Goal: Task Accomplishment & Management: Use online tool/utility

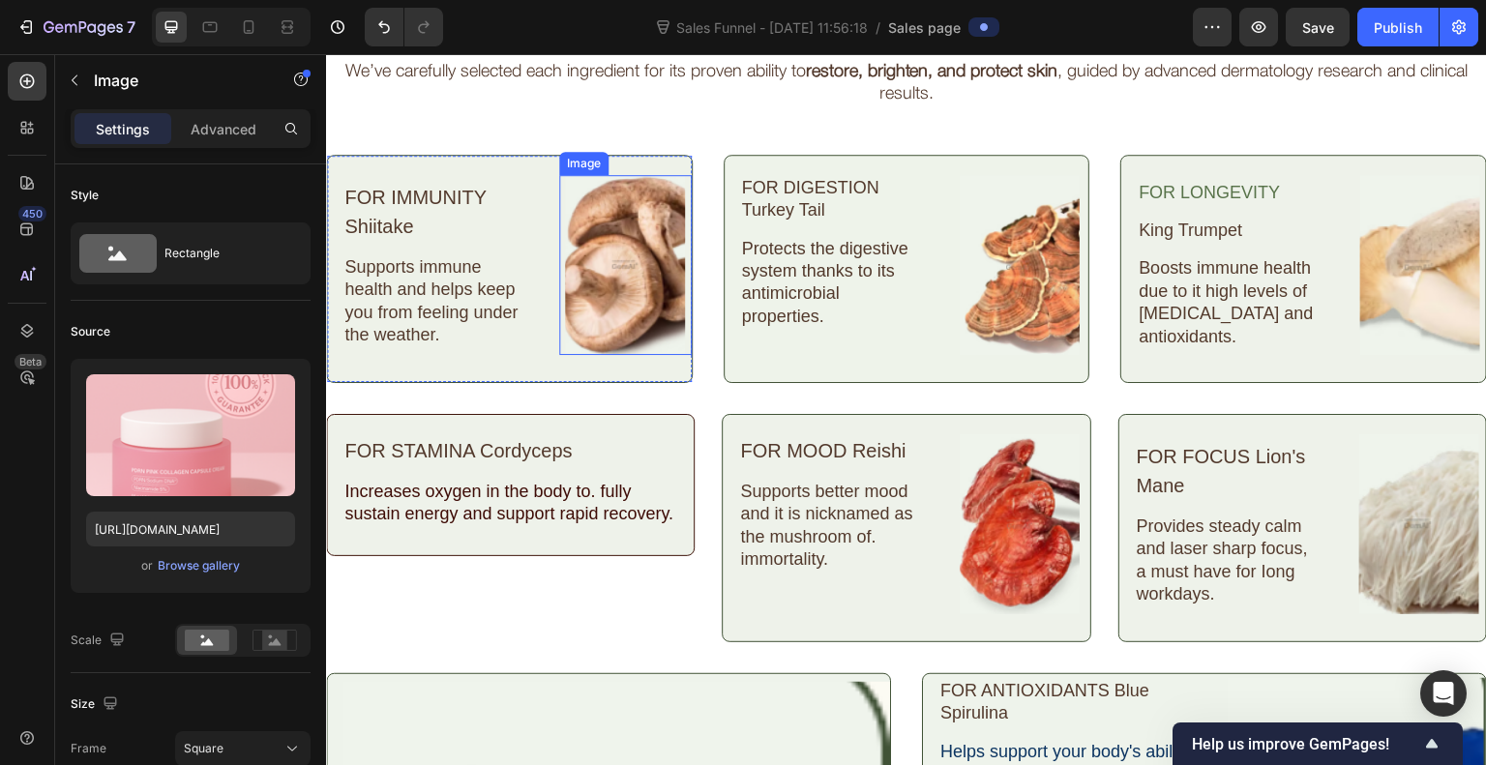
scroll to position [3012, 0]
click at [1201, 36] on button "button" at bounding box center [1212, 27] width 39 height 39
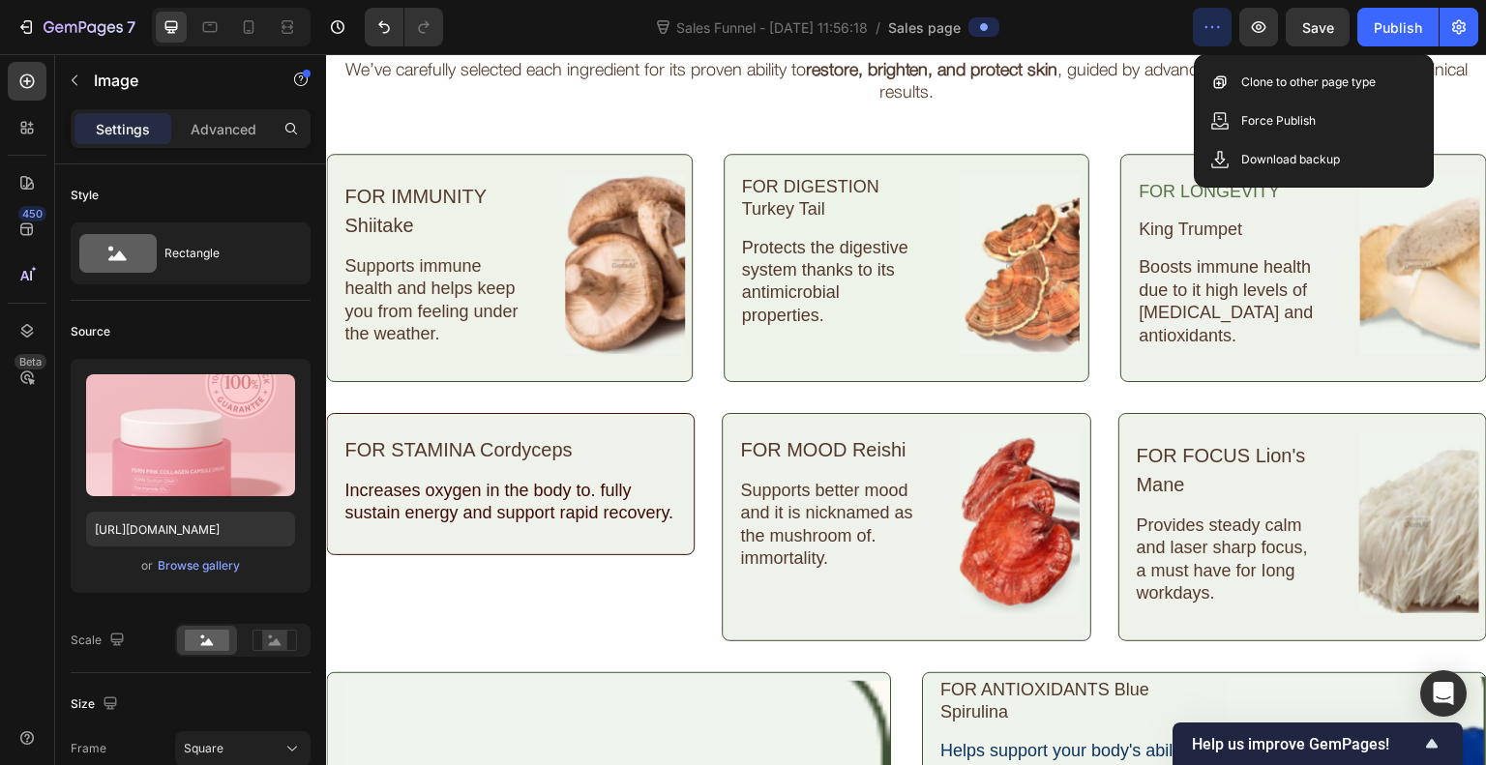
click at [1201, 36] on button "button" at bounding box center [1212, 27] width 39 height 39
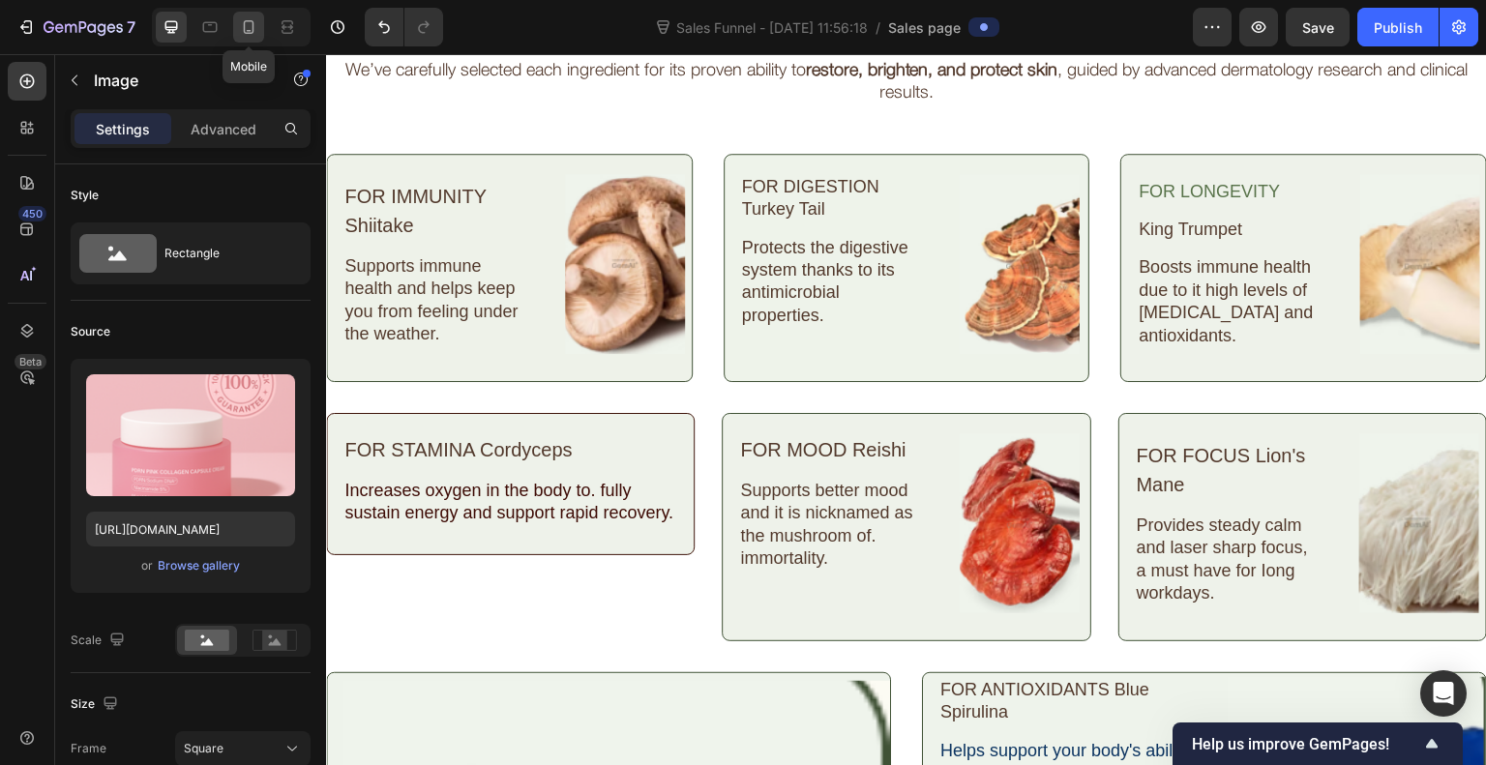
click at [240, 17] on icon at bounding box center [248, 26] width 19 height 19
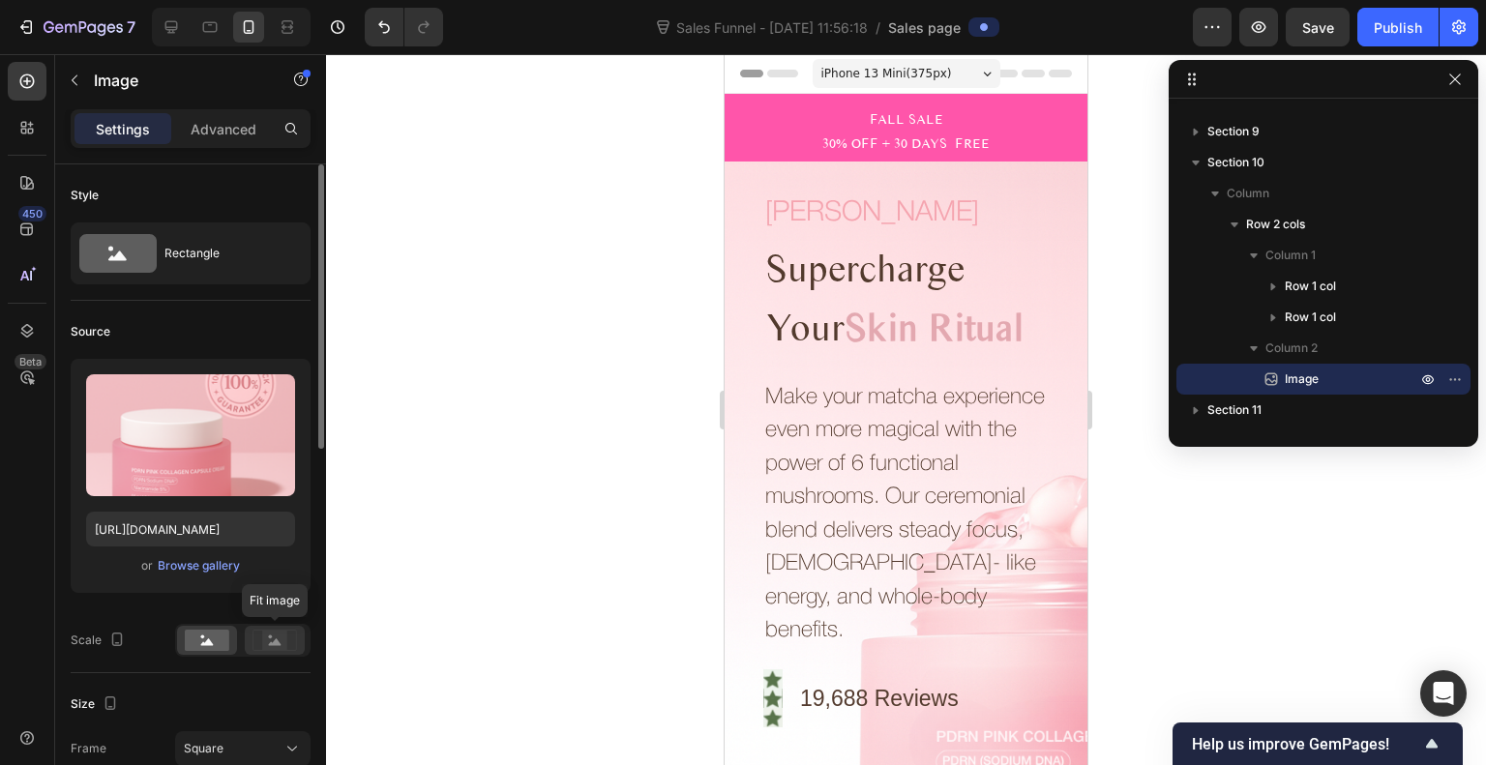
click at [275, 634] on rect at bounding box center [274, 640] width 25 height 19
click at [265, 638] on rect at bounding box center [274, 640] width 25 height 19
click at [180, 644] on div at bounding box center [207, 640] width 60 height 29
click at [208, 637] on rect at bounding box center [207, 640] width 45 height 21
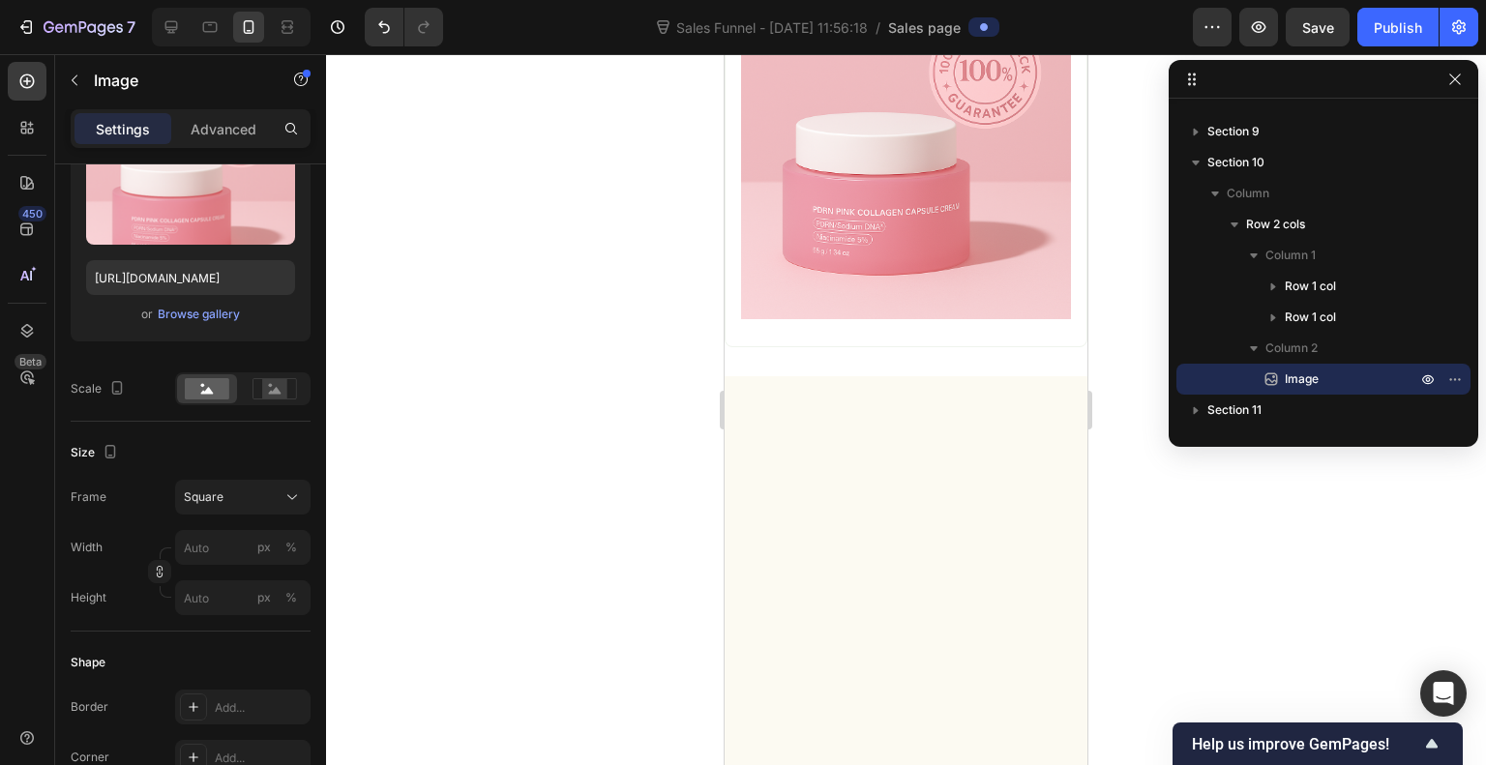
scroll to position [9511, 0]
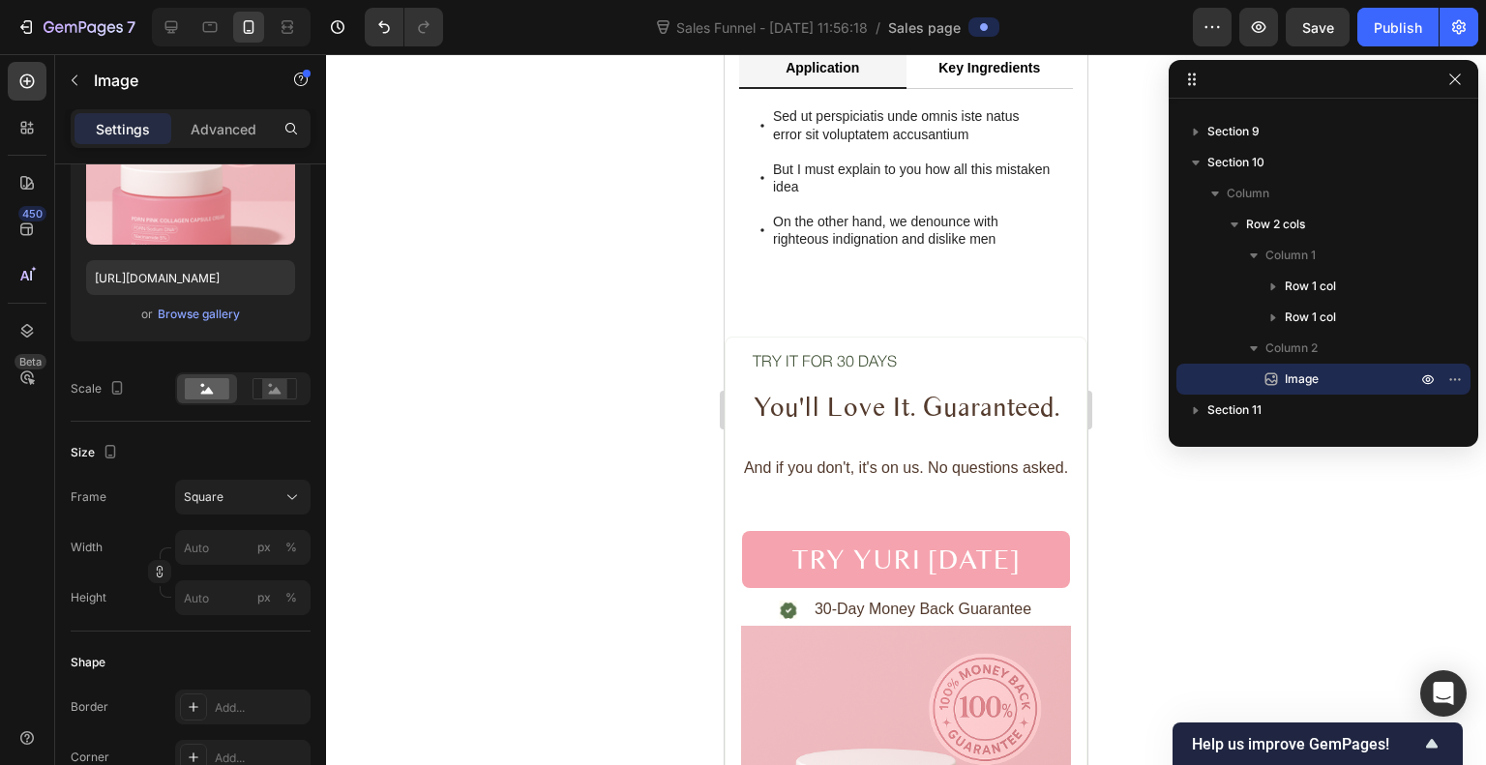
click at [945, 34] on span "Sales page" at bounding box center [924, 27] width 73 height 20
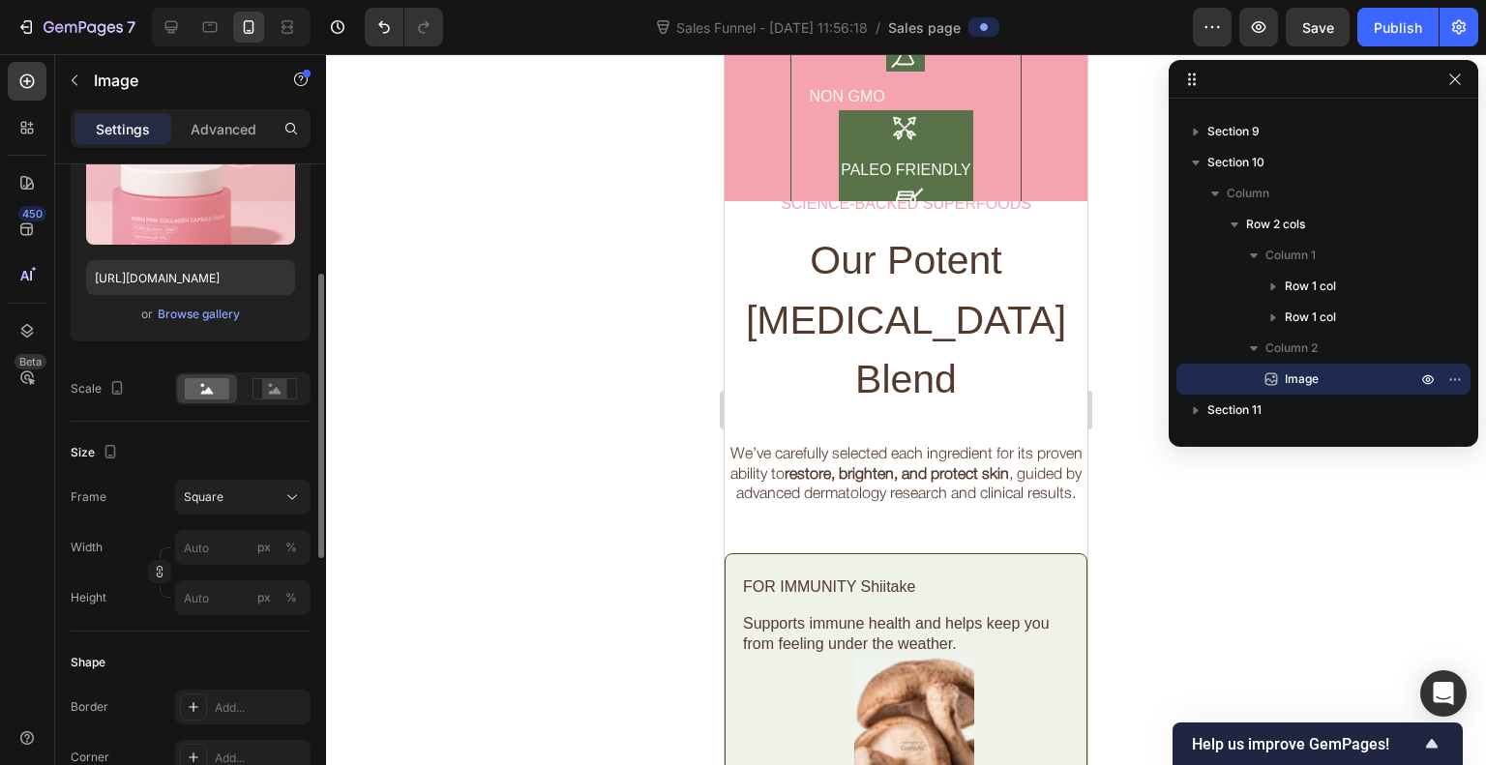
scroll to position [3882, 0]
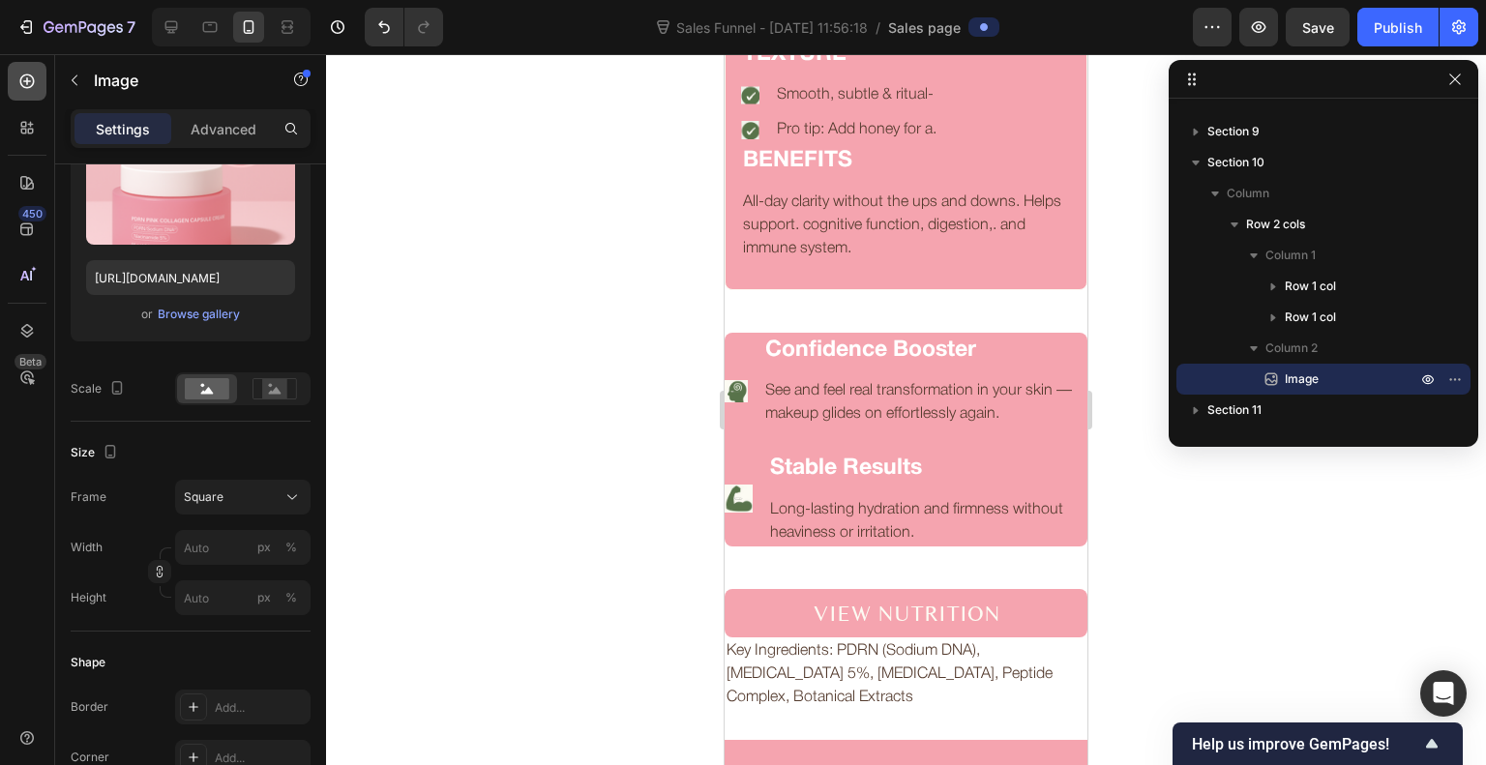
click at [37, 80] on div at bounding box center [27, 81] width 39 height 39
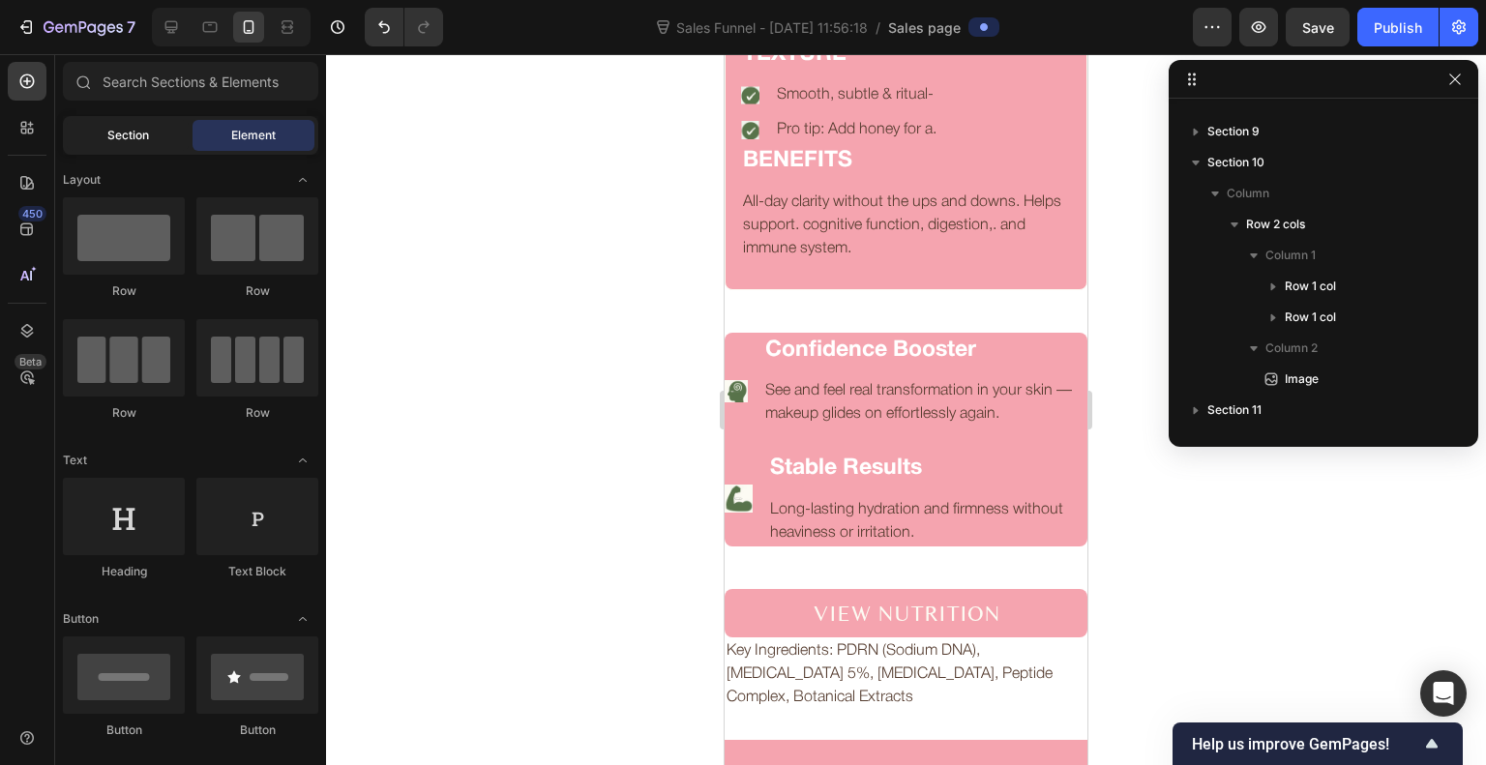
click at [153, 137] on div "Section" at bounding box center [128, 135] width 122 height 31
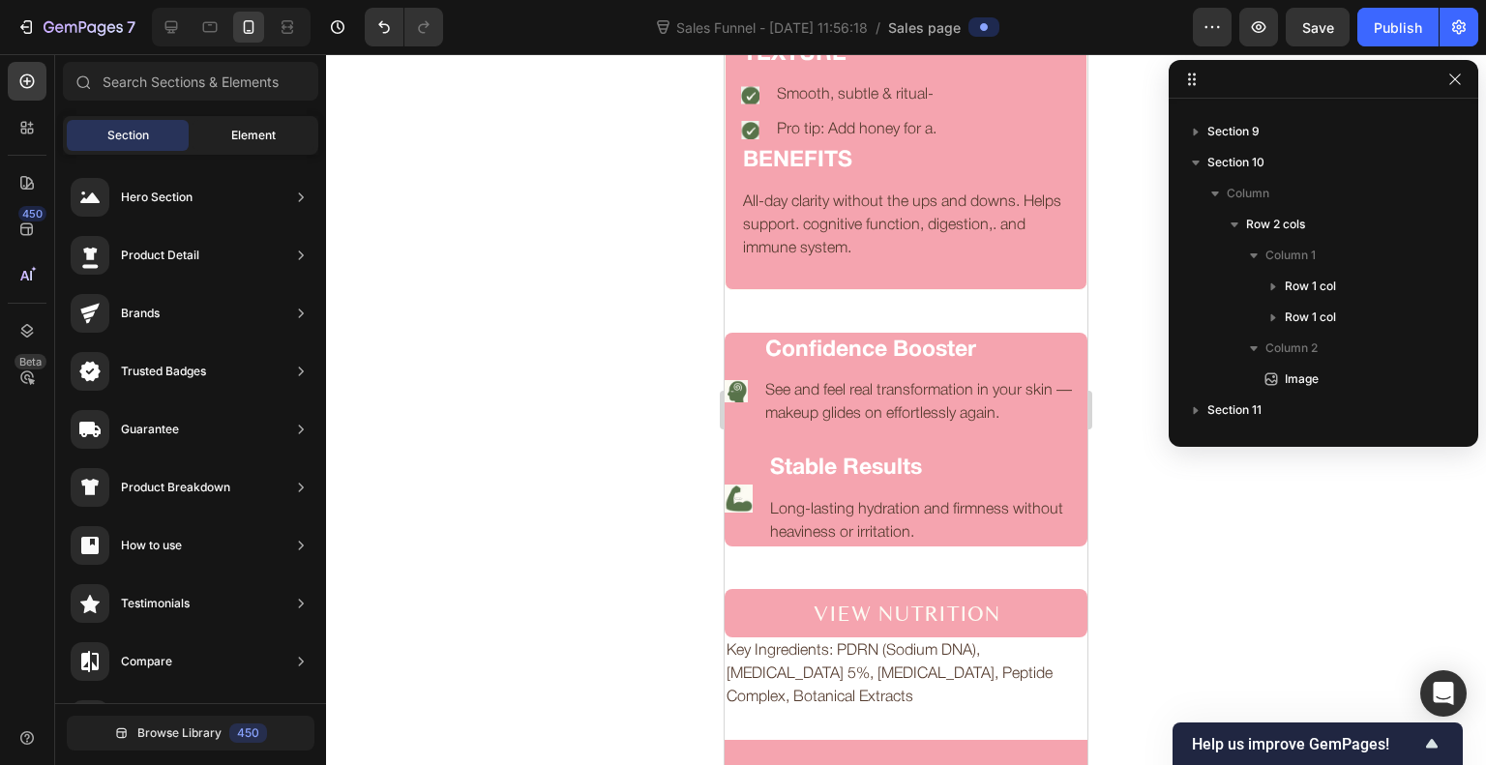
click at [251, 135] on span "Element" at bounding box center [253, 135] width 45 height 17
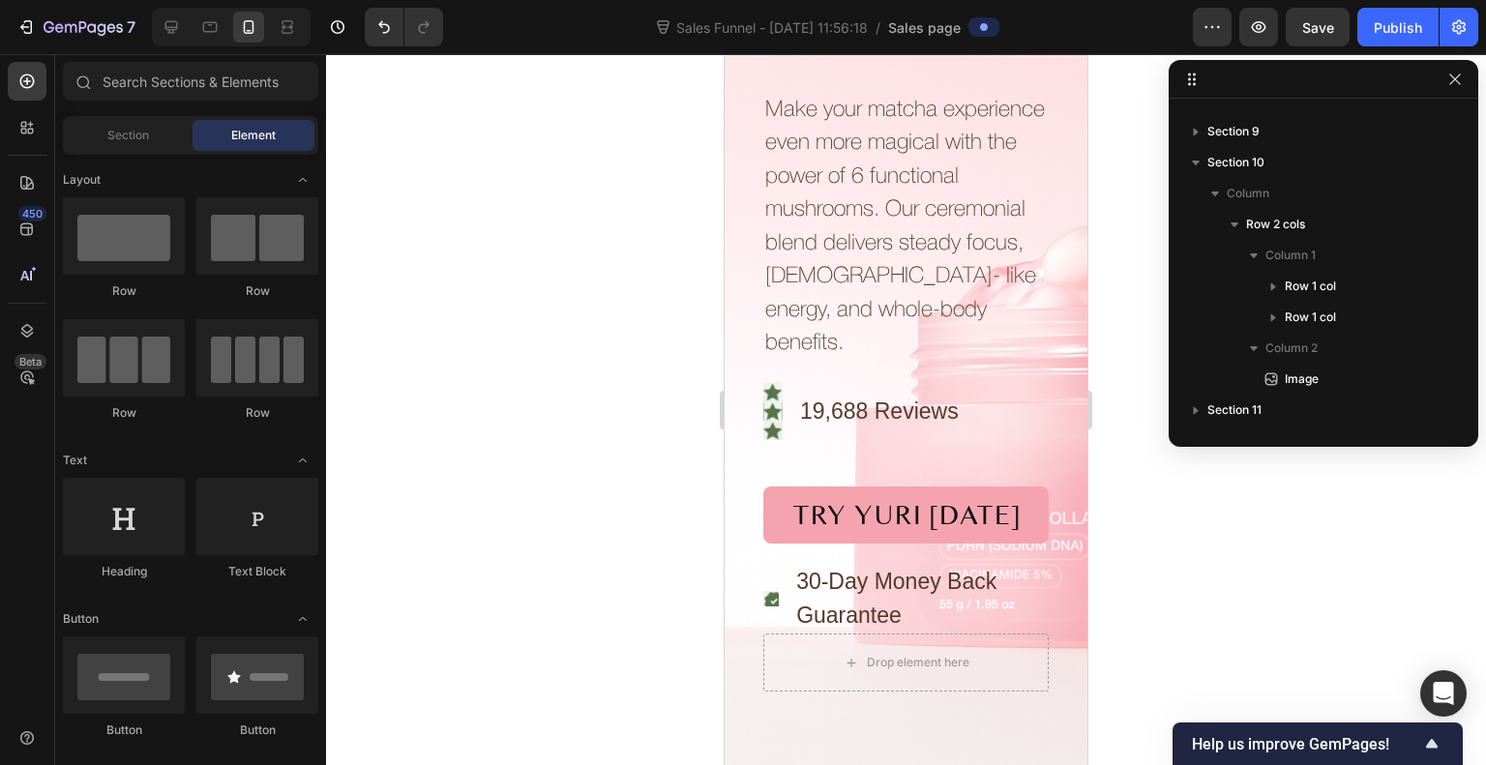
scroll to position [0, 0]
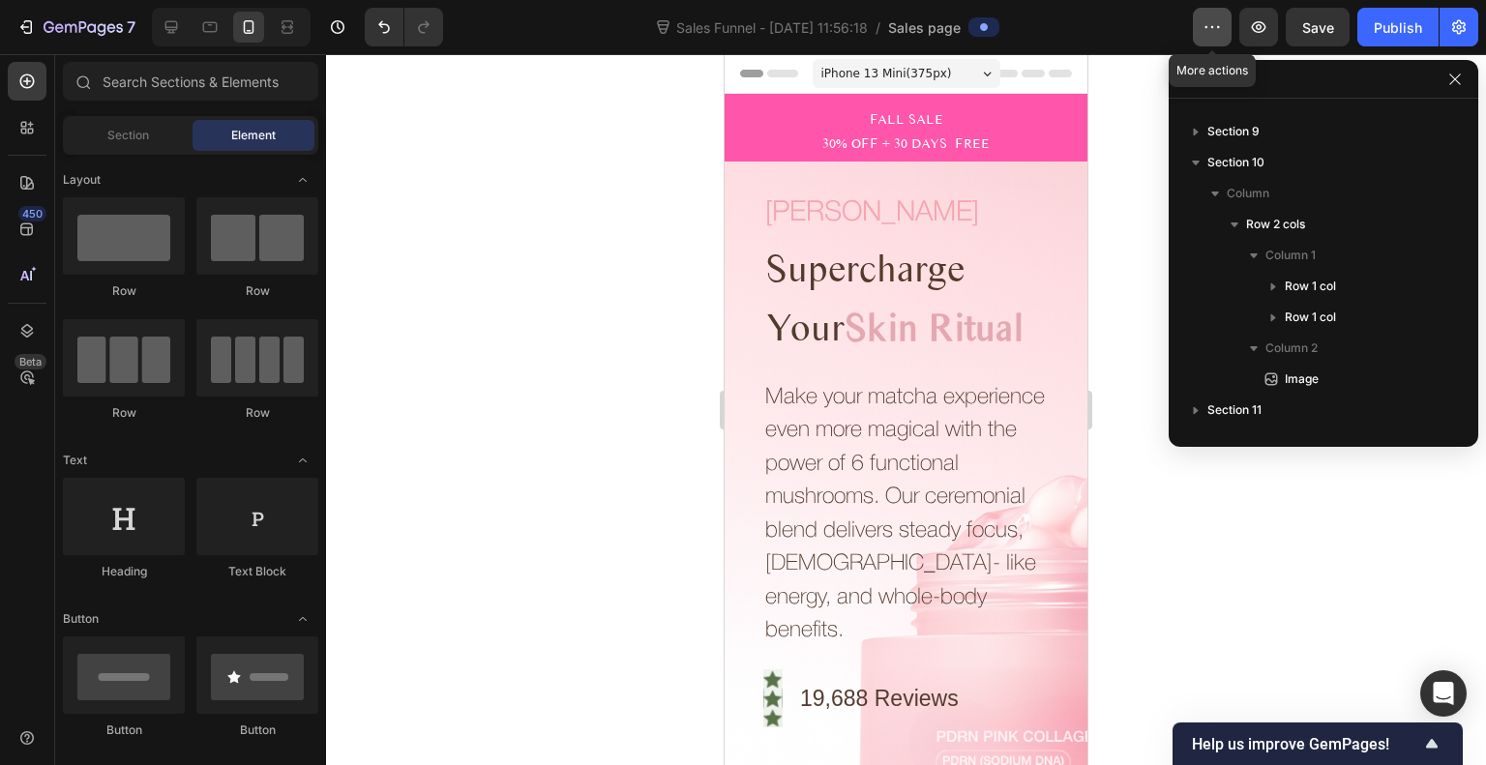
click at [1218, 26] on icon "button" at bounding box center [1218, 27] width 3 height 2
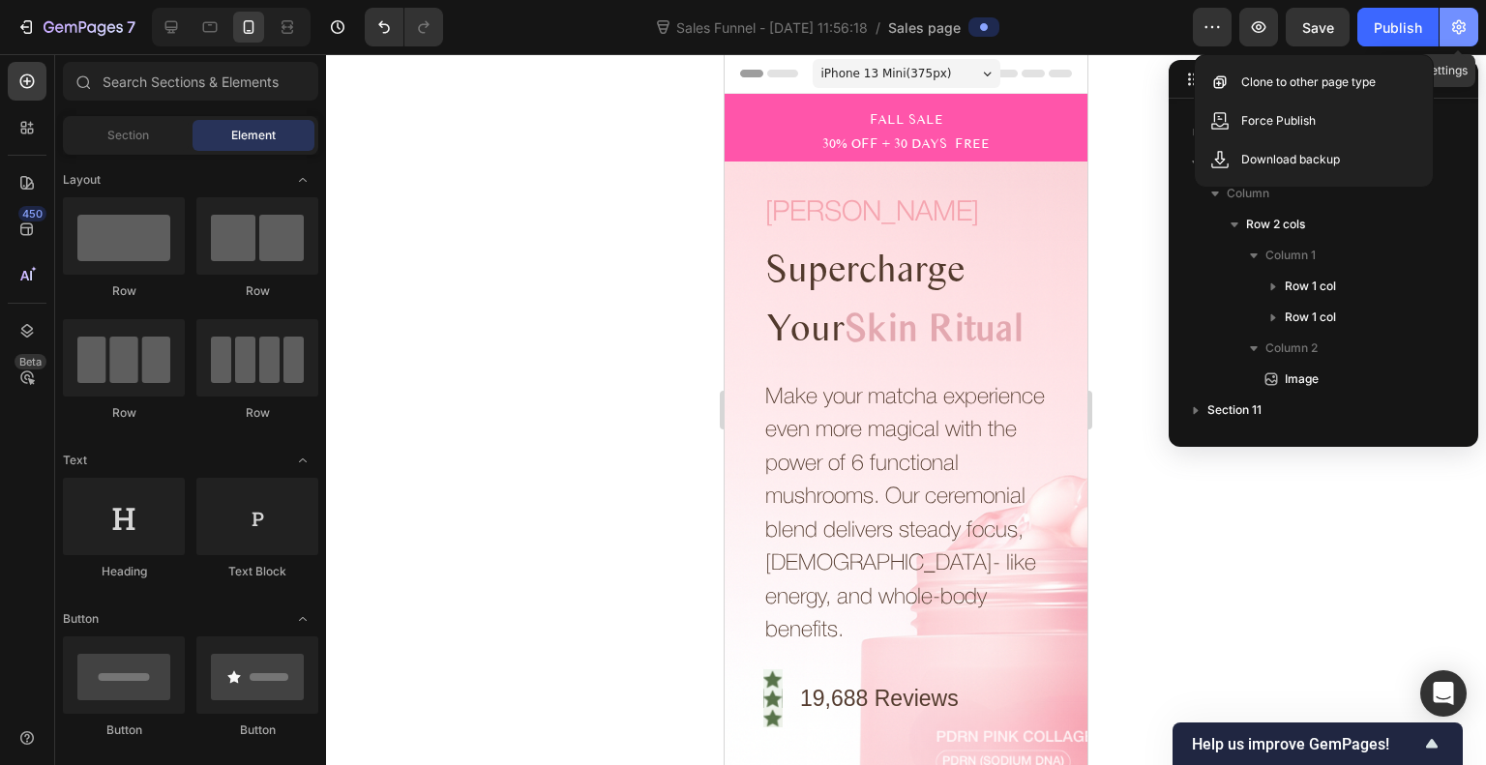
click at [1473, 38] on button "button" at bounding box center [1459, 27] width 39 height 39
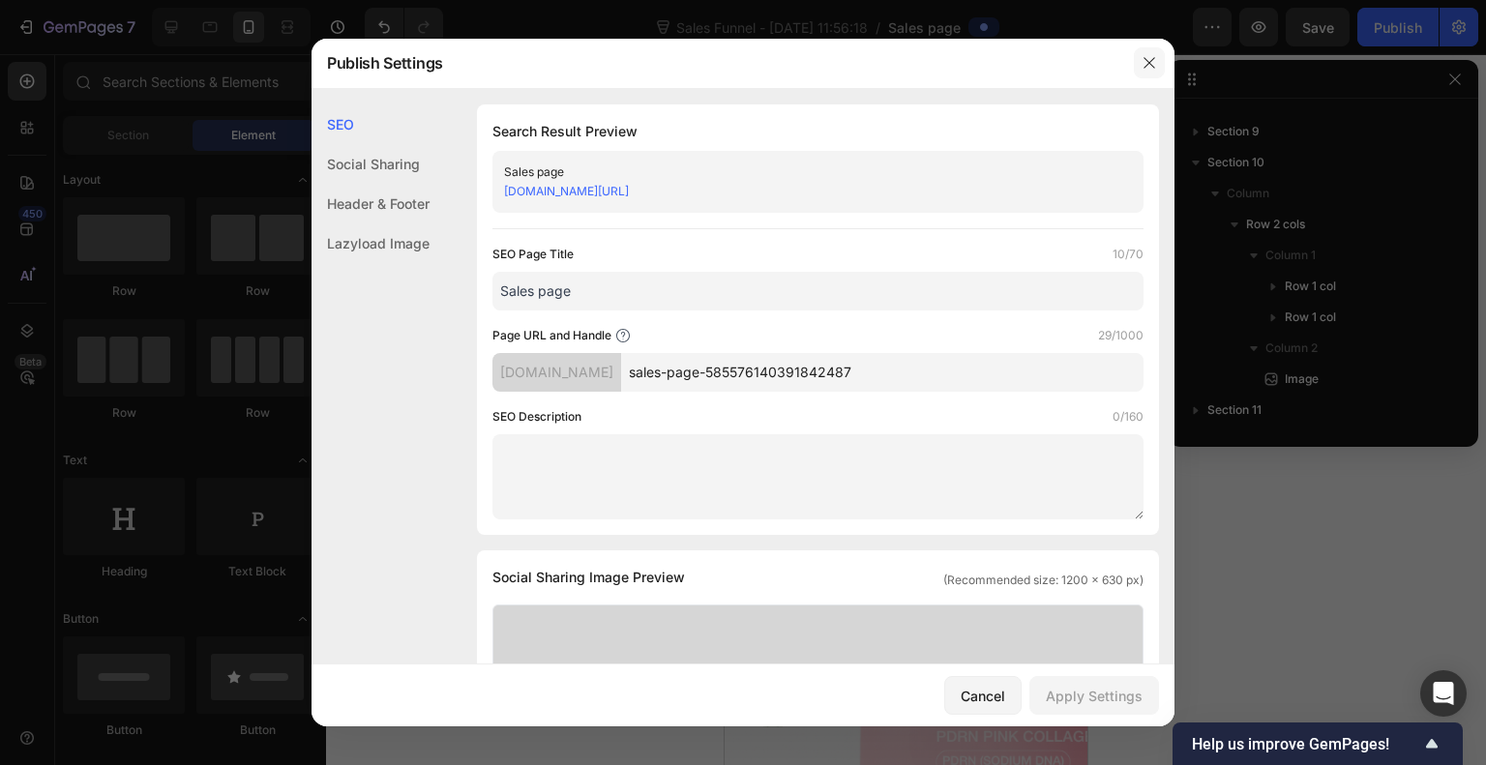
click at [1146, 61] on icon "button" at bounding box center [1149, 62] width 15 height 15
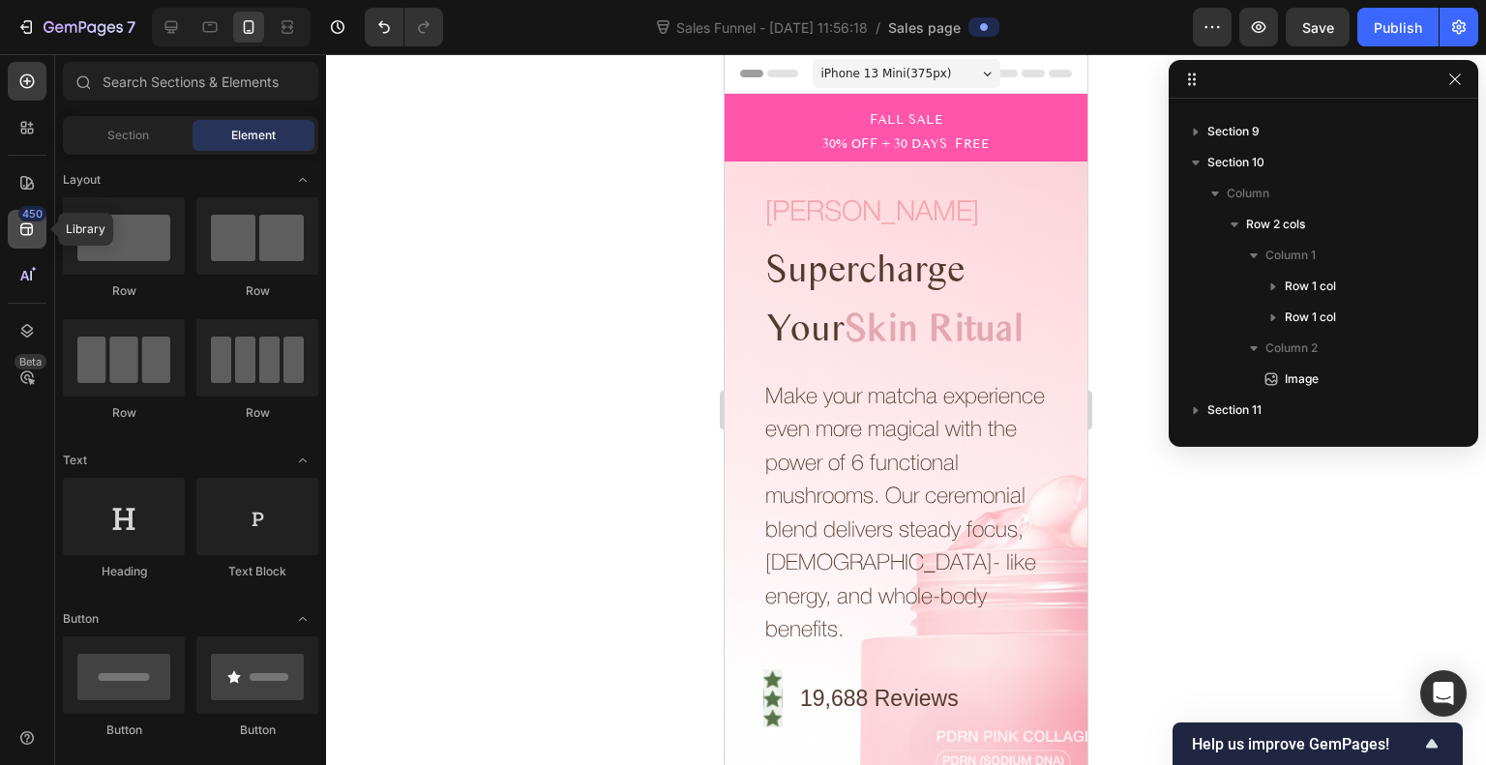
click at [30, 223] on icon at bounding box center [26, 229] width 19 height 19
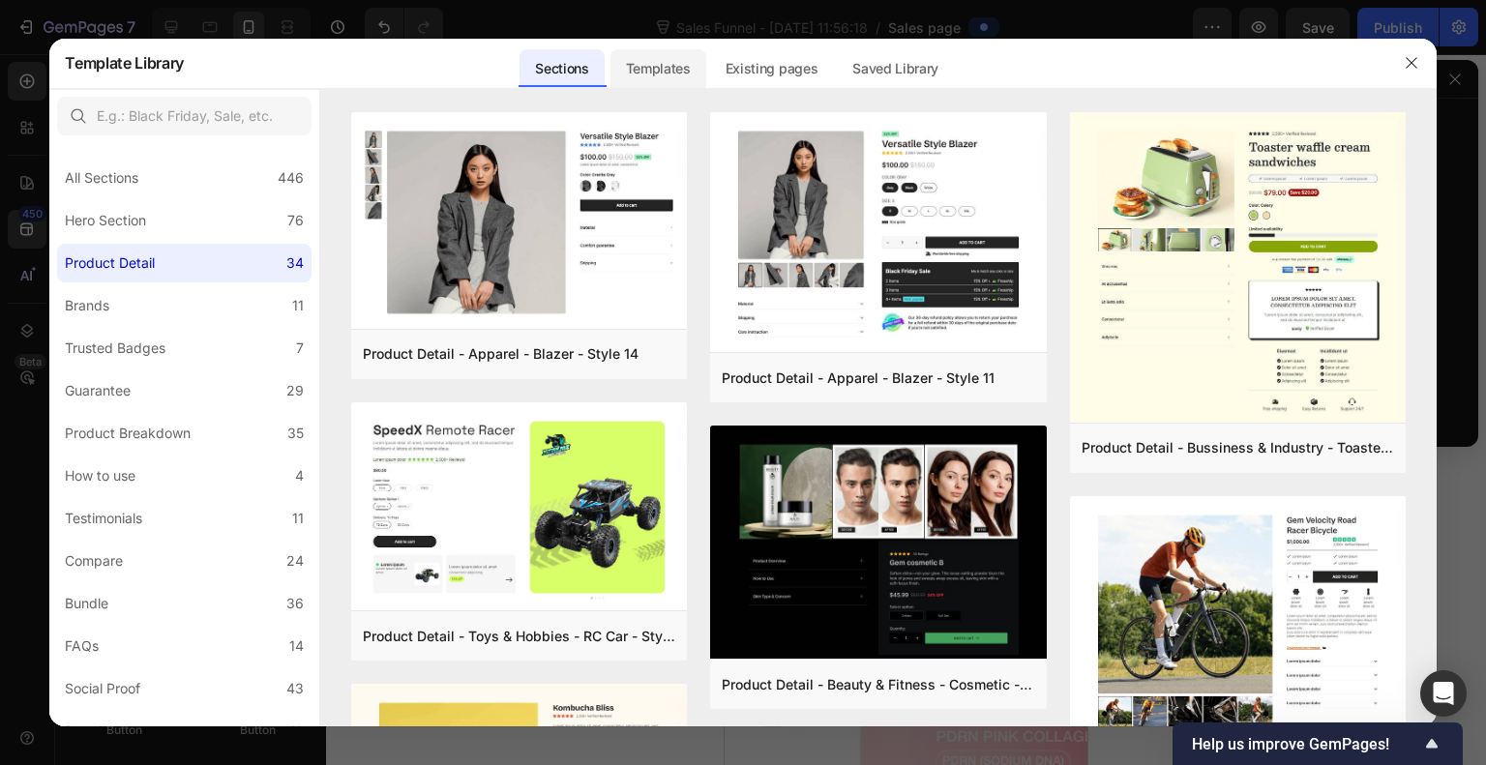
click at [662, 77] on div "Templates" at bounding box center [659, 68] width 96 height 39
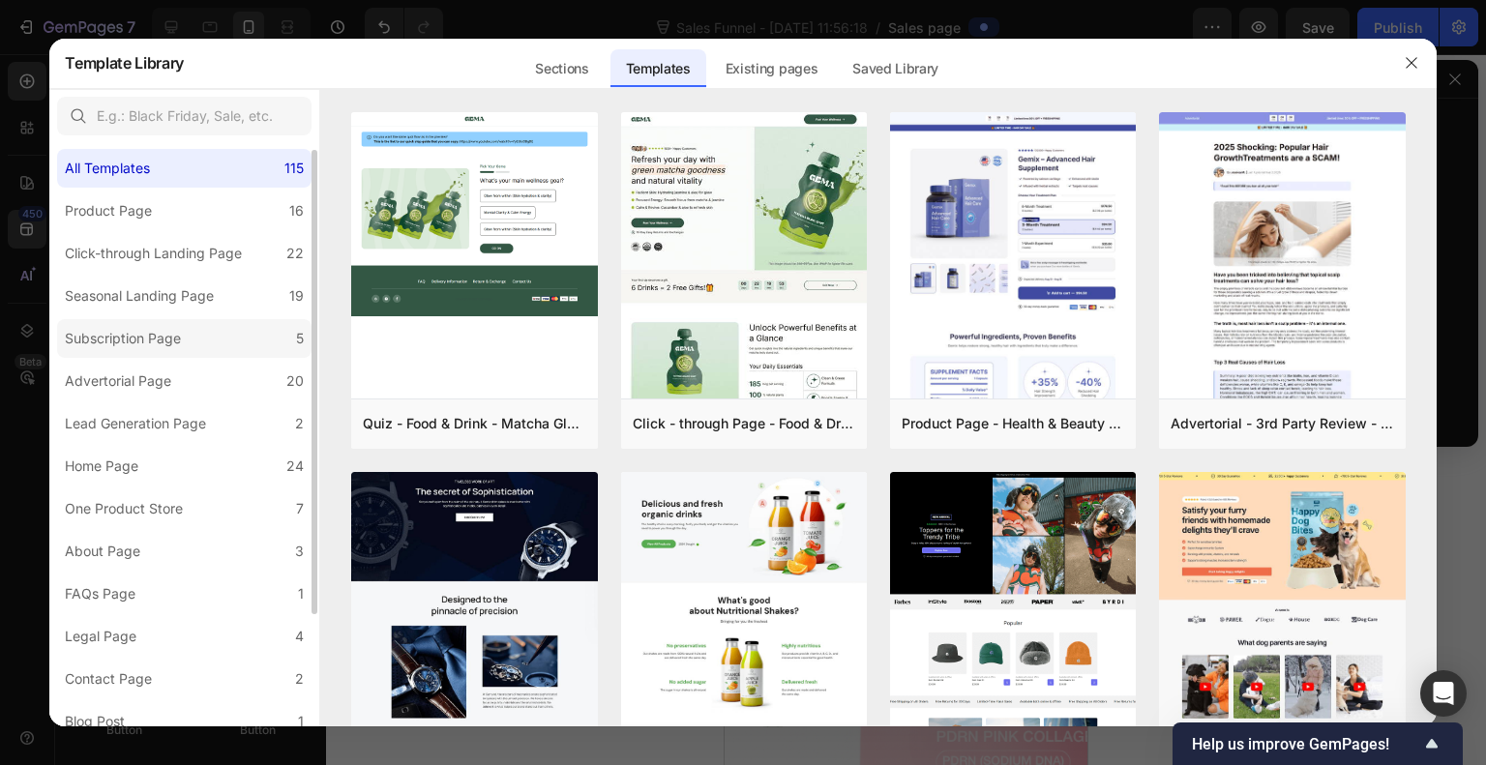
scroll to position [12, 0]
click at [160, 492] on label "One Product Store 7" at bounding box center [184, 507] width 255 height 39
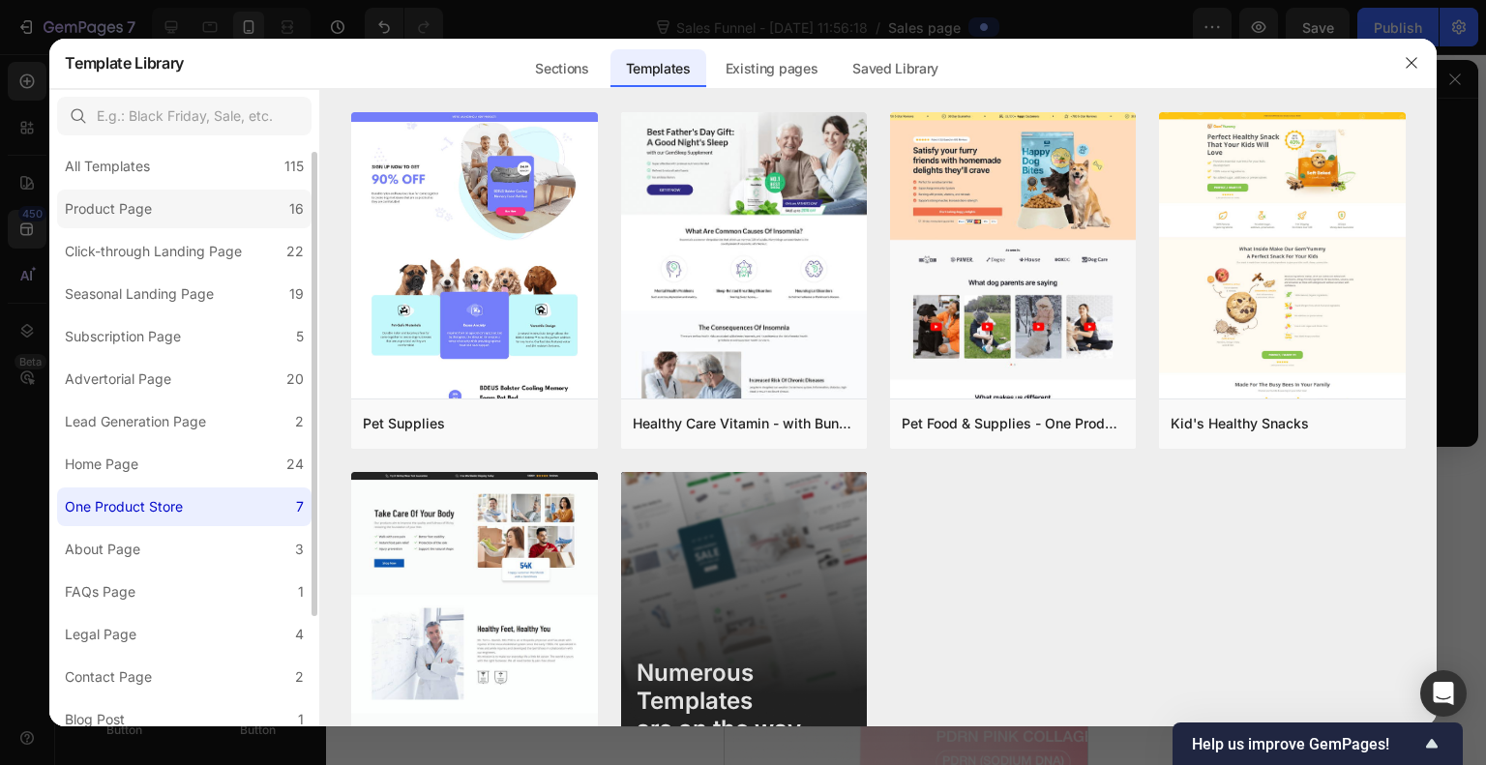
click at [145, 206] on div "Product Page" at bounding box center [108, 208] width 87 height 23
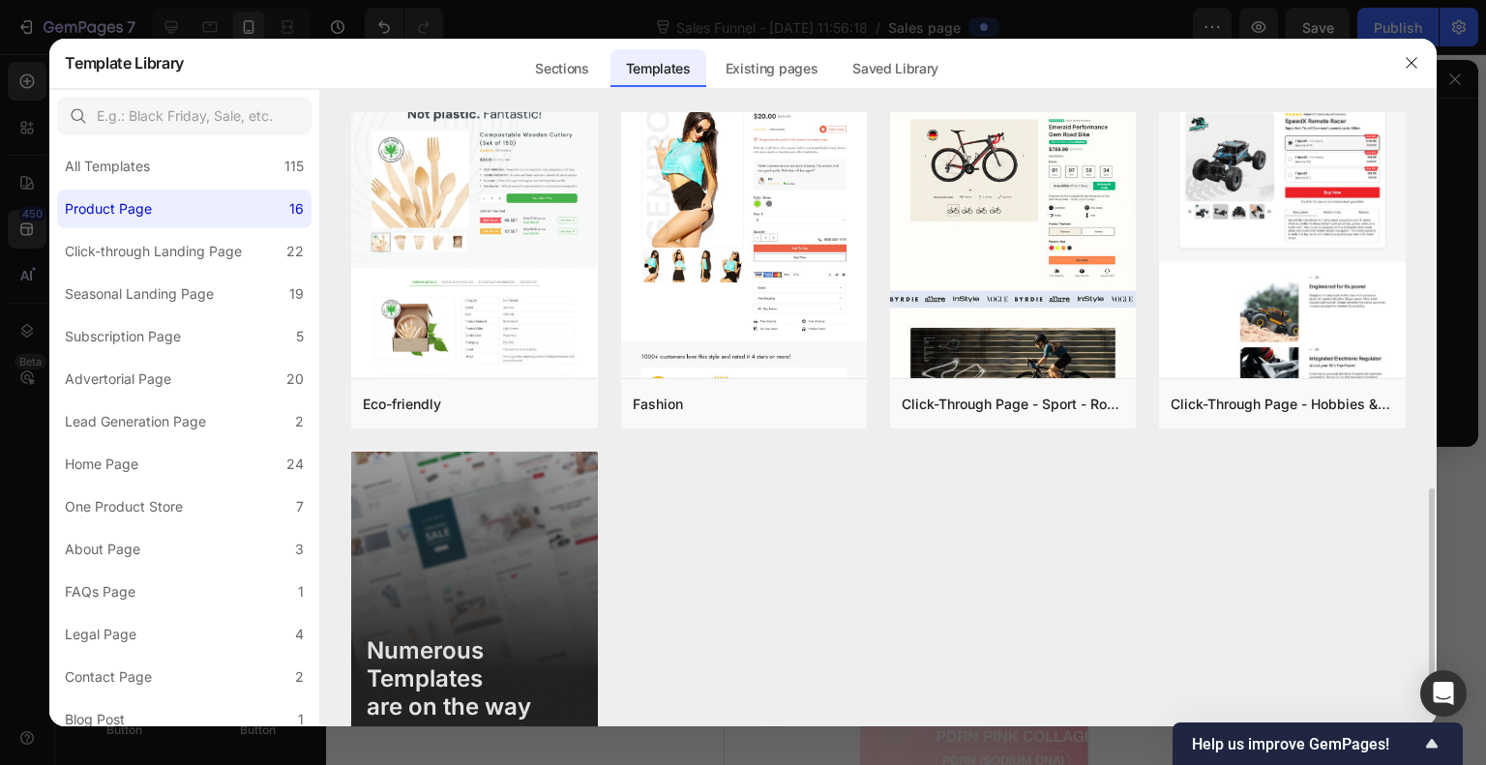
scroll to position [1102, 0]
click at [199, 260] on div "Click-through Landing Page" at bounding box center [153, 251] width 177 height 23
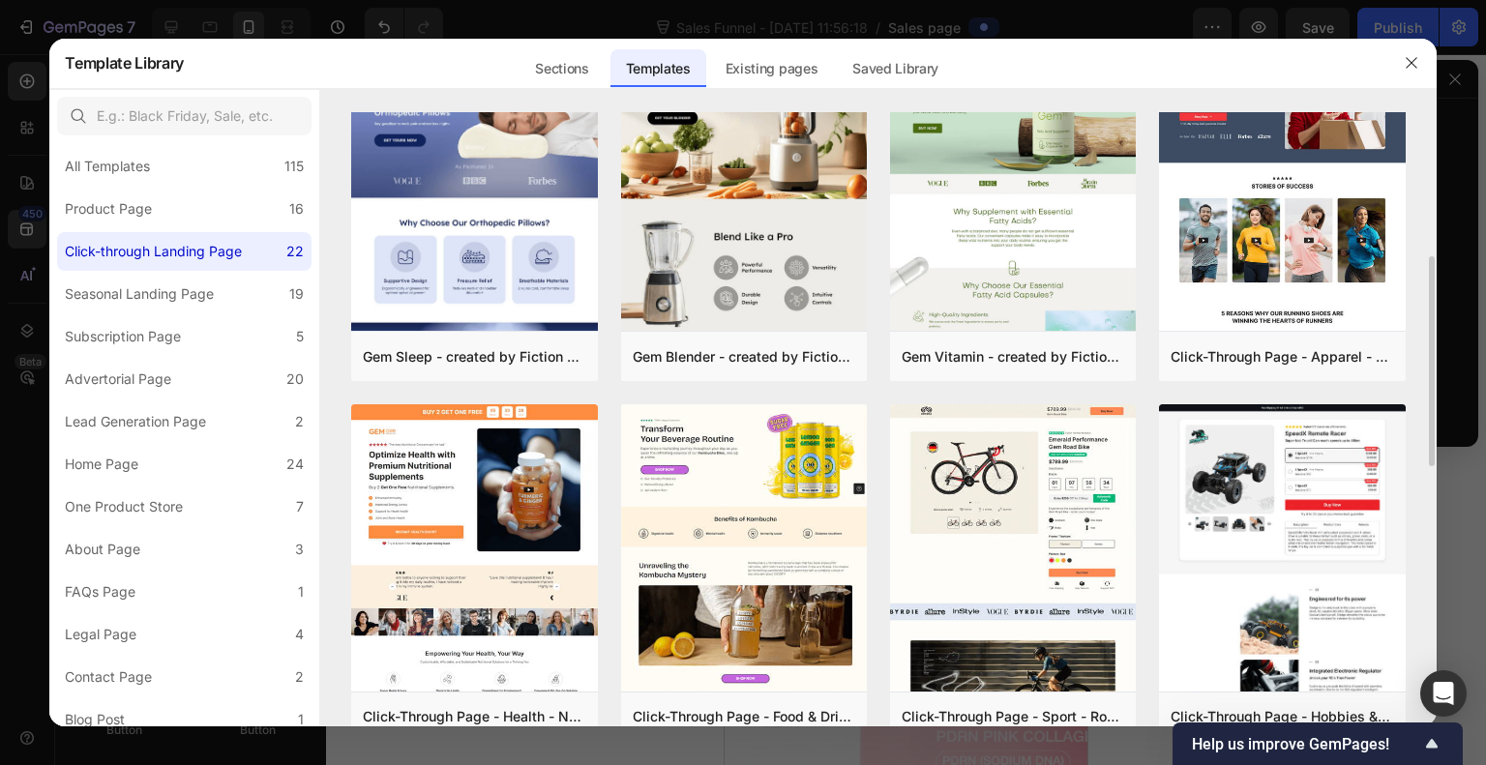
scroll to position [431, 0]
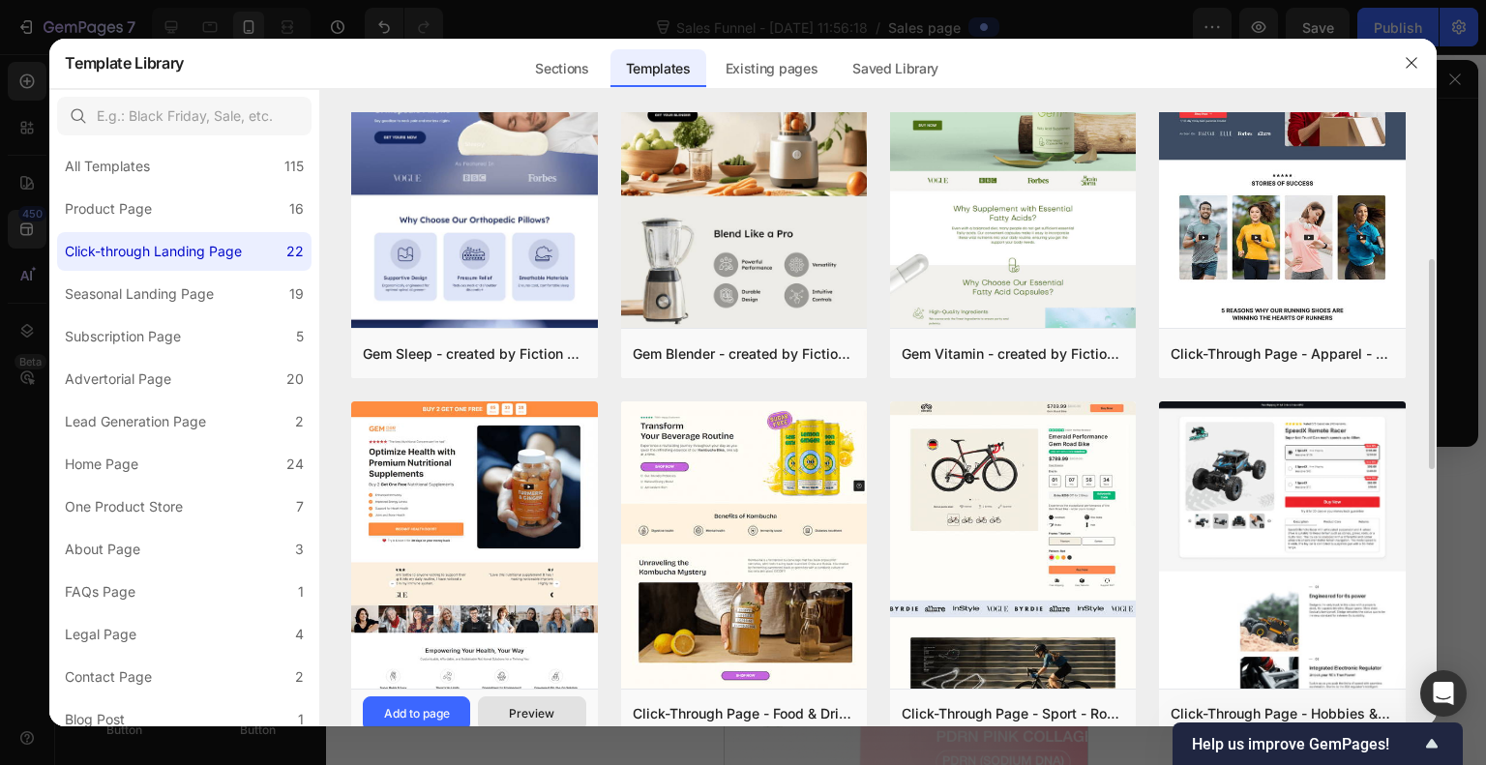
click at [554, 711] on div "Preview" at bounding box center [531, 713] width 45 height 17
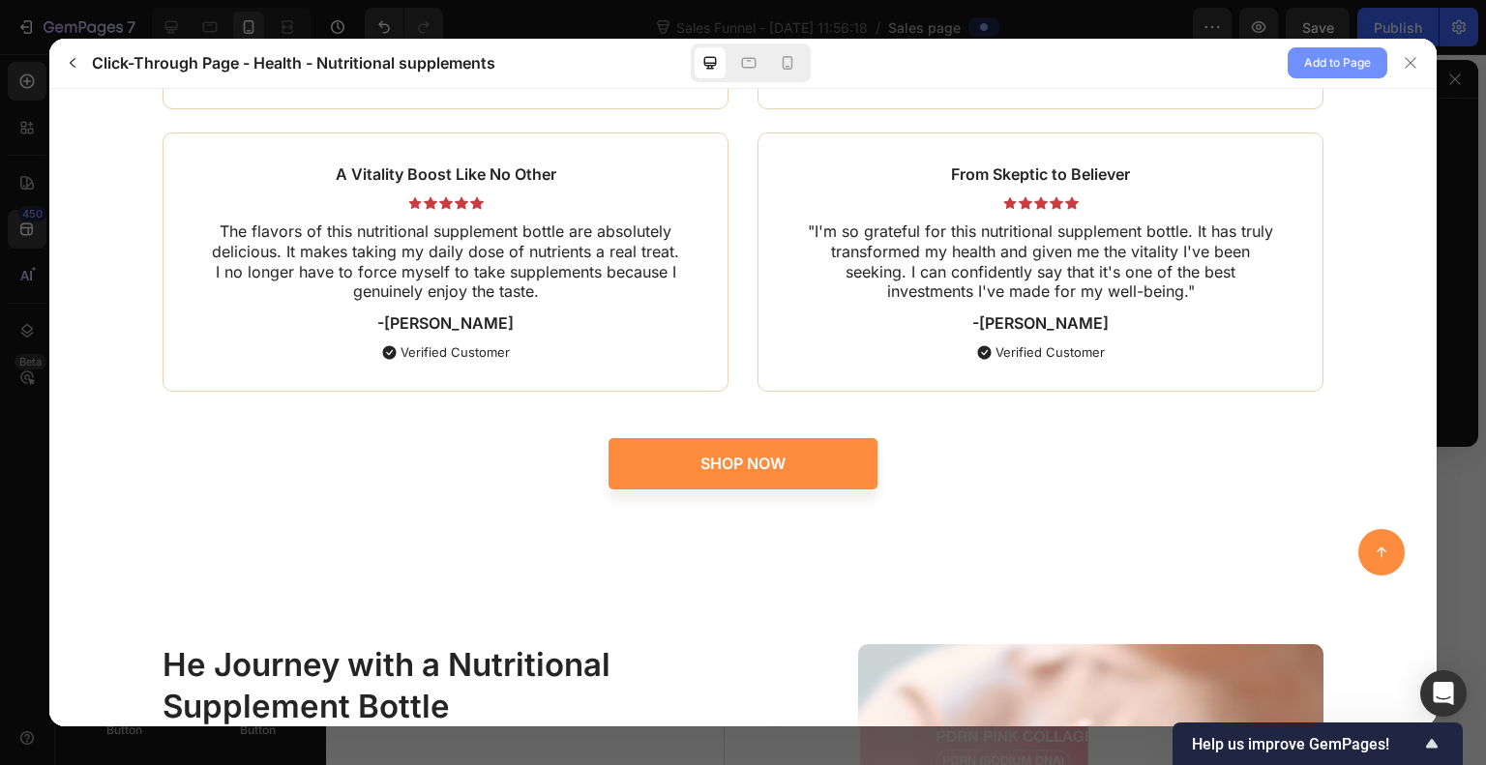
scroll to position [6673, 0]
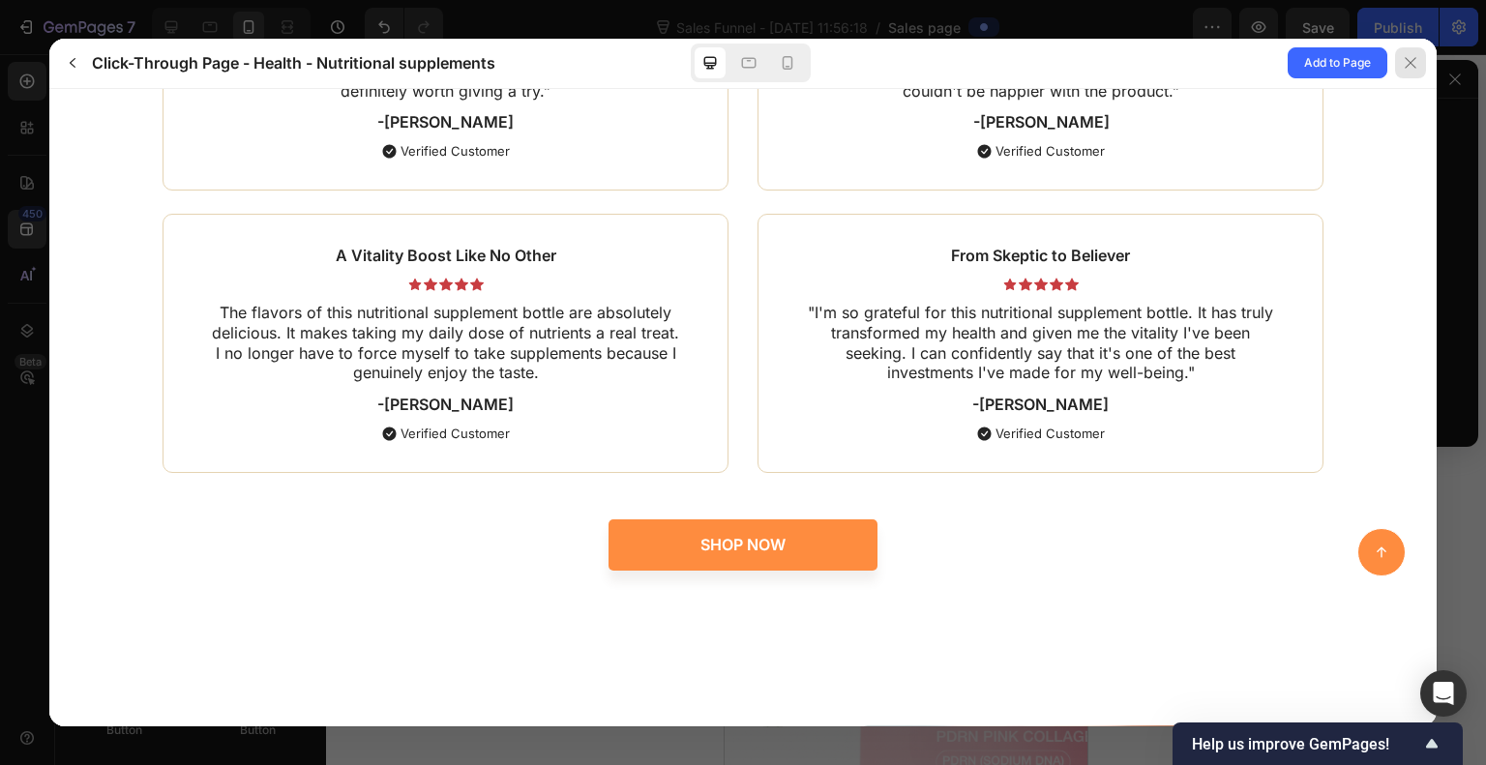
click at [1424, 62] on div at bounding box center [1410, 62] width 31 height 31
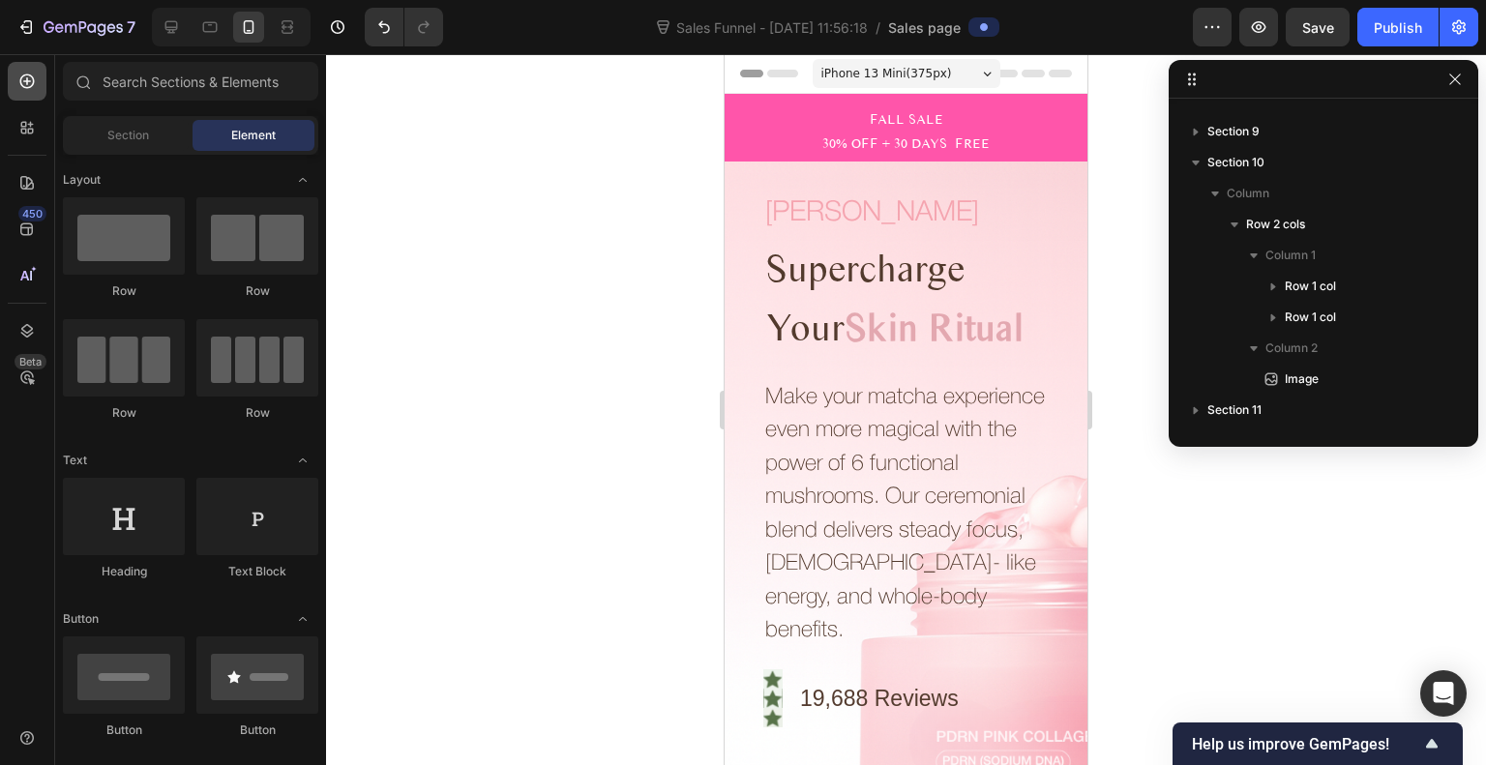
click at [29, 78] on icon at bounding box center [26, 81] width 19 height 19
click at [20, 87] on icon at bounding box center [26, 81] width 19 height 19
click at [142, 135] on span "Section" at bounding box center [128, 135] width 42 height 17
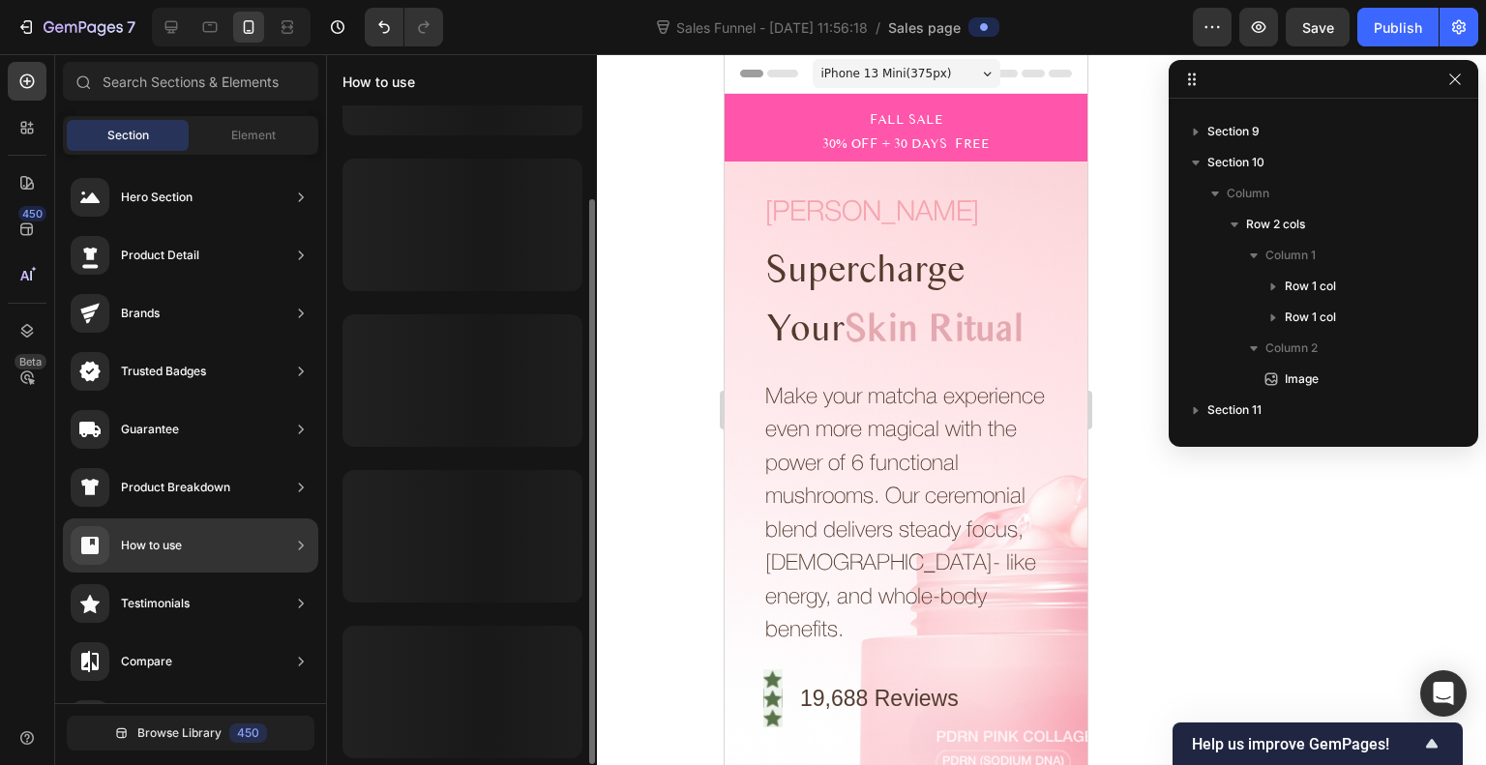
scroll to position [0, 0]
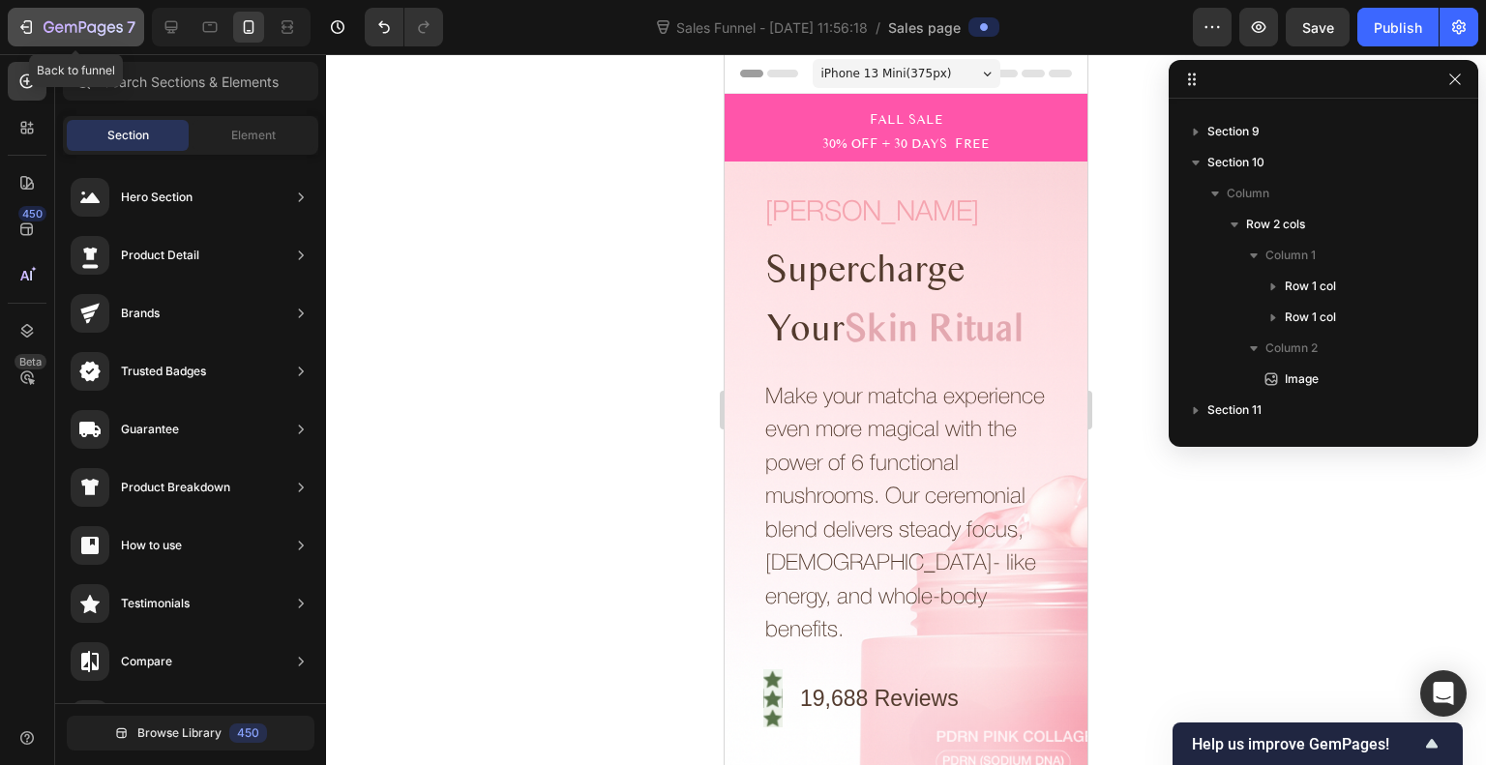
click at [25, 33] on icon "button" at bounding box center [28, 27] width 9 height 14
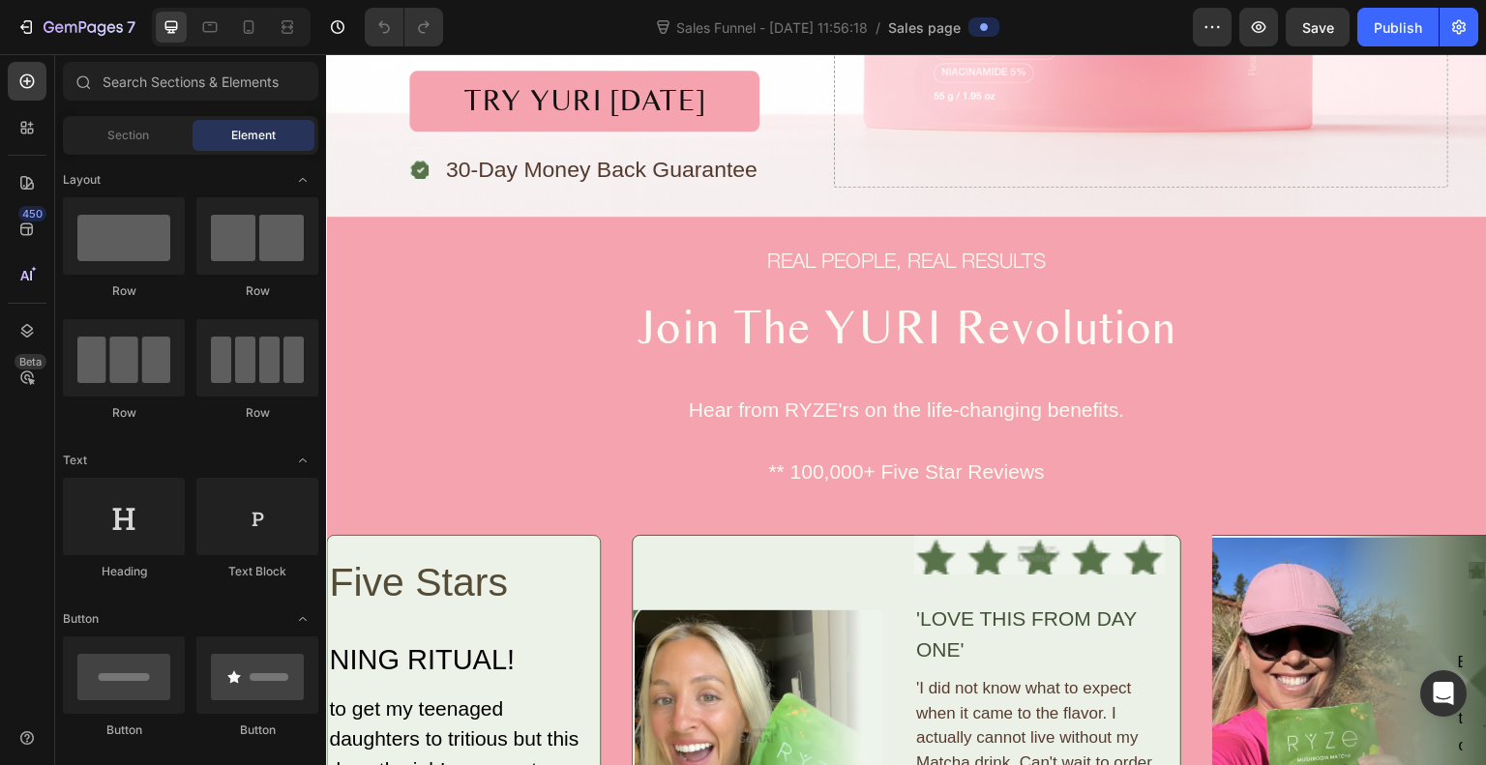
scroll to position [612, 0]
click at [891, 219] on div at bounding box center [906, 217] width 31 height 31
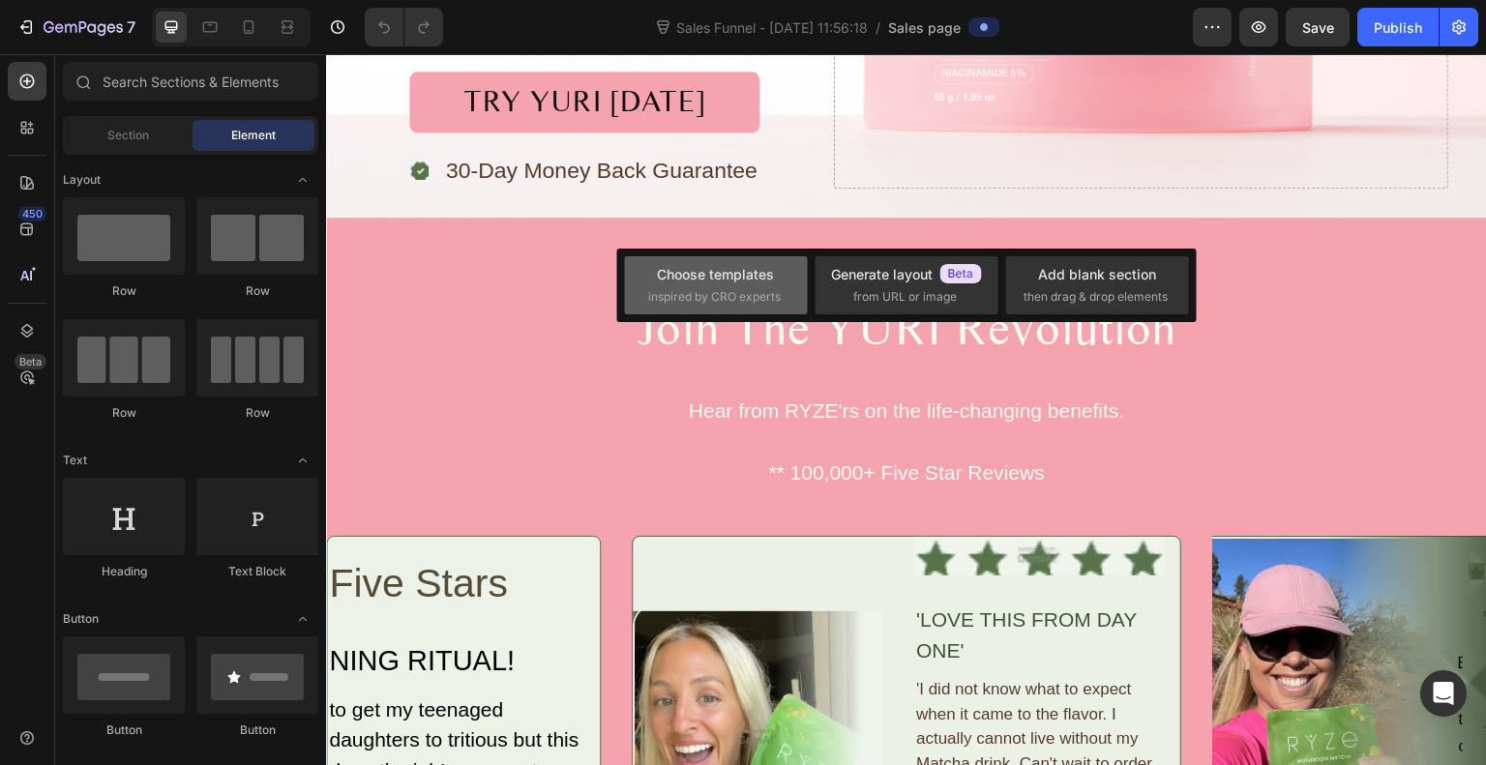
click at [734, 300] on span "inspired by CRO experts" at bounding box center [714, 296] width 133 height 17
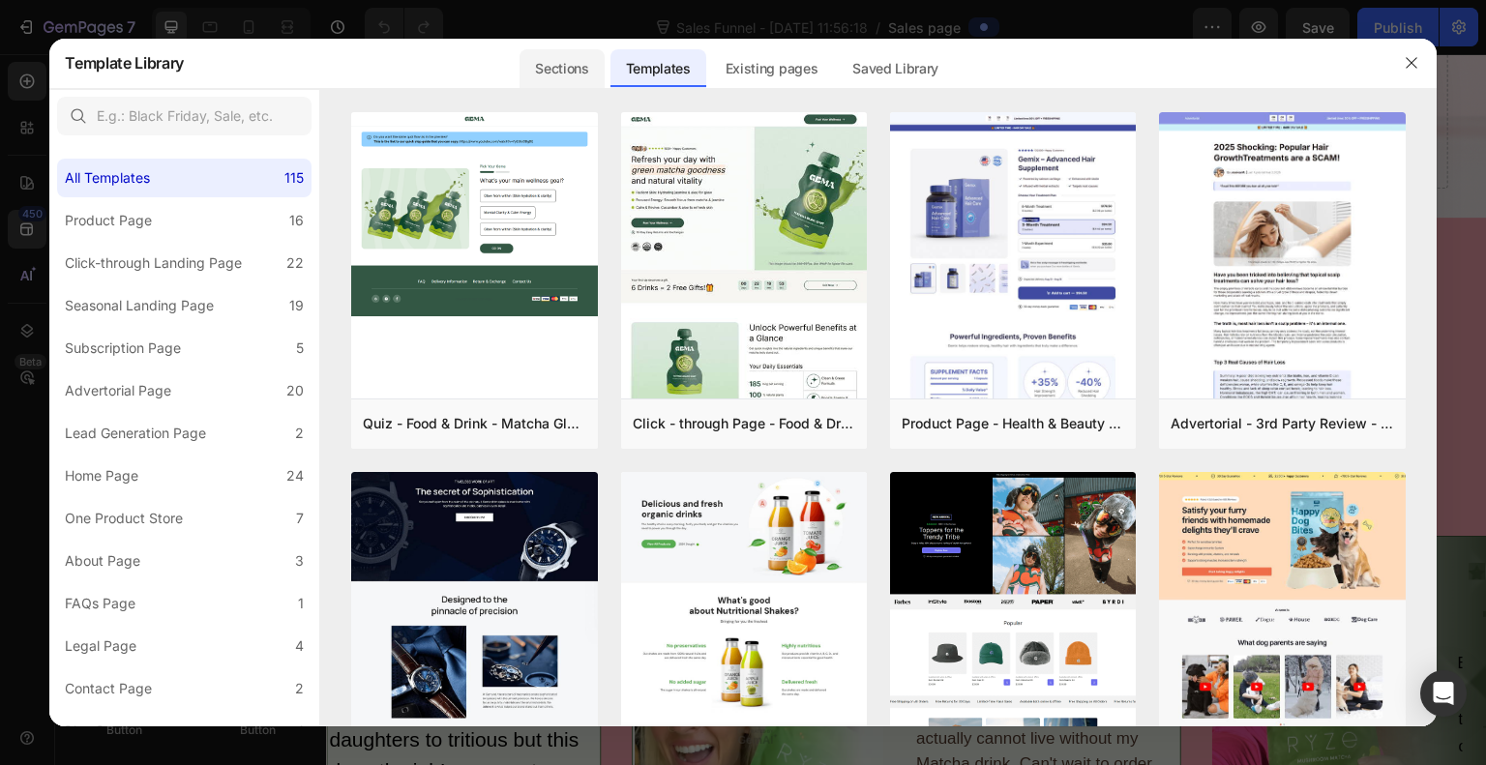
click at [567, 64] on div "Sections" at bounding box center [562, 68] width 84 height 39
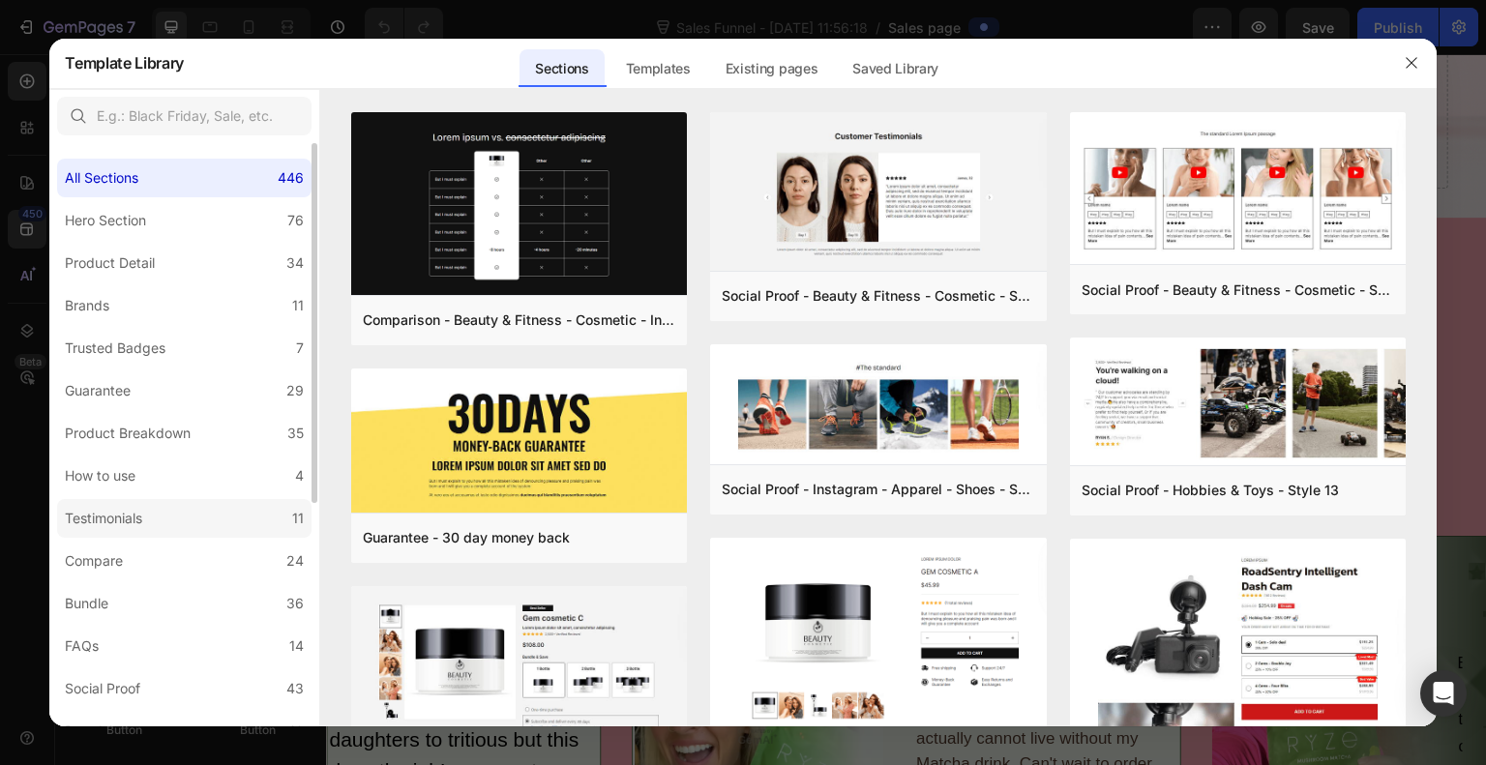
click at [207, 509] on label "Testimonials 11" at bounding box center [184, 518] width 255 height 39
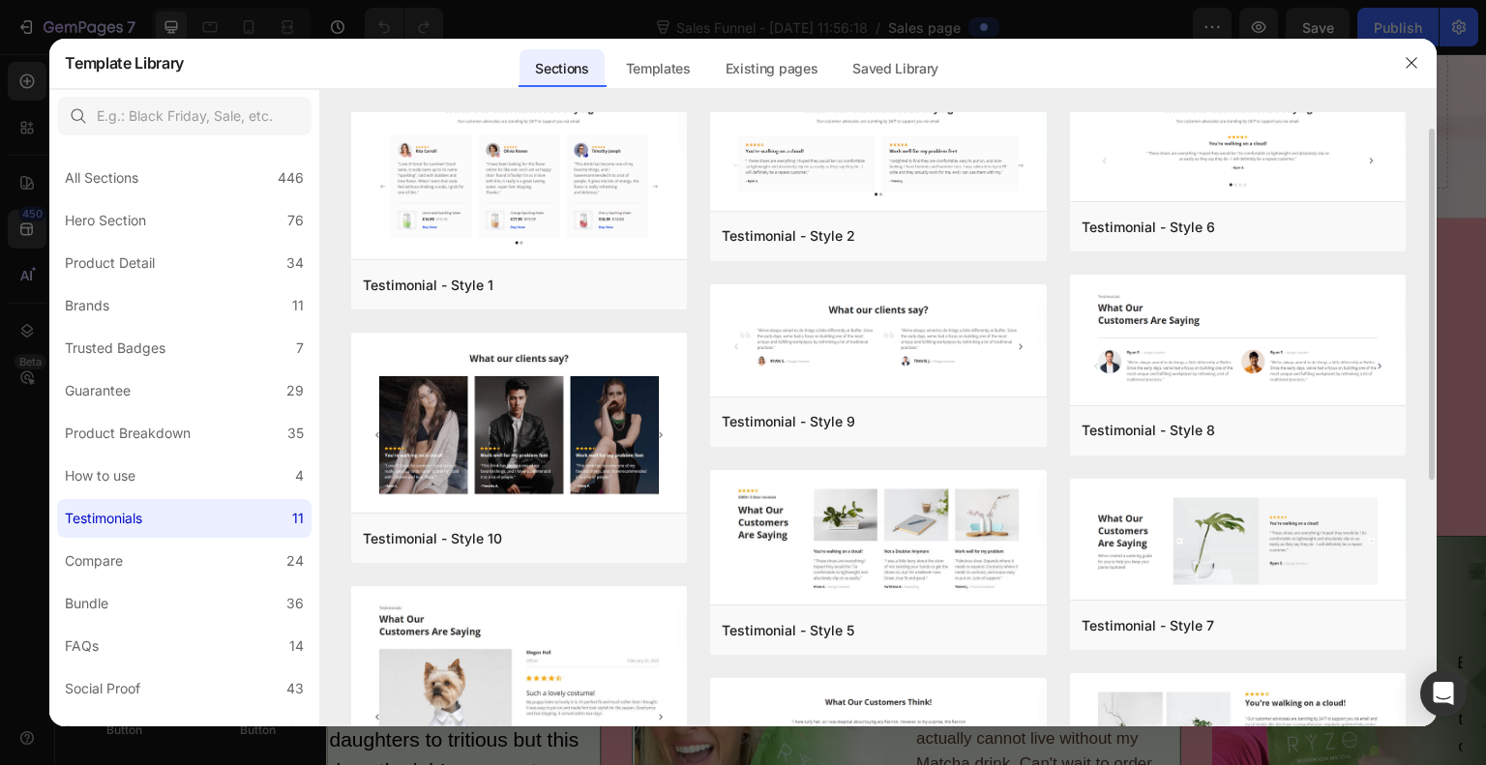
scroll to position [28, 0]
click at [167, 676] on label "Social Proof 43" at bounding box center [184, 689] width 255 height 39
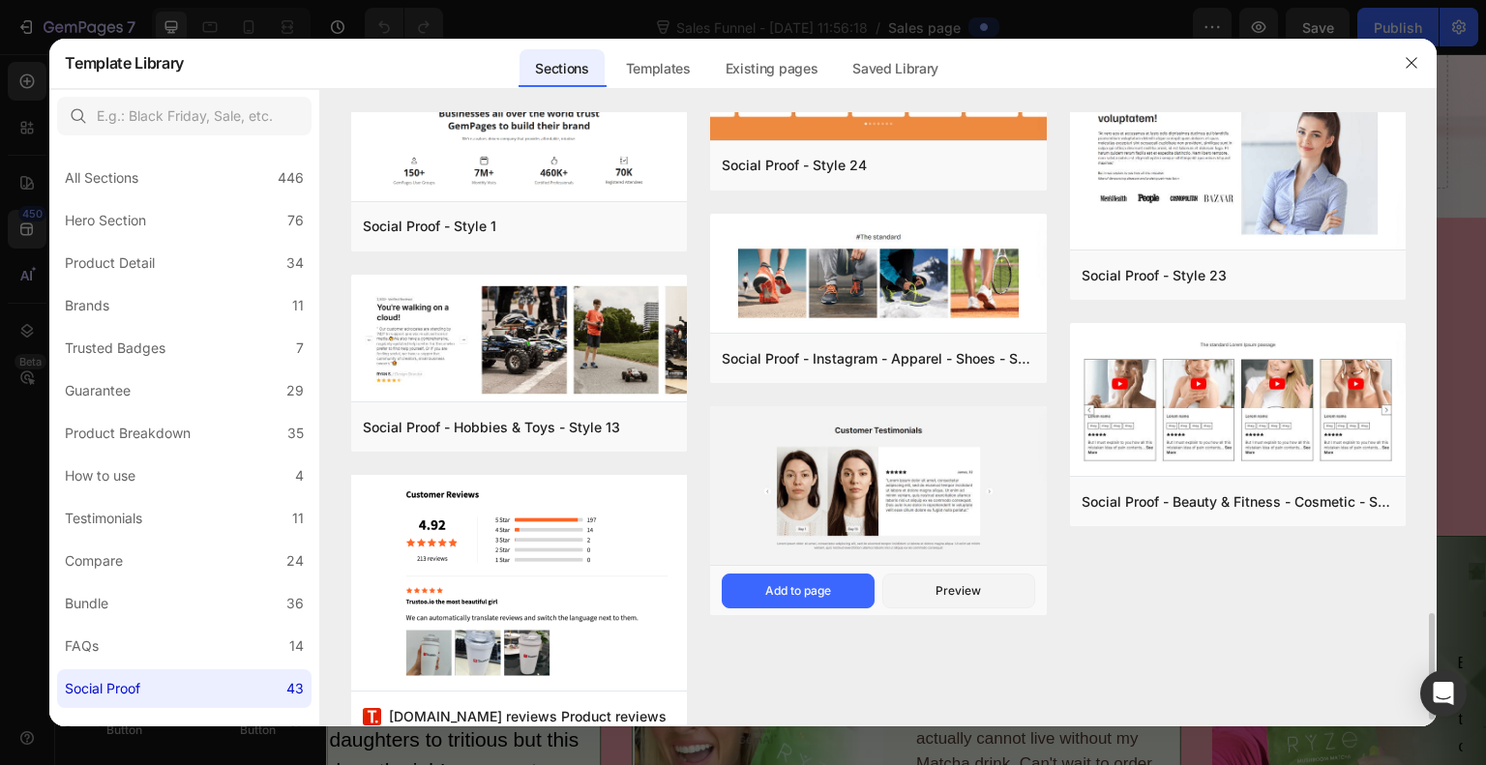
scroll to position [2879, 0]
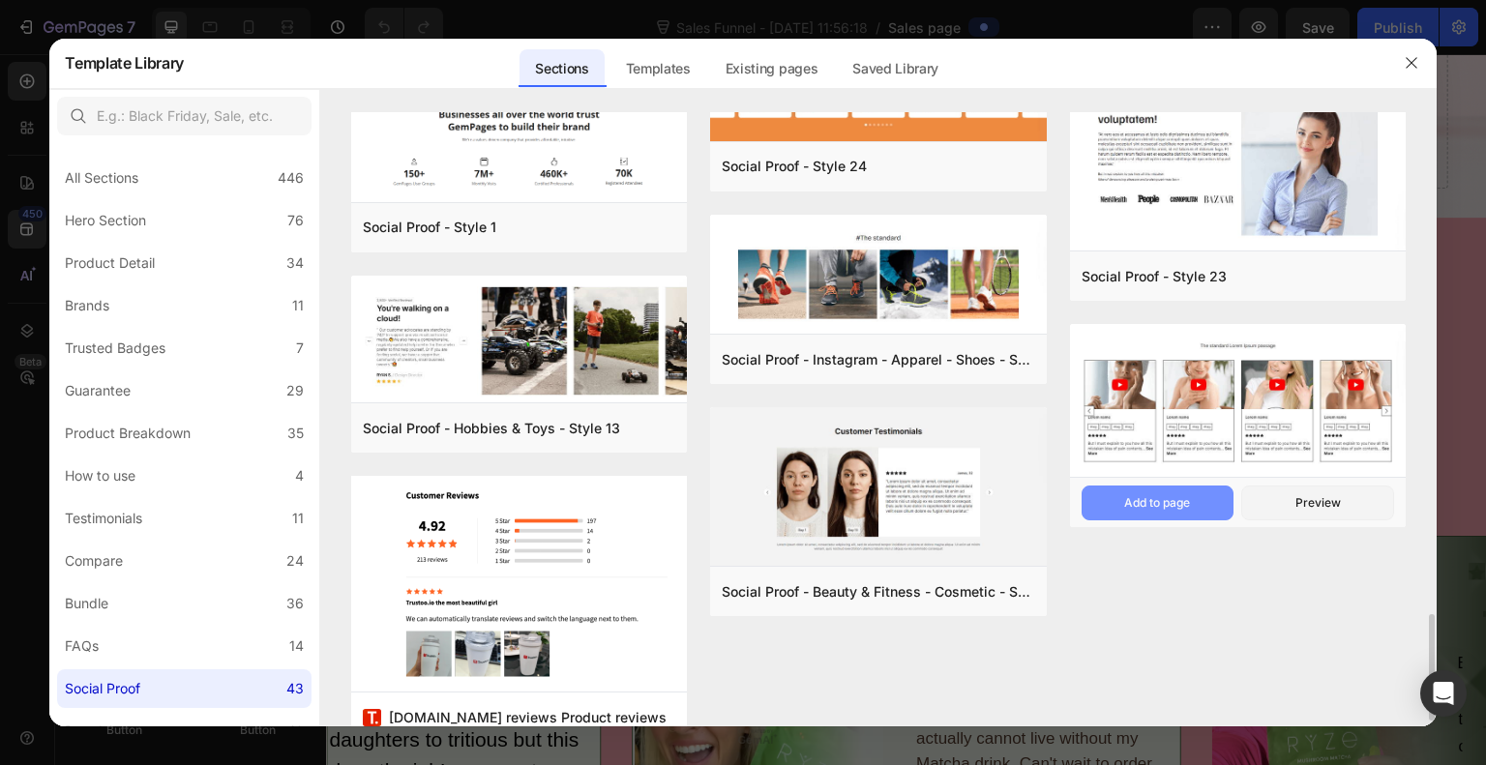
click at [1185, 501] on div "Add to page" at bounding box center [1157, 503] width 66 height 17
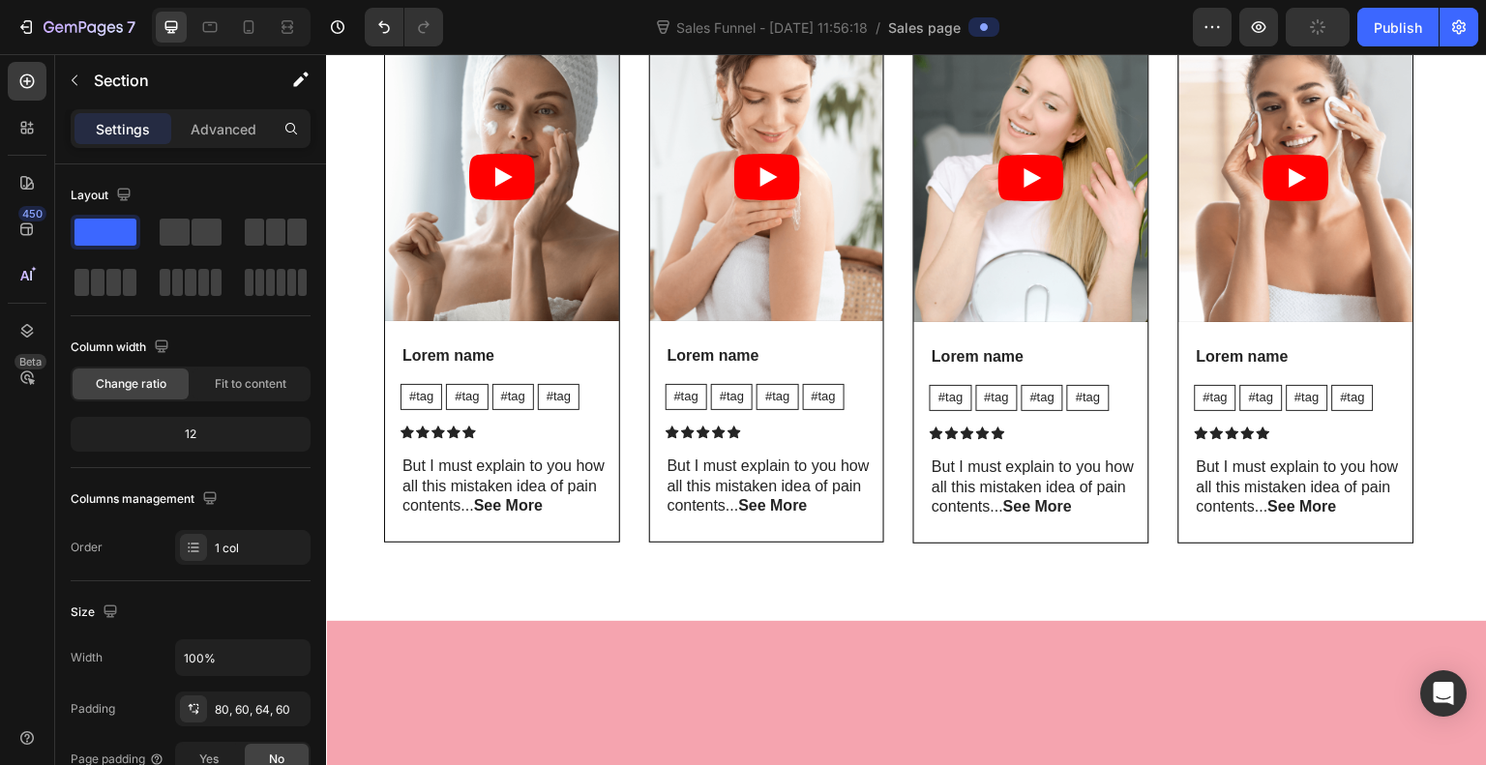
scroll to position [501, 0]
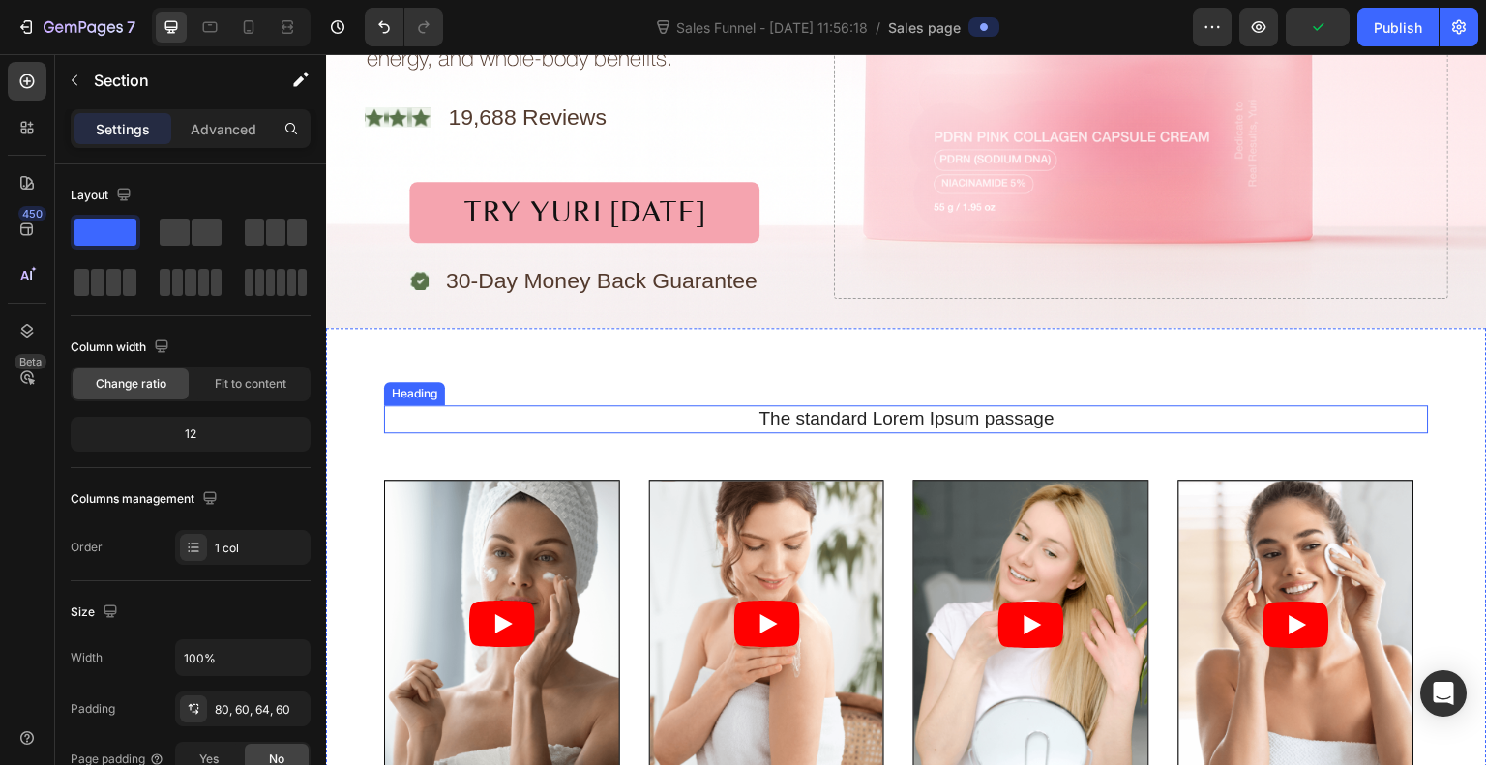
click at [540, 420] on h2 "The standard Lorem Ipsum passage" at bounding box center [906, 419] width 1045 height 28
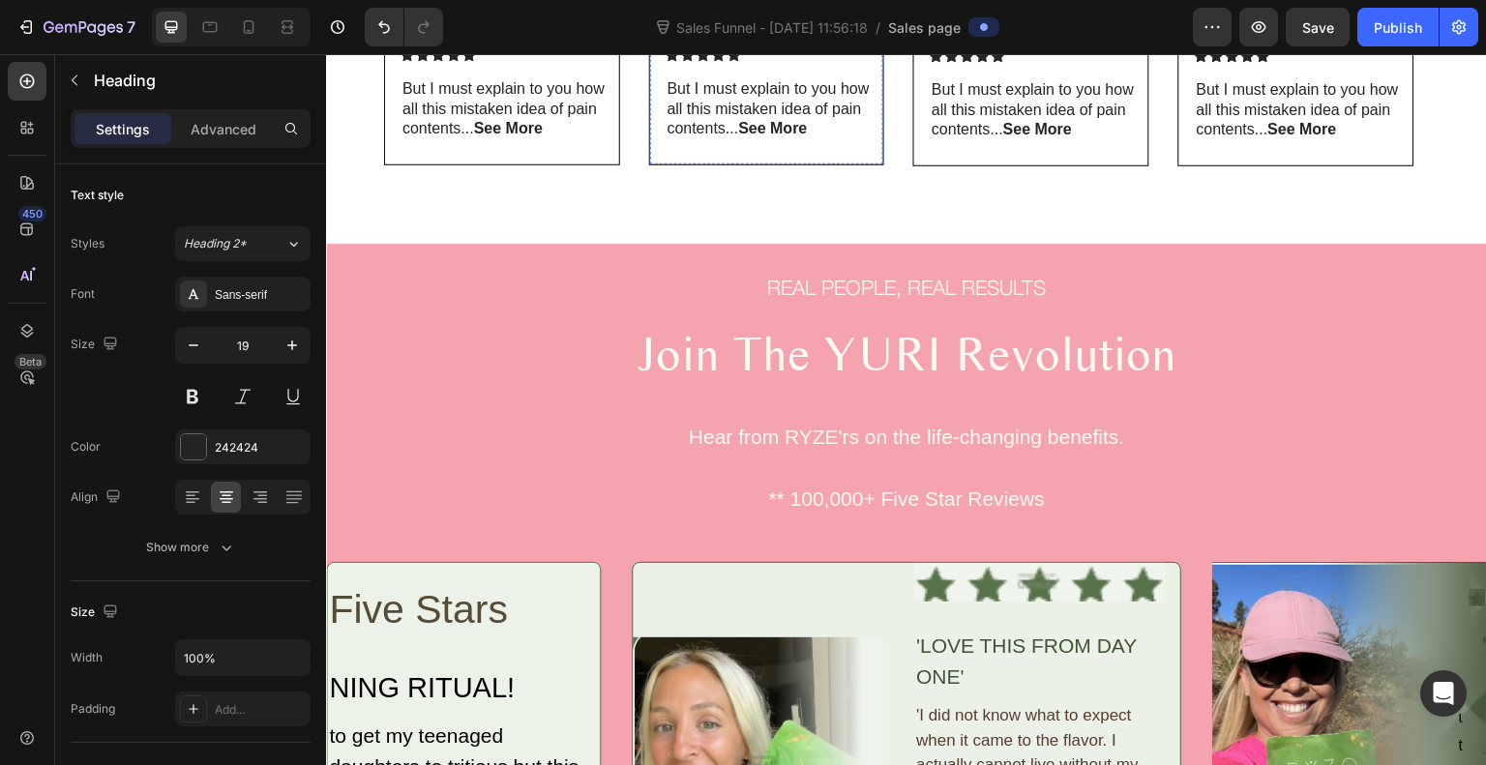
scroll to position [1430, 0]
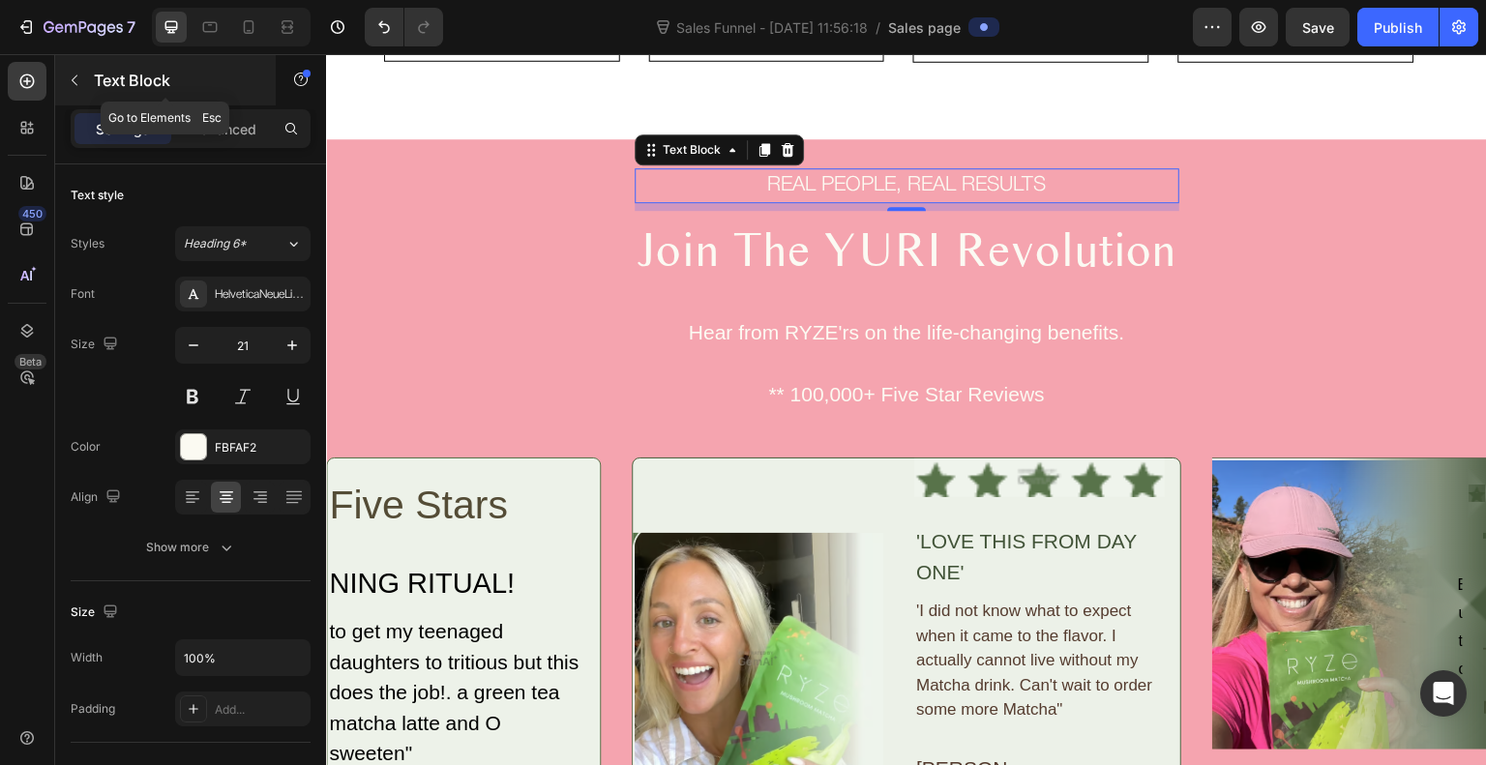
click at [76, 78] on icon "button" at bounding box center [74, 80] width 15 height 15
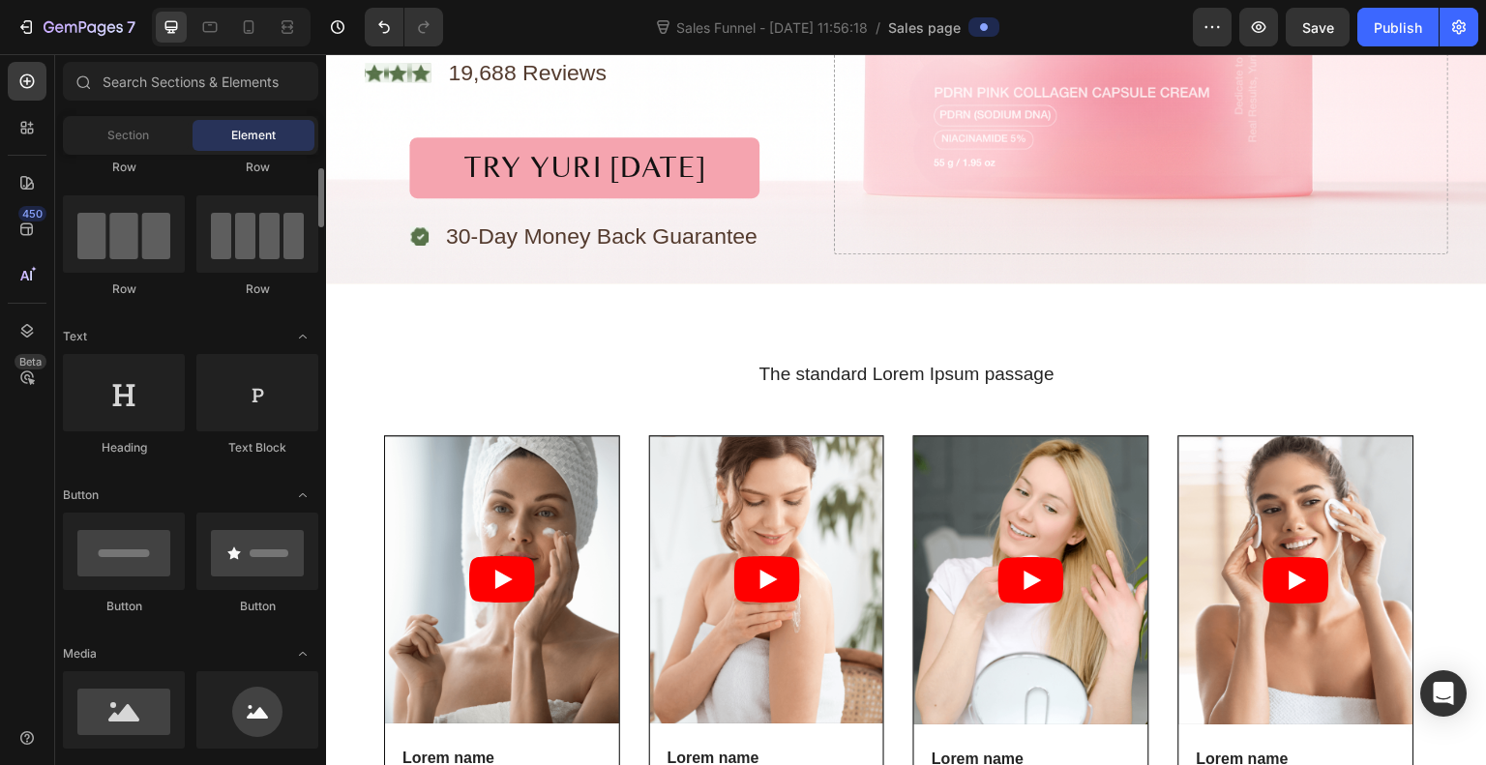
scroll to position [116, 0]
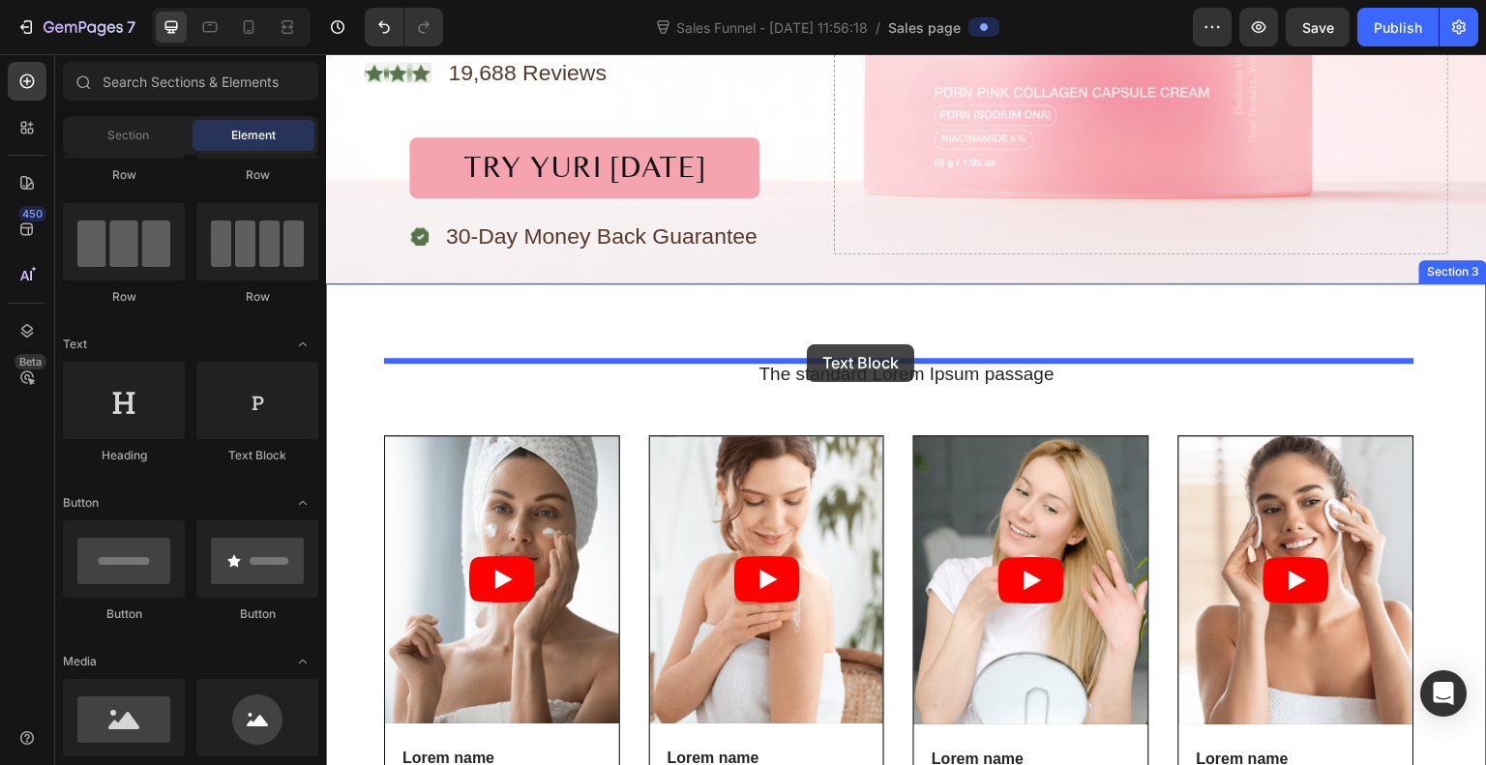
drag, startPoint x: 575, startPoint y: 472, endPoint x: 807, endPoint y: 345, distance: 265.1
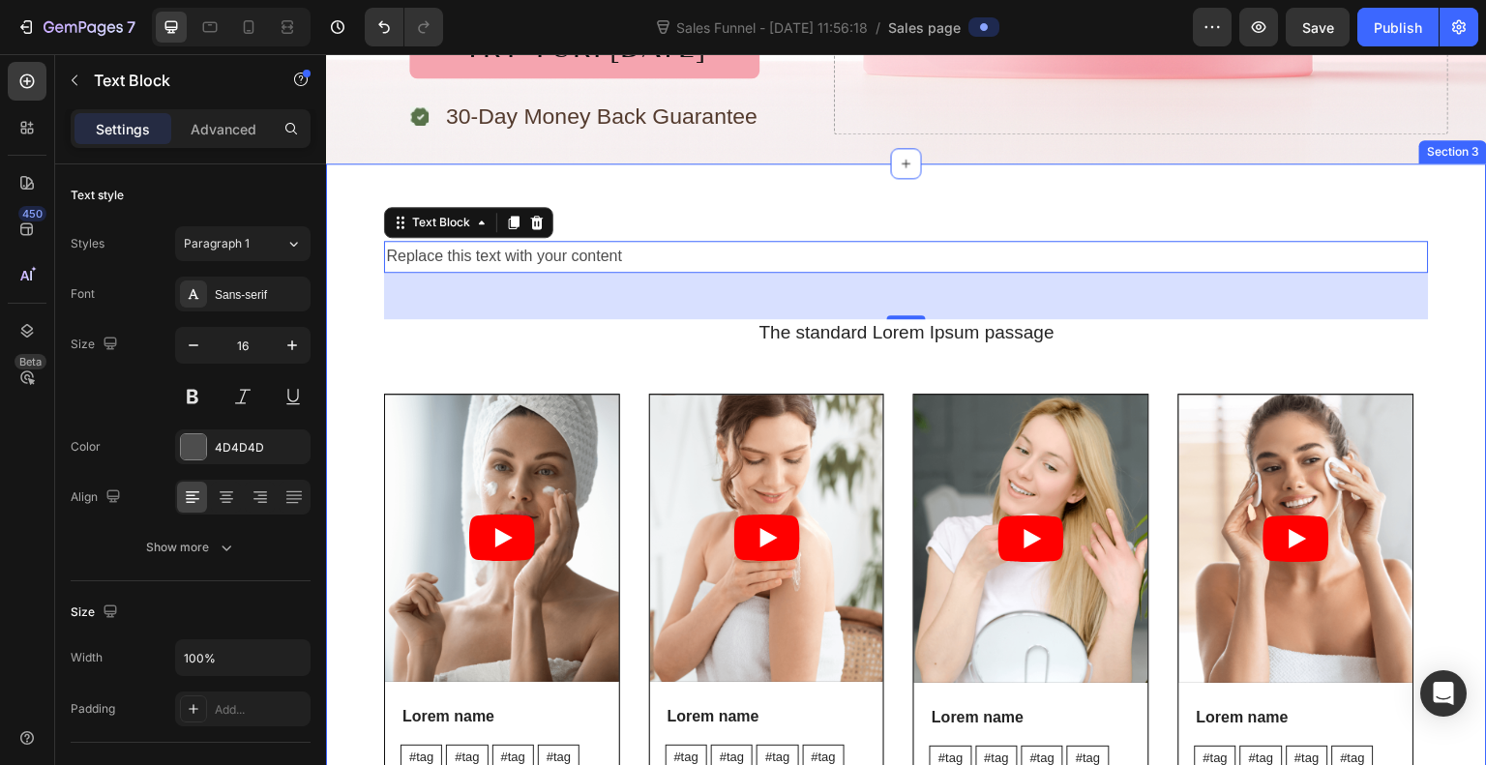
scroll to position [666, 0]
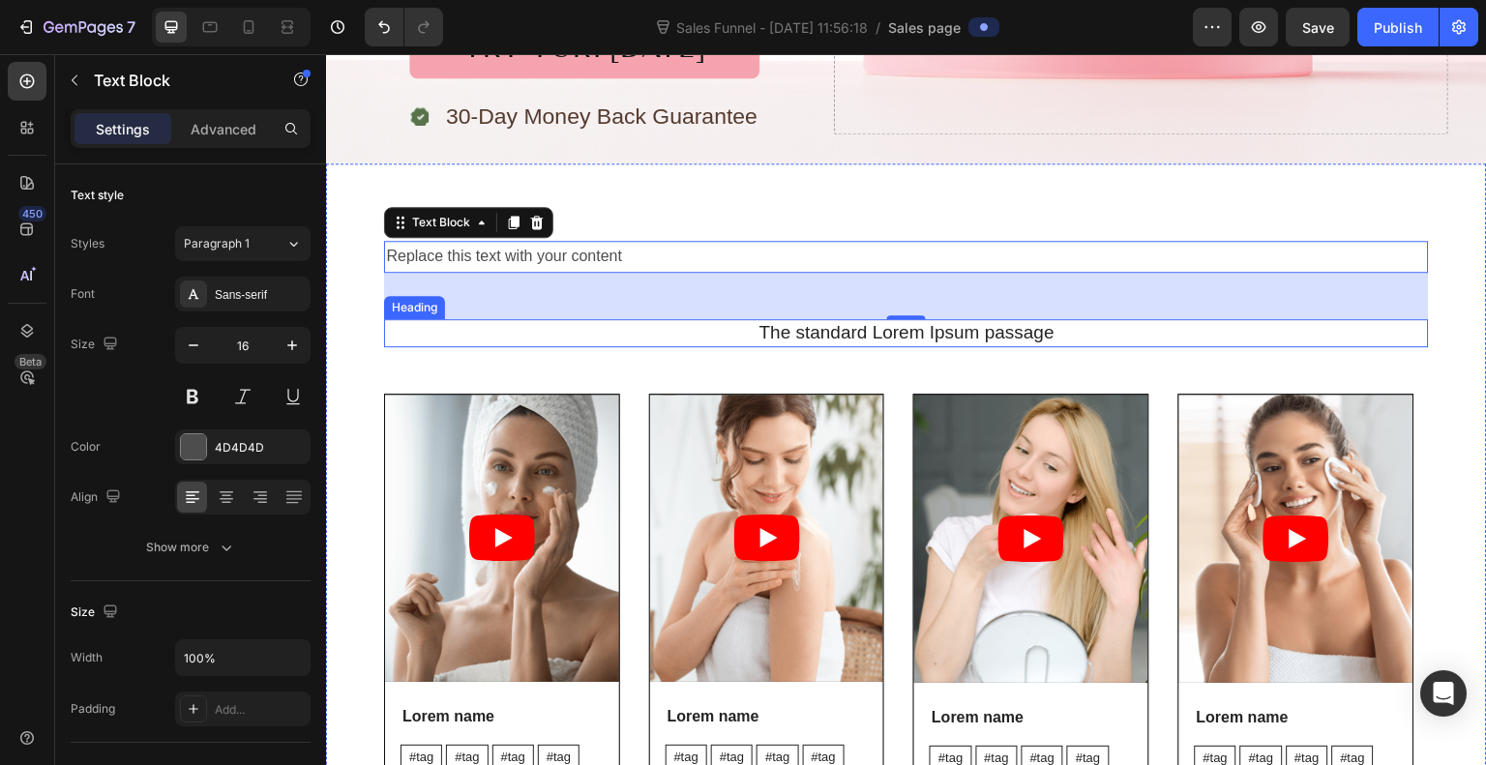
click at [659, 343] on h2 "The standard Lorem Ipsum passage" at bounding box center [906, 333] width 1045 height 28
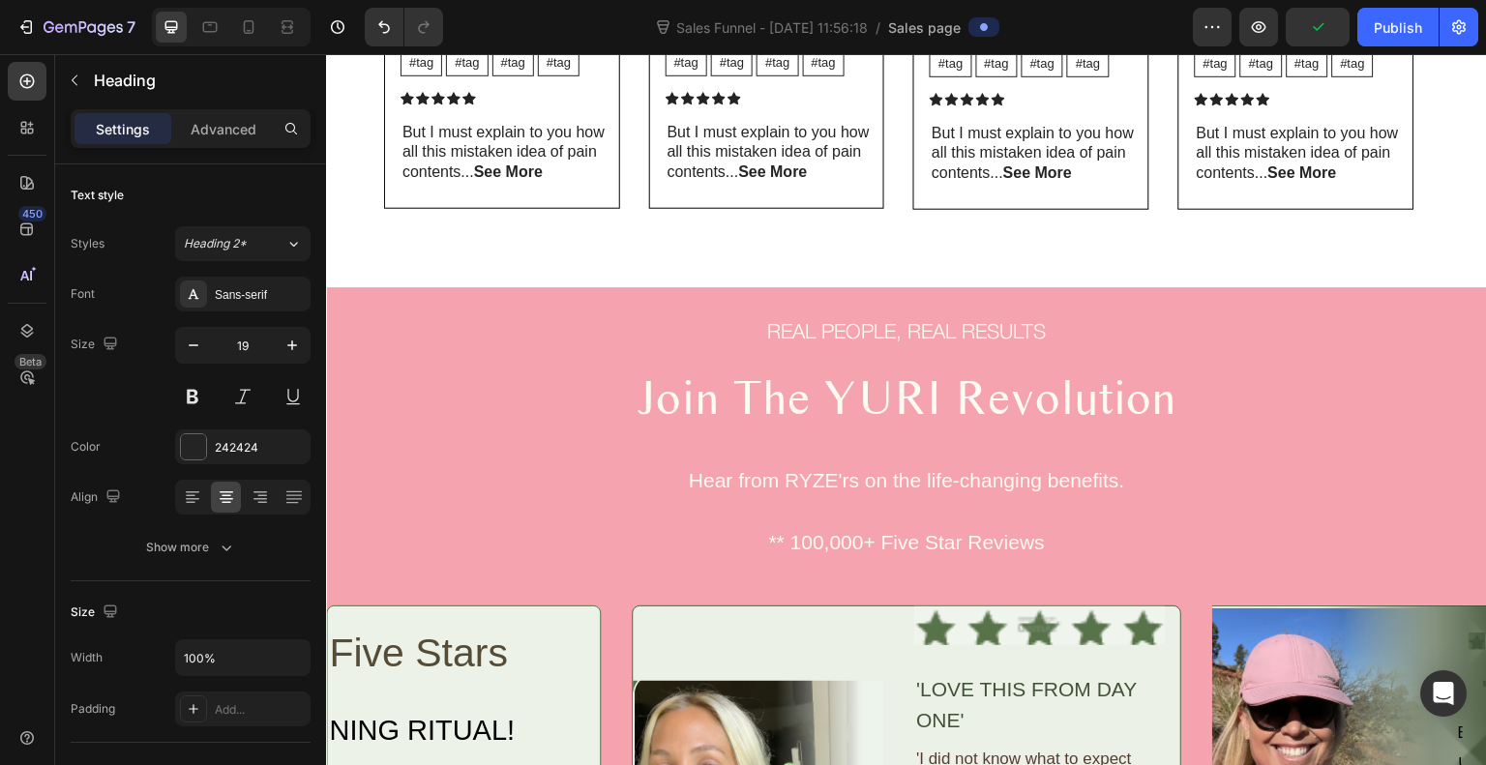
scroll to position [1486, 0]
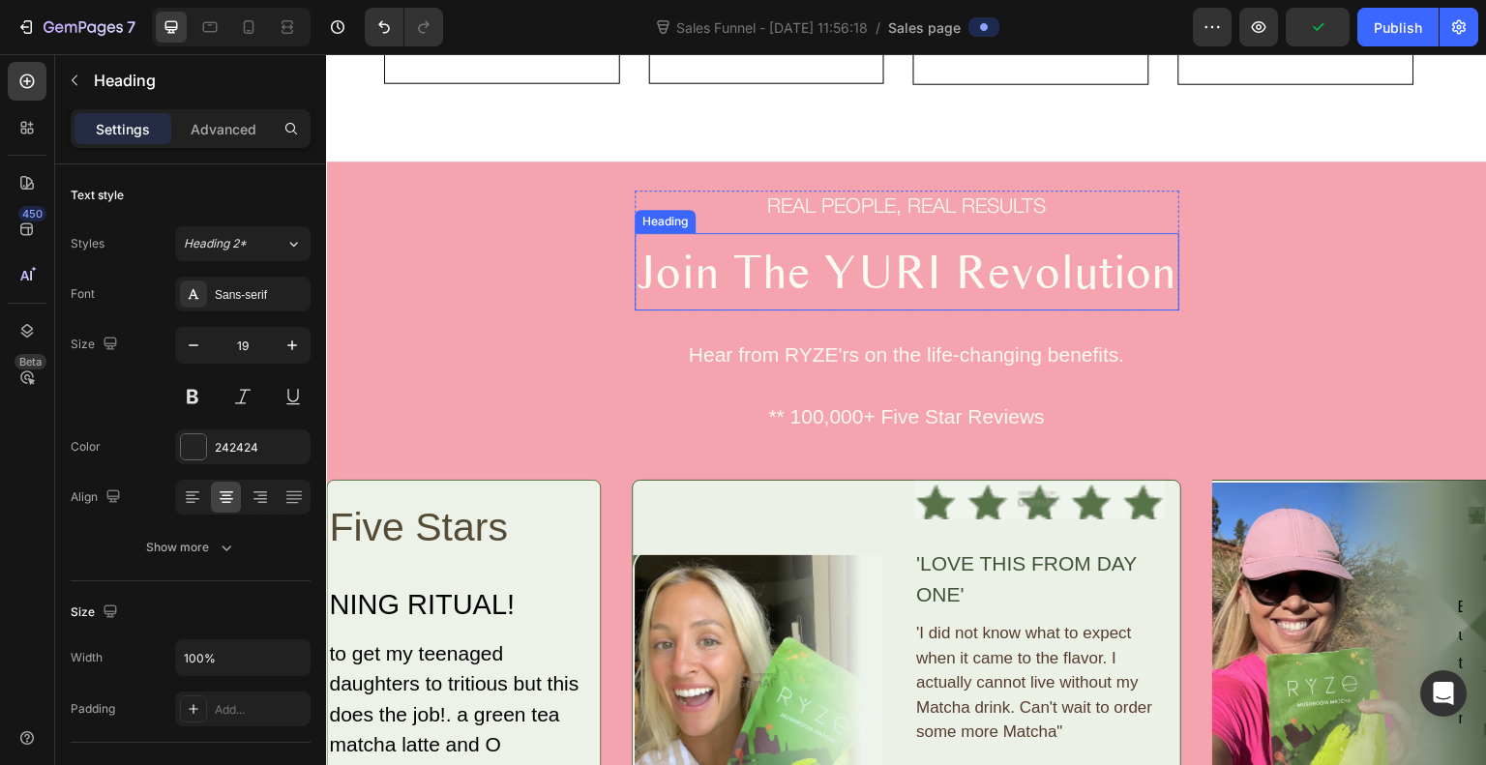
click at [746, 282] on h2 "Join The YURI Revolution" at bounding box center [907, 272] width 545 height 78
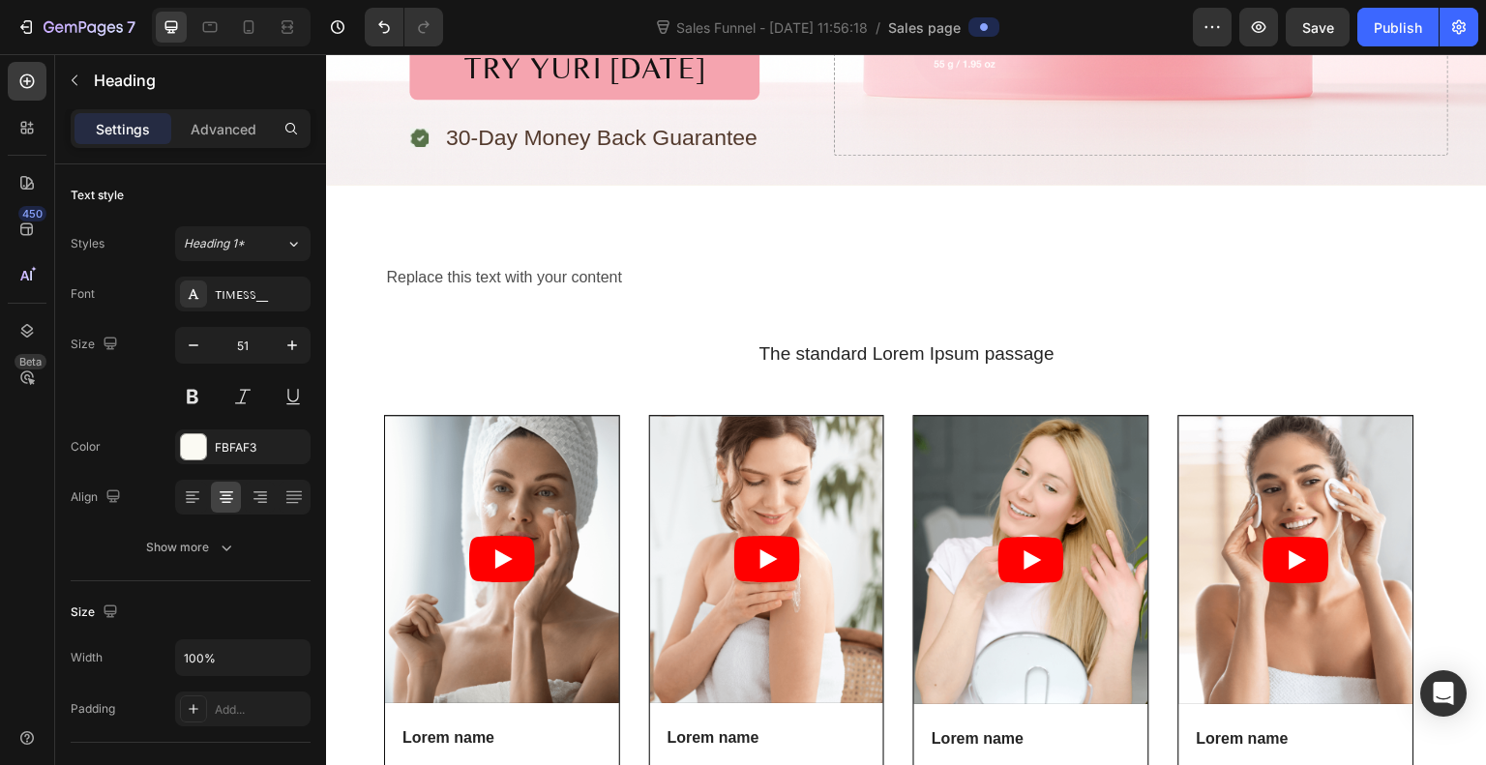
scroll to position [643, 0]
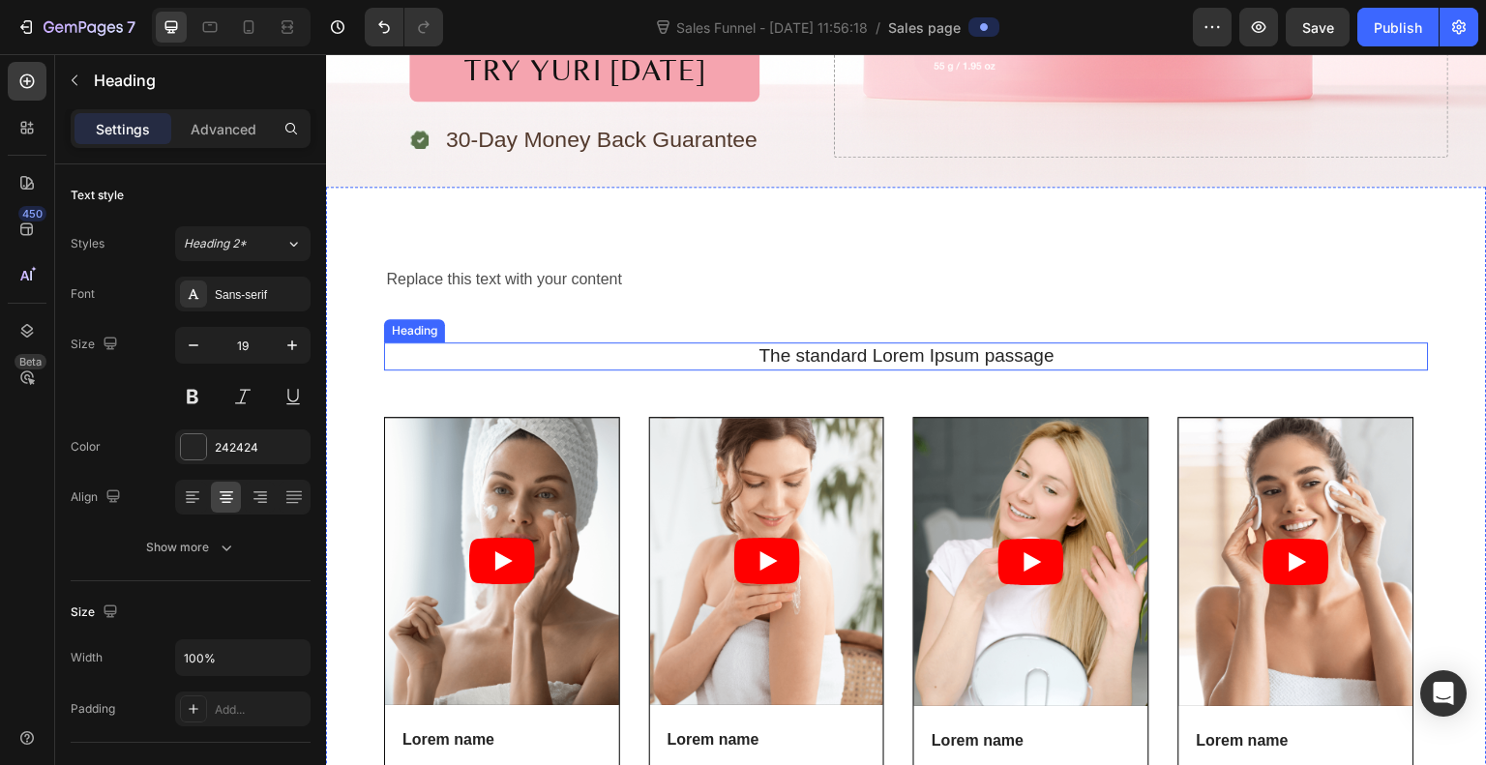
click at [826, 366] on p "The standard Lorem Ipsum passage" at bounding box center [906, 357] width 1041 height 24
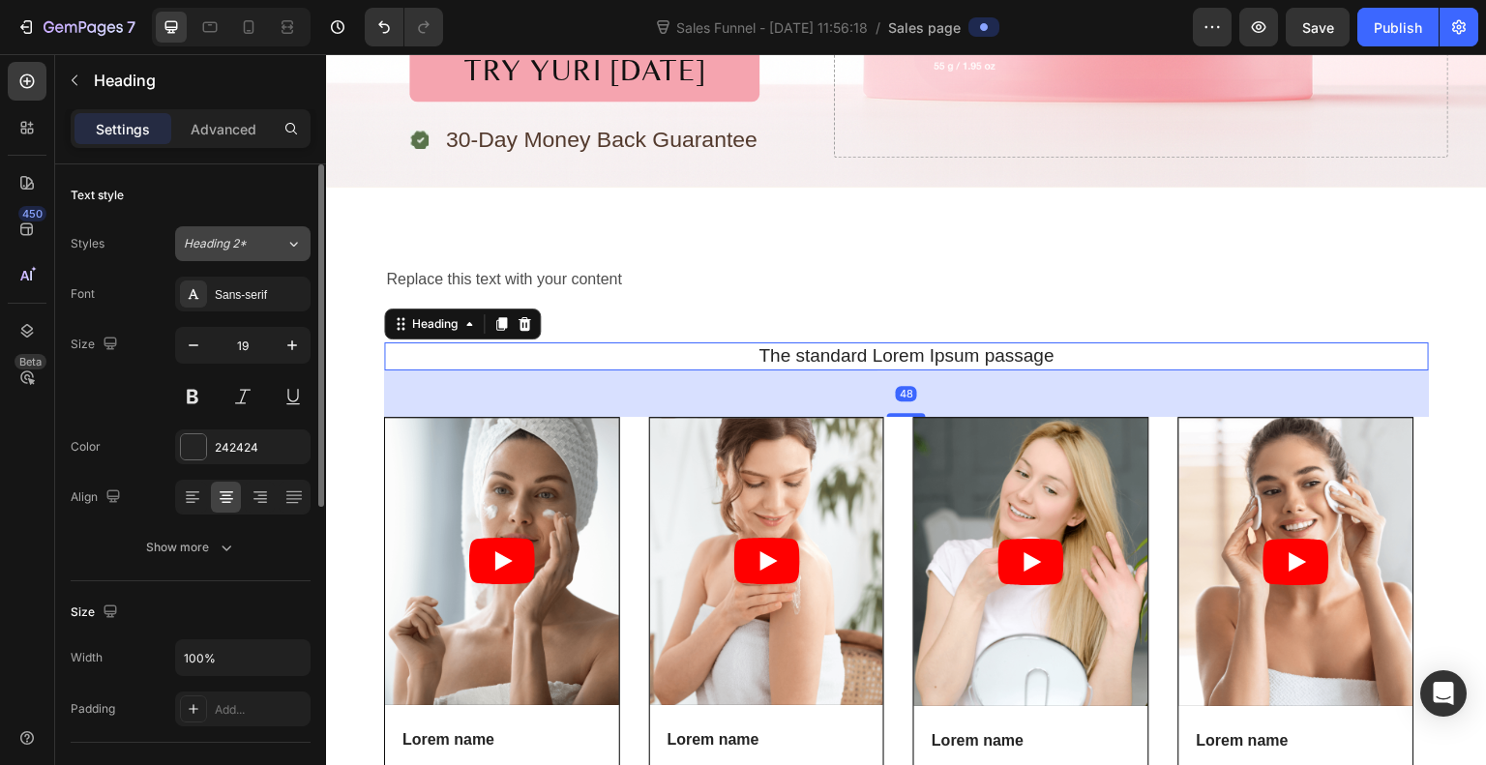
click at [255, 232] on button "Heading 2*" at bounding box center [242, 243] width 135 height 35
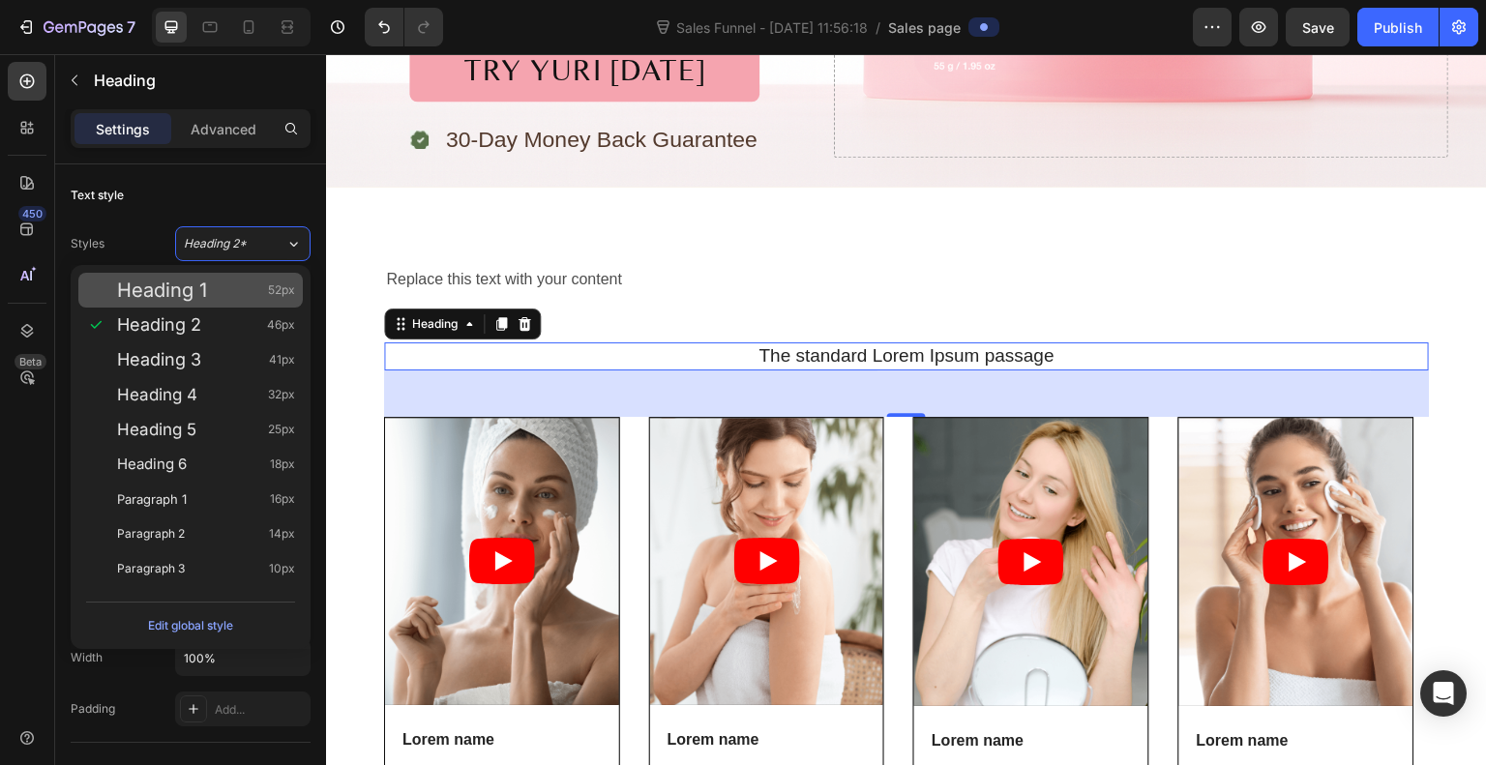
click at [210, 285] on div "Heading 1 52px" at bounding box center [206, 290] width 178 height 19
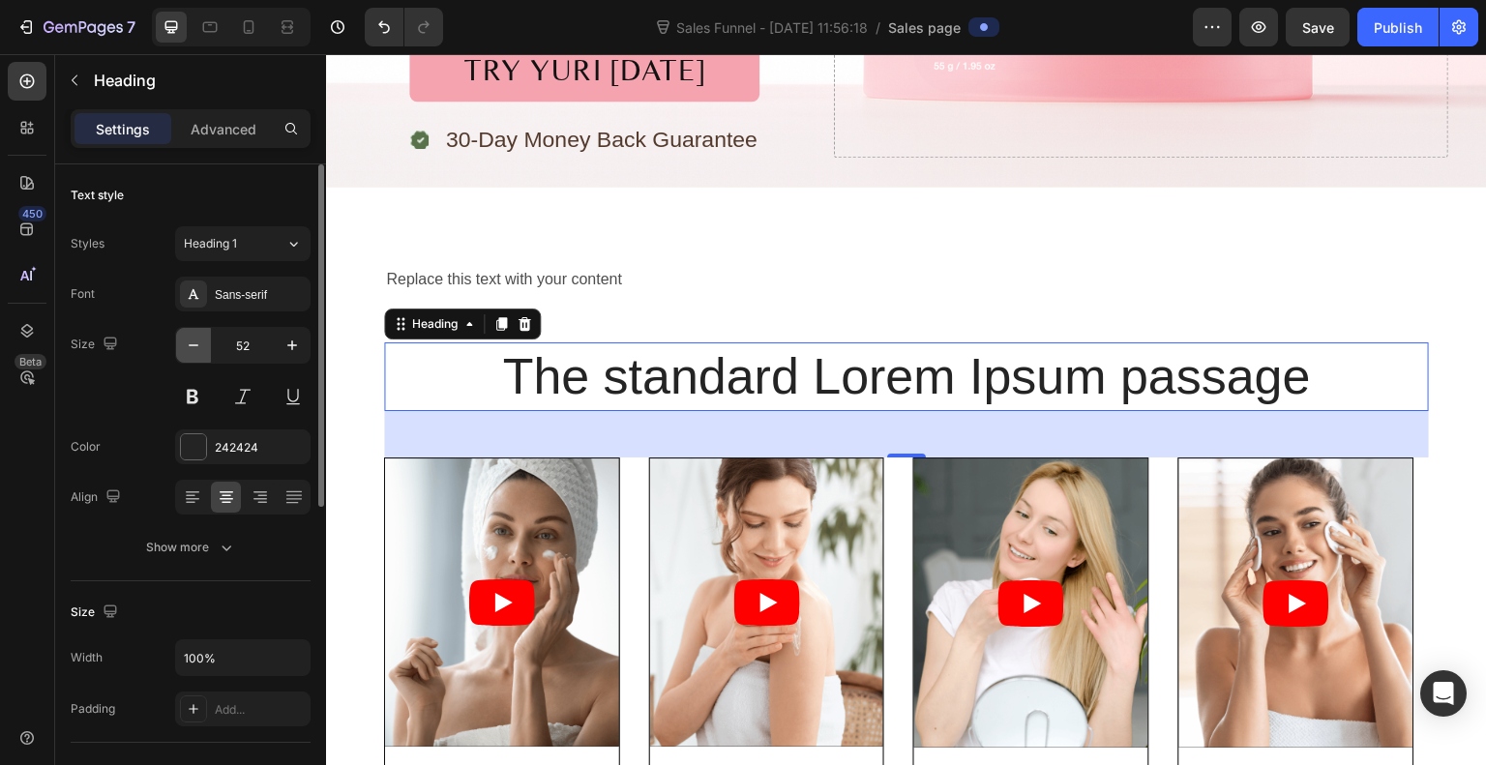
click at [195, 347] on icon "button" at bounding box center [193, 345] width 19 height 19
type input "51"
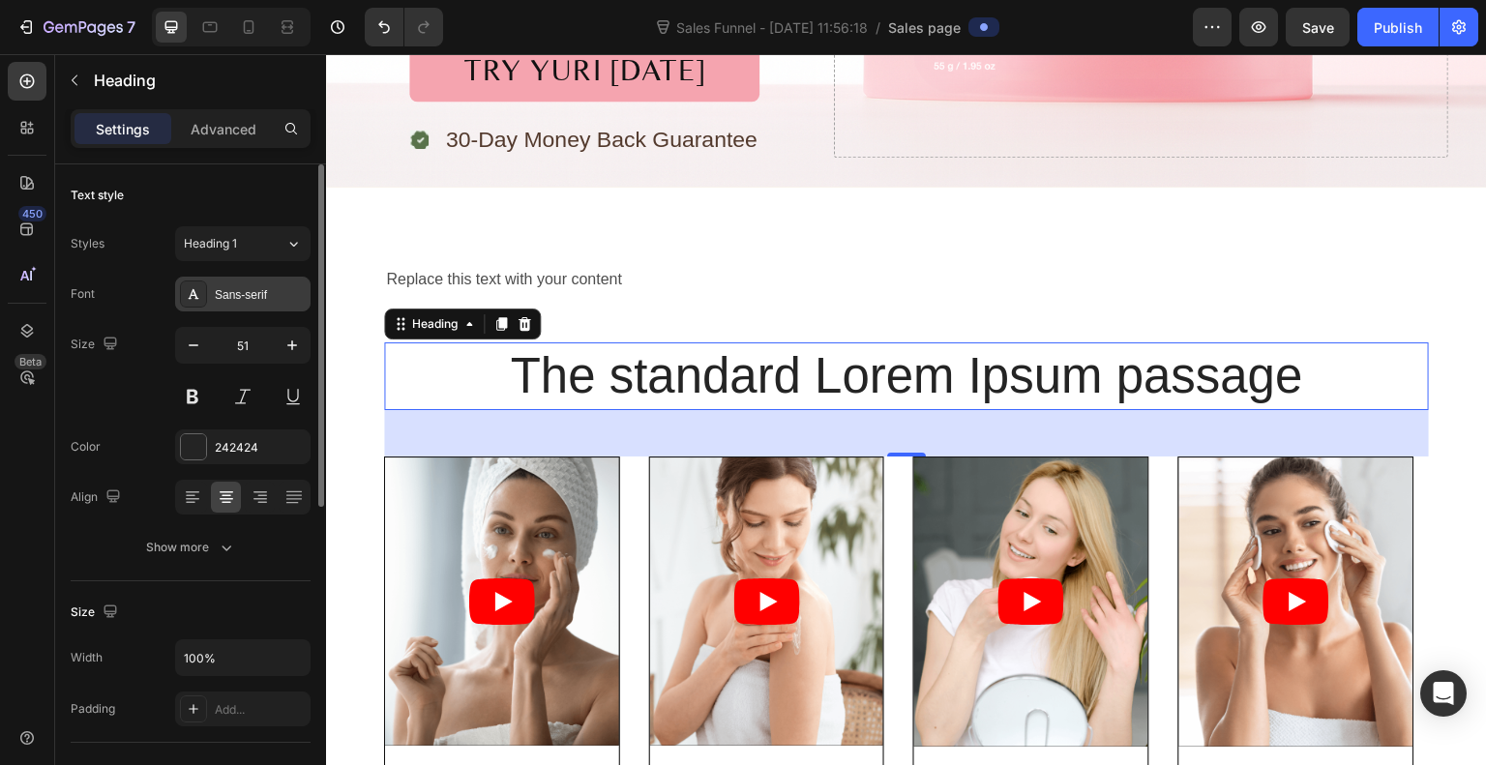
click at [253, 289] on div "Sans-serif" at bounding box center [260, 294] width 91 height 17
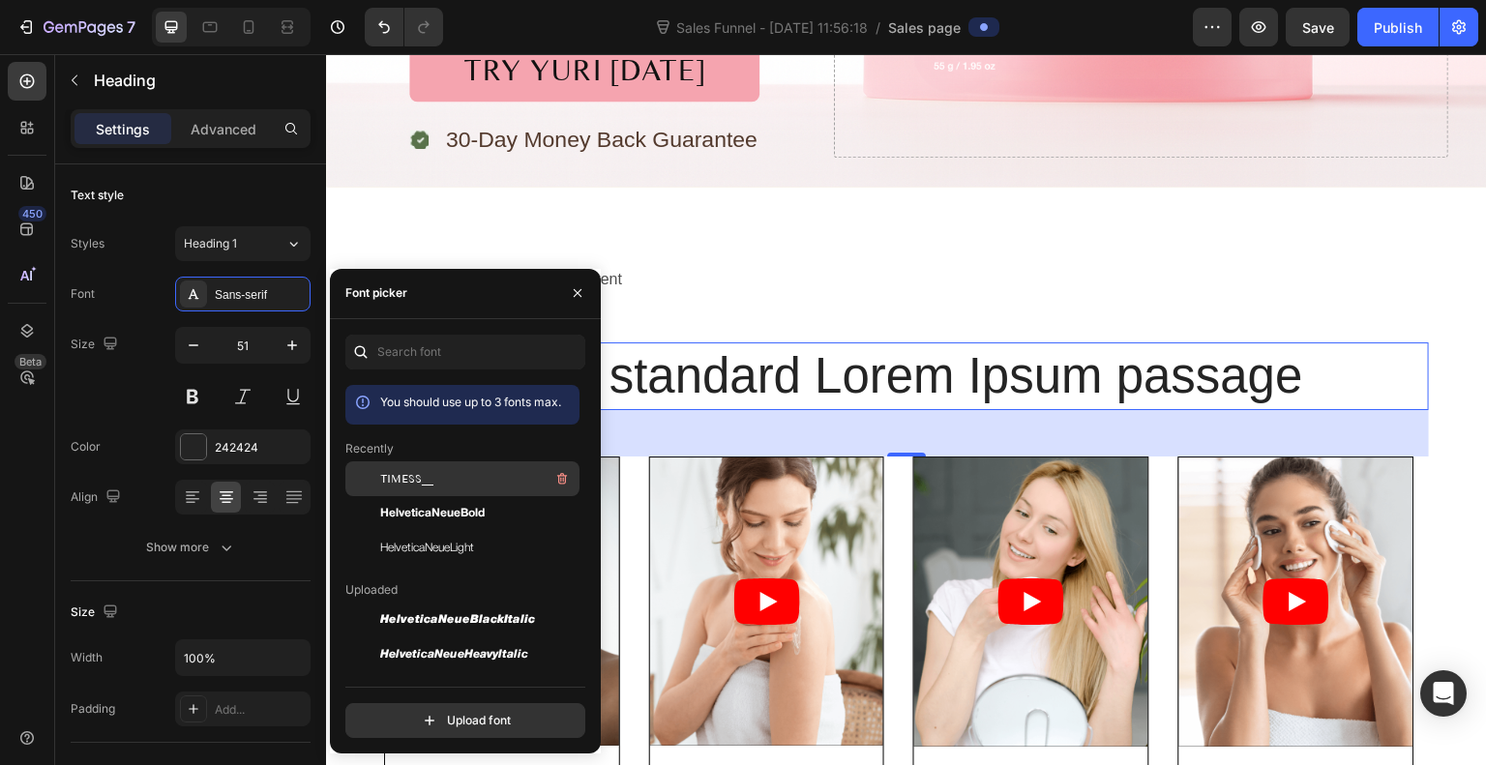
click at [387, 477] on span "TIMESS__" at bounding box center [406, 478] width 53 height 17
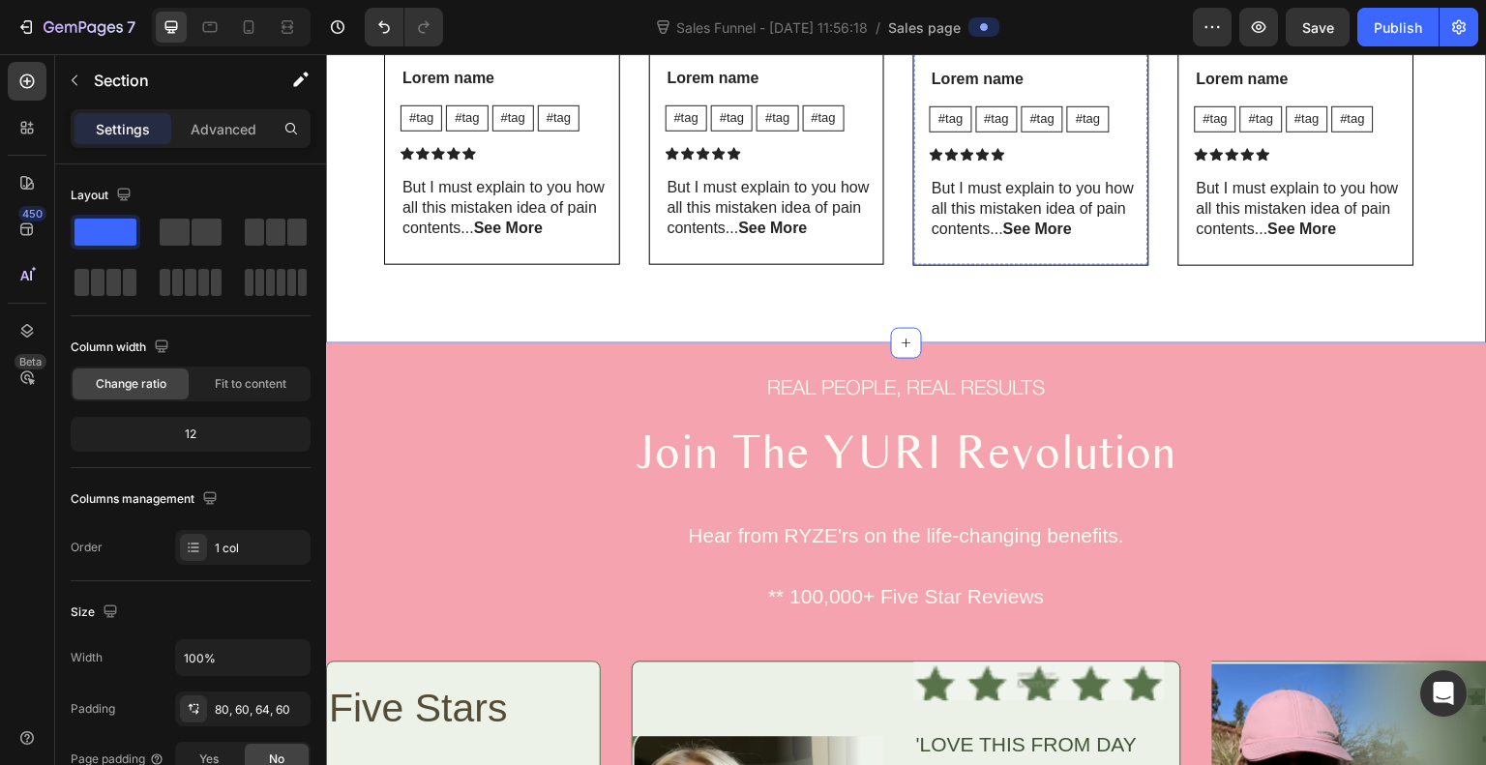
scroll to position [1345, 0]
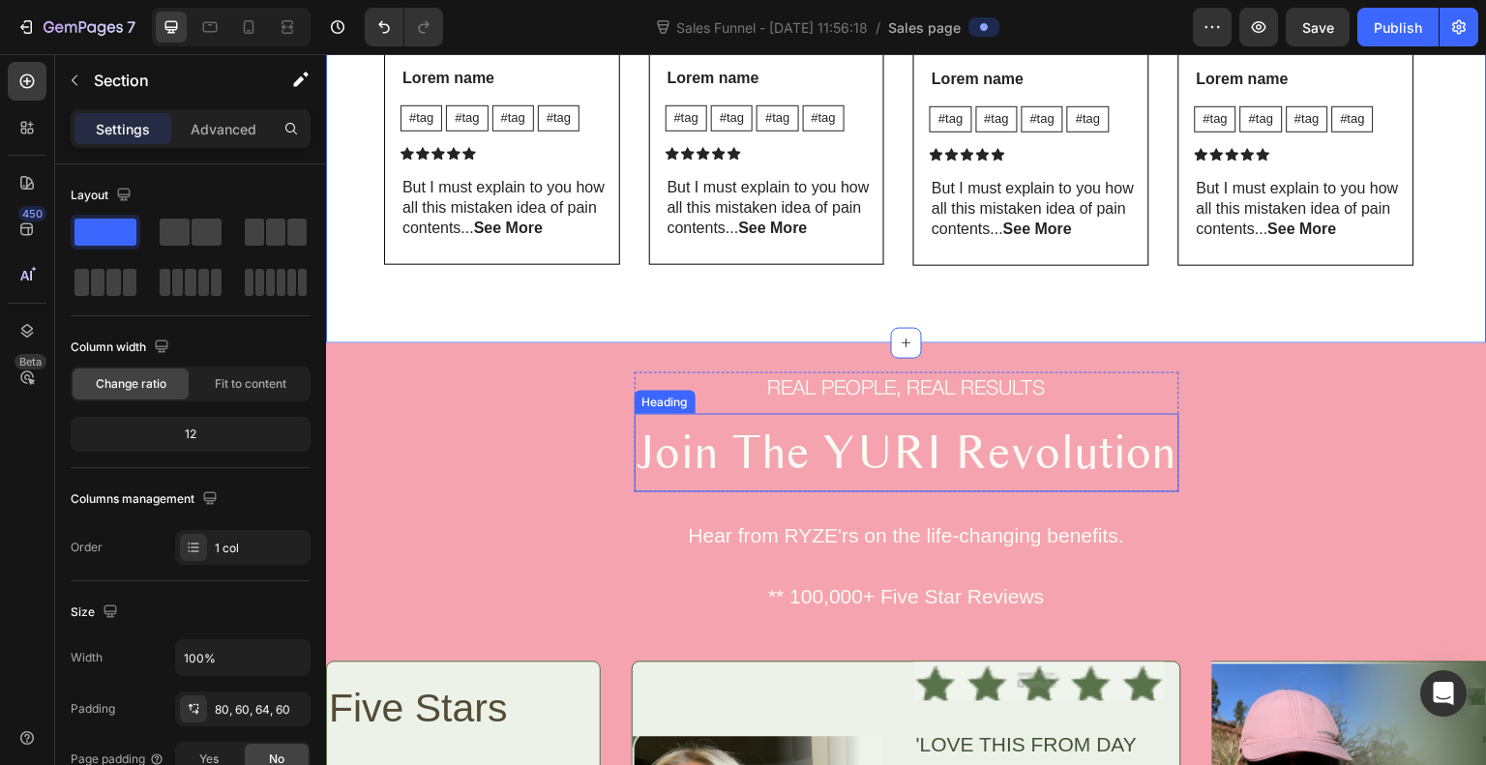
click at [884, 456] on h2 "Join The YURI Revolution" at bounding box center [907, 453] width 545 height 78
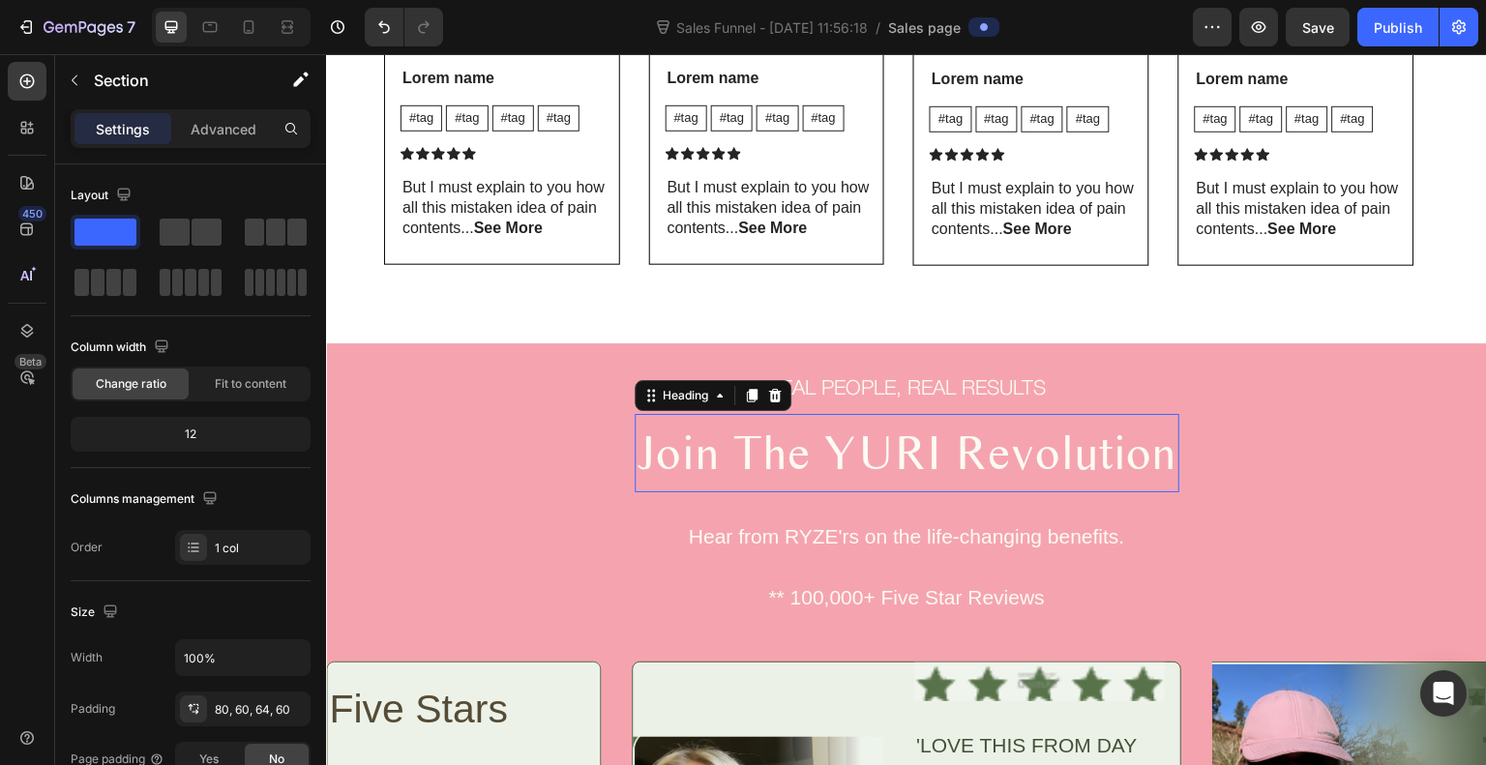
click at [884, 456] on h2 "Join The YURI Revolution" at bounding box center [907, 453] width 545 height 78
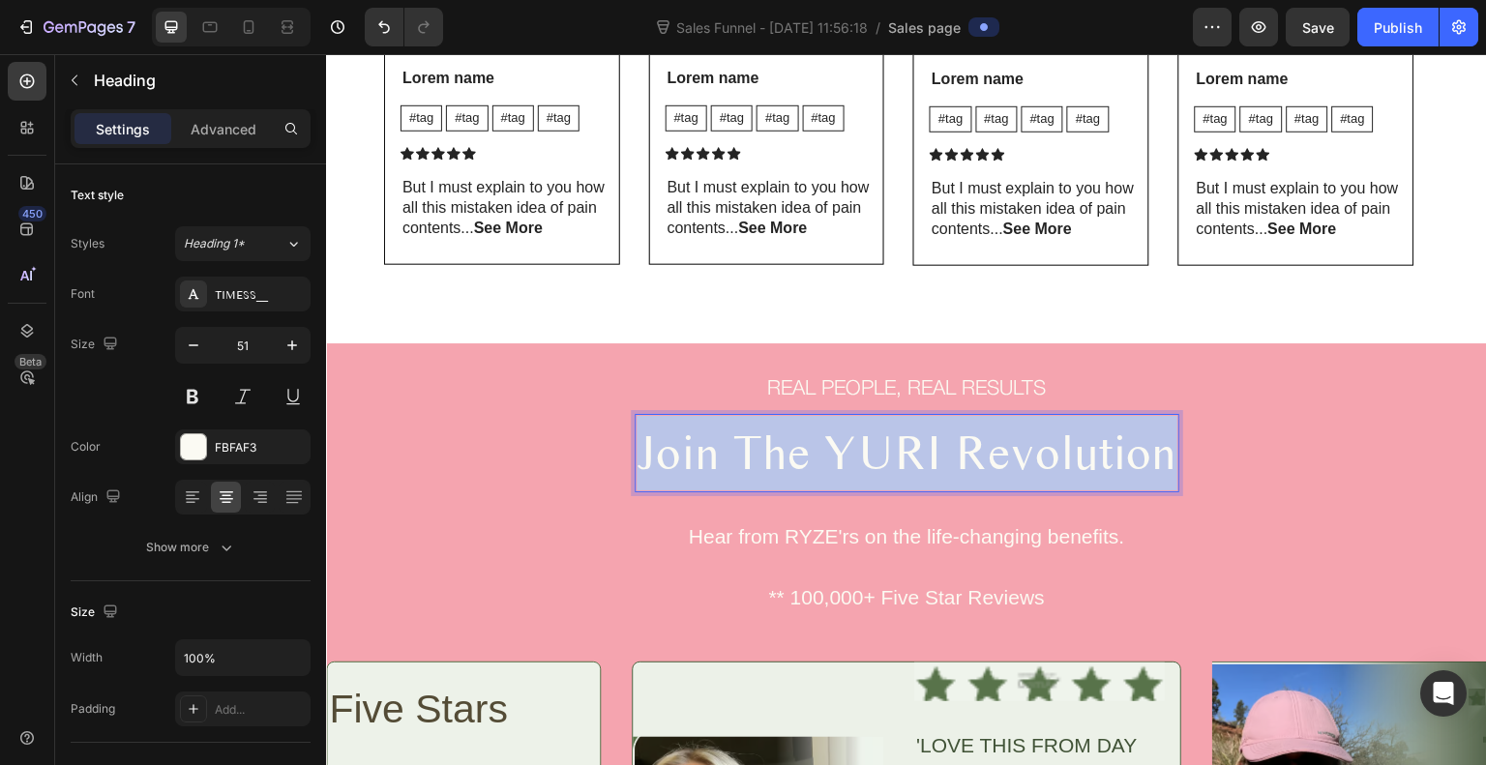
click at [884, 456] on p "Join The YURI Revolution" at bounding box center [907, 453] width 541 height 75
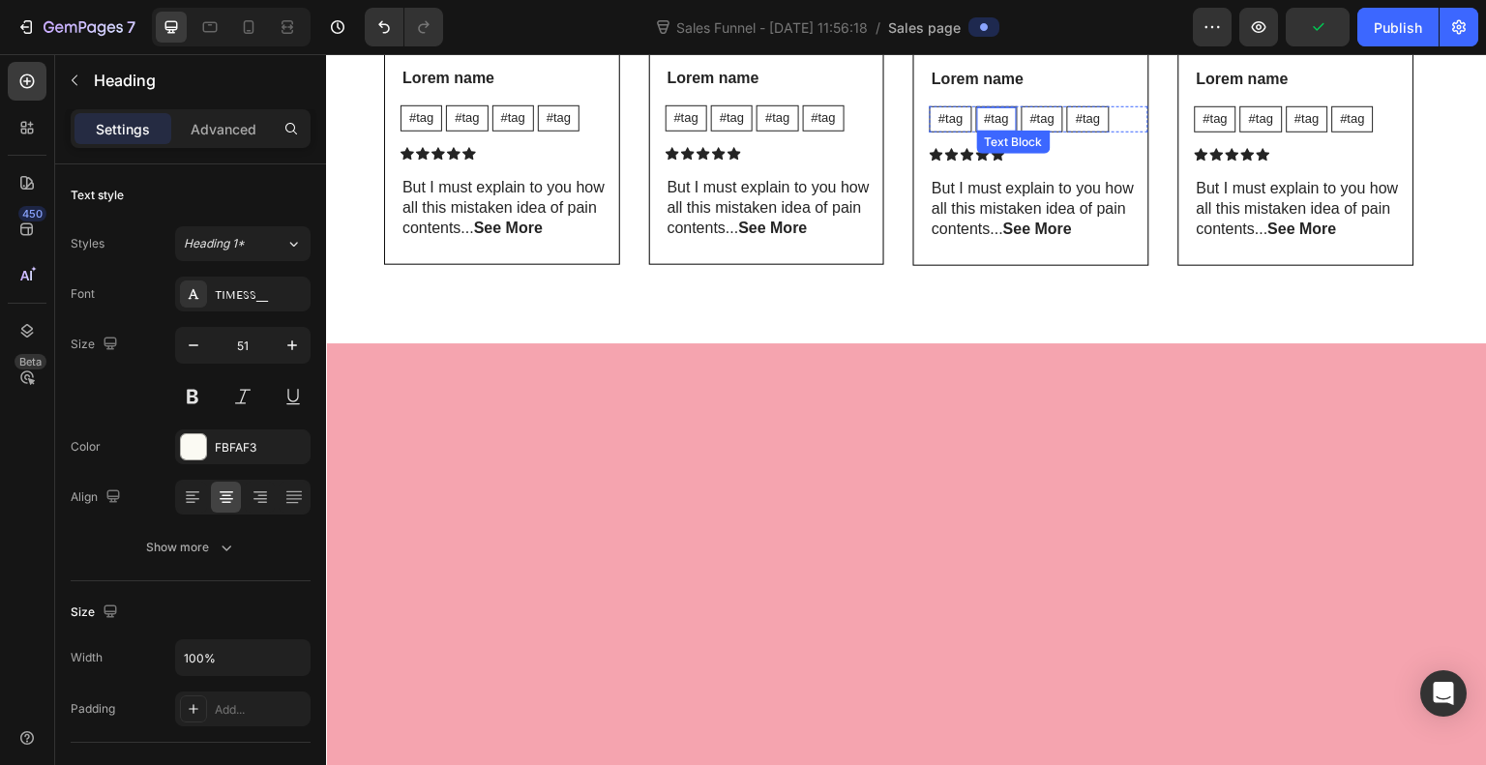
type input "16"
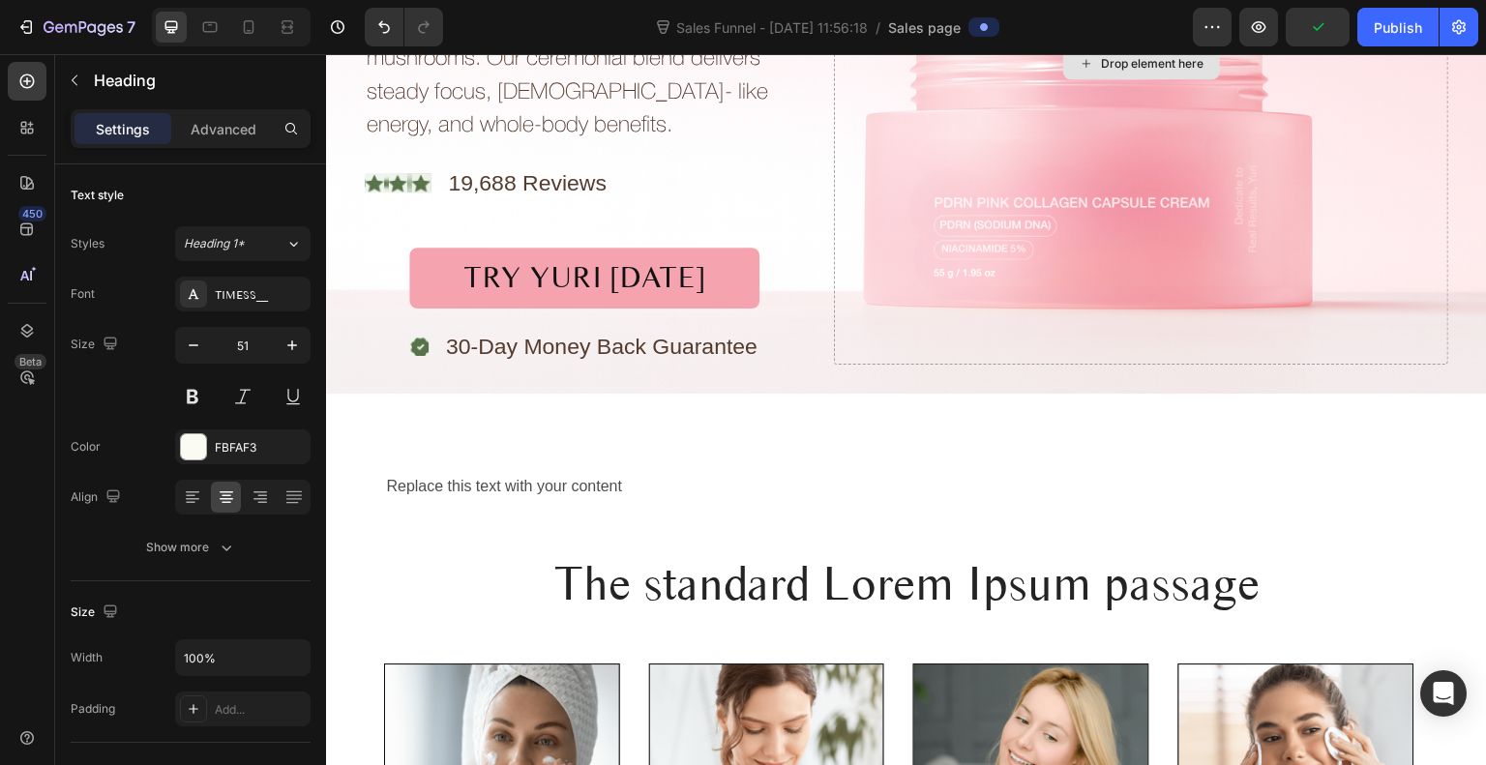
scroll to position [561, 0]
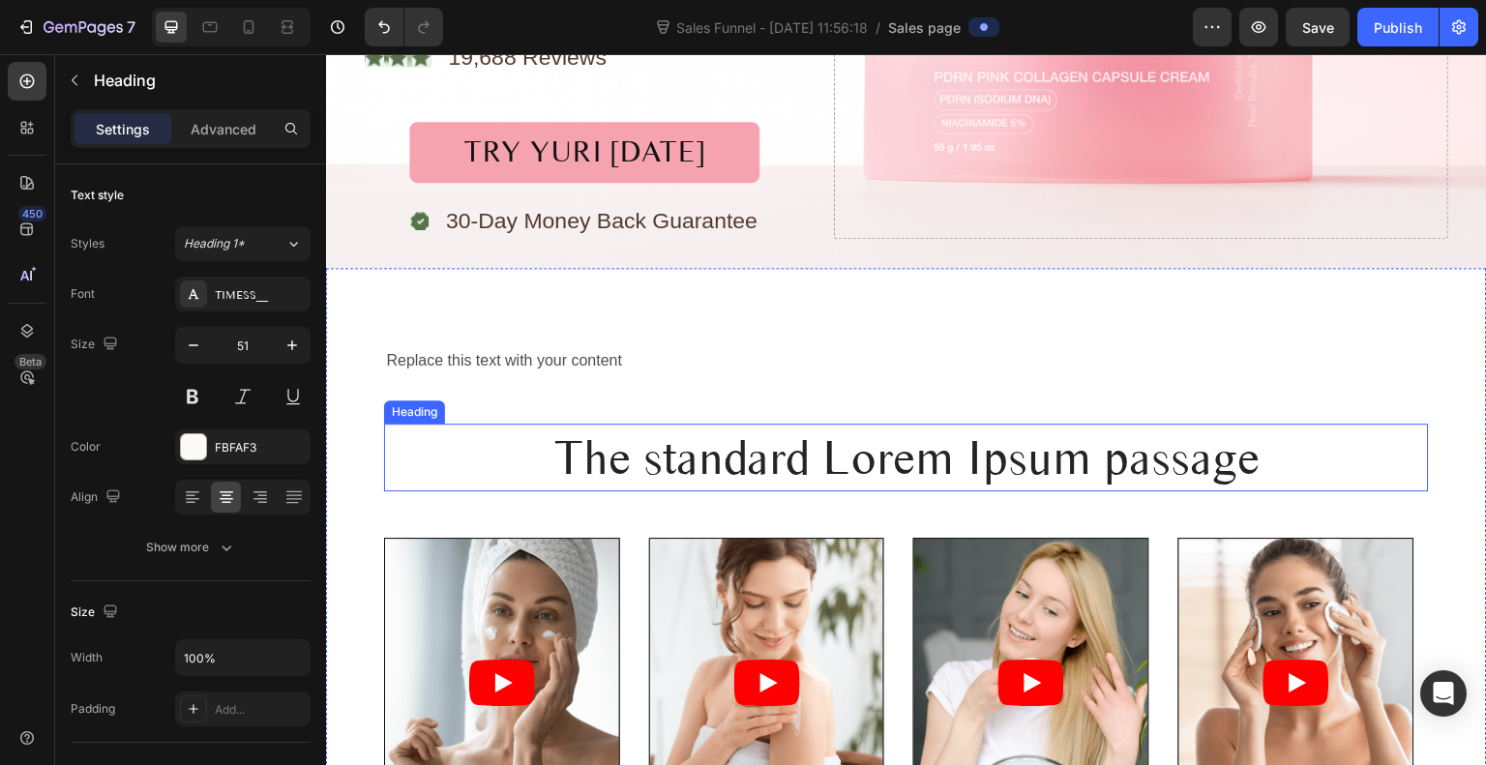
click at [885, 471] on p "The standard Lorem Ipsum passage" at bounding box center [906, 458] width 1041 height 64
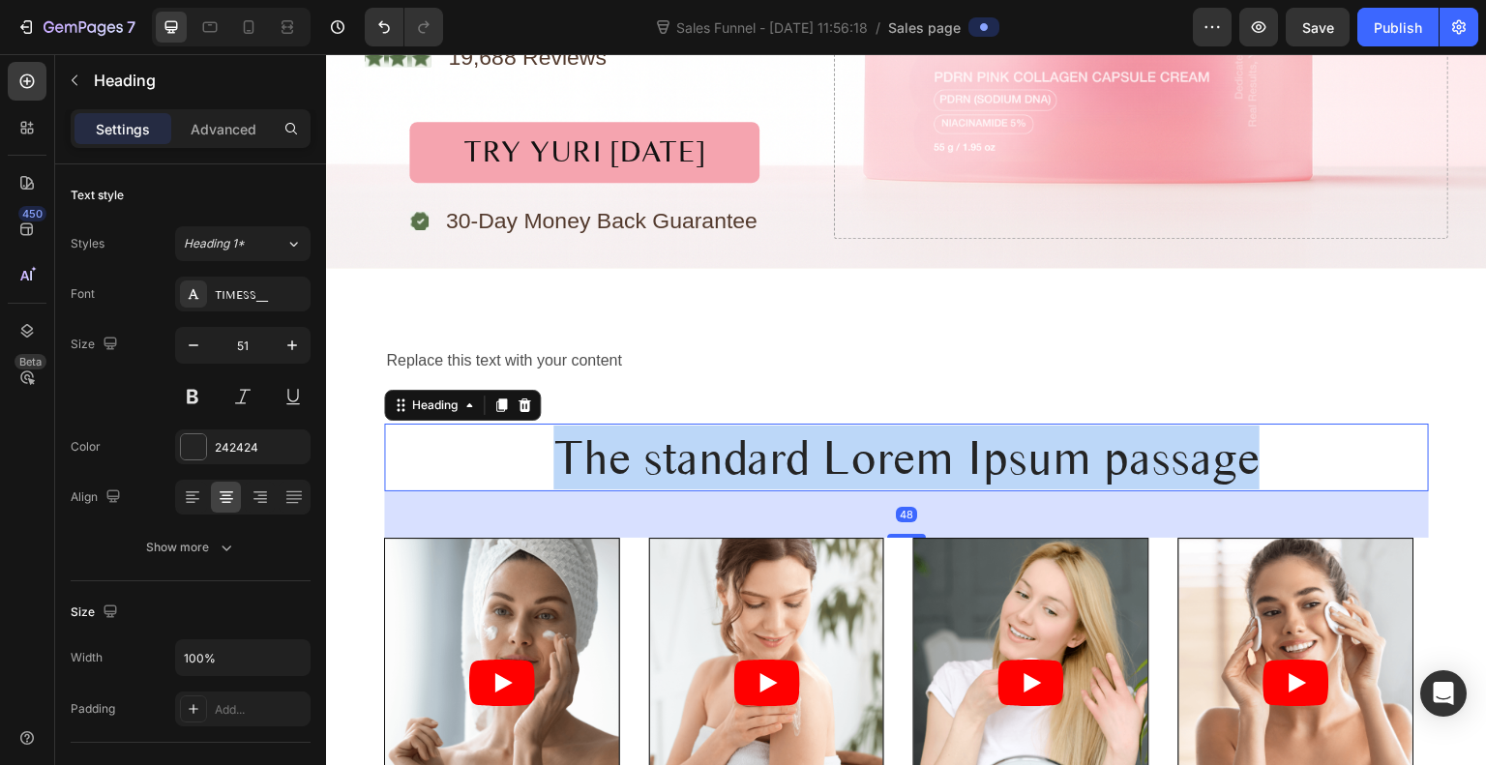
click at [885, 471] on p "The standard Lorem Ipsum passage" at bounding box center [906, 458] width 1041 height 64
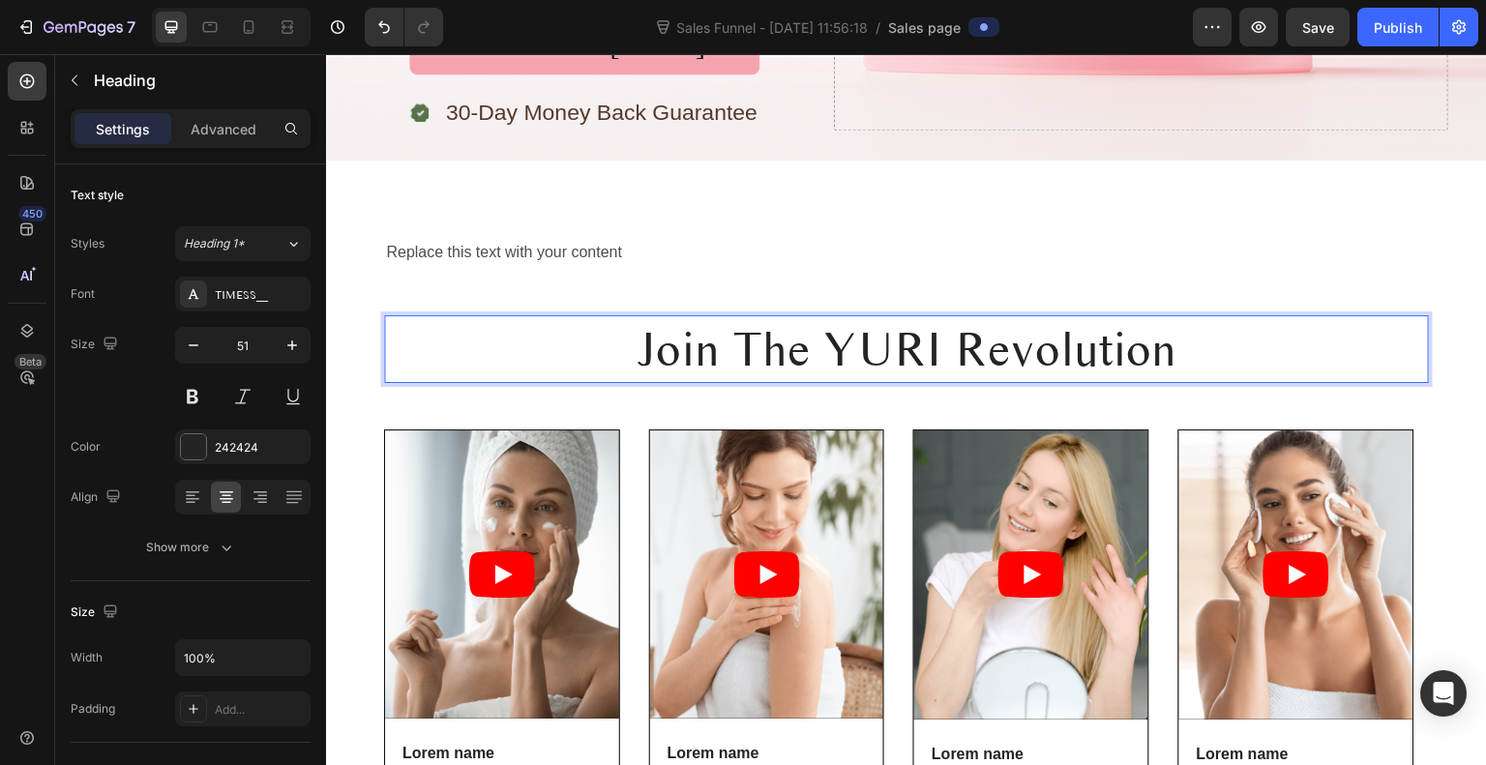
scroll to position [668, 0]
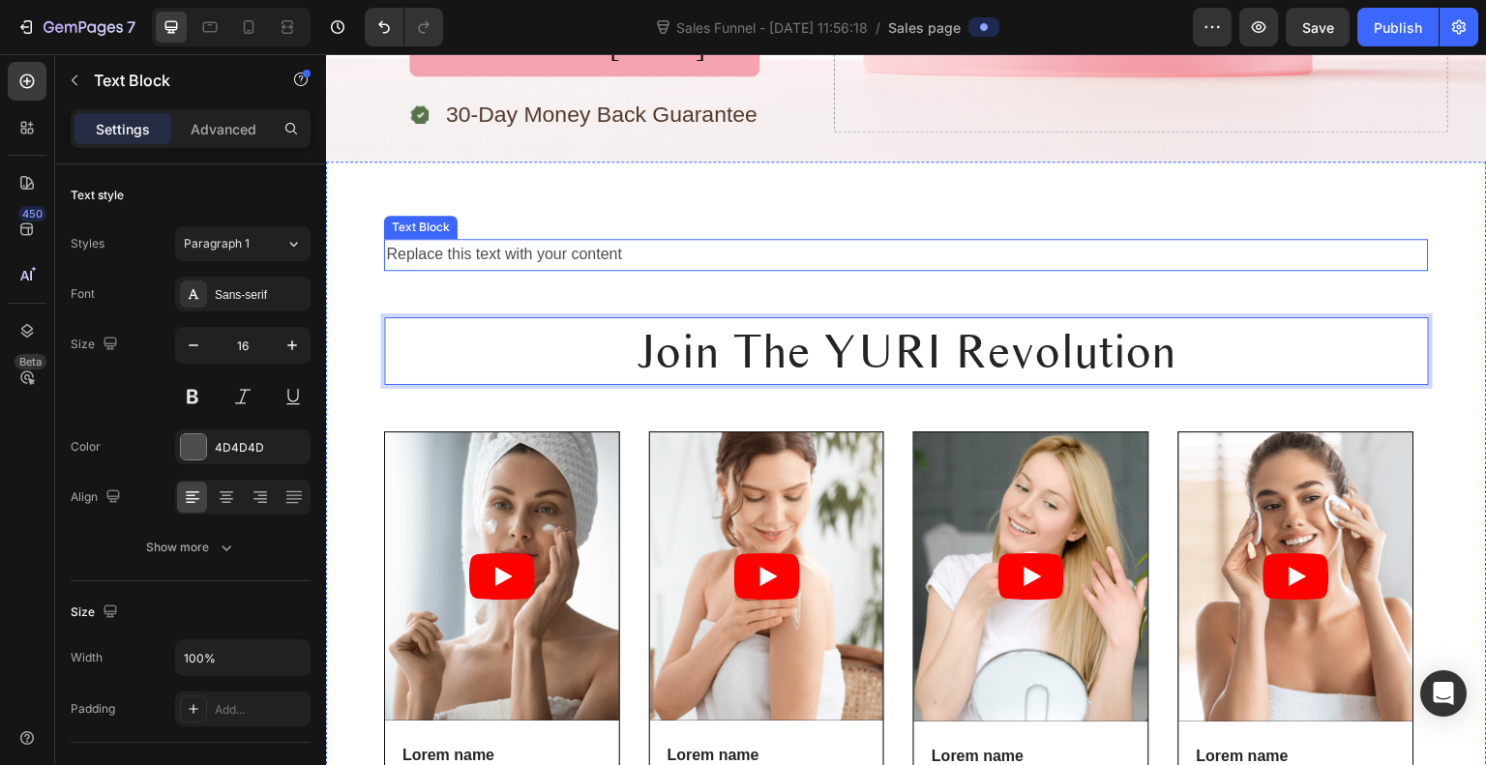
click at [798, 261] on div "Replace this text with your content" at bounding box center [906, 255] width 1045 height 32
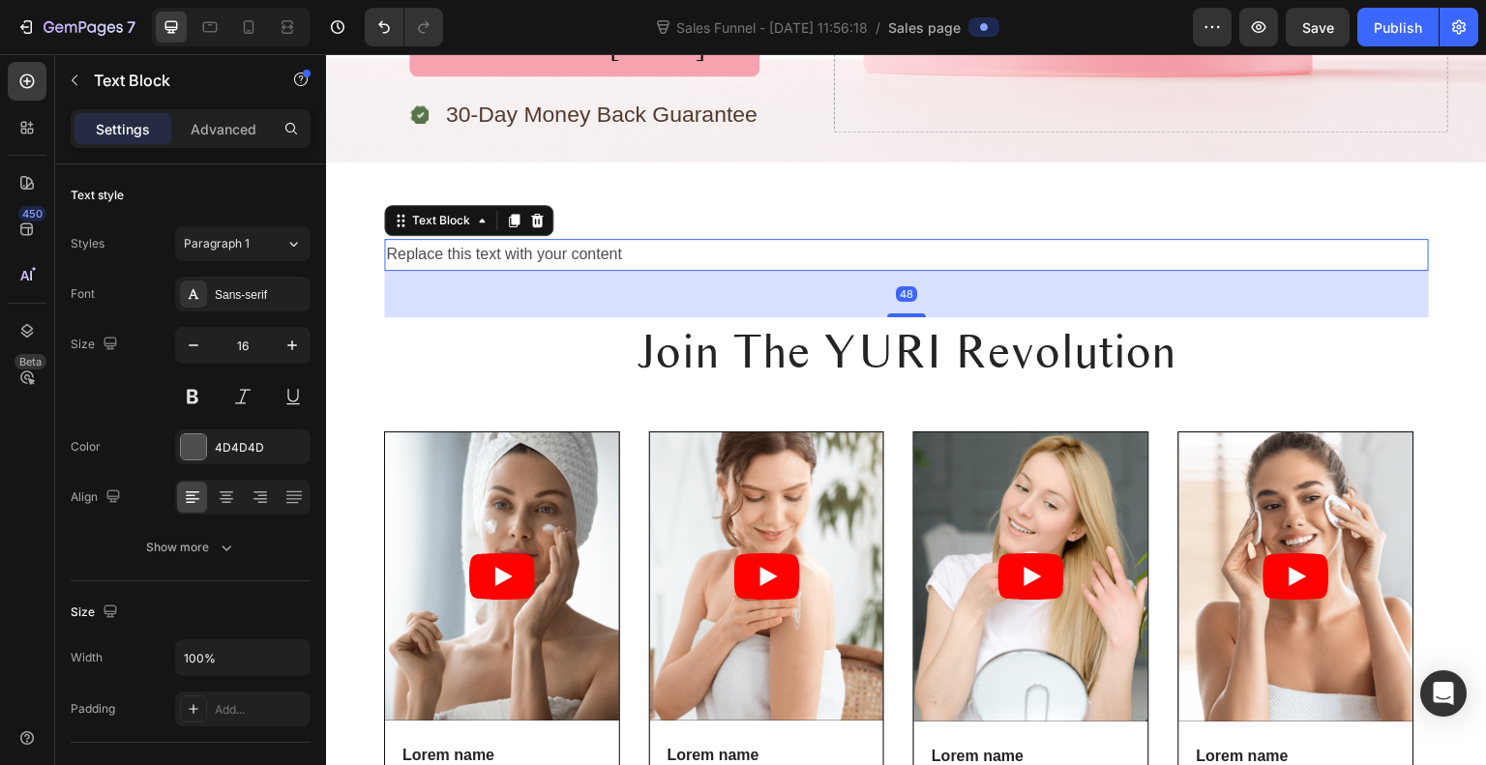
click at [674, 296] on div "48" at bounding box center [906, 294] width 1045 height 46
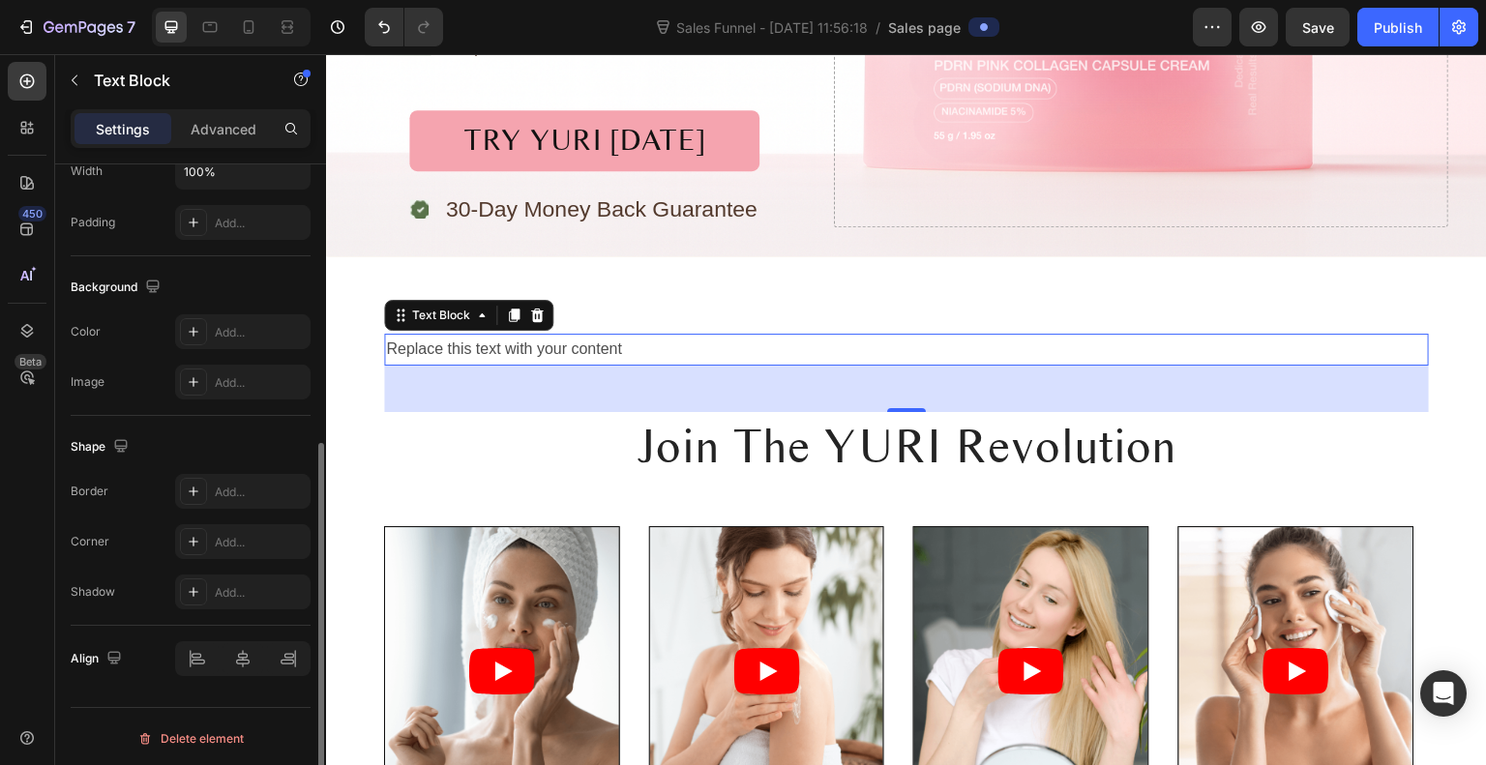
scroll to position [489, 0]
click at [244, 659] on div at bounding box center [242, 657] width 135 height 35
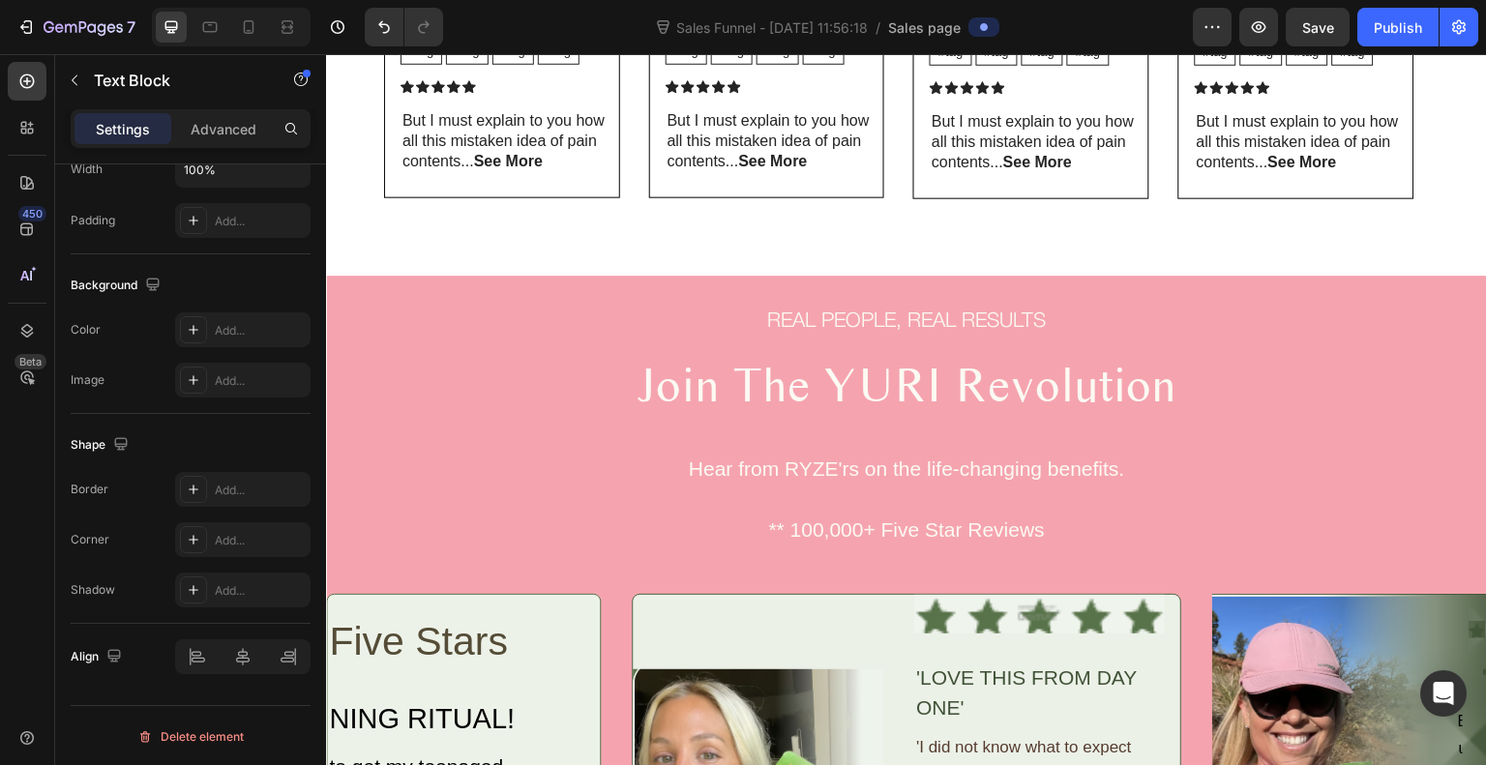
scroll to position [1417, 0]
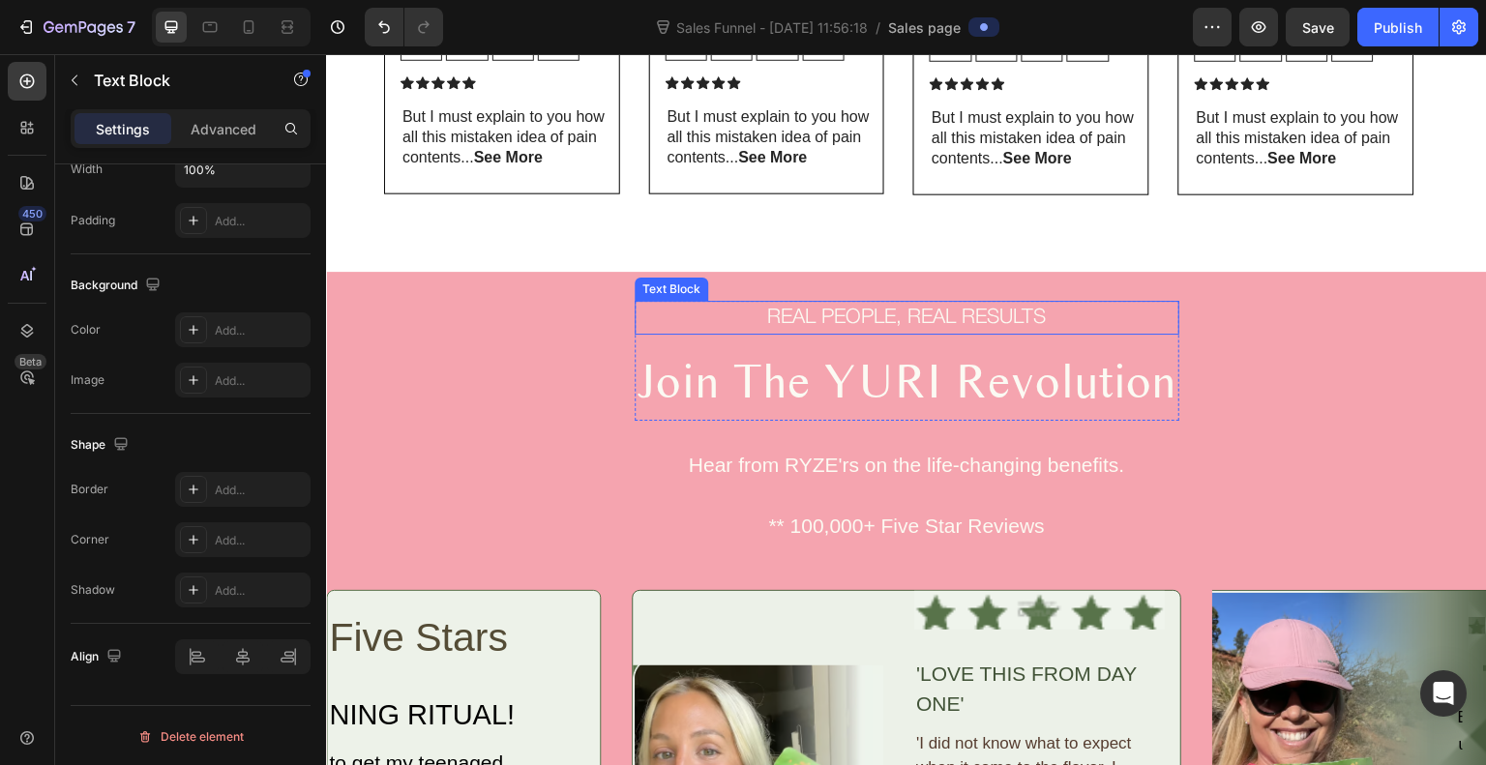
click at [854, 313] on p "REAL PEOPLE, REAL RESULTS" at bounding box center [907, 318] width 541 height 31
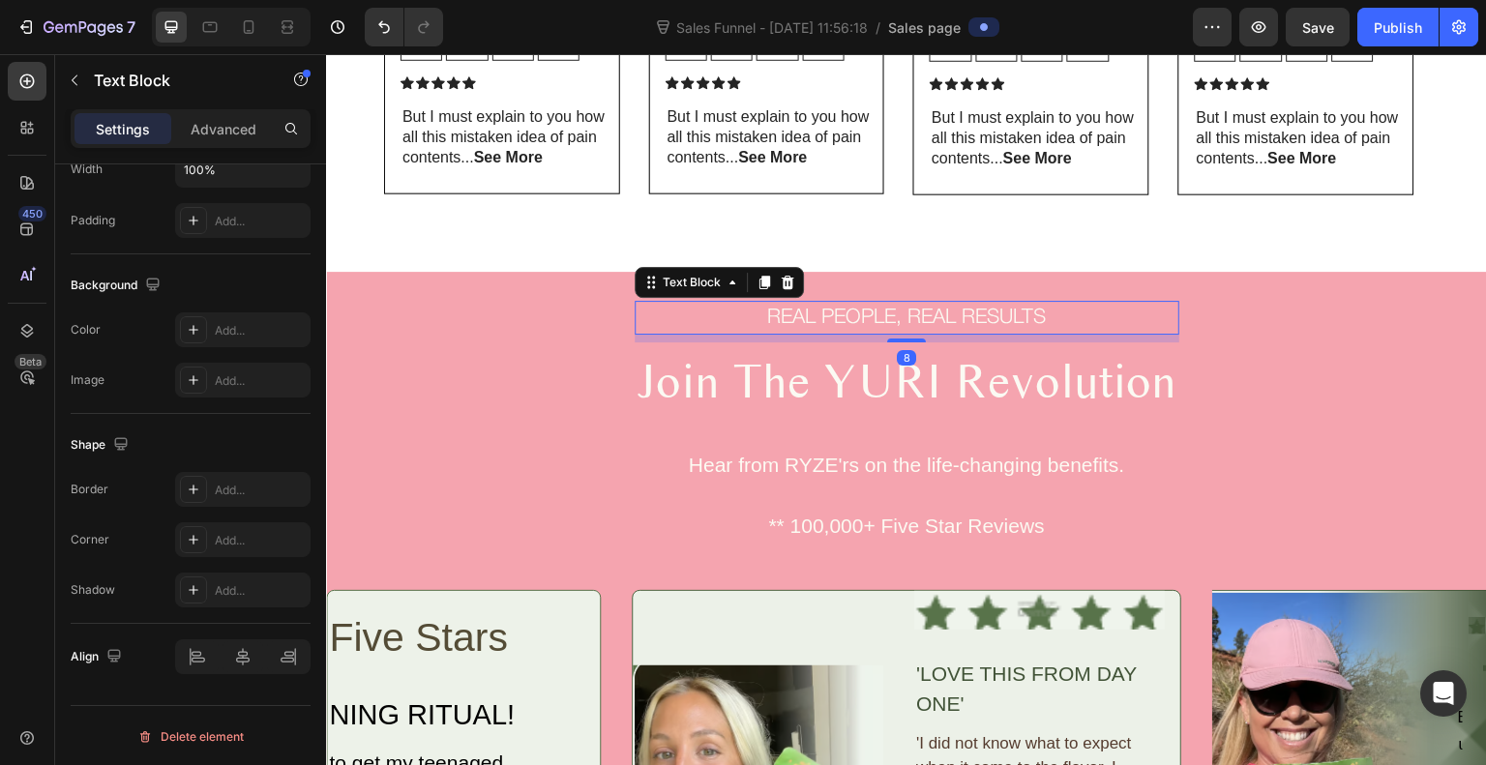
click at [854, 313] on p "REAL PEOPLE, REAL RESULTS" at bounding box center [907, 318] width 541 height 31
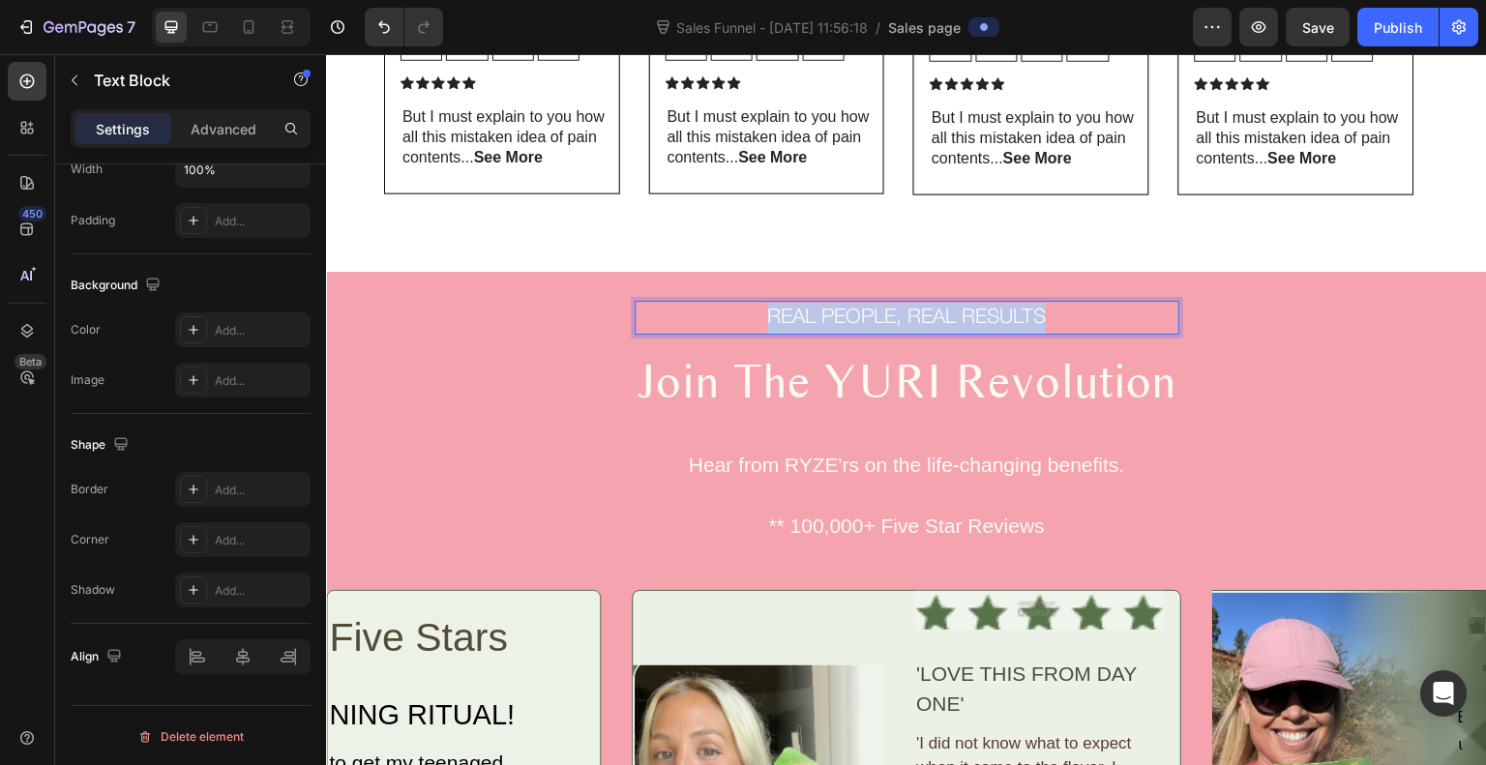
click at [854, 313] on p "REAL PEOPLE, REAL RESULTS" at bounding box center [907, 318] width 541 height 31
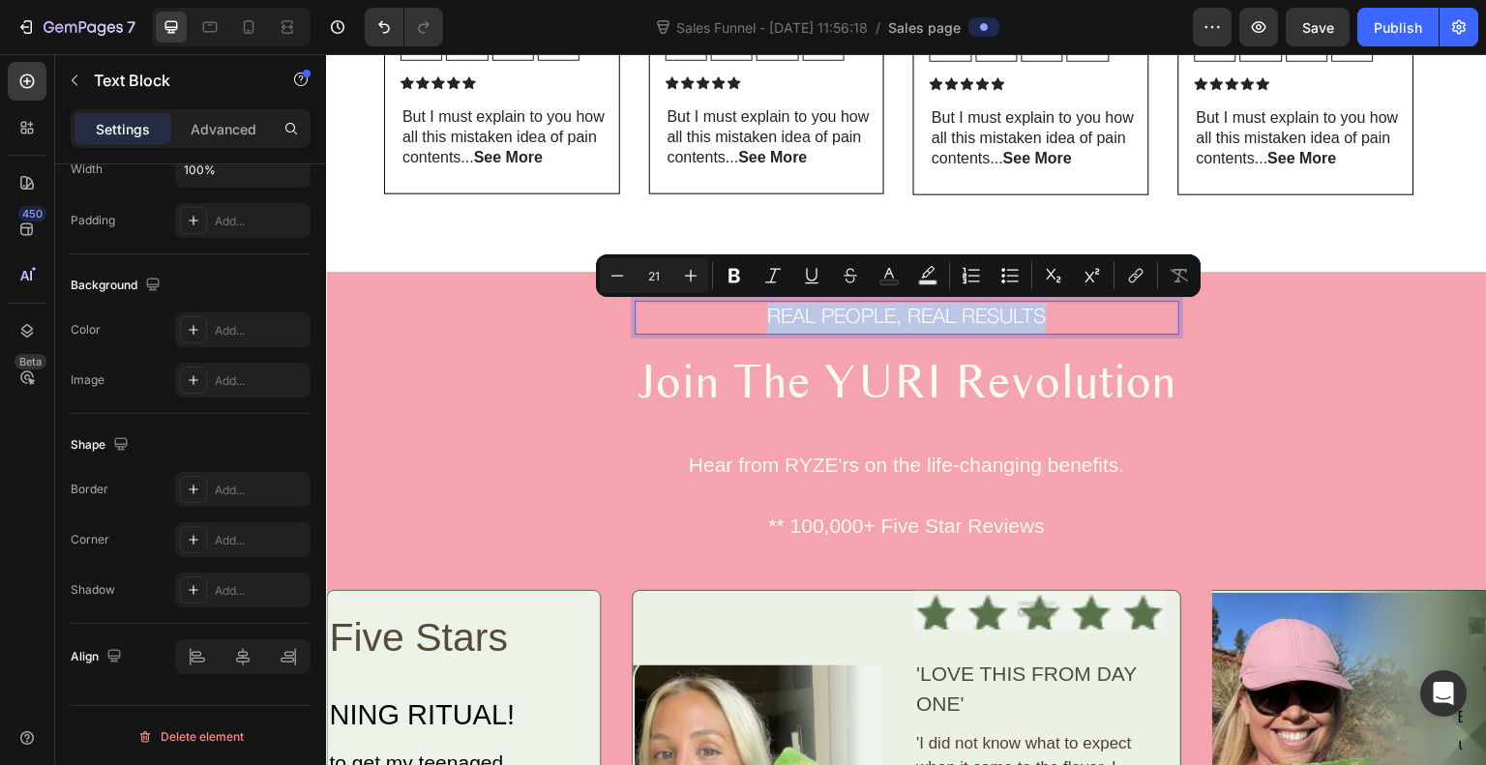
copy p "REAL PEOPLE, REAL RESULTS"
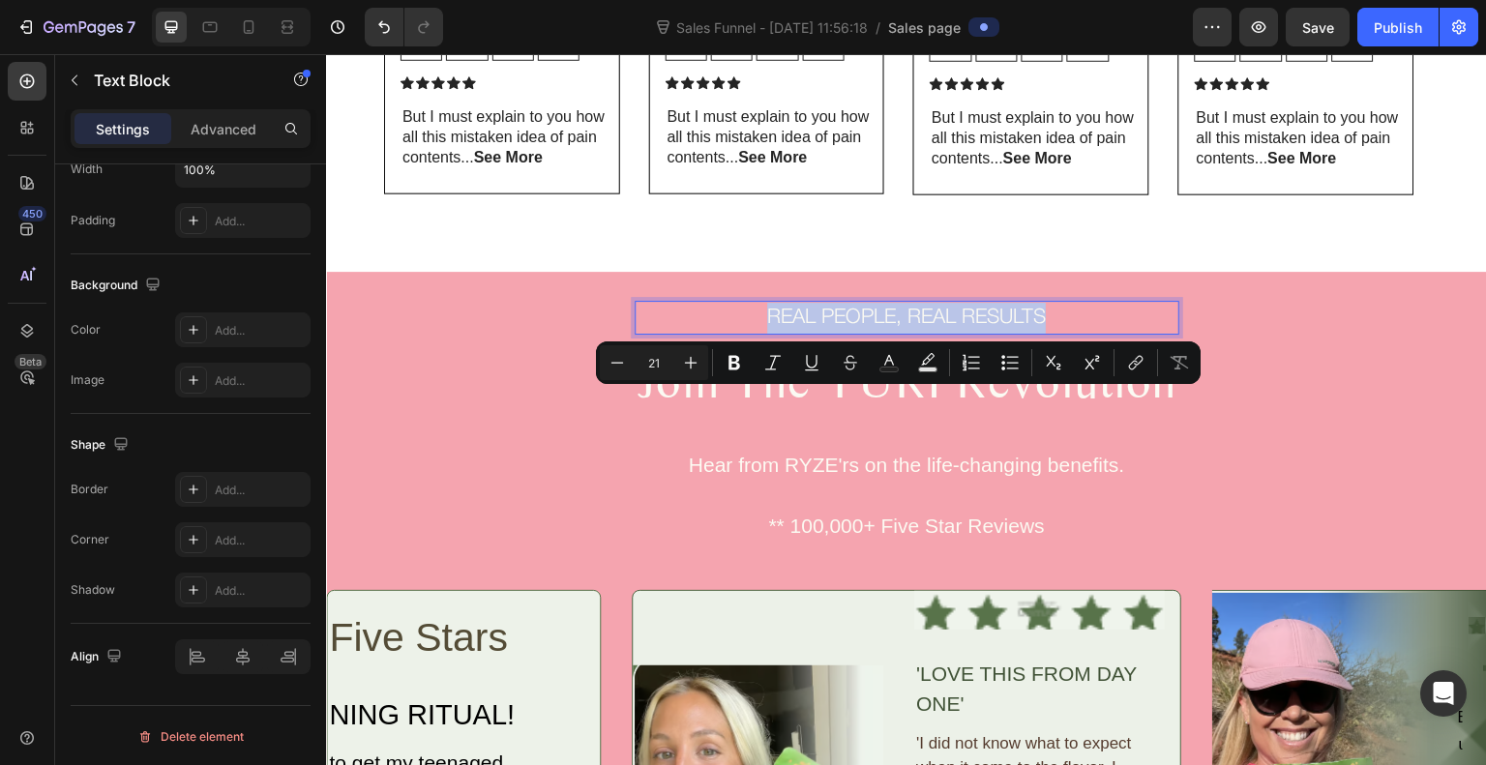
type input "16"
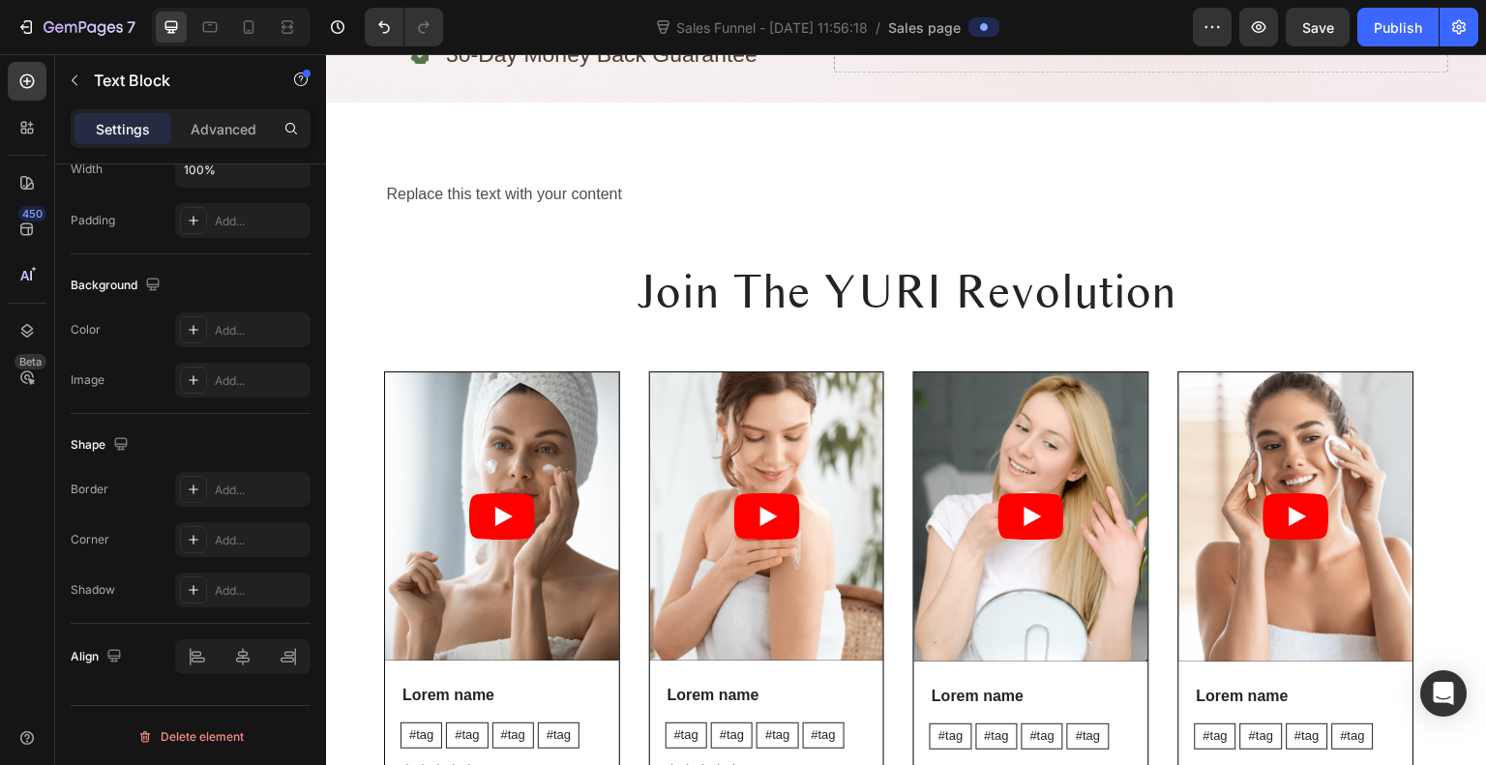
scroll to position [660, 0]
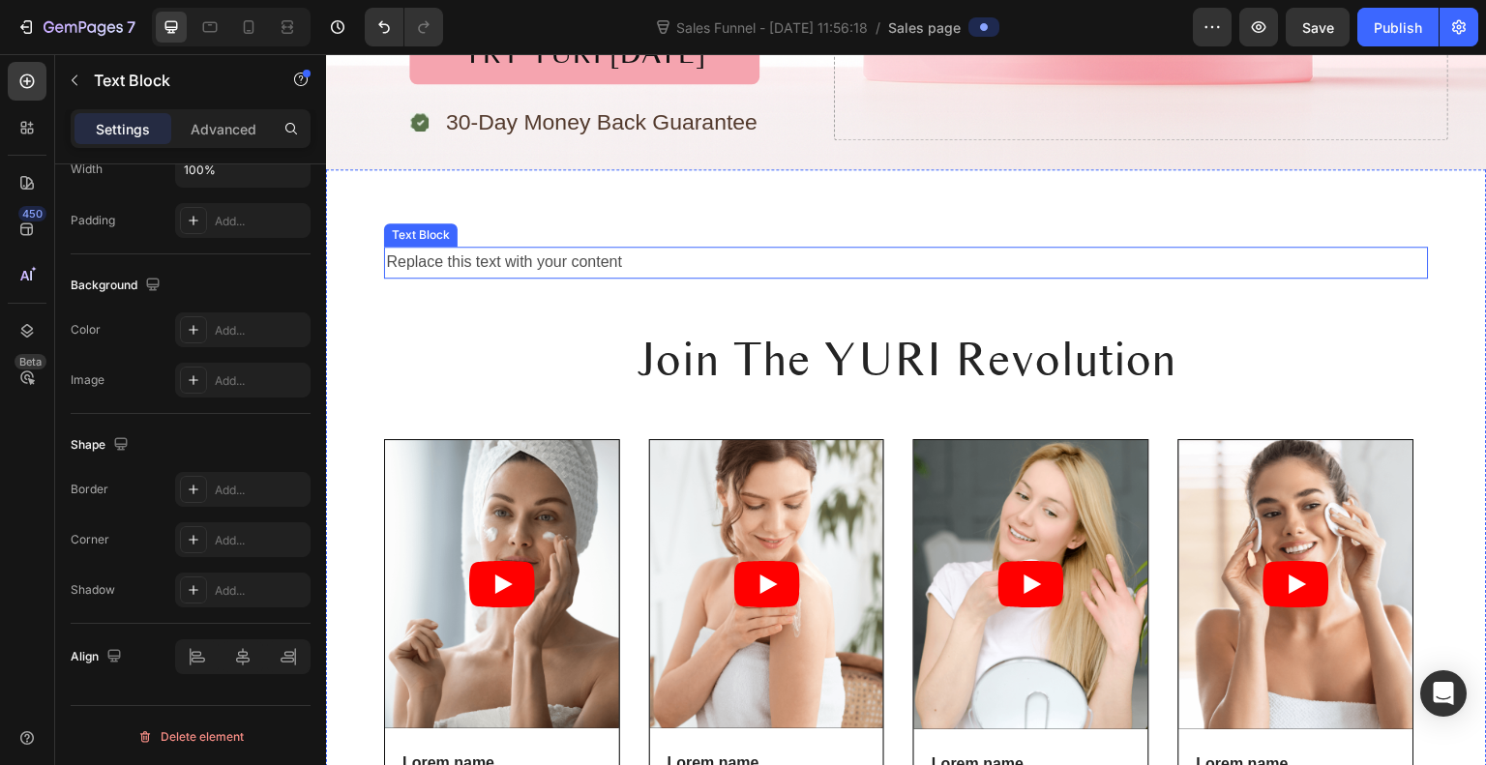
click at [597, 259] on div "Replace this text with your content" at bounding box center [906, 263] width 1045 height 32
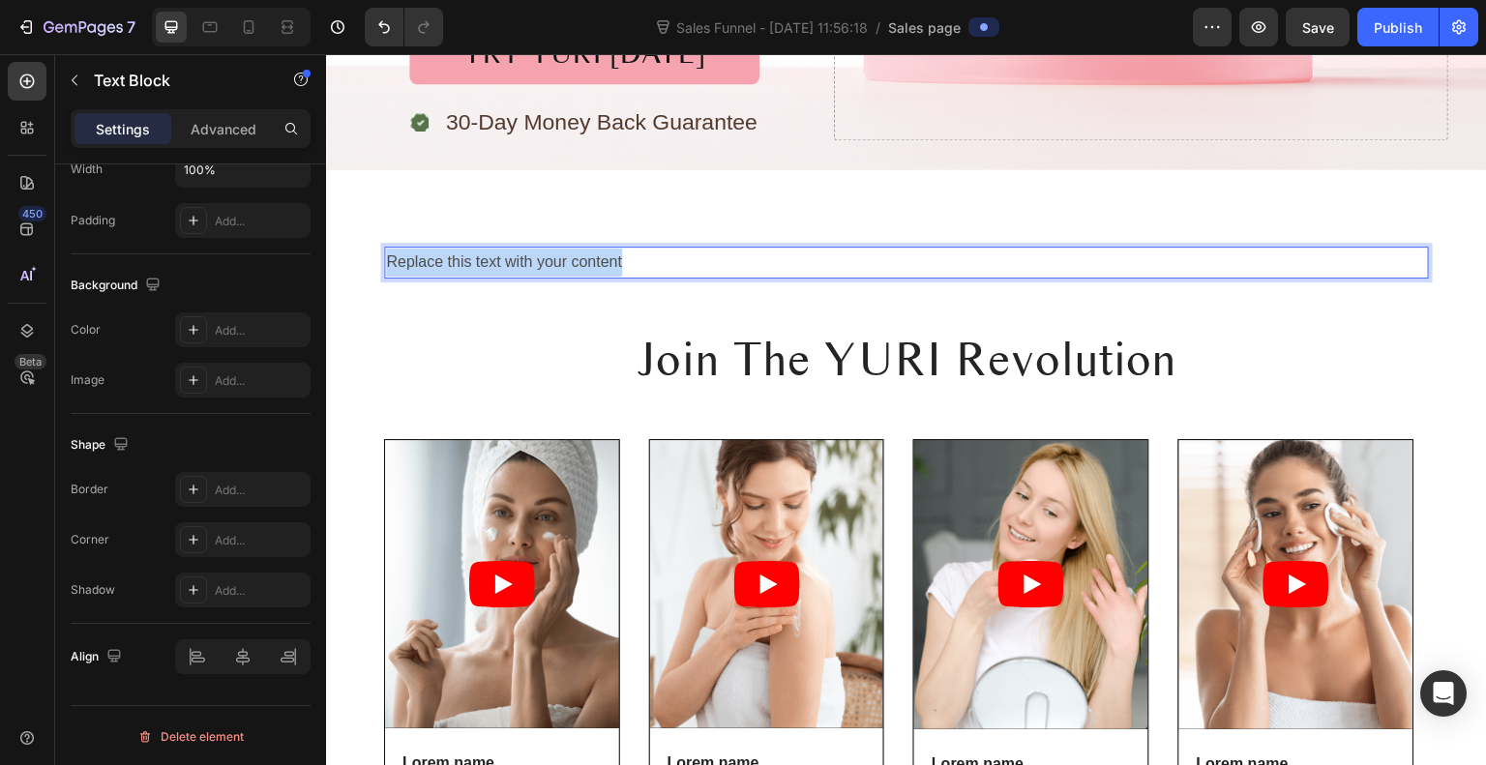
click at [597, 259] on p "Replace this text with your content" at bounding box center [906, 263] width 1041 height 28
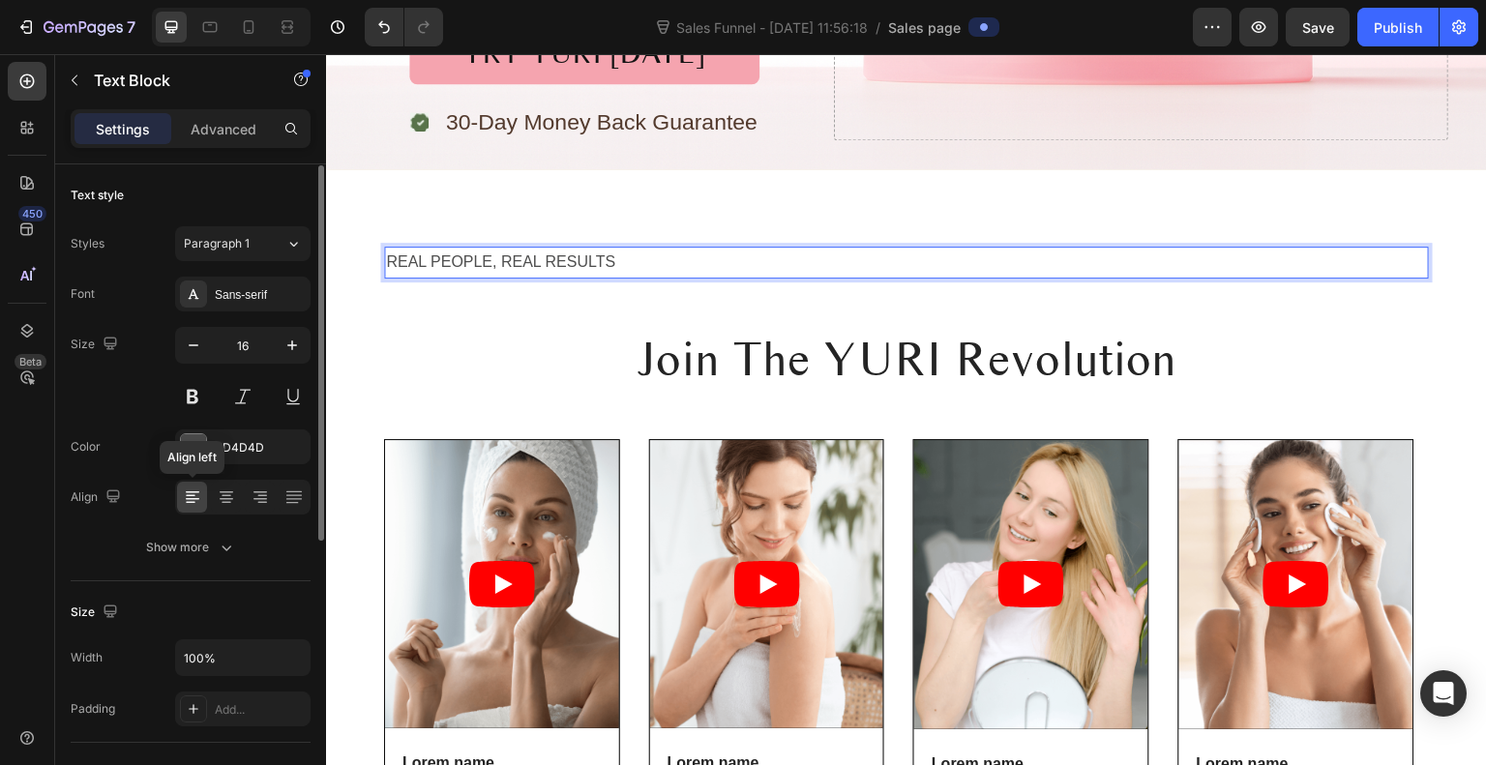
scroll to position [0, 0]
click at [263, 292] on div "Sans-serif" at bounding box center [260, 294] width 91 height 17
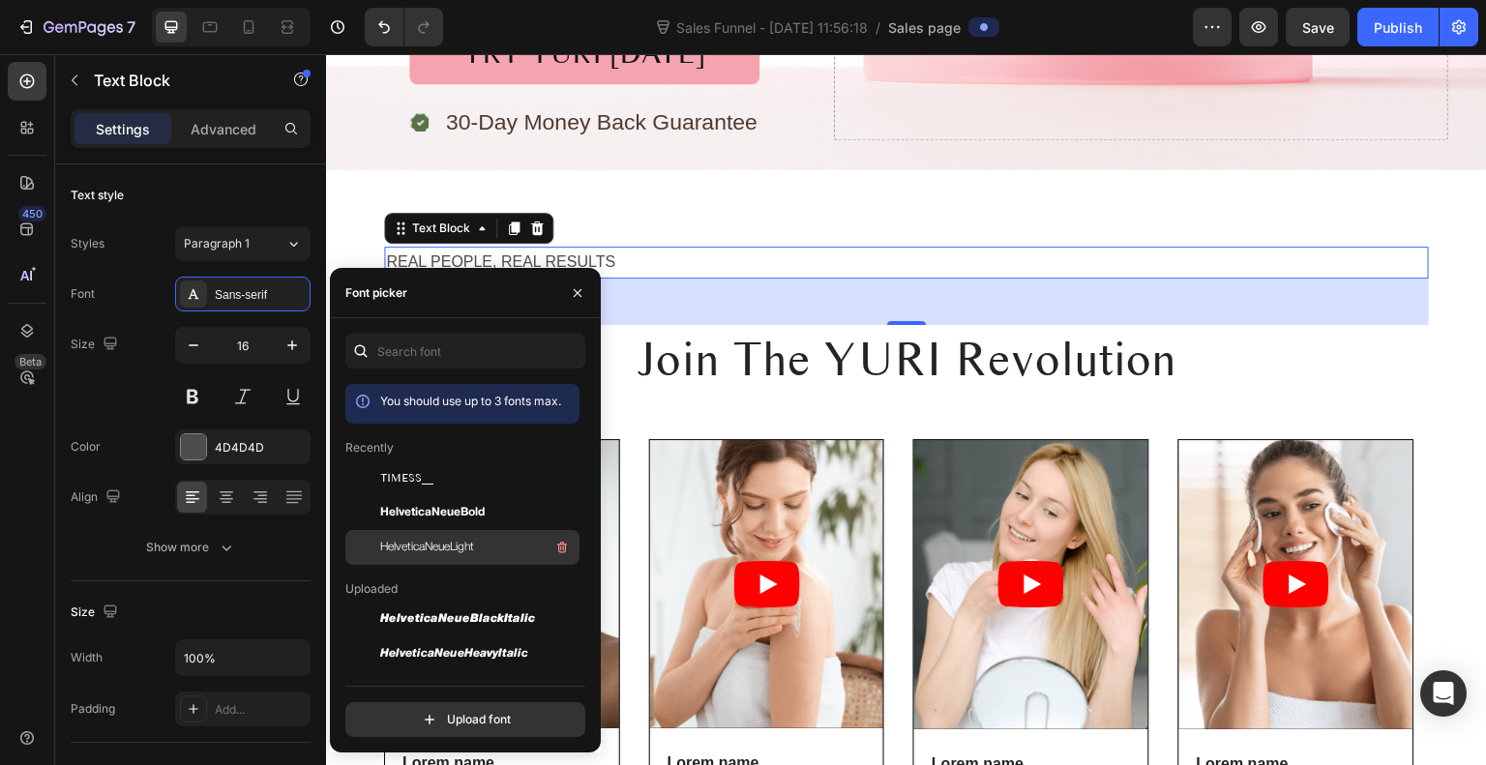
click at [450, 551] on span "HelveticaNeueLight" at bounding box center [427, 547] width 94 height 17
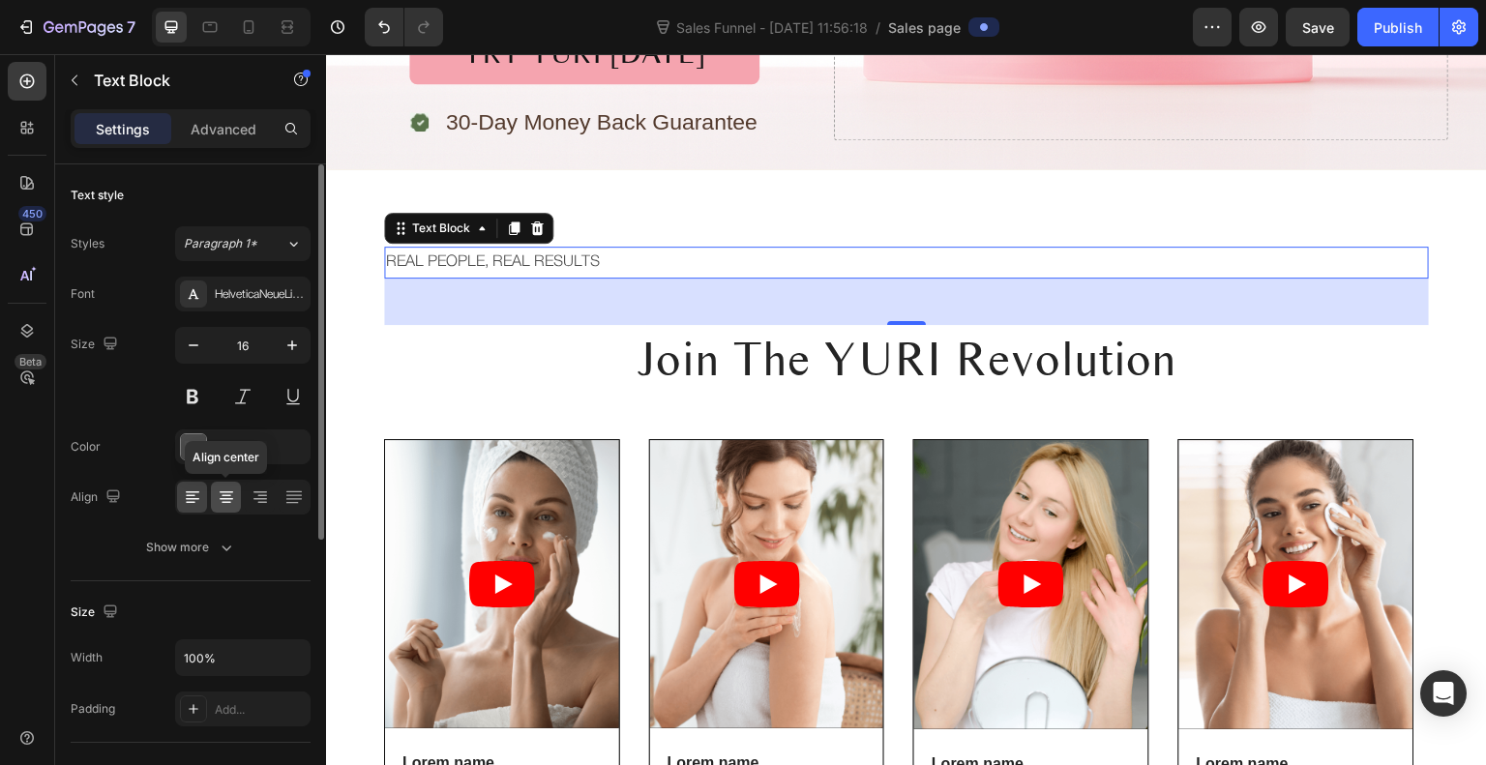
click at [225, 494] on icon at bounding box center [226, 497] width 19 height 19
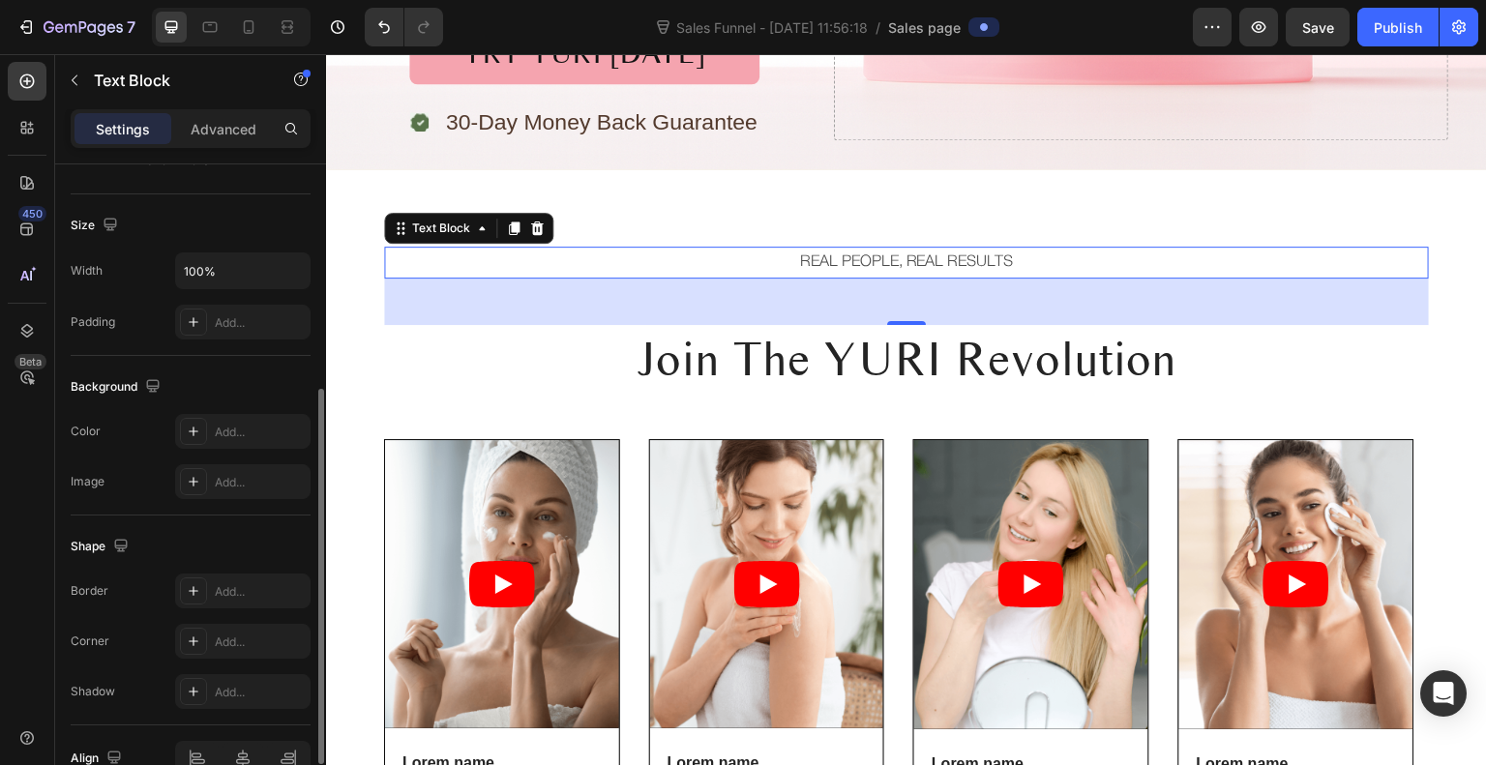
scroll to position [389, 0]
click at [253, 259] on input "100%" at bounding box center [243, 269] width 134 height 35
click at [155, 312] on div "Padding Add..." at bounding box center [191, 320] width 240 height 35
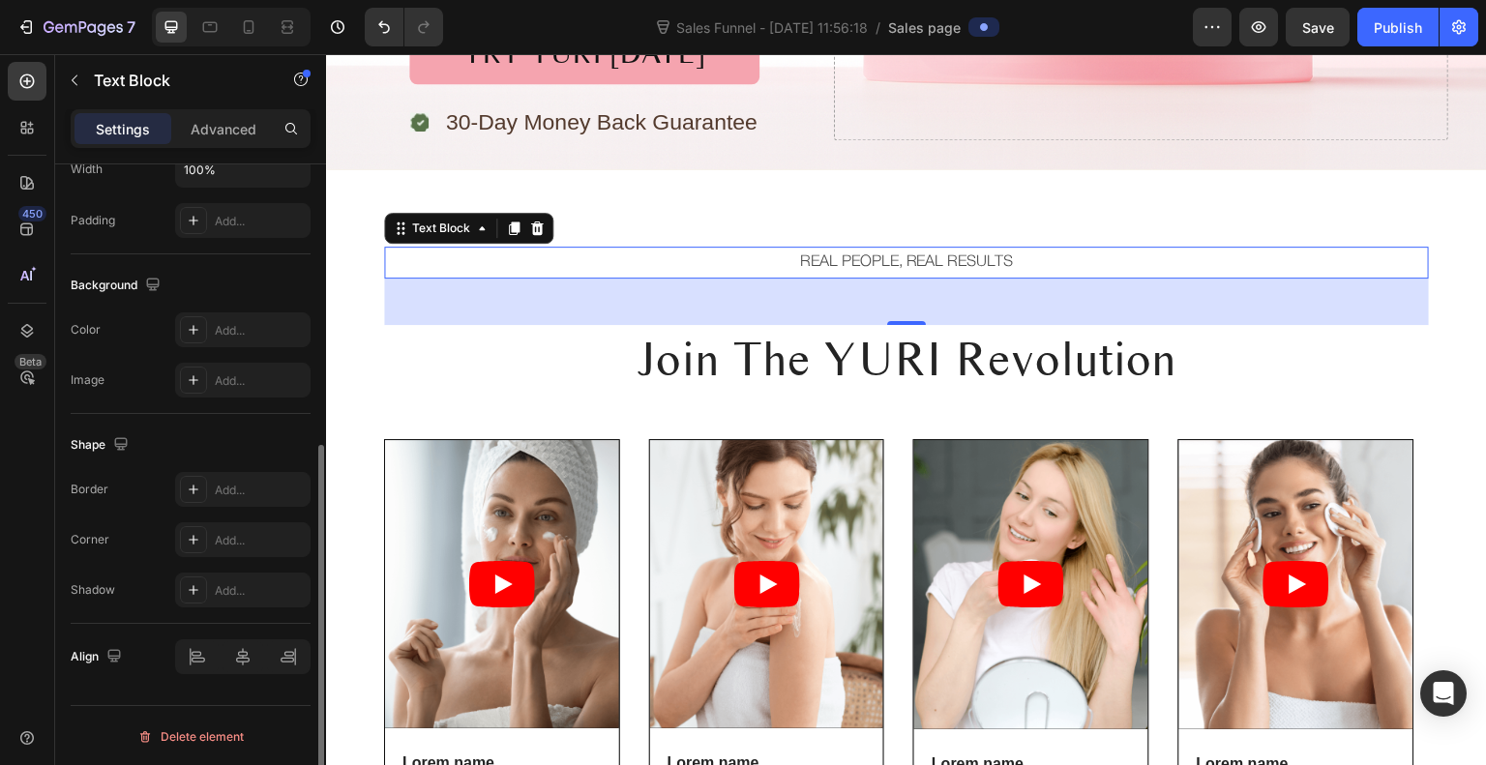
scroll to position [0, 0]
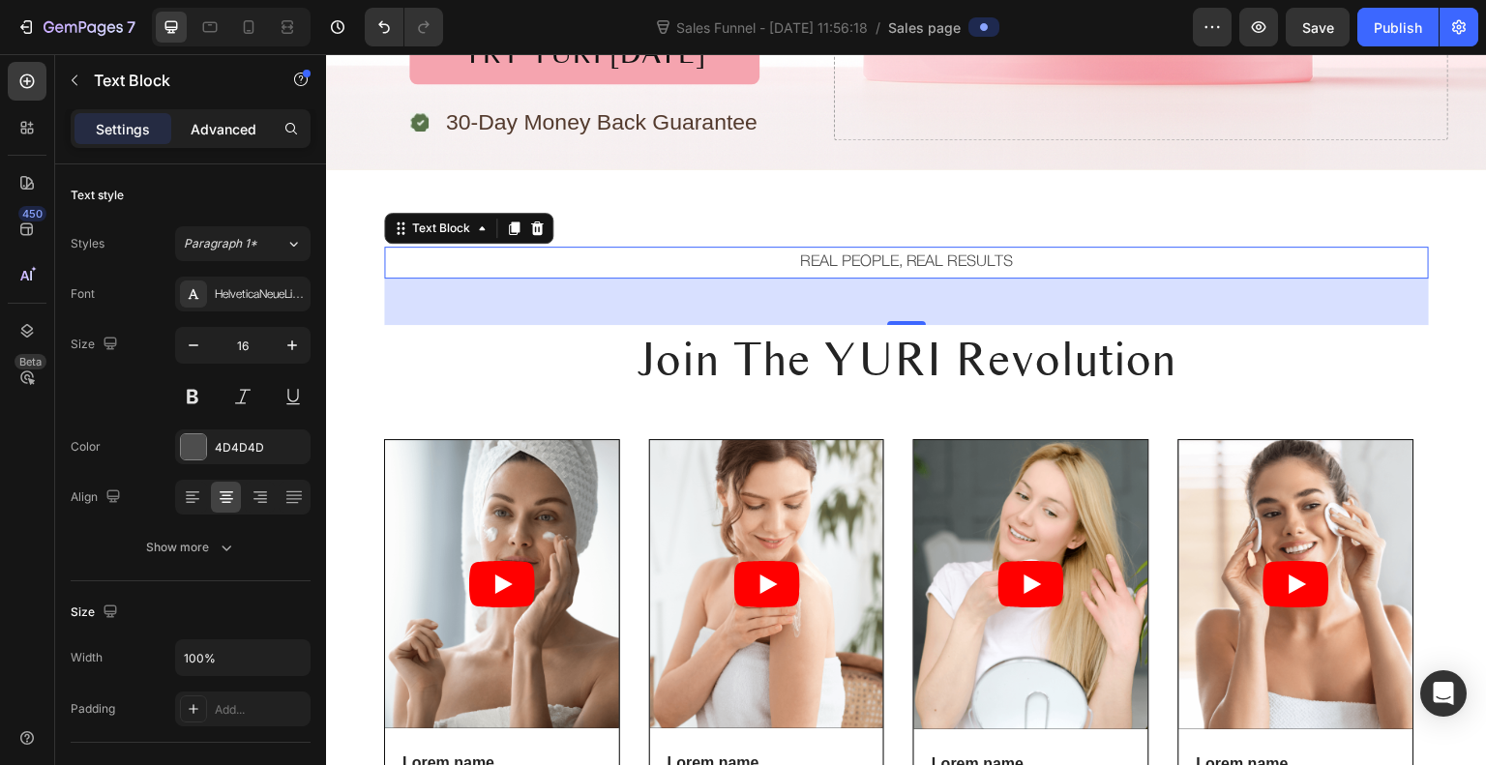
click at [240, 131] on p "Advanced" at bounding box center [224, 129] width 66 height 20
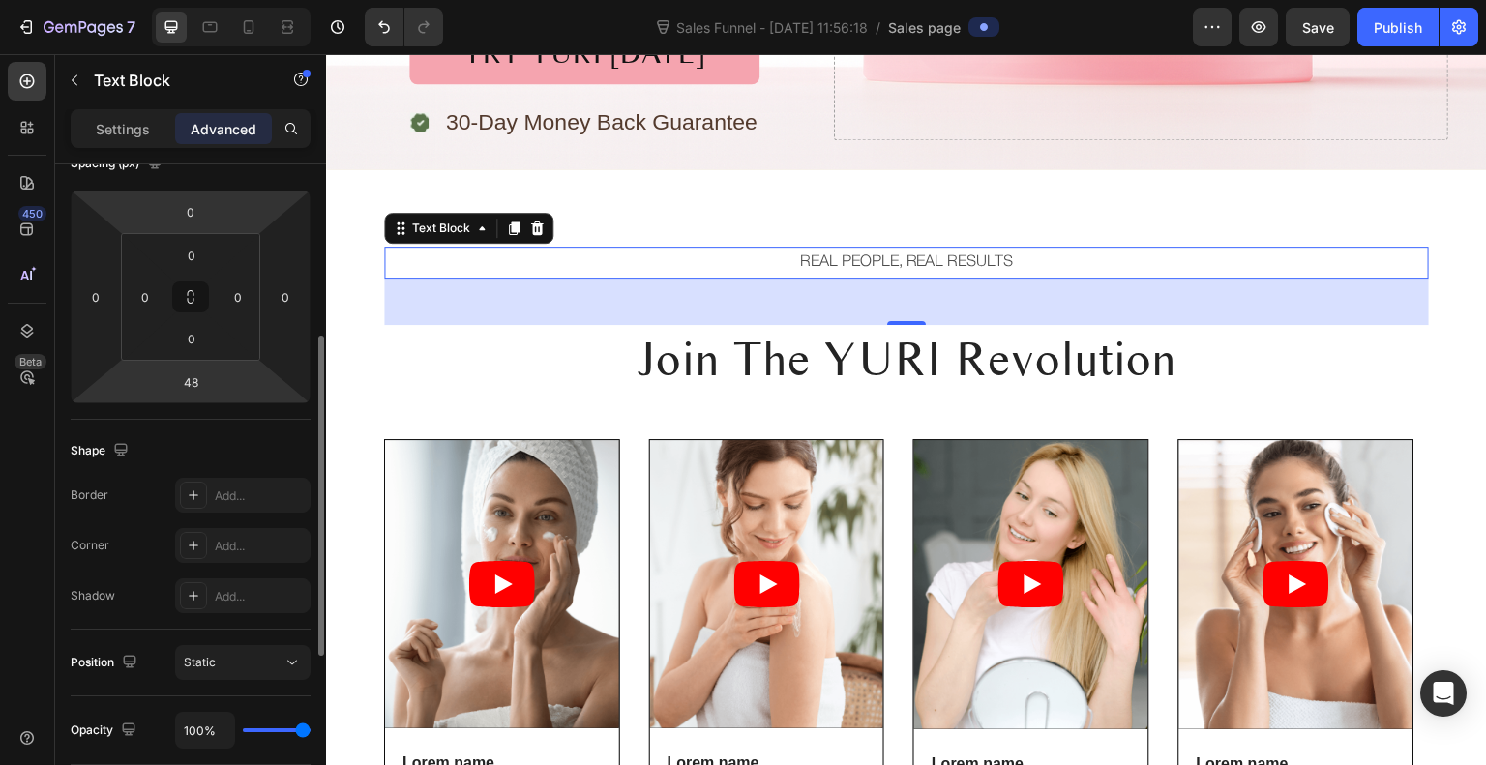
scroll to position [278, 0]
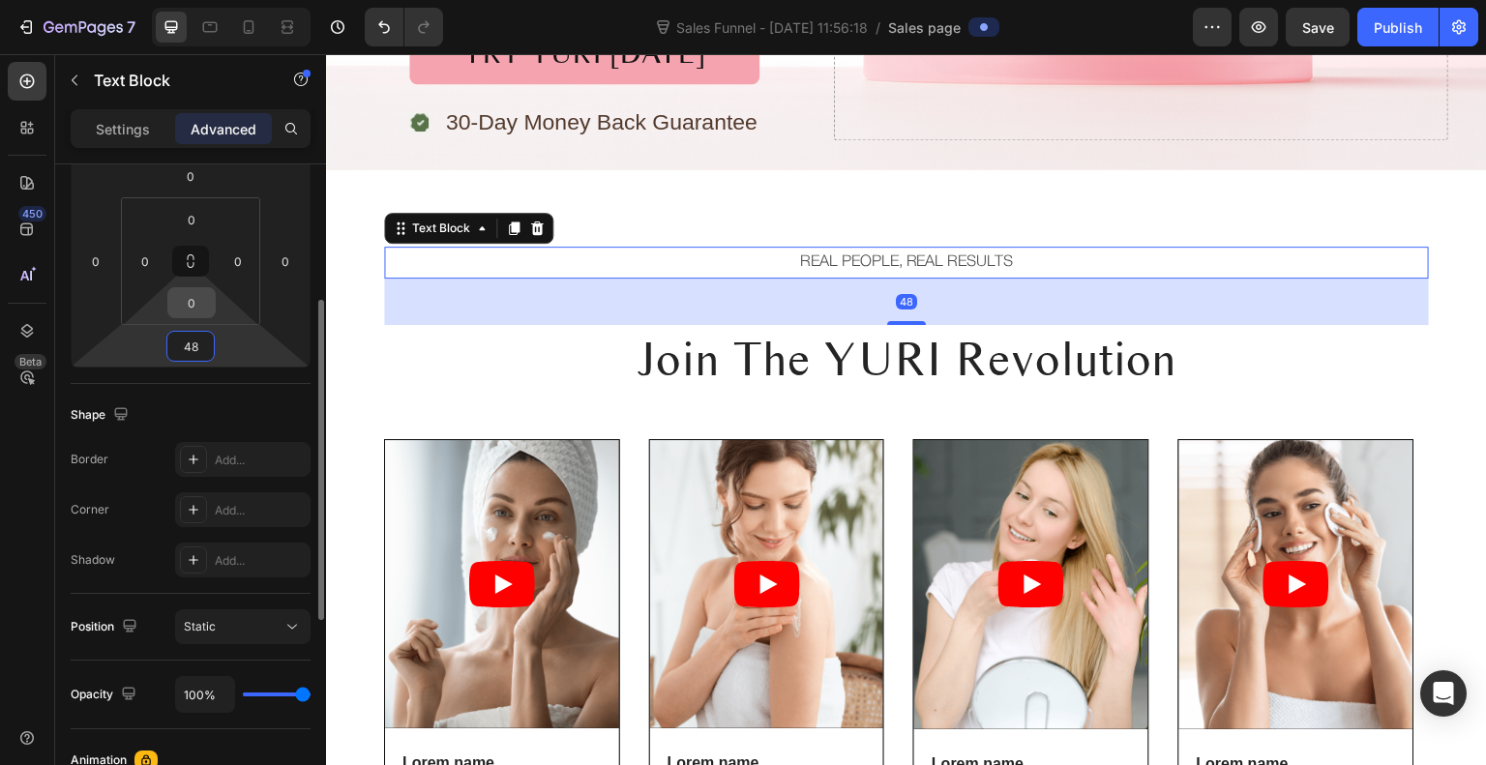
drag, startPoint x: 195, startPoint y: 353, endPoint x: 201, endPoint y: 286, distance: 67.0
click at [201, 286] on div "0 0 48 0 0 0 0 0" at bounding box center [191, 261] width 240 height 213
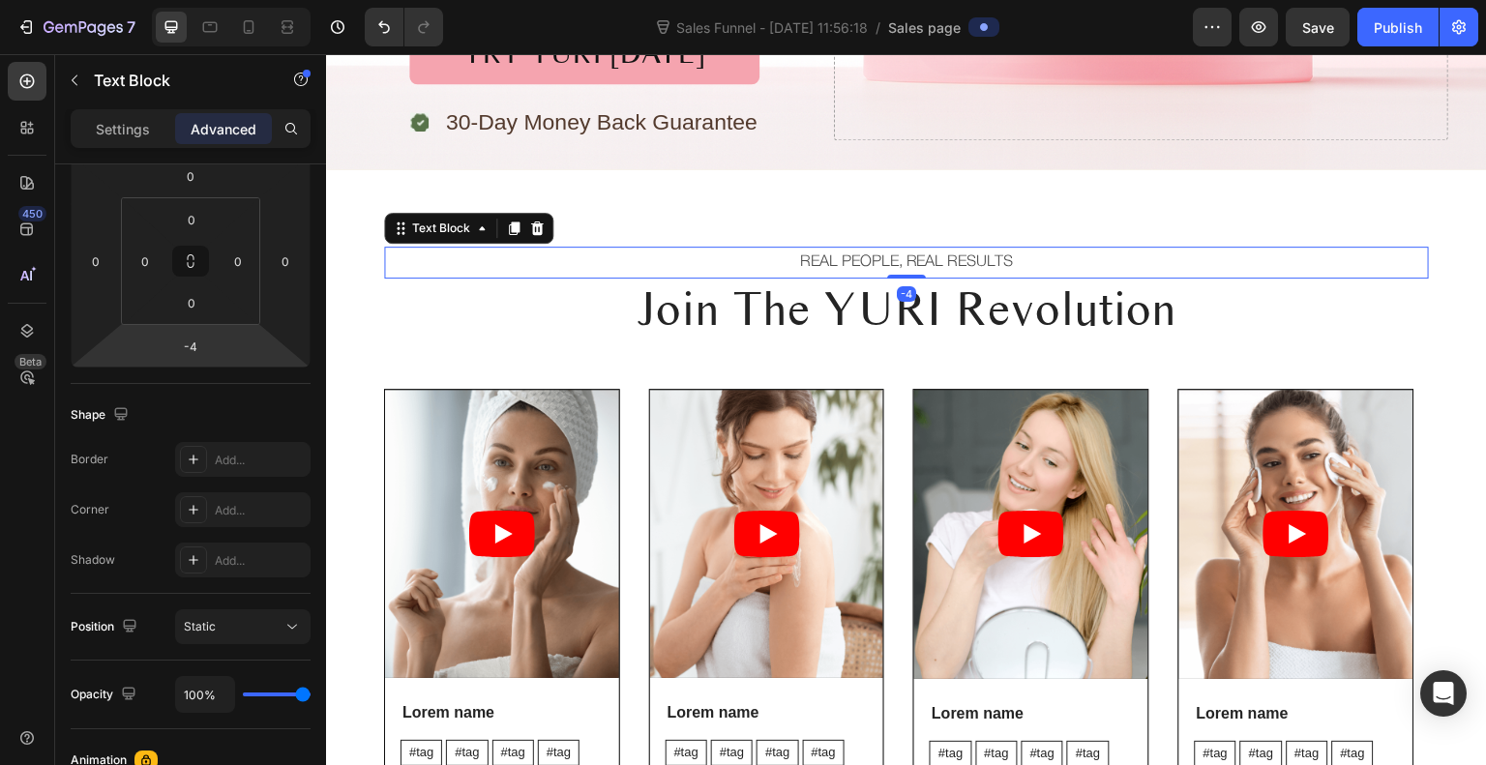
type input "0"
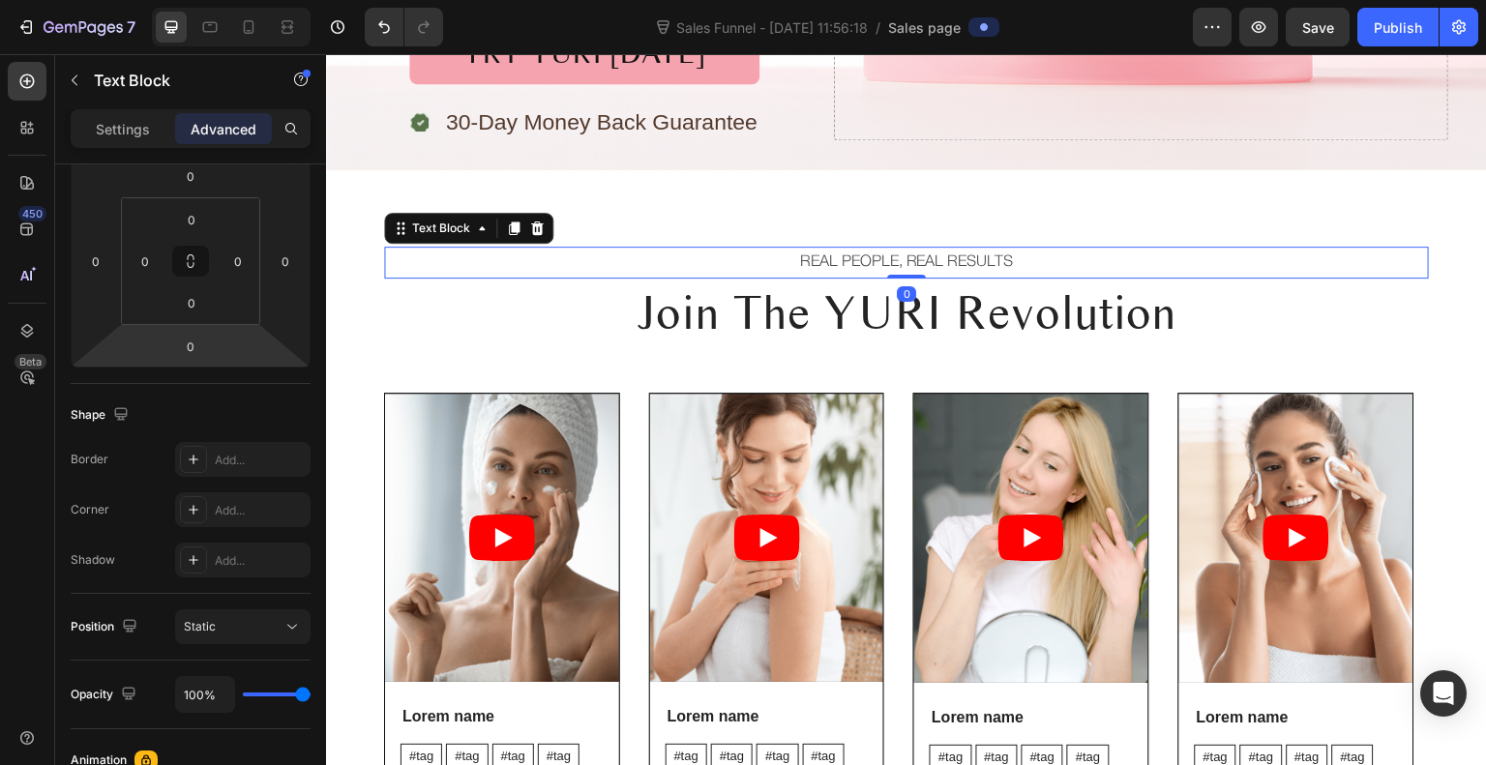
drag, startPoint x: 234, startPoint y: 345, endPoint x: 239, endPoint y: 369, distance: 23.7
click at [239, 0] on html "7 Sales Funnel - Sep 22, 11:56:18 / Sales page Preview Save Publish 450 Beta Se…" at bounding box center [743, 0] width 1486 height 0
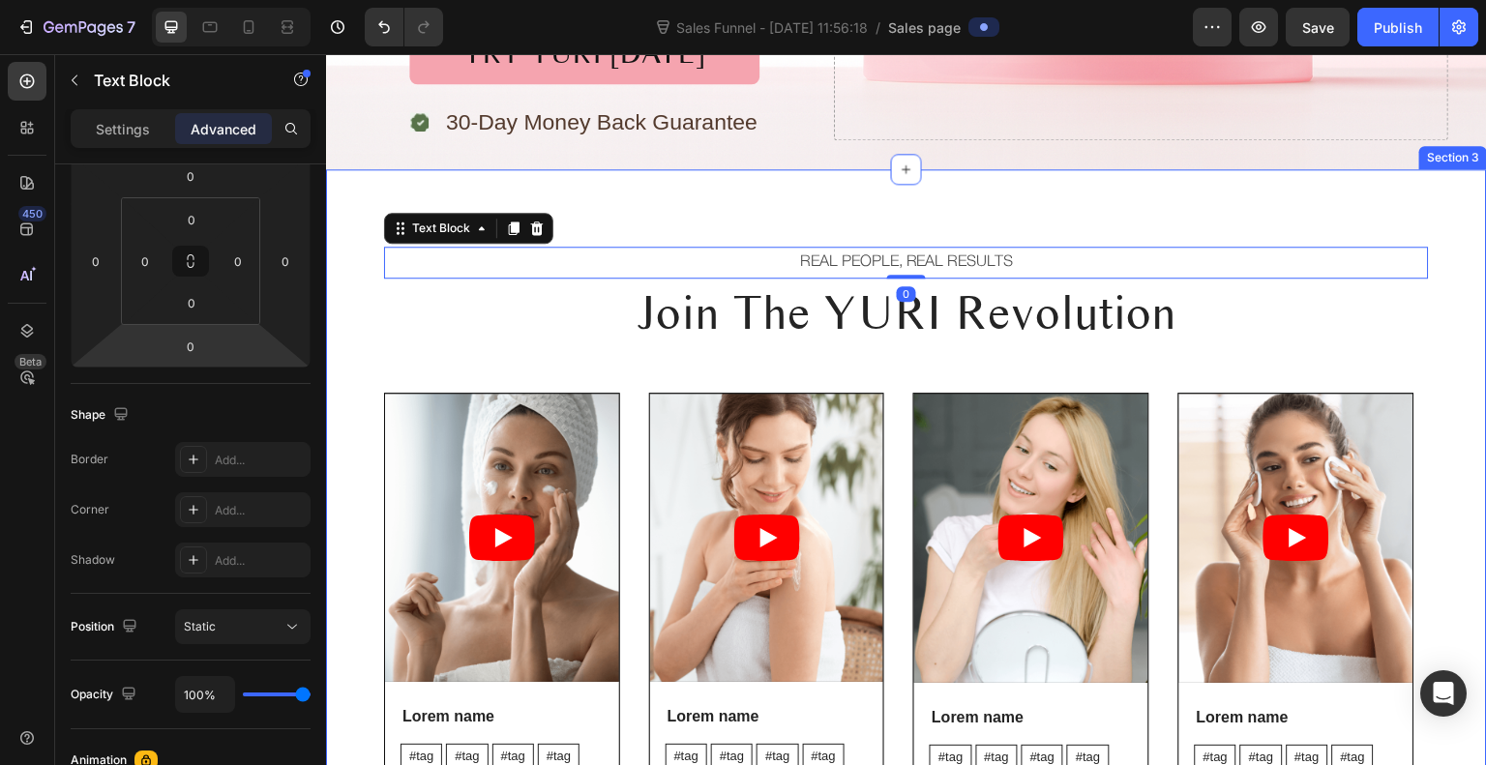
click at [645, 229] on div "REAL PEOPLE, REAL RESULTS Text Block 0 Join The YURI Revolution Heading Video L…" at bounding box center [906, 575] width 1161 height 813
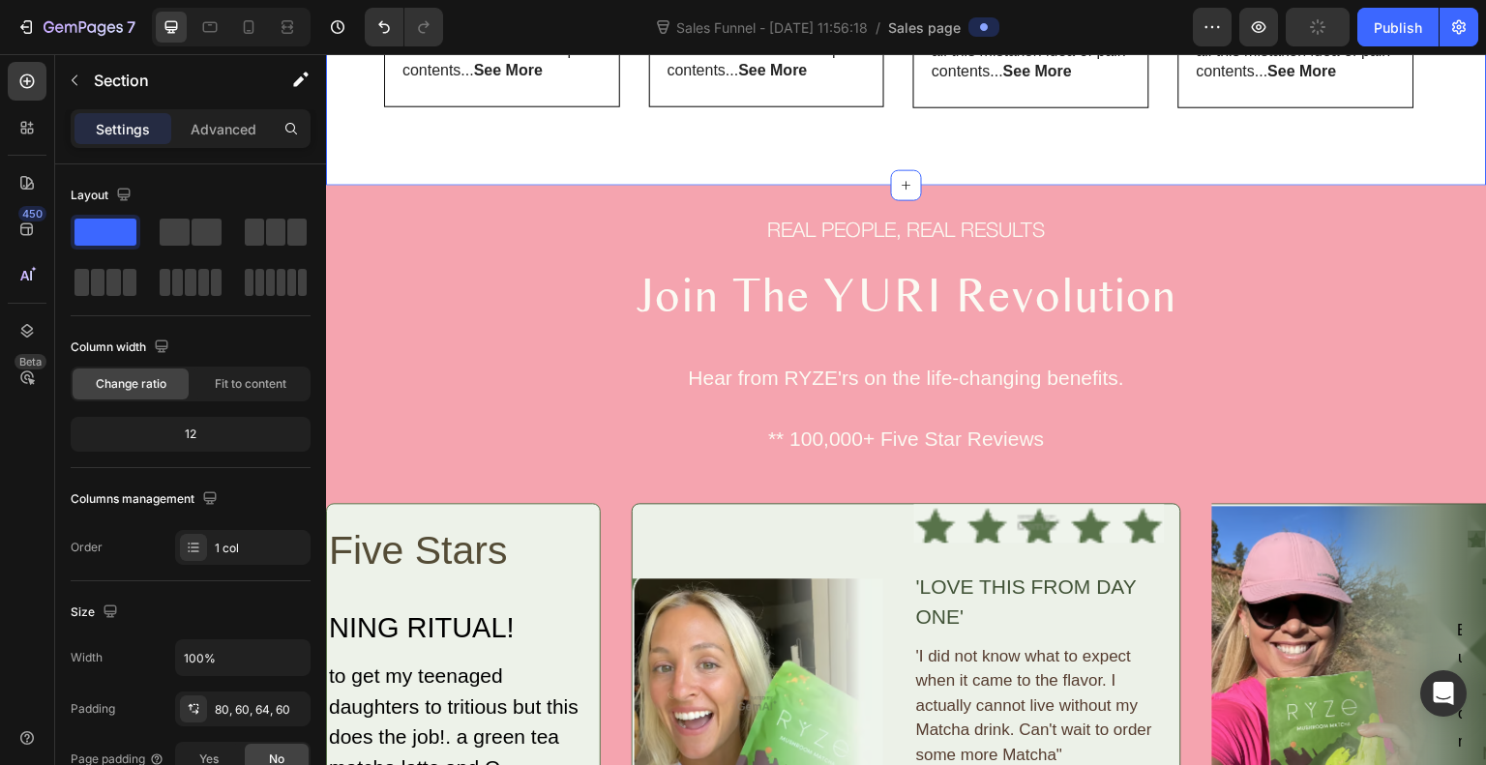
scroll to position [1459, 0]
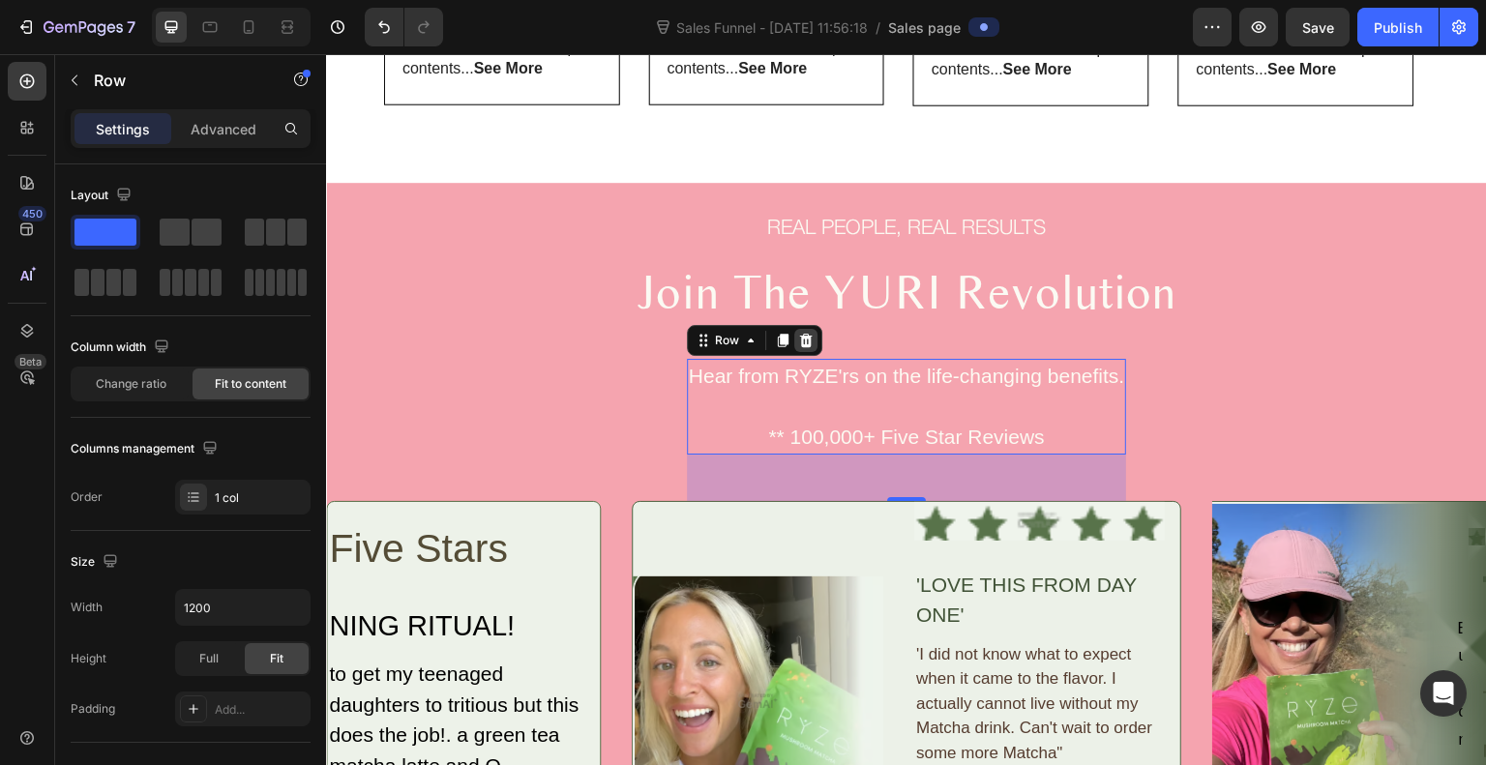
click at [799, 344] on icon at bounding box center [805, 341] width 13 height 14
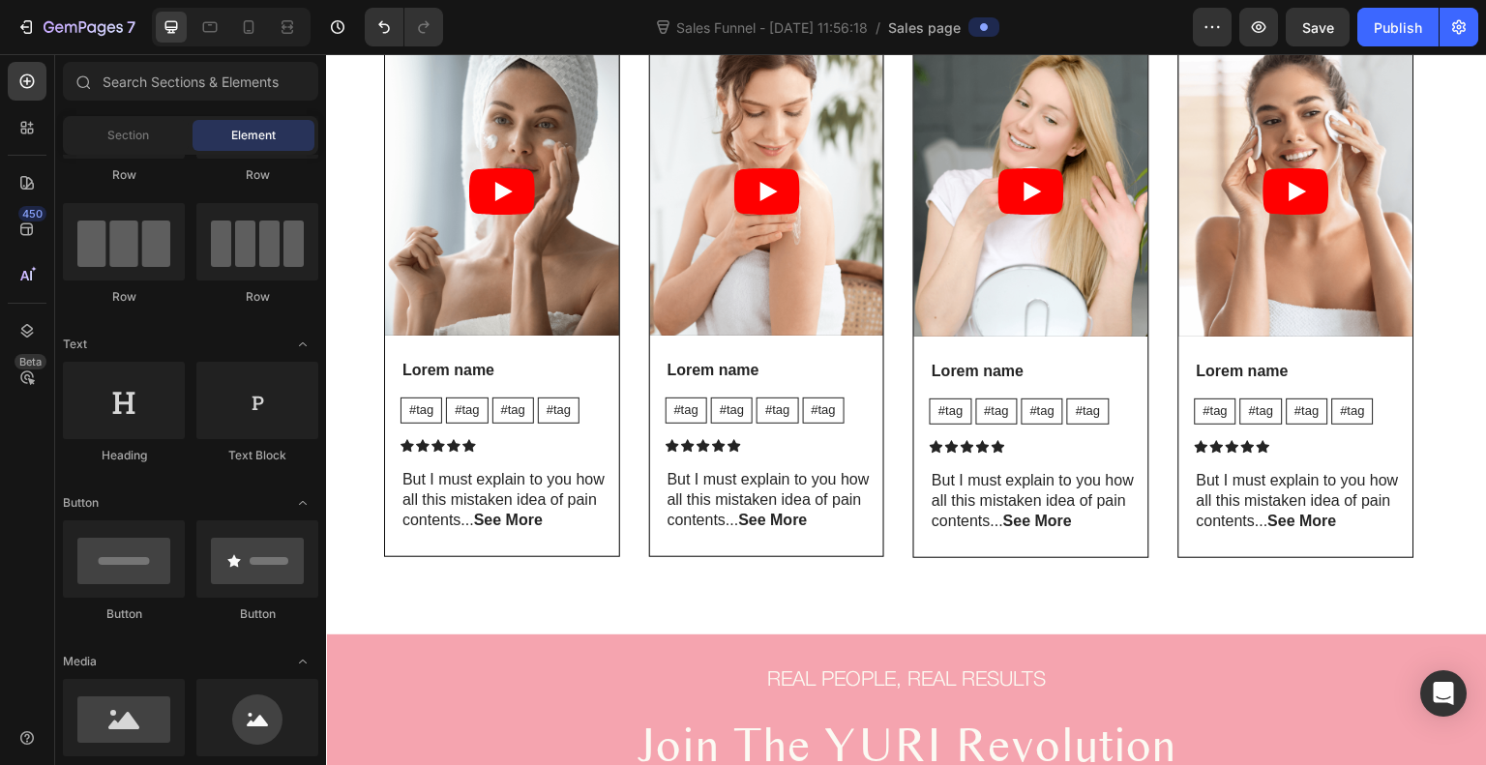
scroll to position [1008, 0]
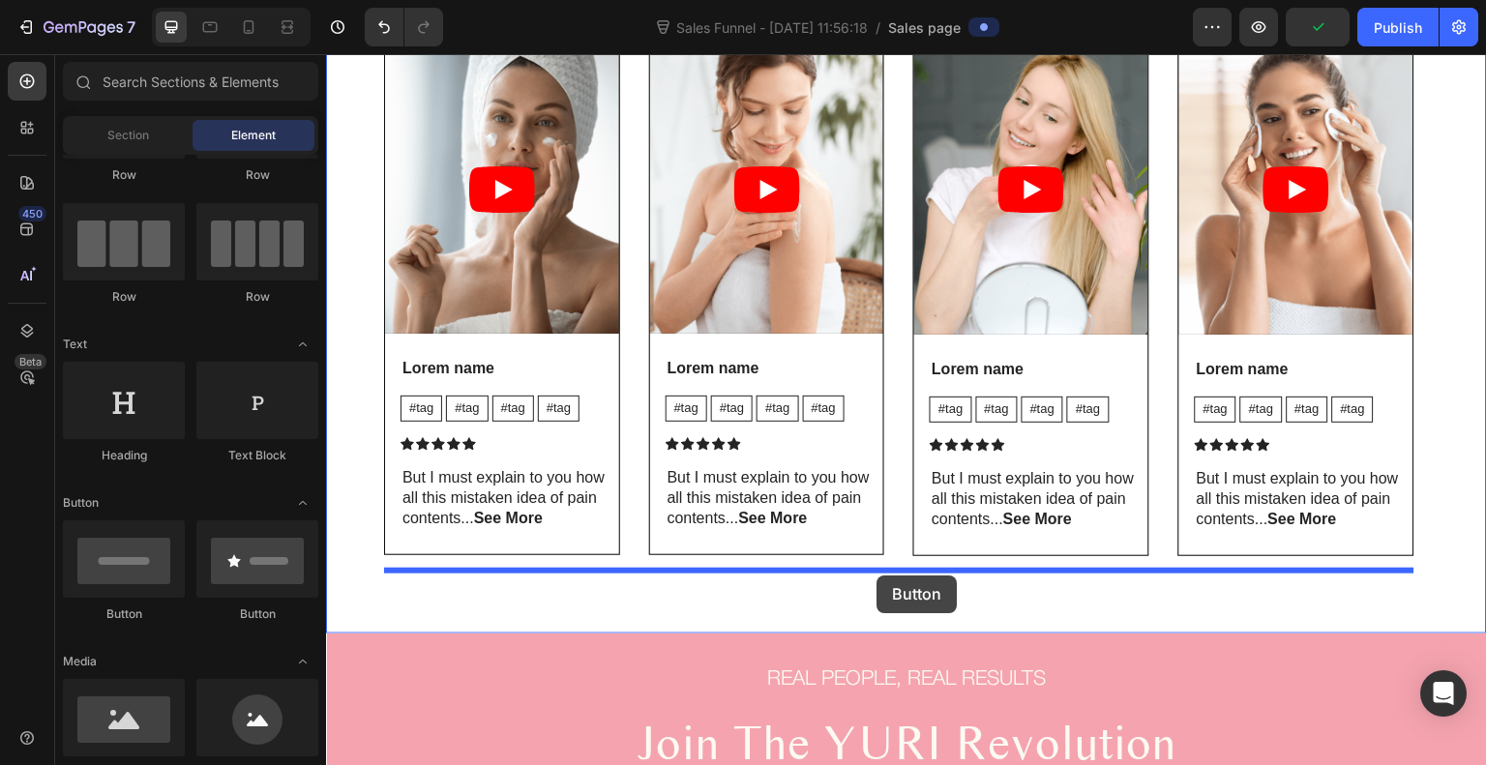
drag, startPoint x: 447, startPoint y: 616, endPoint x: 878, endPoint y: 574, distance: 432.7
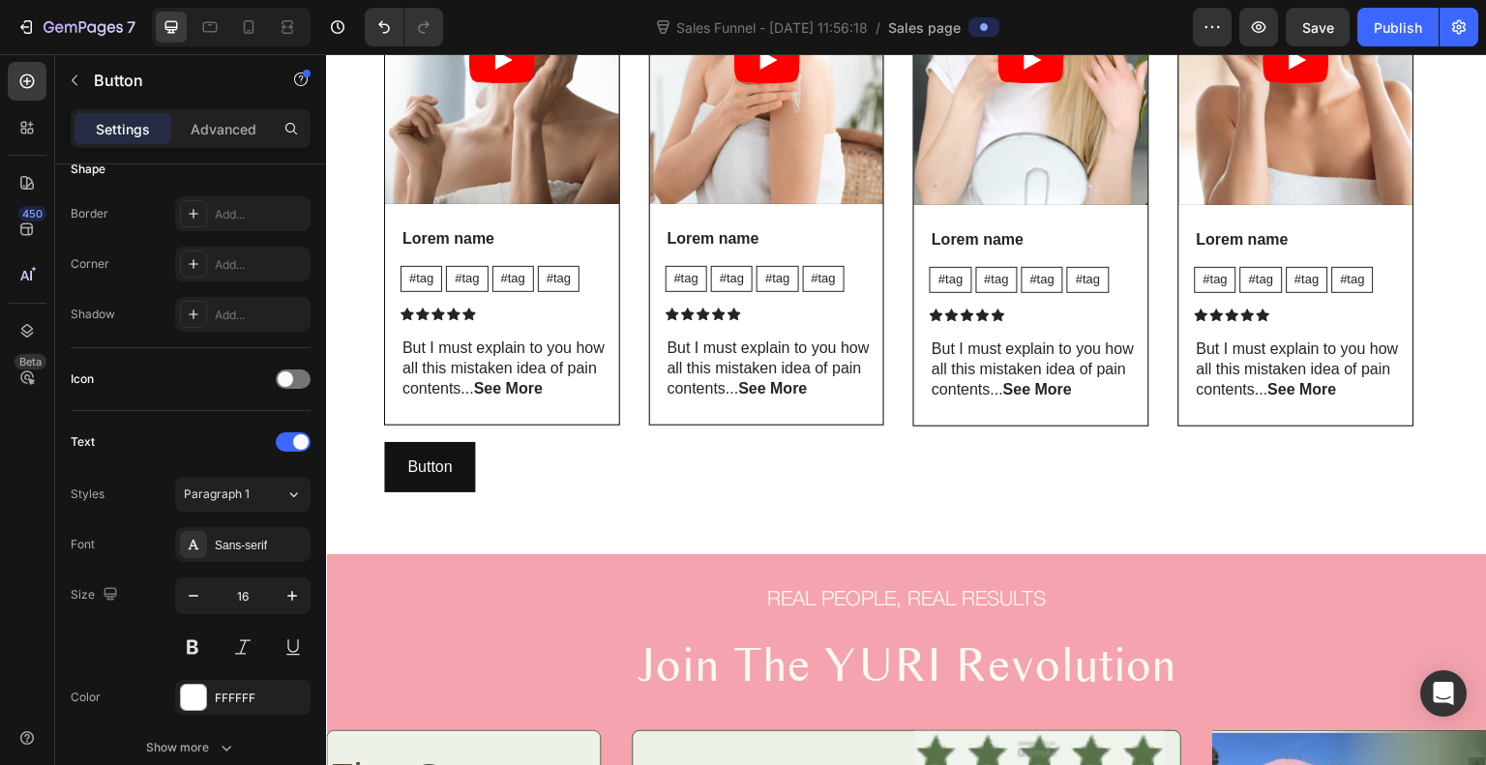
scroll to position [1136, 0]
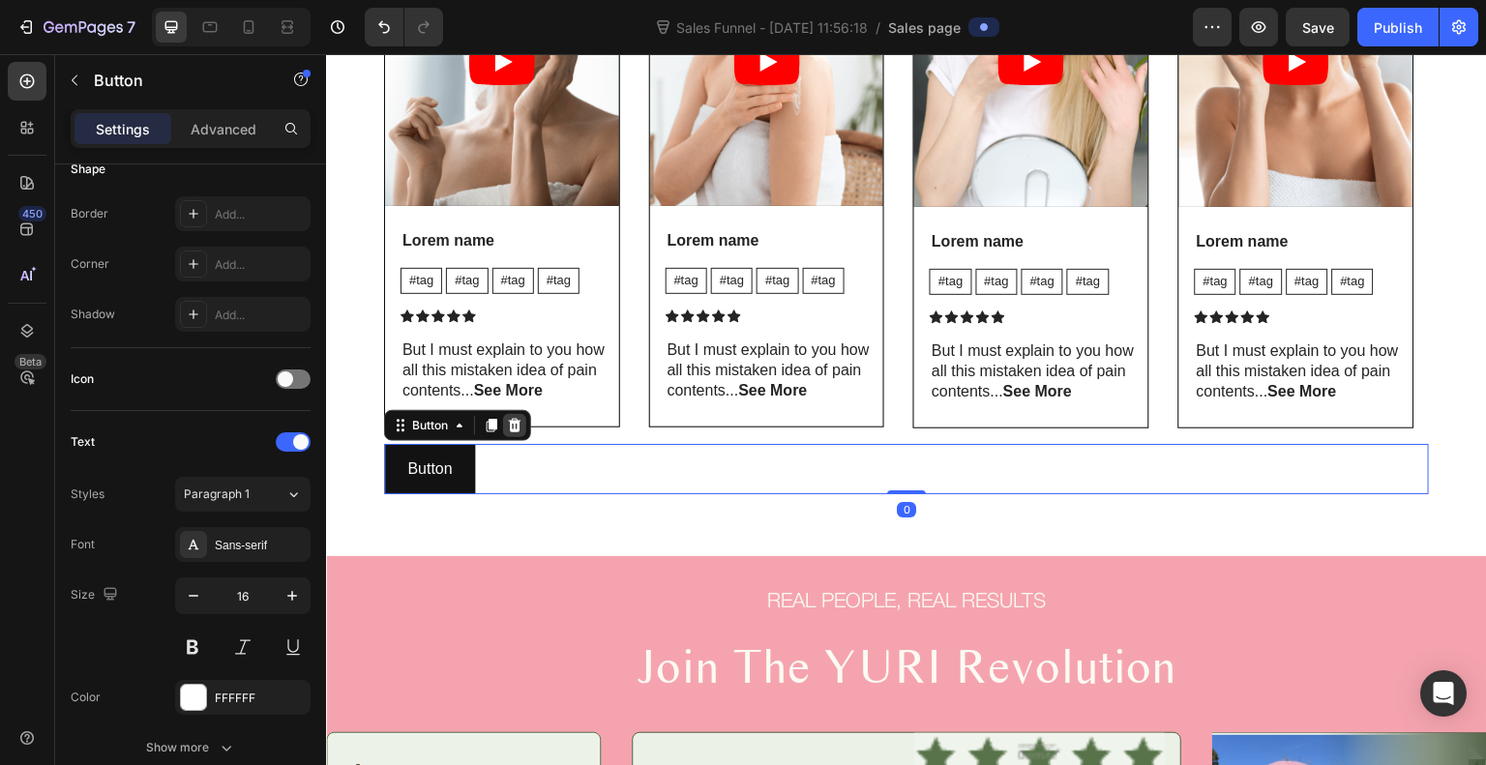
click at [518, 419] on icon at bounding box center [515, 426] width 13 height 14
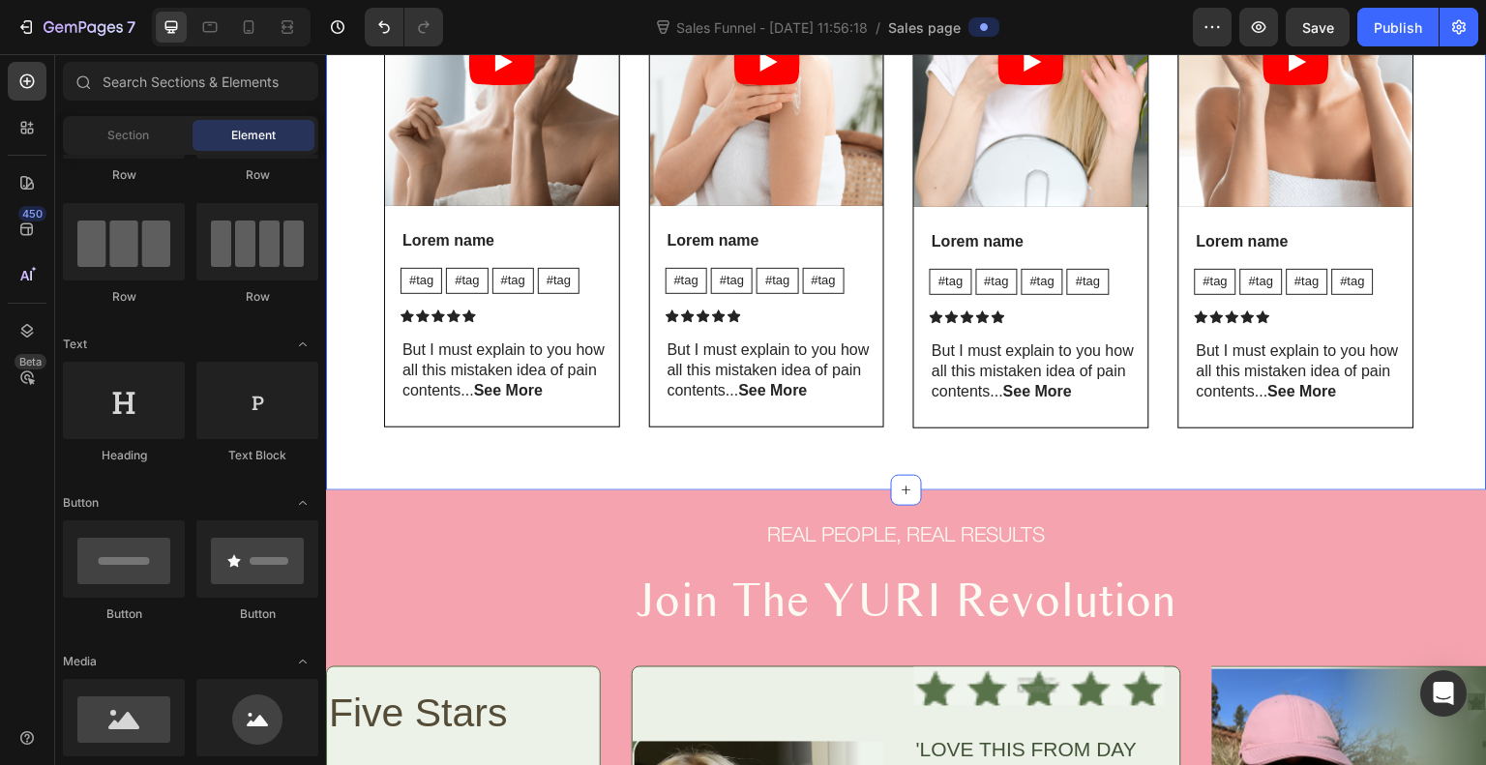
click at [355, 454] on div "REAL PEOPLE, REAL RESULTS Text Block Join The YURI Revolution Heading Video Lor…" at bounding box center [906, 91] width 1161 height 797
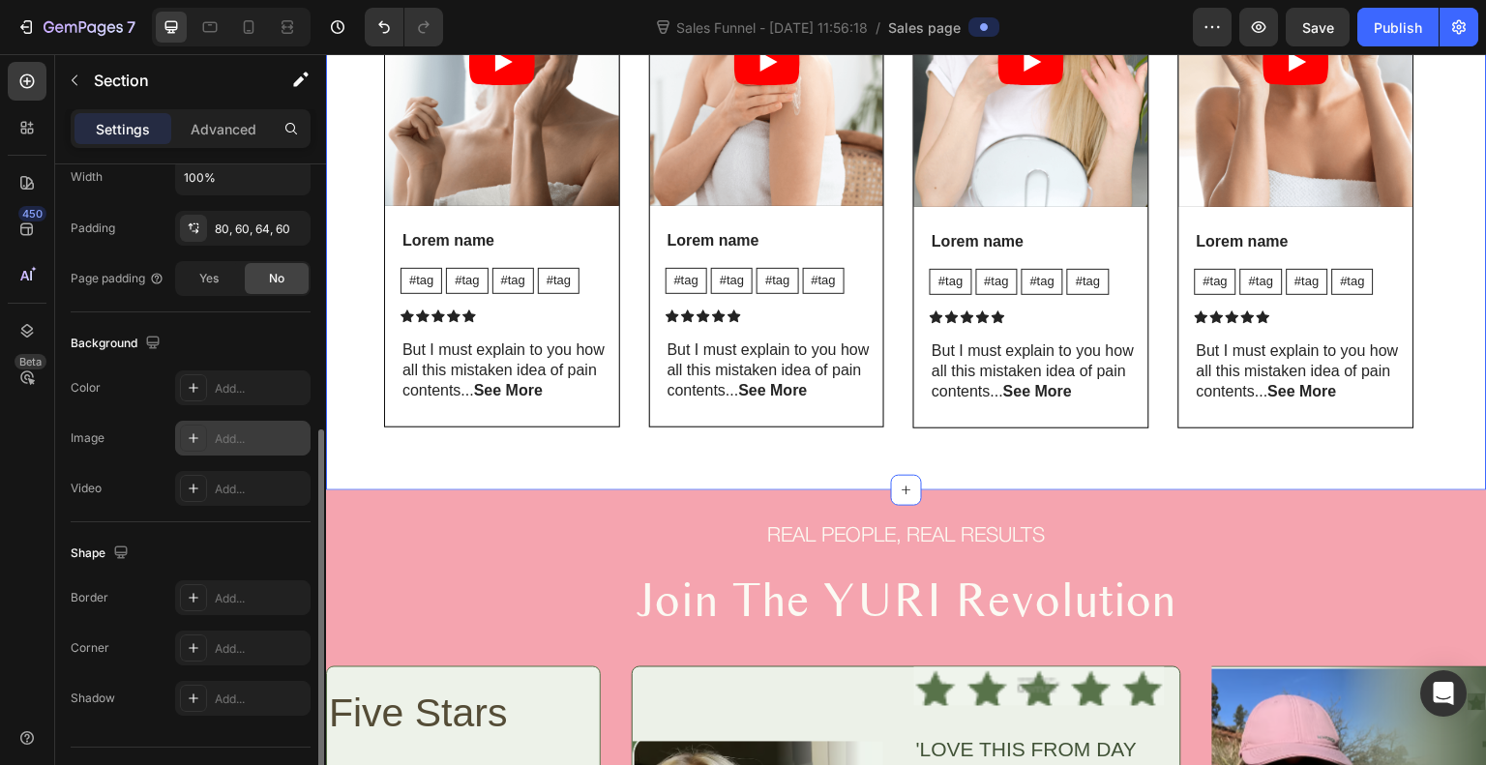
scroll to position [480, 0]
click at [191, 400] on div at bounding box center [193, 388] width 27 height 27
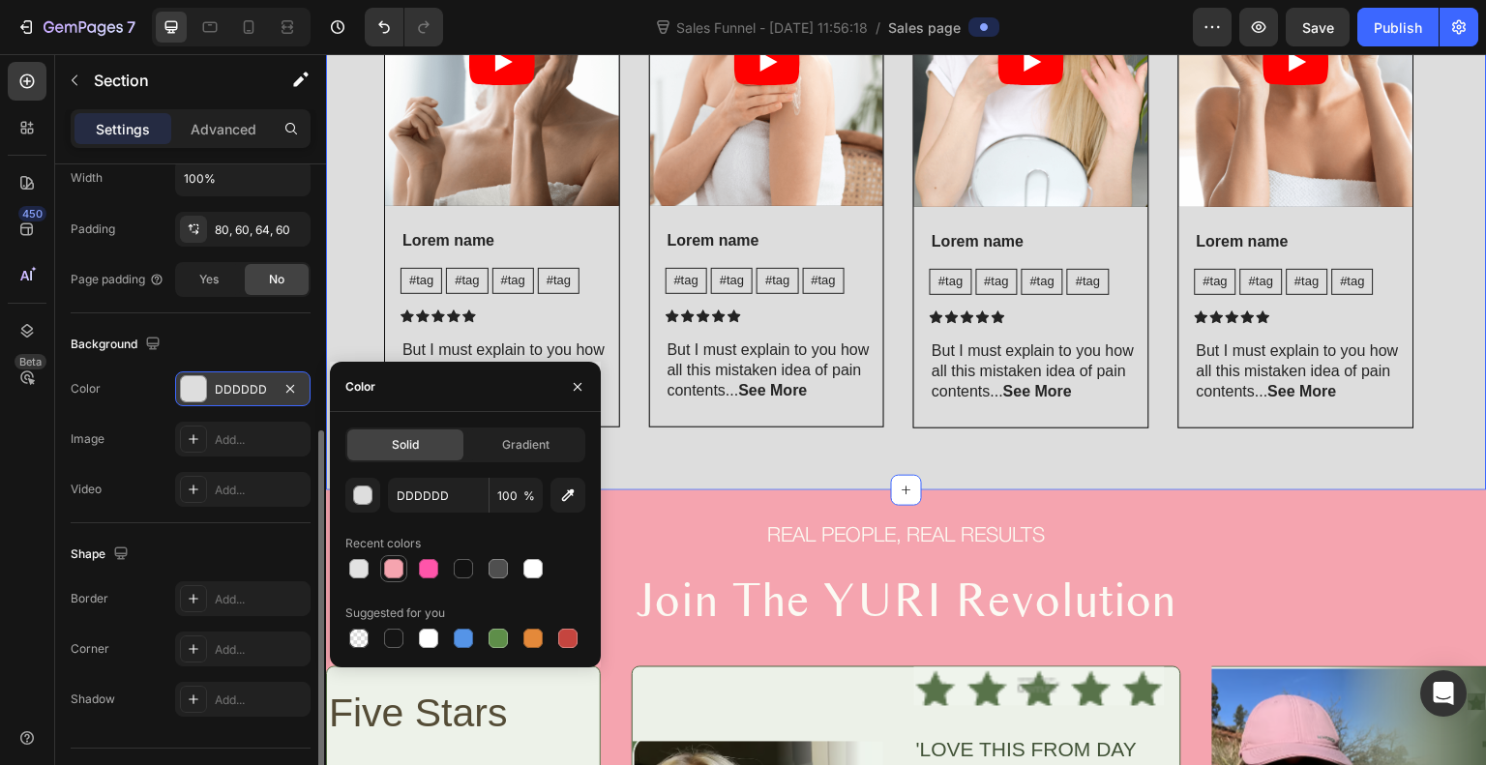
click at [391, 566] on div at bounding box center [393, 568] width 19 height 19
type input "F5A4AF"
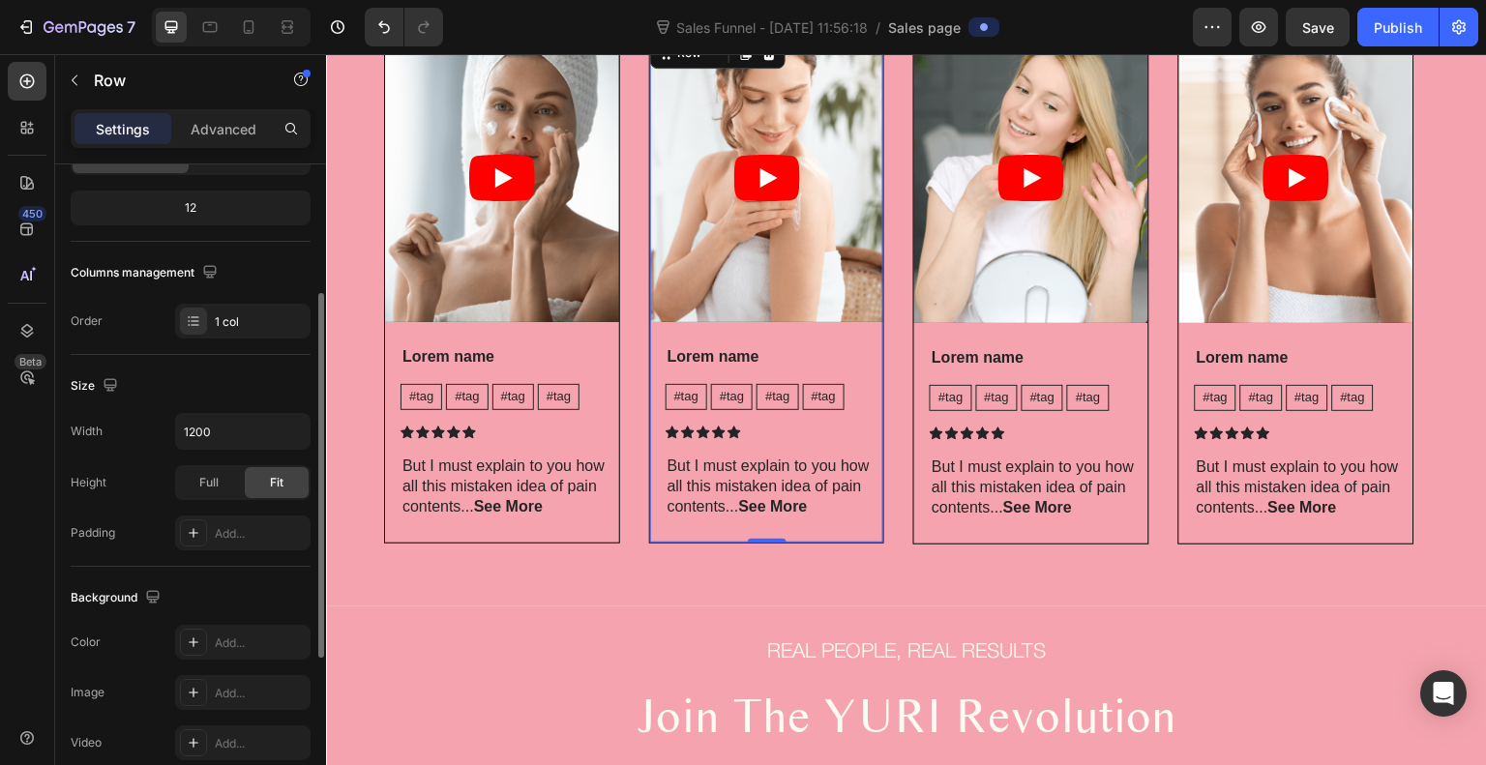
scroll to position [228, 0]
click at [185, 644] on div at bounding box center [193, 640] width 27 height 27
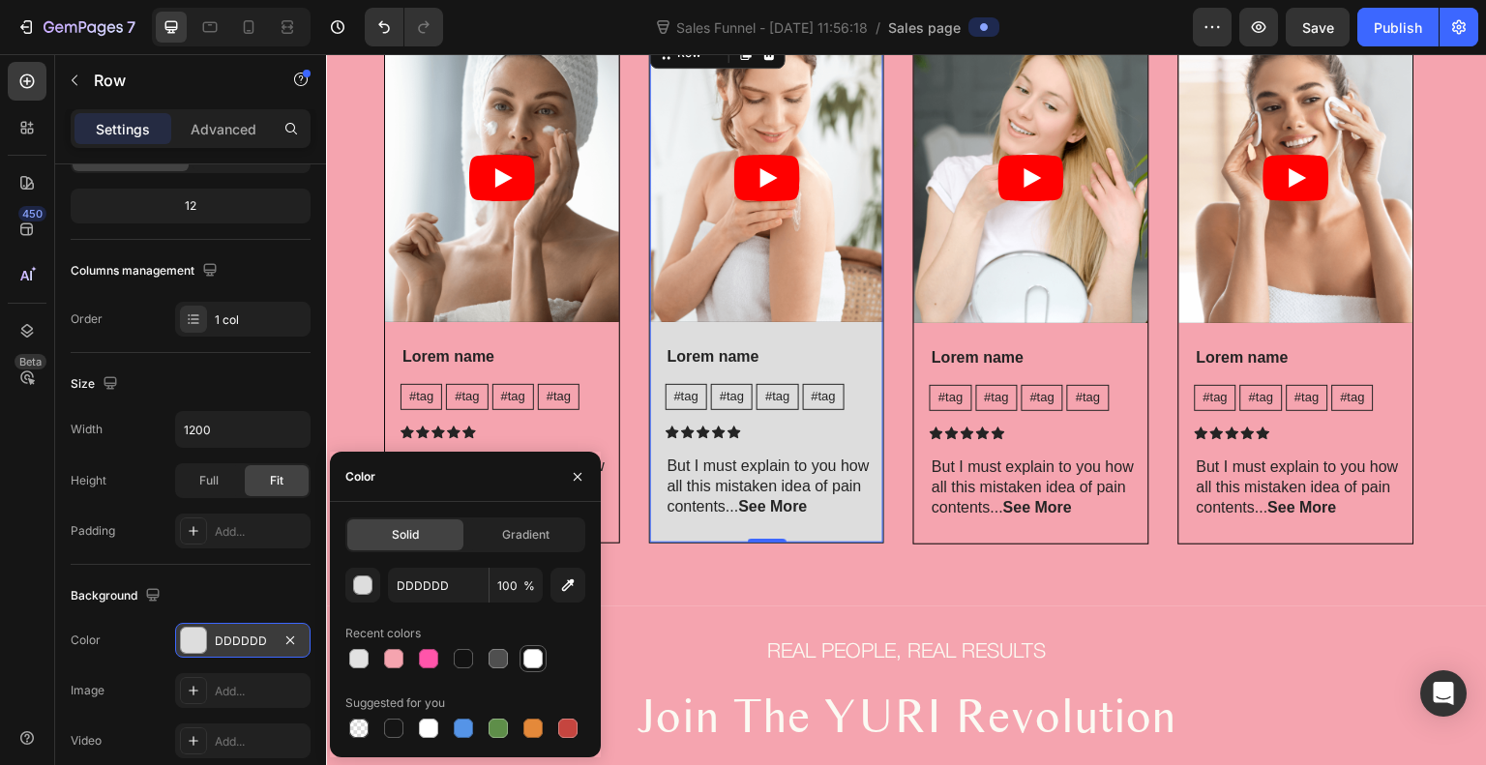
click at [535, 663] on div at bounding box center [533, 658] width 19 height 19
type input "FFFFFF"
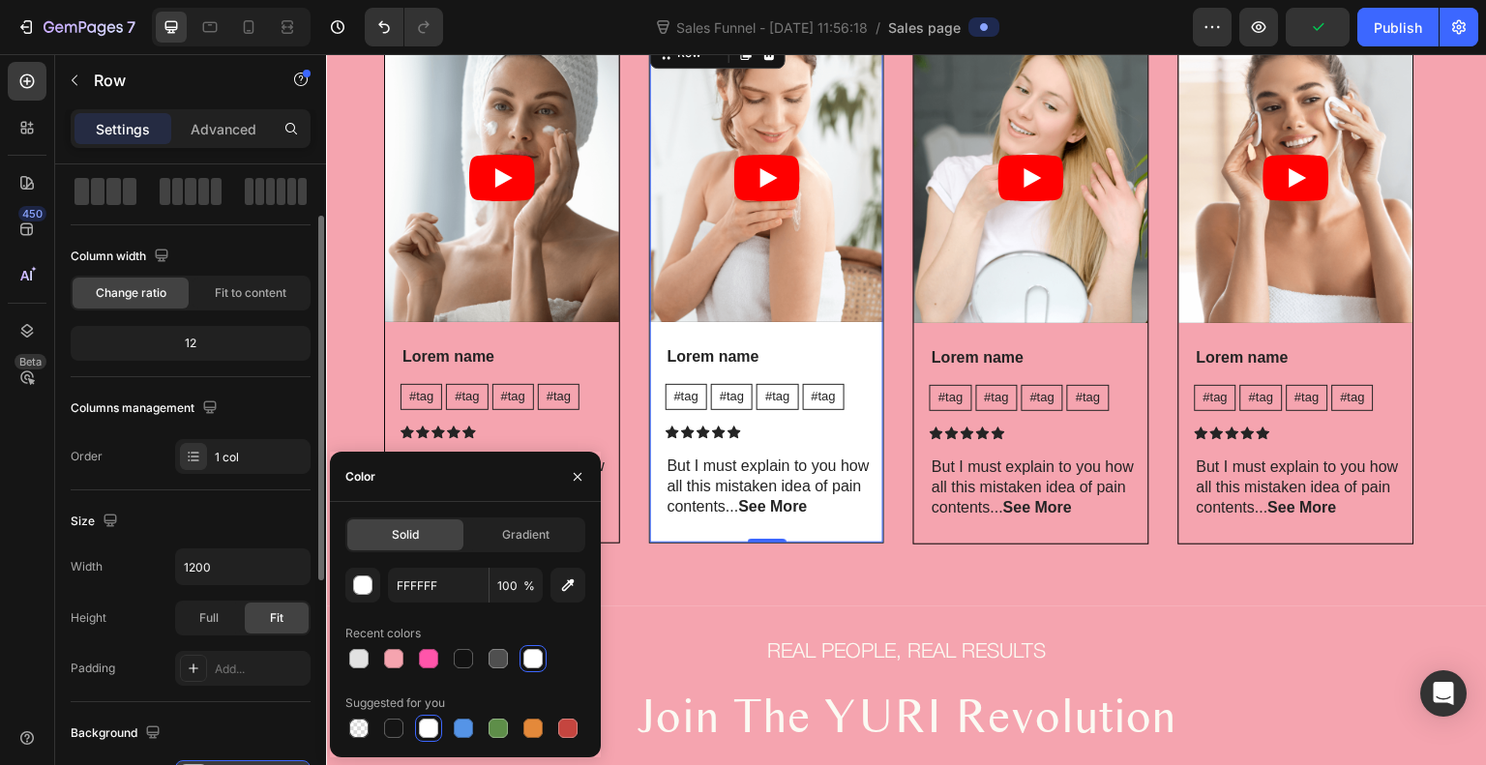
scroll to position [92, 0]
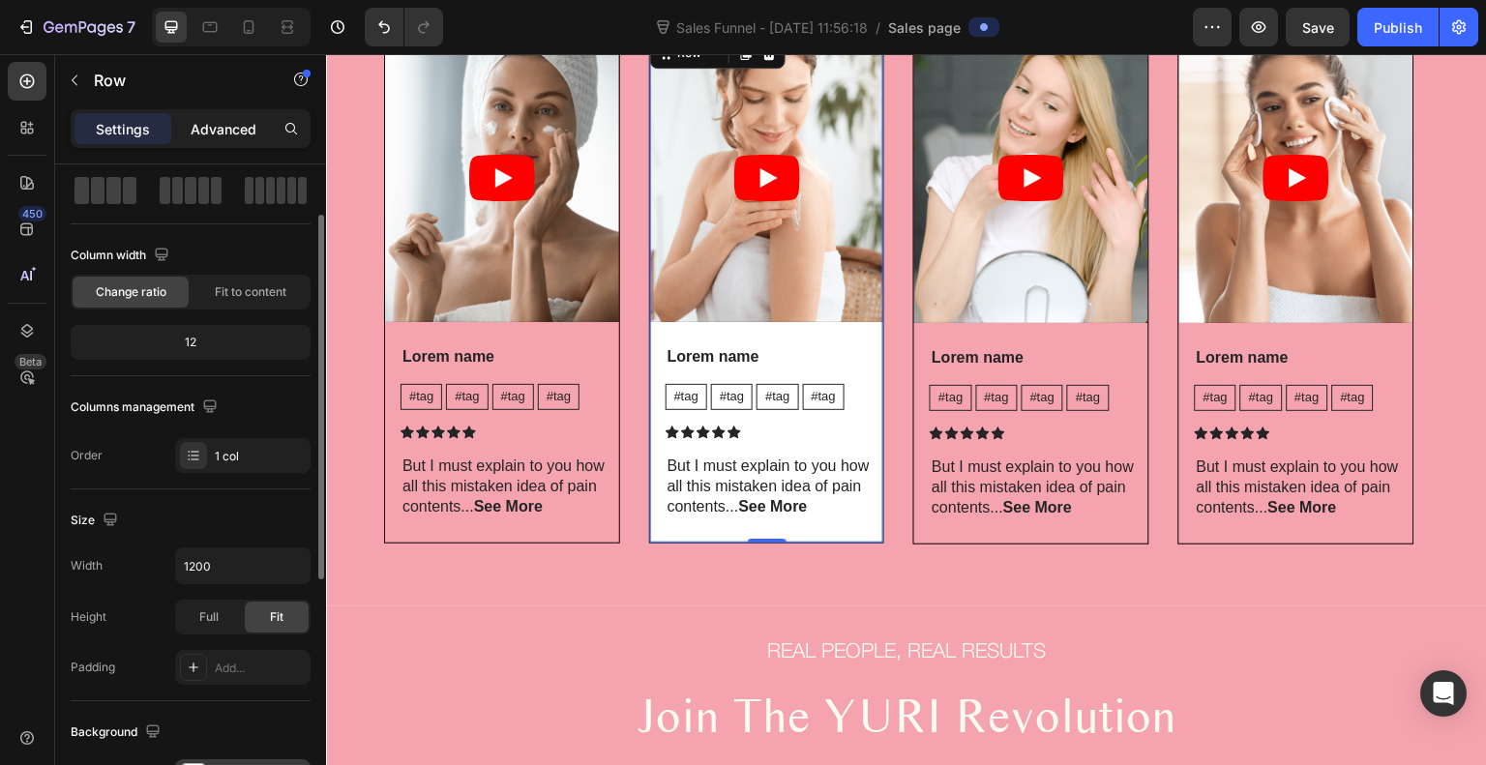
click at [236, 119] on p "Advanced" at bounding box center [224, 129] width 66 height 20
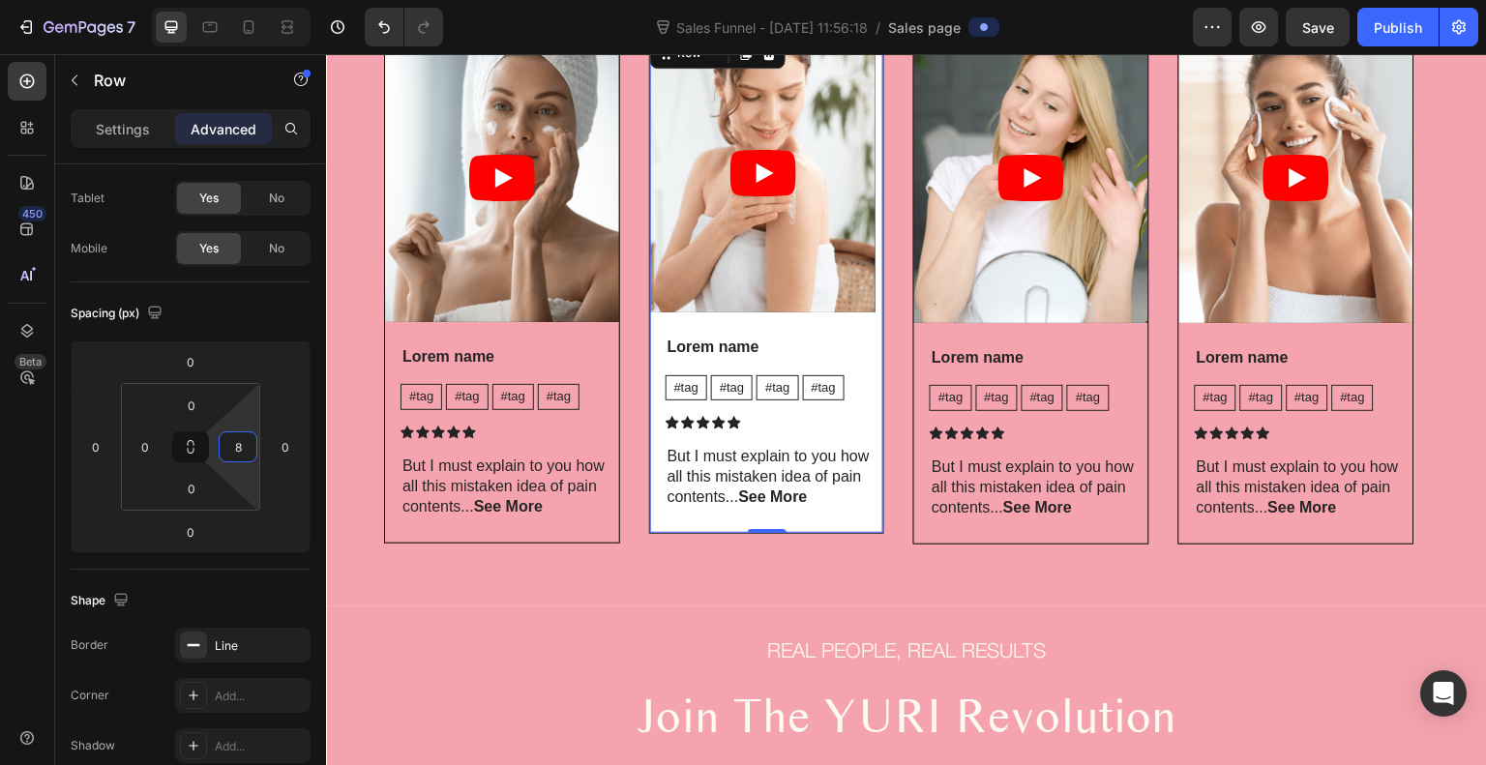
type input "10"
click at [254, 0] on html "7 Sales Funnel - Sep 22, 11:56:18 / Sales page Preview Save Publish 450 Beta Se…" at bounding box center [743, 0] width 1486 height 0
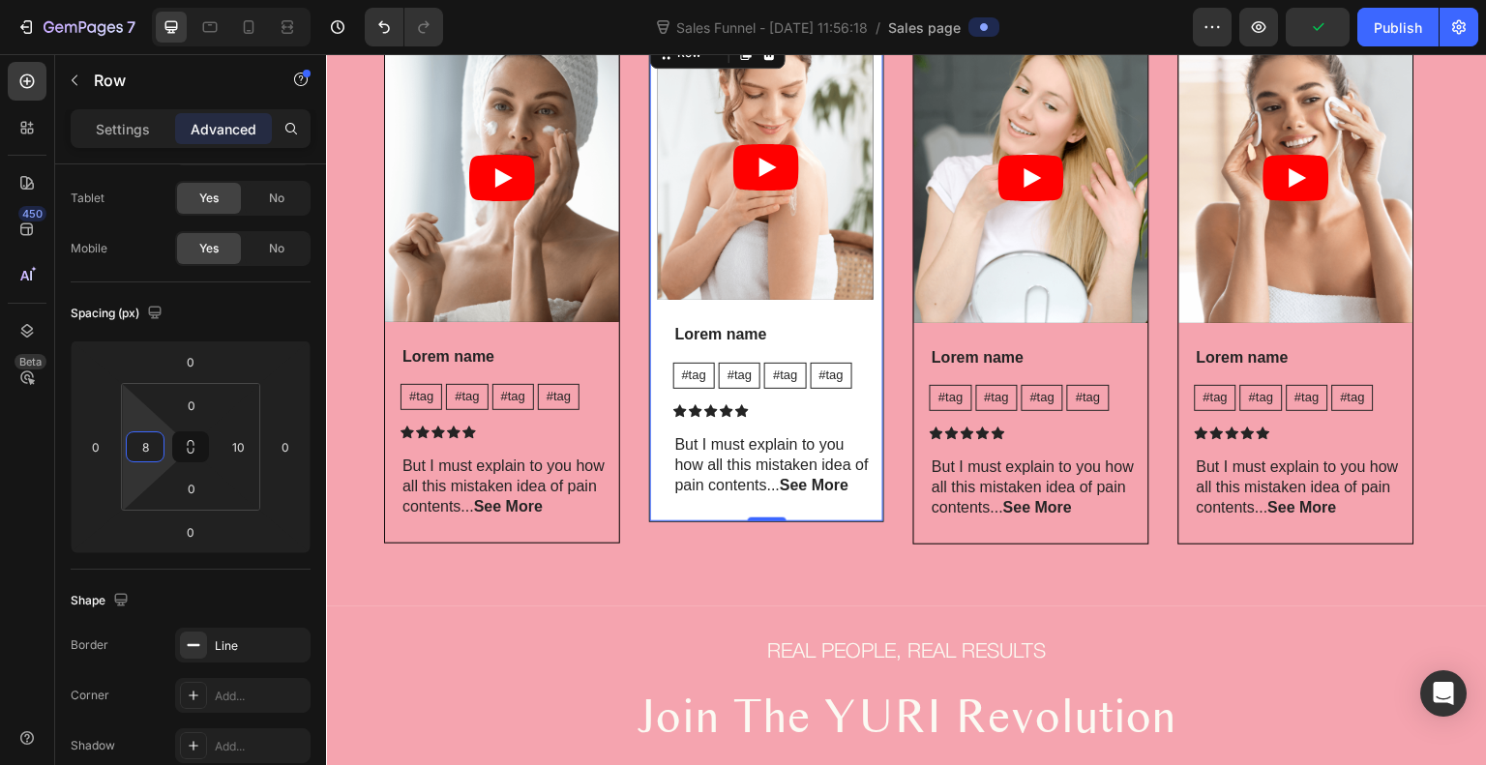
type input "10"
click at [132, 0] on html "7 Sales Funnel - Sep 22, 11:56:18 / Sales page Preview Publish 450 Beta Section…" at bounding box center [743, 0] width 1486 height 0
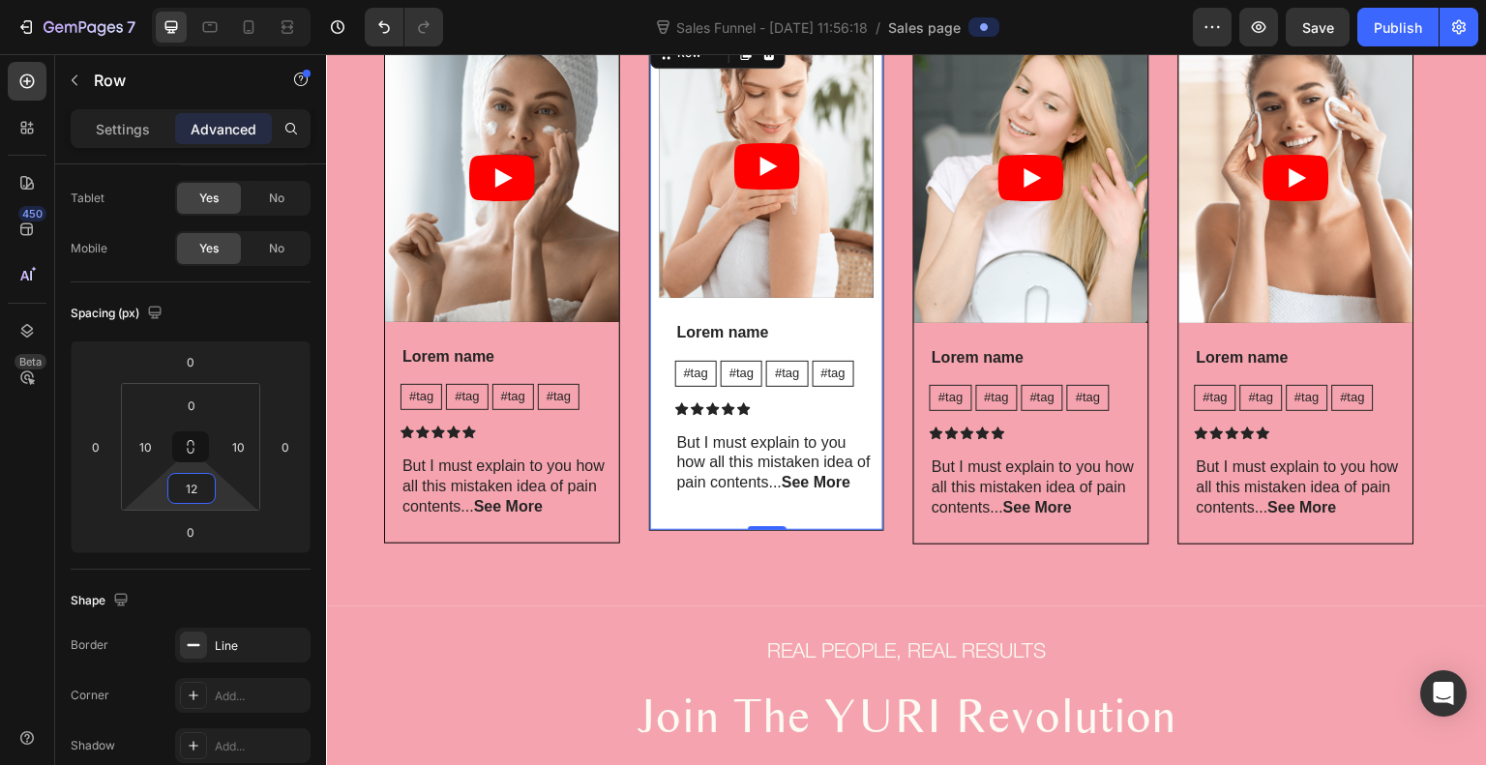
type input "10"
click at [167, 0] on html "7 Sales Funnel - Sep 22, 11:56:18 / Sales page Preview Save Publish 450 Beta Se…" at bounding box center [743, 0] width 1486 height 0
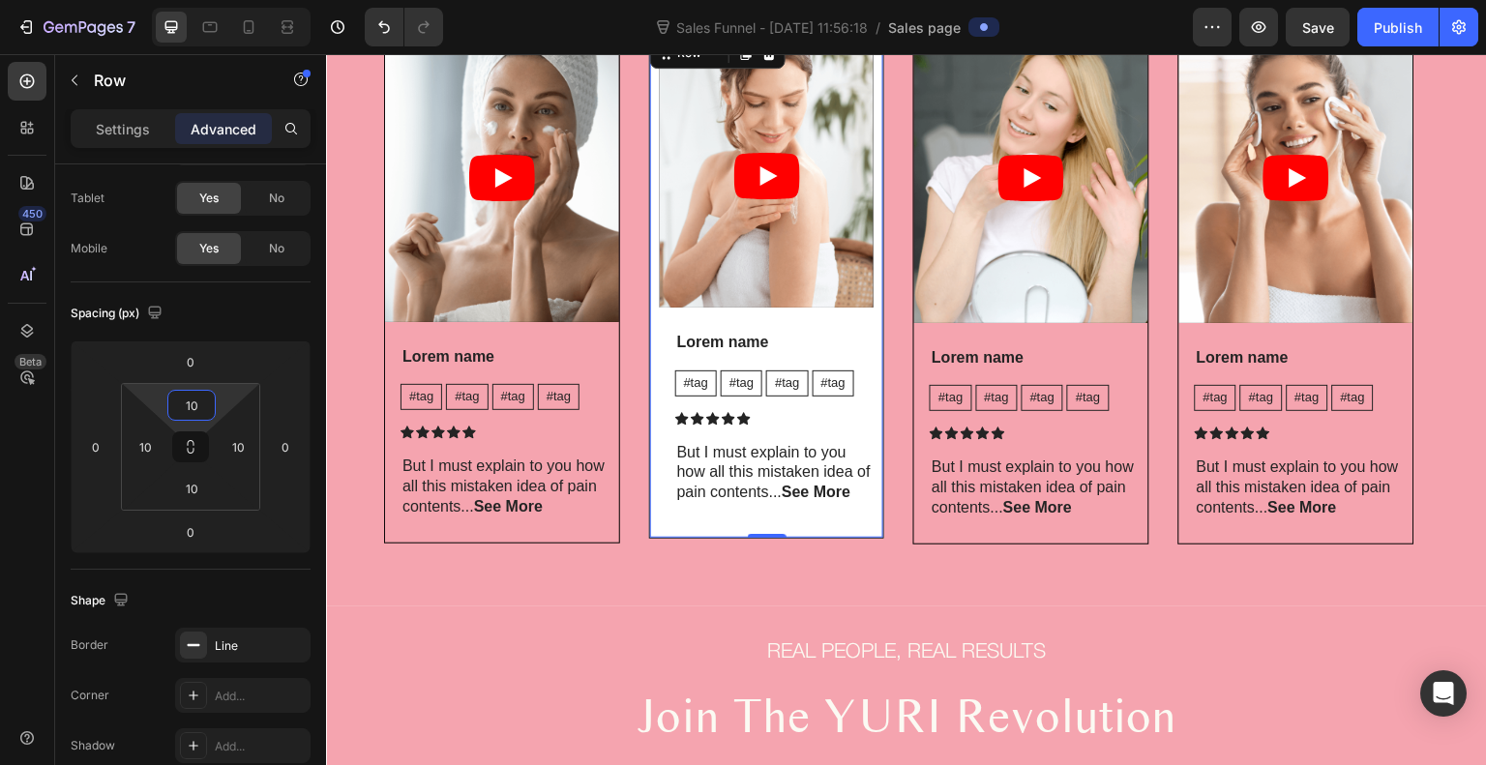
click at [155, 0] on html "7 Sales Funnel - Sep 22, 11:56:18 / Sales page Preview Save Publish 450 Beta Se…" at bounding box center [743, 0] width 1486 height 0
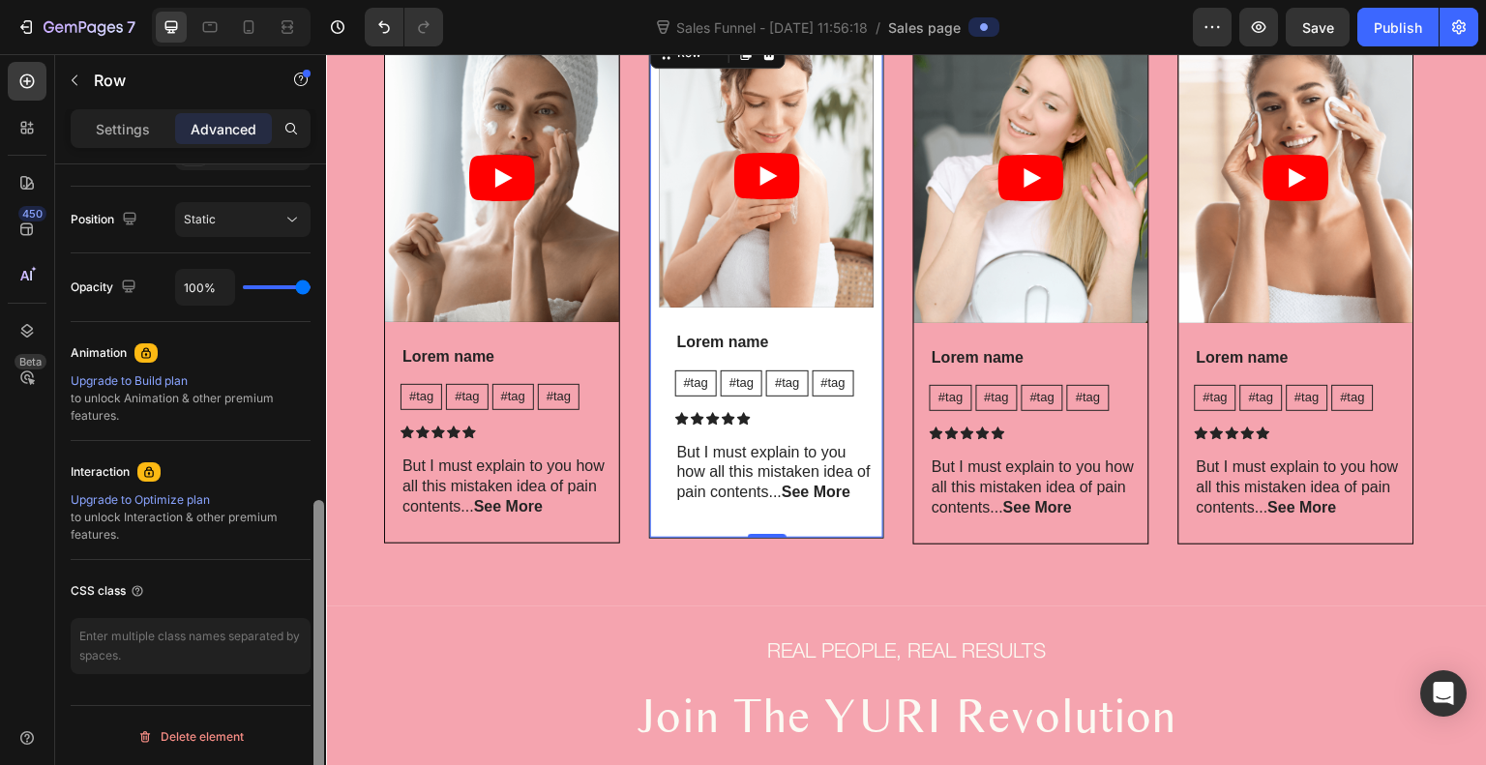
click at [315, 562] on div at bounding box center [319, 493] width 15 height 656
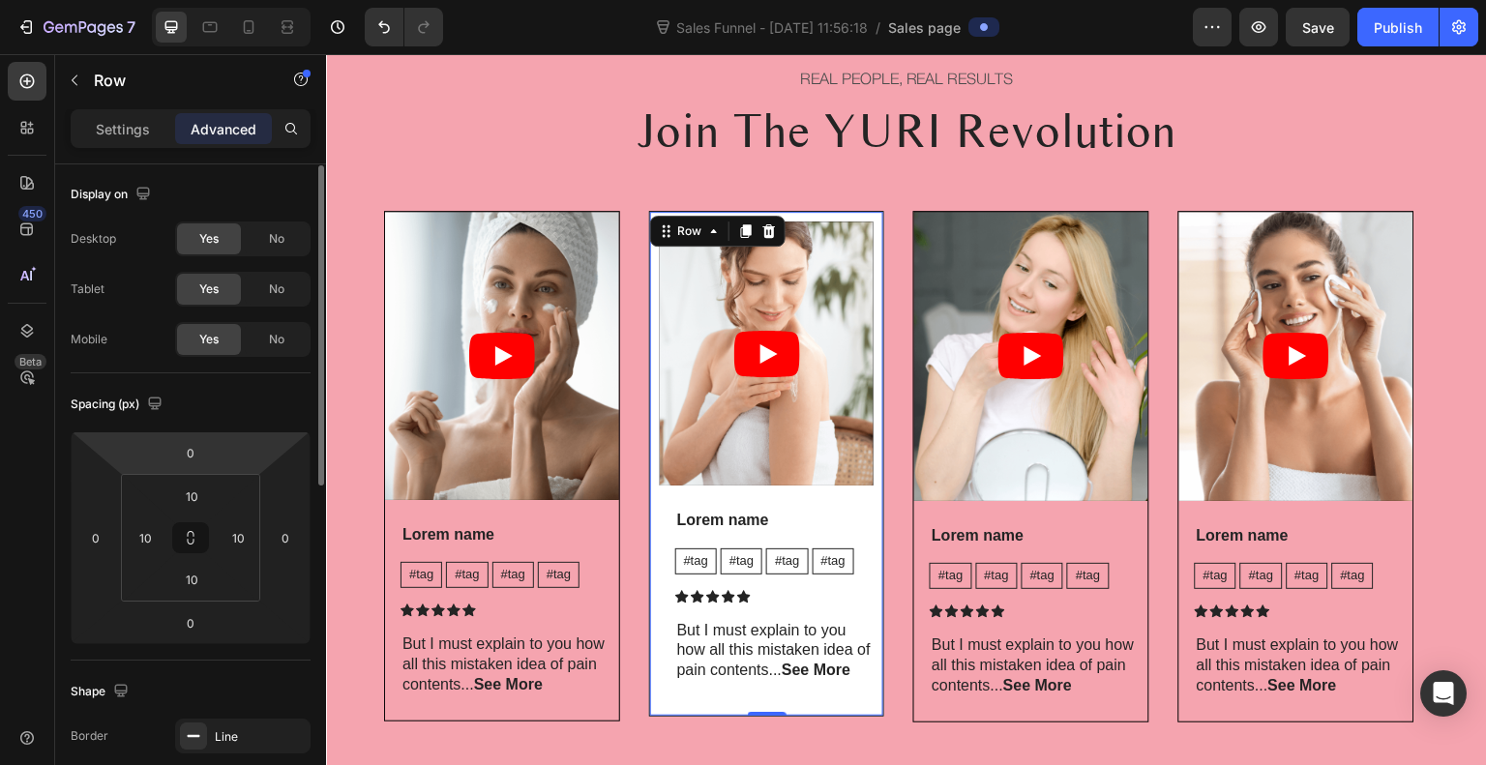
scroll to position [0, 0]
click at [194, 496] on input "10" at bounding box center [191, 497] width 39 height 29
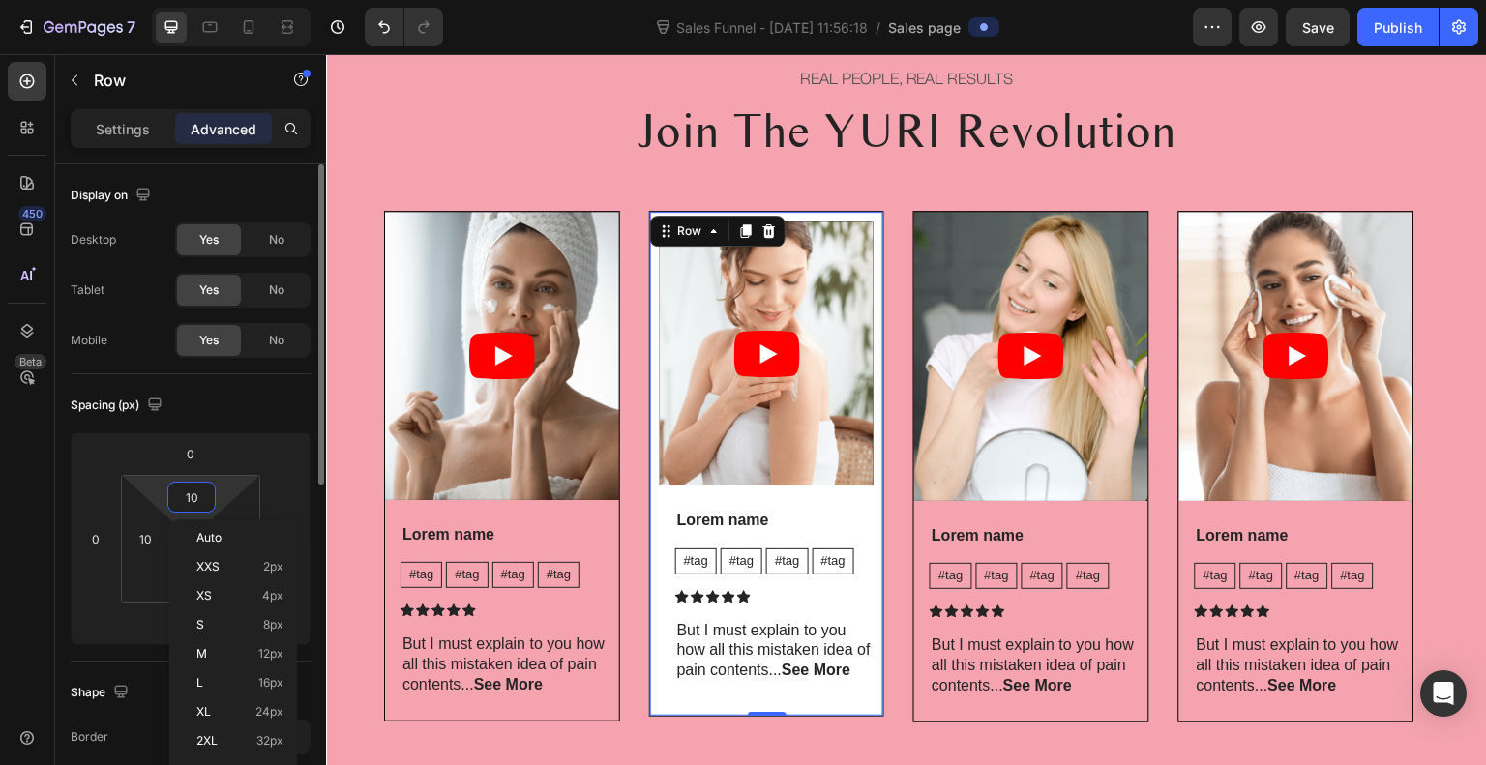
click at [194, 496] on input "10" at bounding box center [191, 497] width 39 height 29
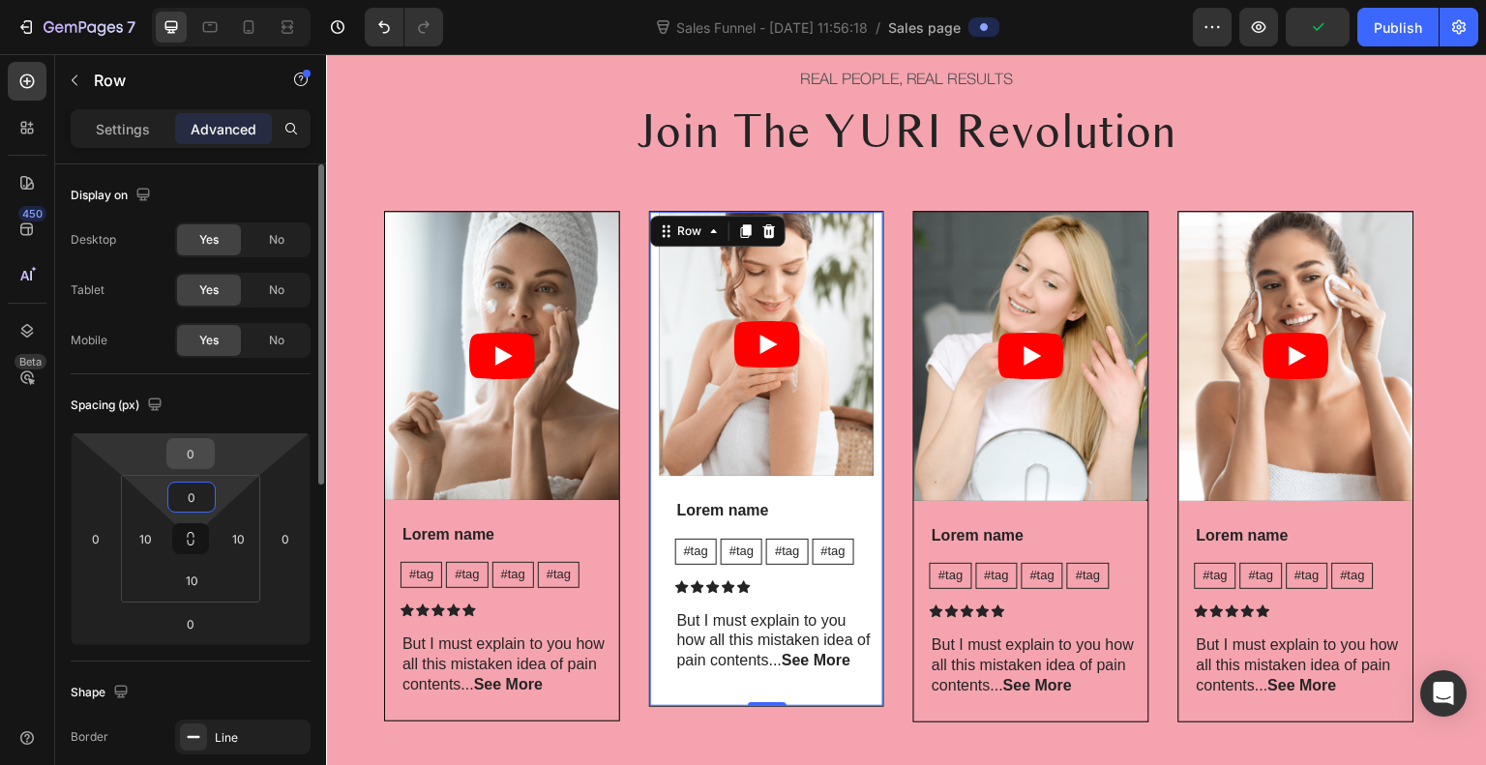
type input "0"
click at [193, 459] on input "0" at bounding box center [190, 453] width 39 height 29
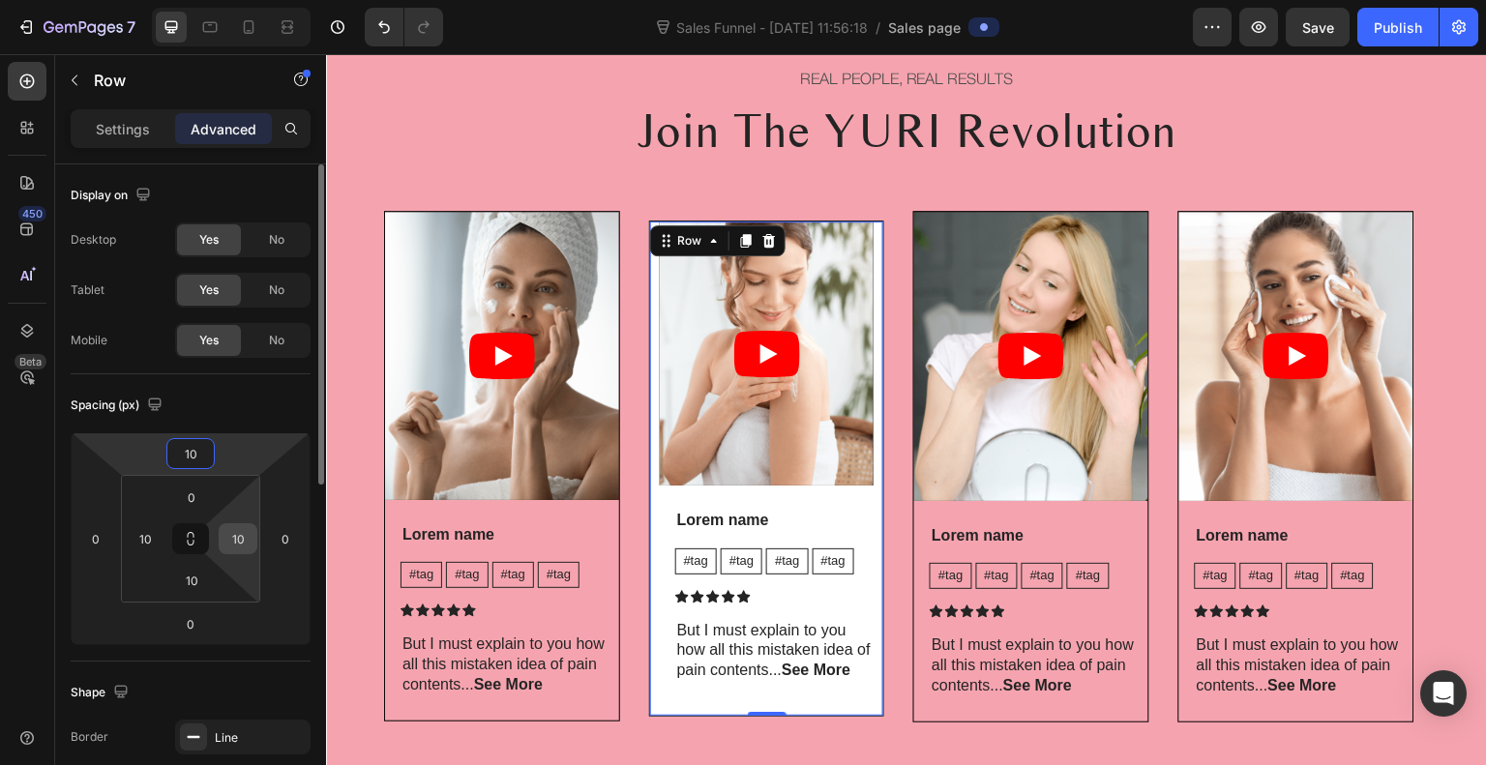
type input "10"
drag, startPoint x: 235, startPoint y: 553, endPoint x: 237, endPoint y: 536, distance: 16.6
click at [237, 536] on div "10" at bounding box center [238, 539] width 39 height 31
click at [237, 536] on input "10" at bounding box center [238, 539] width 29 height 29
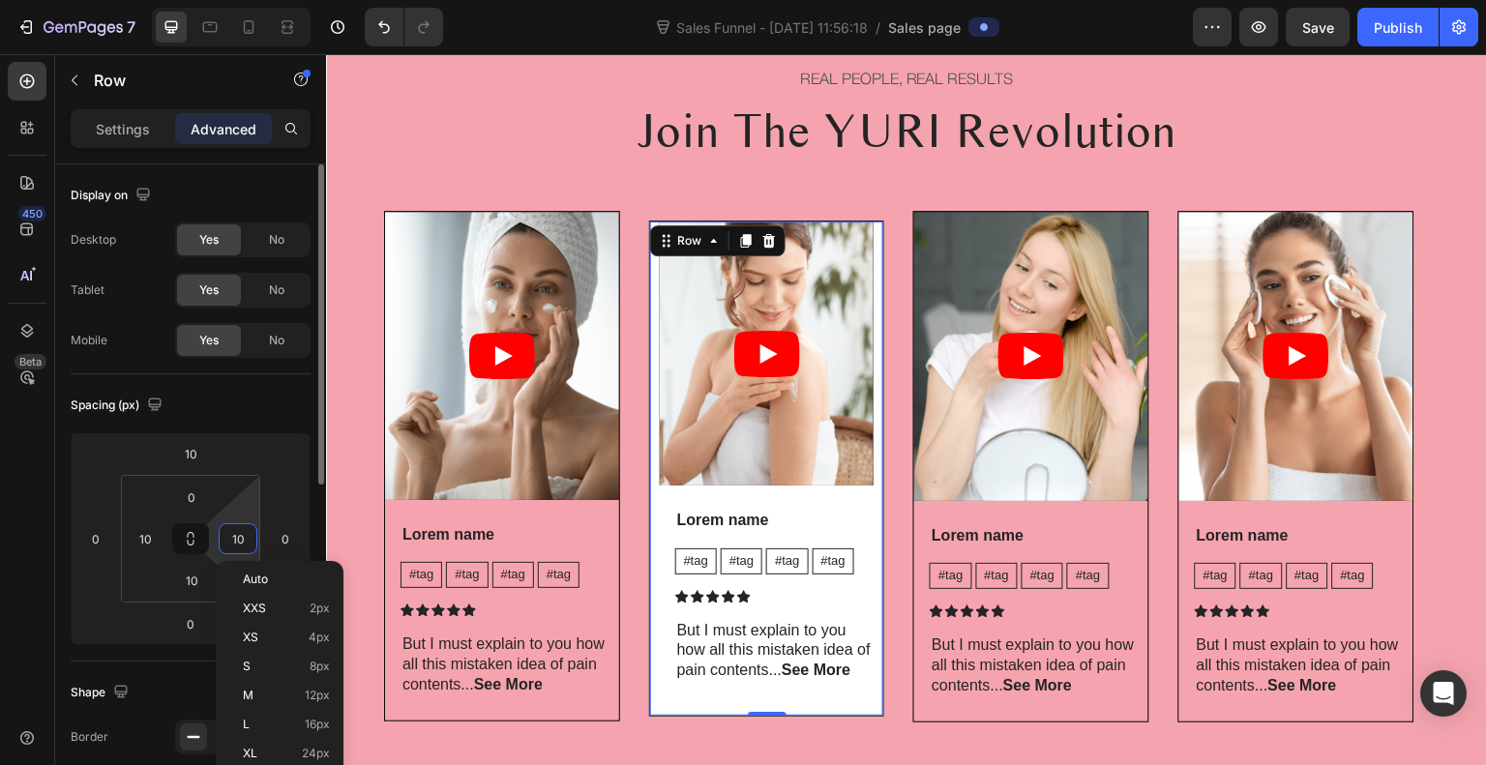
click at [237, 536] on input "10" at bounding box center [238, 539] width 29 height 29
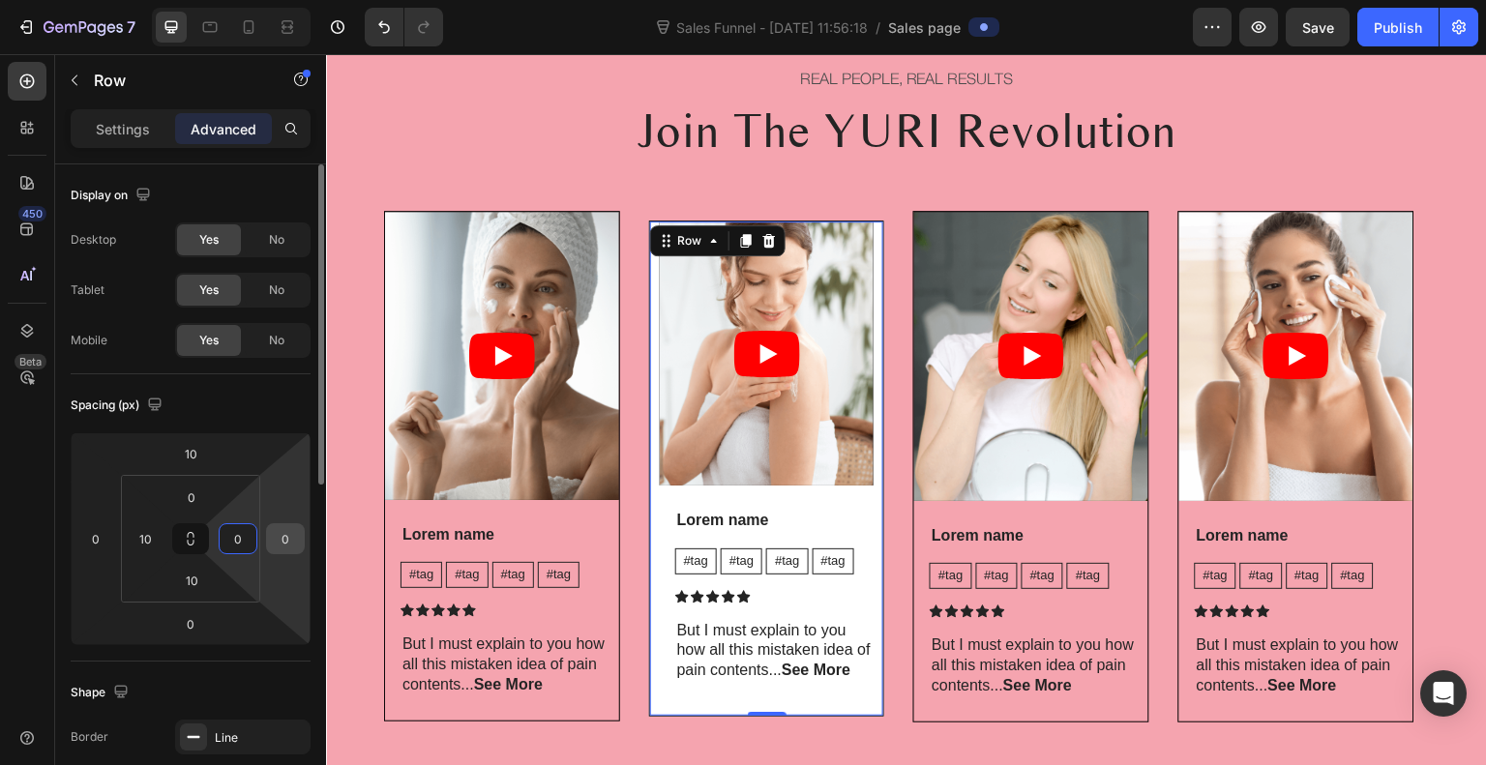
type input "0"
click at [273, 541] on input "0" at bounding box center [285, 539] width 29 height 29
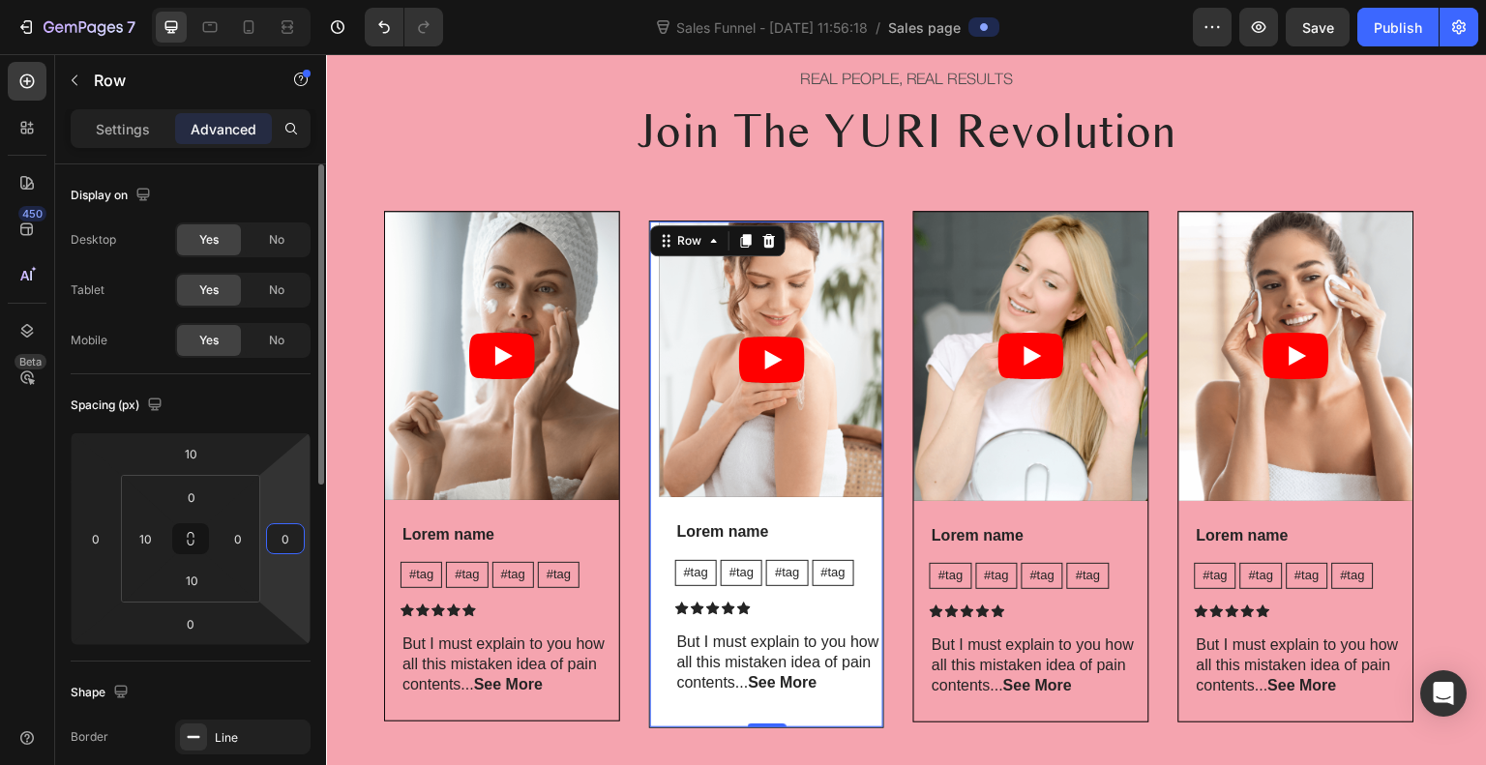
click at [273, 541] on input "0" at bounding box center [285, 539] width 29 height 29
type input "10"
click at [191, 585] on input "10" at bounding box center [191, 580] width 39 height 29
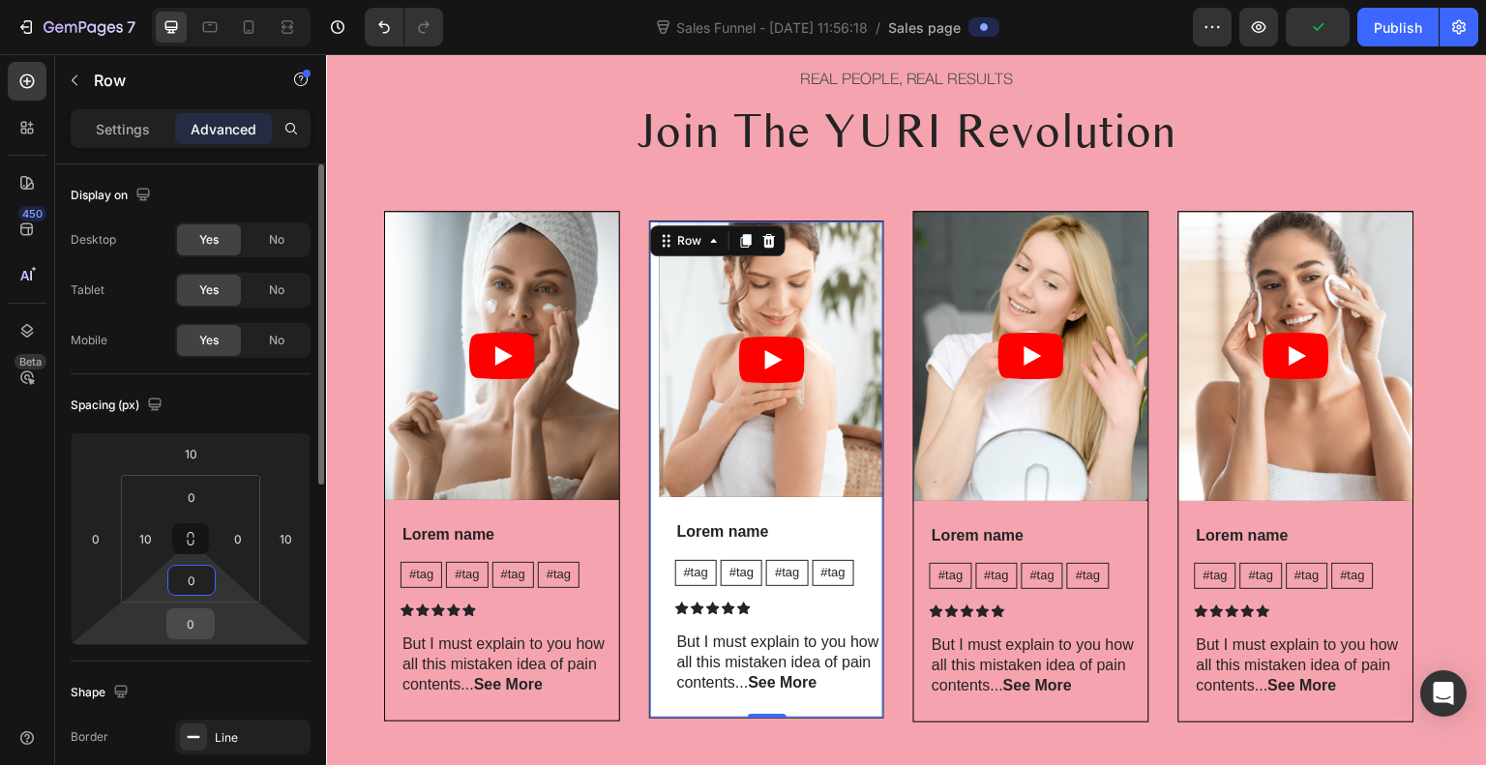
type input "0"
click at [190, 621] on input "0" at bounding box center [190, 624] width 39 height 29
type input "10"
click at [143, 541] on input "10" at bounding box center [145, 539] width 29 height 29
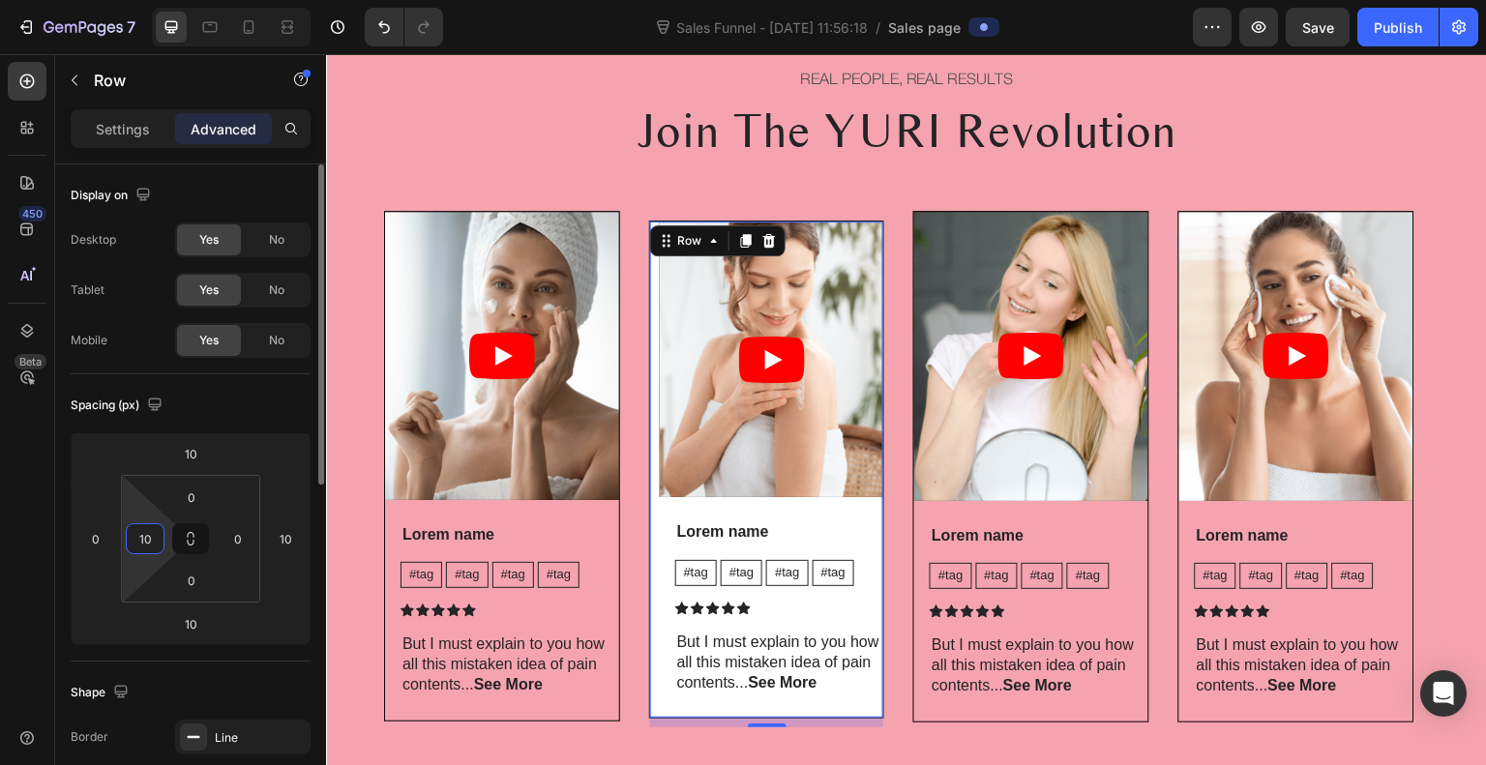
click at [143, 541] on input "10" at bounding box center [145, 539] width 29 height 29
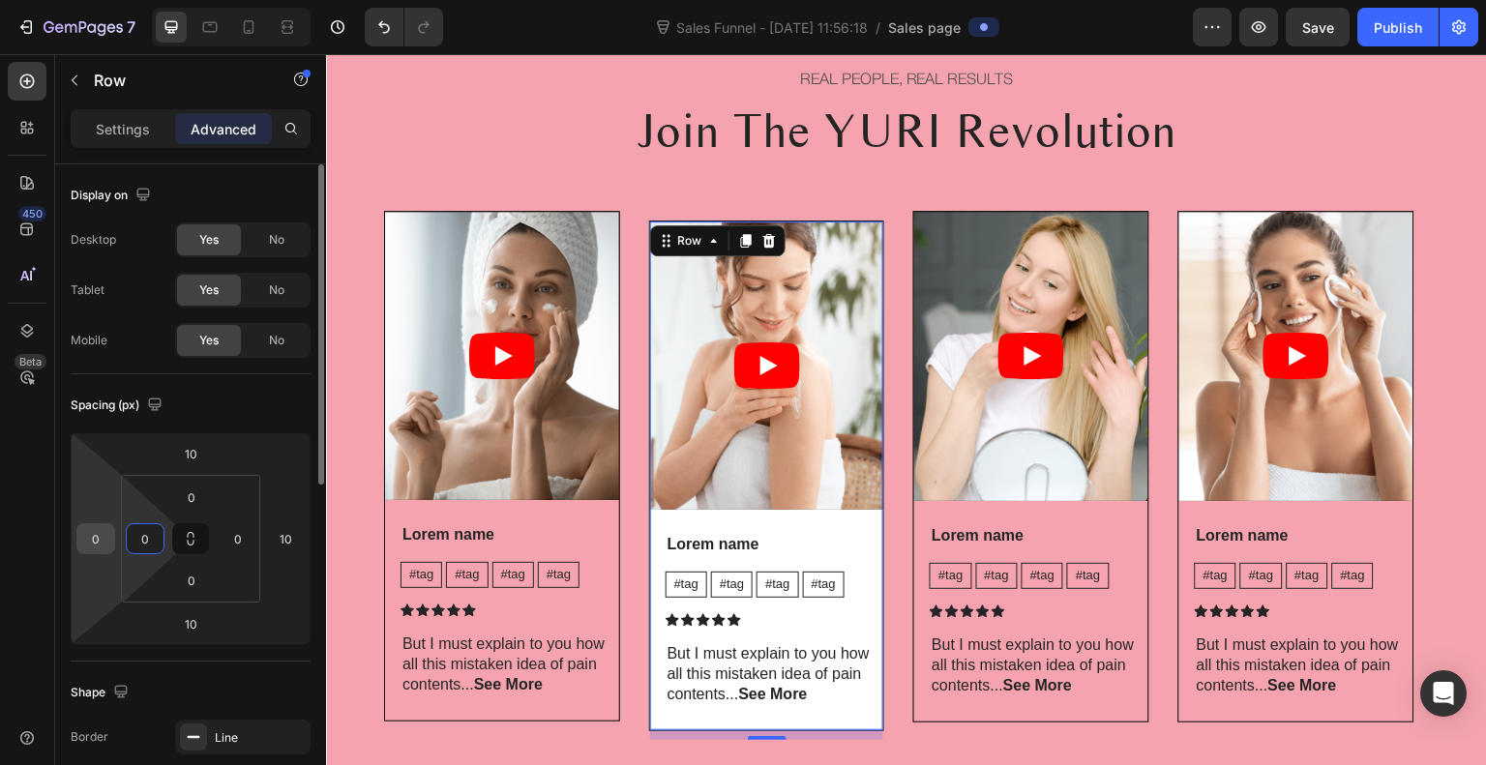
type input "0"
click at [100, 541] on input "0" at bounding box center [95, 539] width 29 height 29
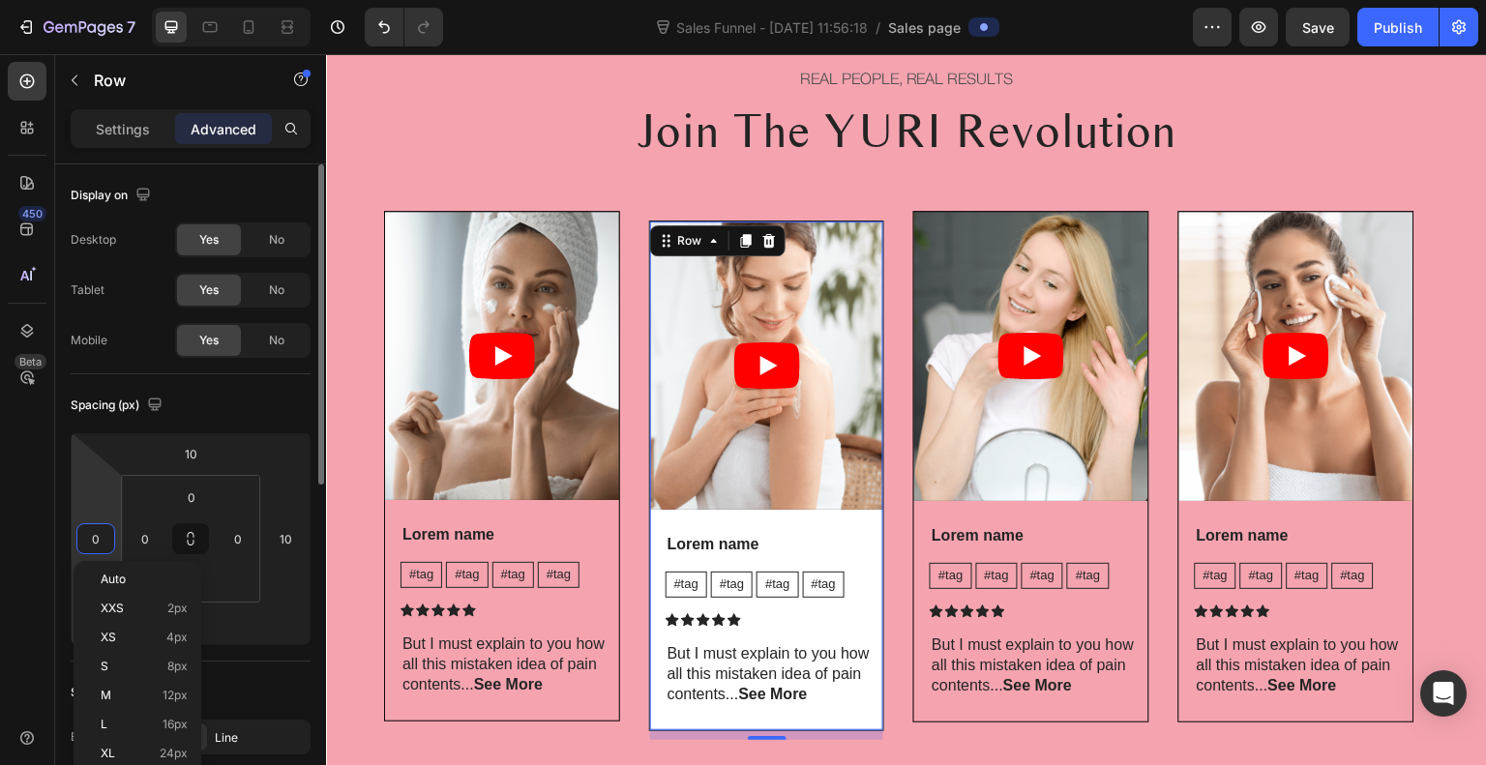
click at [100, 541] on input "0" at bounding box center [95, 539] width 29 height 29
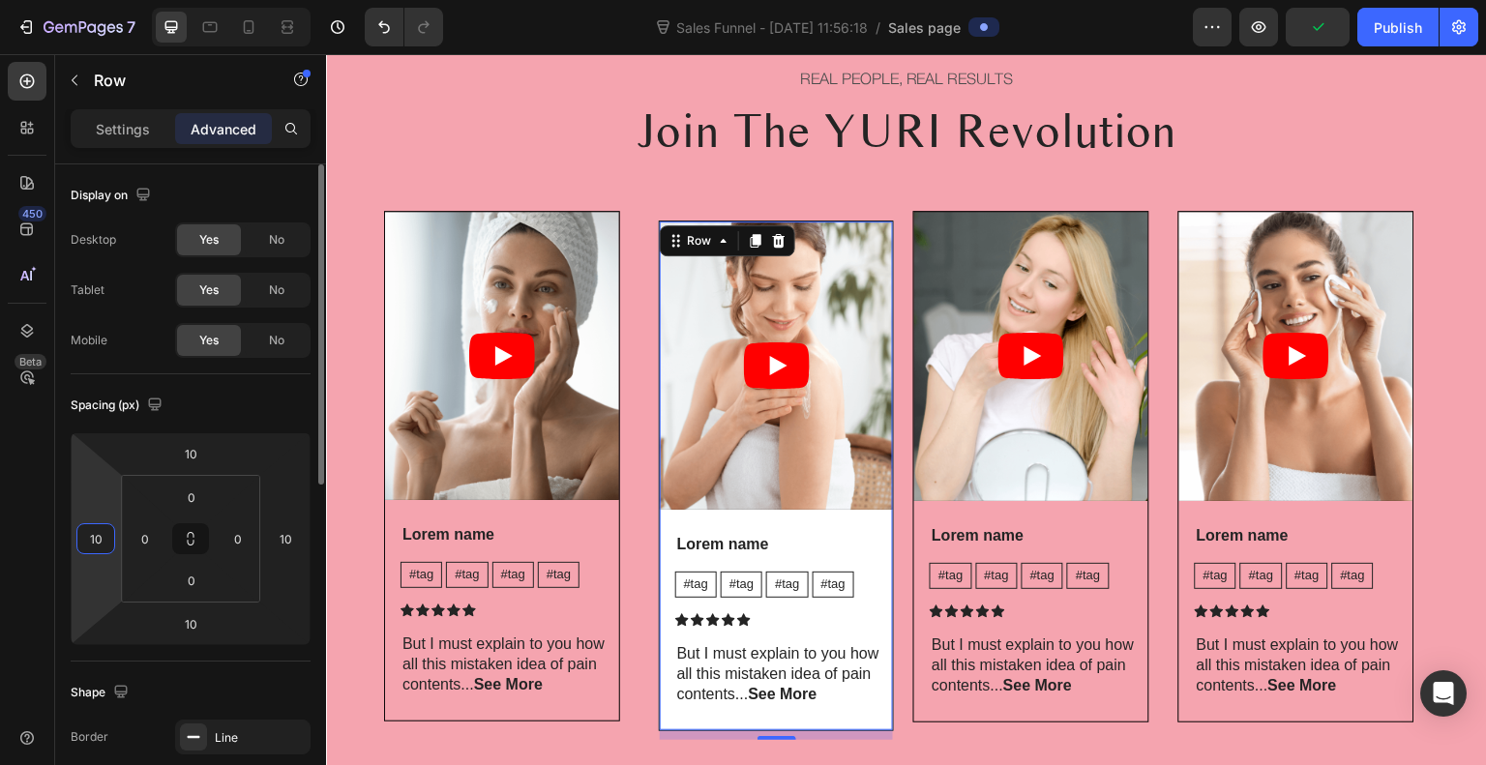
type input "10"
click at [307, 662] on div "Shape Border Line Corner Add... Shadow Add..." at bounding box center [191, 767] width 240 height 210
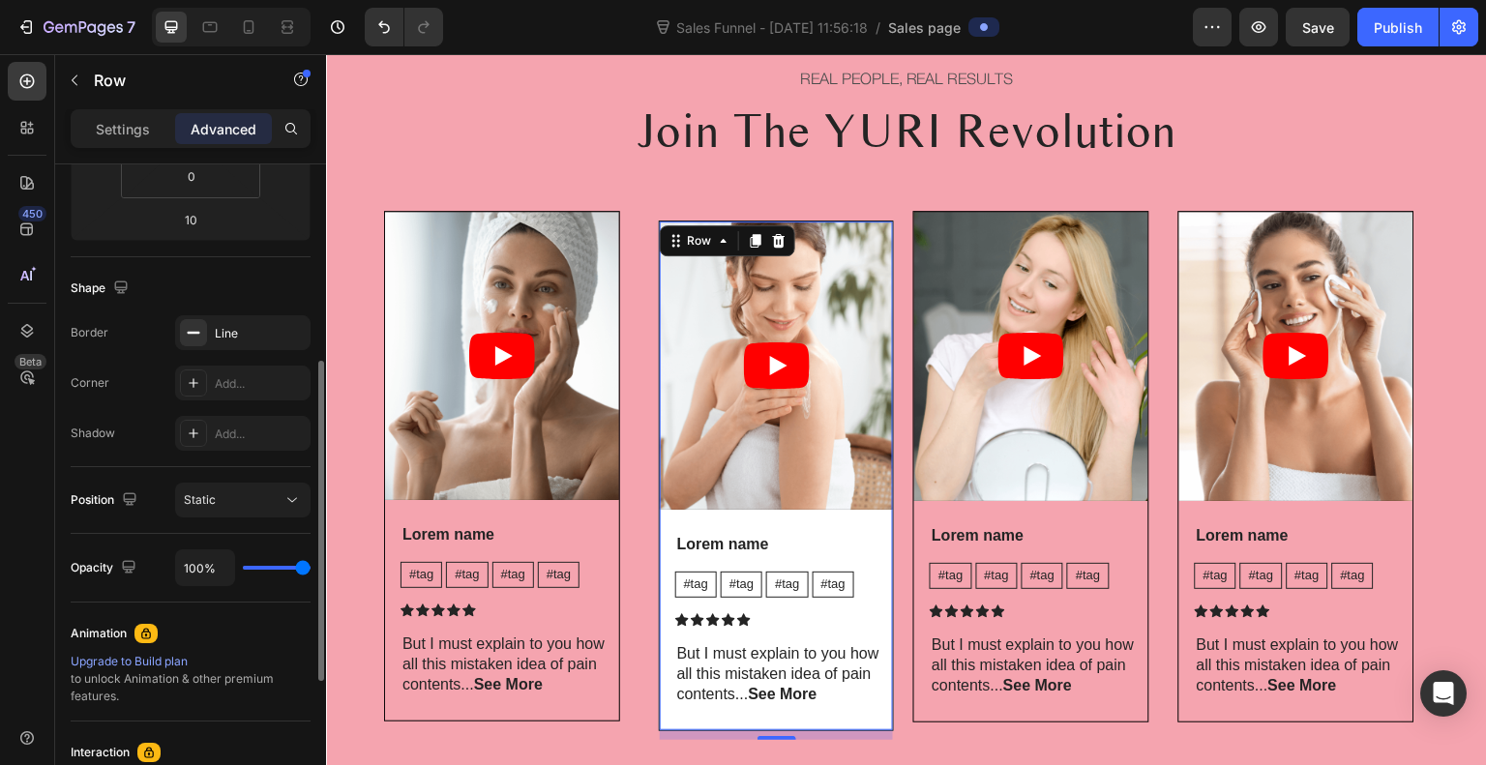
scroll to position [404, 0]
click at [250, 384] on div "Add..." at bounding box center [260, 384] width 91 height 17
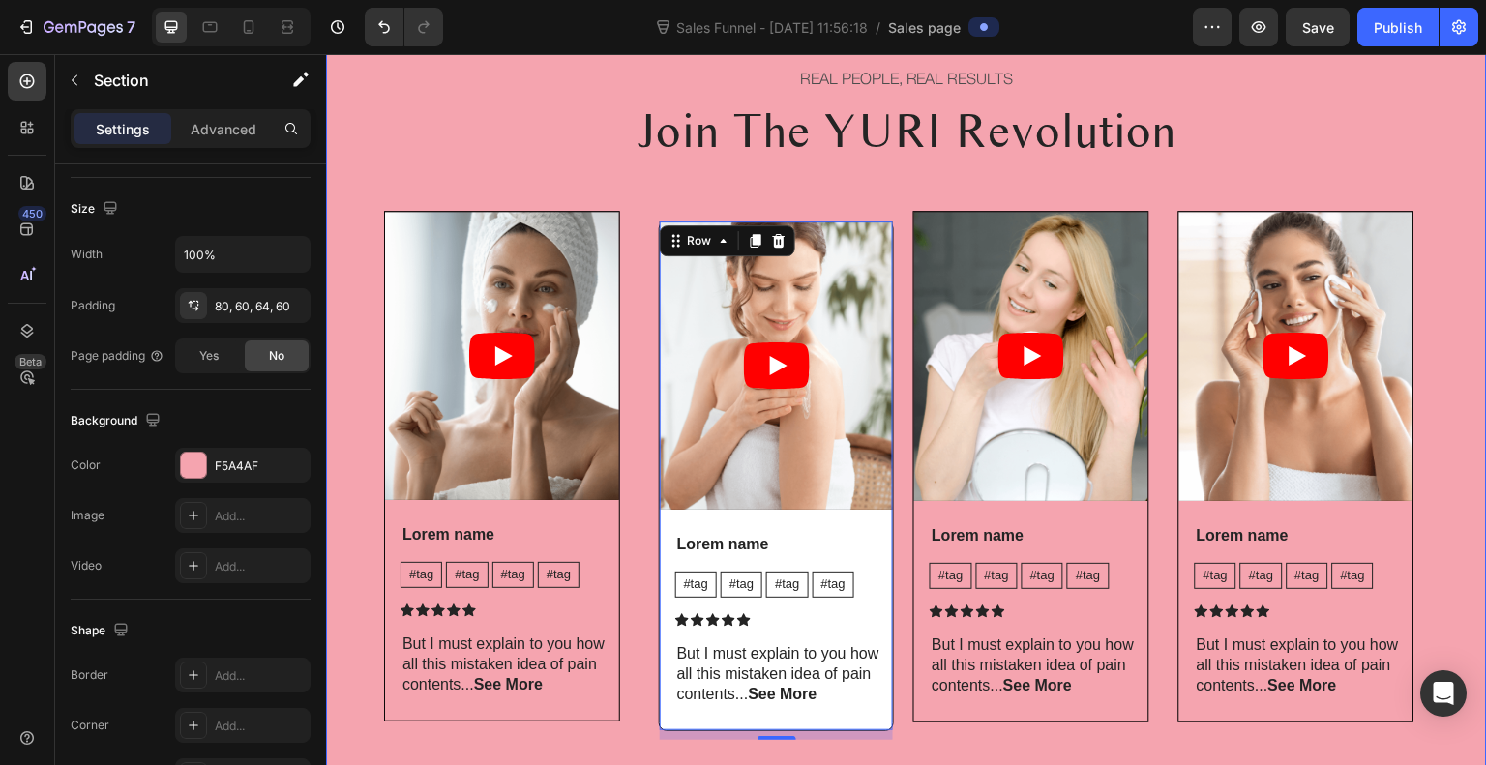
click at [623, 181] on div "REAL PEOPLE, REAL RESULTS Text Block Join The YURI Revolution Heading Video Lor…" at bounding box center [906, 403] width 1045 height 676
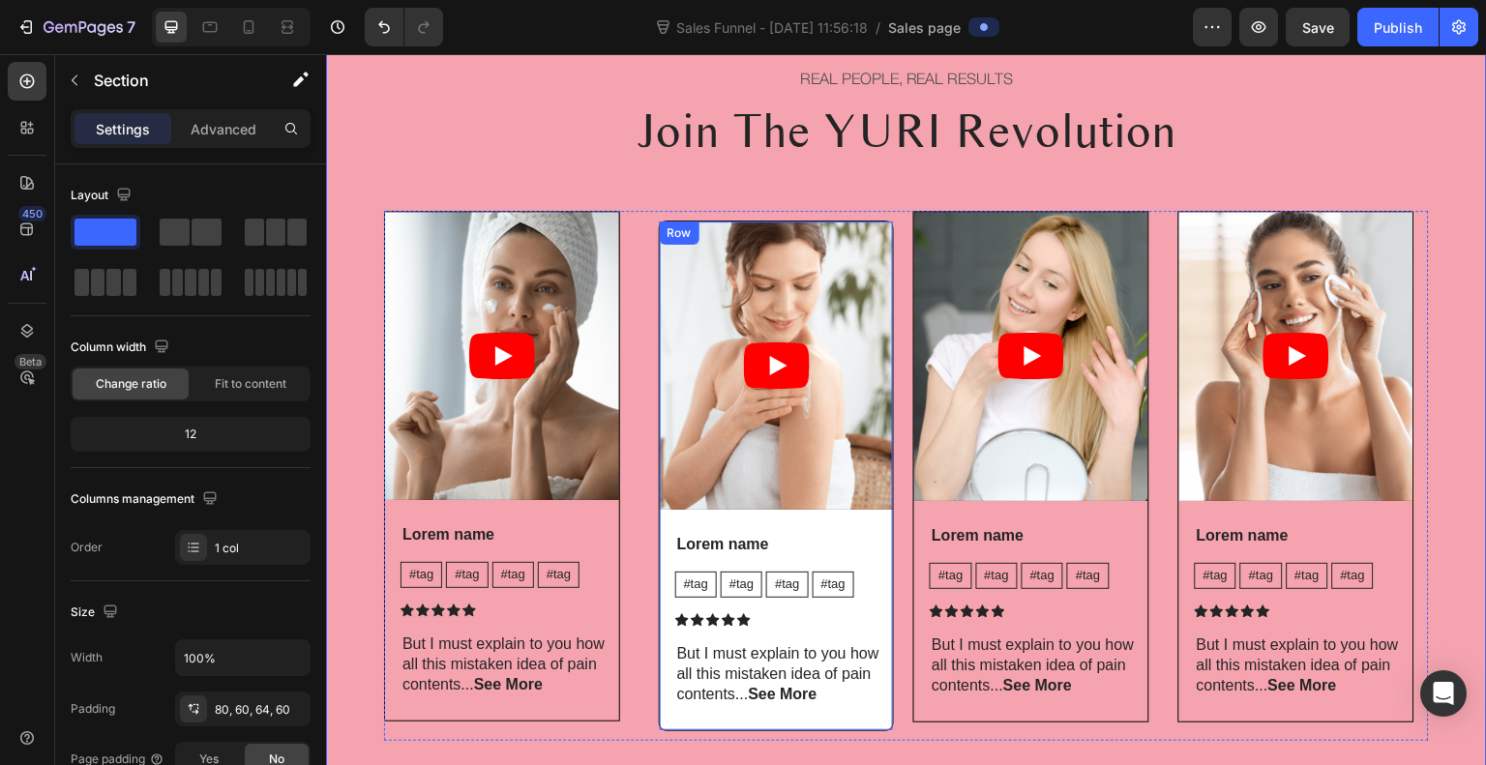
click at [666, 725] on div "Video Lorem name Text Block #tag Text Block #tag Text Block #tag Text Block #ta…" at bounding box center [777, 476] width 234 height 508
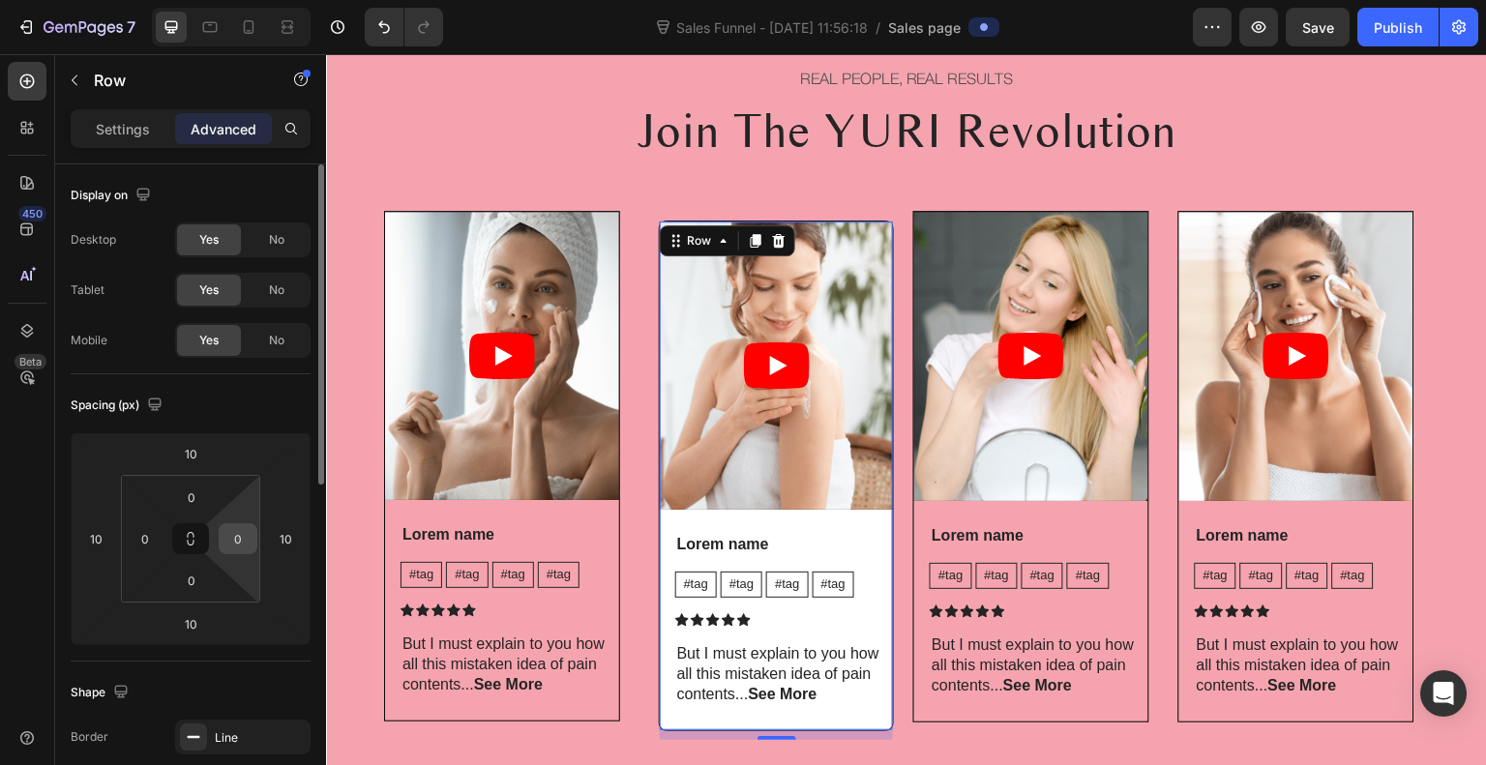
click at [235, 549] on input "0" at bounding box center [238, 539] width 29 height 29
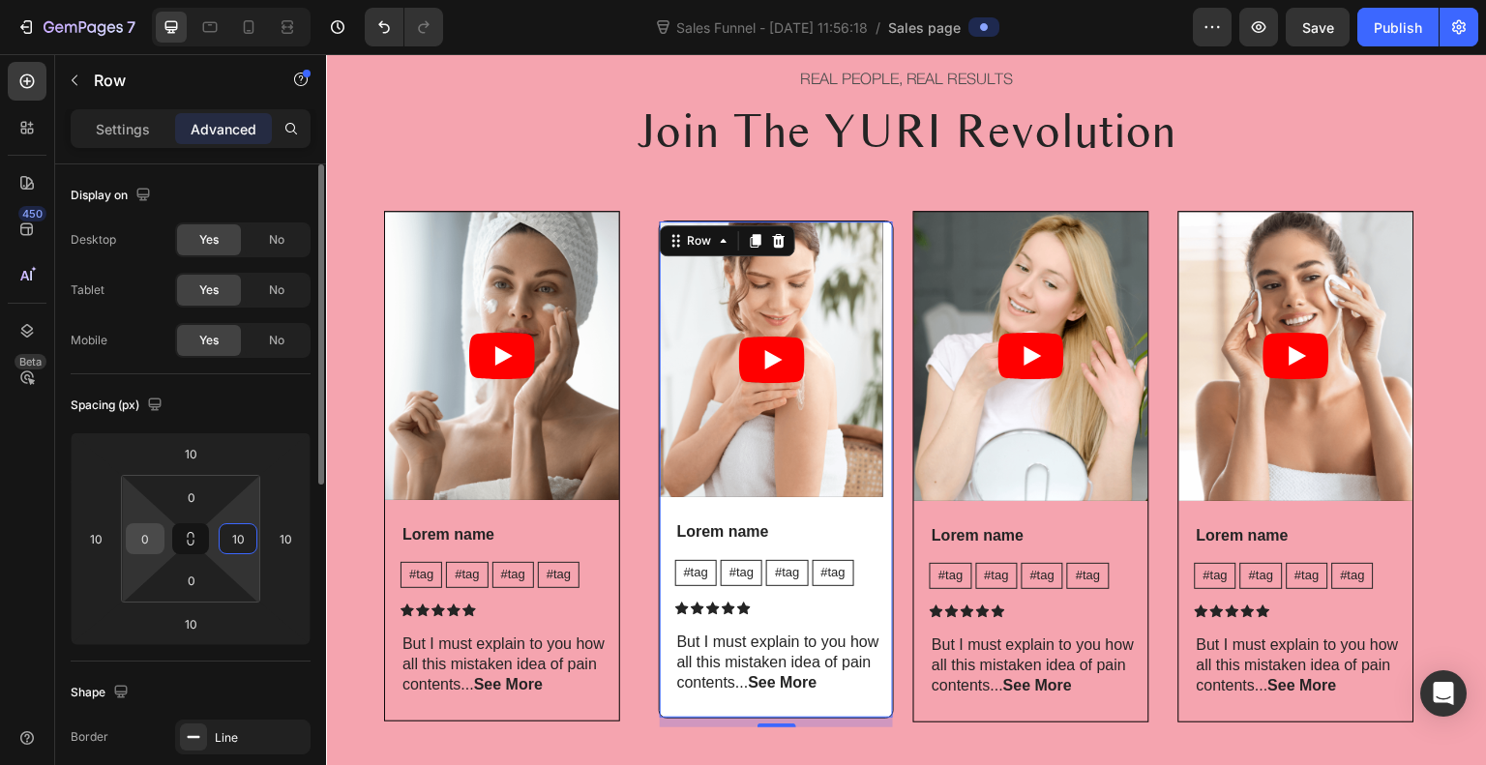
type input "10"
click at [146, 544] on input "0" at bounding box center [145, 539] width 29 height 29
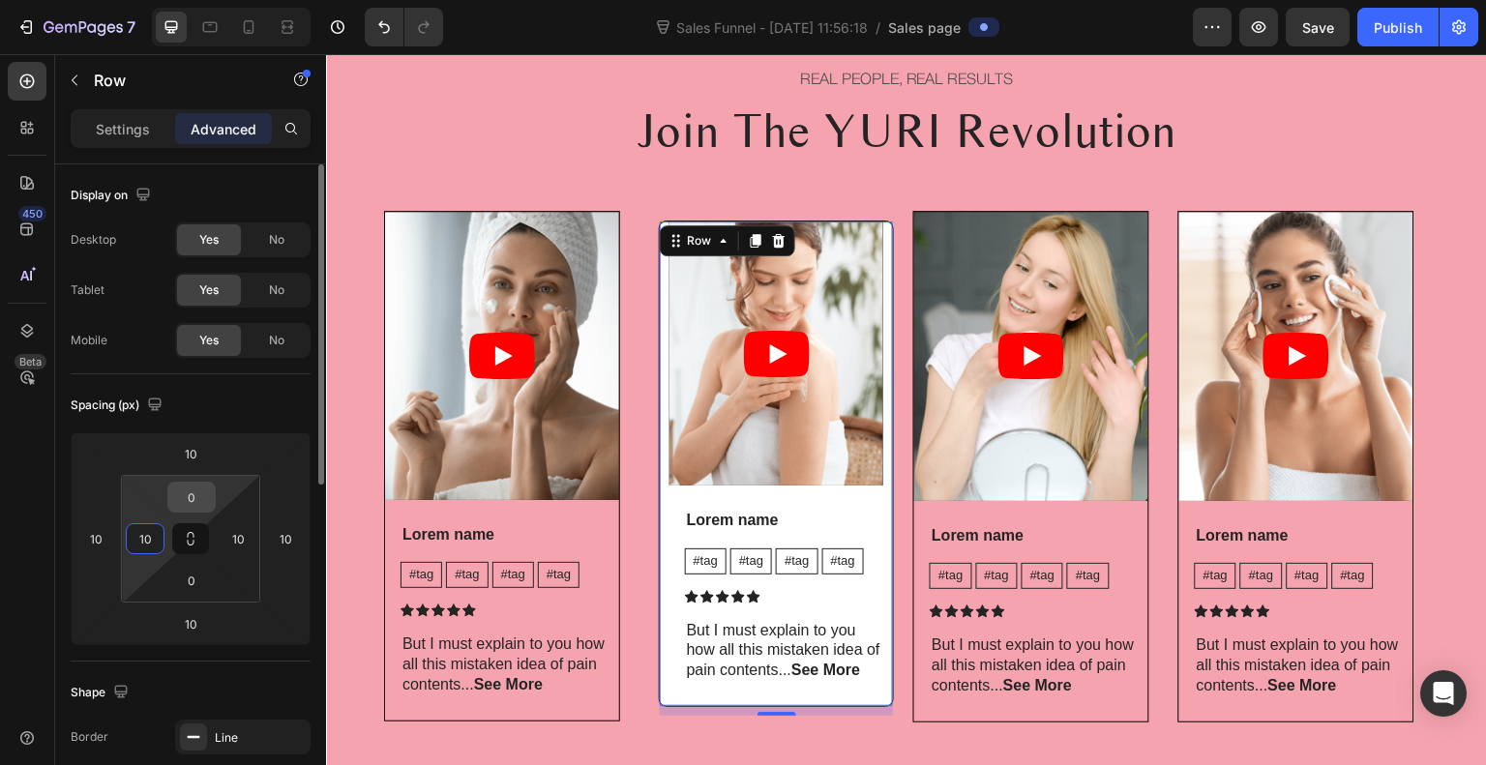
type input "10"
click at [194, 499] on input "0" at bounding box center [191, 497] width 39 height 29
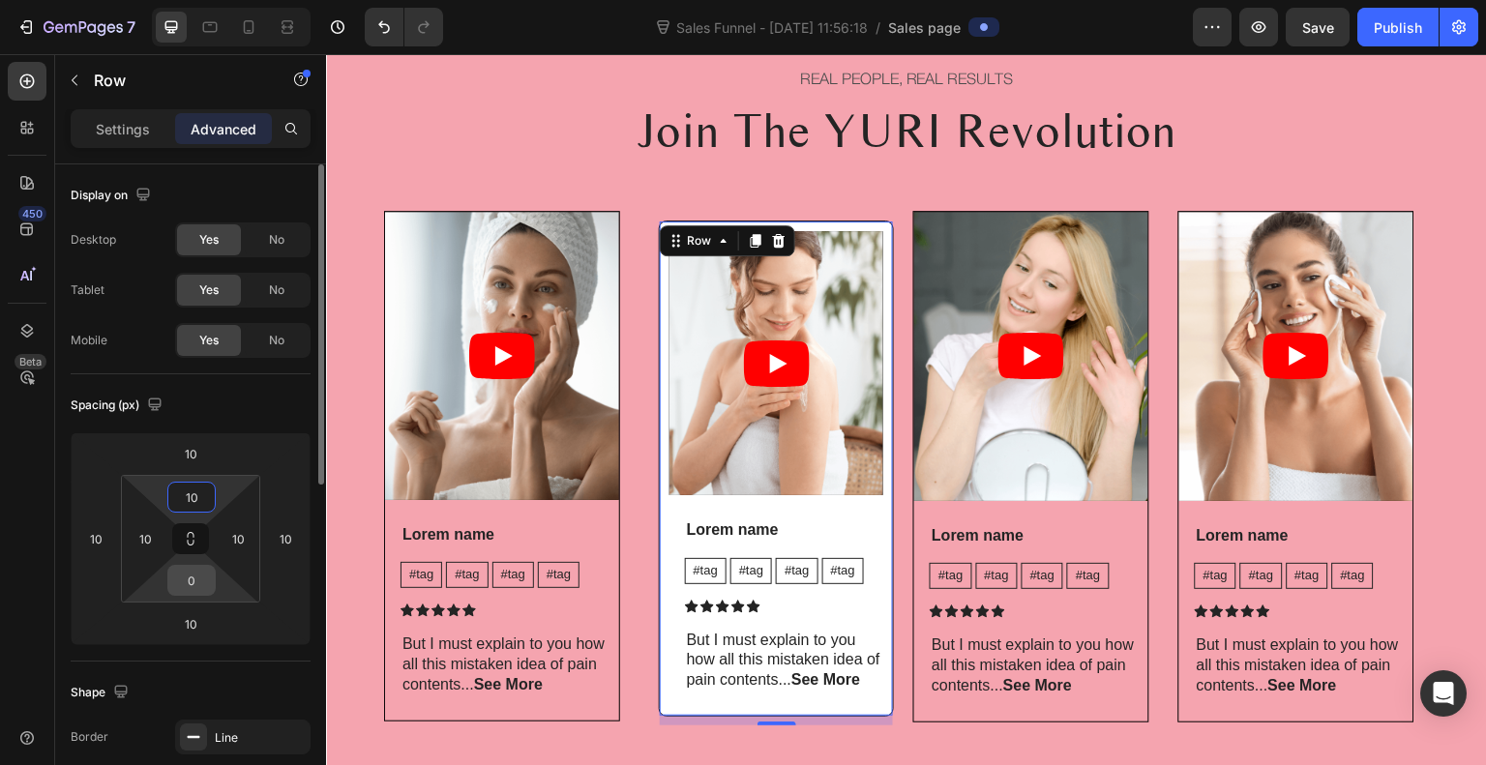
type input "10"
click at [188, 584] on input "0" at bounding box center [191, 580] width 39 height 29
type input "10"
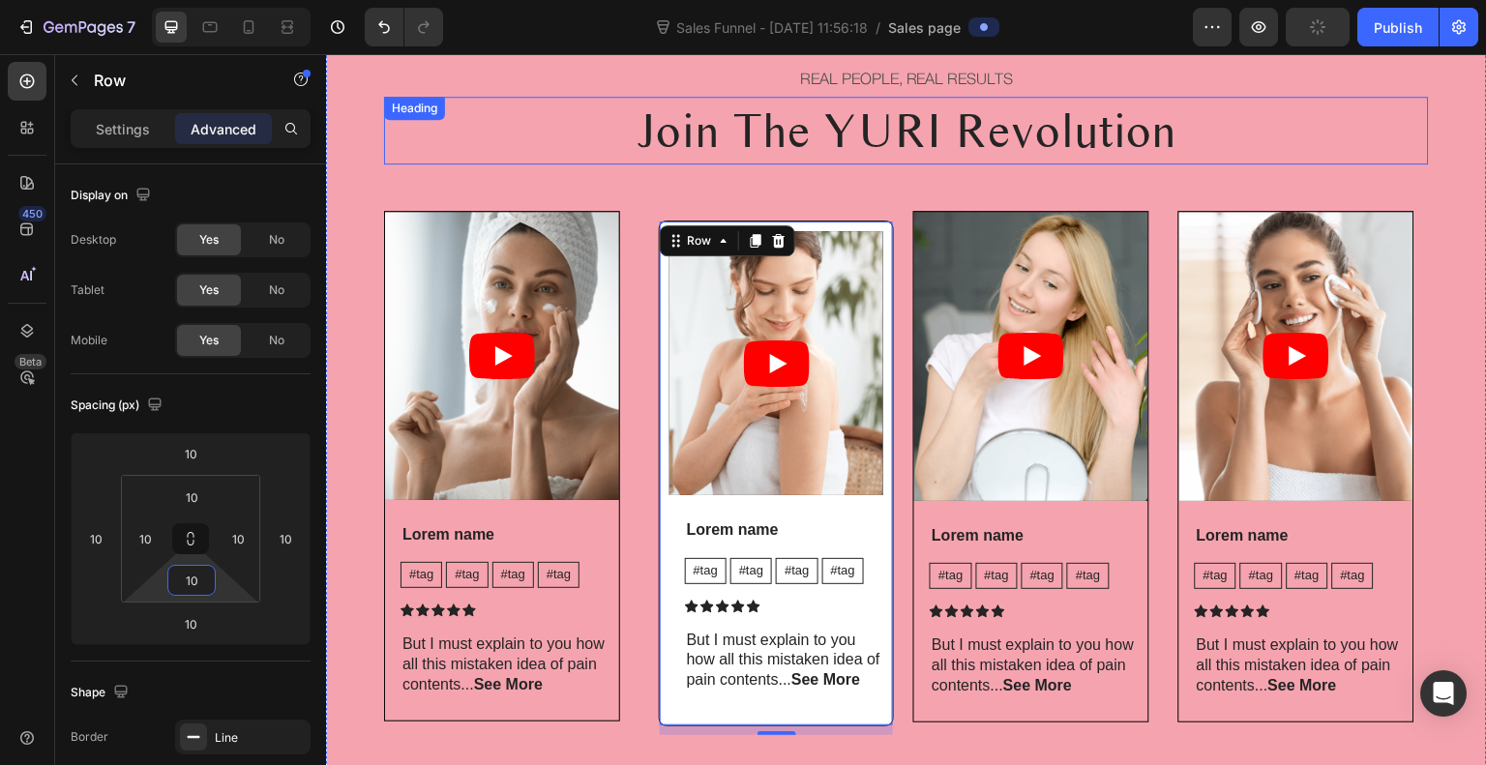
click at [408, 113] on div "Heading" at bounding box center [414, 108] width 53 height 17
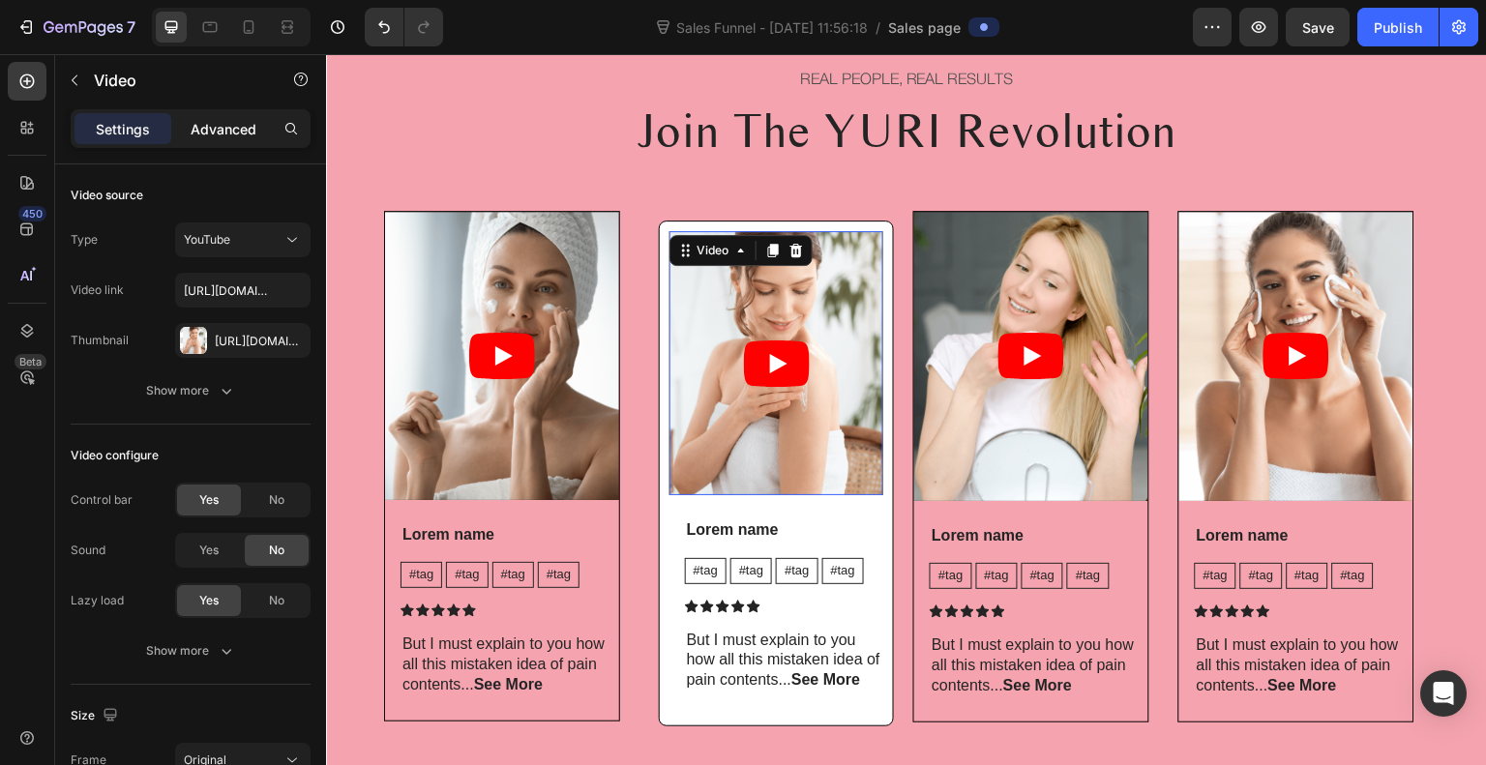
click at [244, 124] on p "Advanced" at bounding box center [224, 129] width 66 height 20
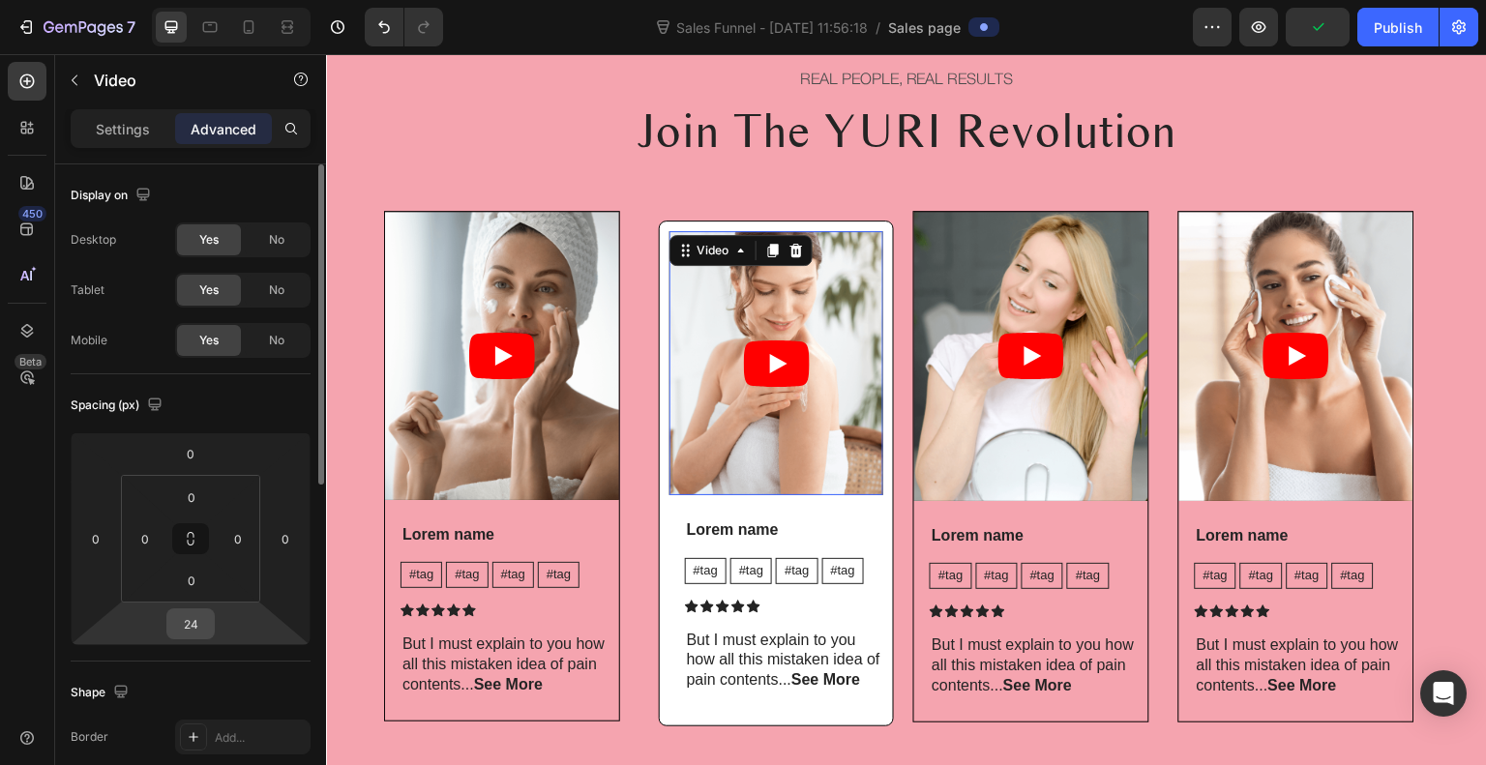
click at [183, 624] on input "24" at bounding box center [190, 624] width 39 height 29
type input "024"
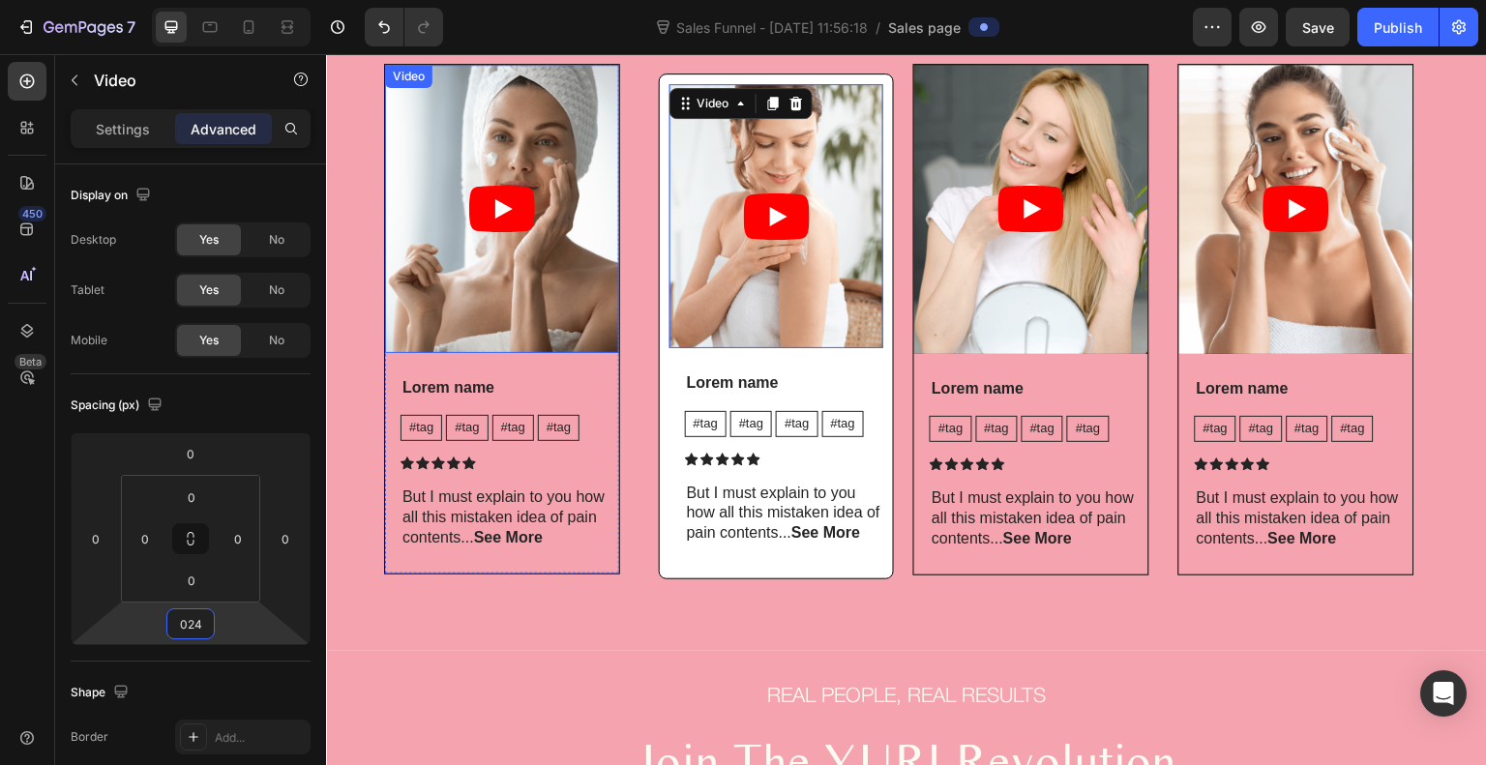
scroll to position [987, 0]
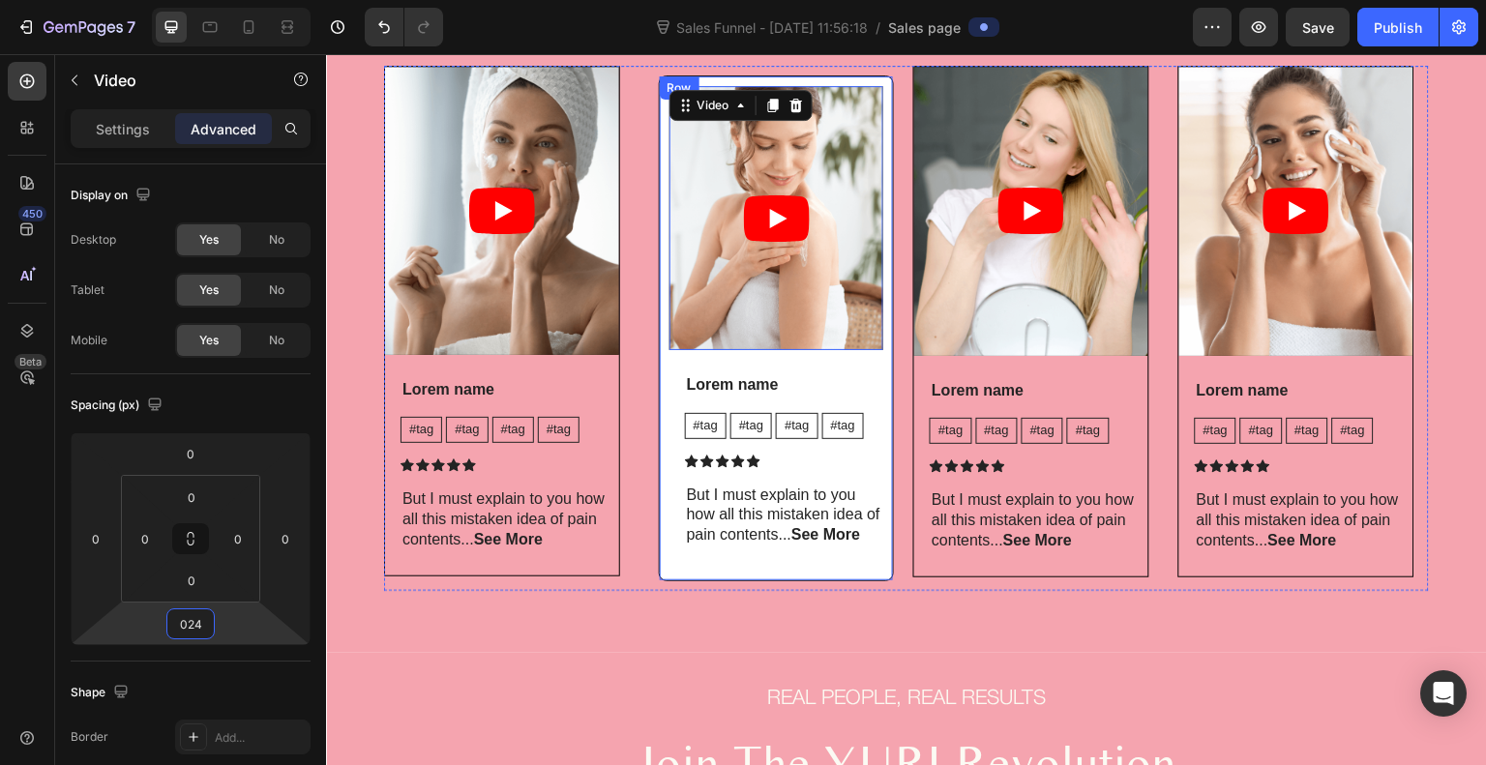
click at [661, 395] on div "Video 24 Lorem name Text Block #tag Text Block #tag Text Block #tag Text Block …" at bounding box center [777, 328] width 236 height 506
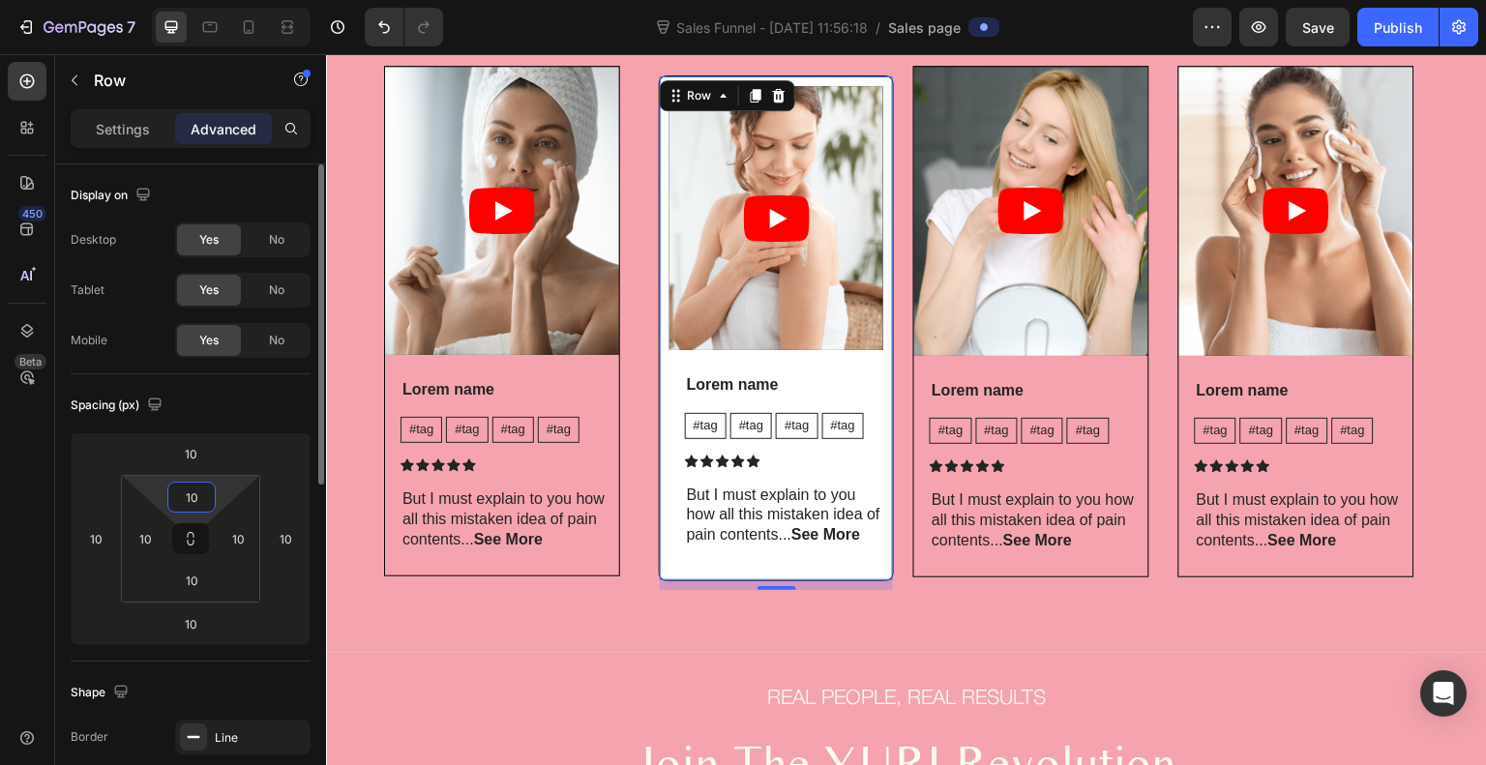
click at [205, 508] on input "10" at bounding box center [191, 497] width 39 height 29
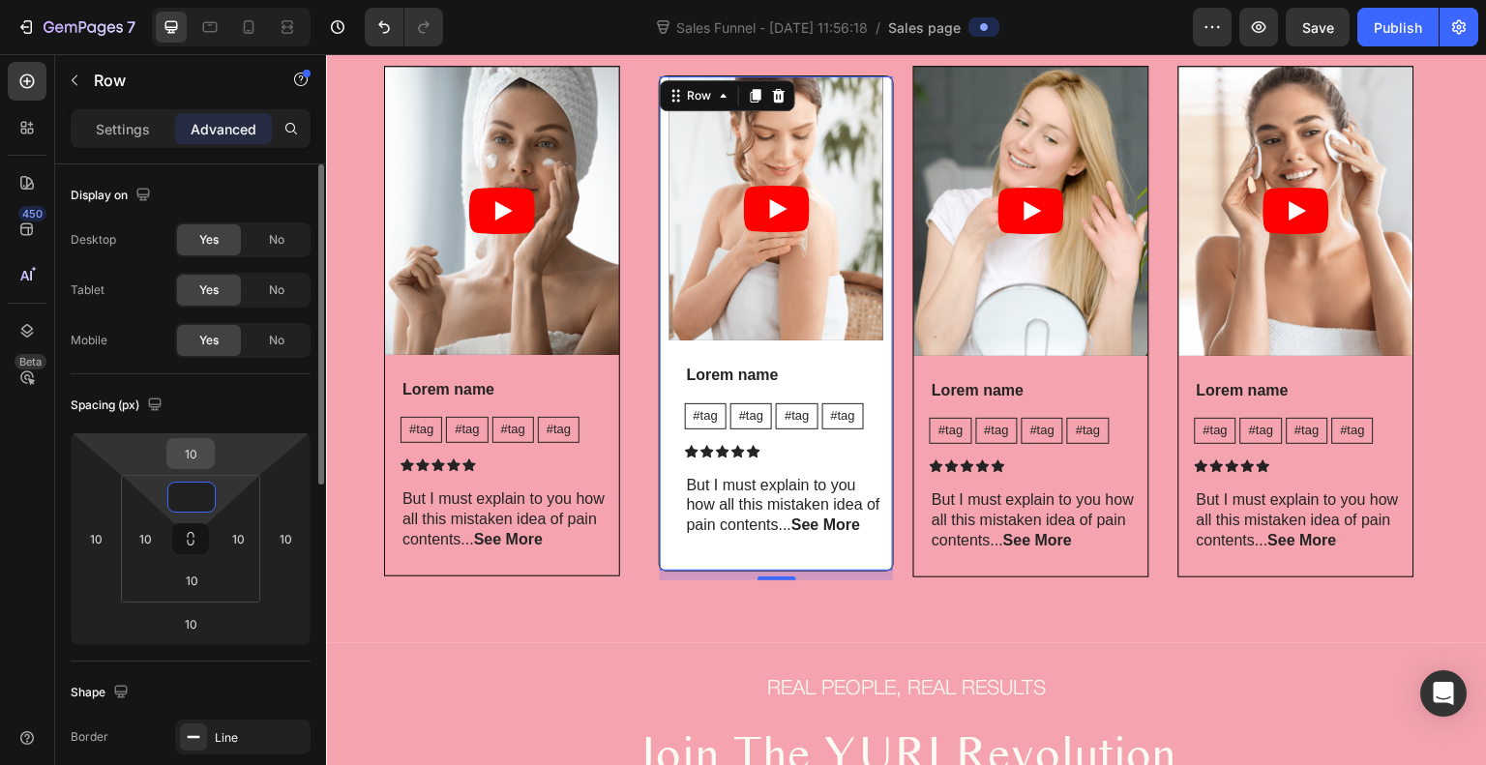
type input "0"
click at [196, 448] on input "10" at bounding box center [190, 453] width 39 height 29
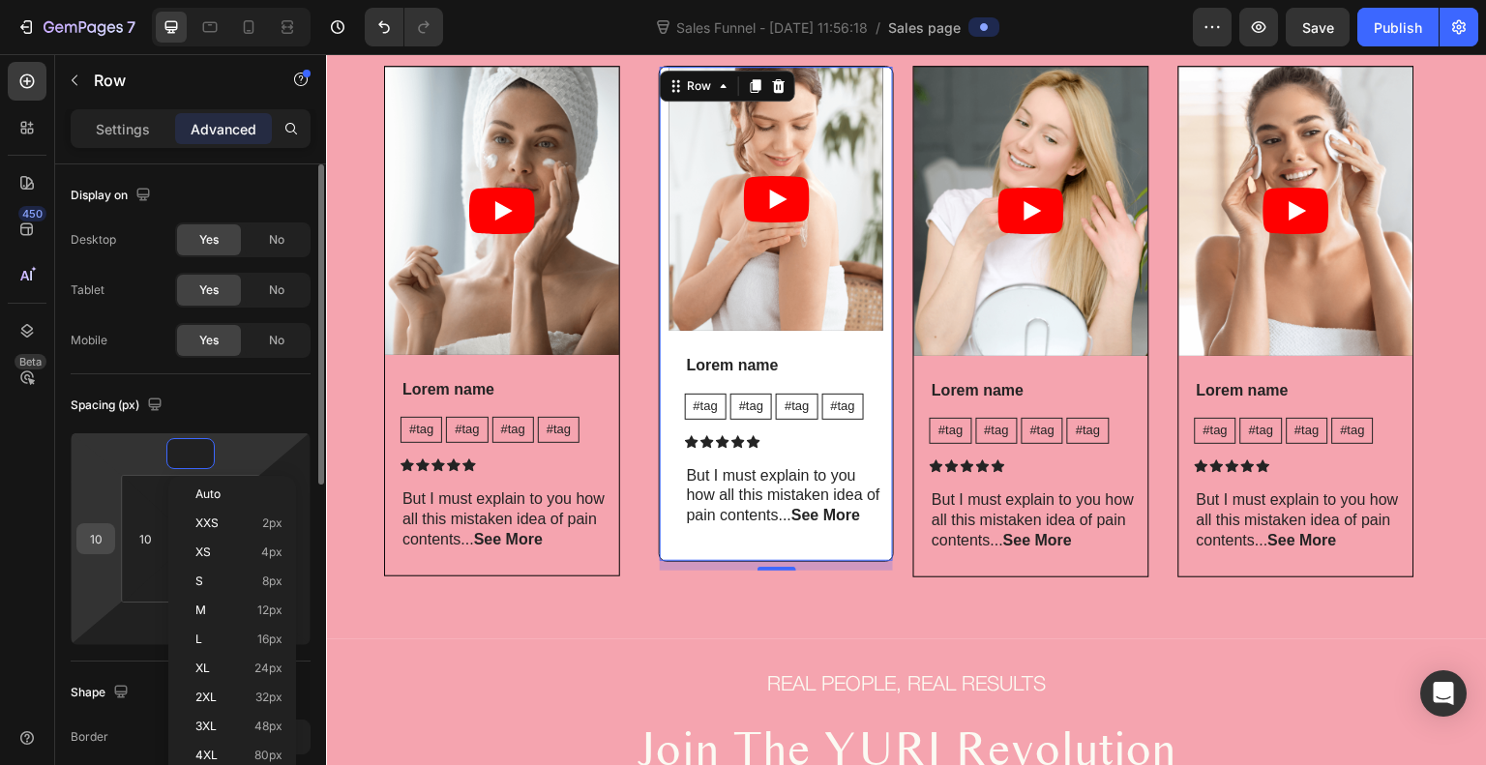
type input "0"
click at [105, 538] on input "10" at bounding box center [95, 539] width 29 height 29
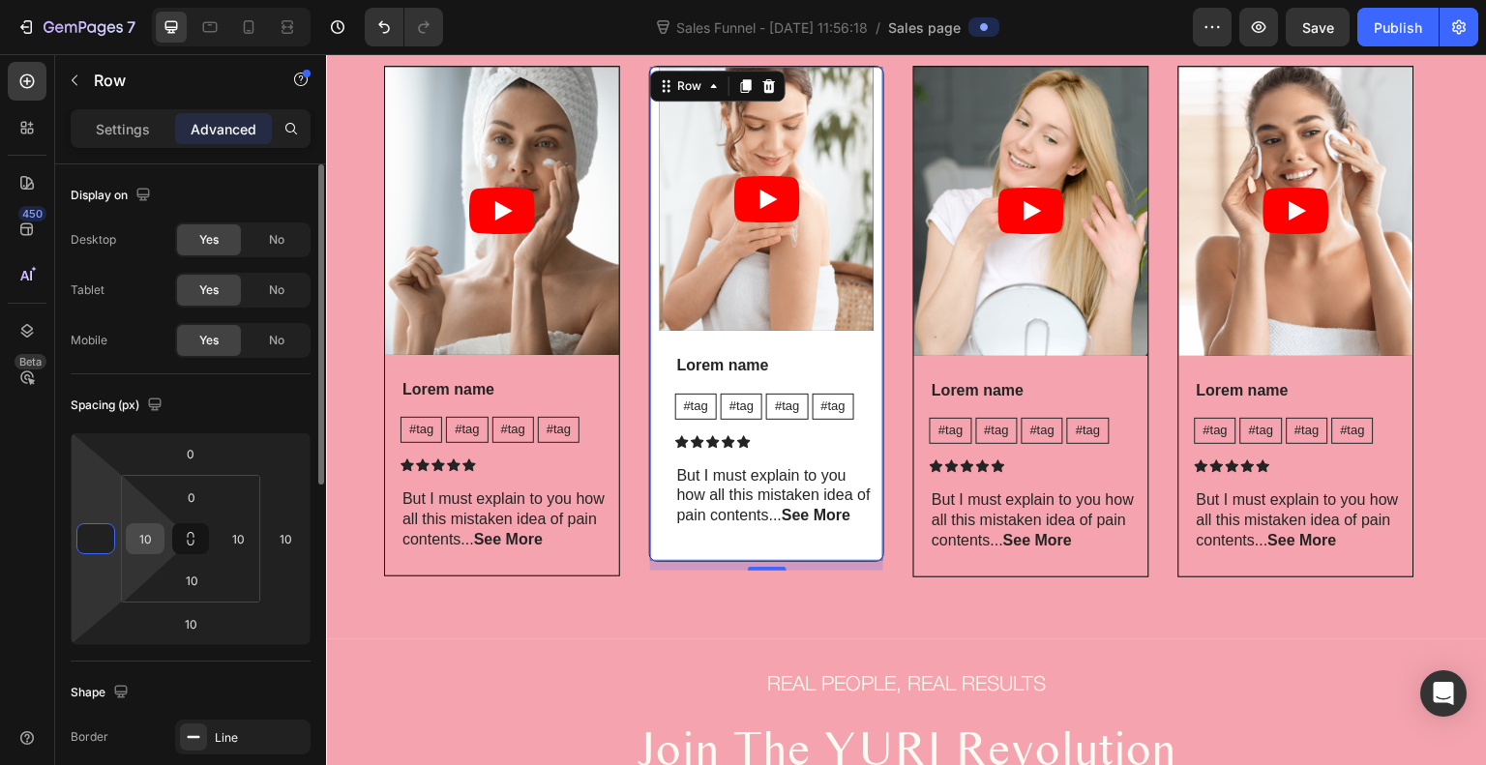
type input "0"
click at [160, 544] on div "10" at bounding box center [145, 539] width 39 height 31
click at [151, 546] on input "10" at bounding box center [145, 539] width 29 height 29
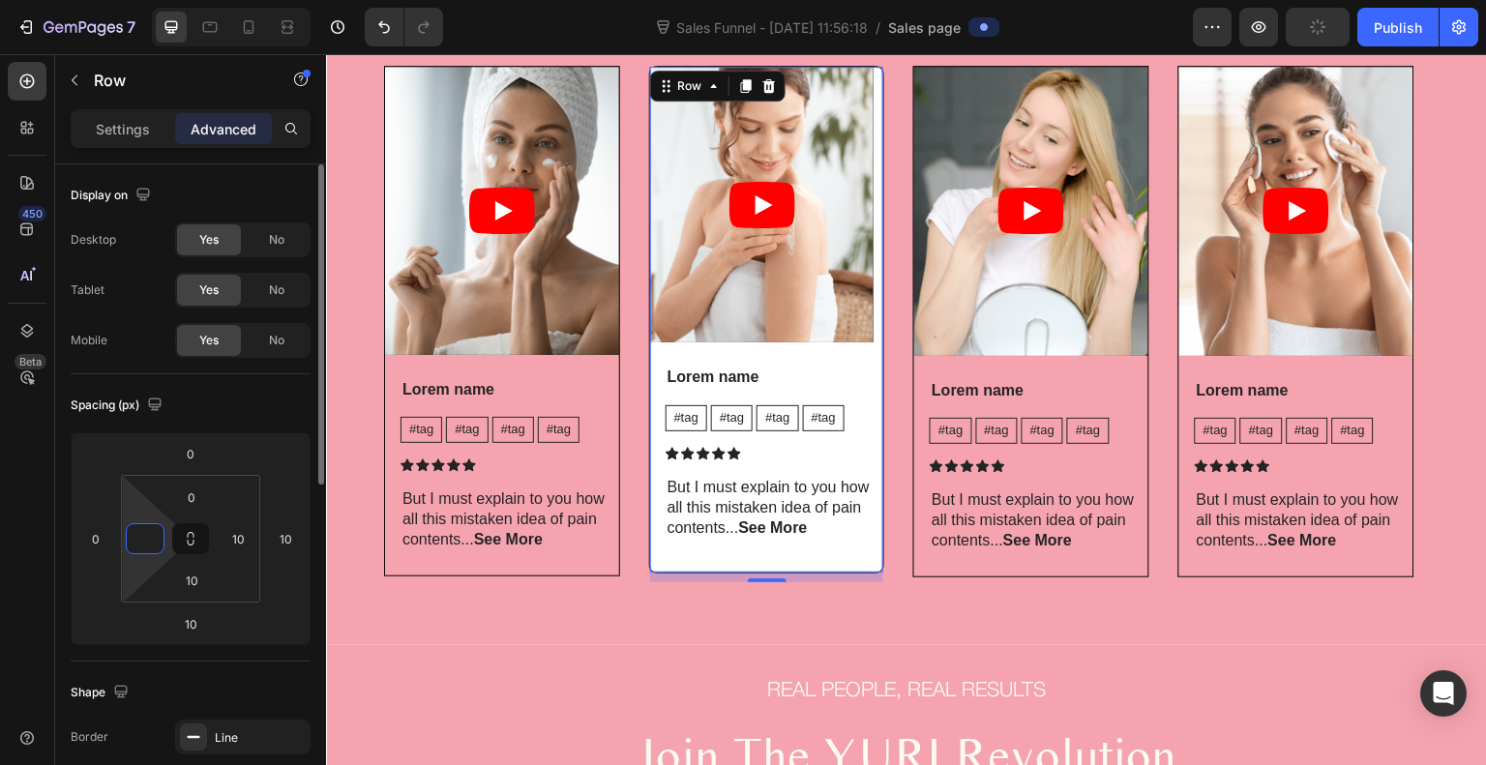
click at [151, 546] on input at bounding box center [145, 539] width 29 height 29
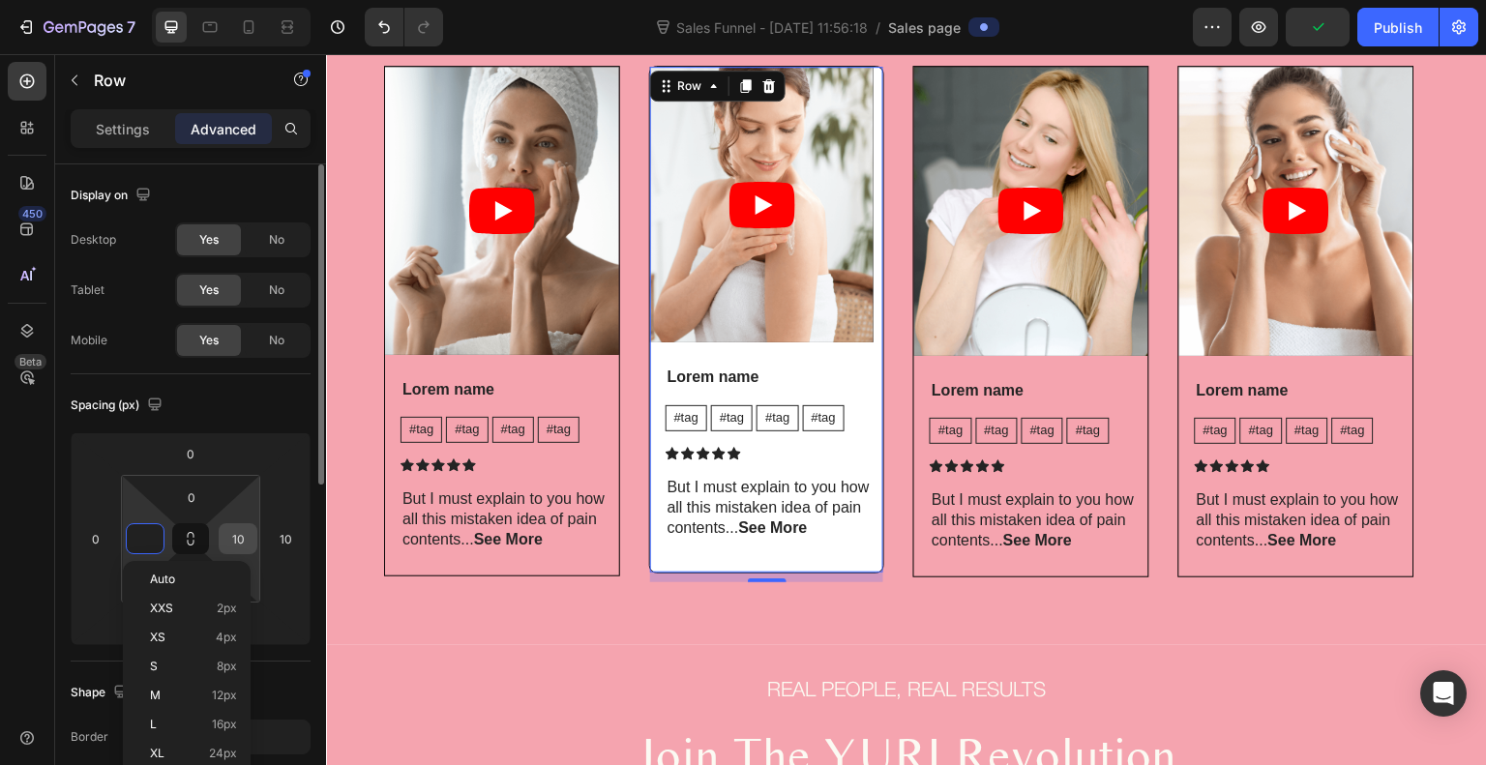
type input "0"
click at [245, 538] on input "10" at bounding box center [238, 539] width 29 height 29
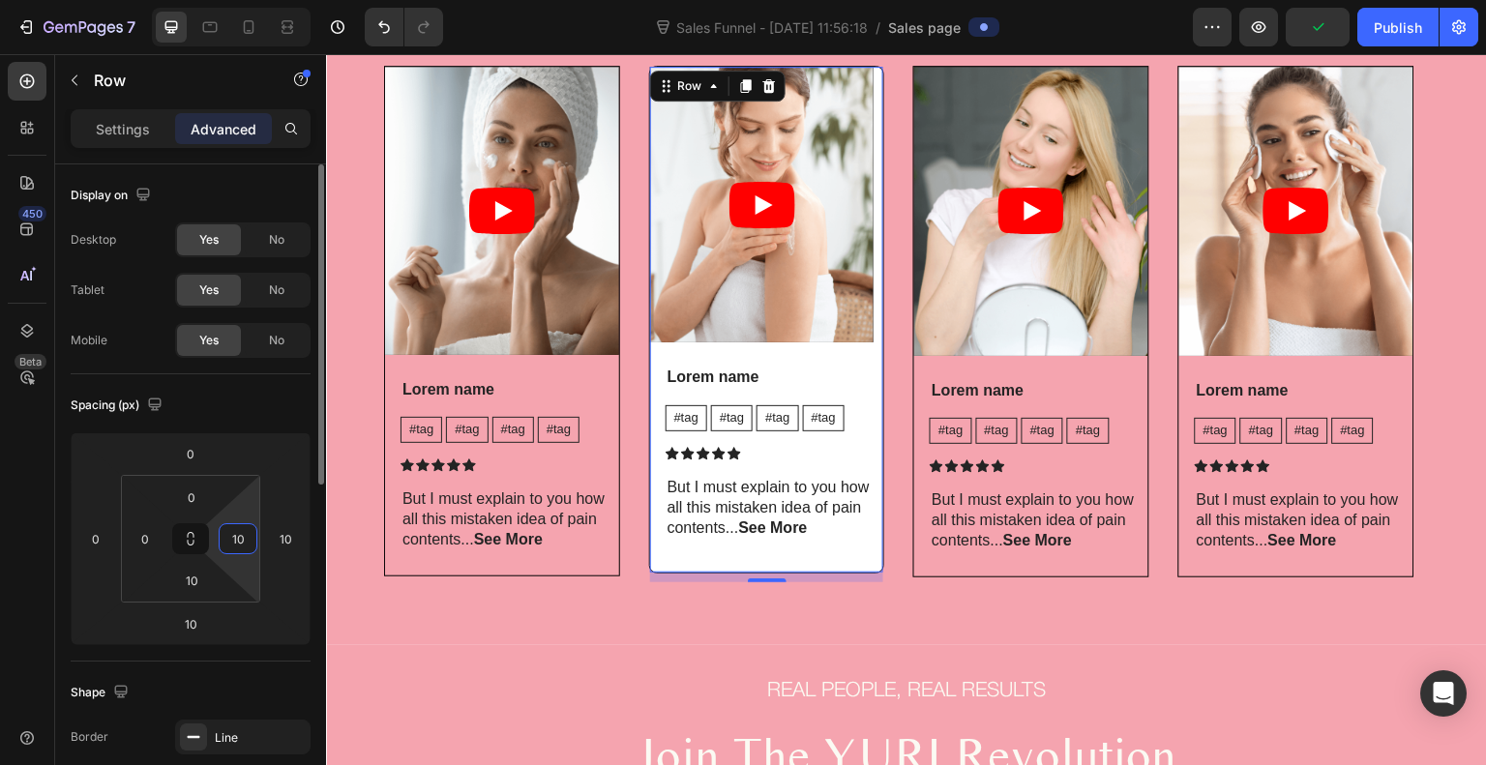
click at [245, 538] on input "10" at bounding box center [238, 539] width 29 height 29
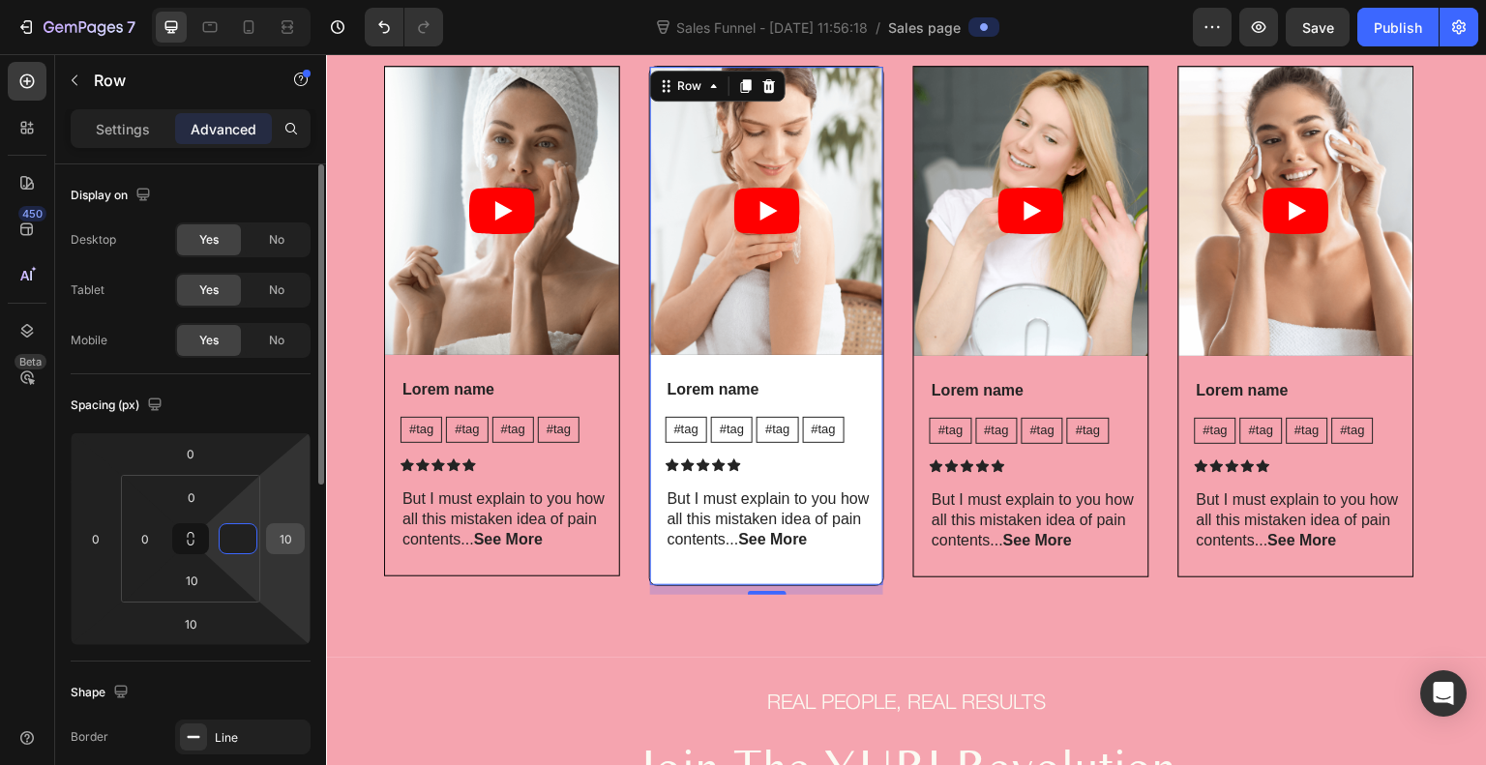
type input "0"
click at [298, 545] on input "10" at bounding box center [285, 539] width 29 height 29
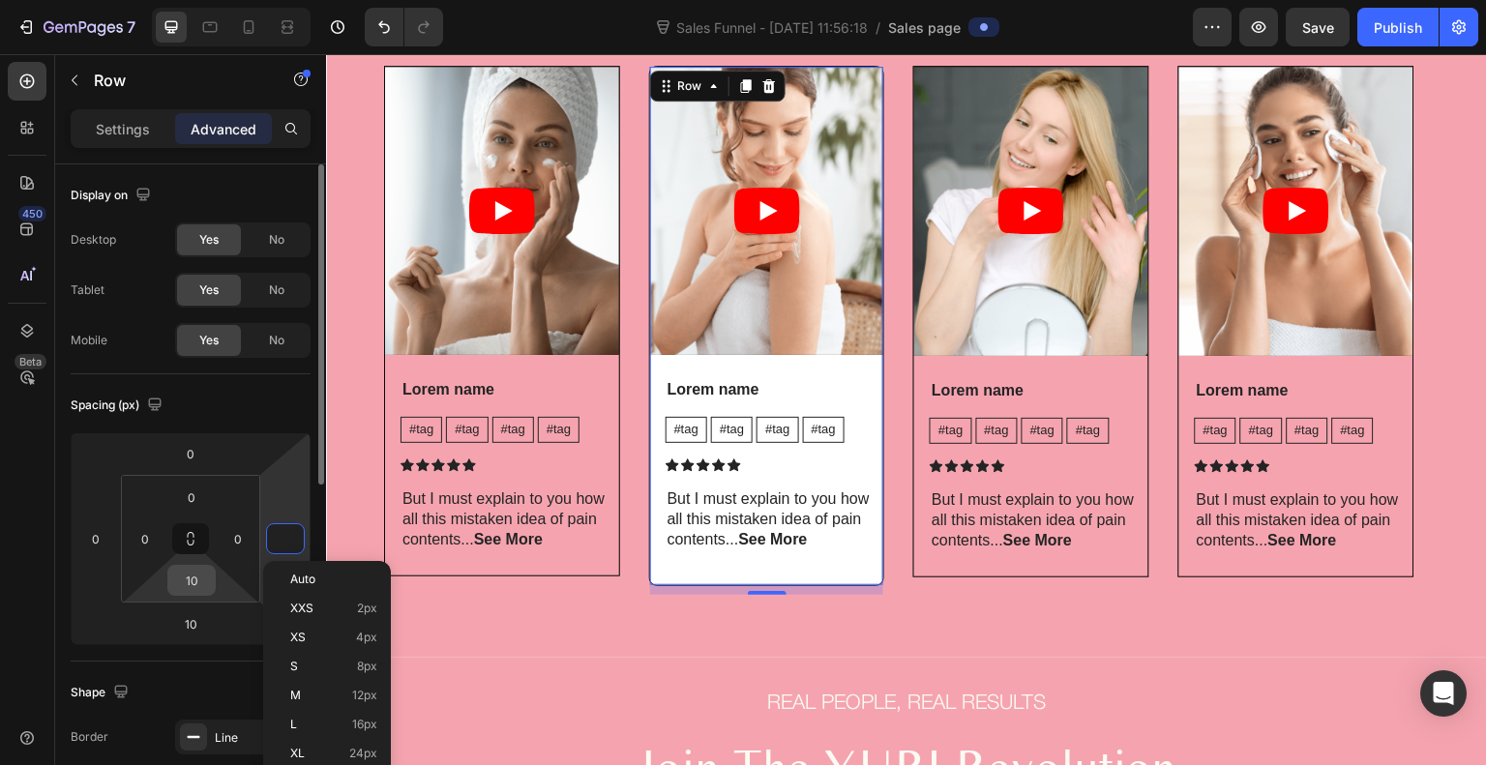
type input "0"
click at [197, 577] on input "10" at bounding box center [191, 580] width 39 height 29
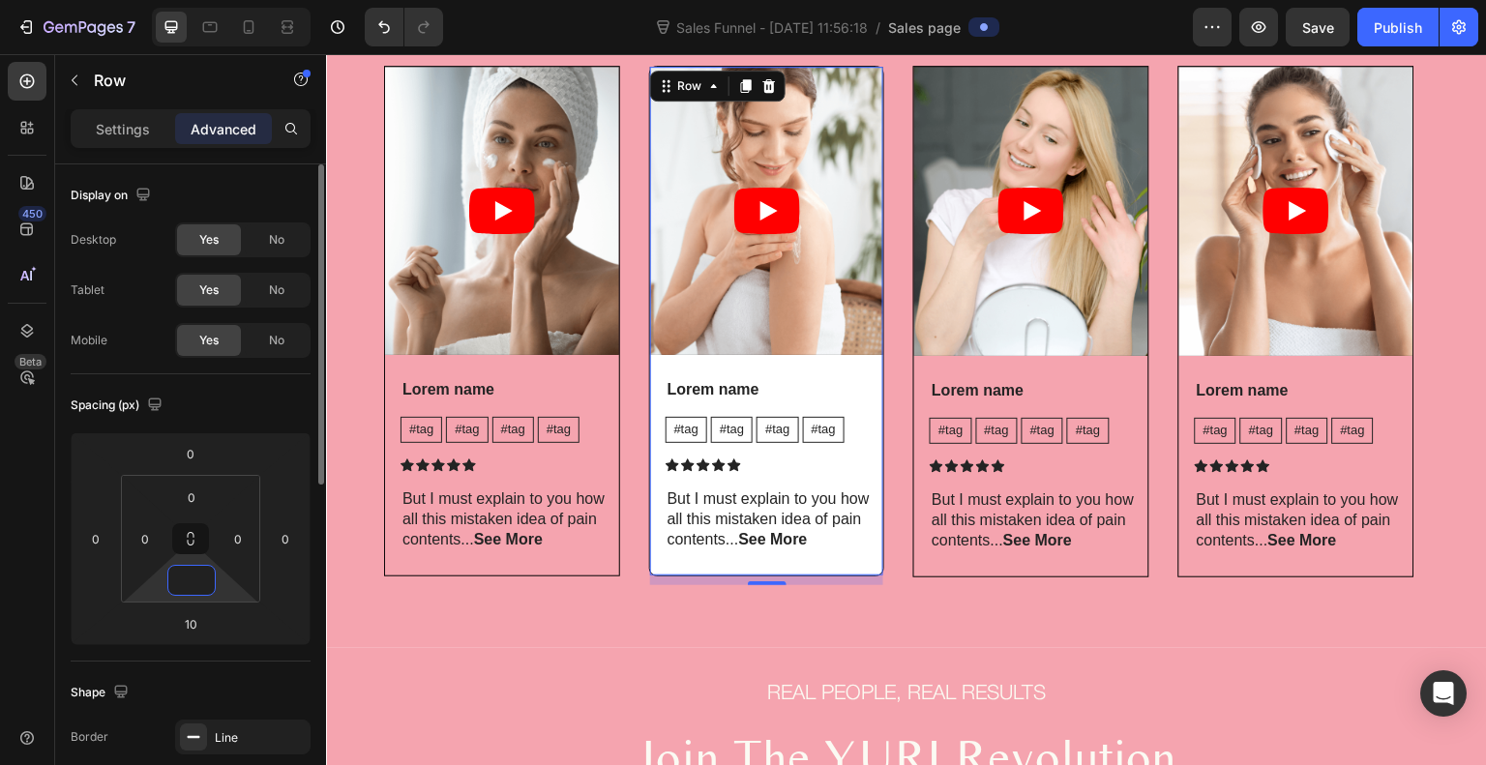
click at [197, 577] on input at bounding box center [191, 580] width 39 height 29
click at [160, 0] on html "7 Sales Funnel - Sep 22, 11:56:18 / Sales page Preview Save Publish 450 Beta Se…" at bounding box center [743, 0] width 1486 height 0
type input "0"
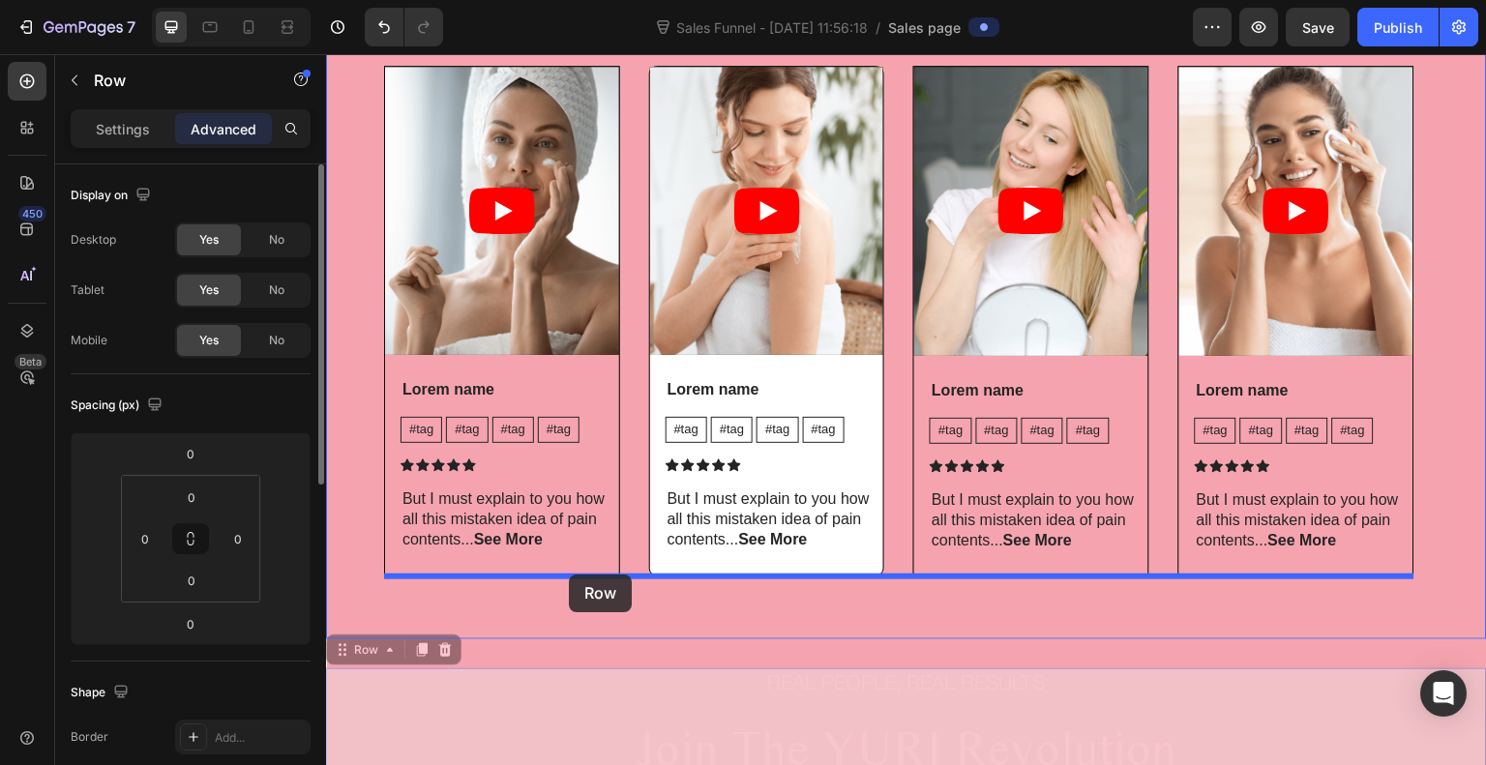
drag, startPoint x: 555, startPoint y: 674, endPoint x: 529, endPoint y: 490, distance: 186.7
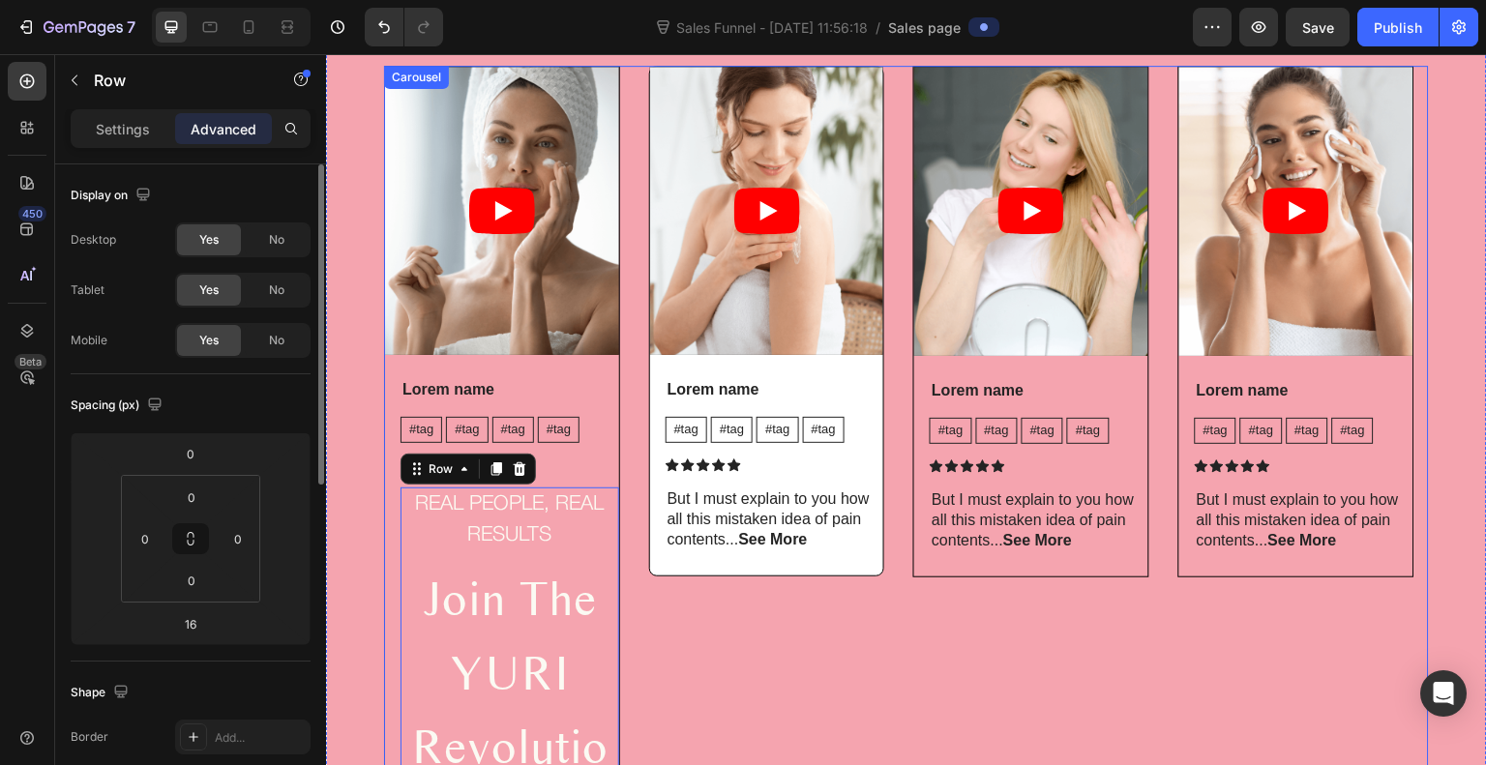
type input "0"
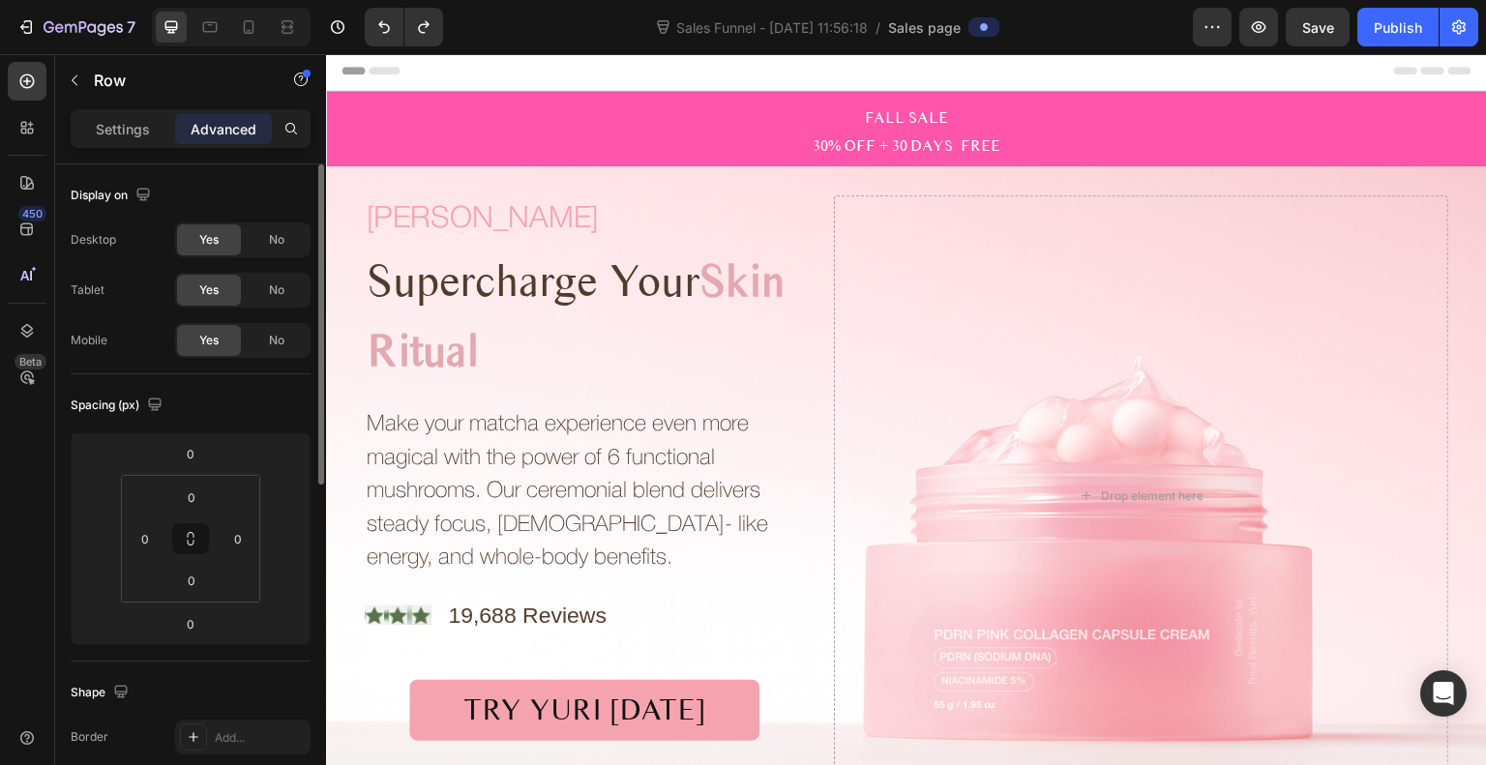
scroll to position [4, 0]
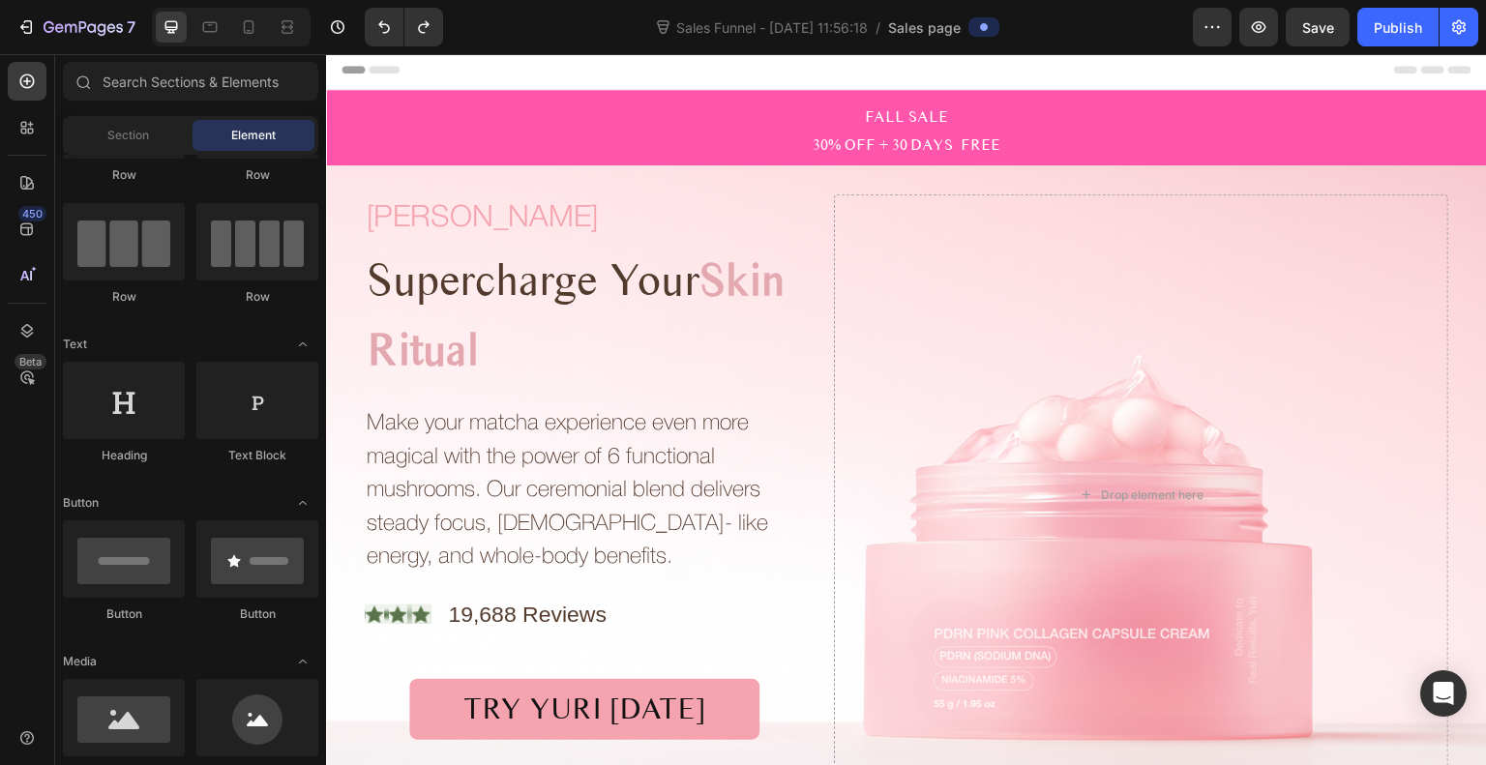
click at [568, 78] on div "Header" at bounding box center [907, 69] width 1130 height 39
click at [491, 76] on div "Header" at bounding box center [907, 69] width 1130 height 39
click at [702, 66] on div "Header" at bounding box center [907, 69] width 1130 height 39
click at [347, 68] on icon at bounding box center [349, 70] width 14 height 14
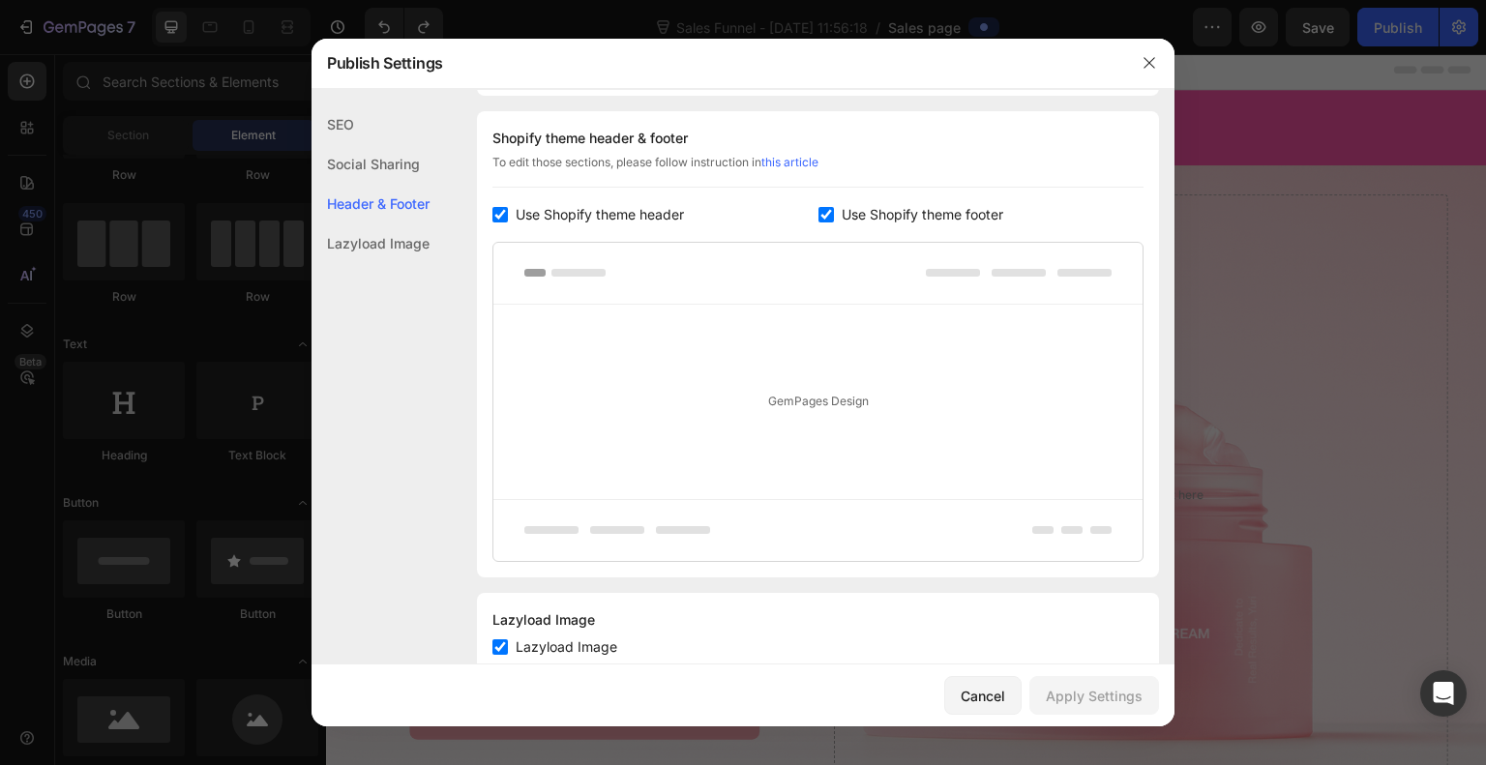
scroll to position [906, 0]
click at [1153, 59] on icon "button" at bounding box center [1149, 62] width 11 height 11
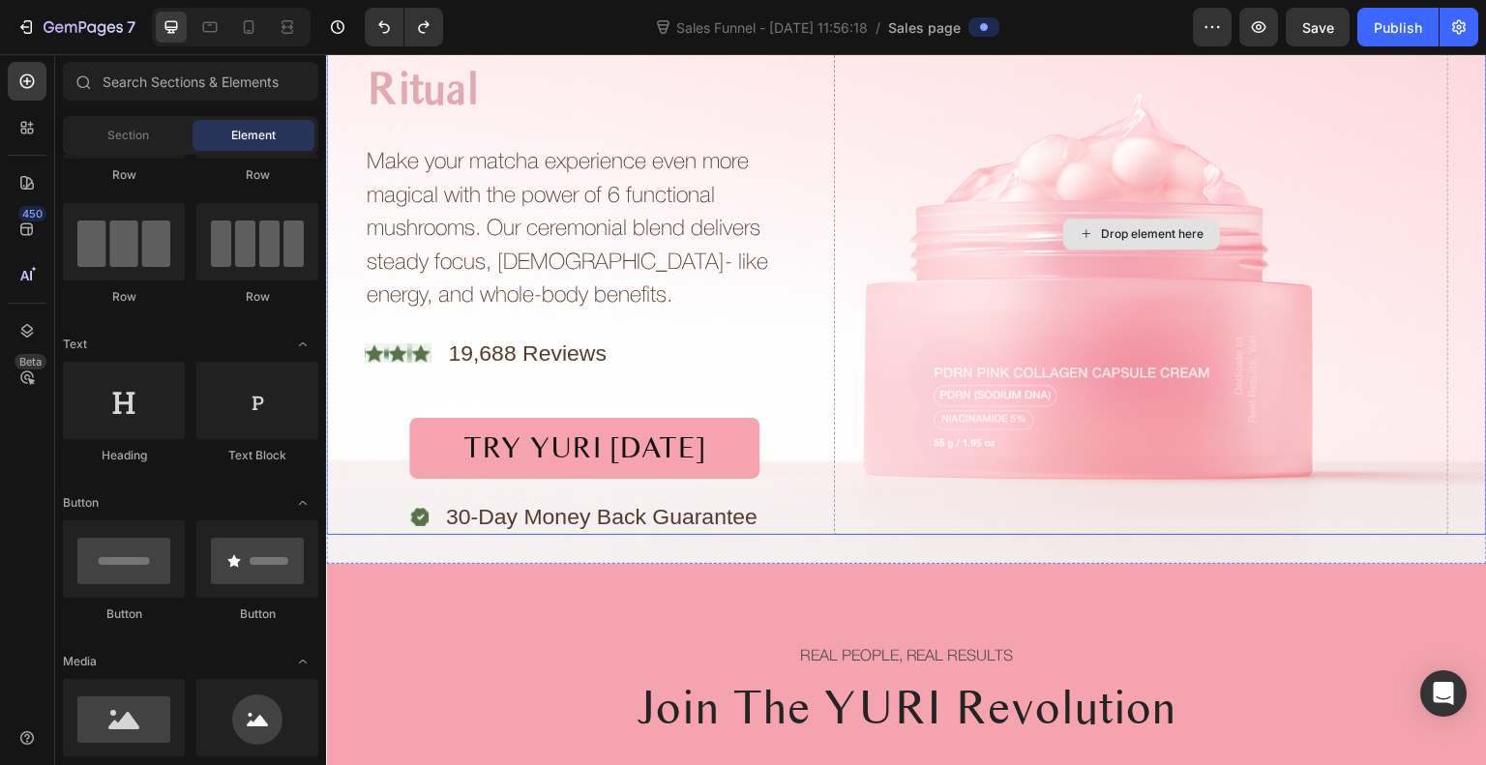
scroll to position [266, 0]
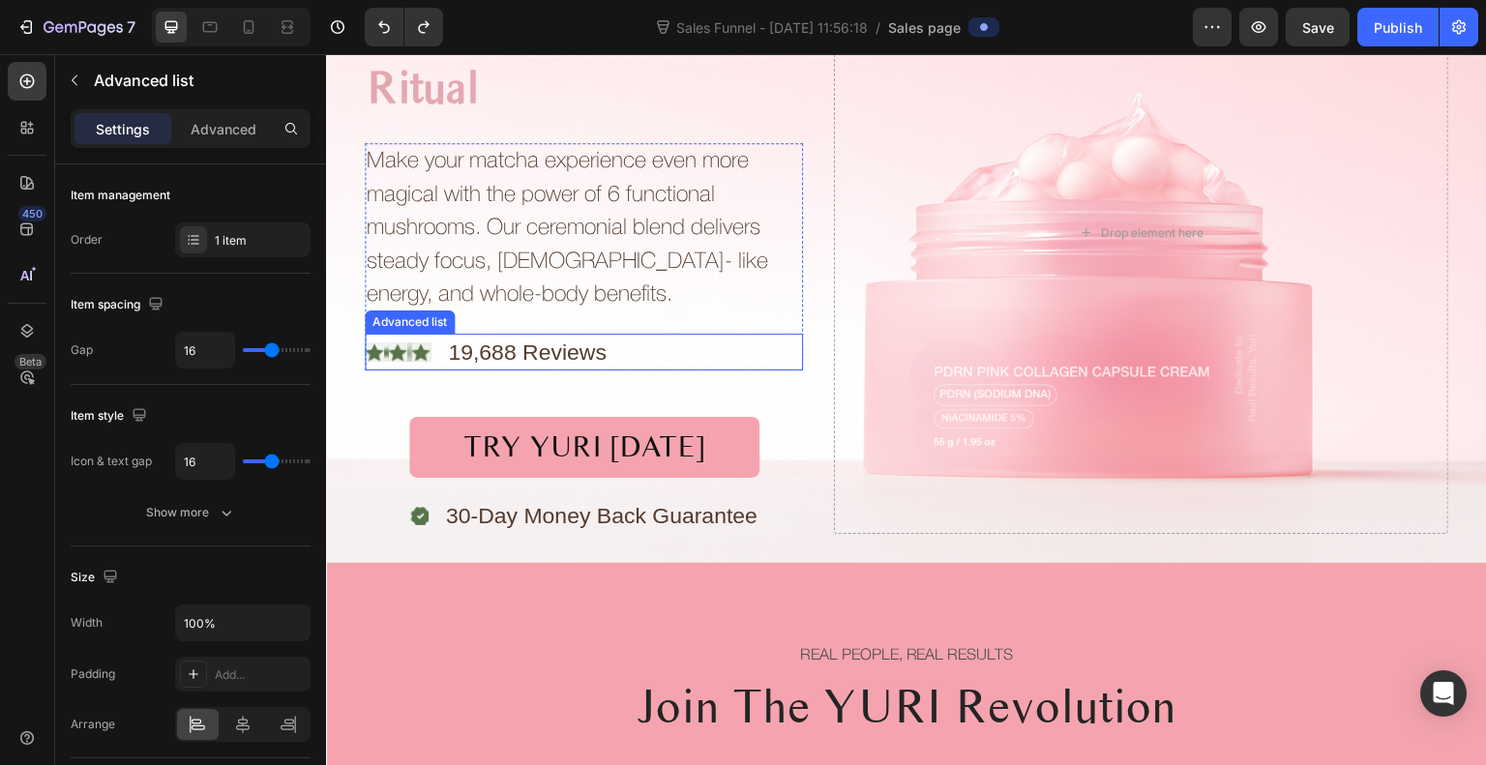
click at [658, 351] on div "Icon Icon Icon Row 19,688 Reviews Text Block" at bounding box center [584, 353] width 438 height 38
click at [534, 315] on icon at bounding box center [534, 315] width 13 height 14
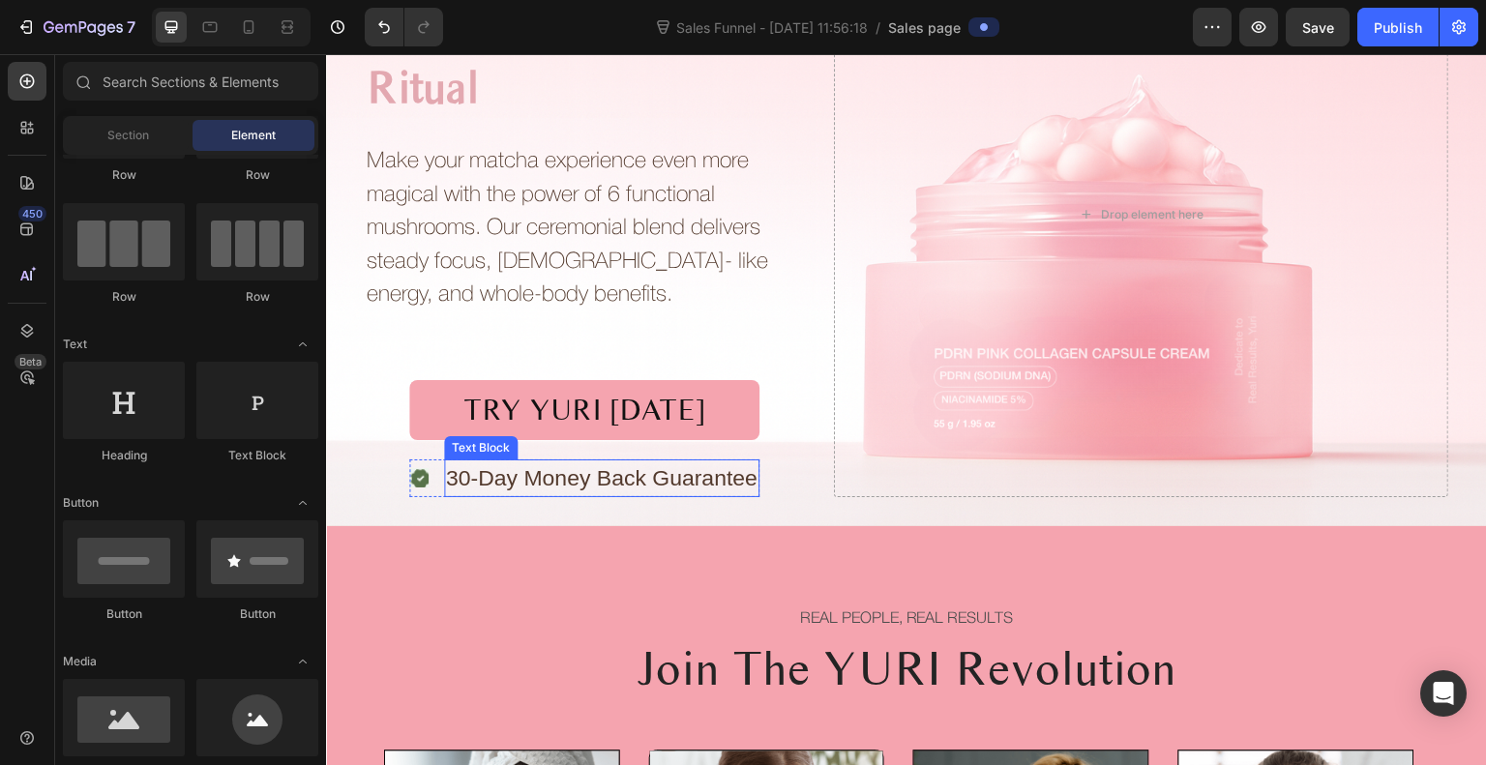
click at [745, 472] on div "30-Day Money Back Guarantee" at bounding box center [601, 479] width 315 height 38
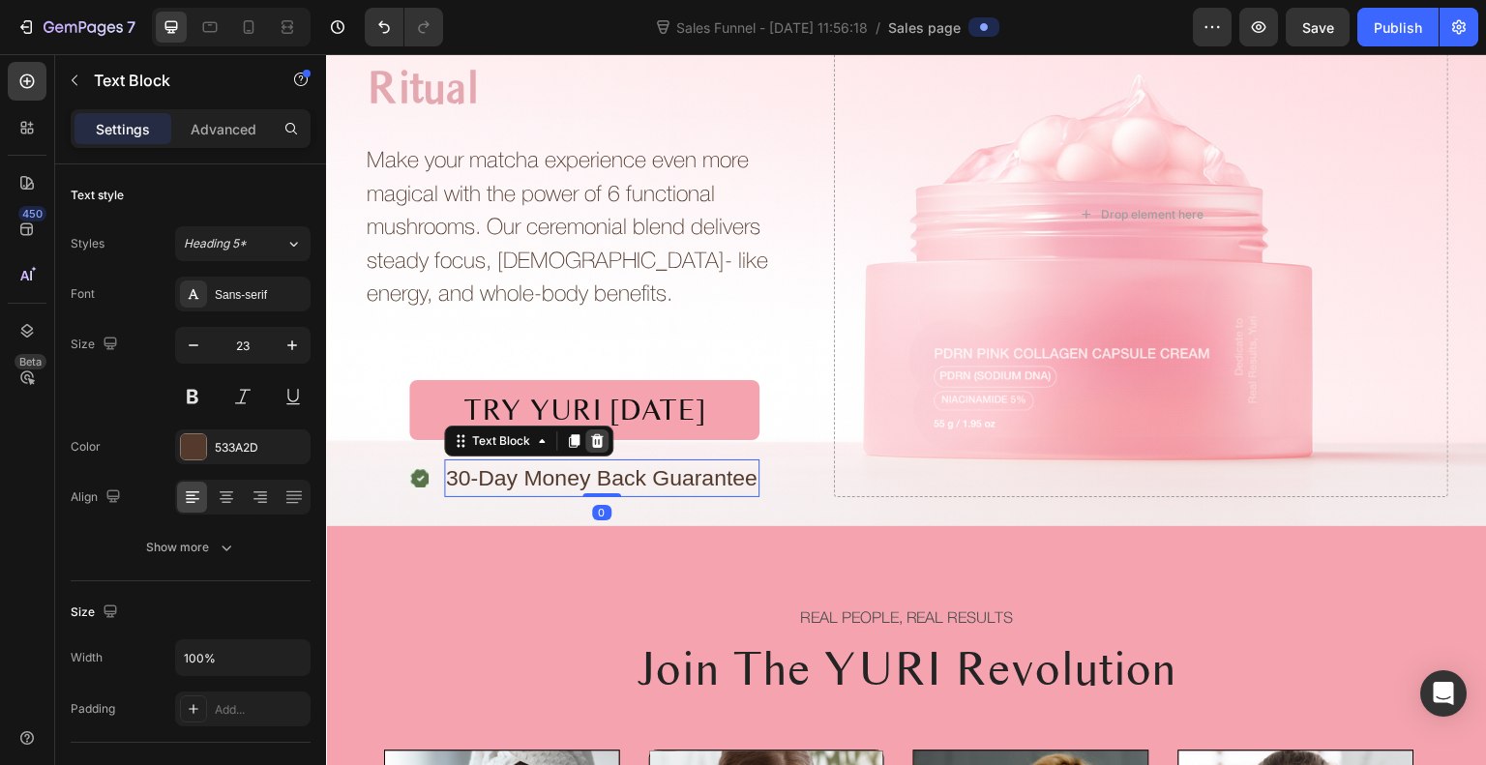
click at [589, 435] on icon at bounding box center [596, 441] width 15 height 15
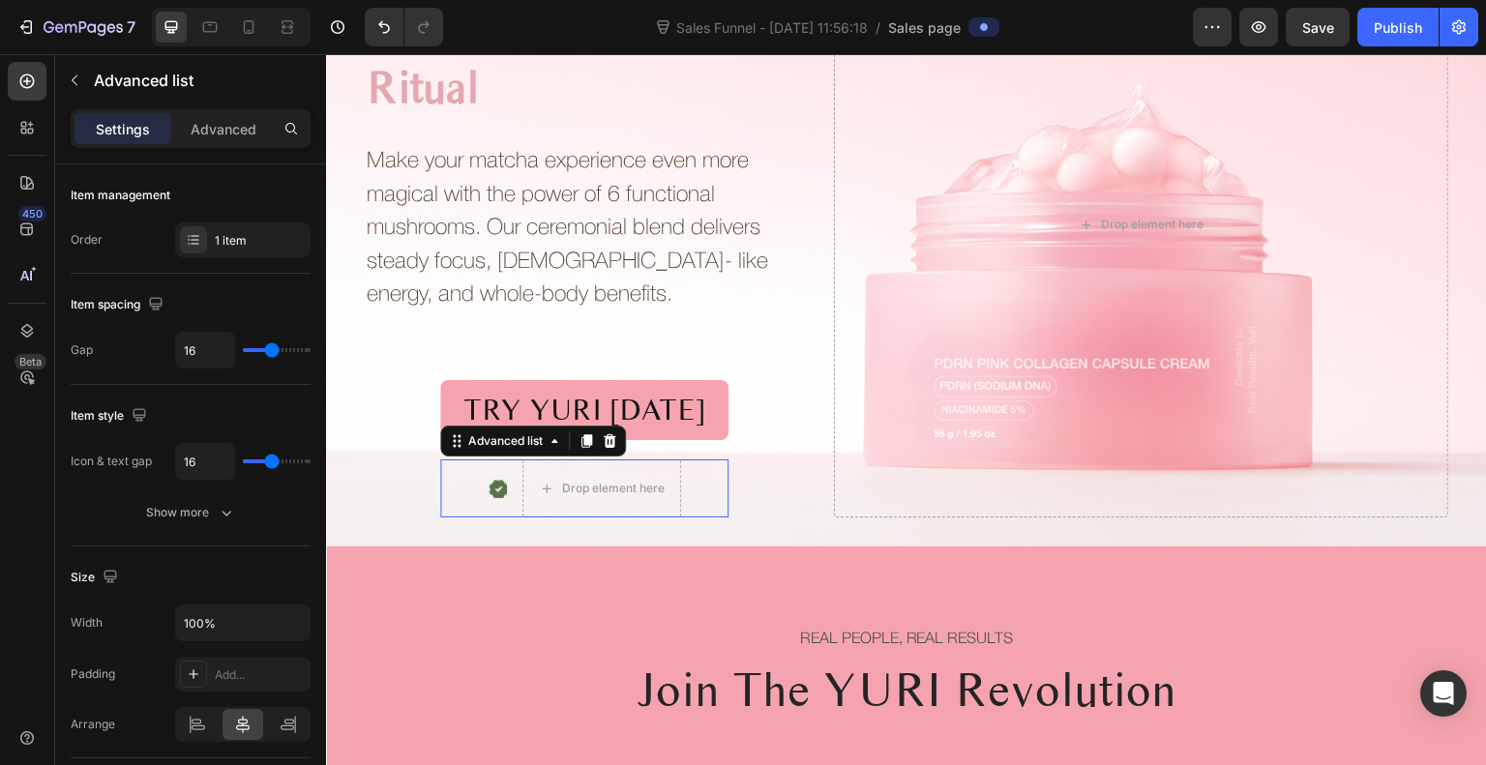
click at [507, 486] on li "Icon Drop element here" at bounding box center [585, 489] width 194 height 58
click at [602, 446] on icon at bounding box center [609, 441] width 15 height 15
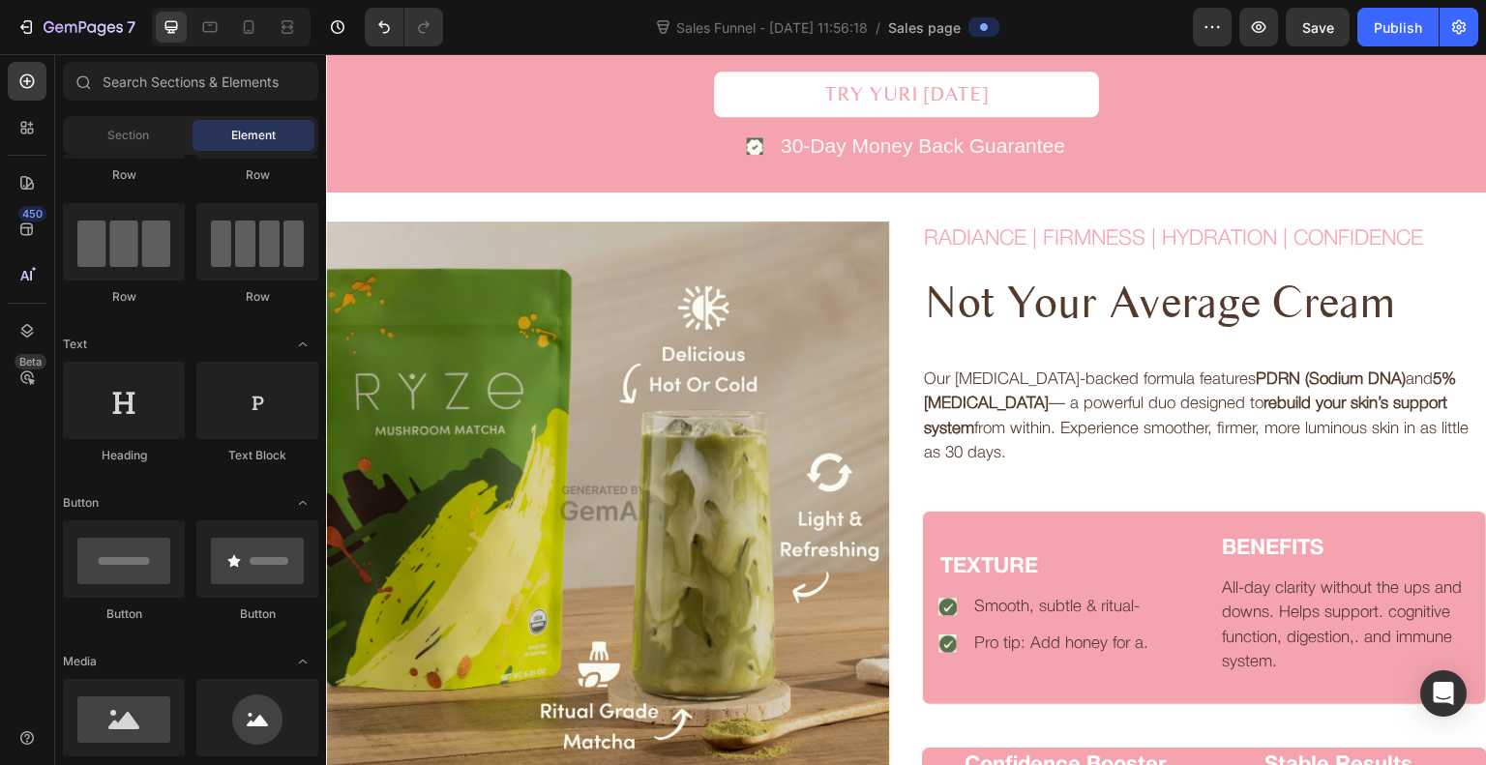
scroll to position [2165, 0]
click at [899, 186] on icon at bounding box center [906, 191] width 15 height 15
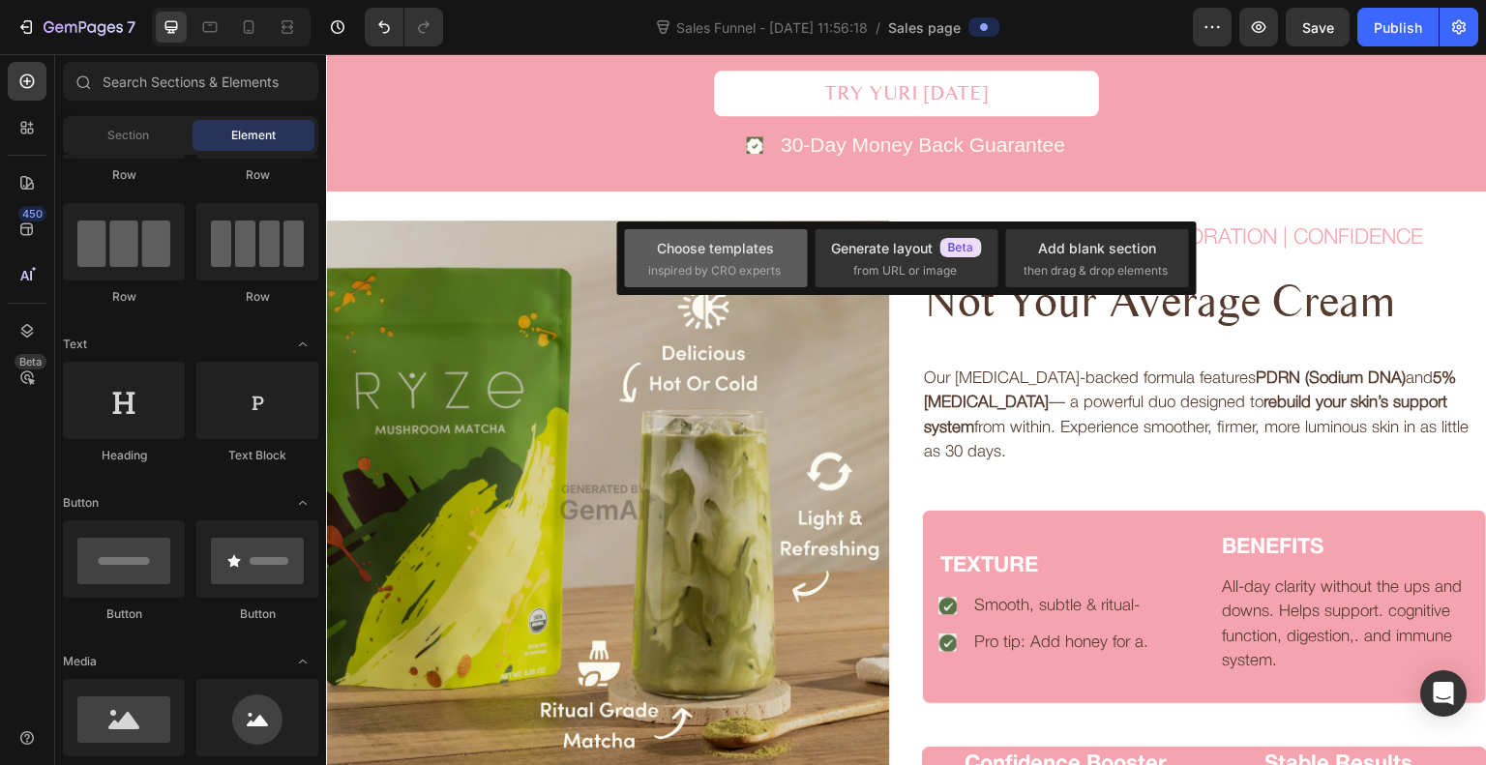
click at [709, 285] on div "Choose templates inspired by CRO experts" at bounding box center [715, 258] width 183 height 58
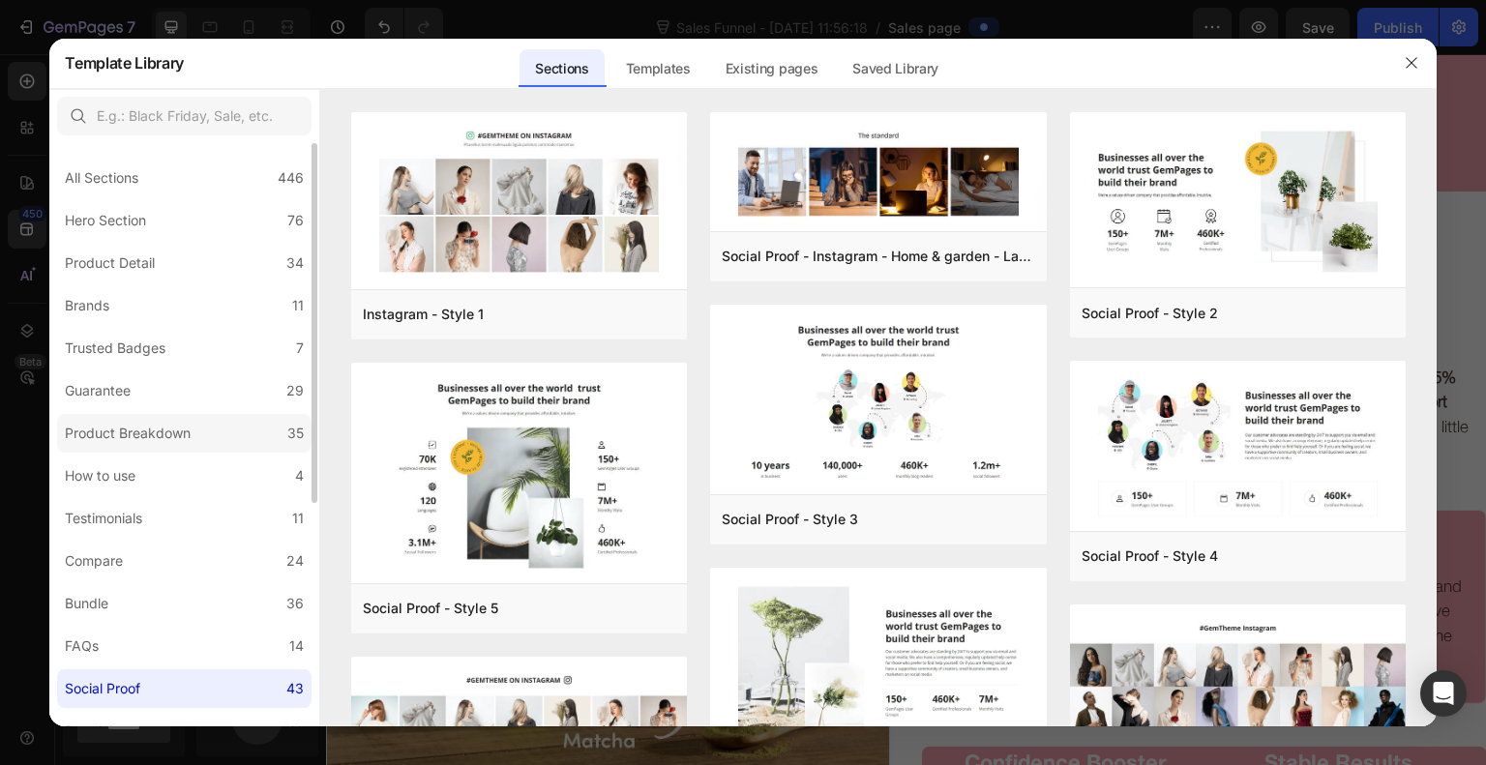
click at [182, 435] on div "Product Breakdown" at bounding box center [128, 433] width 126 height 23
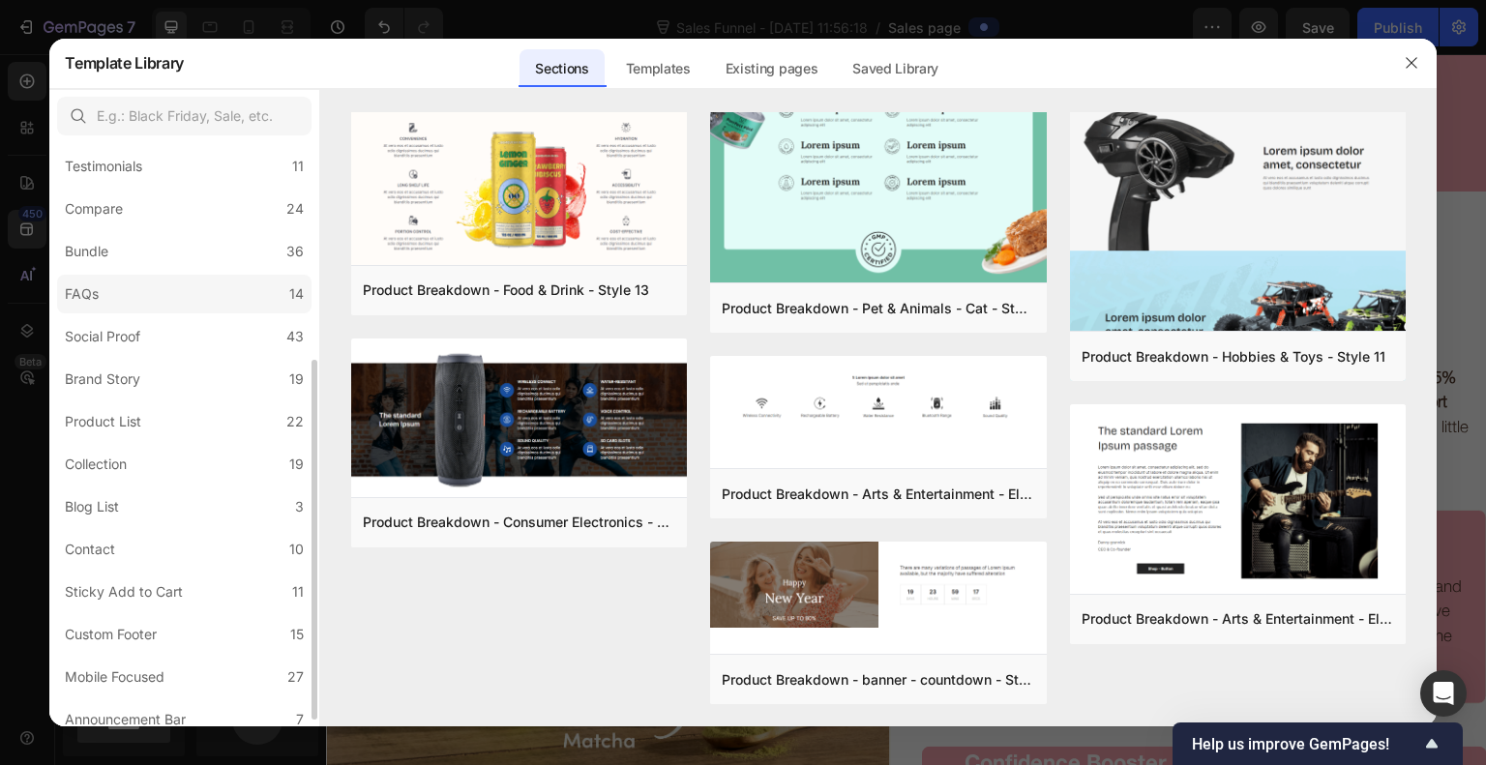
scroll to position [364, 0]
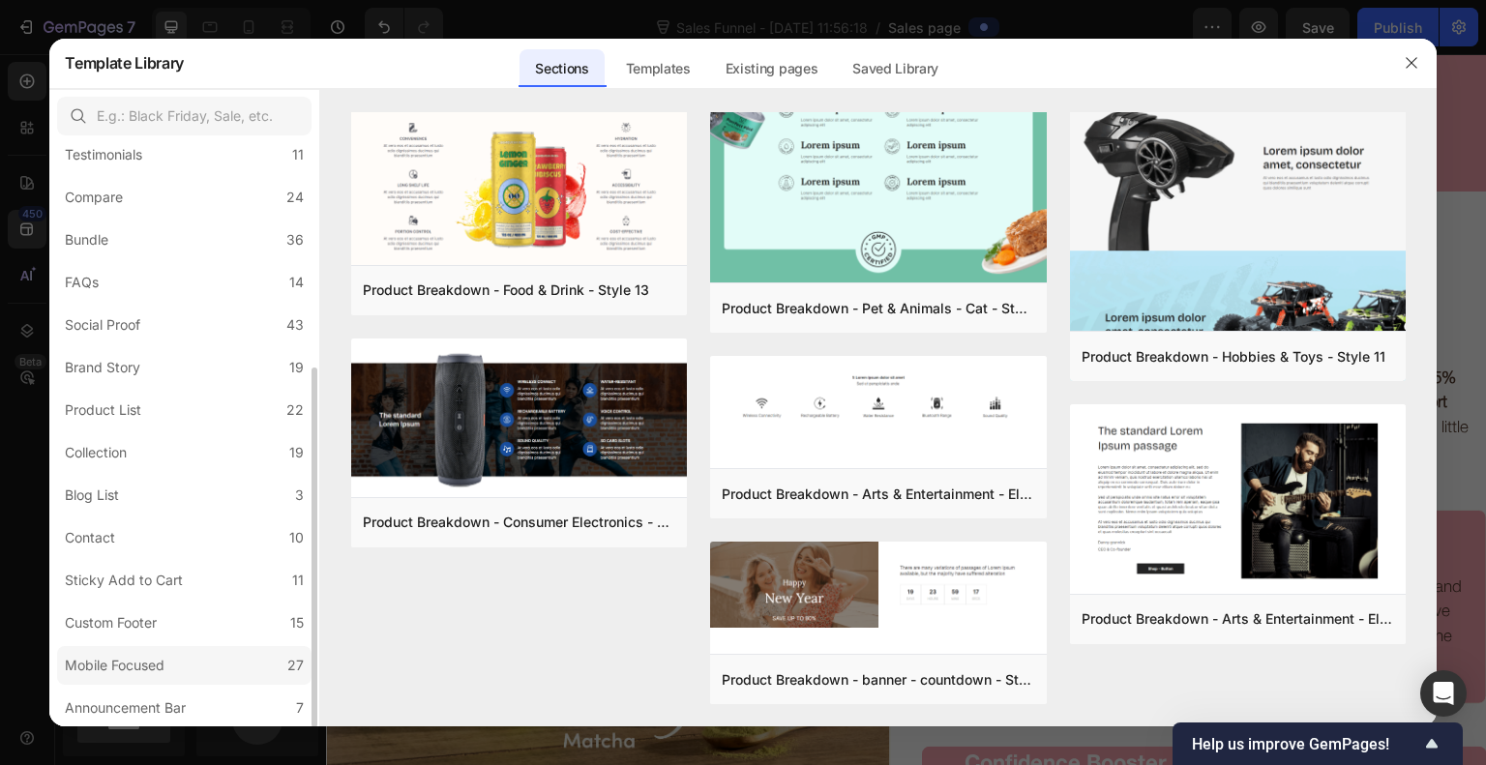
click at [143, 674] on div "Mobile Focused" at bounding box center [115, 665] width 100 height 23
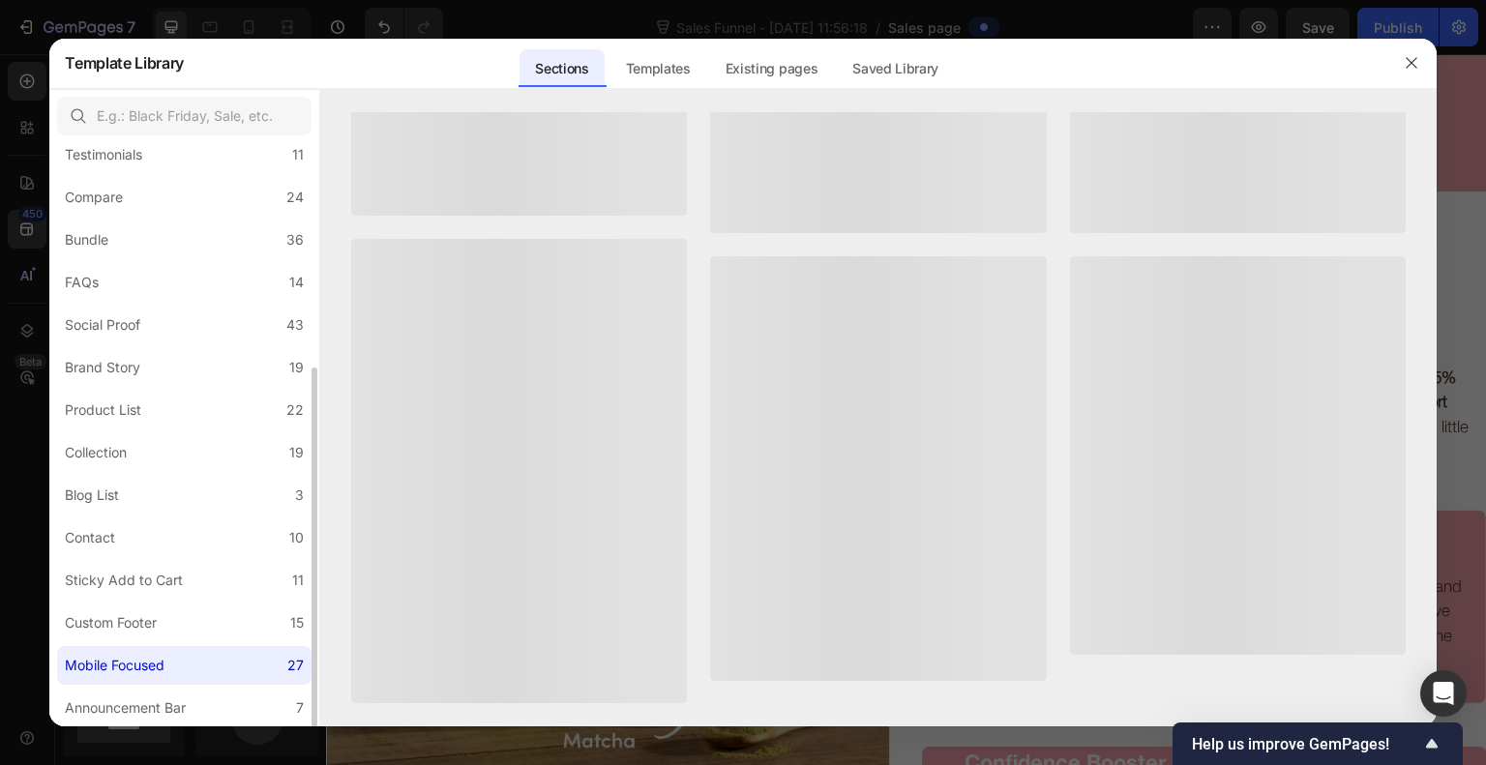
scroll to position [0, 0]
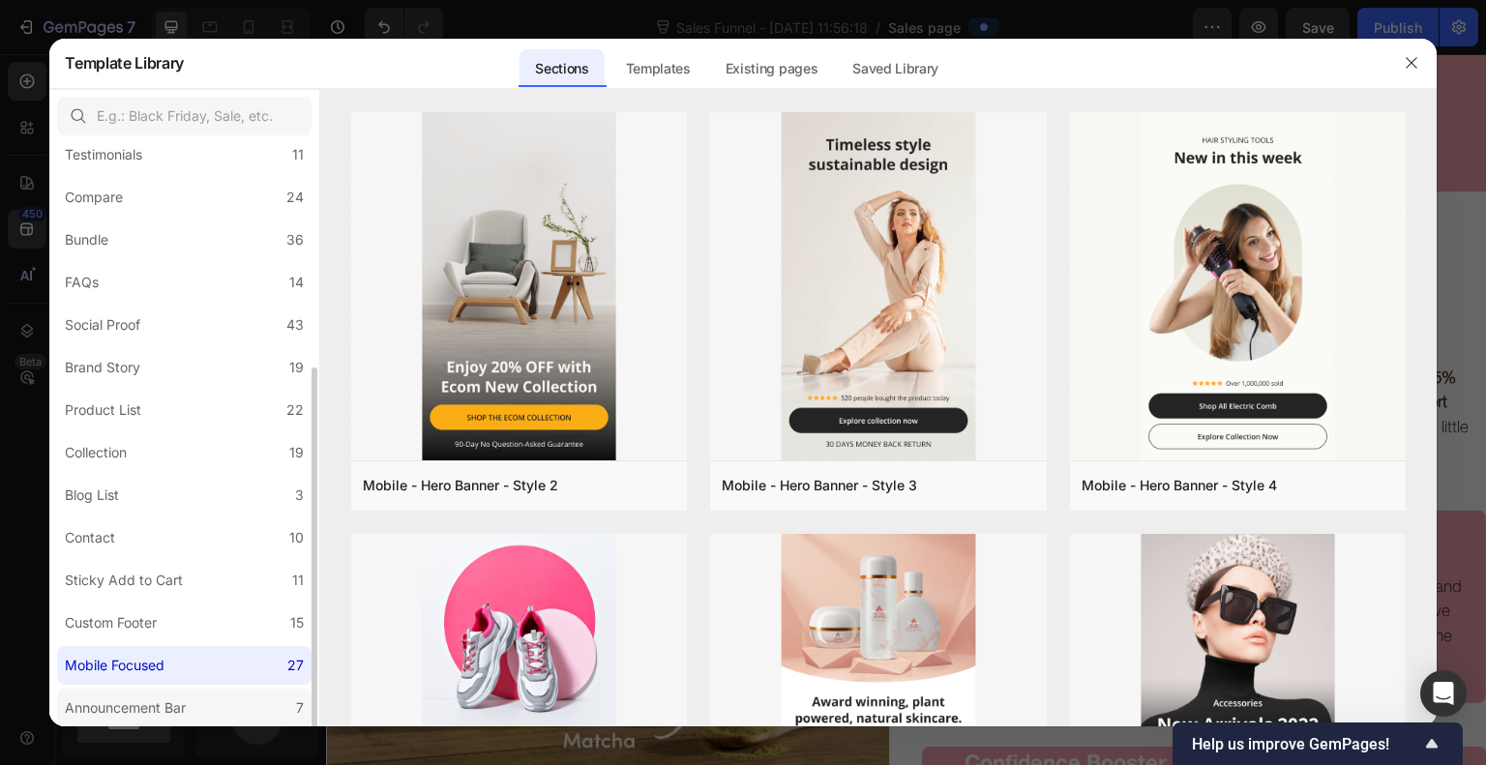
click at [137, 708] on div "Announcement Bar" at bounding box center [125, 708] width 121 height 23
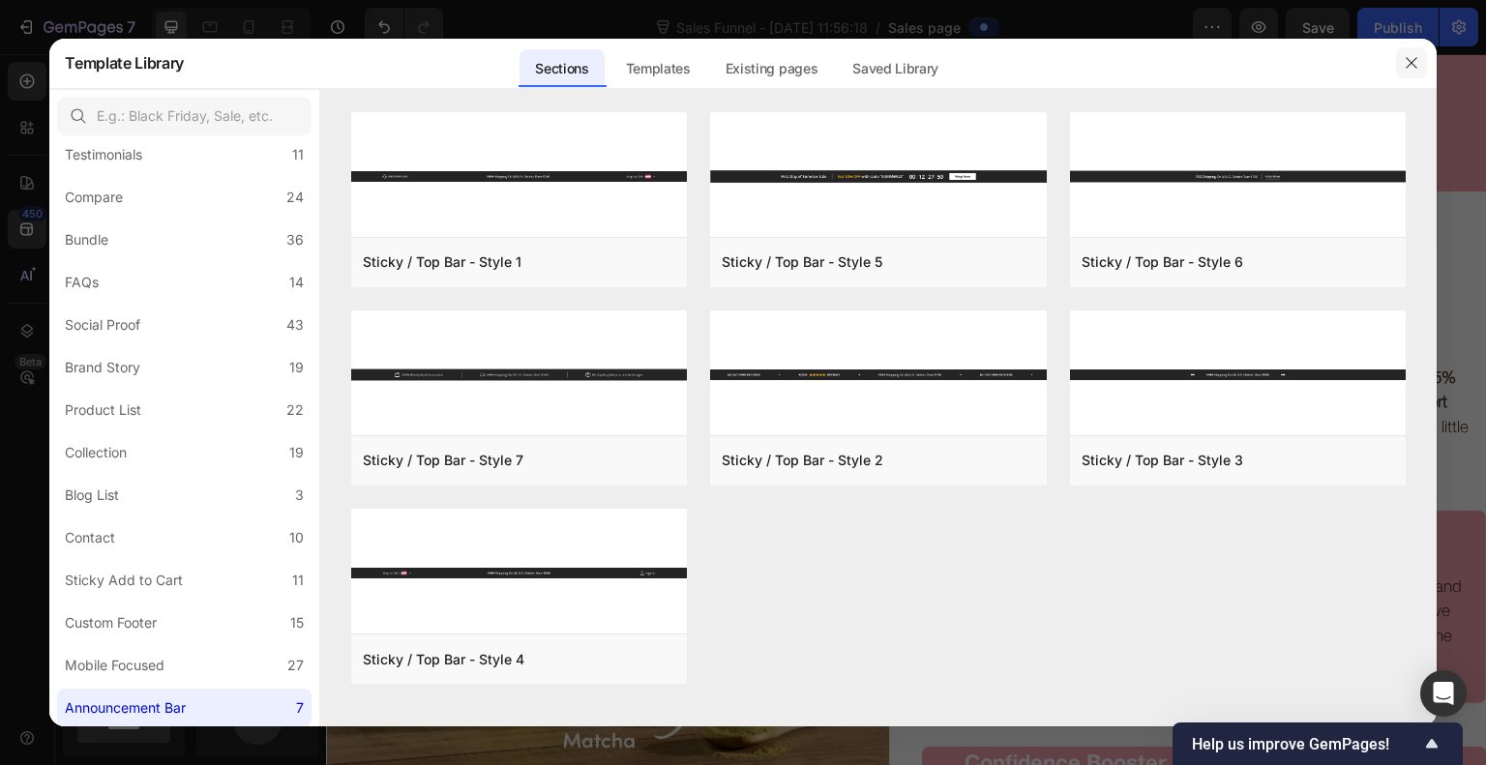
click at [1420, 58] on button "button" at bounding box center [1411, 62] width 31 height 31
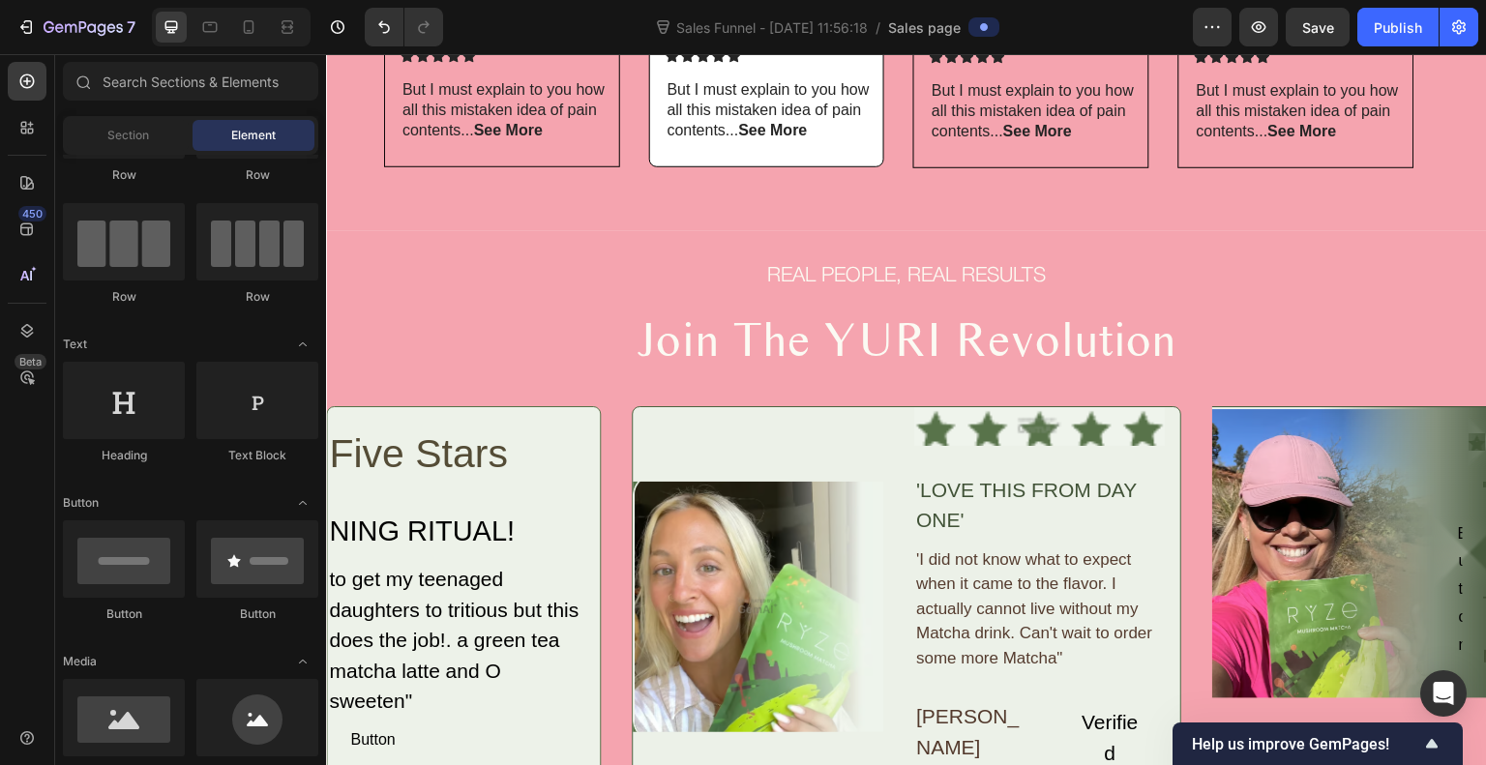
scroll to position [1318, 0]
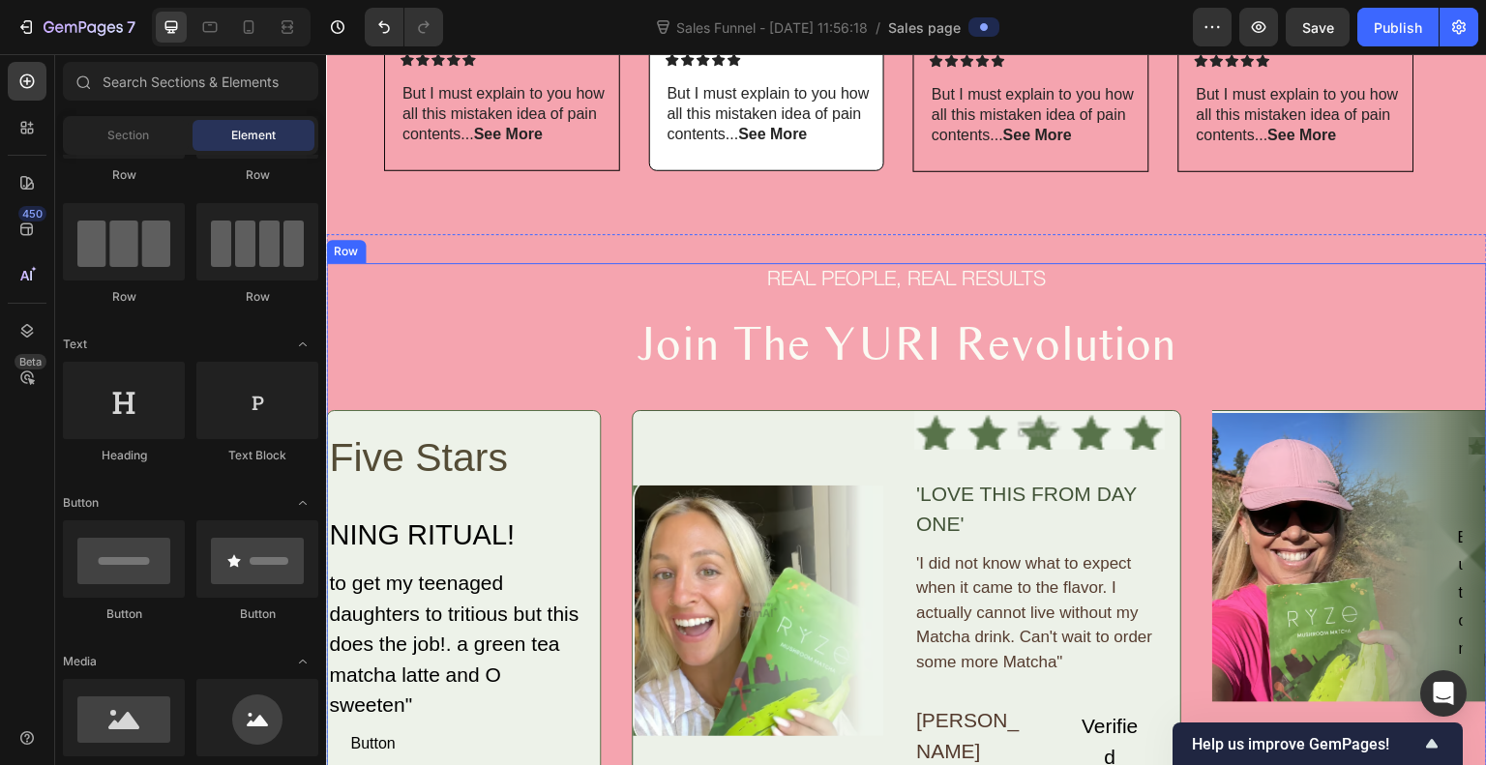
click at [543, 275] on div "REAL PEOPLE, REAL RESULTS Text Block Join The YURI Revolution Heading Row Five …" at bounding box center [906, 561] width 1161 height 597
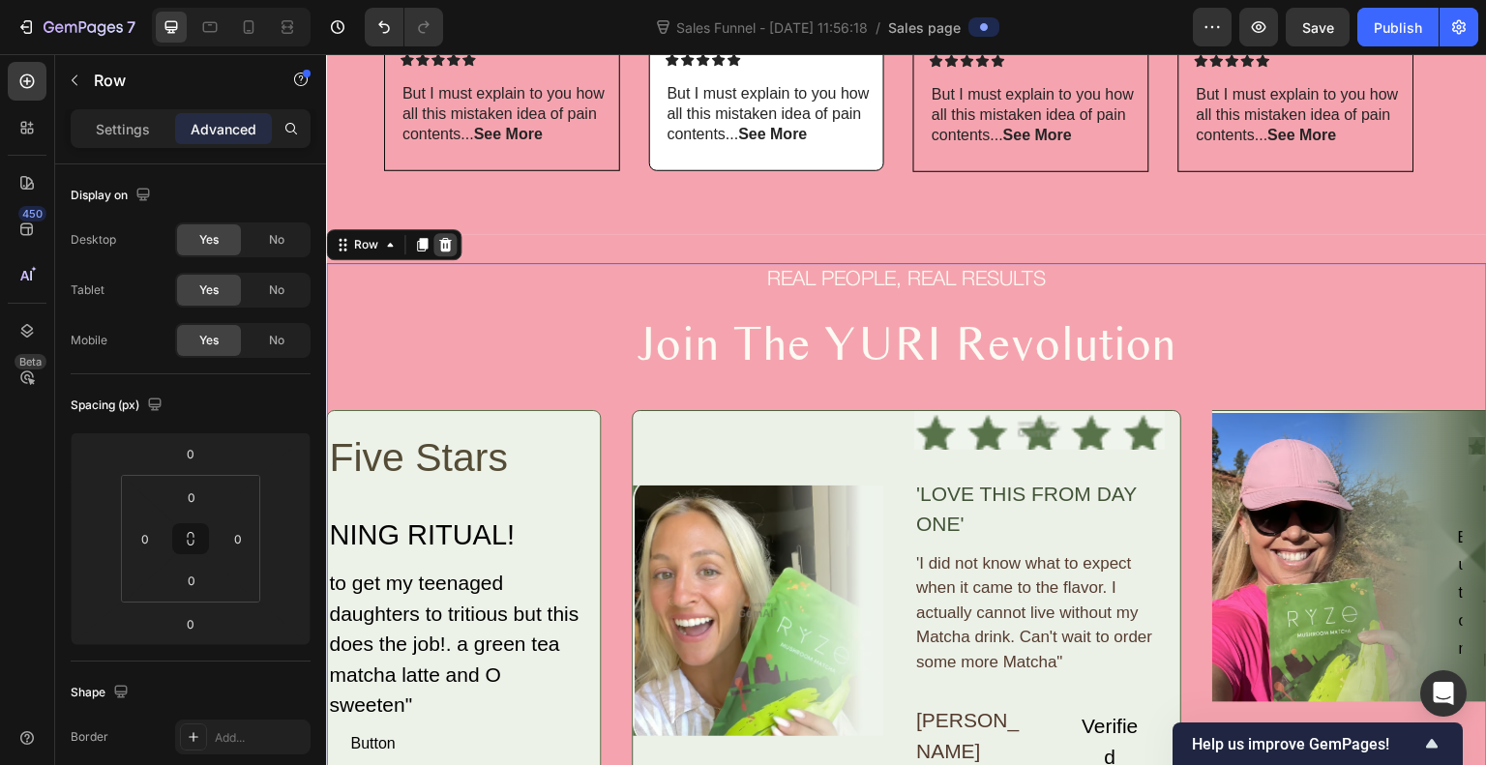
click at [443, 238] on icon at bounding box center [444, 244] width 15 height 15
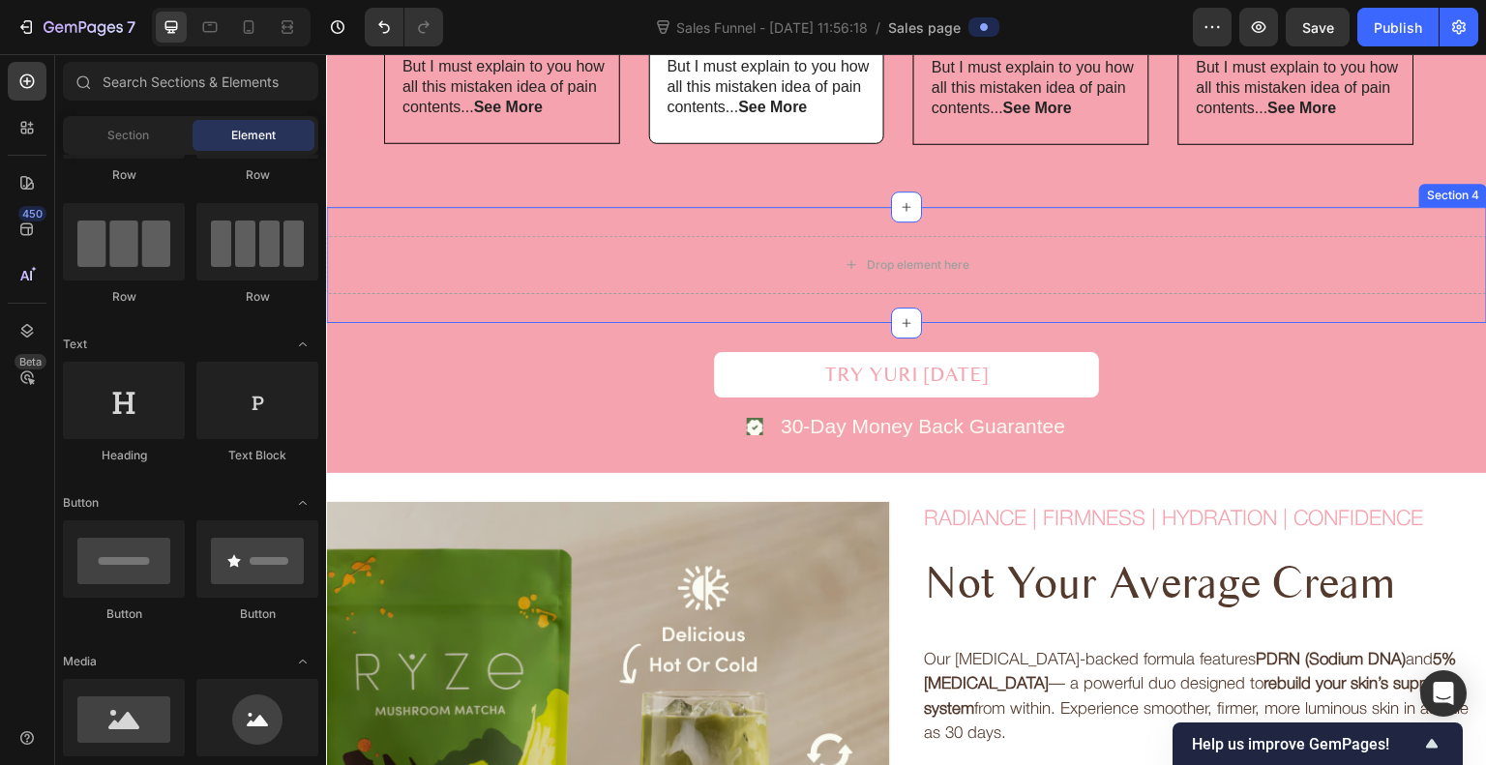
scroll to position [1308, 0]
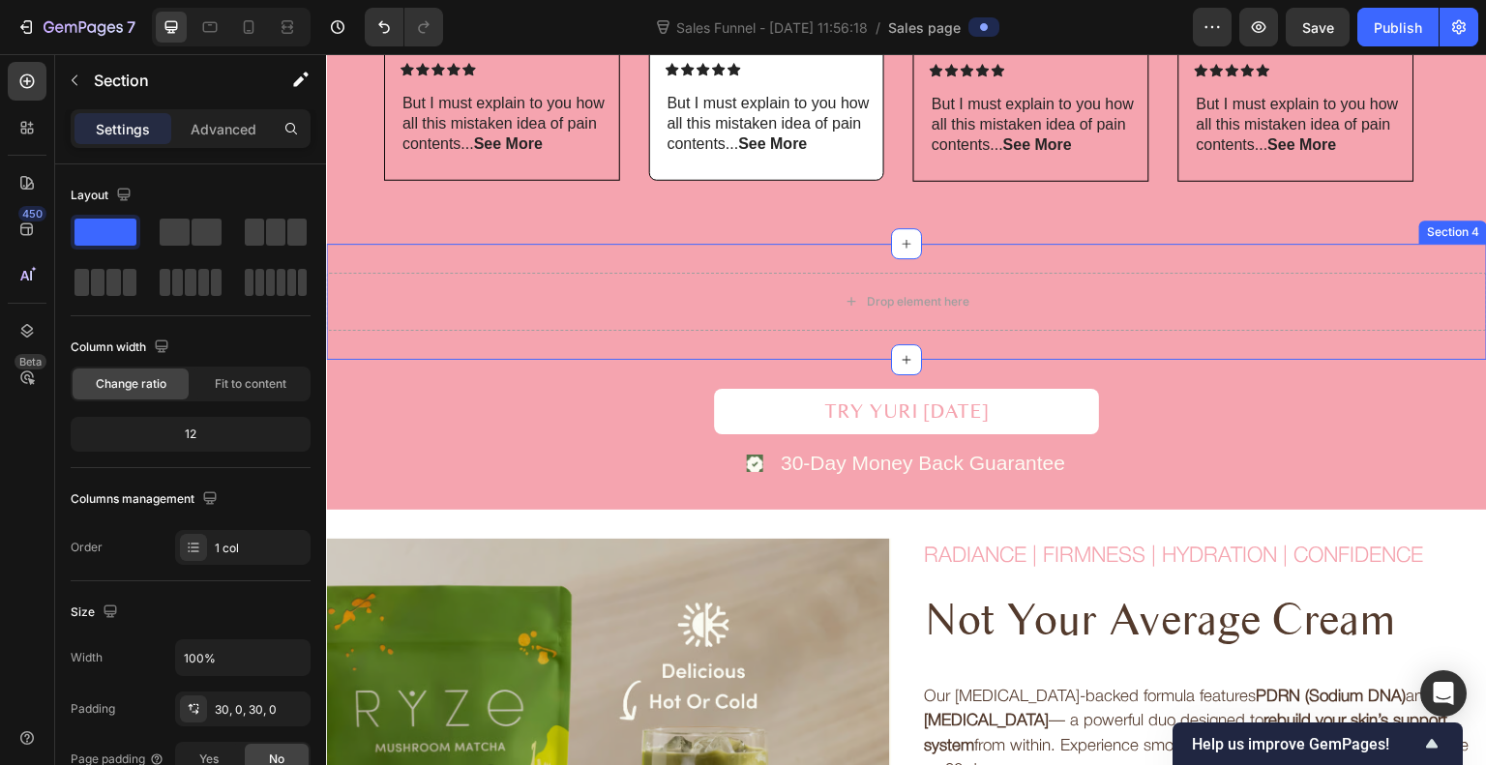
click at [1443, 257] on div "Drop element here Section 4" at bounding box center [906, 302] width 1161 height 116
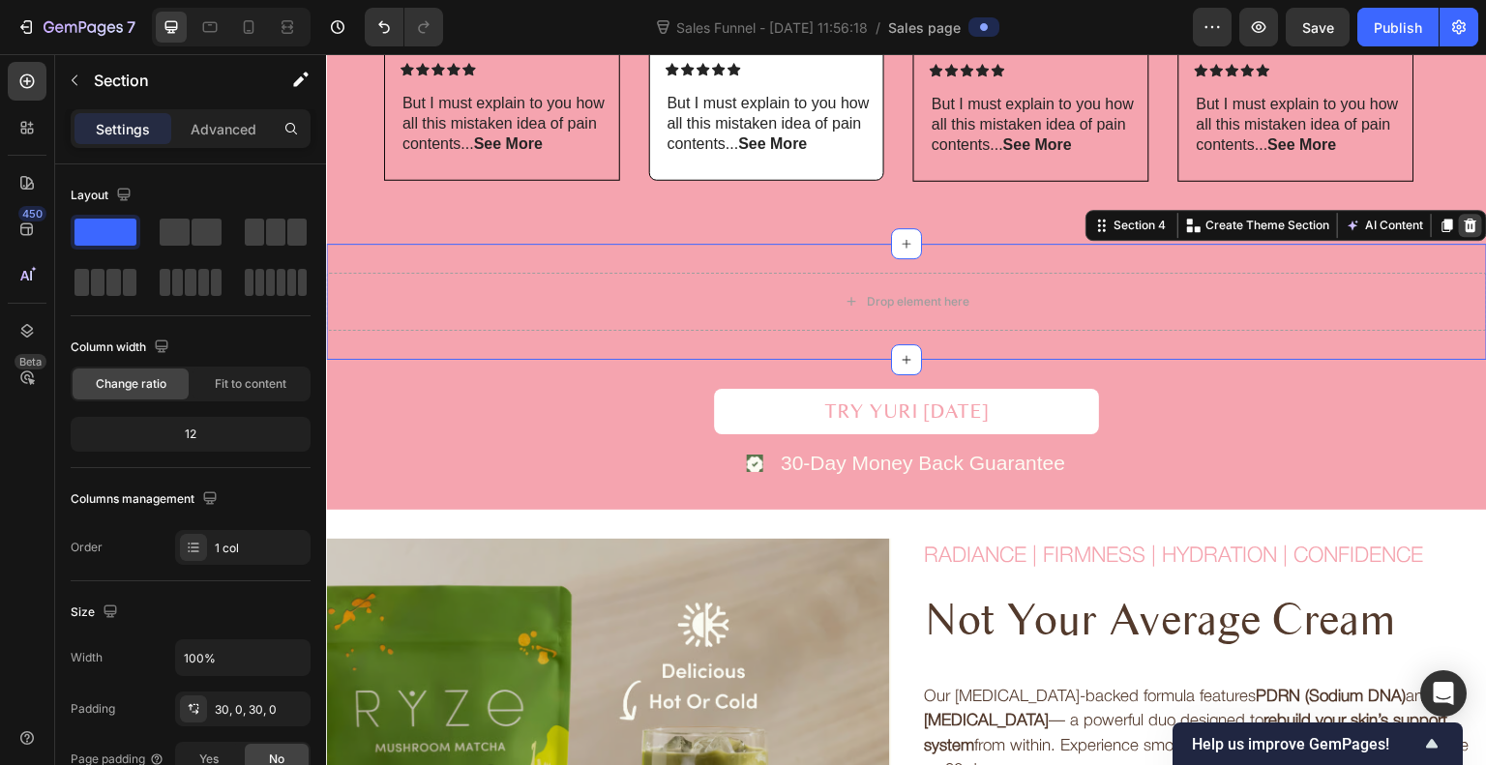
click at [1459, 225] on div at bounding box center [1470, 225] width 23 height 23
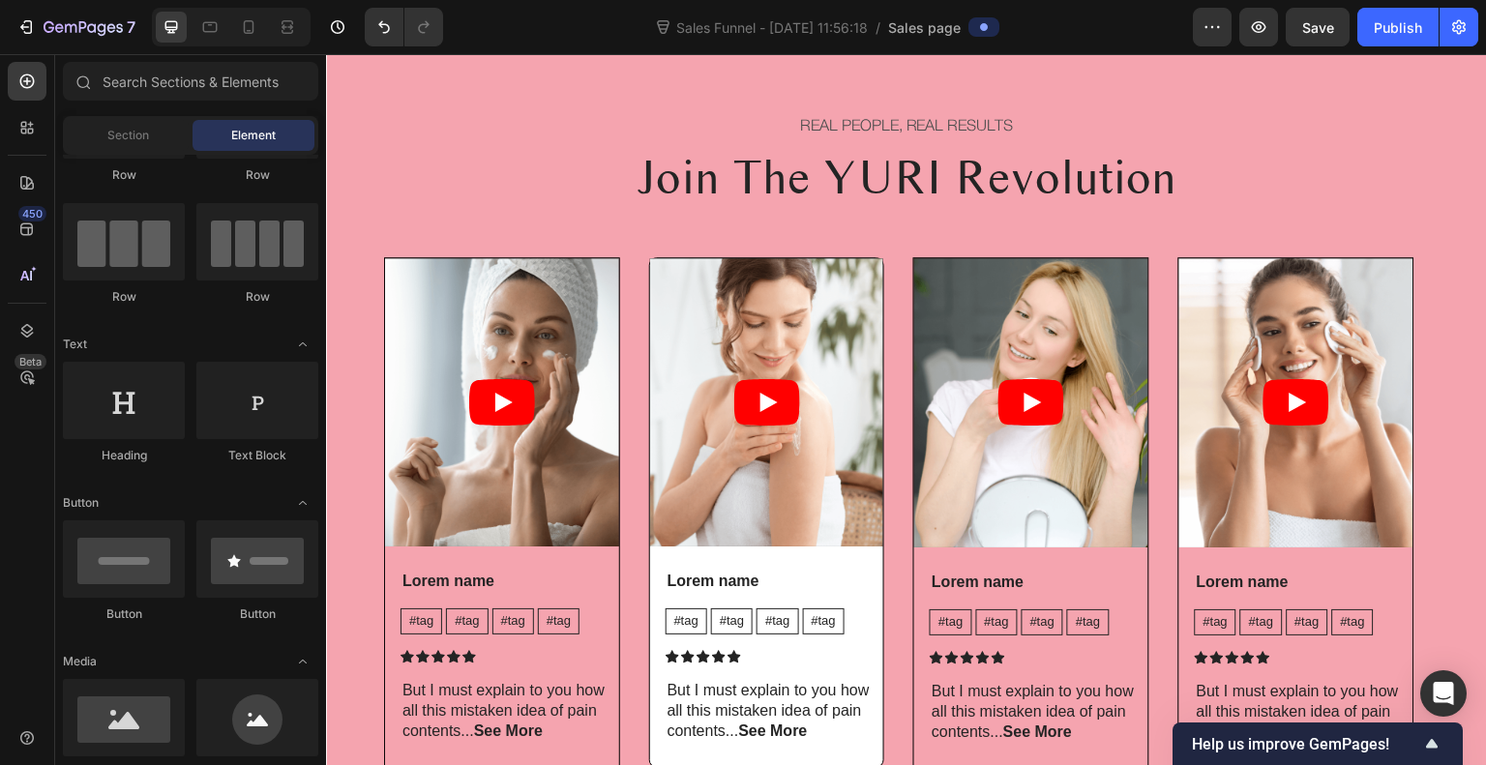
scroll to position [824, 0]
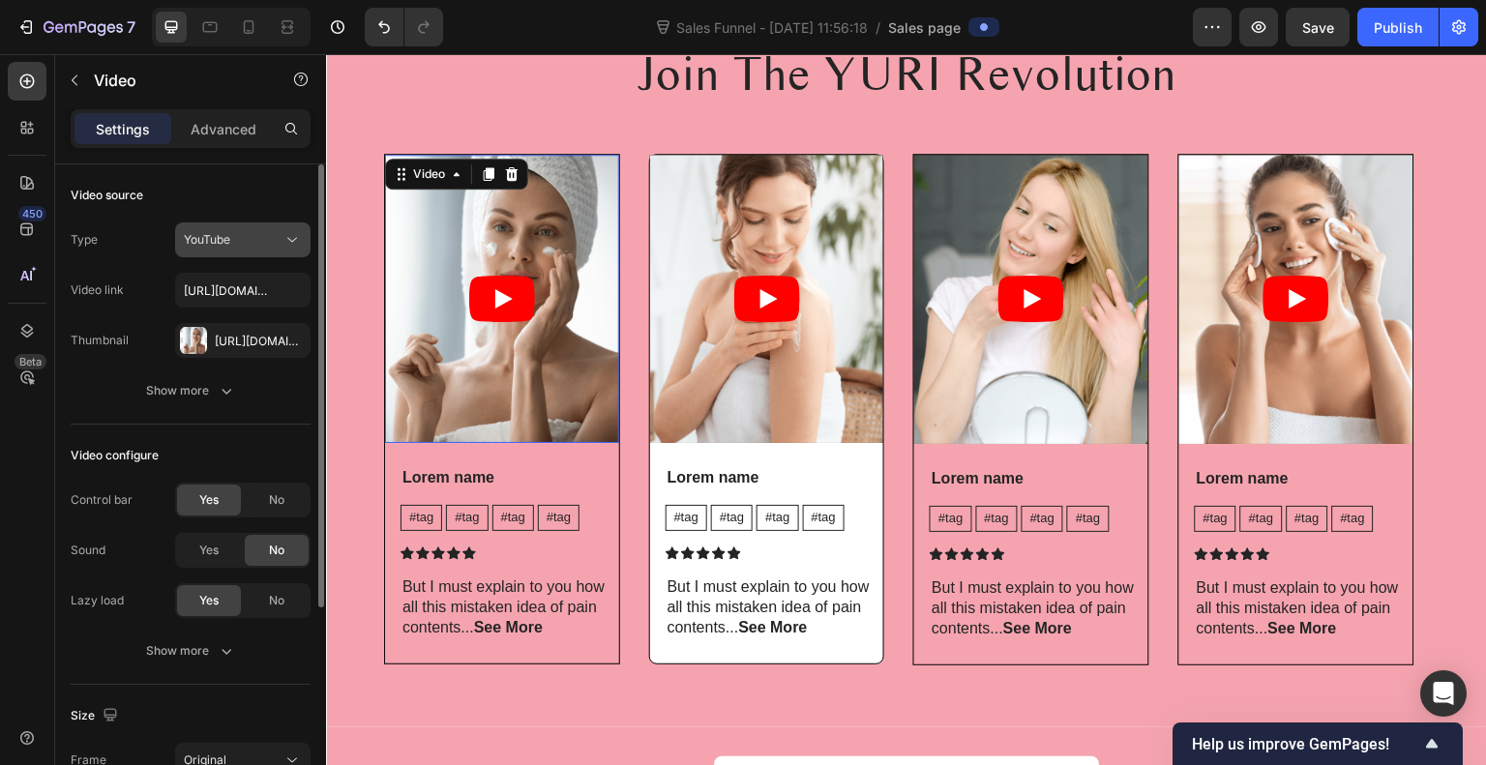
click at [284, 241] on icon at bounding box center [292, 239] width 19 height 19
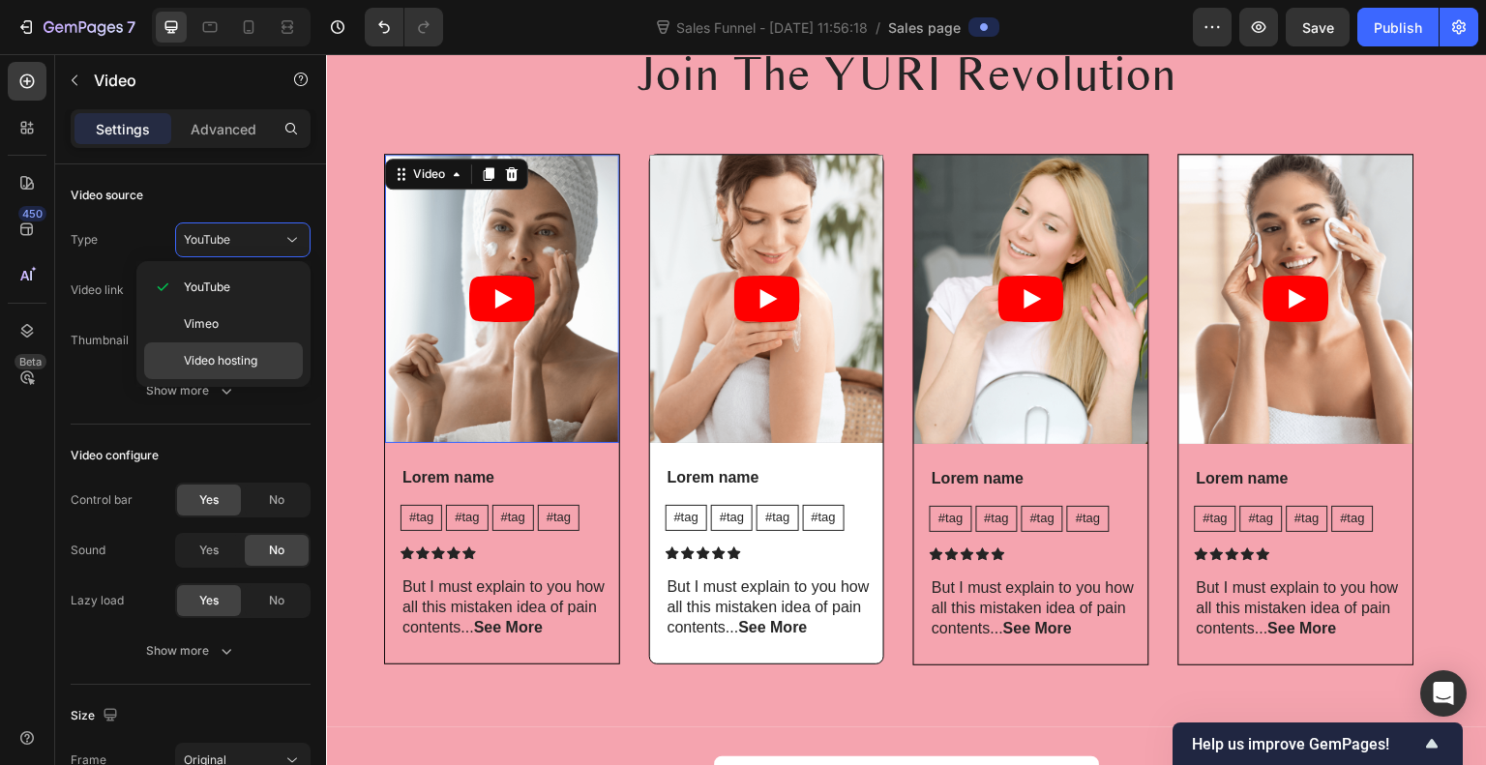
click at [245, 365] on span "Video hosting" at bounding box center [221, 360] width 74 height 17
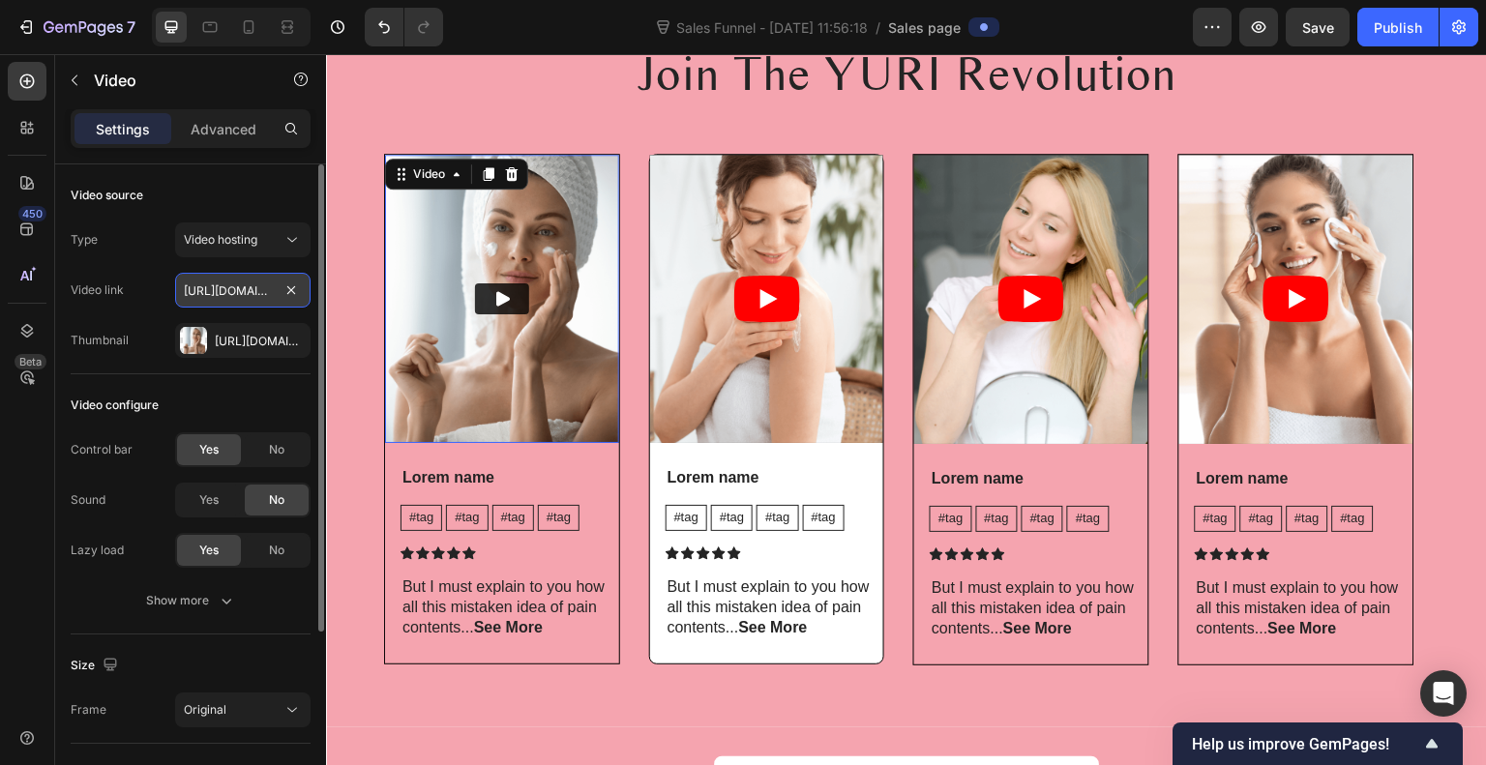
click at [274, 297] on input "https://media.w3.org/2010/05/sintel/trailer.mp4" at bounding box center [242, 290] width 135 height 35
click at [293, 335] on icon "button" at bounding box center [290, 340] width 15 height 15
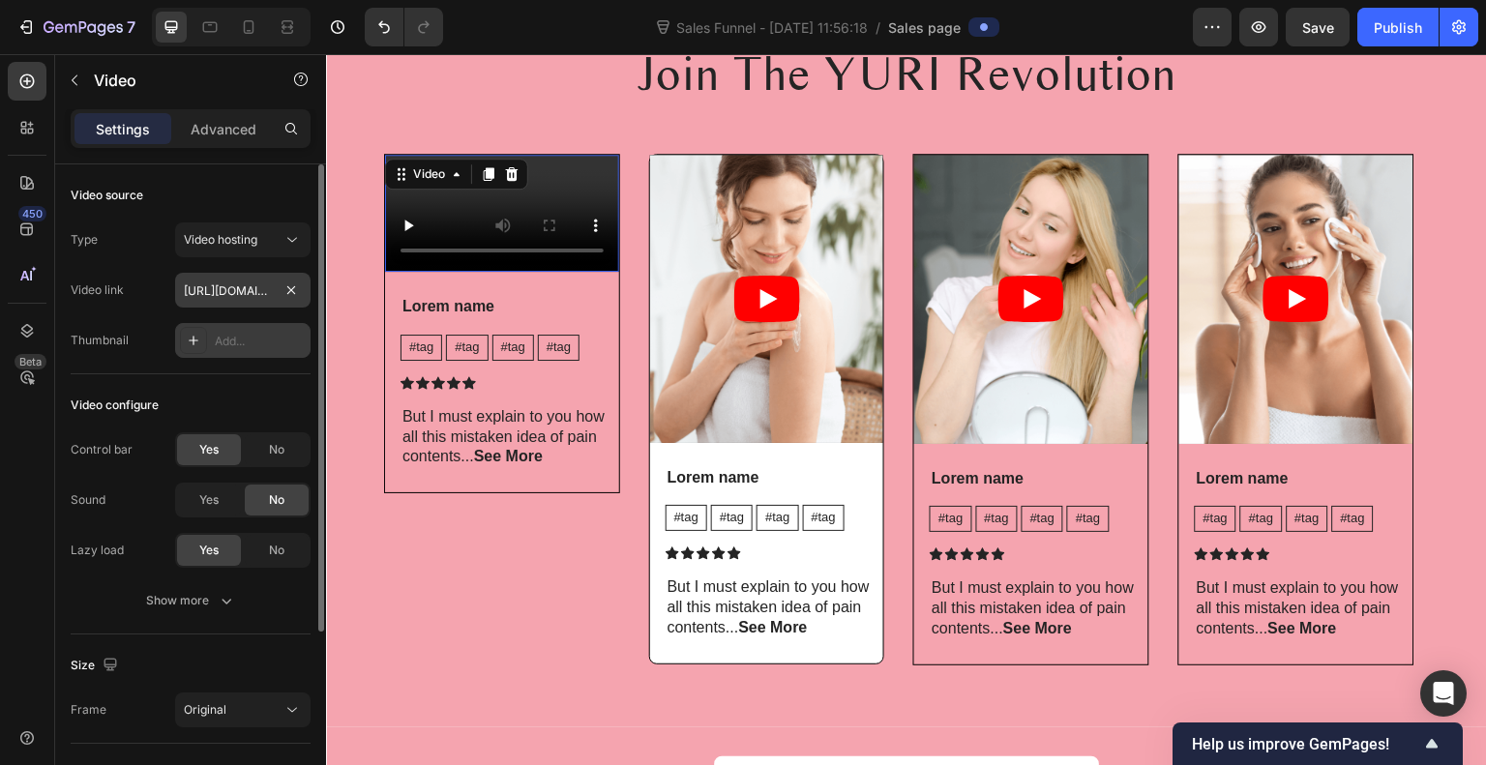
click at [280, 297] on div at bounding box center [291, 290] width 23 height 23
click at [267, 293] on input "https://media.w3.org/2010/05/sintel/trailer.mp4" at bounding box center [242, 290] width 135 height 35
click at [231, 246] on span "Video hosting" at bounding box center [221, 239] width 74 height 15
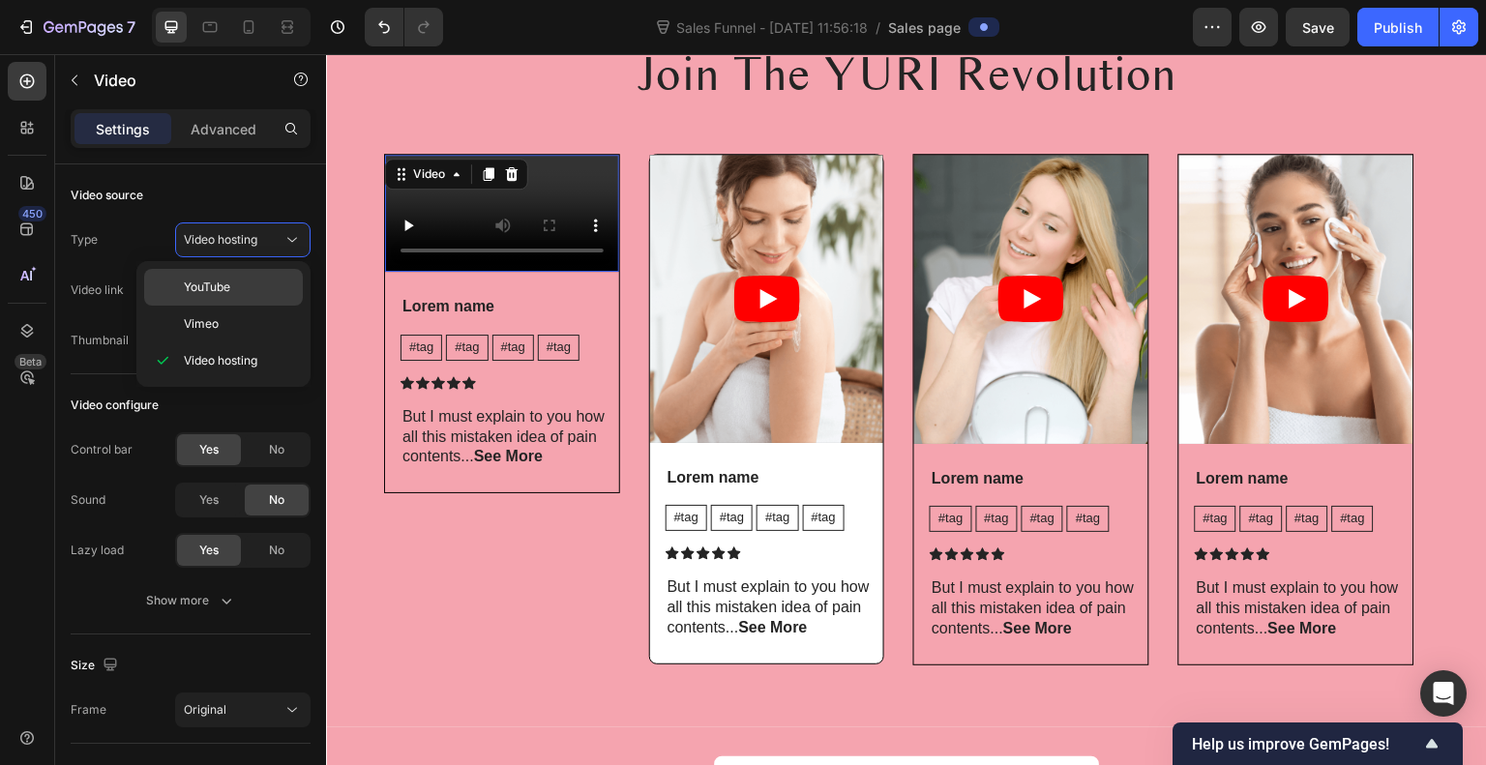
click at [236, 288] on p "YouTube" at bounding box center [239, 287] width 110 height 17
type input "https://www.youtube.com/watch?v=cyzh48XRS4M"
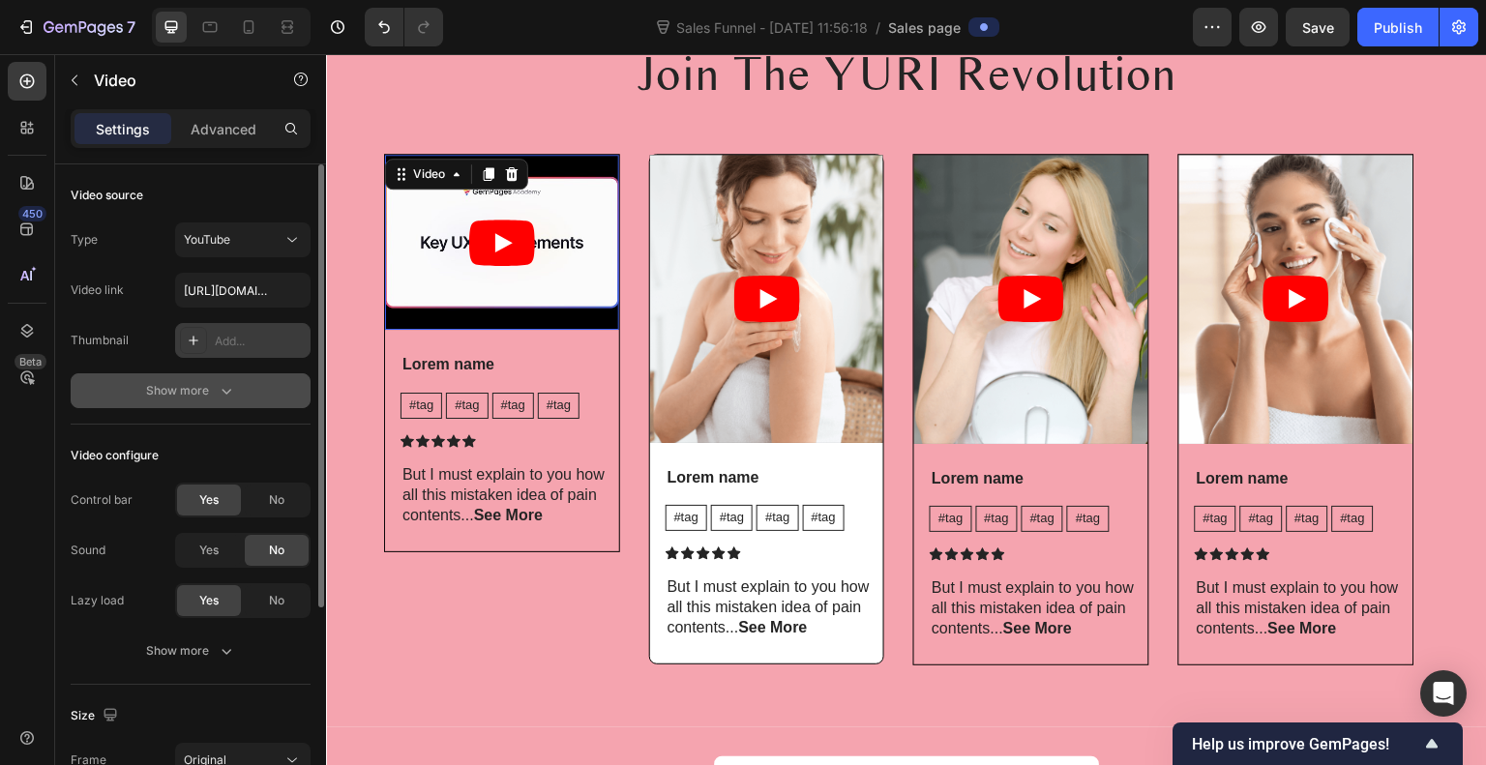
click at [213, 387] on div "Show more" at bounding box center [191, 390] width 90 height 19
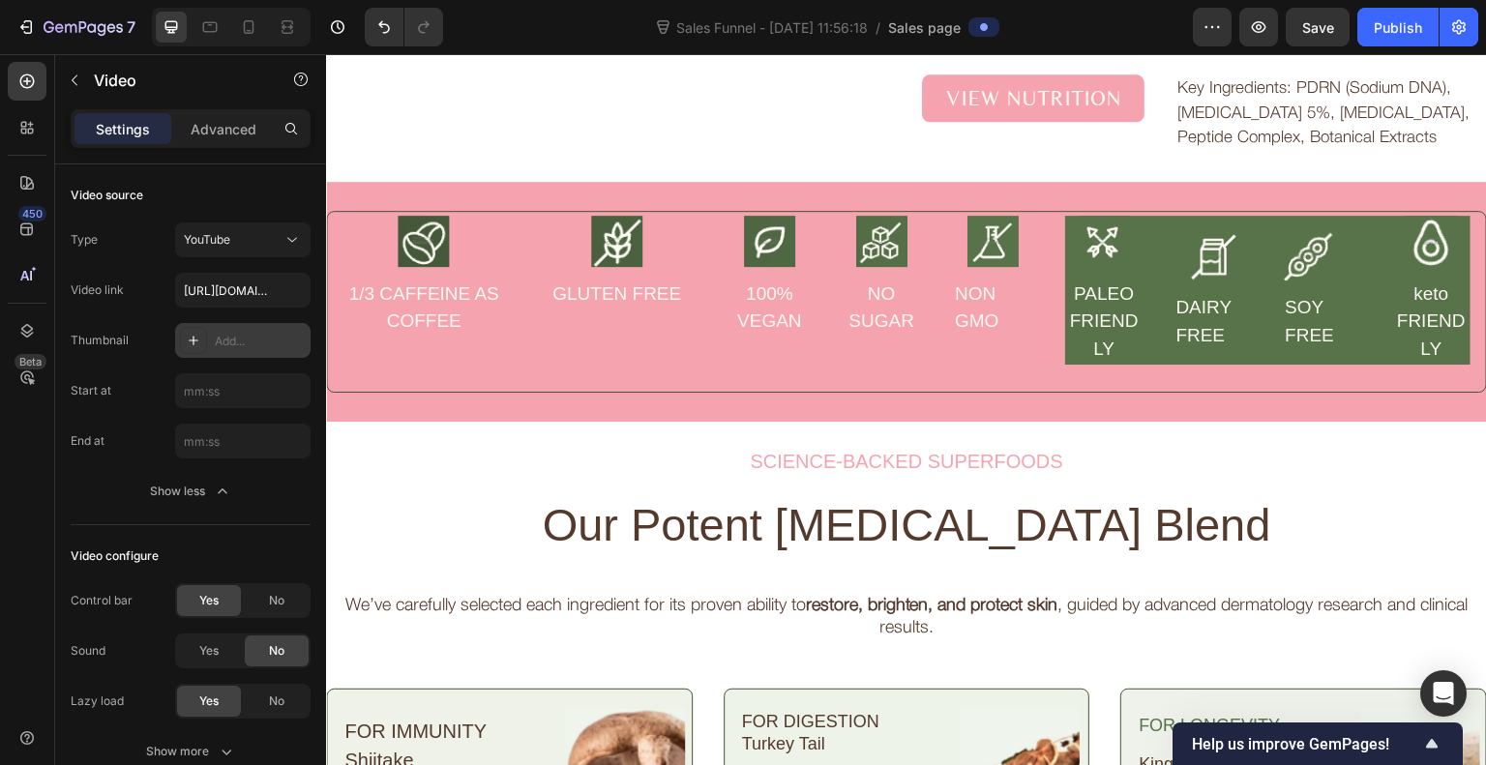
scroll to position [2372, 0]
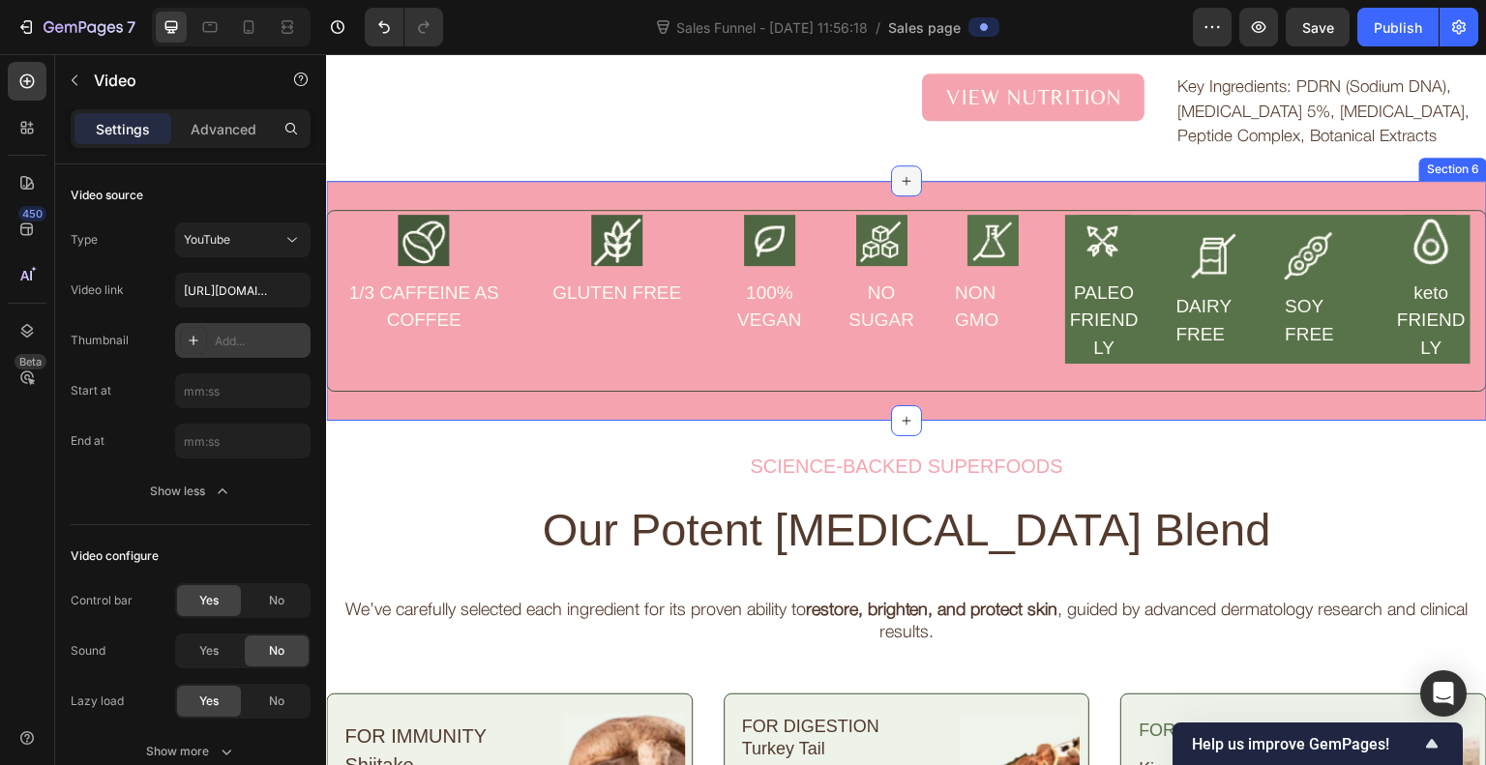
click at [899, 189] on icon at bounding box center [906, 180] width 15 height 15
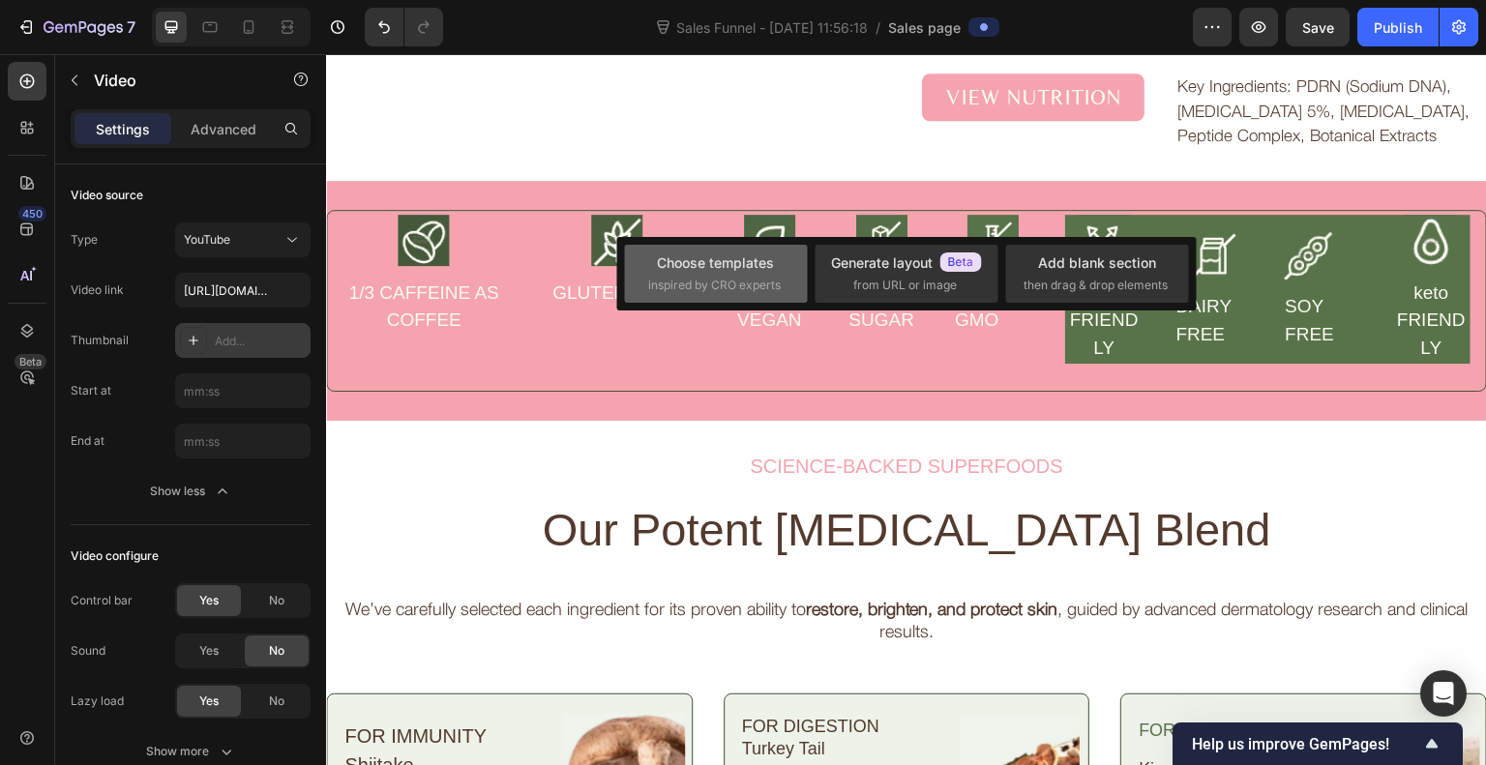
click at [734, 263] on div "Choose templates" at bounding box center [715, 263] width 117 height 20
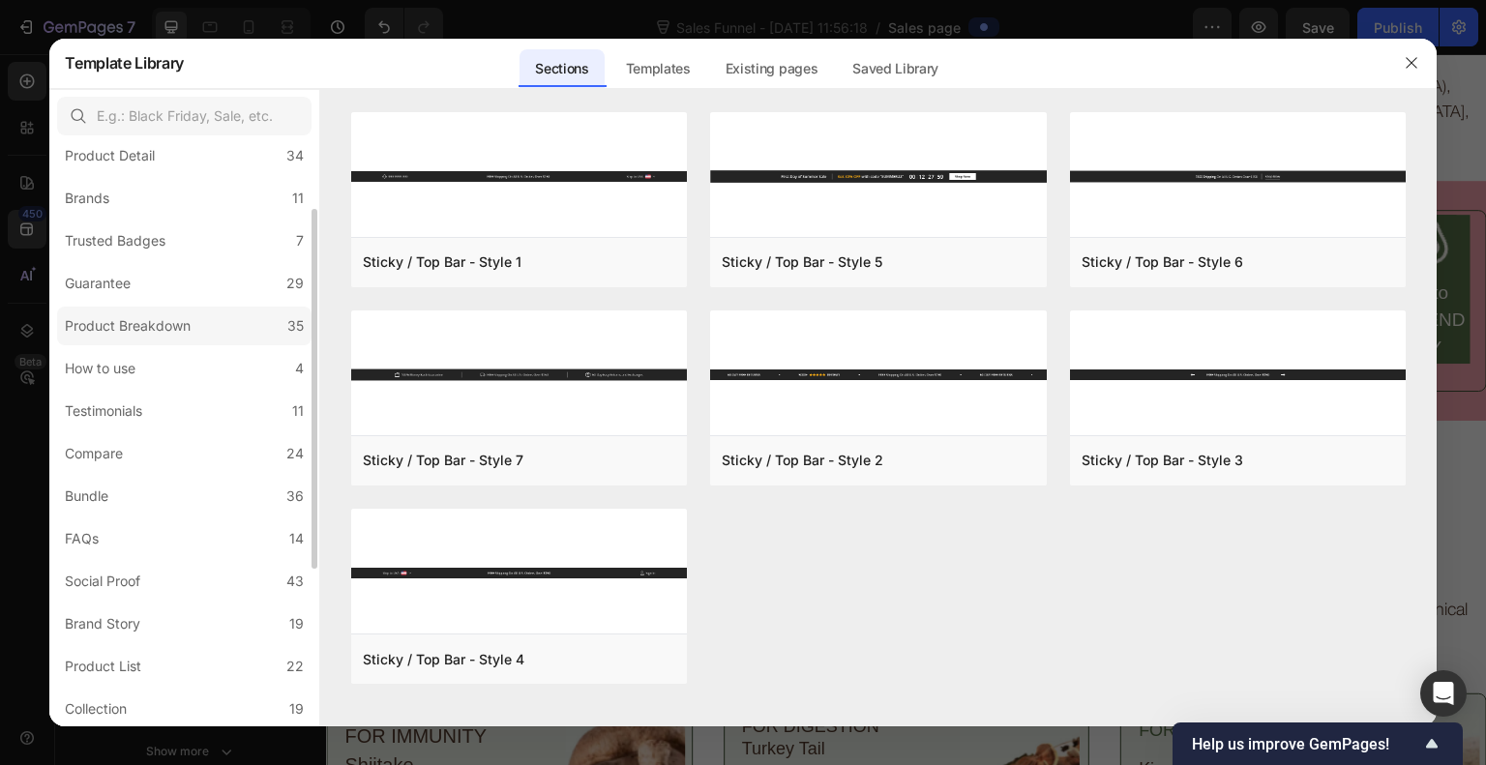
scroll to position [106, 0]
click at [225, 247] on label "Trusted Badges 7" at bounding box center [184, 242] width 255 height 39
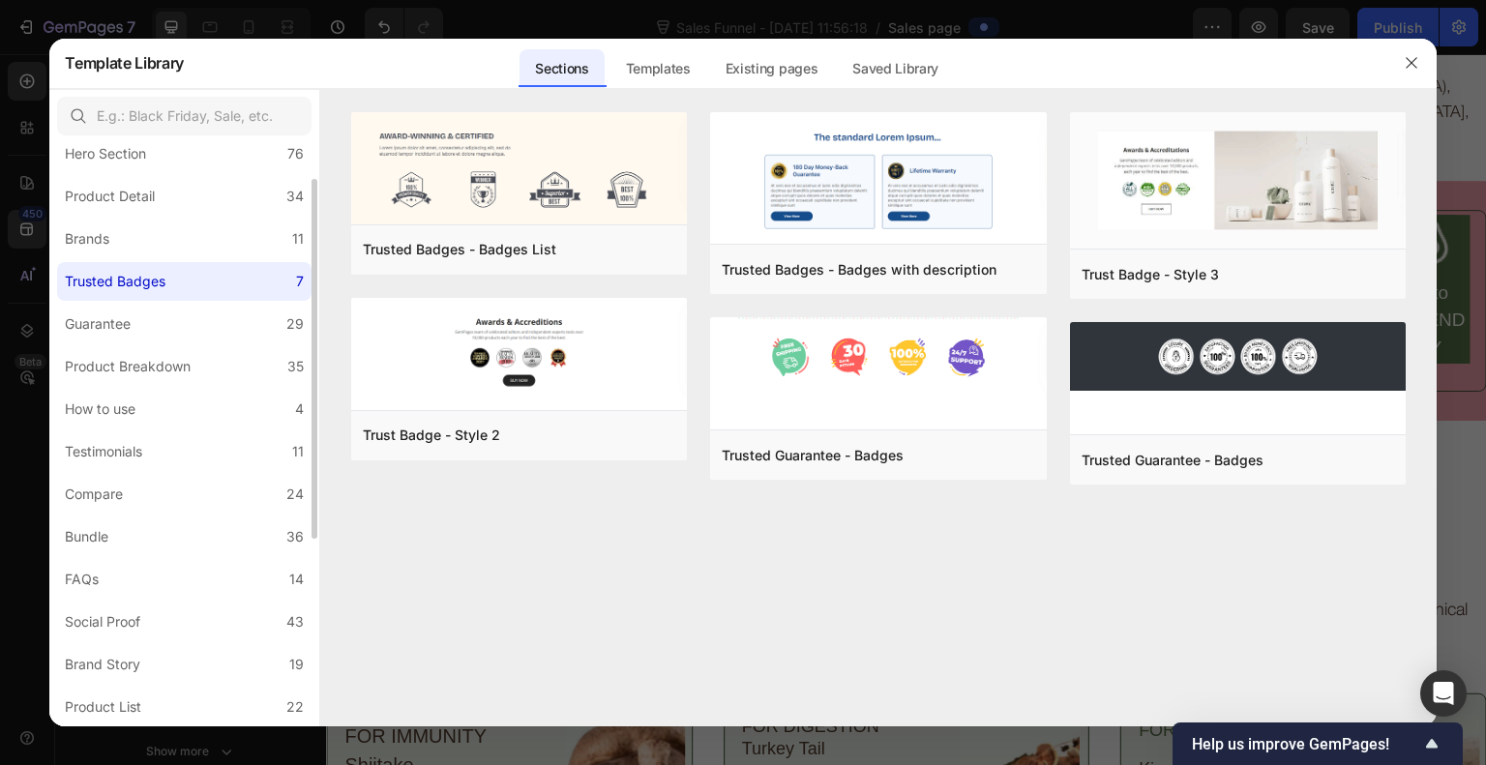
scroll to position [62, 0]
click at [221, 241] on label "Brands 11" at bounding box center [184, 244] width 255 height 39
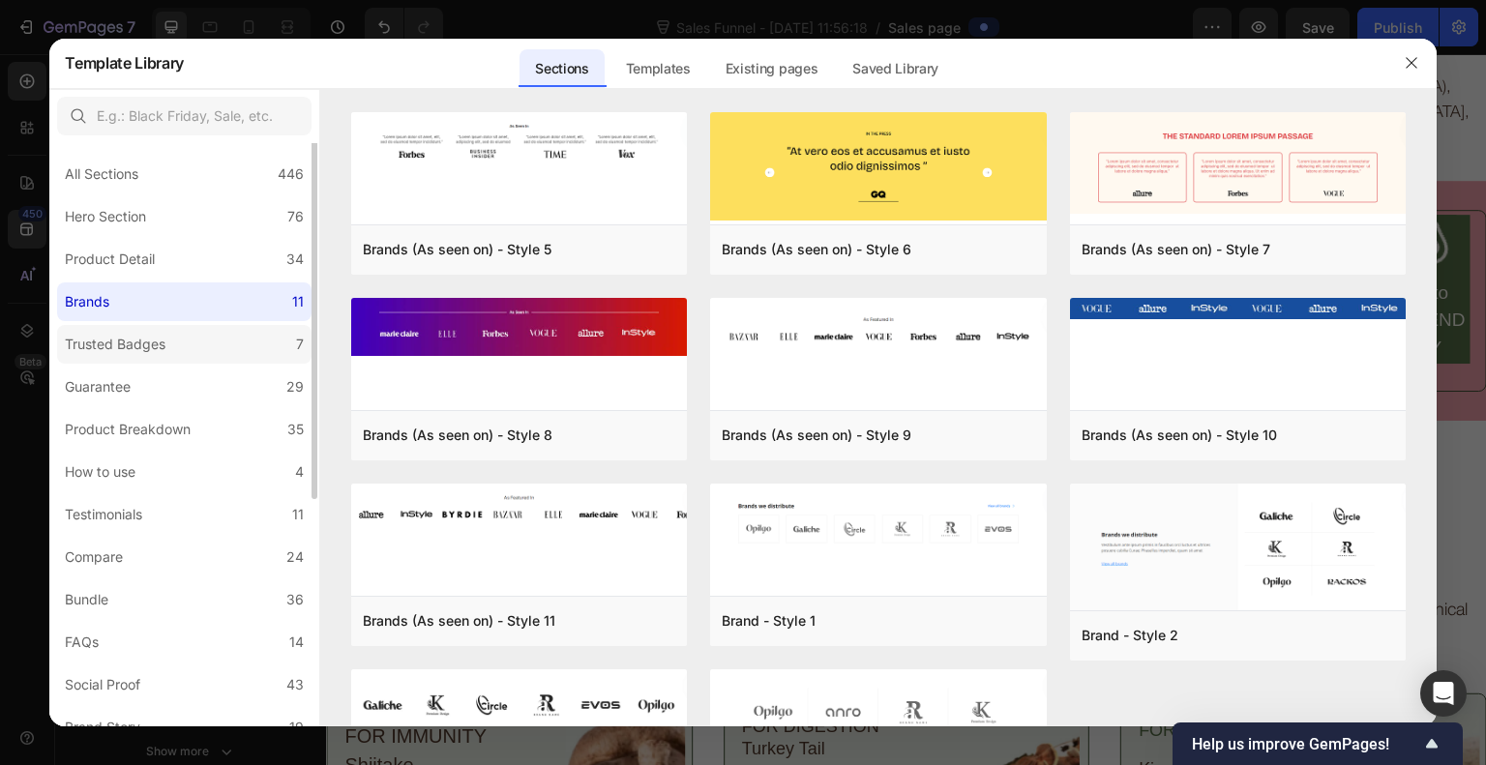
scroll to position [0, 0]
click at [212, 272] on label "Product Detail 34" at bounding box center [184, 263] width 255 height 39
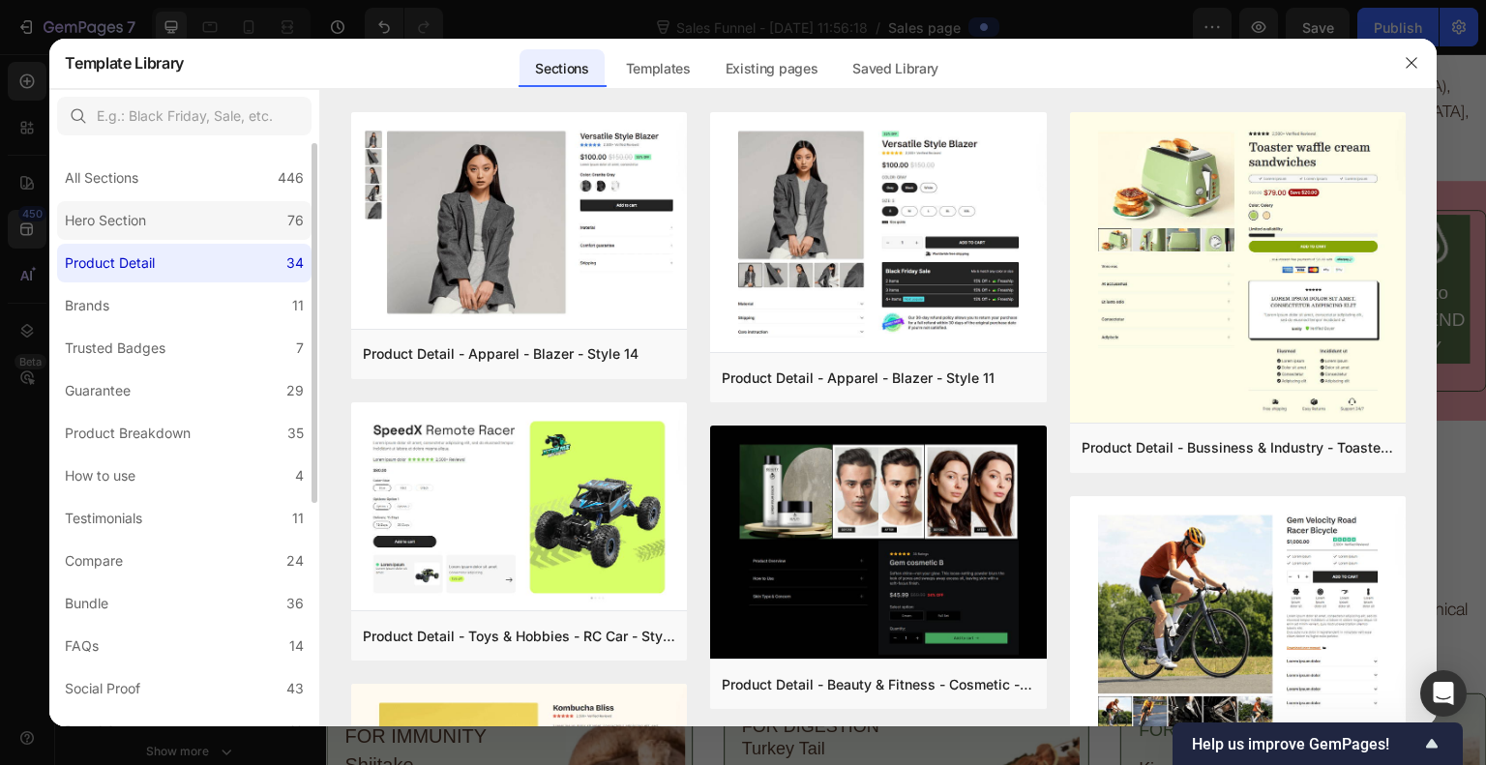
click at [203, 233] on label "Hero Section 76" at bounding box center [184, 220] width 255 height 39
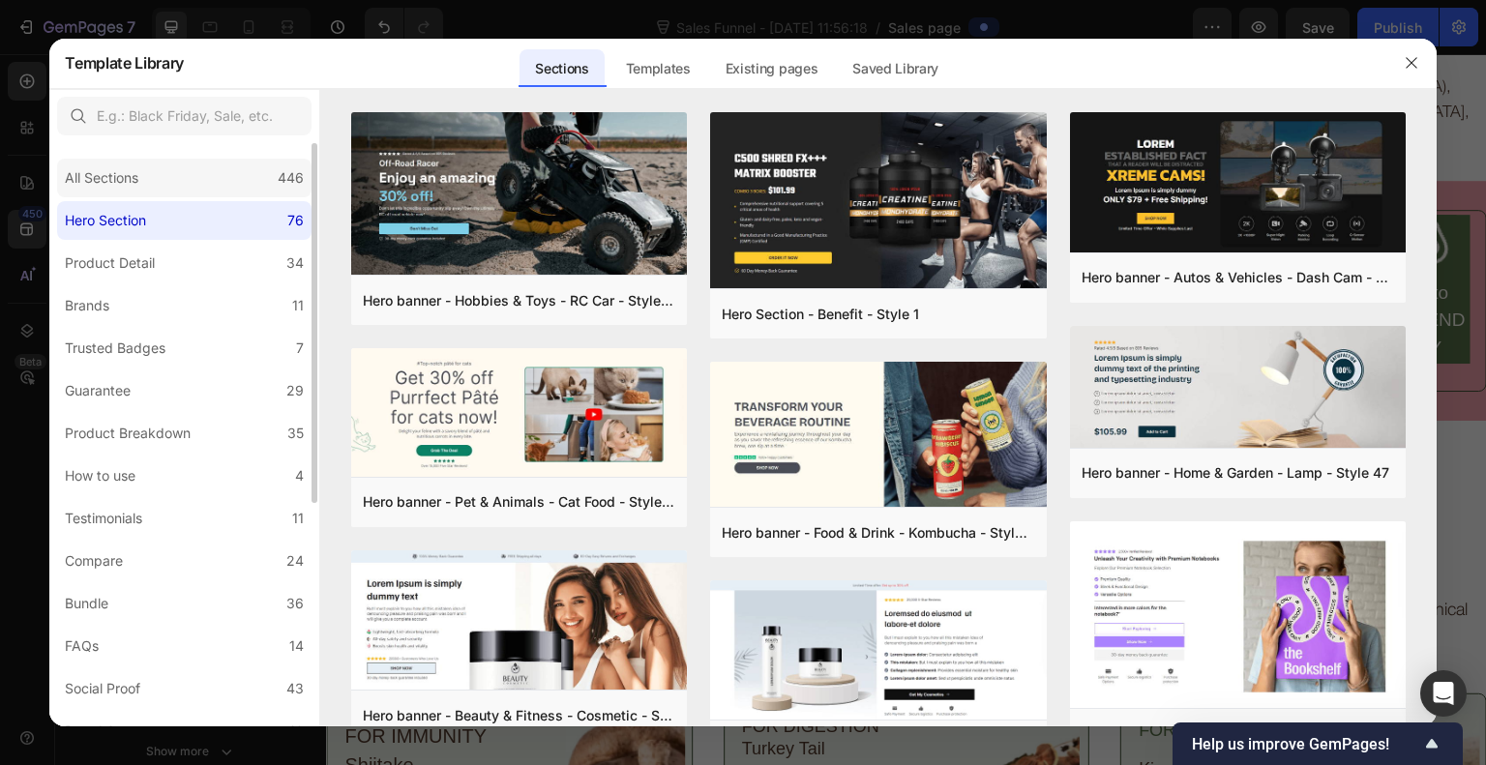
click at [205, 178] on div "All Sections 446" at bounding box center [184, 178] width 255 height 39
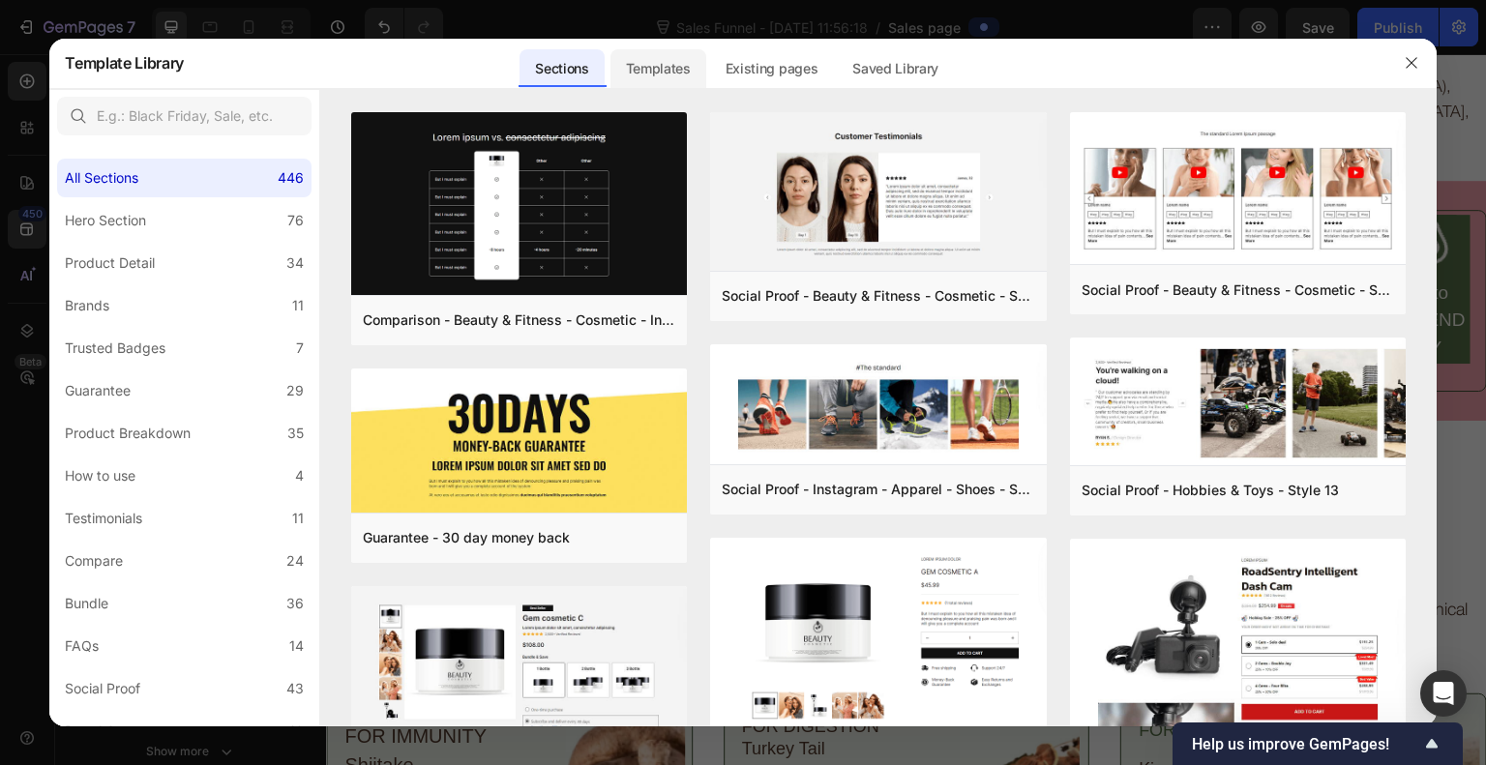
click at [668, 66] on div "Templates" at bounding box center [659, 68] width 96 height 39
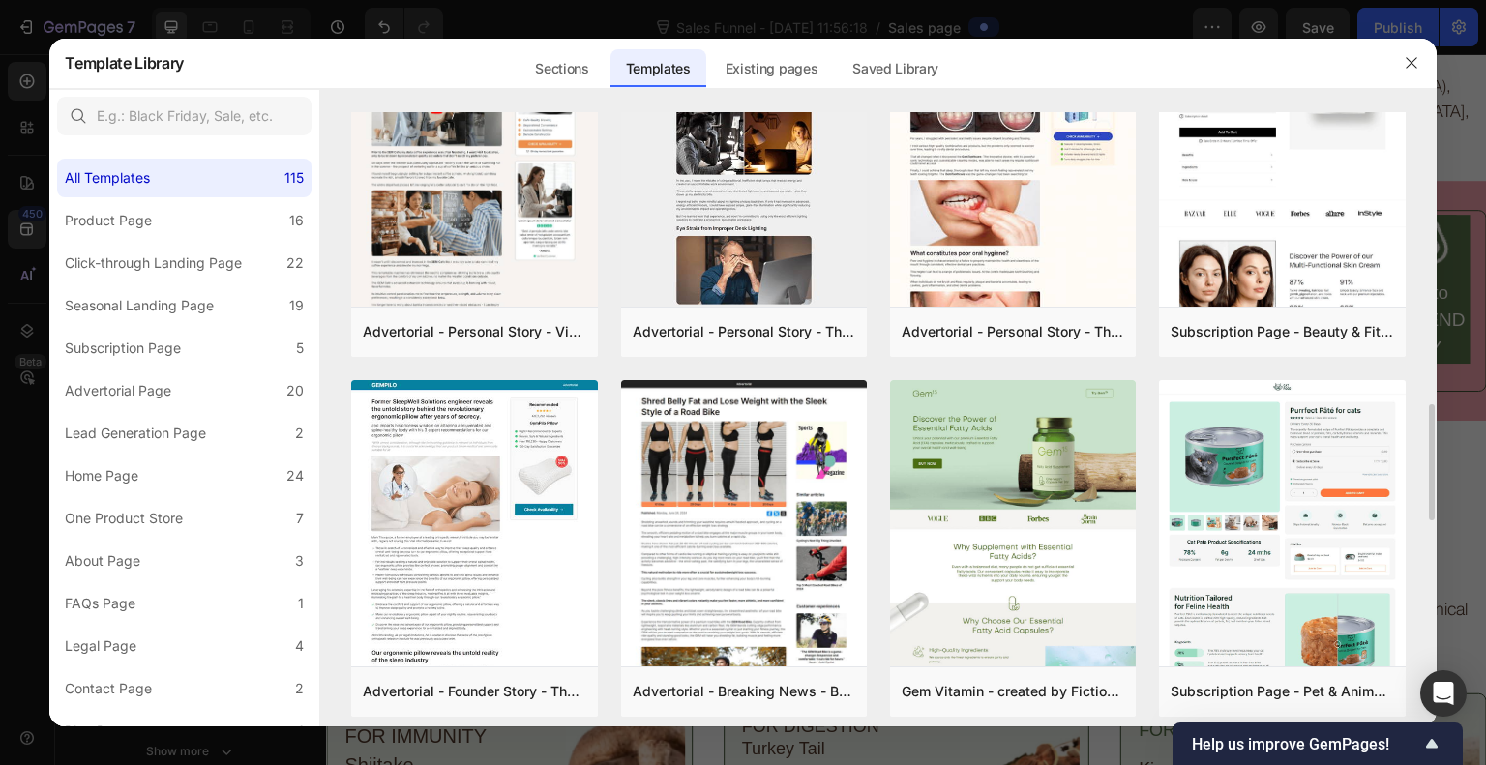
scroll to position [1535, 0]
click at [1416, 65] on icon "button" at bounding box center [1411, 62] width 15 height 15
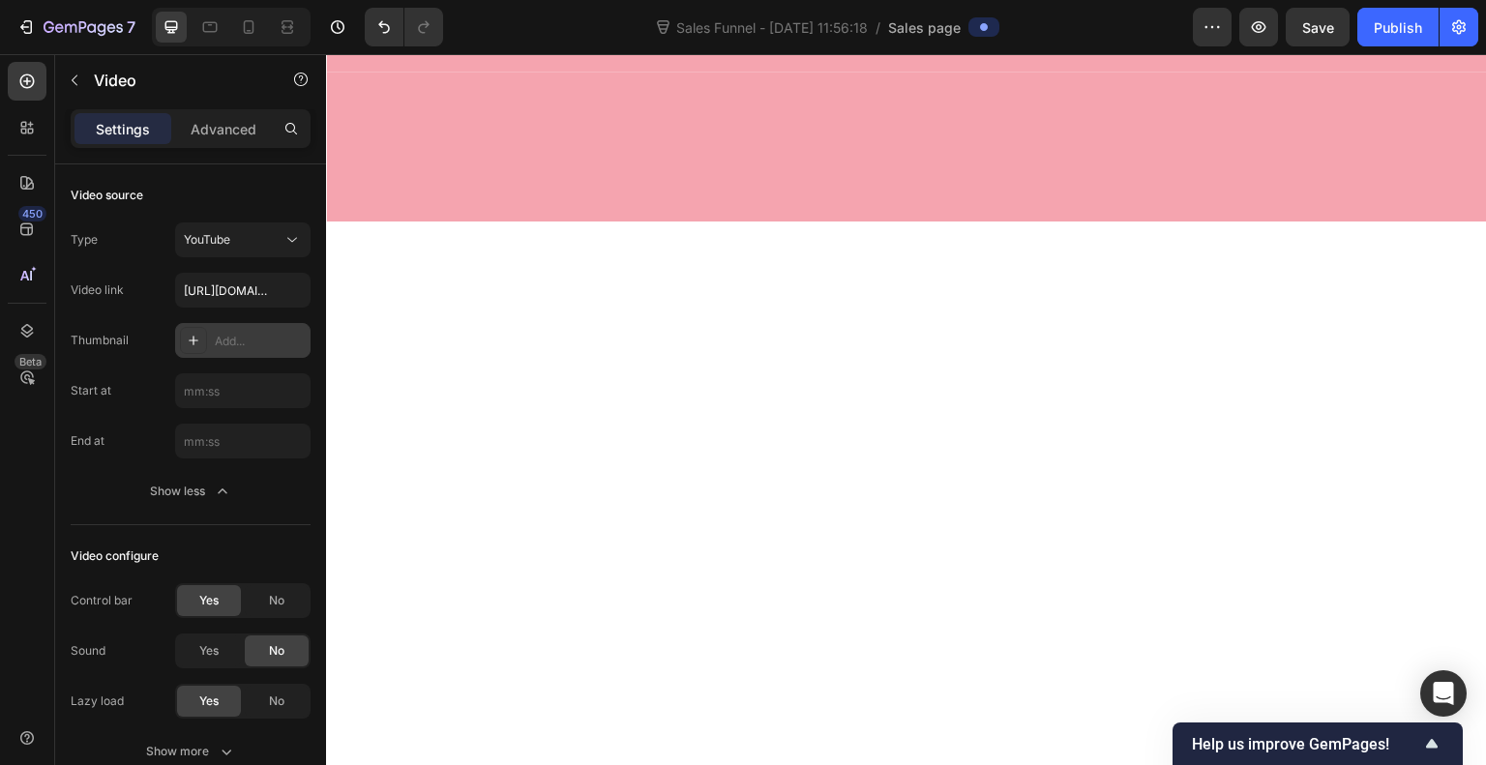
scroll to position [0, 0]
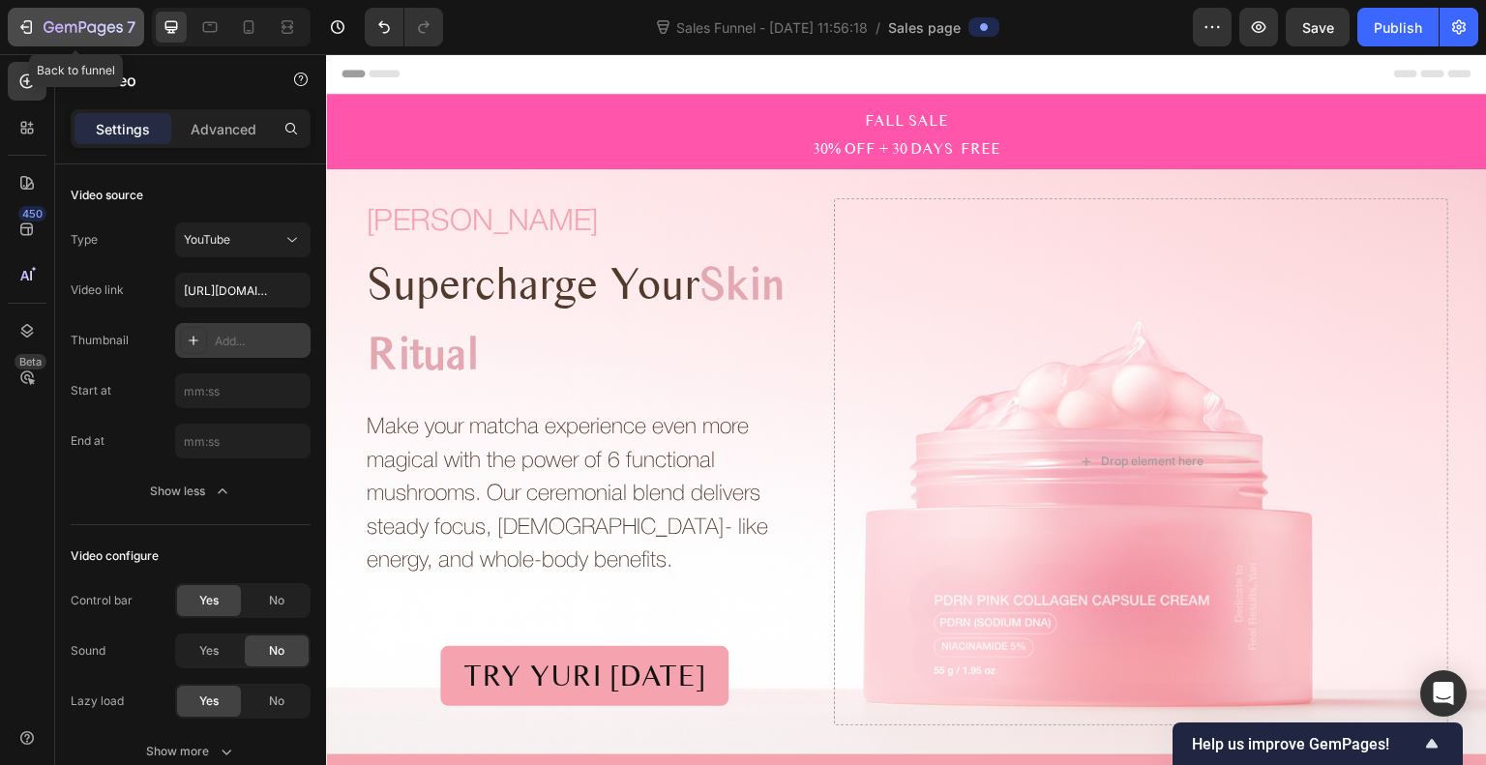
click at [29, 30] on icon "button" at bounding box center [25, 26] width 19 height 19
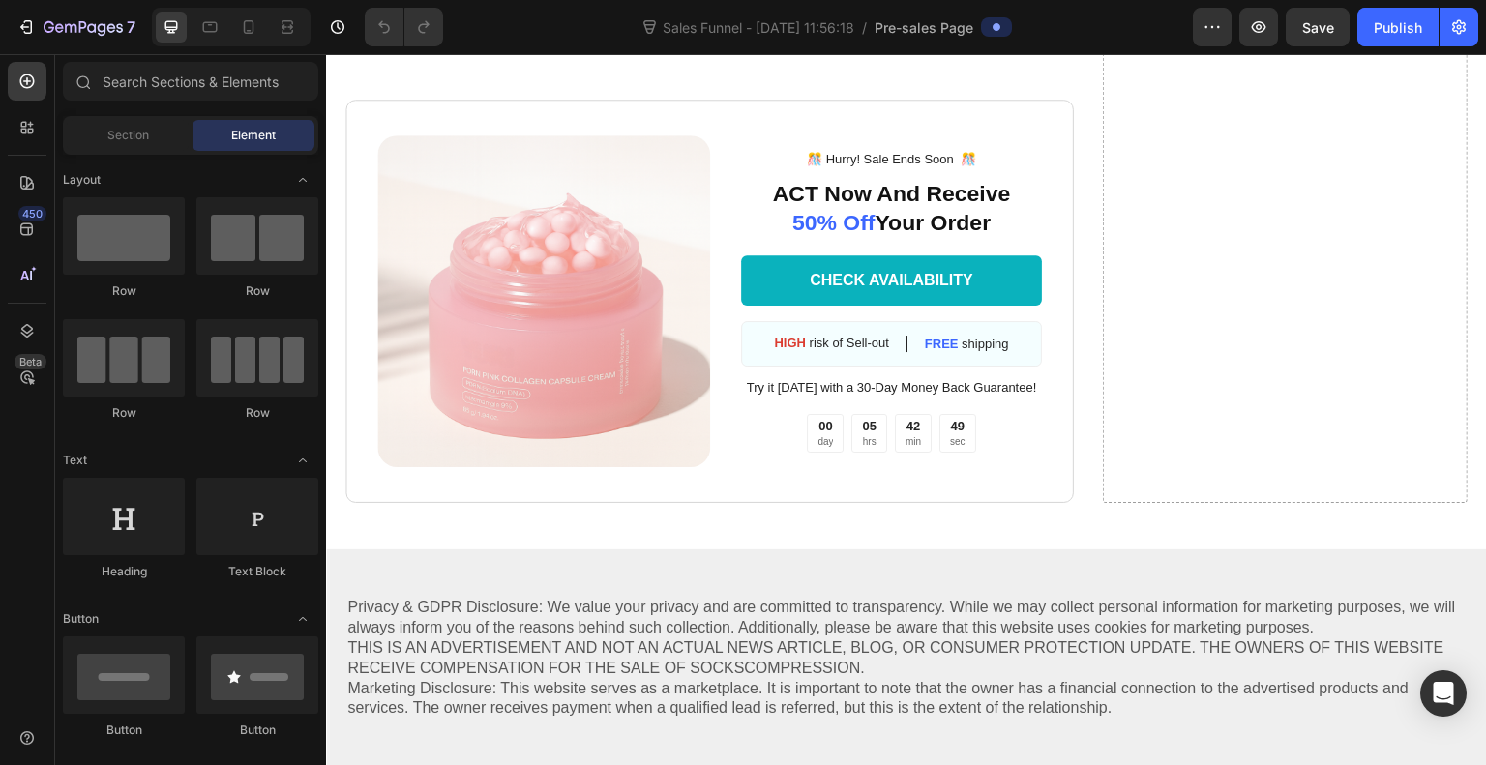
scroll to position [6371, 0]
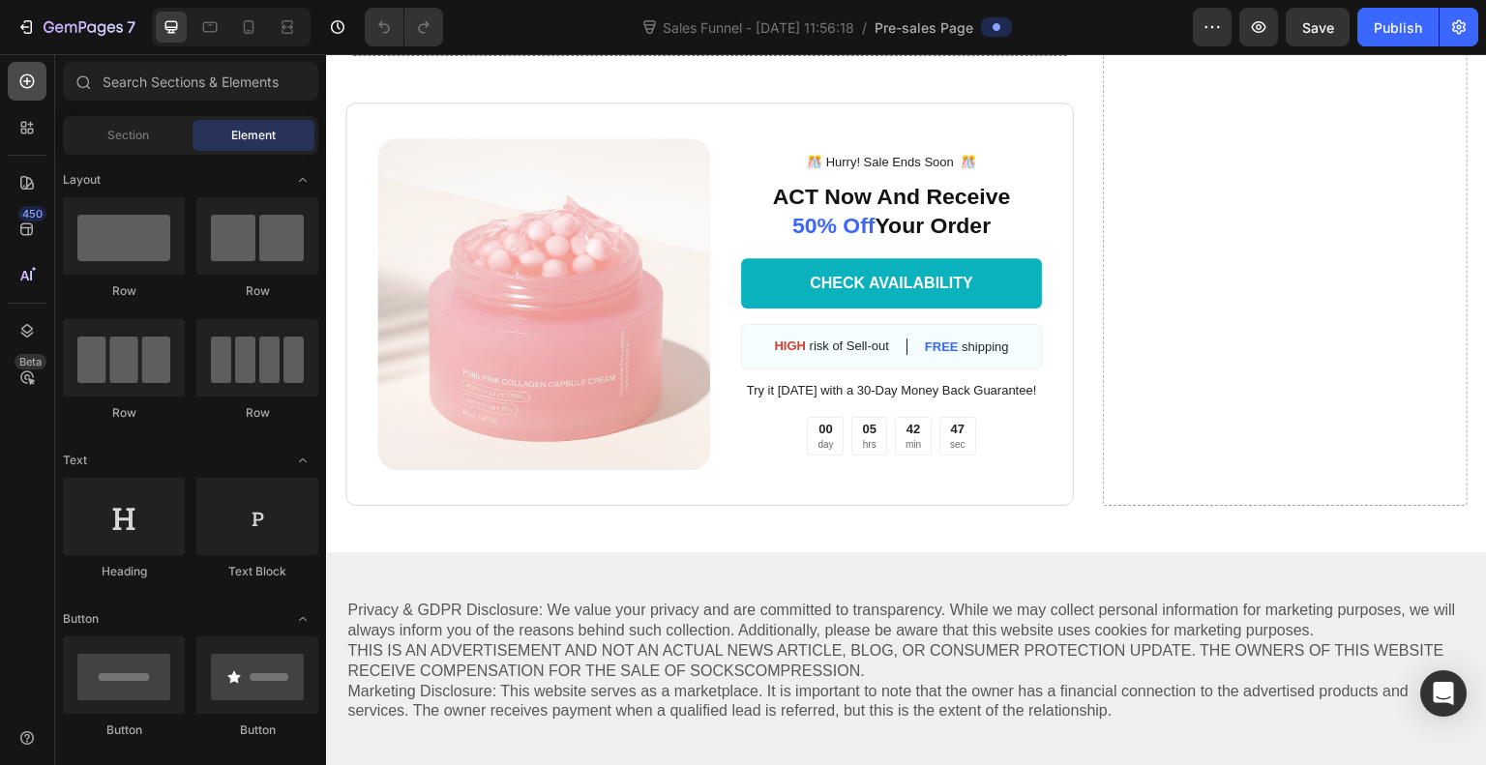
click at [27, 79] on icon at bounding box center [27, 81] width 8 height 8
click at [145, 135] on span "Section" at bounding box center [128, 135] width 42 height 17
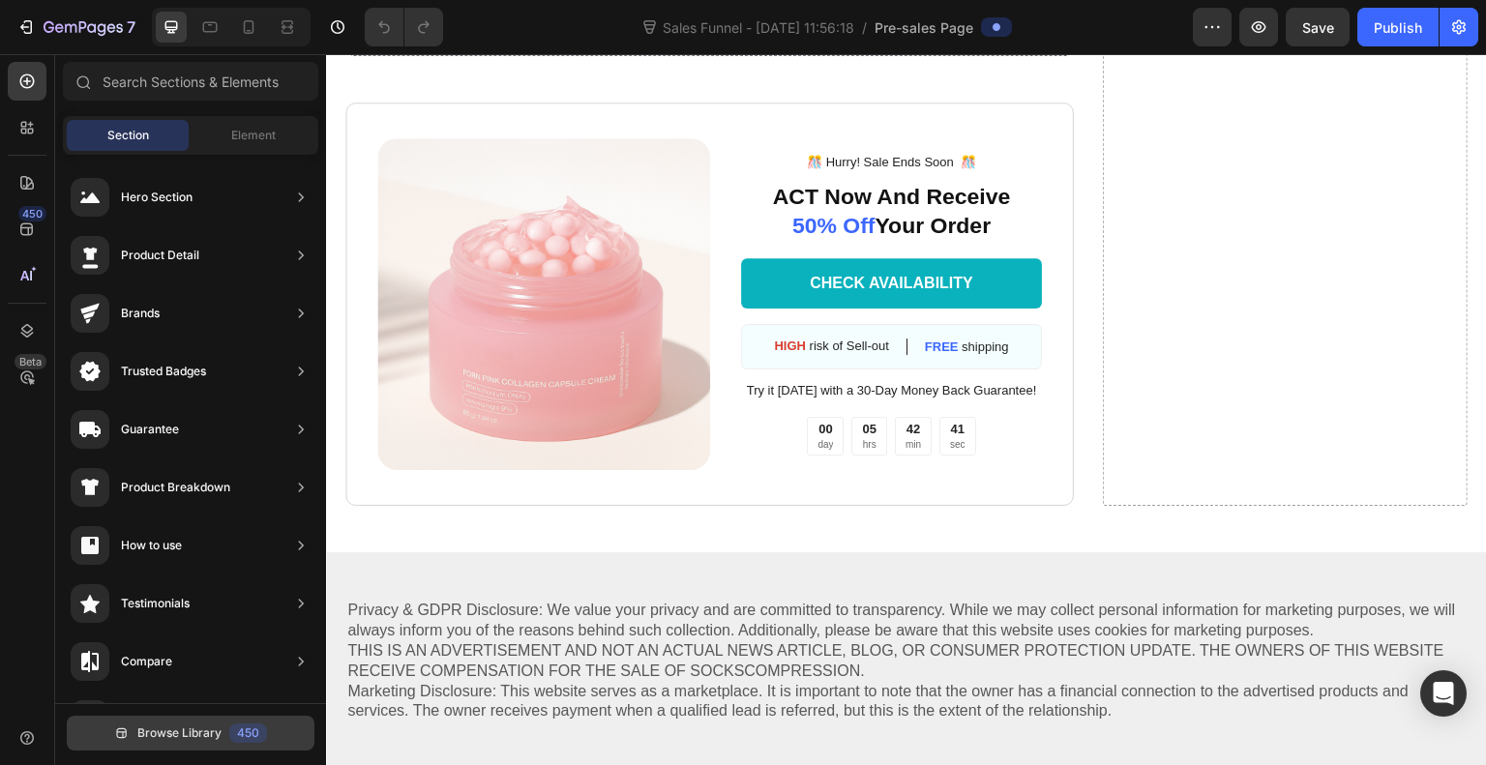
click at [135, 742] on button "Browse Library 450" at bounding box center [191, 733] width 248 height 35
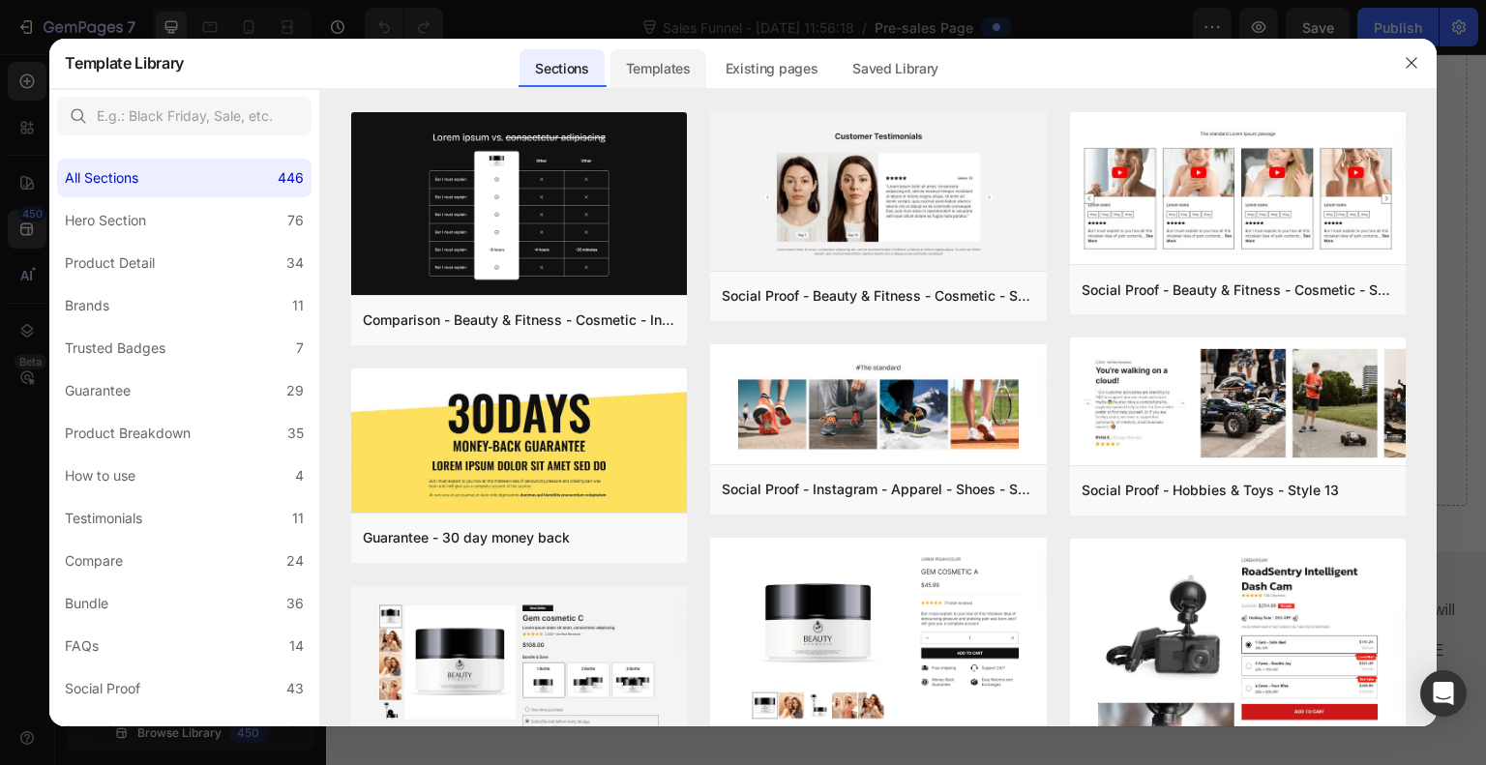
click at [660, 65] on div "Templates" at bounding box center [659, 68] width 96 height 39
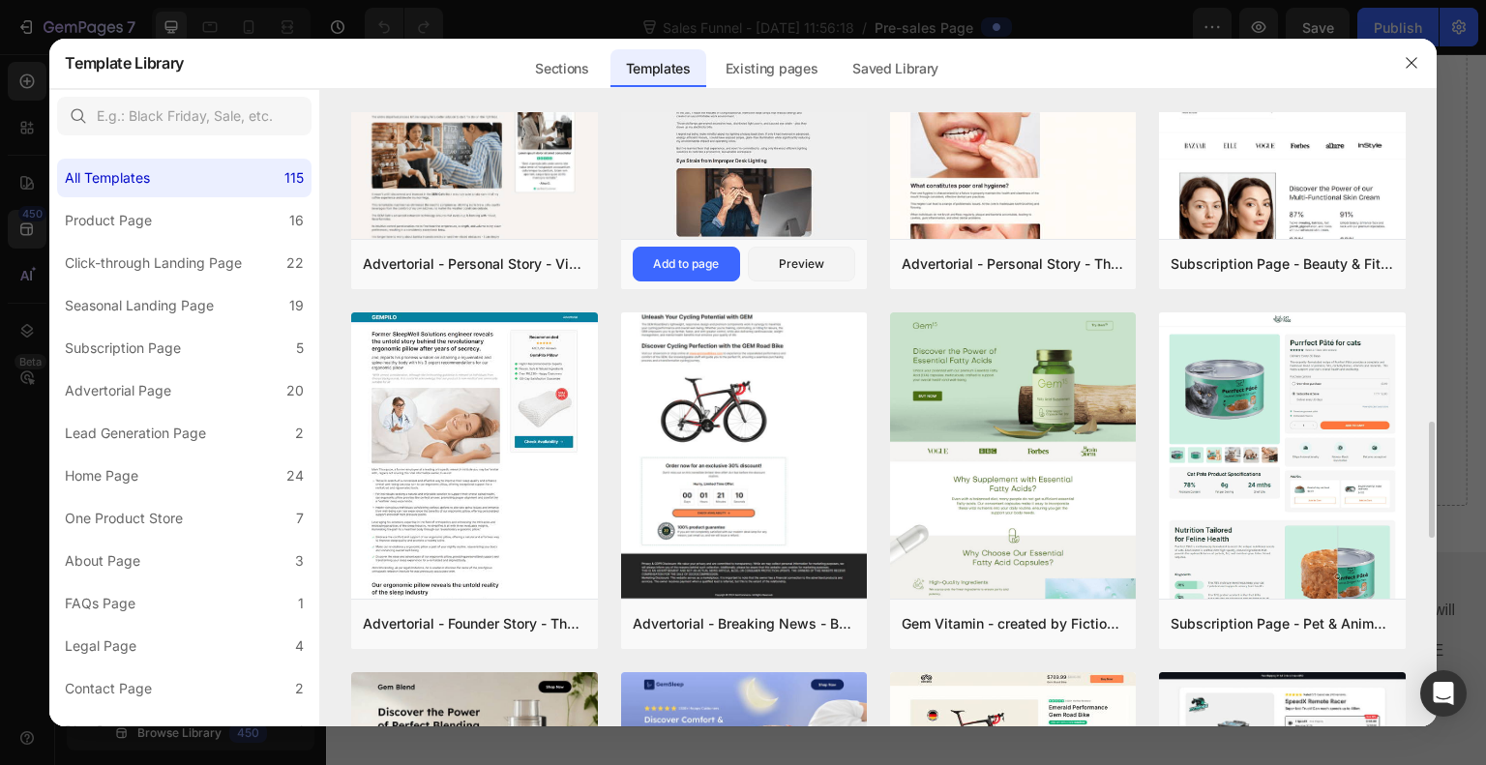
scroll to position [1608, 0]
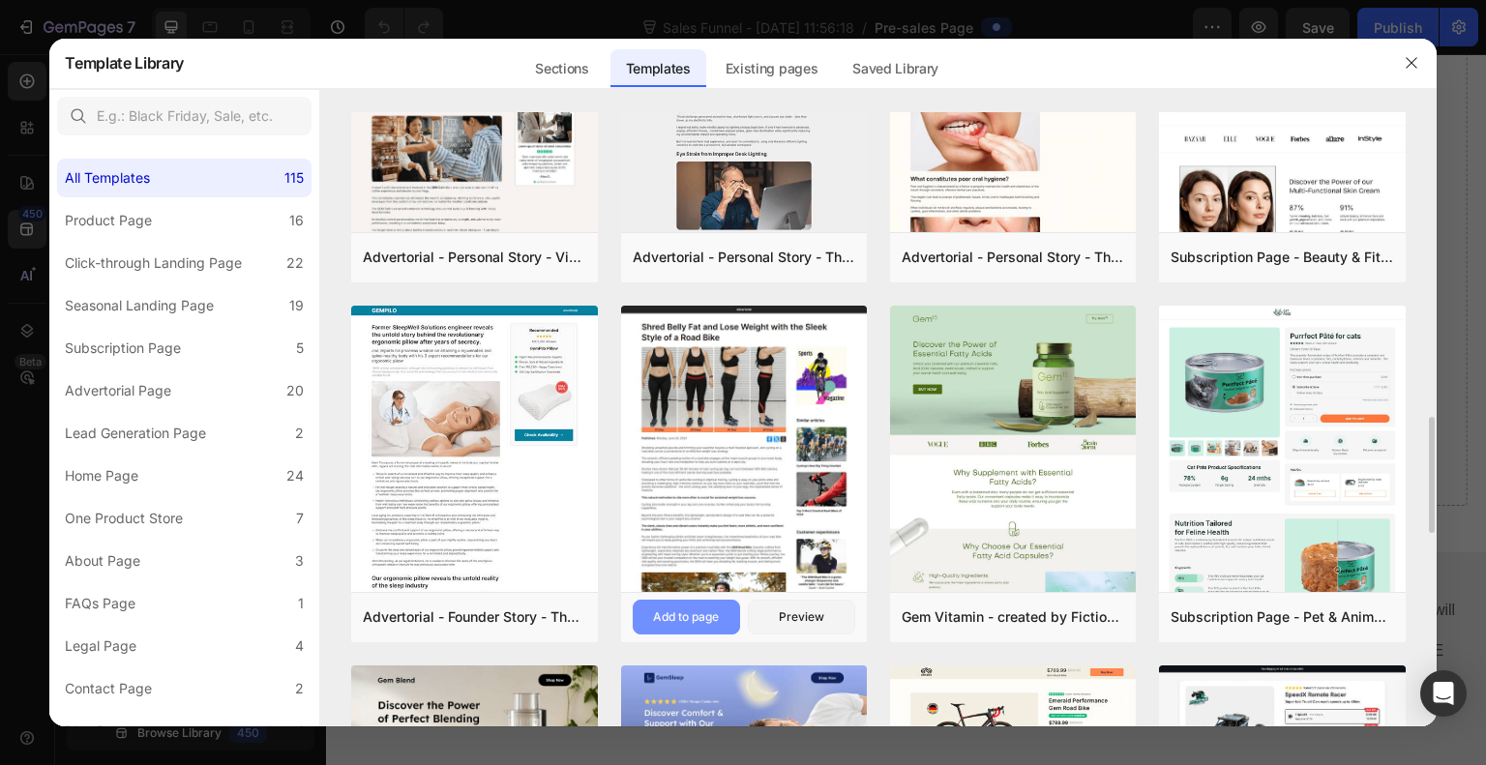
click at [693, 620] on div "Add to page" at bounding box center [686, 617] width 66 height 17
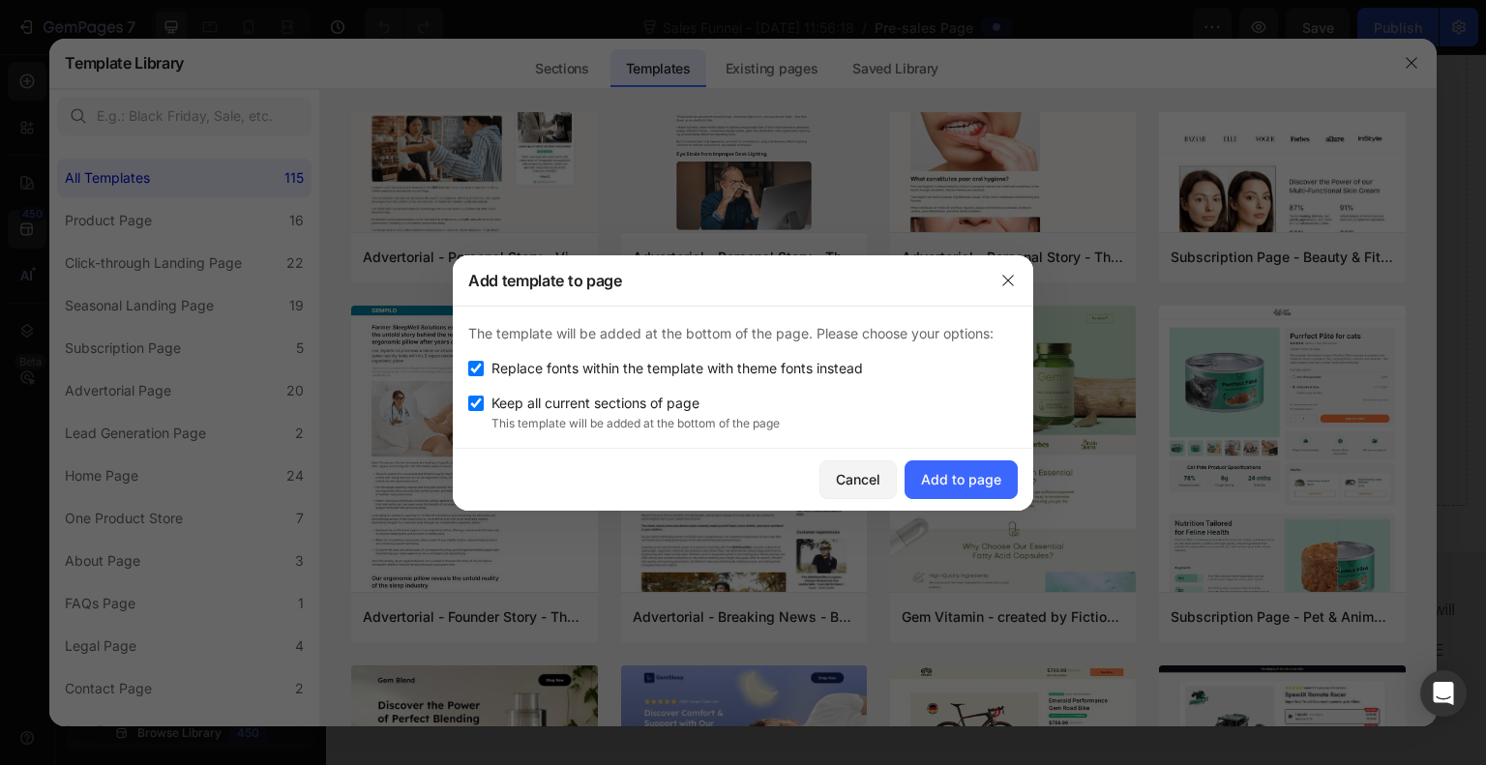
click at [476, 403] on input "checkbox" at bounding box center [475, 403] width 15 height 15
checkbox input "false"
click at [971, 483] on div "Add to page" at bounding box center [961, 479] width 80 height 20
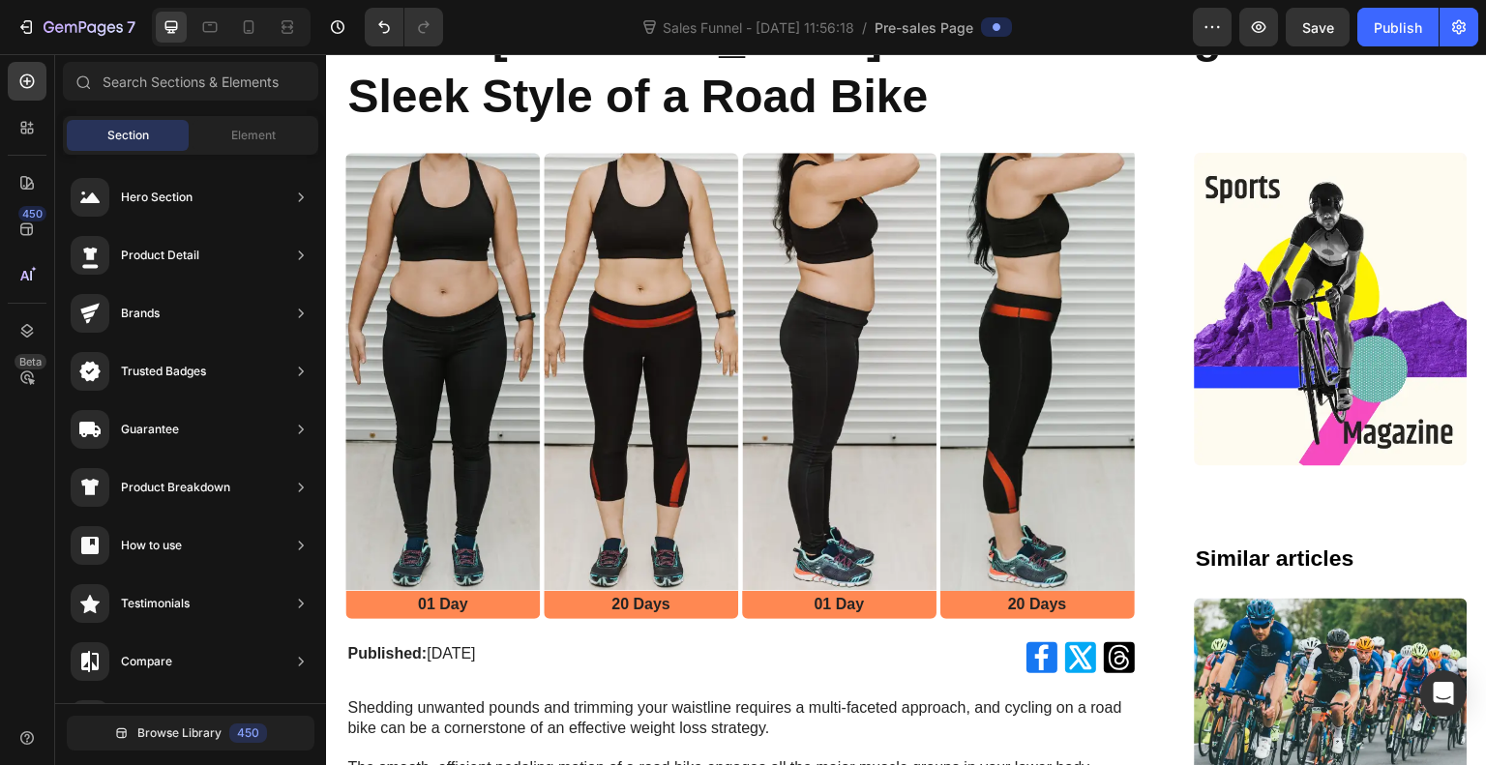
scroll to position [0, 0]
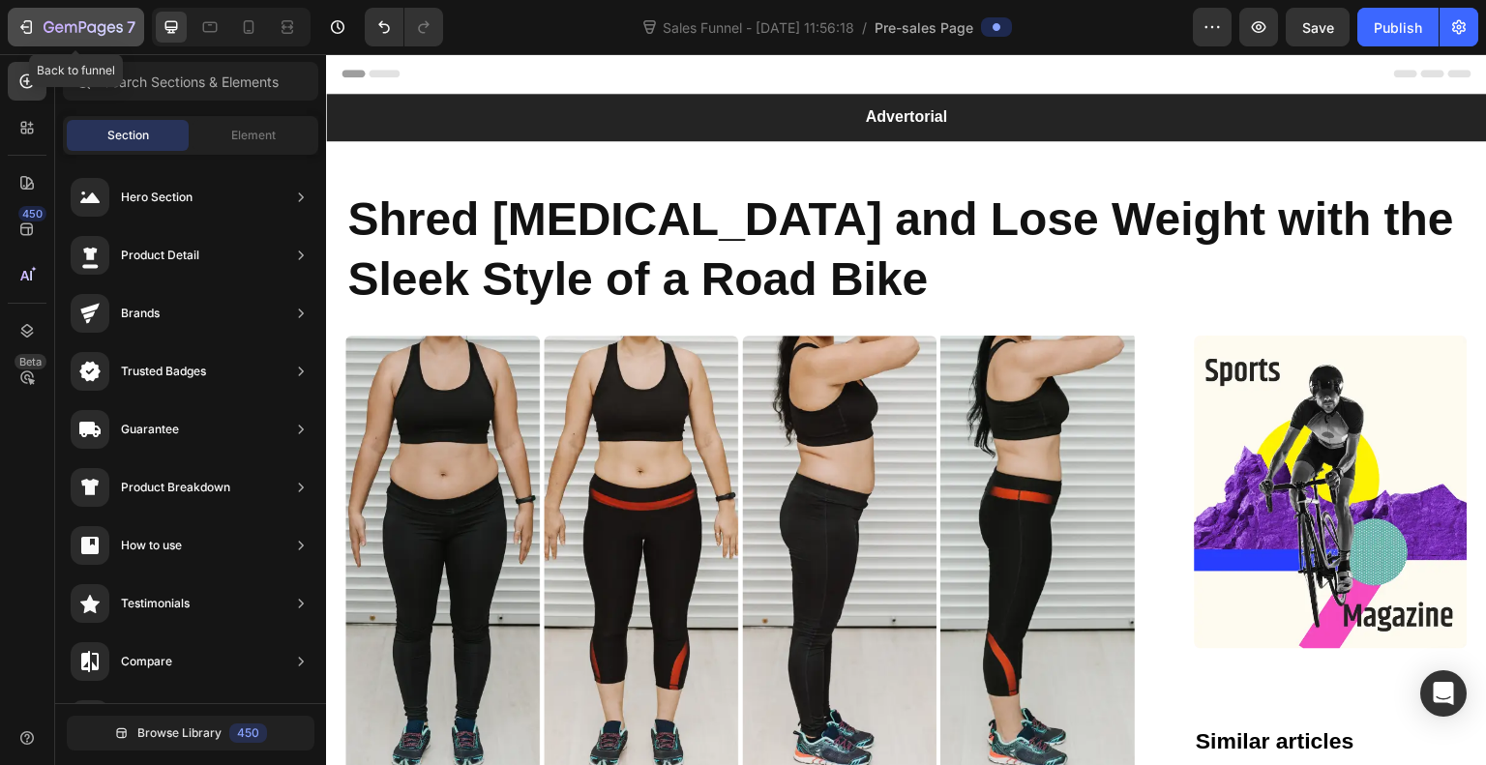
click at [17, 29] on icon "button" at bounding box center [25, 26] width 19 height 19
click at [24, 30] on icon "button" at bounding box center [25, 26] width 19 height 19
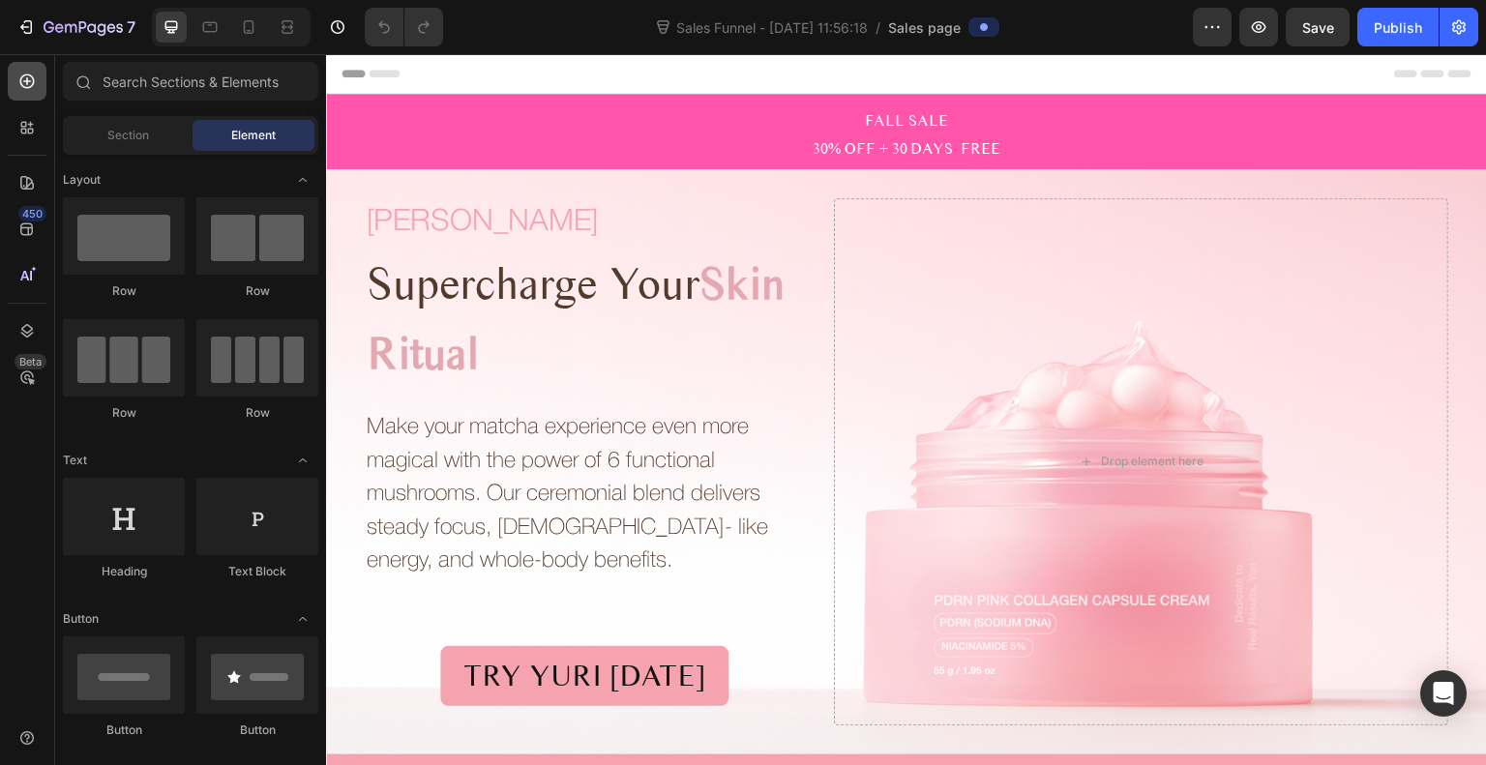
click at [24, 78] on icon at bounding box center [26, 81] width 19 height 19
click at [130, 145] on div "Section" at bounding box center [128, 135] width 122 height 31
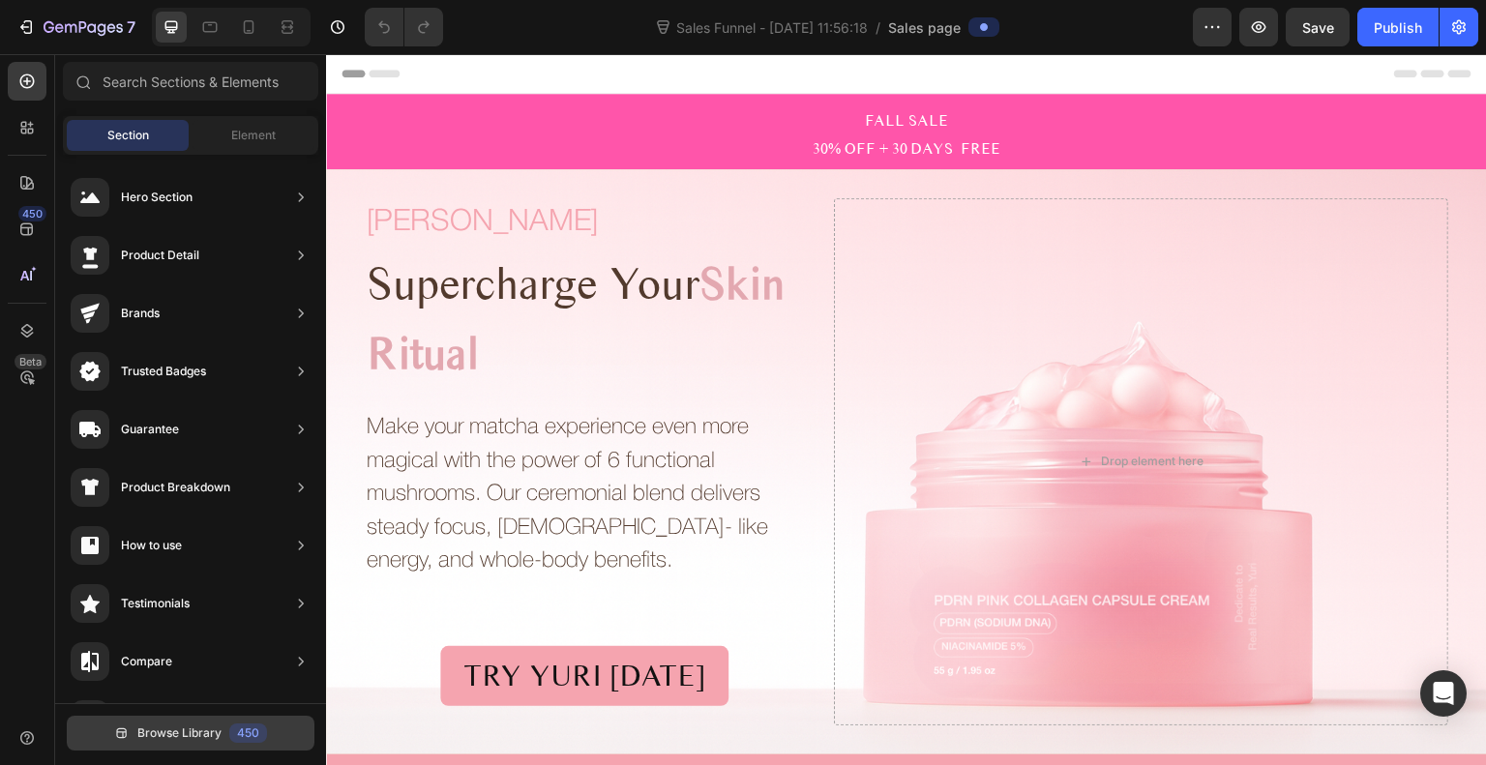
click at [184, 742] on button "Browse Library 450" at bounding box center [191, 733] width 248 height 35
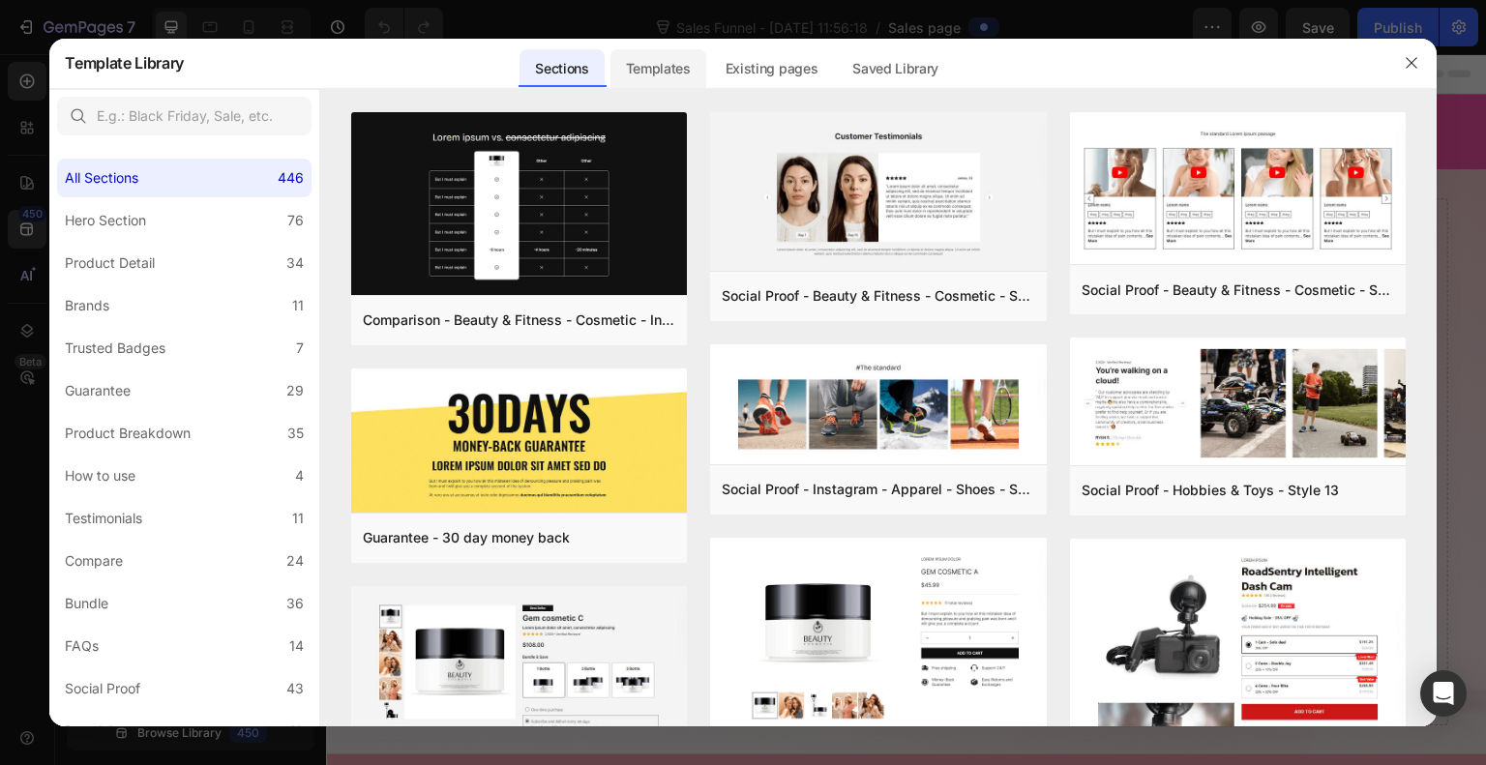
click at [676, 51] on div "Templates" at bounding box center [659, 68] width 96 height 39
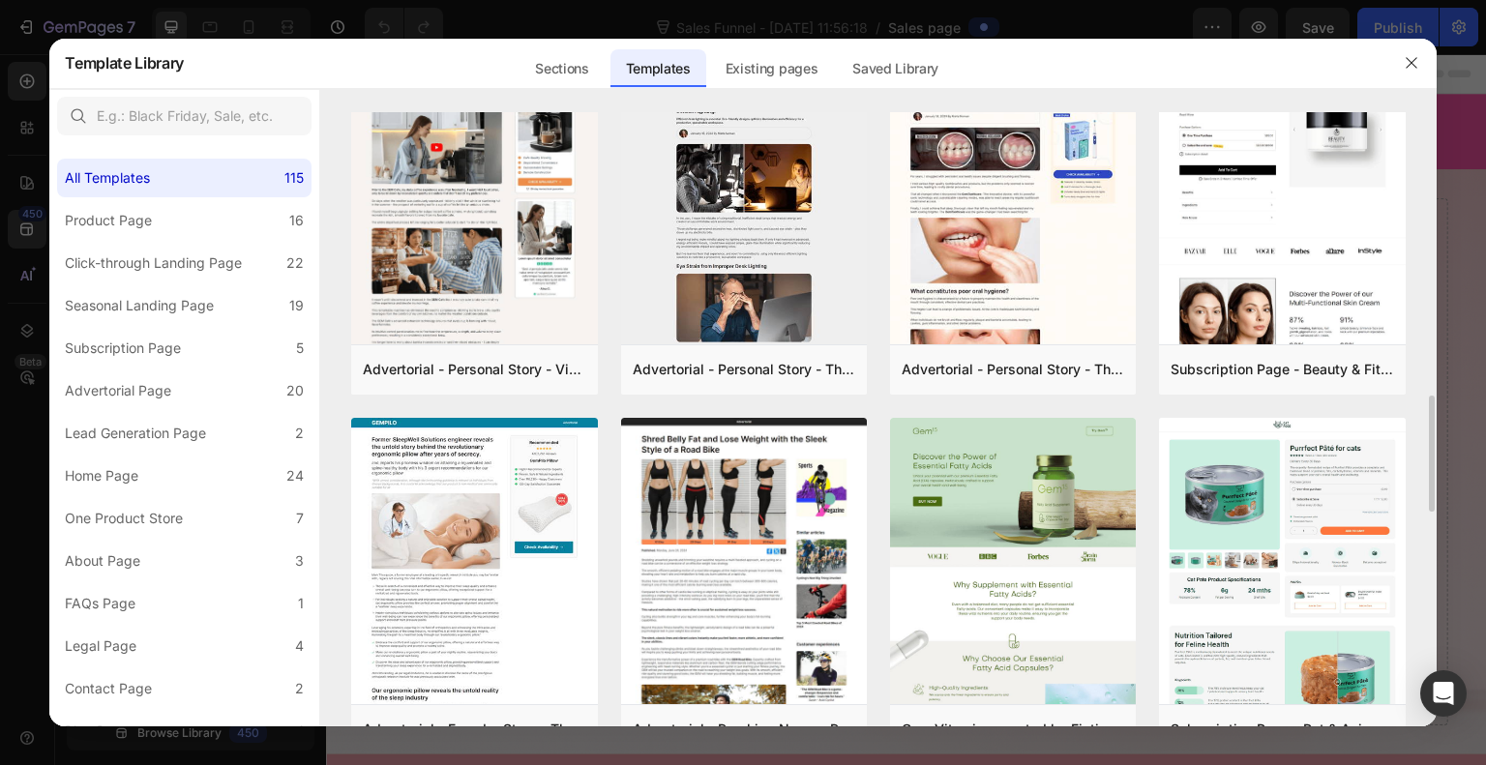
scroll to position [1519, 0]
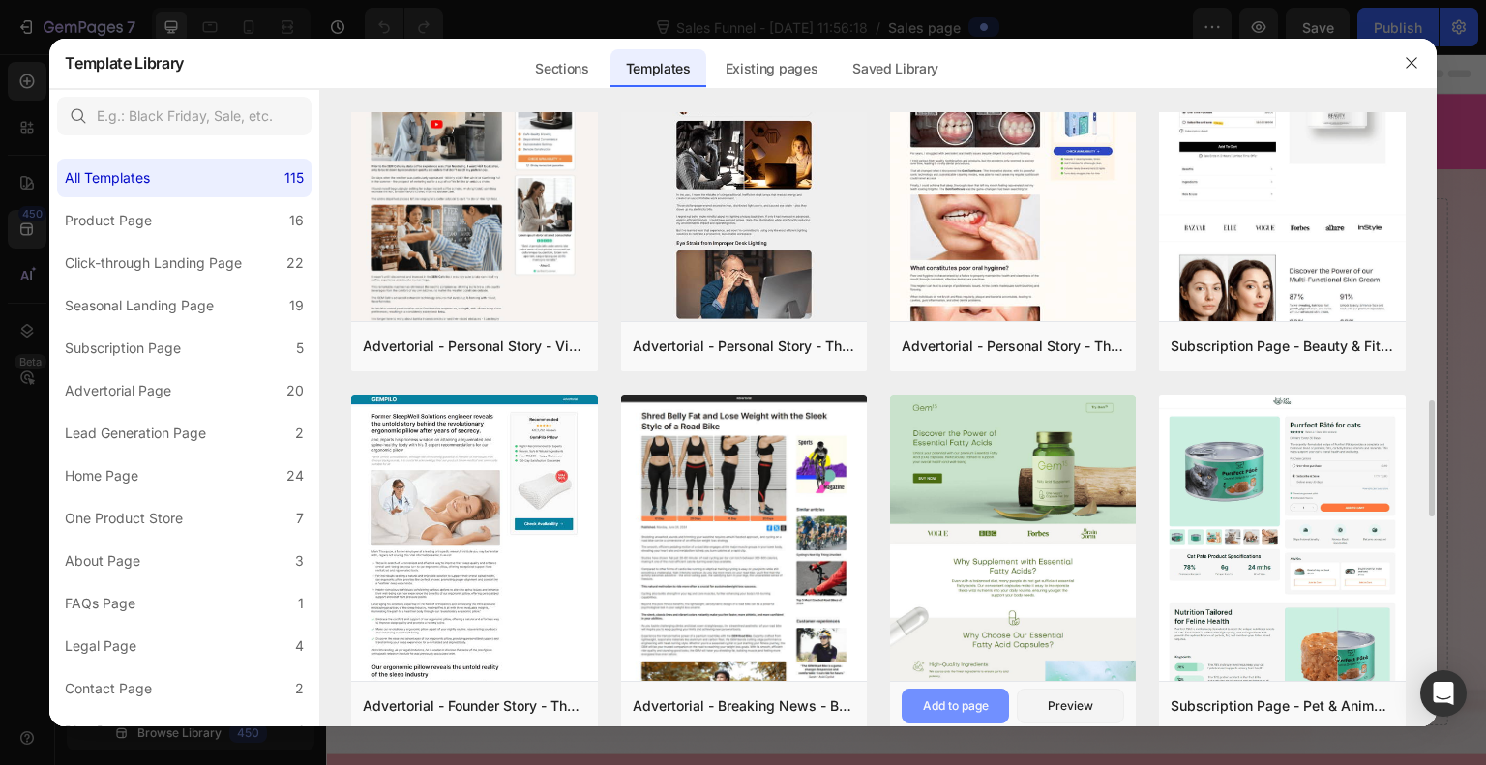
click at [969, 710] on div "Add to page" at bounding box center [956, 706] width 66 height 17
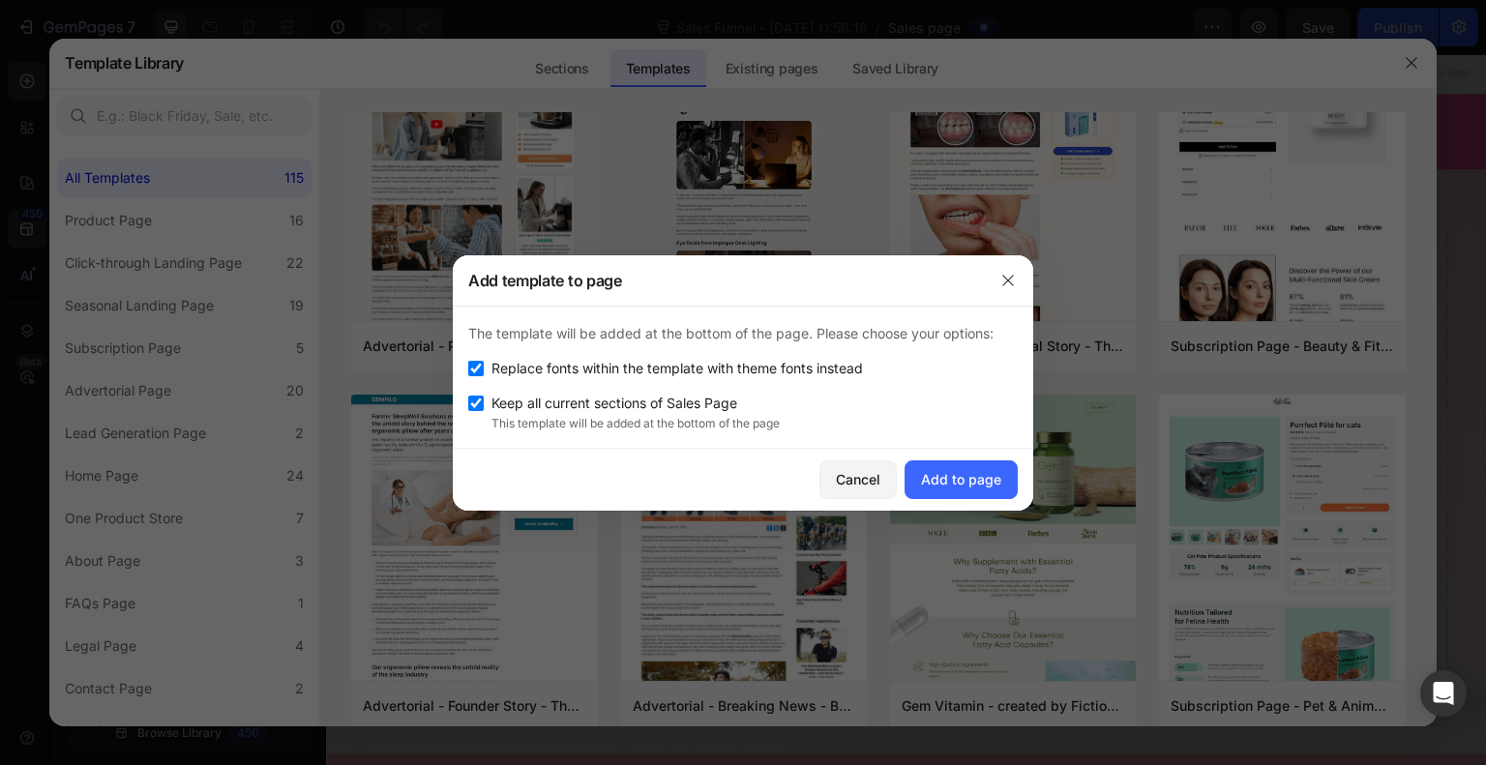
click at [477, 408] on input "checkbox" at bounding box center [475, 403] width 15 height 15
checkbox input "false"
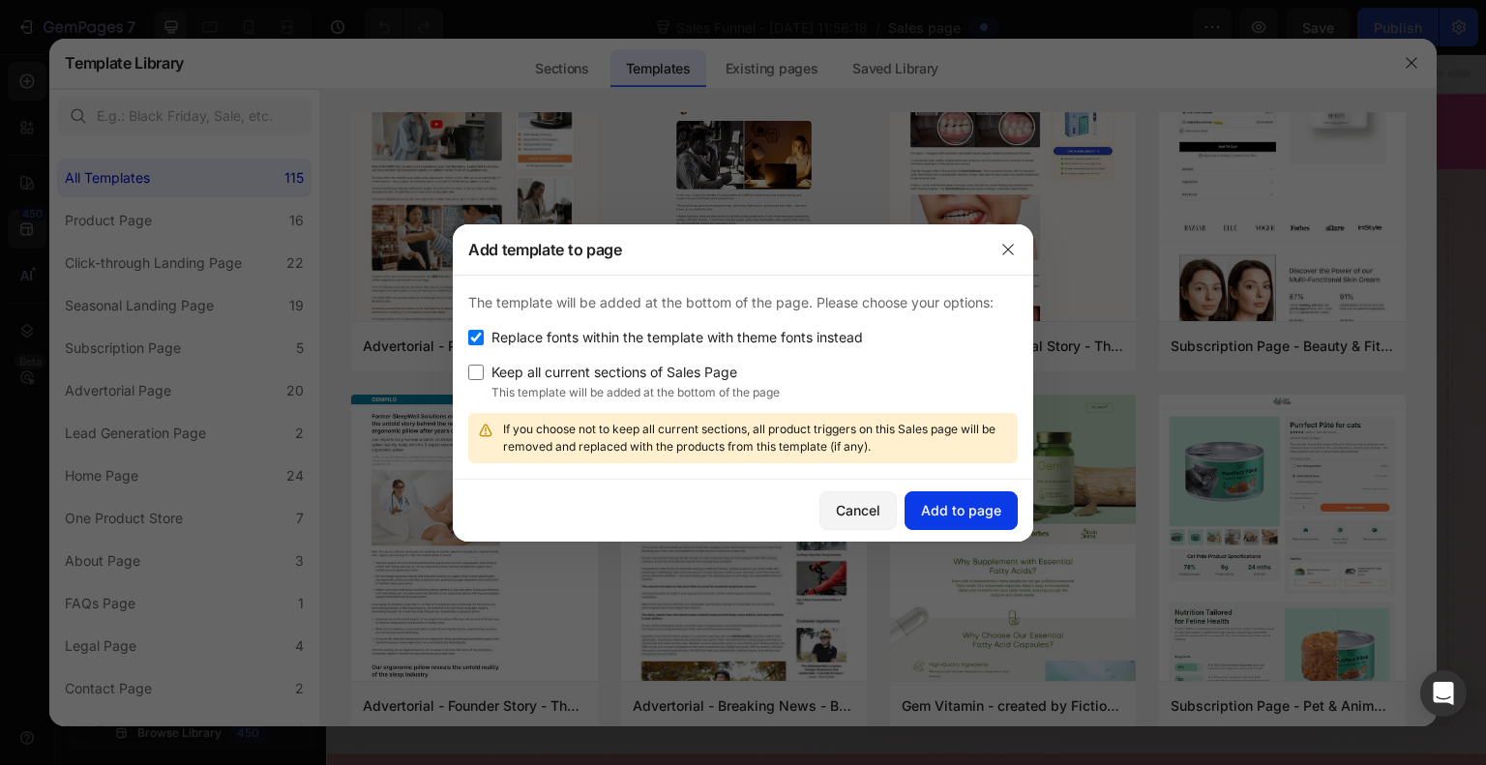
click at [963, 514] on div "Add to page" at bounding box center [961, 510] width 80 height 20
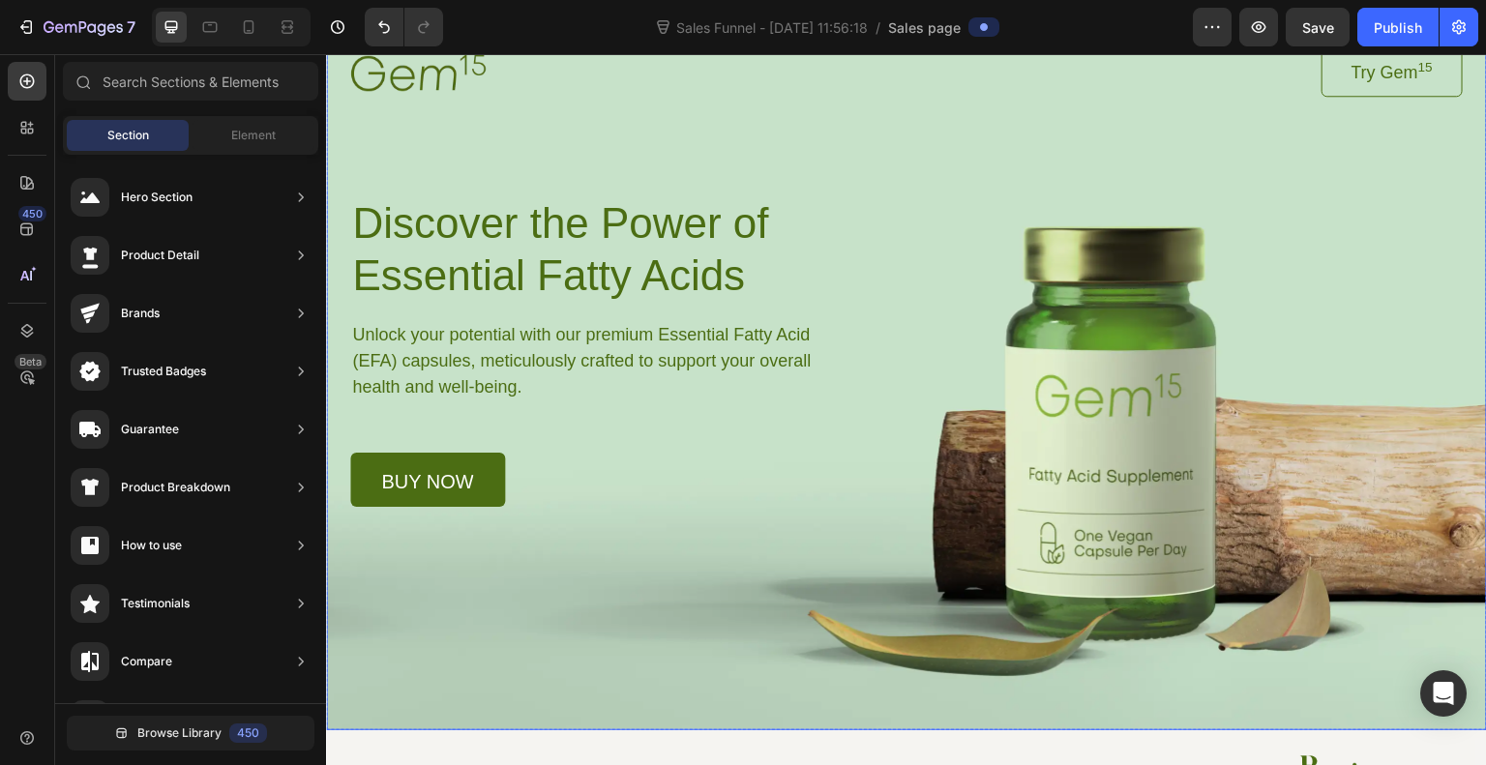
scroll to position [97, 0]
click at [813, 689] on div "Background Image" at bounding box center [906, 363] width 1161 height 733
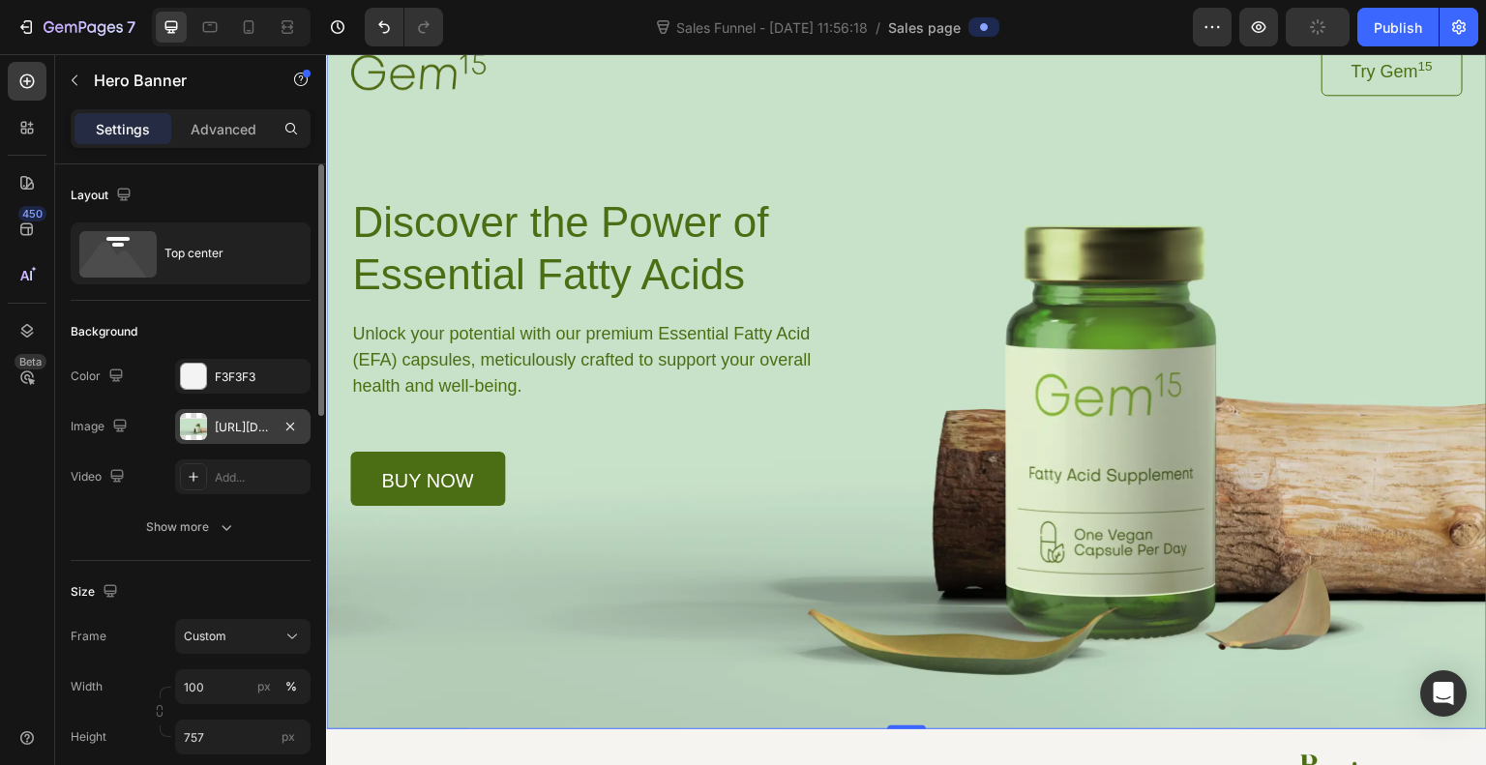
click at [192, 422] on div at bounding box center [193, 426] width 27 height 27
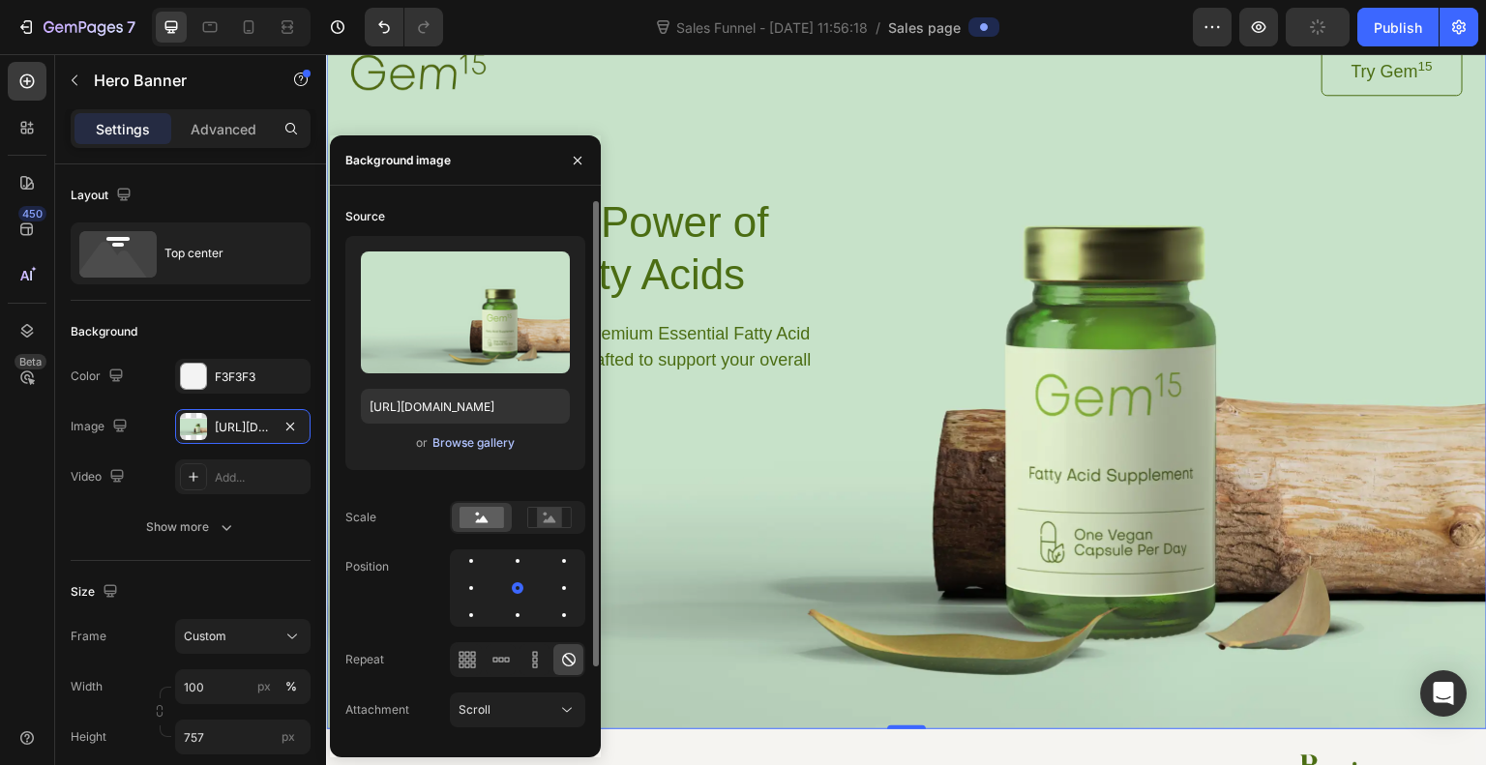
click at [468, 446] on div "Browse gallery" at bounding box center [474, 443] width 82 height 17
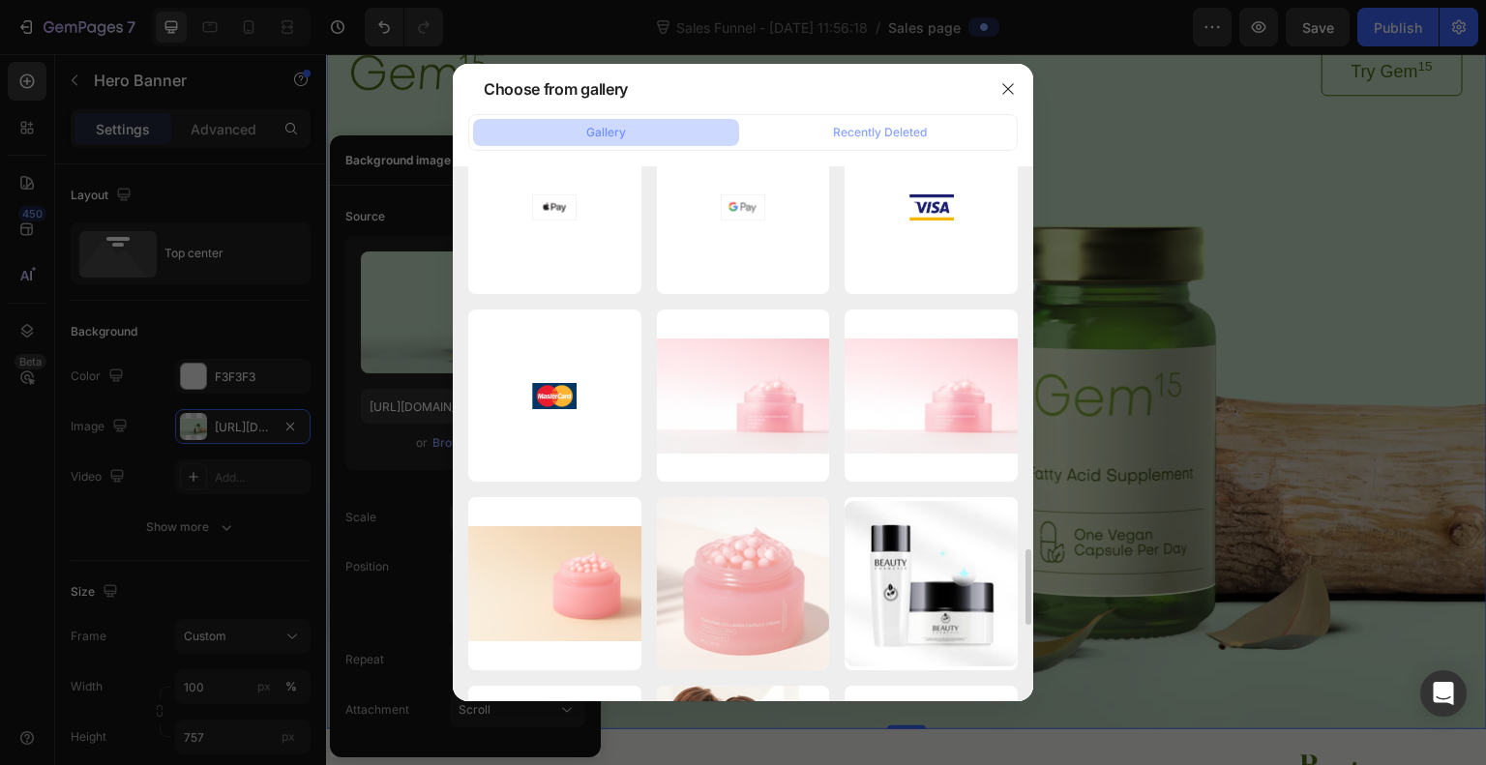
scroll to position [2698, 0]
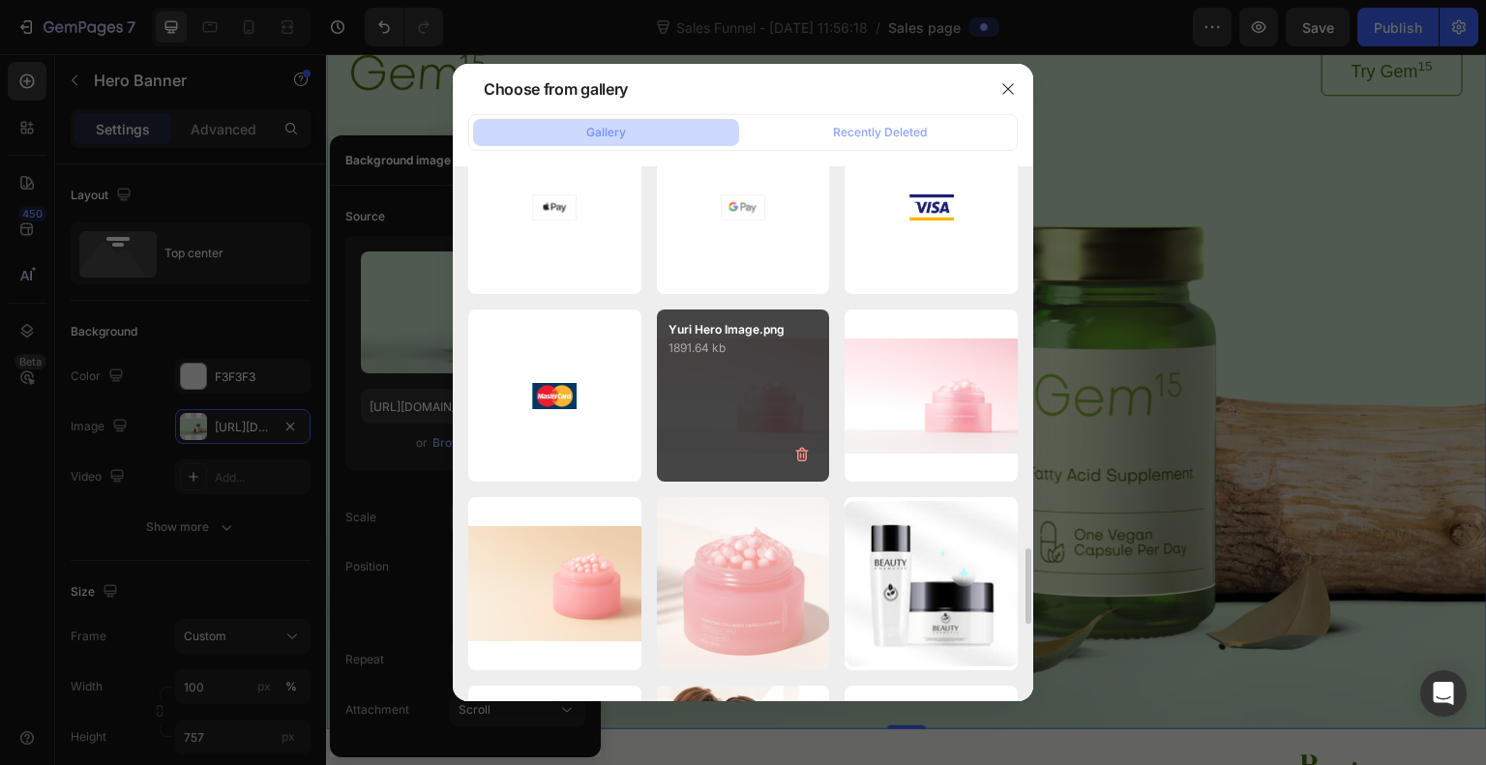
click at [730, 400] on div "Yuri Hero Image.png 1891.64 kb" at bounding box center [743, 396] width 173 height 173
type input "https://cdn.shopify.com/s/files/1/0720/0672/9901/files/gempages_585576053401977…"
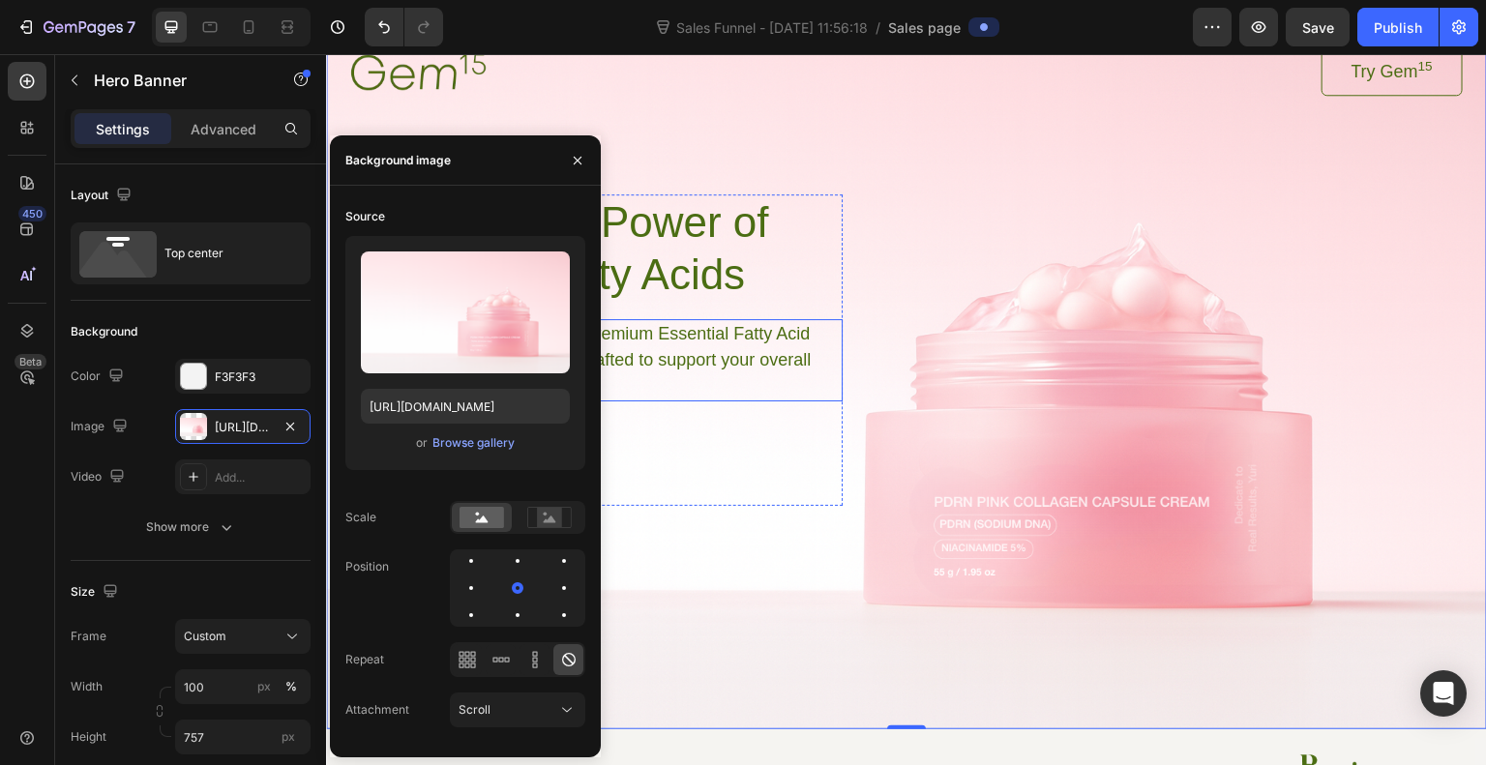
scroll to position [0, 0]
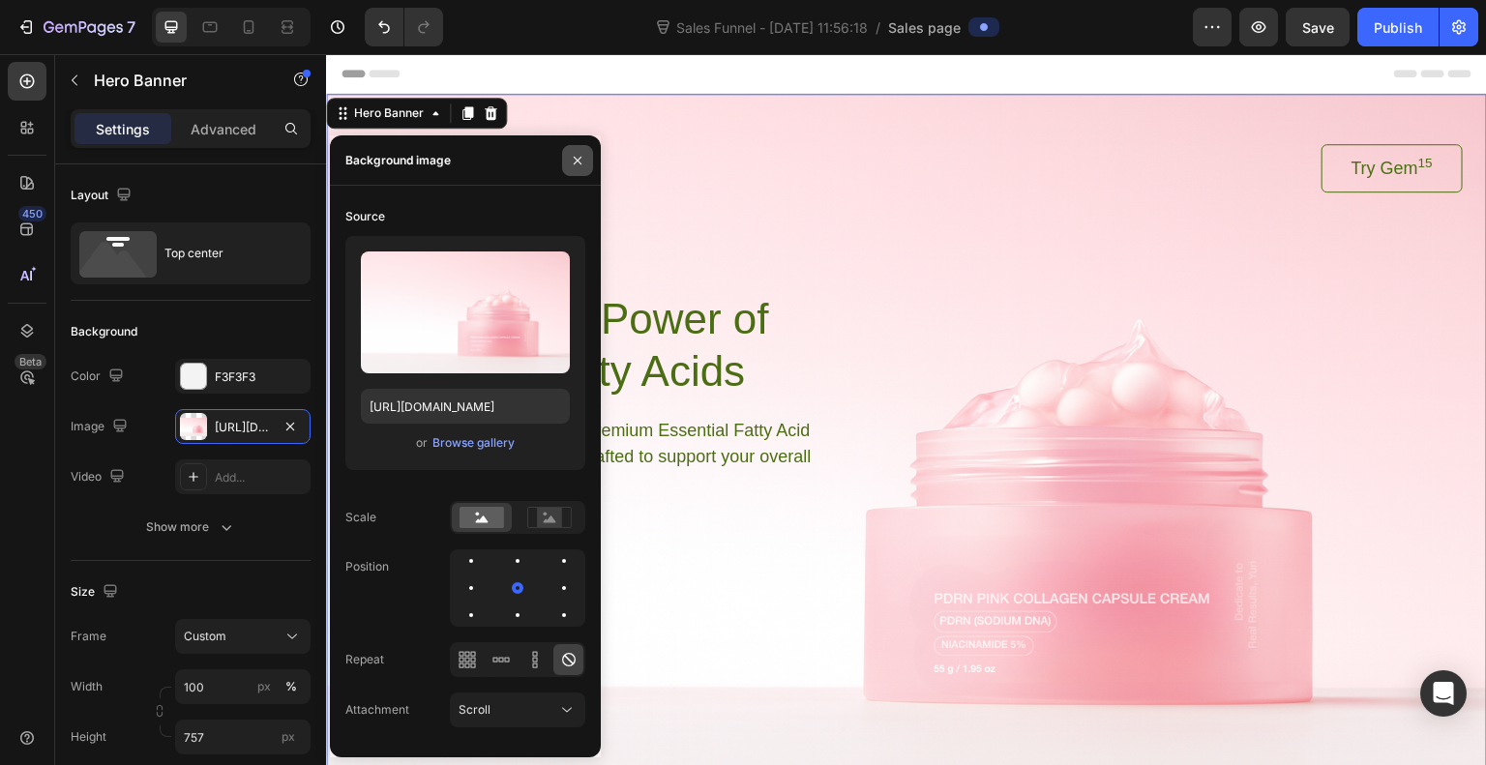
click at [577, 155] on icon "button" at bounding box center [577, 160] width 15 height 15
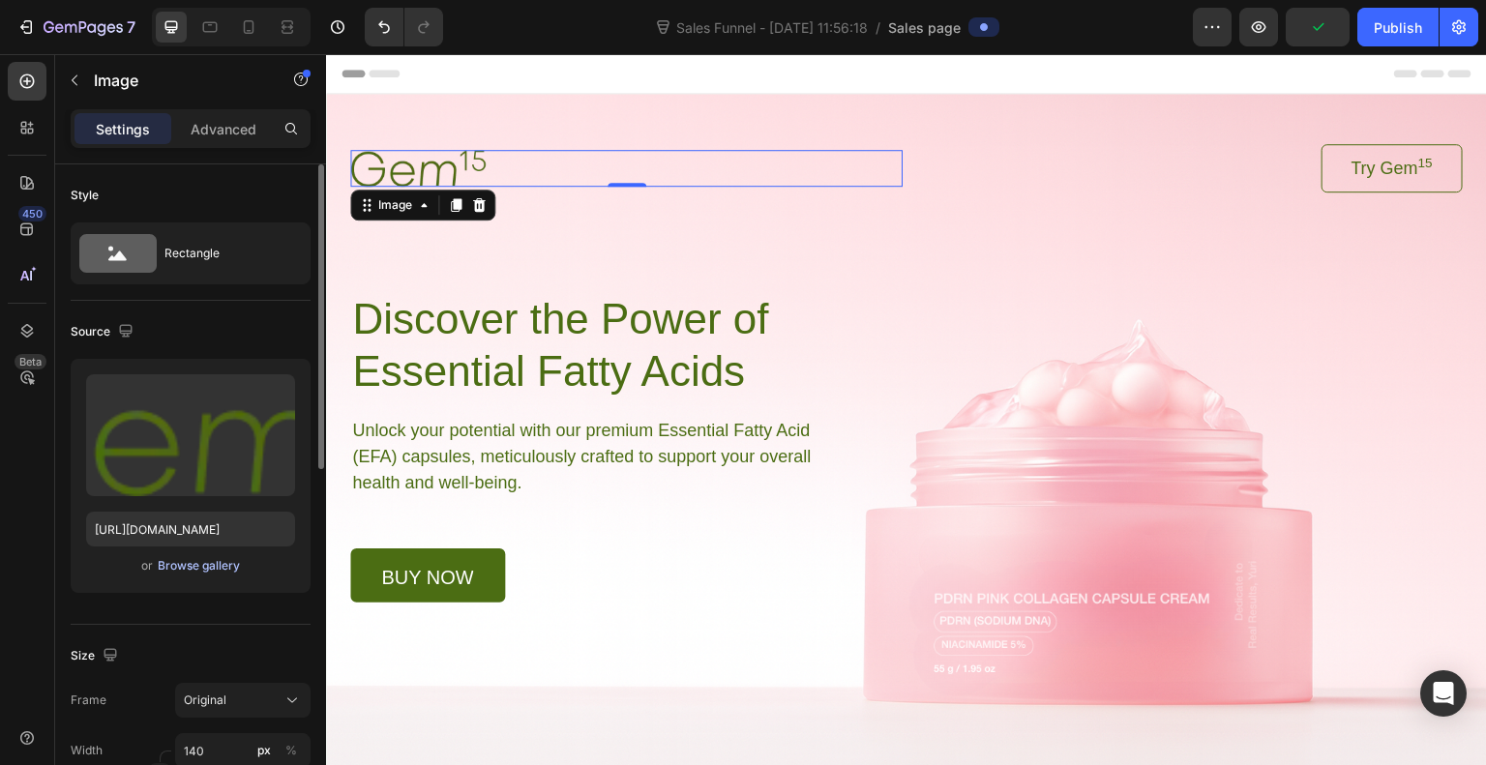
click at [221, 574] on button "Browse gallery" at bounding box center [199, 565] width 84 height 19
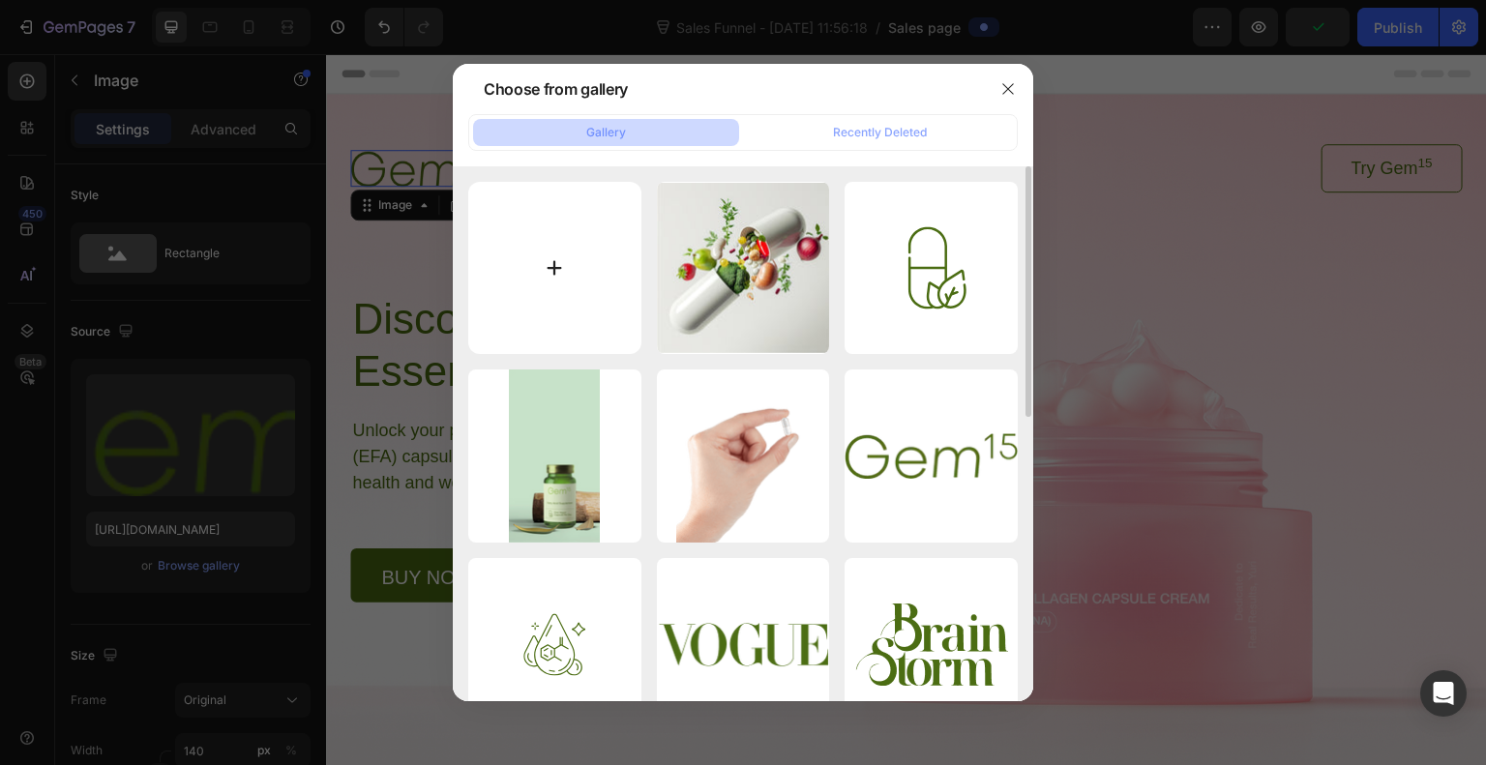
click at [532, 303] on input "file" at bounding box center [554, 268] width 173 height 173
type input "C:\fakepath\Yuri Logo 1.png"
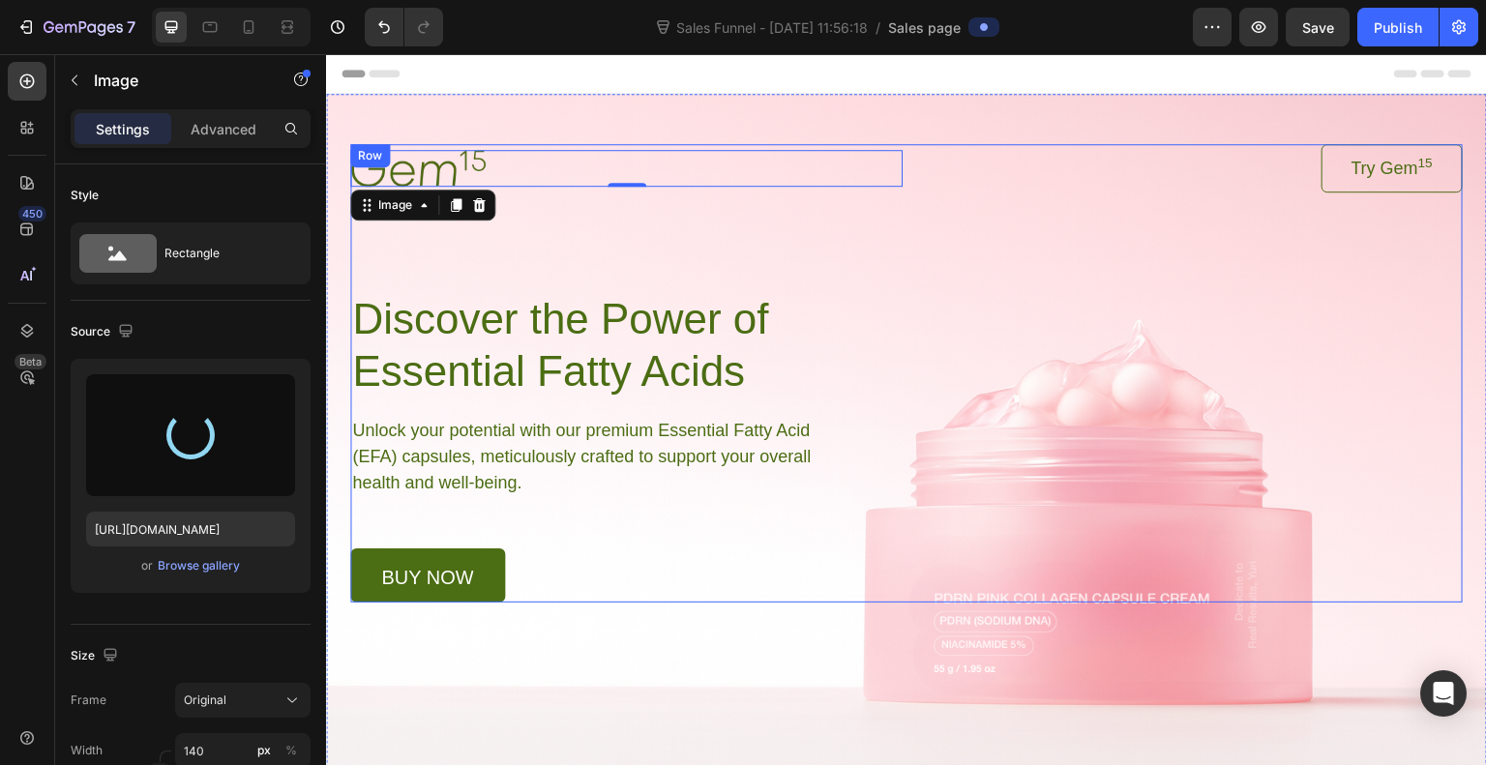
type input "[URL][DOMAIN_NAME]"
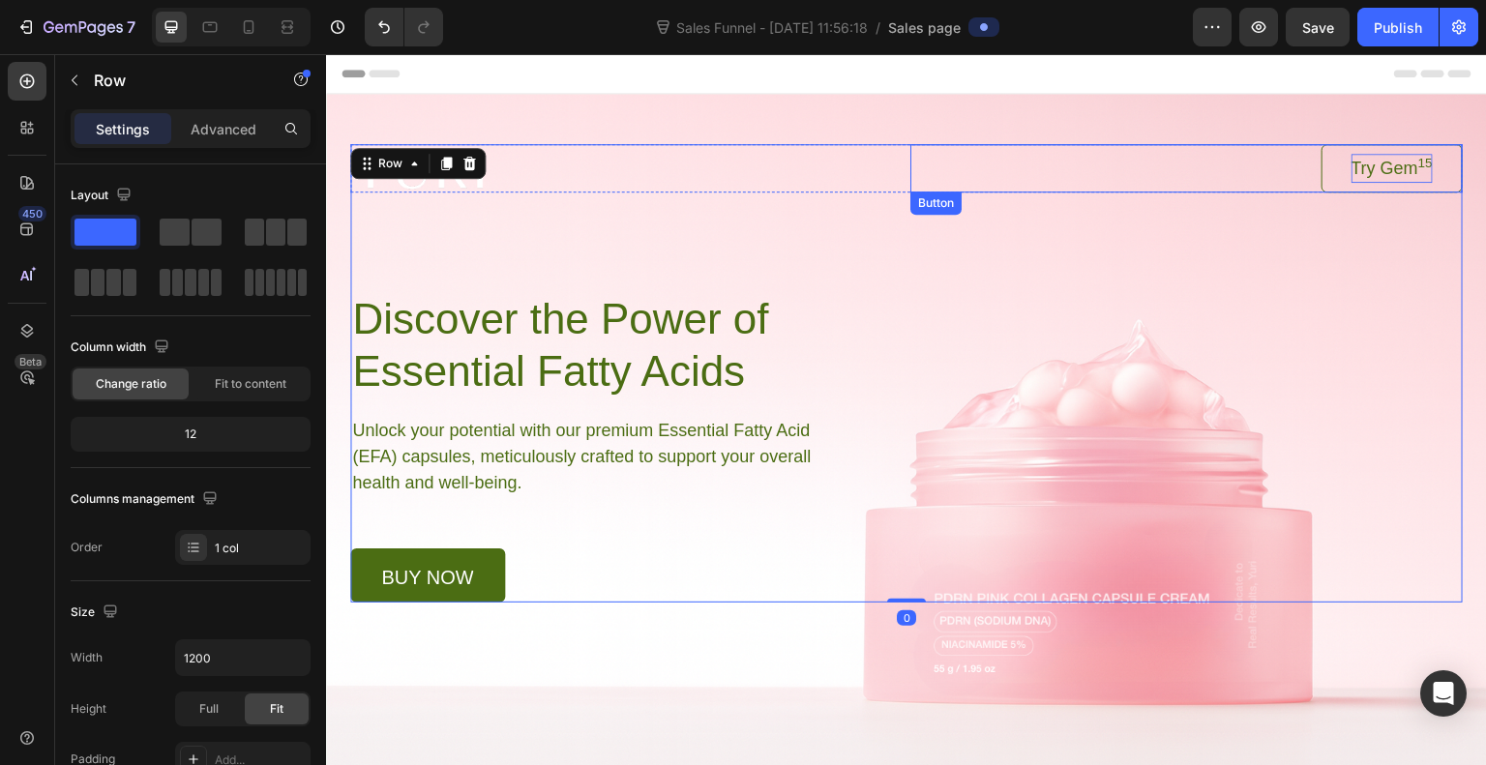
click at [1373, 168] on p "Try Gem 15" at bounding box center [1392, 168] width 81 height 29
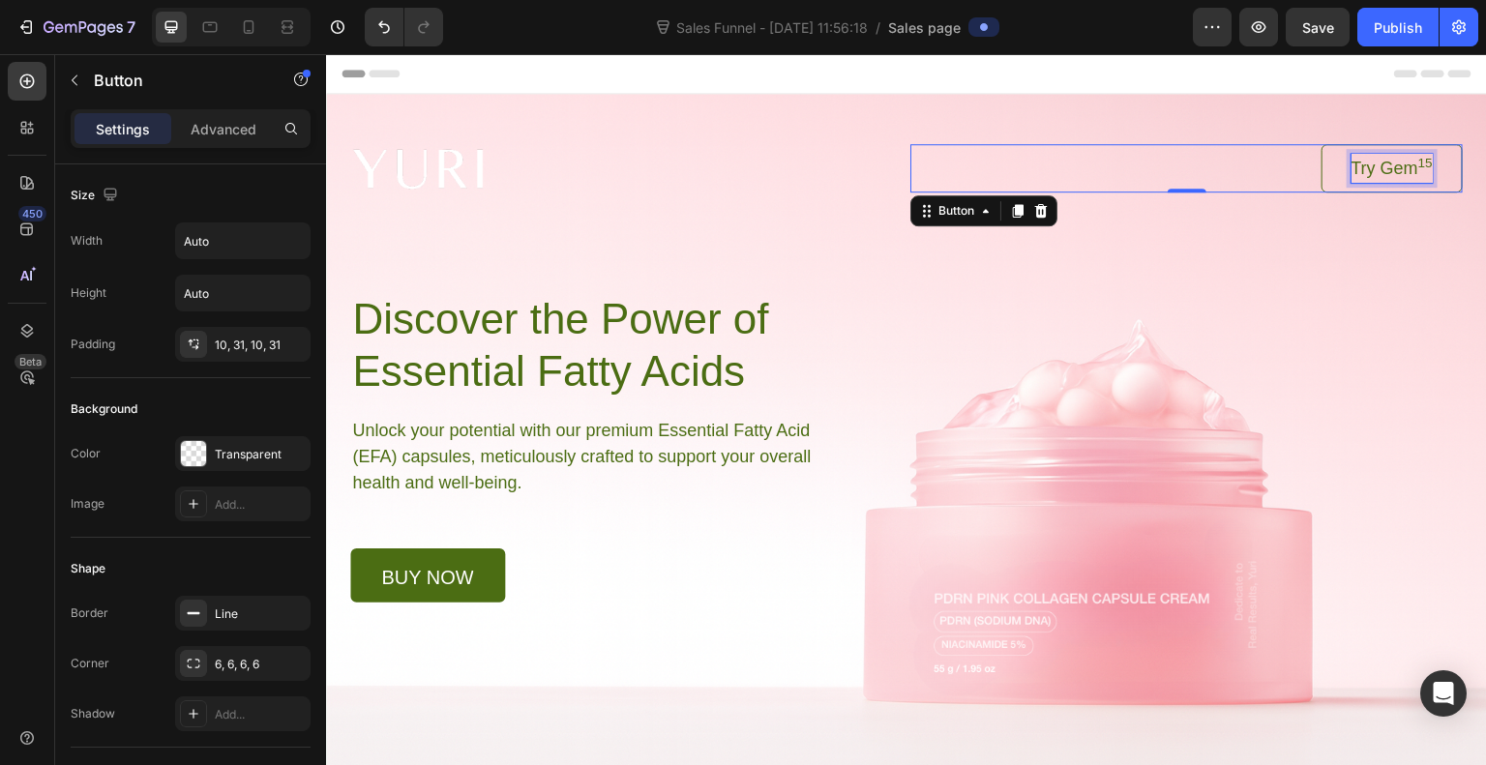
click at [1394, 169] on p "Try Gem 15" at bounding box center [1392, 168] width 81 height 29
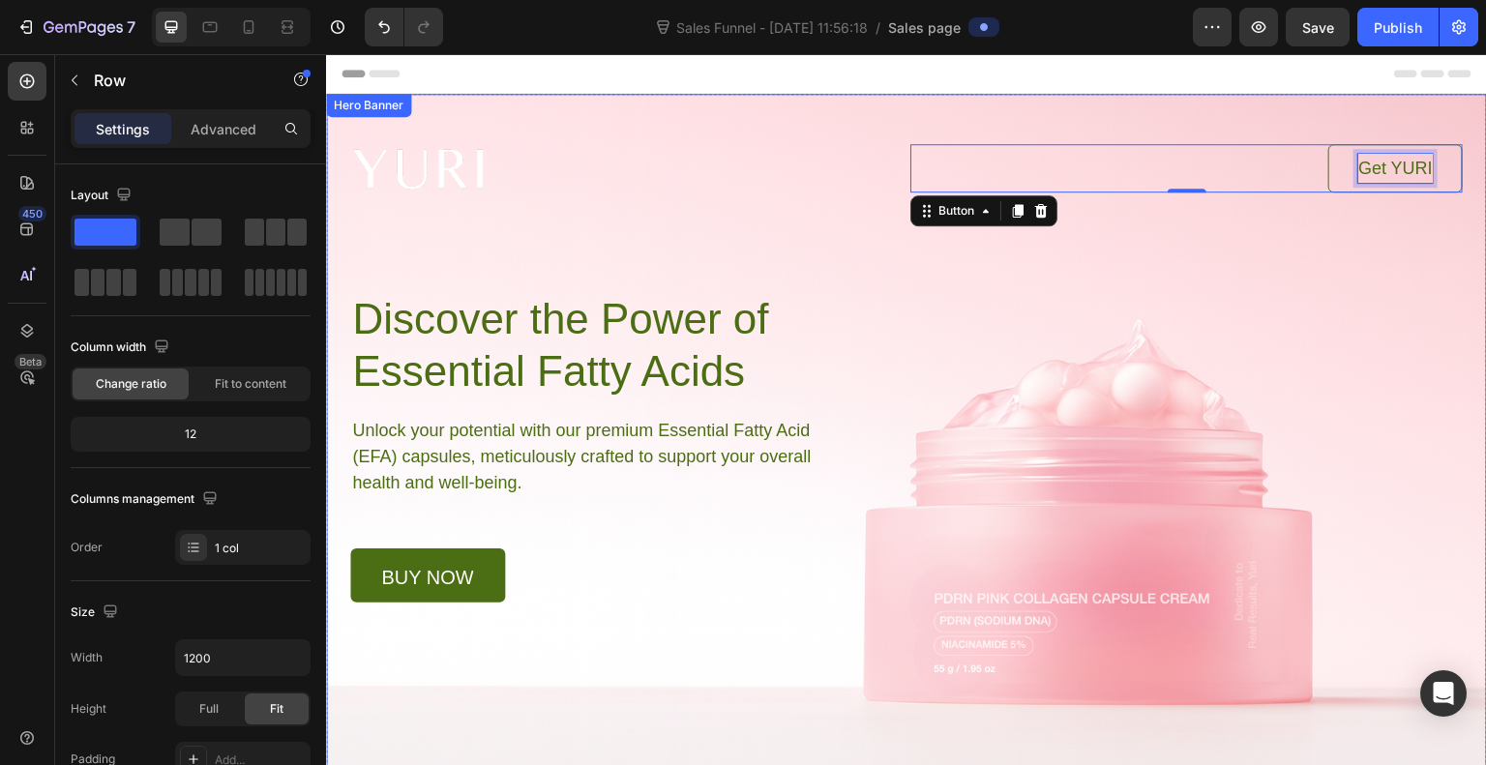
click at [1445, 238] on div "Image Get YURI Button 0 Row Discover the Power of Essential Fatty Acids Heading…" at bounding box center [906, 373] width 1113 height 459
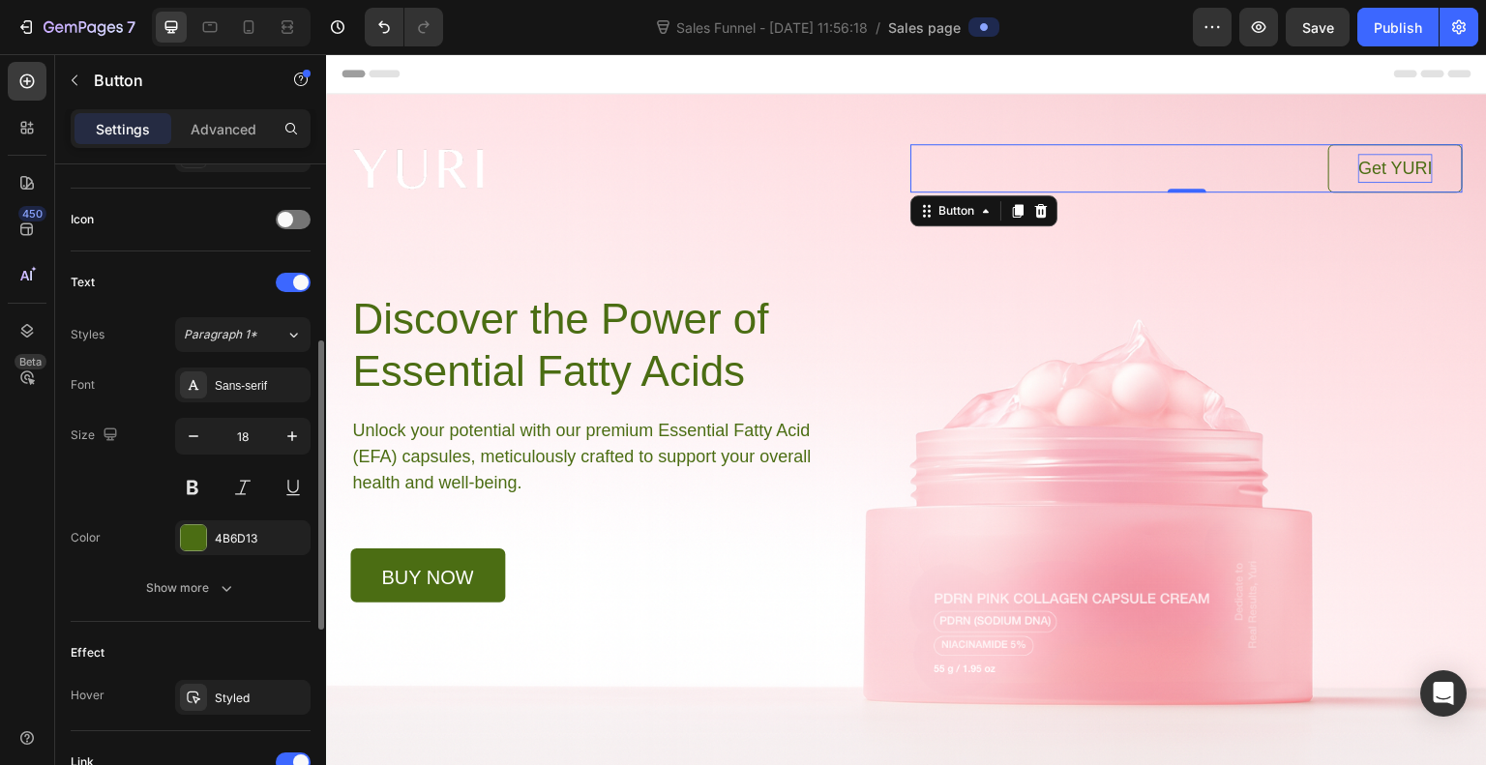
scroll to position [560, 0]
click at [192, 534] on div at bounding box center [193, 537] width 25 height 25
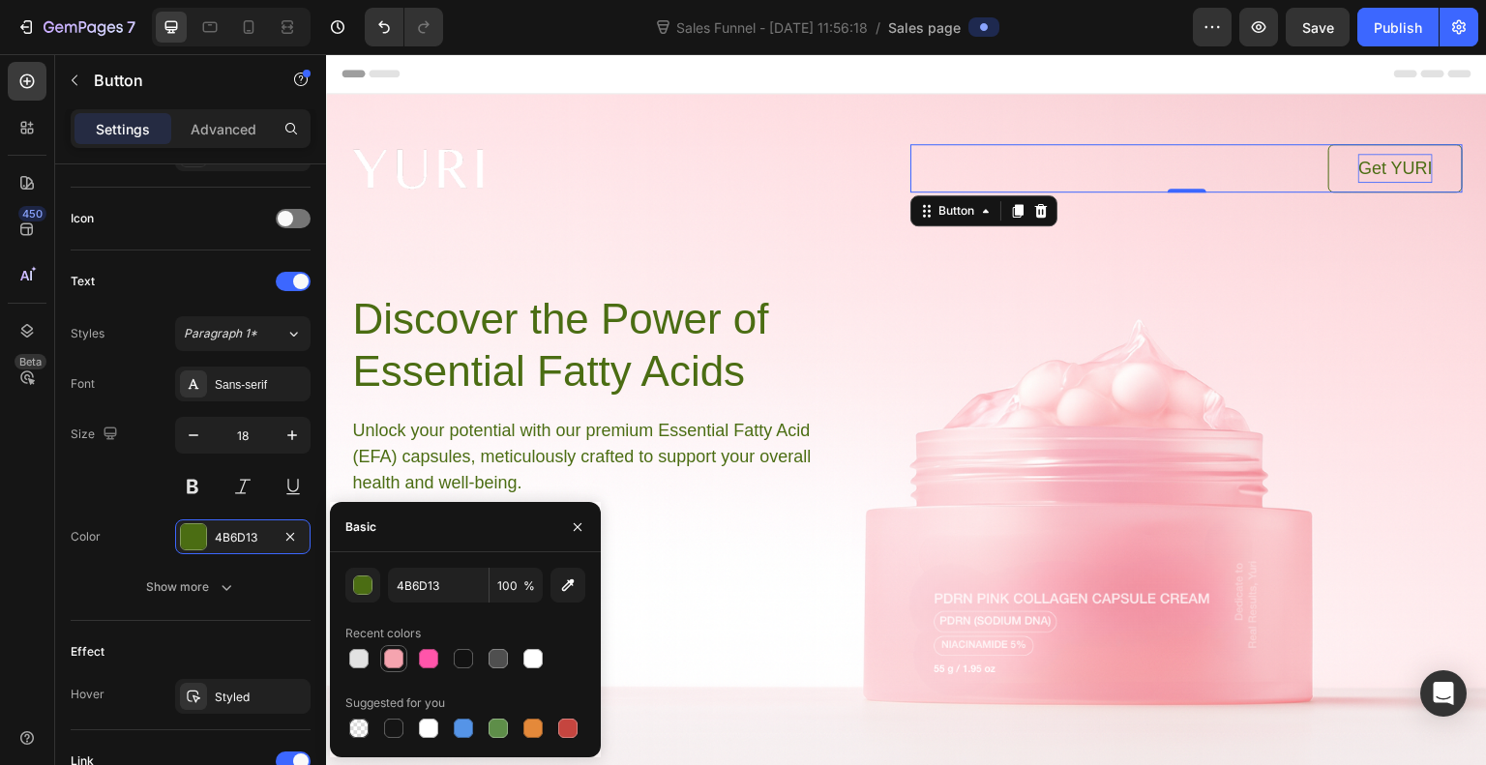
click at [400, 662] on div at bounding box center [393, 658] width 19 height 19
click at [434, 659] on div at bounding box center [428, 658] width 19 height 19
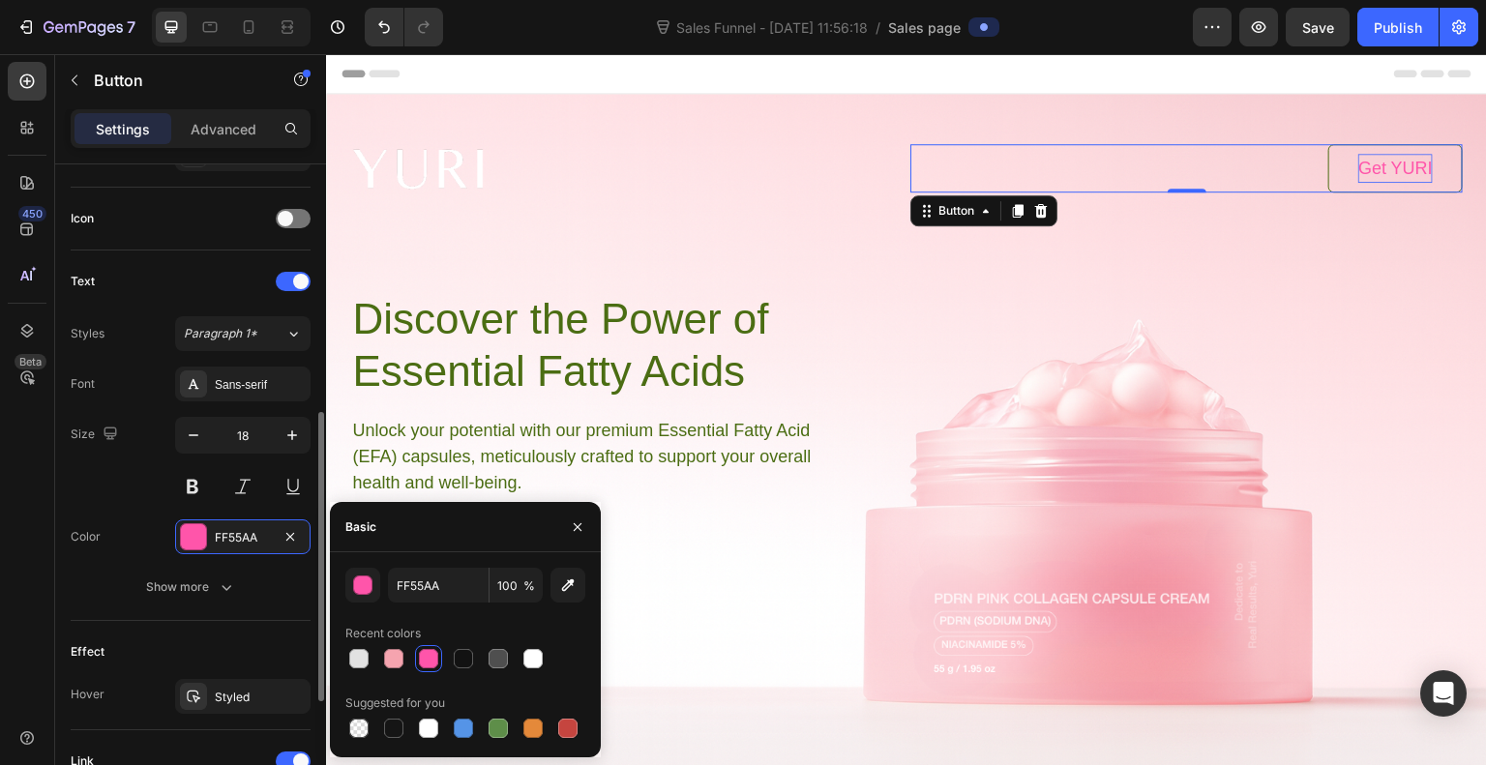
scroll to position [829, 0]
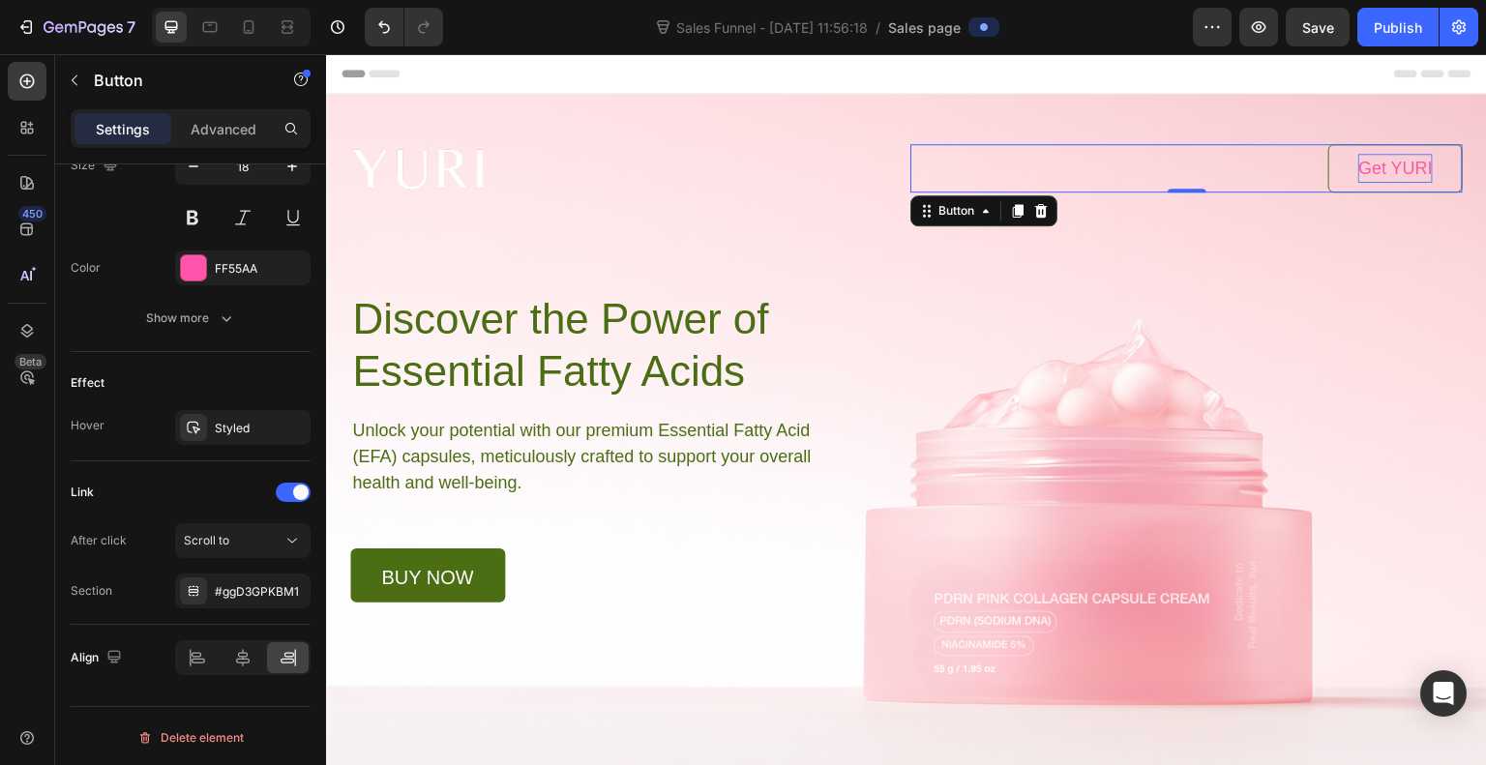
click at [1287, 174] on div "Get YURI Button 0" at bounding box center [1187, 168] width 553 height 48
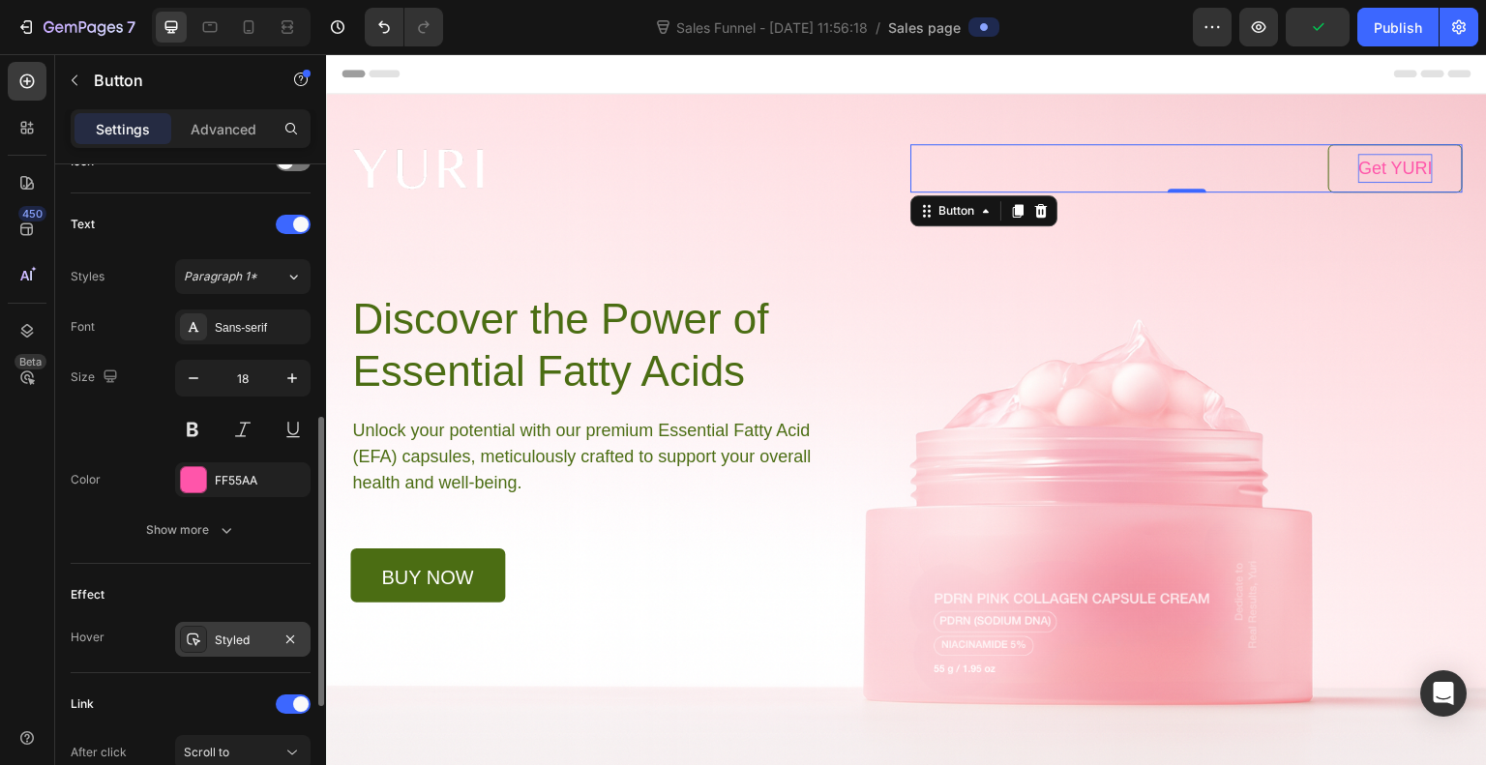
scroll to position [559, 0]
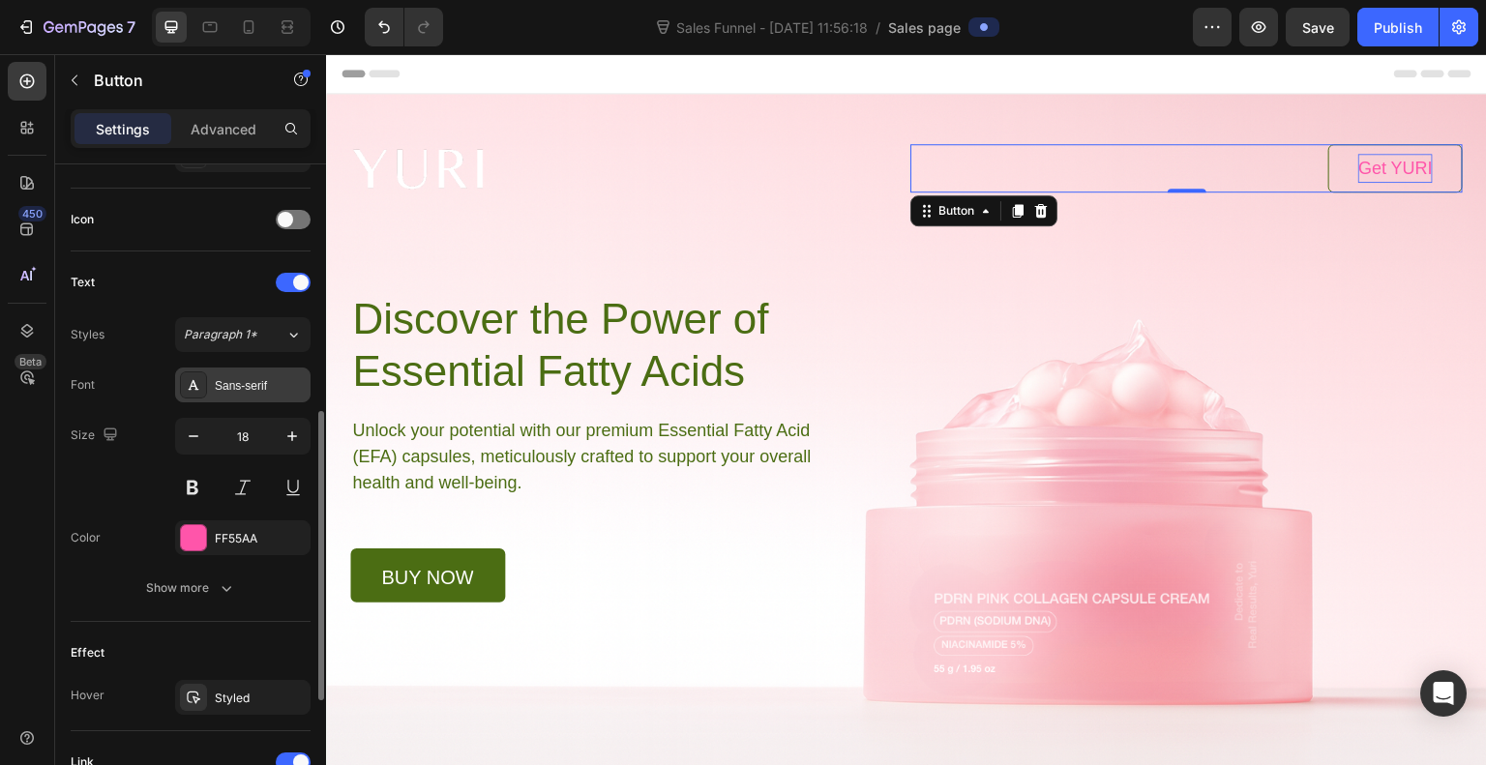
click at [242, 378] on div "Sans-serif" at bounding box center [260, 385] width 91 height 17
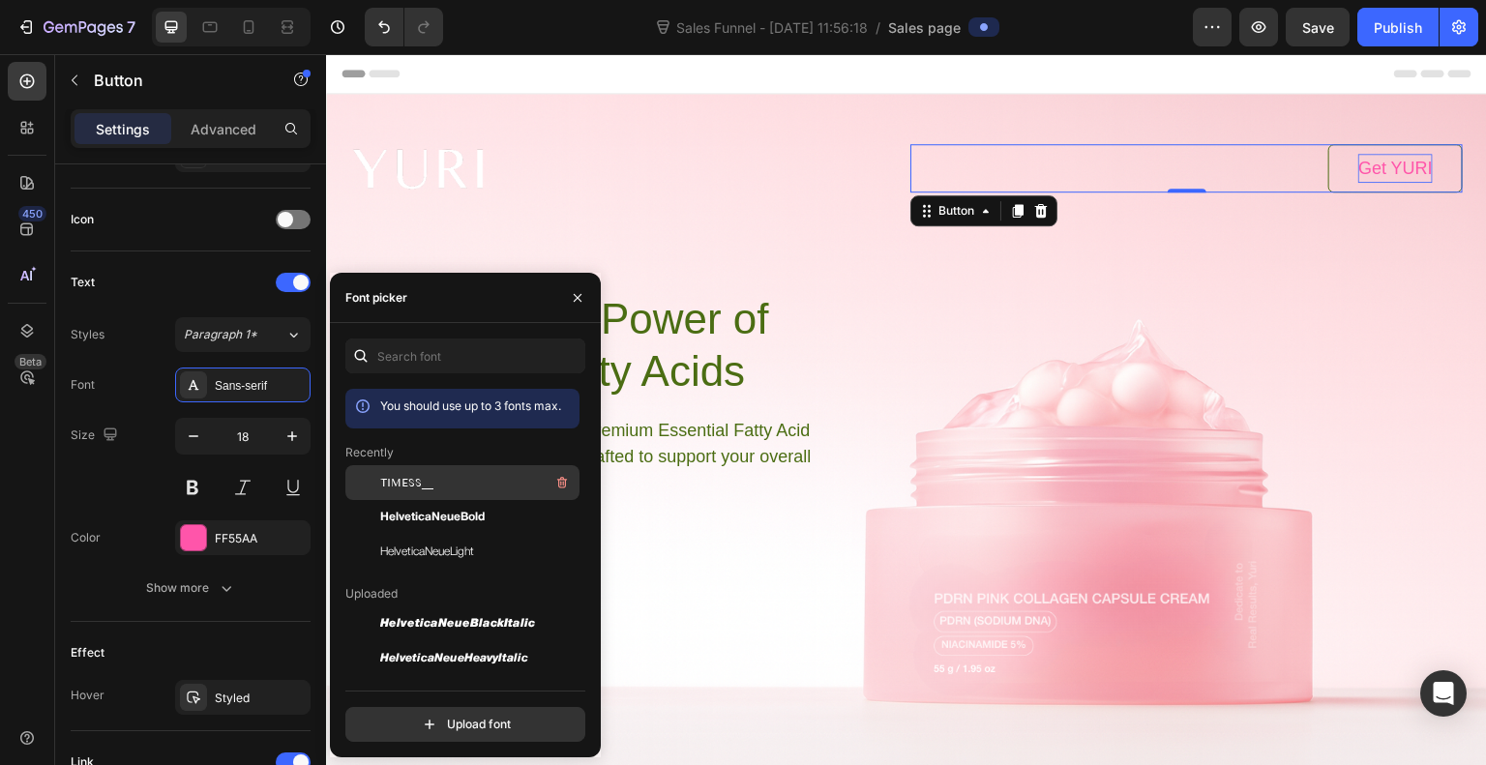
click at [405, 482] on span "TIMESS__" at bounding box center [406, 482] width 53 height 17
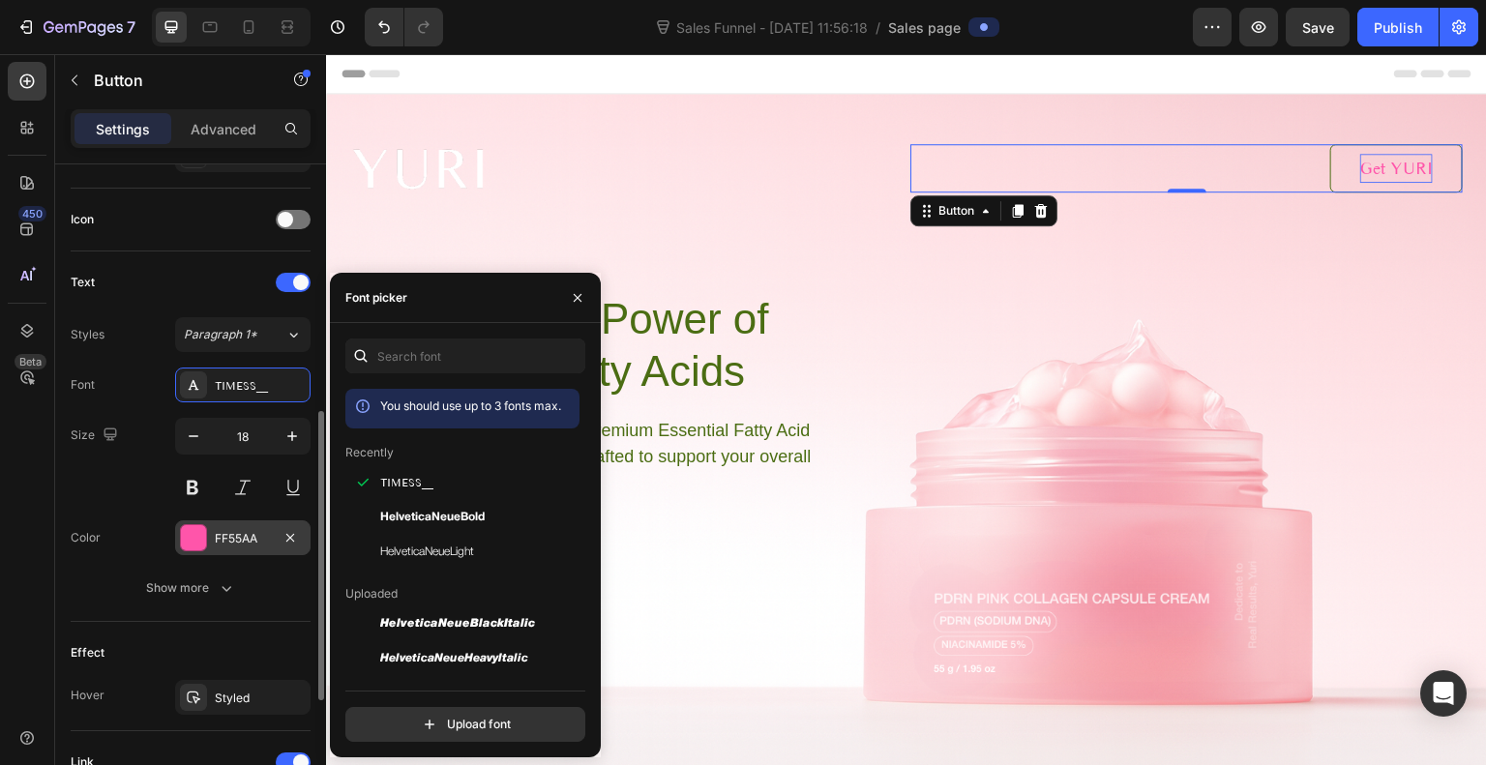
click at [197, 537] on div at bounding box center [193, 537] width 25 height 25
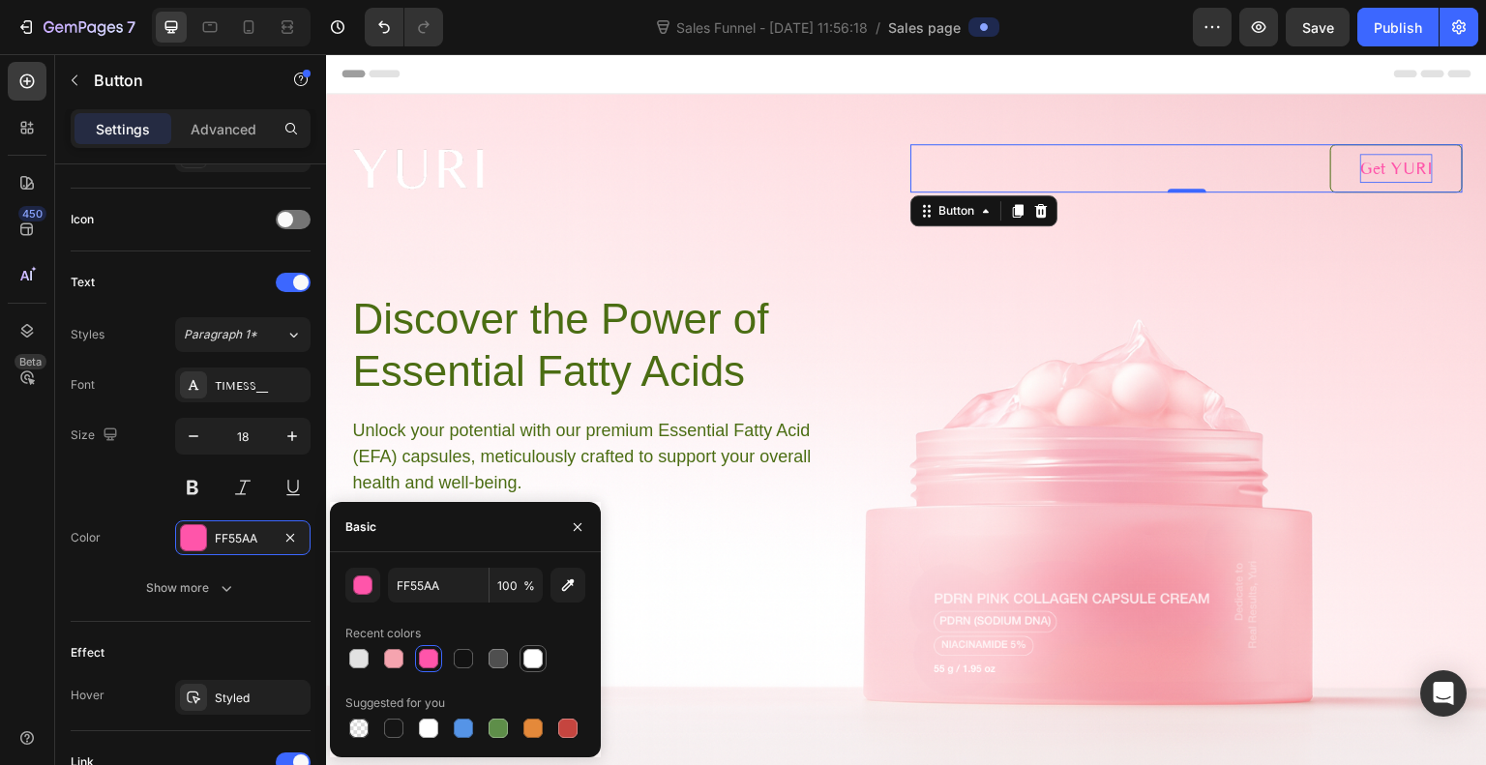
click at [539, 653] on div at bounding box center [533, 658] width 19 height 19
type input "FFFFFF"
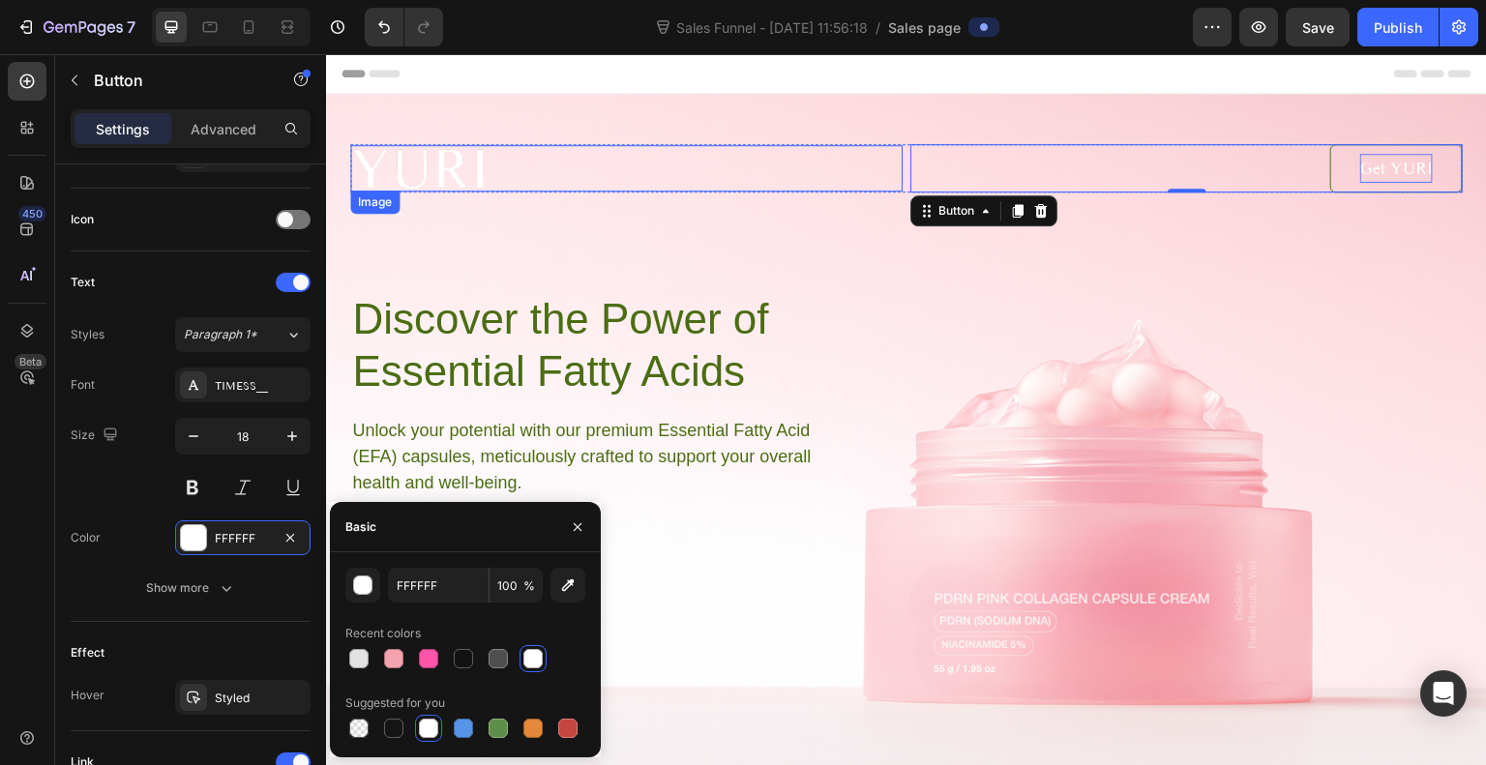
click at [831, 174] on div at bounding box center [626, 167] width 553 height 45
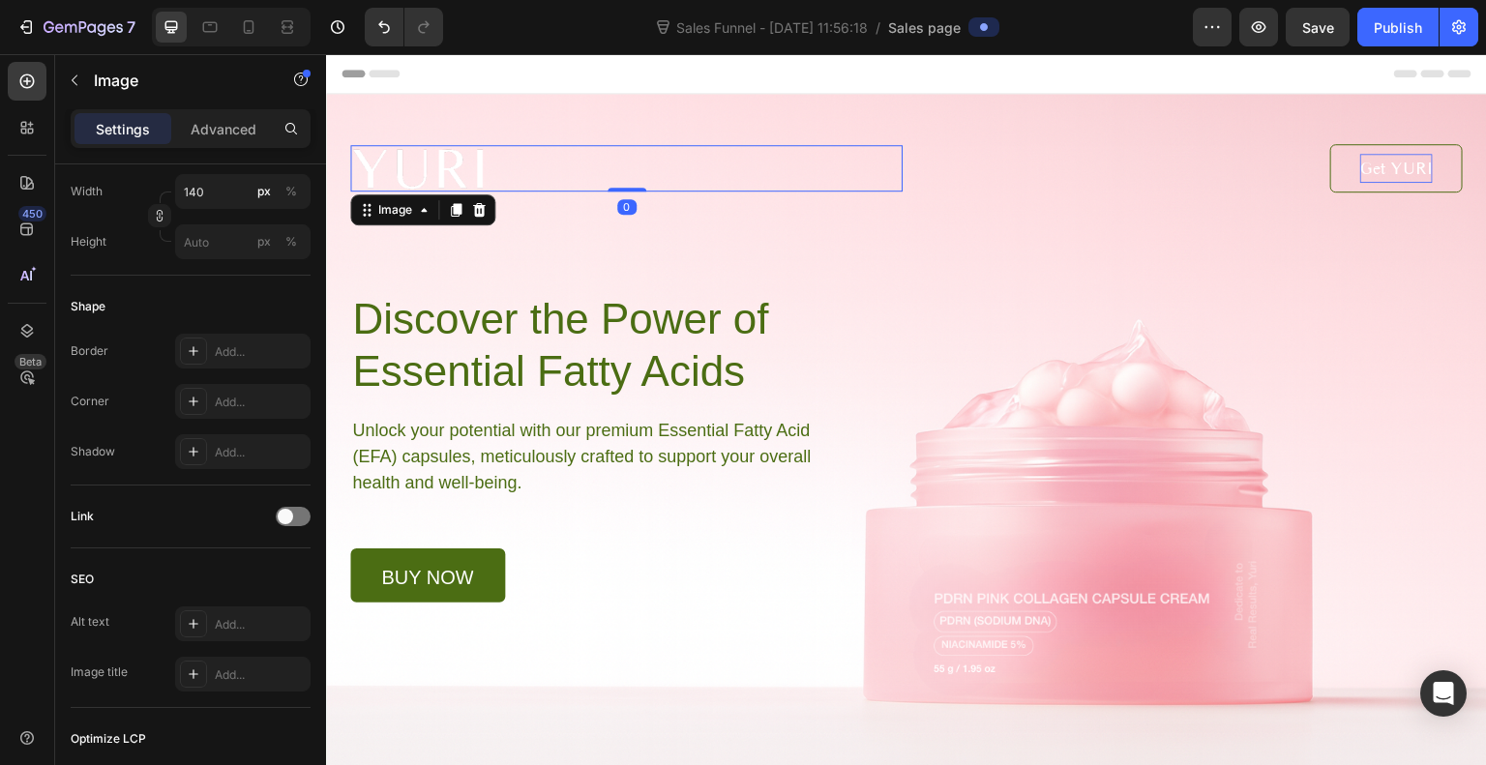
scroll to position [0, 0]
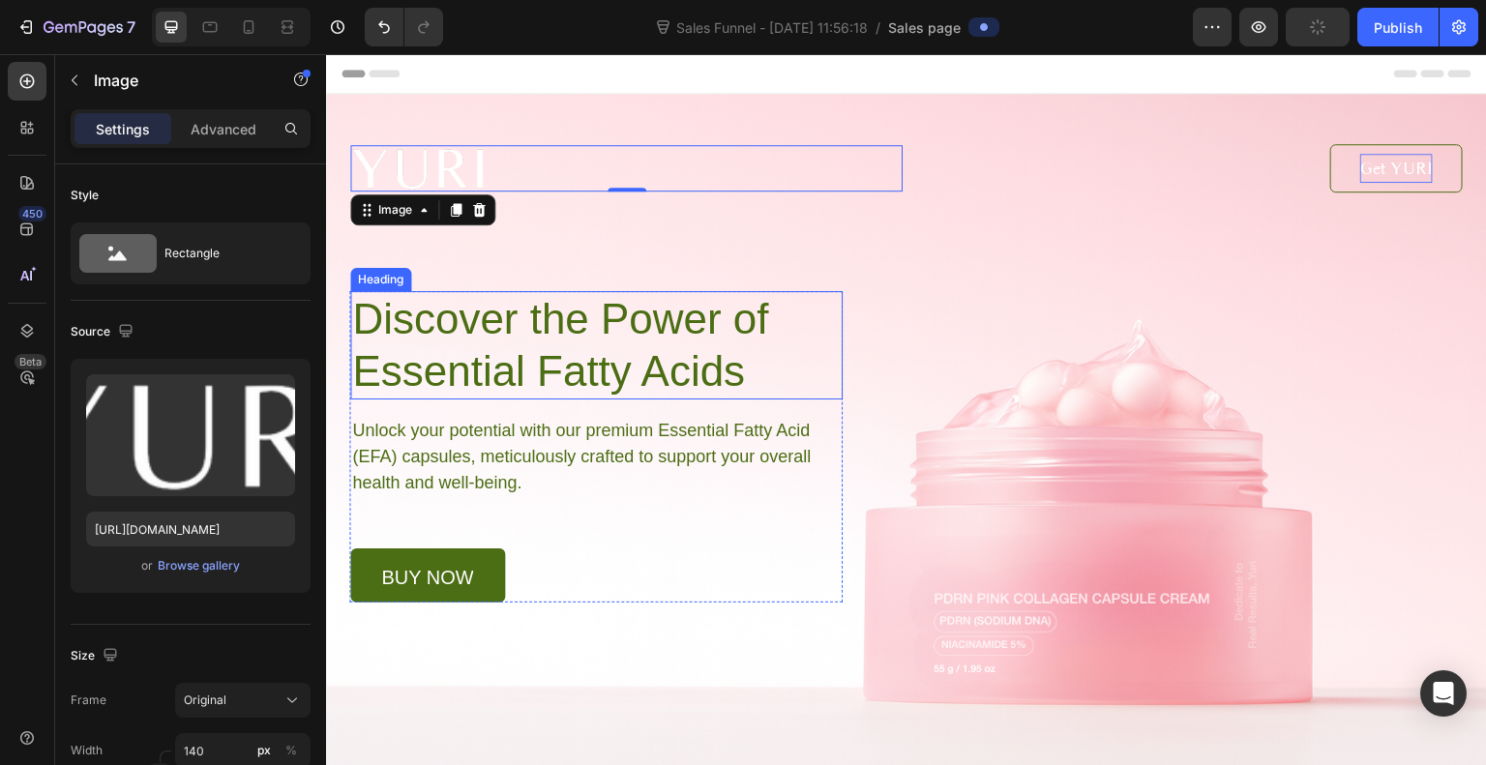
click at [645, 341] on h1 "Discover the Power of Essential Fatty Acids" at bounding box center [596, 345] width 493 height 108
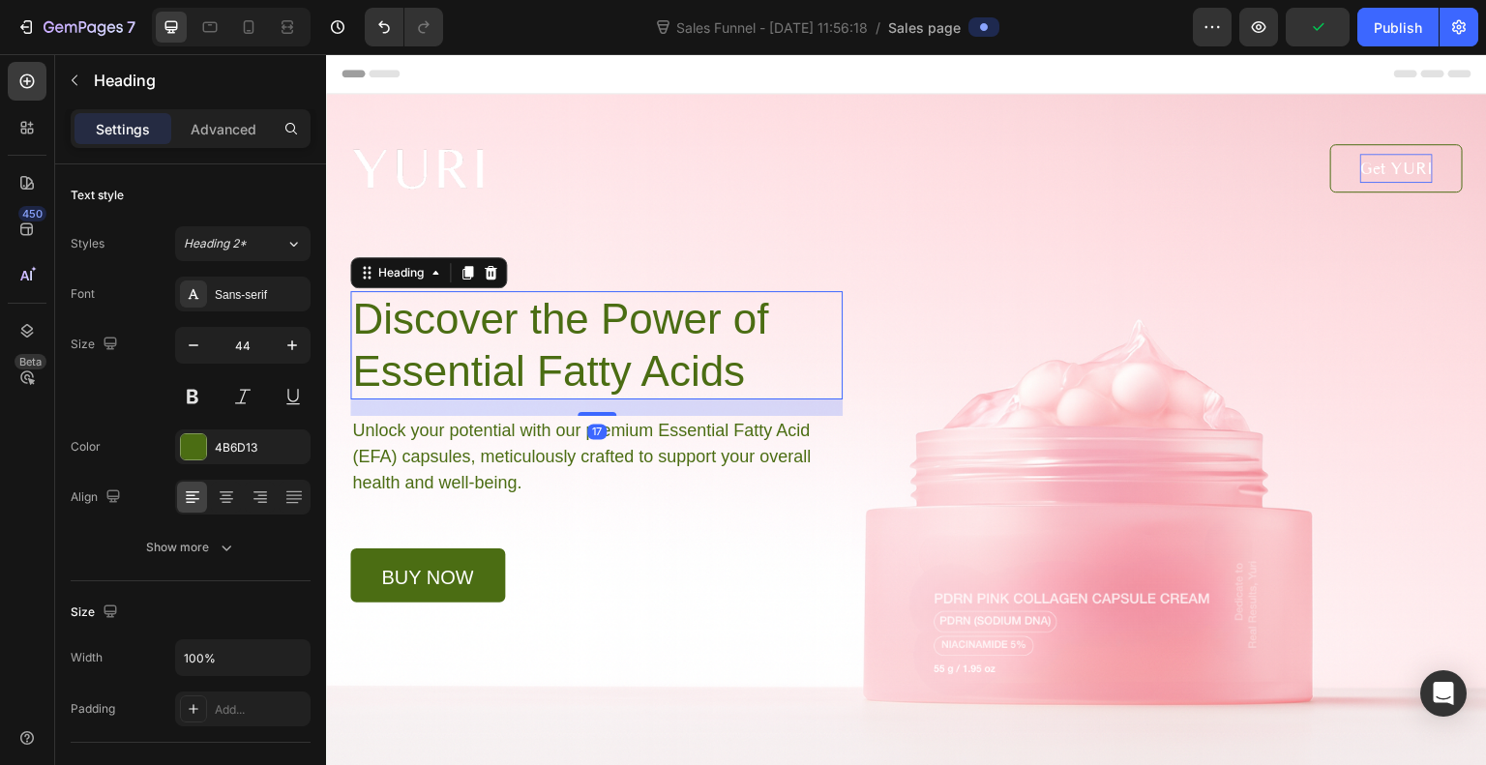
click at [645, 341] on h1 "Discover the Power of Essential Fatty Acids" at bounding box center [596, 345] width 493 height 108
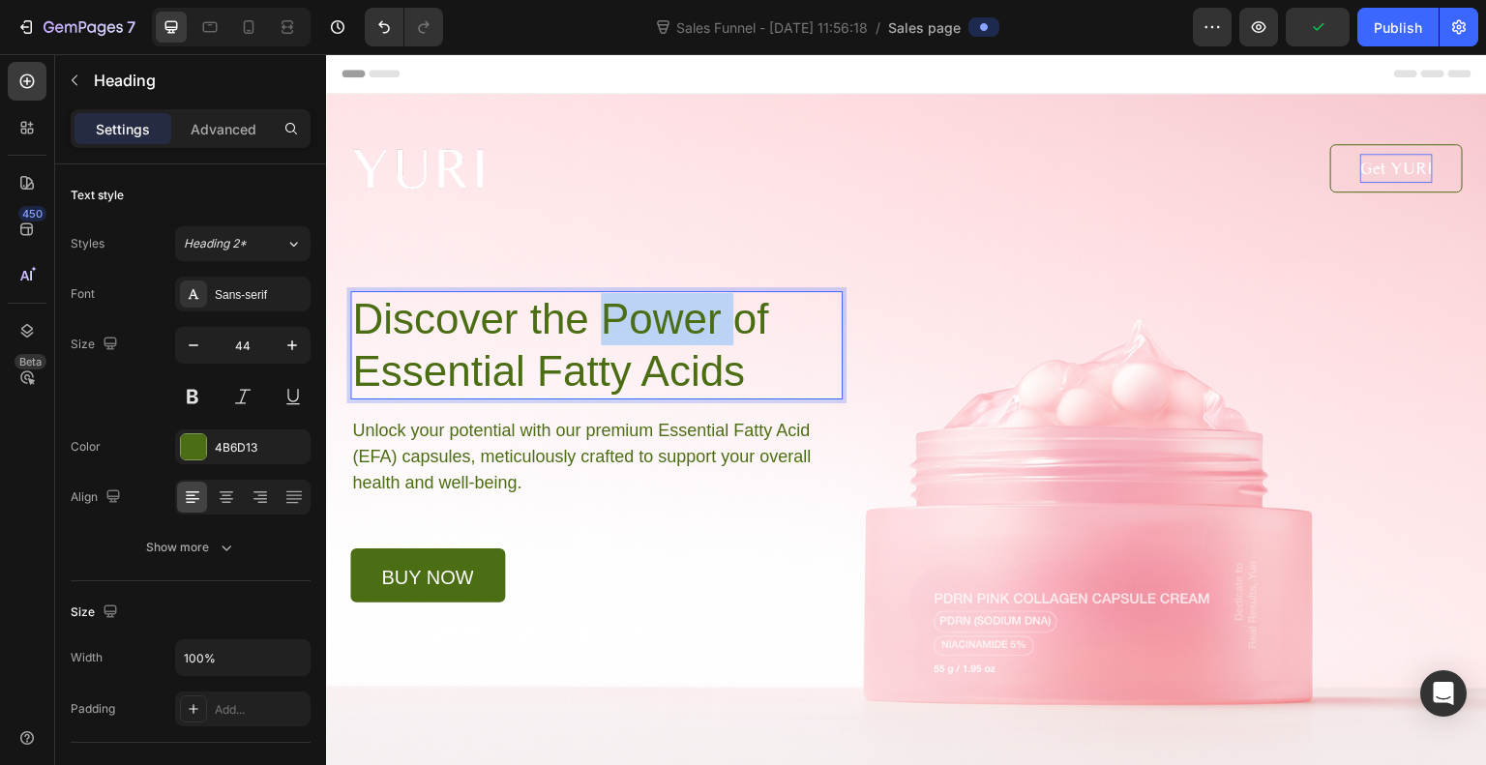
click at [645, 341] on p "Discover the Power of Essential Fatty Acids" at bounding box center [596, 345] width 489 height 105
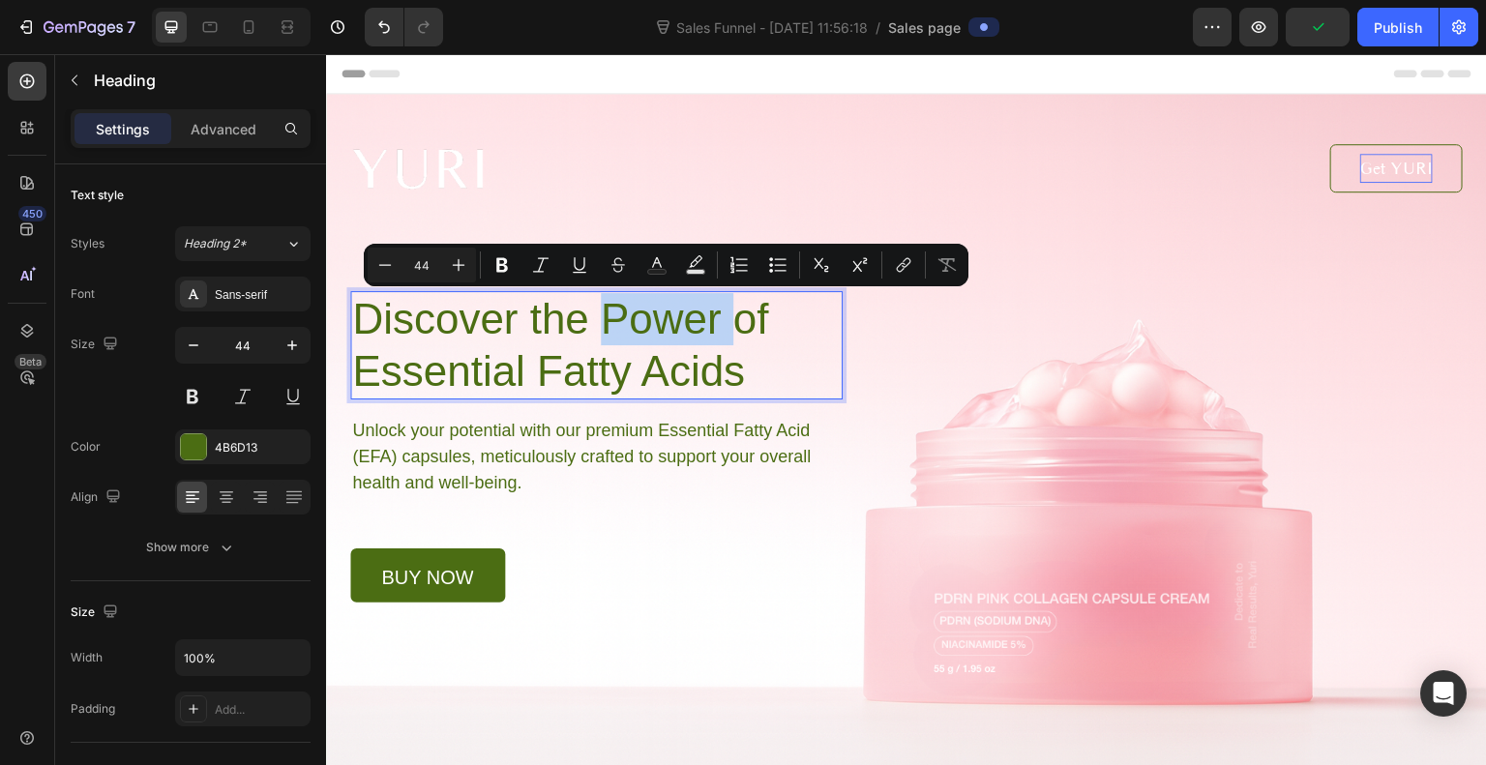
click at [645, 341] on p "Discover the Power of Essential Fatty Acids" at bounding box center [596, 345] width 489 height 105
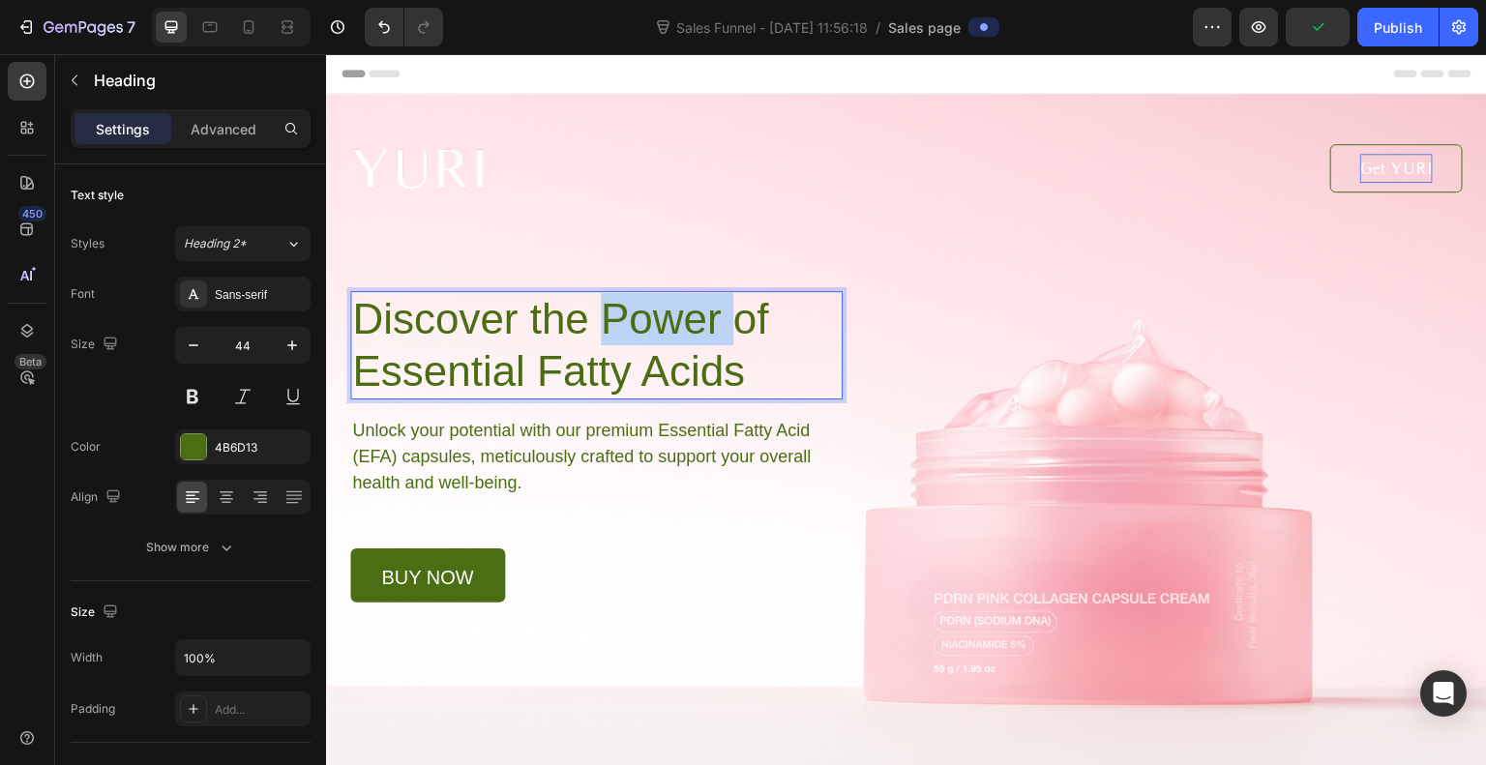
click at [645, 341] on p "Discover the Power of Essential Fatty Acids" at bounding box center [596, 345] width 489 height 105
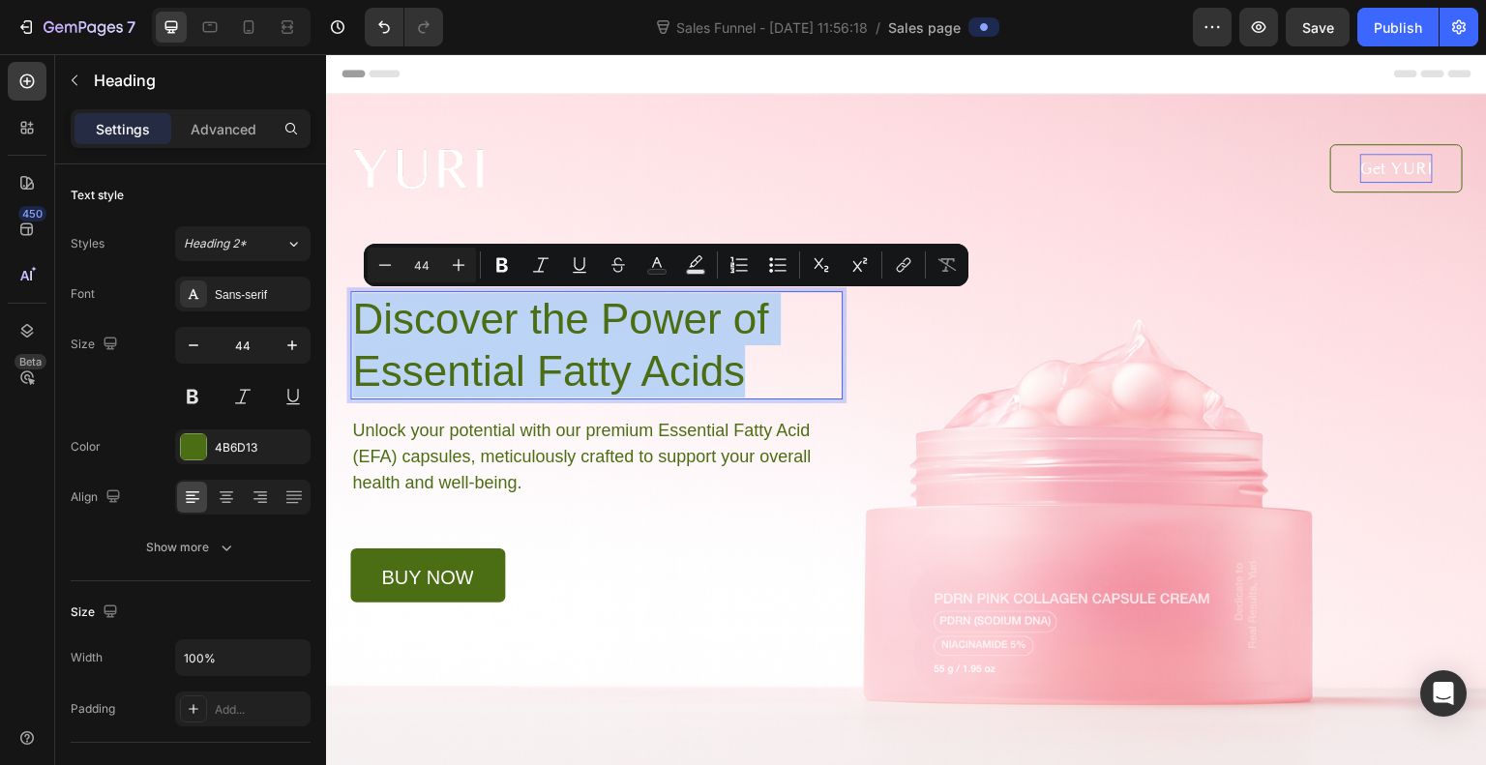
click at [645, 341] on p "Discover the Power of Essential Fatty Acids" at bounding box center [596, 345] width 489 height 105
click at [551, 321] on p "Discover the Power of Essential Fatty Acids" at bounding box center [596, 345] width 489 height 105
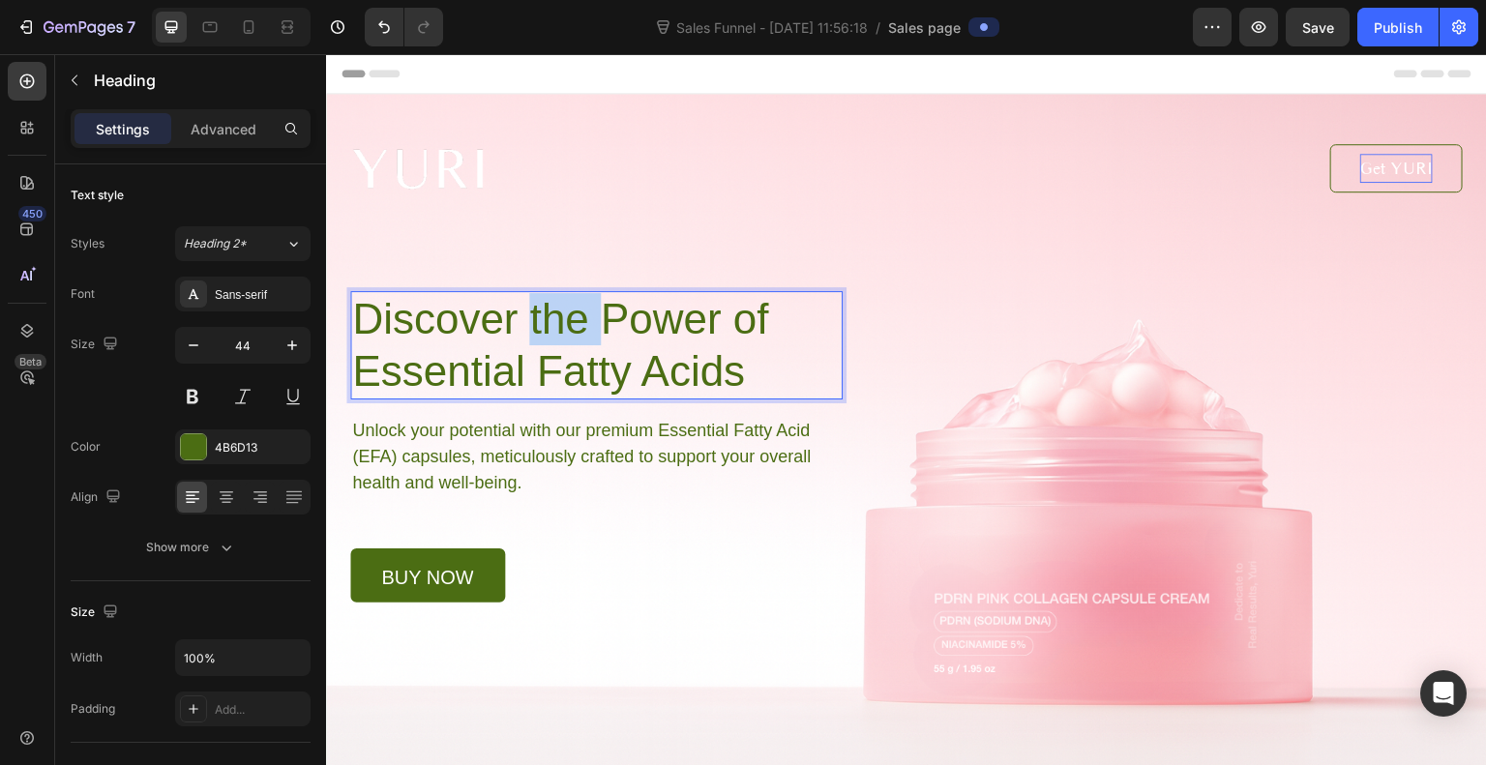
click at [551, 321] on p "Discover the Power of Essential Fatty Acids" at bounding box center [596, 345] width 489 height 105
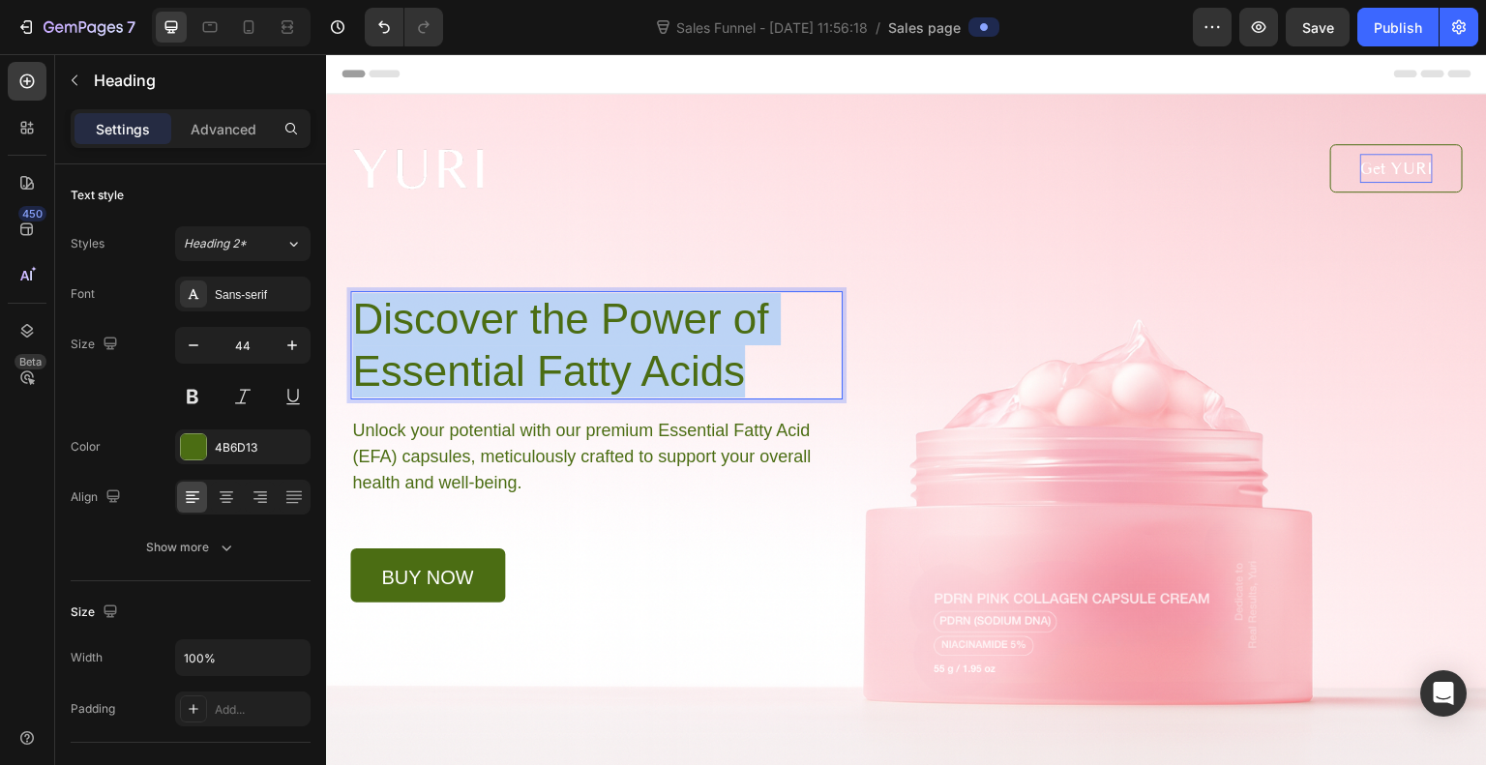
click at [551, 321] on p "Discover the Power of Essential Fatty Acids" at bounding box center [596, 345] width 489 height 105
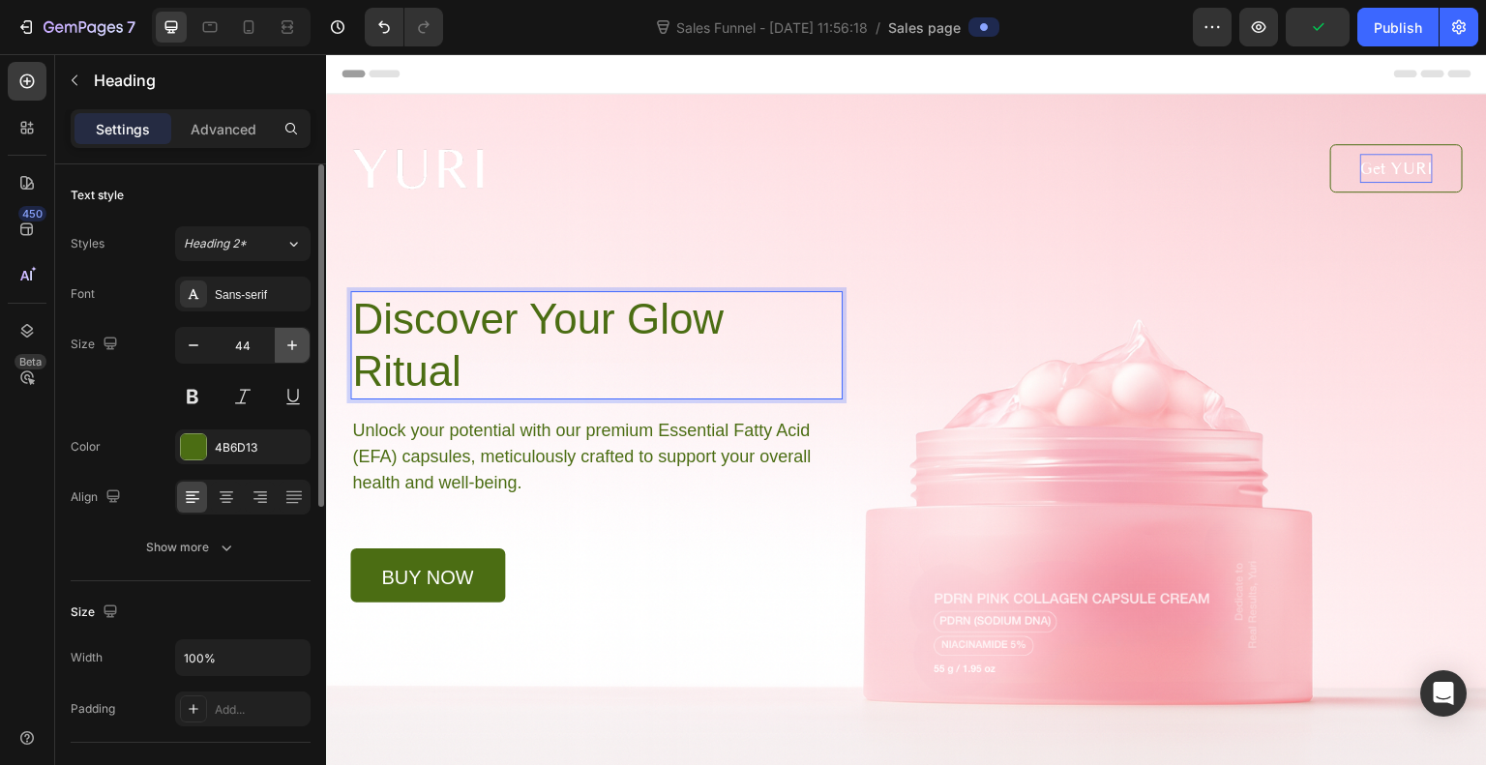
click at [291, 336] on icon "button" at bounding box center [292, 345] width 19 height 19
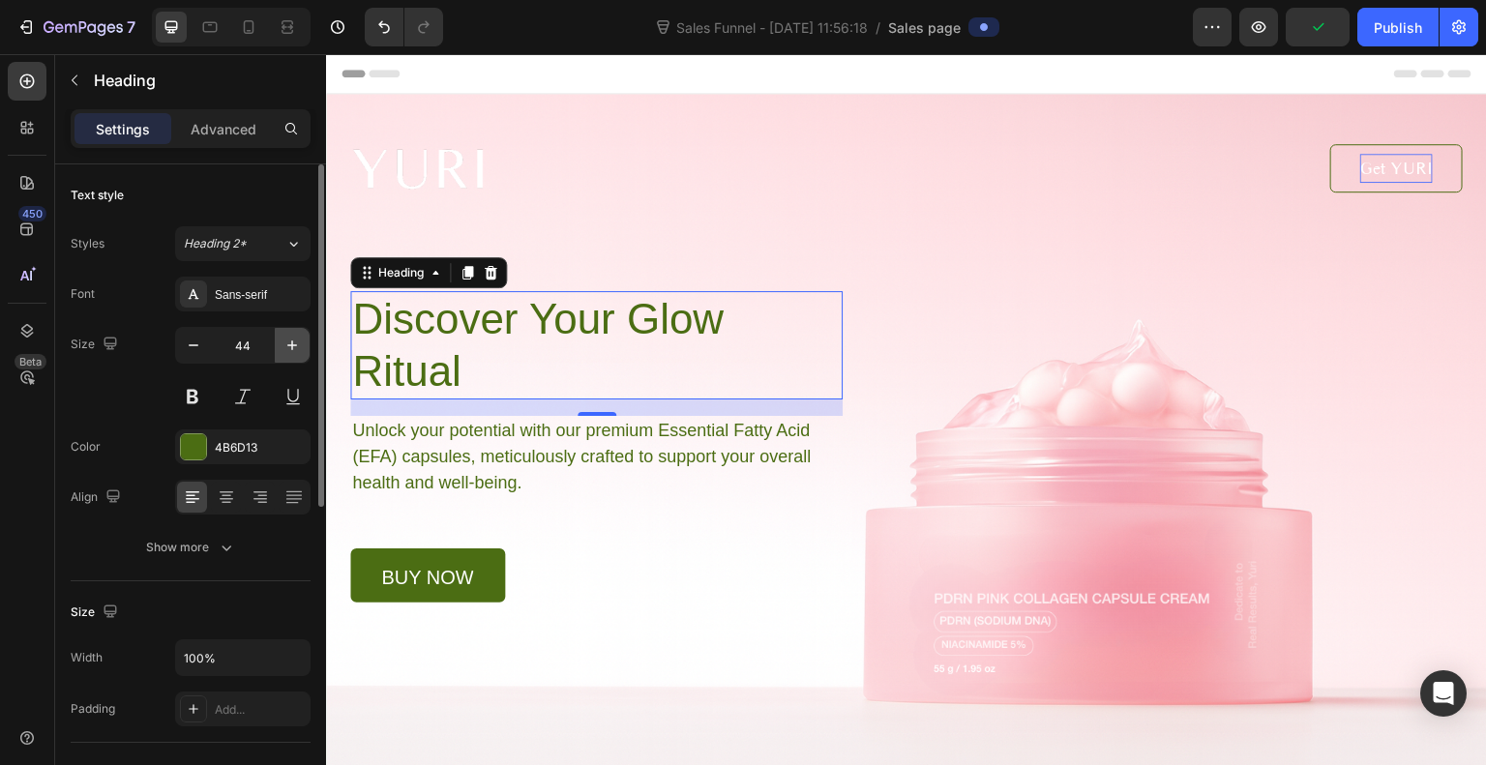
click at [291, 336] on icon "button" at bounding box center [292, 345] width 19 height 19
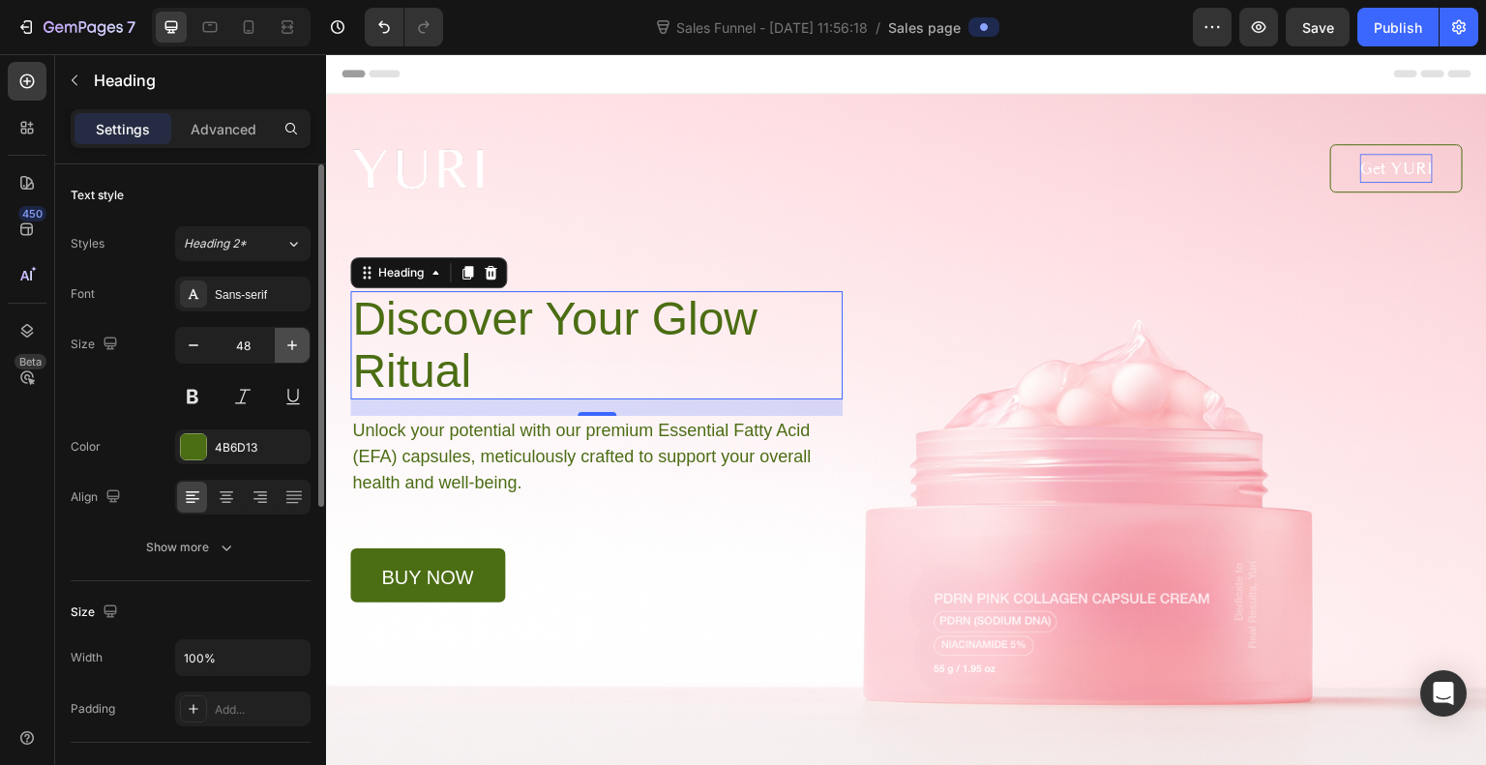
click at [291, 336] on icon "button" at bounding box center [292, 345] width 19 height 19
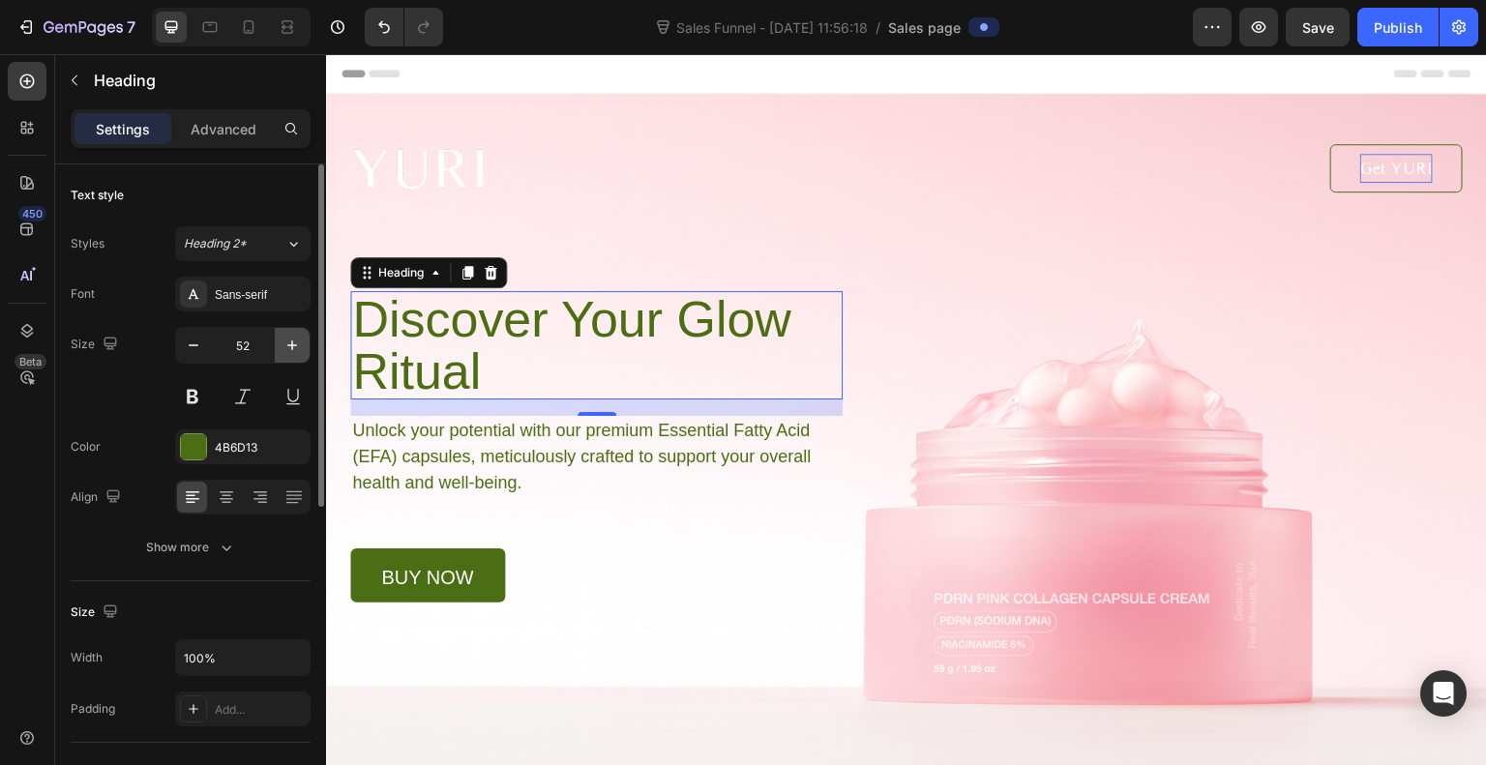
click at [291, 336] on icon "button" at bounding box center [292, 345] width 19 height 19
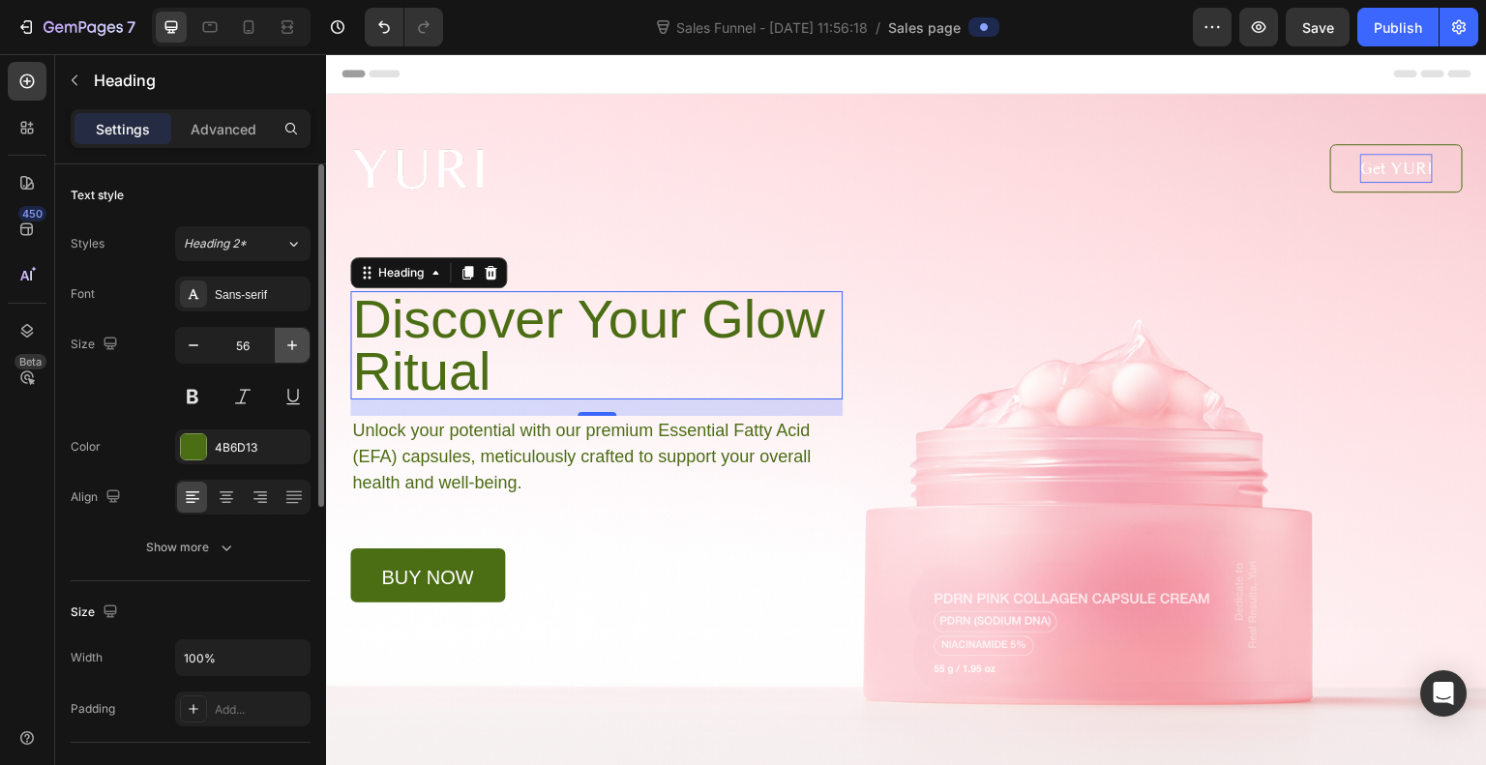
click at [291, 336] on icon "button" at bounding box center [292, 345] width 19 height 19
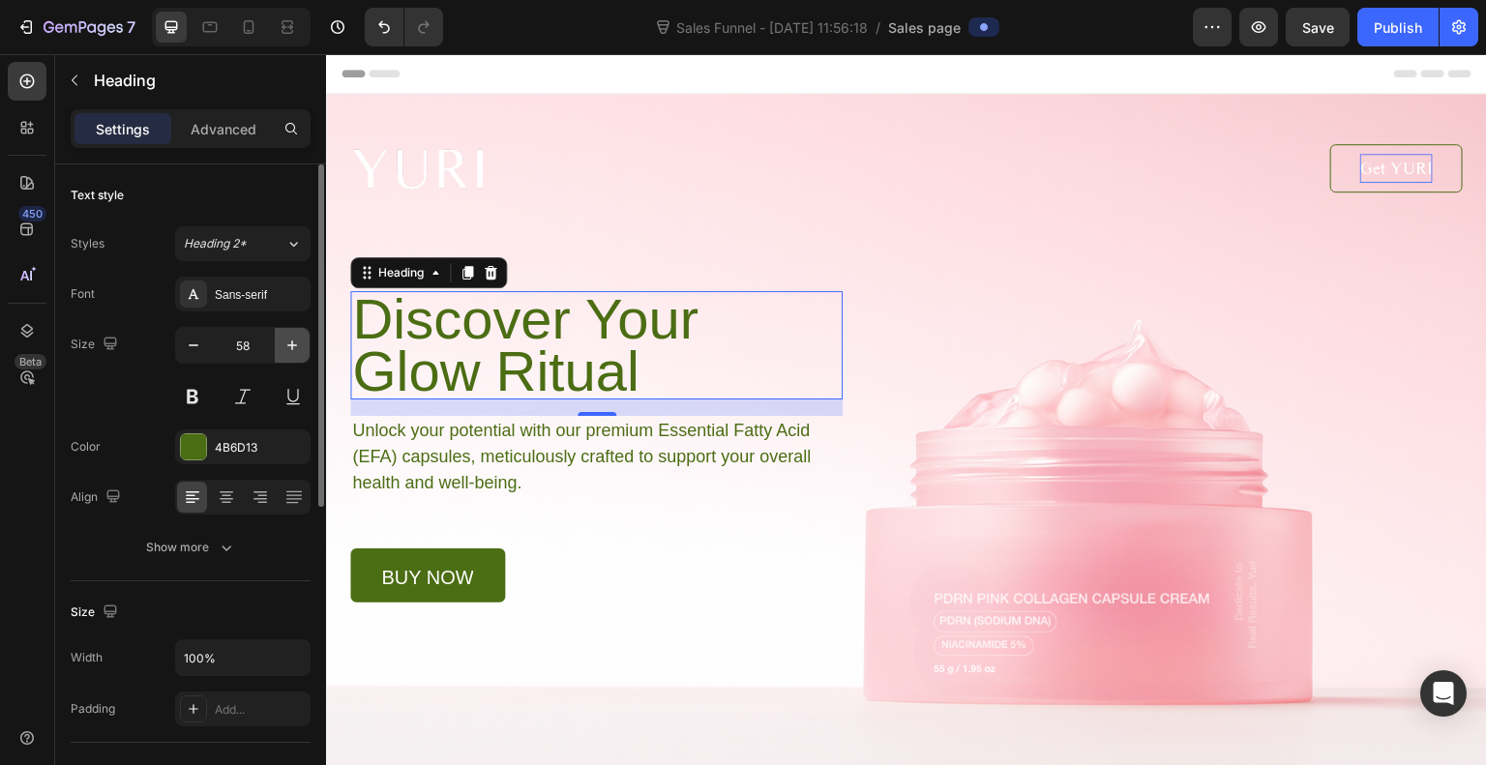
click at [291, 336] on icon "button" at bounding box center [292, 345] width 19 height 19
type input "61"
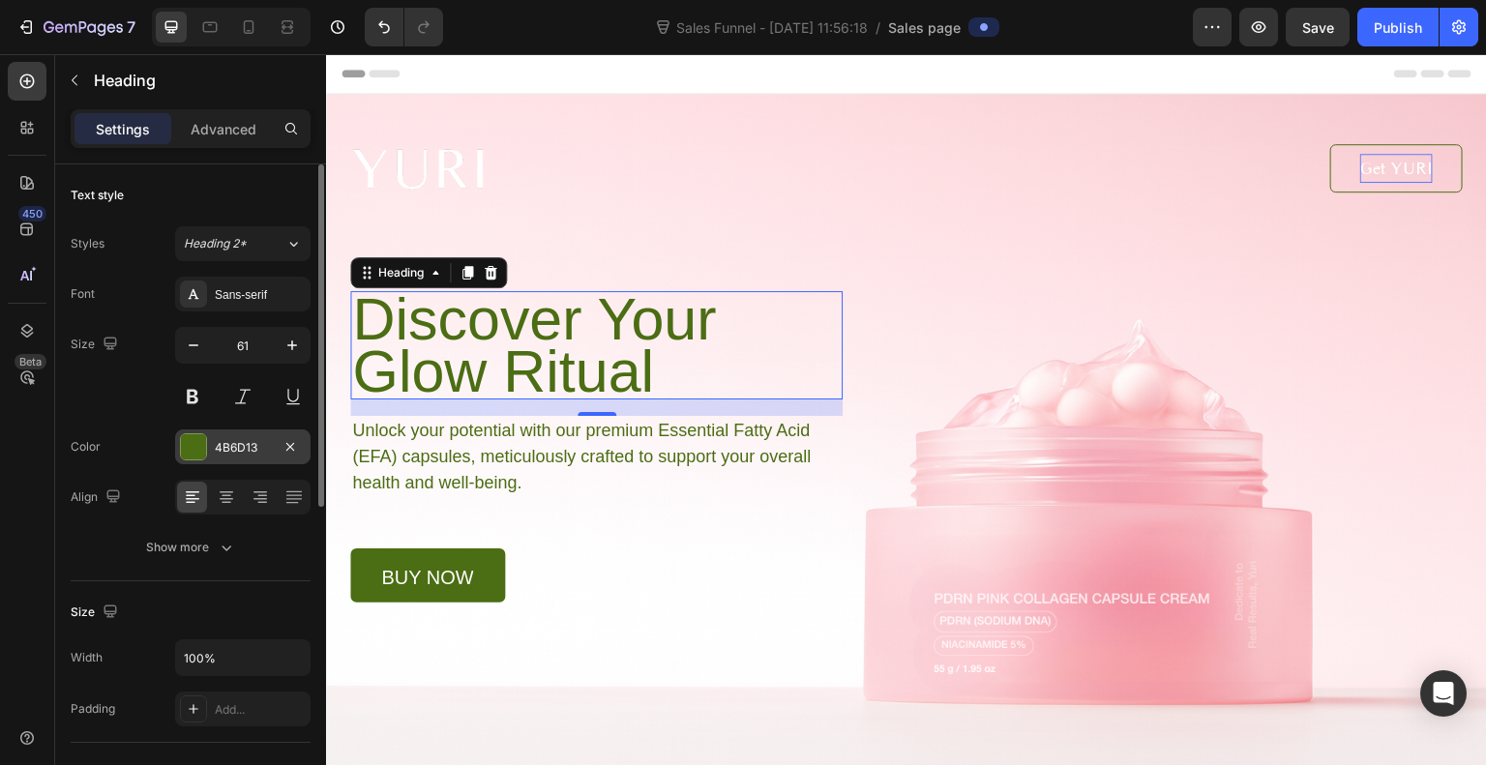
click at [192, 440] on div at bounding box center [193, 447] width 25 height 25
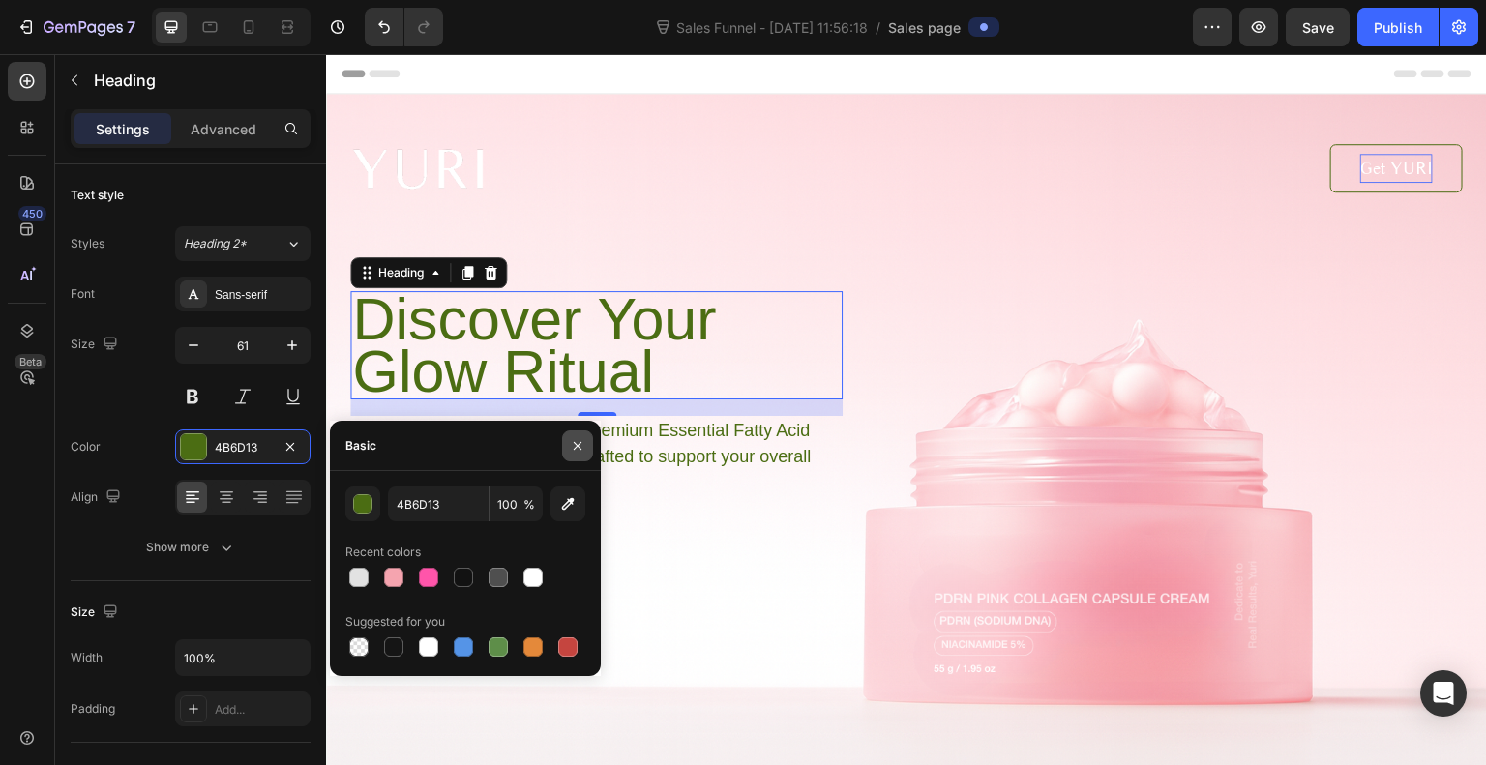
click at [579, 445] on icon "button" at bounding box center [577, 445] width 15 height 15
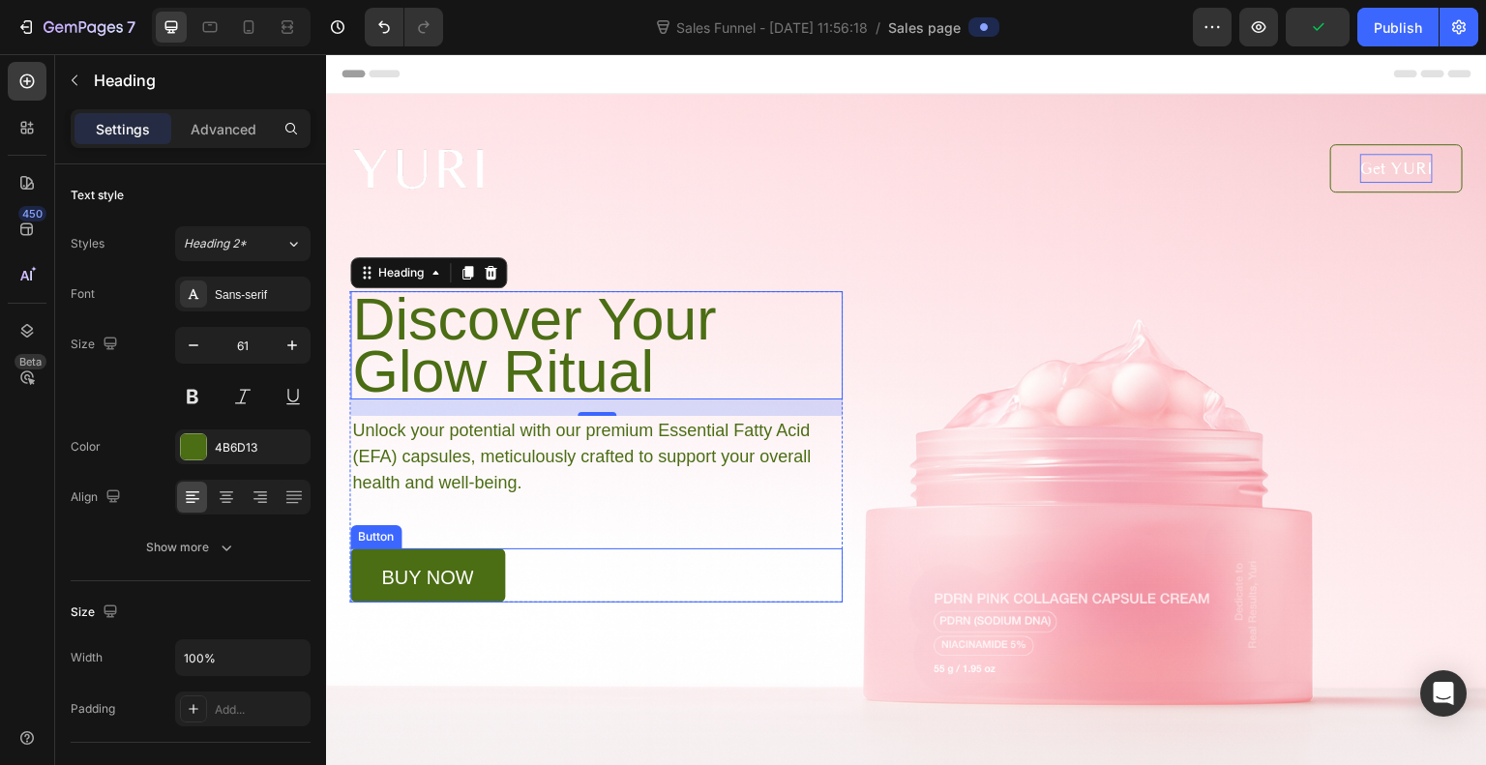
click at [476, 582] on link "buy now" at bounding box center [427, 576] width 155 height 54
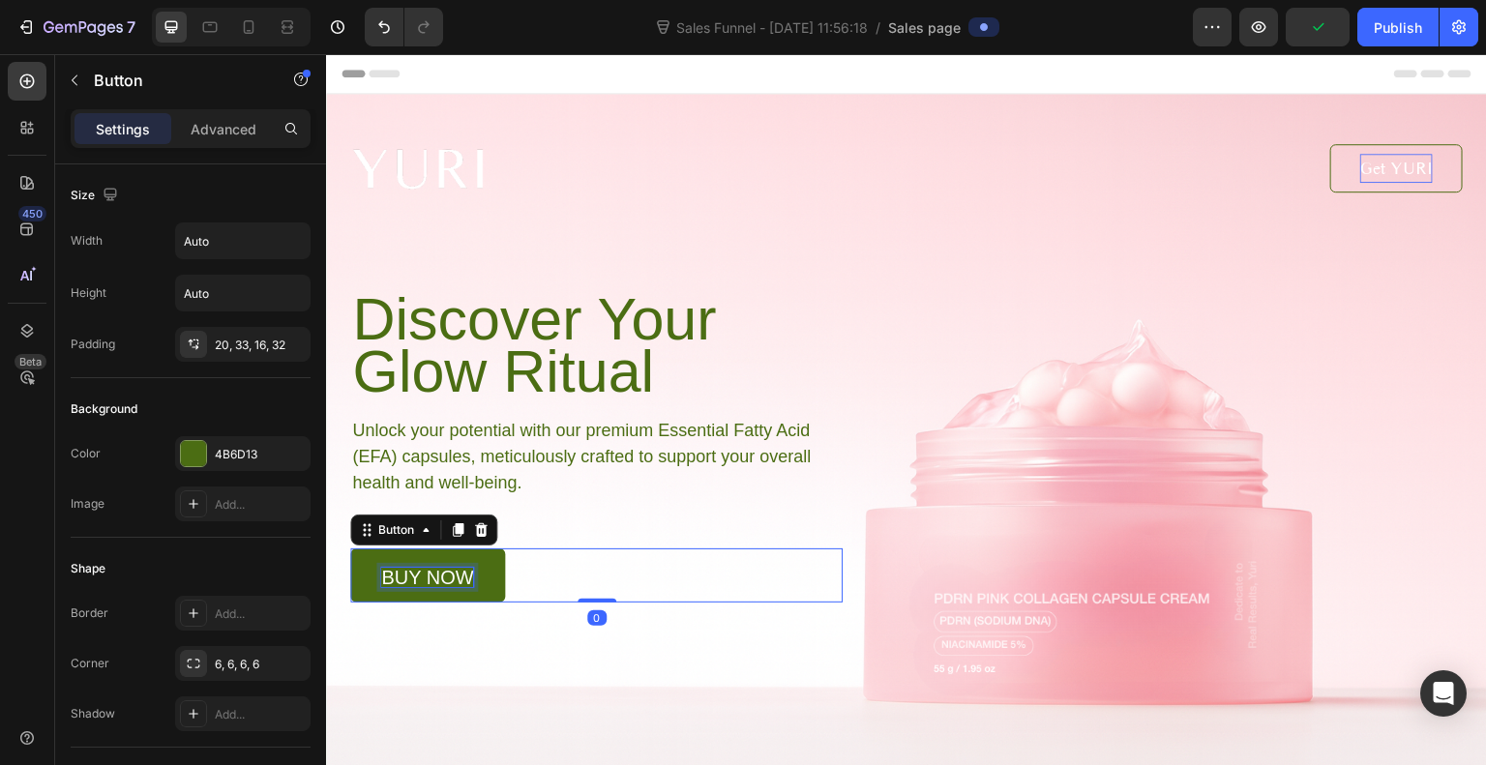
click at [455, 582] on p "buy now" at bounding box center [427, 577] width 92 height 19
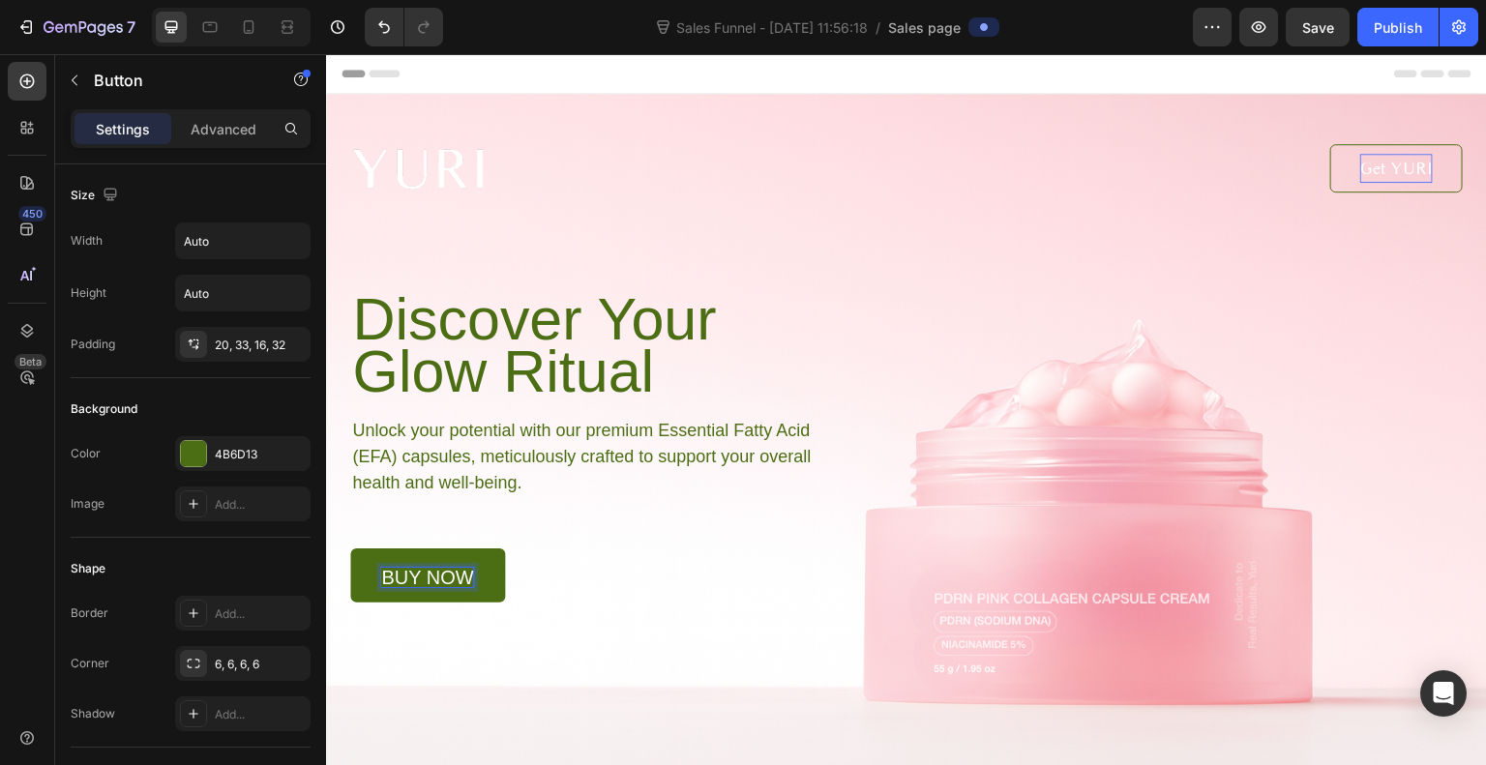
click at [455, 582] on p "buy now" at bounding box center [427, 577] width 92 height 19
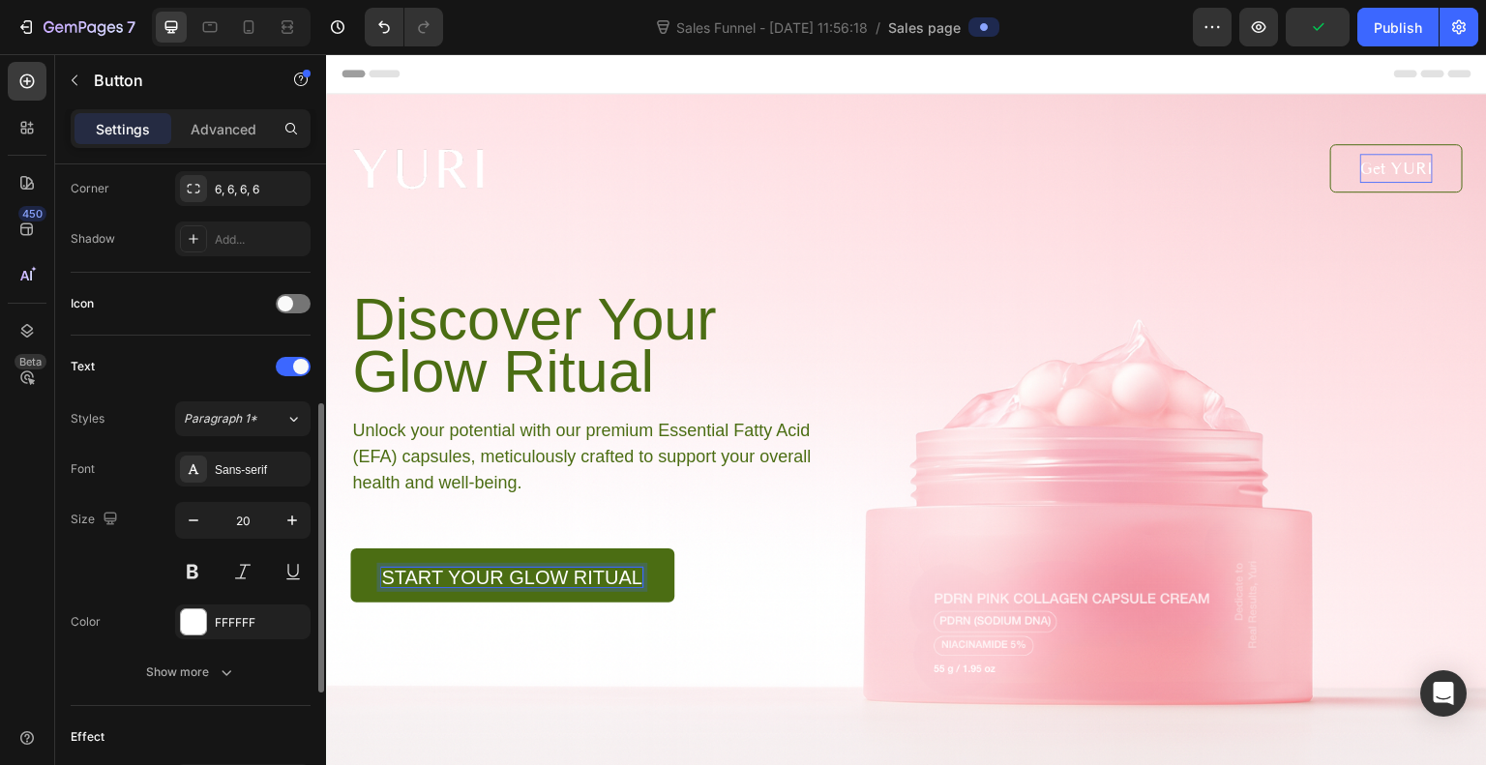
scroll to position [495, 0]
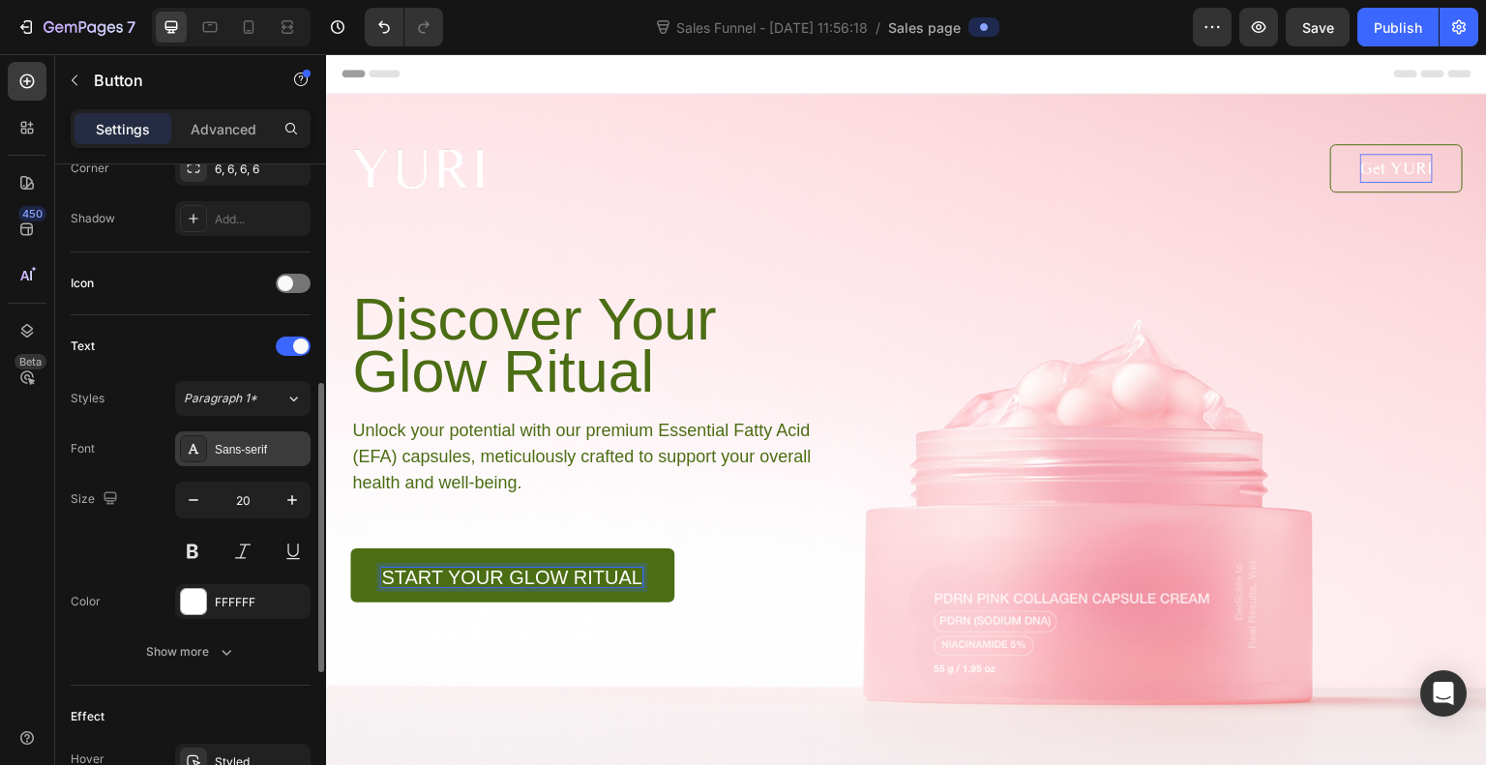
click at [253, 432] on div "Sans-serif" at bounding box center [242, 449] width 135 height 35
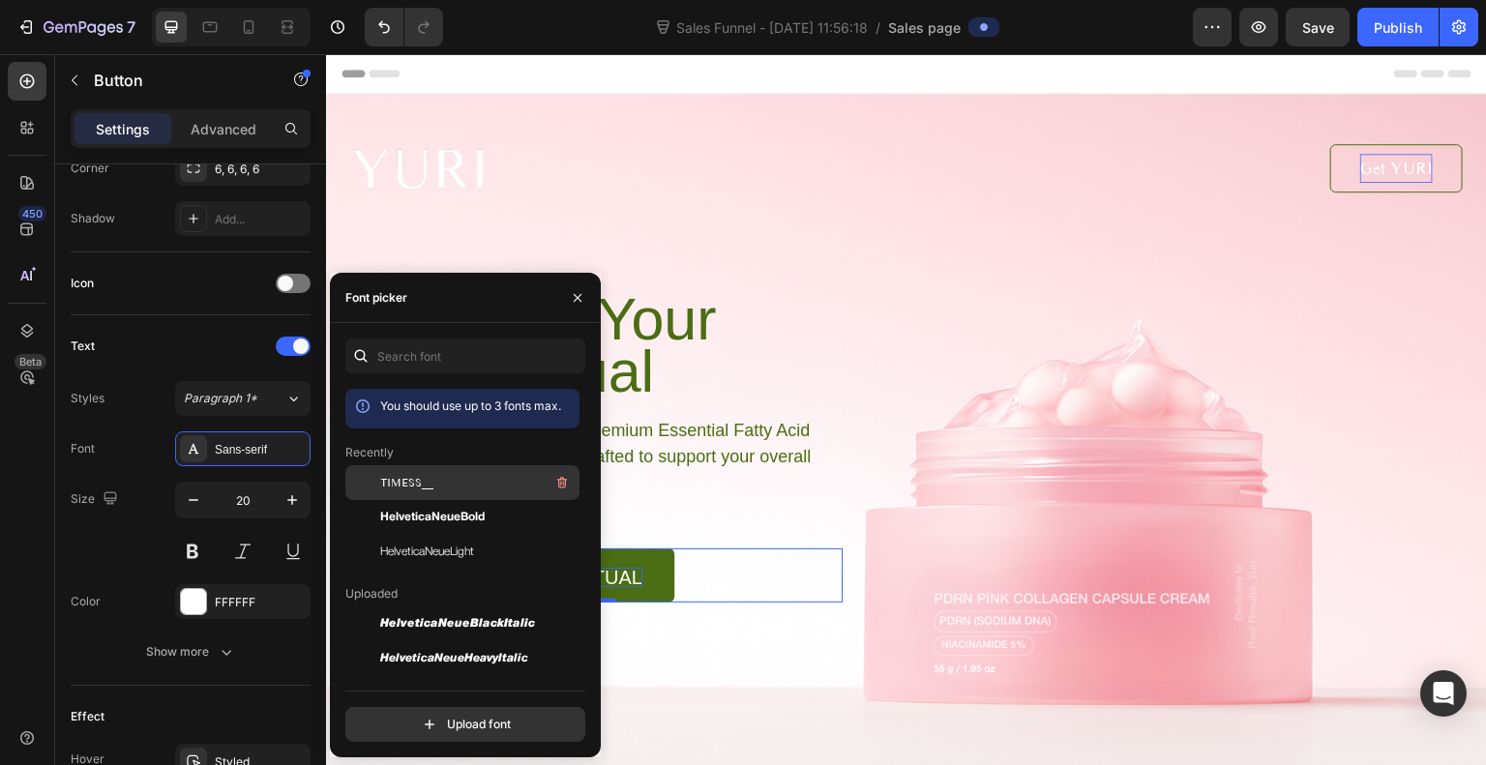
click at [432, 489] on span "TIMESS__" at bounding box center [406, 482] width 53 height 17
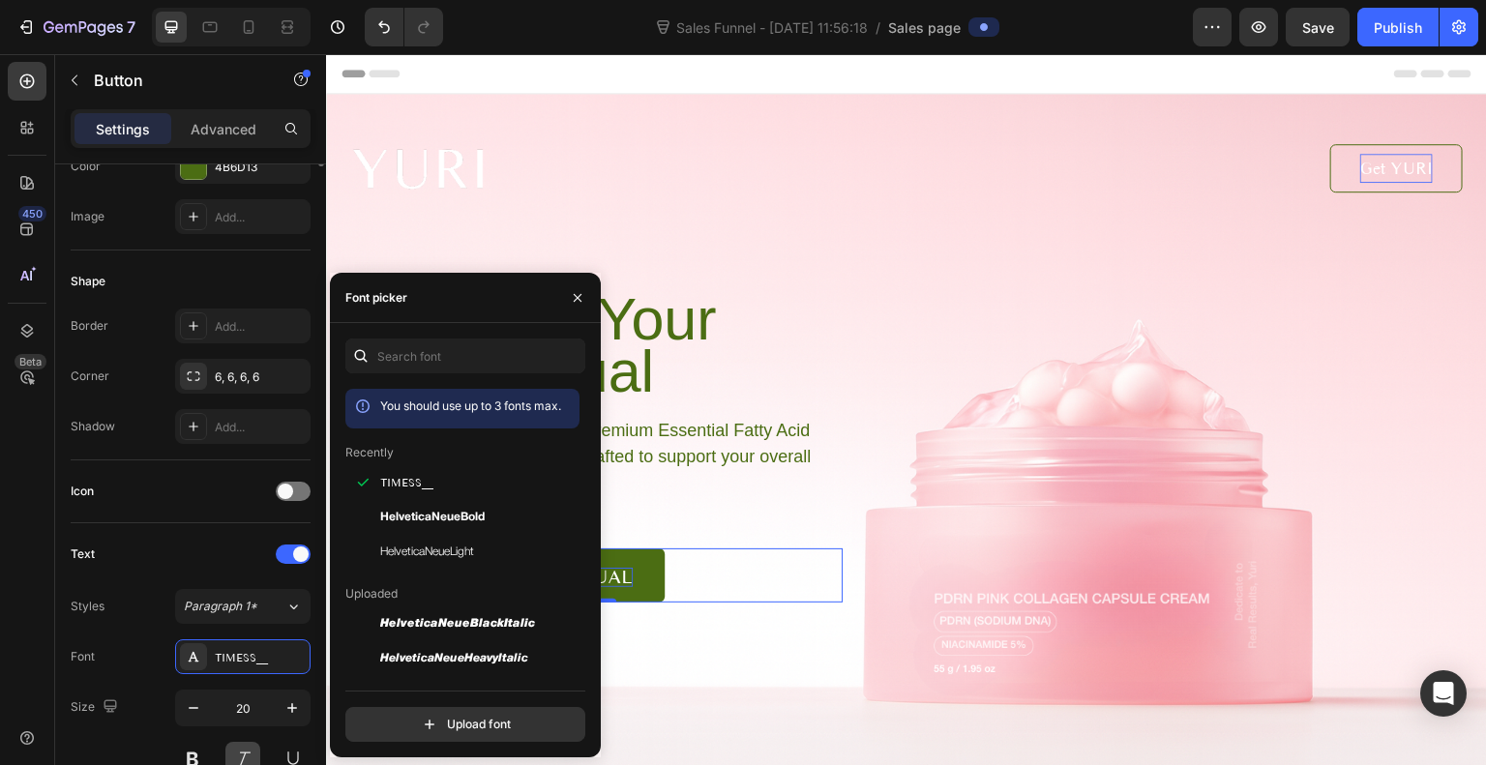
scroll to position [0, 0]
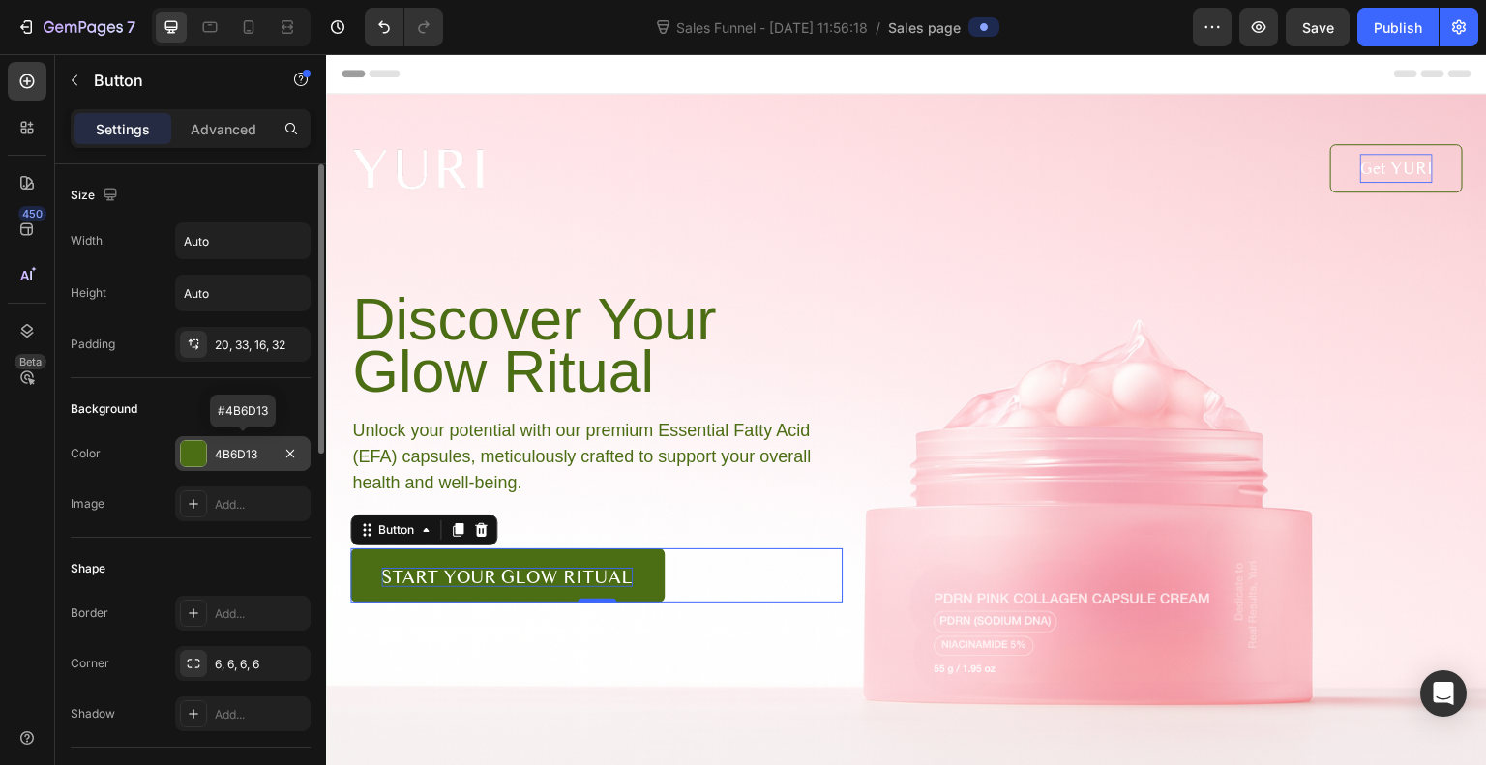
click at [199, 453] on div at bounding box center [193, 453] width 25 height 25
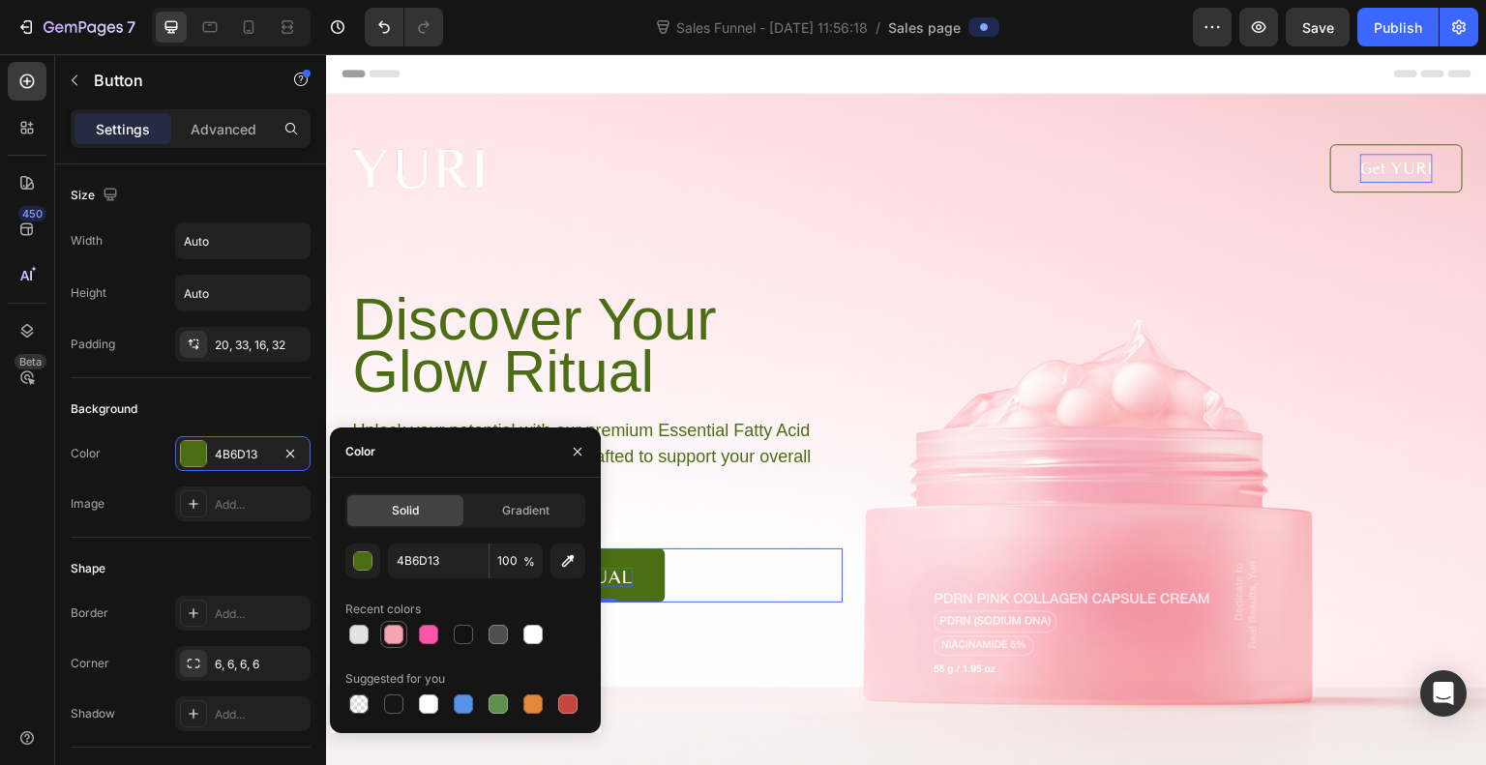
click at [403, 634] on div at bounding box center [393, 634] width 19 height 19
type input "F5A4AF"
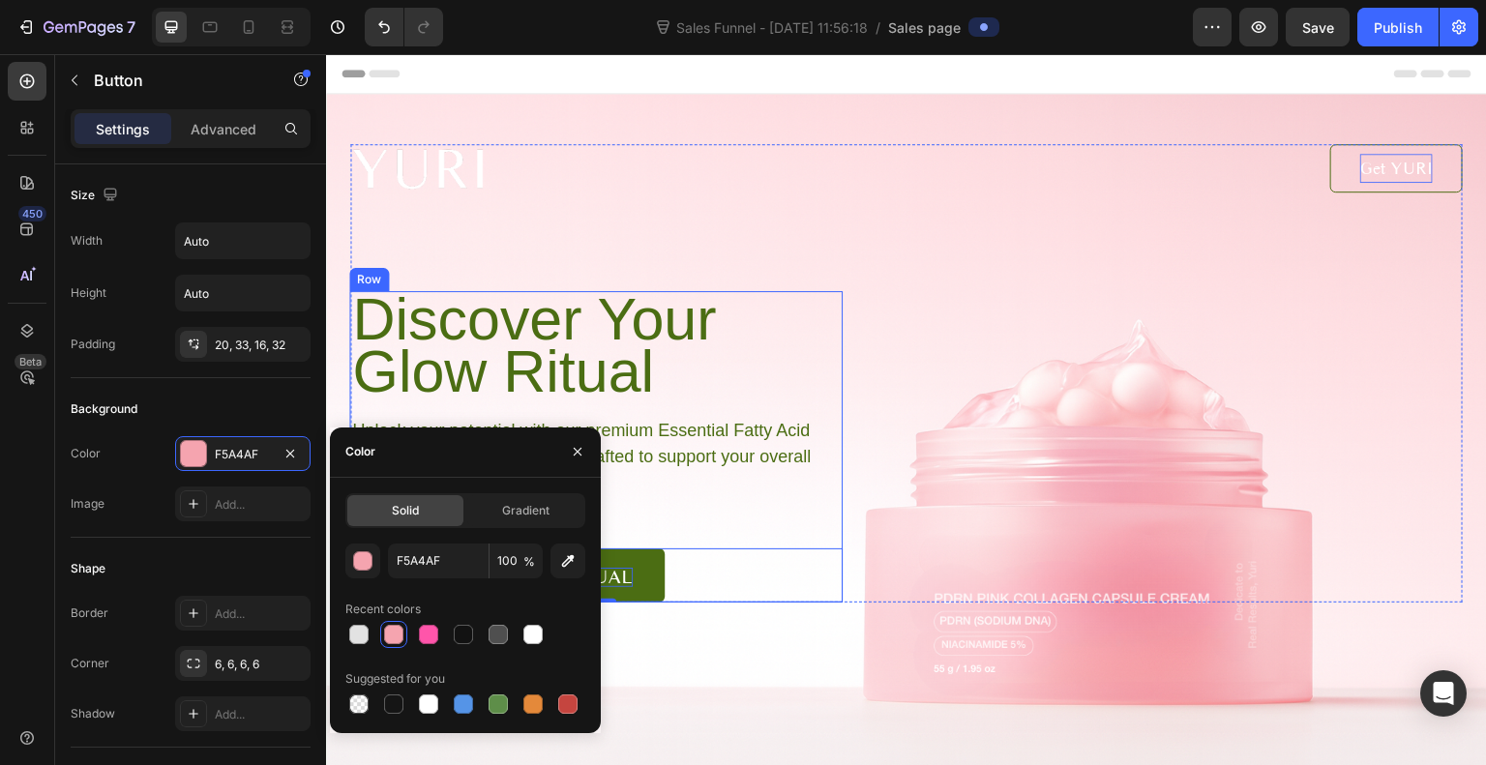
click at [771, 512] on div "Discover Your Glow Ritual Heading Unlock your potential with our premium Essent…" at bounding box center [596, 447] width 493 height 312
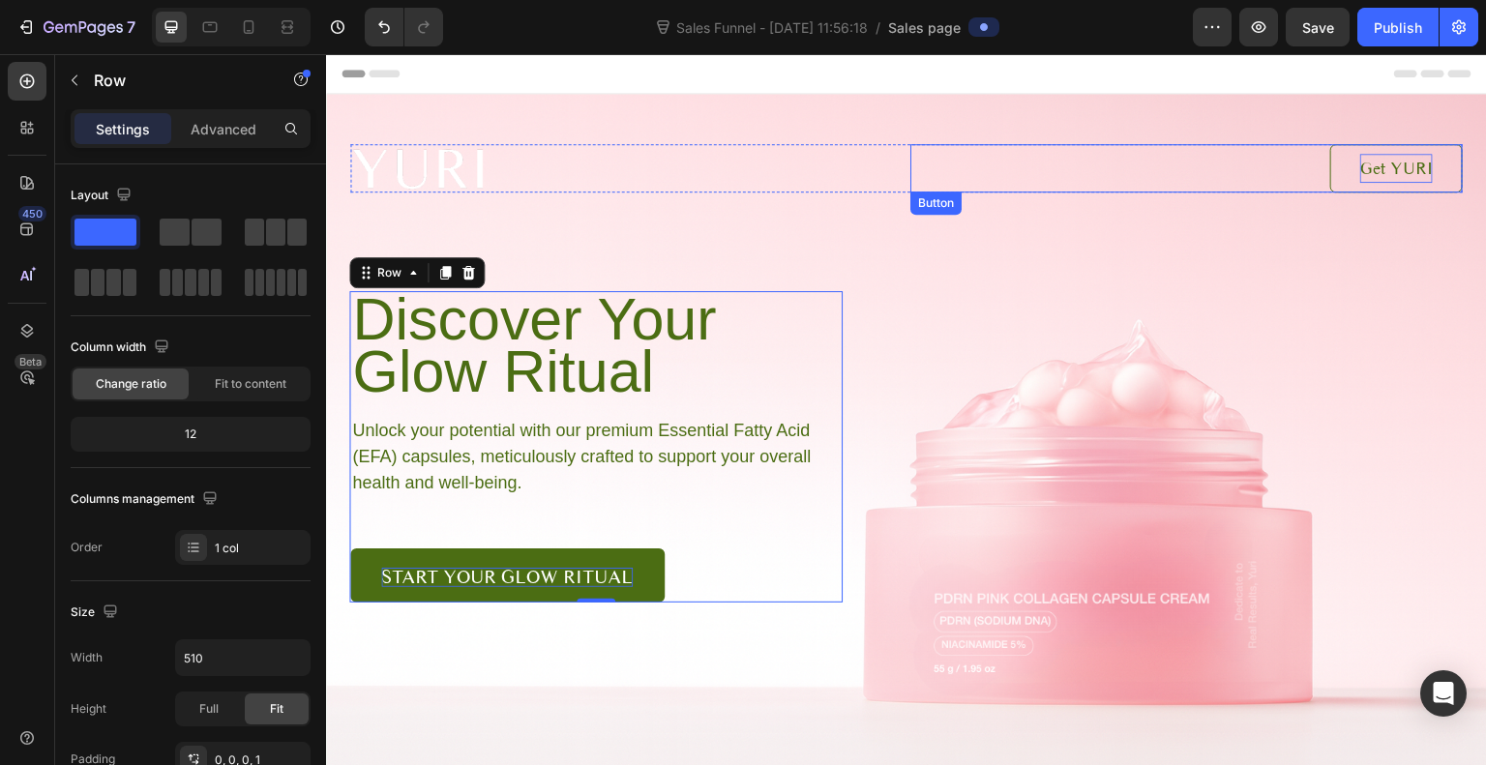
click at [1355, 191] on link "Get YURI" at bounding box center [1397, 168] width 133 height 48
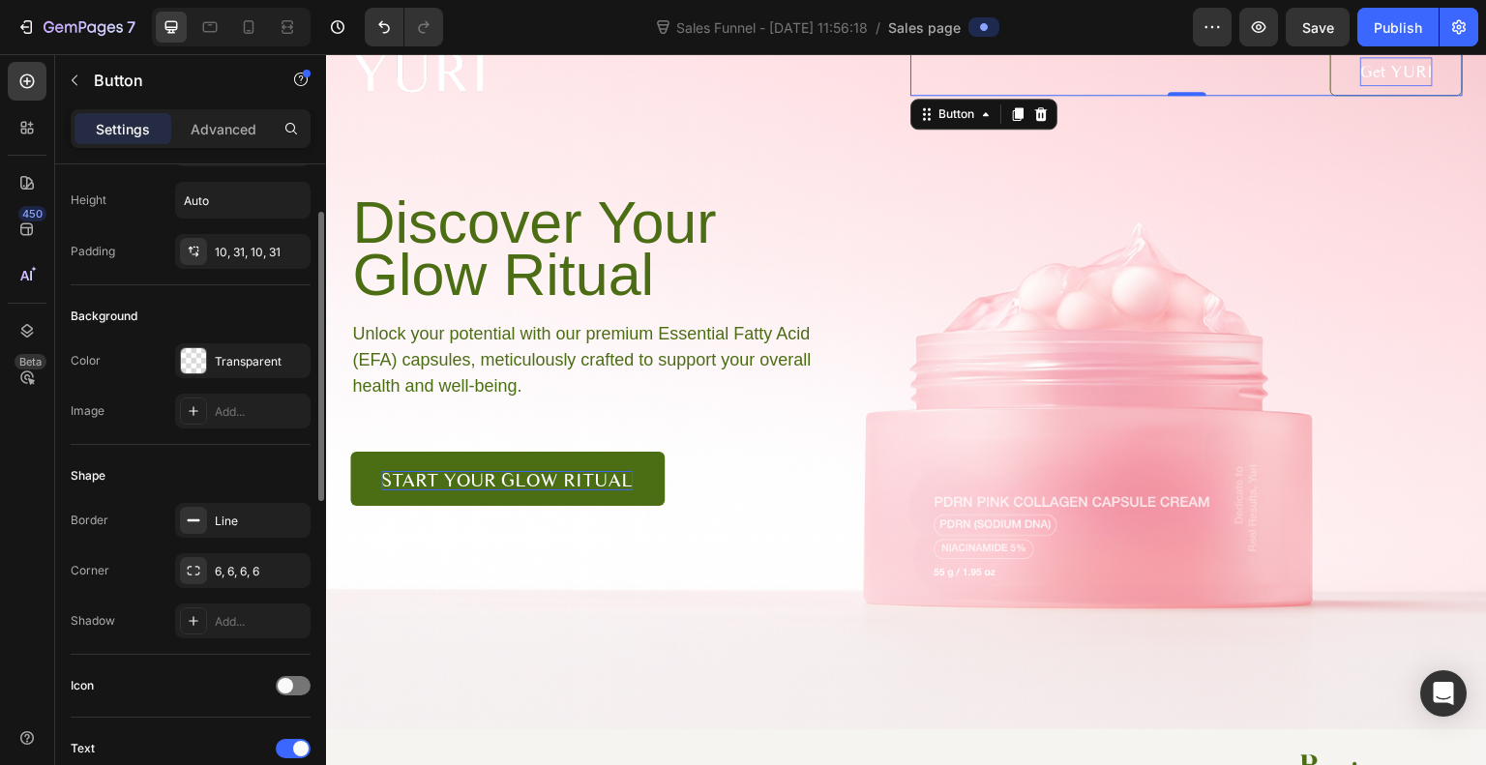
scroll to position [98, 0]
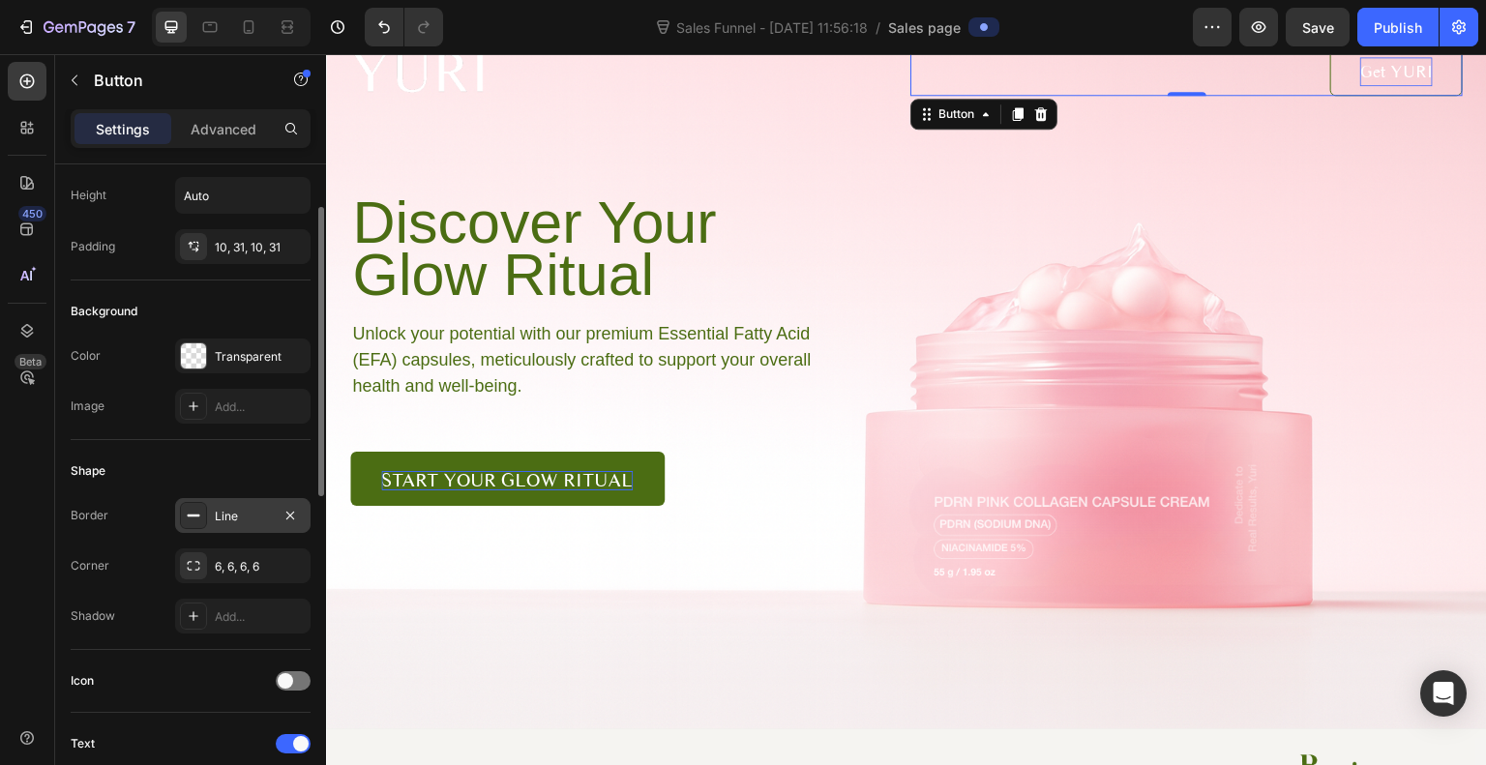
click at [229, 509] on div "Line" at bounding box center [243, 516] width 56 height 17
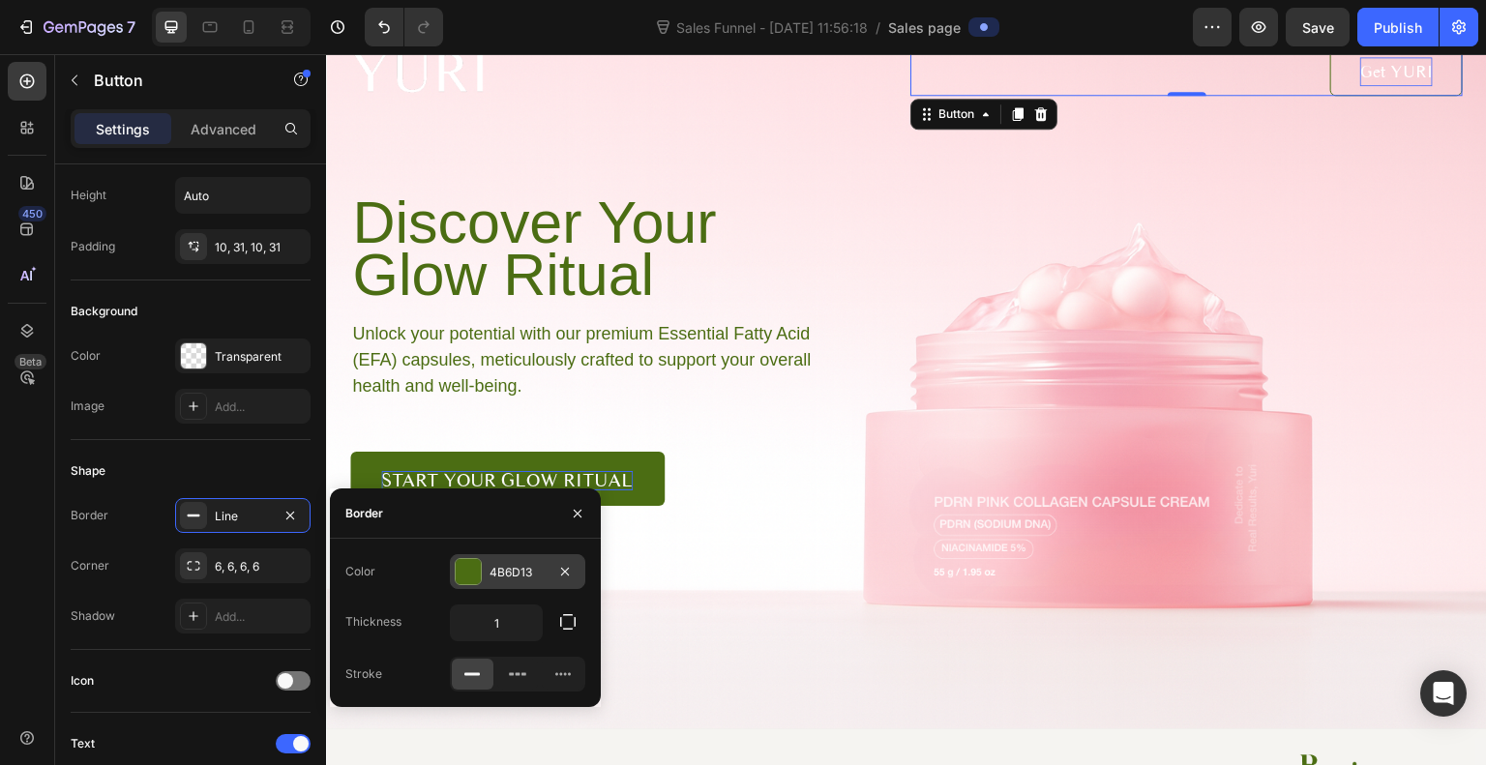
click at [465, 578] on div at bounding box center [468, 571] width 25 height 25
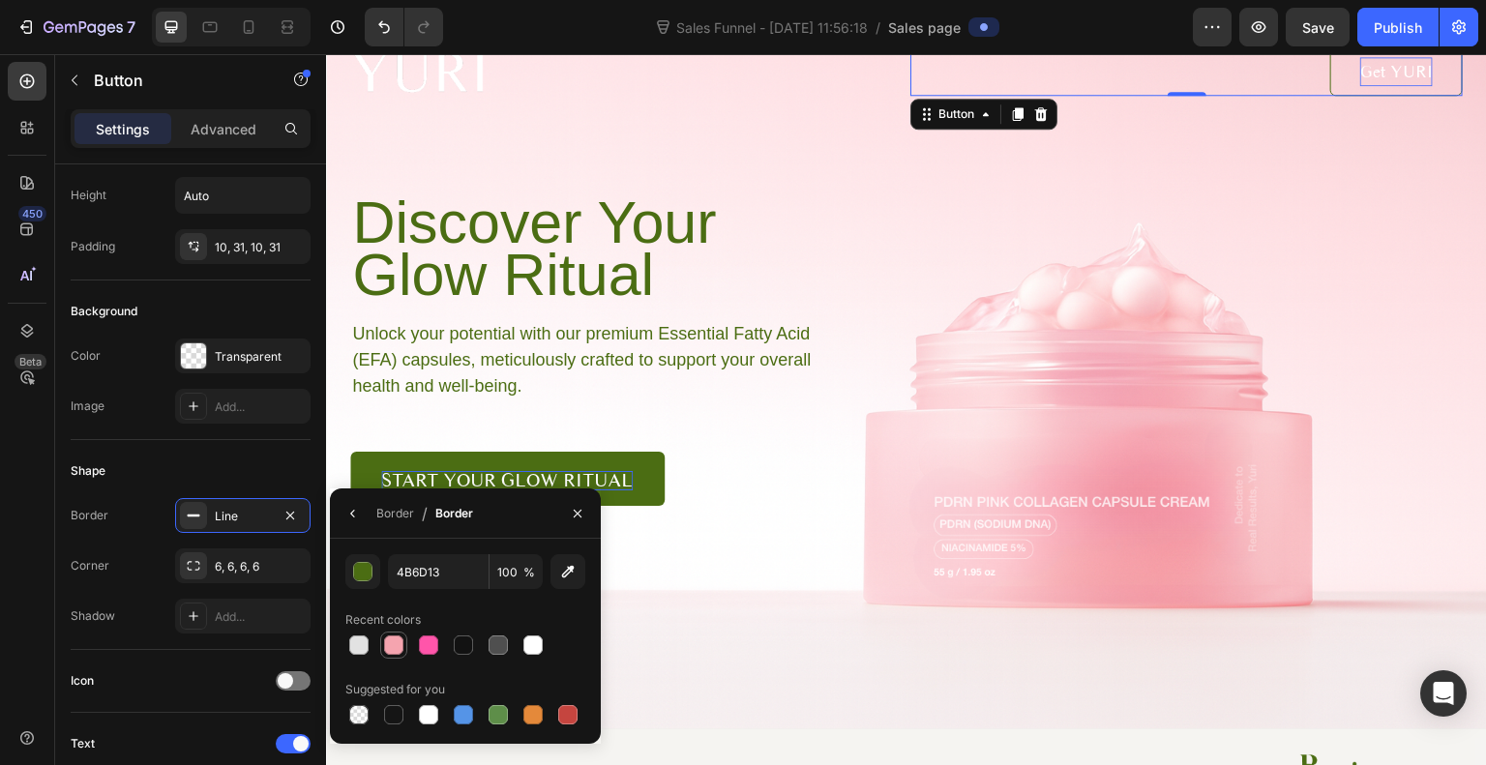
click at [399, 643] on div at bounding box center [393, 645] width 19 height 19
click at [537, 644] on div at bounding box center [533, 645] width 19 height 19
type input "FFFFFF"
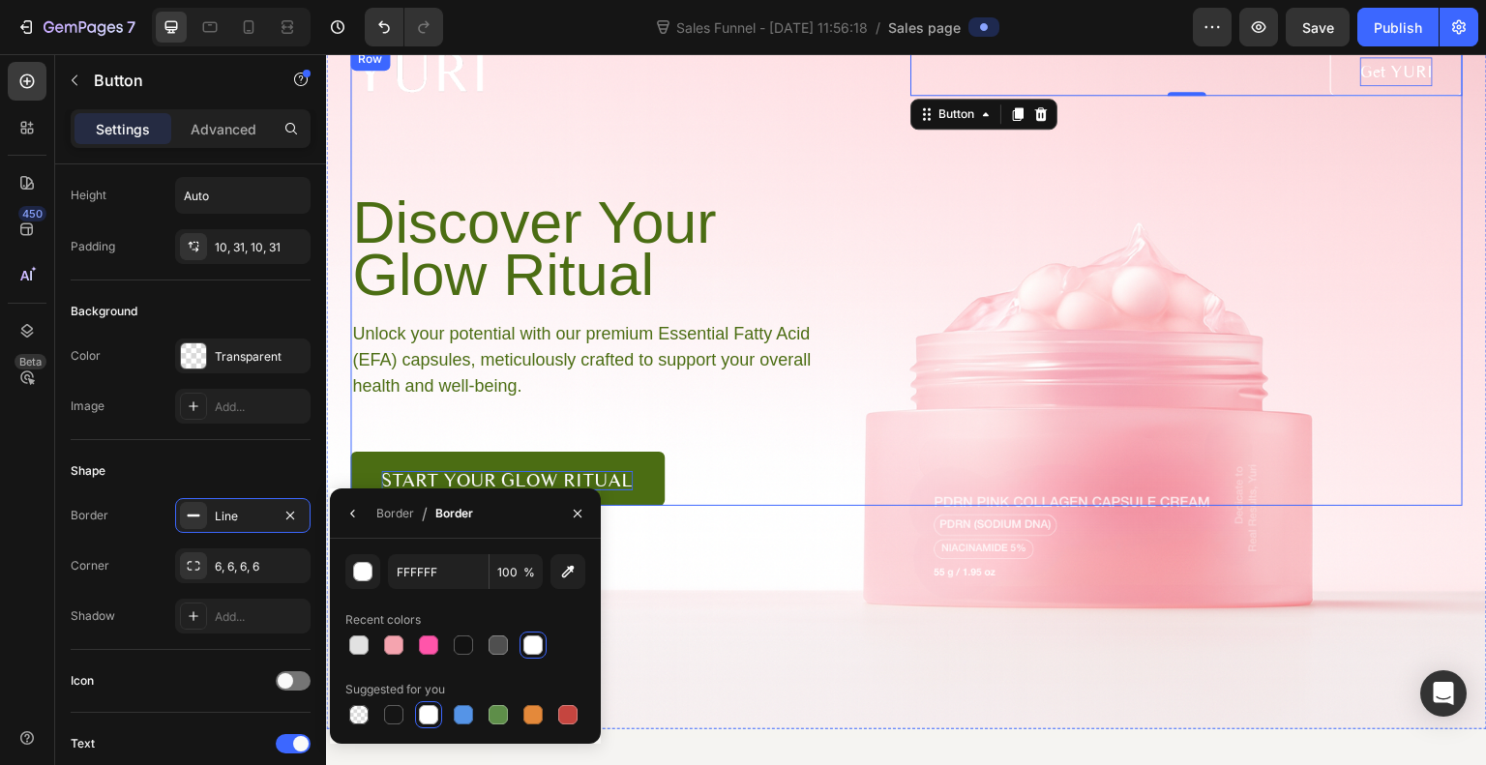
scroll to position [0, 0]
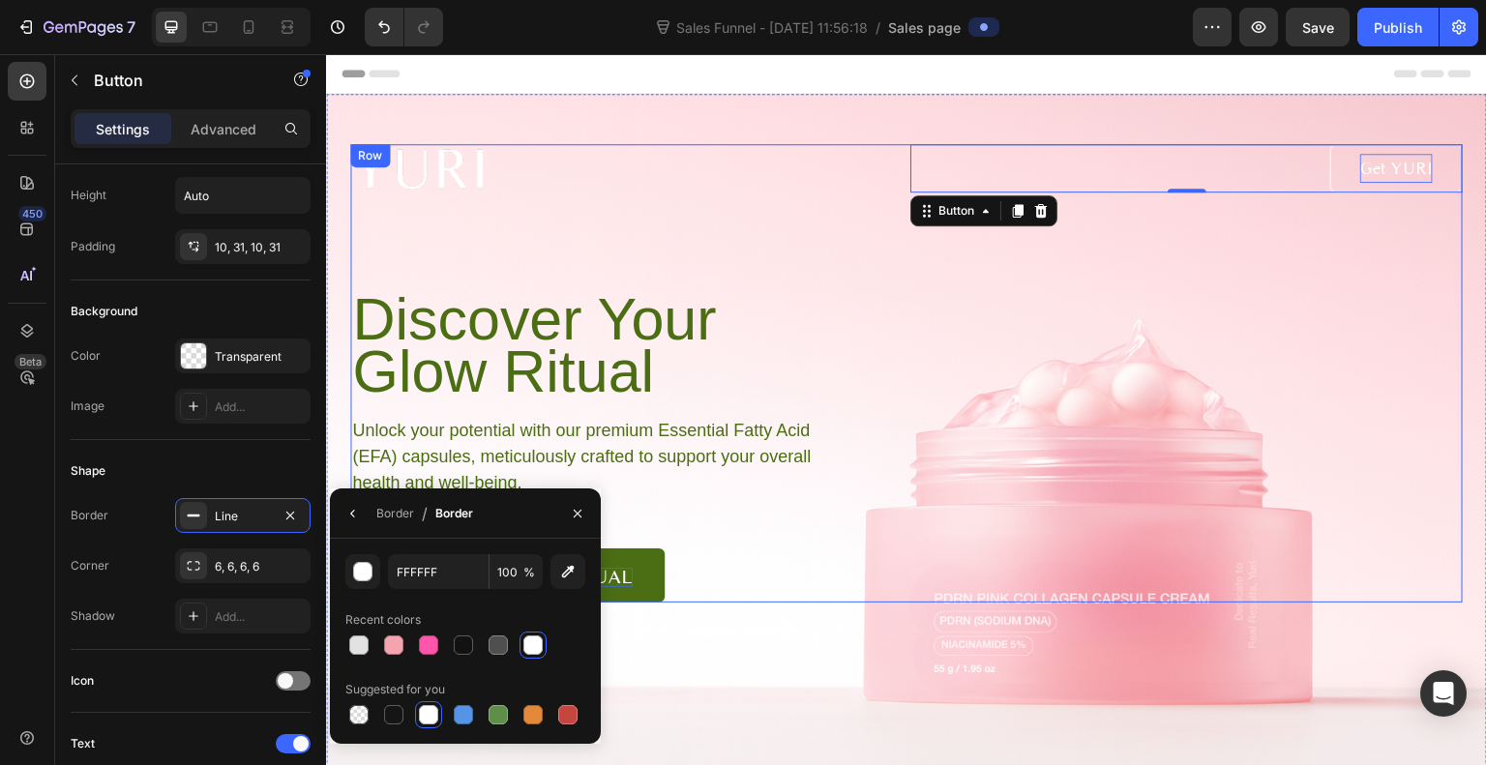
click at [1334, 321] on div "Image Get YURI Button 0 Row Discover Your Glow Ritual Heading Unlock your poten…" at bounding box center [906, 373] width 1113 height 459
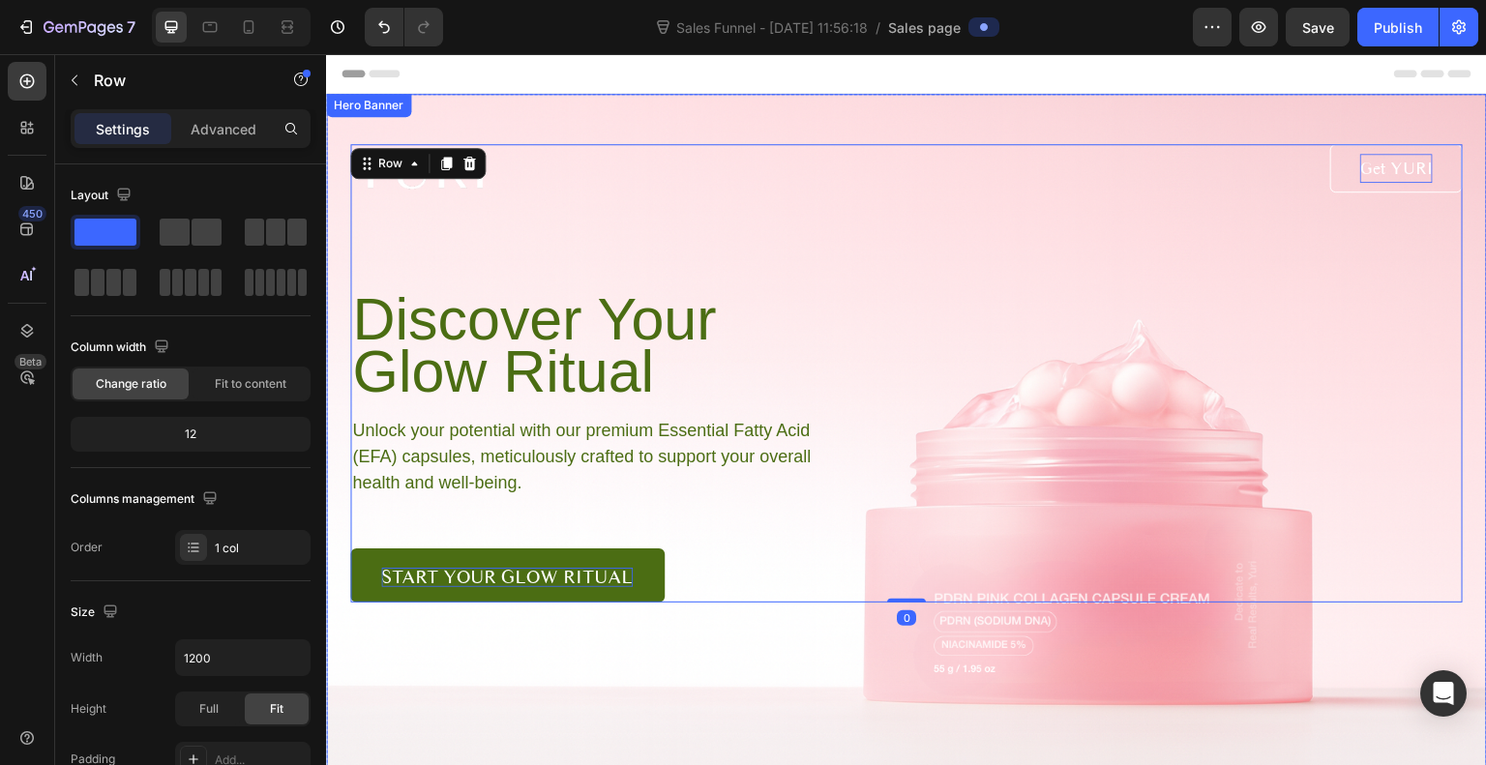
click at [1459, 433] on div "Image Get YURI Button Row Discover Your Glow Ritual Heading Unlock your potenti…" at bounding box center [906, 348] width 1161 height 509
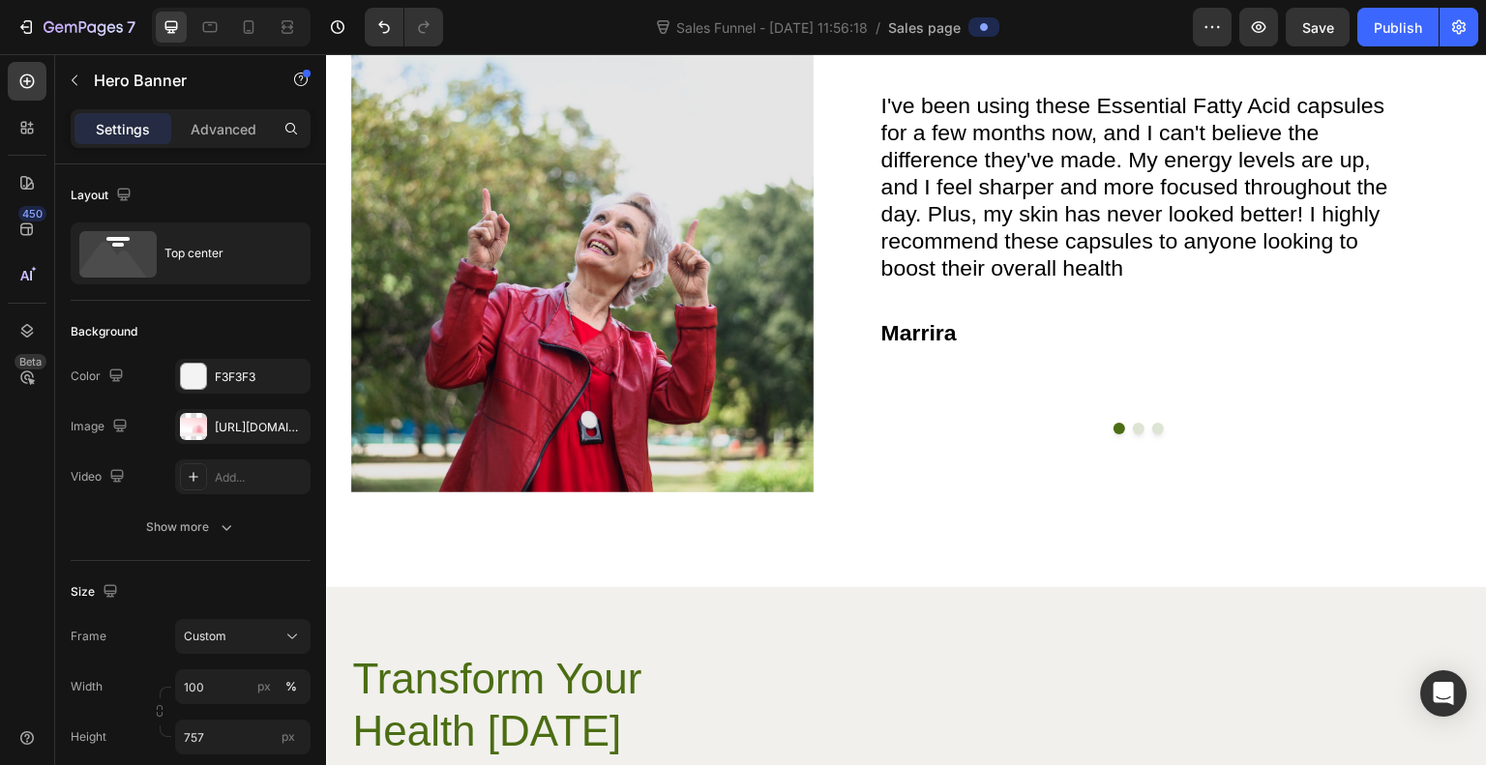
scroll to position [3174, 0]
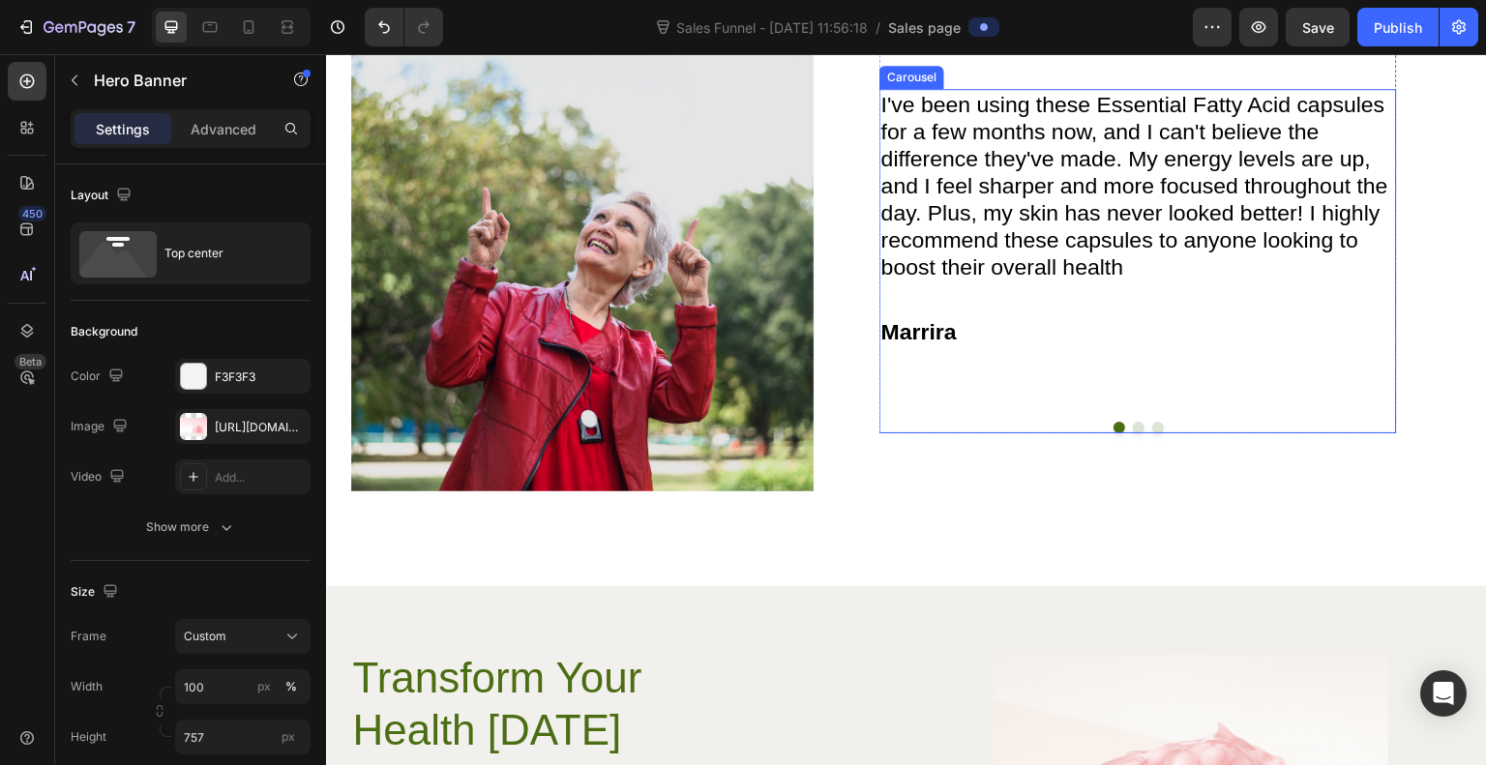
click at [1133, 434] on button "Dot" at bounding box center [1139, 428] width 12 height 12
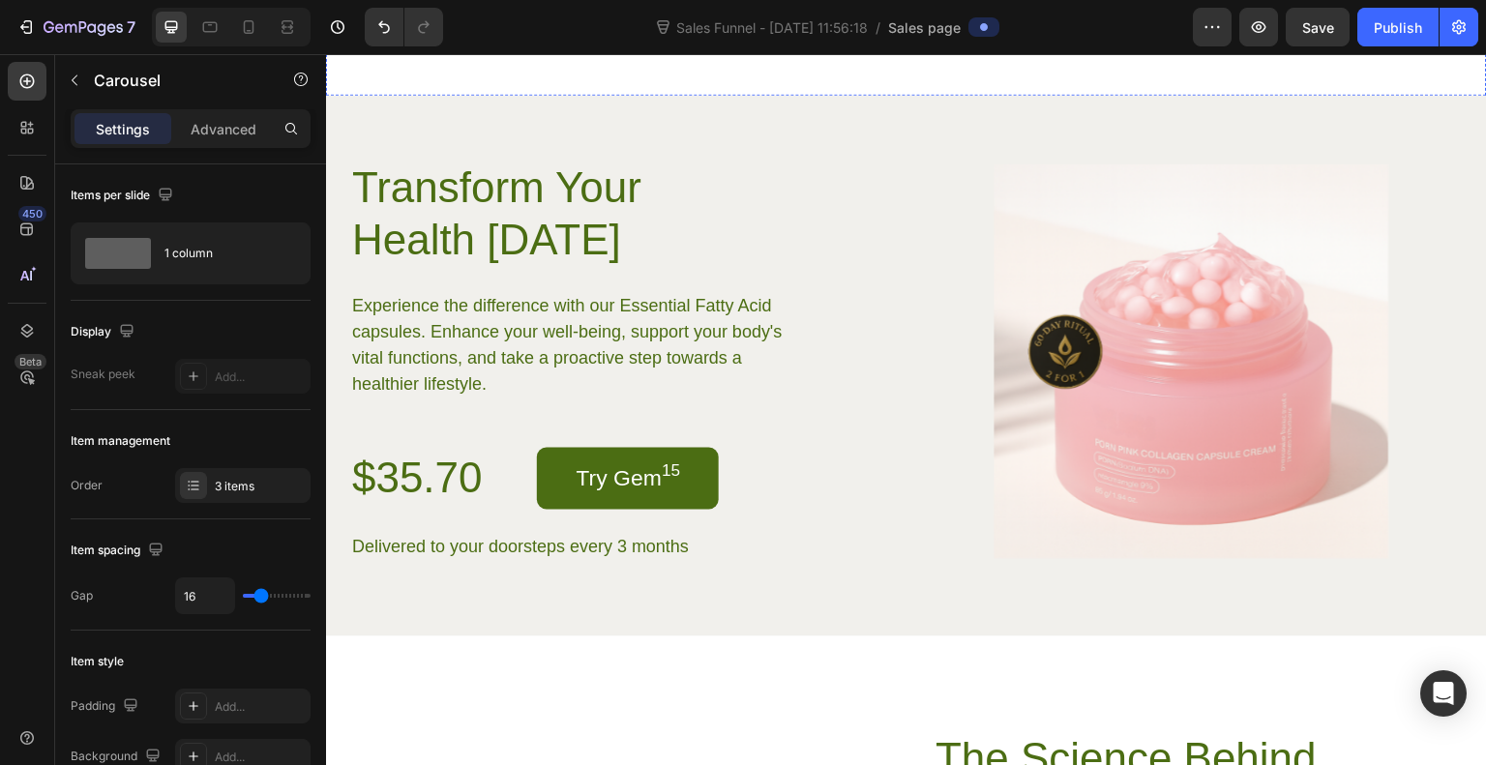
scroll to position [3666, 0]
click at [685, 485] on button "Try Gem 15" at bounding box center [628, 478] width 183 height 62
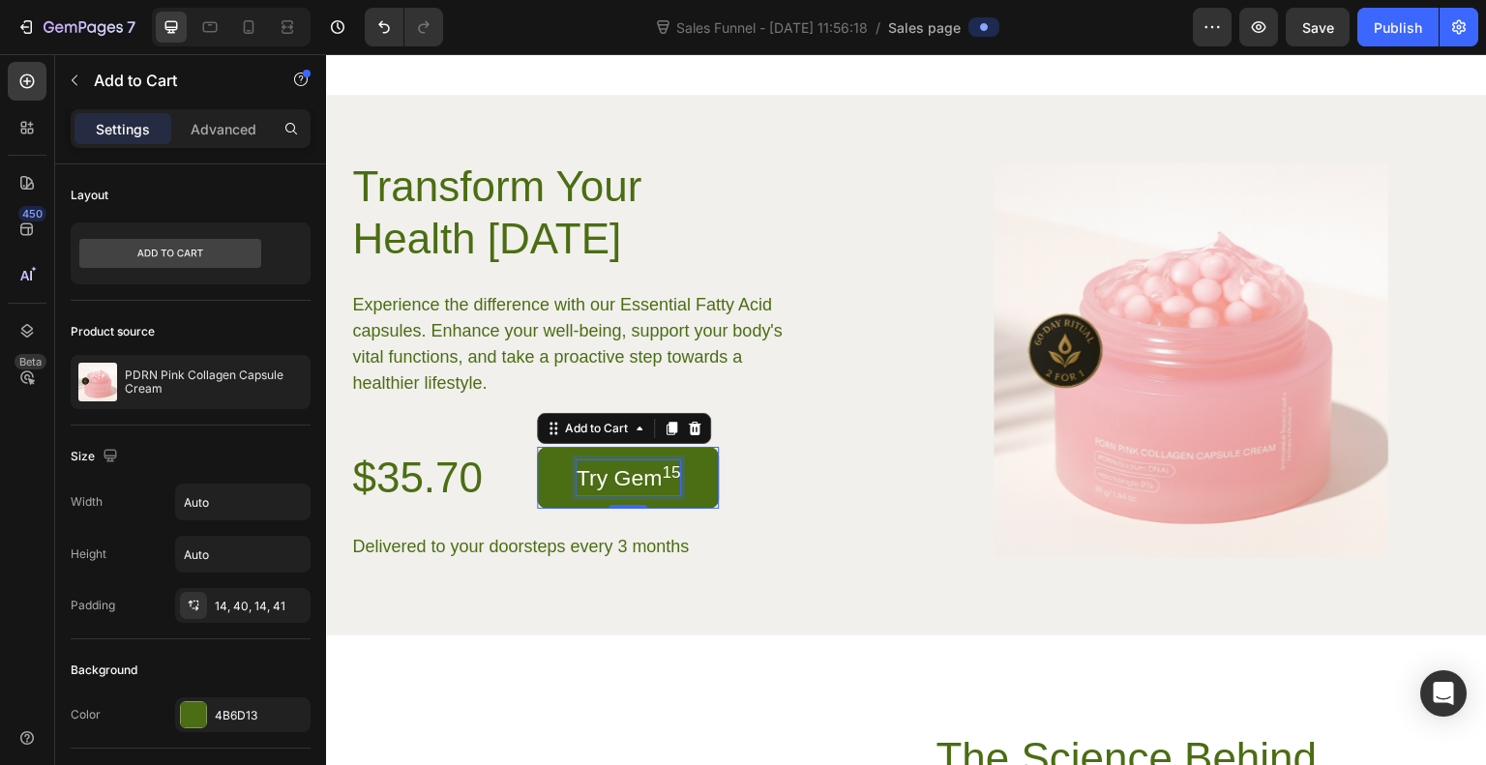
click at [642, 470] on p "Try Gem 15" at bounding box center [629, 478] width 105 height 35
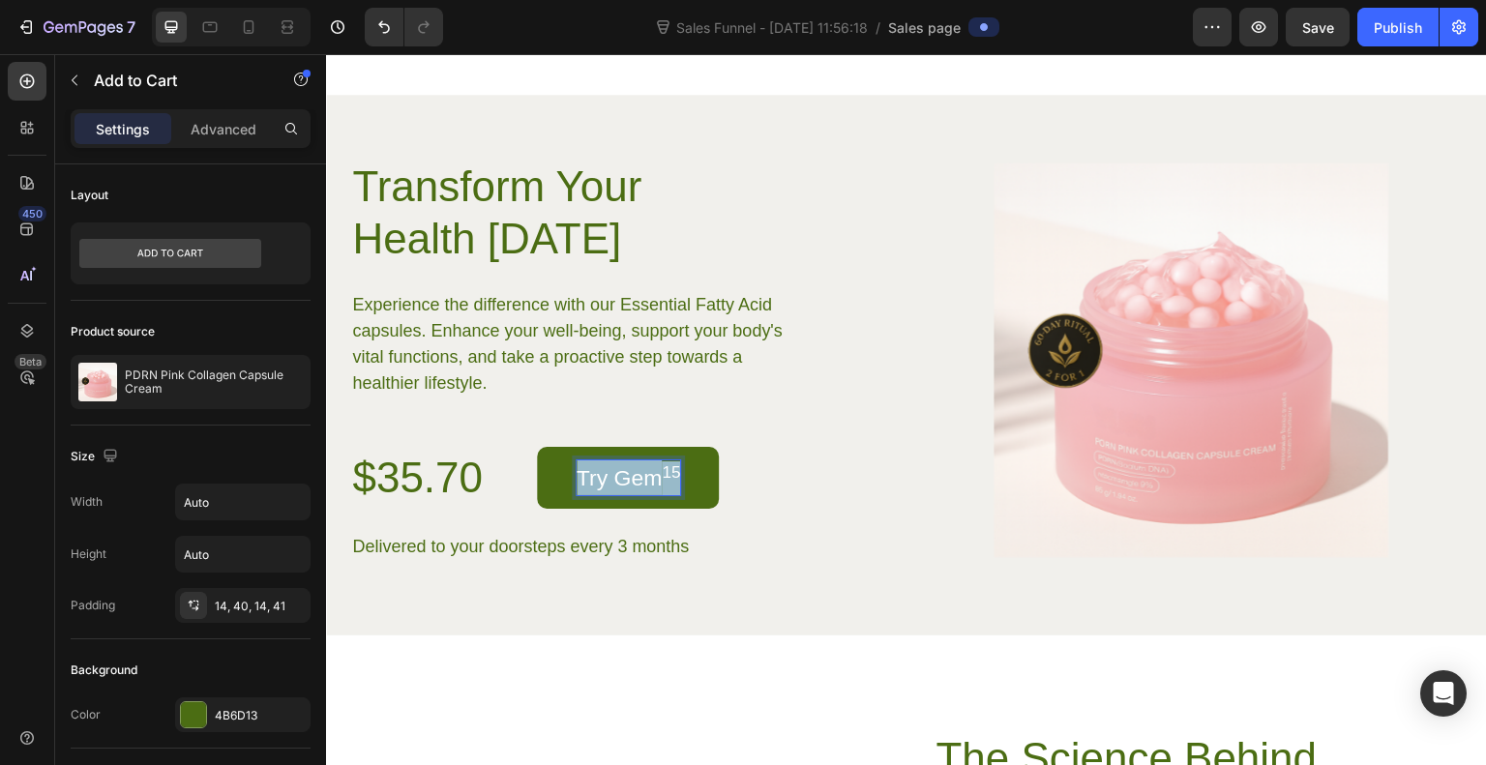
click at [642, 470] on p "Try Gem 15" at bounding box center [629, 478] width 105 height 35
click at [537, 447] on button "Discover" at bounding box center [619, 478] width 165 height 62
click at [537, 447] on button "Discover Glass" at bounding box center [651, 478] width 228 height 62
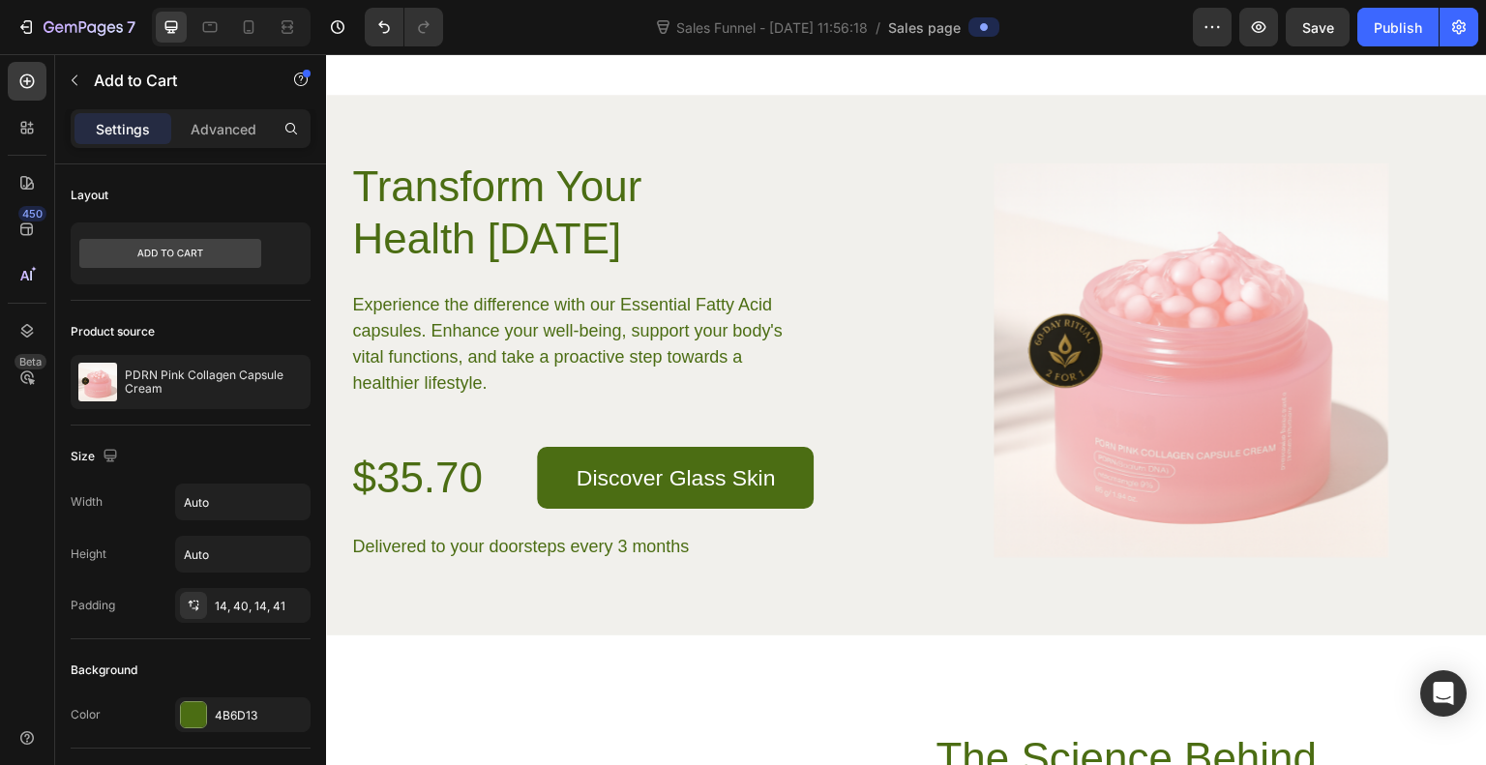
click at [809, 497] on button "Discover Glass Skin" at bounding box center [676, 478] width 278 height 62
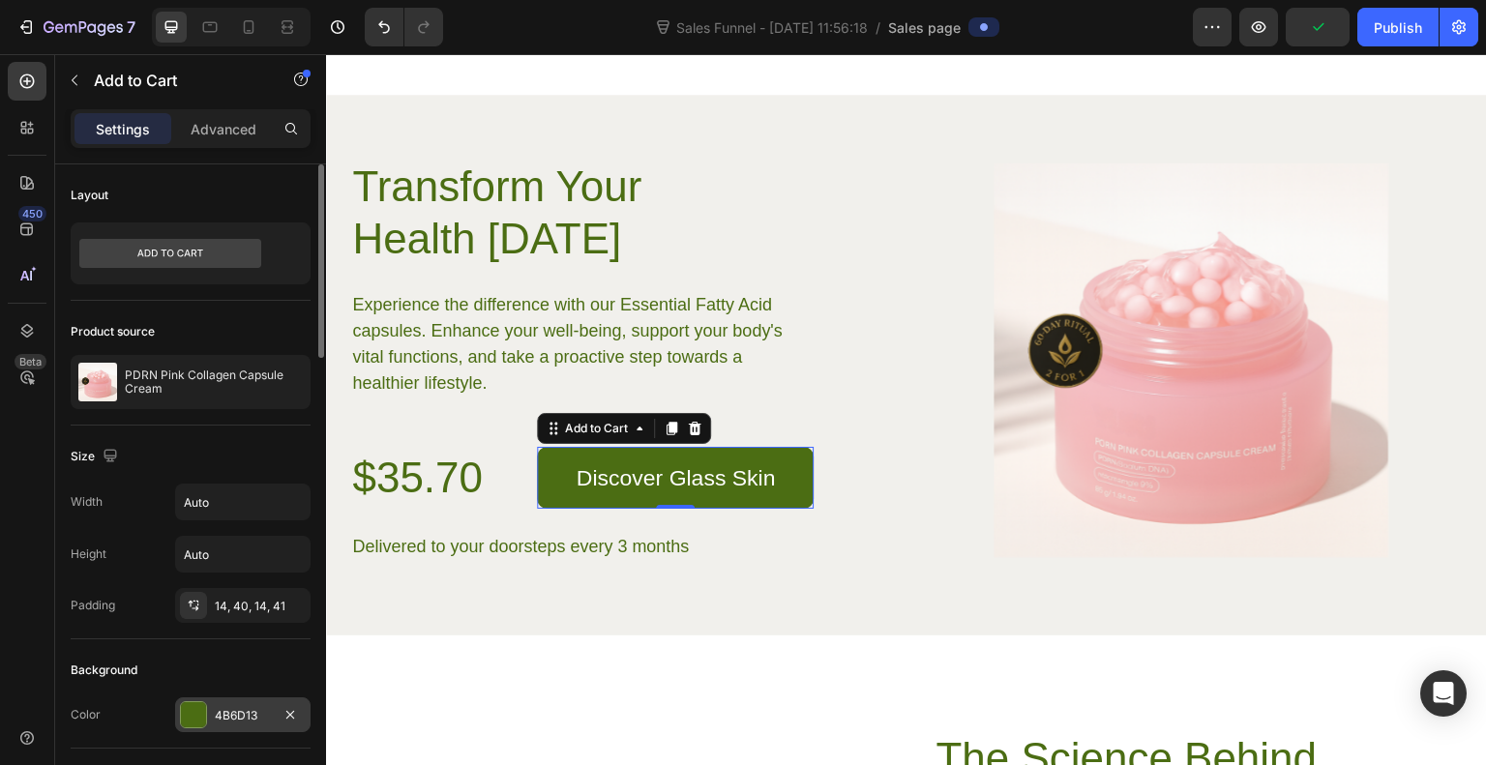
click at [190, 705] on div at bounding box center [193, 715] width 25 height 25
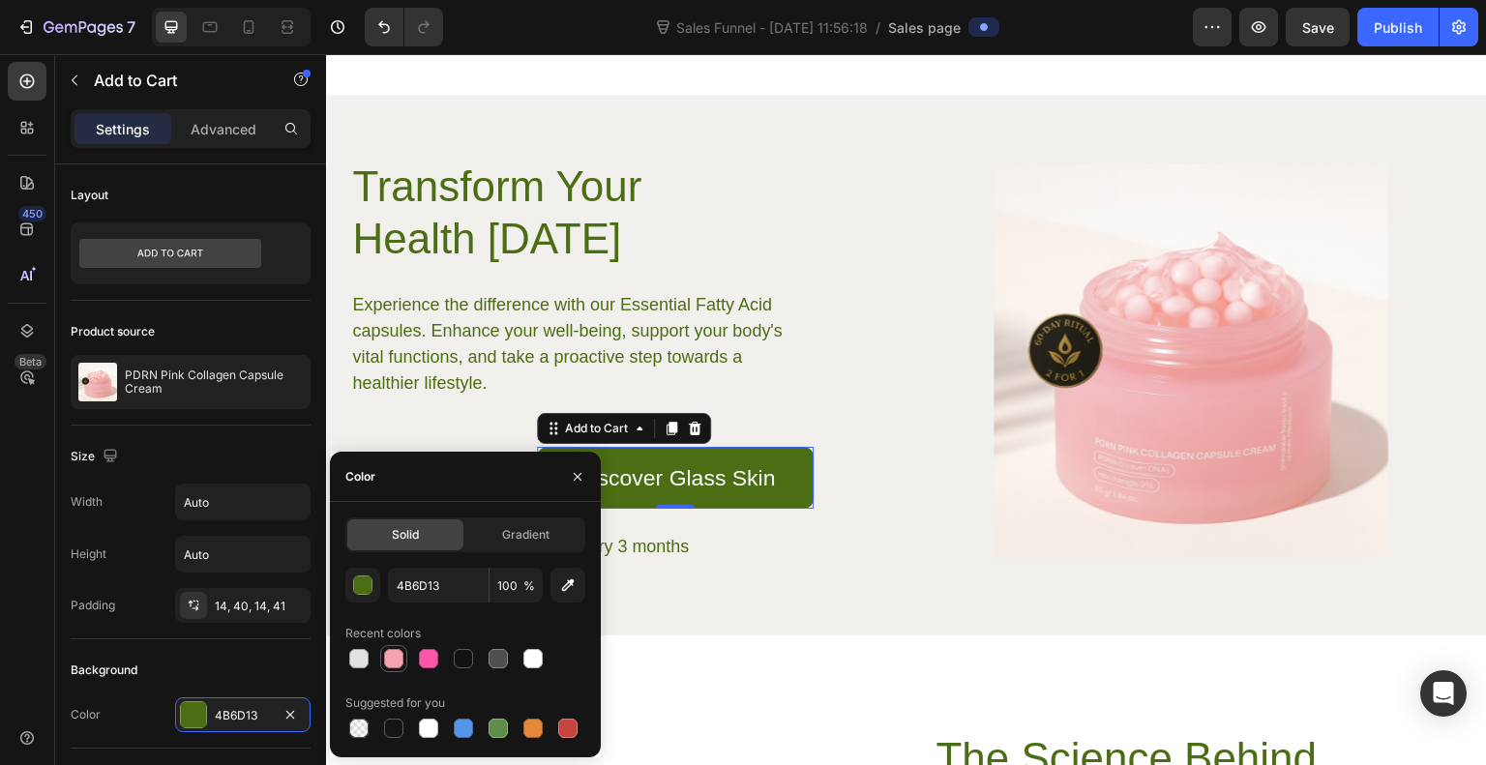
click at [400, 660] on div at bounding box center [393, 658] width 19 height 19
type input "F5A4AF"
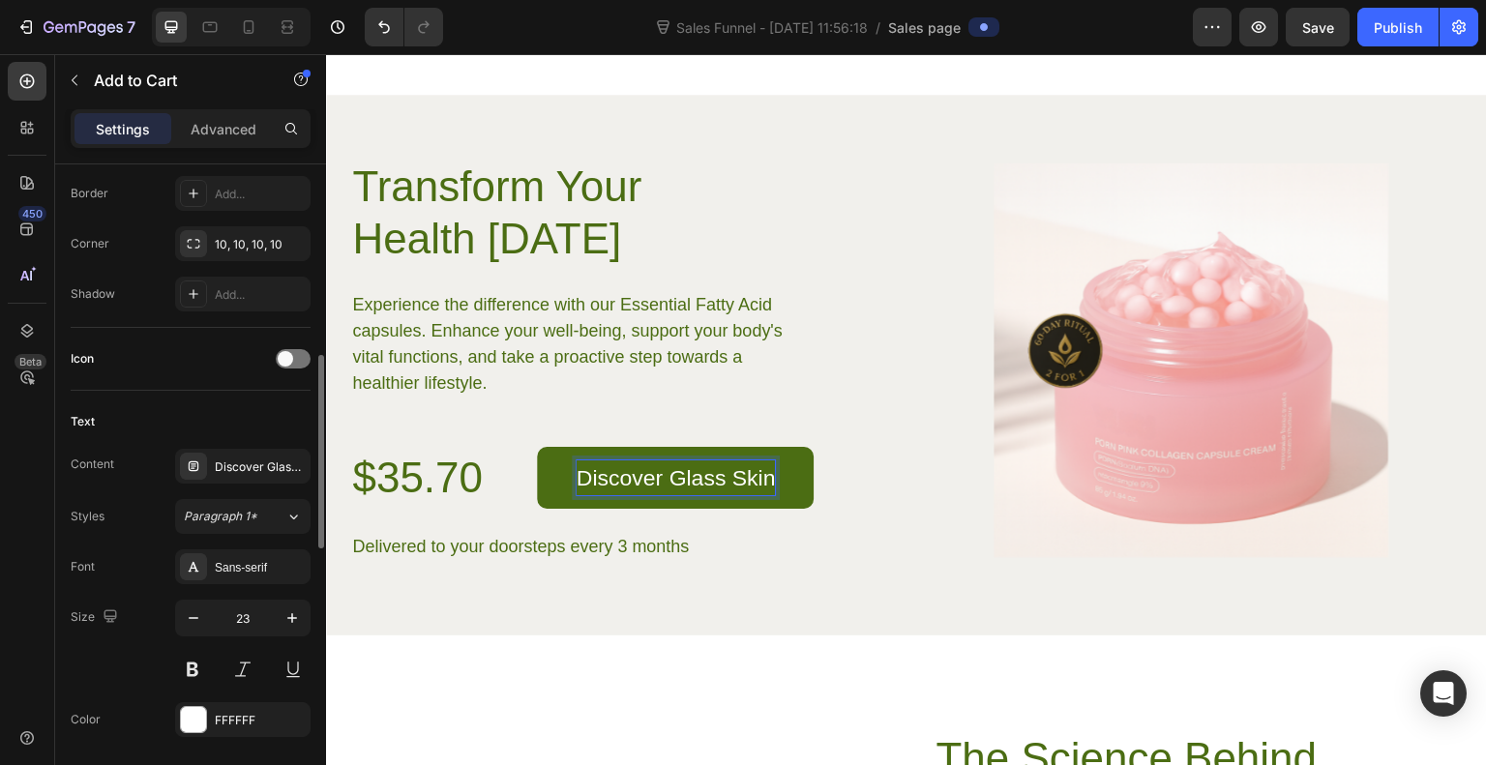
scroll to position [635, 0]
click at [219, 558] on div "Sans-serif" at bounding box center [260, 563] width 91 height 17
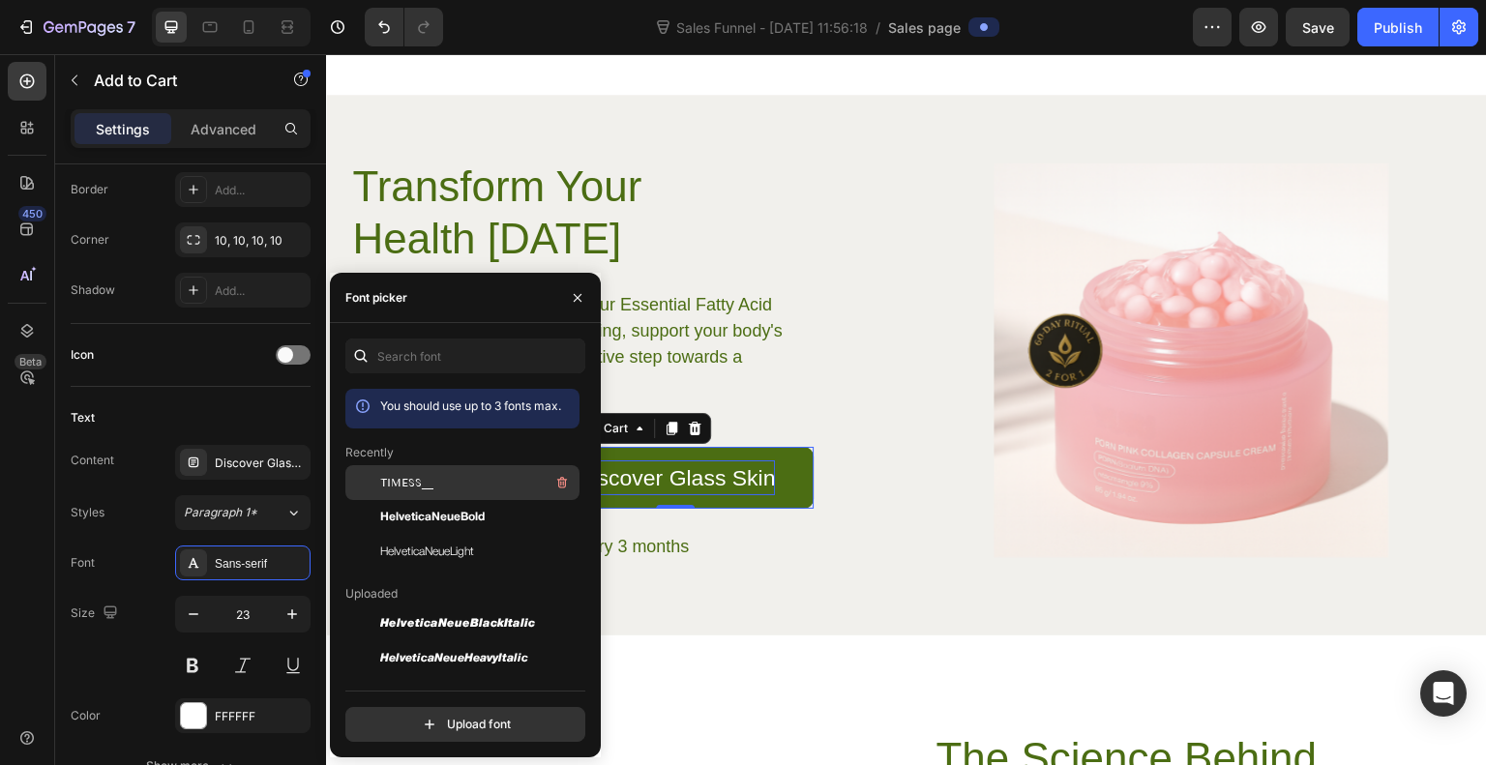
click at [432, 489] on span "TIMESS__" at bounding box center [406, 482] width 53 height 17
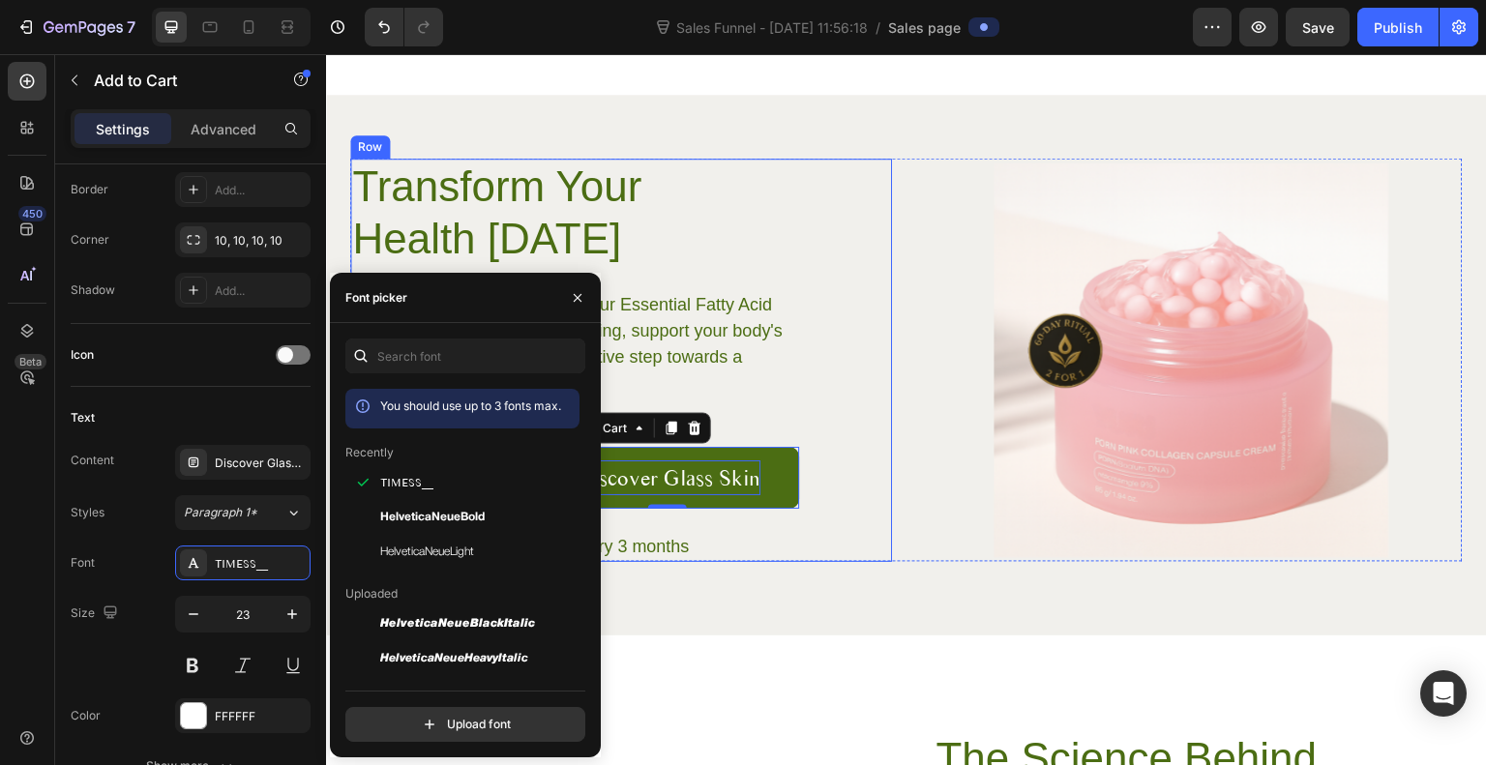
click at [900, 533] on div "Transform Your Health Today Heading Experience the difference with our Essentia…" at bounding box center [906, 361] width 1113 height 404
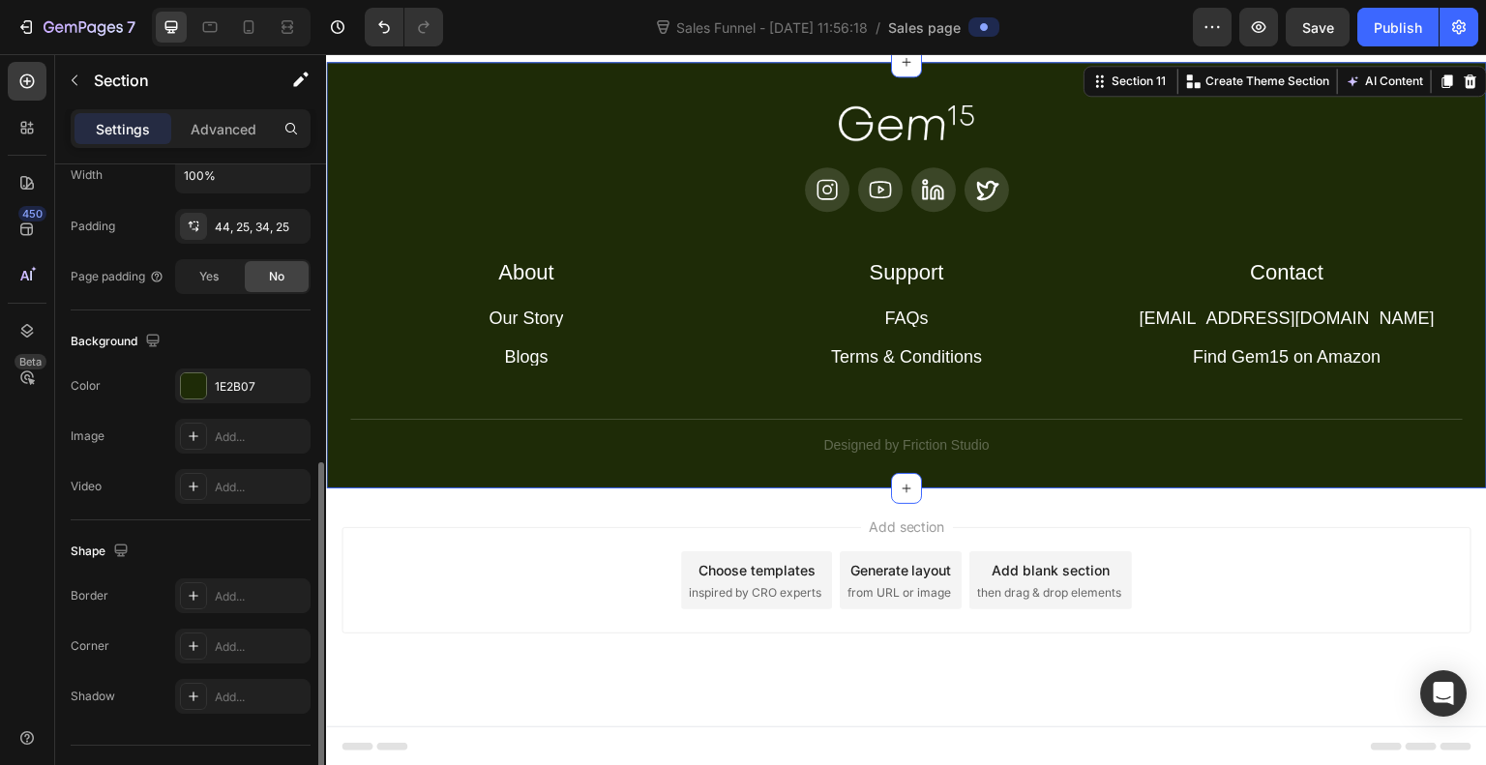
scroll to position [523, 0]
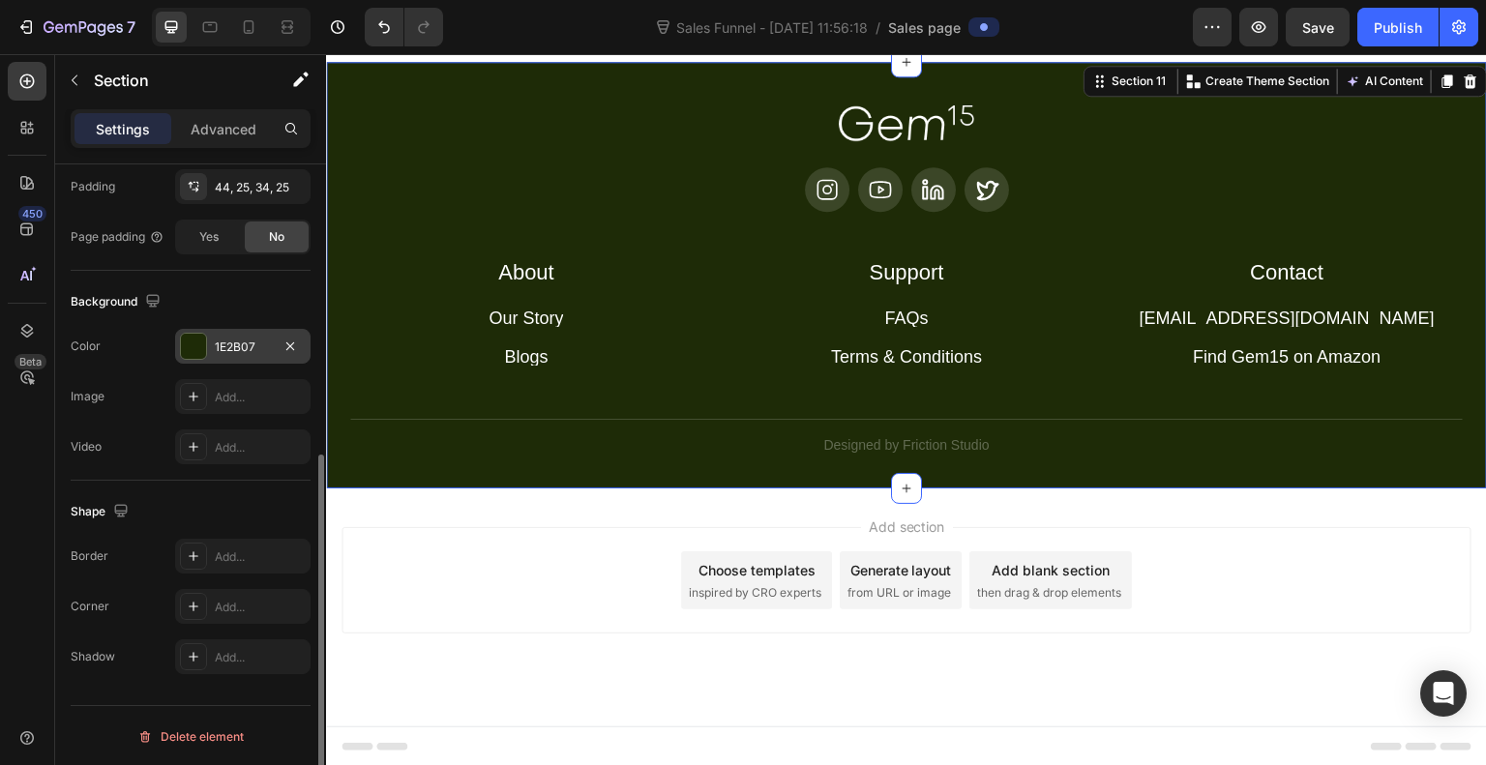
click at [194, 348] on div at bounding box center [193, 346] width 25 height 25
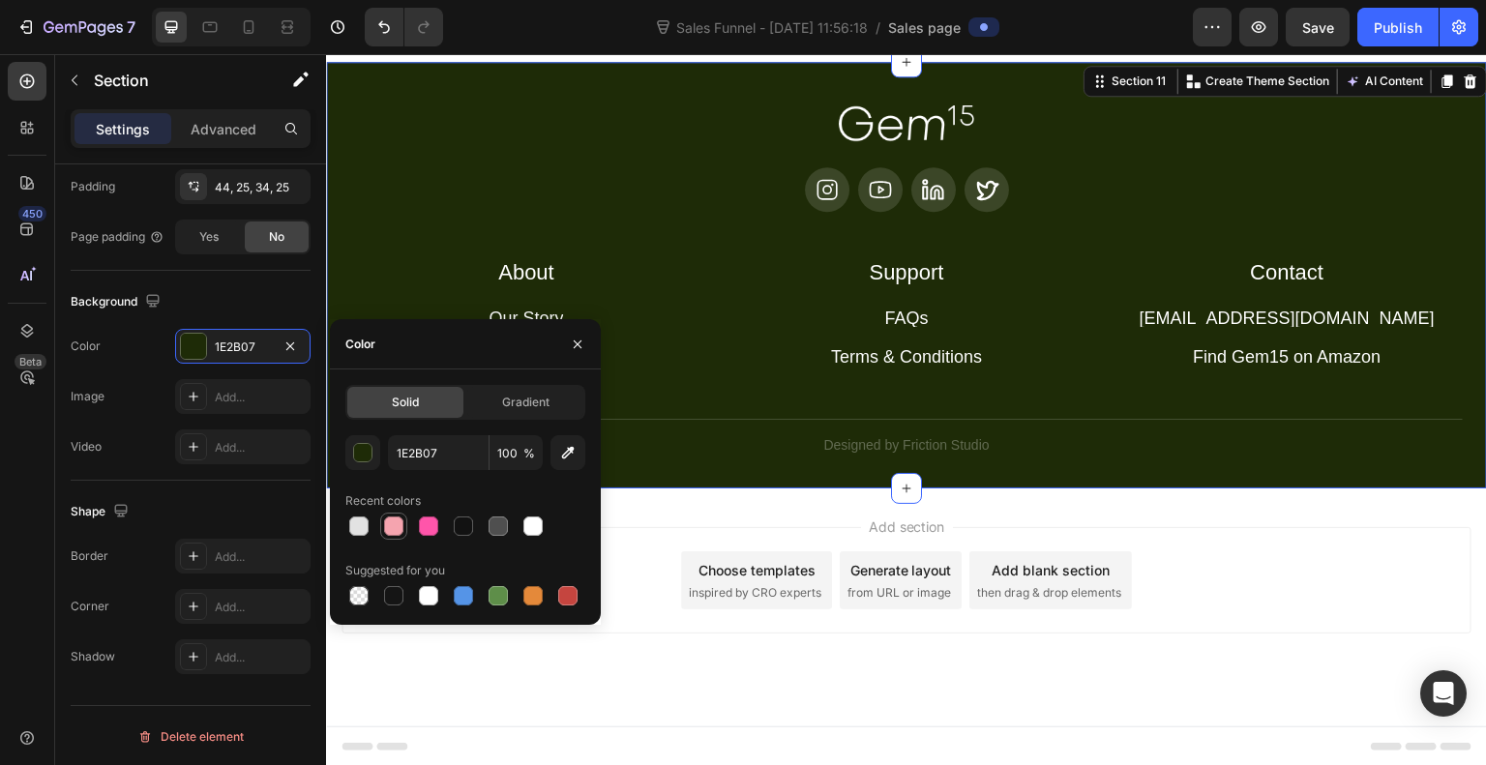
click at [392, 533] on div at bounding box center [393, 526] width 19 height 19
type input "F5A4AF"
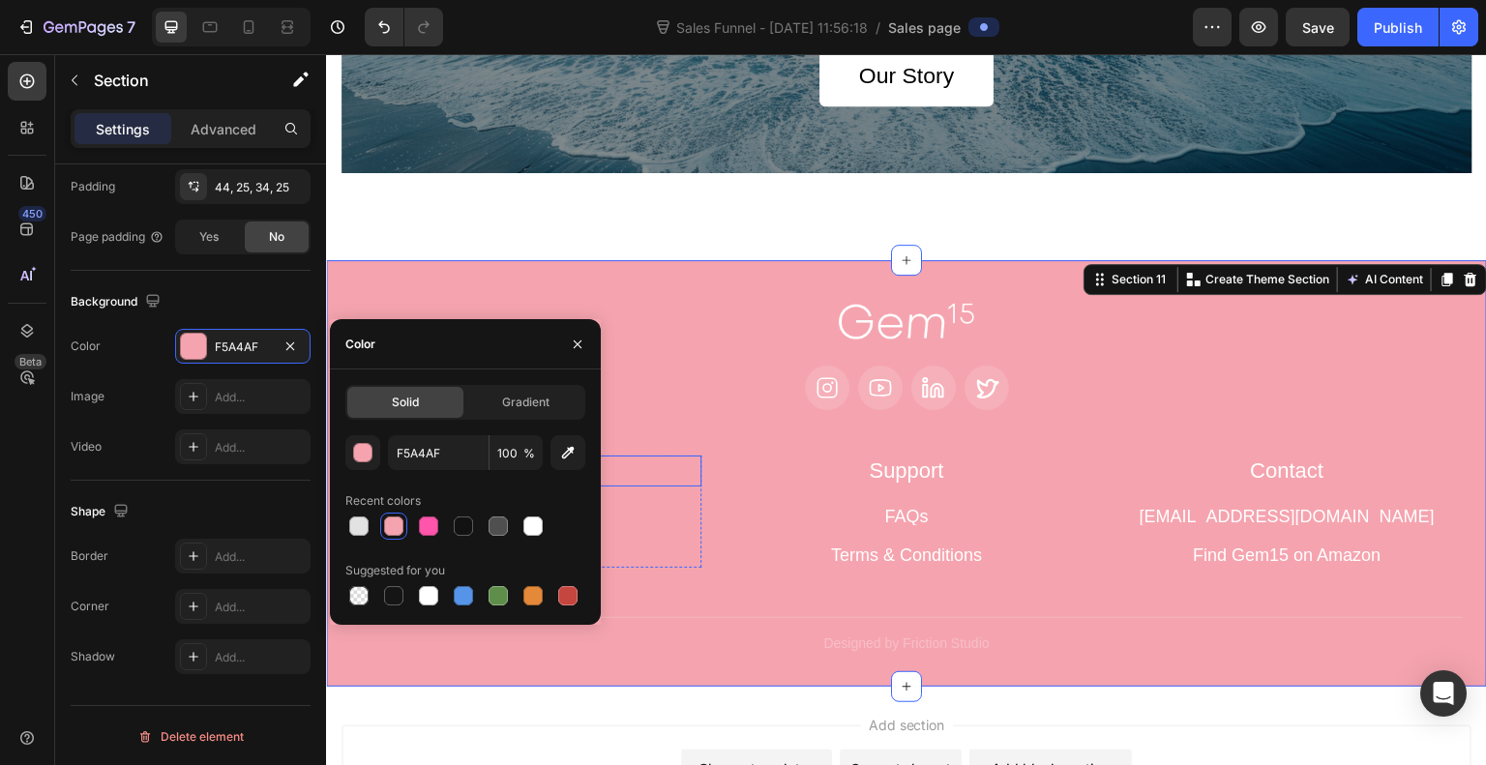
scroll to position [5208, 0]
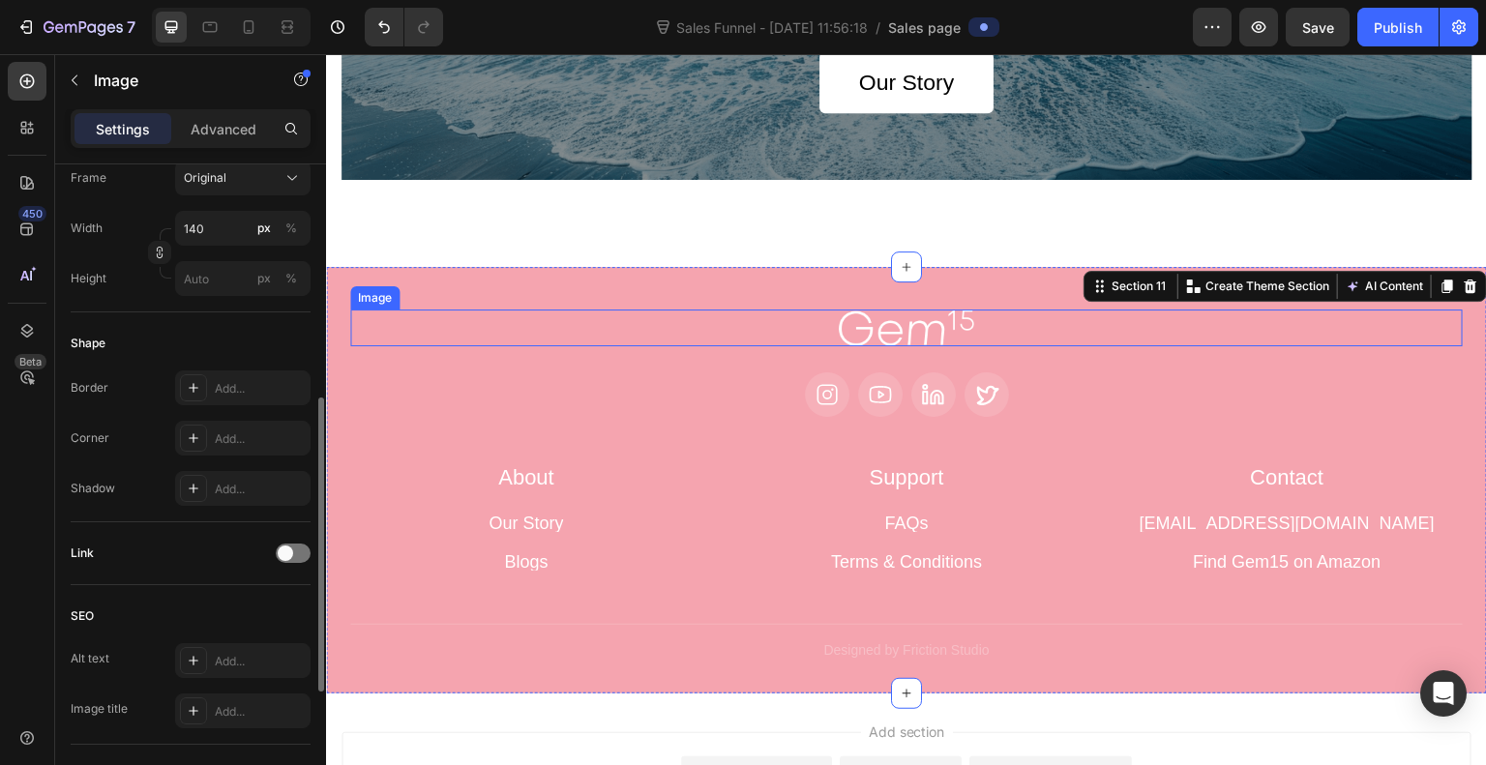
click at [910, 335] on img at bounding box center [906, 328] width 135 height 37
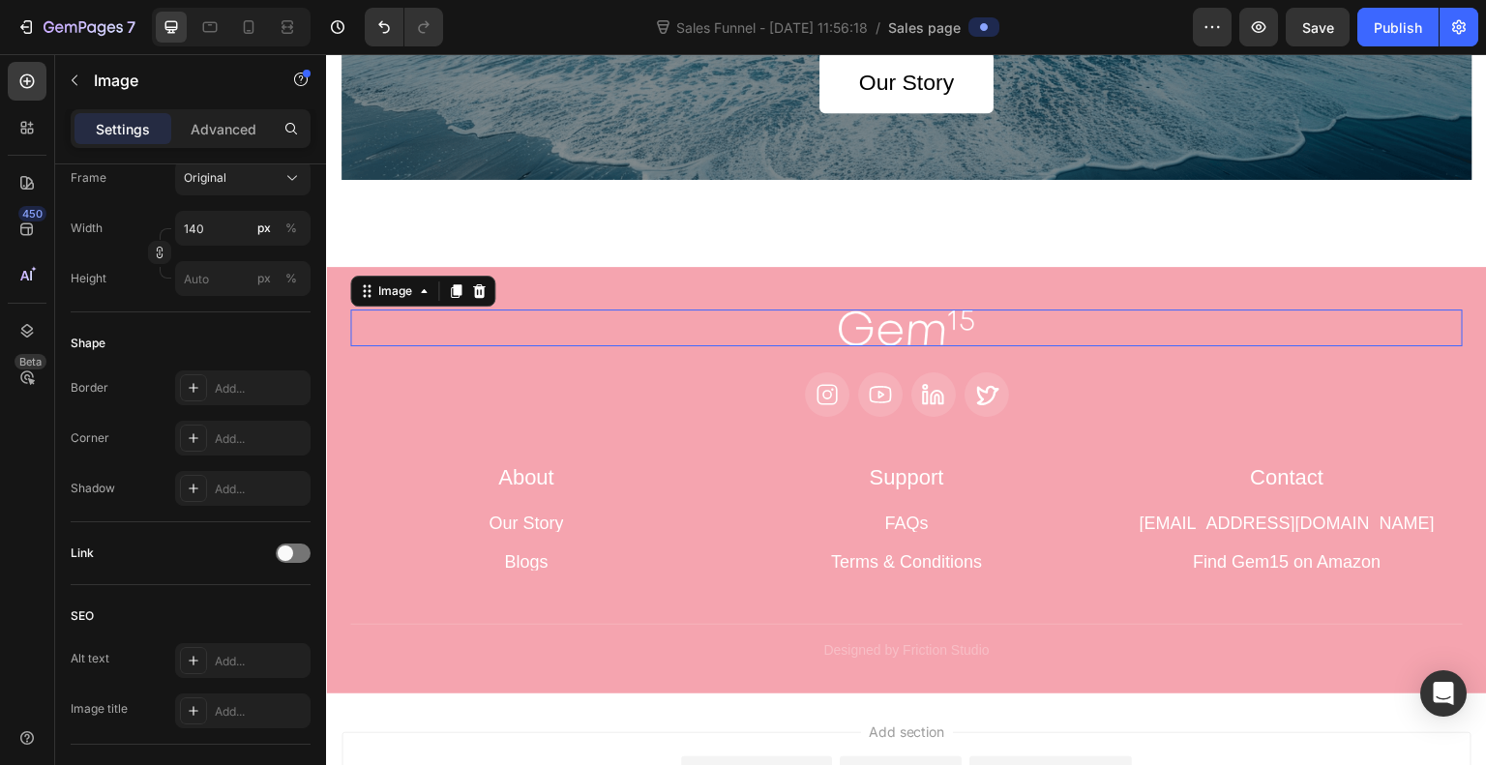
scroll to position [0, 0]
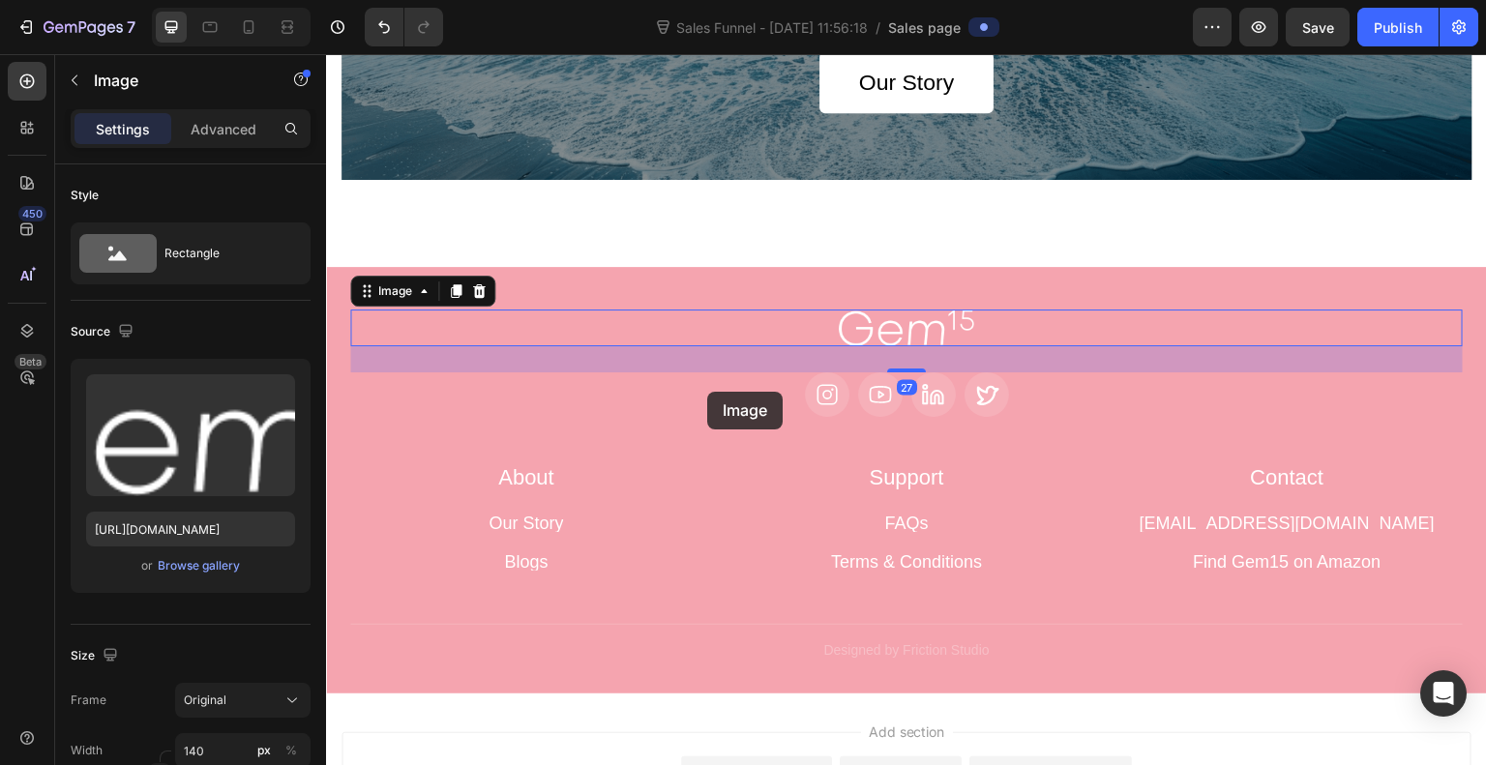
drag, startPoint x: 914, startPoint y: 323, endPoint x: 336, endPoint y: 492, distance: 601.8
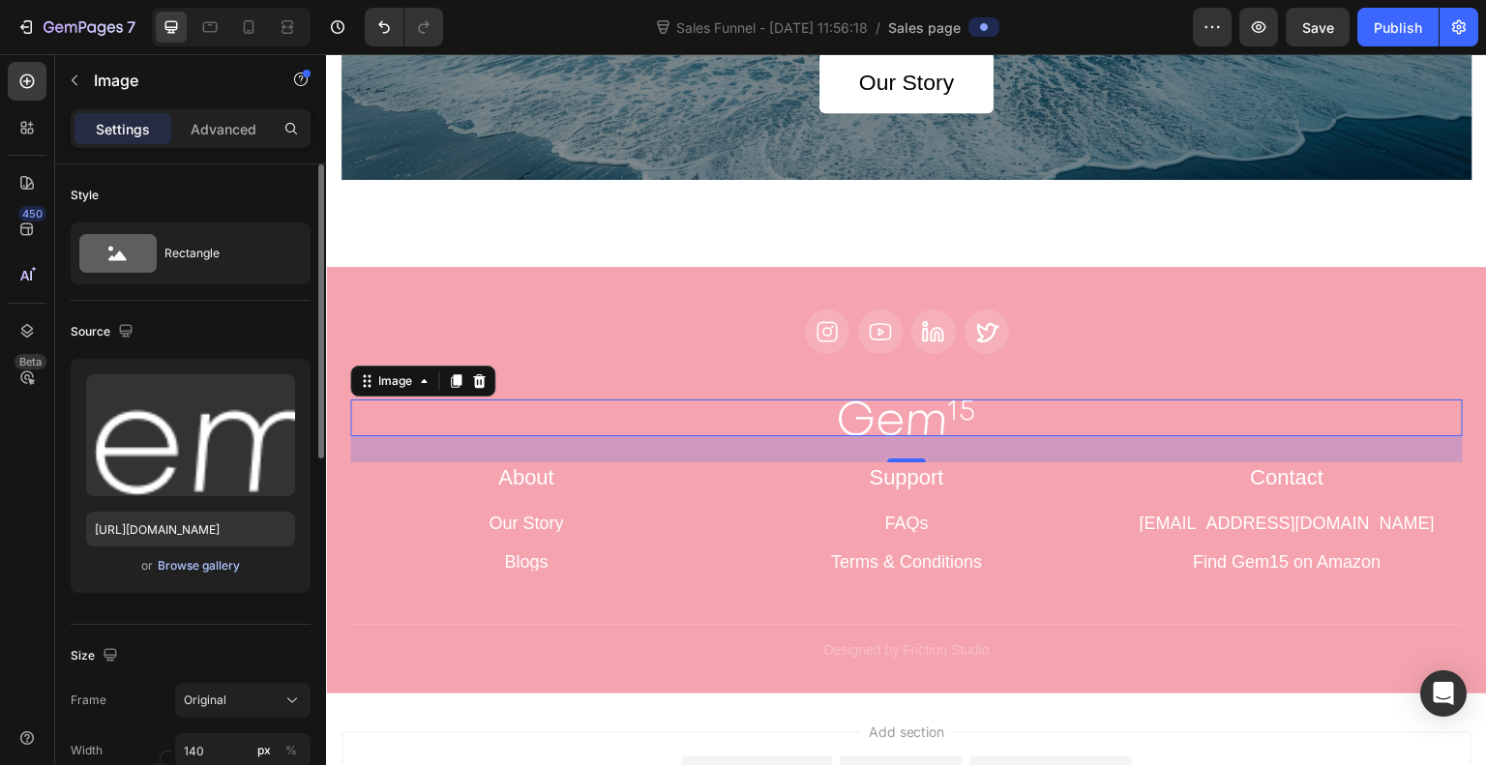
click at [172, 571] on div "Browse gallery" at bounding box center [199, 565] width 82 height 17
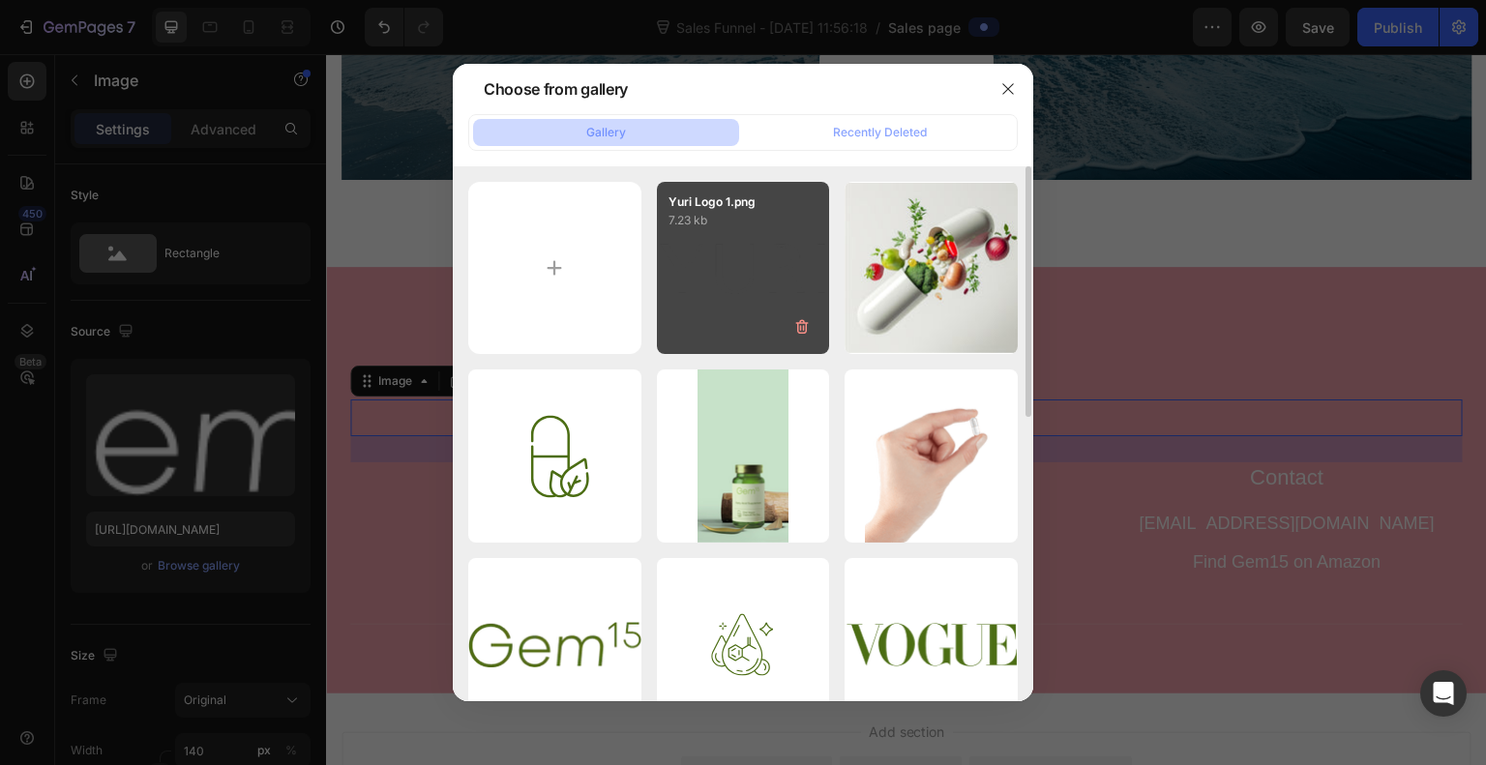
click at [744, 249] on div "Yuri Logo 1.png 7.23 kb" at bounding box center [743, 268] width 173 height 173
type input "https://cdn.shopify.com/s/files/1/0720/0672/9901/files/gempages_585576053401977…"
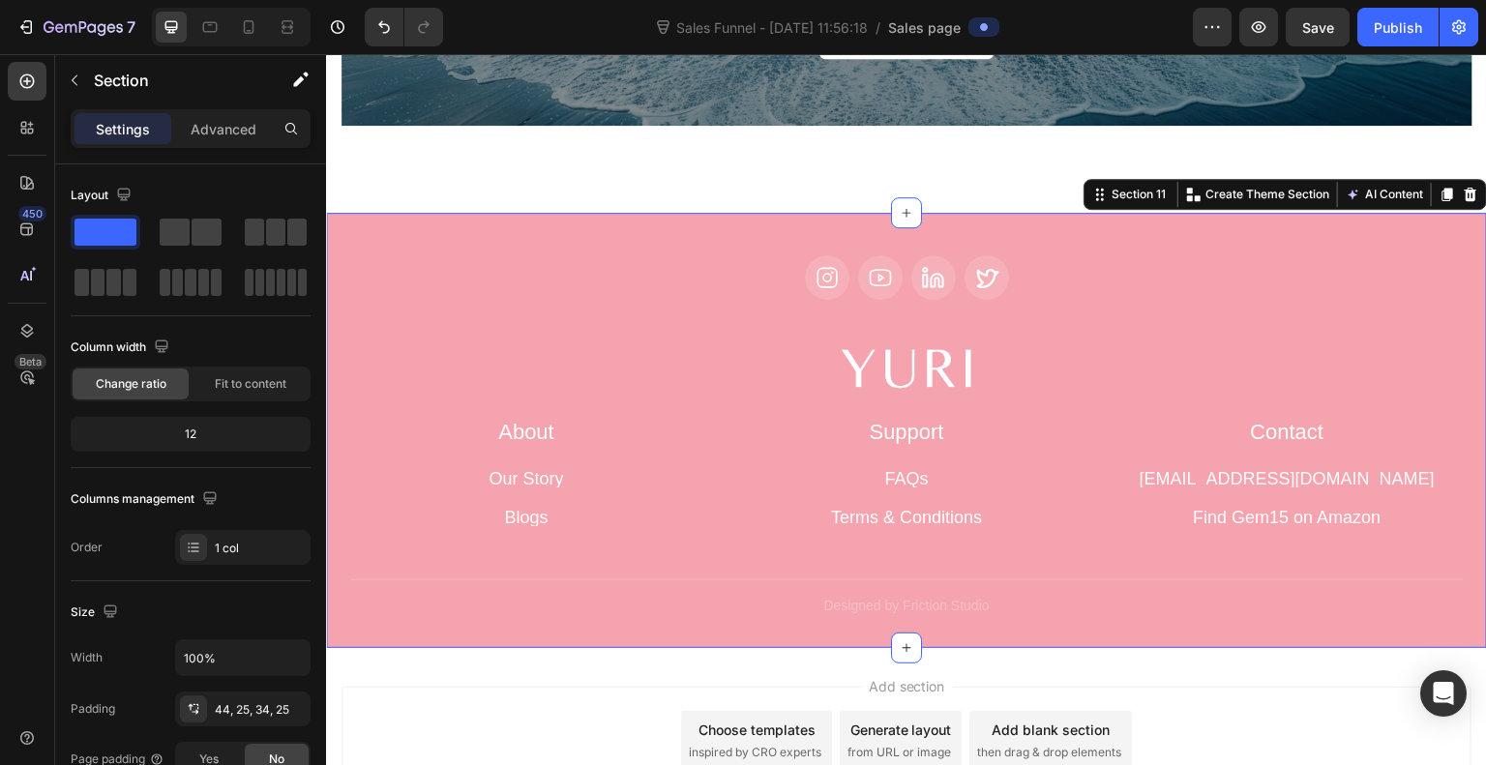
scroll to position [5422, 0]
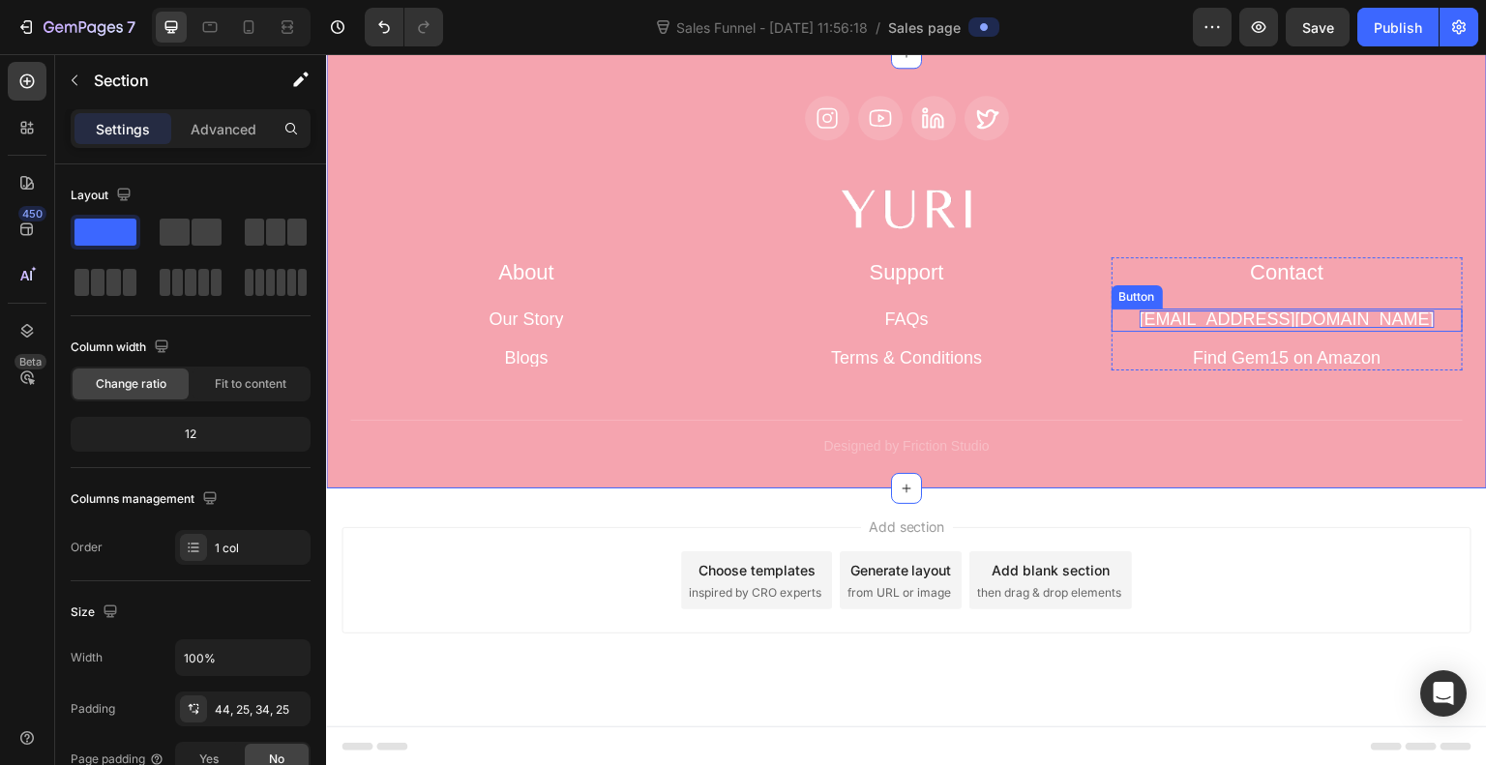
click at [1301, 314] on p "hey@trygem15.com" at bounding box center [1287, 319] width 295 height 17
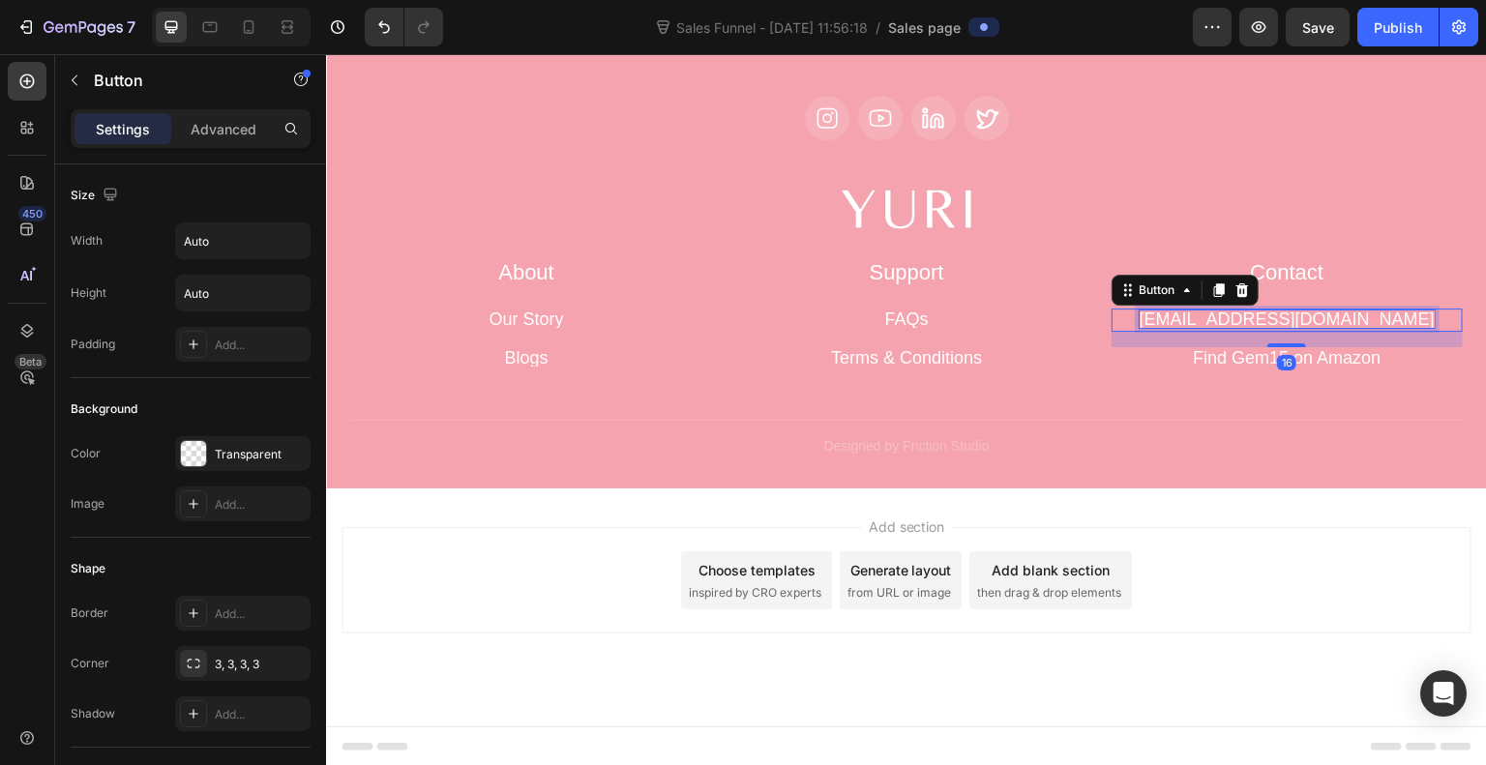
click at [1301, 314] on p "hey@trygem15.com" at bounding box center [1287, 319] width 295 height 17
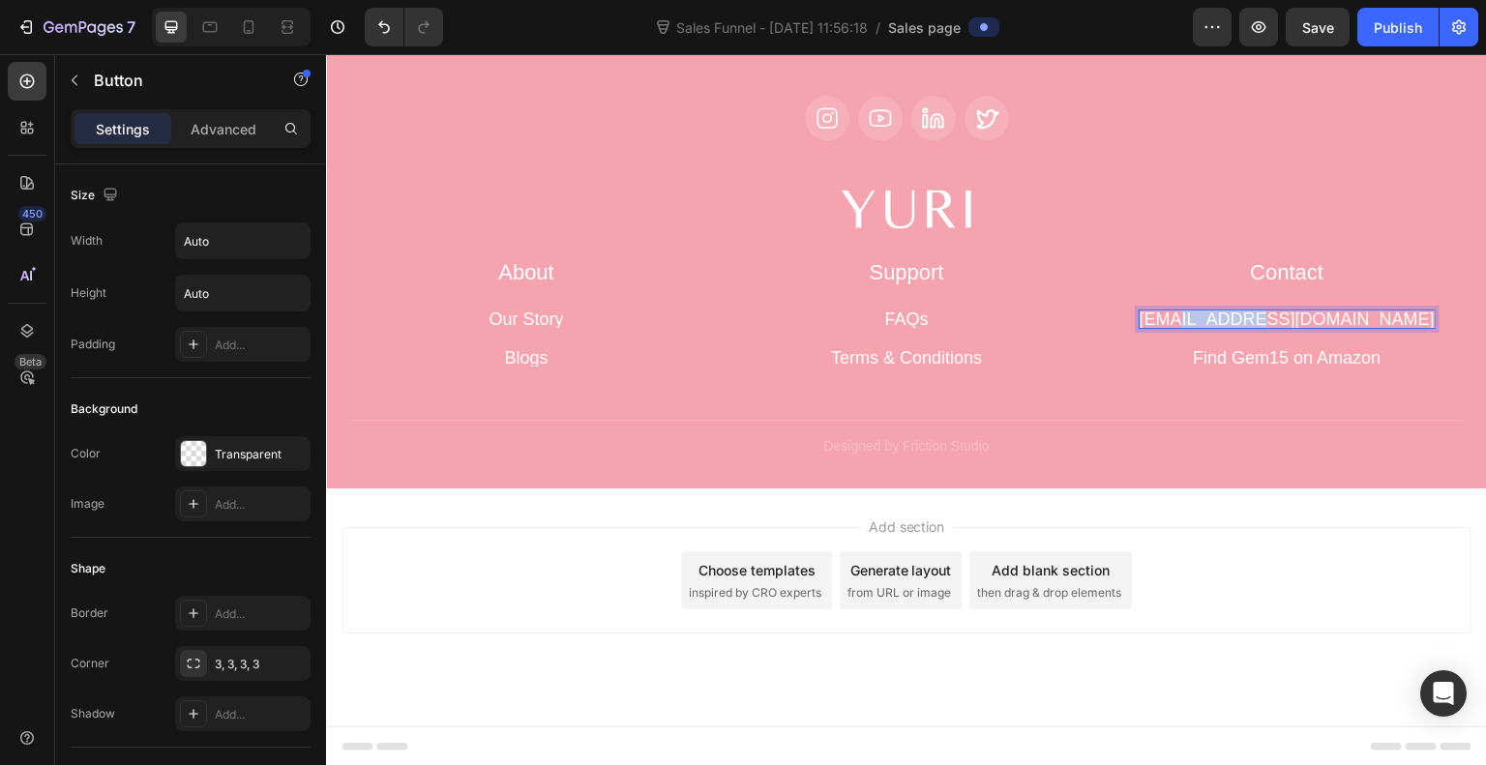
click at [1301, 314] on p "hey@trygem15.com" at bounding box center [1287, 319] width 295 height 17
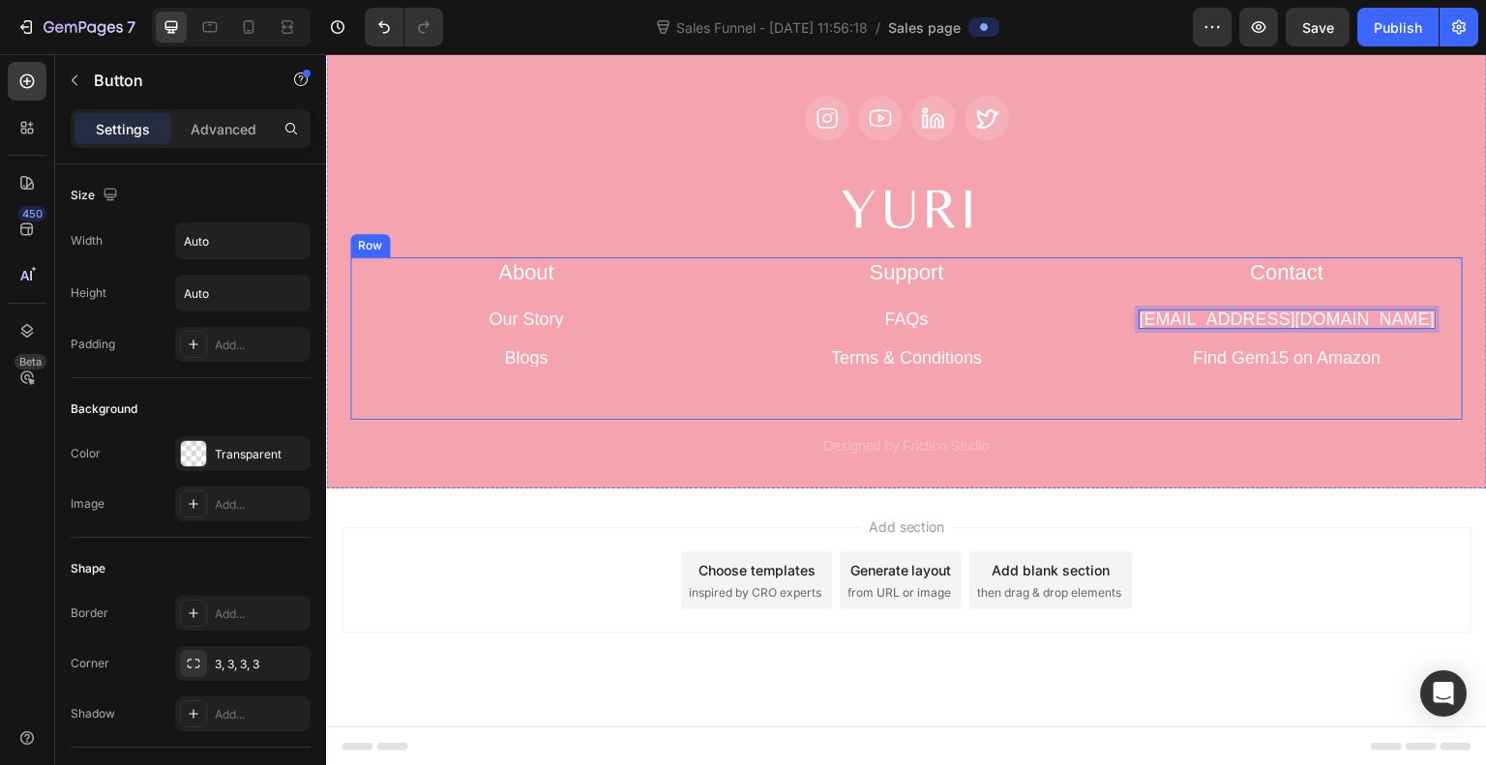
click at [1356, 391] on div "About Heading Our Story Button Blogs Button Row Support Heading FAQs Button Ter…" at bounding box center [906, 338] width 1113 height 163
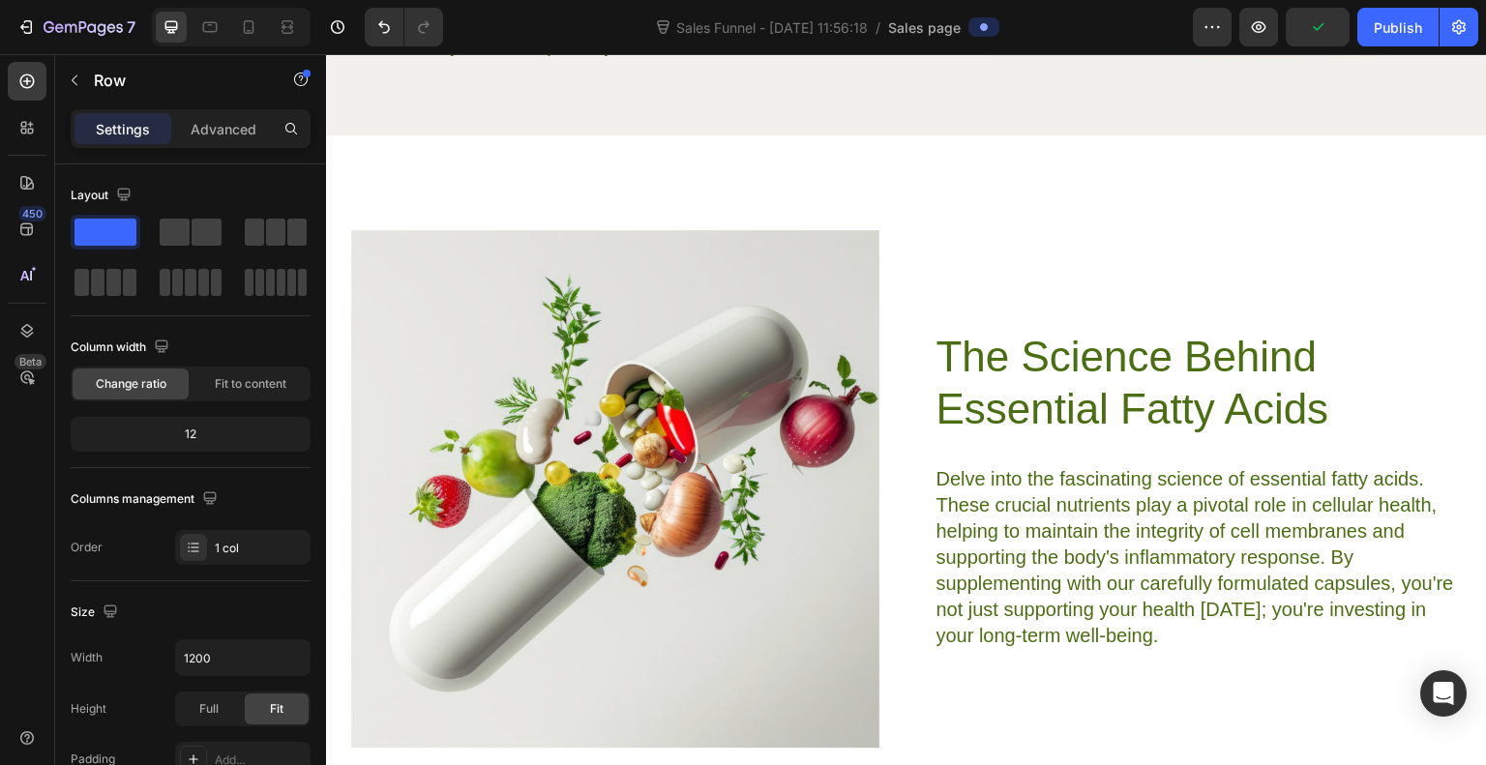
scroll to position [4229, 0]
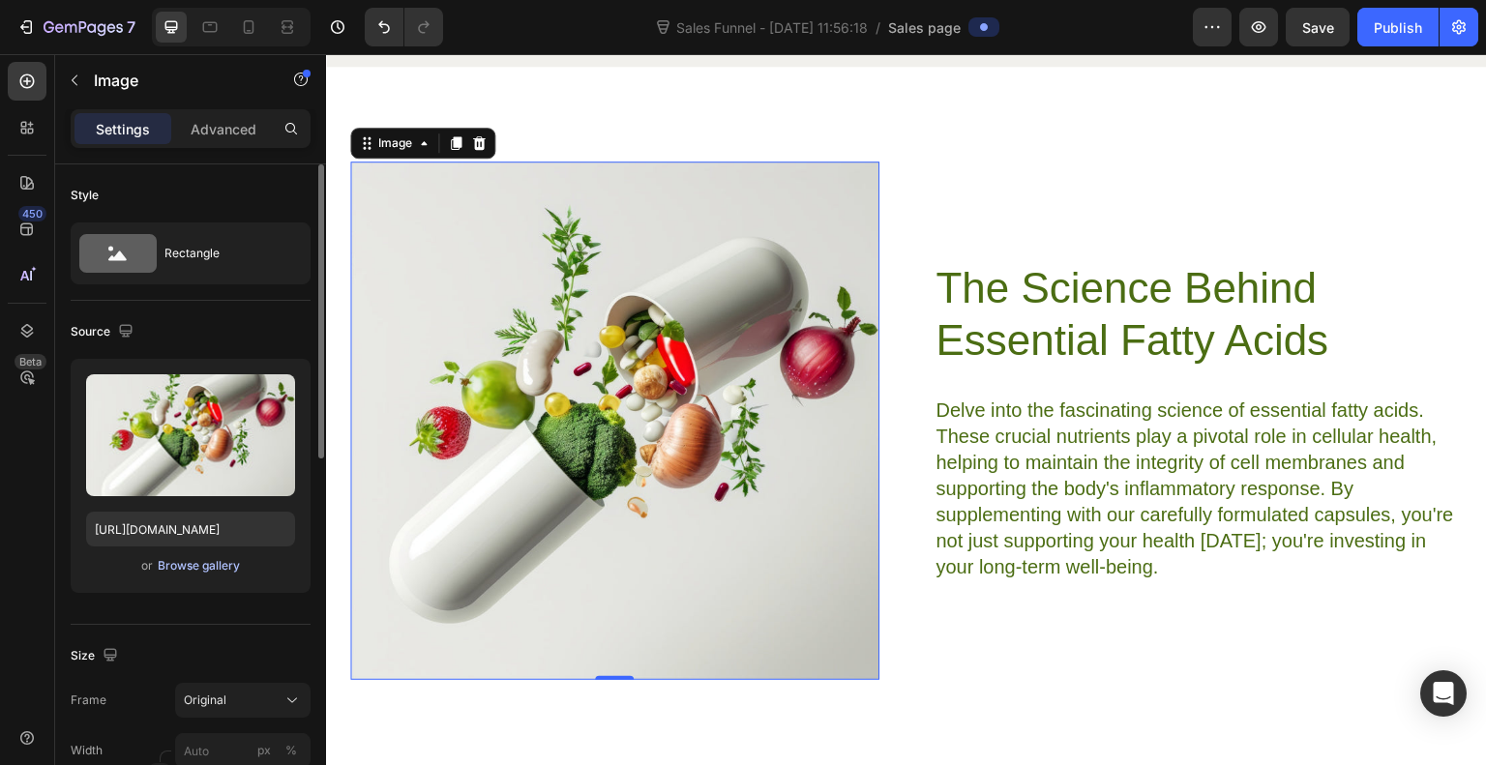
click at [202, 564] on div "Browse gallery" at bounding box center [199, 565] width 82 height 17
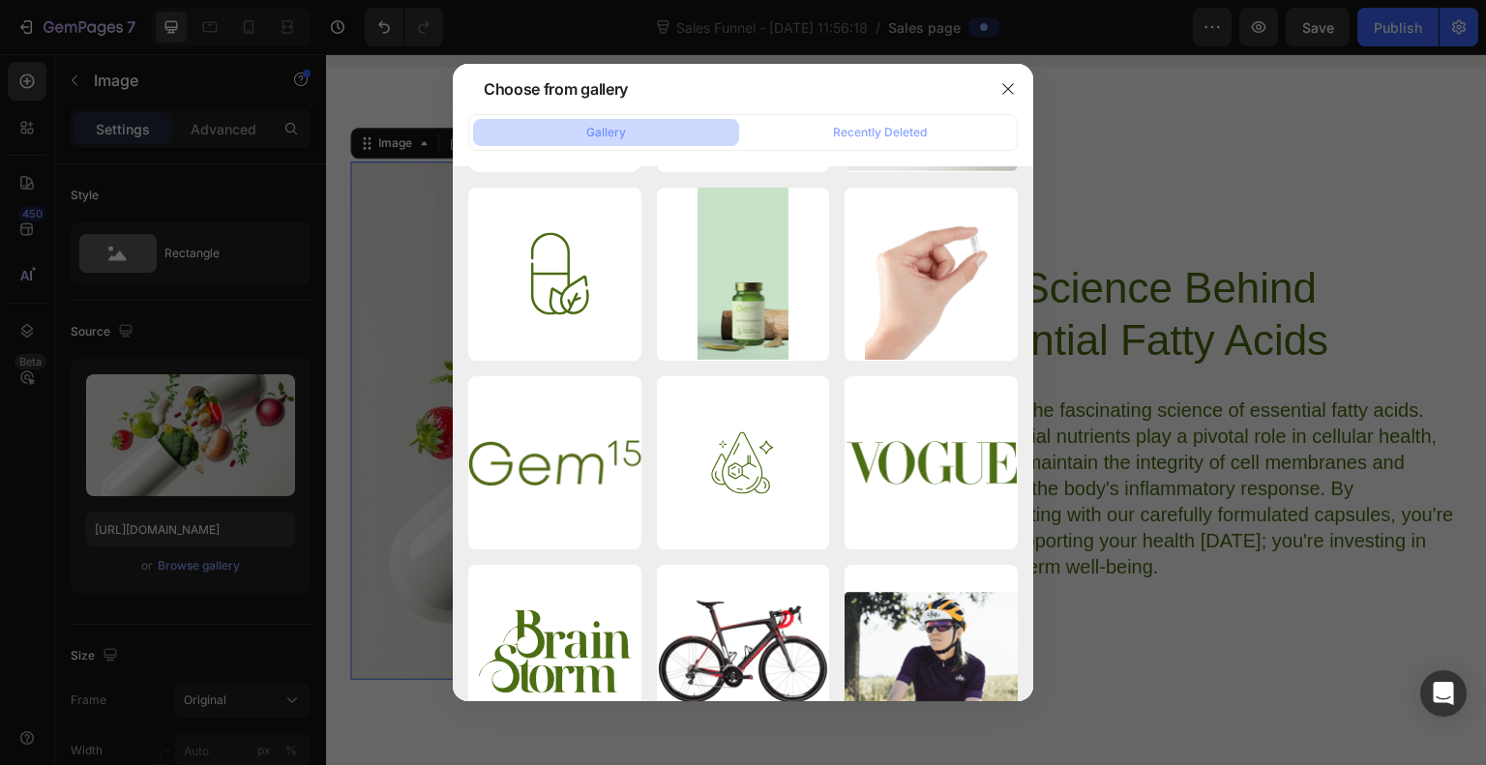
scroll to position [0, 0]
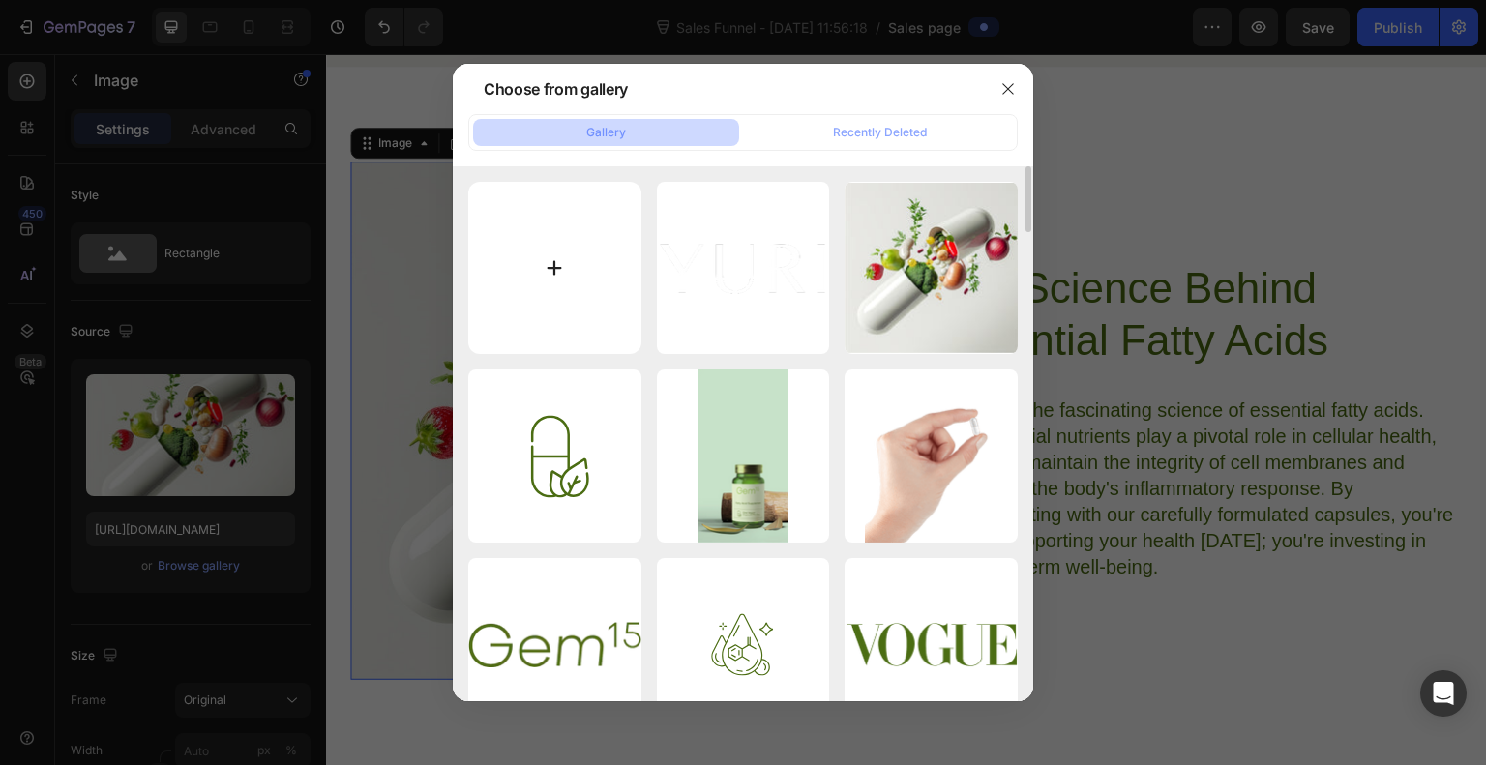
click at [569, 255] on input "file" at bounding box center [554, 268] width 173 height 173
type input "C:\fakepath\ChatGPT Image Sep 28, 2025, 03_34_02 AM.png"
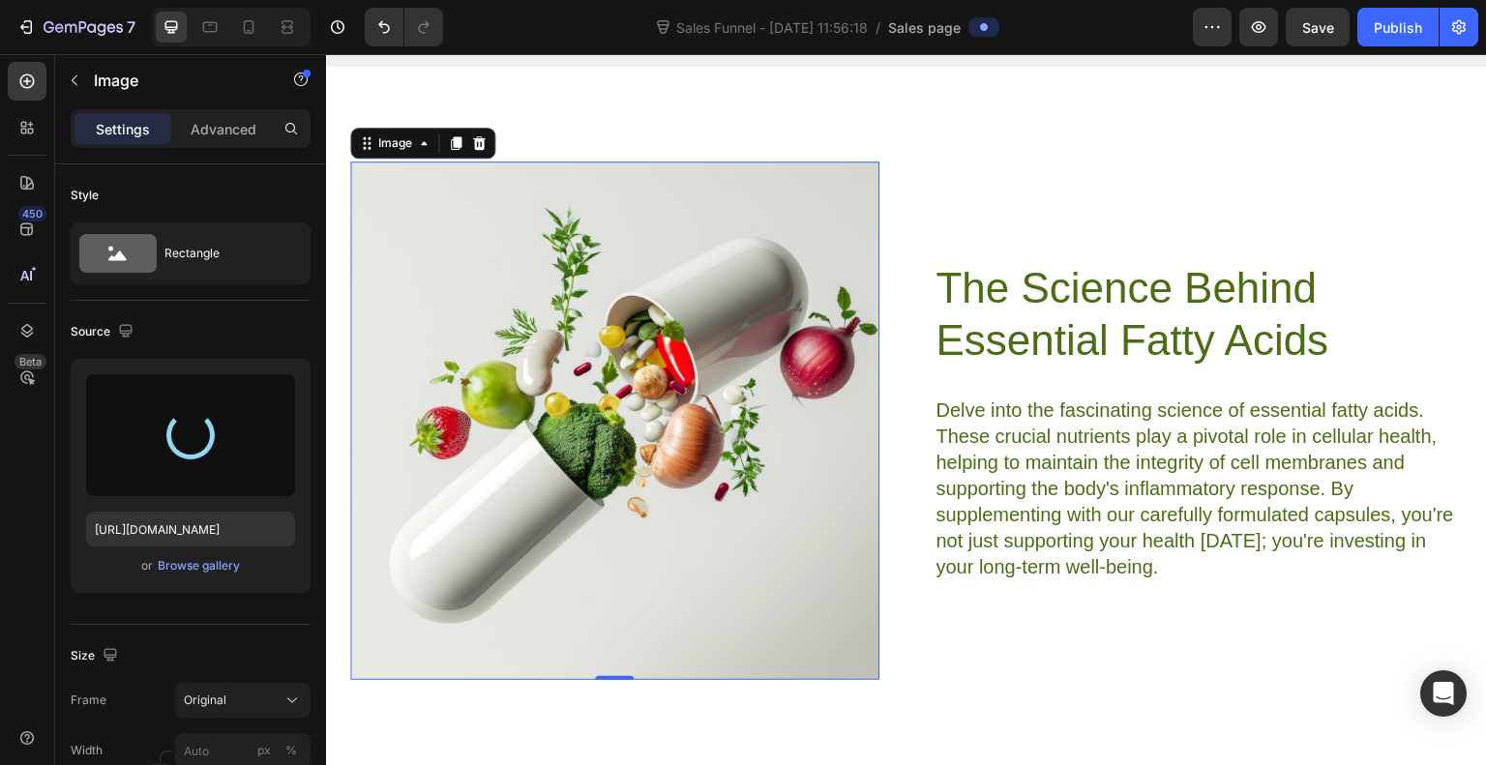
type input "https://cdn.shopify.com/s/files/1/0720/0672/9901/files/gempages_585576053401977…"
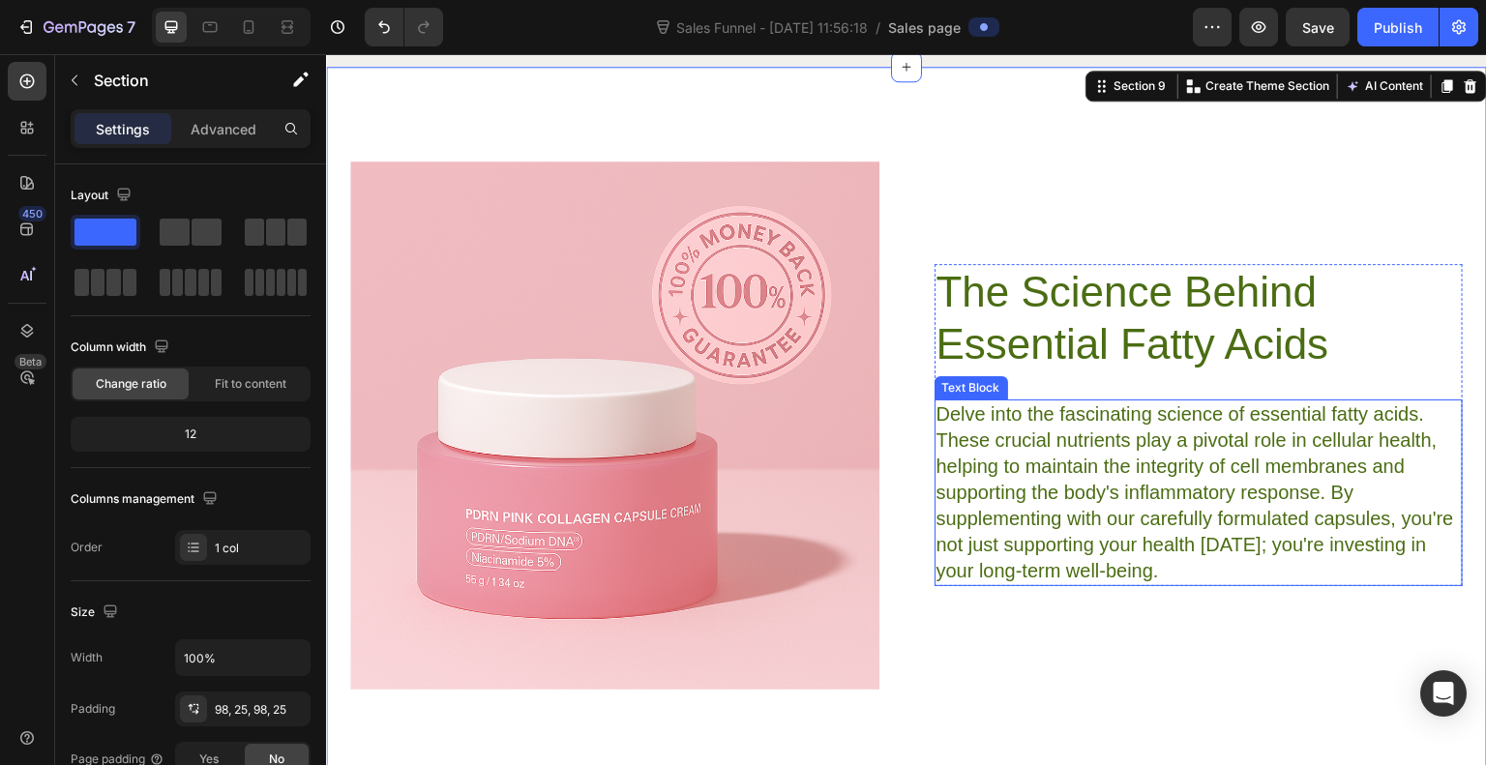
click at [1070, 468] on p "Delve into the fascinating science of essential fatty acids. These crucial nutr…" at bounding box center [1199, 493] width 525 height 183
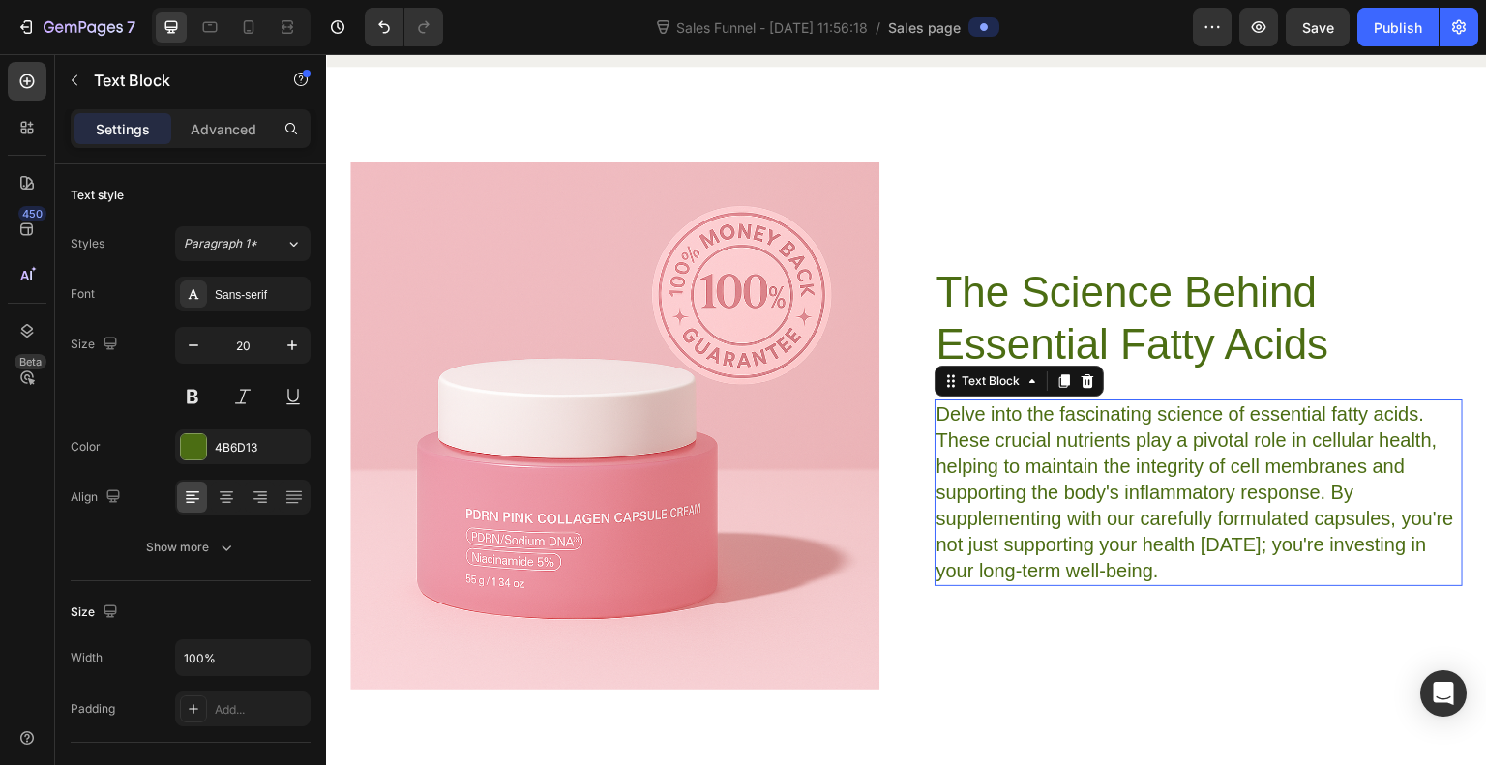
click at [1070, 468] on p "Delve into the fascinating science of essential fatty acids. These crucial nutr…" at bounding box center [1199, 493] width 525 height 183
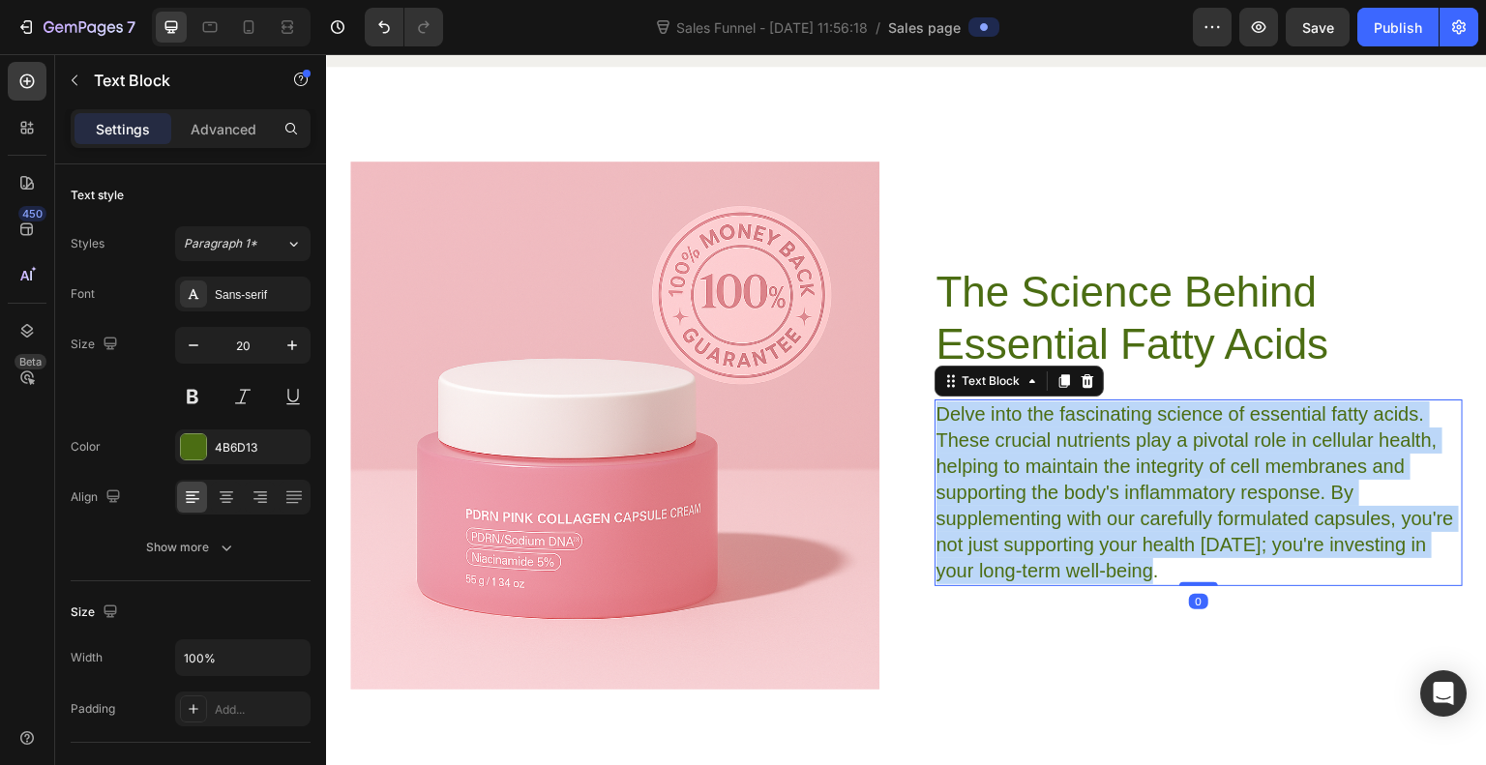
click at [1070, 468] on p "Delve into the fascinating science of essential fatty acids. These crucial nutr…" at bounding box center [1199, 493] width 525 height 183
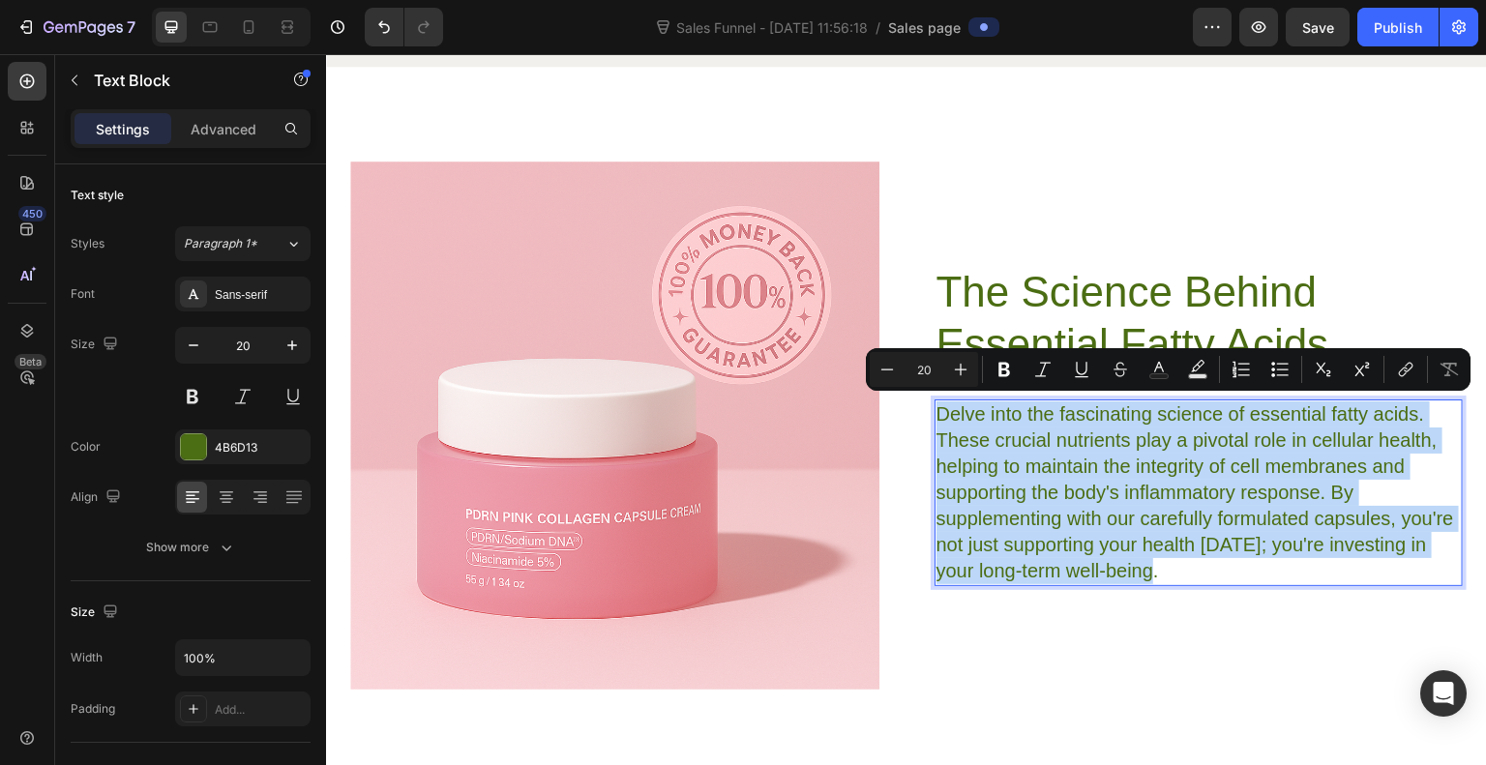
click at [1070, 468] on p "Delve into the fascinating science of essential fatty acids. These crucial nutr…" at bounding box center [1199, 493] width 525 height 183
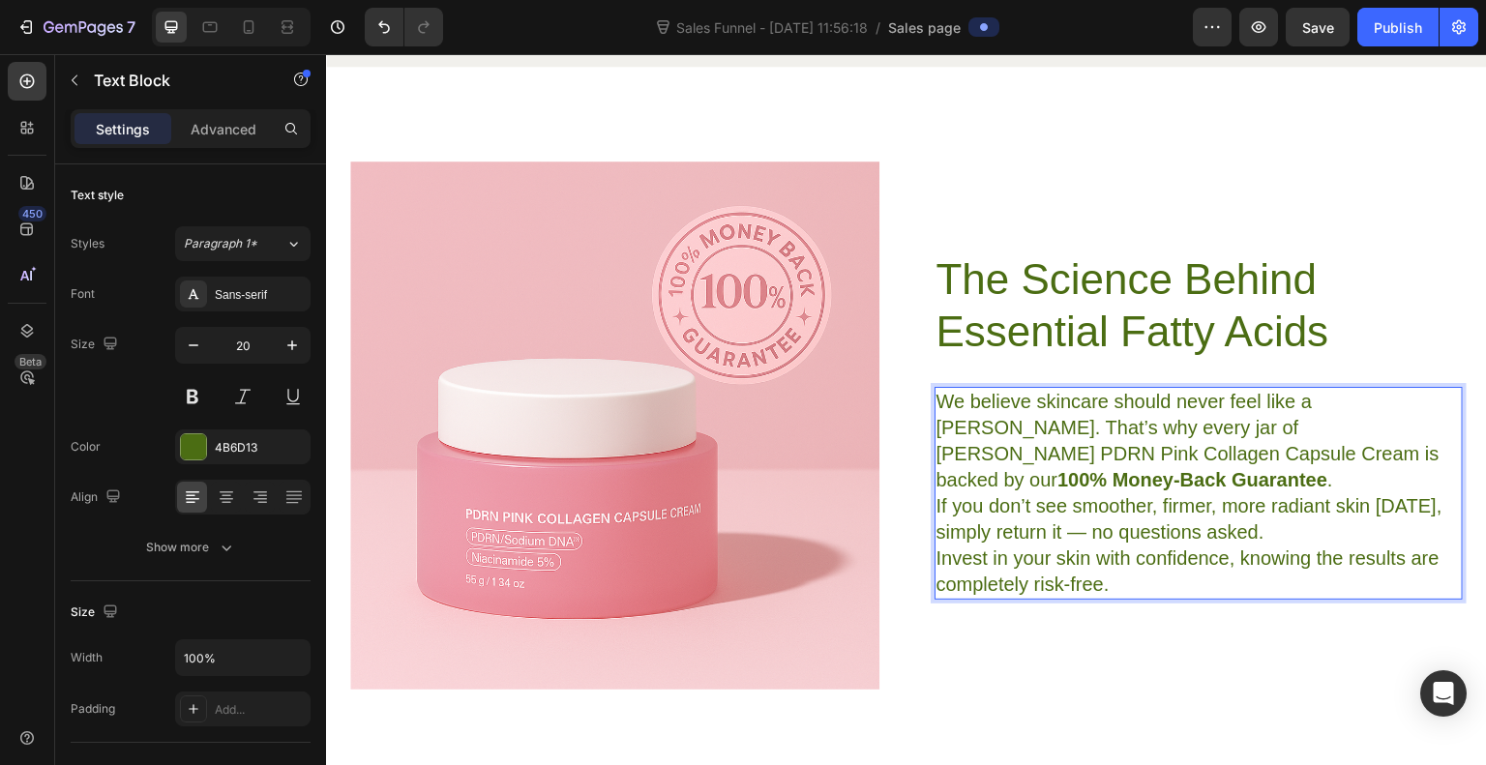
click at [1318, 517] on p "We believe skincare should never feel like a gamble. That’s why every jar of Yu…" at bounding box center [1199, 467] width 525 height 157
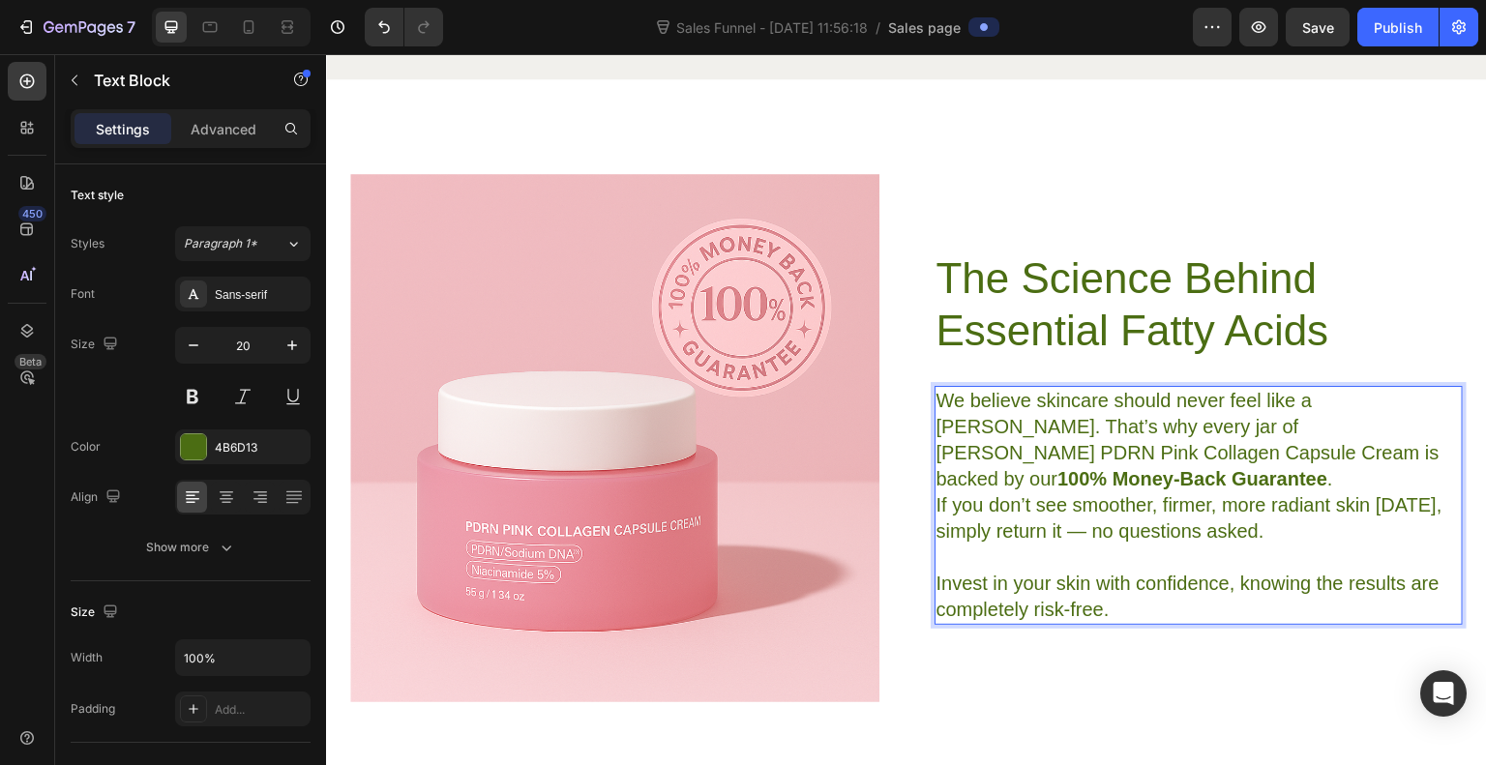
click at [1038, 494] on p "We believe skincare should never feel like a gamble. That’s why every jar of Yu…" at bounding box center [1199, 466] width 525 height 157
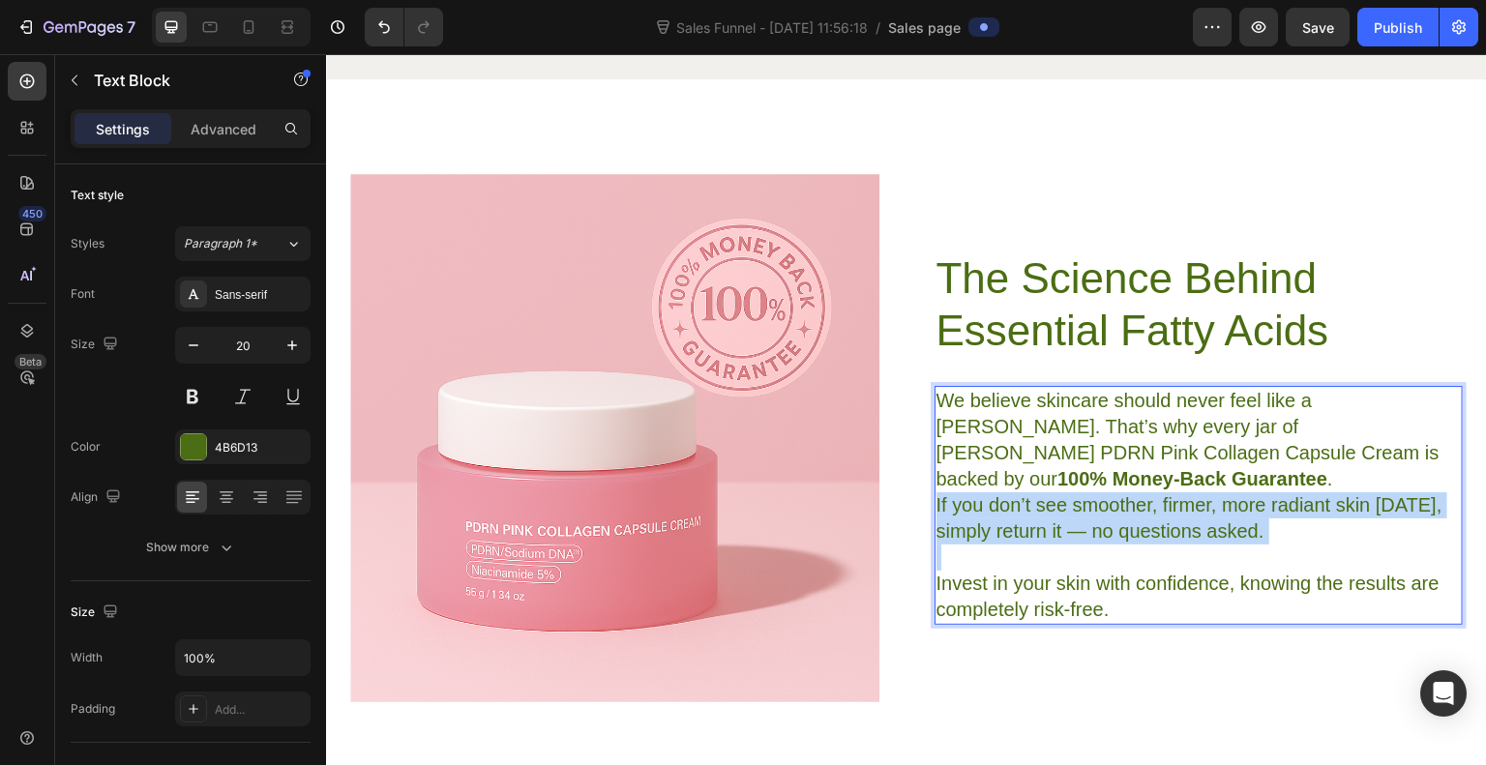
click at [1038, 494] on p "We believe skincare should never feel like a gamble. That’s why every jar of Yu…" at bounding box center [1199, 466] width 525 height 157
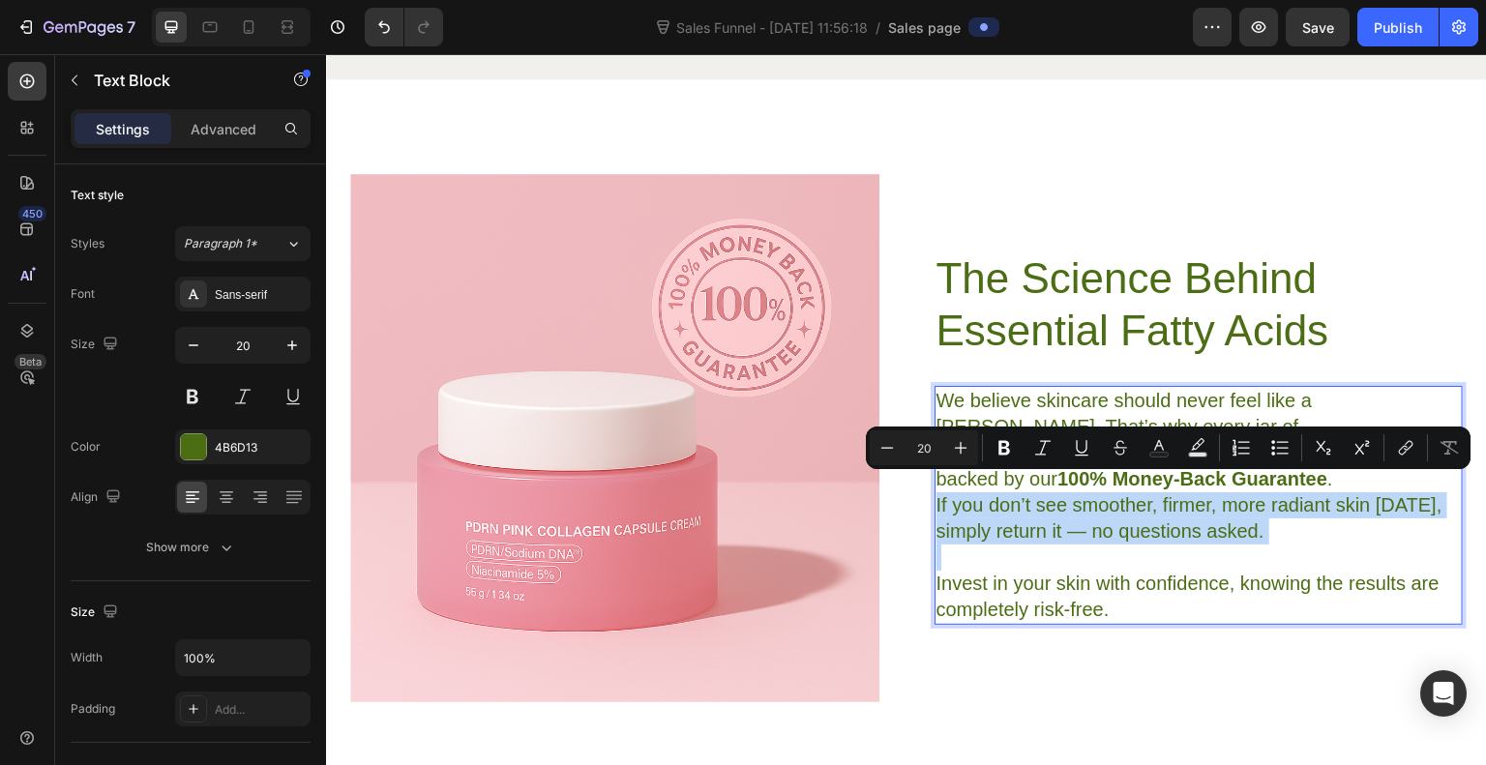
click at [1038, 494] on p "We believe skincare should never feel like a gamble. That’s why every jar of Yu…" at bounding box center [1199, 466] width 525 height 157
click at [1011, 545] on p "Rich Text Editor. Editing area: main" at bounding box center [1199, 558] width 525 height 26
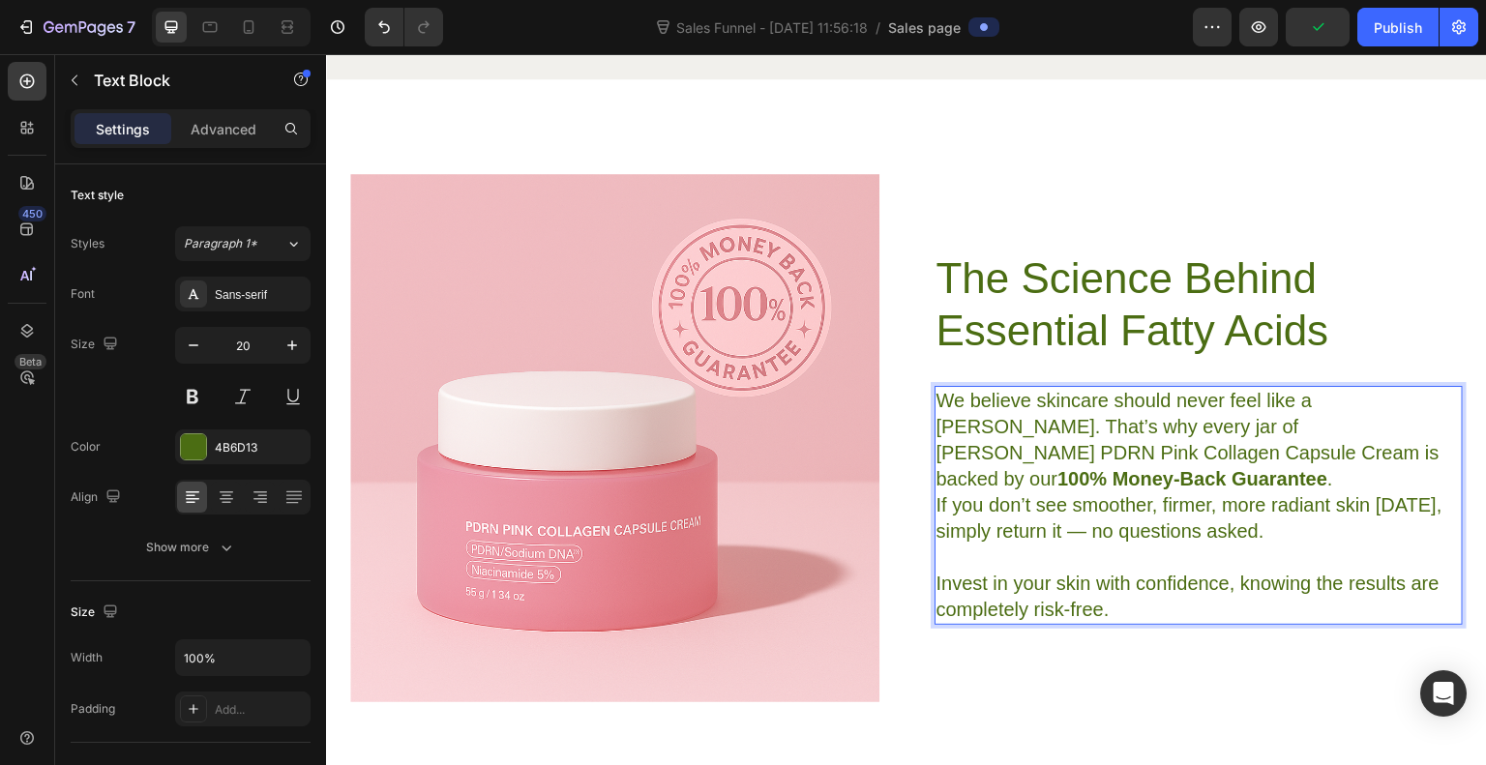
drag, startPoint x: 926, startPoint y: 405, endPoint x: 1038, endPoint y: 588, distance: 214.6
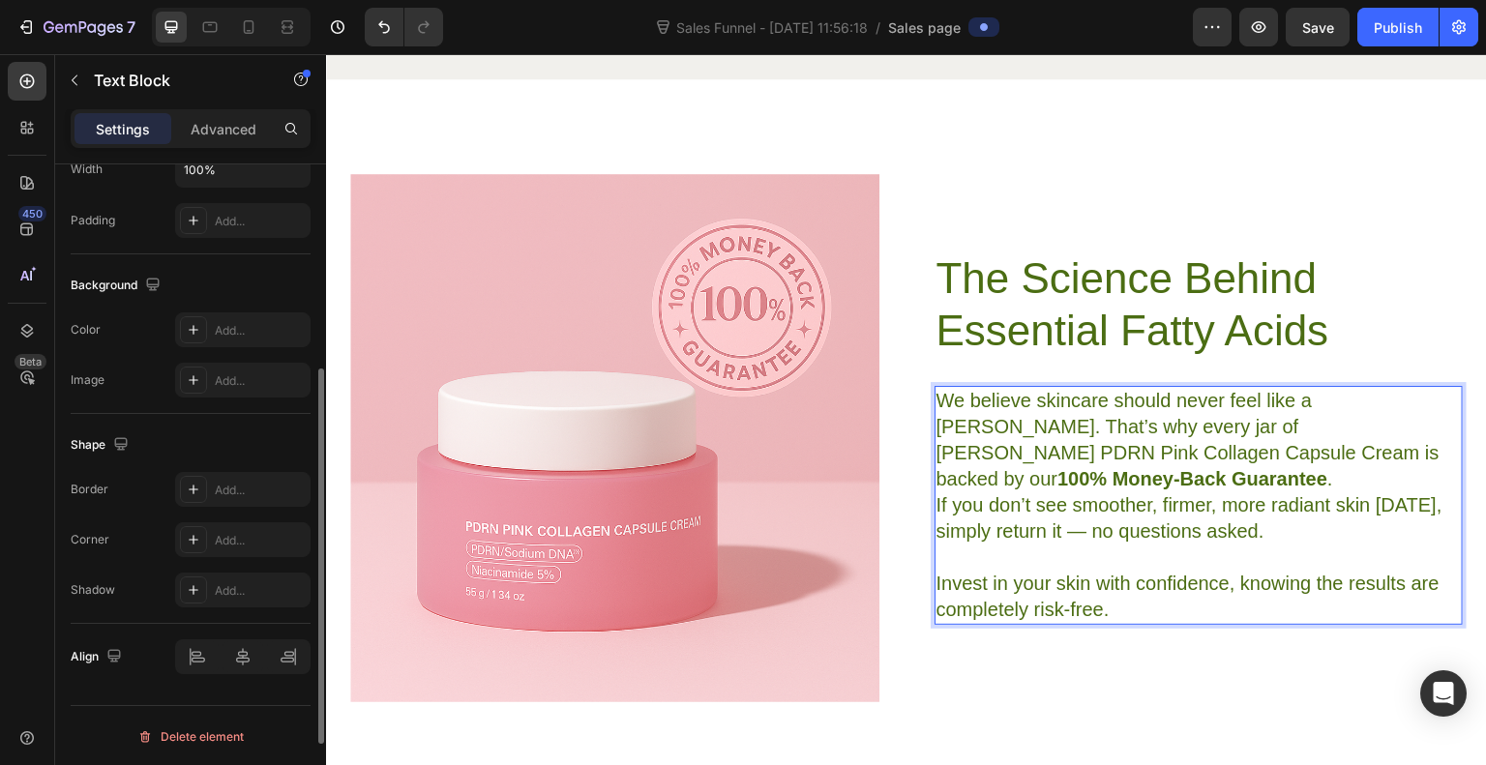
scroll to position [0, 0]
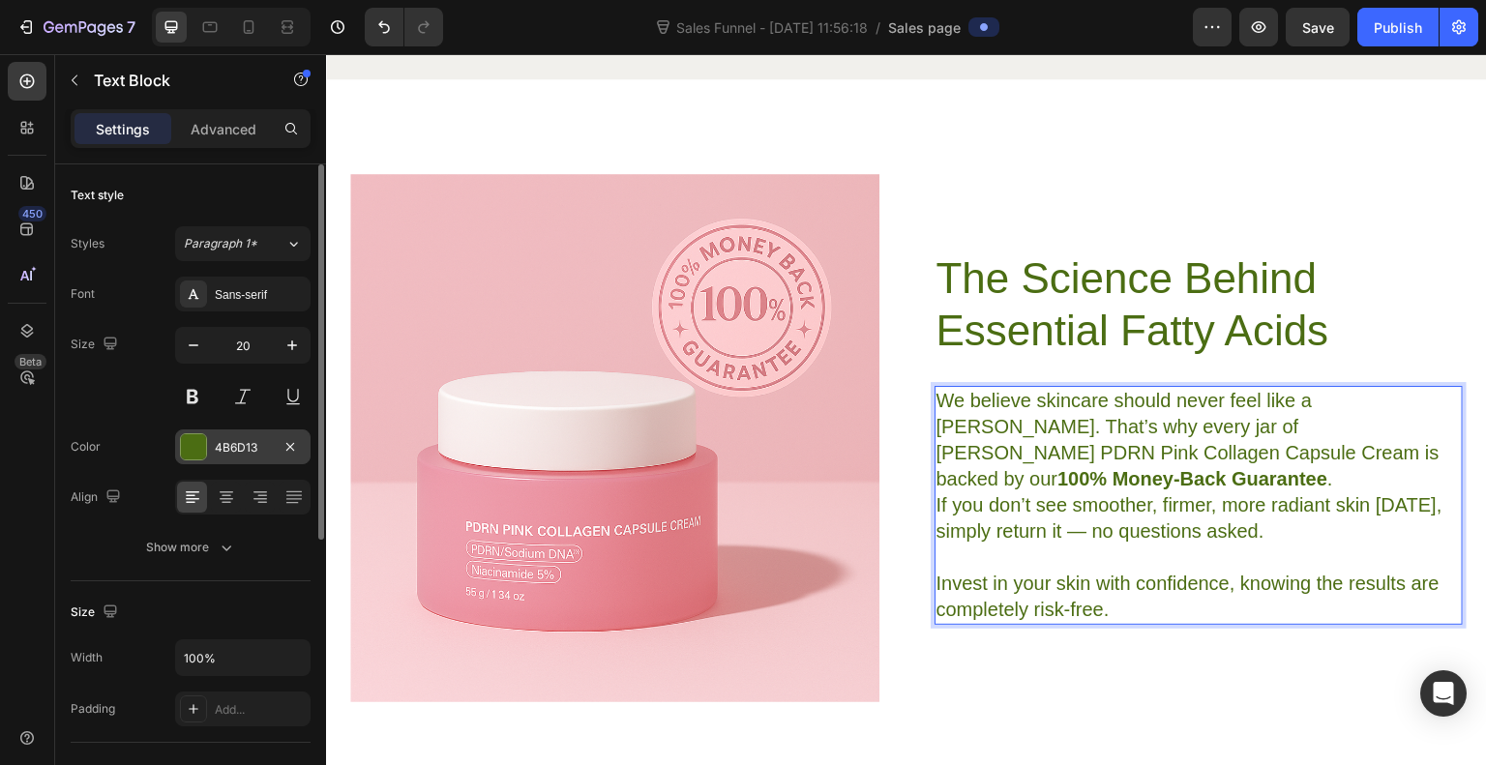
drag, startPoint x: 712, startPoint y: 534, endPoint x: 193, endPoint y: 446, distance: 527.1
click at [193, 446] on div at bounding box center [193, 447] width 25 height 25
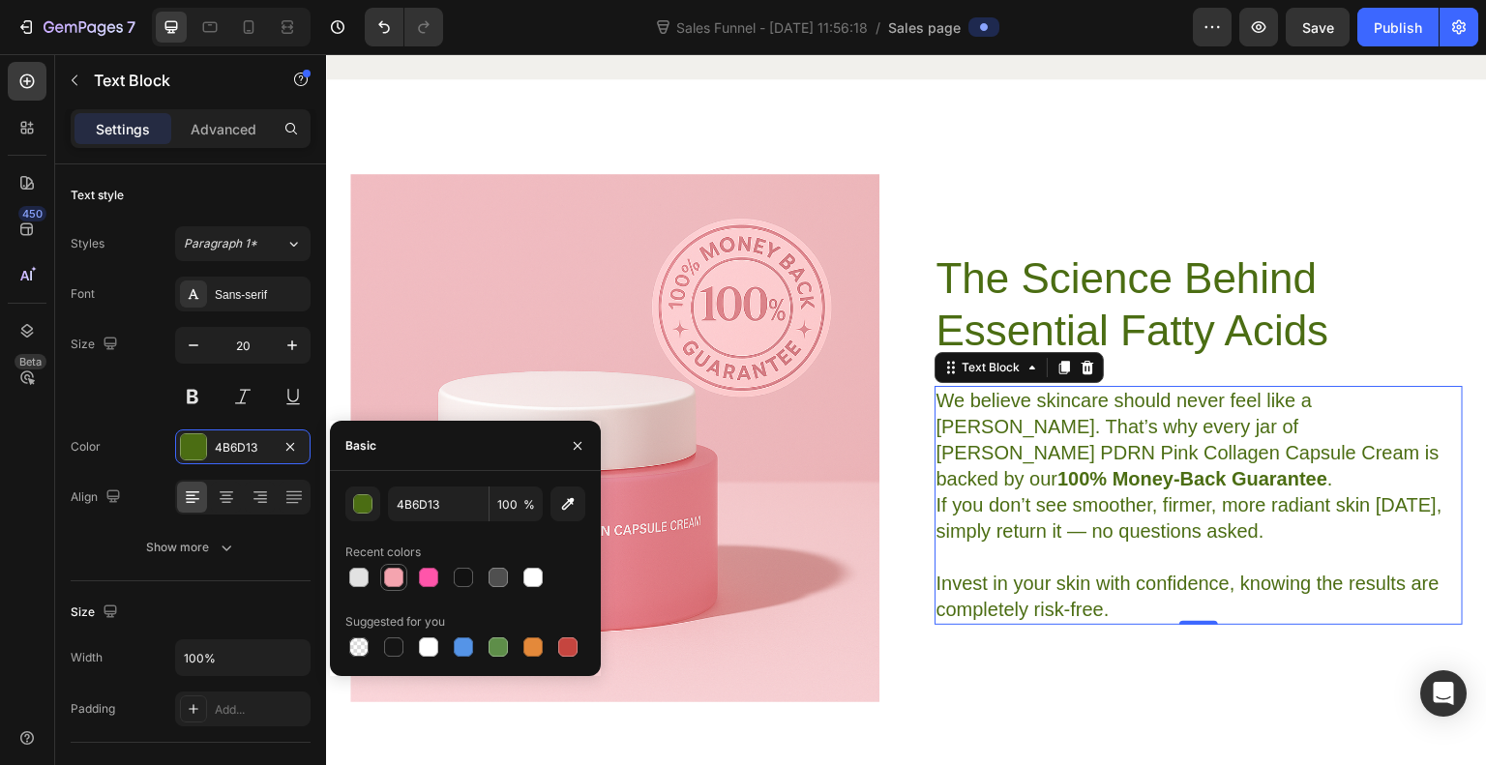
click at [397, 584] on div at bounding box center [393, 577] width 19 height 19
type input "F5A4AF"
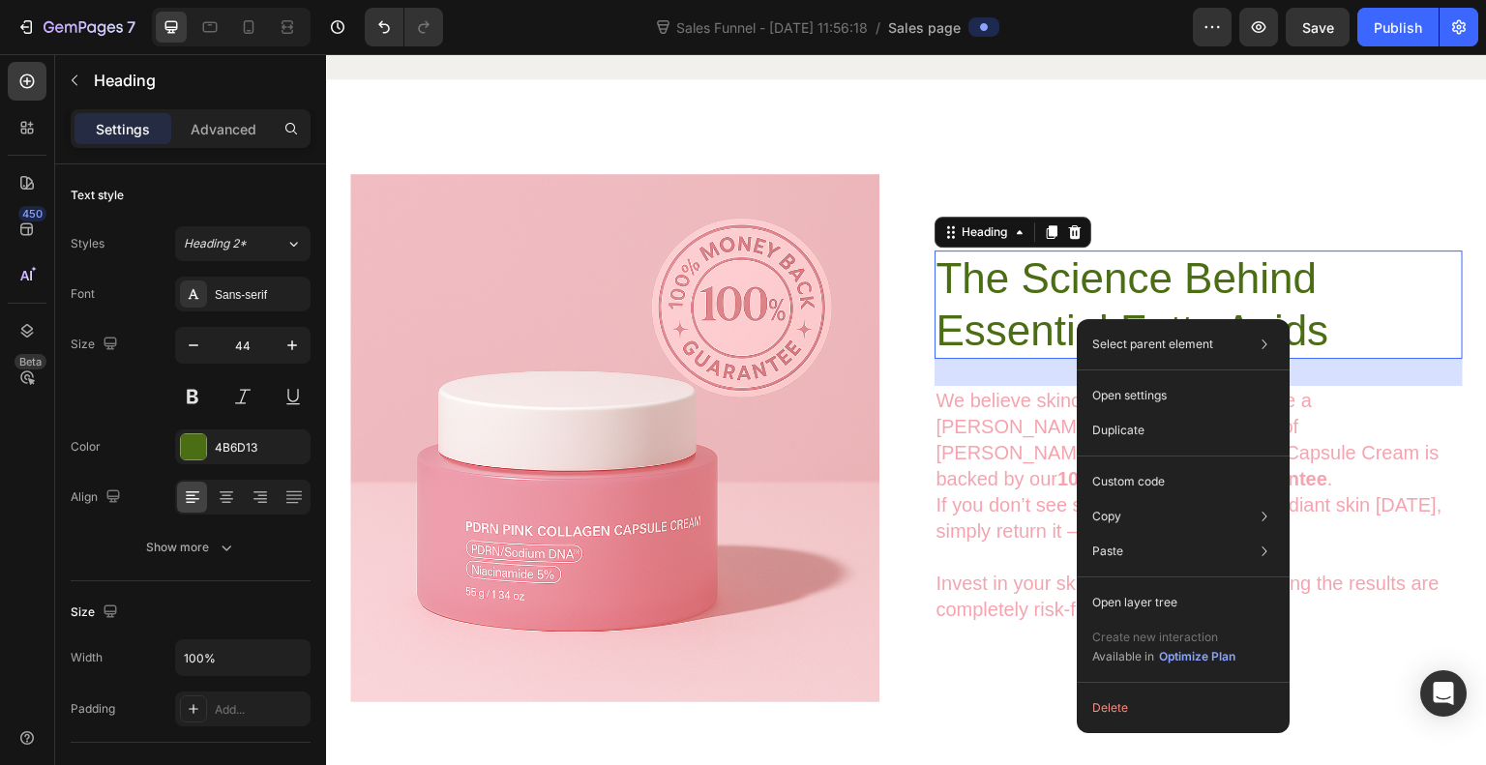
click at [1019, 339] on h2 "The Science Behind Essential Fatty Acids" at bounding box center [1199, 305] width 529 height 108
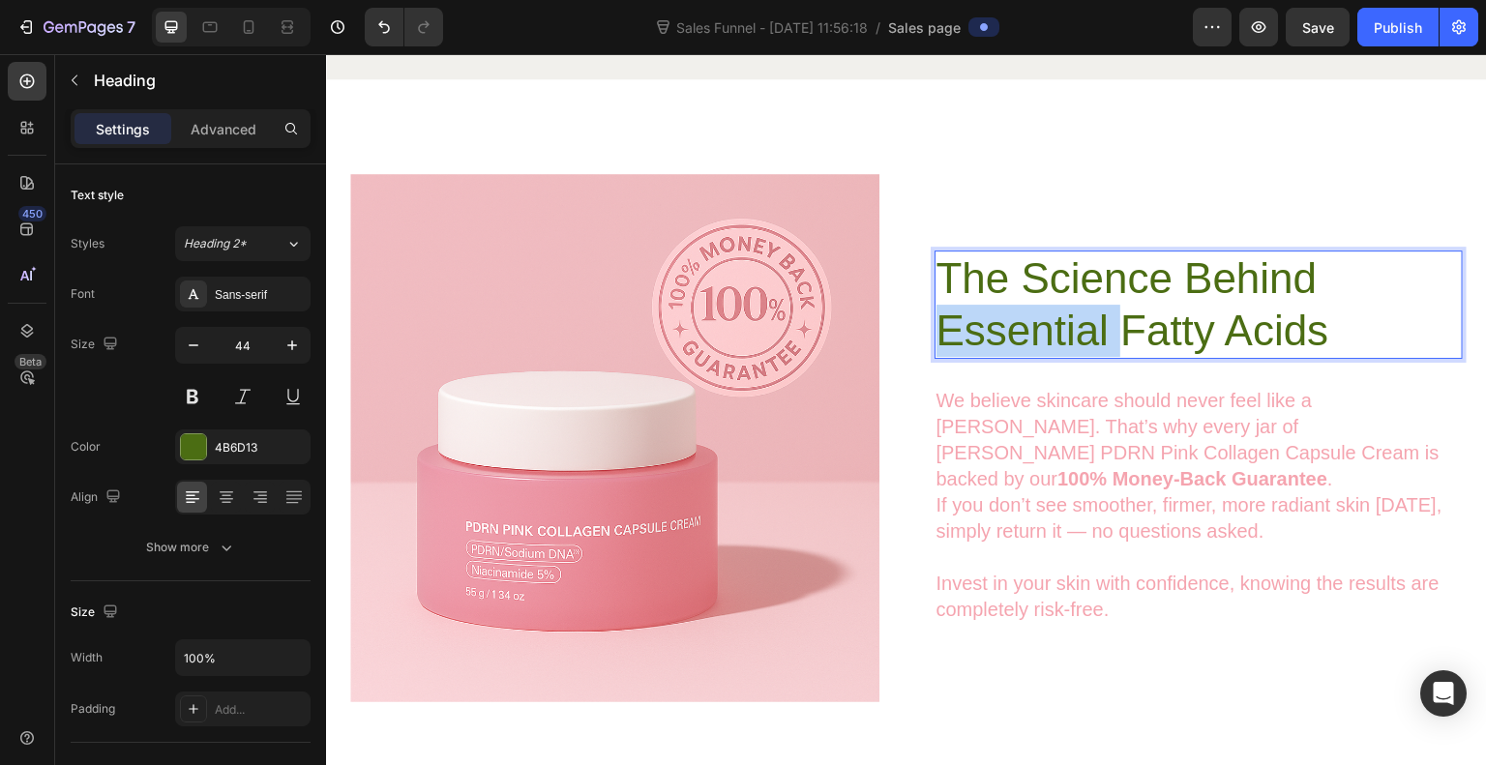
click at [1019, 339] on p "The Science Behind Essential Fatty Acids" at bounding box center [1199, 305] width 525 height 105
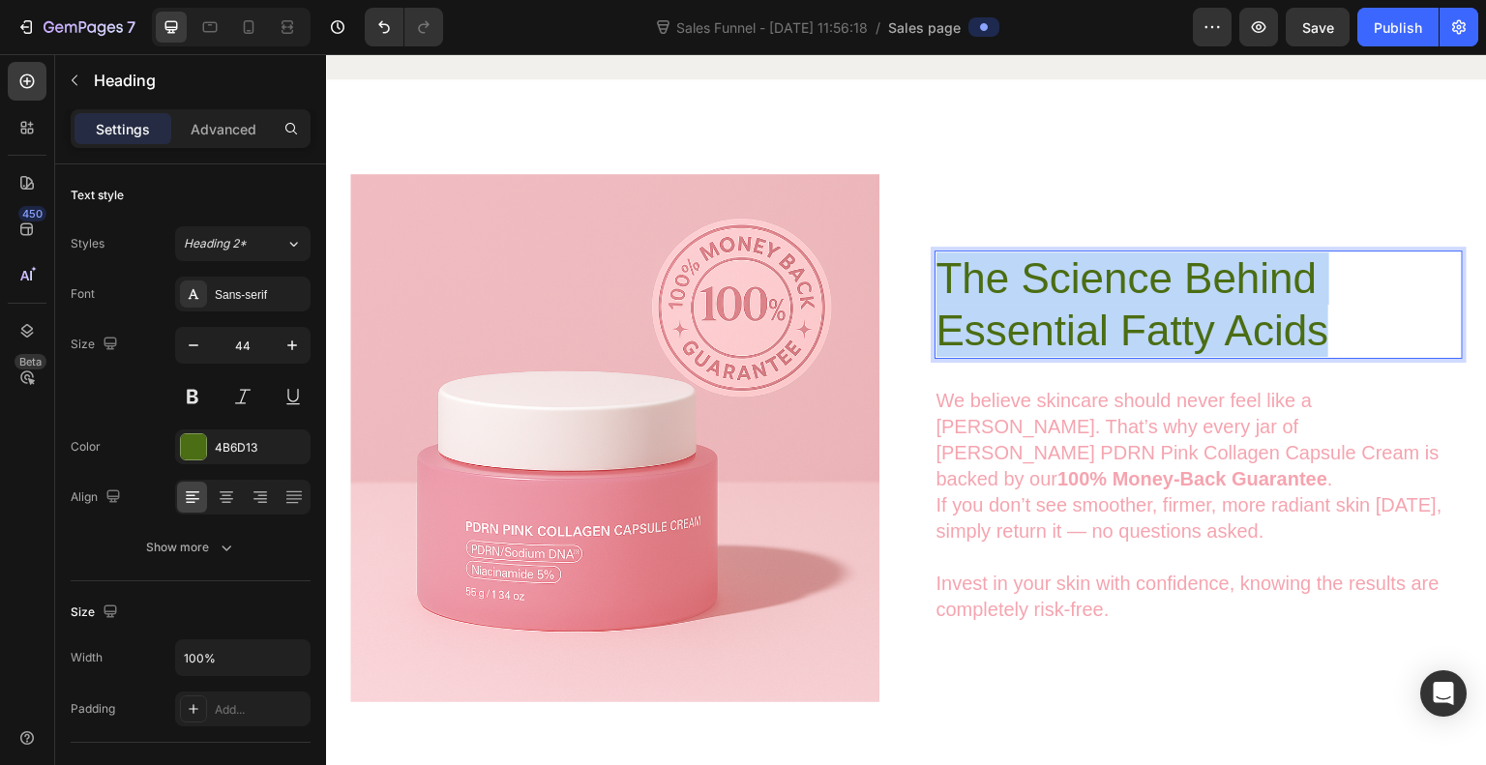
click at [1019, 339] on p "The Science Behind Essential Fatty Acids" at bounding box center [1199, 305] width 525 height 105
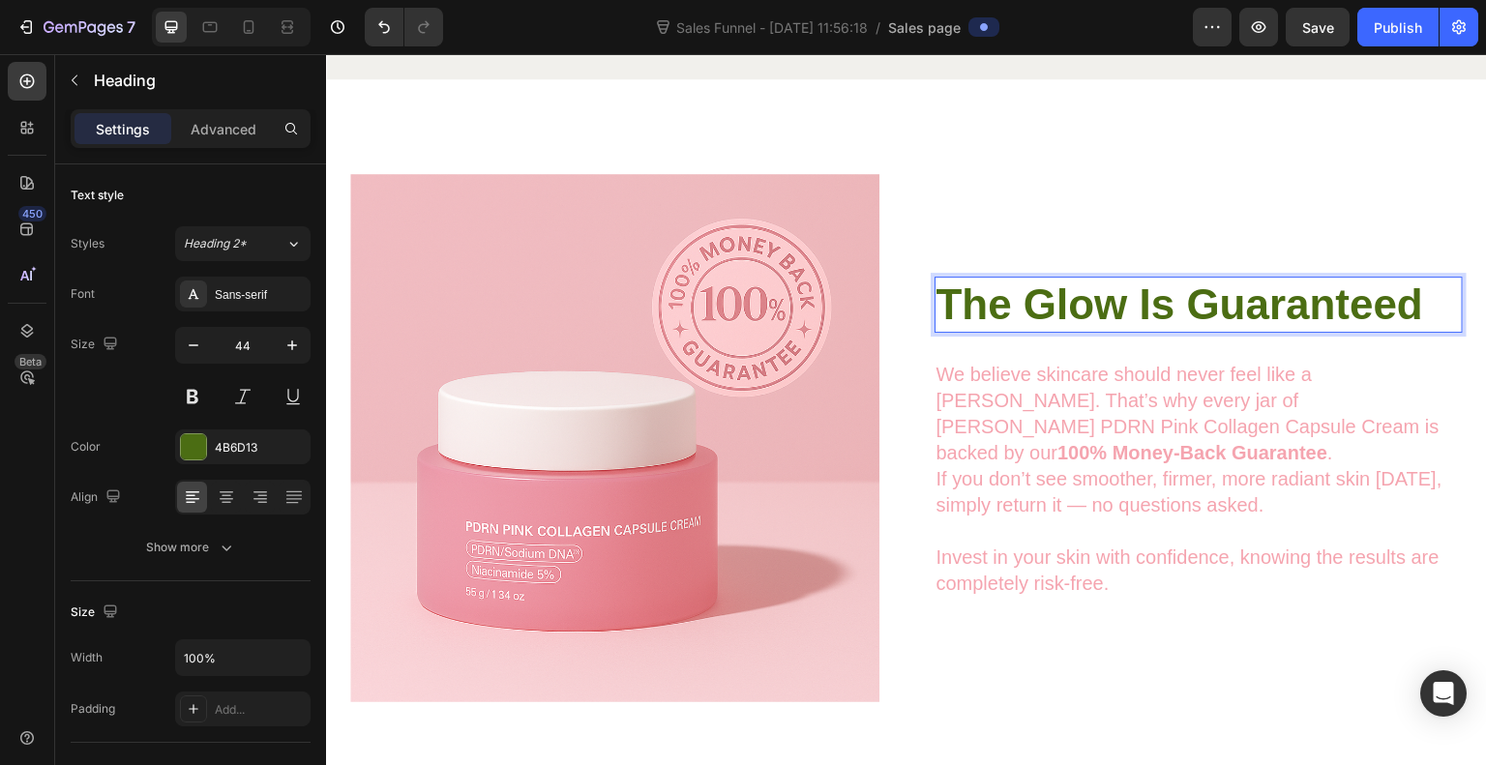
scroll to position [4242, 0]
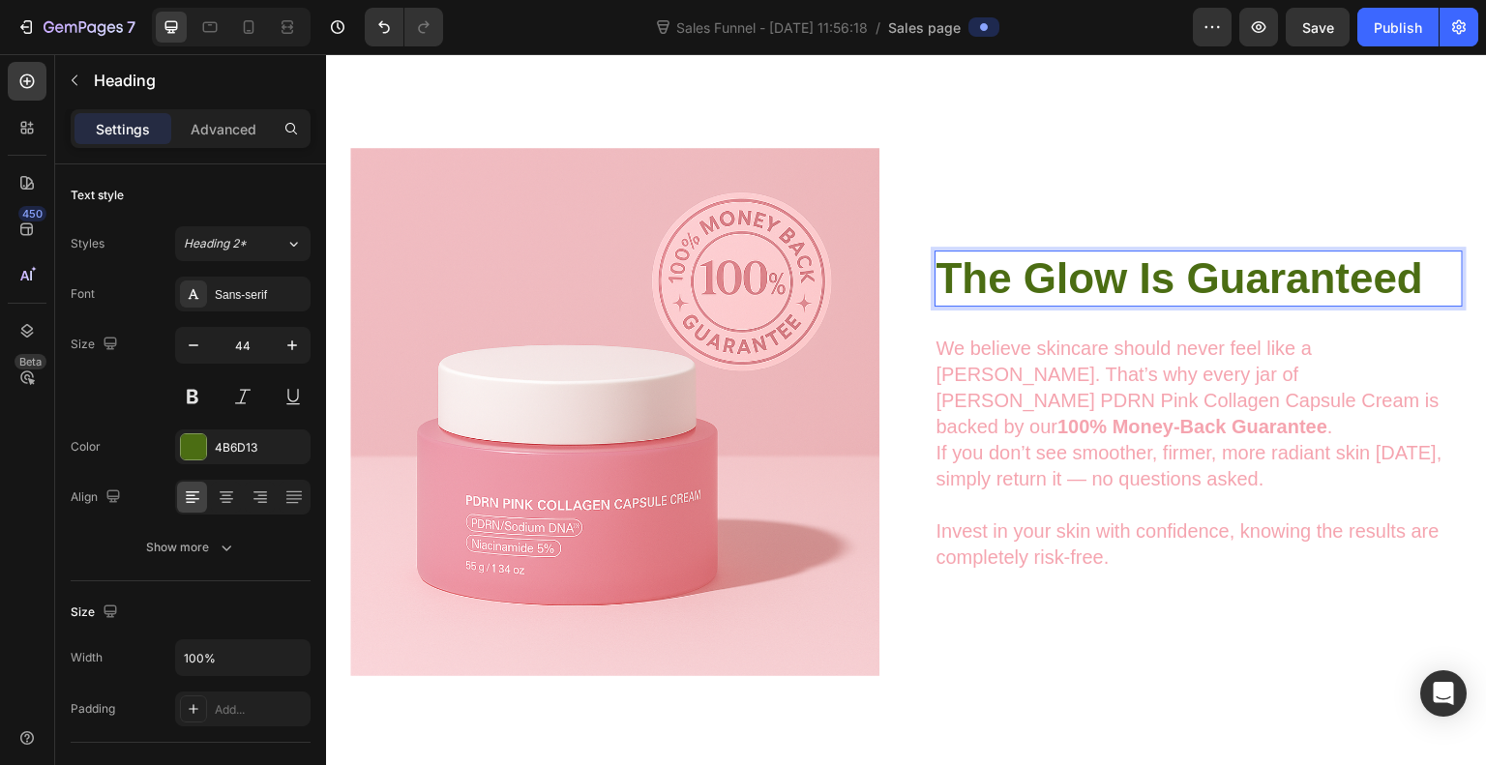
click at [1075, 292] on strong "The Glow Is Guaranteed" at bounding box center [1181, 278] width 488 height 47
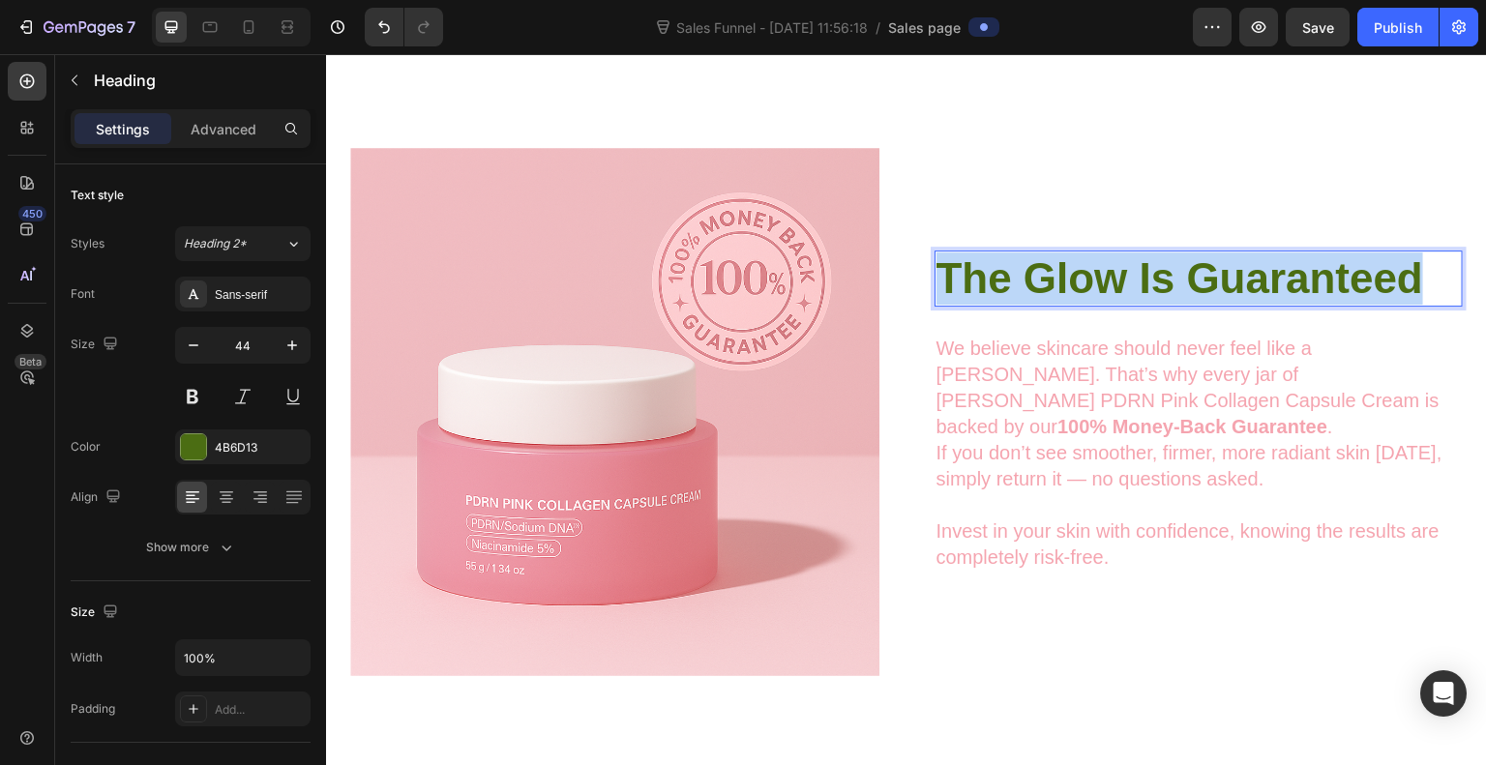
click at [1075, 292] on strong "The Glow Is Guaranteed" at bounding box center [1181, 278] width 488 height 47
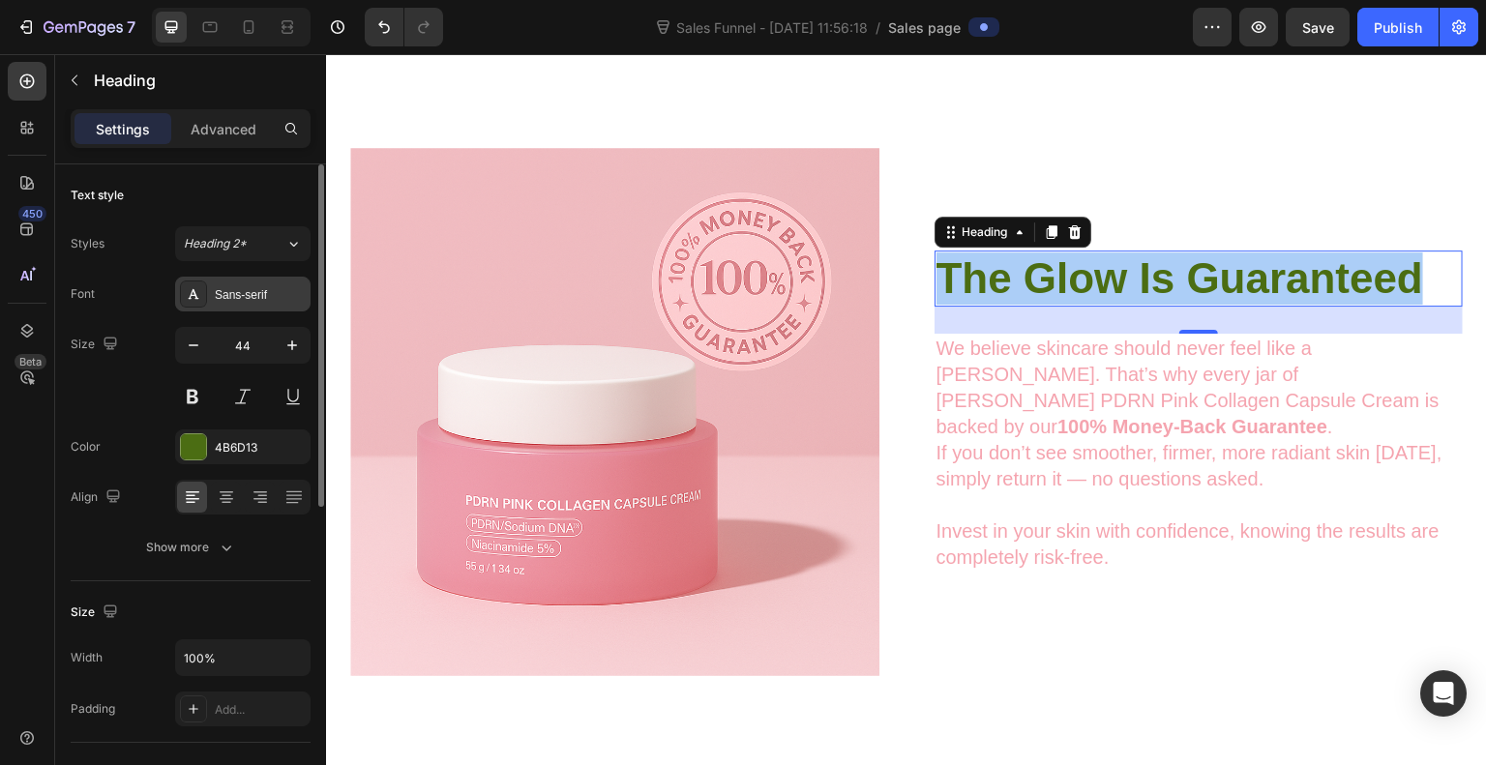
drag, startPoint x: 247, startPoint y: 311, endPoint x: 250, endPoint y: 285, distance: 26.3
click at [250, 285] on div "Font Sans-serif Size 44 Color 4B6D13 Align Show more" at bounding box center [191, 421] width 240 height 288
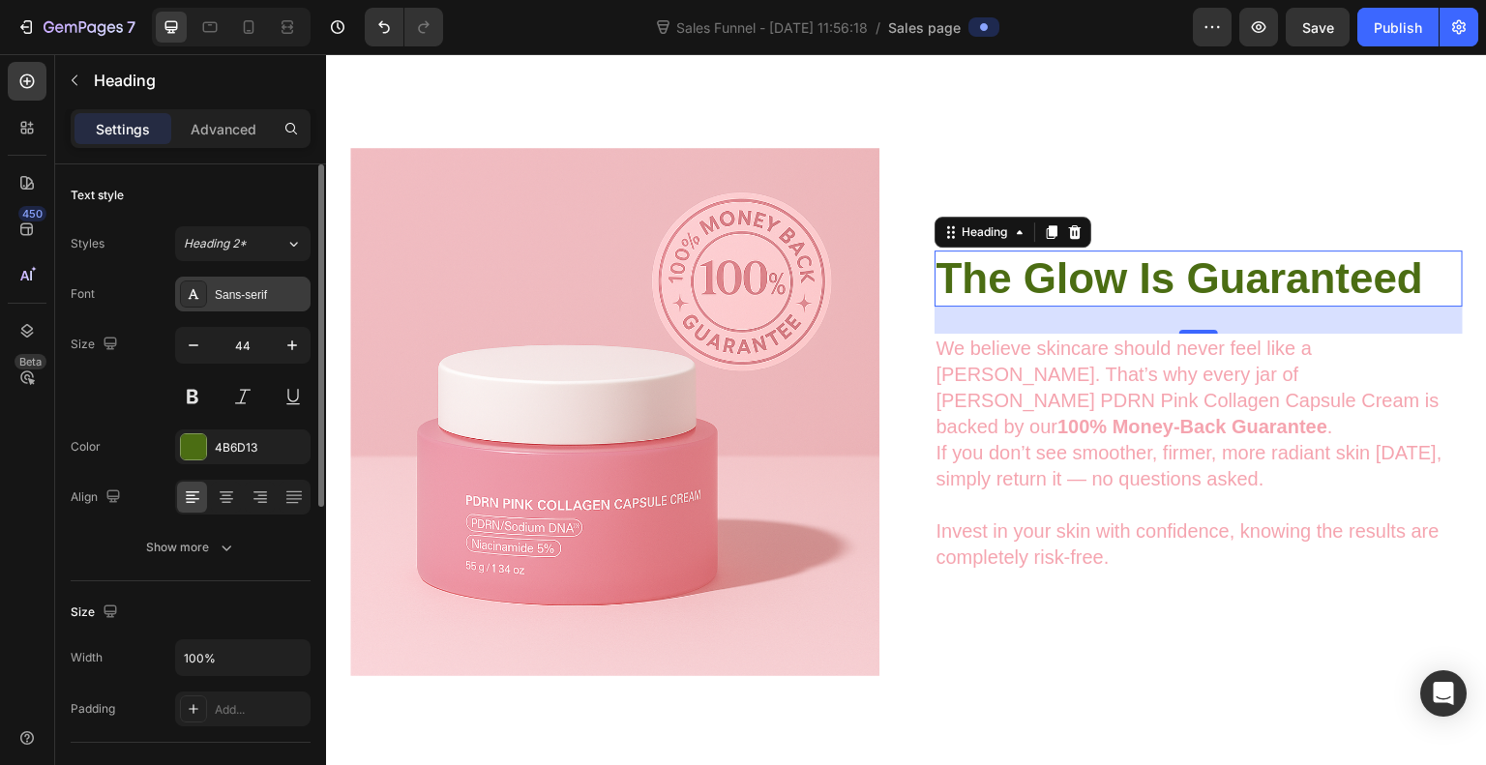
click at [250, 285] on div "Sans-serif" at bounding box center [242, 294] width 135 height 35
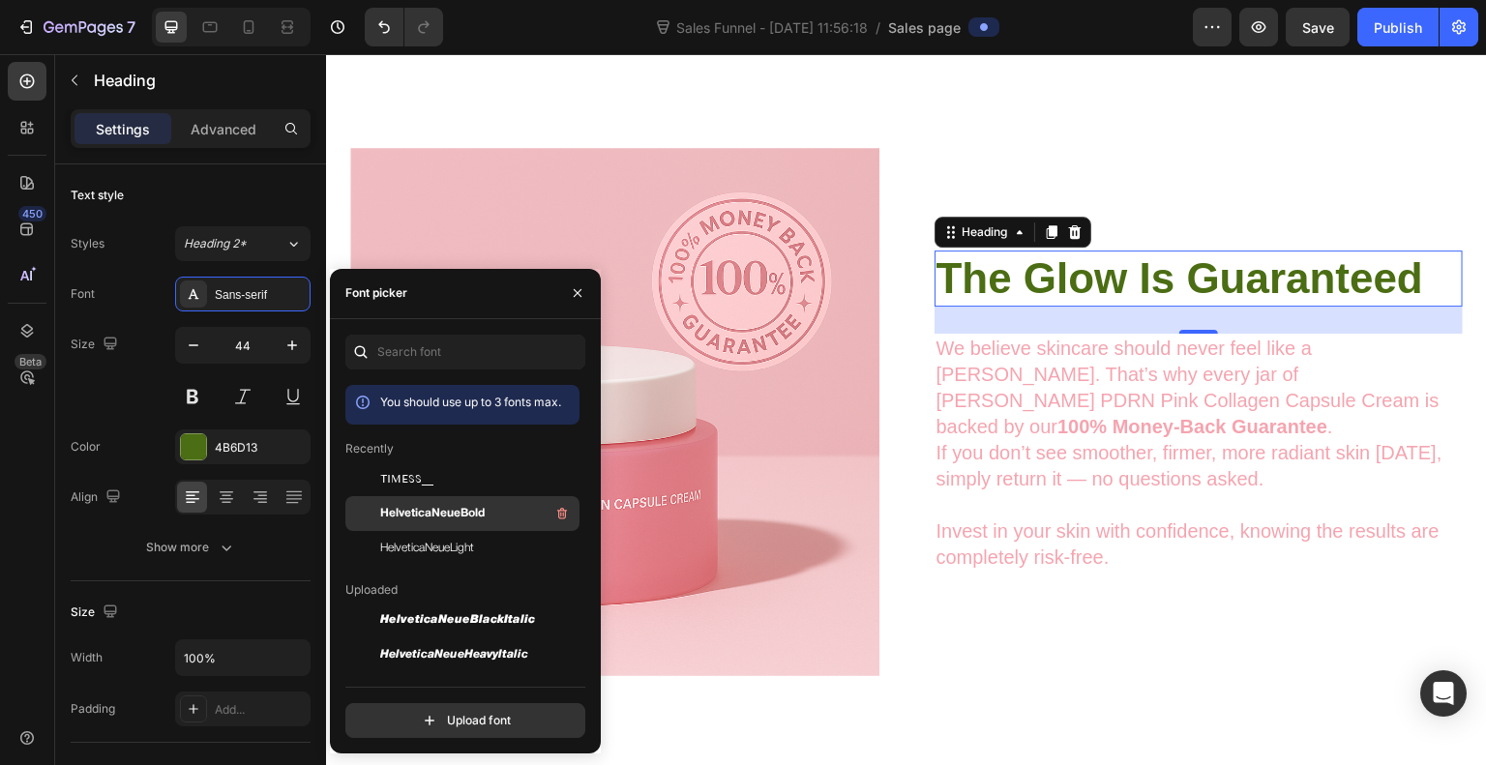
click at [432, 514] on span "HelveticaNeueBold" at bounding box center [432, 513] width 105 height 17
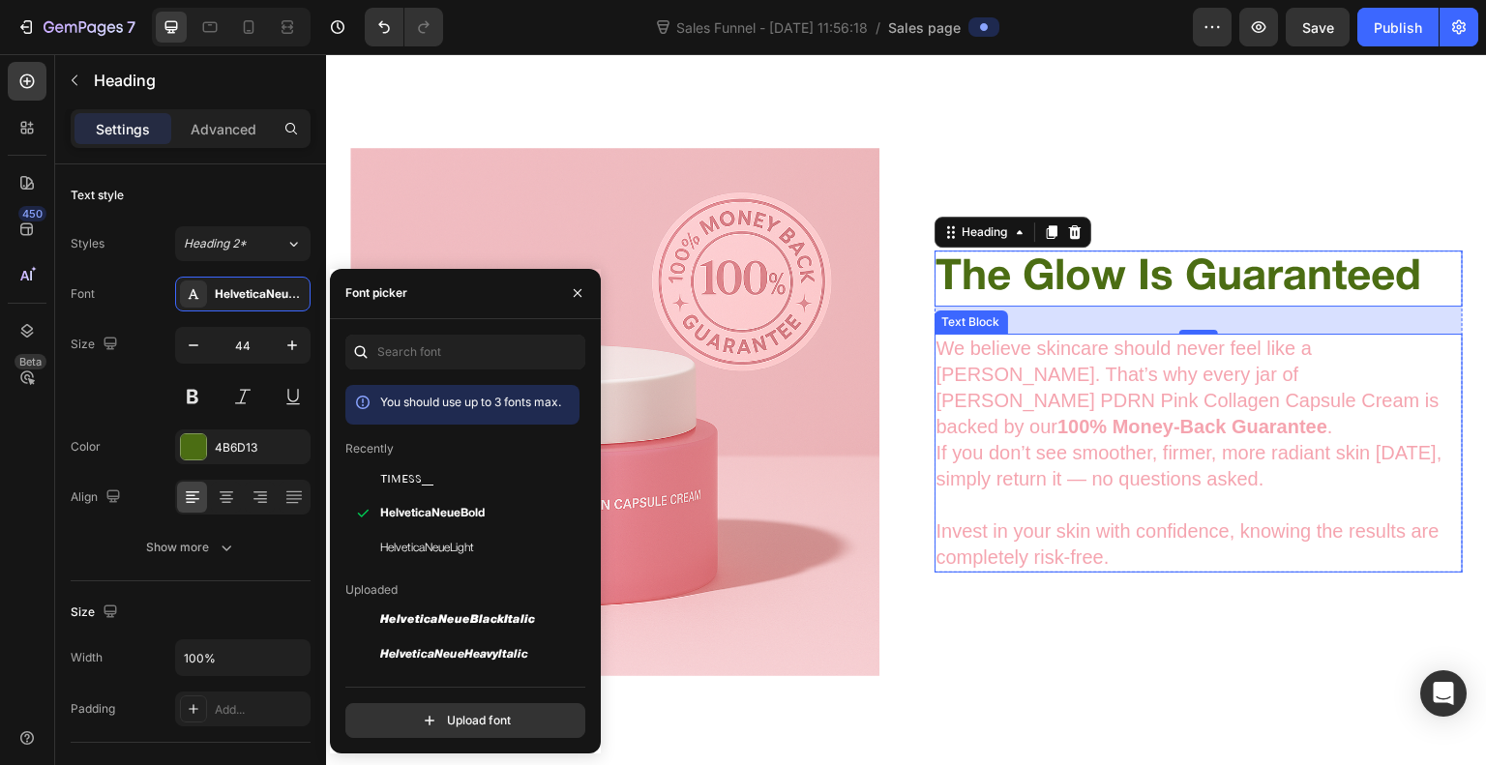
click at [1077, 416] on strong "100% Money-Back Guarantee" at bounding box center [1193, 426] width 270 height 21
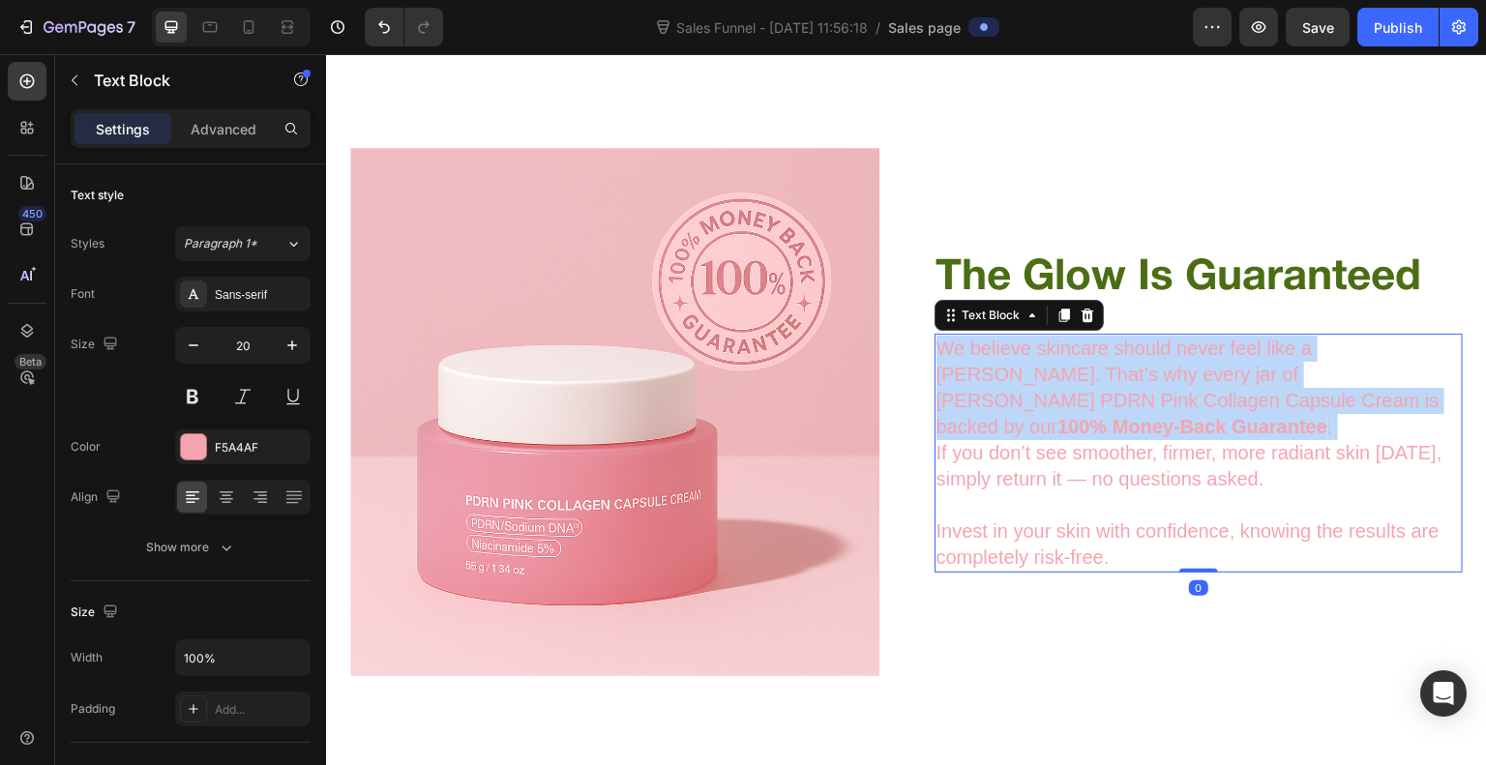
click at [1077, 416] on strong "100% Money-Back Guarantee" at bounding box center [1193, 426] width 270 height 21
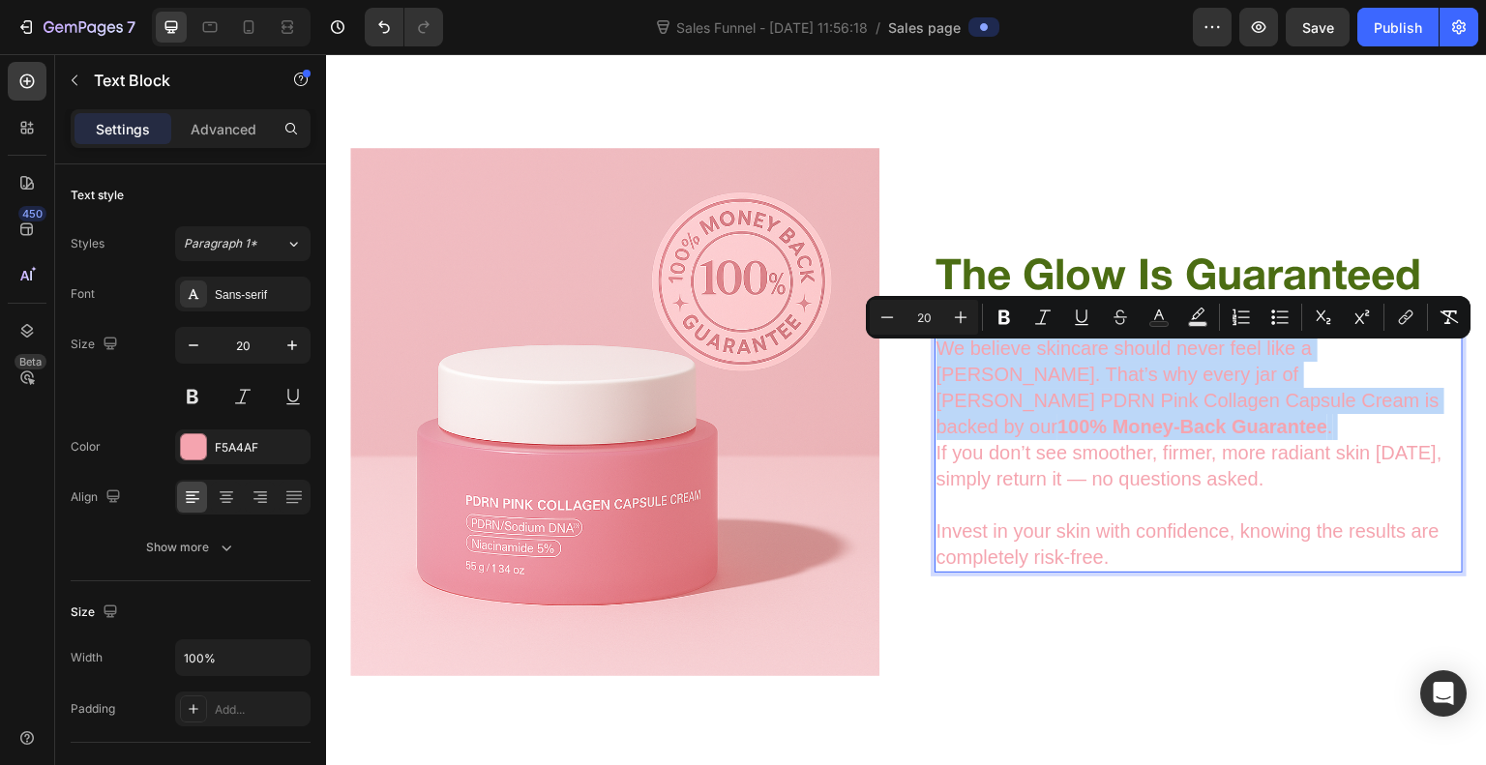
click at [1077, 416] on strong "100% Money-Back Guarantee" at bounding box center [1193, 426] width 270 height 21
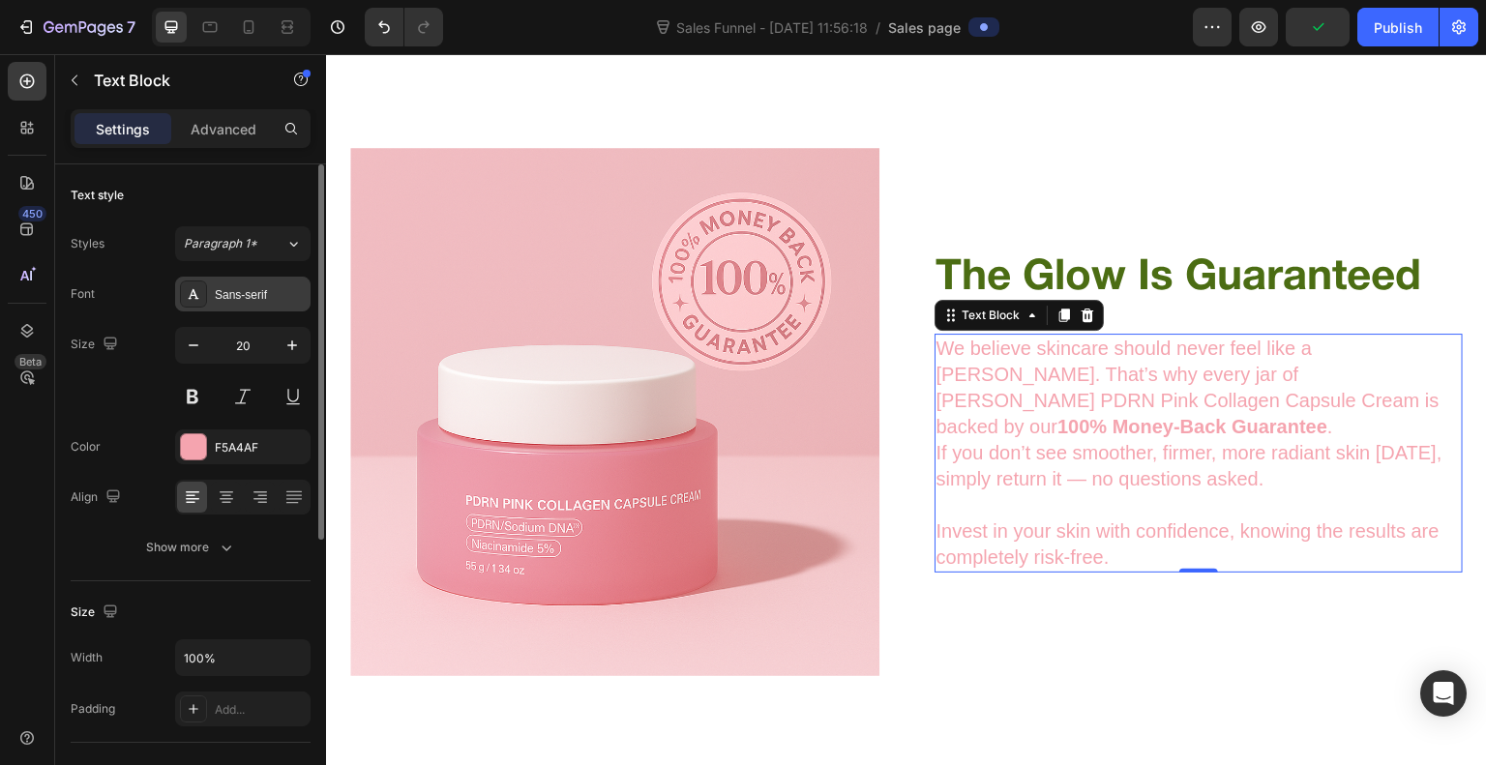
click at [239, 291] on div "Sans-serif" at bounding box center [260, 294] width 91 height 17
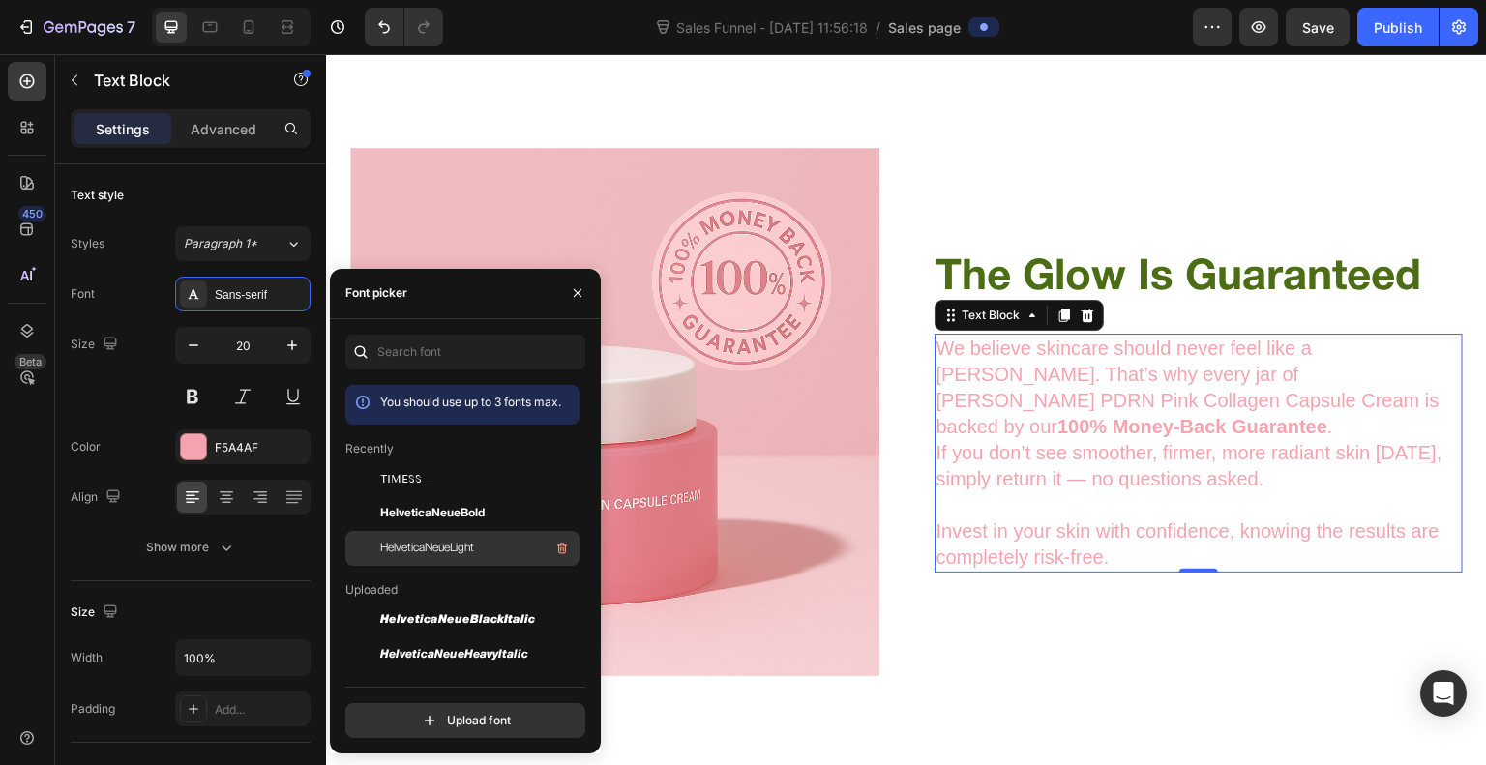
click at [437, 557] on div "HelveticaNeueLight" at bounding box center [477, 548] width 195 height 23
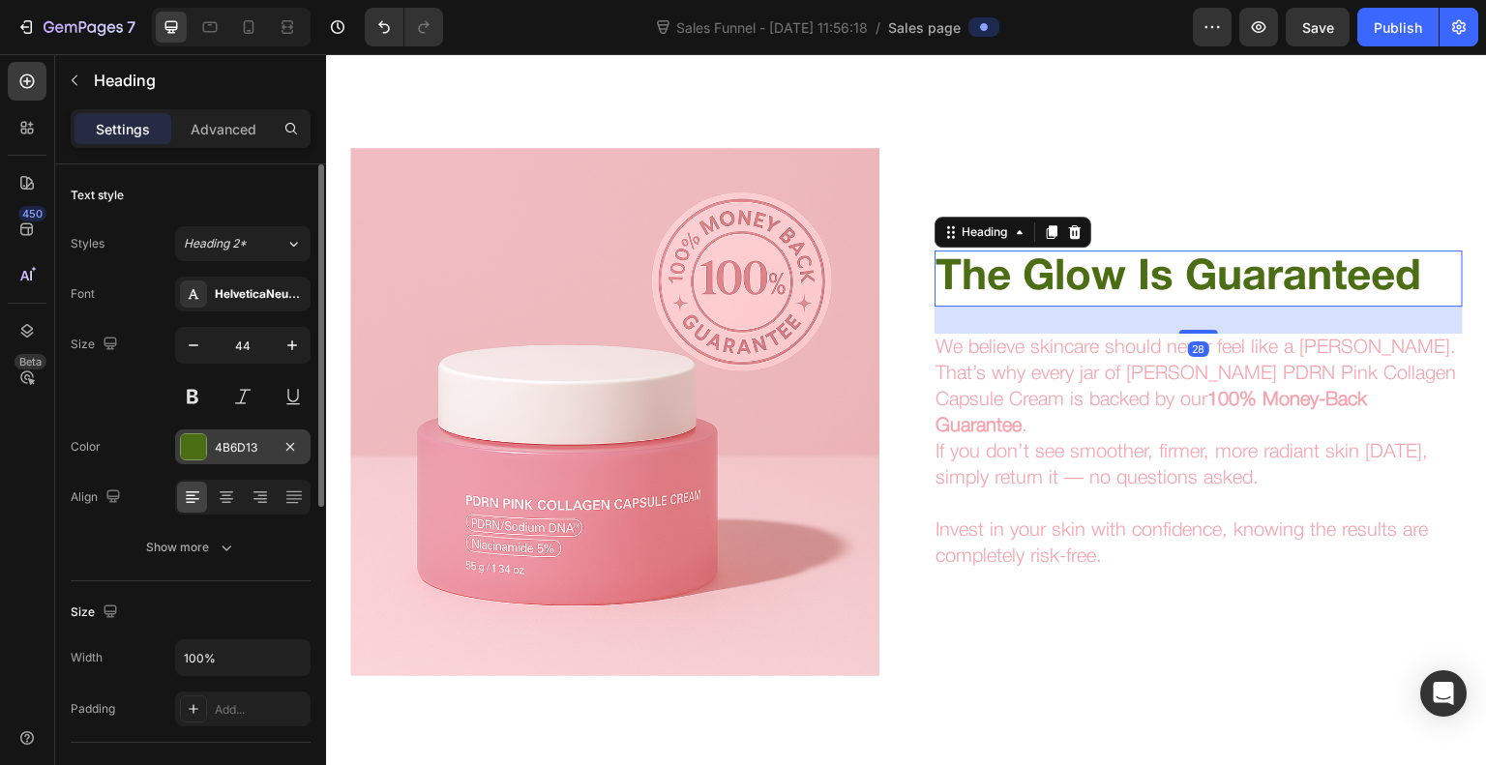
click at [195, 455] on div at bounding box center [193, 447] width 25 height 25
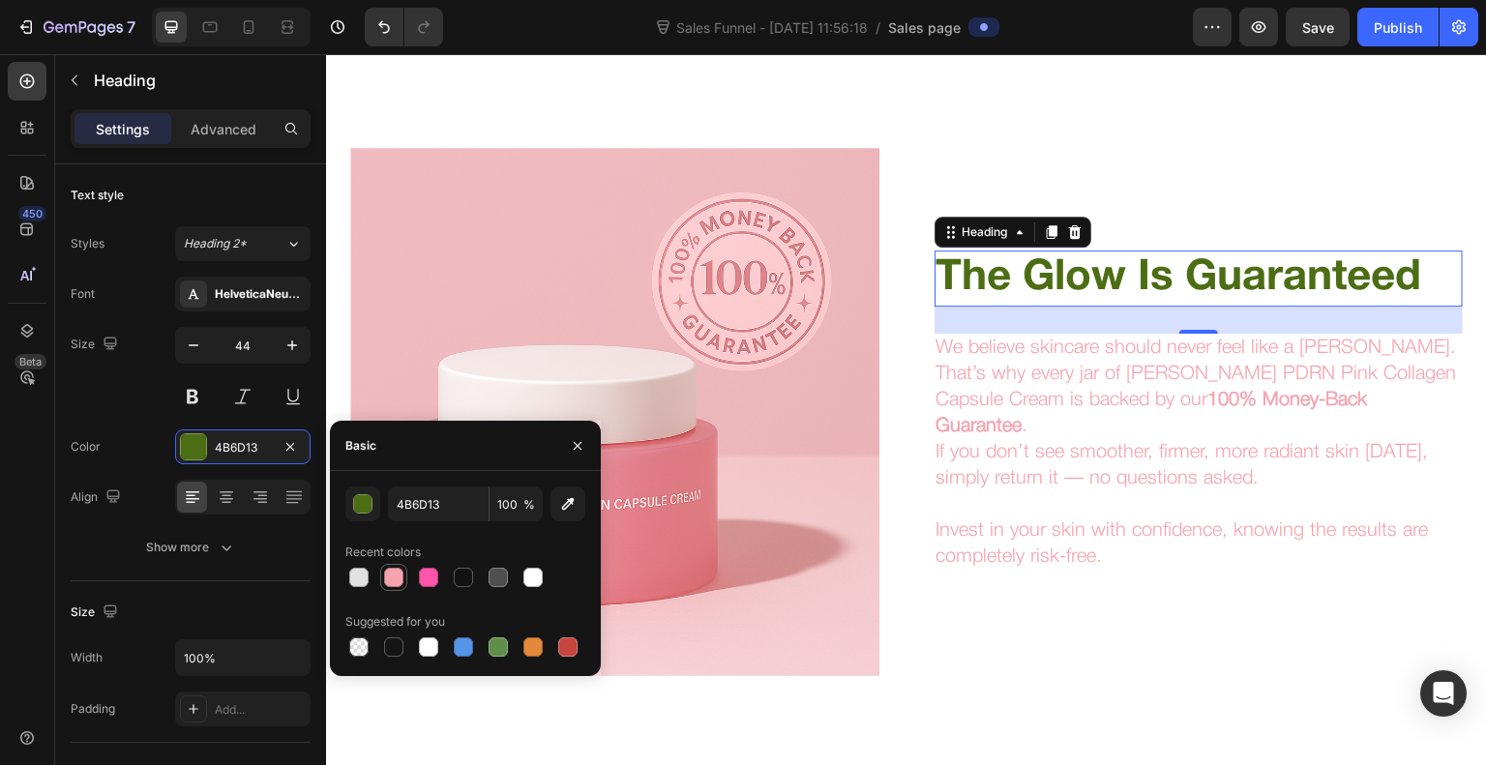
click at [397, 578] on div at bounding box center [393, 577] width 19 height 19
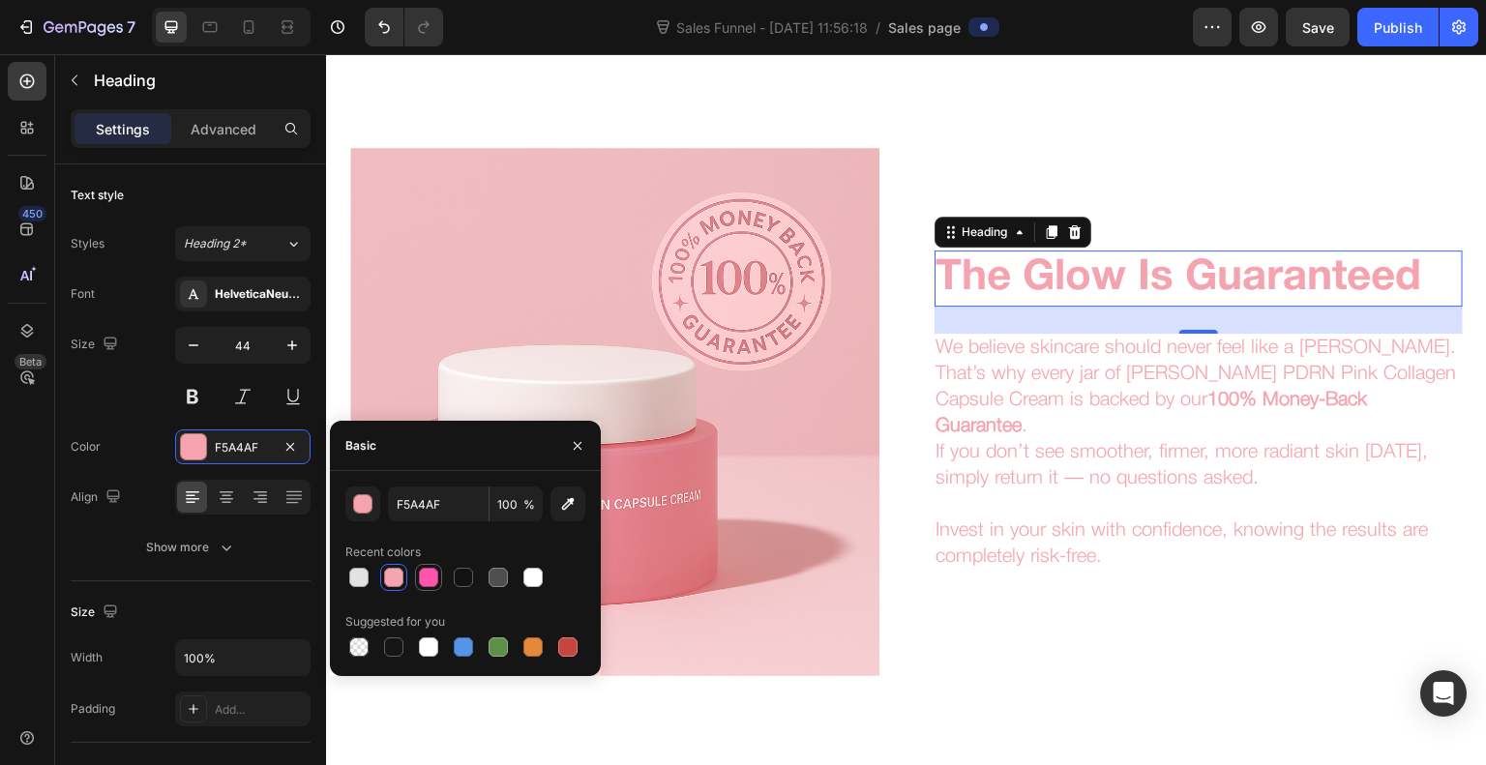
click at [427, 577] on div at bounding box center [428, 577] width 19 height 19
type input "FF55AA"
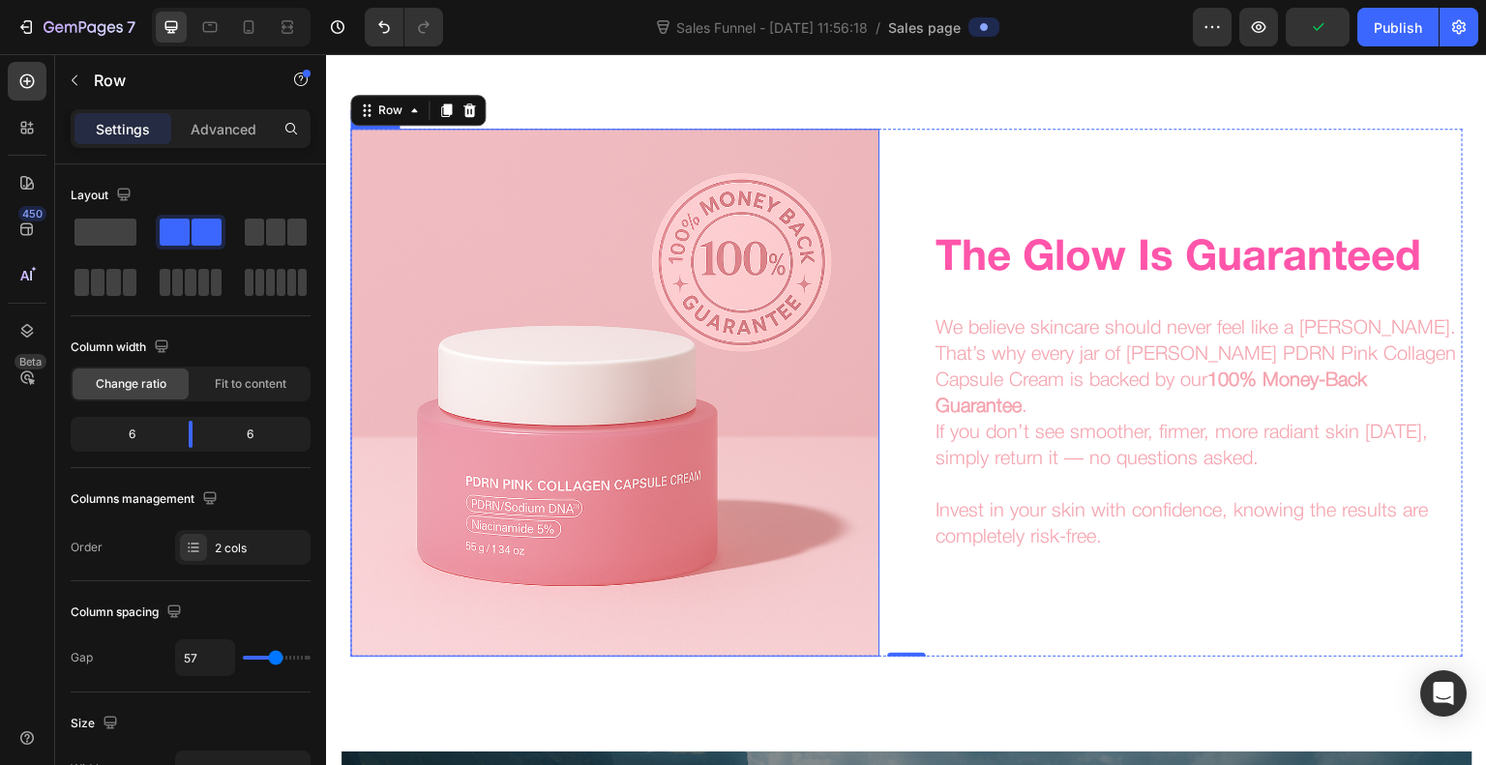
scroll to position [4258, 0]
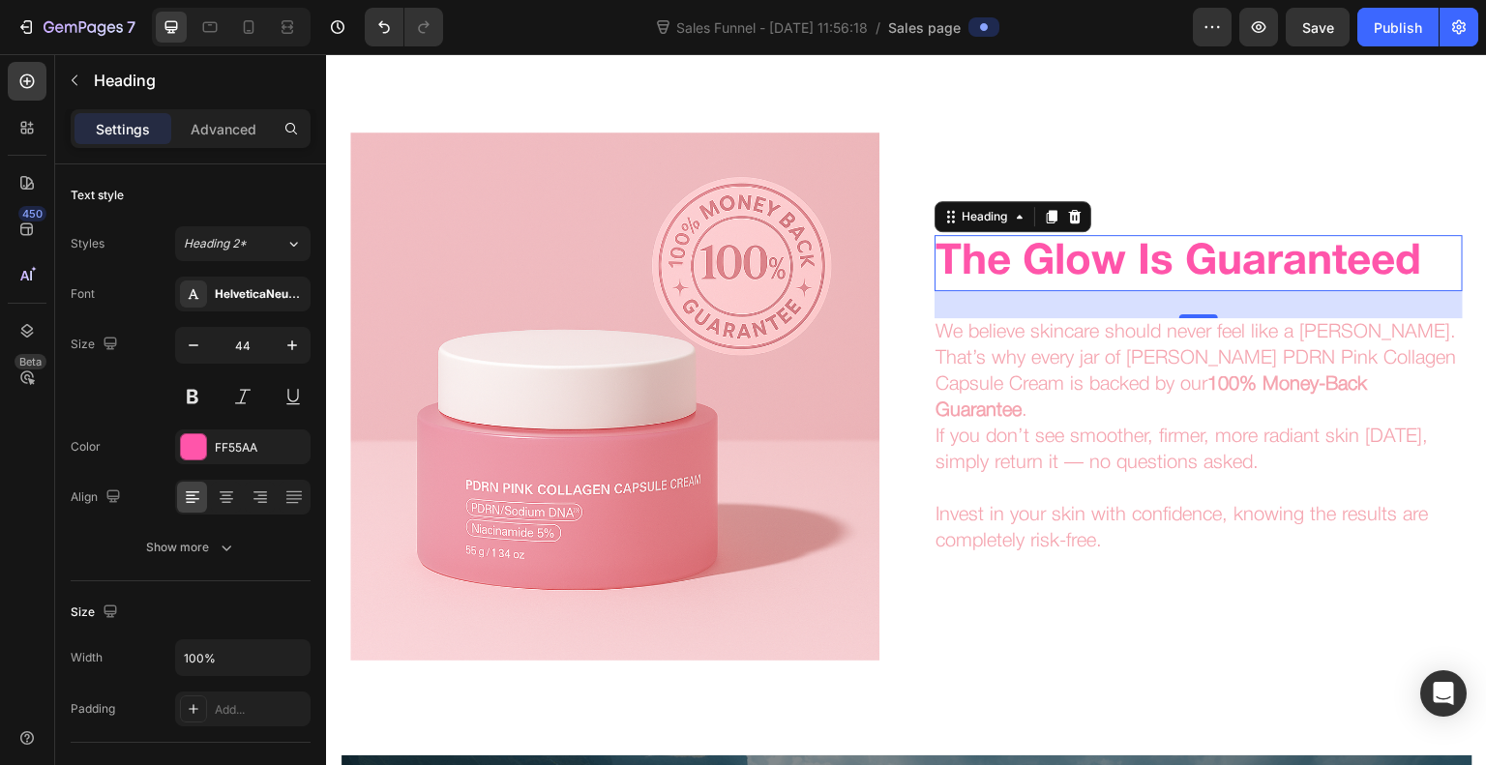
click at [1039, 283] on strong "The Glow Is Guaranteed" at bounding box center [1180, 263] width 486 height 39
click at [261, 284] on div "HelveticaNeueBold" at bounding box center [242, 294] width 135 height 35
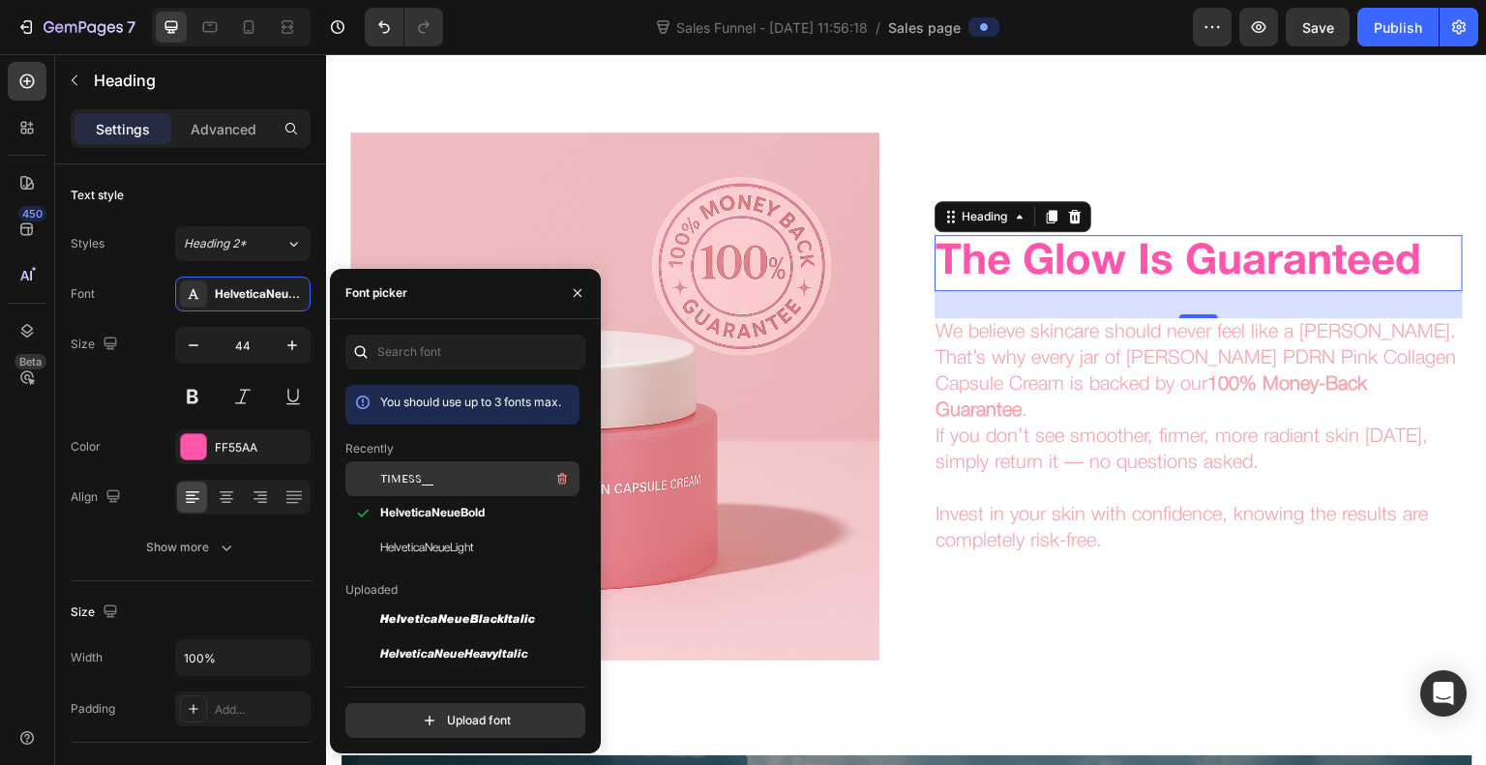
click at [406, 475] on span "TIMESS__" at bounding box center [406, 478] width 53 height 17
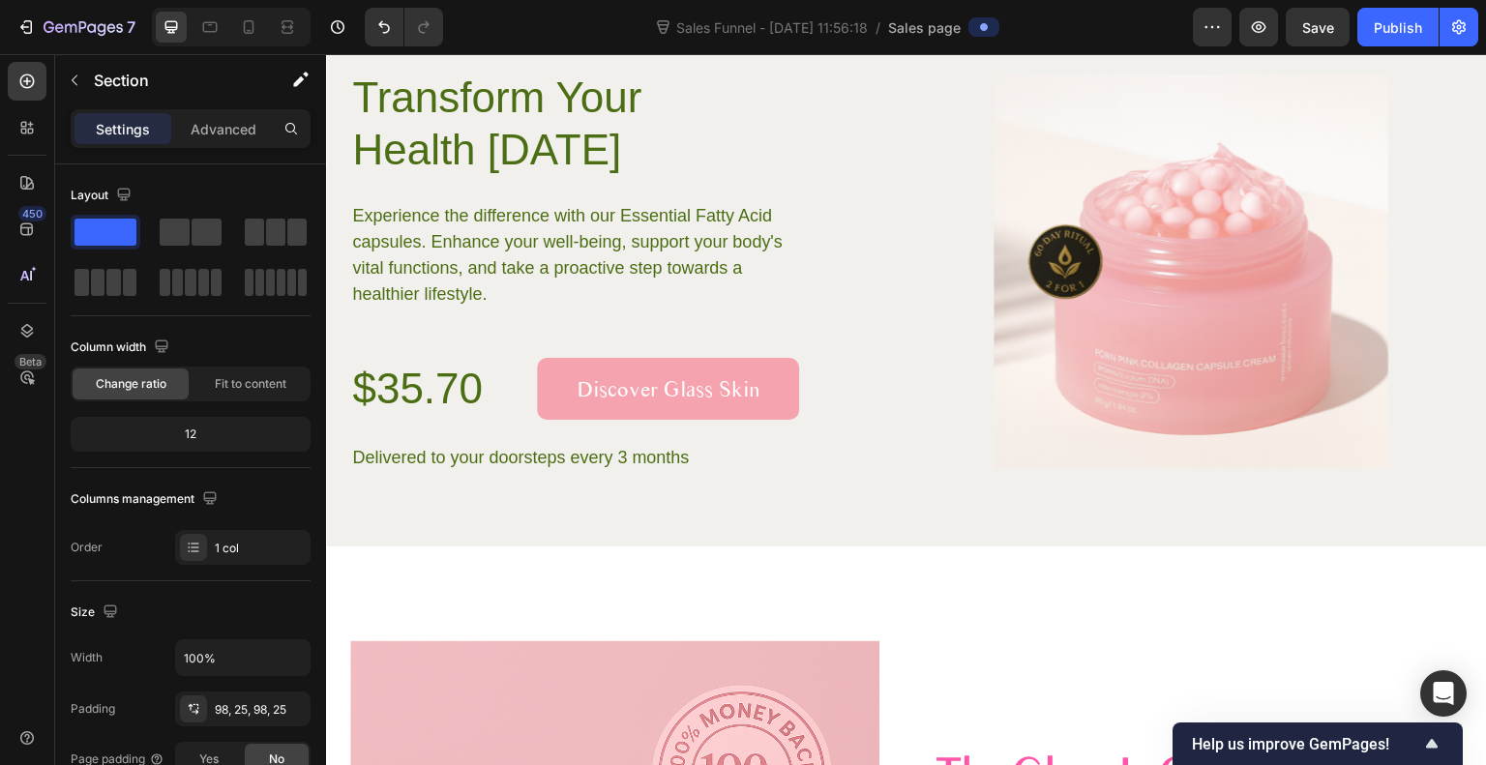
scroll to position [3559, 0]
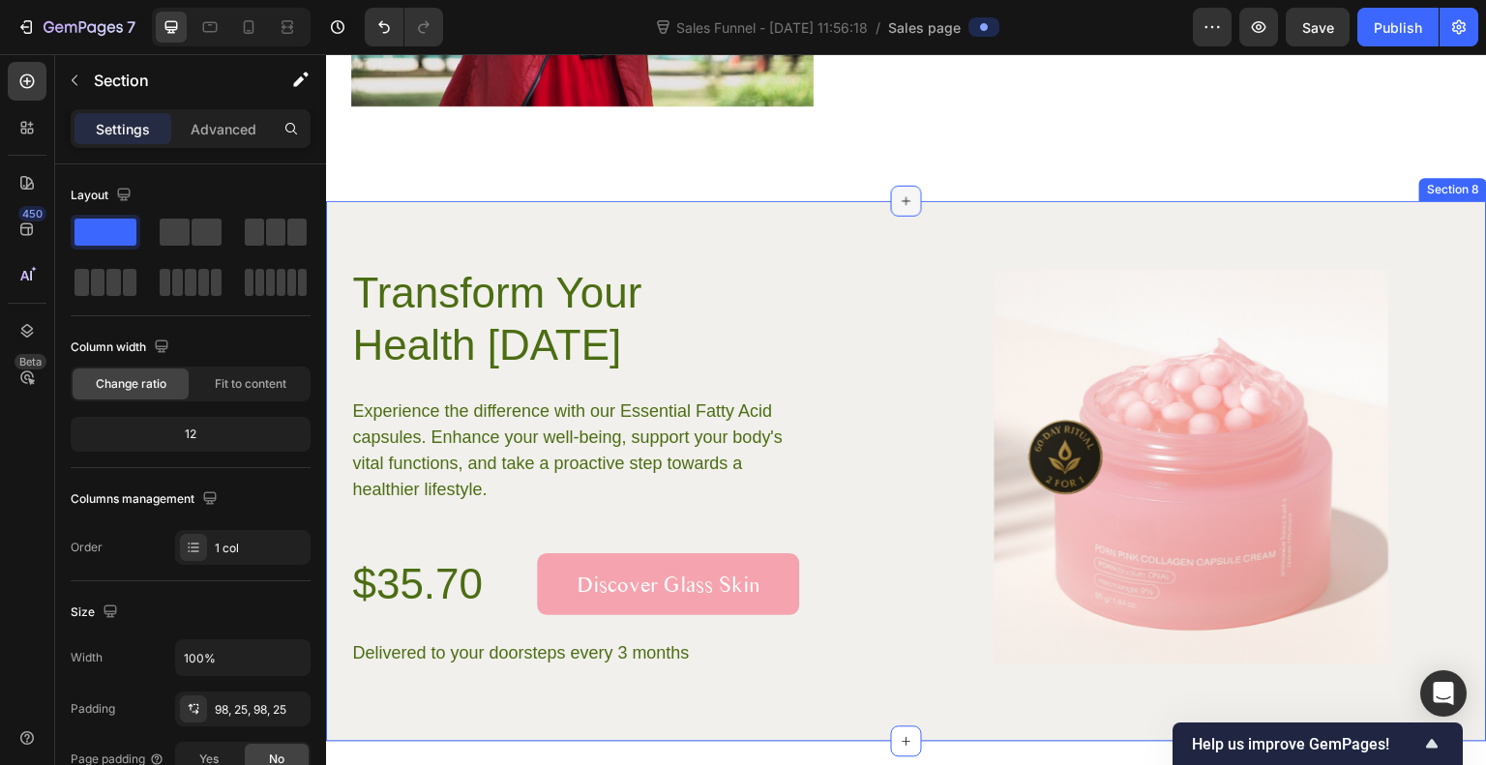
click at [903, 197] on icon at bounding box center [907, 201] width 9 height 9
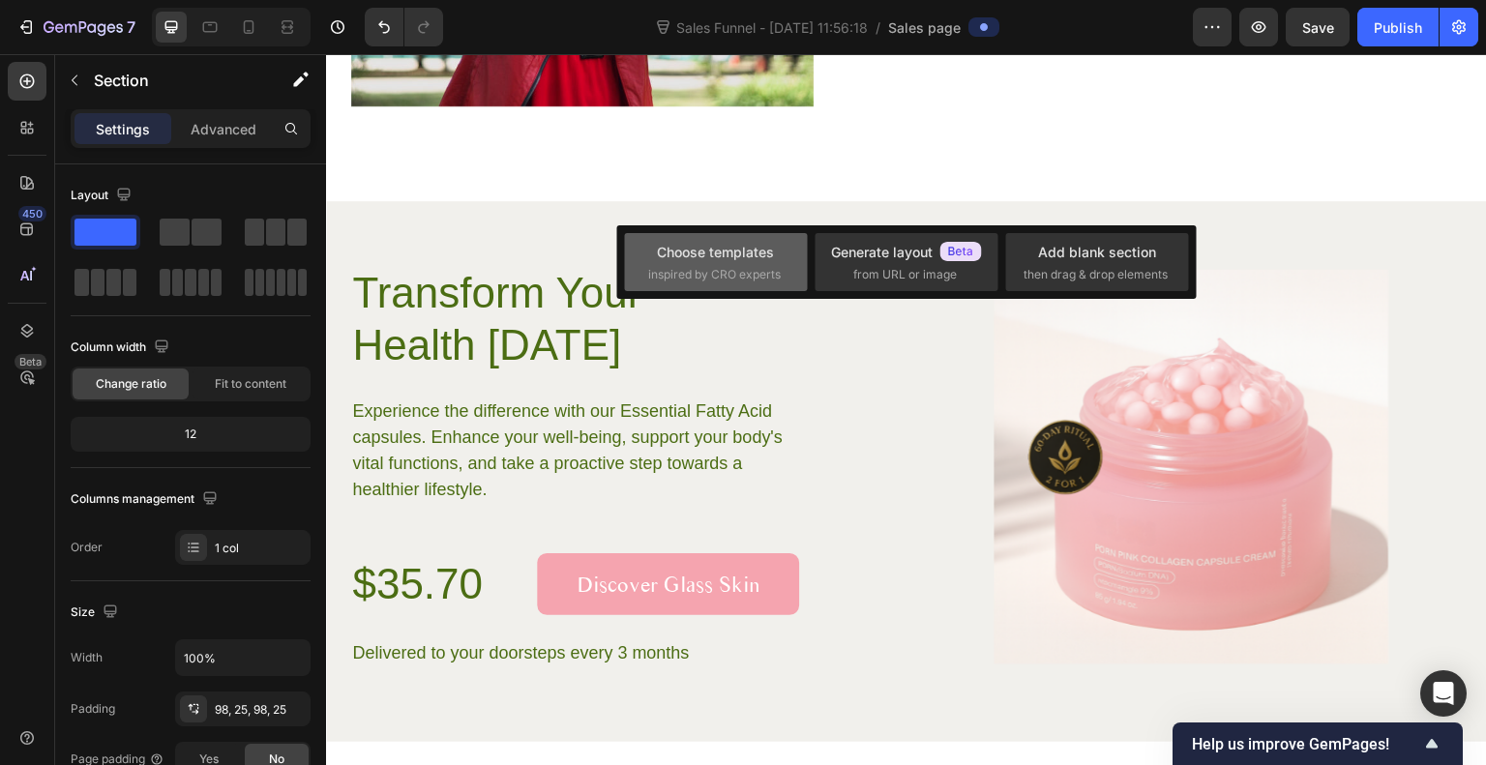
click at [733, 252] on div "Choose templates" at bounding box center [715, 252] width 117 height 20
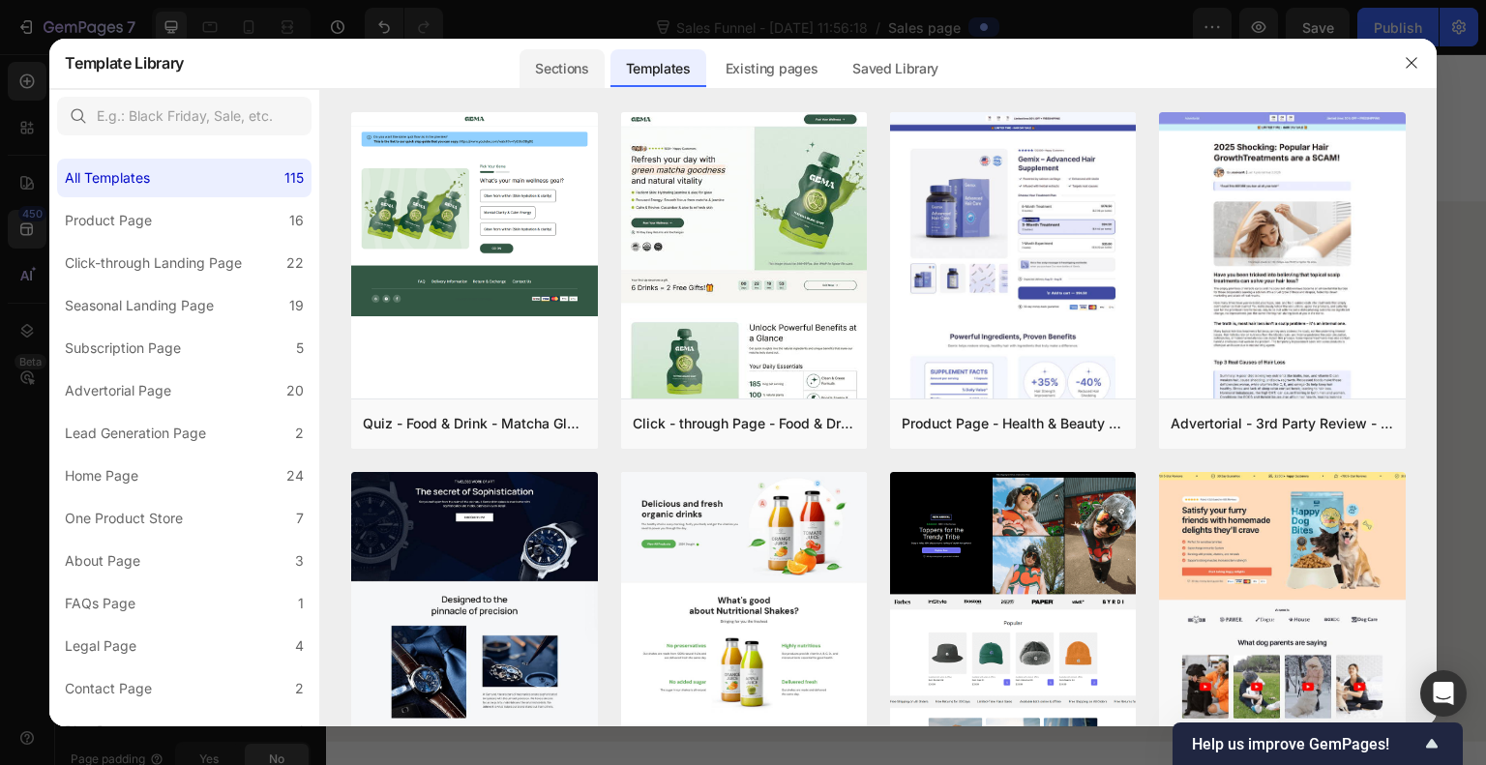
click at [548, 66] on div "Sections" at bounding box center [562, 68] width 84 height 39
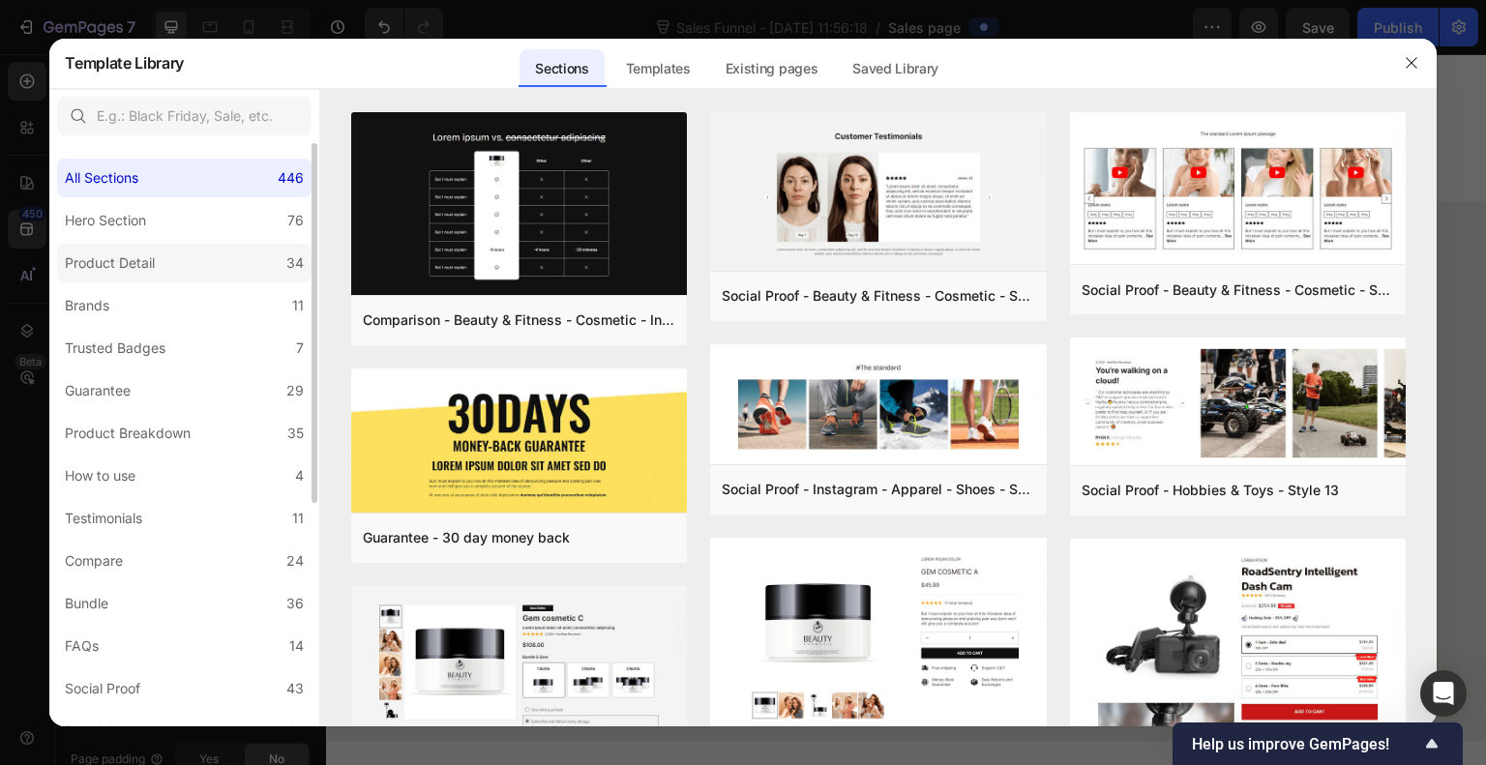
click at [182, 278] on label "Product Detail 34" at bounding box center [184, 263] width 255 height 39
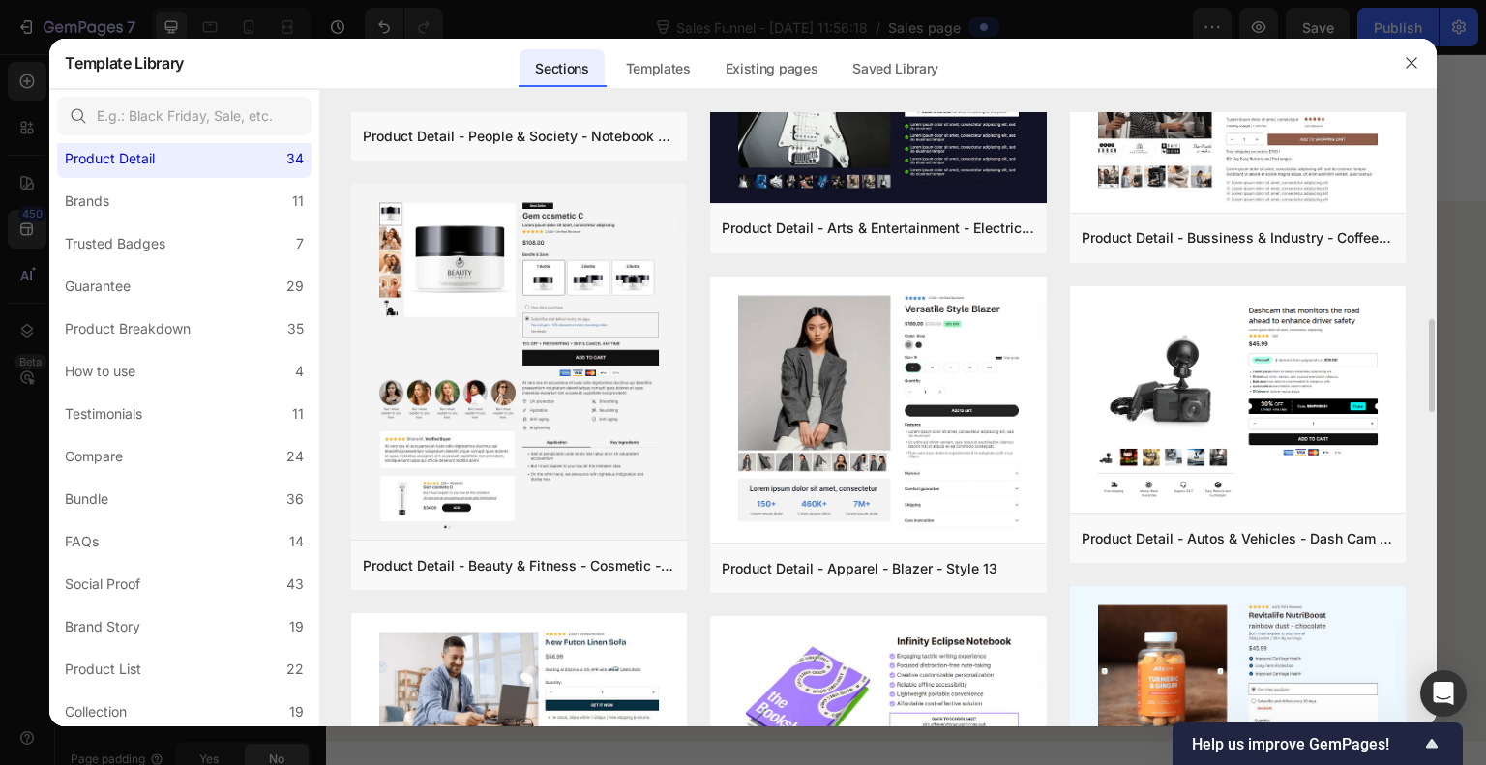
scroll to position [1370, 0]
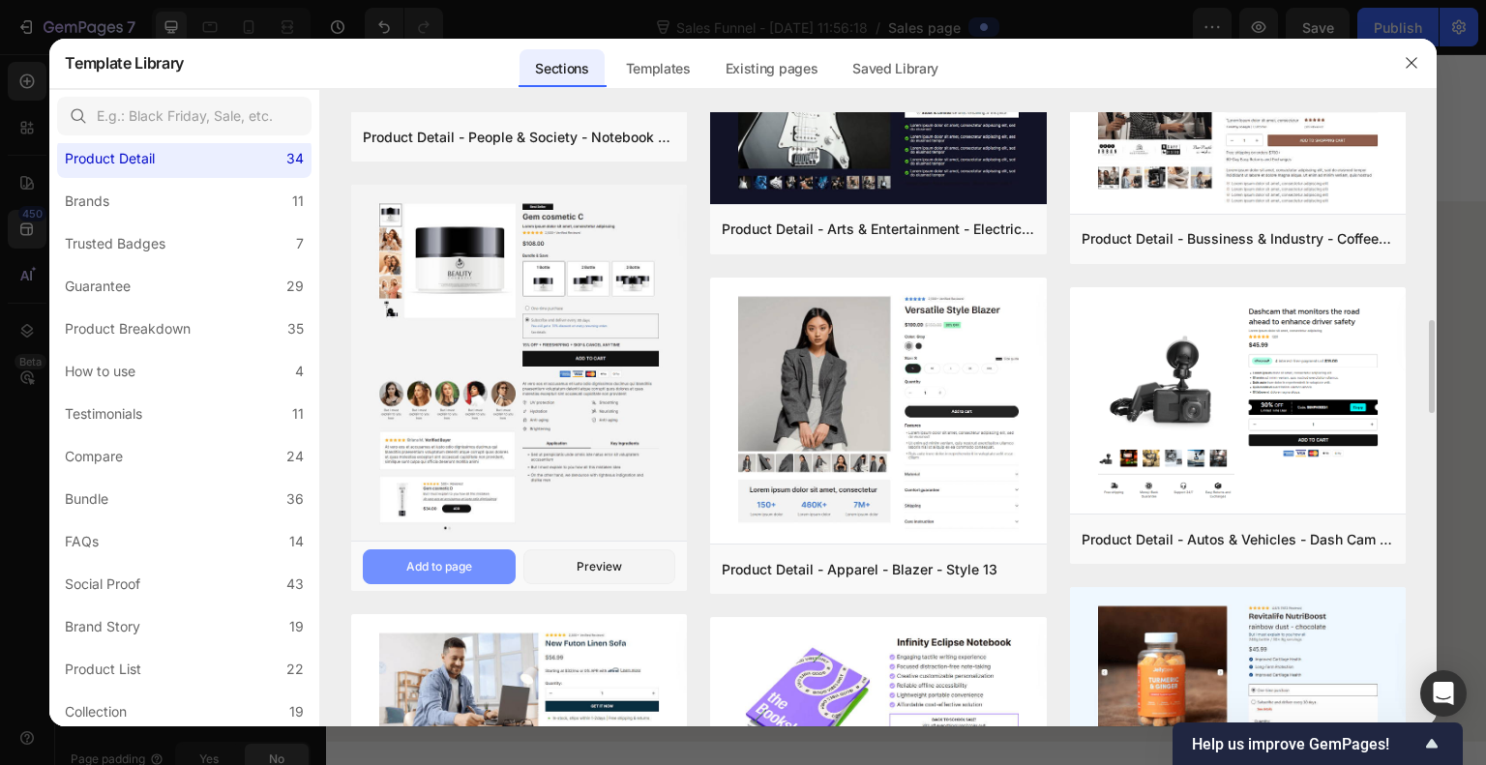
click at [466, 582] on button "Add to page" at bounding box center [439, 567] width 153 height 35
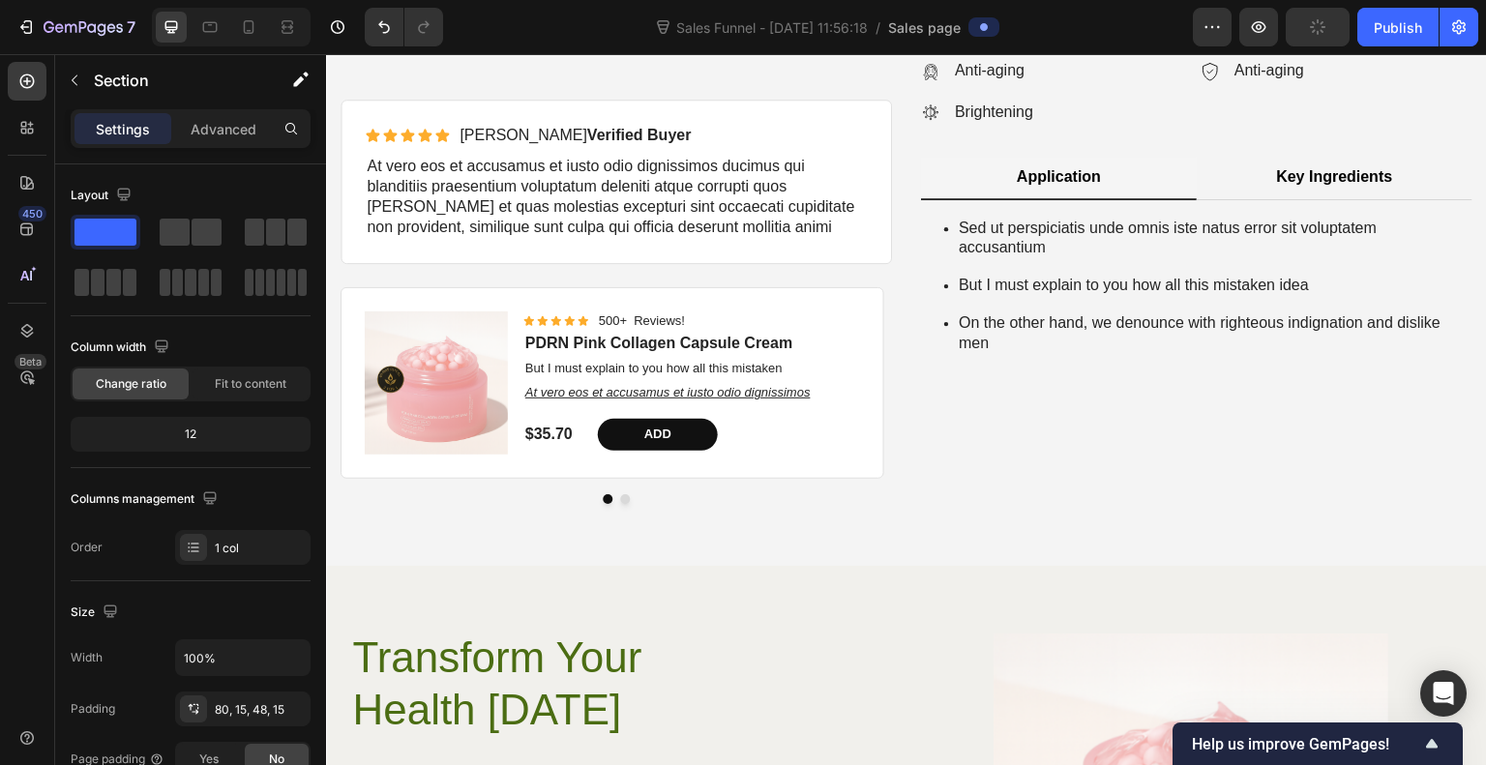
scroll to position [4485, 0]
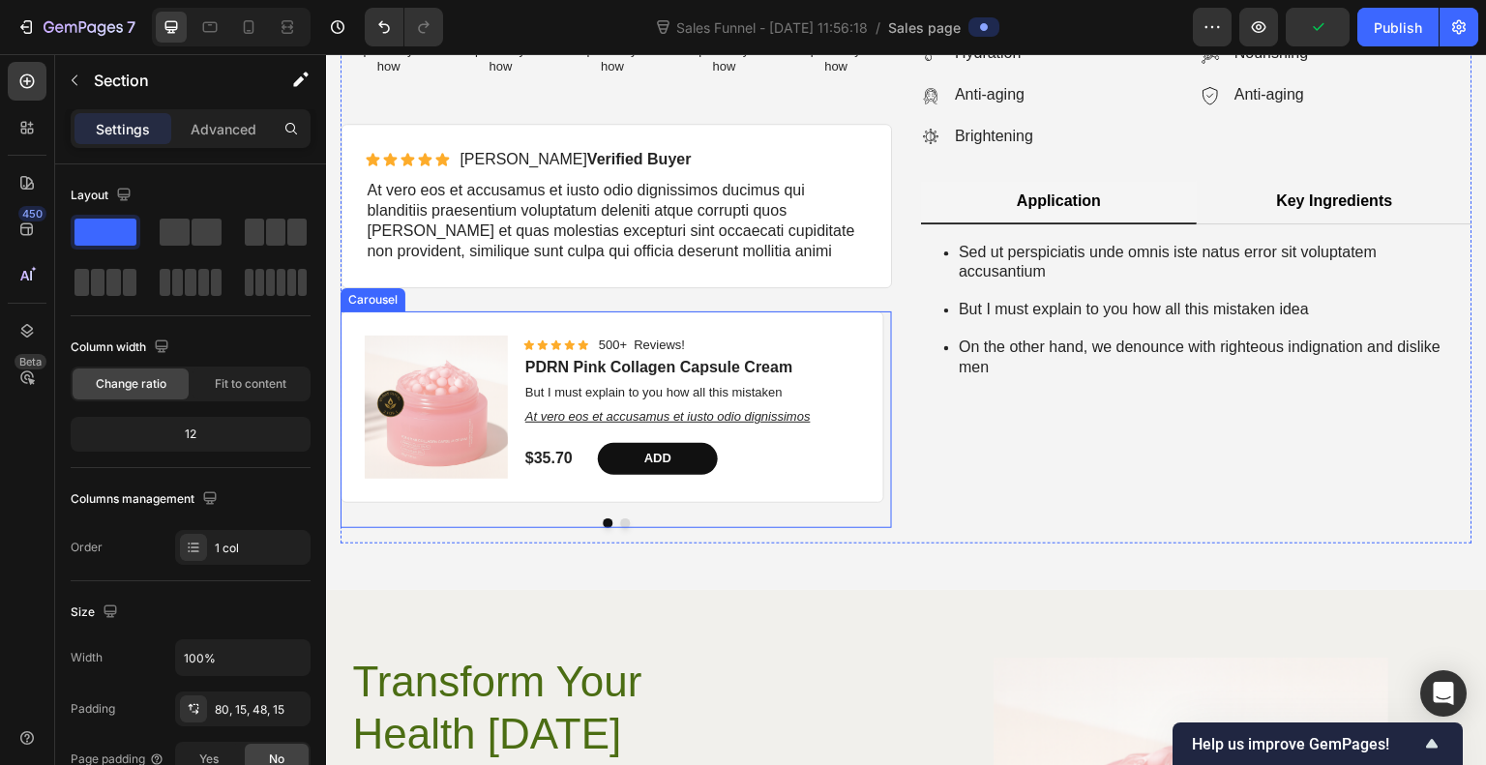
click at [620, 528] on button "Dot" at bounding box center [625, 524] width 10 height 10
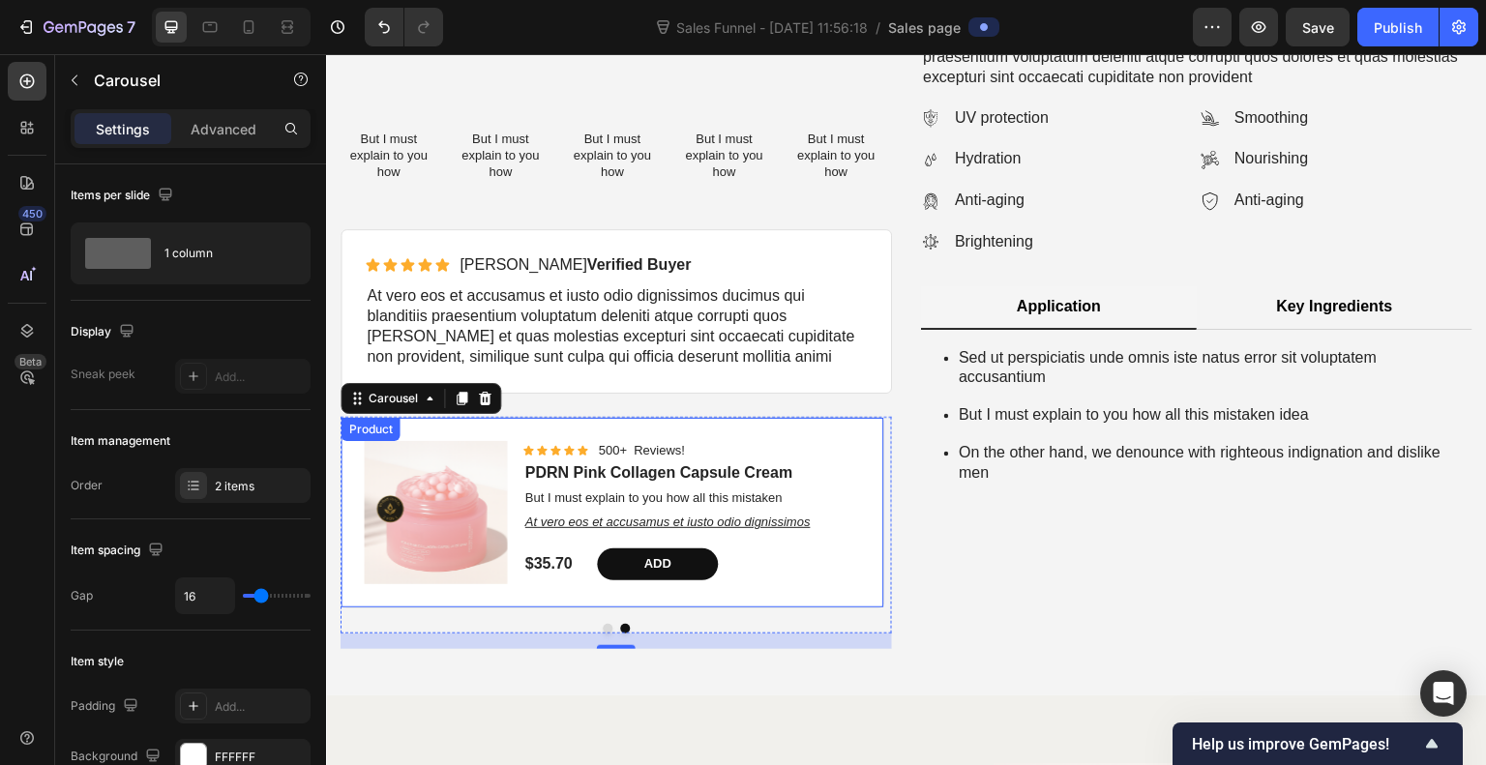
scroll to position [4373, 0]
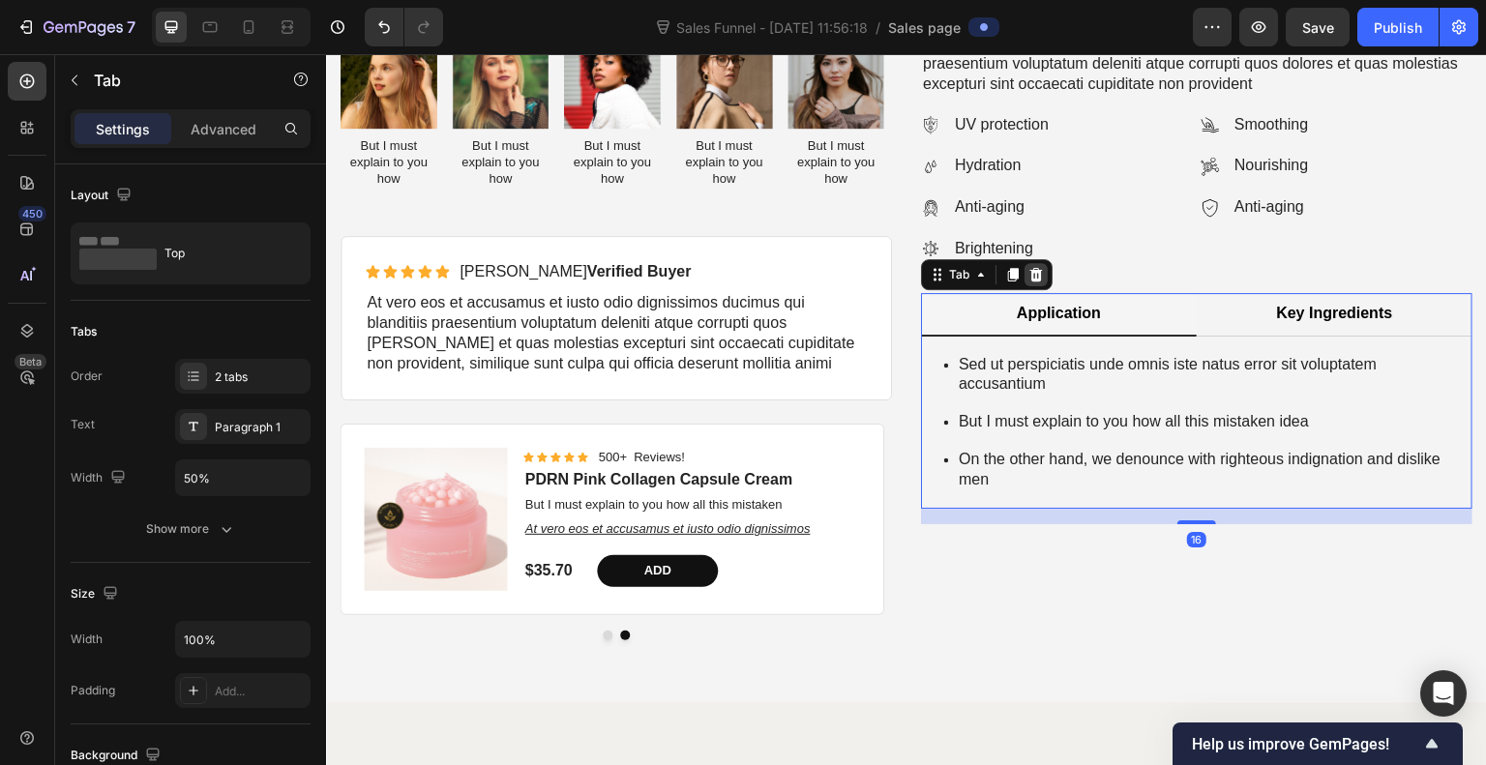
click at [1031, 282] on icon at bounding box center [1037, 275] width 13 height 14
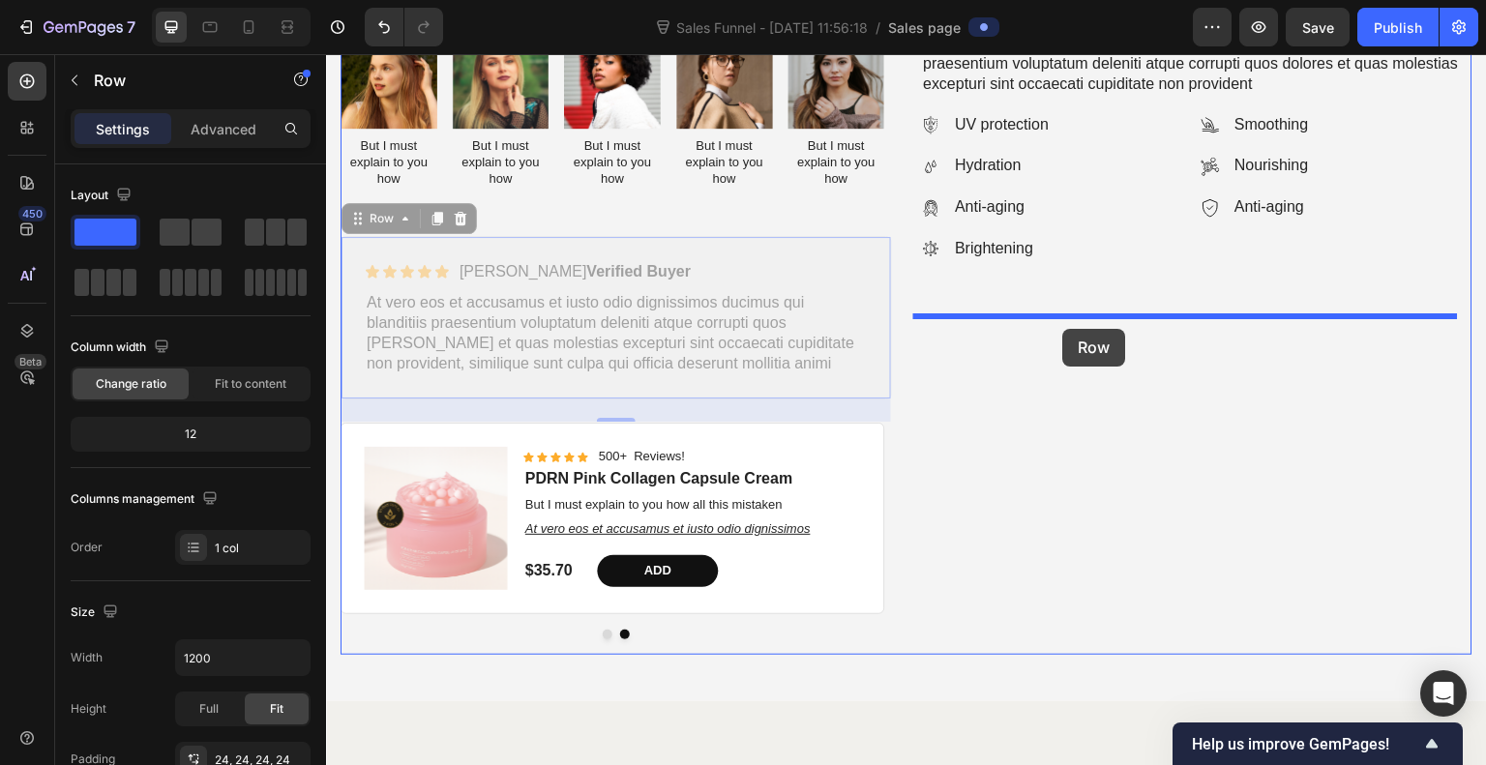
drag, startPoint x: 713, startPoint y: 268, endPoint x: 1064, endPoint y: 328, distance: 355.4
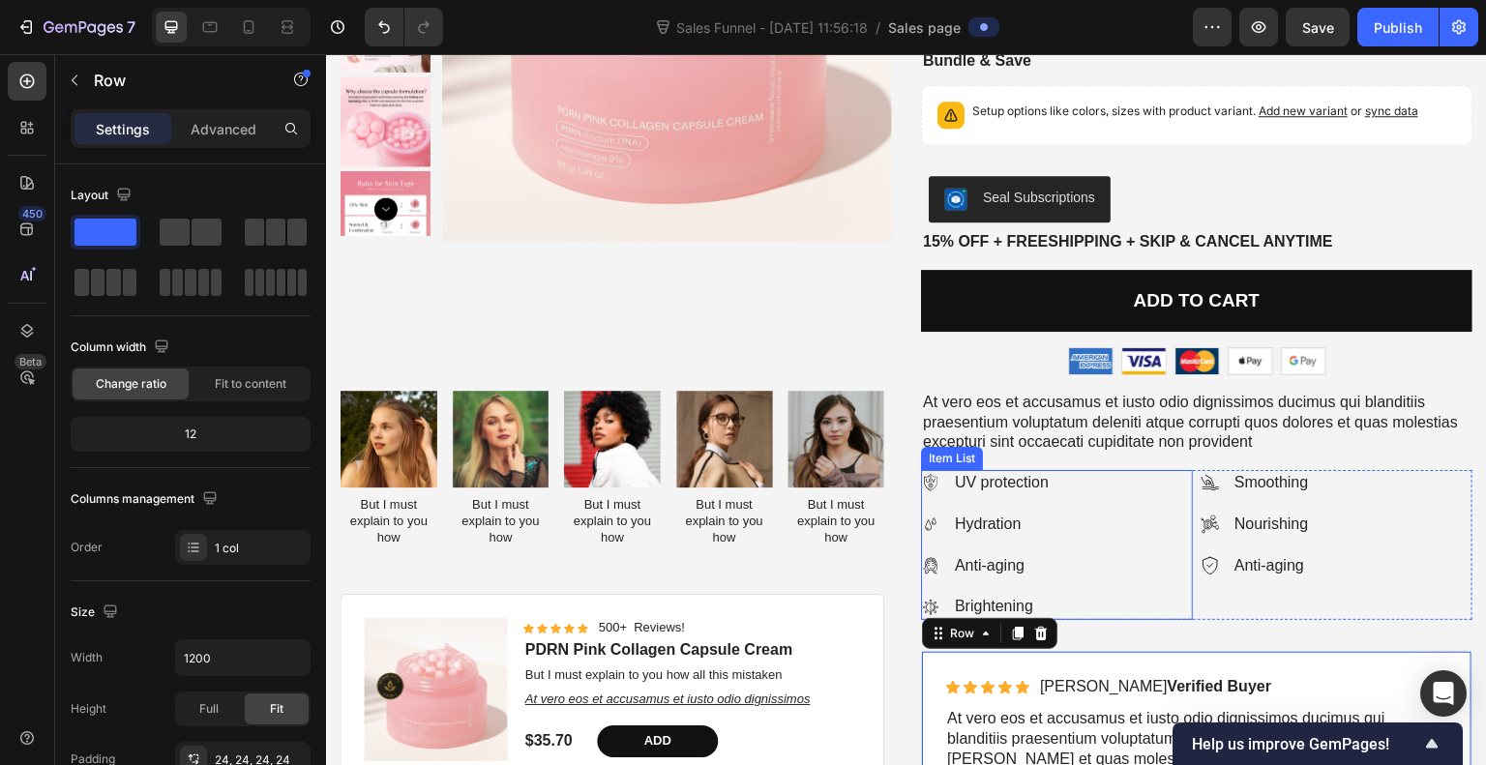
scroll to position [4034, 0]
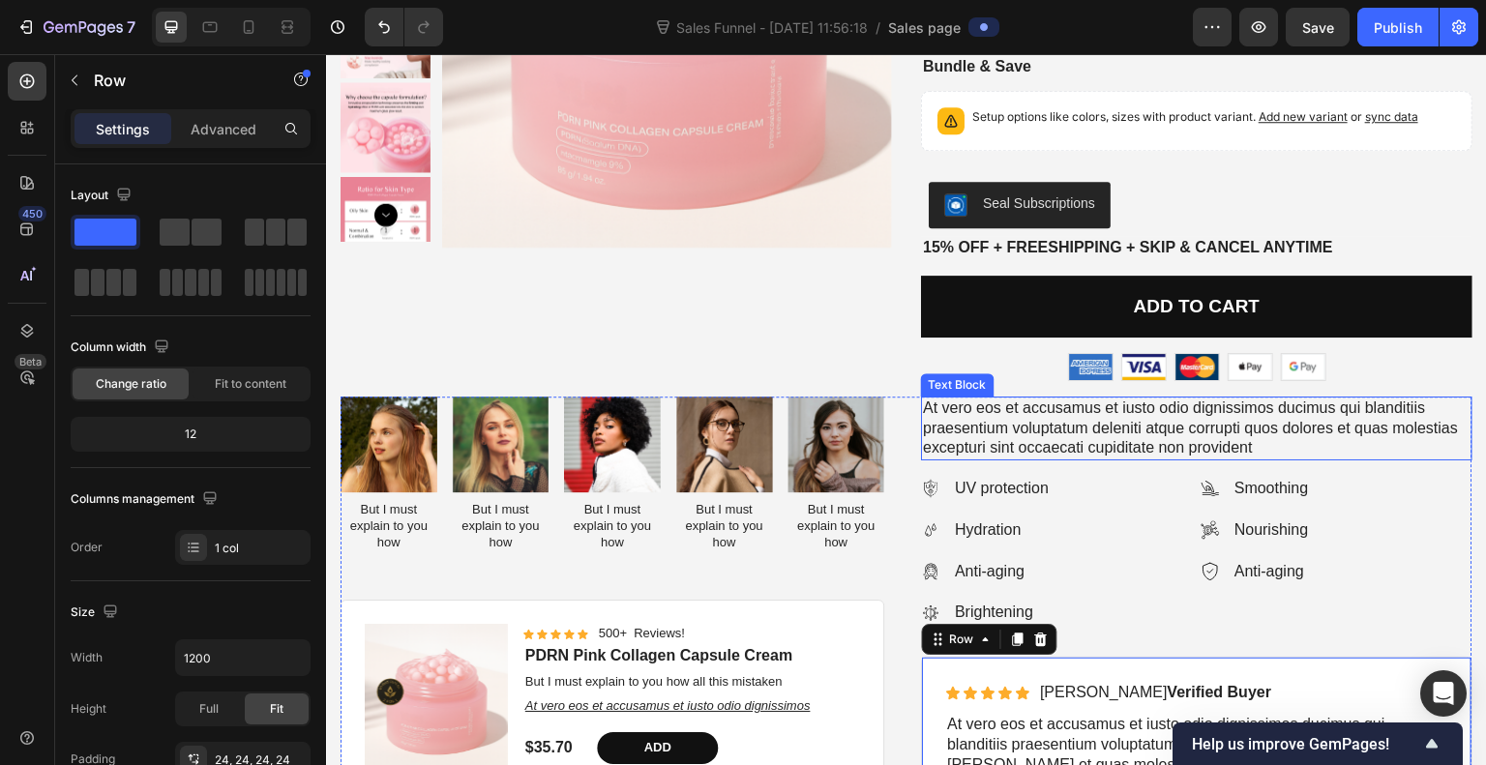
click at [1015, 399] on p "At vero eos et accusamus et iusto odio dignissimos ducimus qui blanditiis praes…" at bounding box center [1197, 429] width 548 height 60
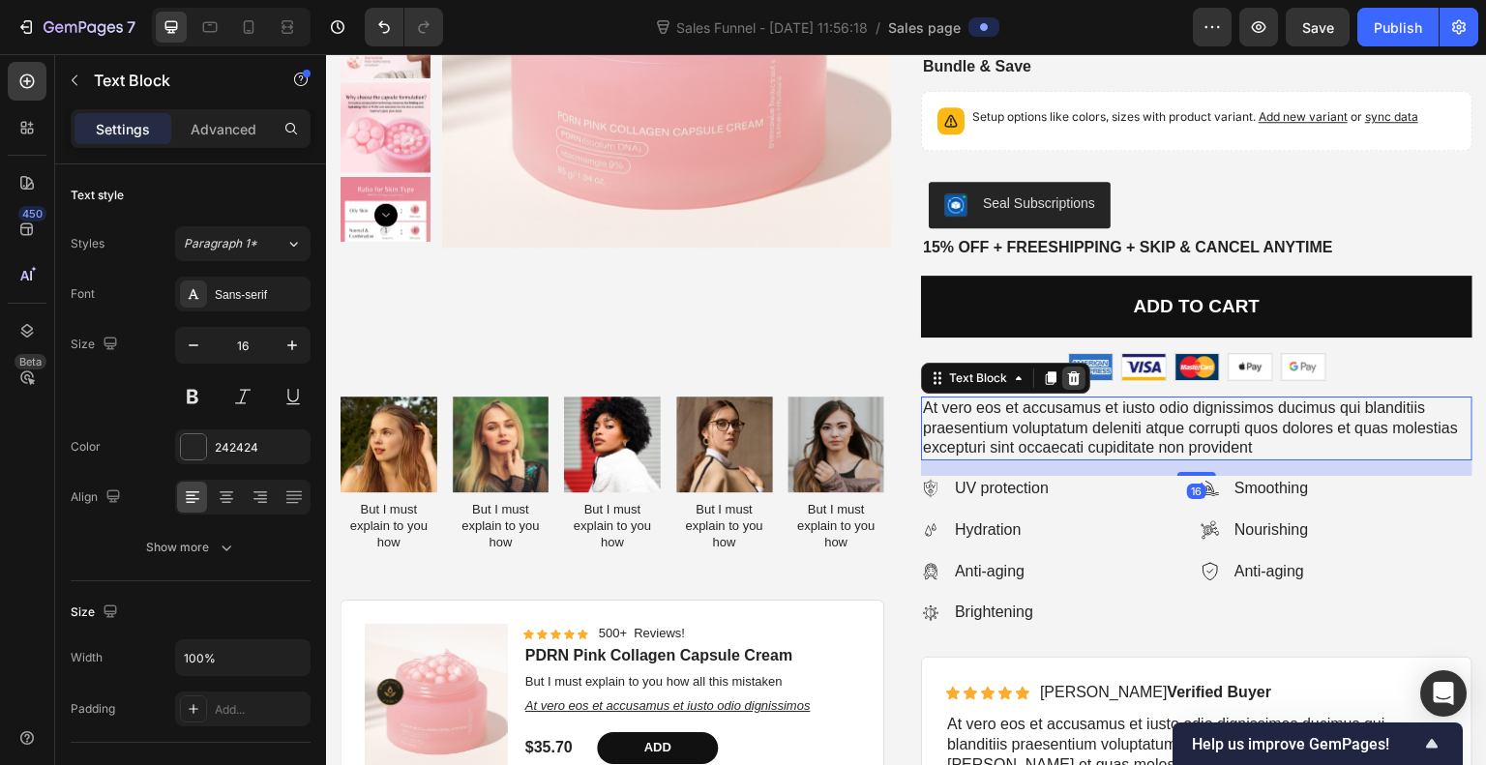
click at [1067, 375] on icon at bounding box center [1073, 378] width 15 height 15
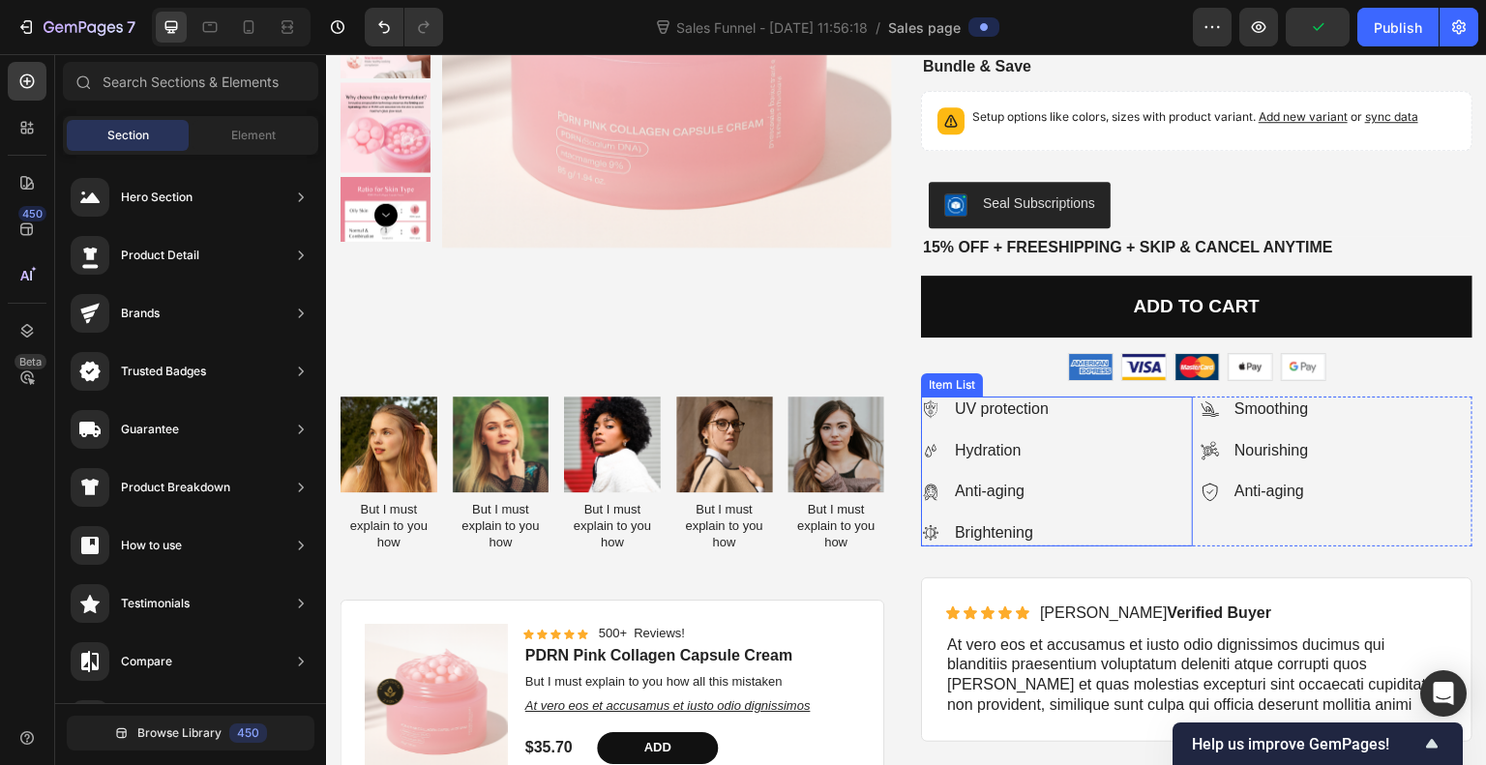
click at [1179, 394] on div "Product Images Best Seller Text Block PDRN Pink Collagen Capsule Cream Product …" at bounding box center [907, 315] width 1132 height 1034
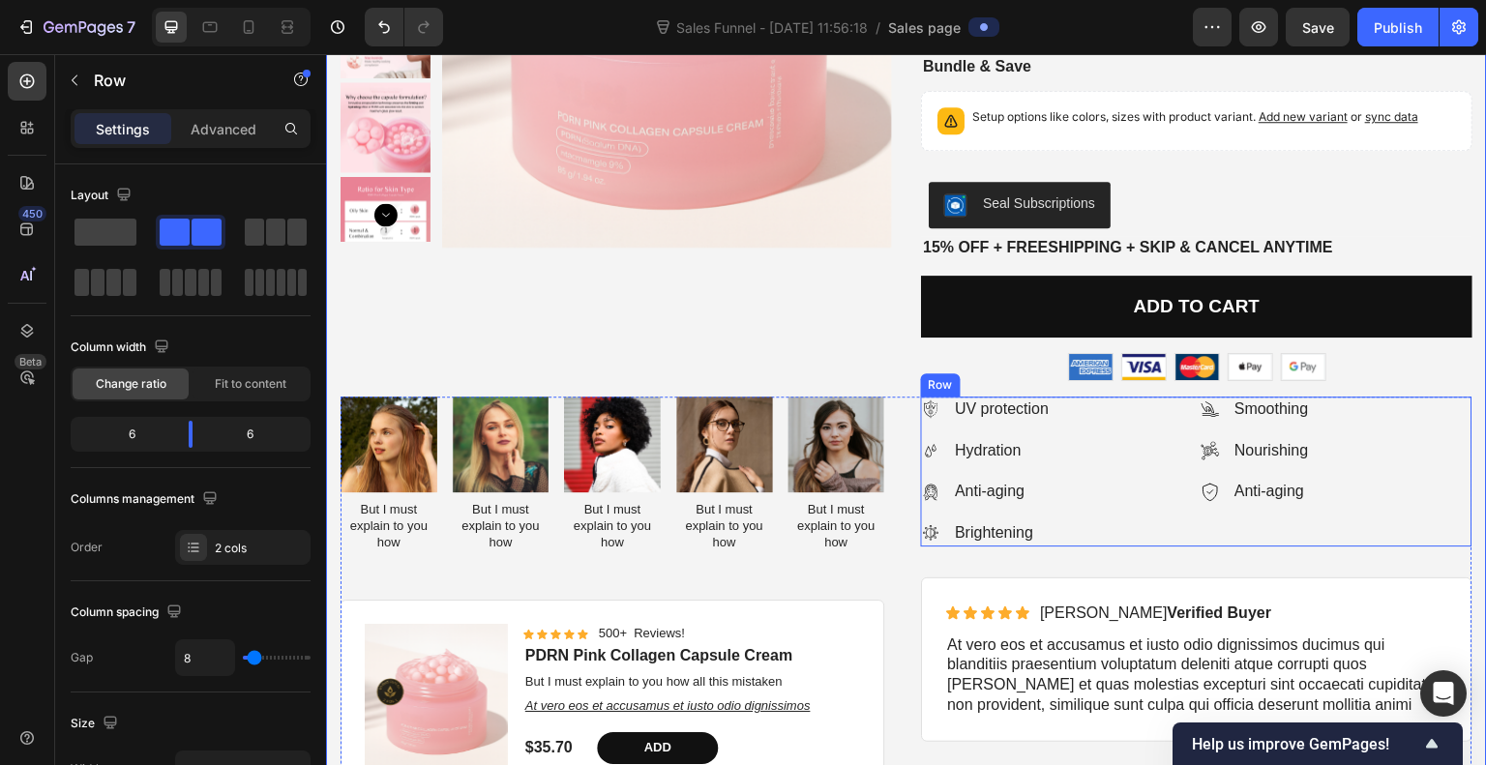
click at [1446, 528] on div "Smoothing Nourishing Anti-aging Item List" at bounding box center [1337, 472] width 272 height 150
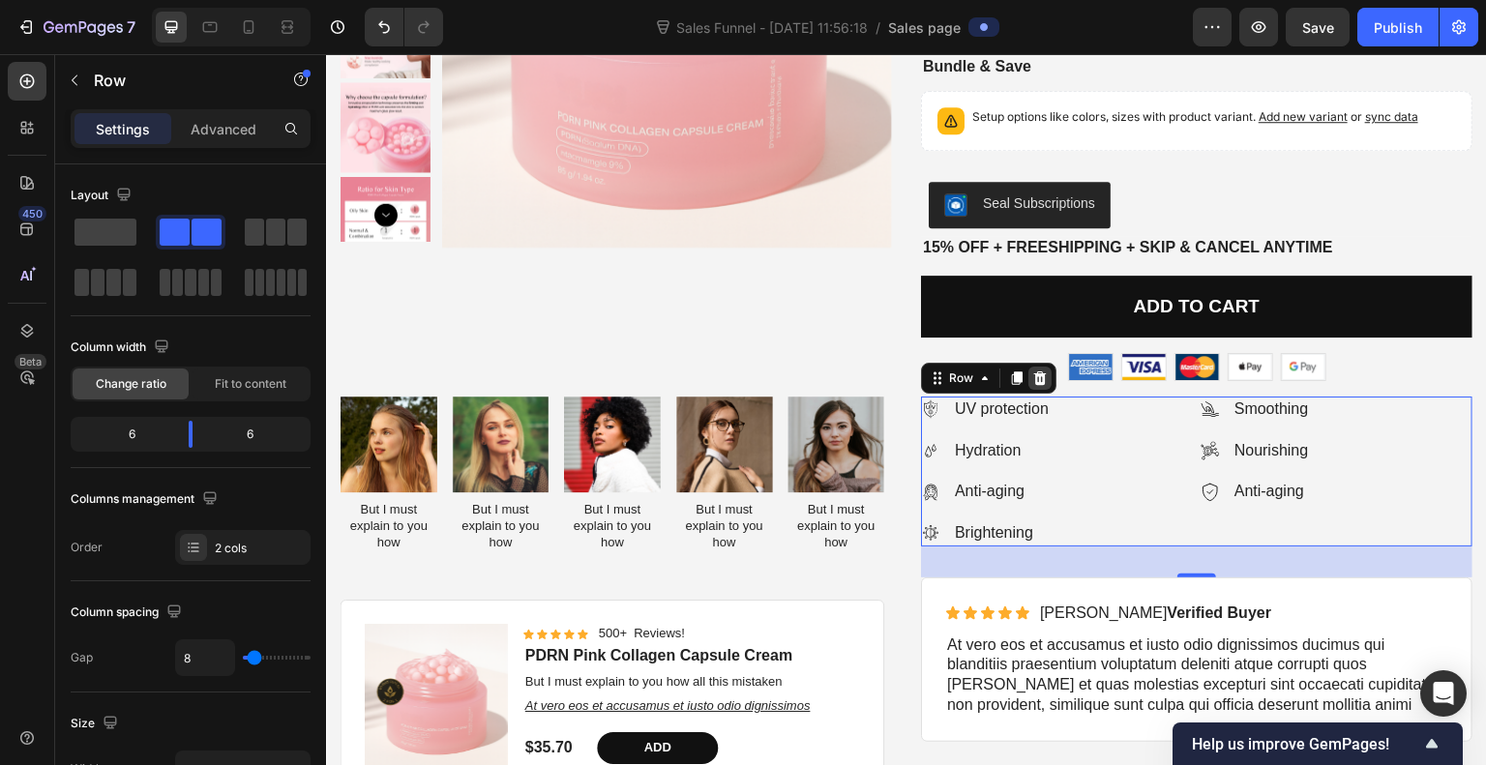
click at [1033, 371] on icon at bounding box center [1040, 378] width 15 height 15
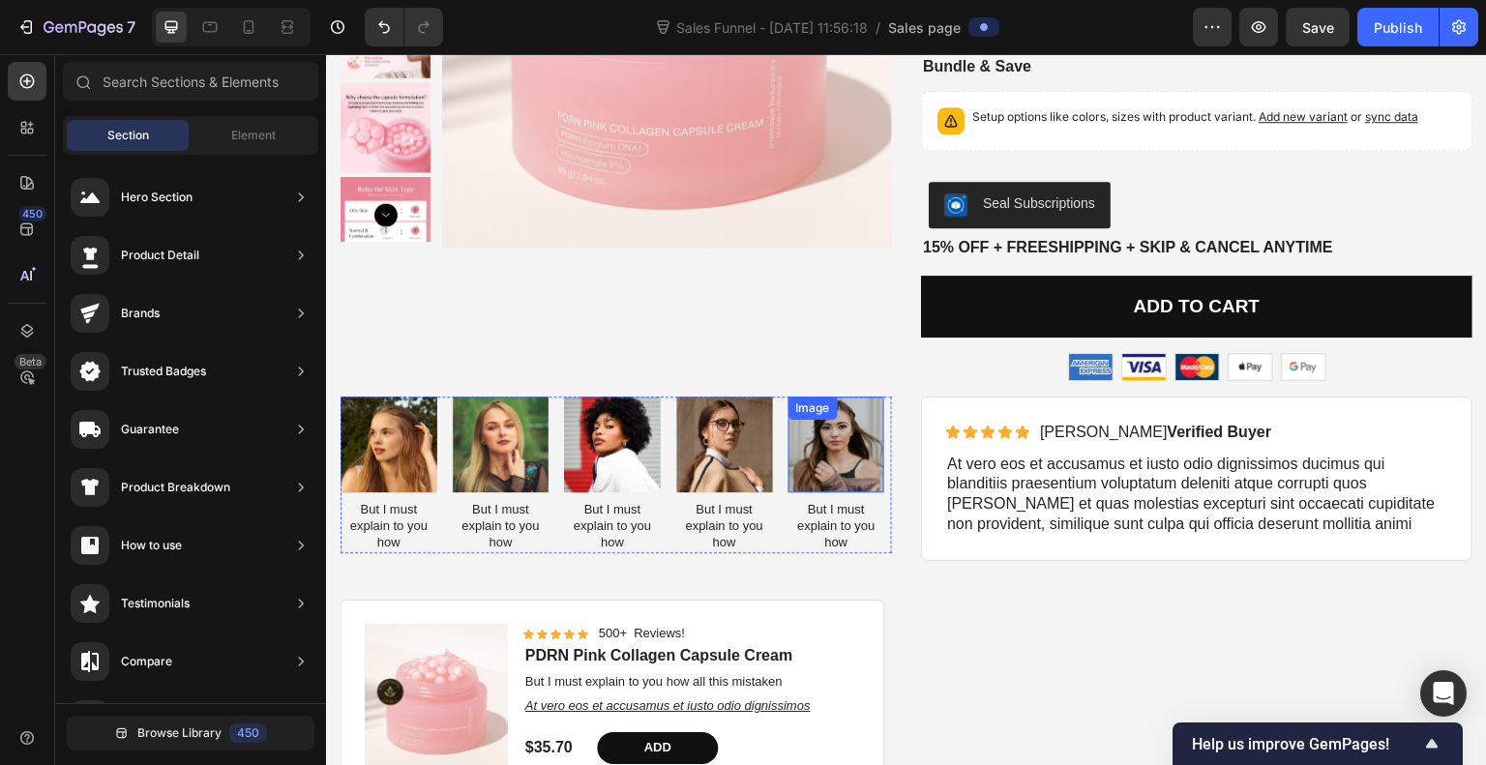
scroll to position [3979, 0]
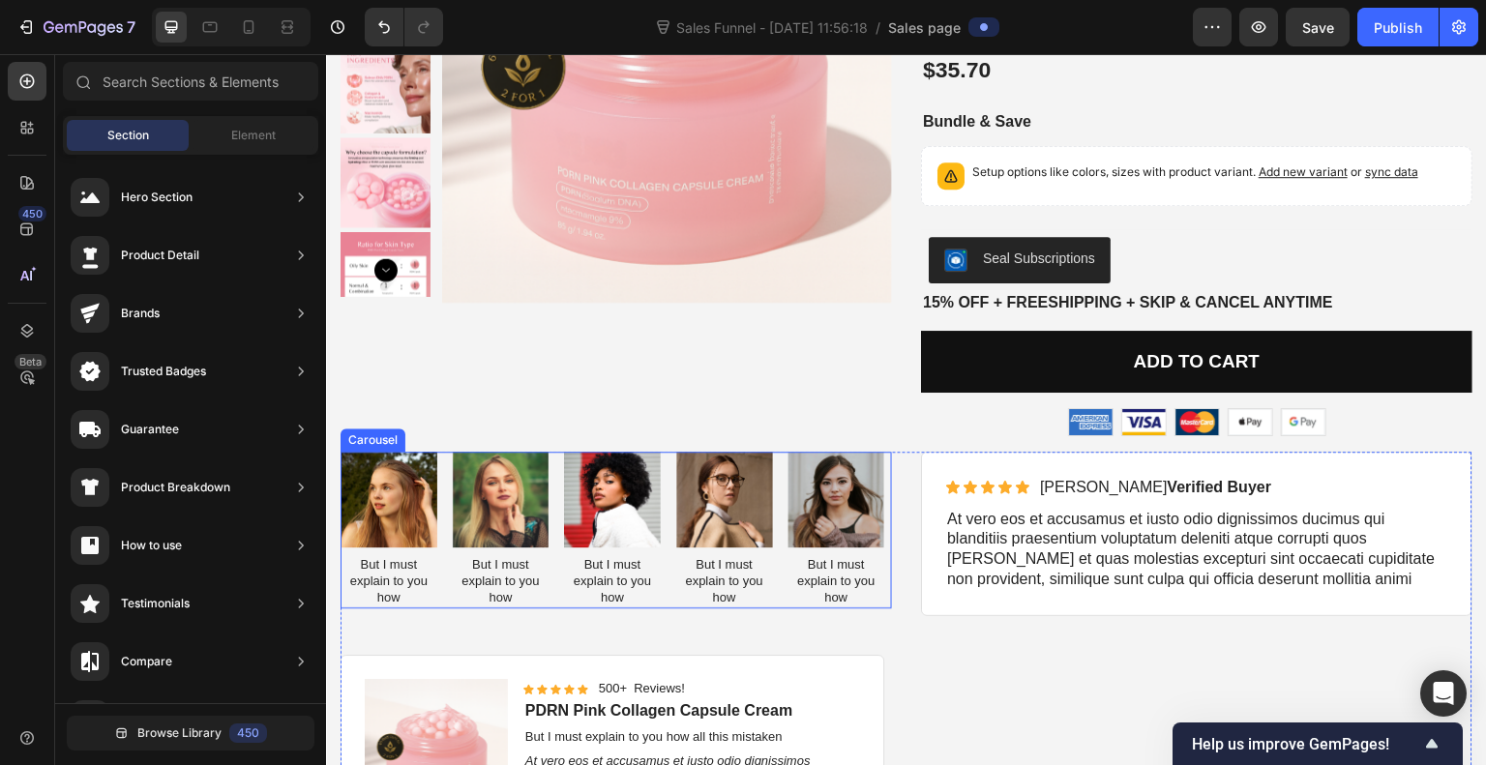
click at [782, 453] on div "Image But I must explain to you how Text Block Image But I must explain to you …" at bounding box center [617, 530] width 552 height 157
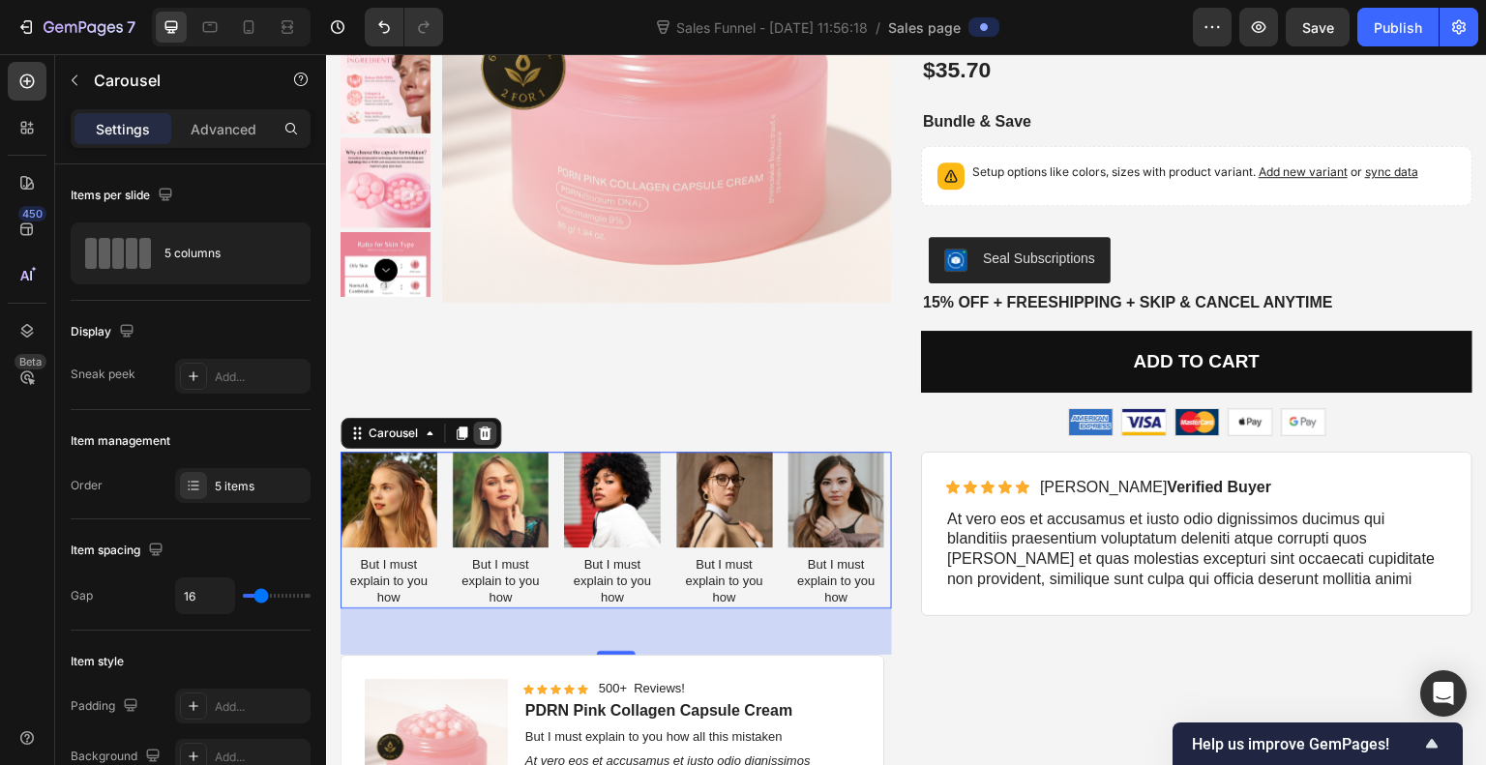
click at [482, 430] on icon at bounding box center [485, 434] width 13 height 14
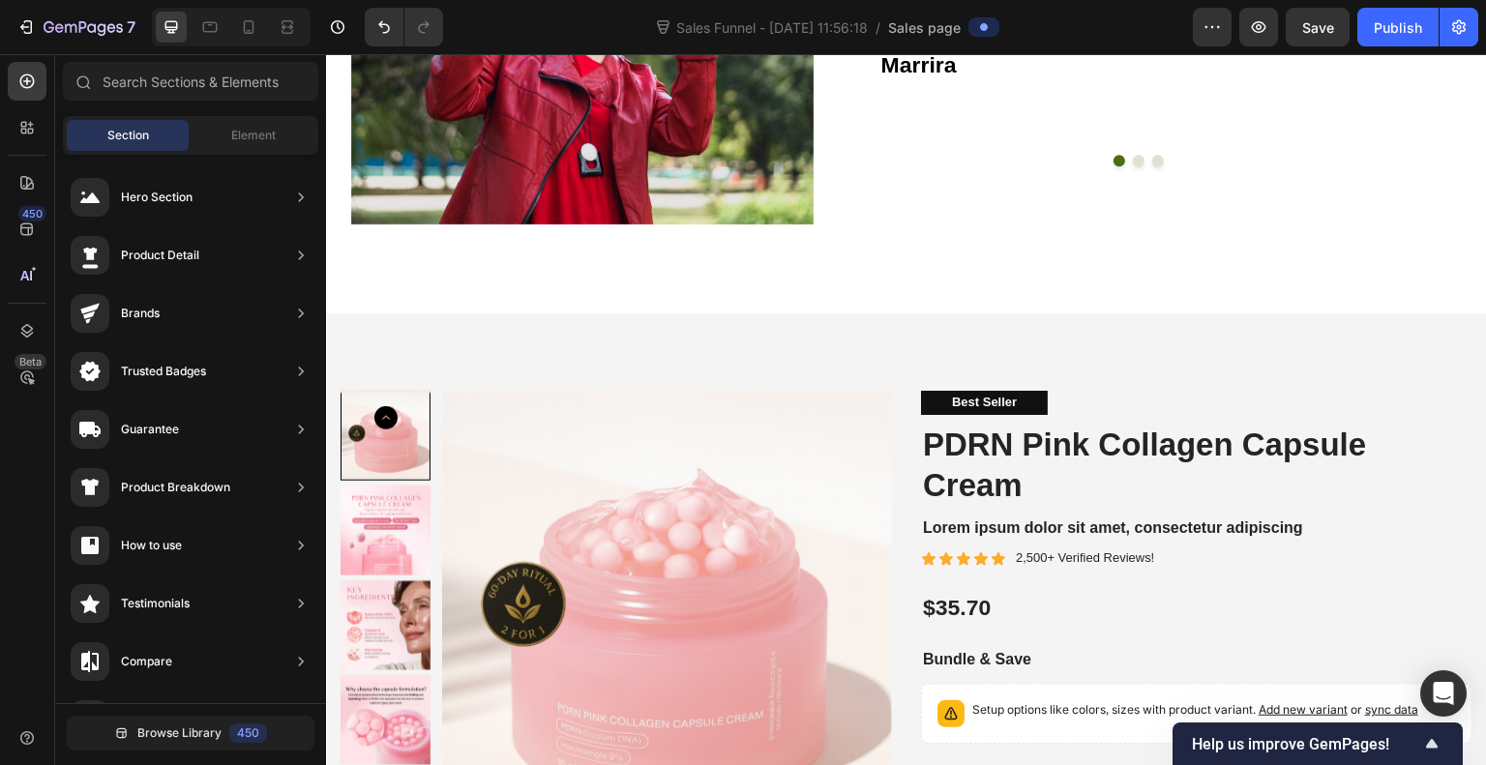
scroll to position [3431, 0]
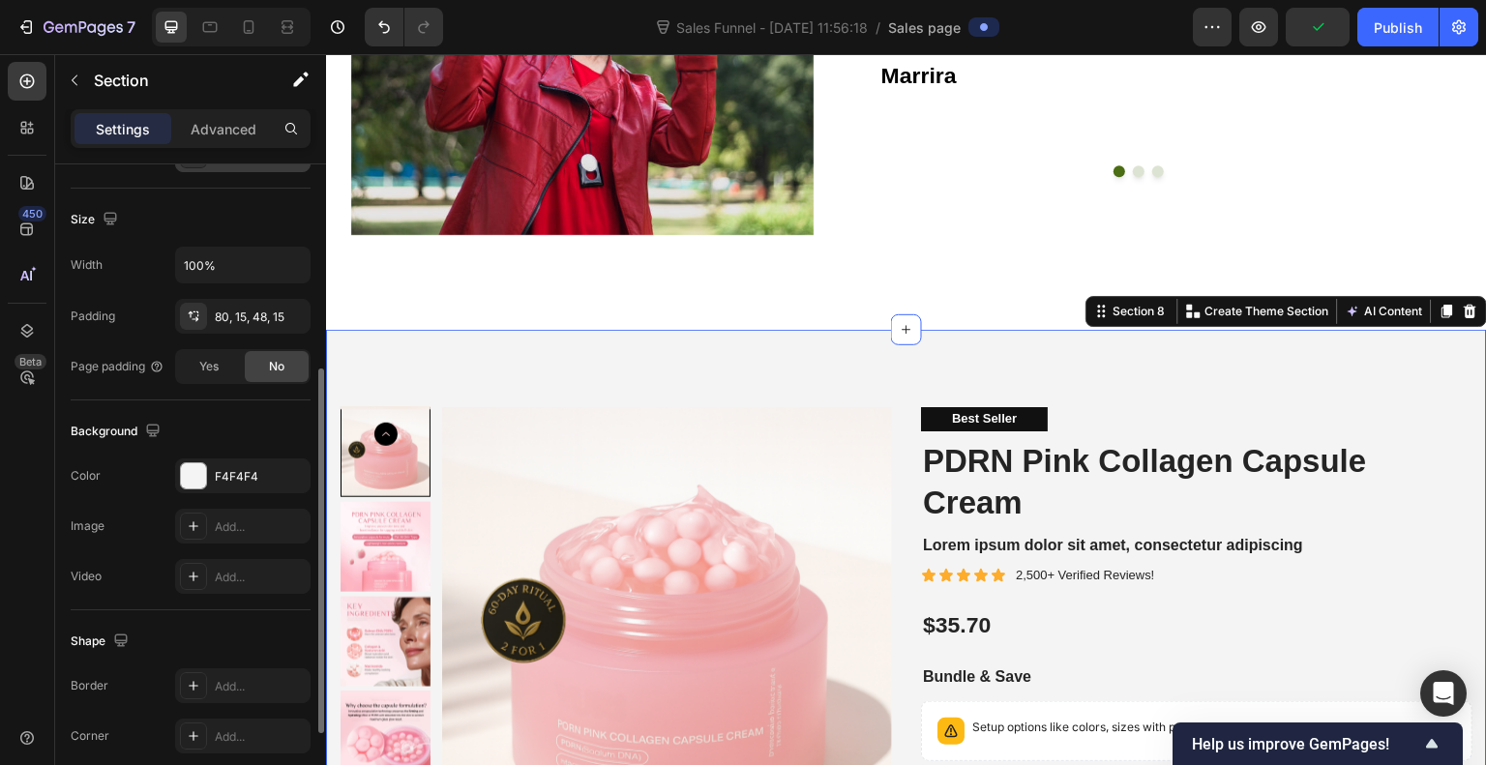
scroll to position [412, 0]
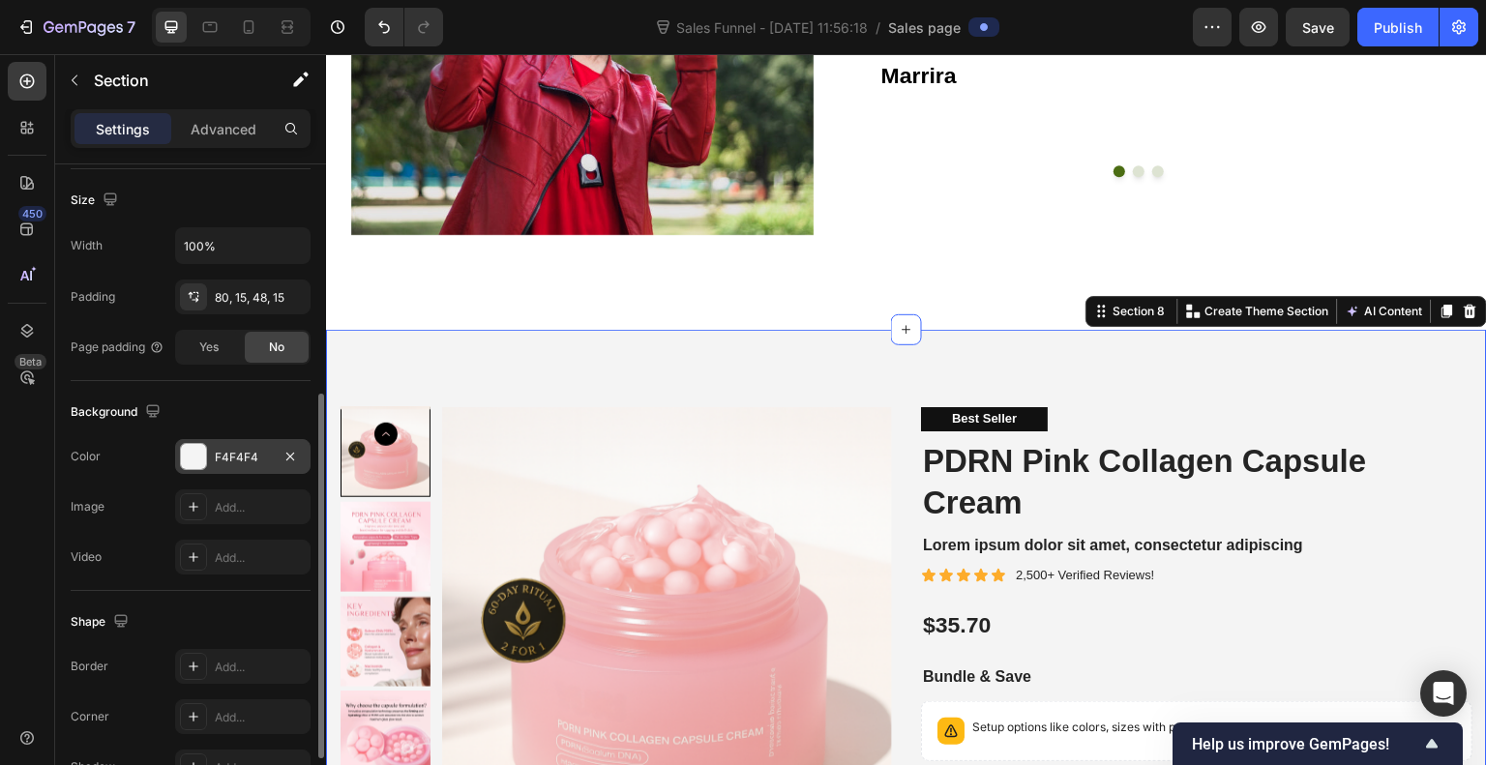
click at [187, 449] on div at bounding box center [193, 456] width 25 height 25
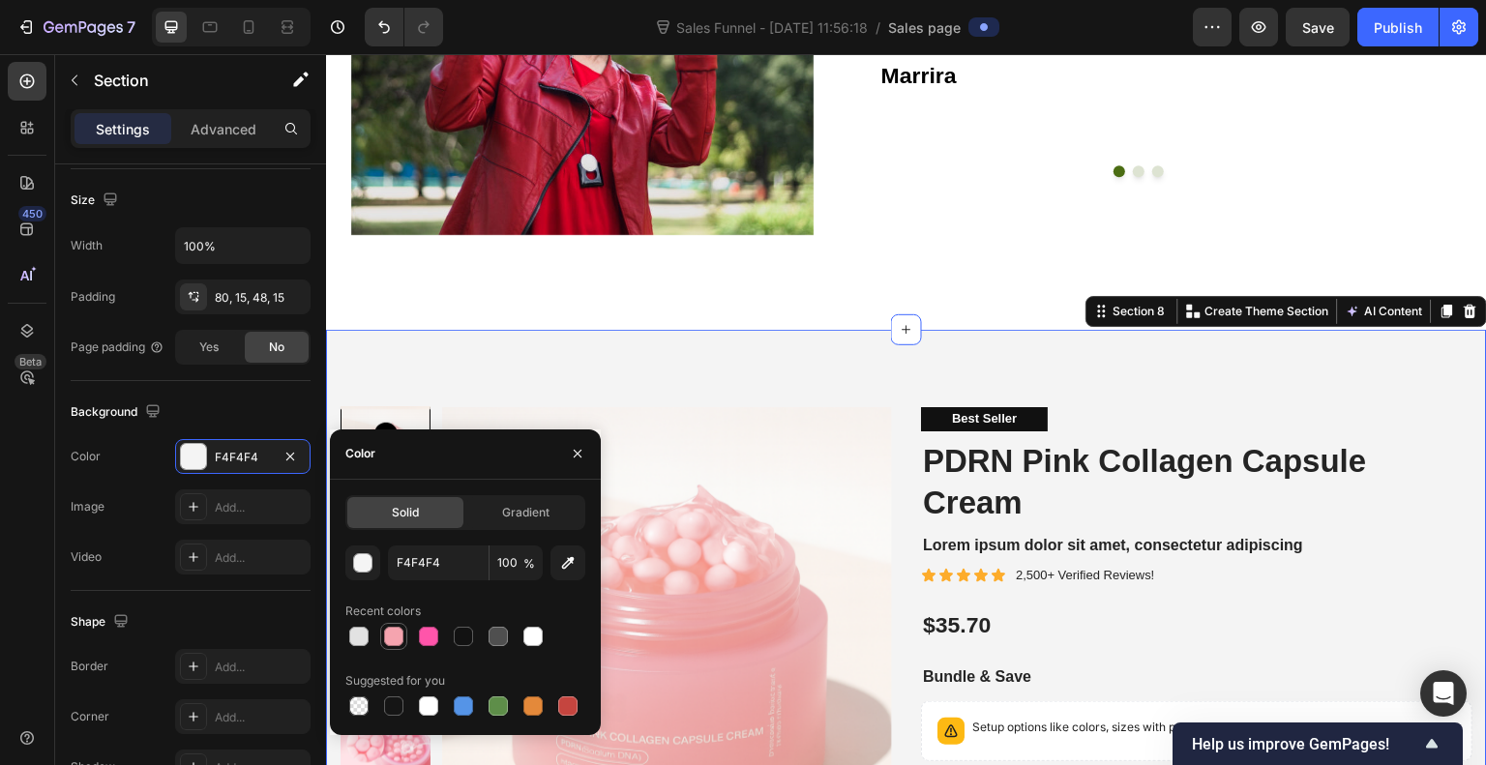
click at [389, 638] on div at bounding box center [393, 636] width 19 height 19
type input "F5A4AF"
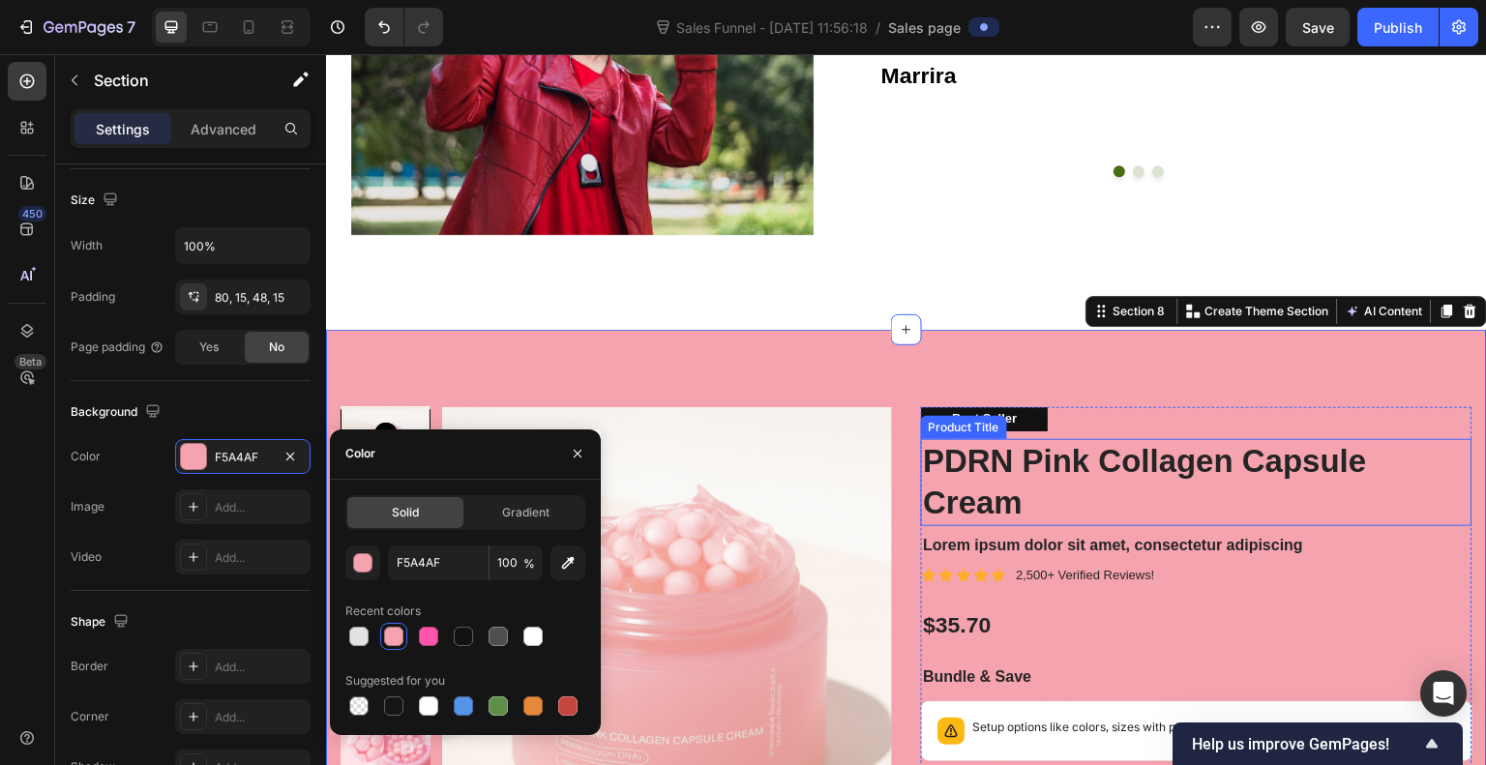
click at [1017, 465] on h1 "PDRN Pink Collagen Capsule Cream" at bounding box center [1197, 482] width 552 height 87
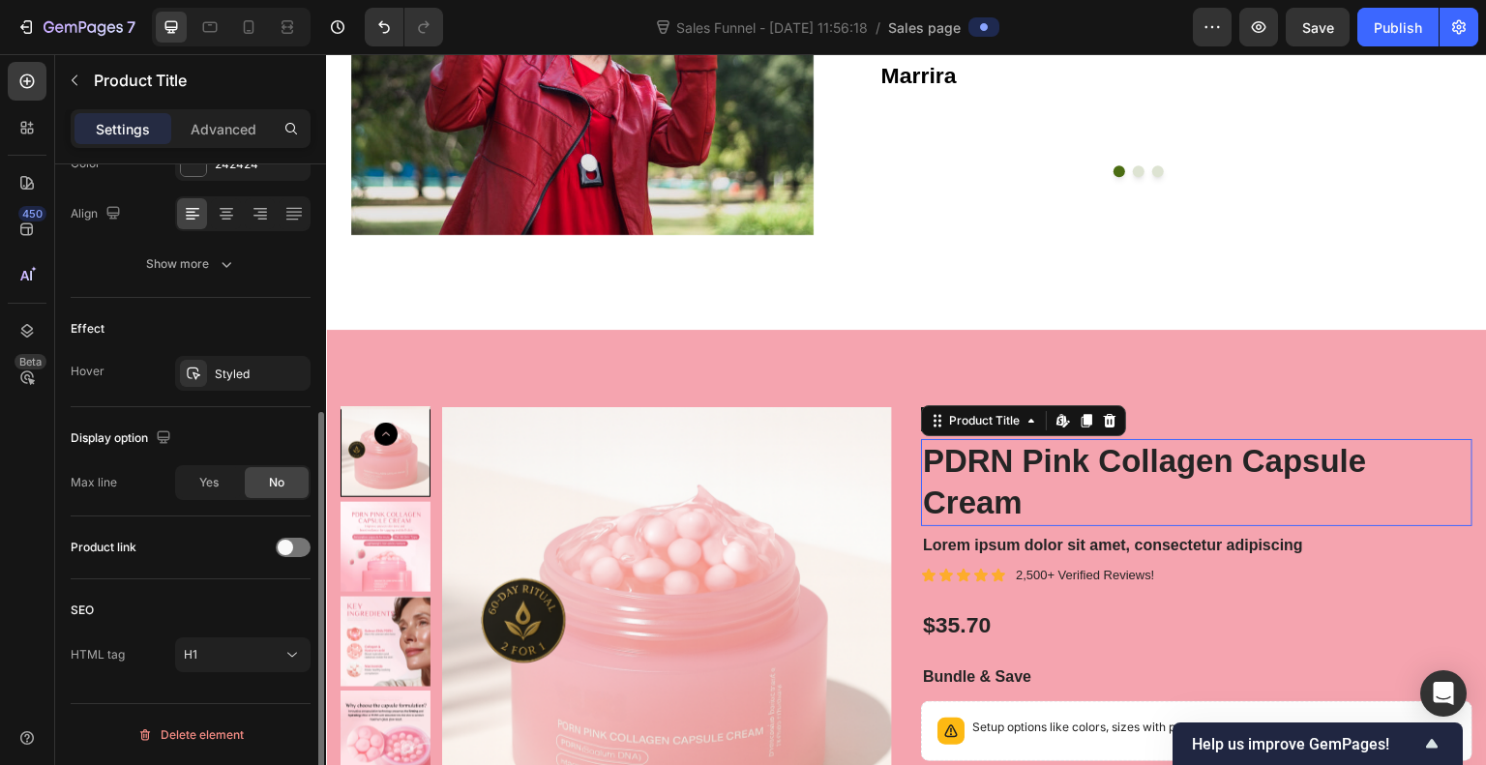
scroll to position [0, 0]
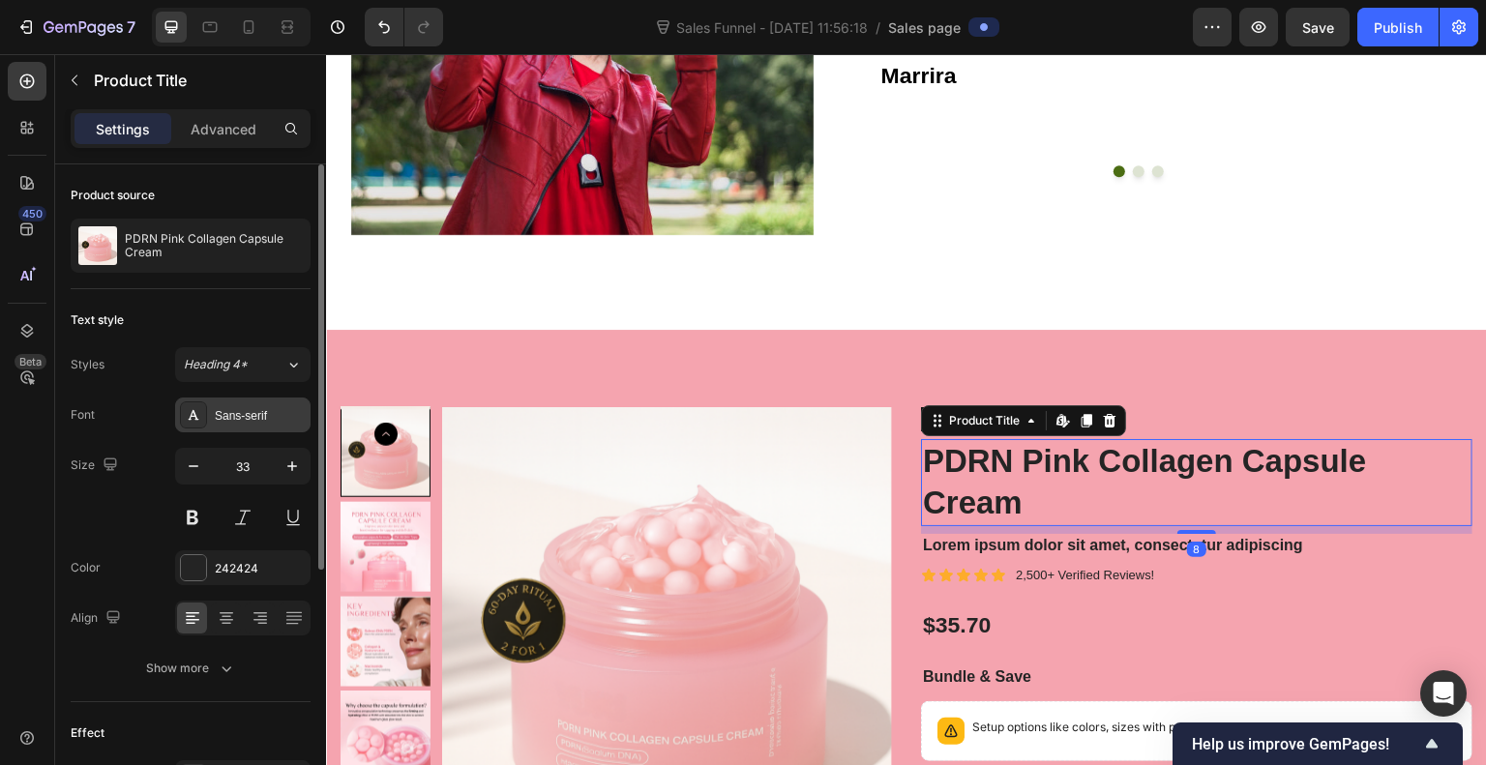
click at [254, 425] on div "Sans-serif" at bounding box center [242, 415] width 135 height 35
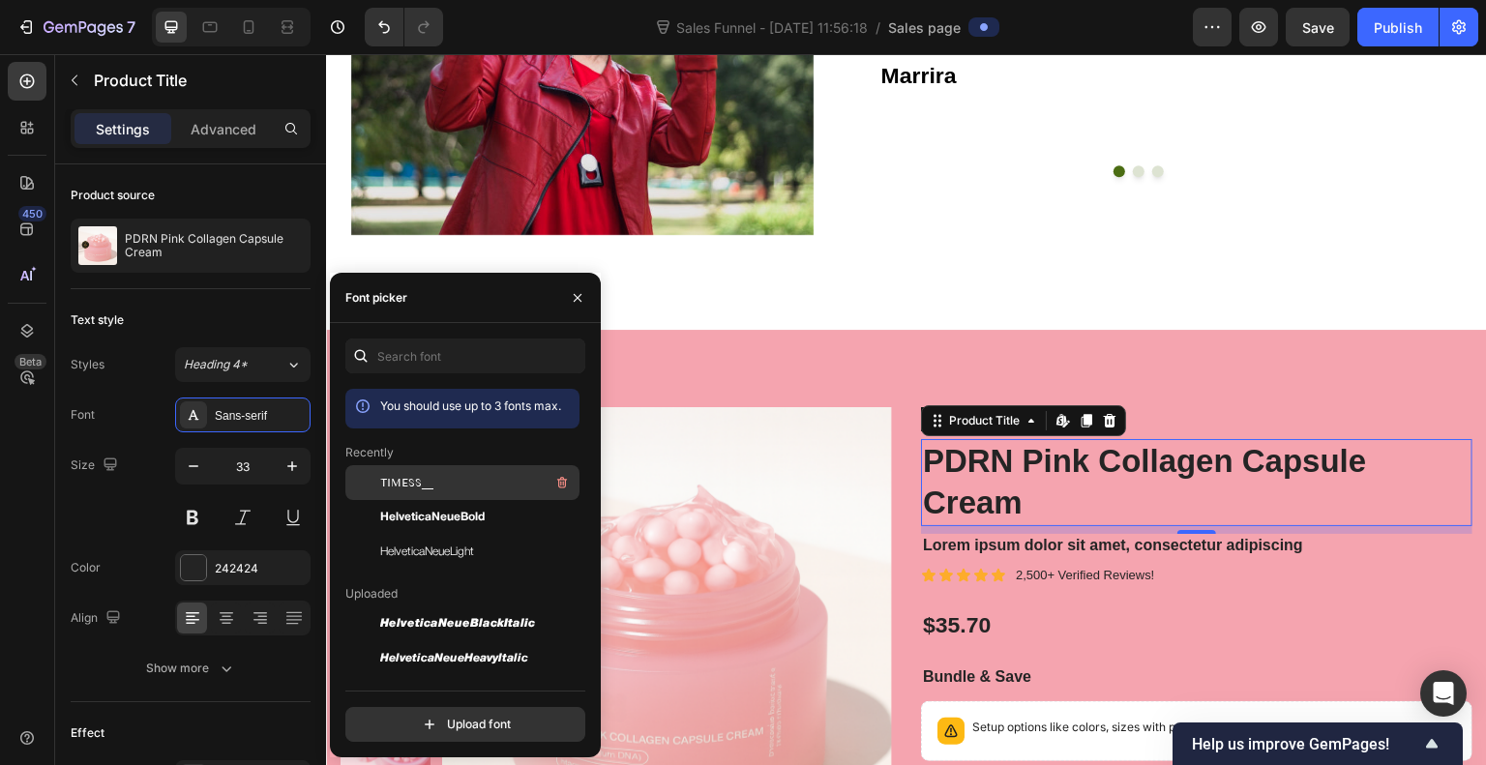
click at [410, 484] on span "TIMESS__" at bounding box center [406, 482] width 53 height 17
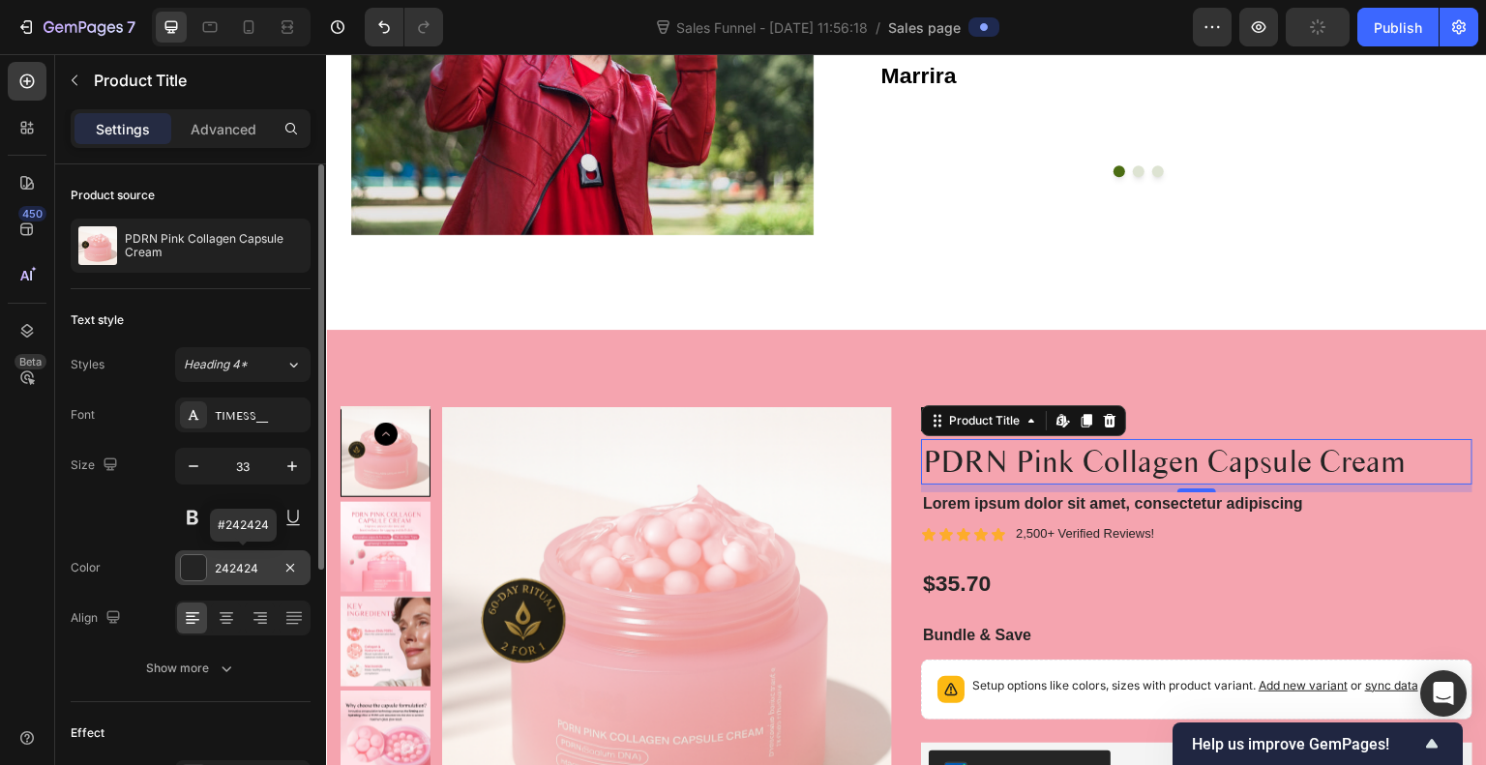
click at [189, 568] on div at bounding box center [193, 567] width 25 height 25
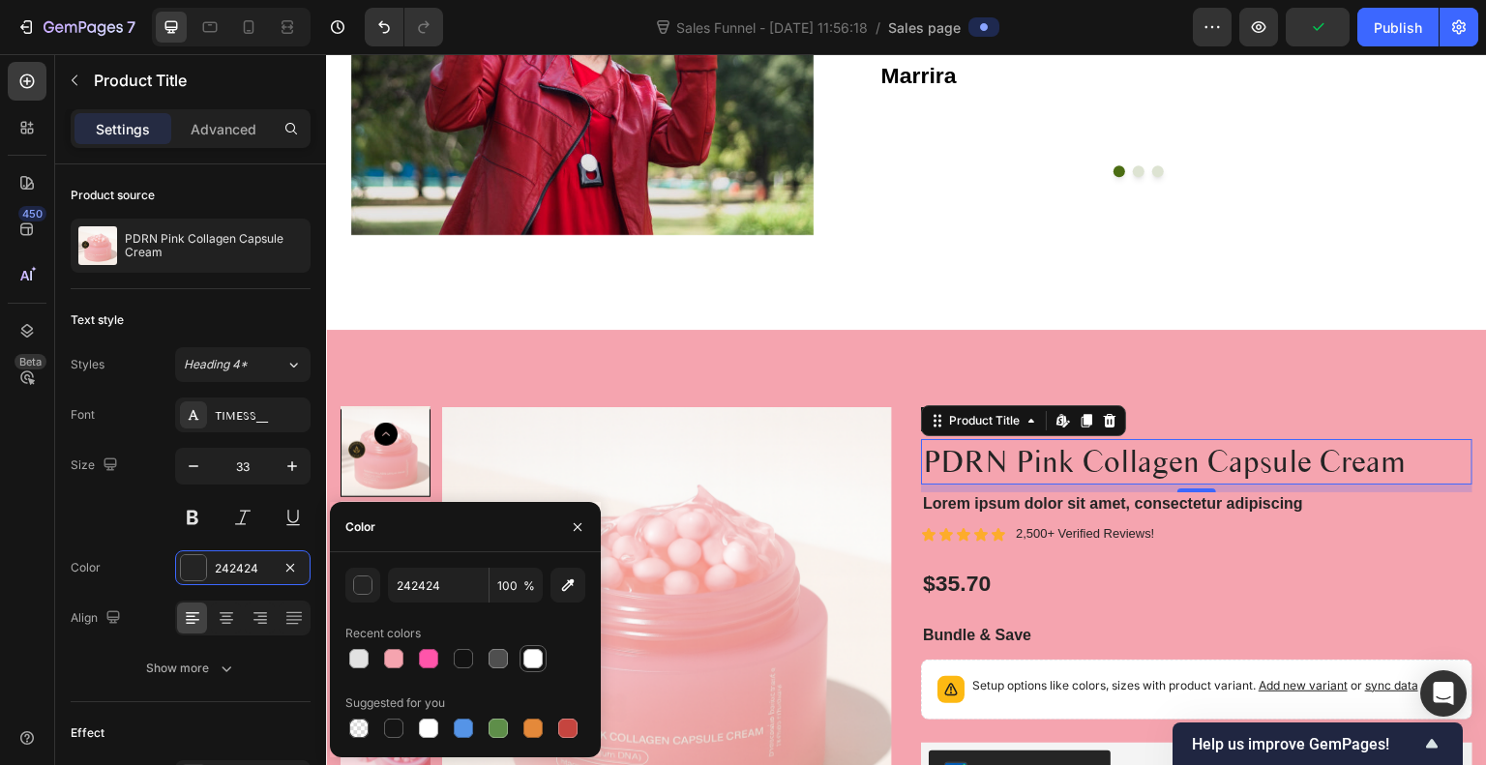
click at [546, 660] on div at bounding box center [533, 658] width 27 height 27
type input "FFFFFF"
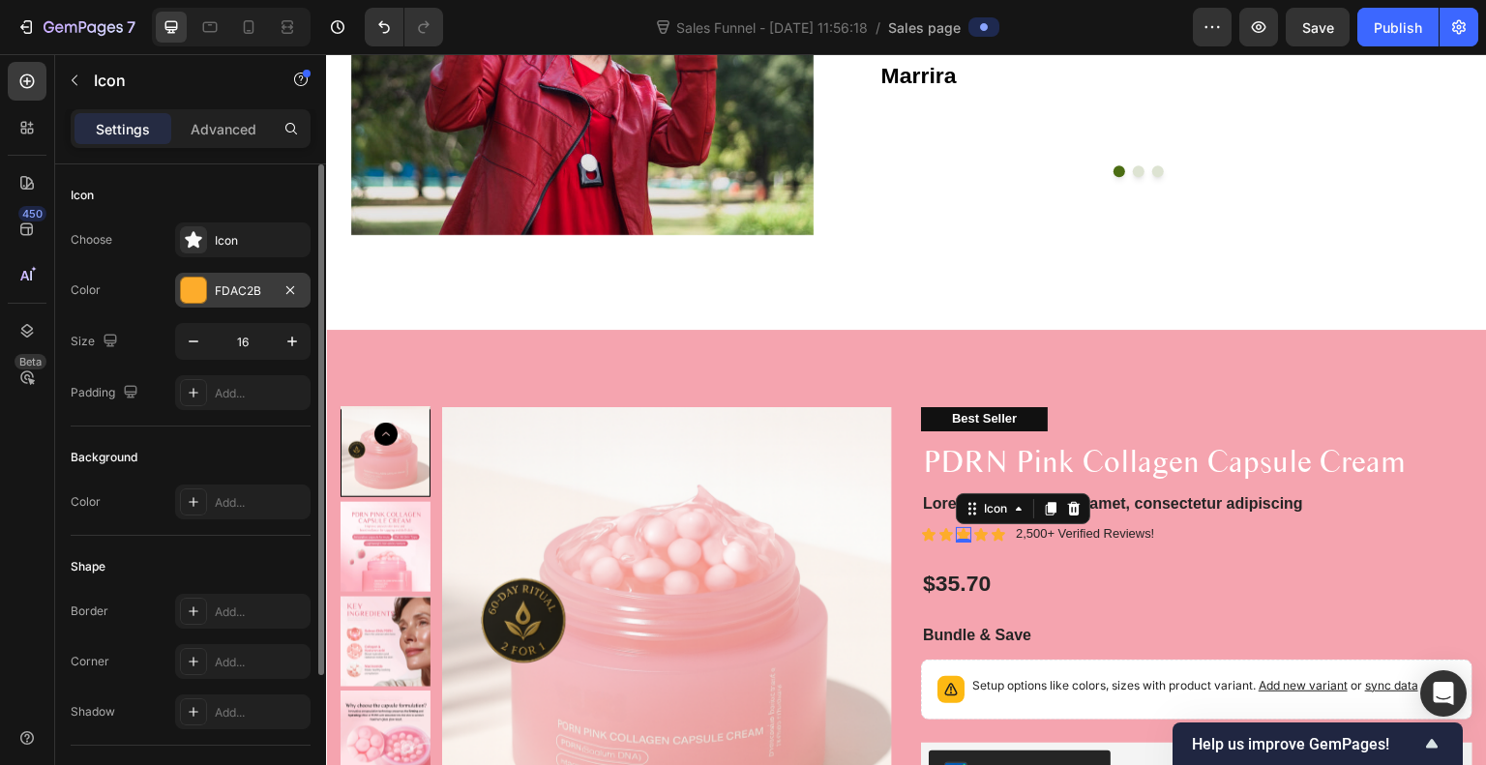
click at [195, 285] on div at bounding box center [193, 290] width 25 height 25
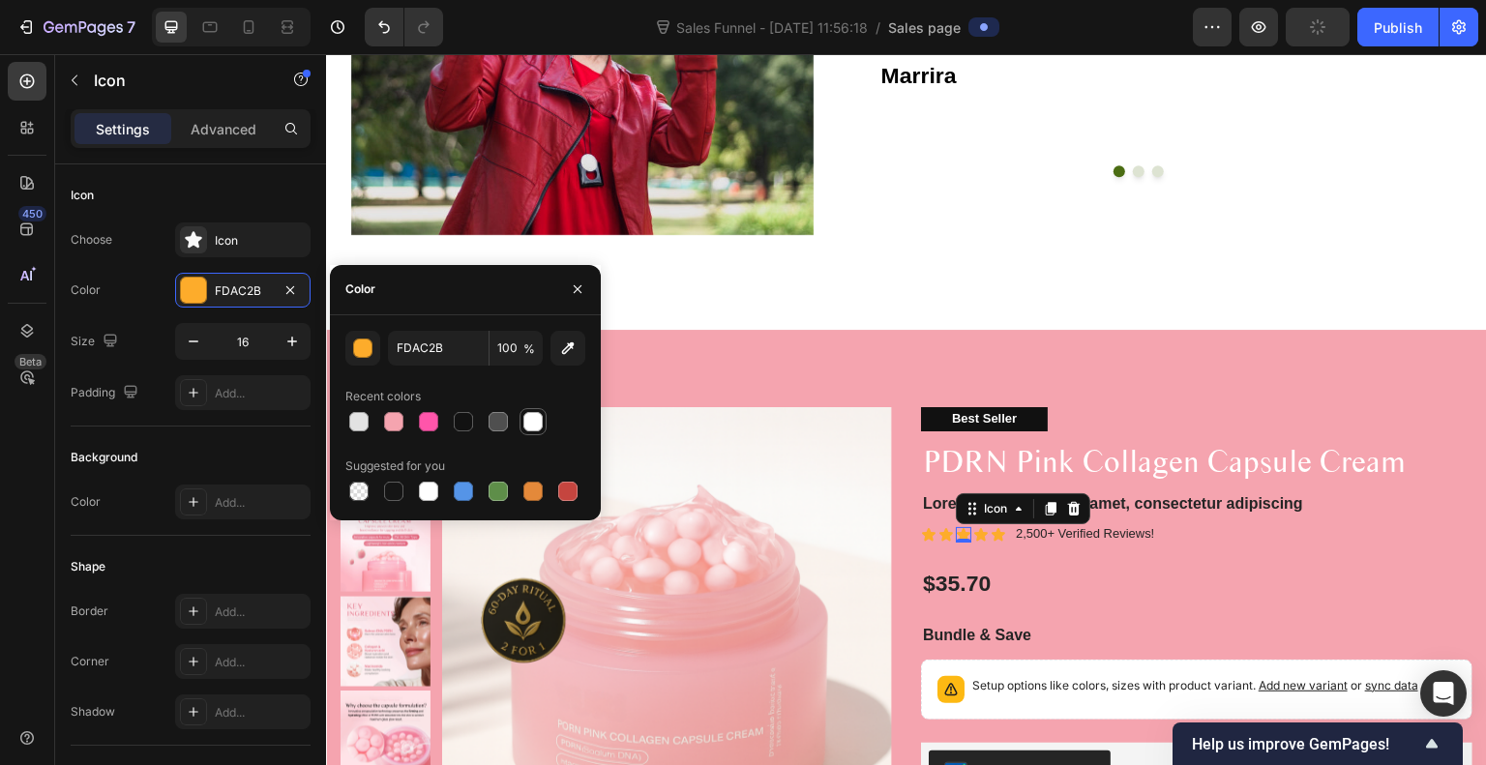
click at [535, 422] on div at bounding box center [533, 421] width 19 height 19
type input "FFFFFF"
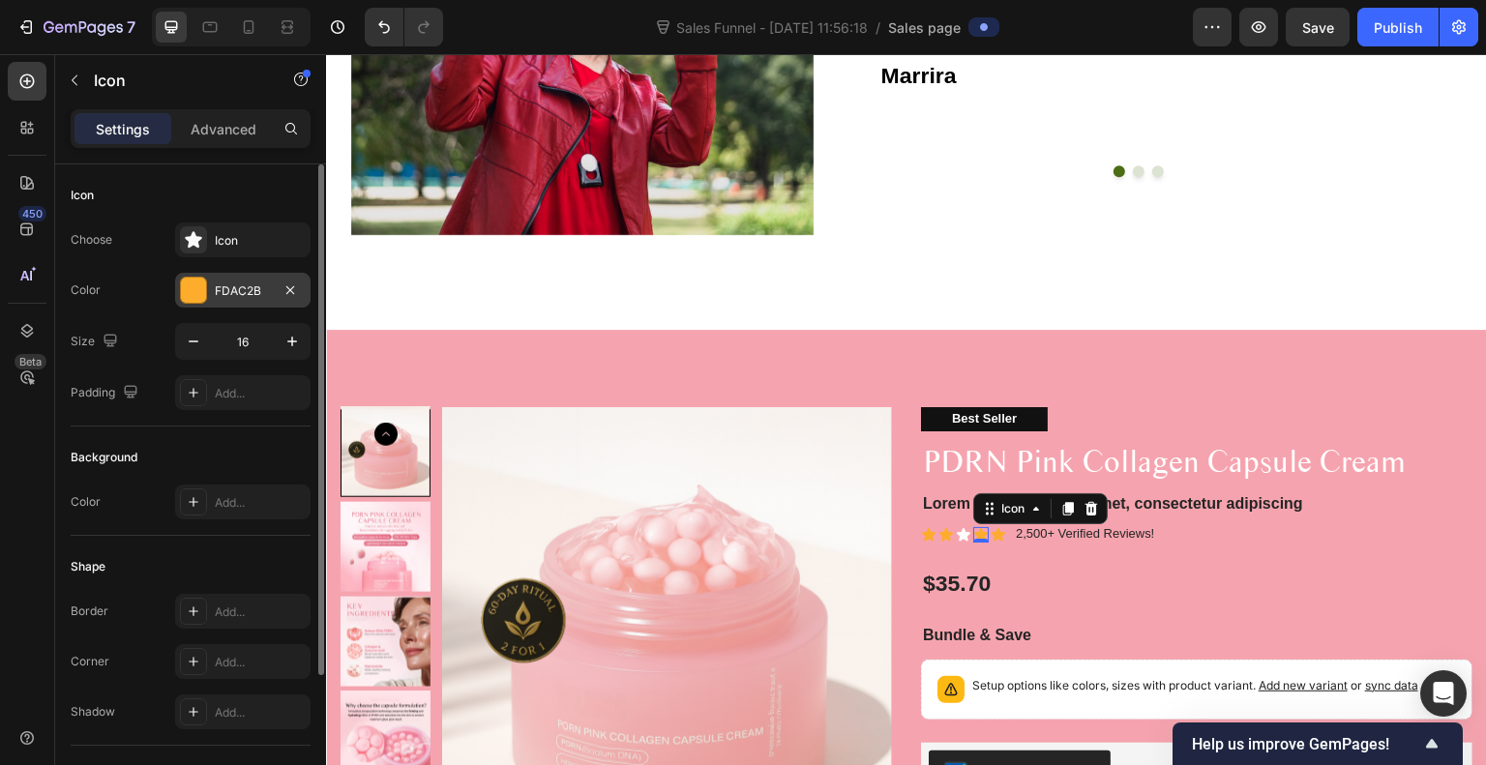
click at [189, 290] on div at bounding box center [193, 290] width 25 height 25
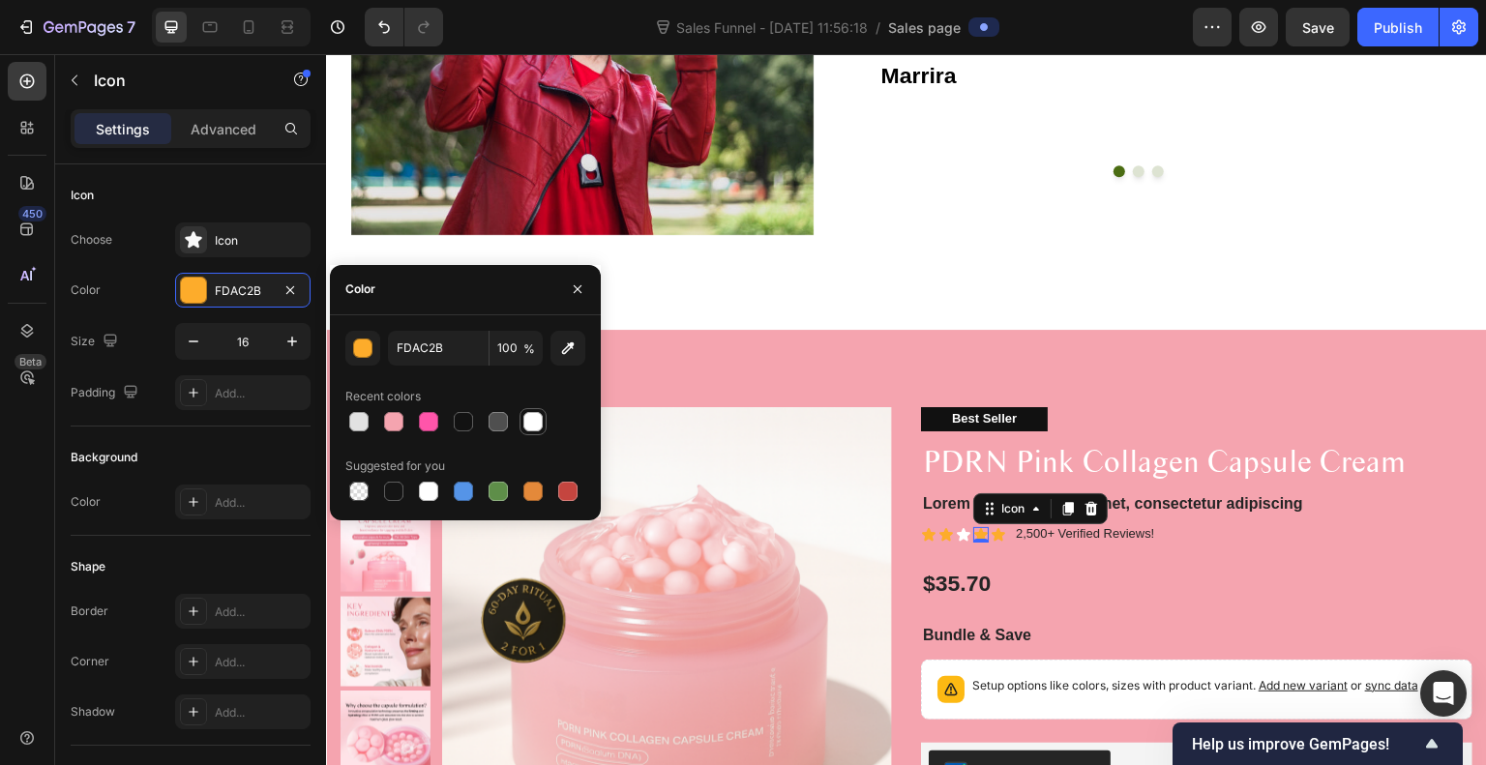
click at [541, 419] on div at bounding box center [533, 421] width 19 height 19
type input "FFFFFF"
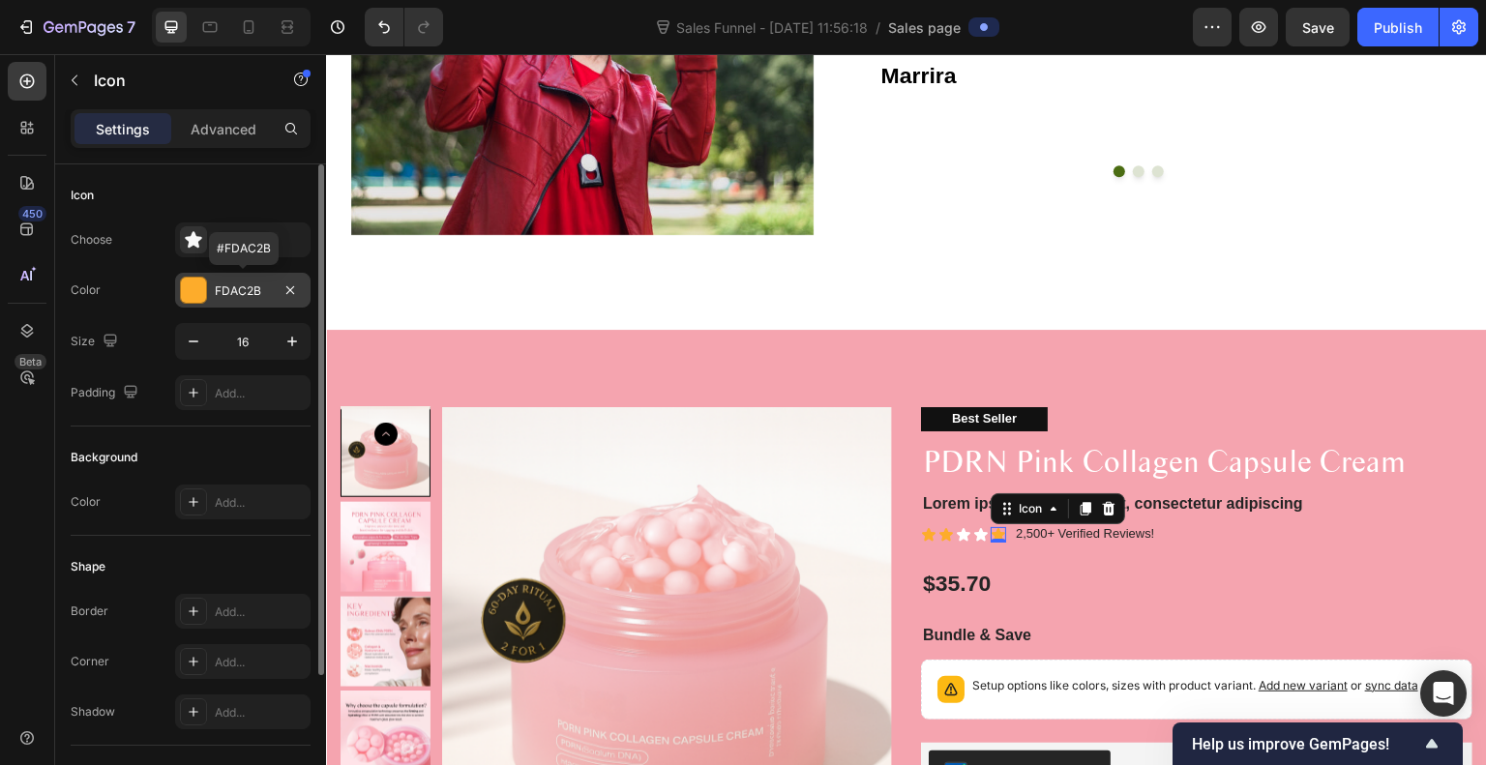
click at [181, 287] on div at bounding box center [193, 290] width 25 height 25
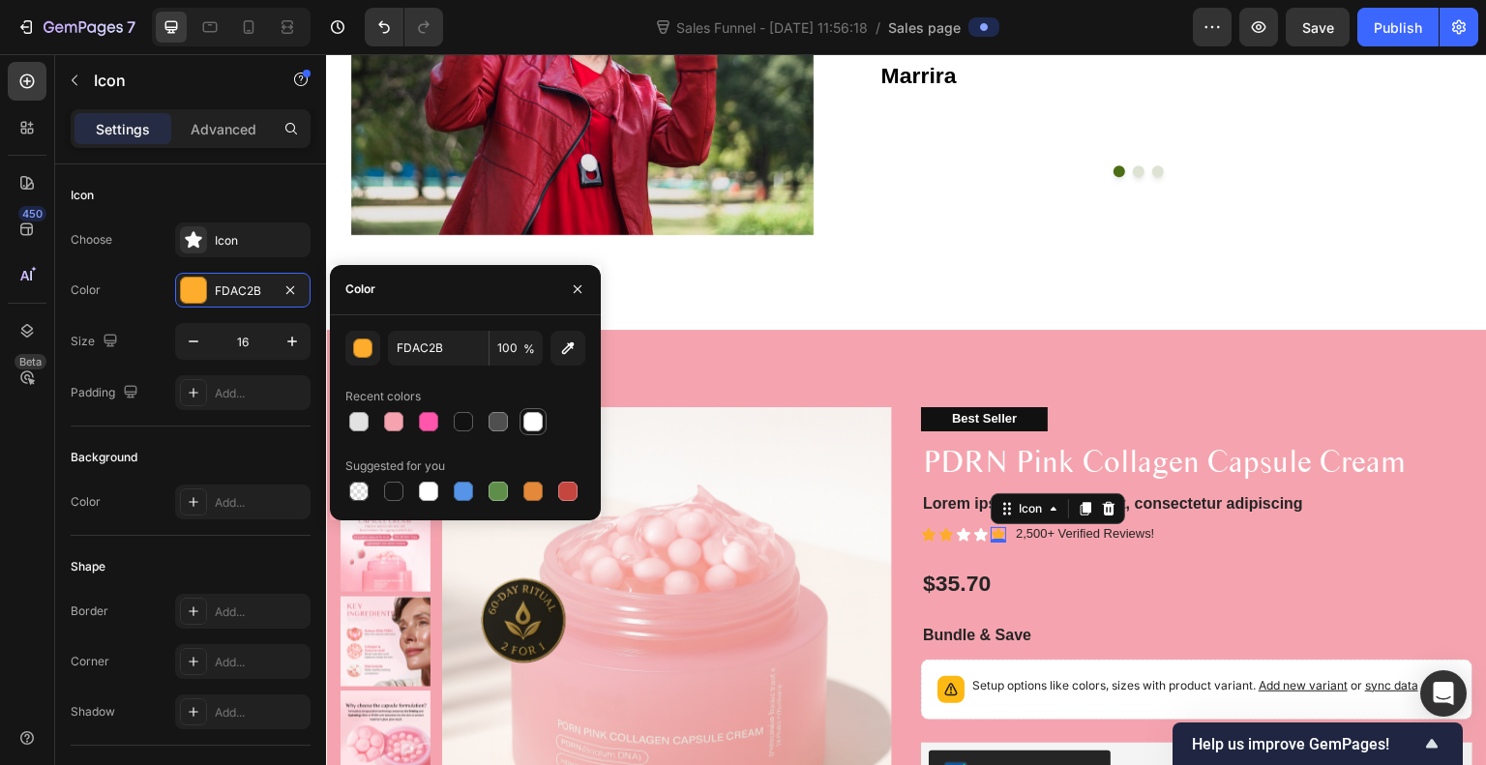
click at [538, 425] on div at bounding box center [533, 421] width 19 height 19
type input "FFFFFF"
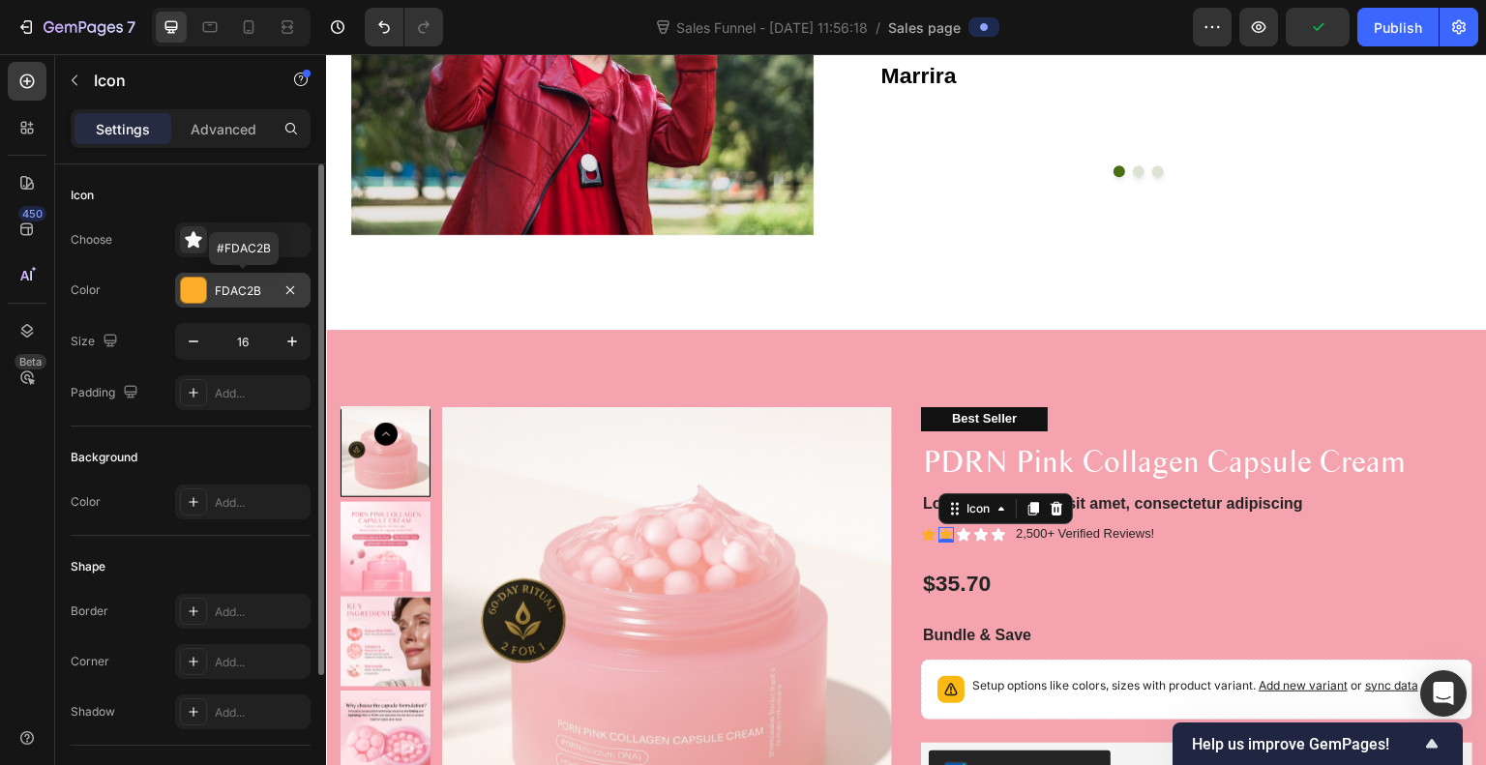
click at [187, 288] on div at bounding box center [193, 290] width 25 height 25
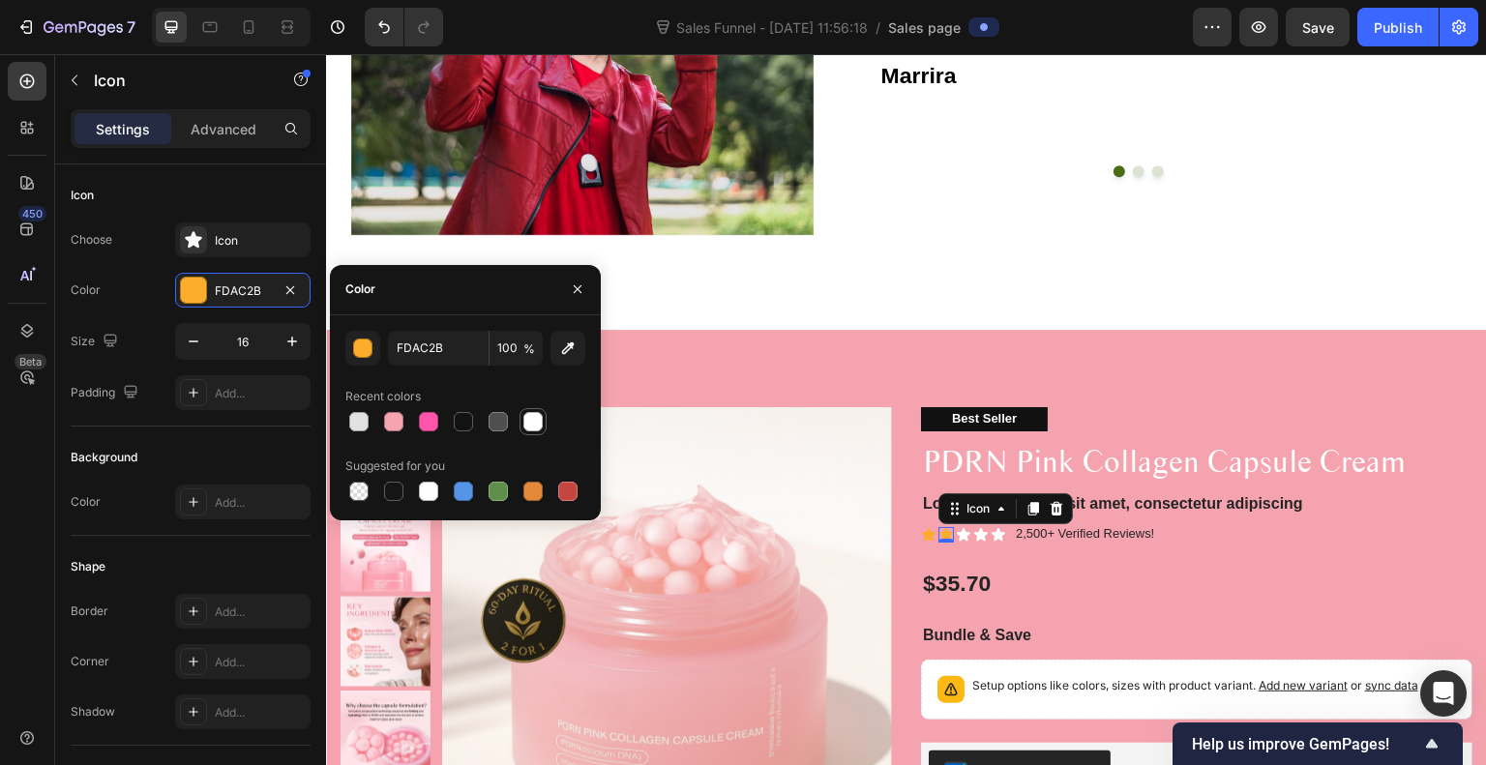
click at [534, 421] on div at bounding box center [533, 421] width 19 height 19
type input "FFFFFF"
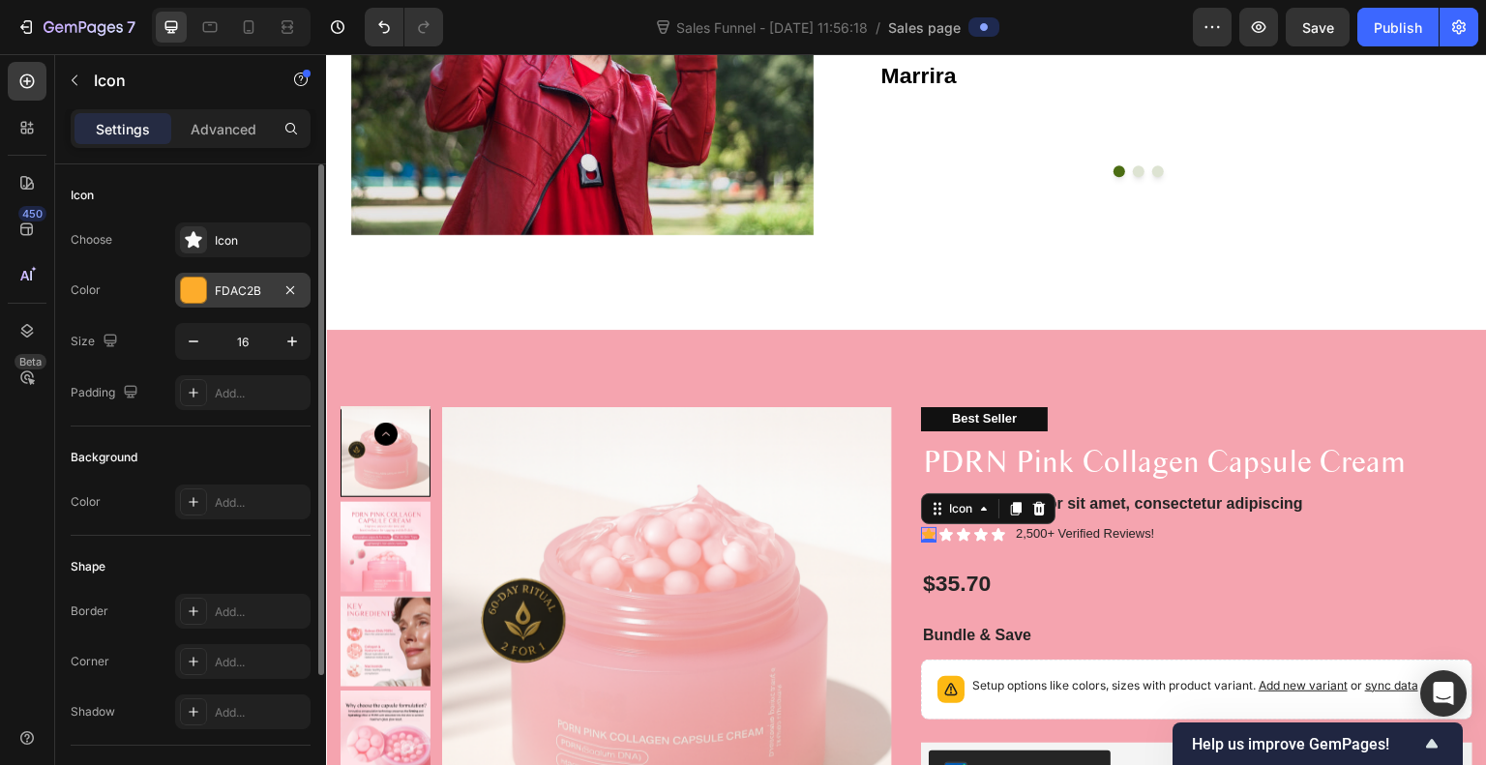
click at [199, 295] on div at bounding box center [193, 290] width 25 height 25
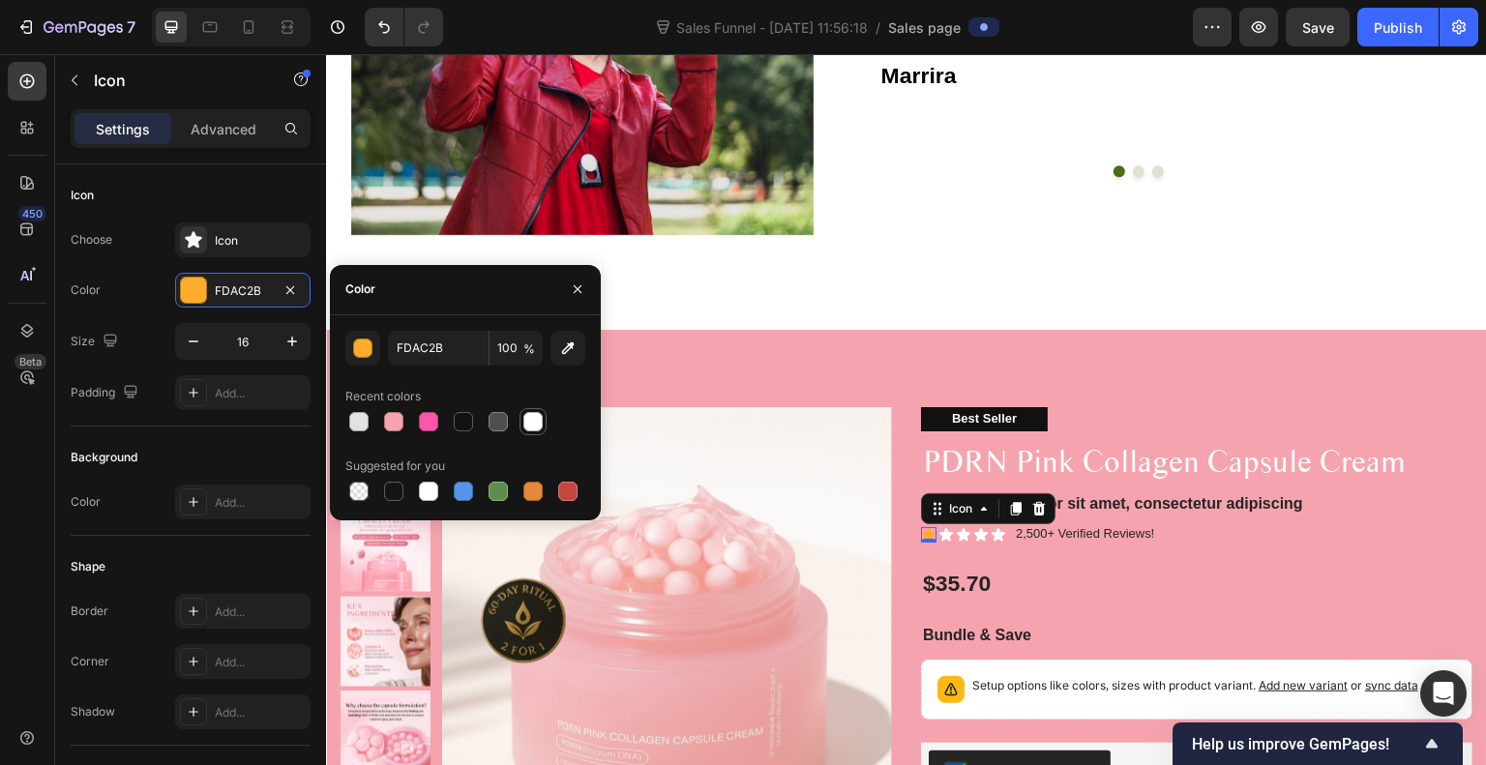
click at [538, 423] on div at bounding box center [533, 421] width 19 height 19
type input "FFFFFF"
click at [1028, 526] on p "2,500+ Verified Reviews!" at bounding box center [1085, 534] width 138 height 16
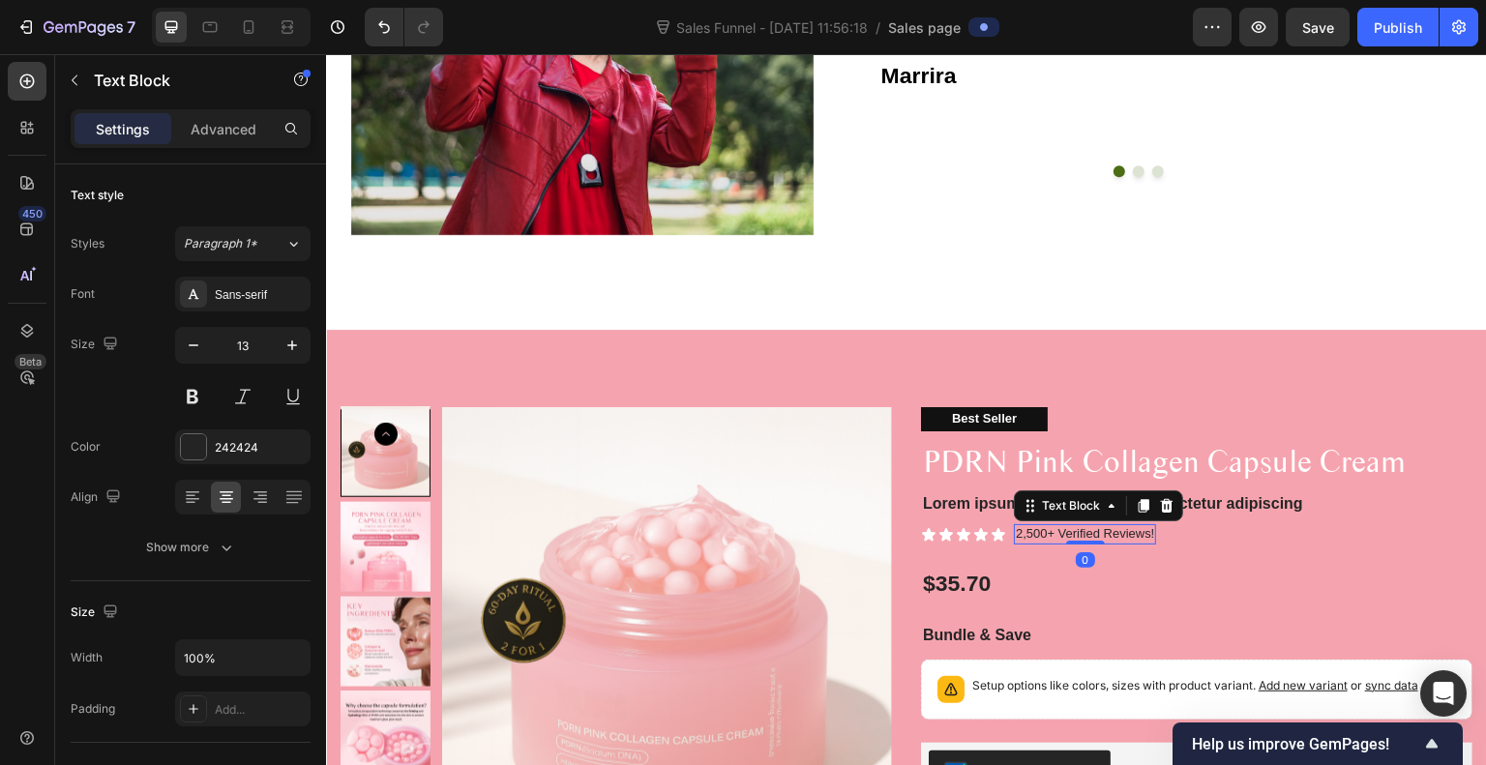
click at [1028, 526] on p "2,500+ Verified Reviews!" at bounding box center [1085, 534] width 138 height 16
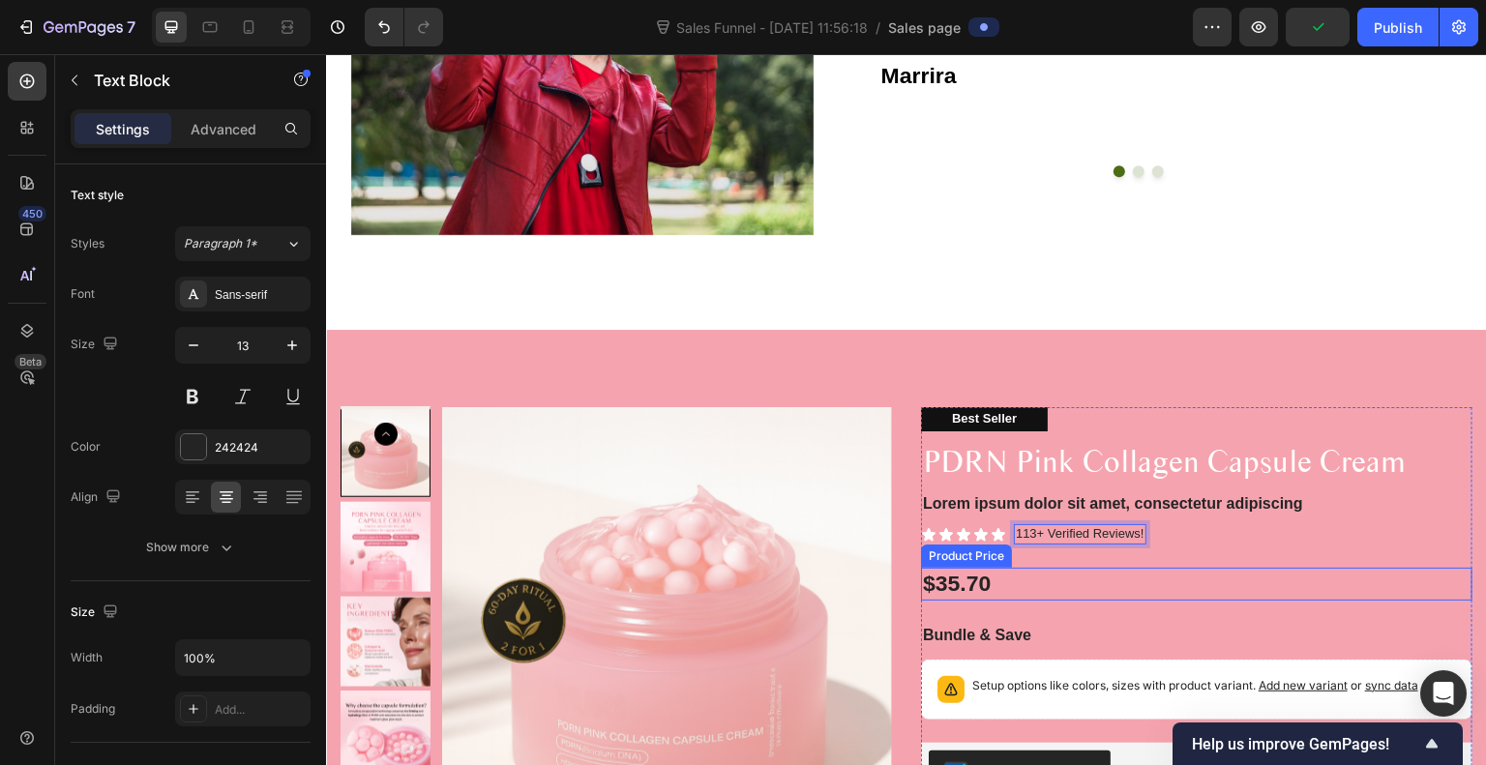
click at [1251, 568] on div "$35.70" at bounding box center [1197, 584] width 552 height 33
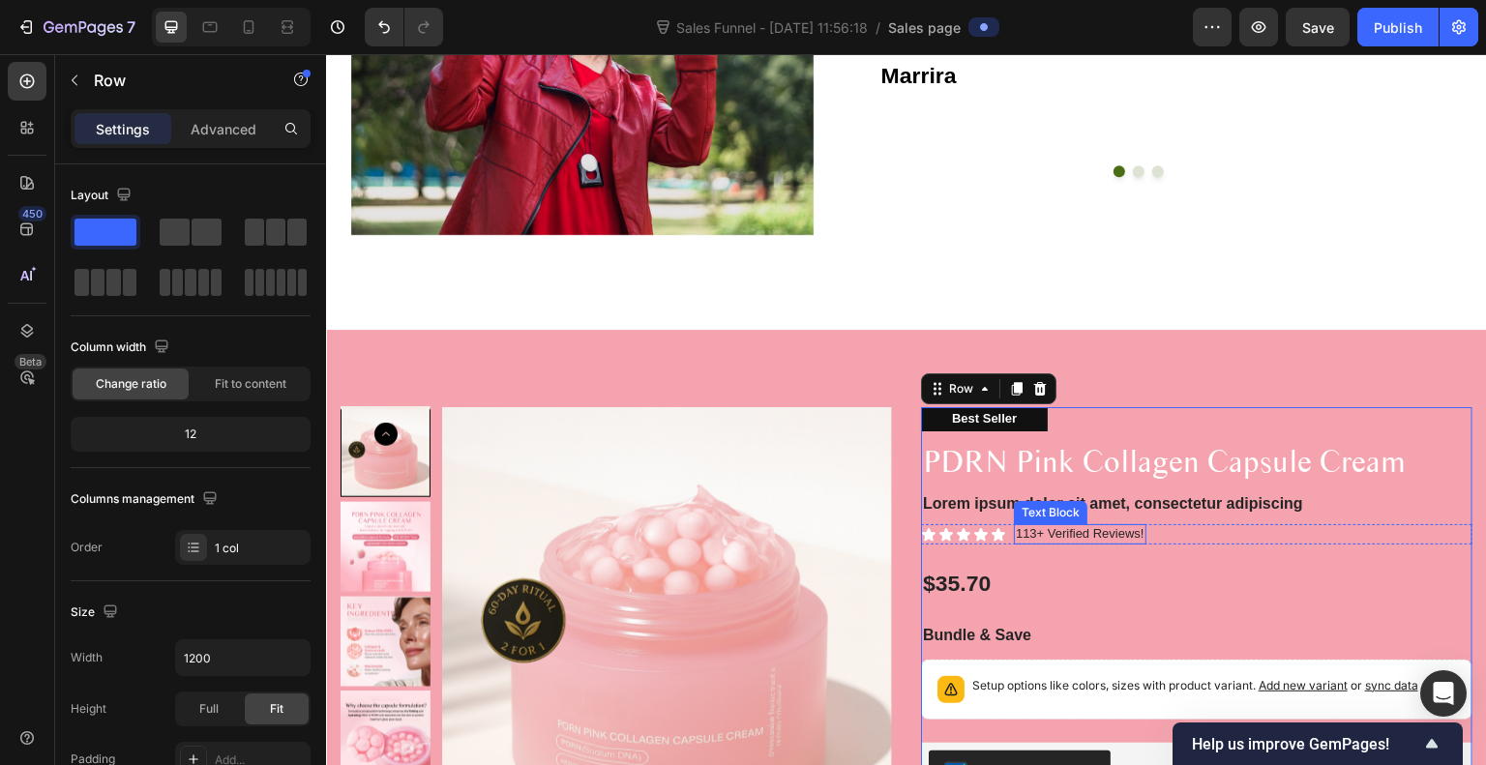
click at [1124, 528] on p "113+ Verified Reviews!" at bounding box center [1080, 534] width 129 height 16
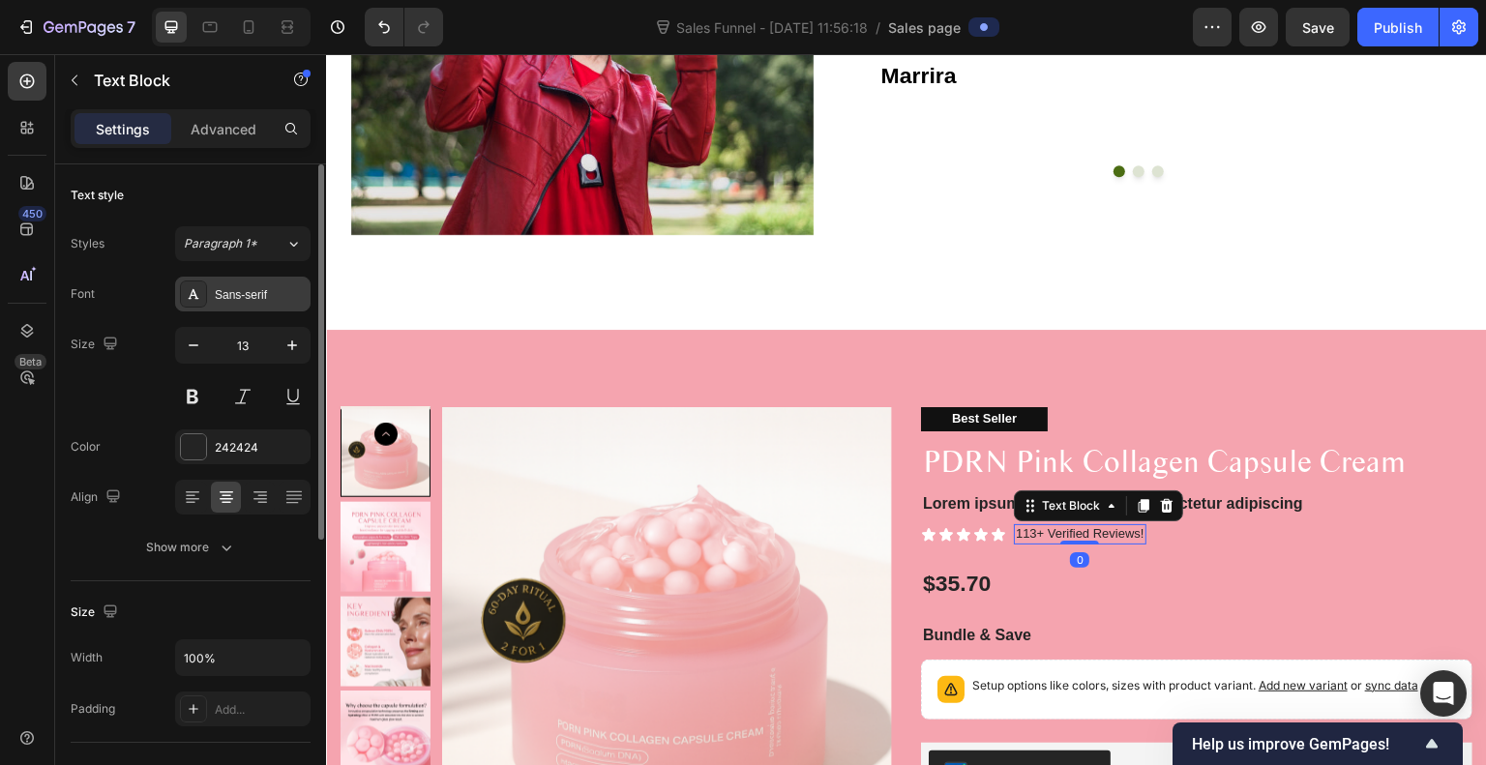
click at [236, 297] on div "Sans-serif" at bounding box center [260, 294] width 91 height 17
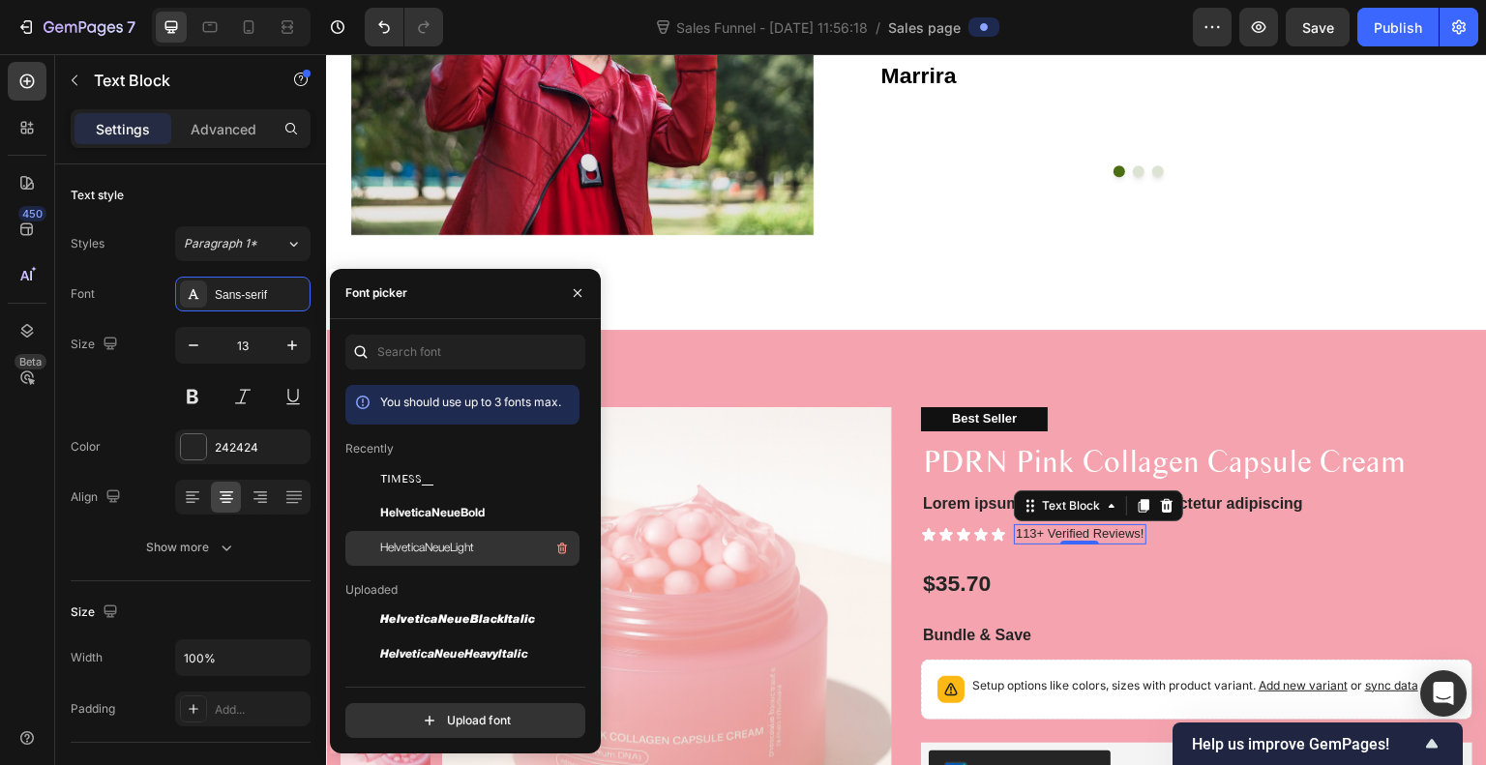
click at [466, 550] on span "HelveticaNeueLight" at bounding box center [427, 548] width 94 height 17
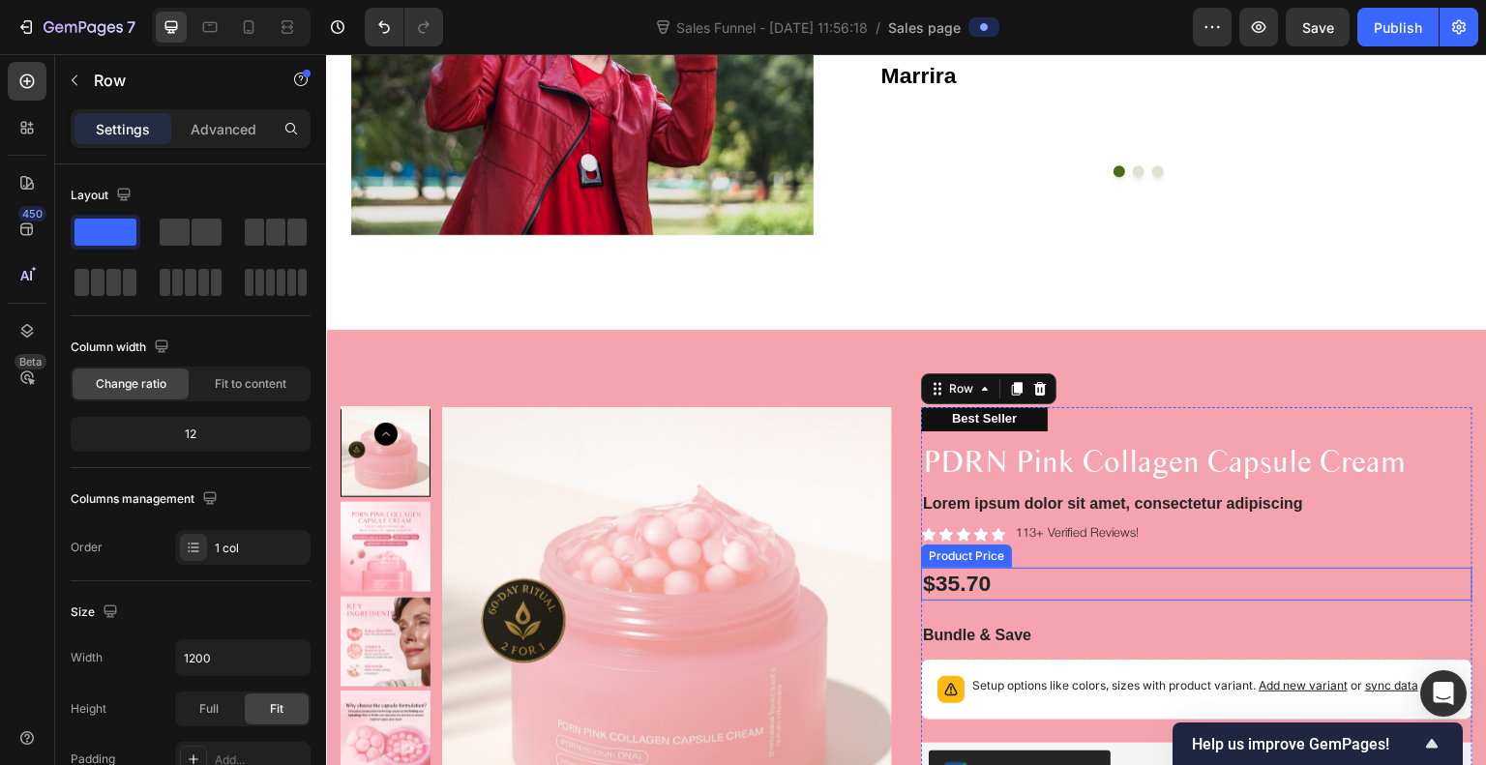
click at [951, 569] on div "$35.70" at bounding box center [1197, 584] width 552 height 33
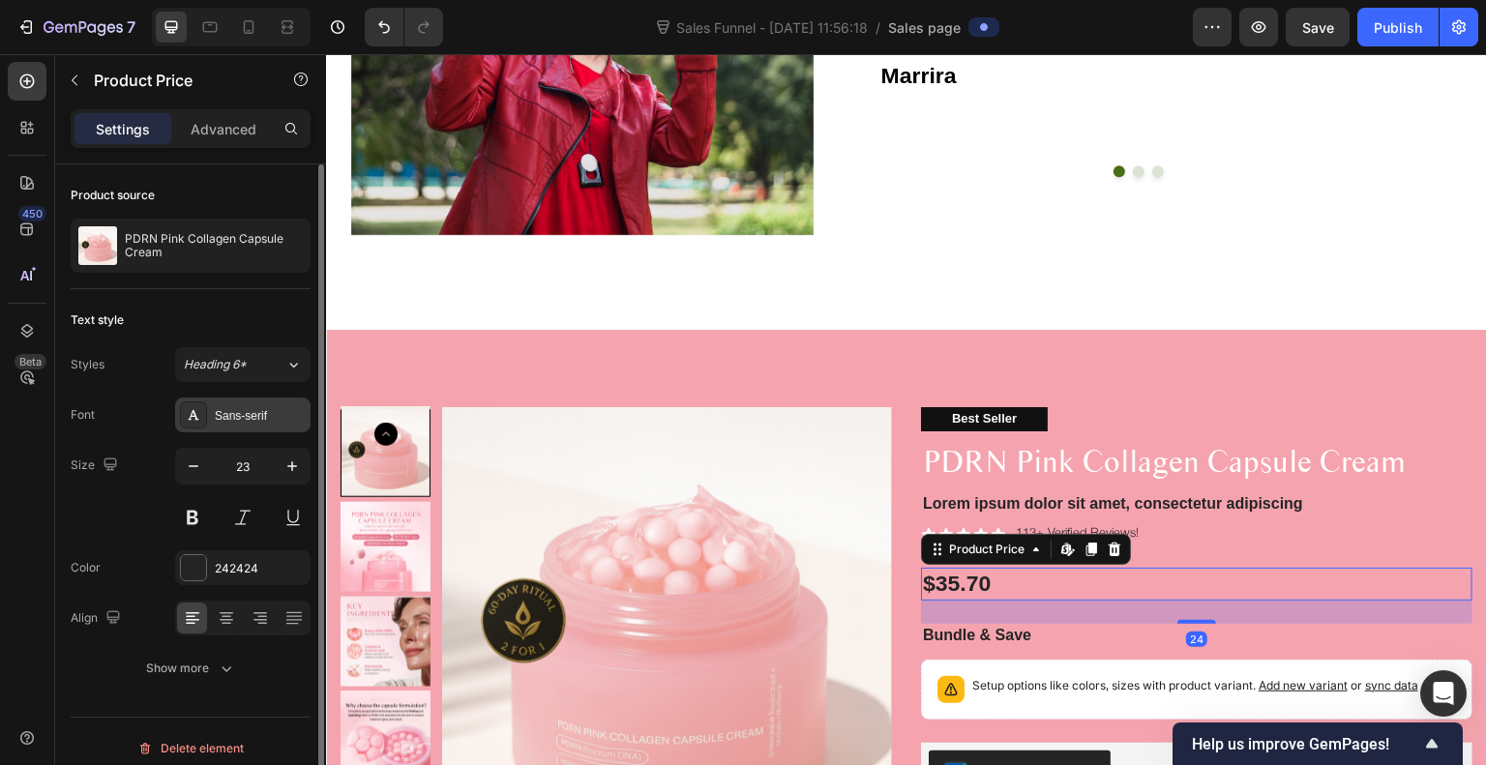
click at [235, 410] on div "Sans-serif" at bounding box center [260, 415] width 91 height 17
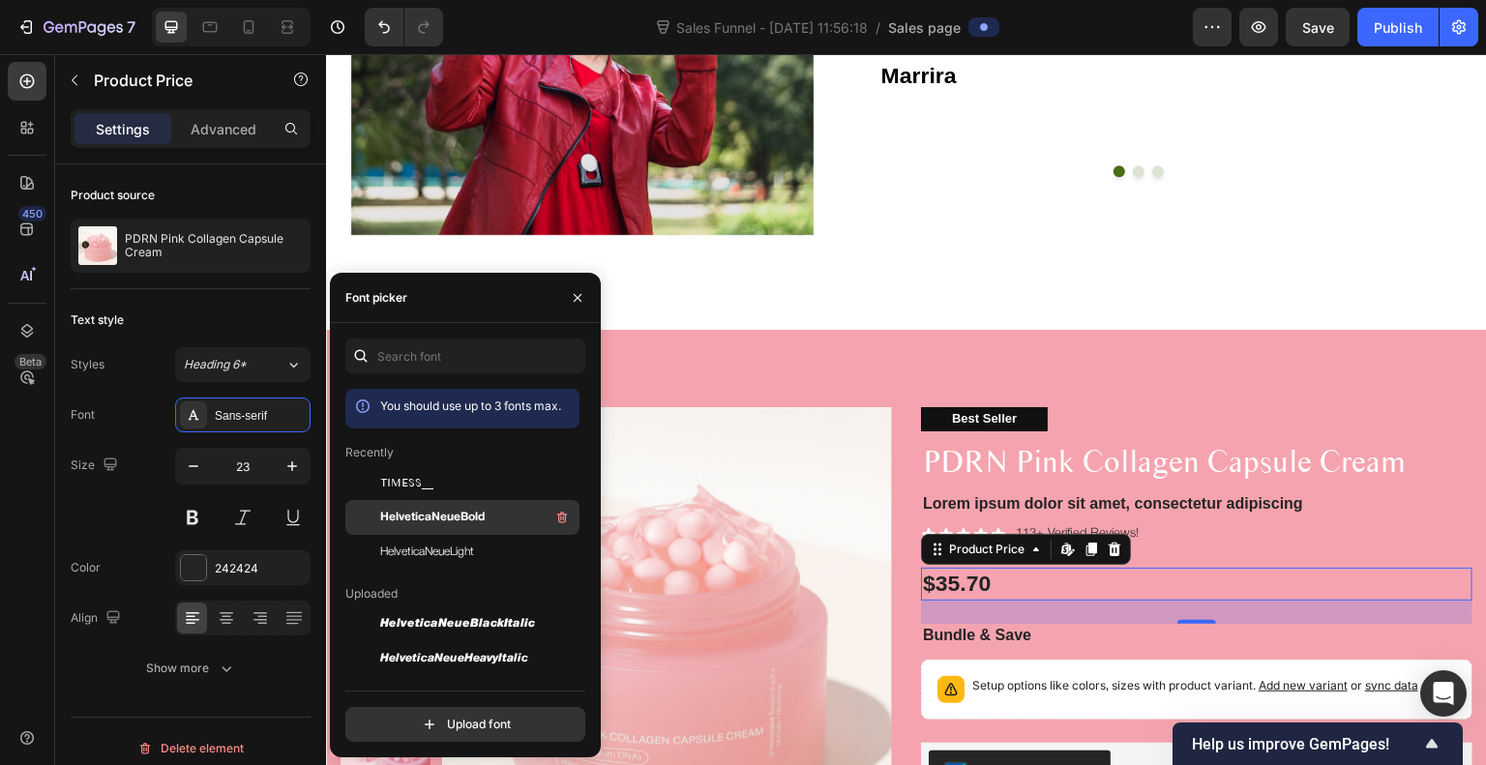
click at [426, 522] on span "HelveticaNeueBold" at bounding box center [432, 517] width 105 height 17
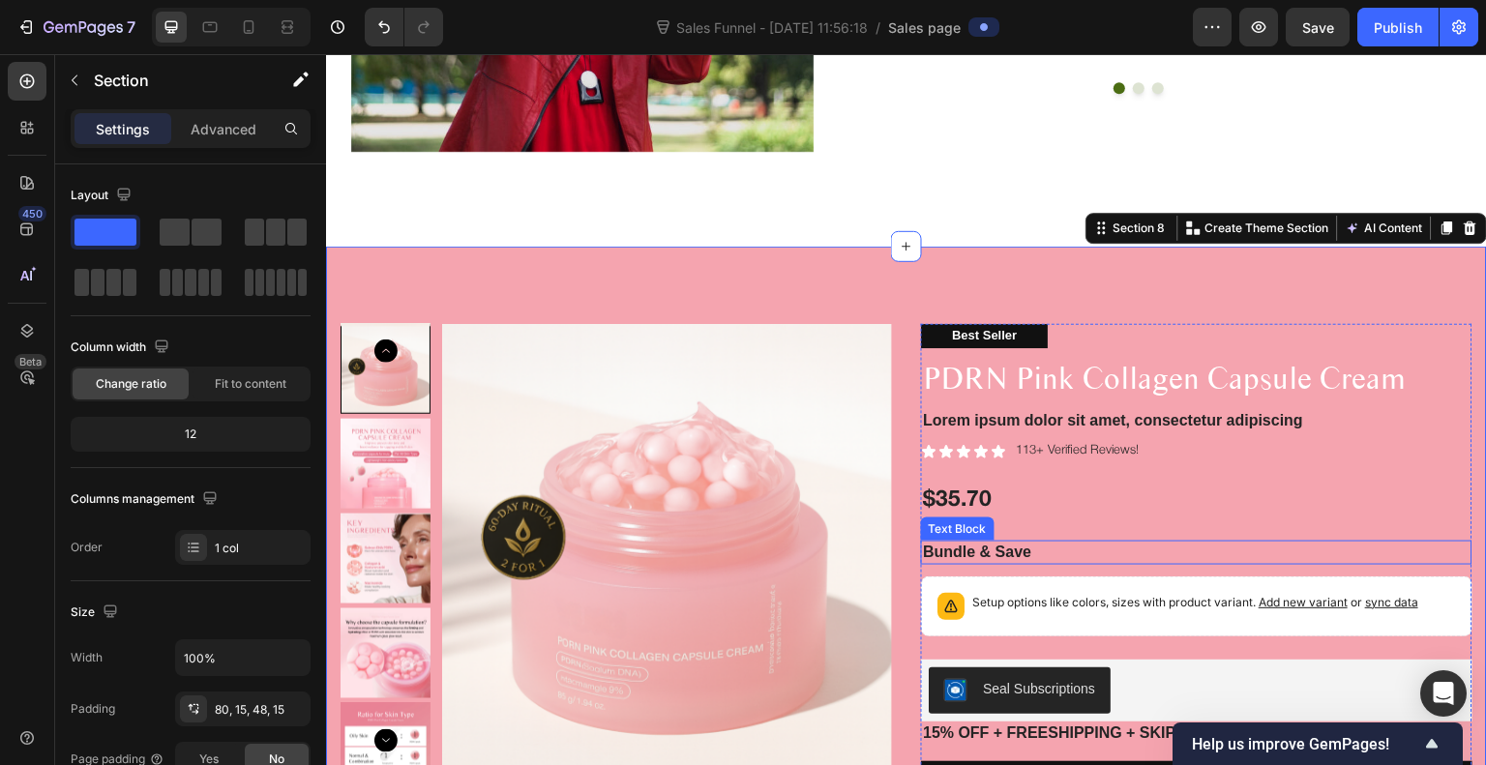
scroll to position [3489, 0]
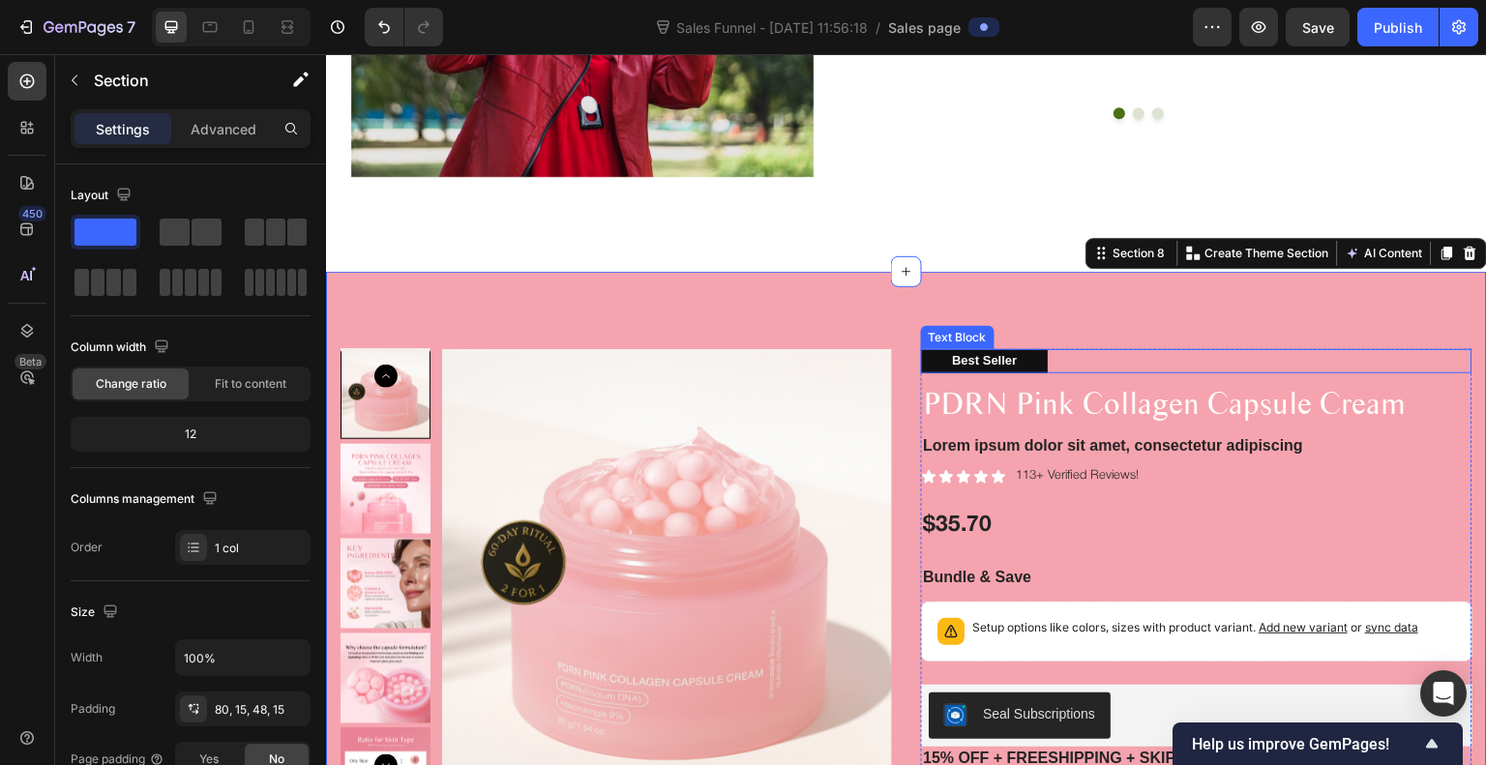
click at [1027, 359] on div "Best Seller" at bounding box center [984, 361] width 127 height 24
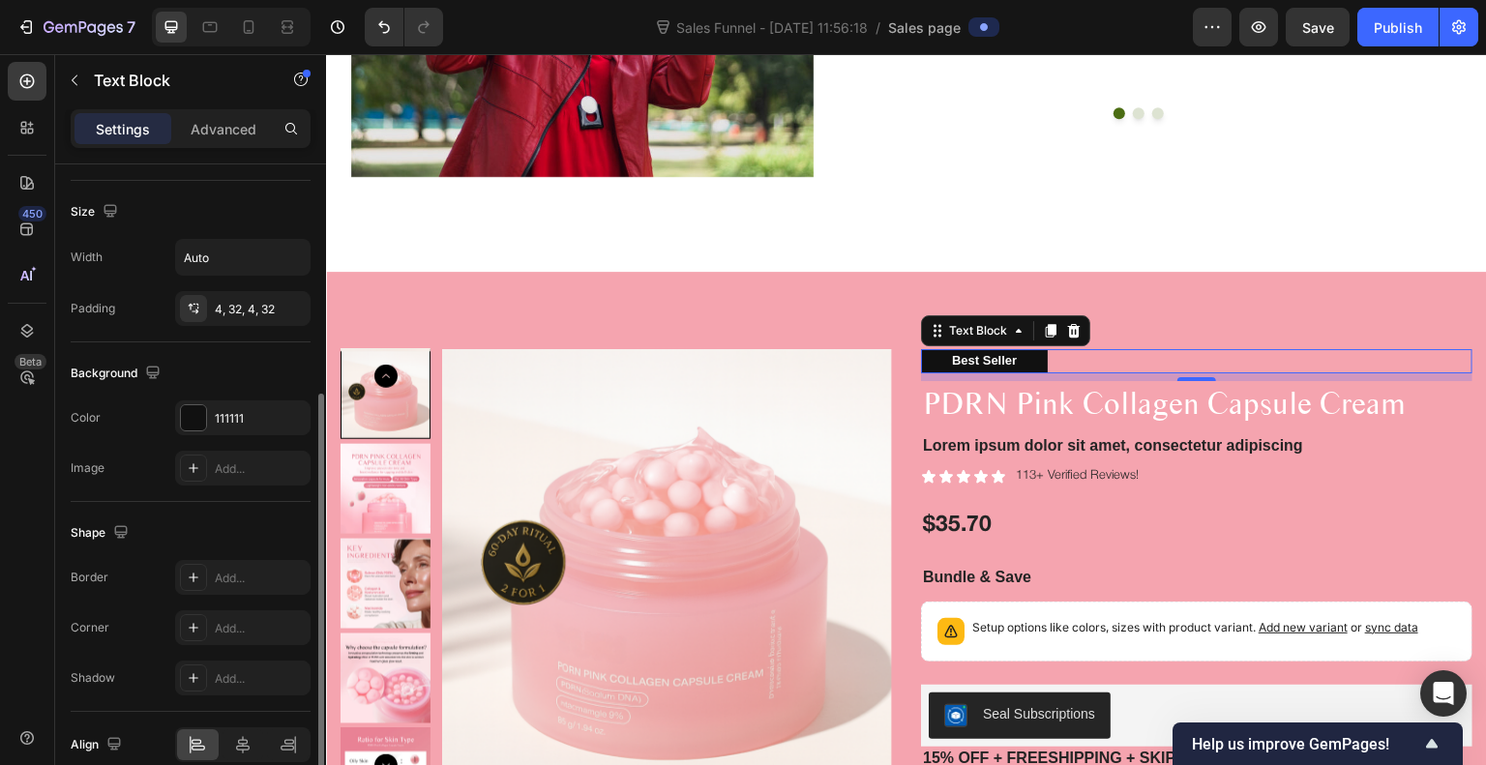
scroll to position [402, 0]
click at [246, 614] on div "Add..." at bounding box center [242, 627] width 135 height 35
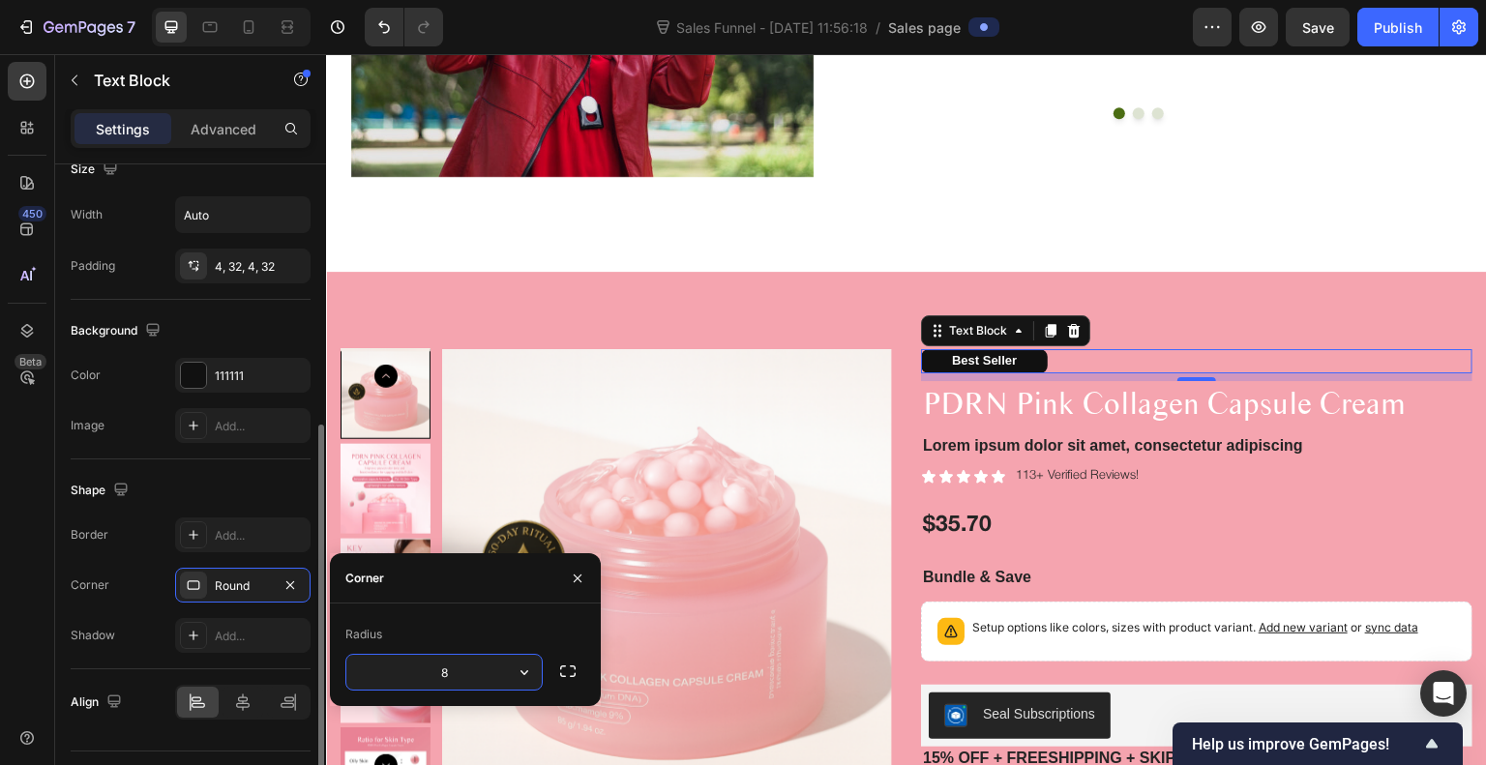
scroll to position [441, 0]
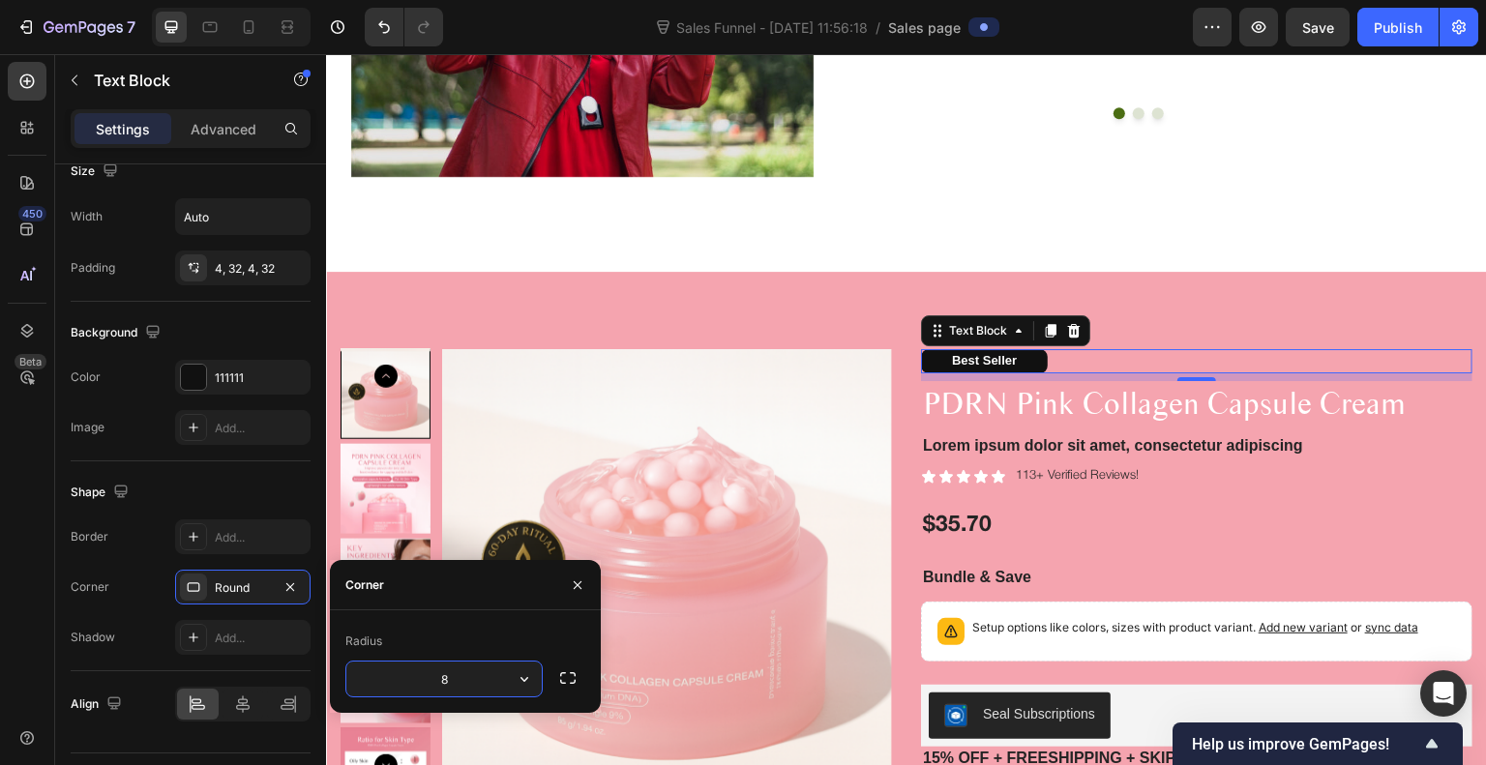
click at [976, 358] on p "Best Seller" at bounding box center [984, 361] width 65 height 16
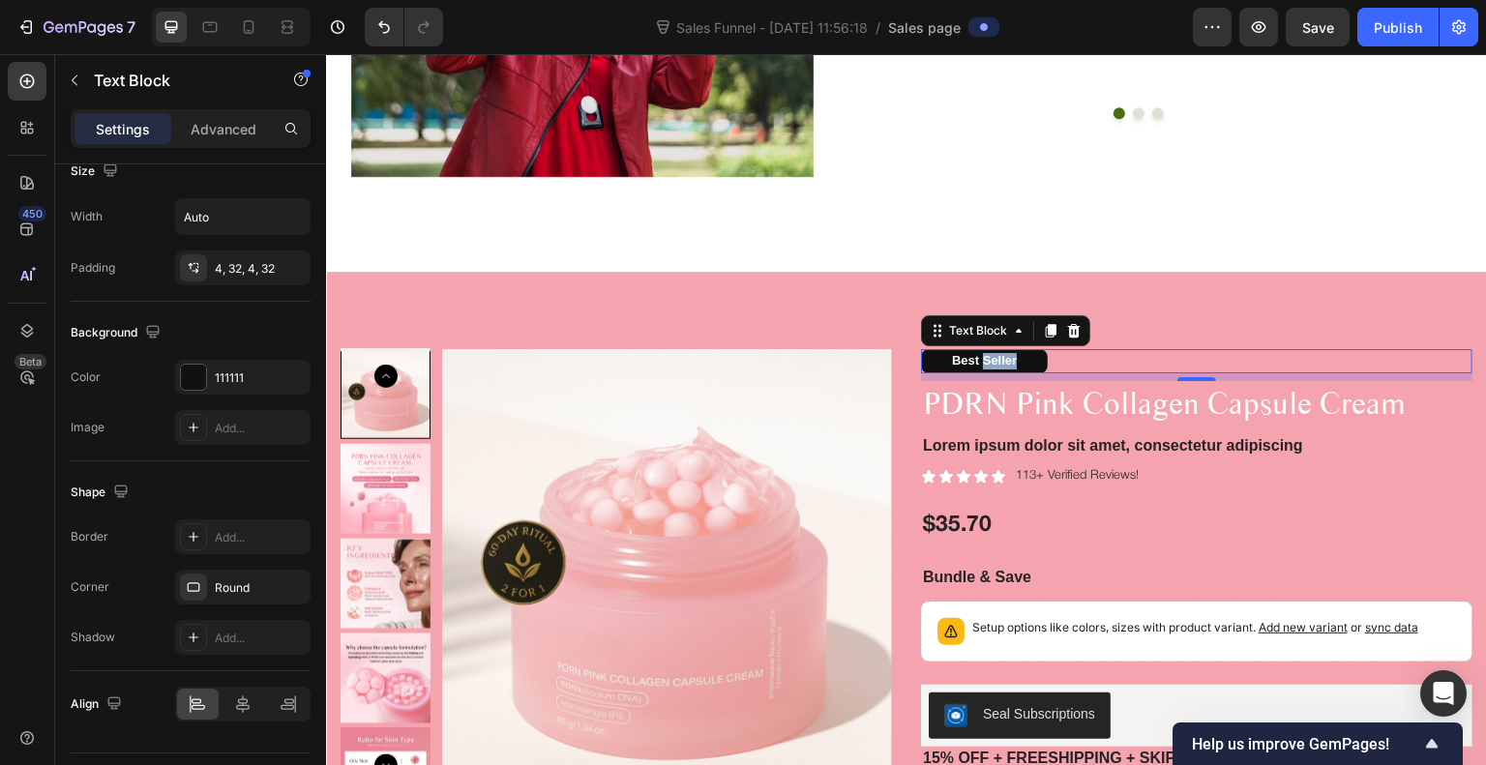
click at [976, 358] on p "Best Seller" at bounding box center [984, 361] width 65 height 16
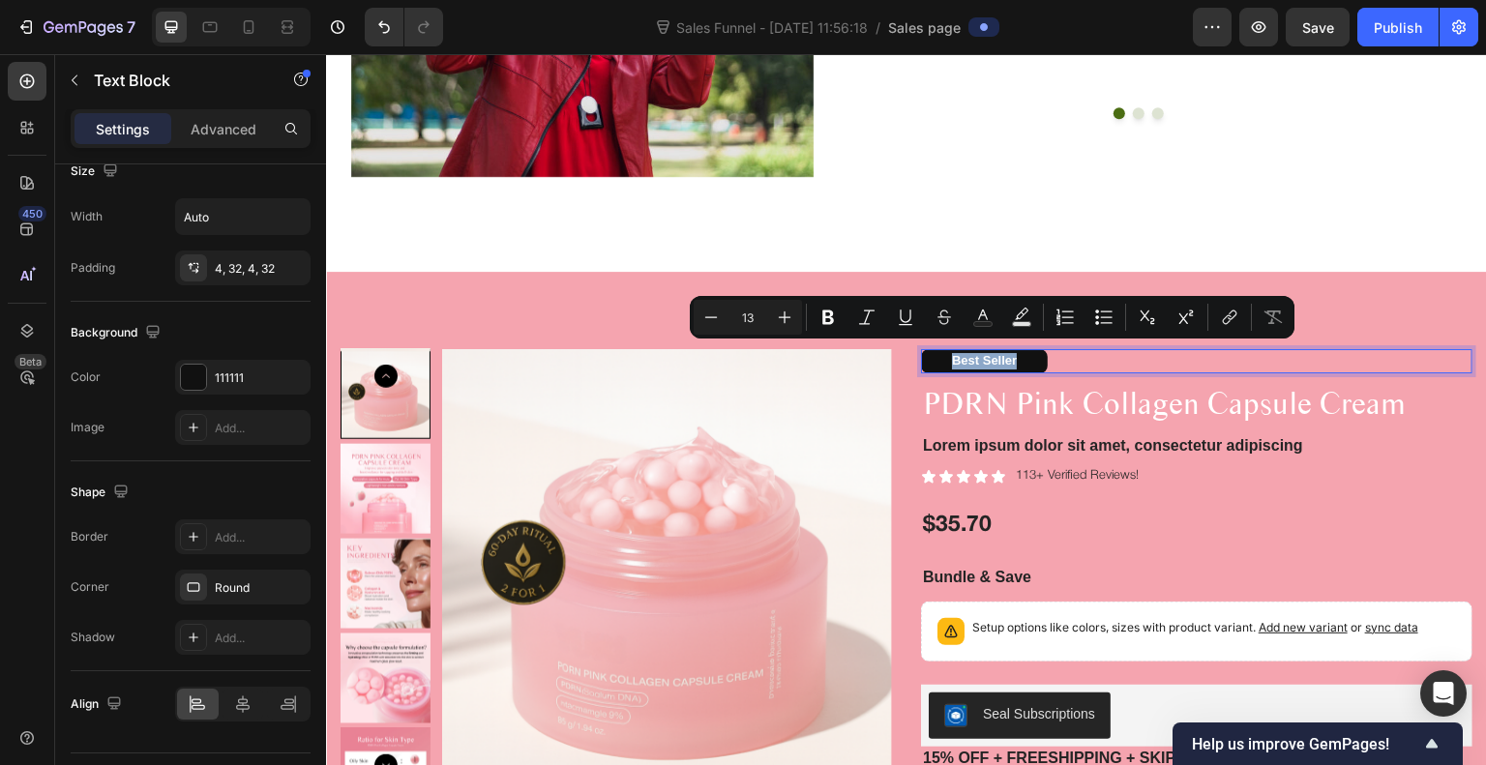
click at [976, 358] on p "Best Seller" at bounding box center [984, 361] width 65 height 16
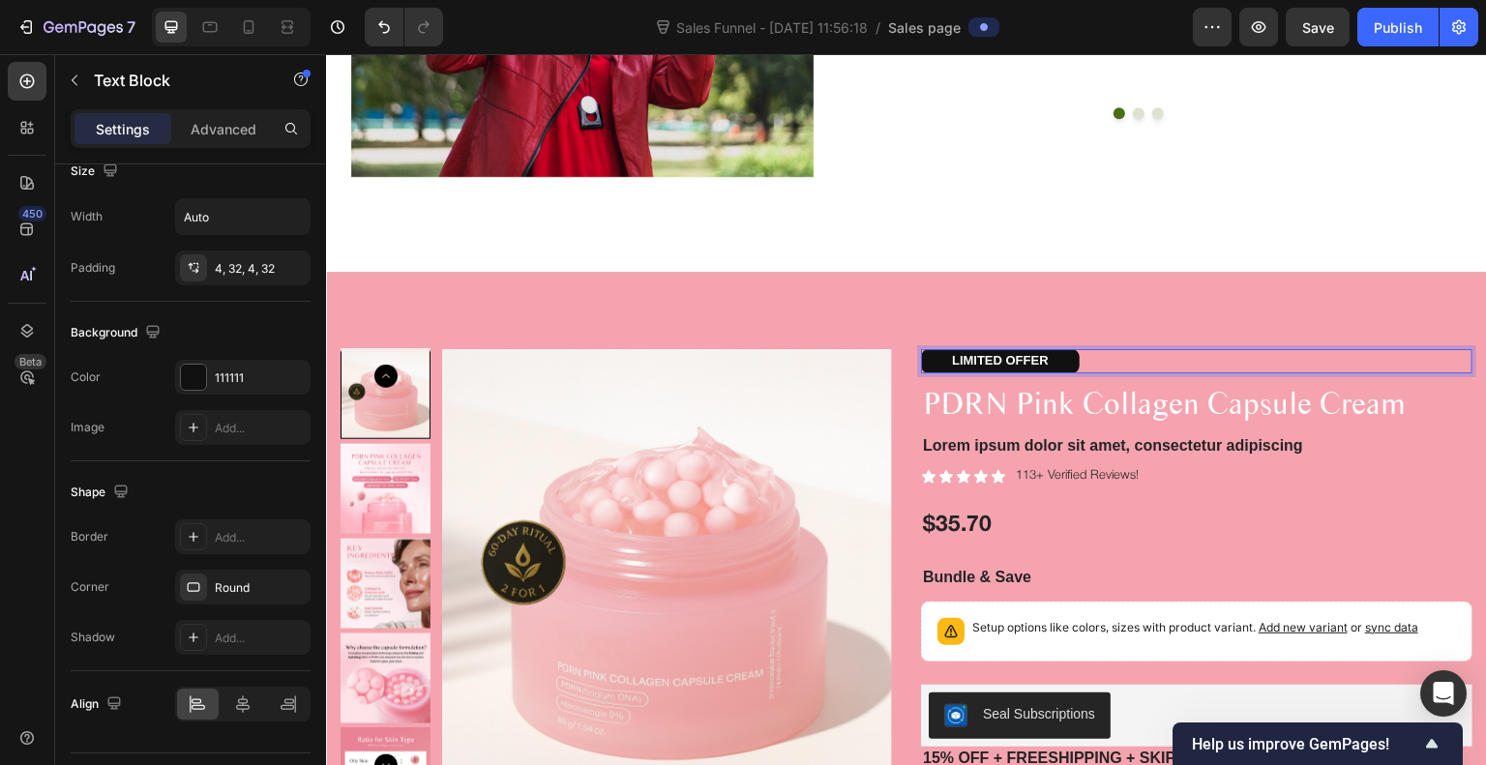
click at [1064, 349] on div "LIMITED OFFER" at bounding box center [1000, 361] width 159 height 24
click at [192, 375] on div at bounding box center [193, 377] width 25 height 25
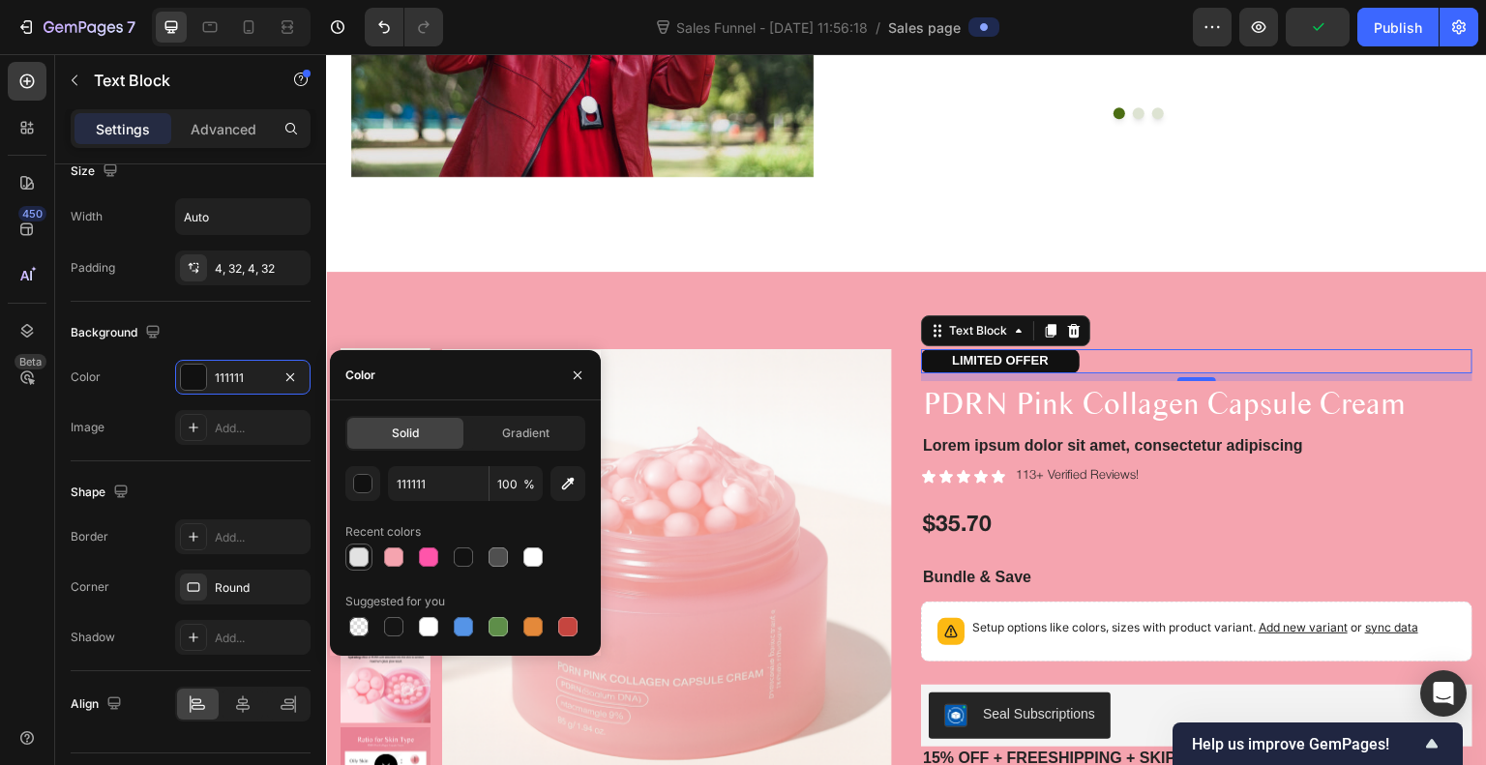
click at [360, 556] on div at bounding box center [358, 557] width 19 height 19
click at [536, 551] on div at bounding box center [533, 557] width 19 height 19
type input "FFFFFF"
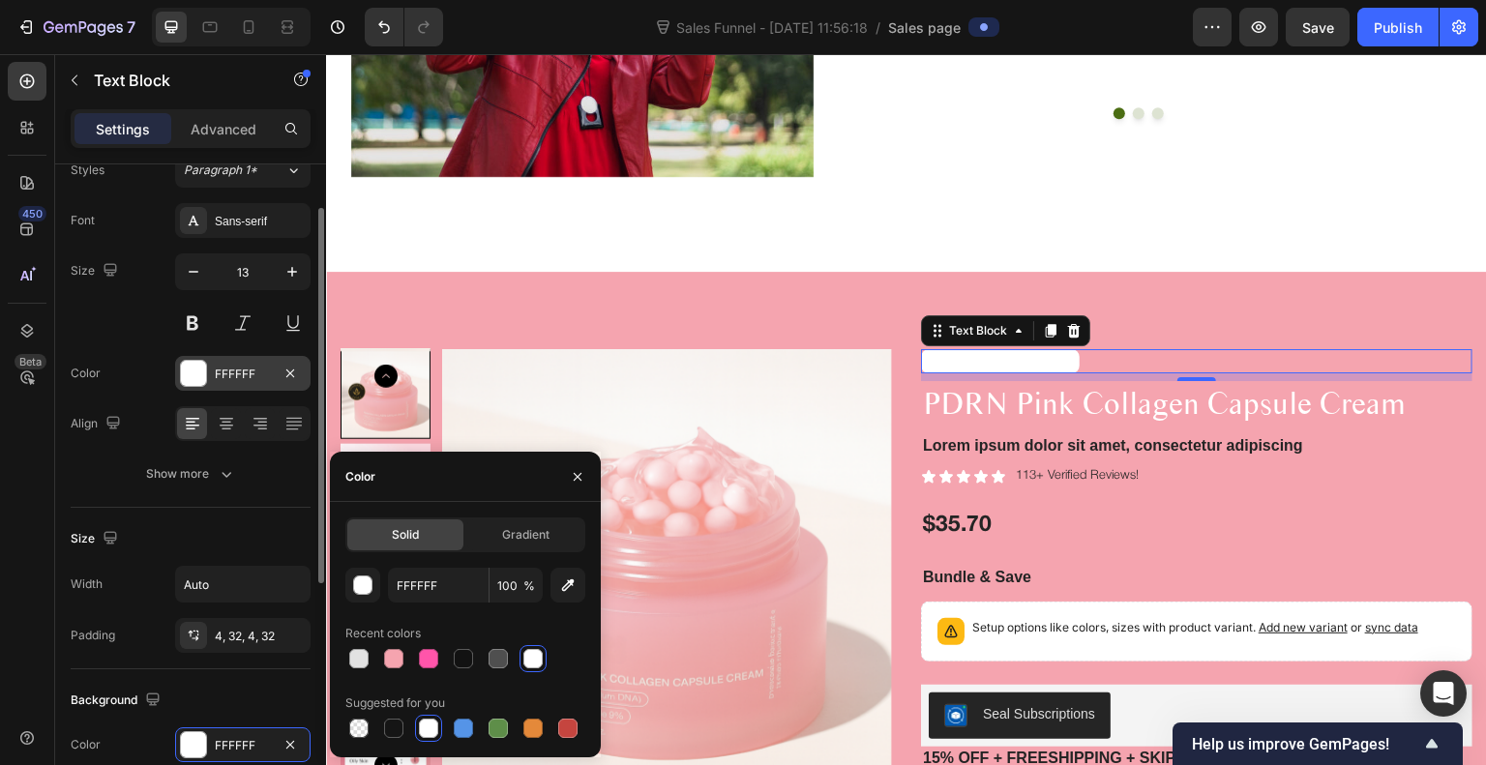
scroll to position [72, 0]
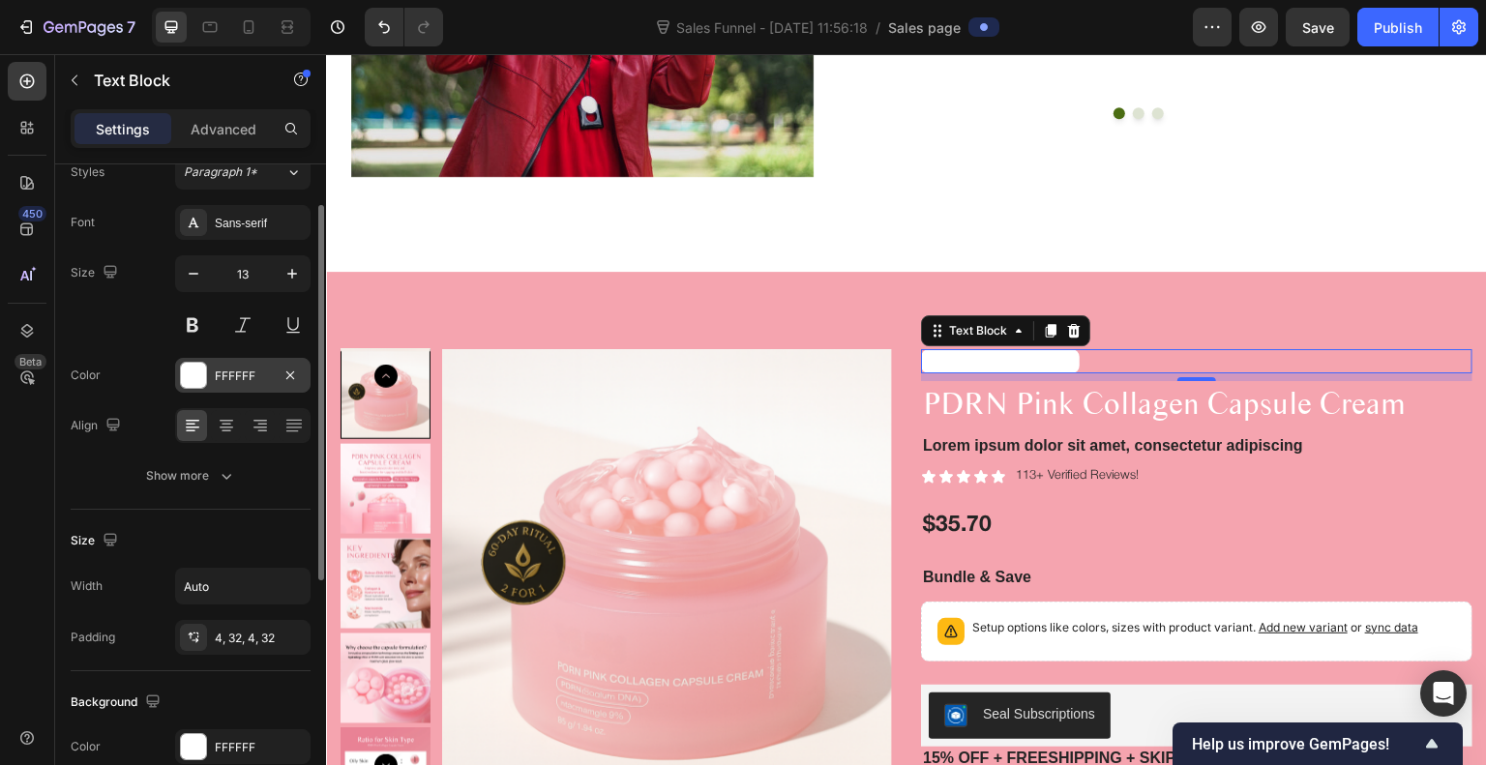
click at [194, 375] on div at bounding box center [193, 375] width 25 height 25
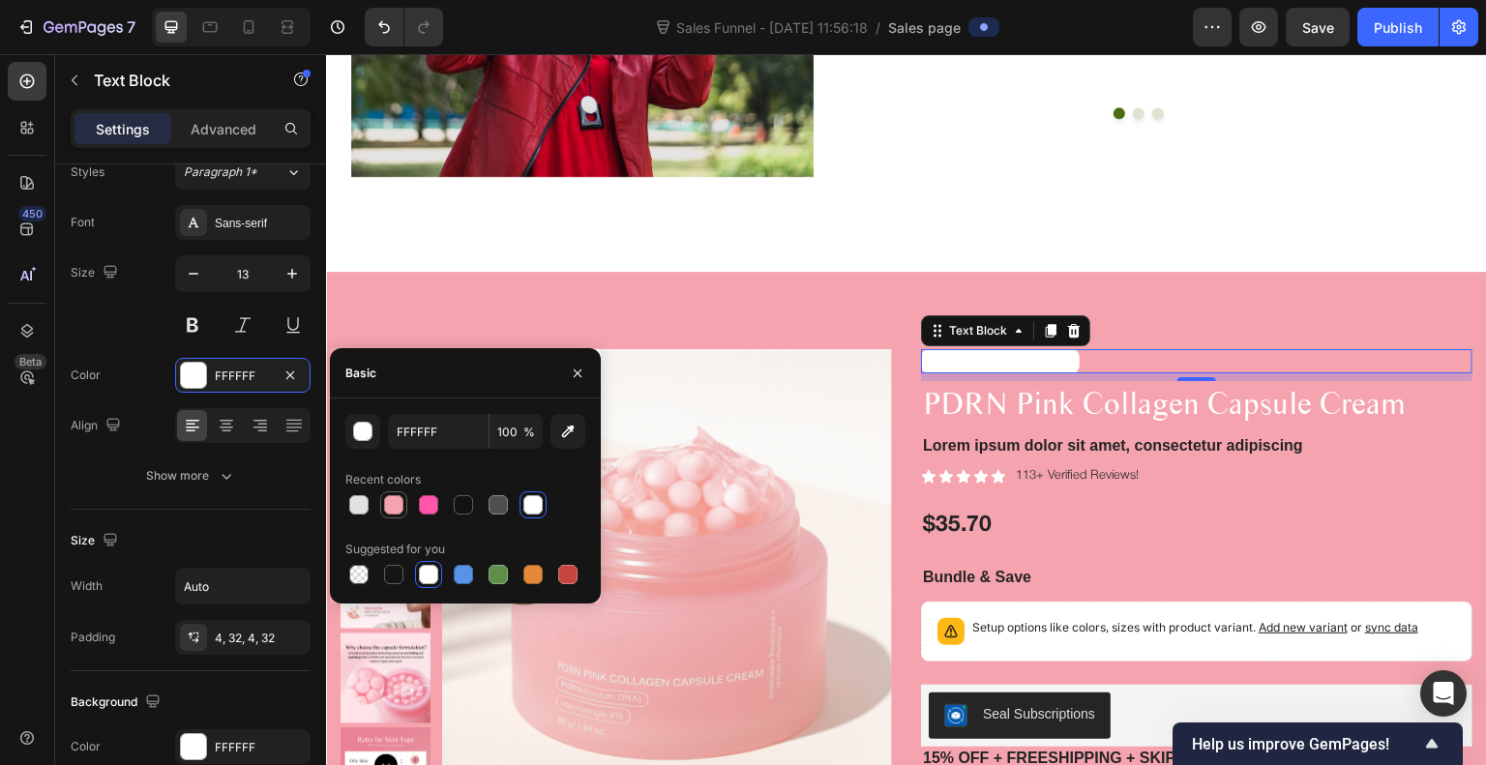
click at [389, 508] on div at bounding box center [393, 504] width 19 height 19
type input "F5A4AF"
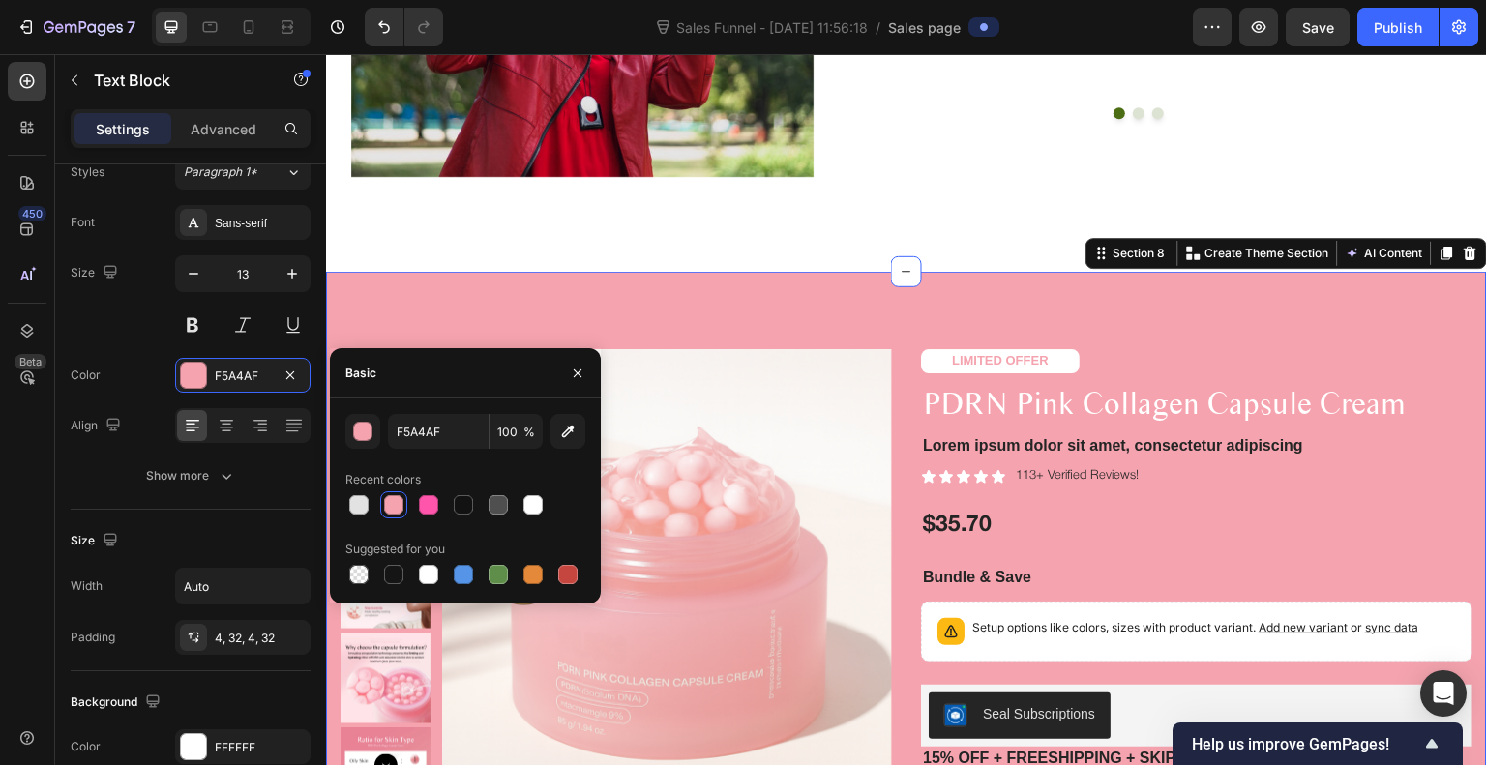
click at [877, 298] on div "Product Images LIMITED OFFER Text Block PDRN Pink Collagen Capsule Cream Produc…" at bounding box center [906, 729] width 1161 height 914
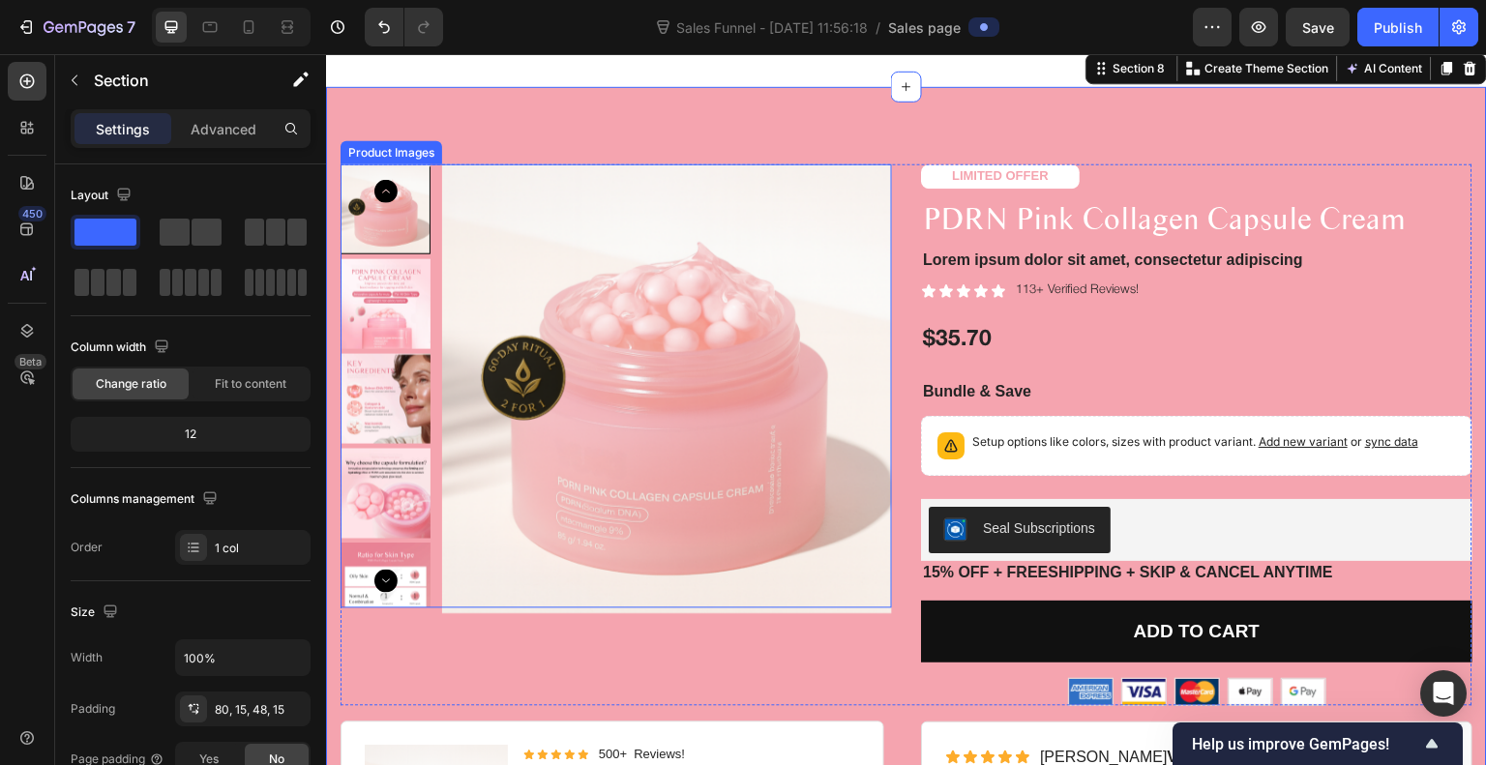
scroll to position [3666, 0]
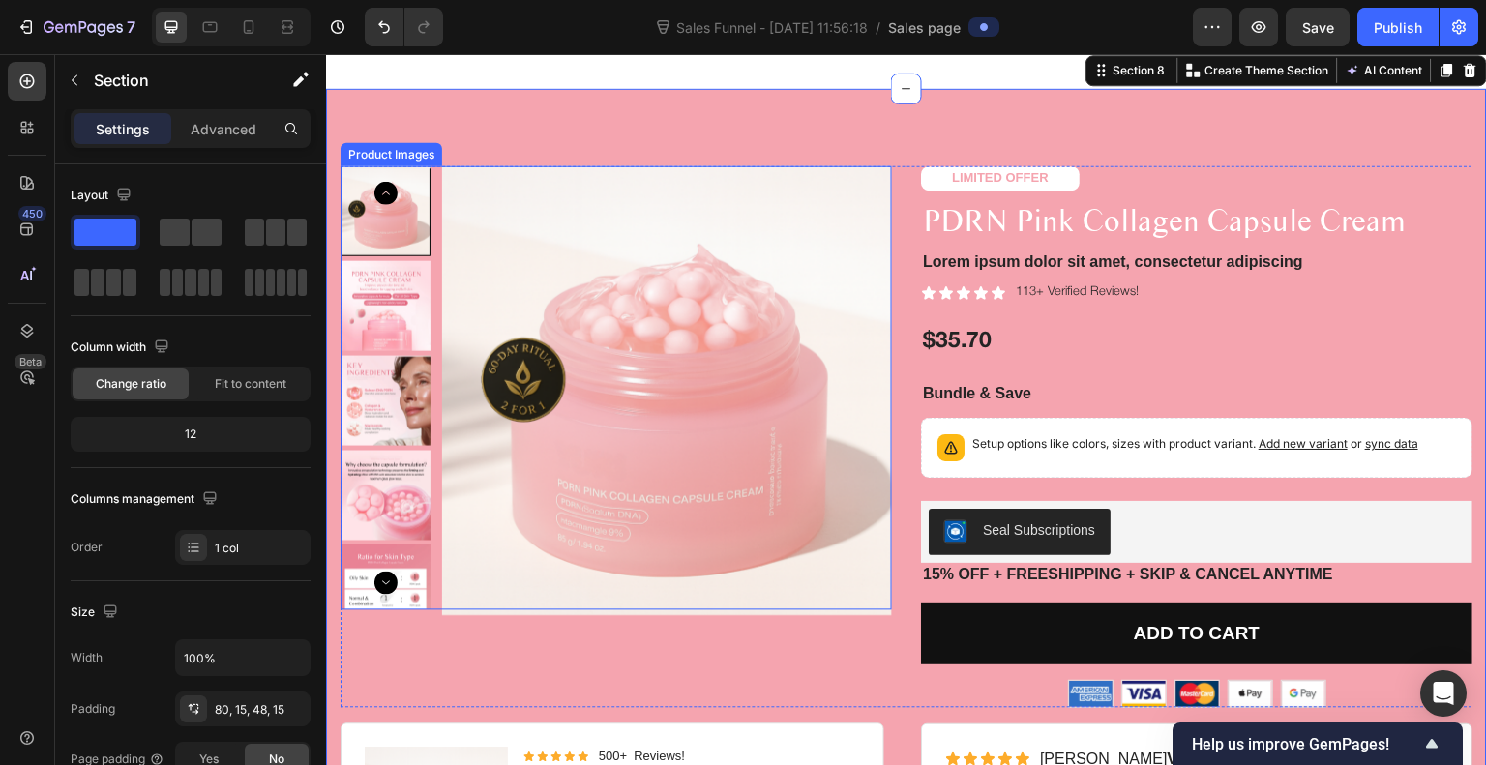
click at [793, 376] on img at bounding box center [667, 391] width 450 height 450
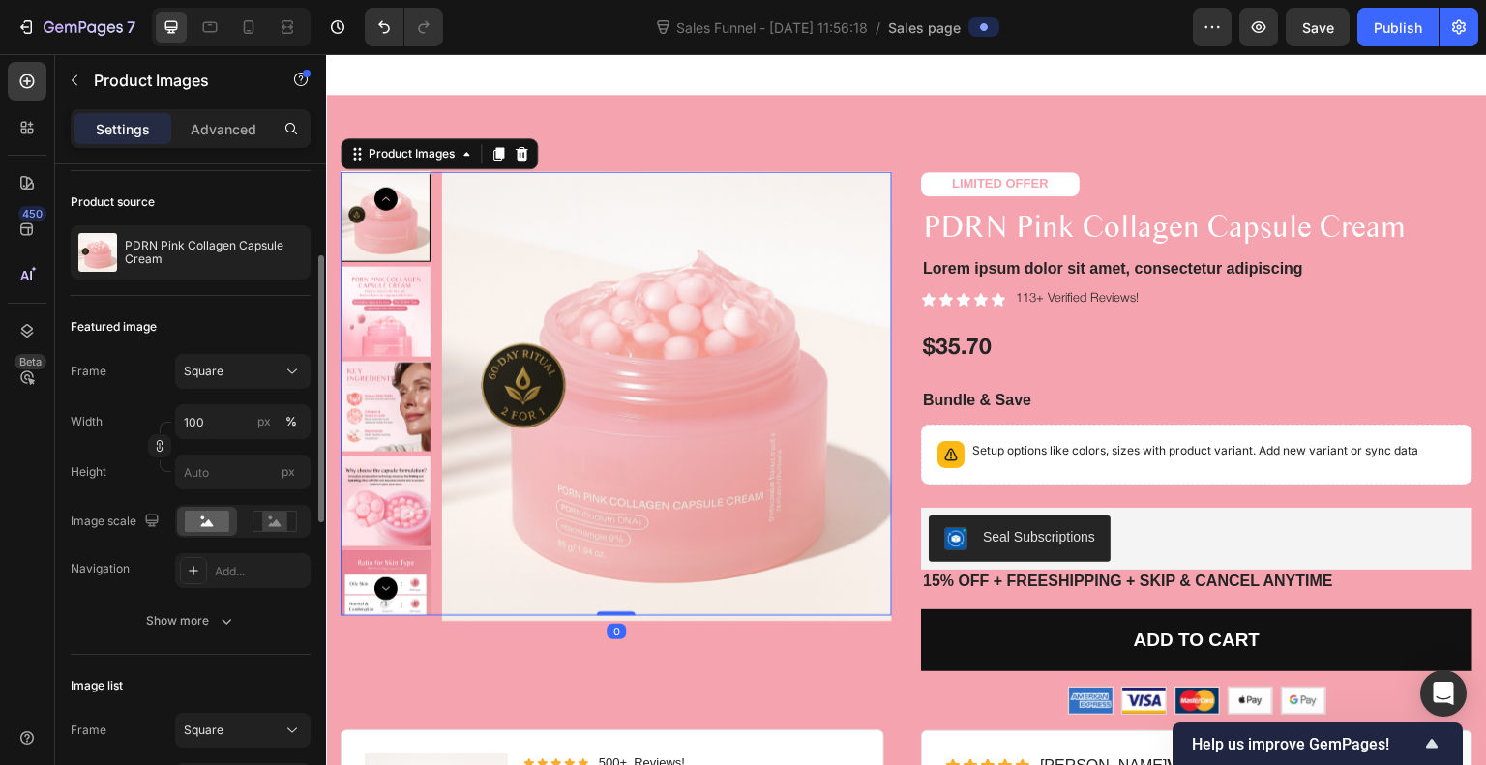
scroll to position [157, 0]
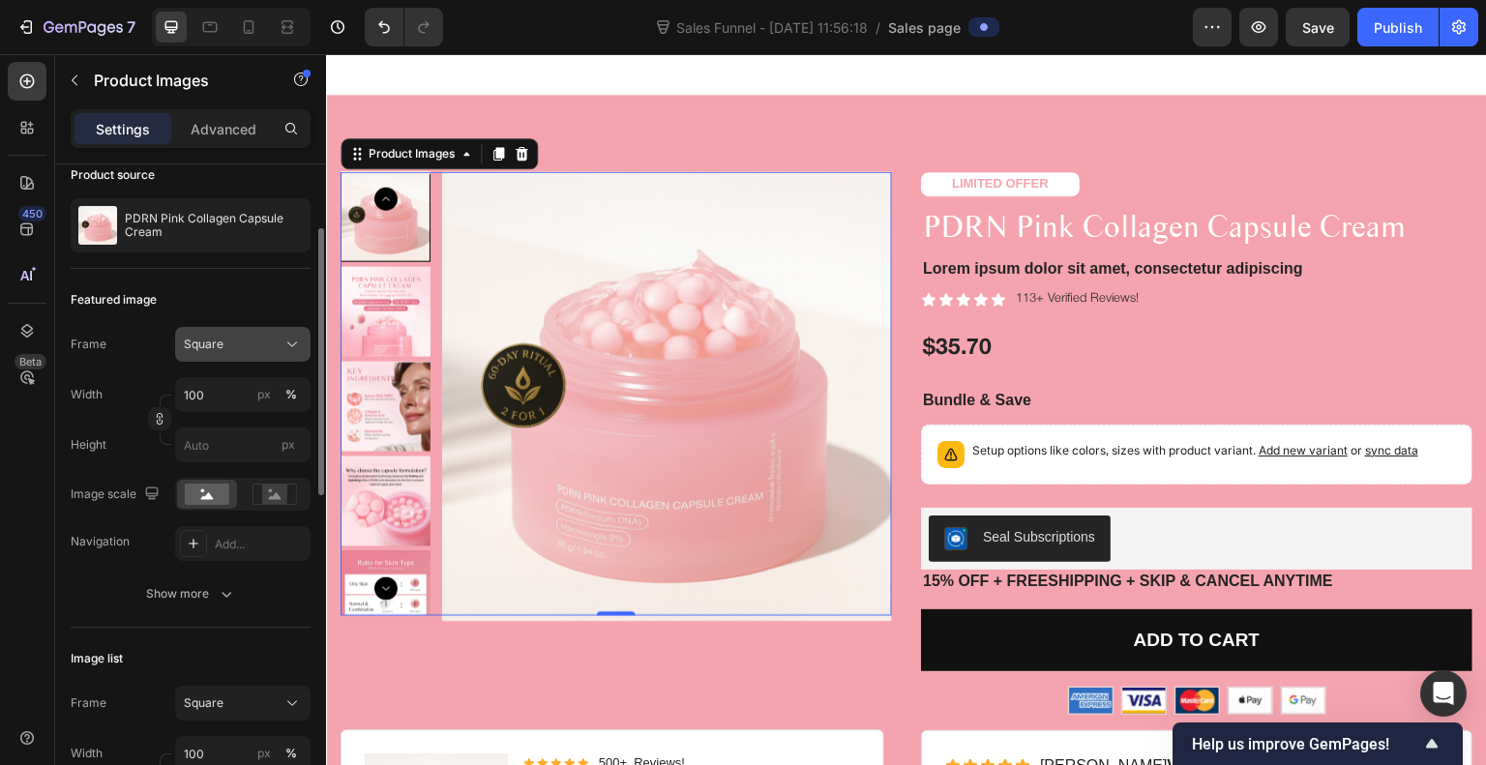
click at [238, 355] on button "Square" at bounding box center [242, 344] width 135 height 35
click at [264, 295] on div "Featured image" at bounding box center [191, 300] width 240 height 31
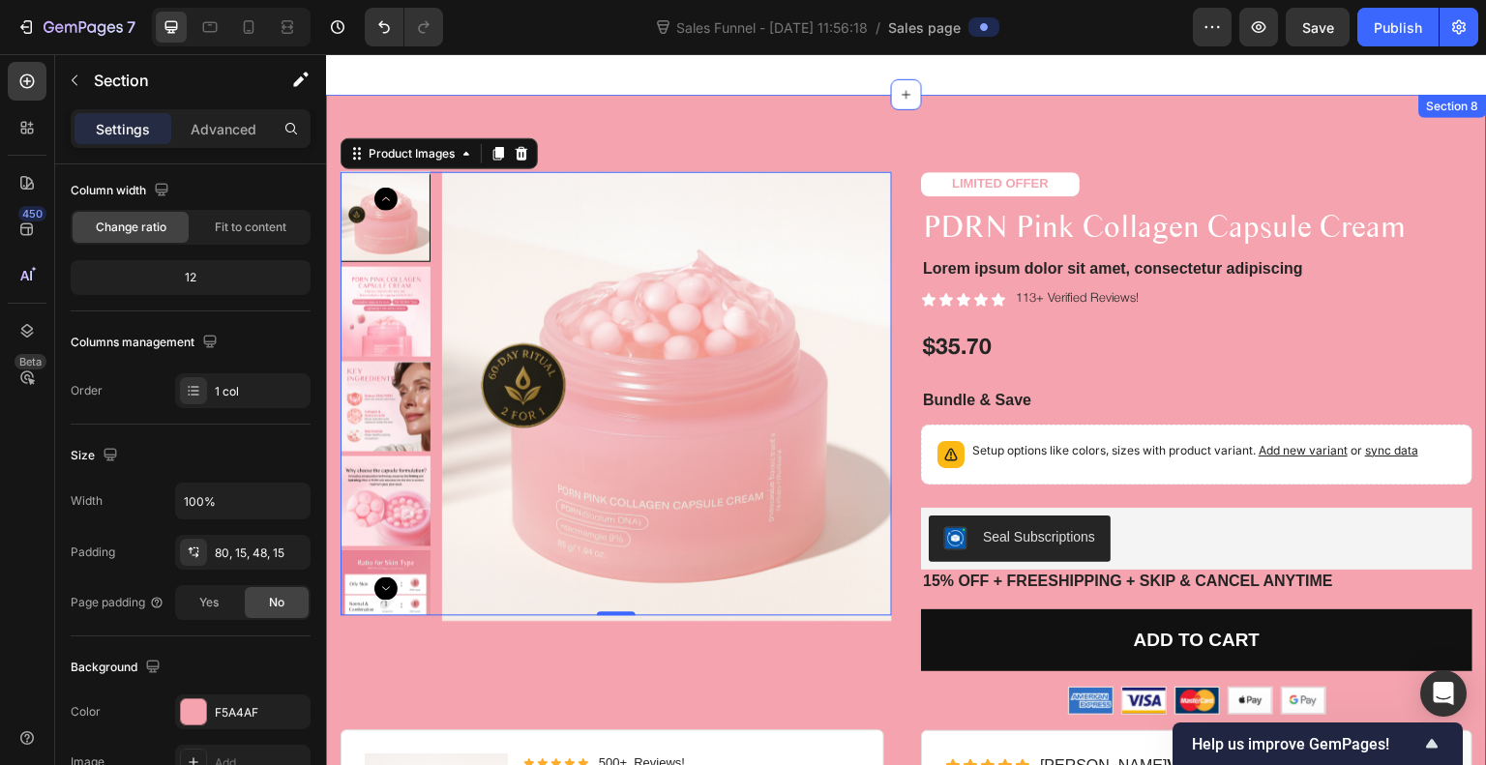
click at [711, 116] on div "Product Images 0 LIMITED OFFER Text Block PDRN Pink Collagen Capsule Cream Prod…" at bounding box center [906, 552] width 1161 height 914
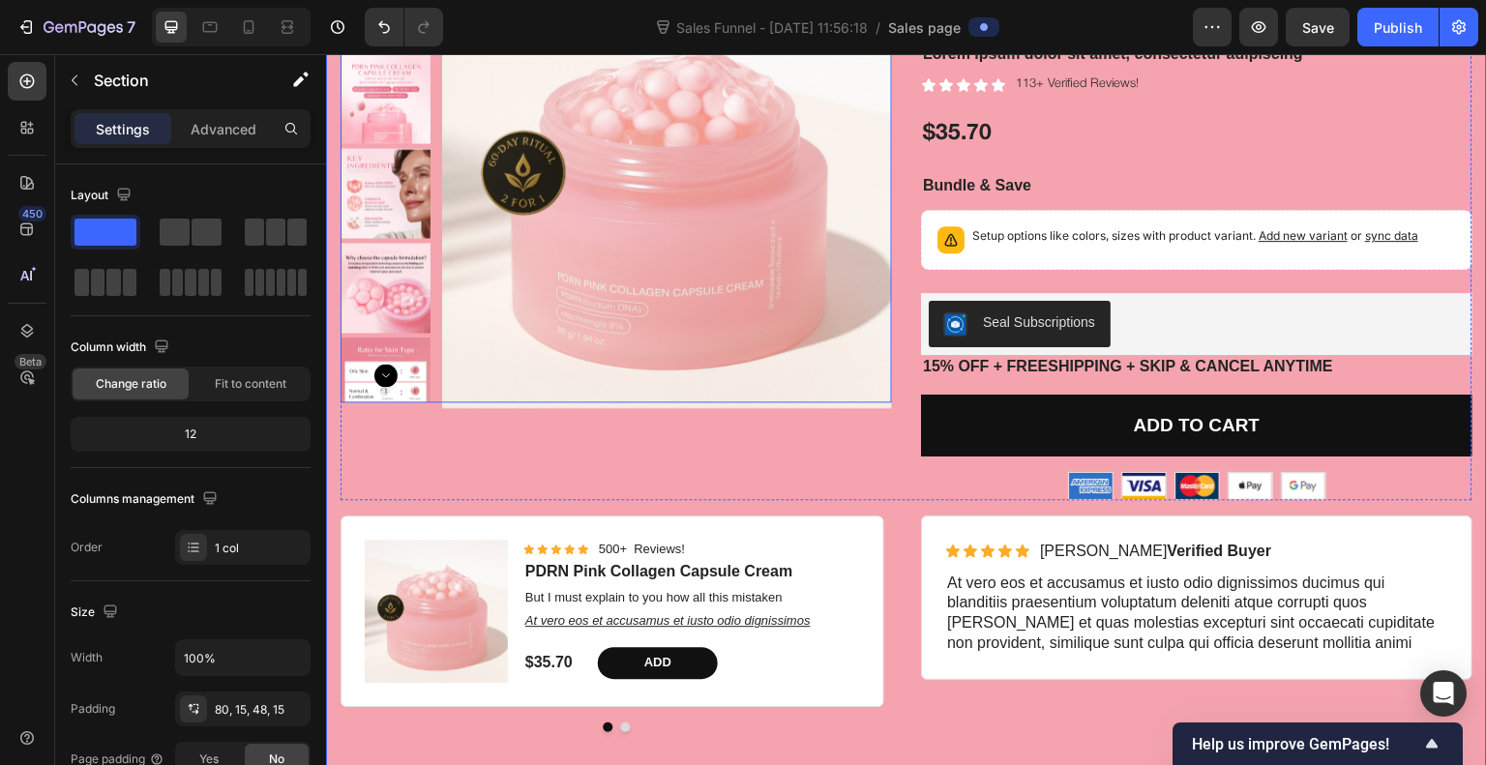
scroll to position [3863, 0]
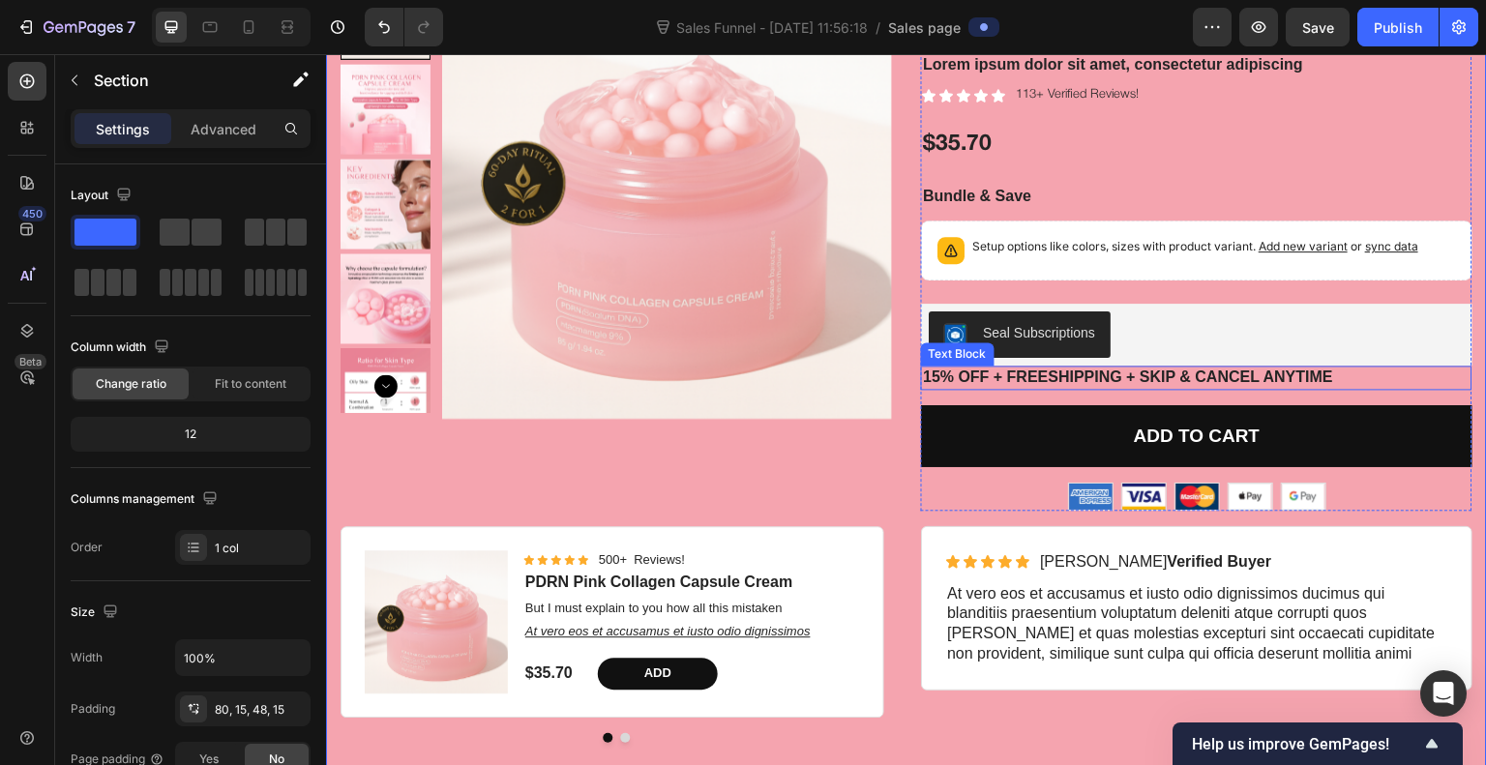
click at [1066, 370] on p "15% off + Freeshipping + Skip & Cancel Anytime" at bounding box center [1197, 378] width 548 height 20
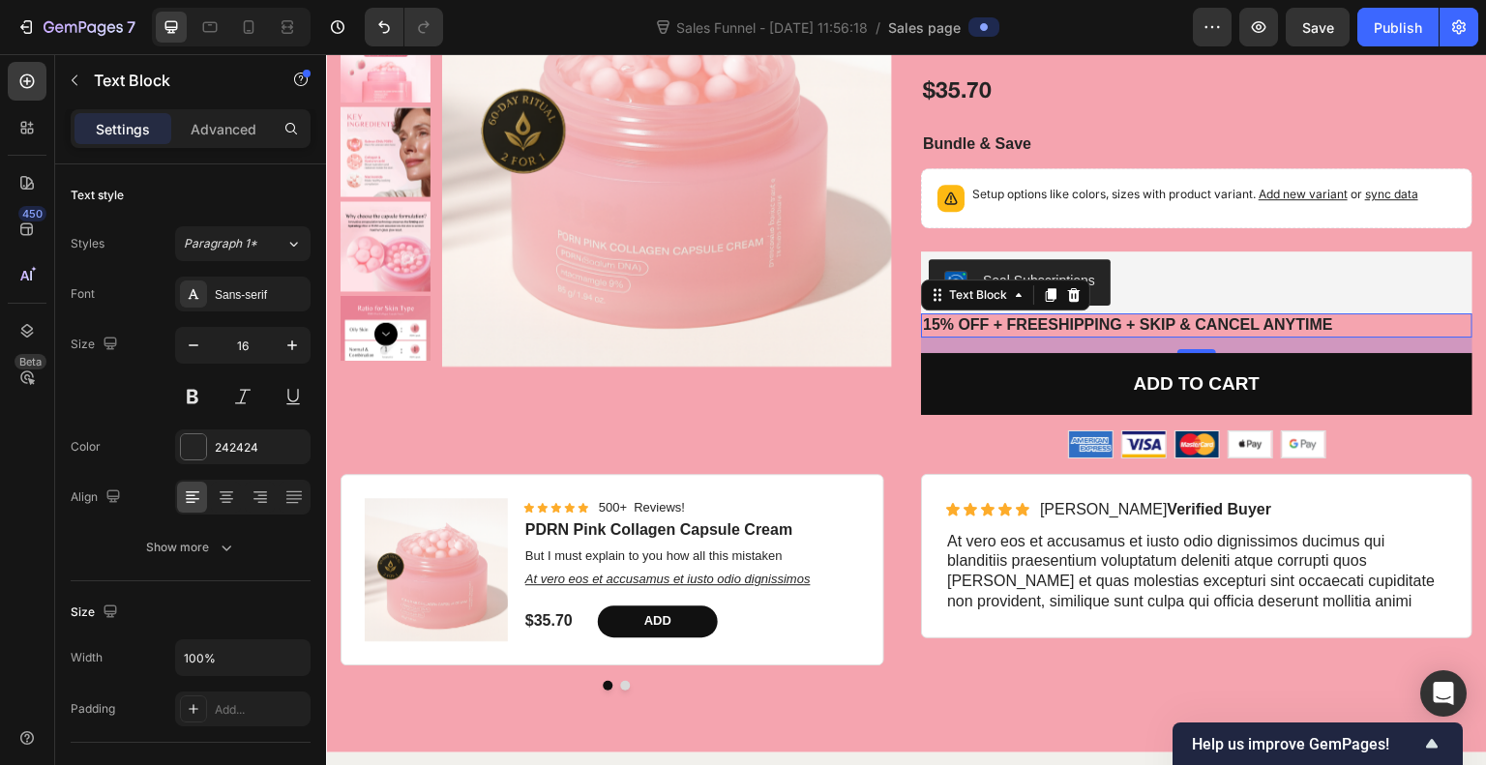
scroll to position [3916, 0]
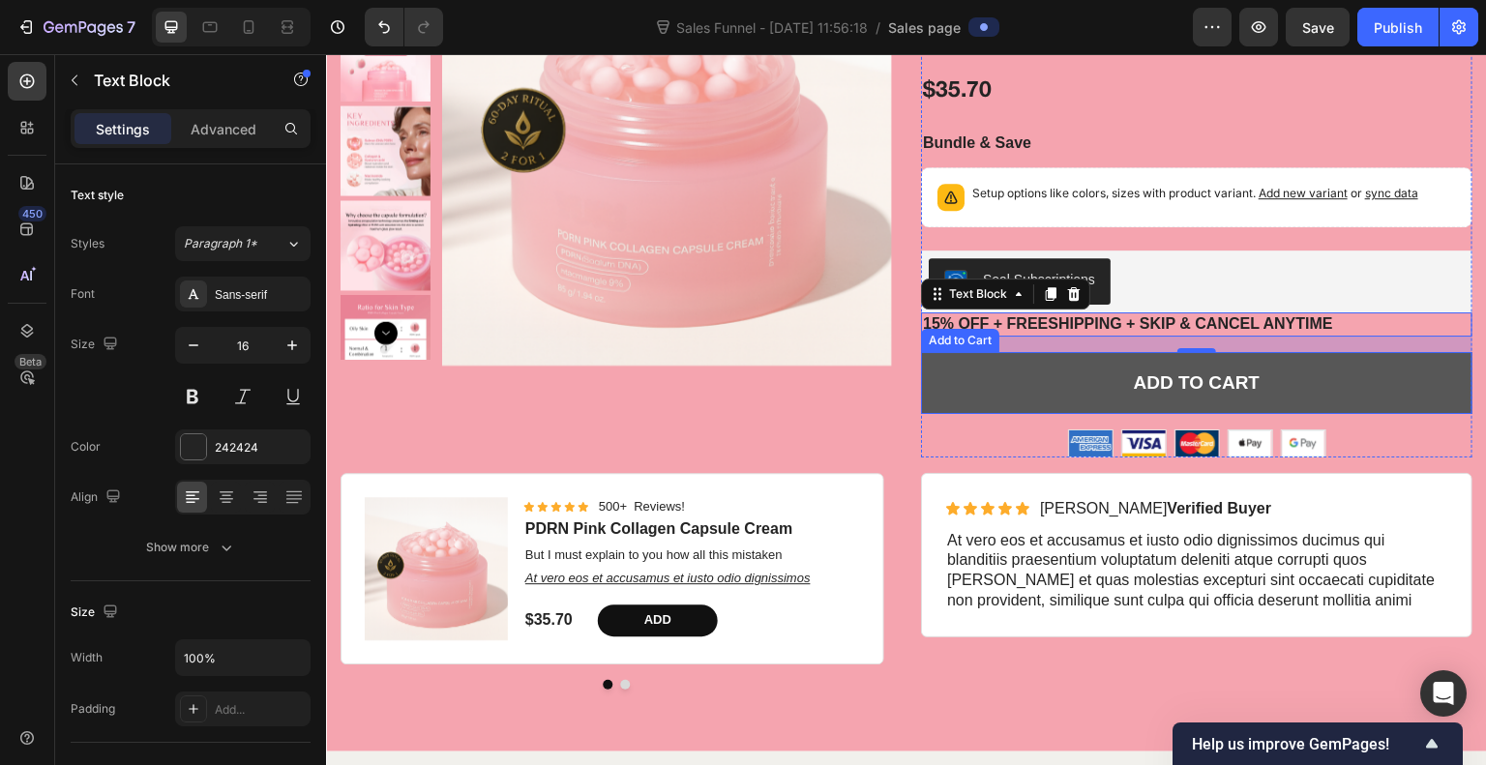
click at [925, 398] on button "Add to cart" at bounding box center [1197, 383] width 552 height 63
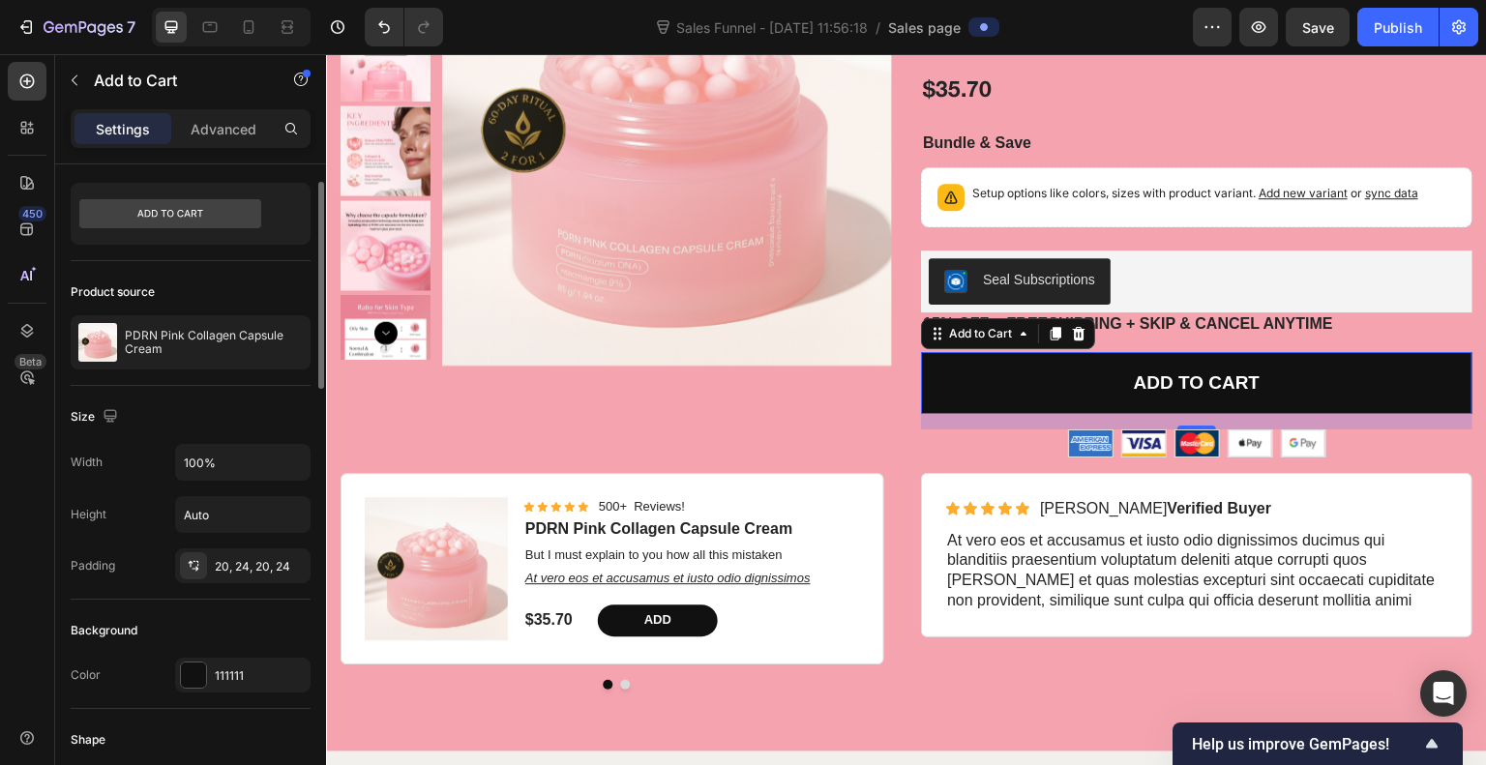
scroll to position [44, 0]
click at [195, 680] on div at bounding box center [193, 671] width 25 height 25
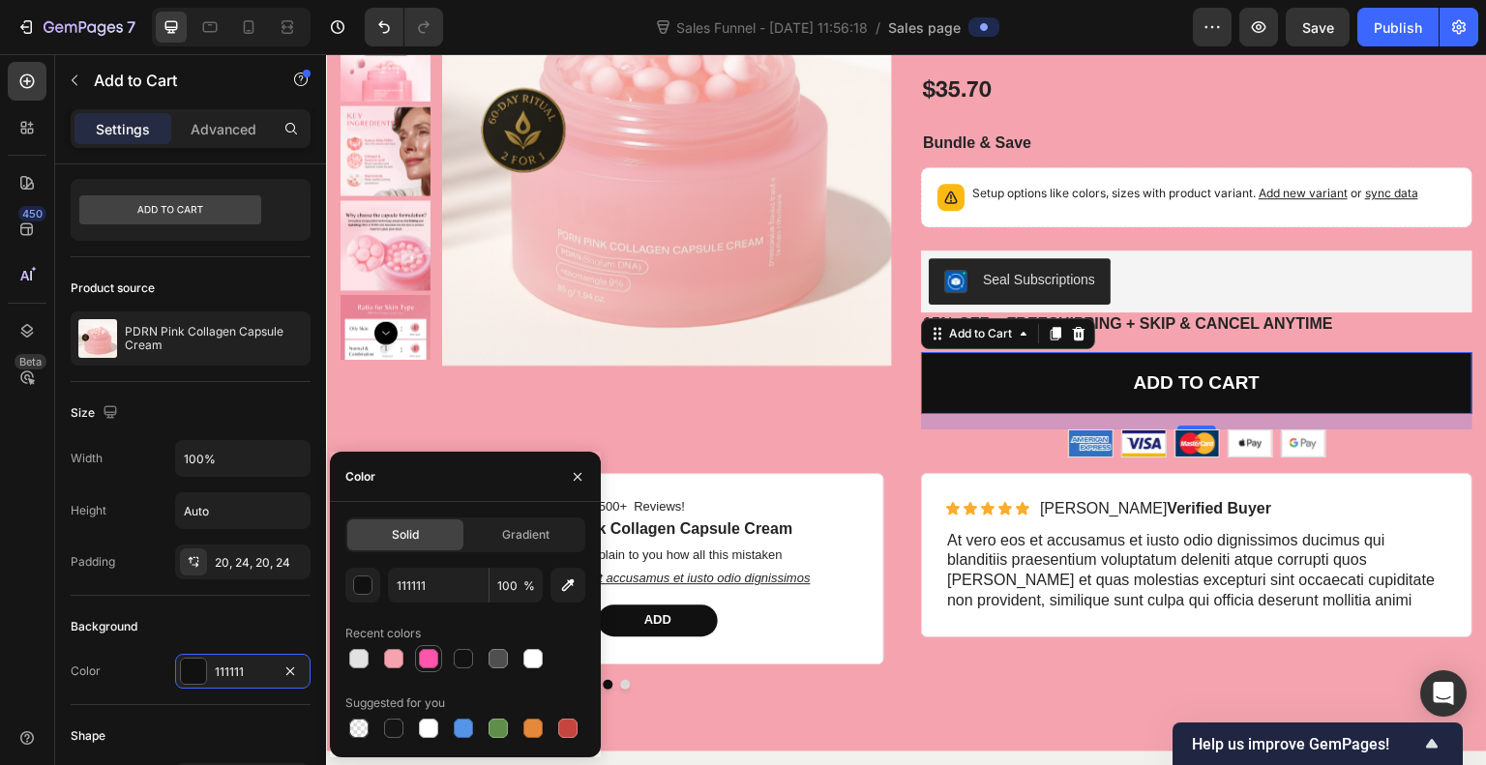
click at [427, 660] on div at bounding box center [428, 658] width 19 height 19
type input "FF55AA"
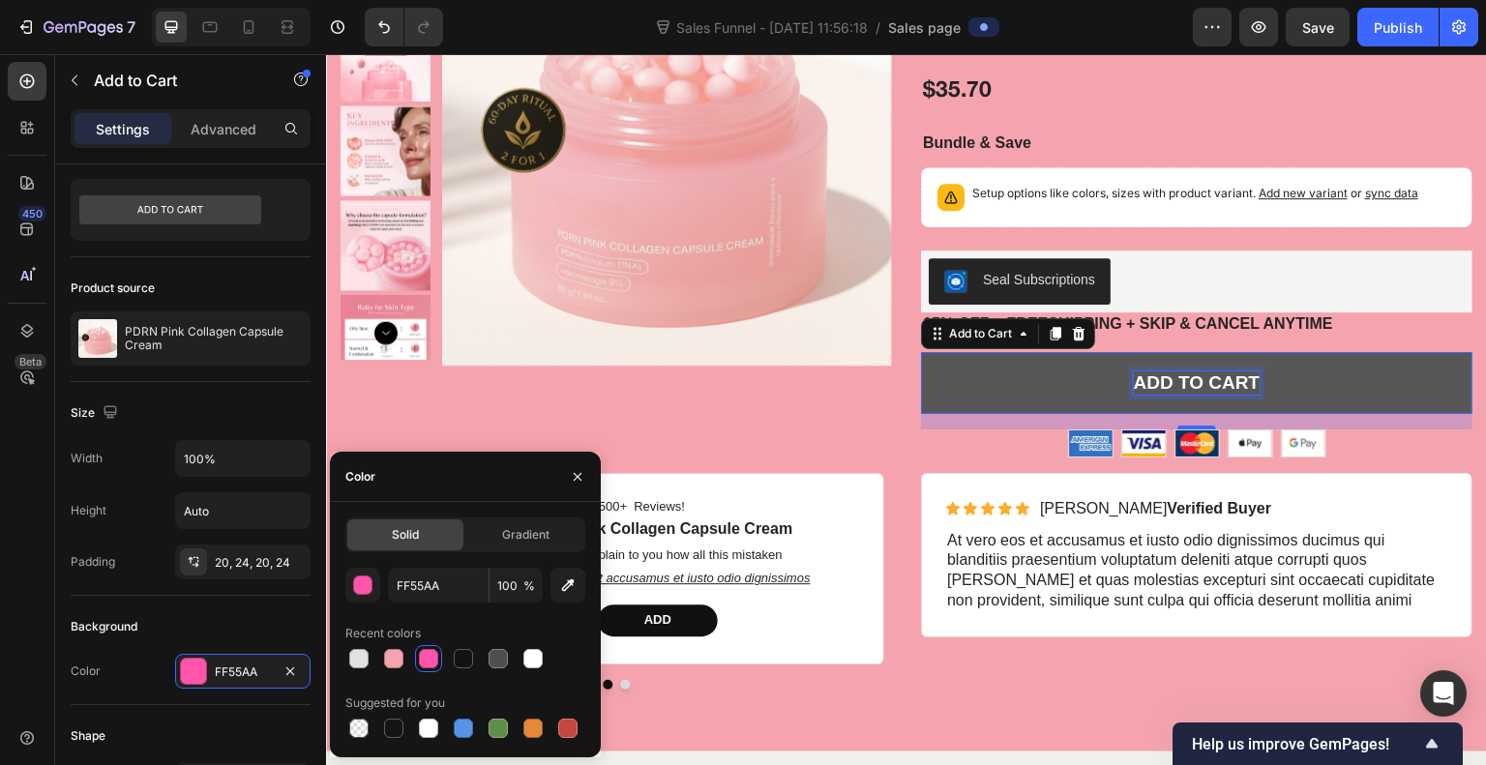
click at [1185, 382] on p "Add to cart" at bounding box center [1197, 384] width 127 height 24
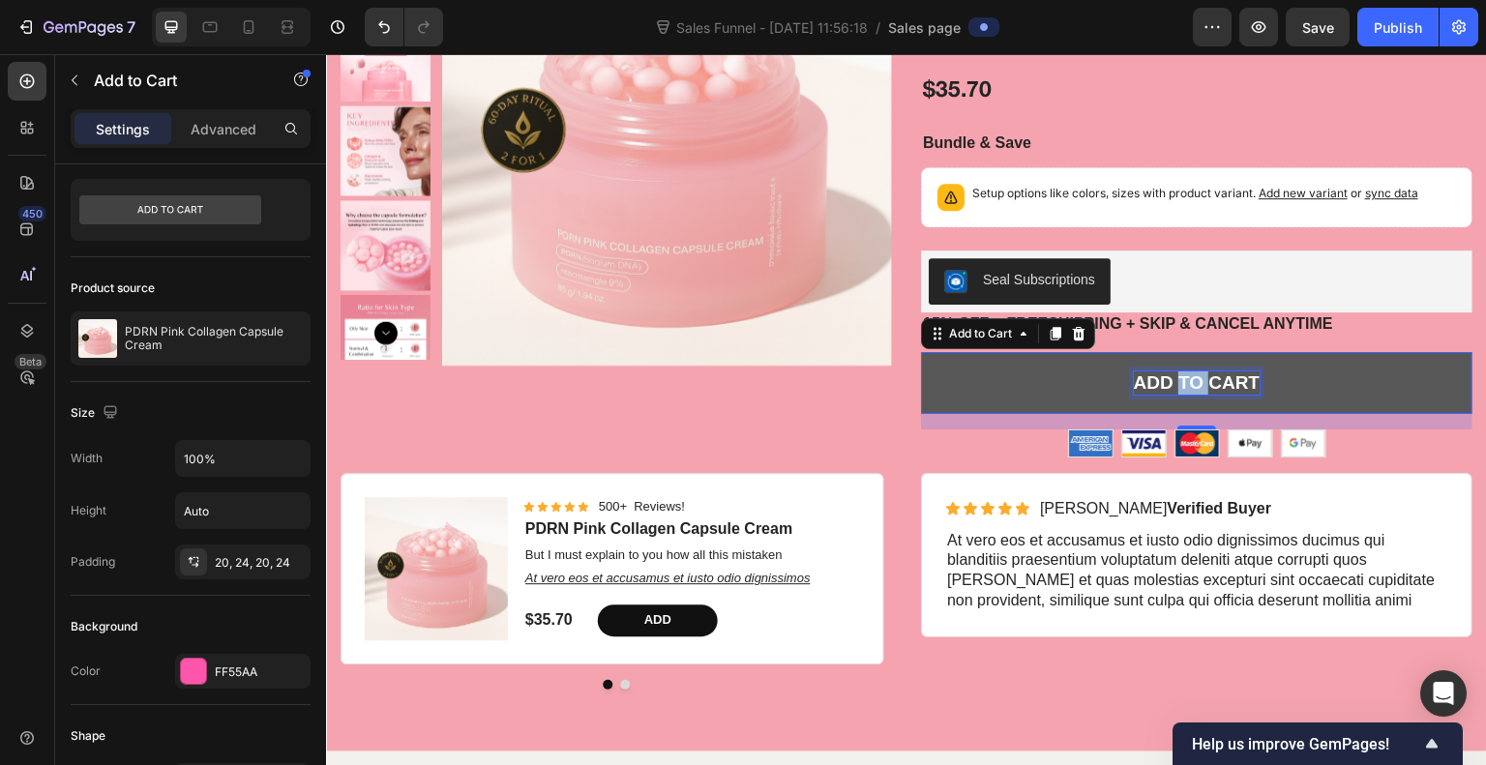
click at [1185, 382] on p "Add to cart" at bounding box center [1197, 384] width 127 height 24
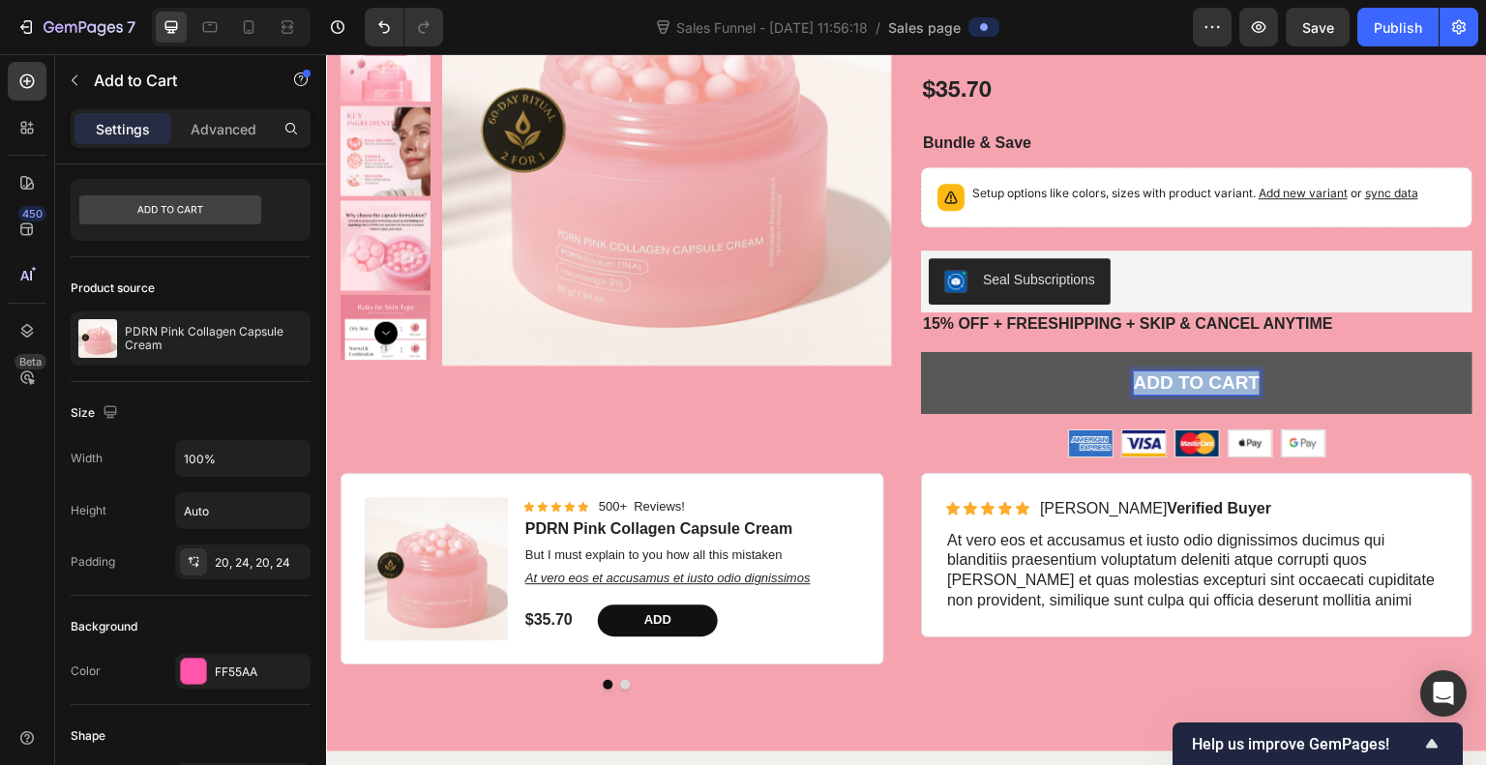
click at [1185, 382] on p "Add to cart" at bounding box center [1197, 384] width 127 height 24
click at [921, 352] on button "GE" at bounding box center [1197, 383] width 552 height 63
click at [921, 352] on button "GET YOUR" at bounding box center [1197, 383] width 552 height 63
click at [921, 352] on button "GET YOUR GLOW" at bounding box center [1197, 383] width 552 height 63
click at [1327, 387] on button "GET YOUR GLOW RITUAL" at bounding box center [1197, 383] width 552 height 63
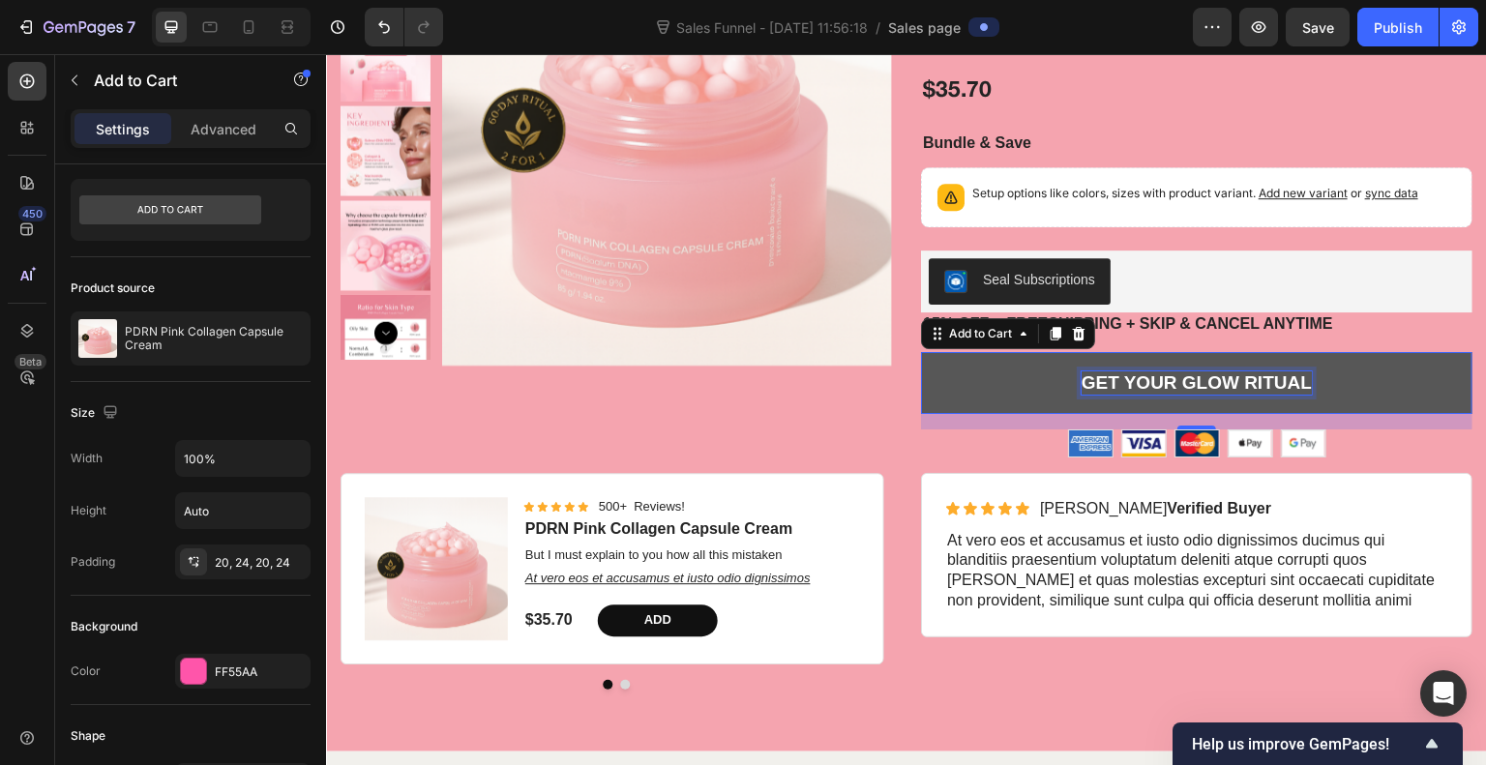
click at [1255, 384] on p "GET YOUR GLOW RITUAL" at bounding box center [1197, 384] width 230 height 24
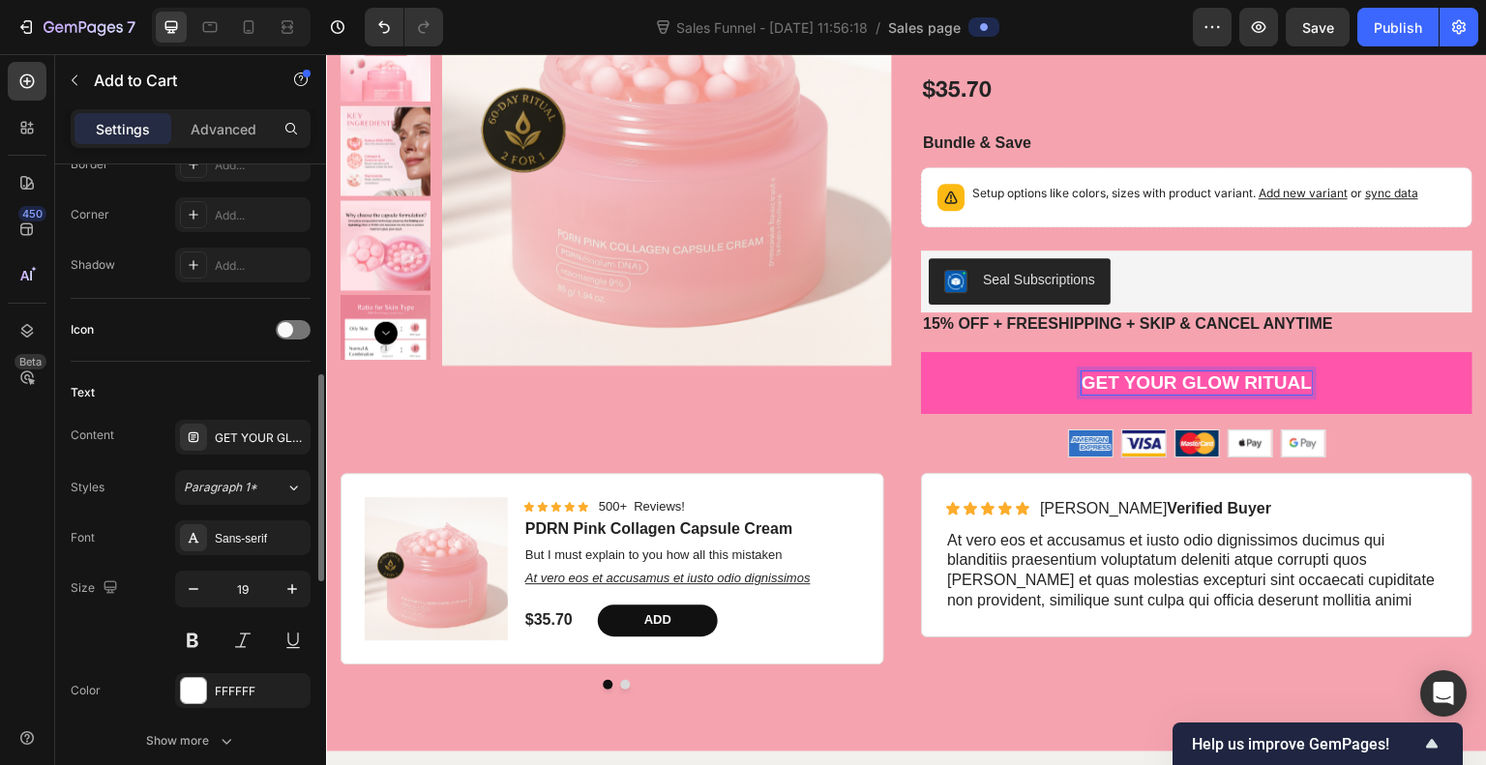
scroll to position [661, 0]
click at [235, 537] on div "Sans-serif" at bounding box center [260, 537] width 91 height 17
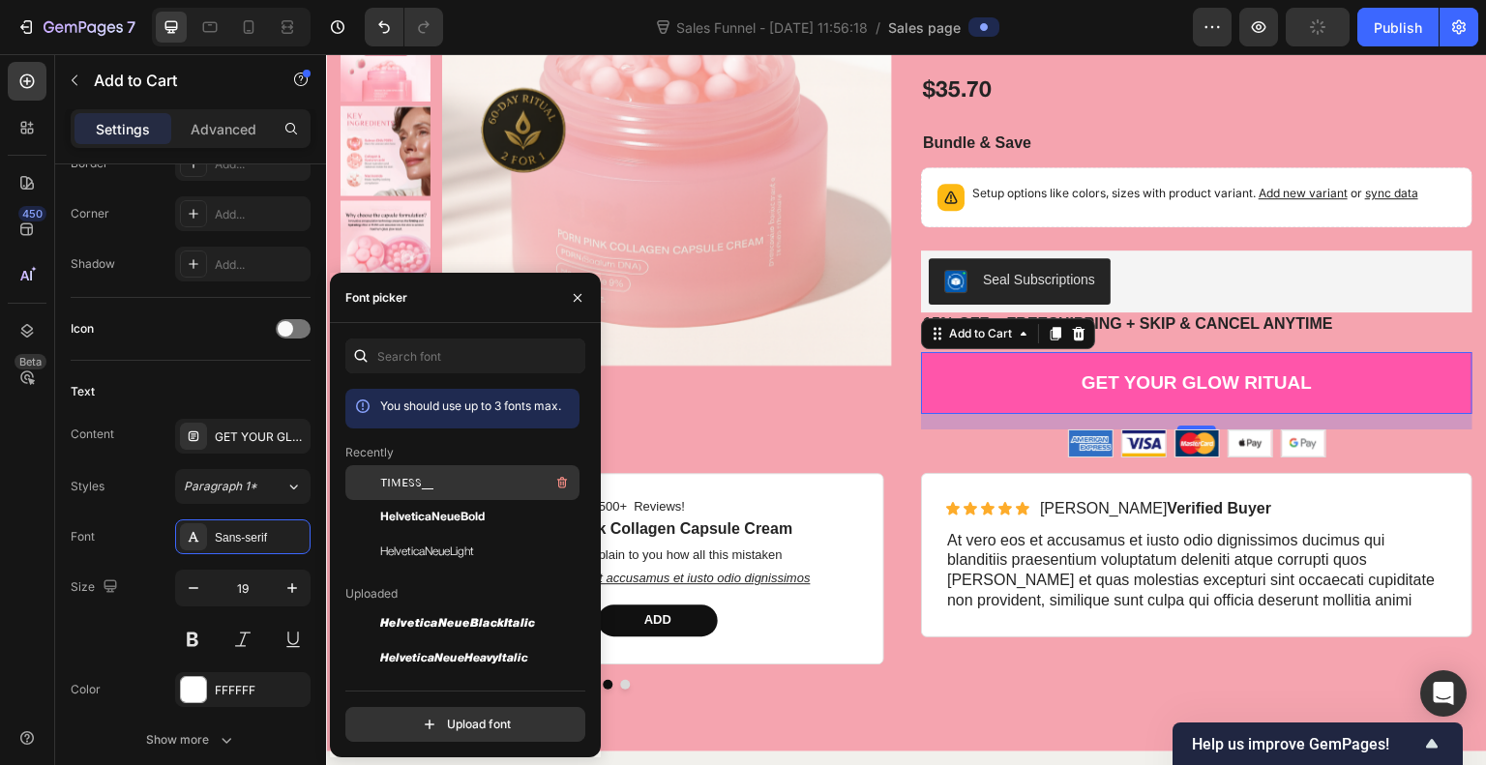
click at [424, 474] on span "TIMESS__" at bounding box center [406, 482] width 53 height 17
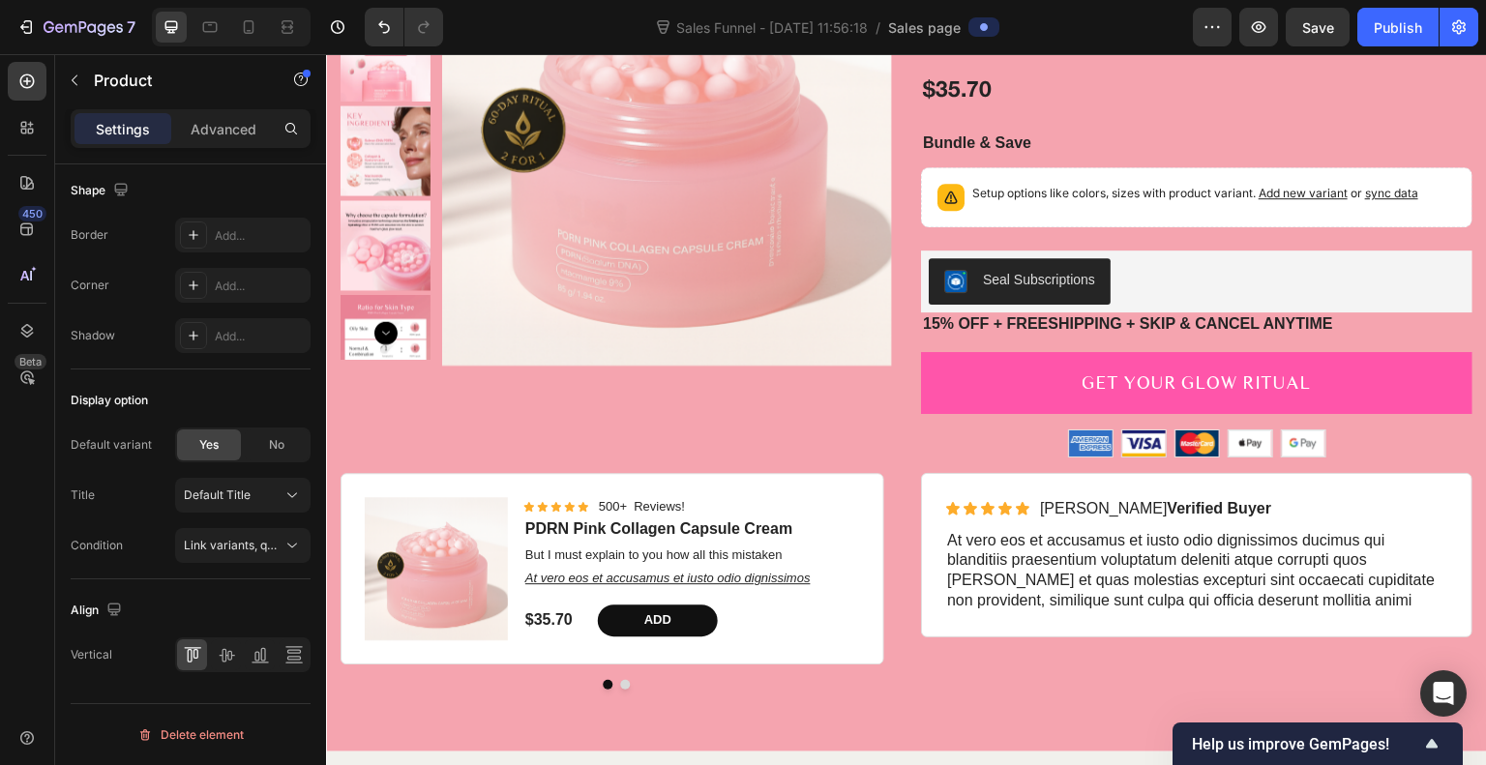
scroll to position [0, 0]
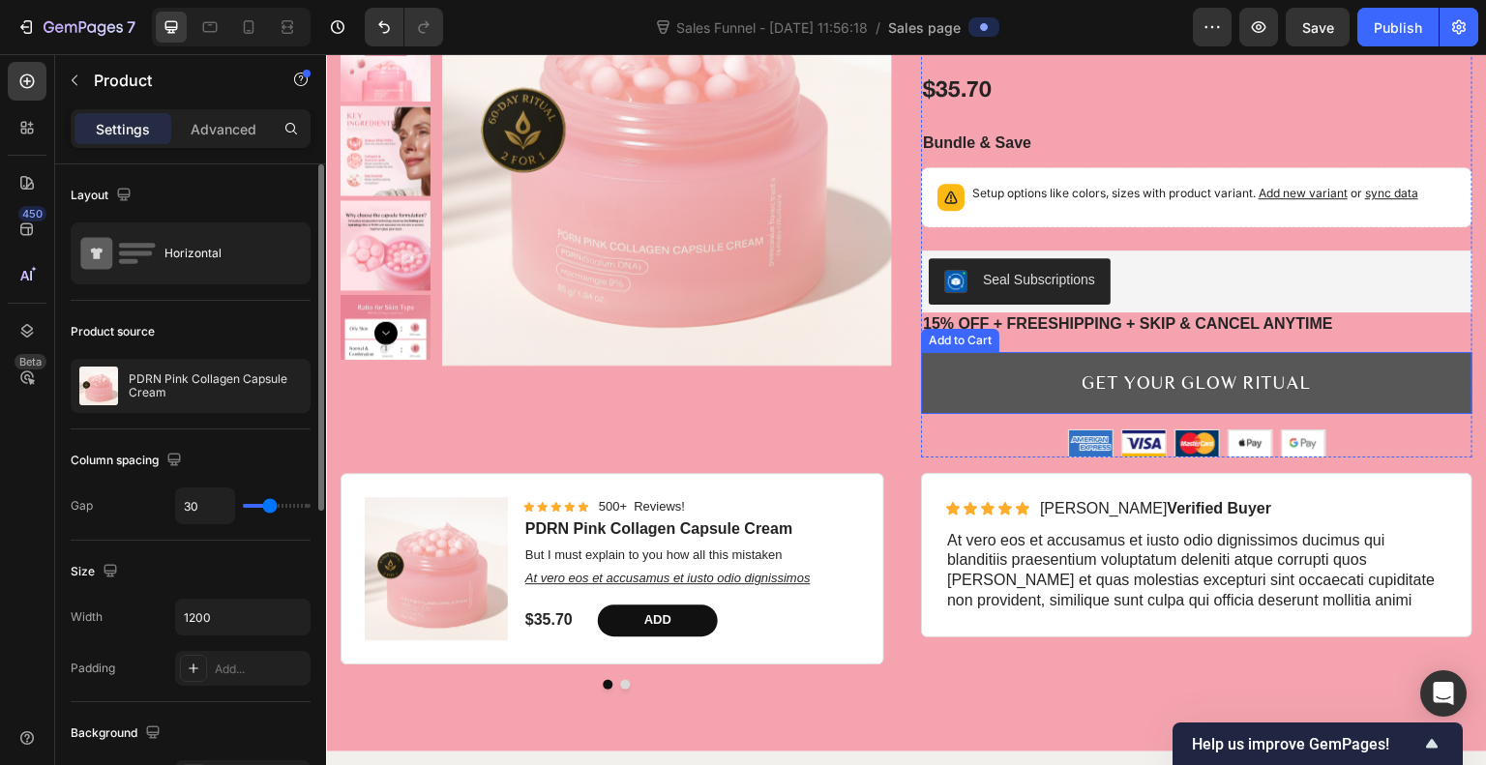
click at [982, 385] on button "GET YOUR GLOW RITUAL" at bounding box center [1197, 383] width 552 height 63
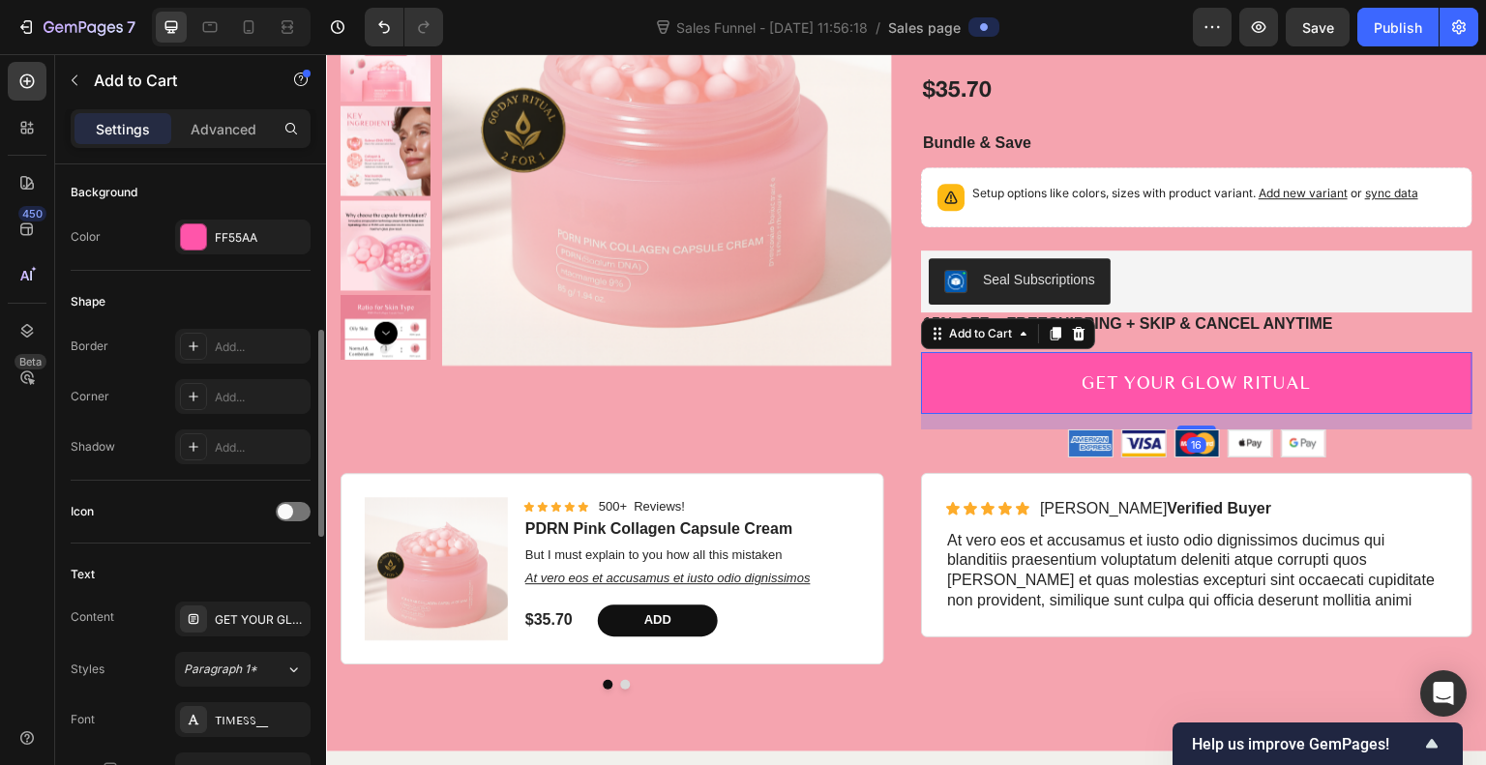
scroll to position [508, 0]
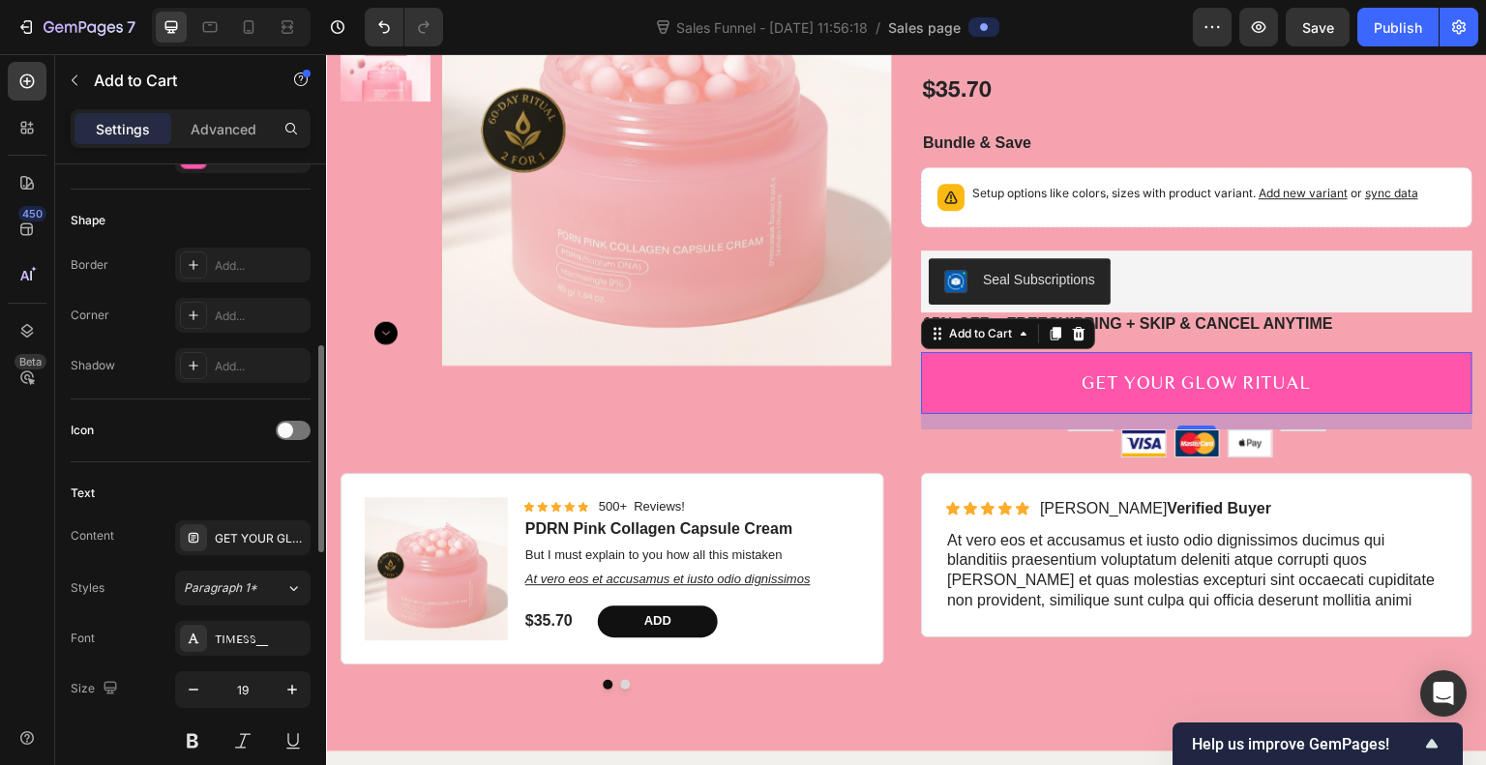
scroll to position [562, 0]
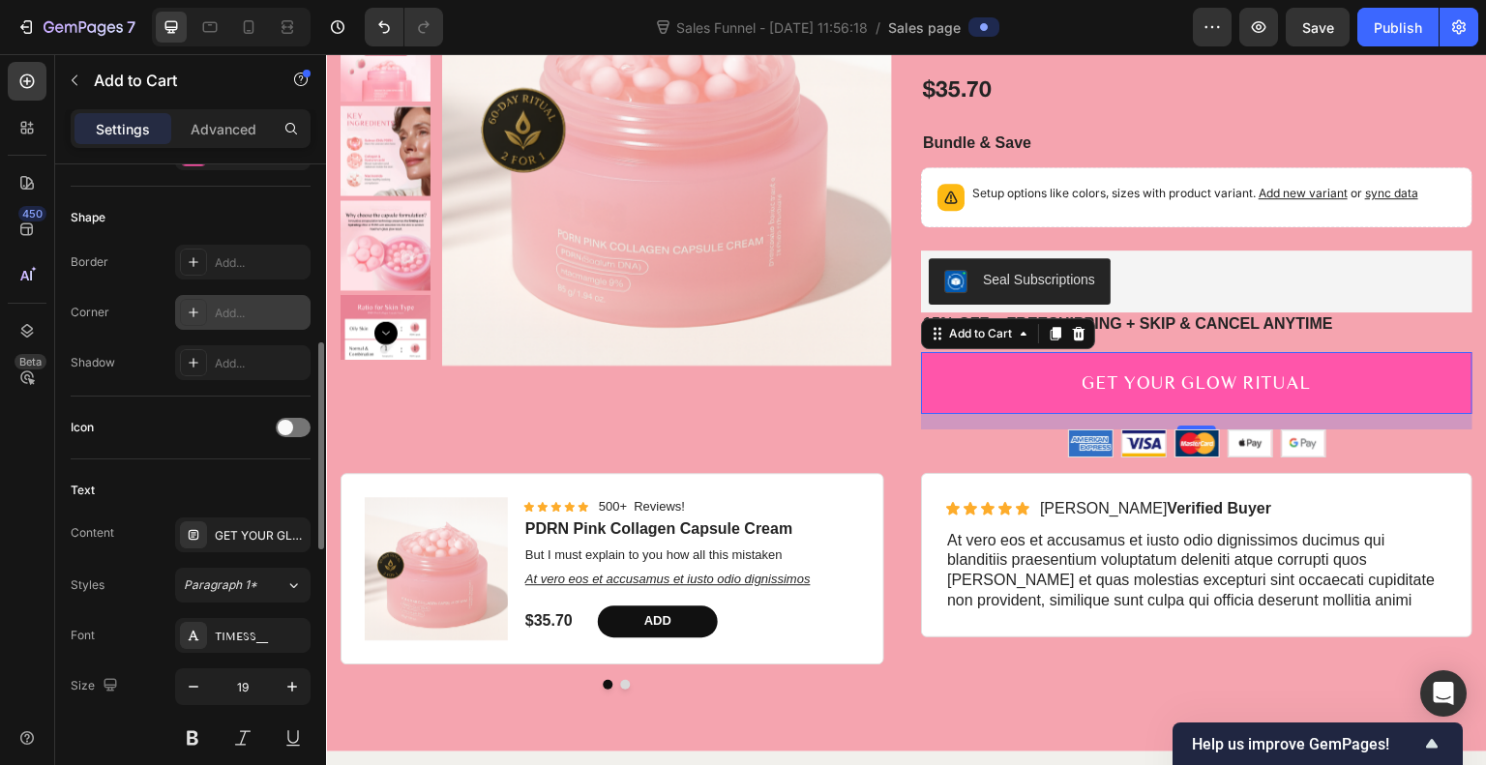
click at [239, 311] on div "Add..." at bounding box center [260, 313] width 91 height 17
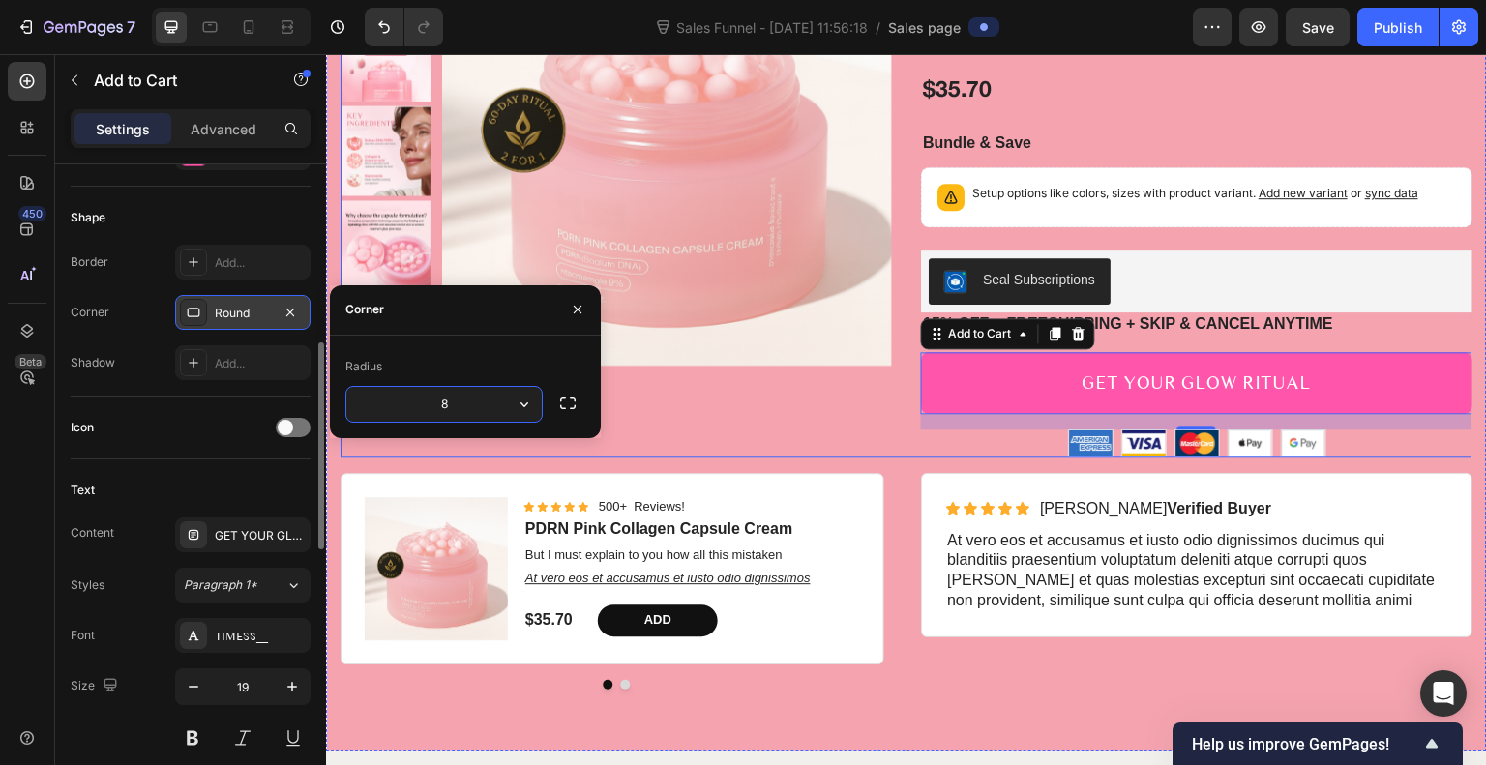
click at [814, 401] on div "Product Images" at bounding box center [617, 187] width 552 height 542
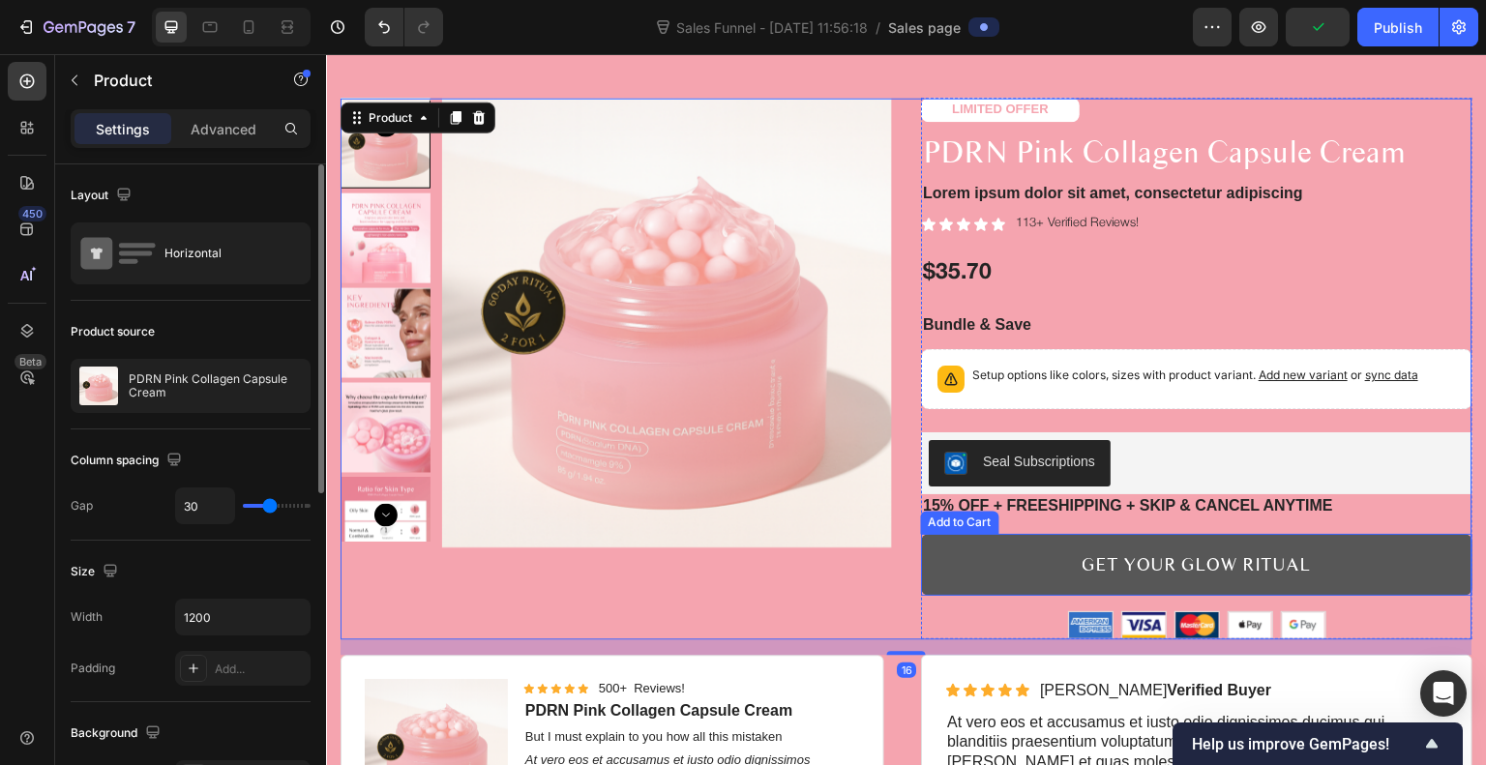
scroll to position [3733, 0]
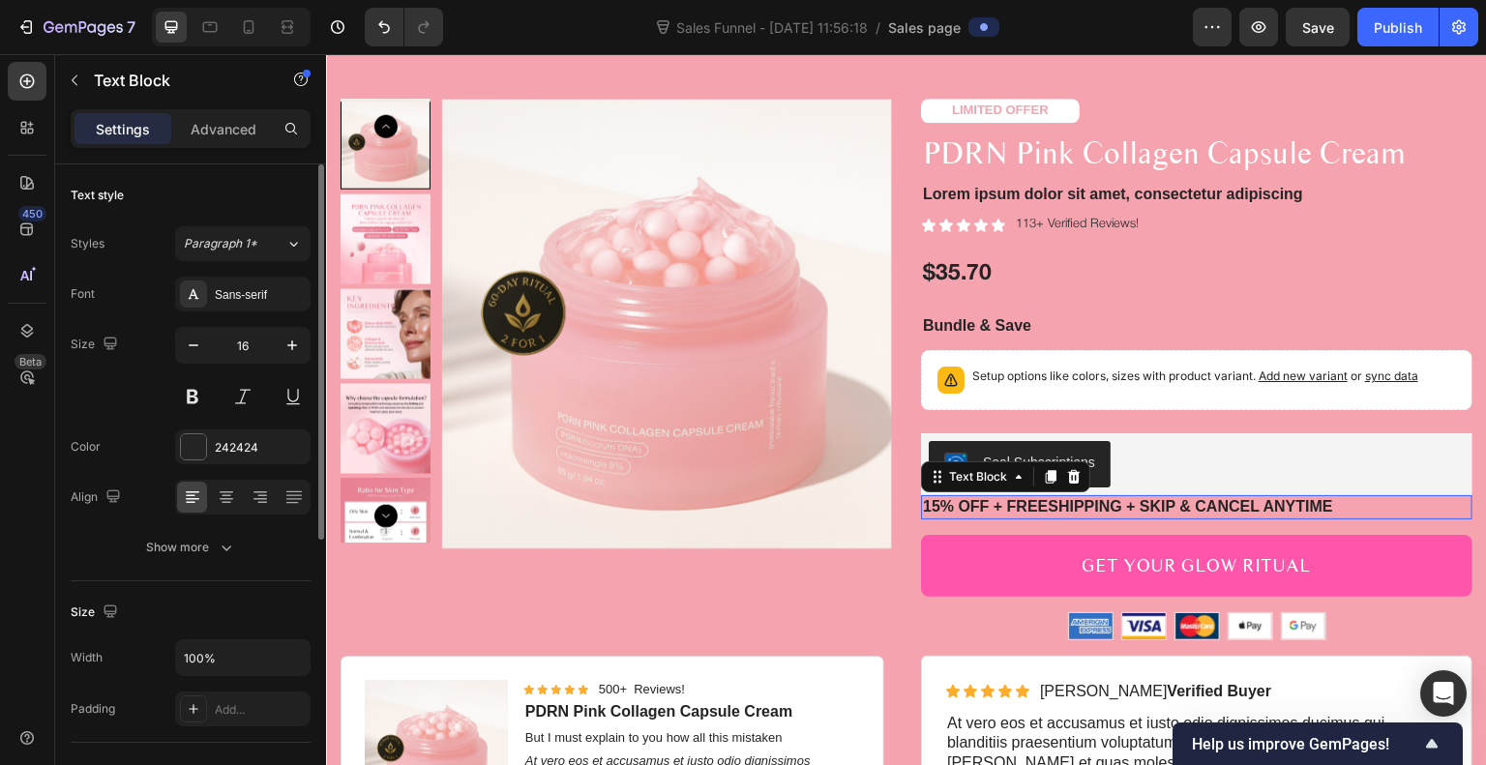
click at [1146, 508] on p "15% off + Freeshipping + Skip & Cancel Anytime" at bounding box center [1197, 507] width 548 height 20
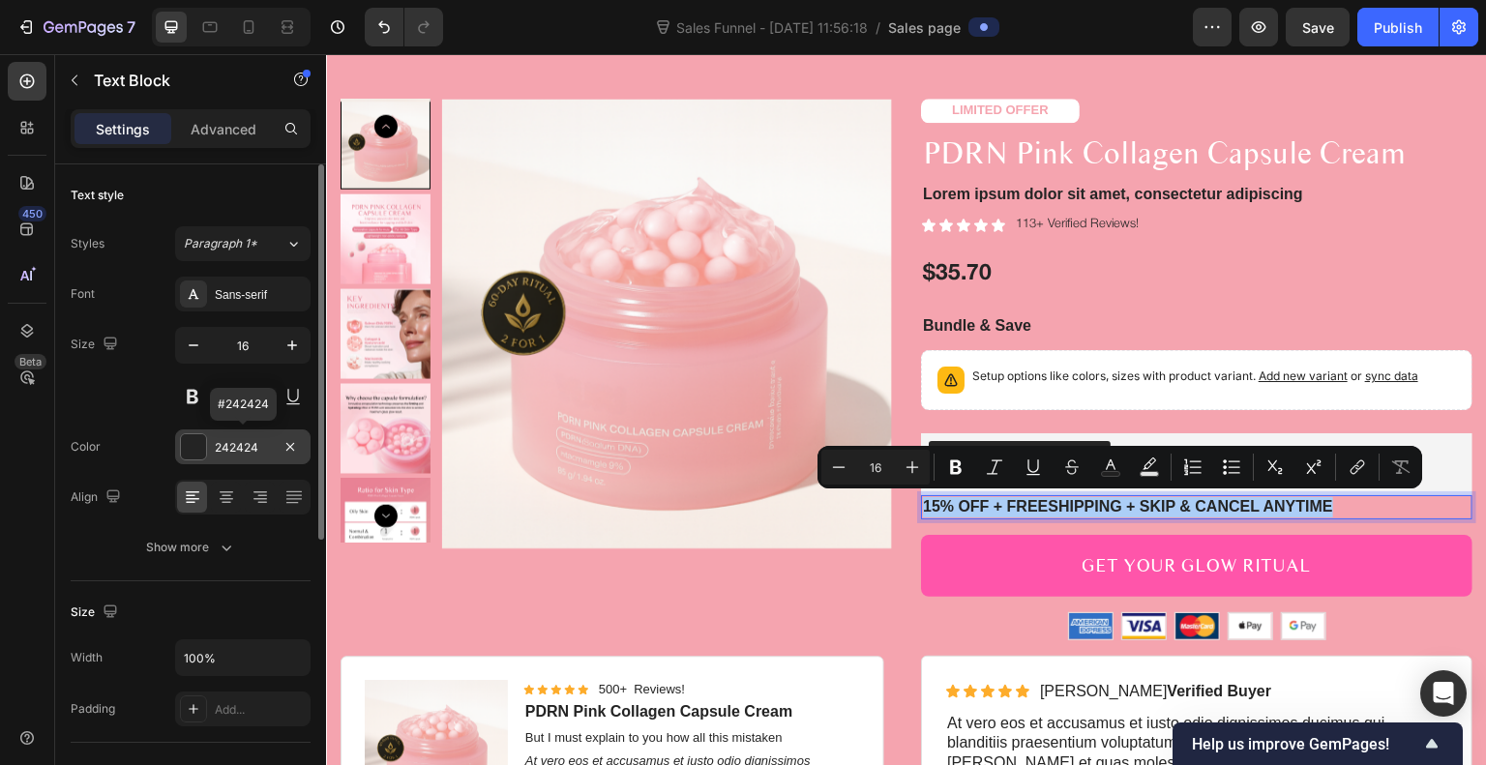
click at [193, 449] on div at bounding box center [193, 447] width 25 height 25
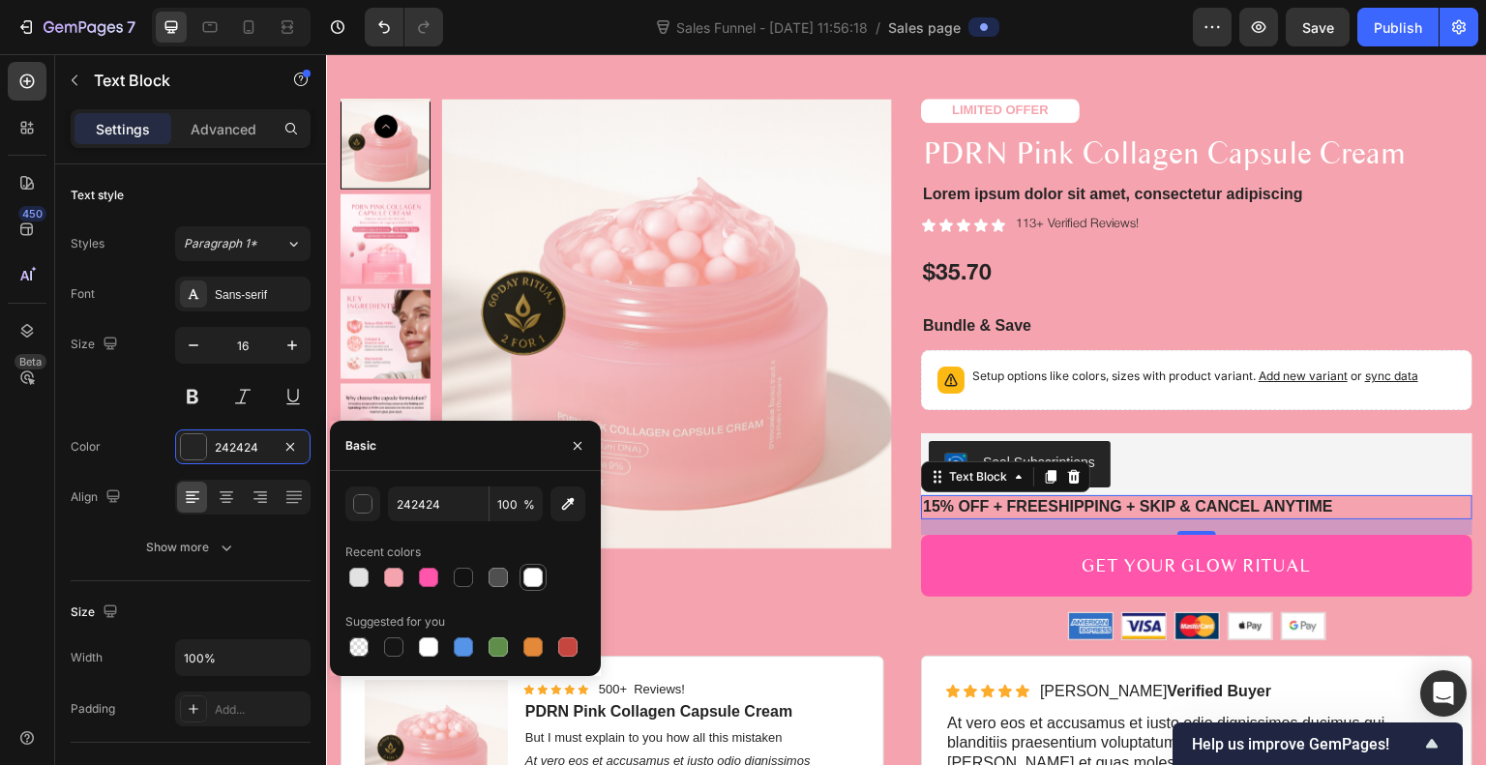
click at [532, 580] on div at bounding box center [533, 577] width 19 height 19
type input "FFFFFF"
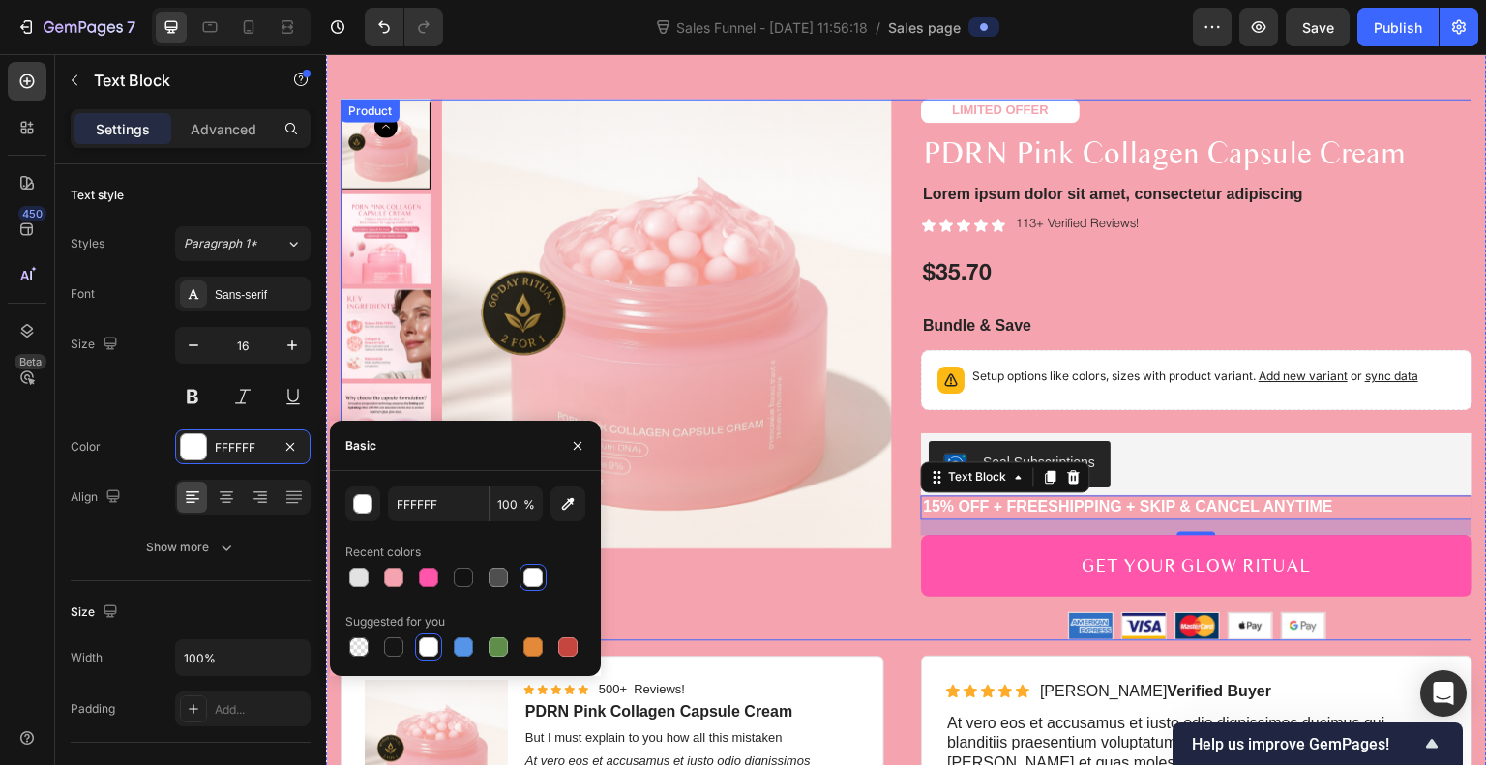
click at [836, 601] on div "Product Images" at bounding box center [617, 370] width 552 height 542
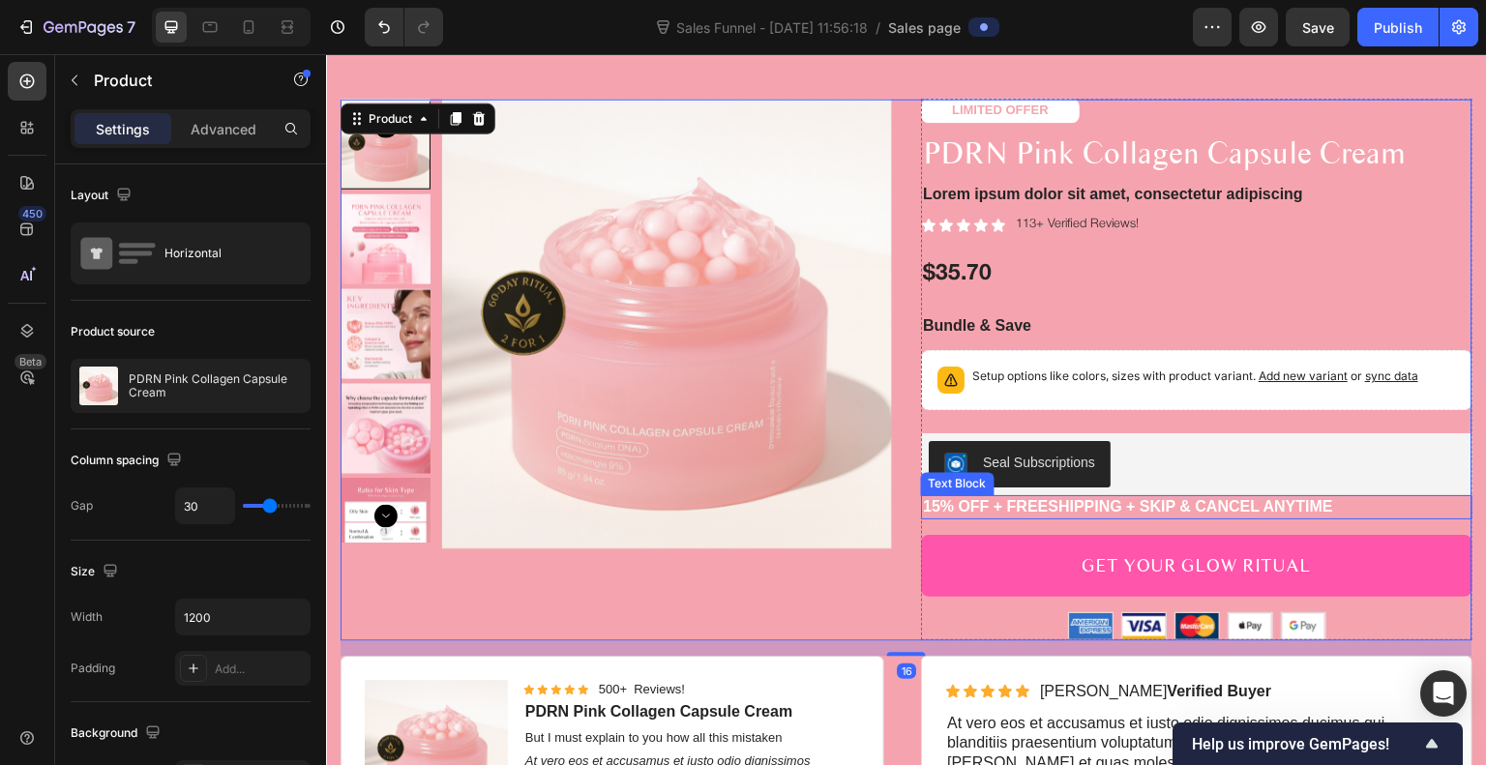
click at [995, 508] on p "15% off + Freeshipping + Skip & Cancel Anytime" at bounding box center [1197, 507] width 548 height 20
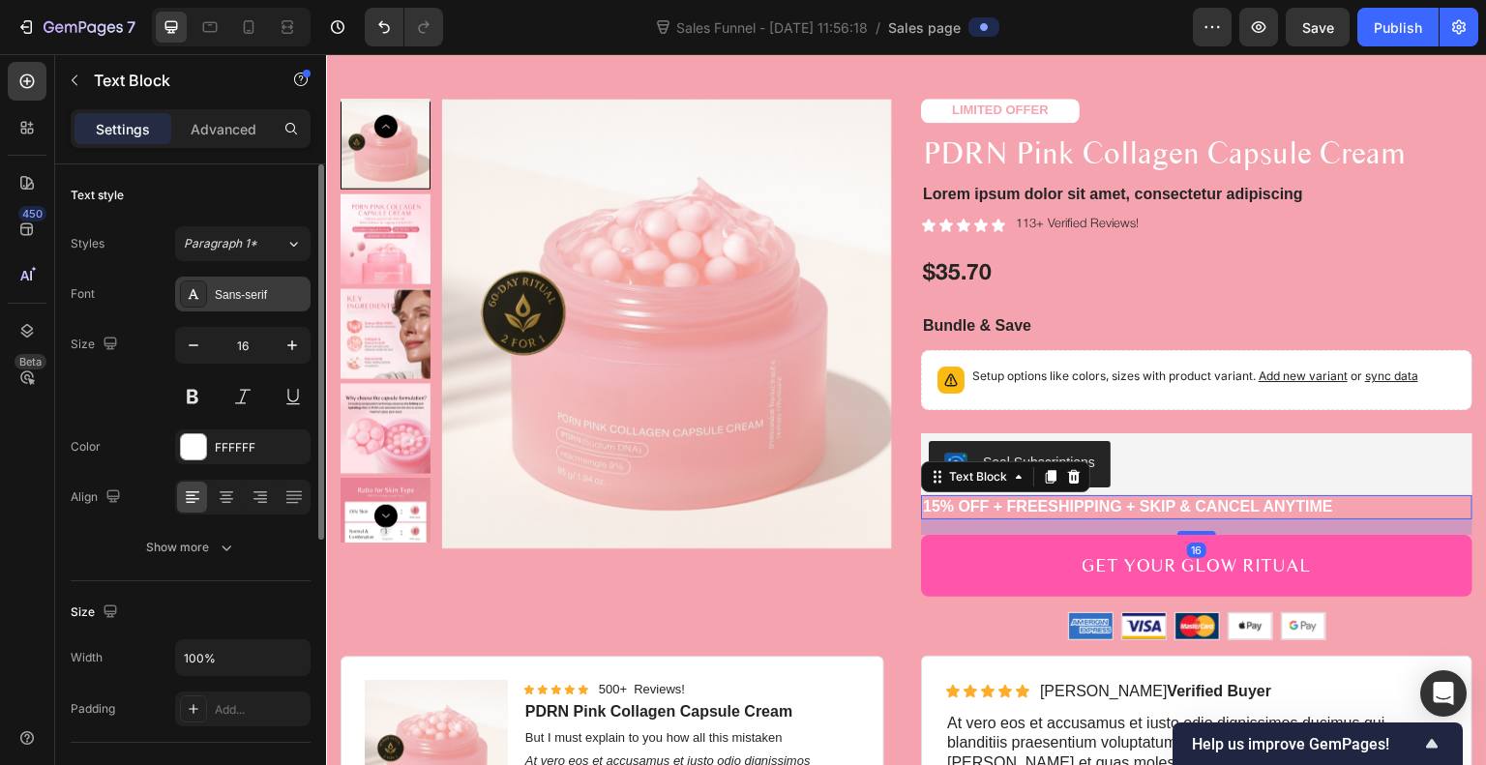
click at [235, 295] on div "Sans-serif" at bounding box center [260, 294] width 91 height 17
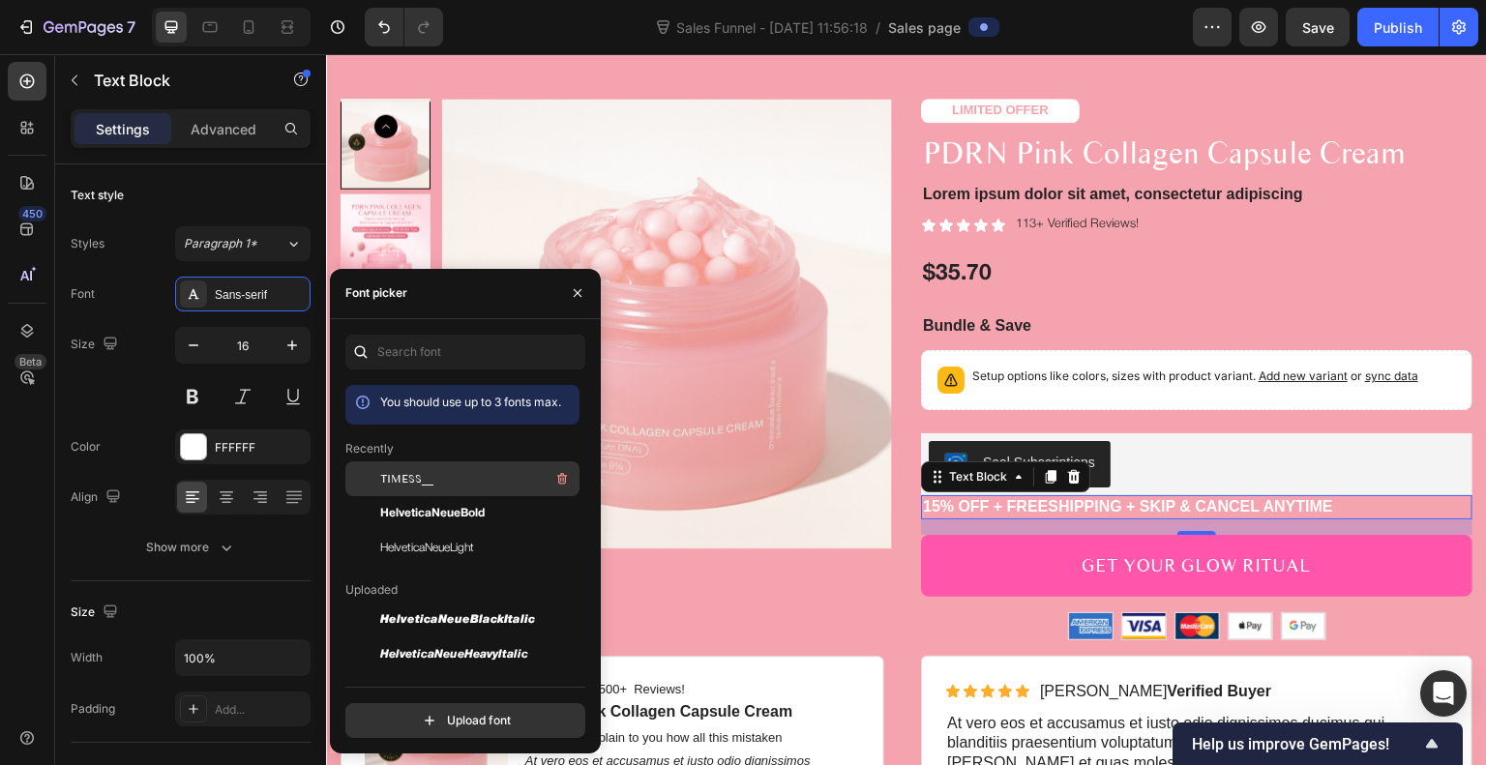
click at [405, 484] on span "TIMESS__" at bounding box center [406, 478] width 53 height 17
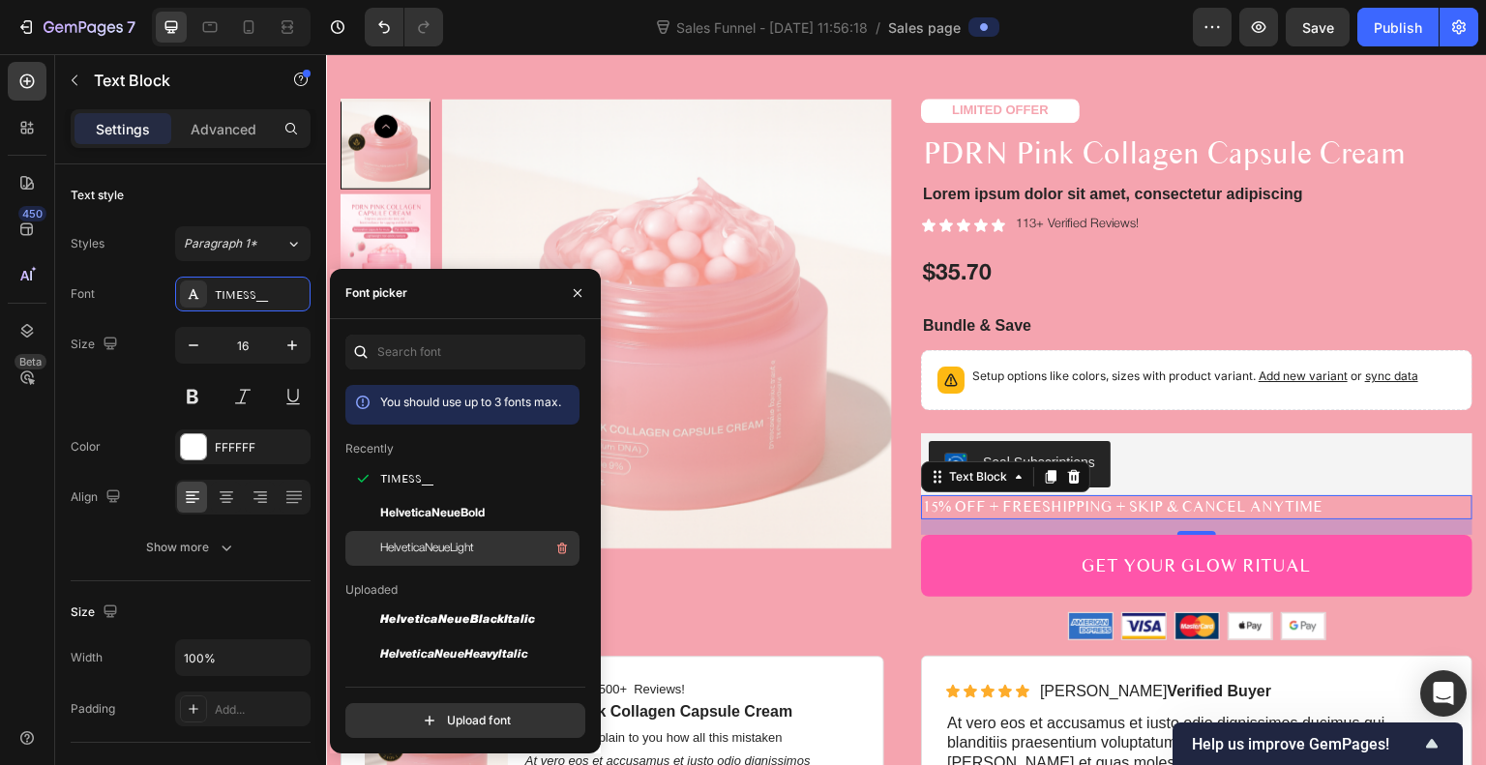
click at [420, 557] on div "HelveticaNeueLight" at bounding box center [477, 548] width 195 height 23
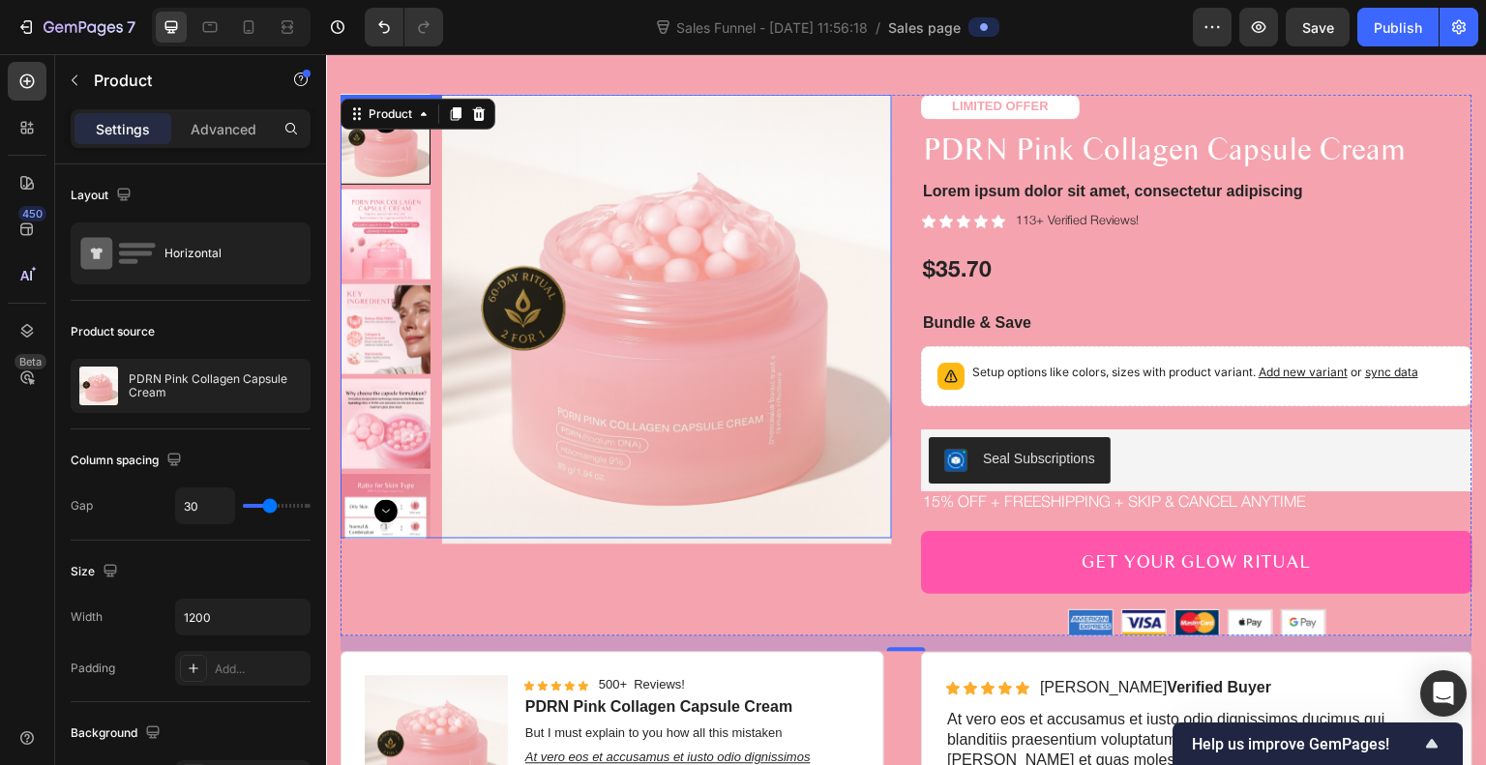
scroll to position [3628, 0]
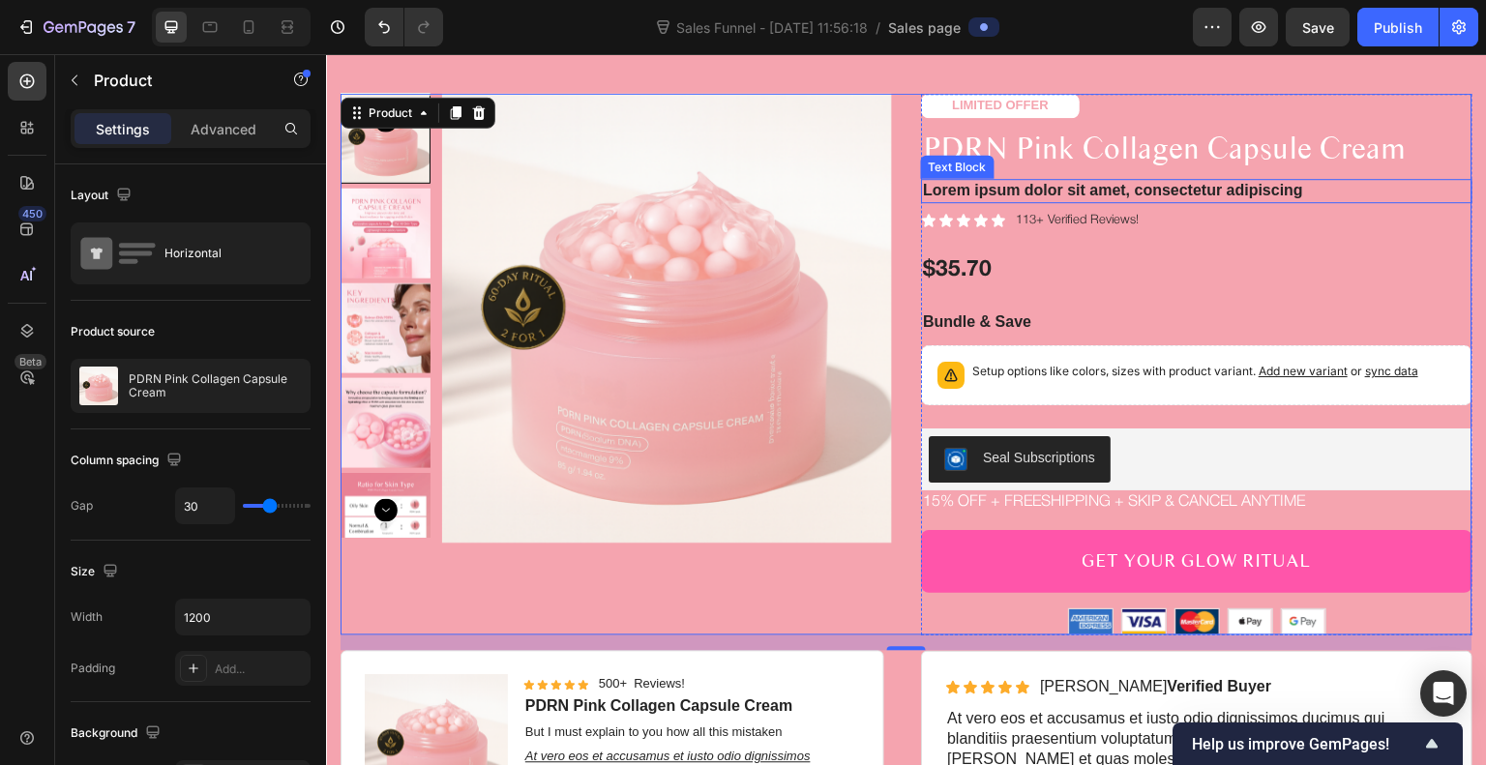
click at [944, 201] on p "Lorem ipsum dolor sit amet, consectetur adipiscing" at bounding box center [1197, 191] width 548 height 20
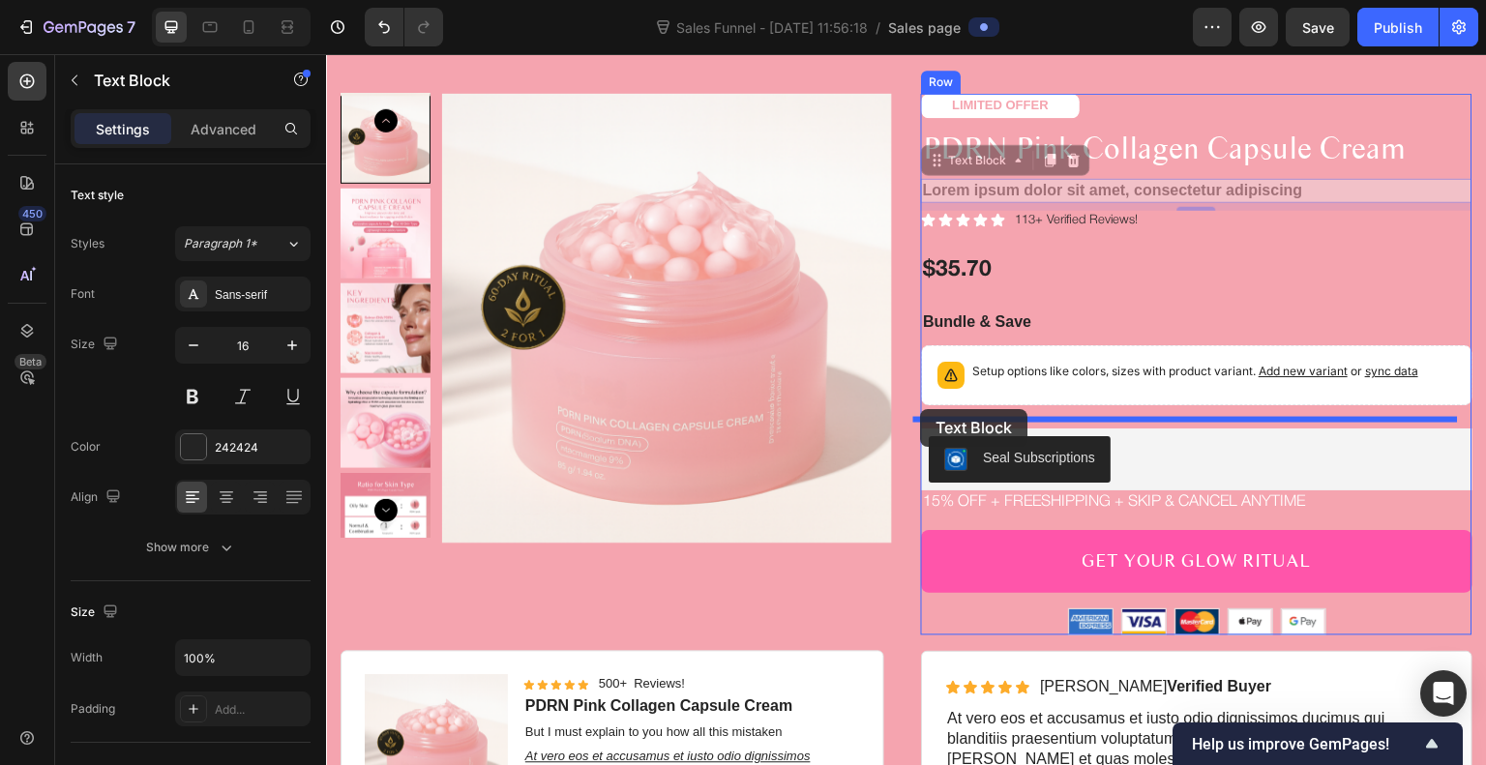
drag, startPoint x: 927, startPoint y: 268, endPoint x: 921, endPoint y: 409, distance: 141.4
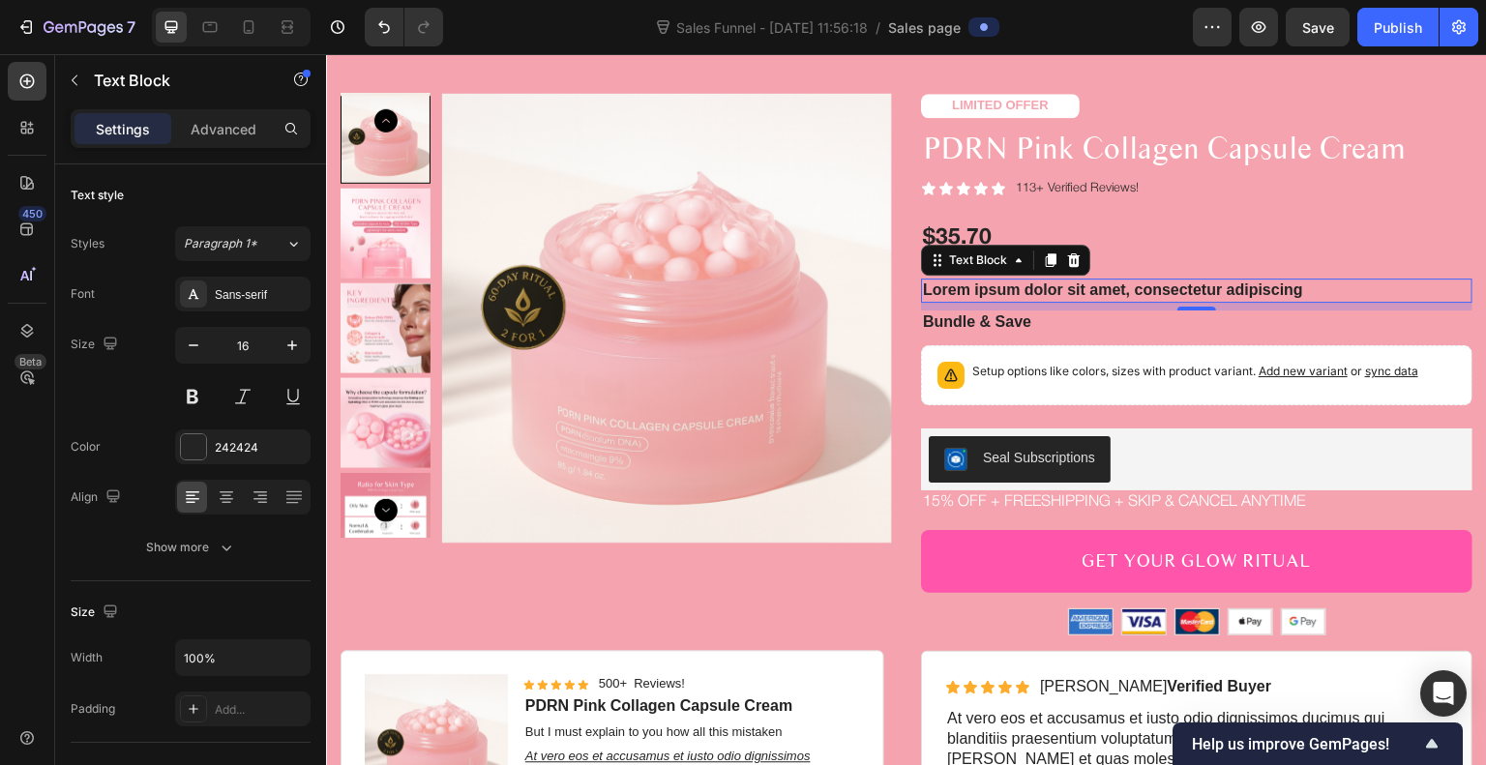
click at [1222, 301] on p "Lorem ipsum dolor sit amet, consectetur adipiscing" at bounding box center [1197, 291] width 548 height 20
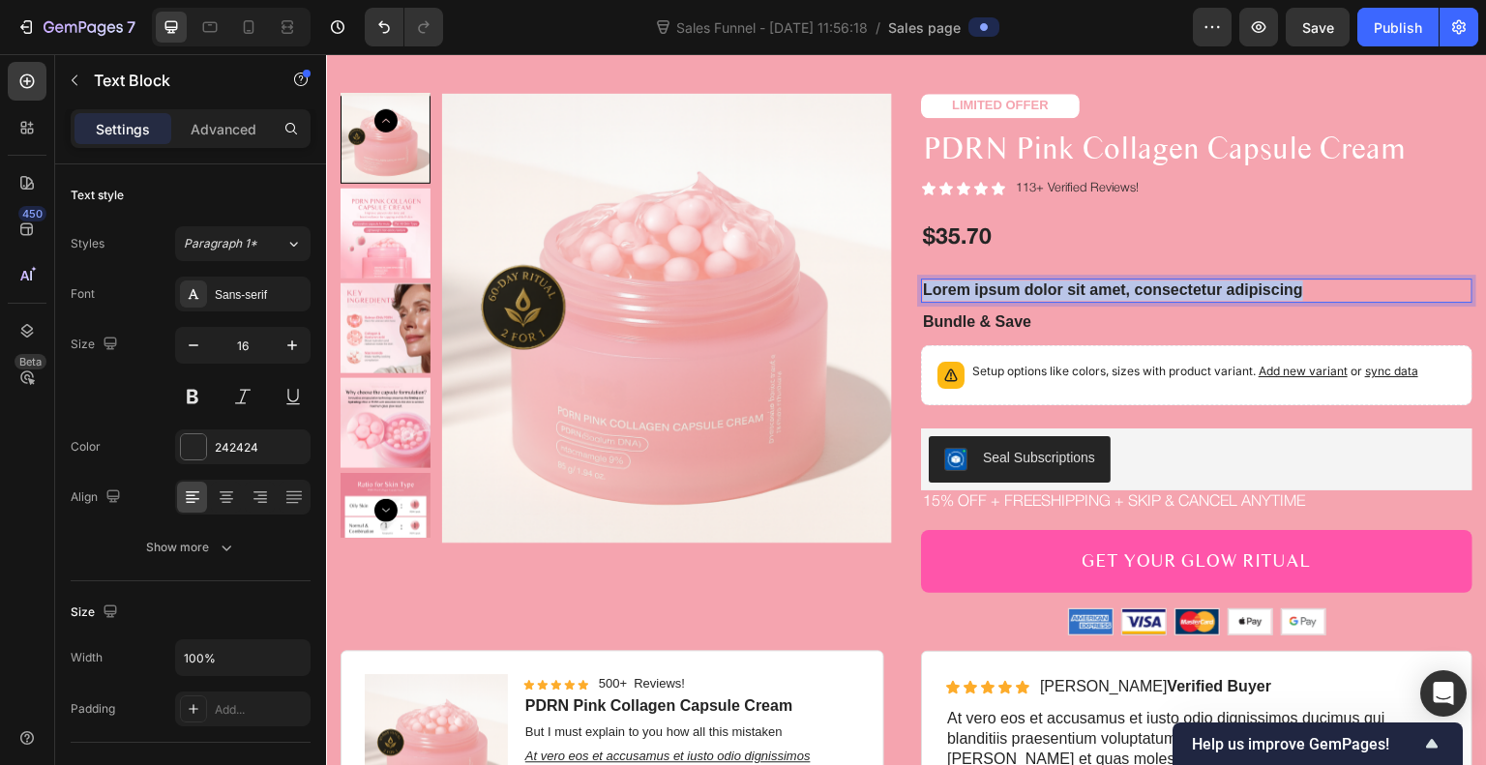
click at [1222, 301] on p "Lorem ipsum dolor sit amet, consectetur adipiscing" at bounding box center [1197, 291] width 548 height 20
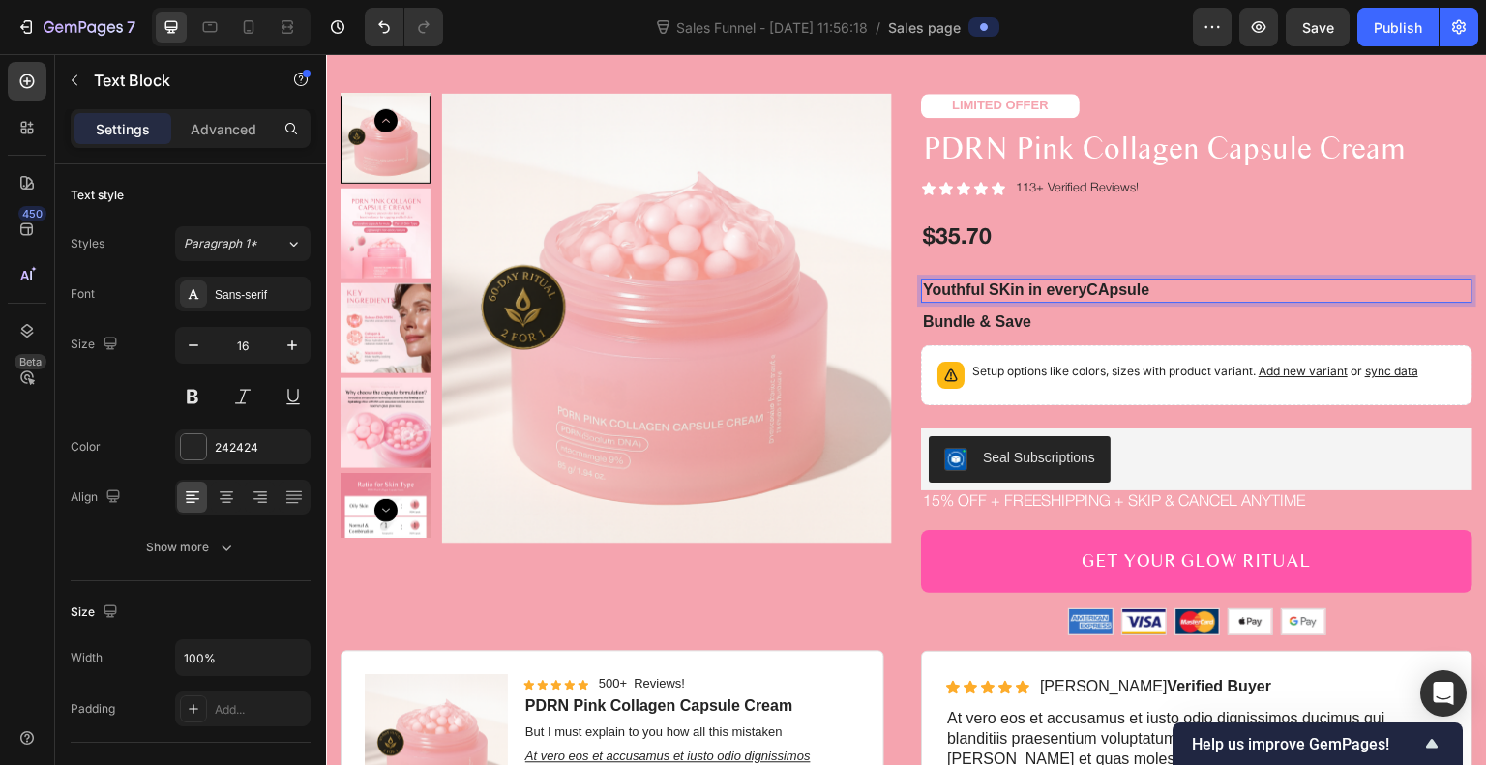
click at [998, 301] on p "Youthful SKin in everyCApsule" at bounding box center [1197, 291] width 548 height 20
click at [1082, 301] on p "Youthful Skin in everyCApsule" at bounding box center [1197, 291] width 548 height 20
click at [1105, 301] on p "Youthful Skin in every CApsule" at bounding box center [1197, 291] width 548 height 20
click at [976, 301] on p "Youthful Skin in every capsule" at bounding box center [1197, 291] width 548 height 20
click at [1125, 301] on p "Youthful, Luminous Skin in every capsule" at bounding box center [1197, 291] width 548 height 20
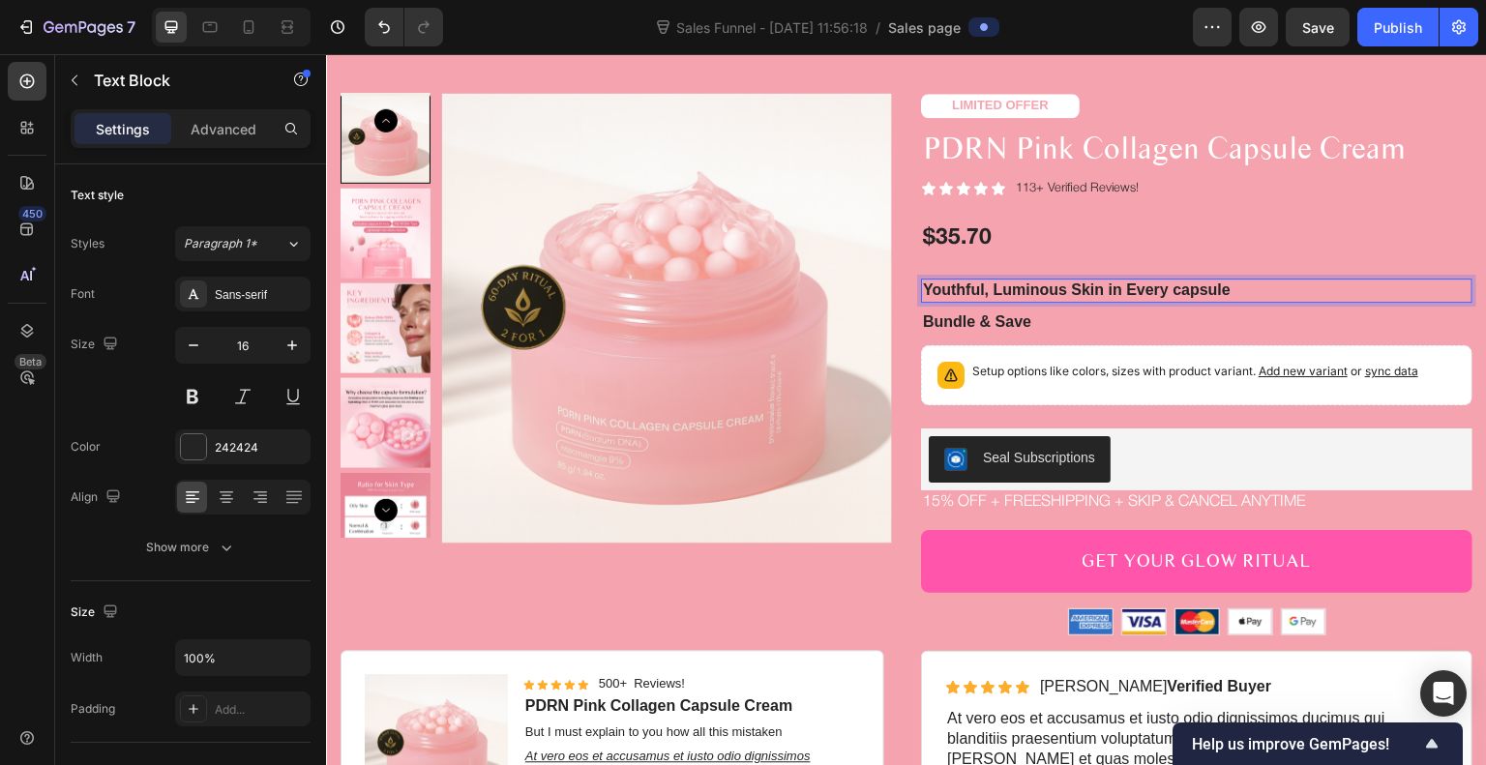
click at [1173, 301] on p "Youthful, Luminous Skin in Every capsule" at bounding box center [1197, 291] width 548 height 20
click at [243, 299] on div "Sans-serif" at bounding box center [260, 294] width 91 height 17
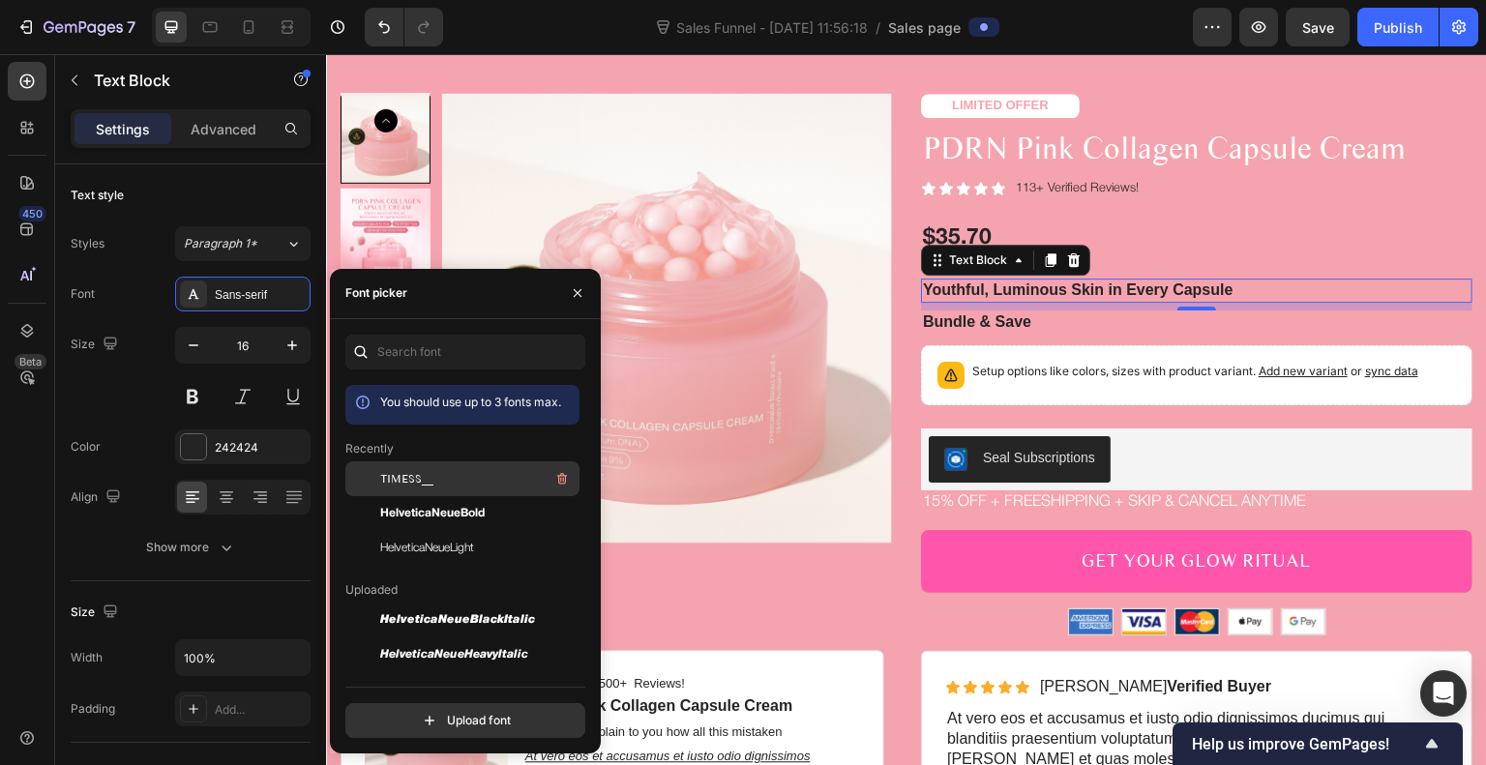
click at [453, 485] on div "TIMESS__" at bounding box center [477, 478] width 195 height 23
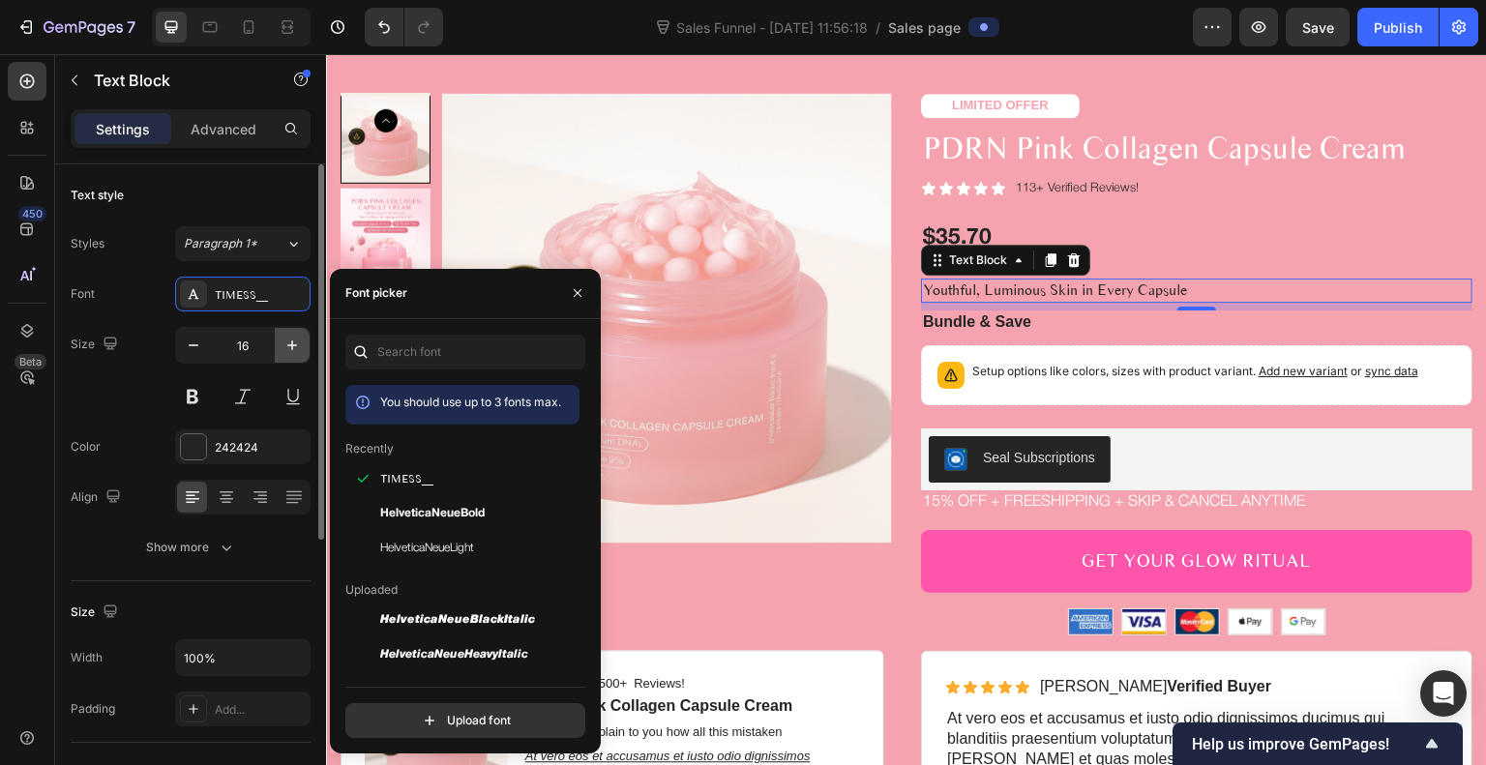
click at [294, 347] on icon "button" at bounding box center [292, 345] width 19 height 19
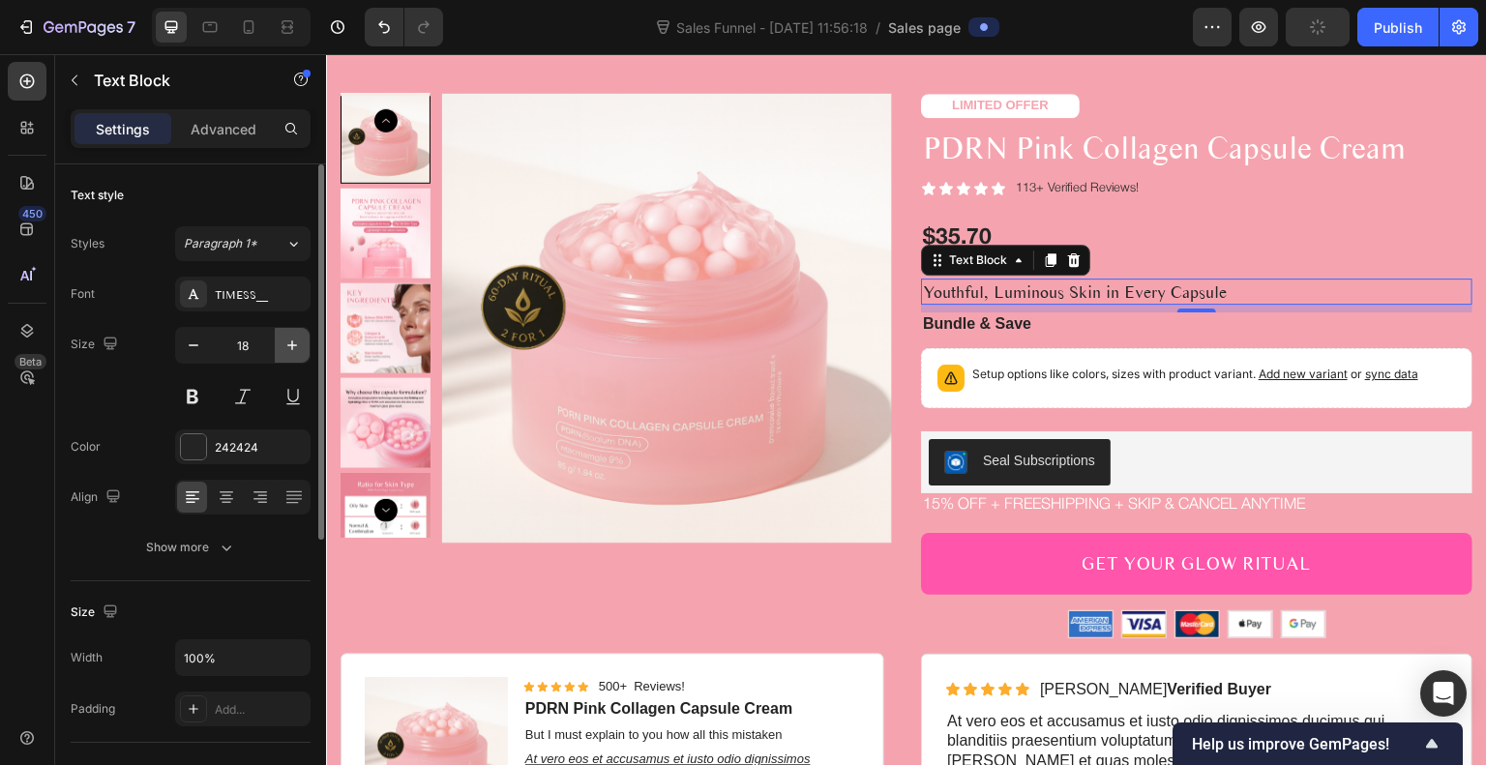
click at [294, 347] on icon "button" at bounding box center [292, 345] width 19 height 19
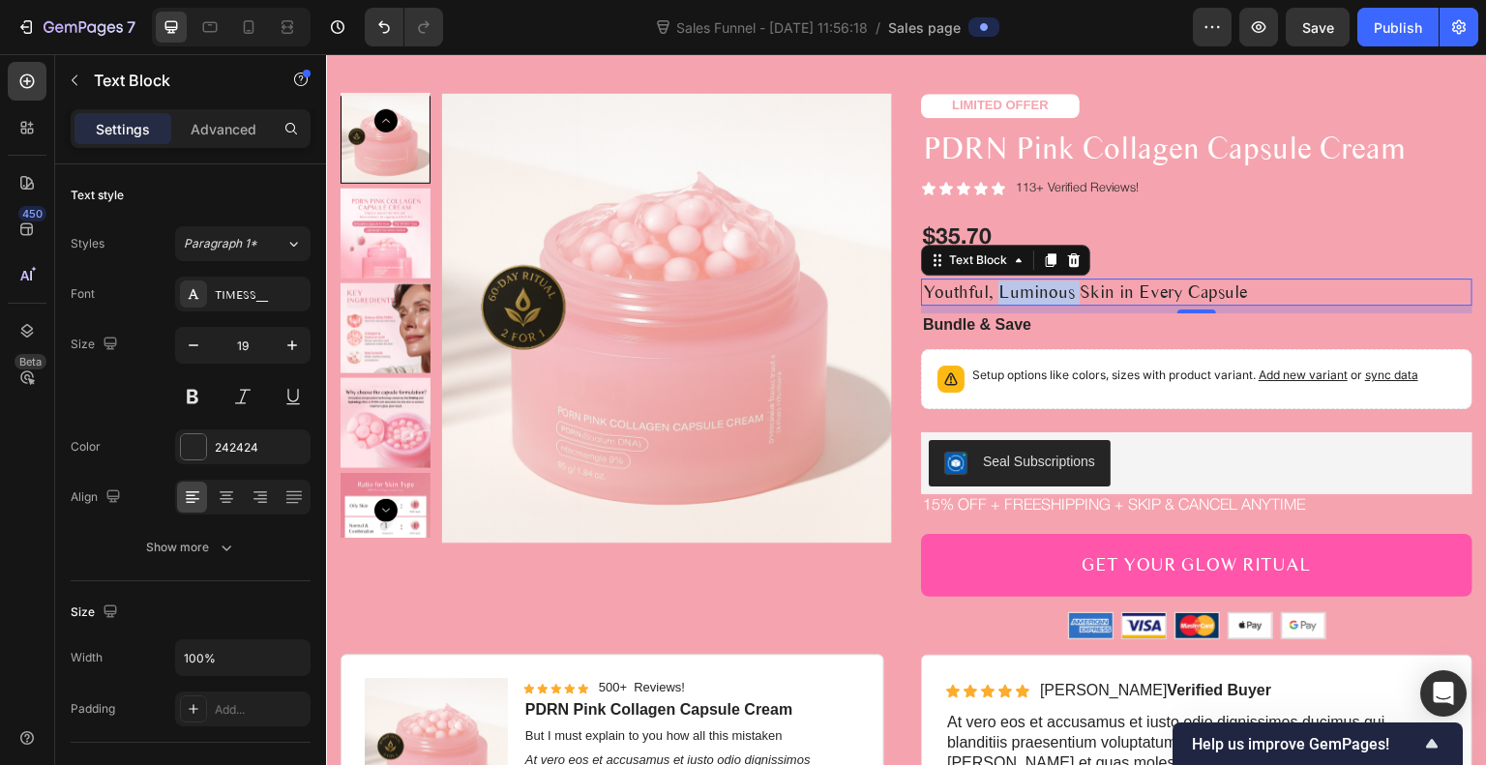
click at [1024, 305] on p "Youthful, Luminous Skin in Every Capsule" at bounding box center [1197, 293] width 548 height 24
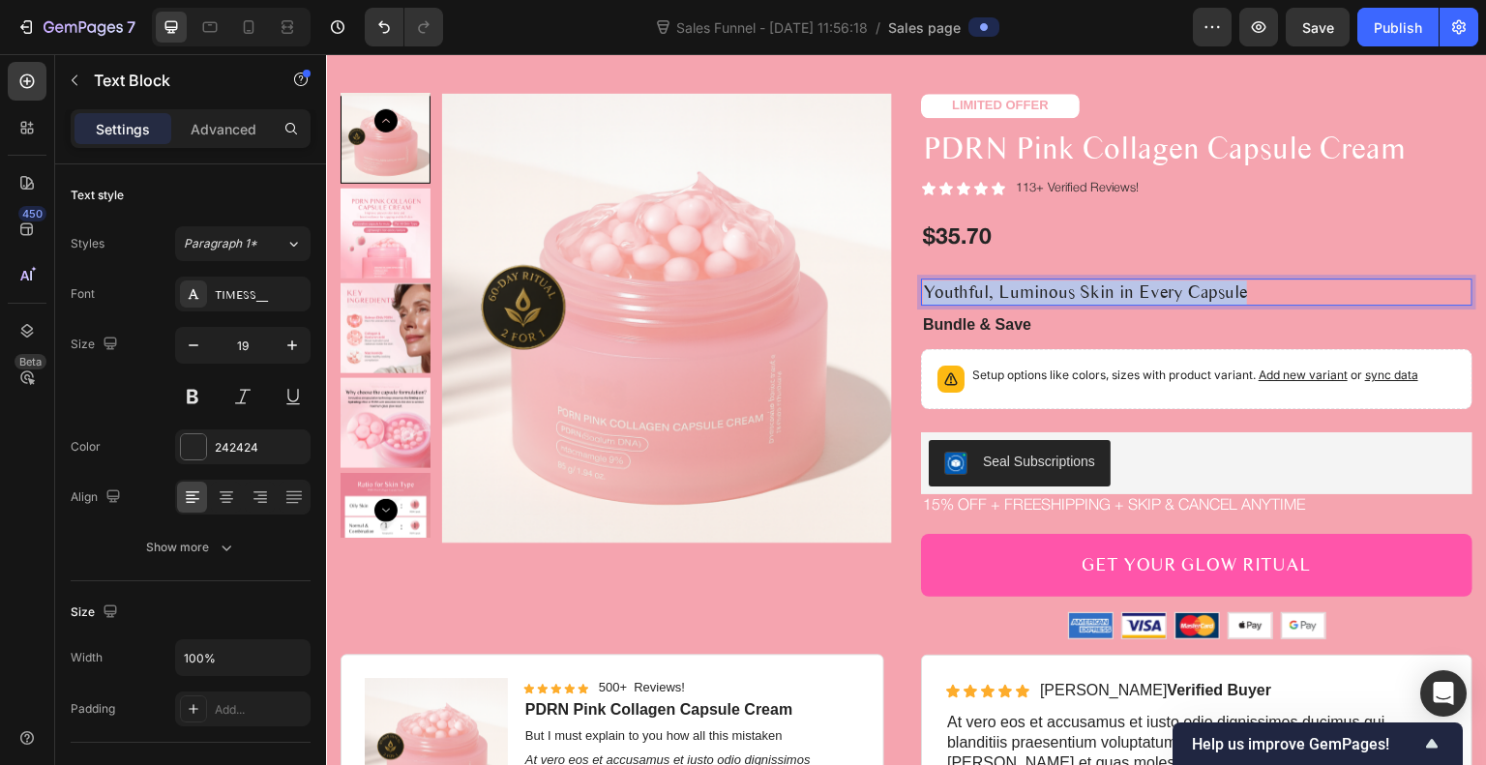
click at [1024, 305] on p "Youthful, Luminous Skin in Every Capsule" at bounding box center [1197, 293] width 548 height 24
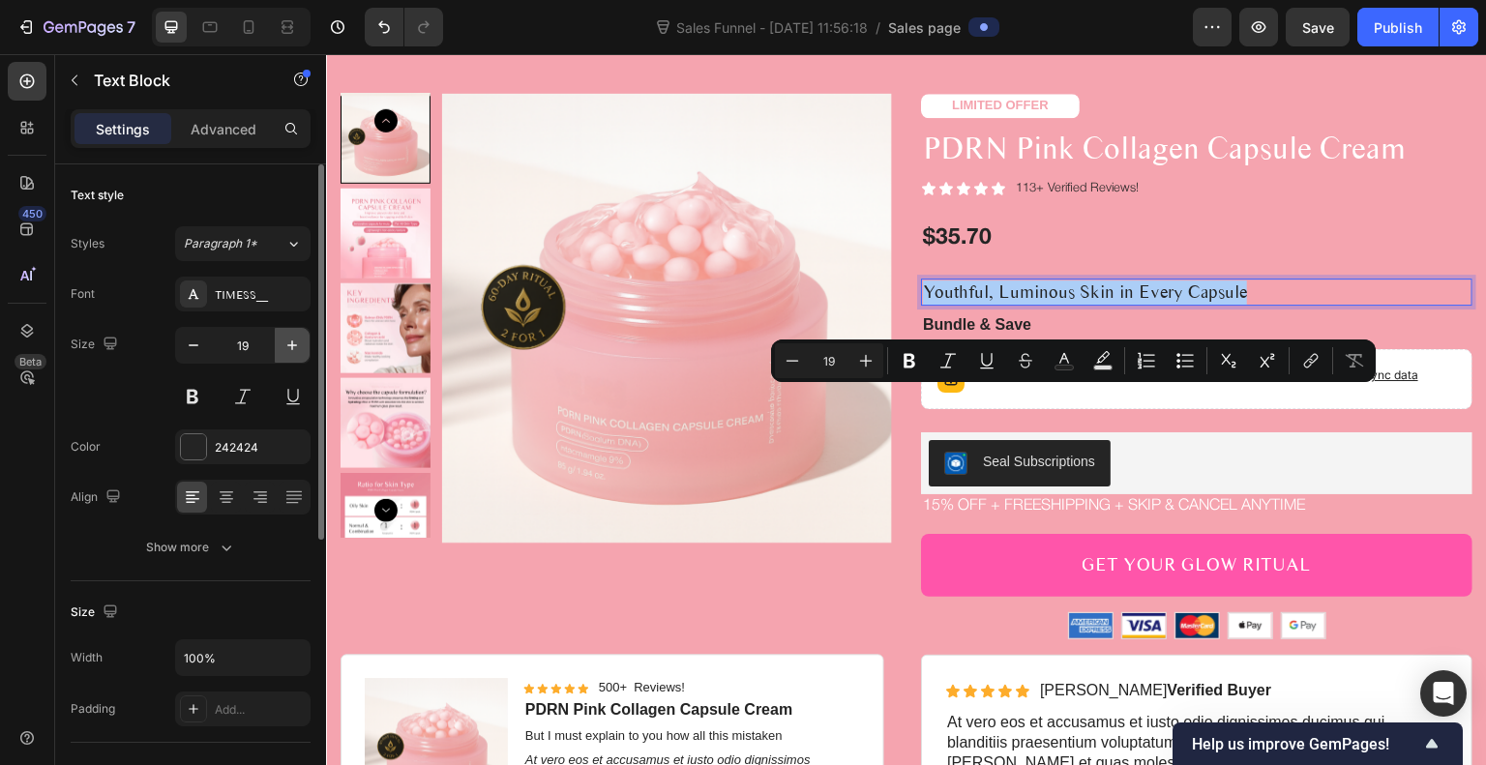
click at [297, 340] on icon "button" at bounding box center [292, 345] width 19 height 19
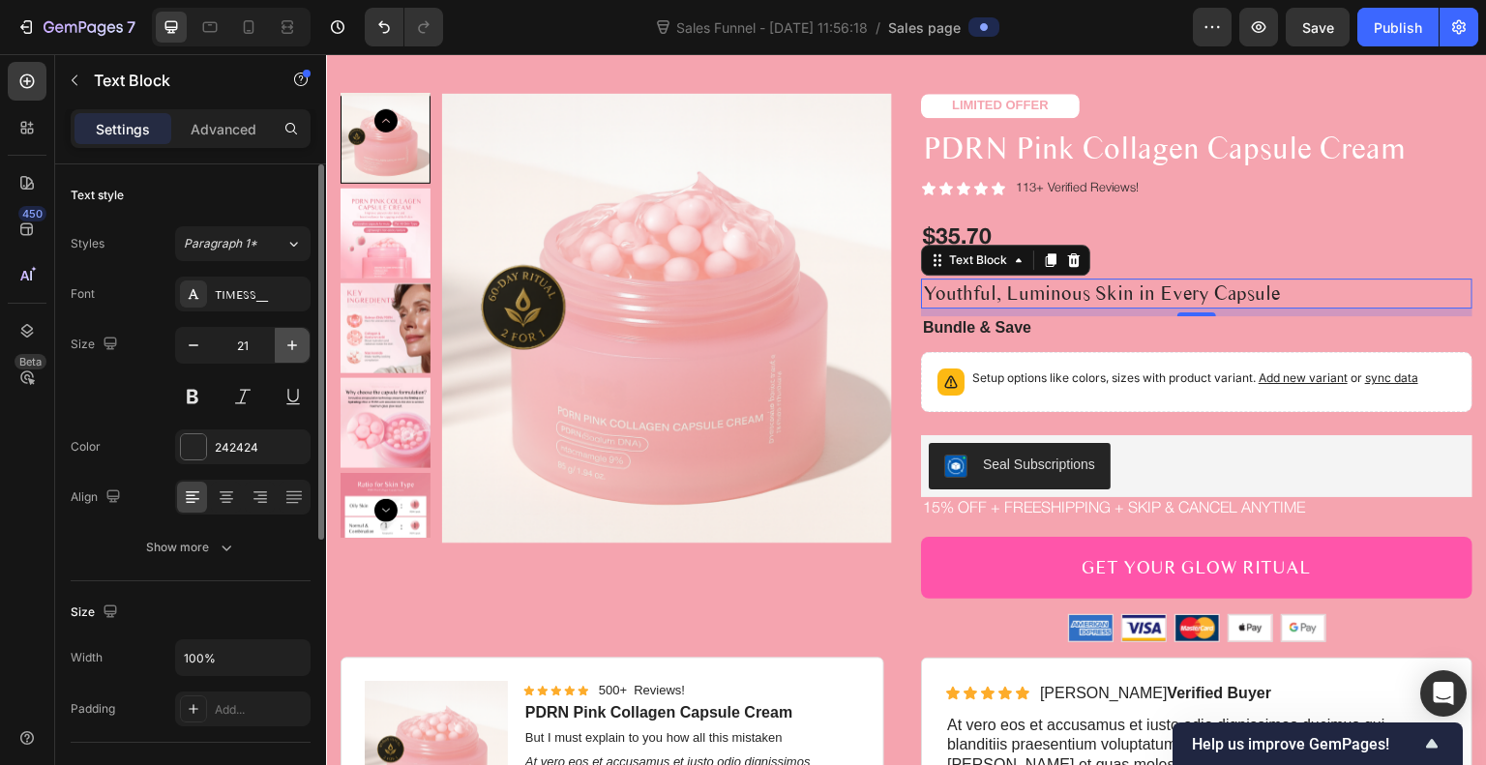
click at [297, 340] on icon "button" at bounding box center [292, 345] width 19 height 19
type input "23"
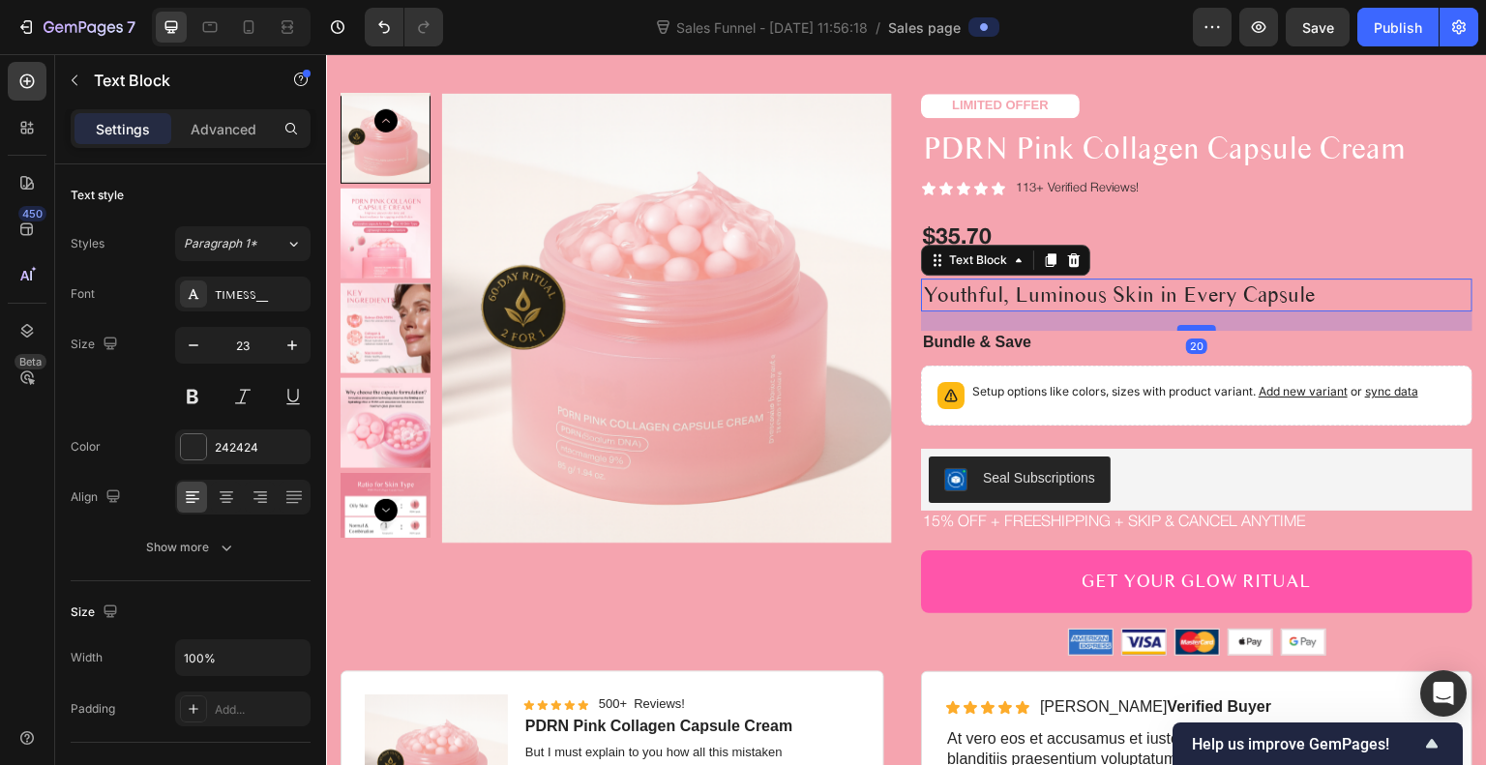
drag, startPoint x: 1189, startPoint y: 423, endPoint x: 1189, endPoint y: 435, distance: 11.6
click at [1189, 331] on div at bounding box center [1197, 328] width 39 height 6
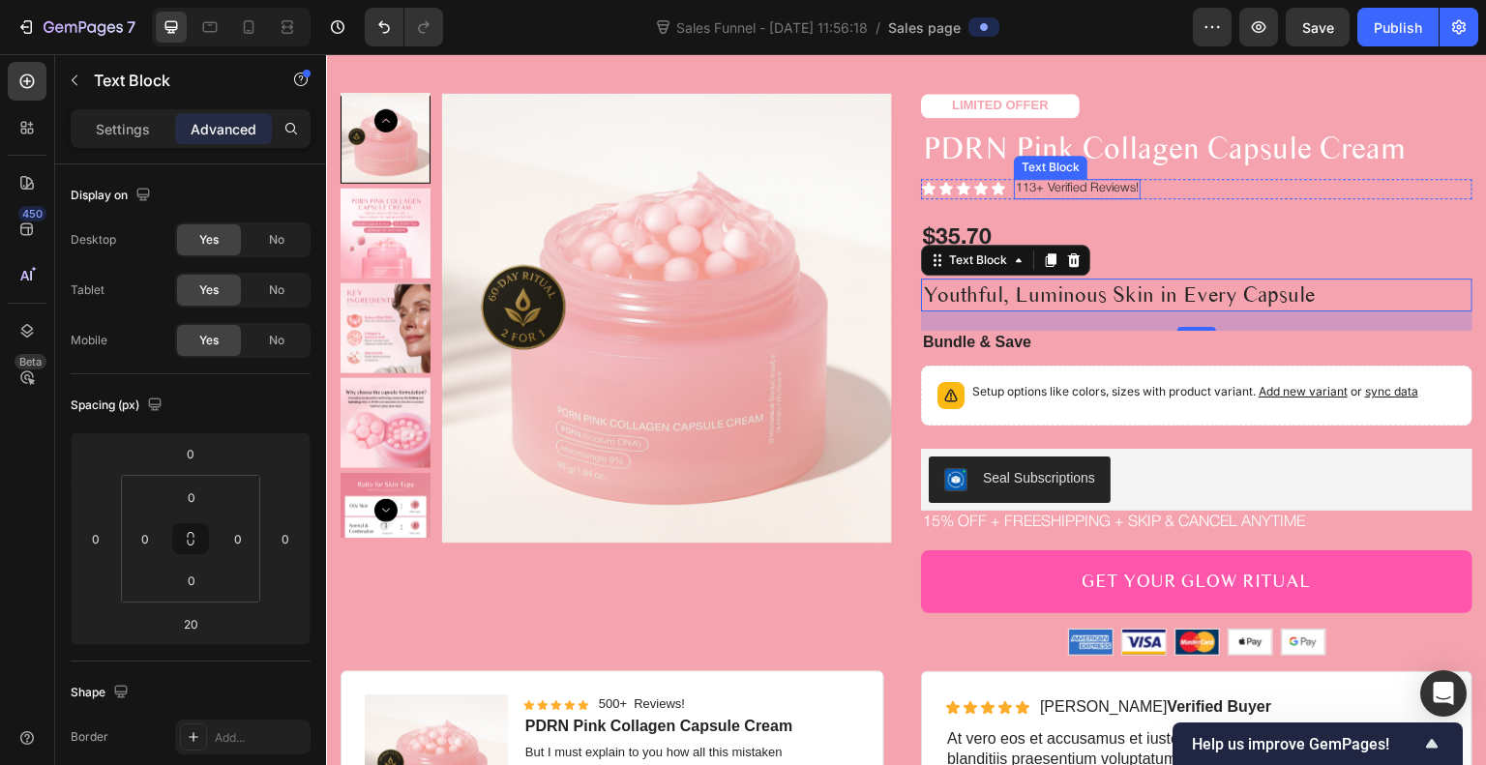
click at [1086, 197] on p "113+ Verified Reviews!" at bounding box center [1077, 189] width 123 height 16
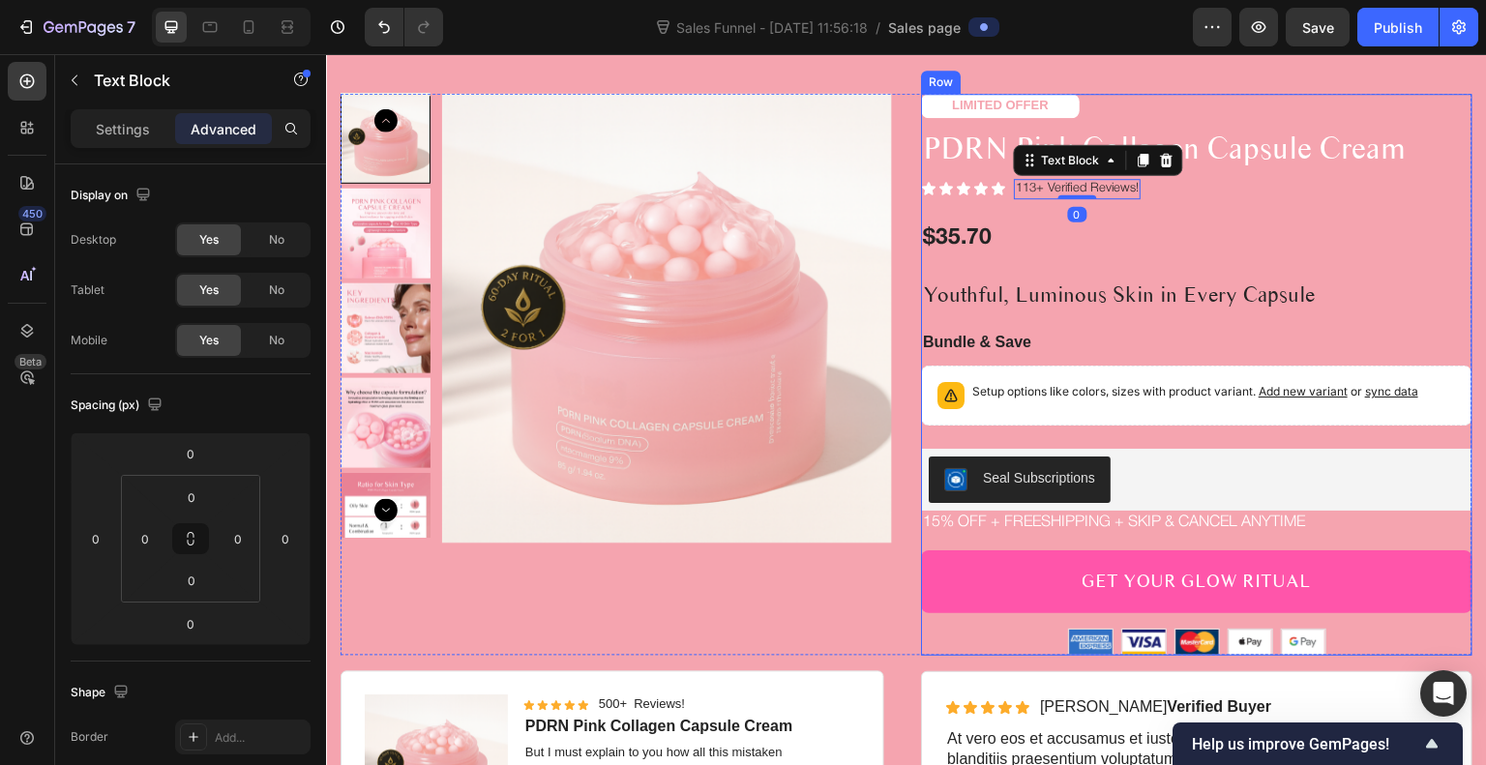
click at [998, 313] on div "LIMITED OFFER Text Block PDRN Pink Collagen Capsule Cream Product Title Icon Ic…" at bounding box center [1197, 375] width 552 height 562
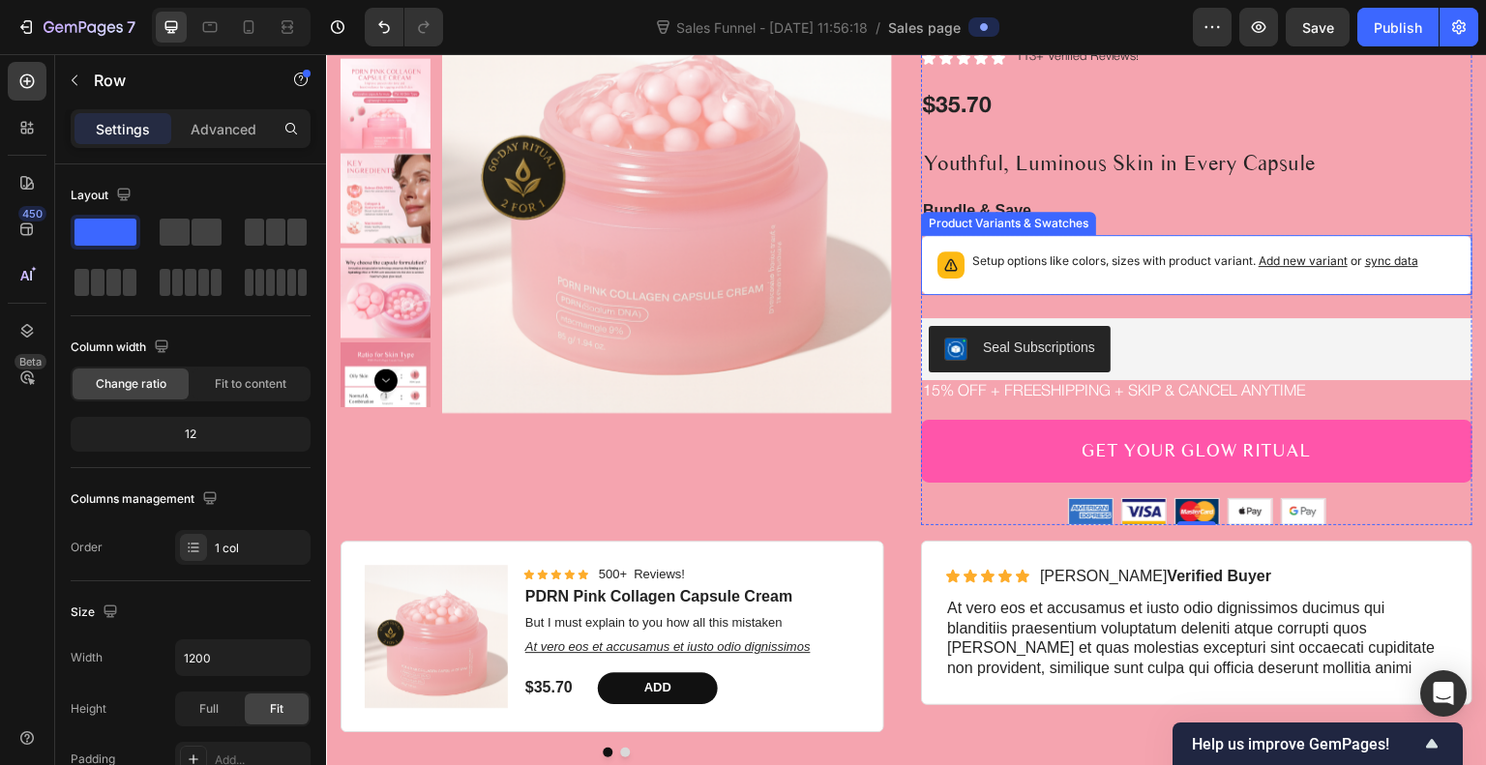
scroll to position [3870, 0]
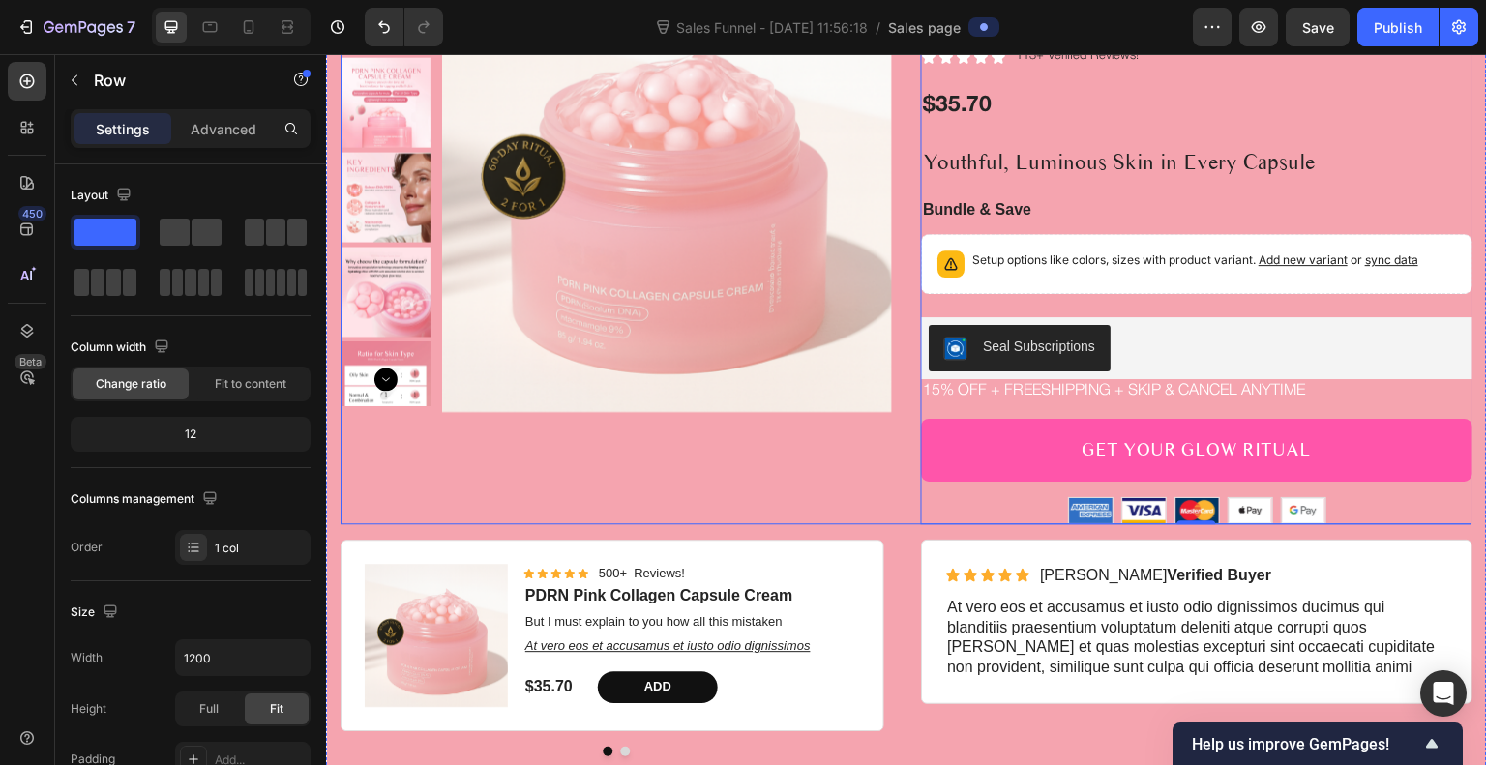
click at [765, 437] on div "Product Images" at bounding box center [617, 243] width 552 height 562
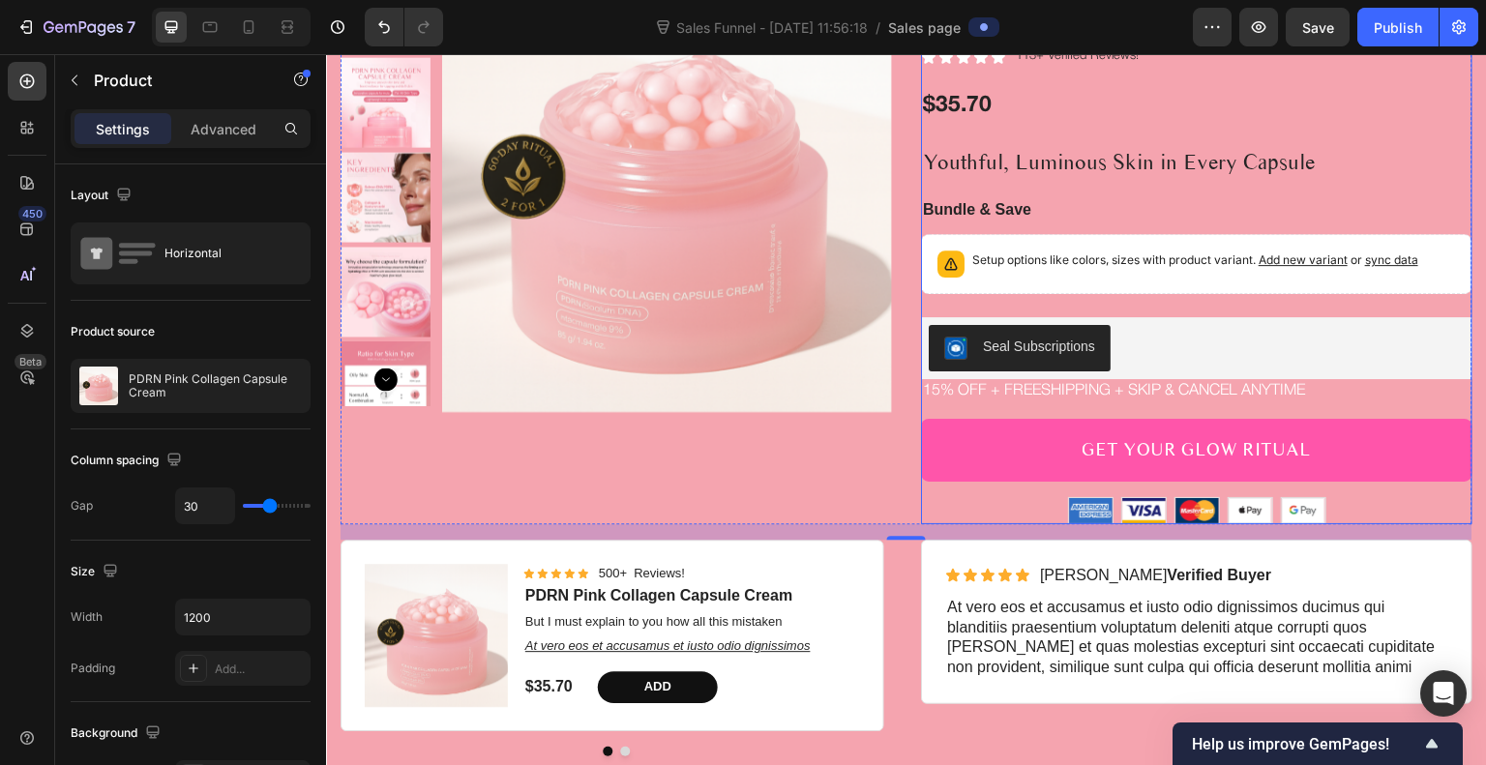
click at [944, 491] on div "GET YOUR GLOW RITUAL Add to Cart" at bounding box center [1197, 458] width 552 height 78
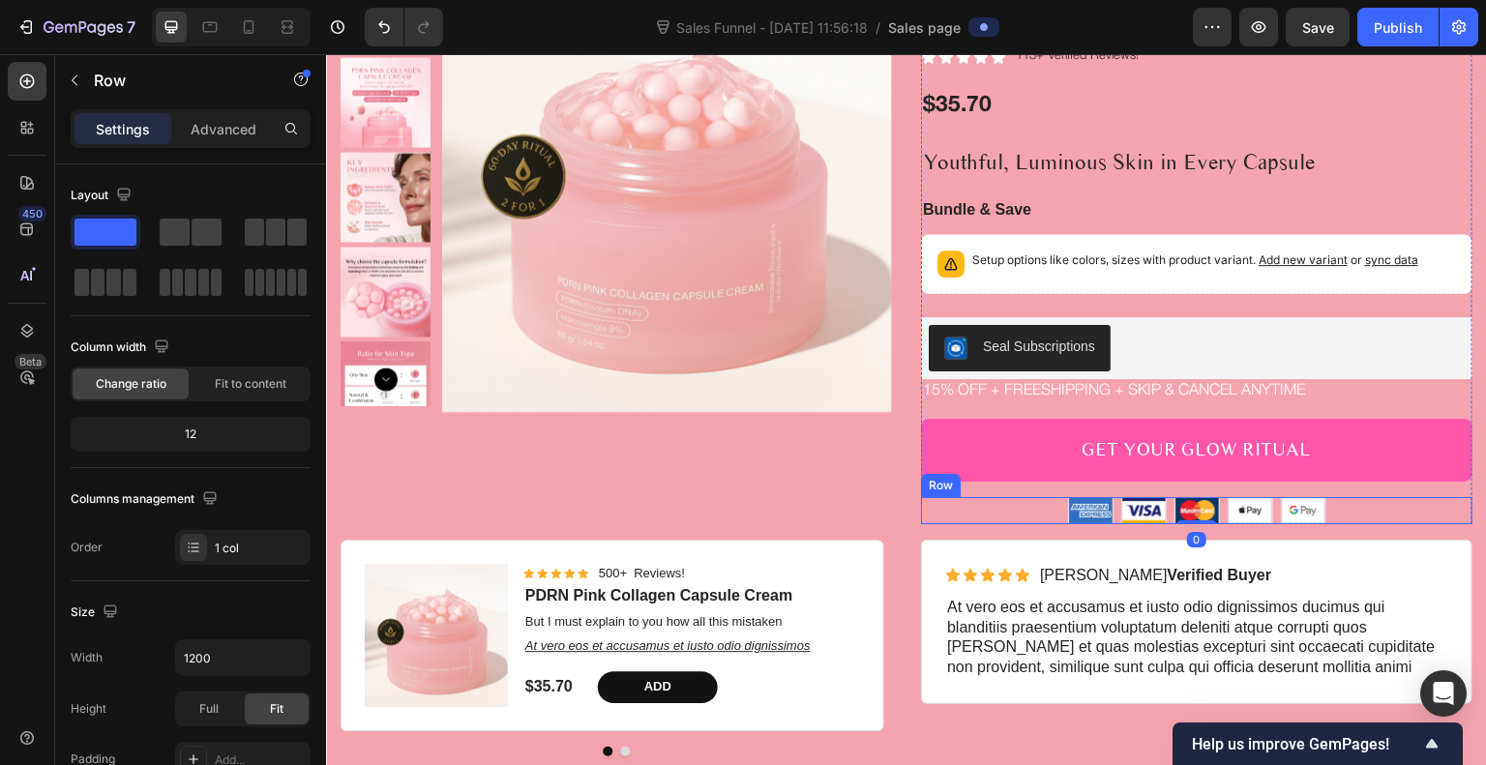
click at [1031, 513] on div "Image Image Image Image Image Row" at bounding box center [1197, 510] width 552 height 27
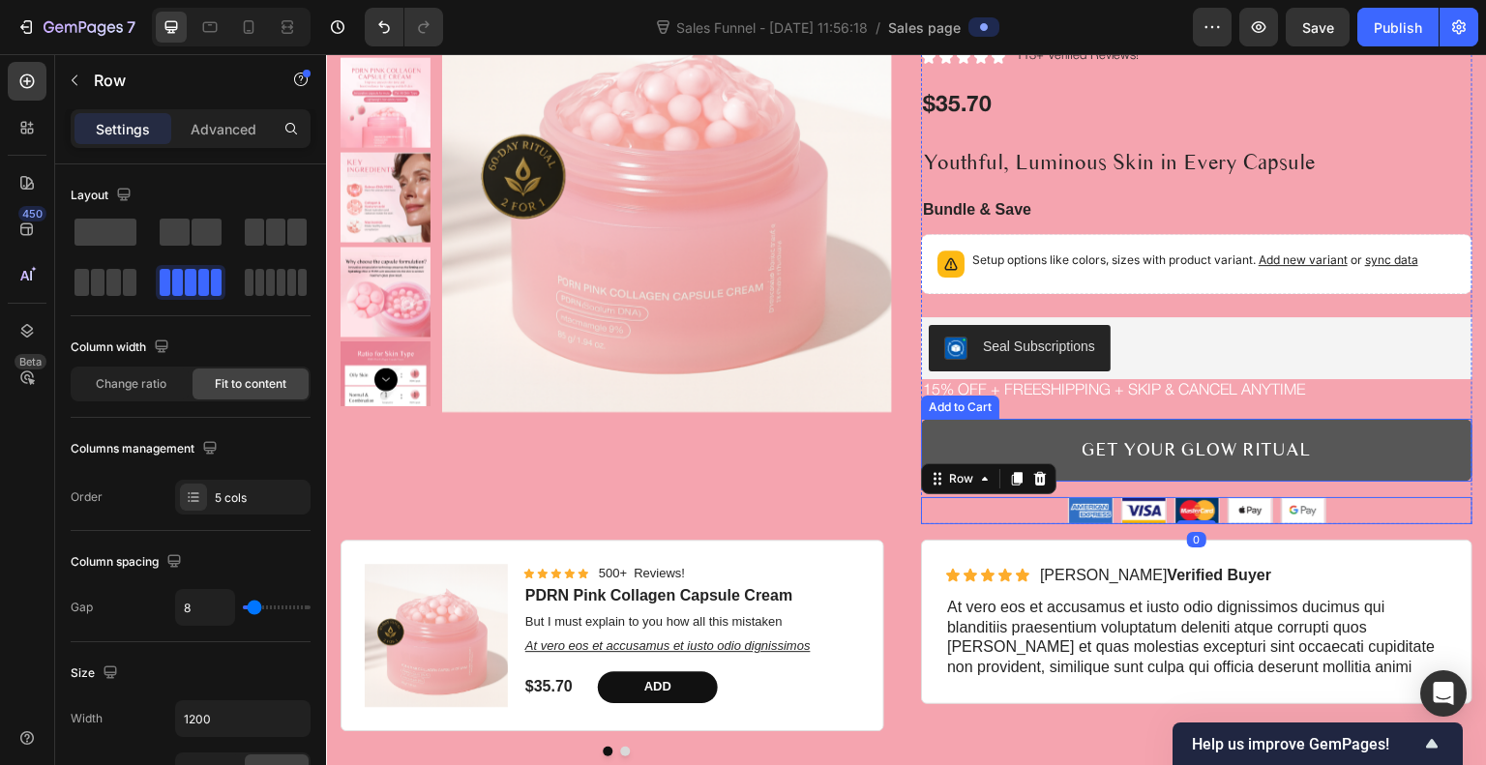
click at [1042, 429] on button "GET YOUR GLOW RITUAL" at bounding box center [1197, 450] width 552 height 63
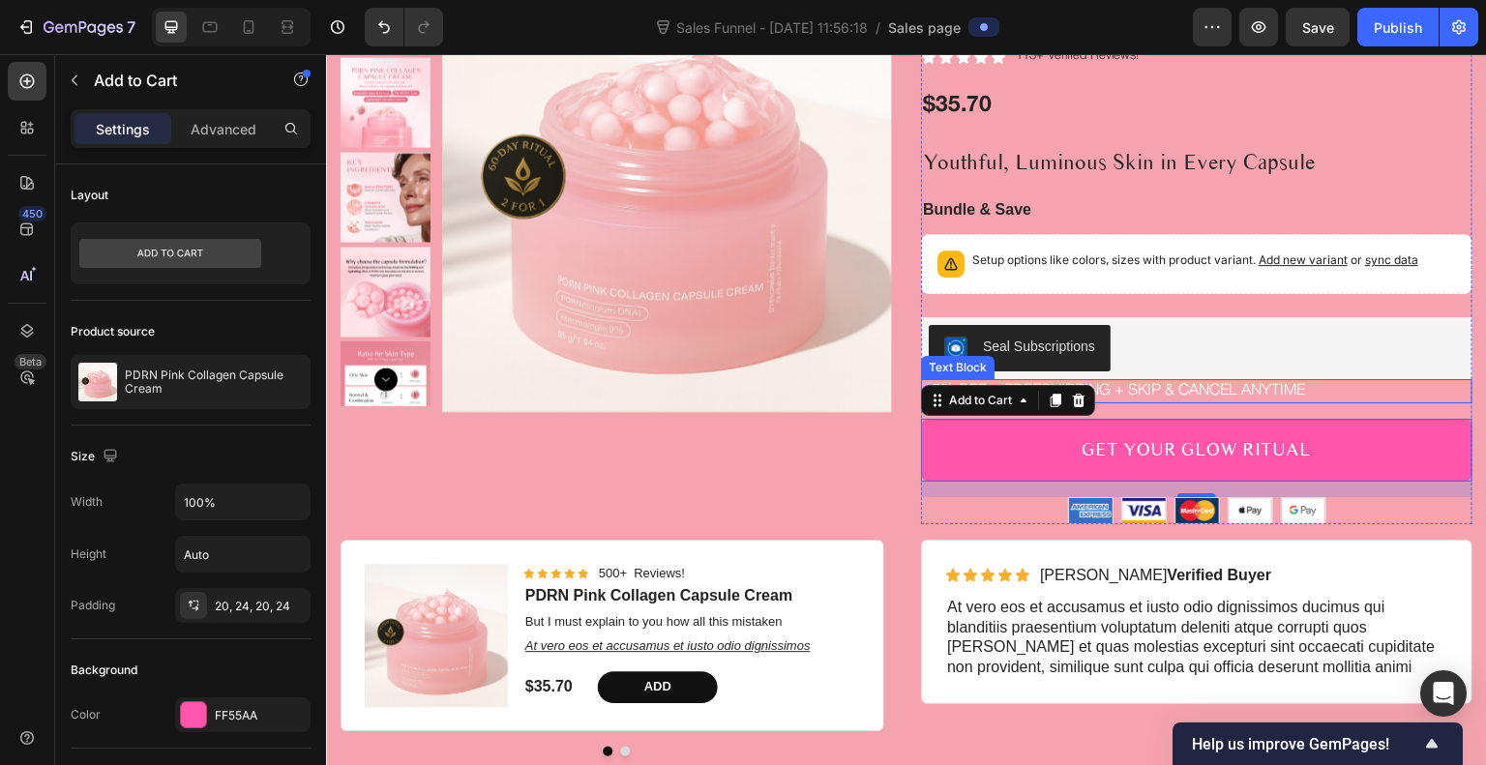
click at [1156, 393] on p "15% off + Freeshipping + Skip & Cancel Anytime" at bounding box center [1197, 391] width 548 height 20
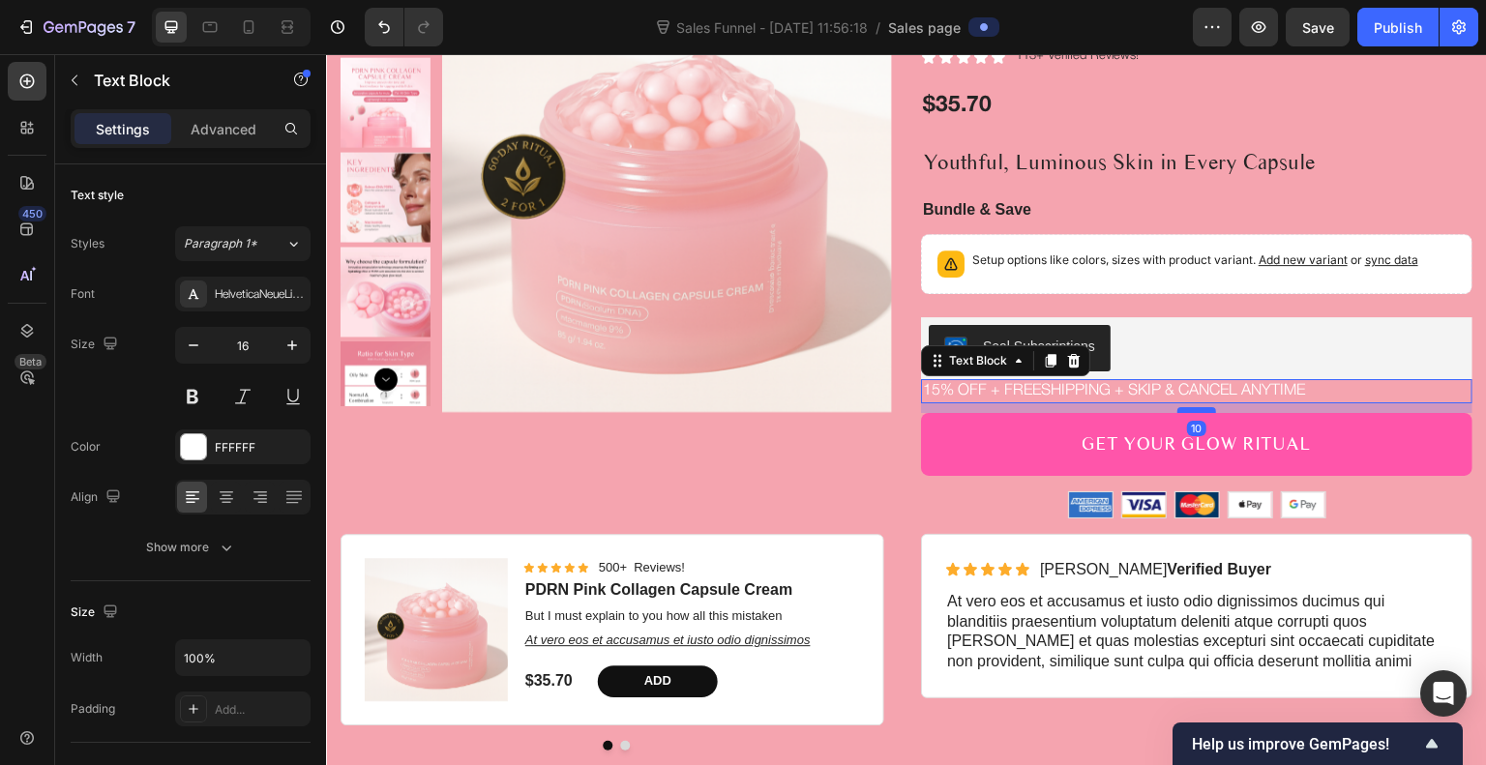
click at [1184, 408] on div at bounding box center [1197, 410] width 39 height 6
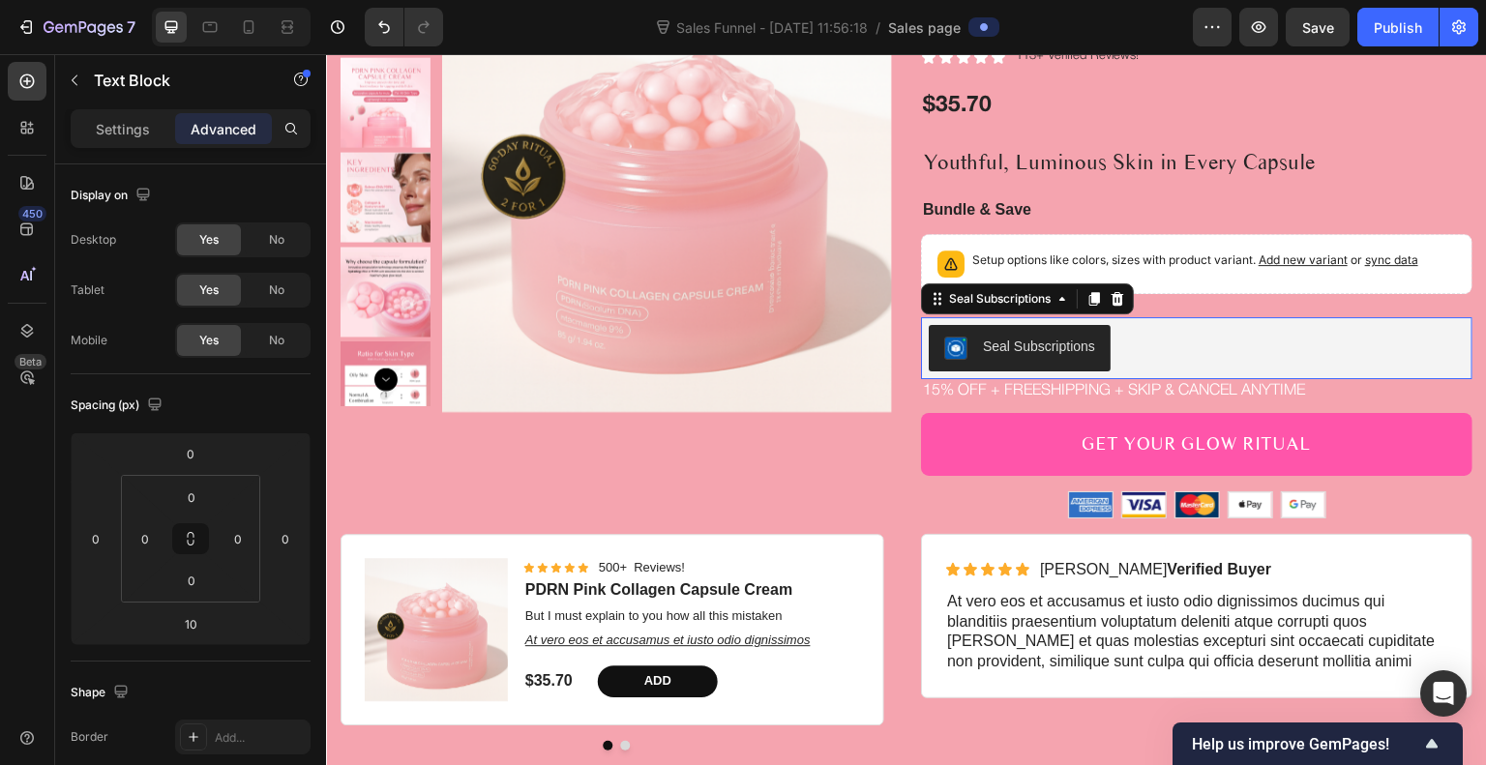
click at [1229, 356] on div "Seal Subscriptions" at bounding box center [1197, 348] width 536 height 46
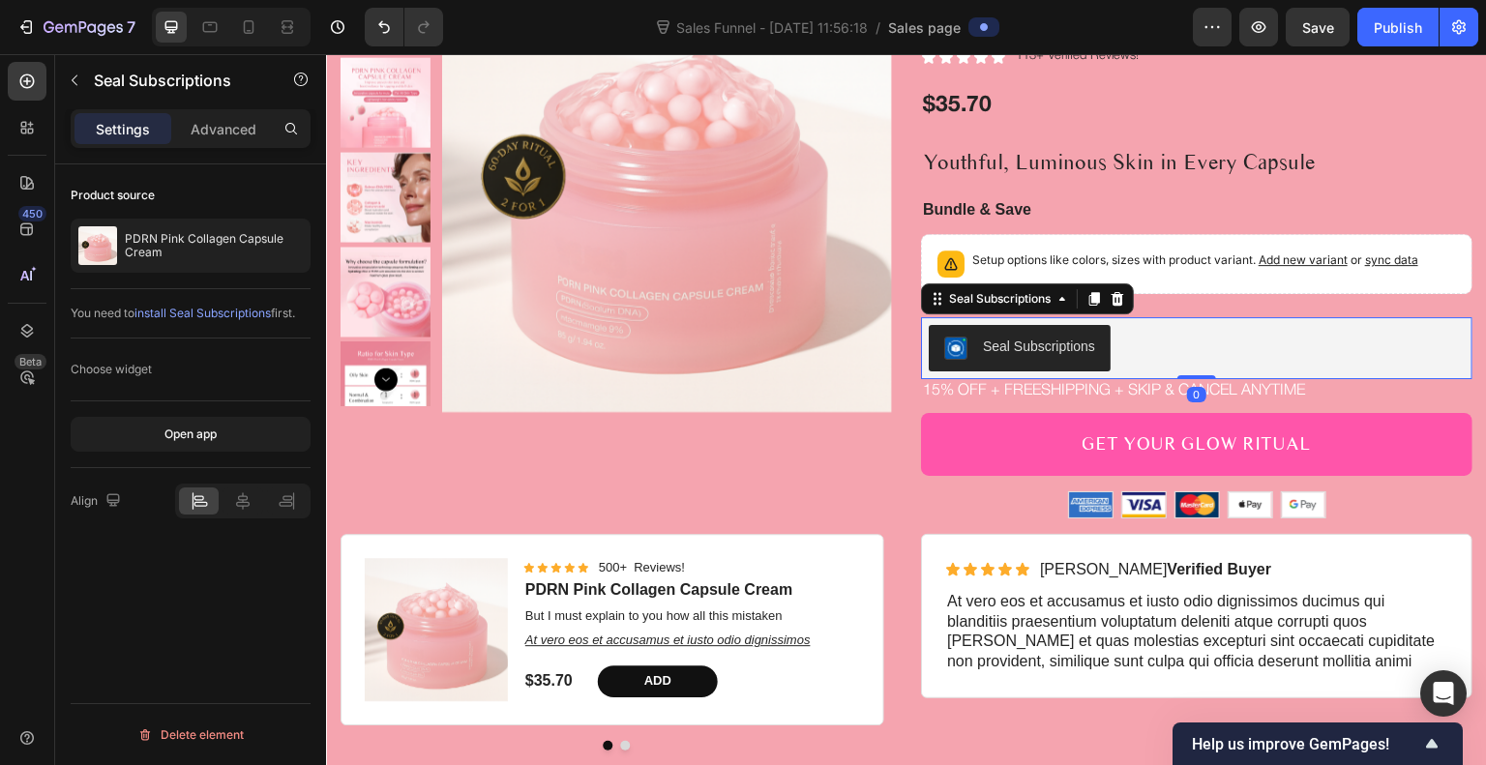
click at [1006, 350] on div "Seal Subscriptions" at bounding box center [1039, 347] width 112 height 20
click at [1009, 297] on div "Seal Subscriptions" at bounding box center [999, 298] width 109 height 17
click at [1064, 351] on div "Seal Subscriptions" at bounding box center [1039, 347] width 112 height 20
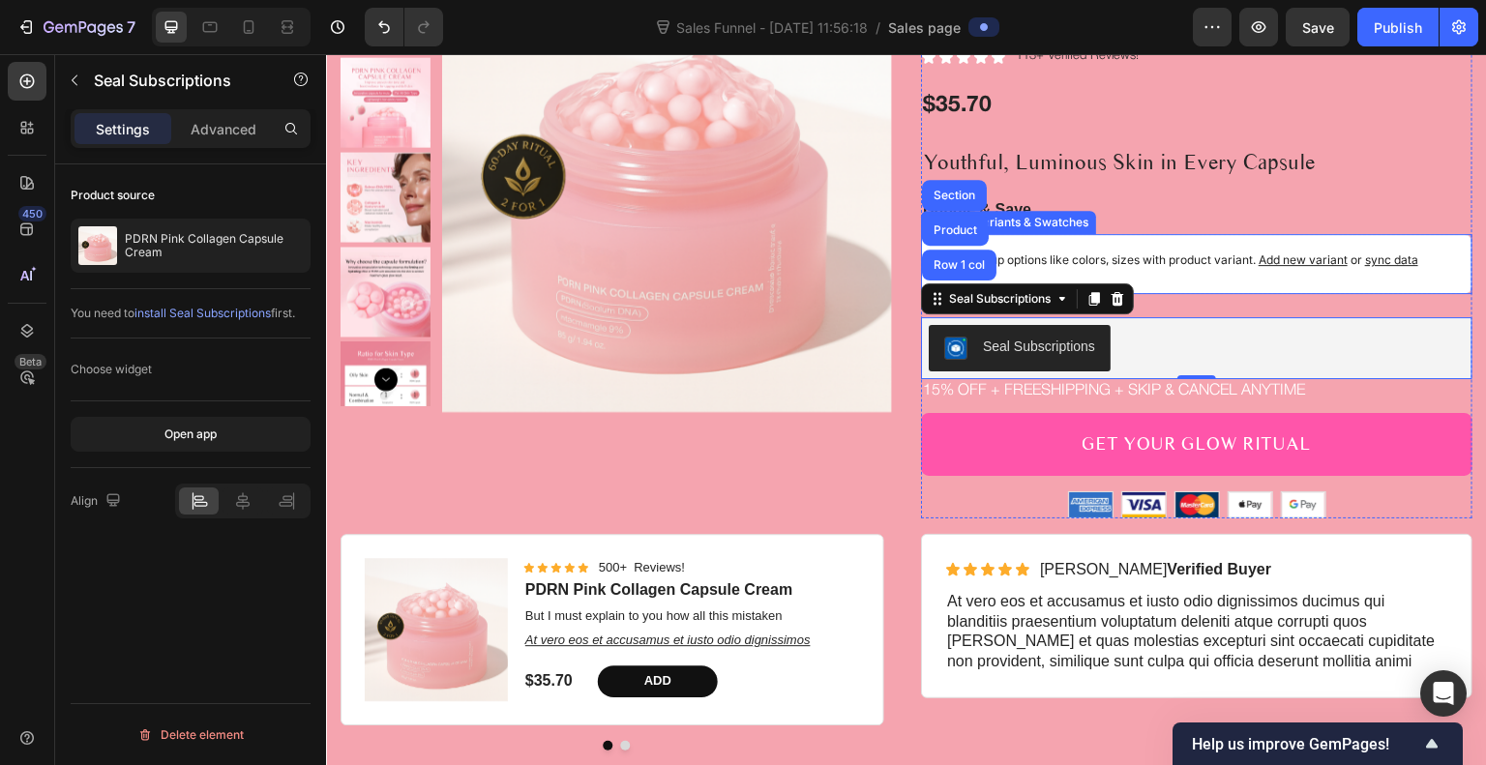
click at [1309, 253] on span "Add new variant" at bounding box center [1303, 260] width 89 height 15
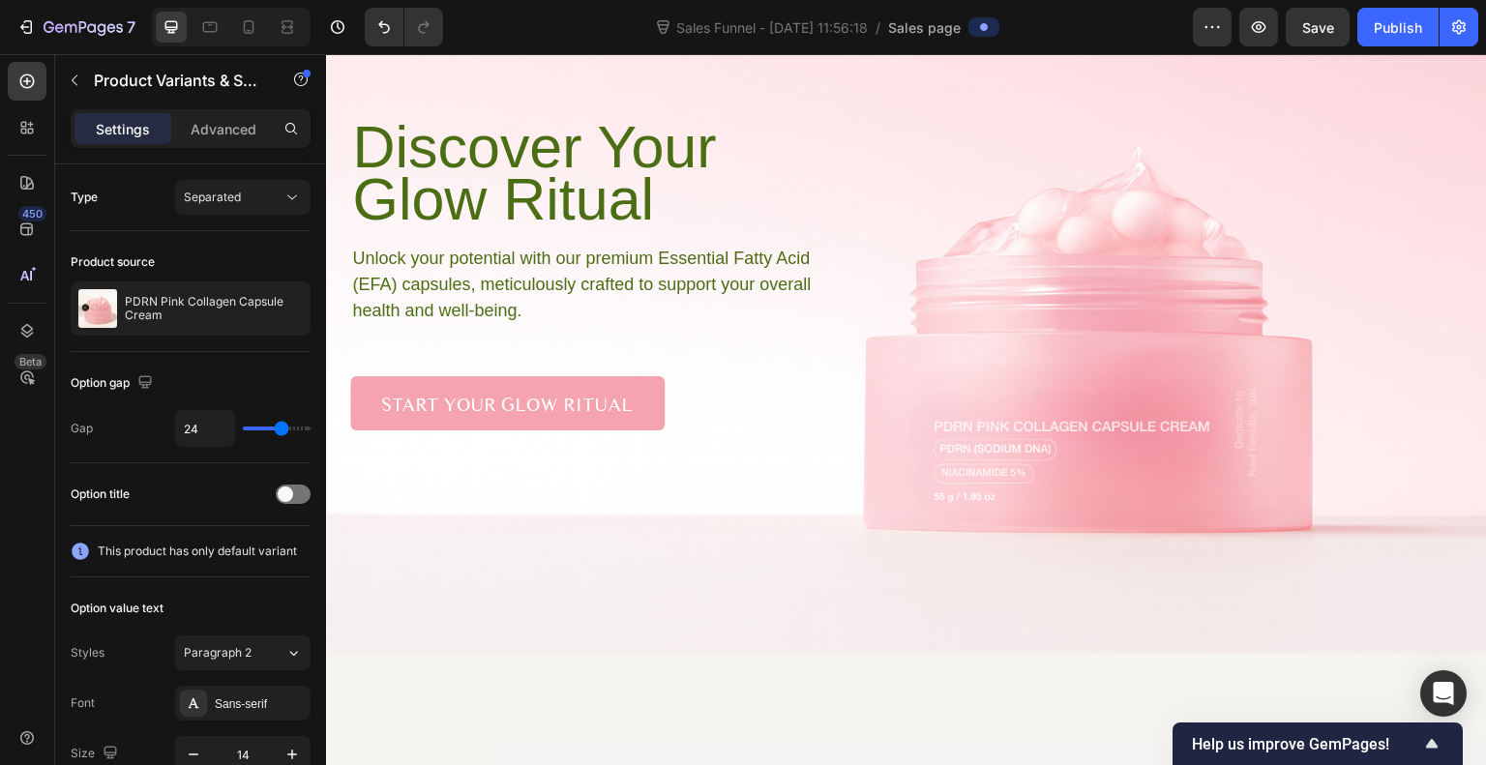
scroll to position [0, 0]
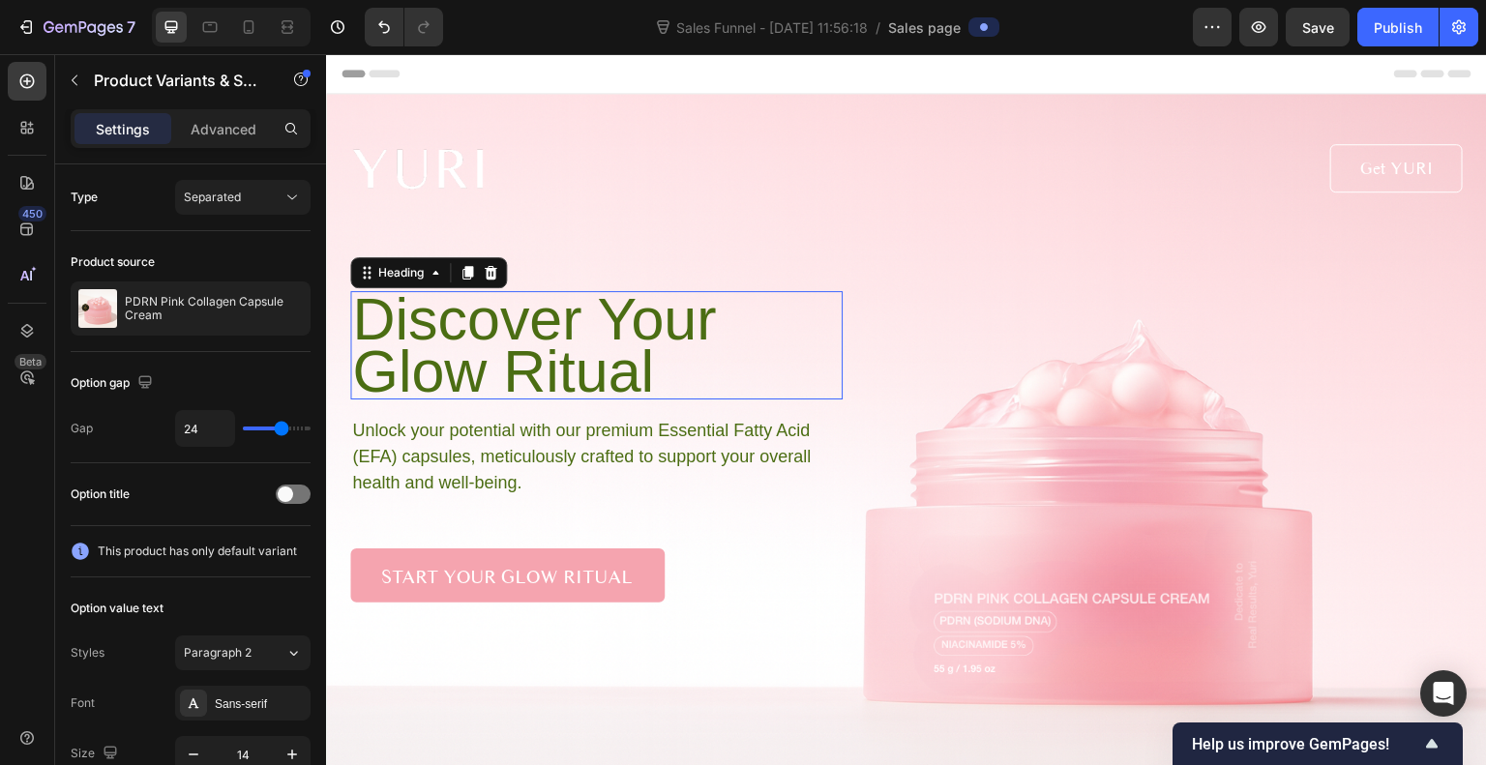
click at [462, 377] on h1 "Discover Your Glow Ritual" at bounding box center [596, 345] width 493 height 108
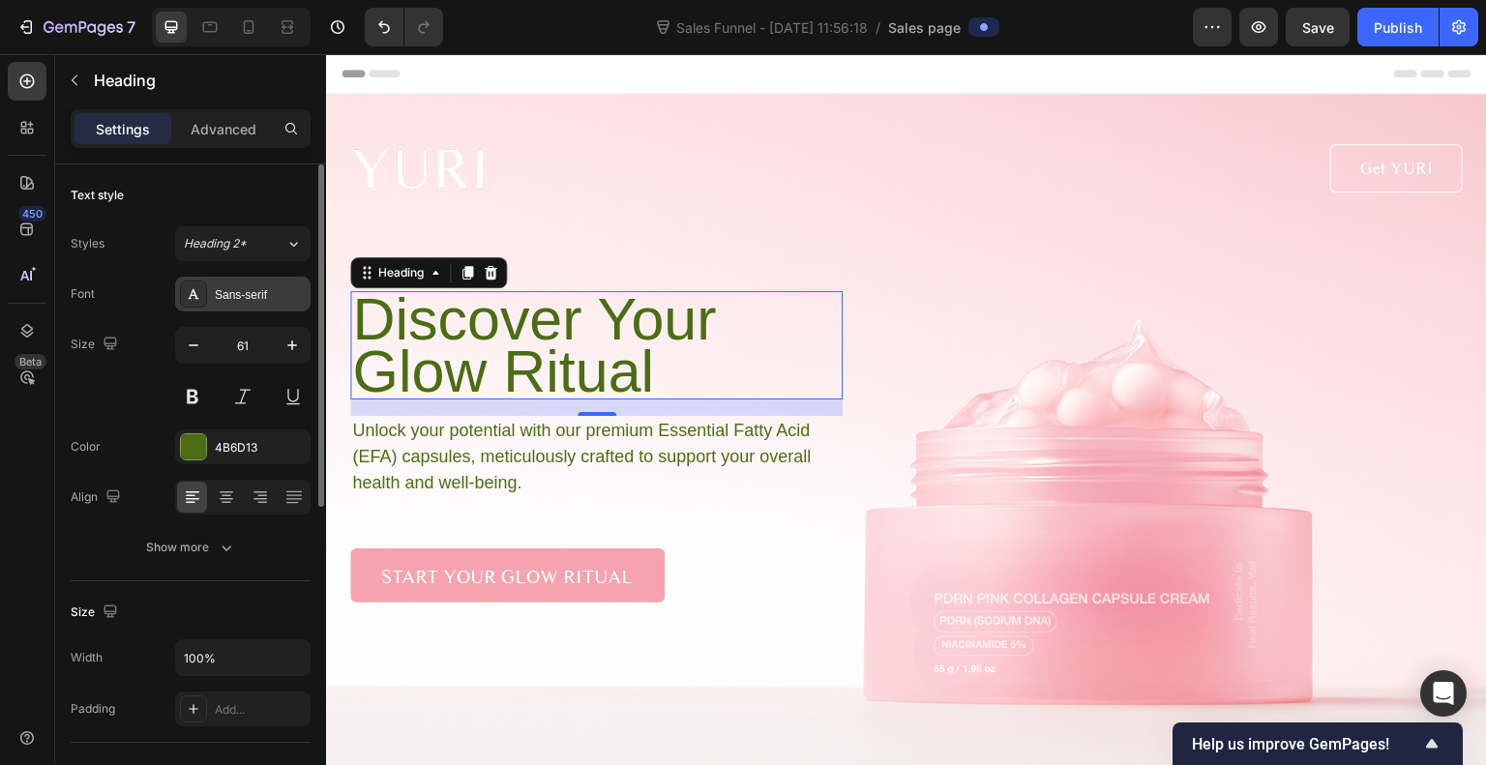
click at [277, 297] on div "Sans-serif" at bounding box center [260, 294] width 91 height 17
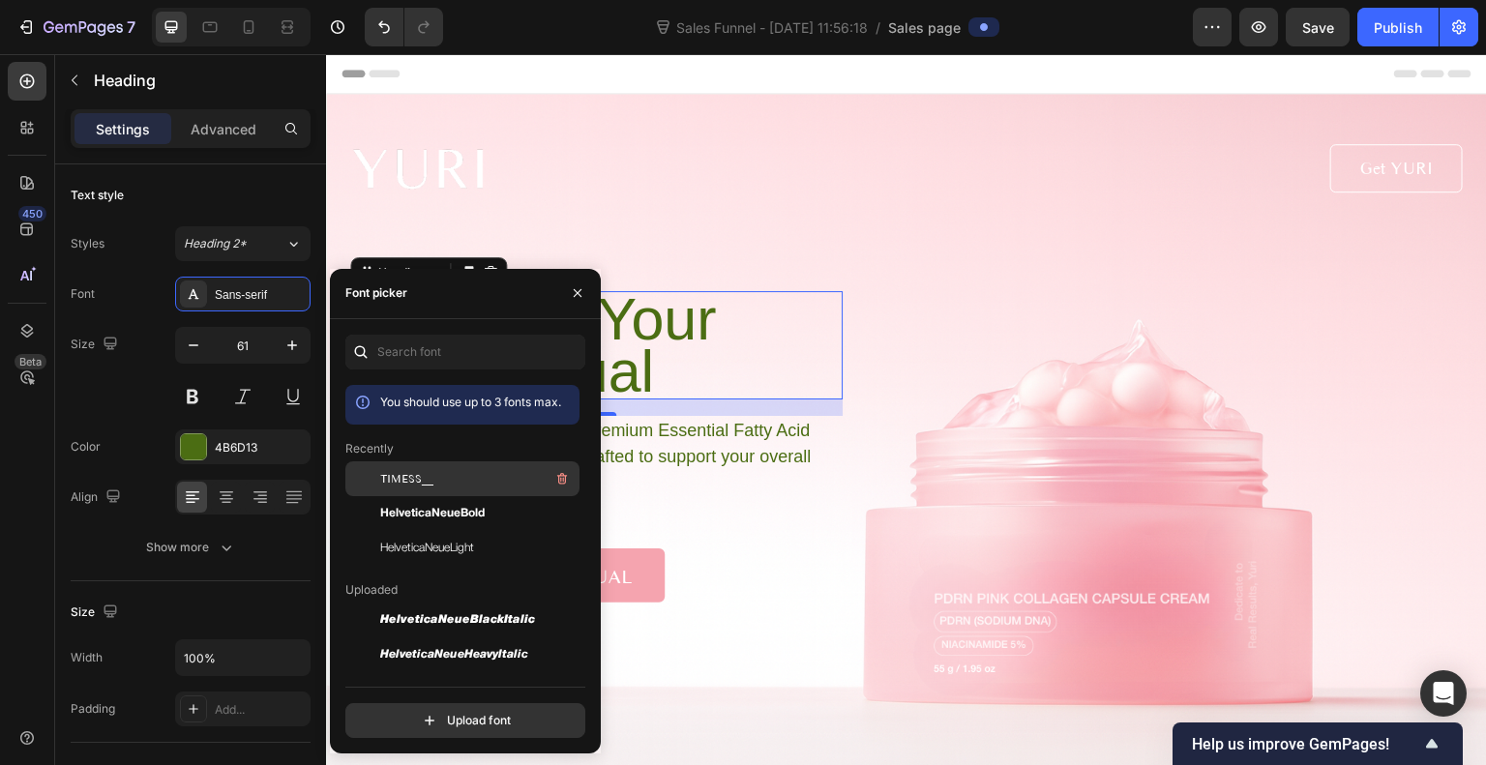
click at [426, 480] on span "TIMESS__" at bounding box center [406, 478] width 53 height 17
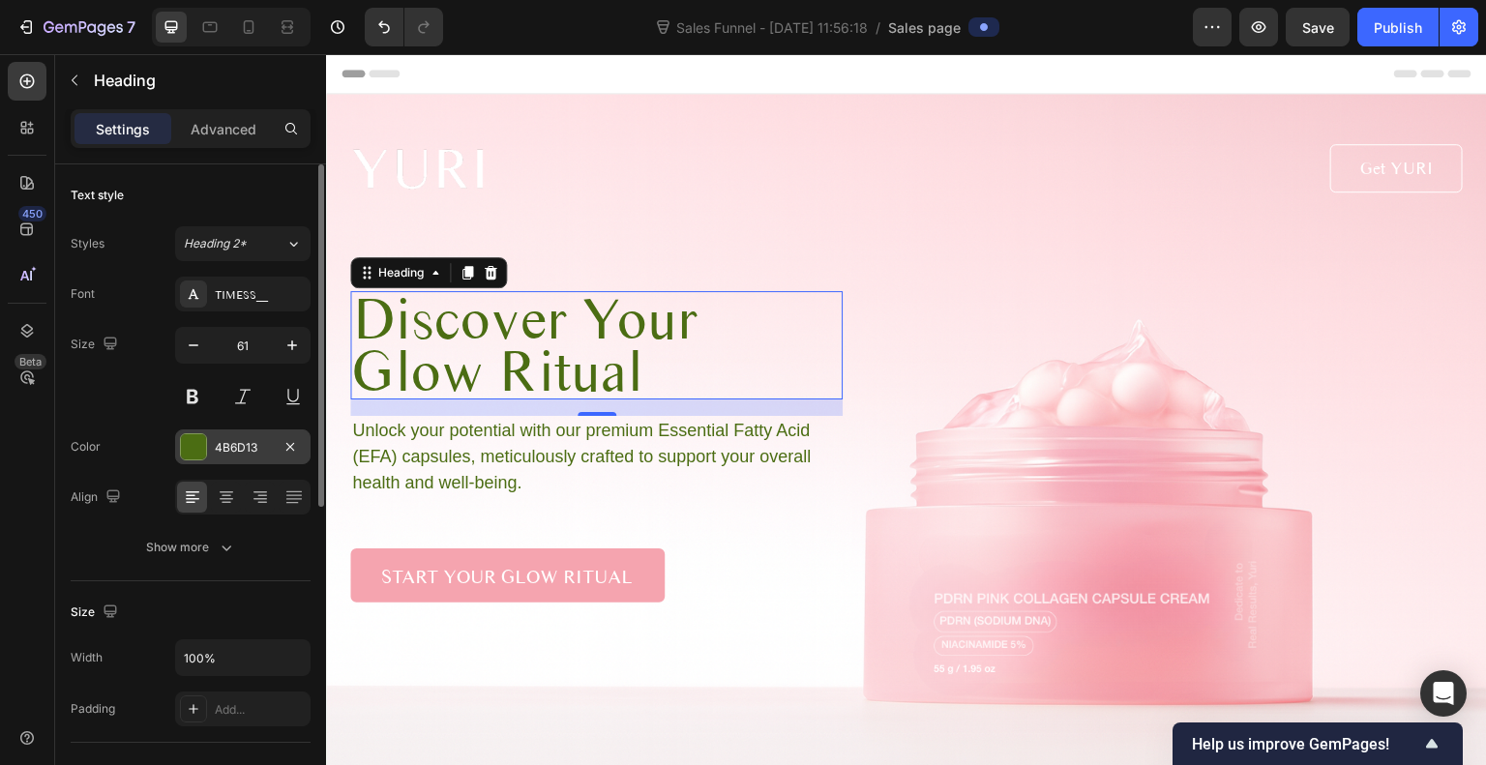
click at [198, 449] on div at bounding box center [193, 447] width 25 height 25
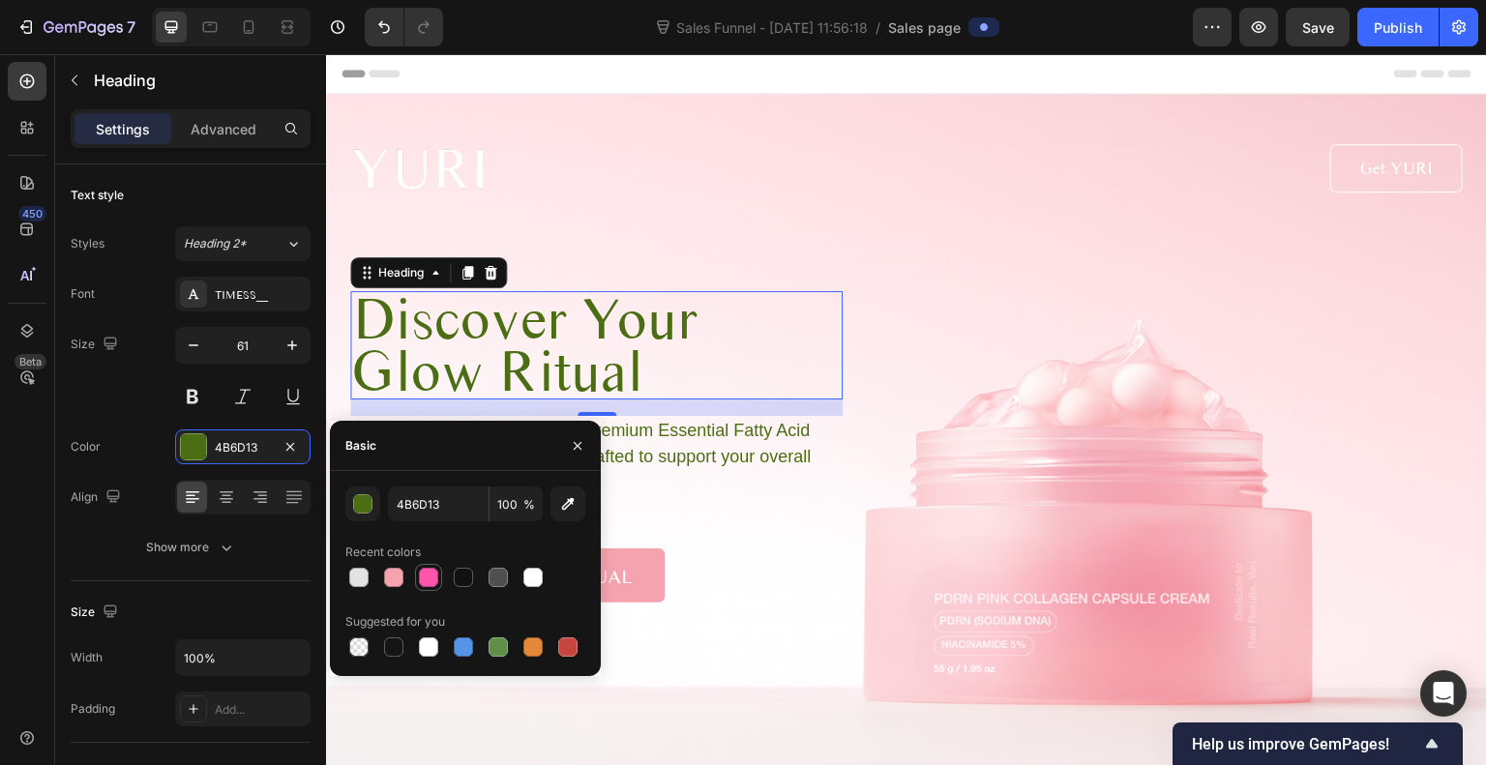
click at [429, 576] on div at bounding box center [428, 577] width 19 height 19
type input "FF55AA"
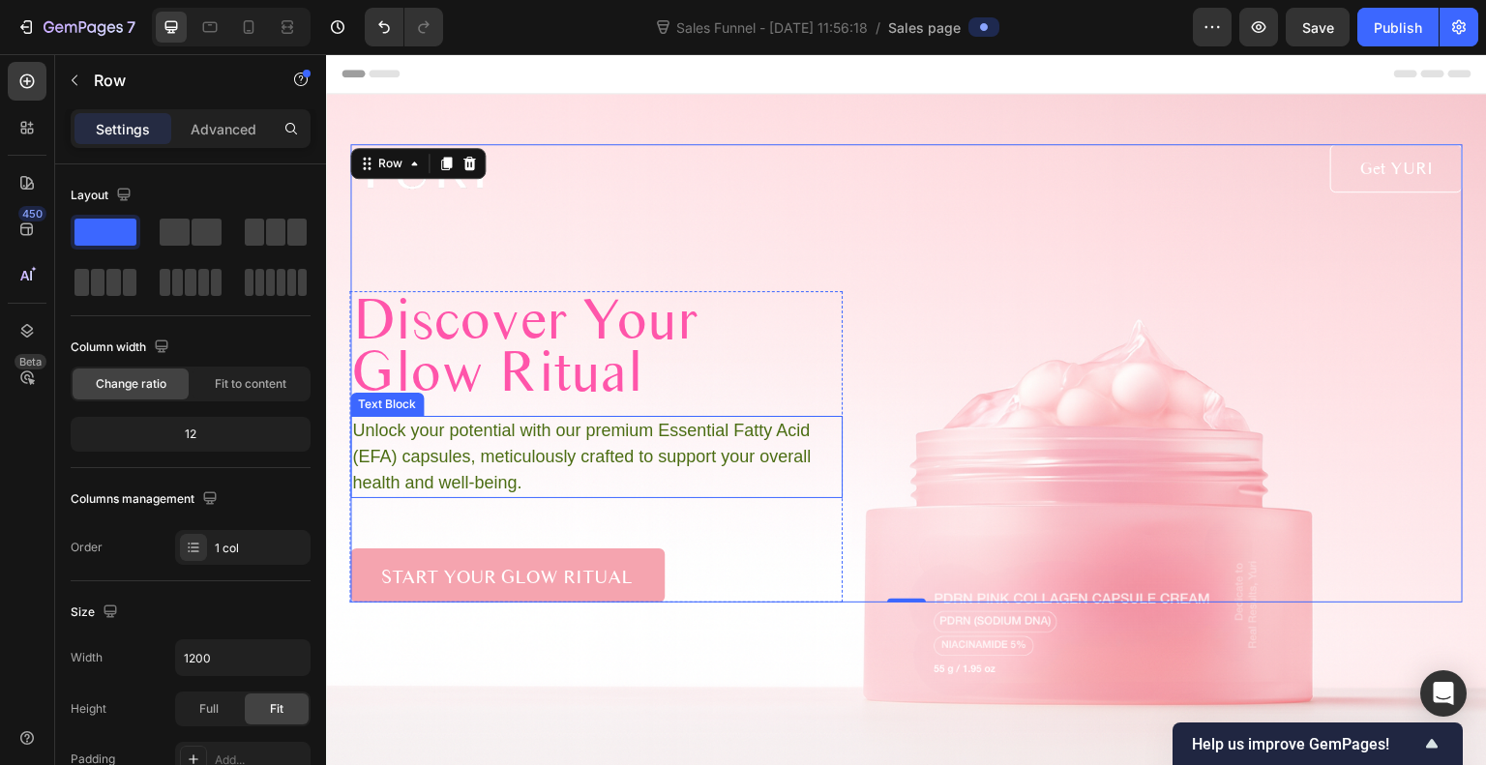
click at [669, 449] on p "Unlock your potential with our premium Essential Fatty Acid (EFA) capsules, met…" at bounding box center [596, 457] width 488 height 78
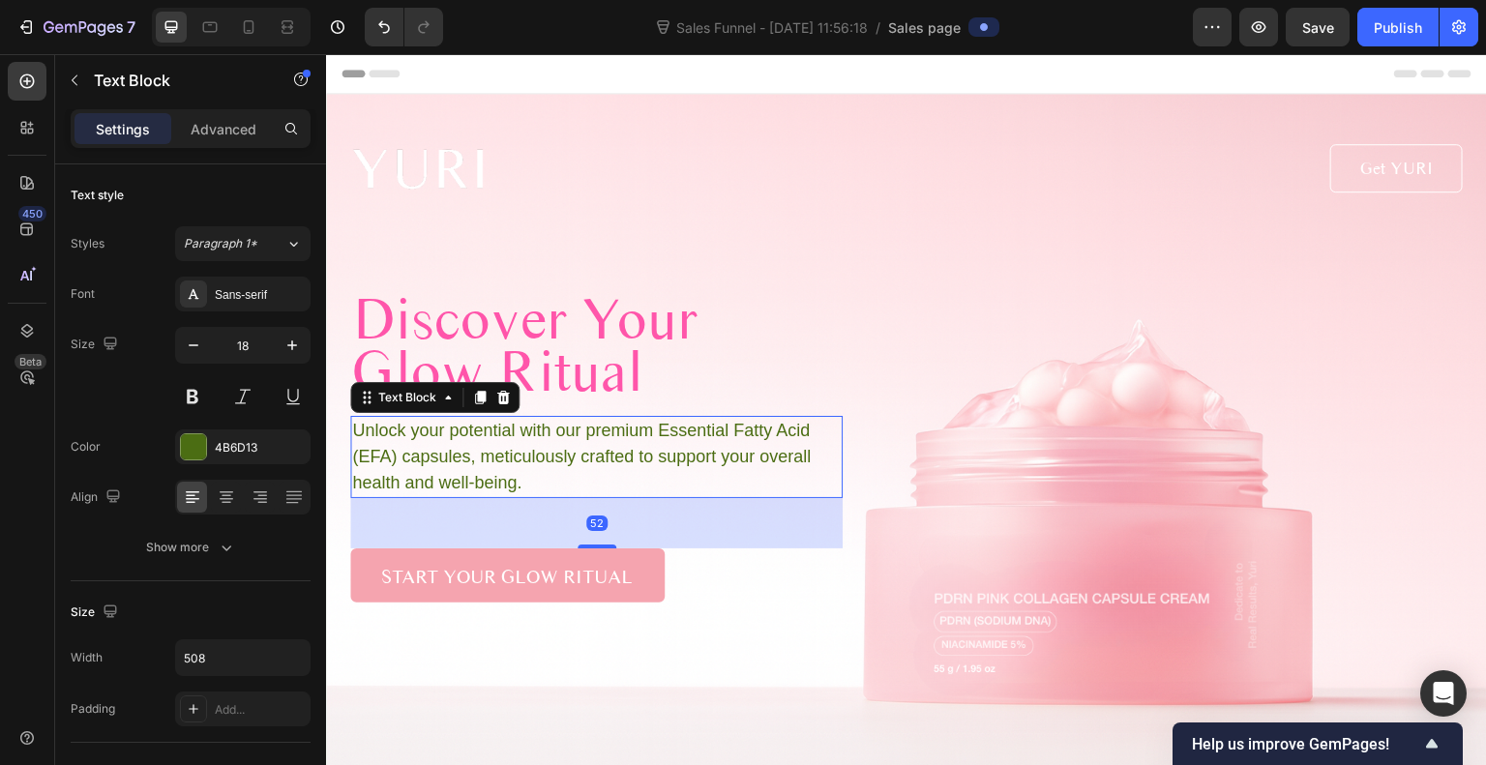
click at [669, 449] on p "Unlock your potential with our premium Essential Fatty Acid (EFA) capsules, met…" at bounding box center [596, 457] width 488 height 78
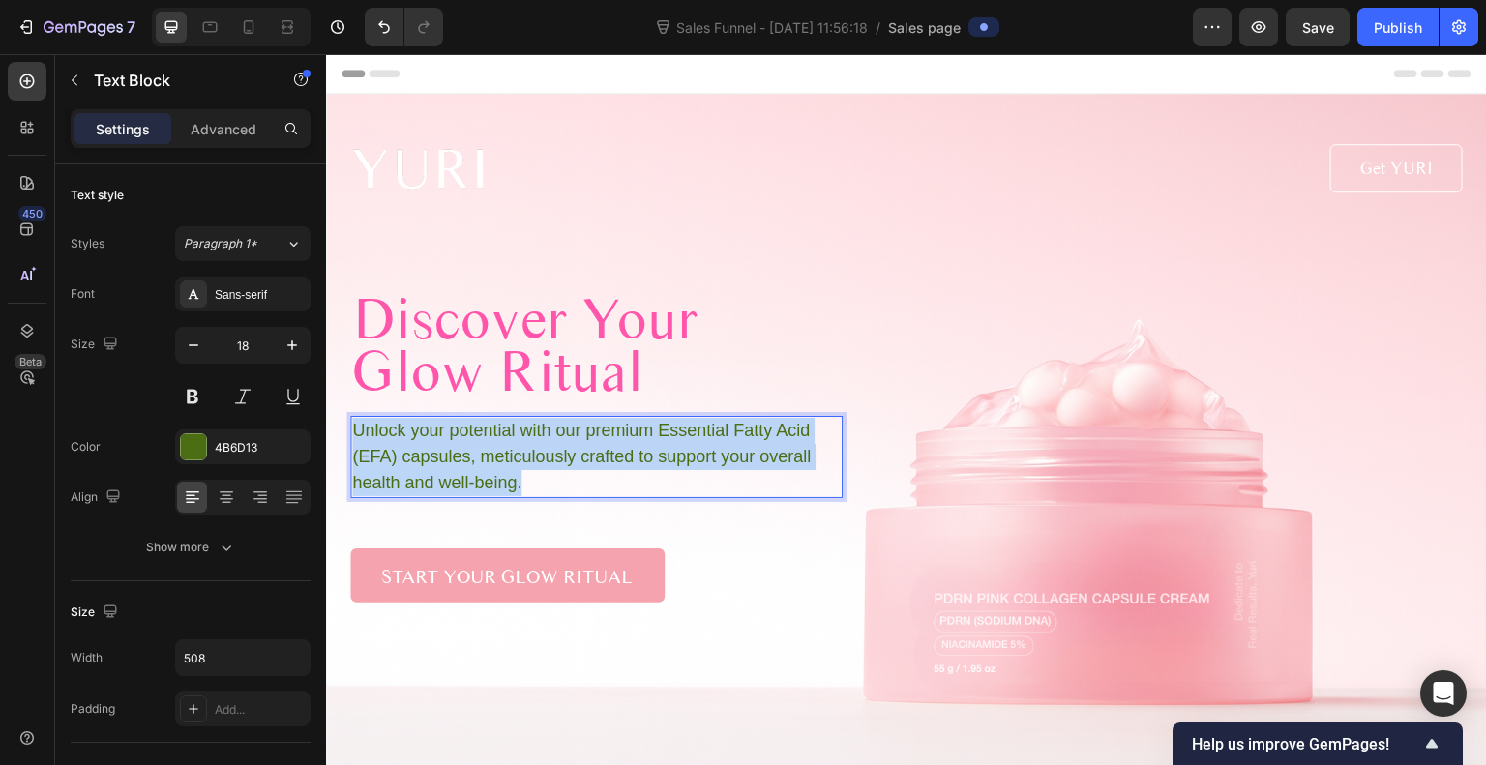
click at [669, 449] on p "Unlock your potential with our premium Essential Fatty Acid (EFA) capsules, met…" at bounding box center [596, 457] width 488 height 78
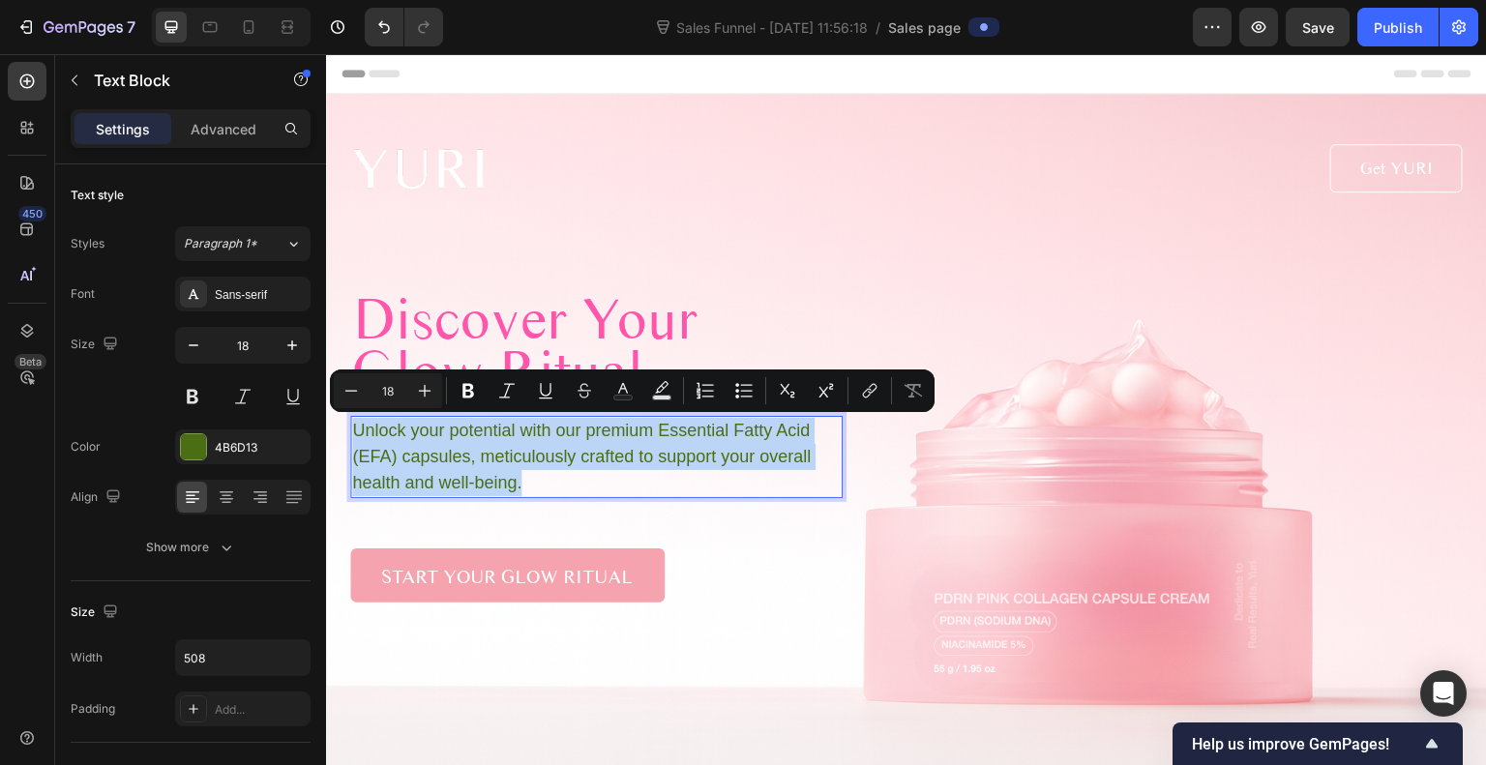
click at [669, 449] on p "Unlock your potential with our premium Essential Fatty Acid (EFA) capsules, met…" at bounding box center [596, 457] width 488 height 78
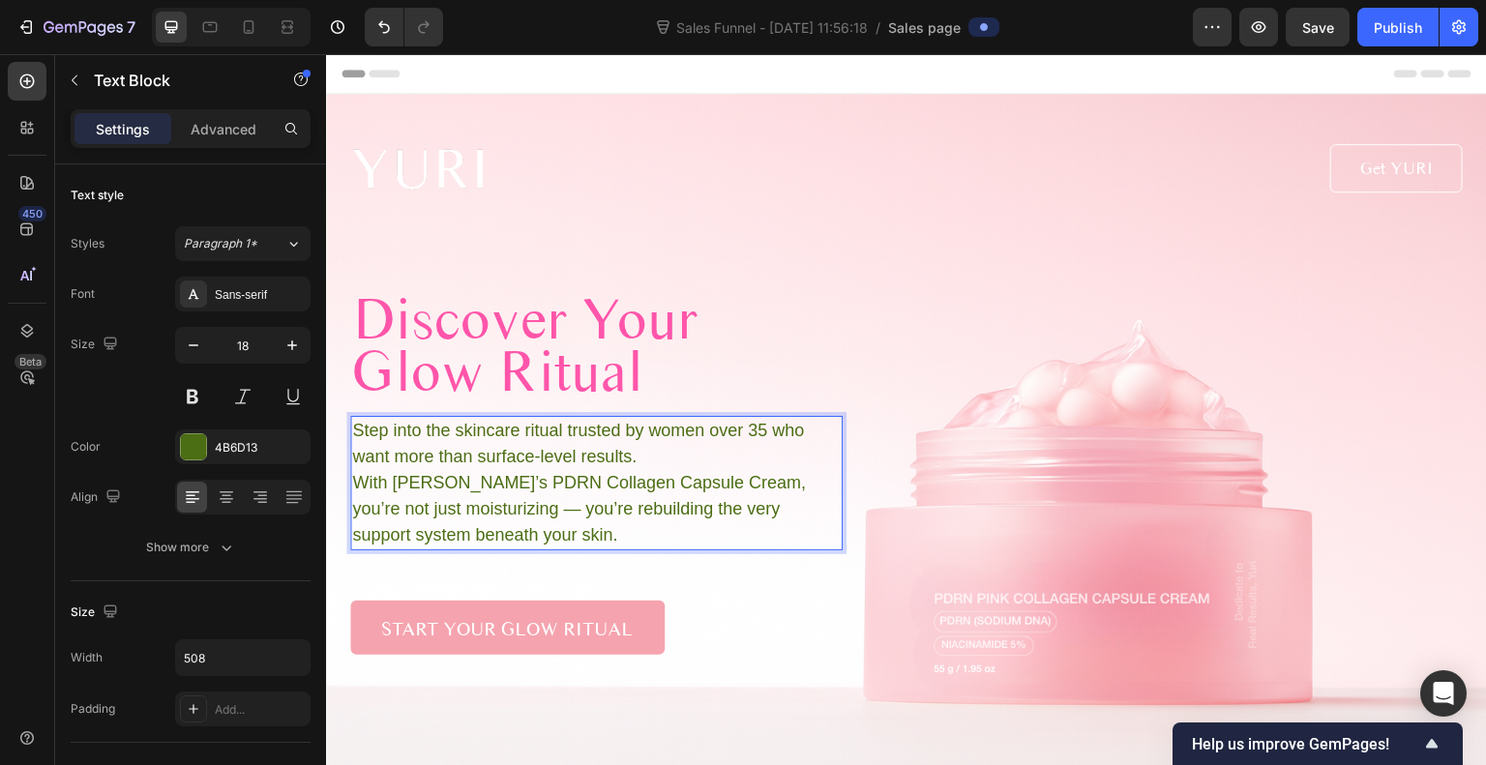
click at [582, 461] on p "Step into the skincare ritual trusted by women over 35 who want more than surfa…" at bounding box center [596, 483] width 488 height 131
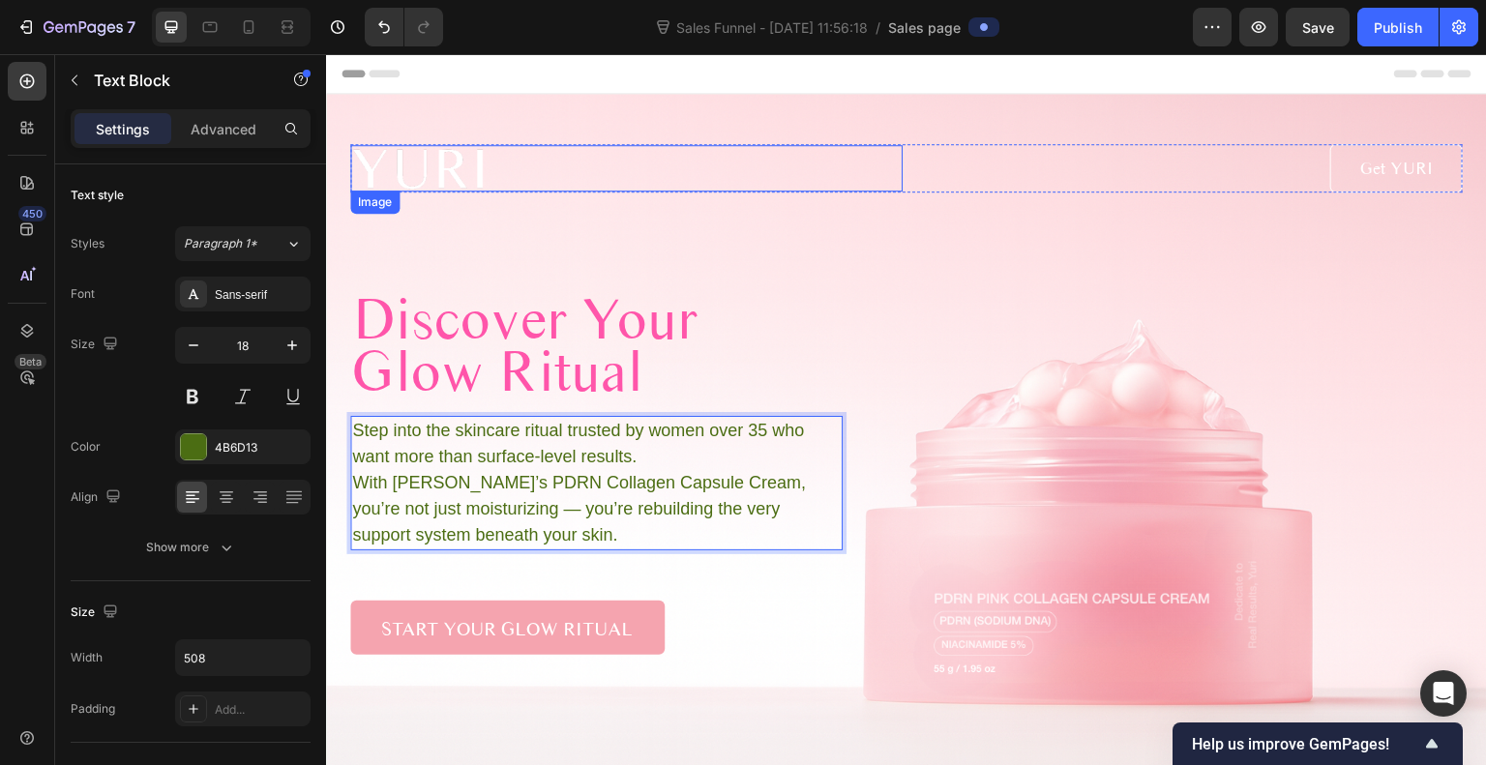
click at [426, 163] on img at bounding box center [417, 167] width 135 height 45
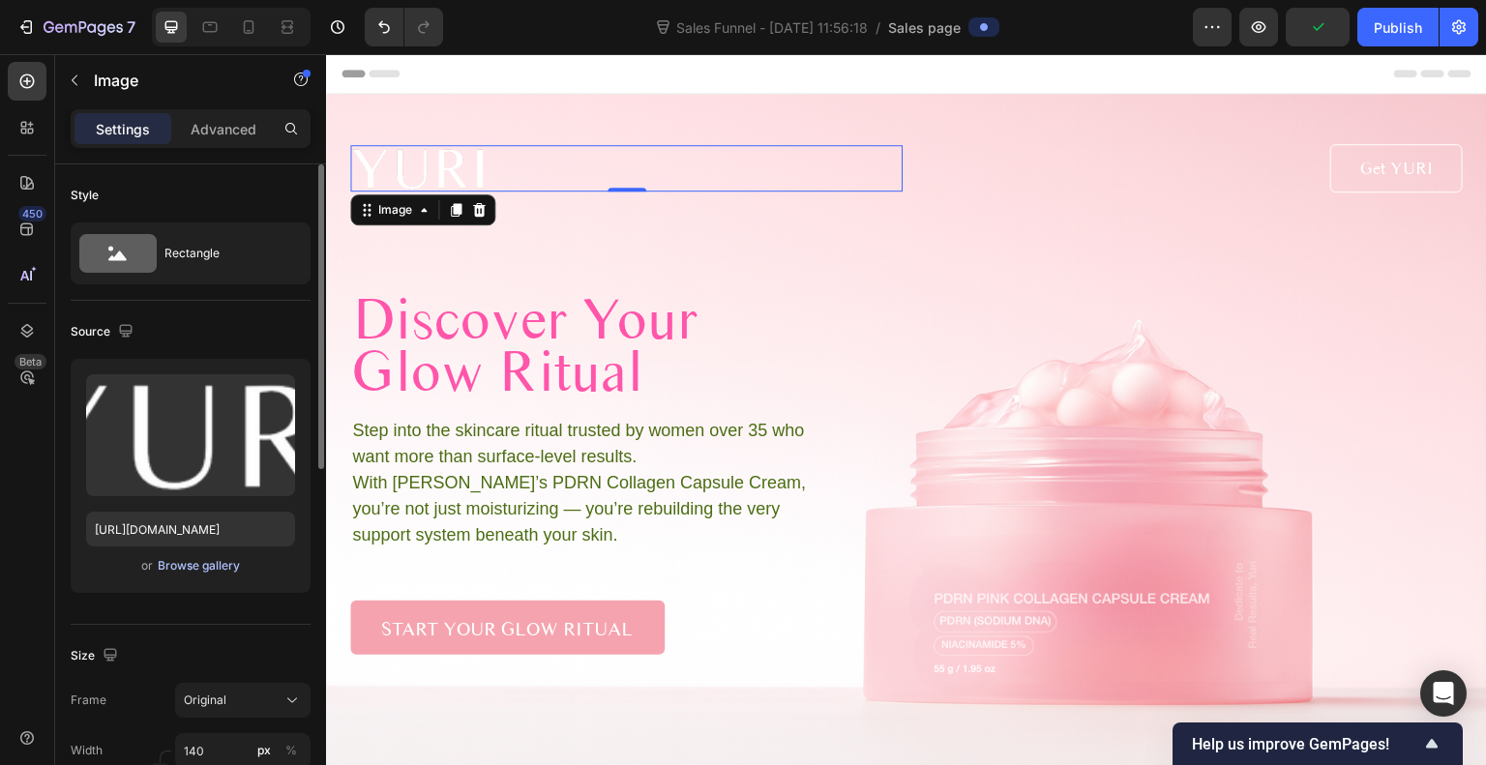
click at [211, 563] on div "Browse gallery" at bounding box center [199, 565] width 82 height 17
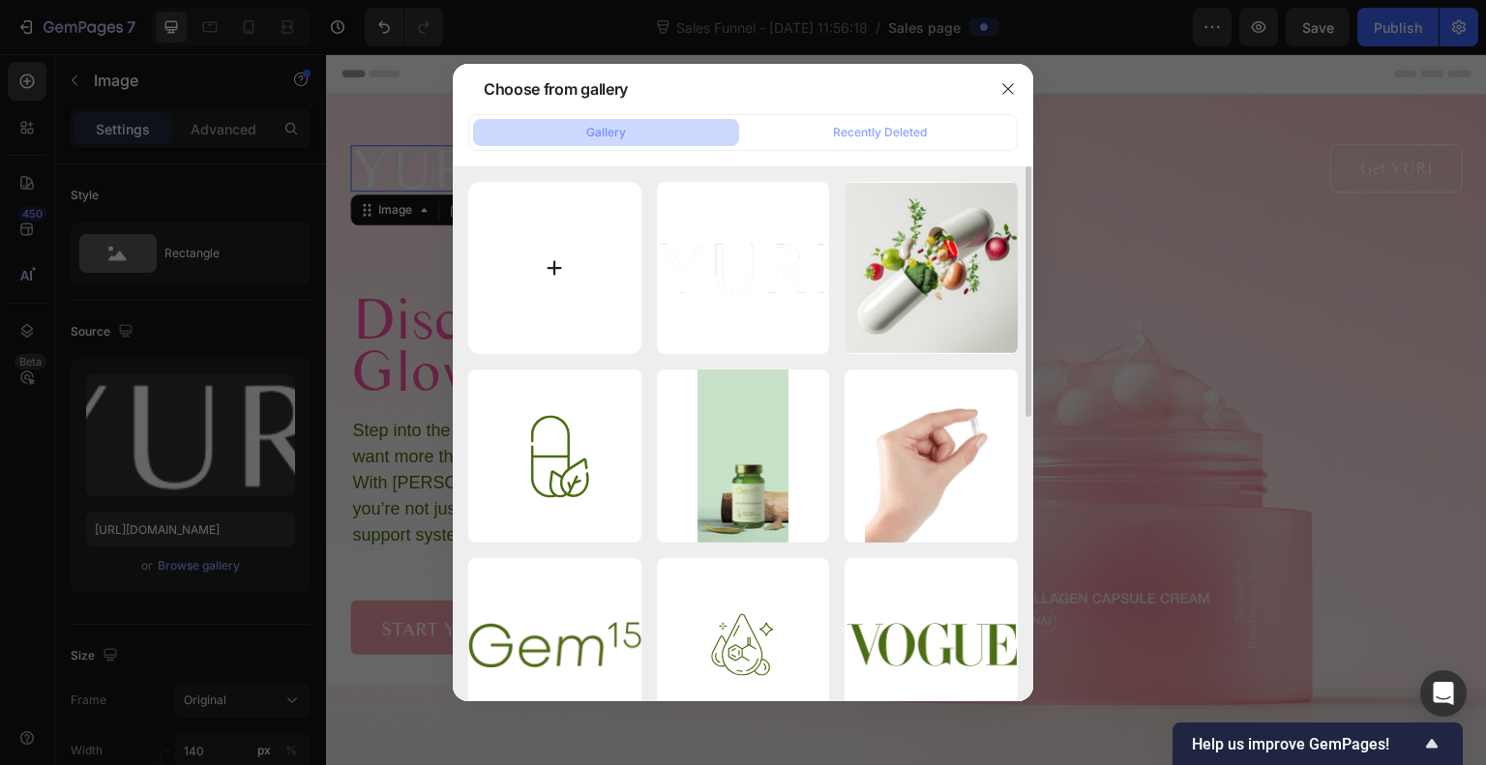
click at [542, 243] on input "file" at bounding box center [554, 268] width 173 height 173
type input "C:\fakepath\Yuri Logo 2.png"
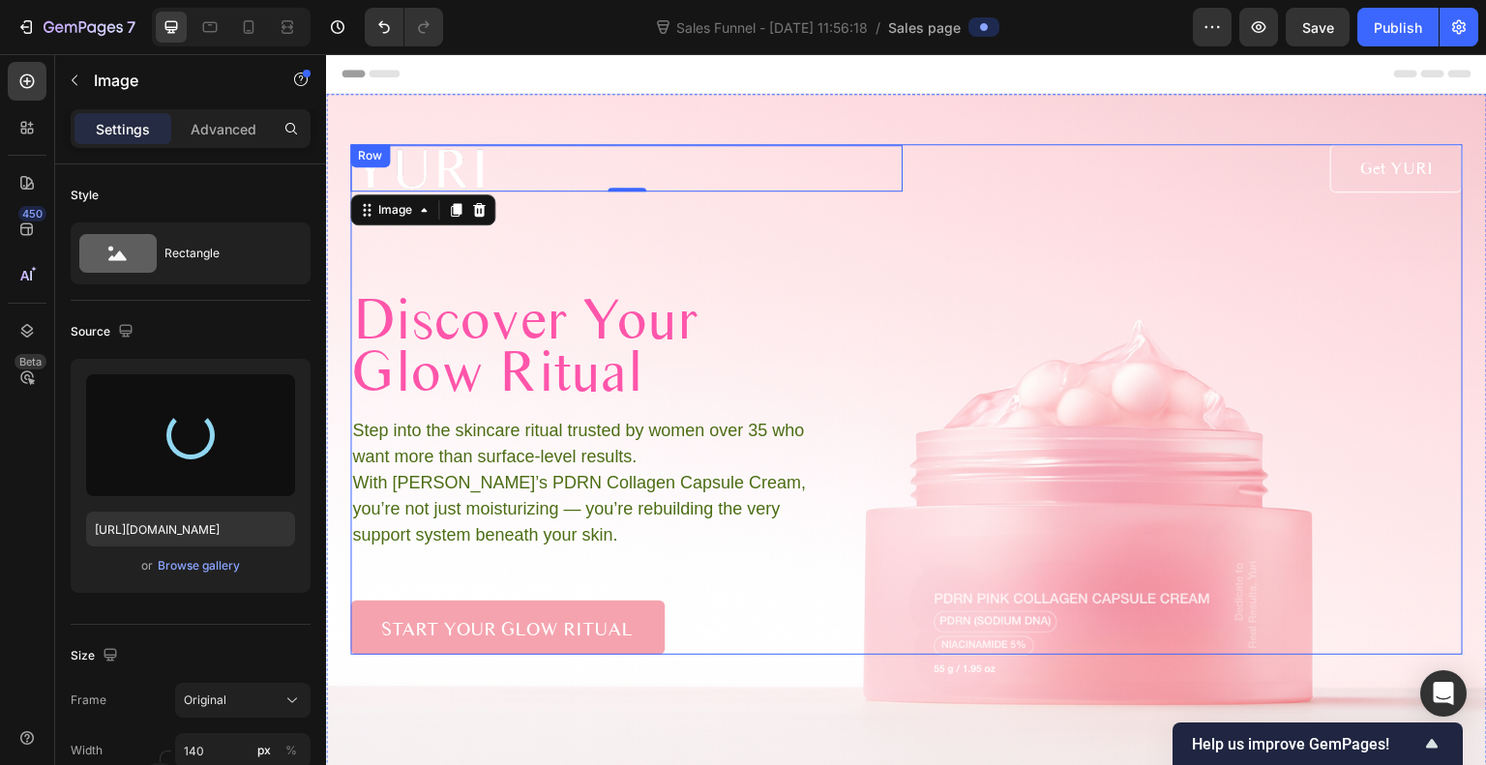
type input "https://cdn.shopify.com/s/files/1/0720/0672/9901/files/gempages_585576053401977…"
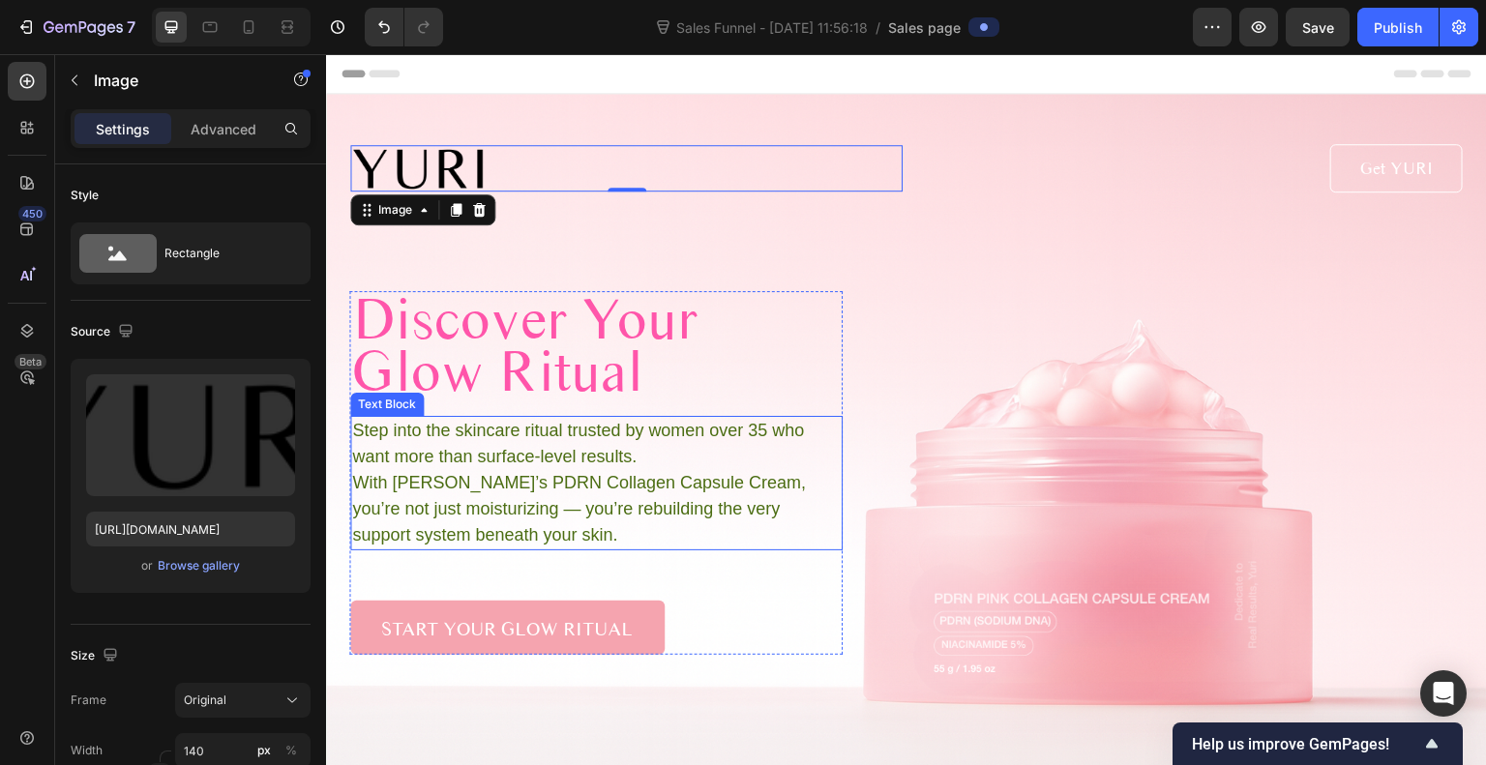
click at [585, 468] on p "Step into the skincare ritual trusted by women over 35 who want more than surfa…" at bounding box center [596, 483] width 488 height 131
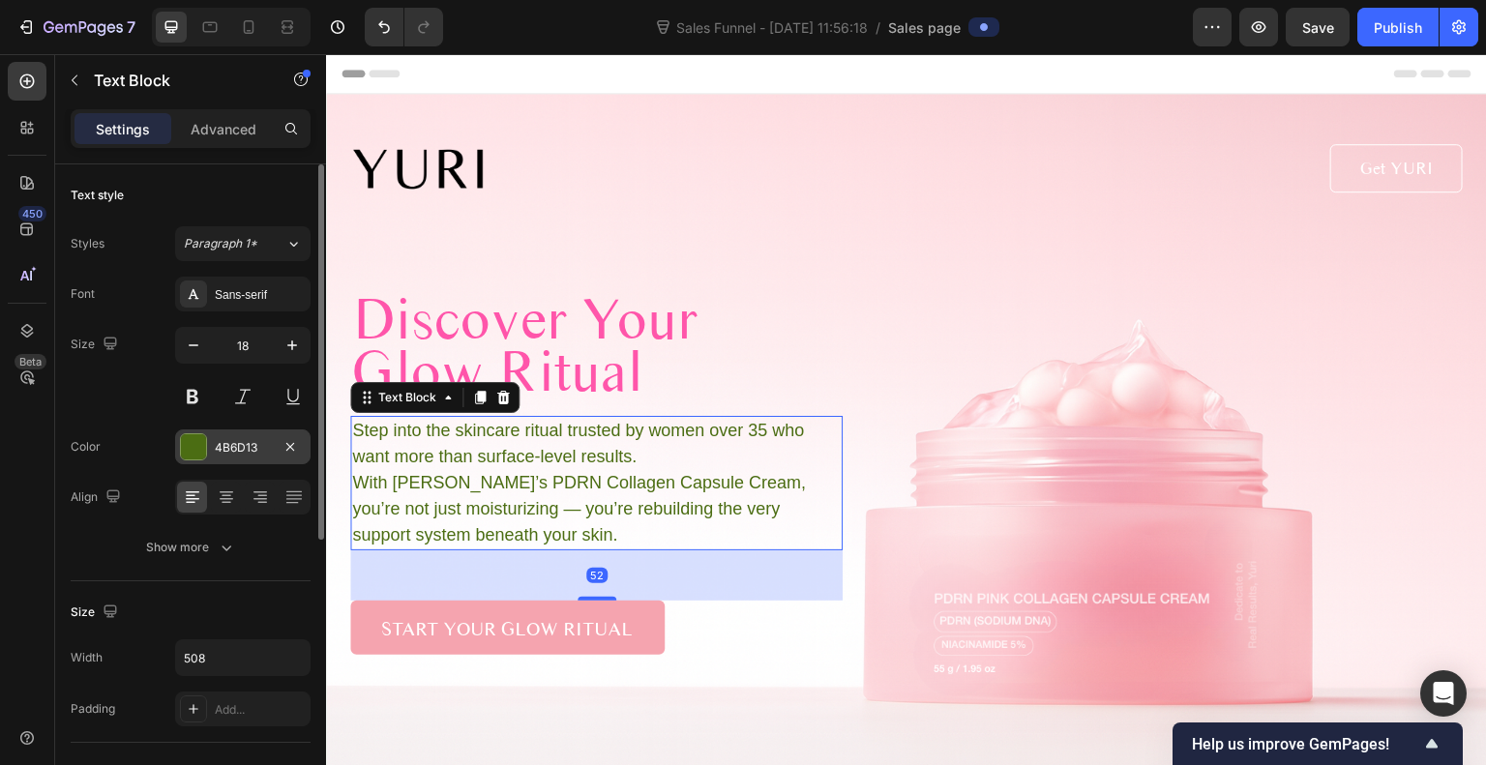
click at [197, 453] on div at bounding box center [193, 447] width 25 height 25
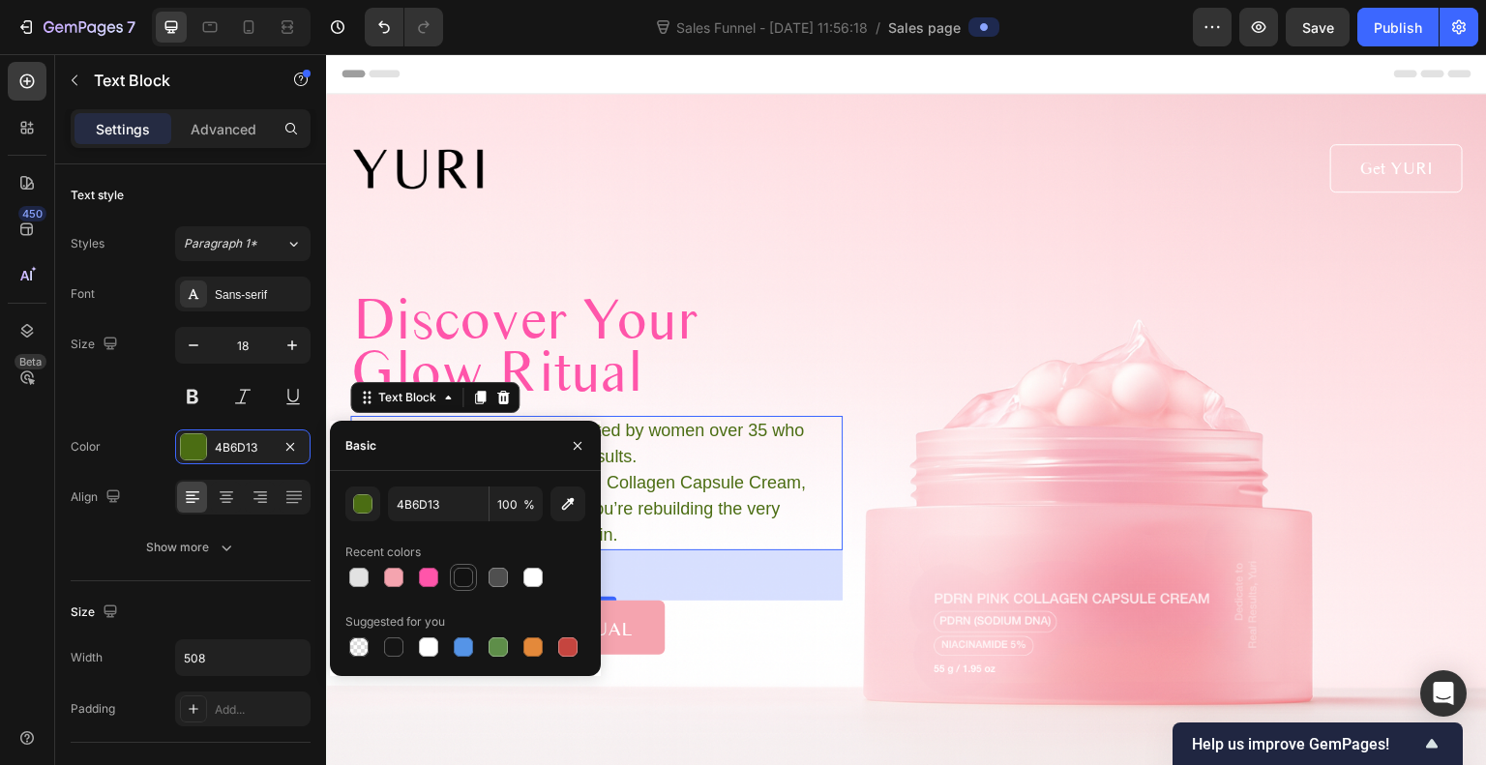
click at [472, 587] on div at bounding box center [463, 577] width 23 height 23
type input "121212"
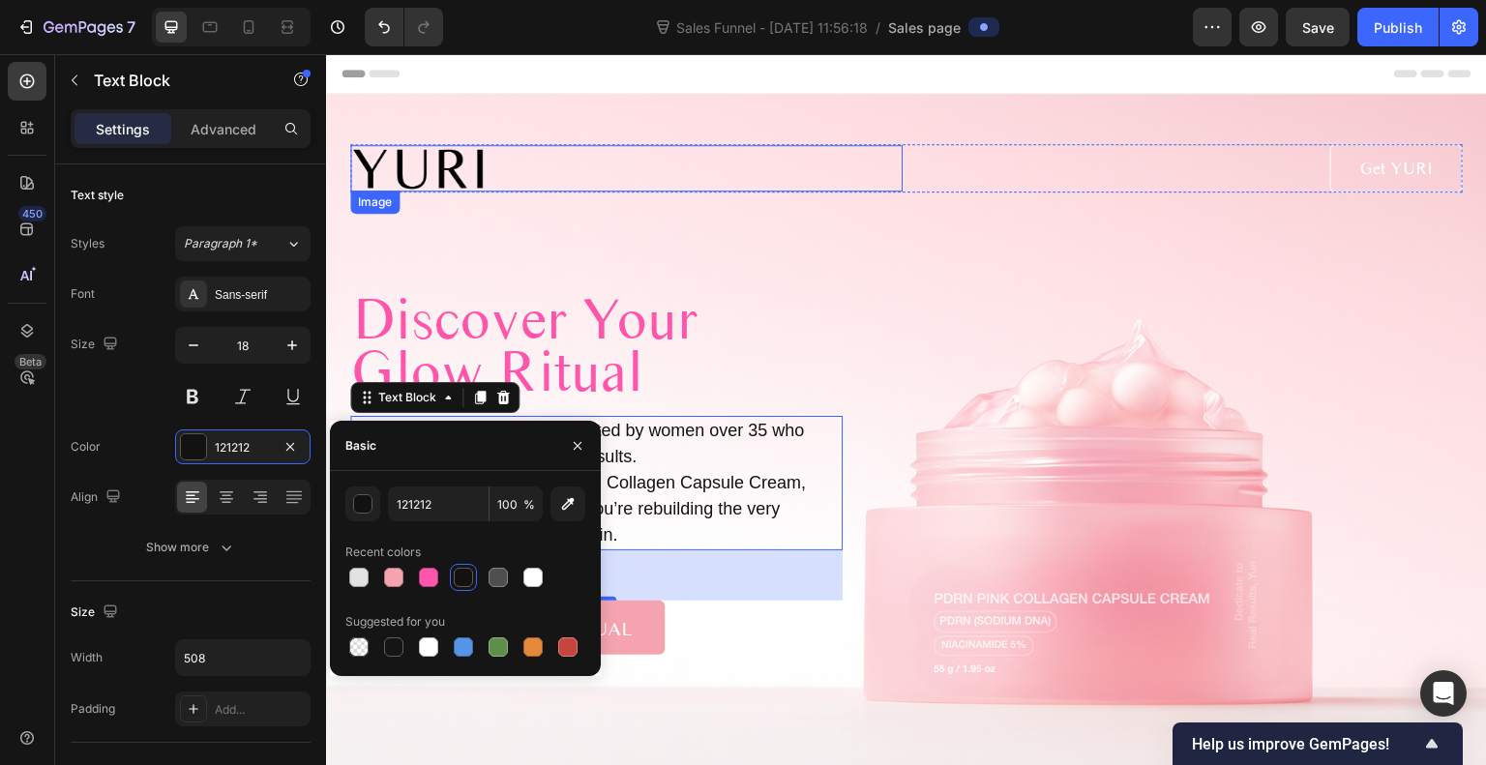
click at [889, 220] on div "Image Get YURI Button Row Discover Your Glow Ritual Heading Step into the skinc…" at bounding box center [906, 399] width 1113 height 511
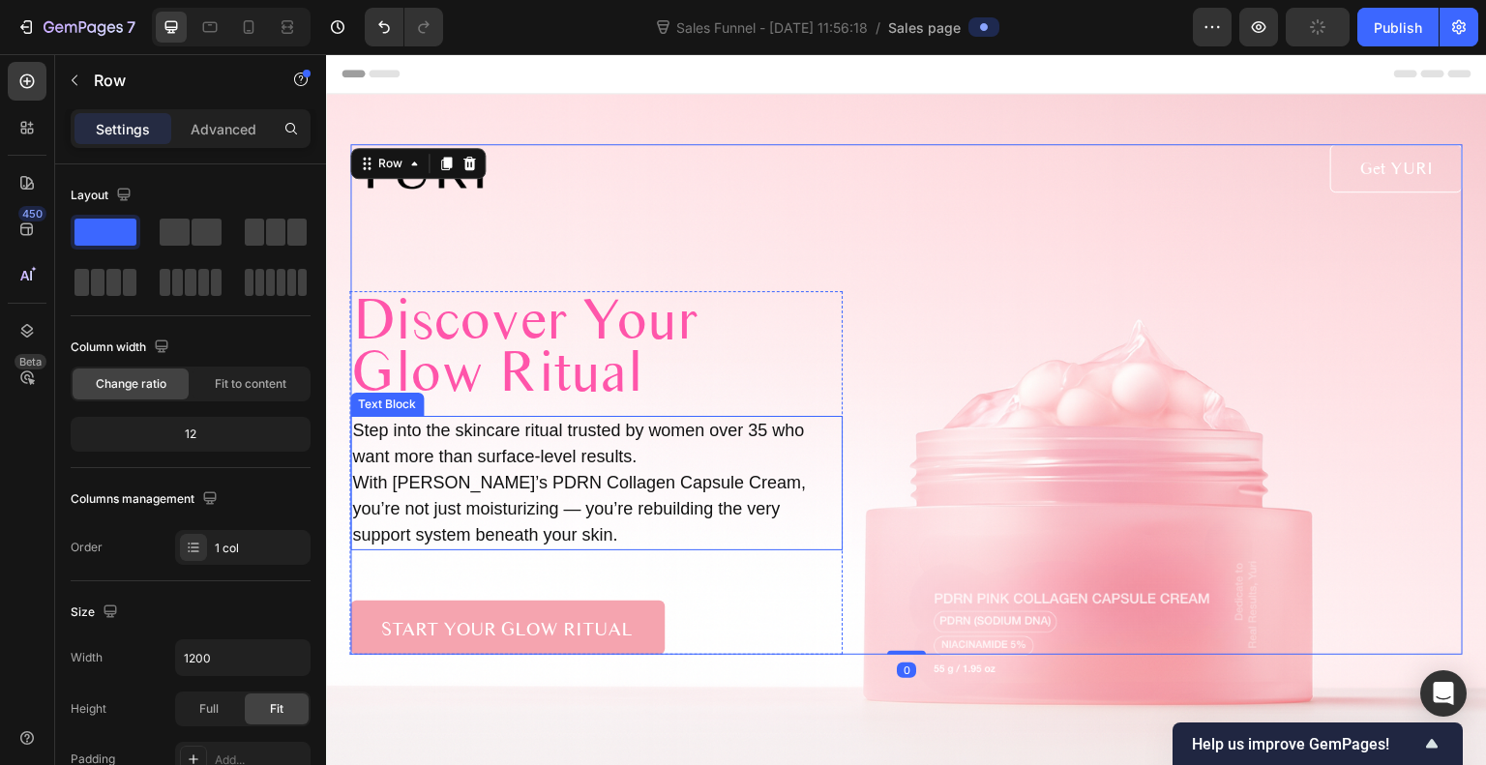
click at [703, 452] on p "Step into the skincare ritual trusted by women over 35 who want more than surfa…" at bounding box center [596, 483] width 488 height 131
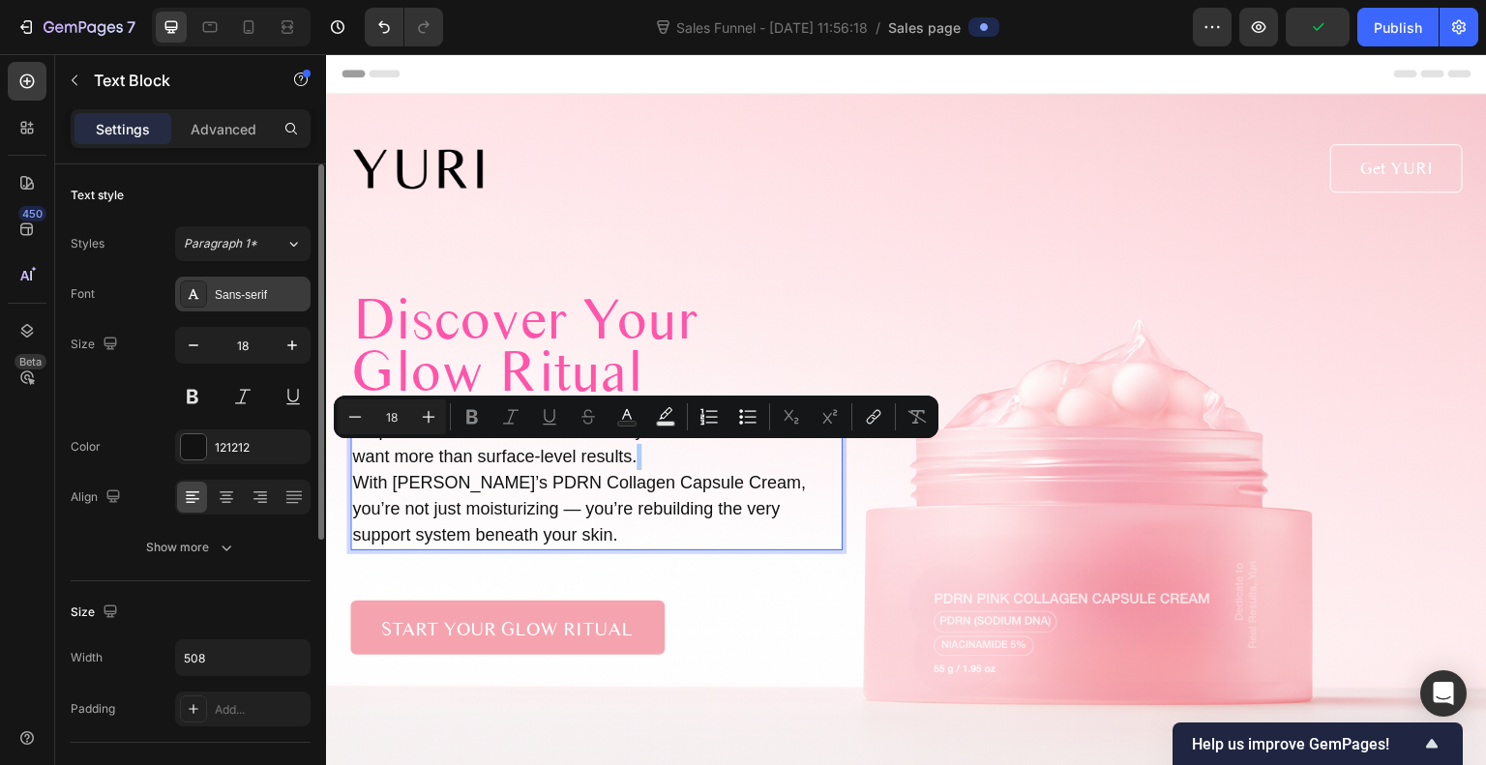
click at [246, 300] on div "Sans-serif" at bounding box center [260, 294] width 91 height 17
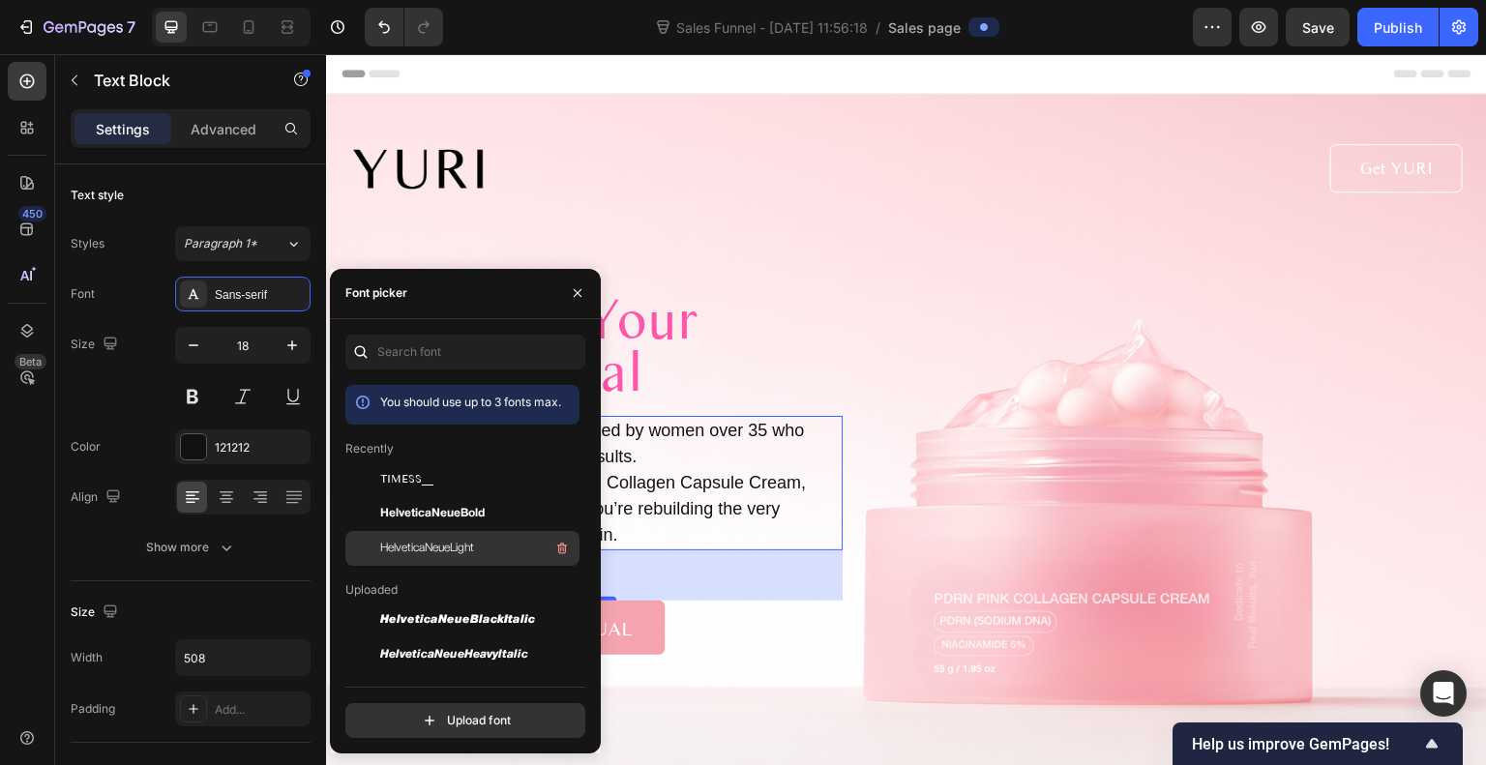
click at [445, 552] on span "HelveticaNeueLight" at bounding box center [427, 548] width 94 height 17
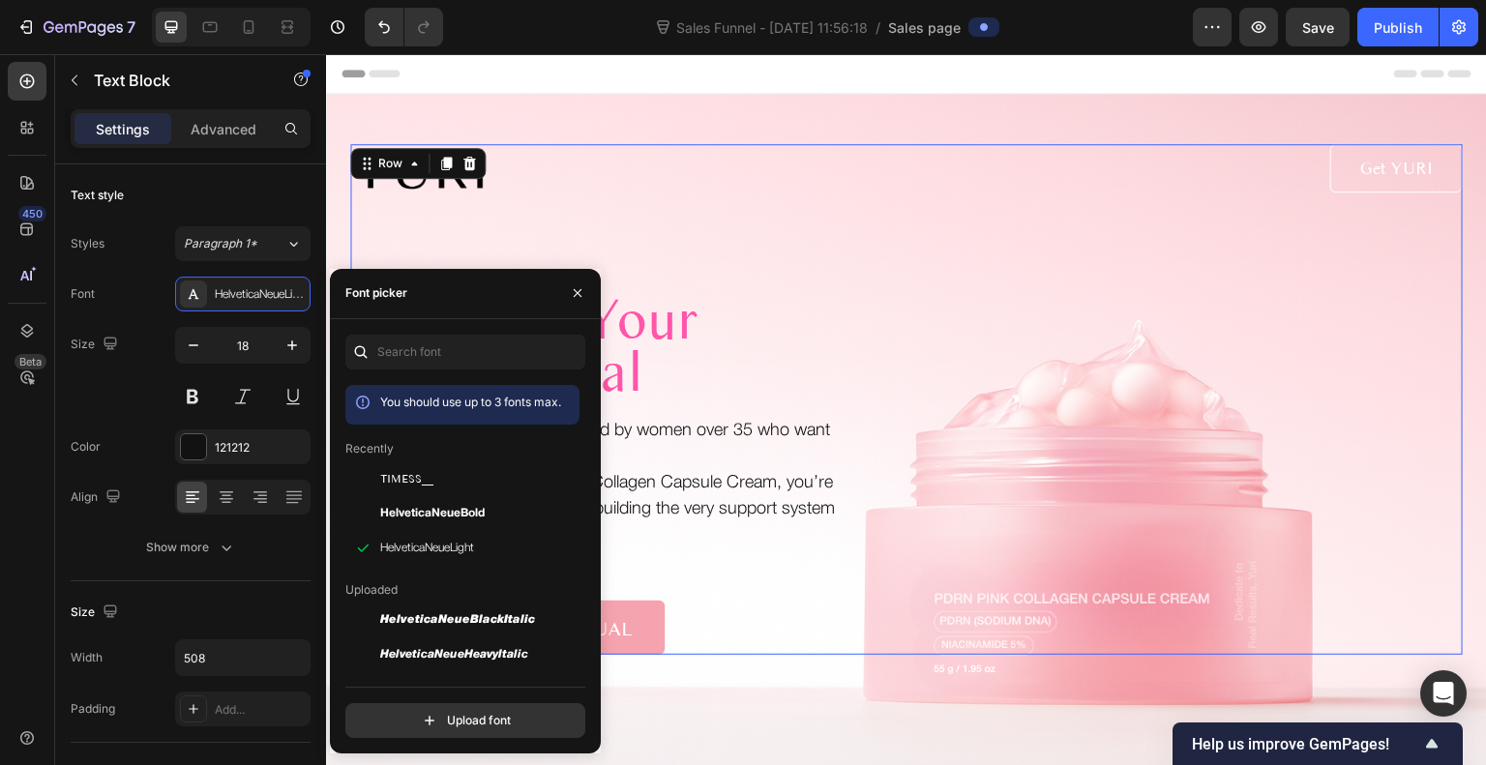
click at [889, 224] on div "Image Get YURI Button Row Discover Your Glow Ritual Heading Step into the skinc…" at bounding box center [906, 399] width 1113 height 511
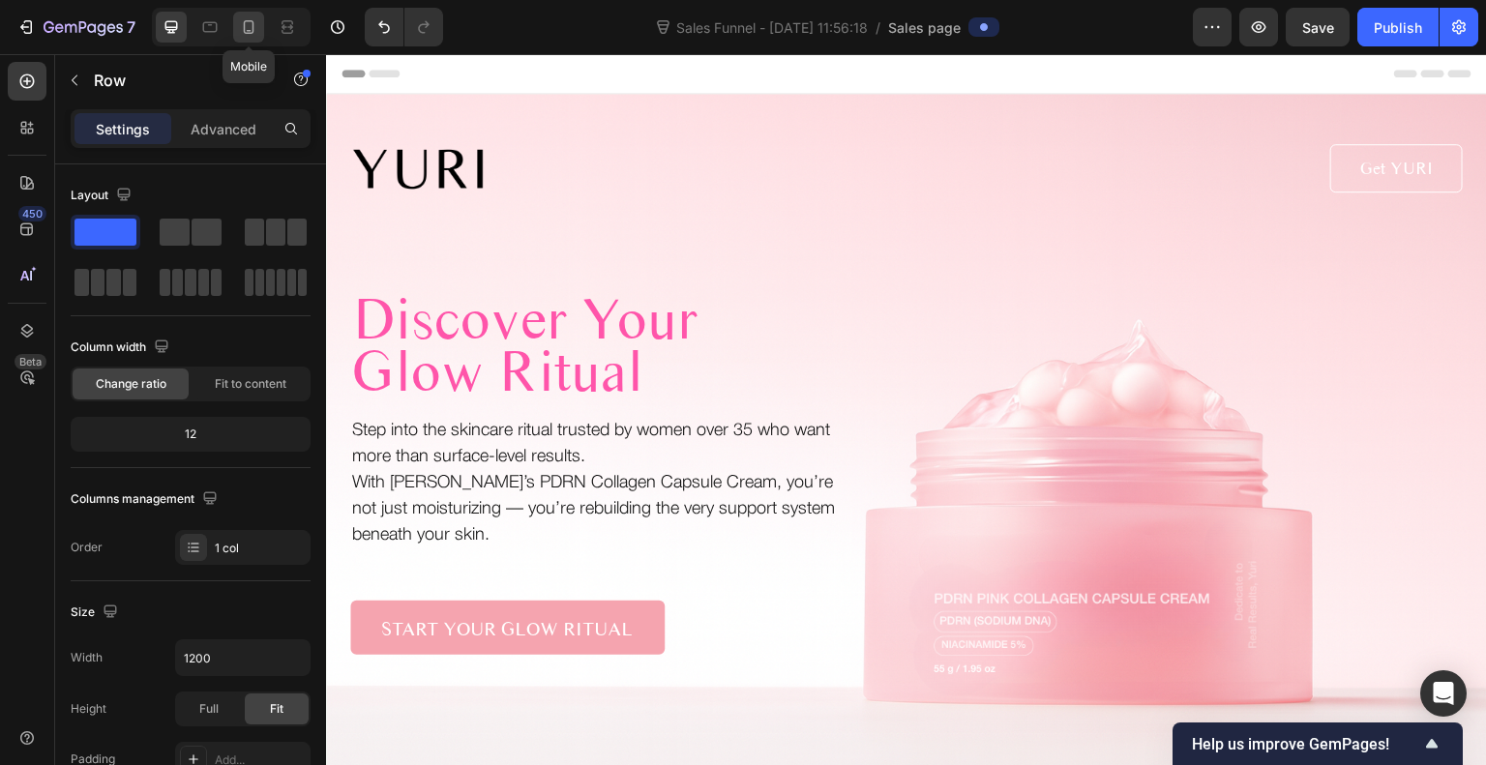
click at [248, 24] on icon at bounding box center [248, 26] width 19 height 19
type input "100%"
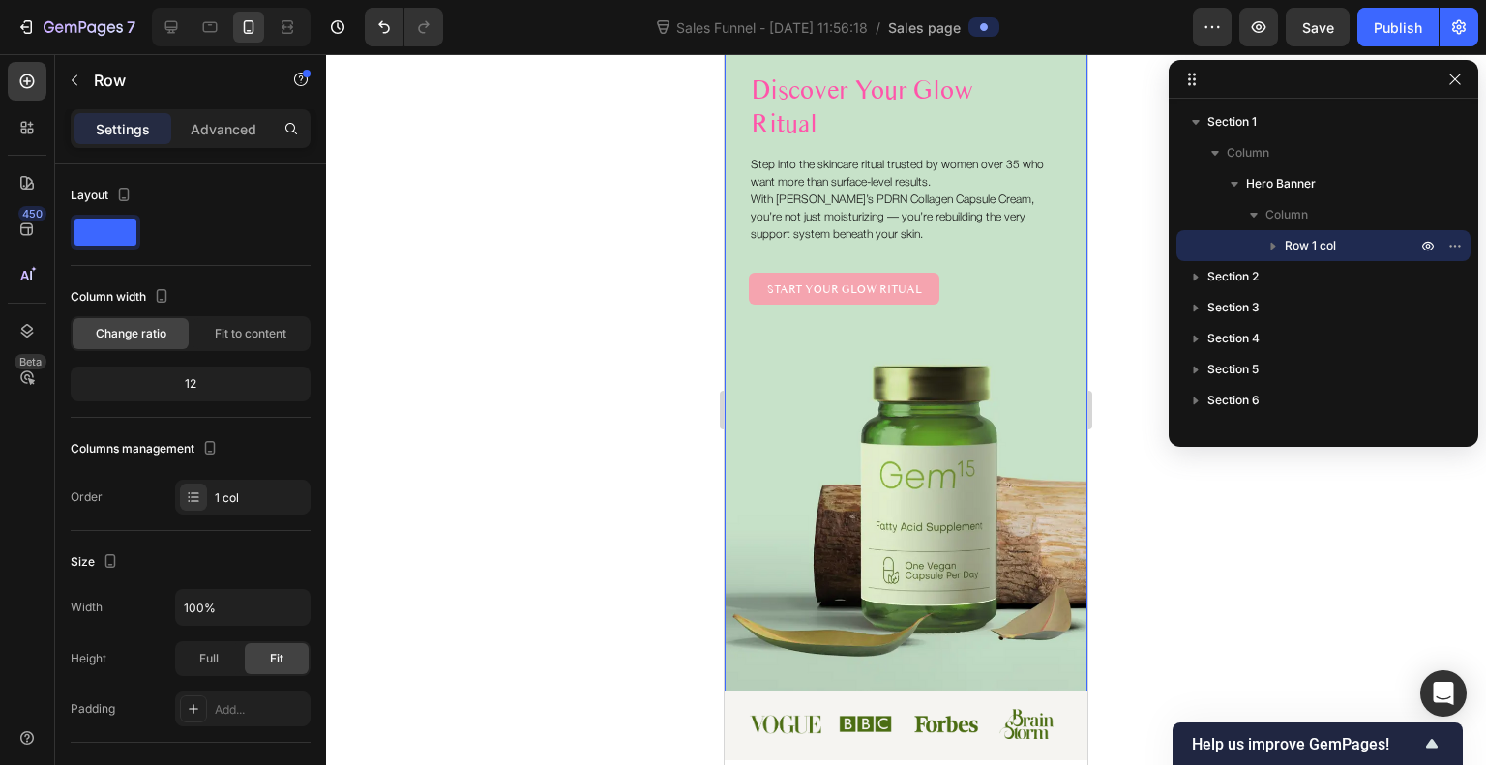
scroll to position [130, 0]
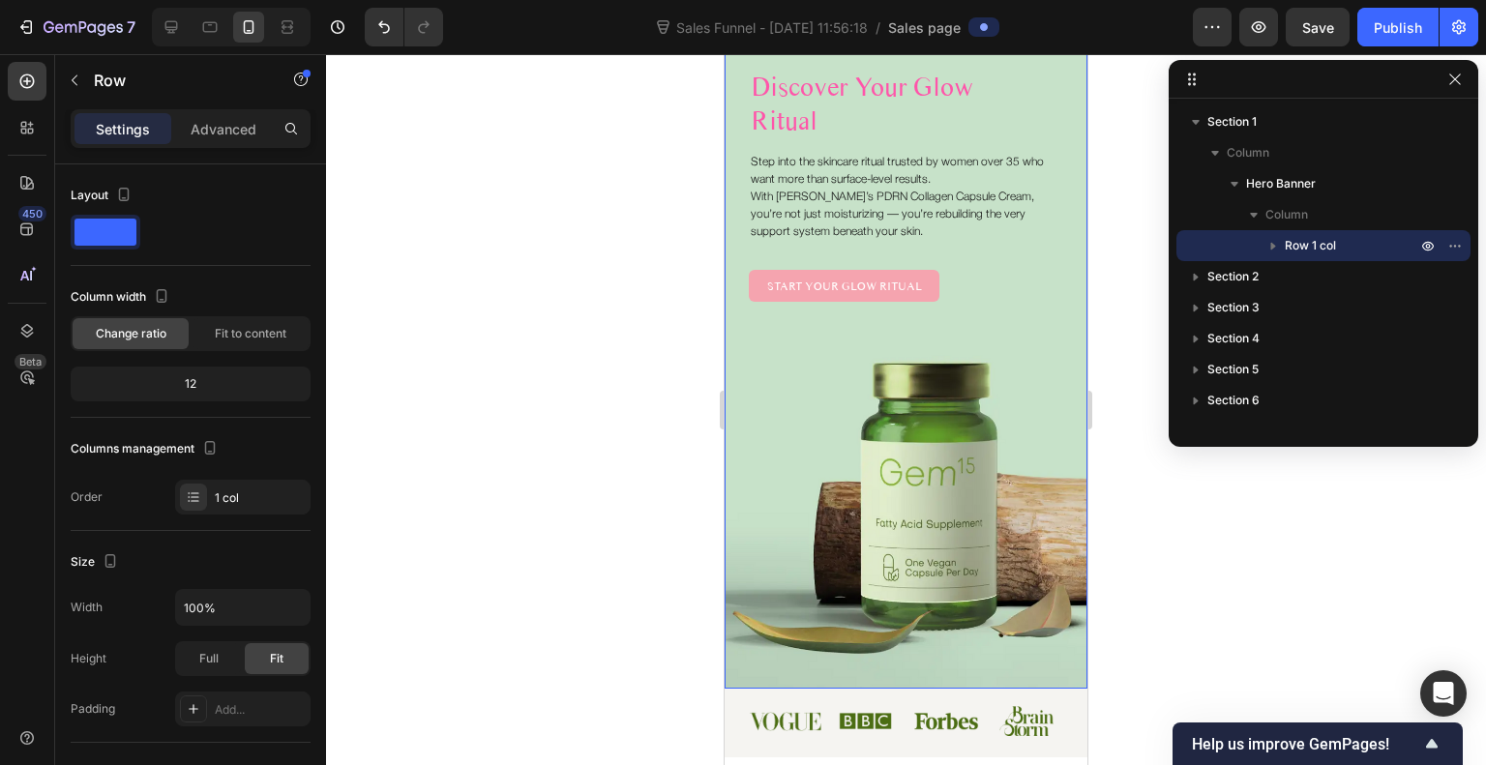
click at [817, 524] on div "Image Get YURI Button Row Discover Your Glow Ritual Heading Step into the skinc…" at bounding box center [906, 326] width 363 height 725
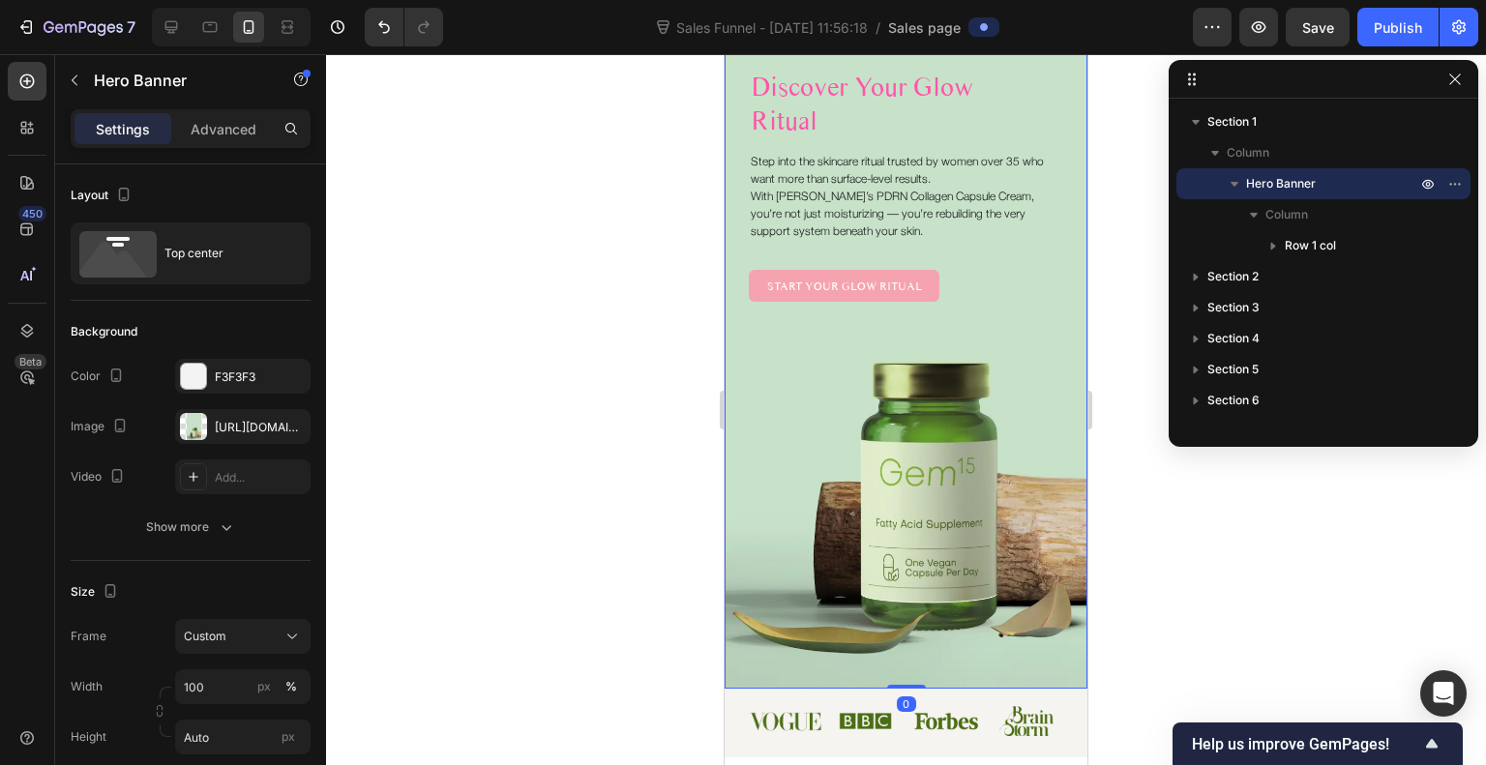
click at [817, 524] on div "Image Get YURI Button Row Discover Your Glow Ritual Heading Step into the skinc…" at bounding box center [906, 326] width 363 height 725
click at [183, 425] on div at bounding box center [193, 426] width 27 height 27
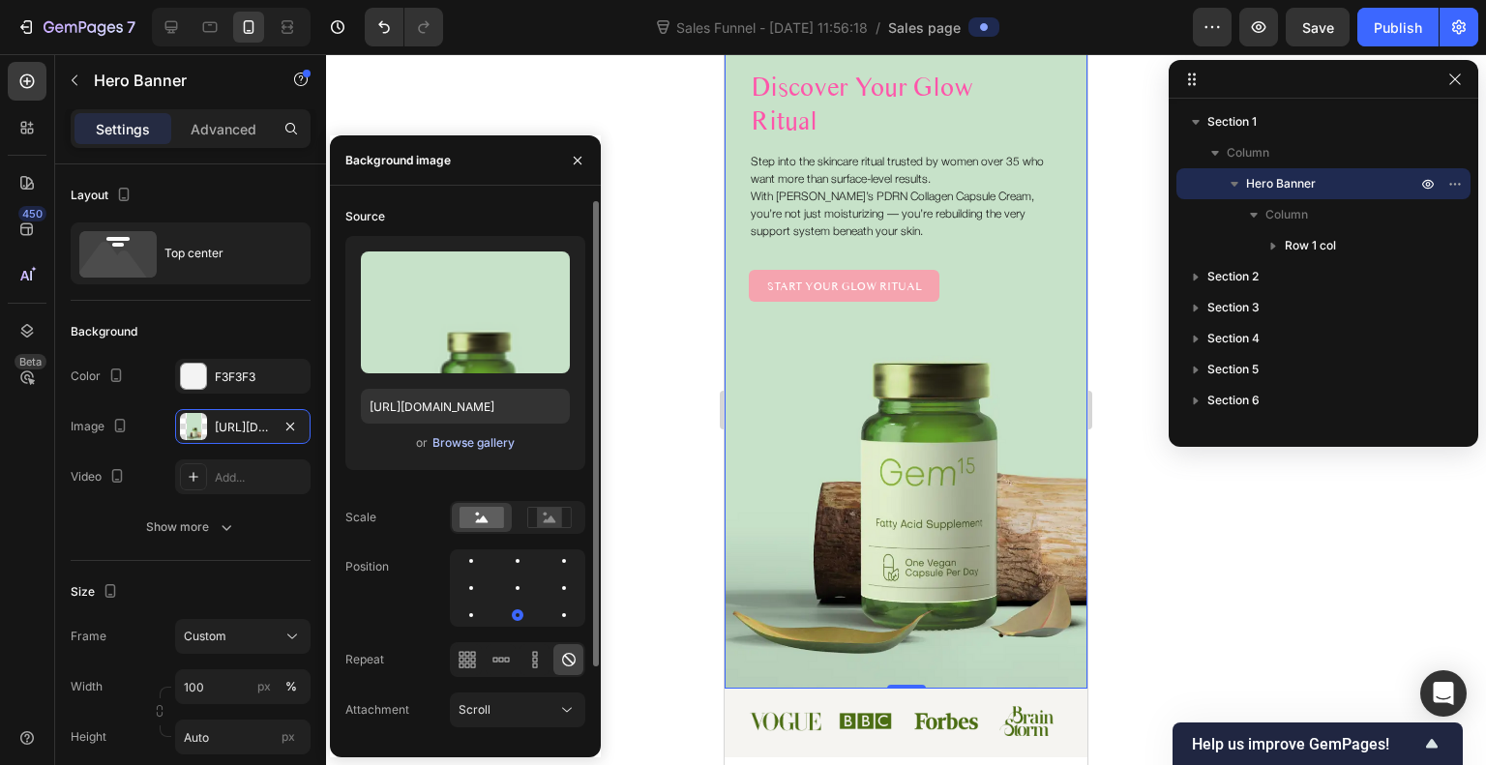
click at [465, 442] on div "Browse gallery" at bounding box center [474, 443] width 82 height 17
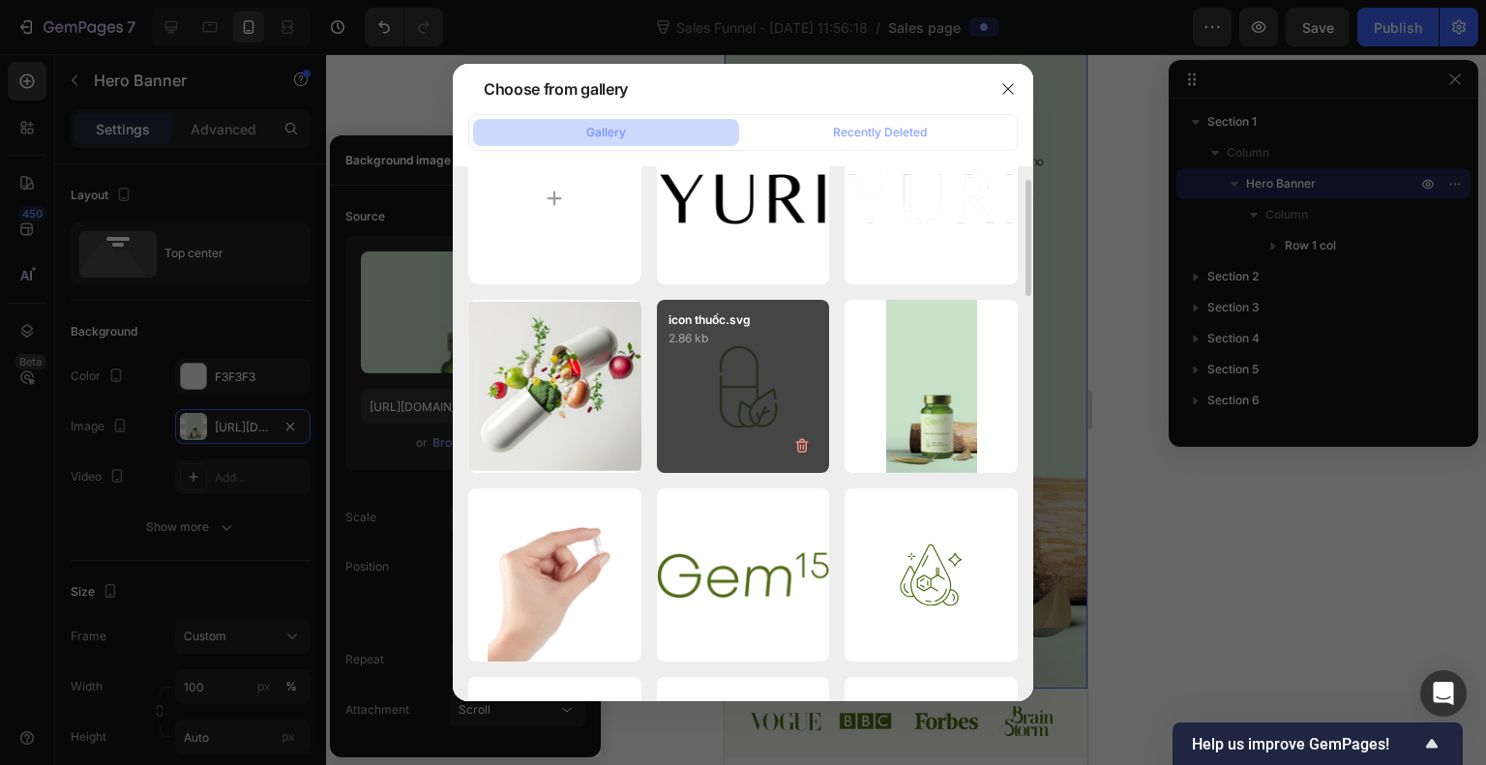
scroll to position [69, 0]
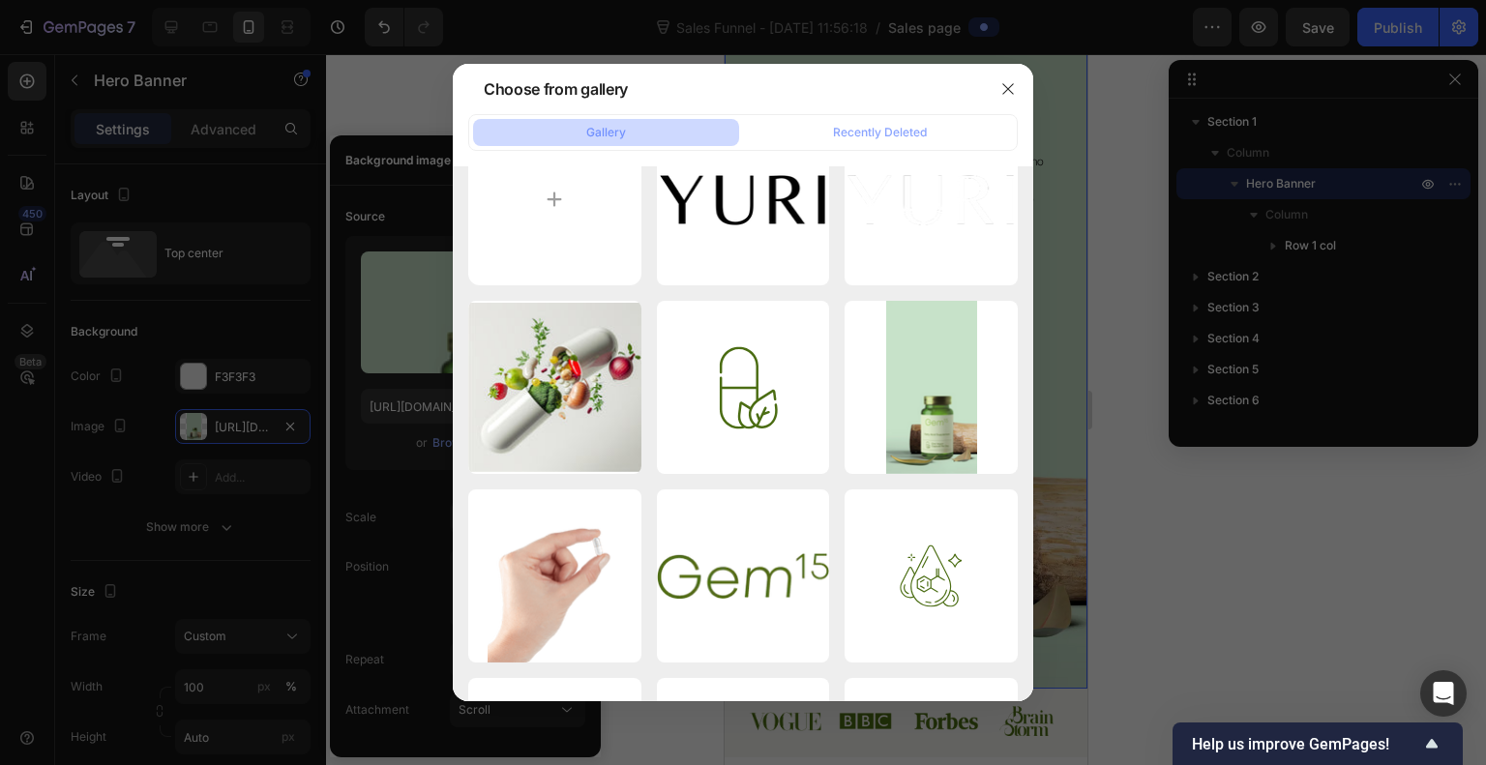
click at [1012, 70] on div at bounding box center [1008, 89] width 50 height 50
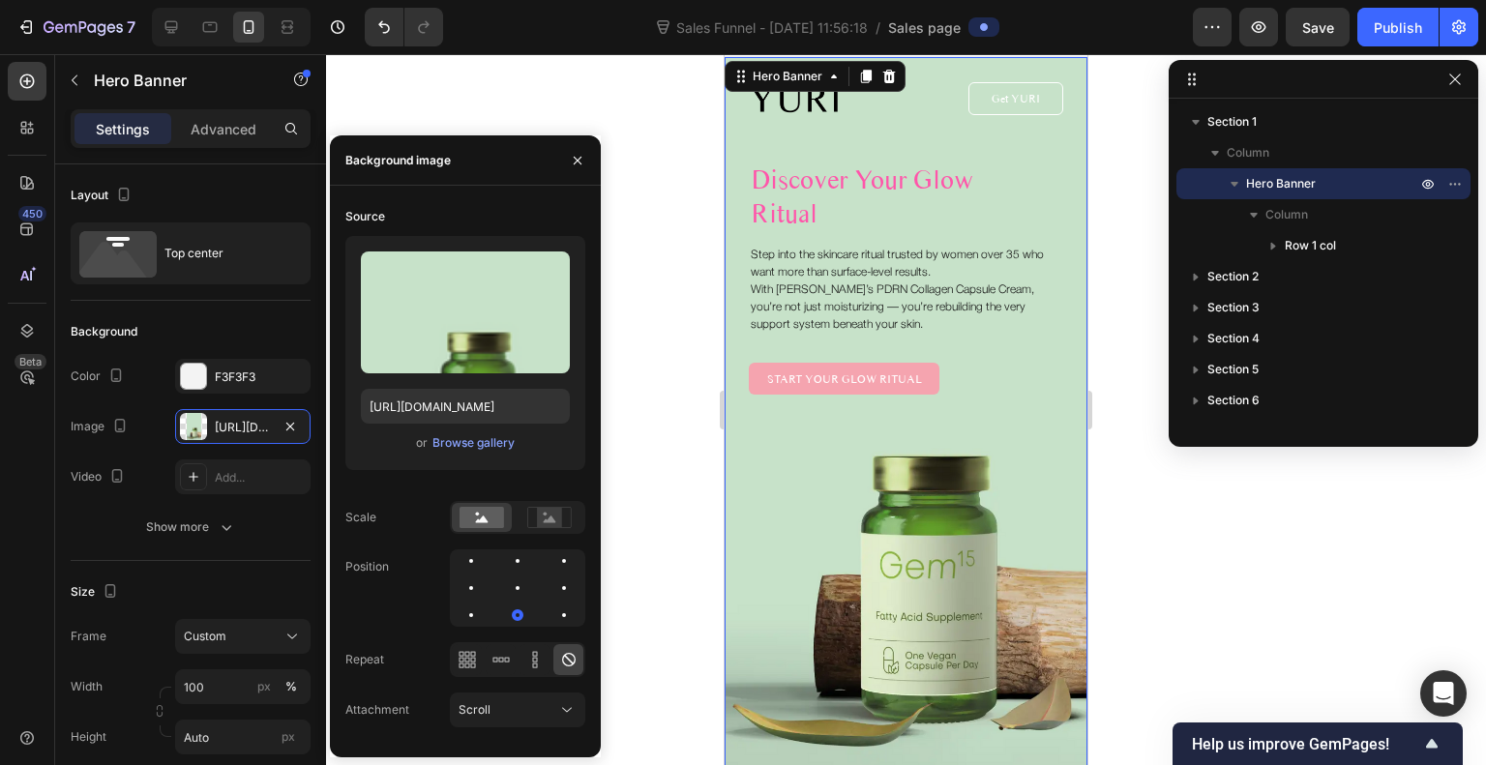
scroll to position [42, 0]
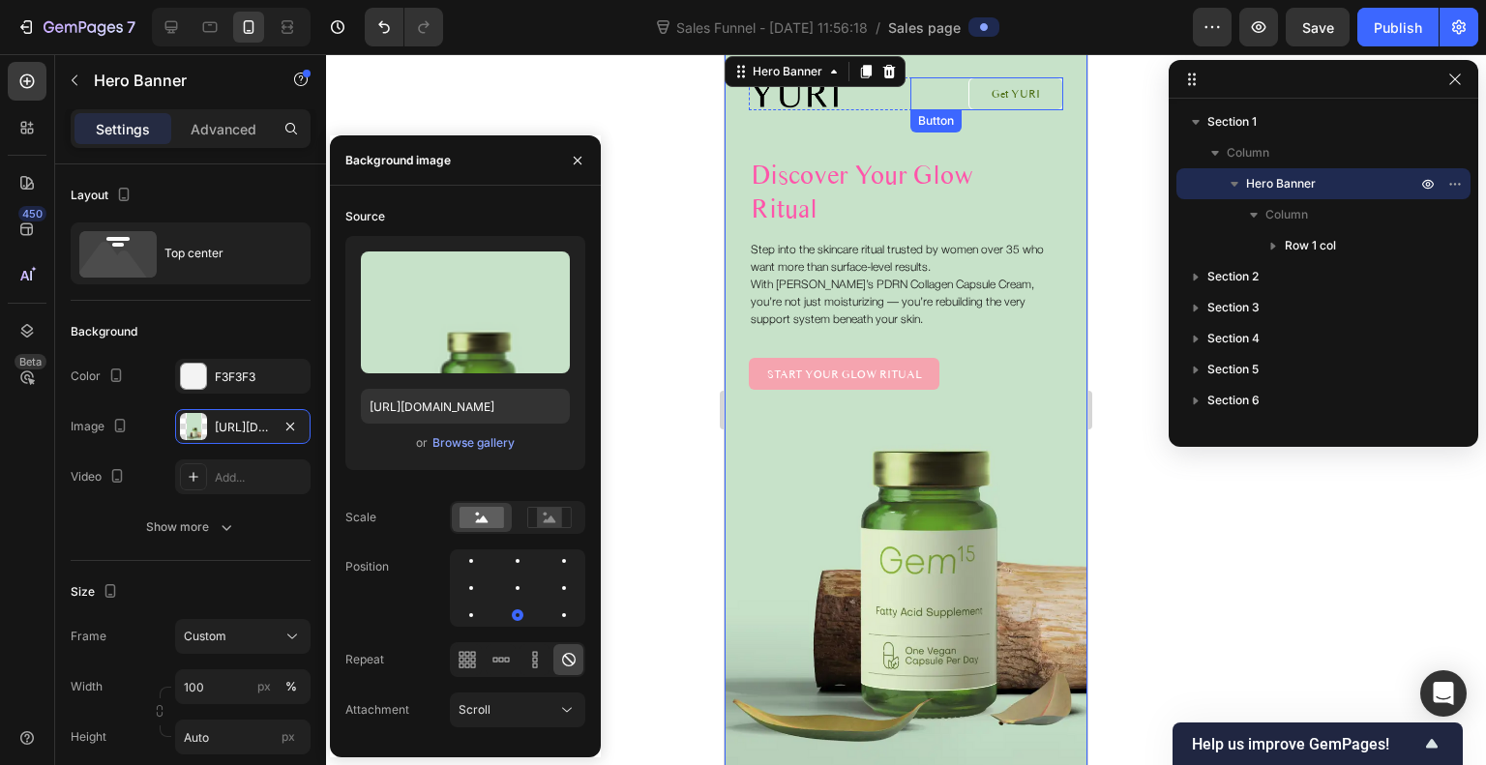
click at [969, 100] on link "Get YURI" at bounding box center [1016, 93] width 95 height 33
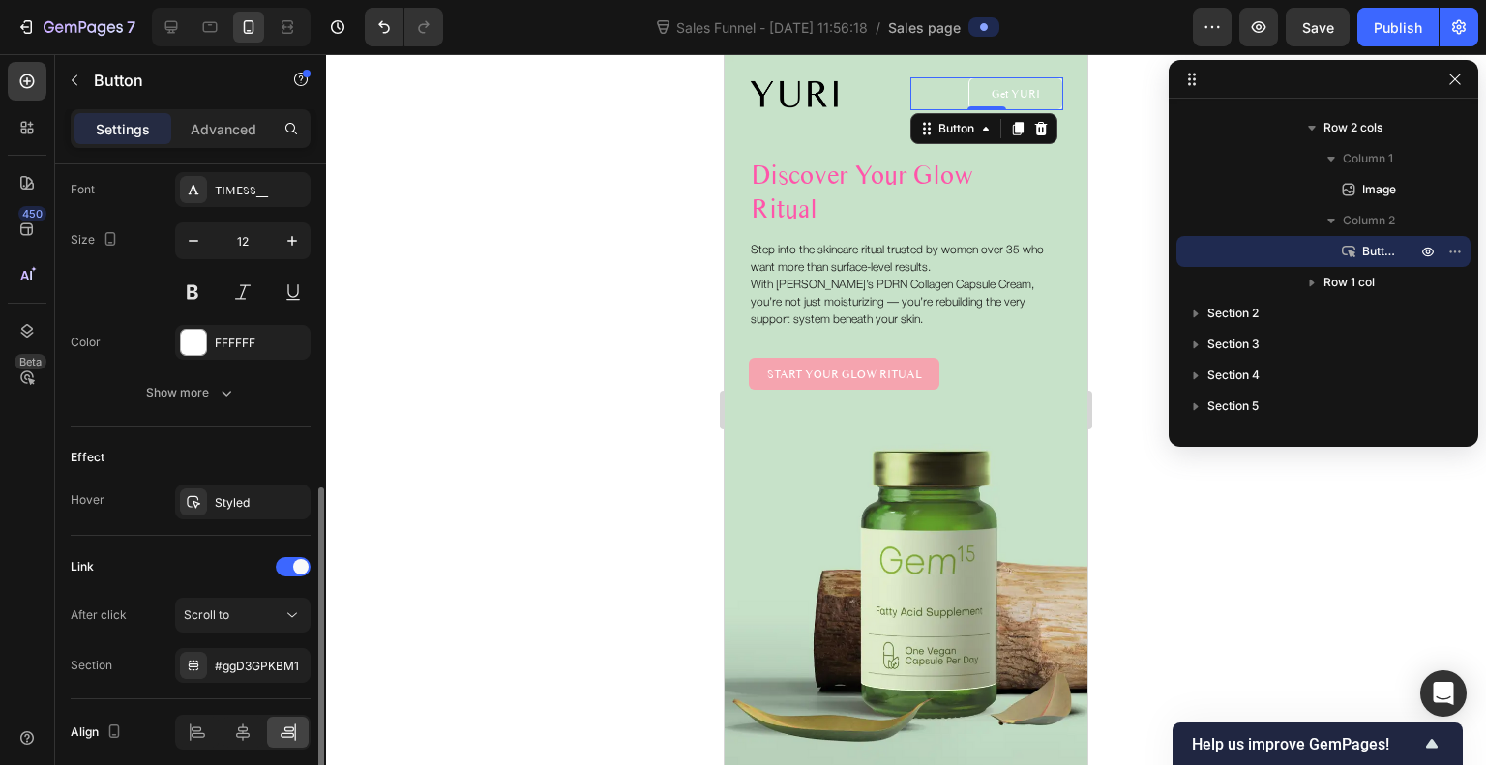
scroll to position [748, 0]
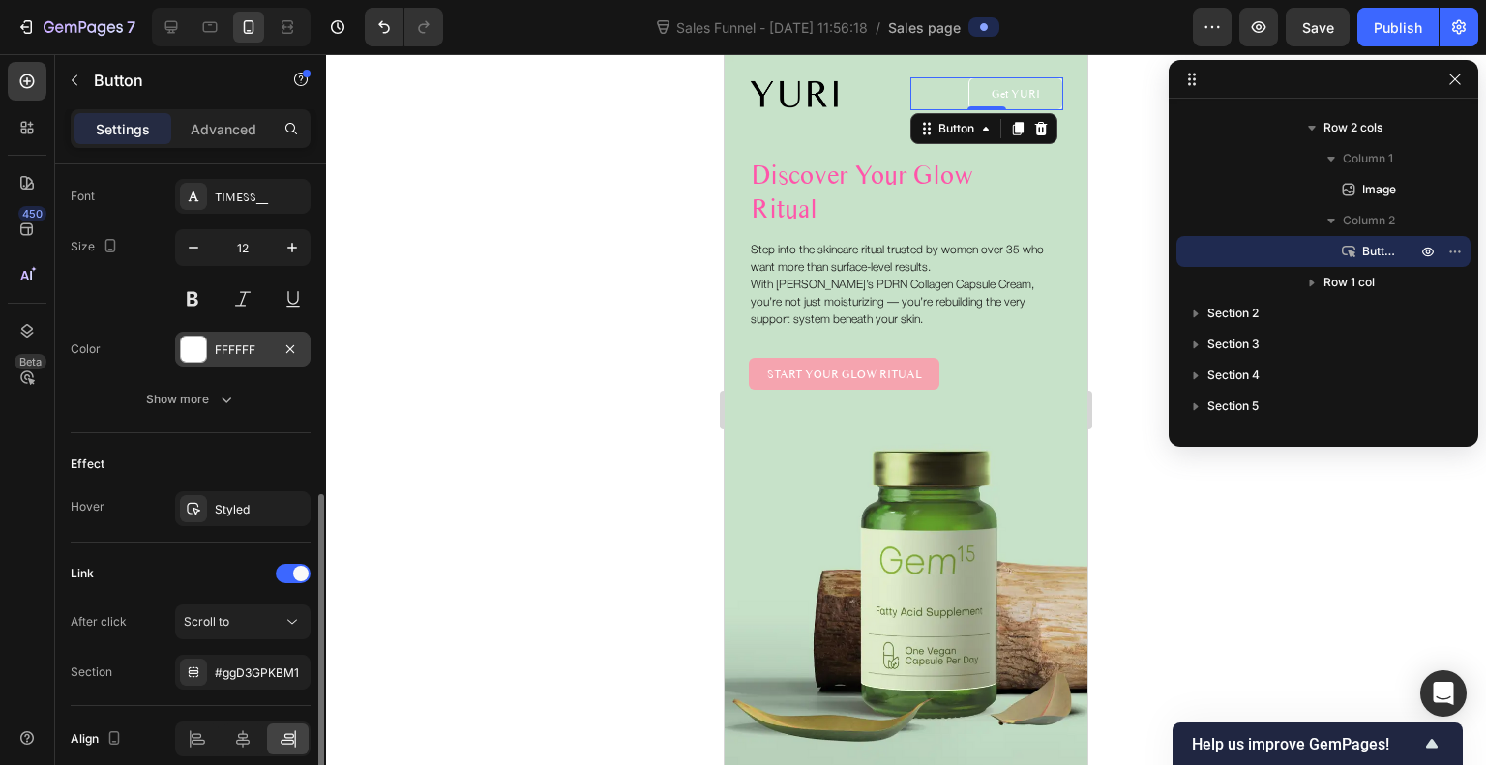
click at [199, 344] on div at bounding box center [193, 349] width 25 height 25
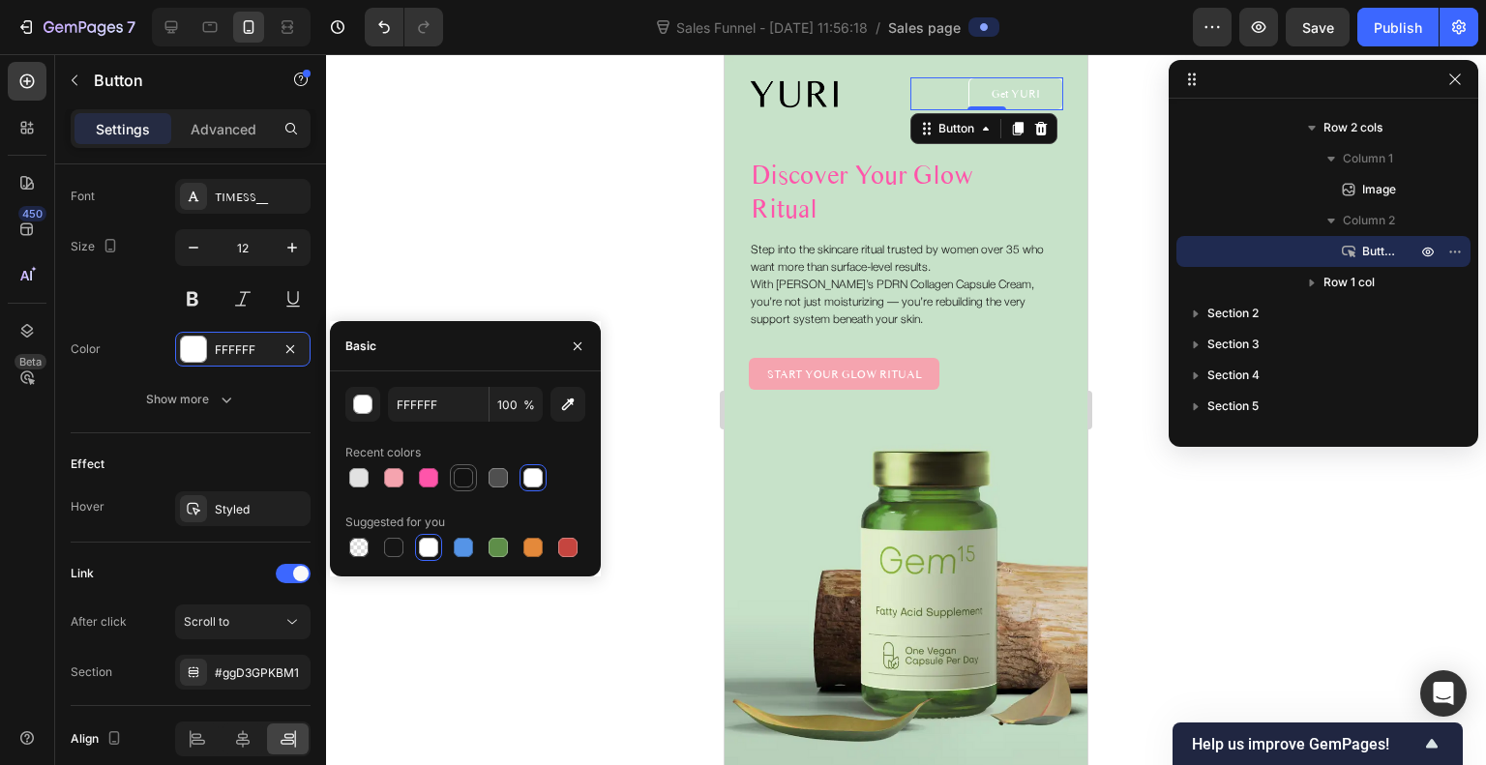
click at [457, 482] on div at bounding box center [463, 477] width 19 height 19
type input "121212"
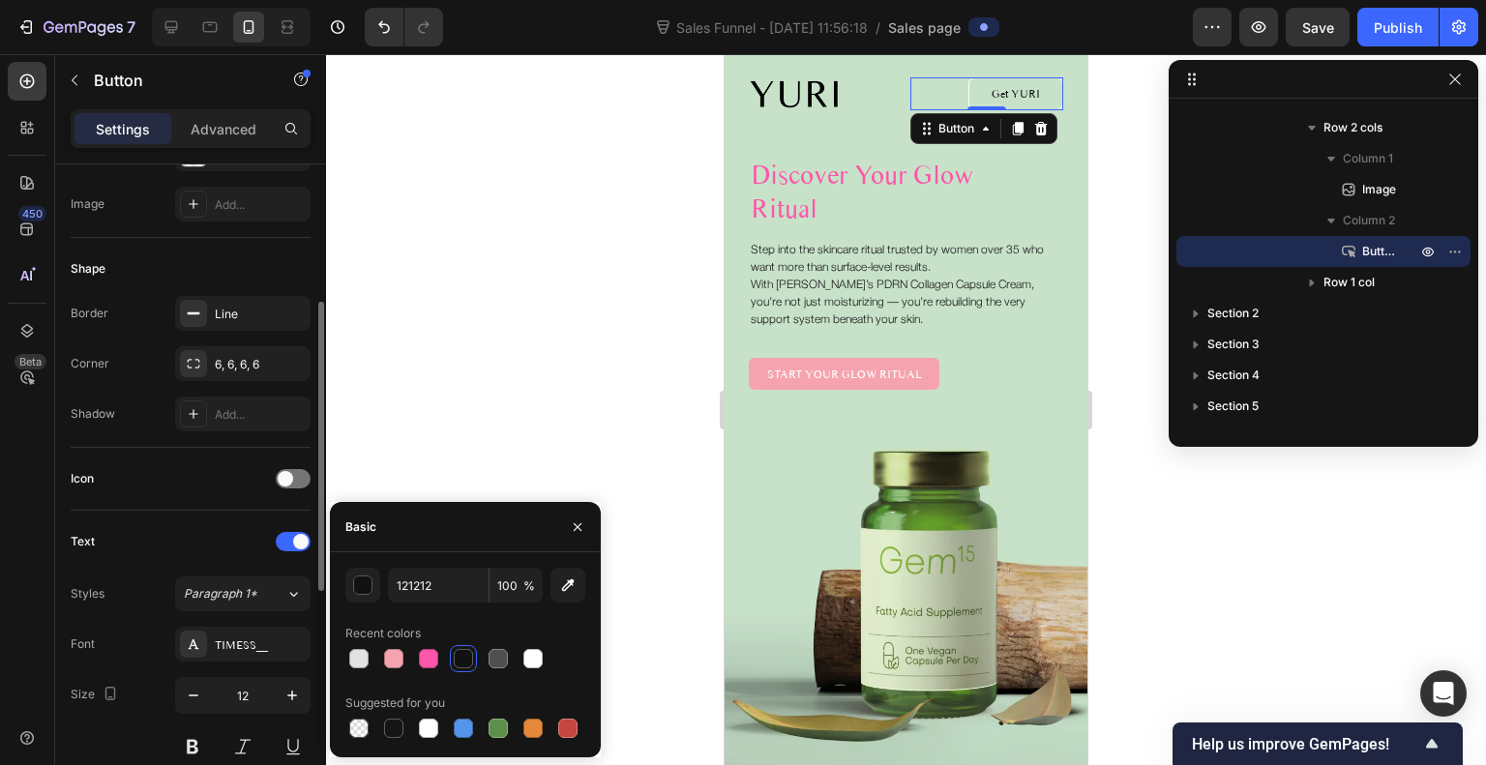
scroll to position [292, 0]
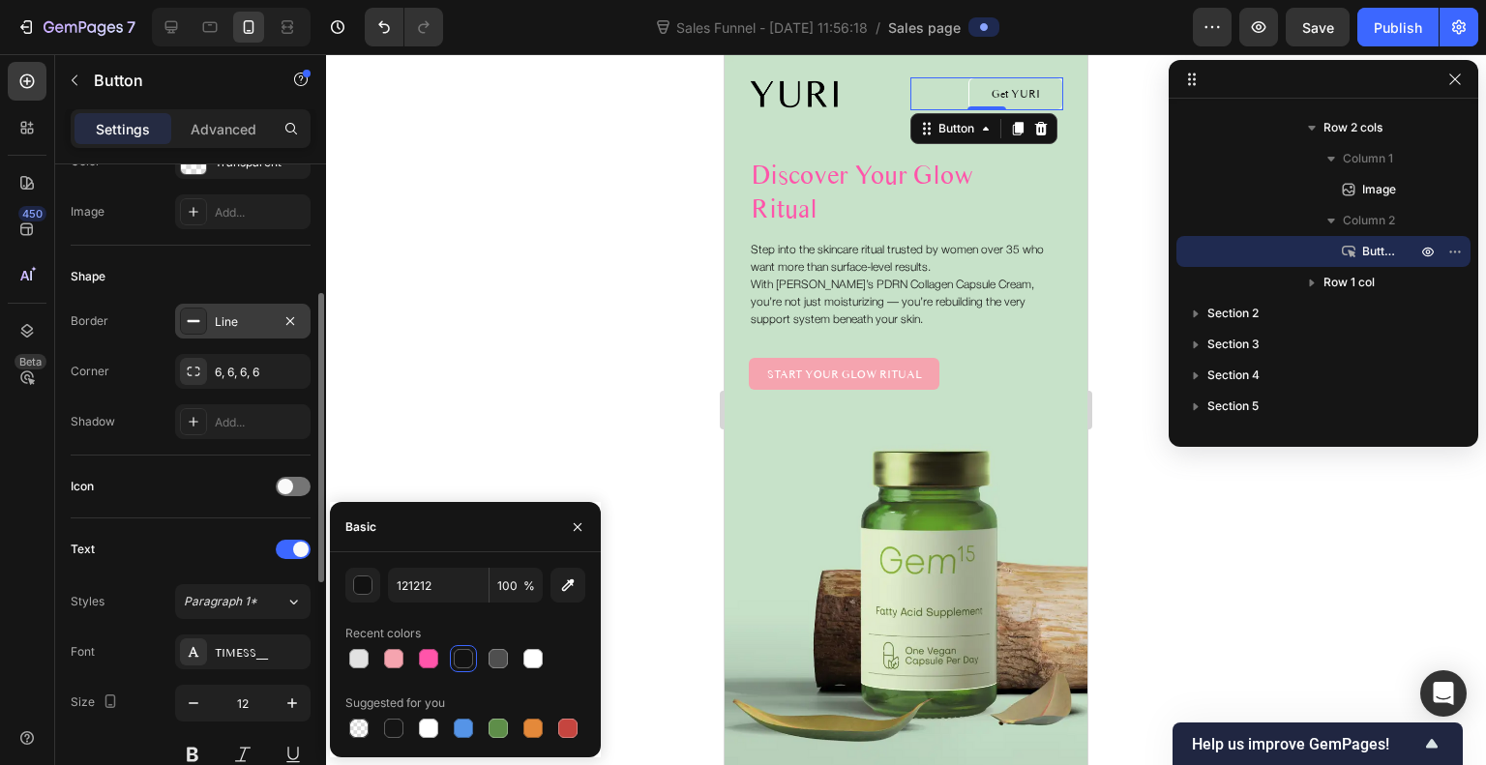
click at [256, 321] on div "Line" at bounding box center [243, 322] width 56 height 17
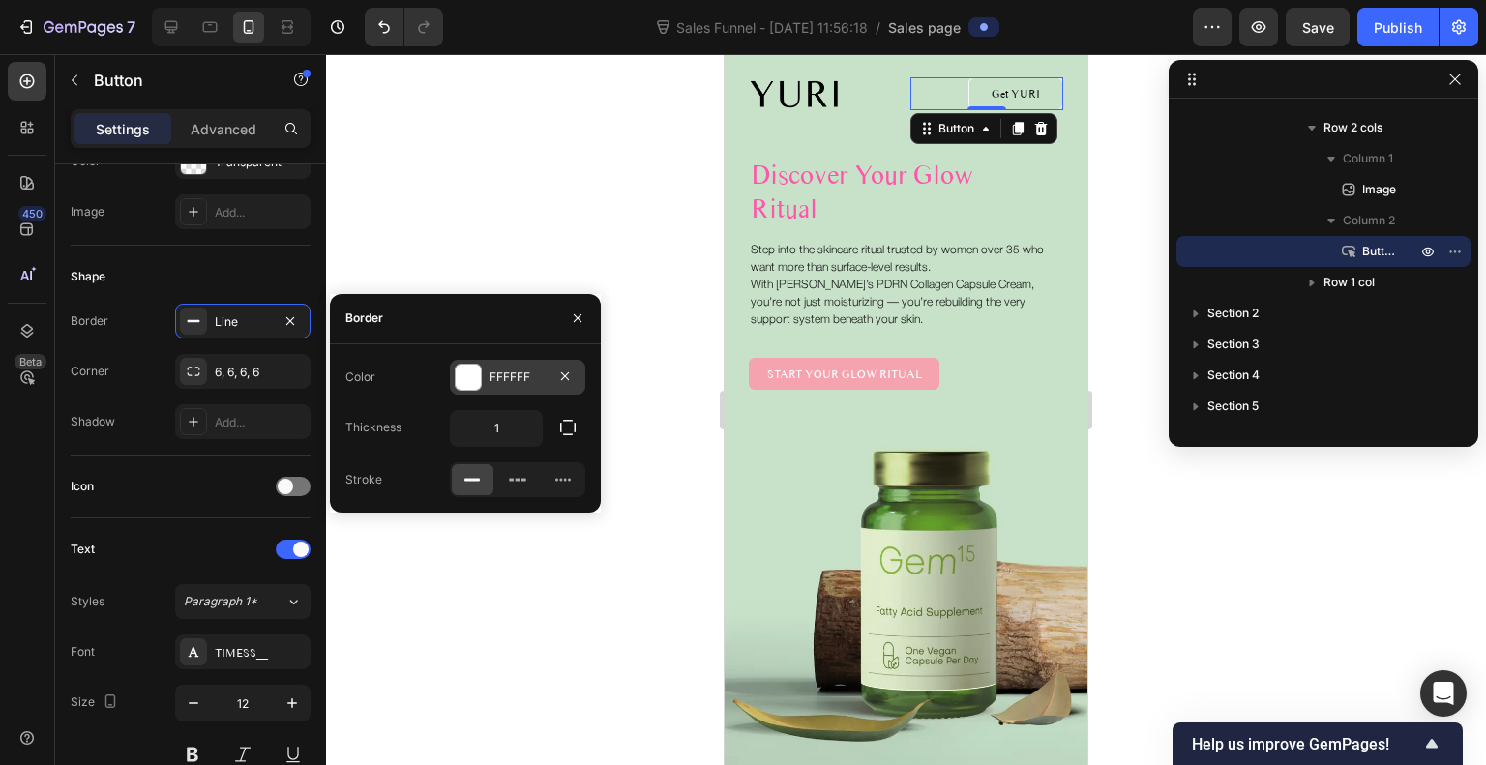
click at [468, 378] on div at bounding box center [468, 377] width 25 height 25
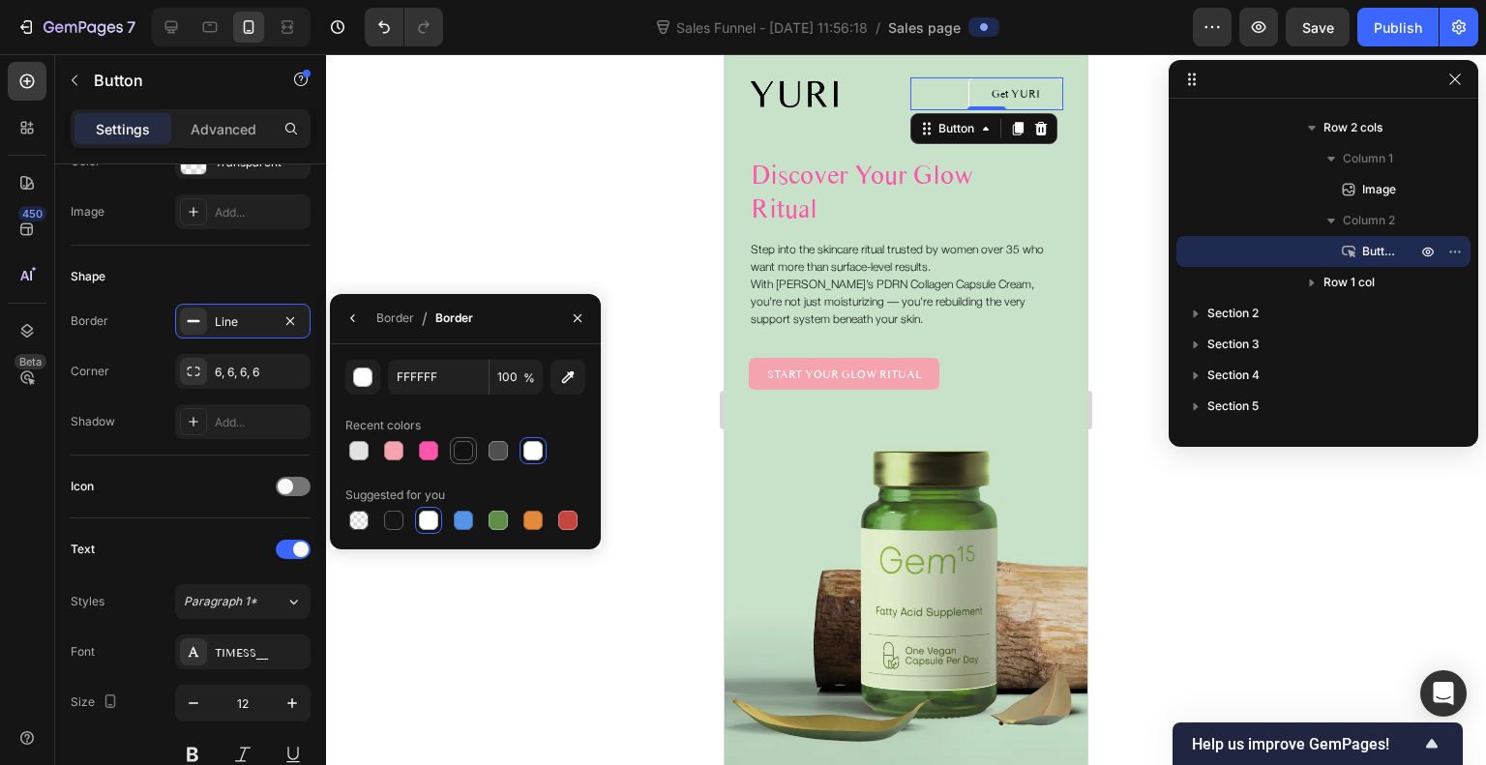
click at [465, 456] on div at bounding box center [463, 450] width 19 height 19
type input "121212"
click at [727, 144] on div "Image Get YURI Button 0 Row Discover Your Glow Ritual Heading Step into the ski…" at bounding box center [906, 414] width 363 height 725
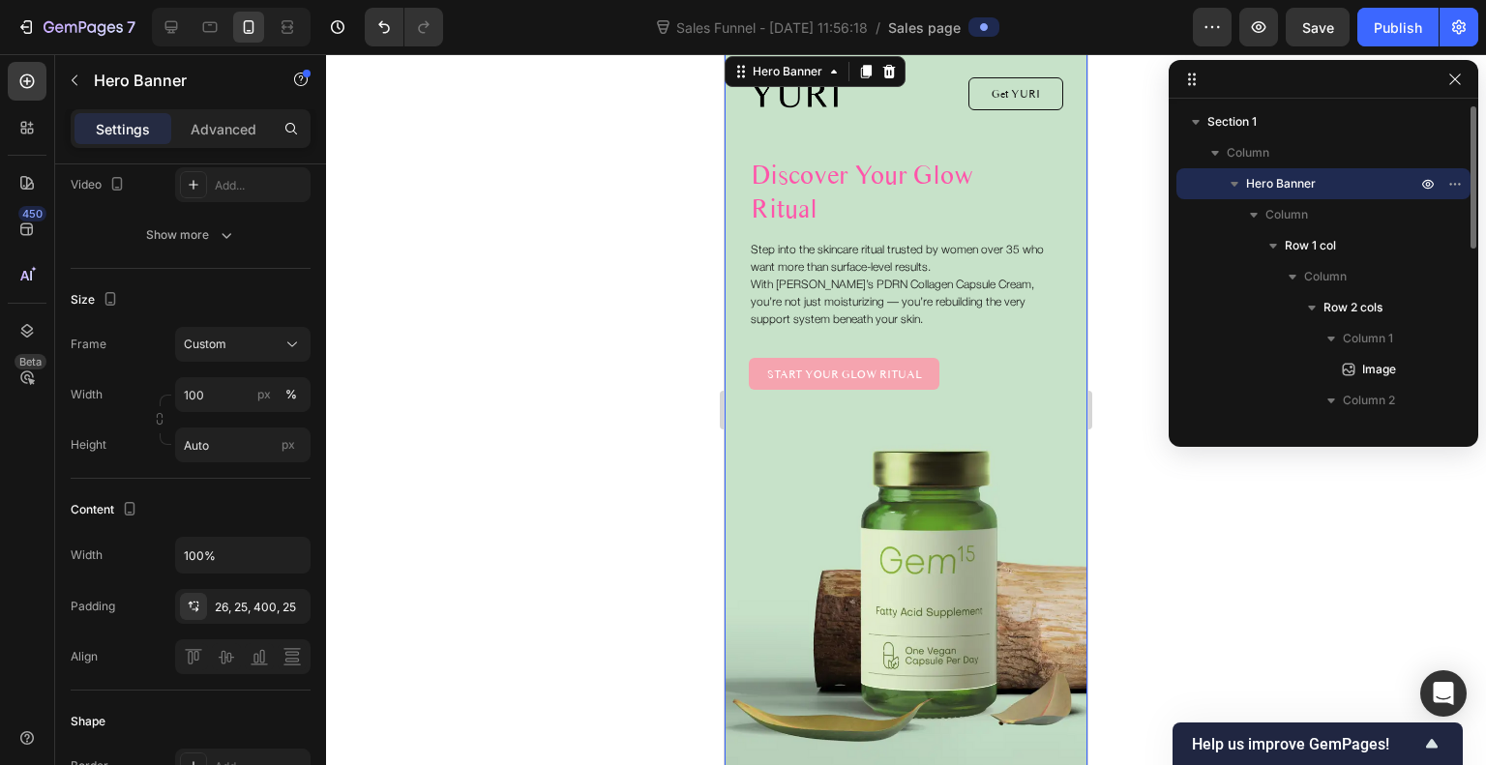
scroll to position [0, 0]
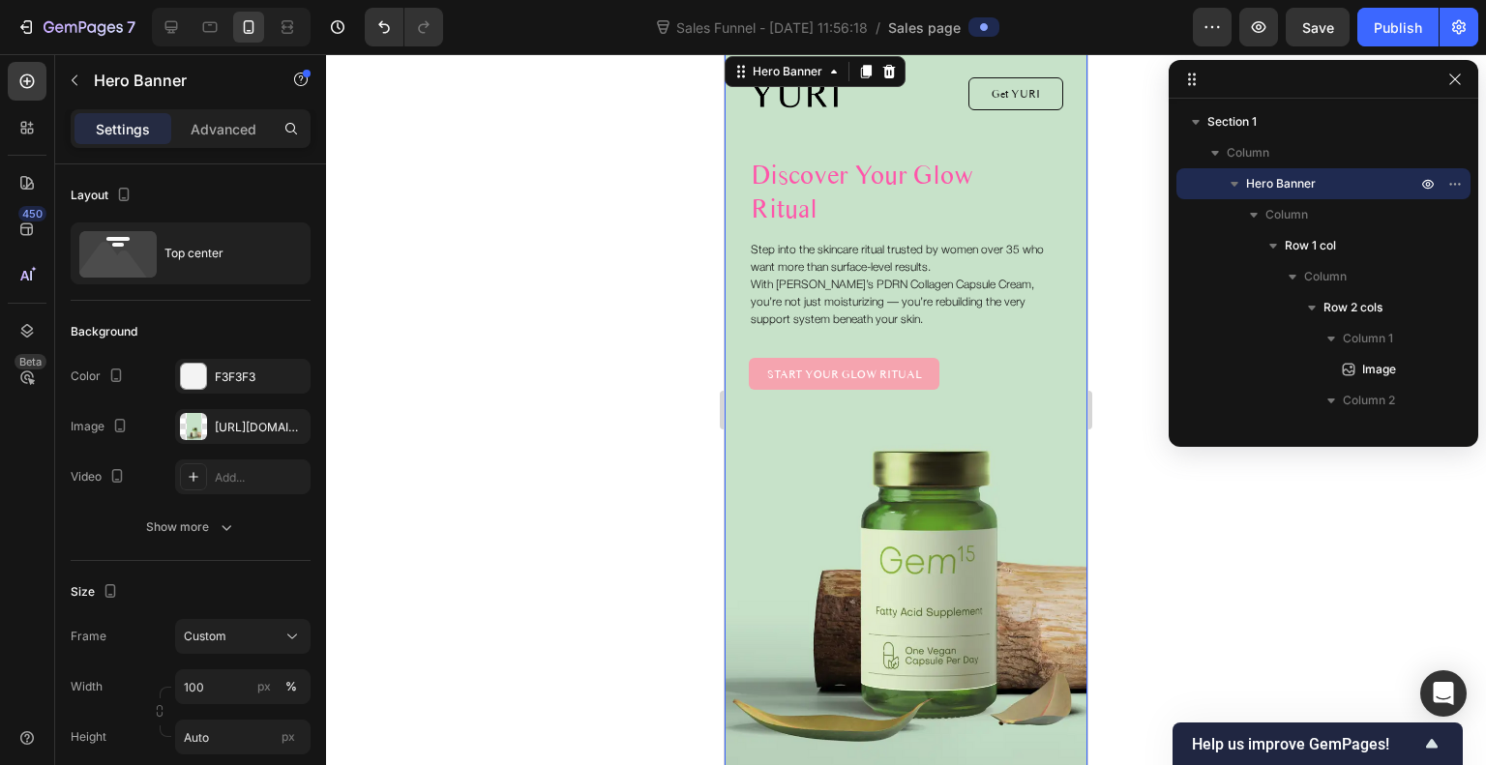
click at [1126, 158] on div at bounding box center [906, 409] width 1160 height 711
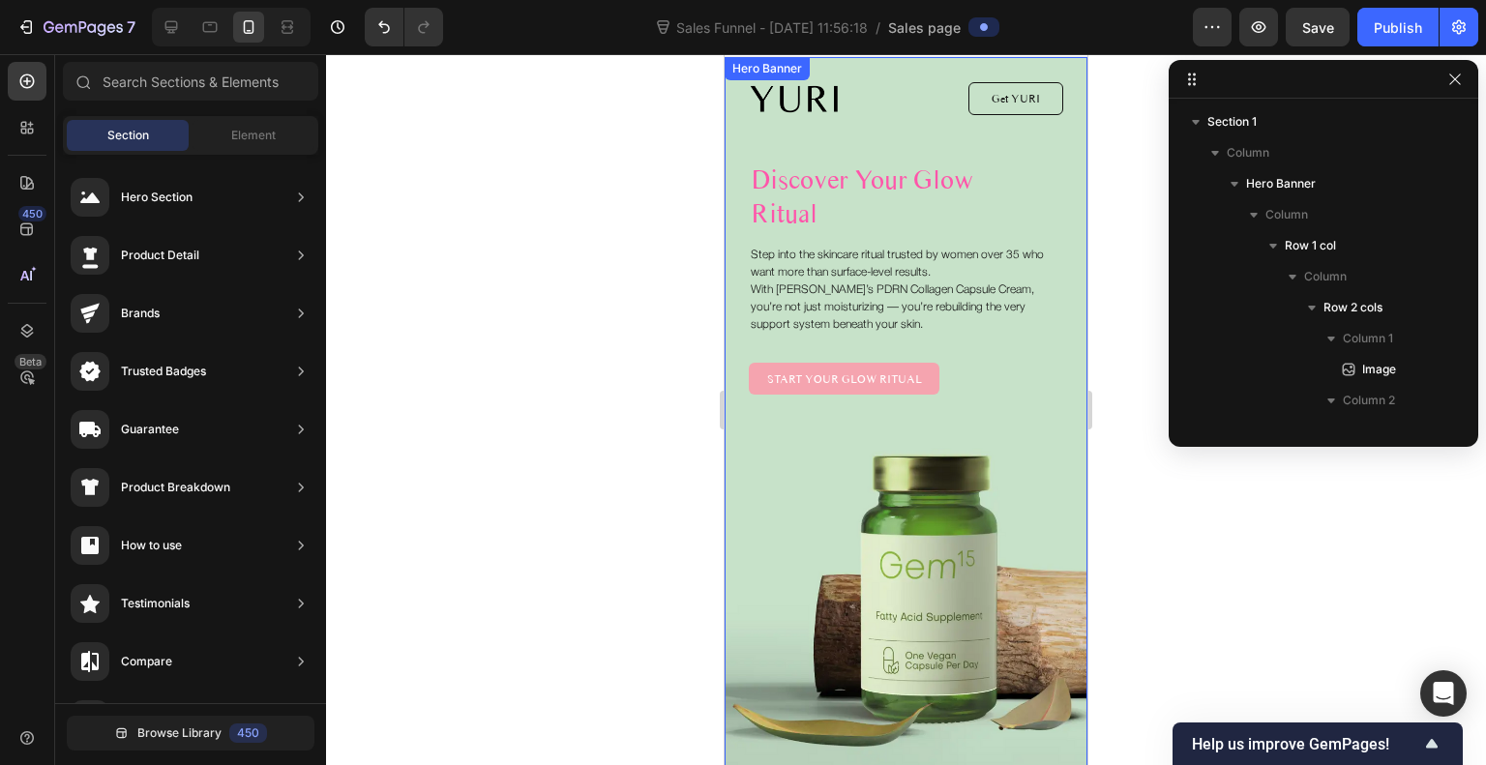
scroll to position [39, 0]
click at [628, 387] on div at bounding box center [906, 409] width 1160 height 711
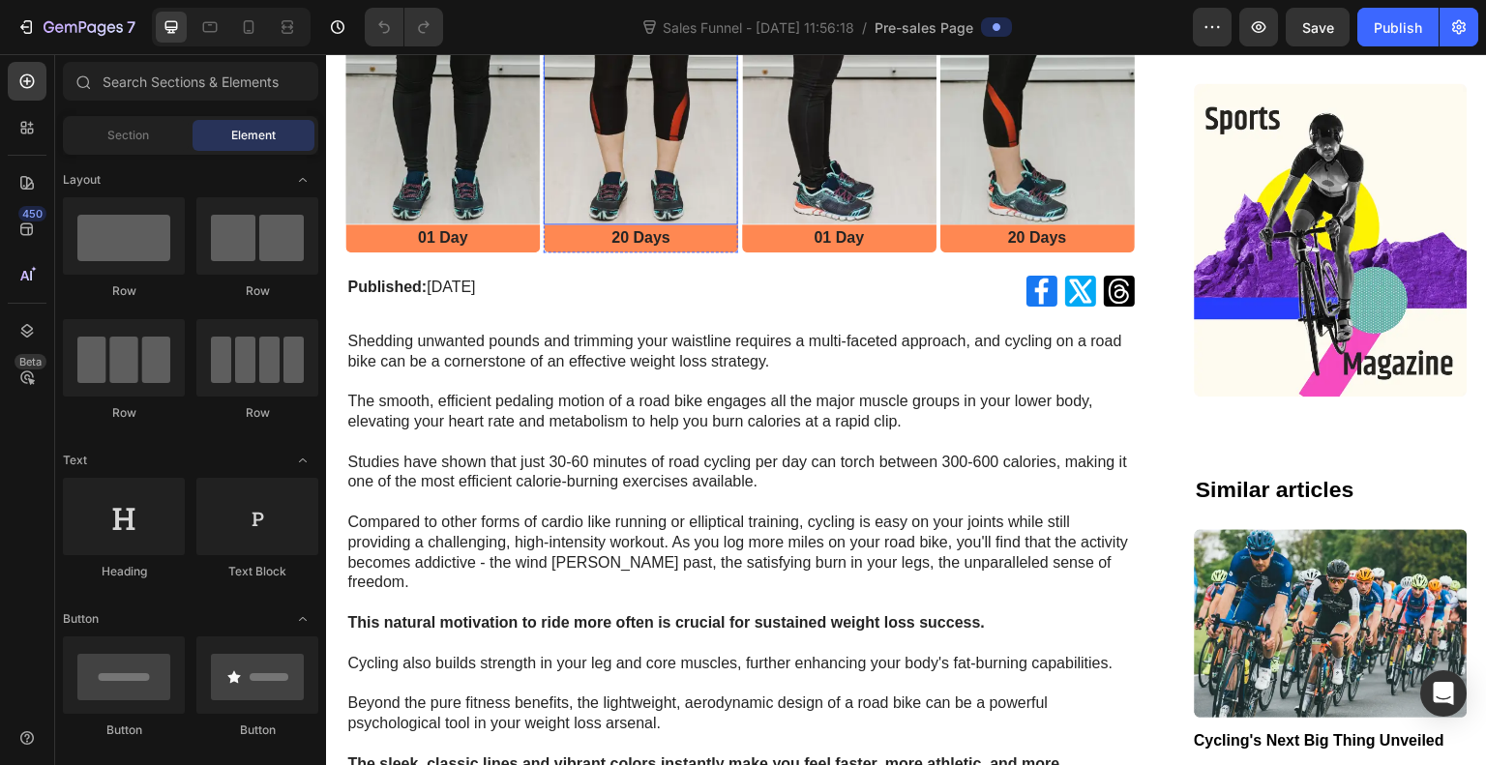
scroll to position [556, 0]
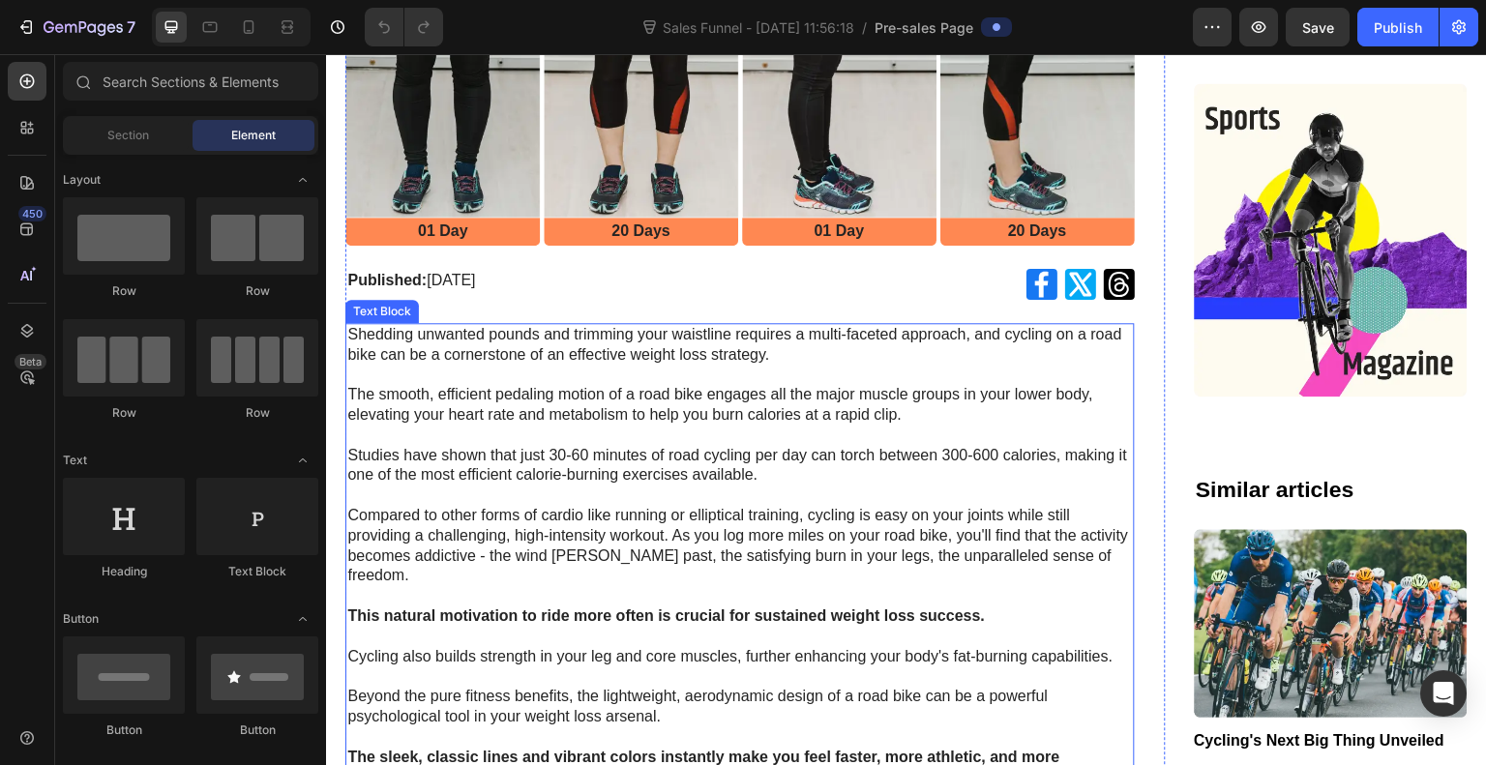
click at [463, 368] on p "Shedding unwanted pounds and trimming your waistline requires a multi-faceted a…" at bounding box center [740, 375] width 786 height 101
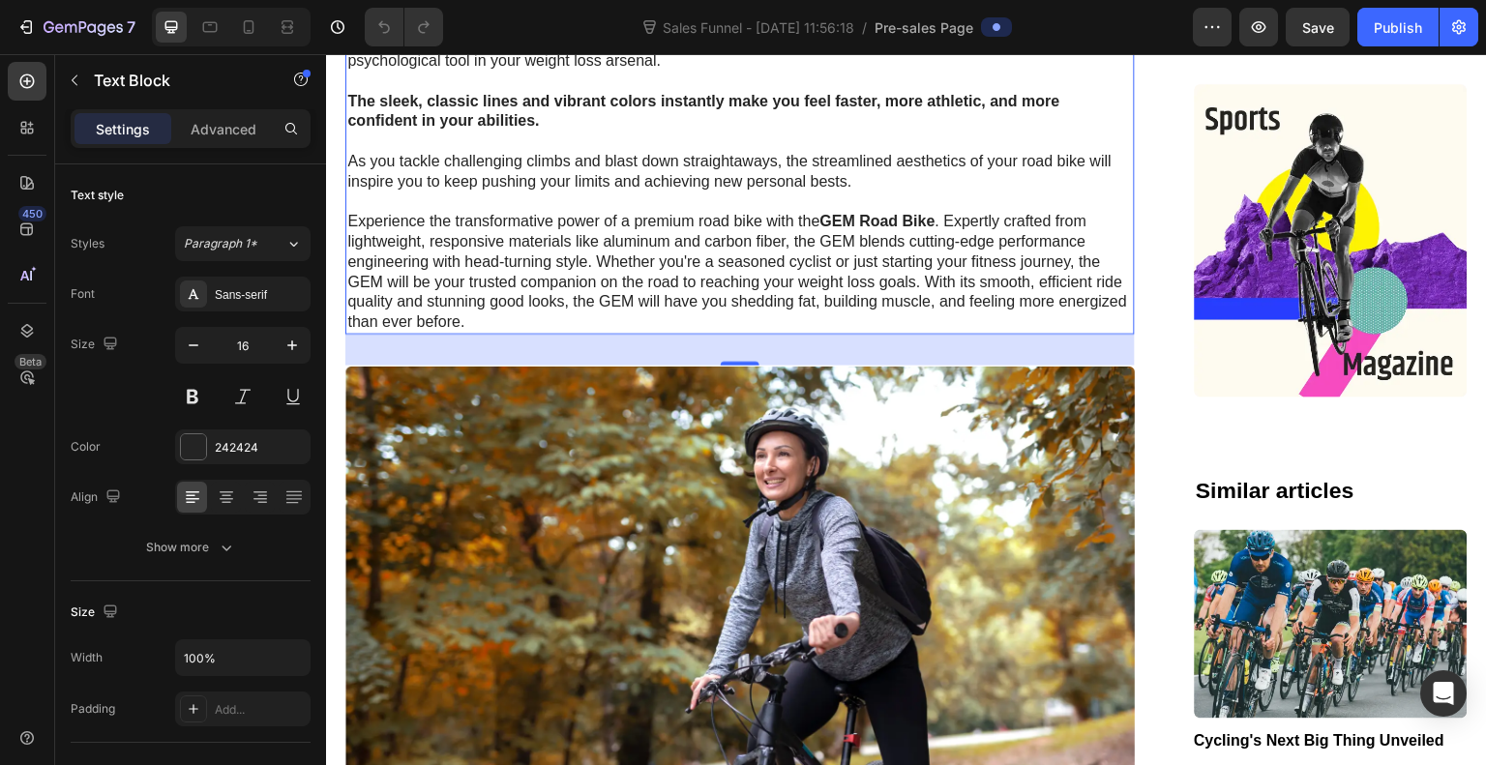
scroll to position [1214, 0]
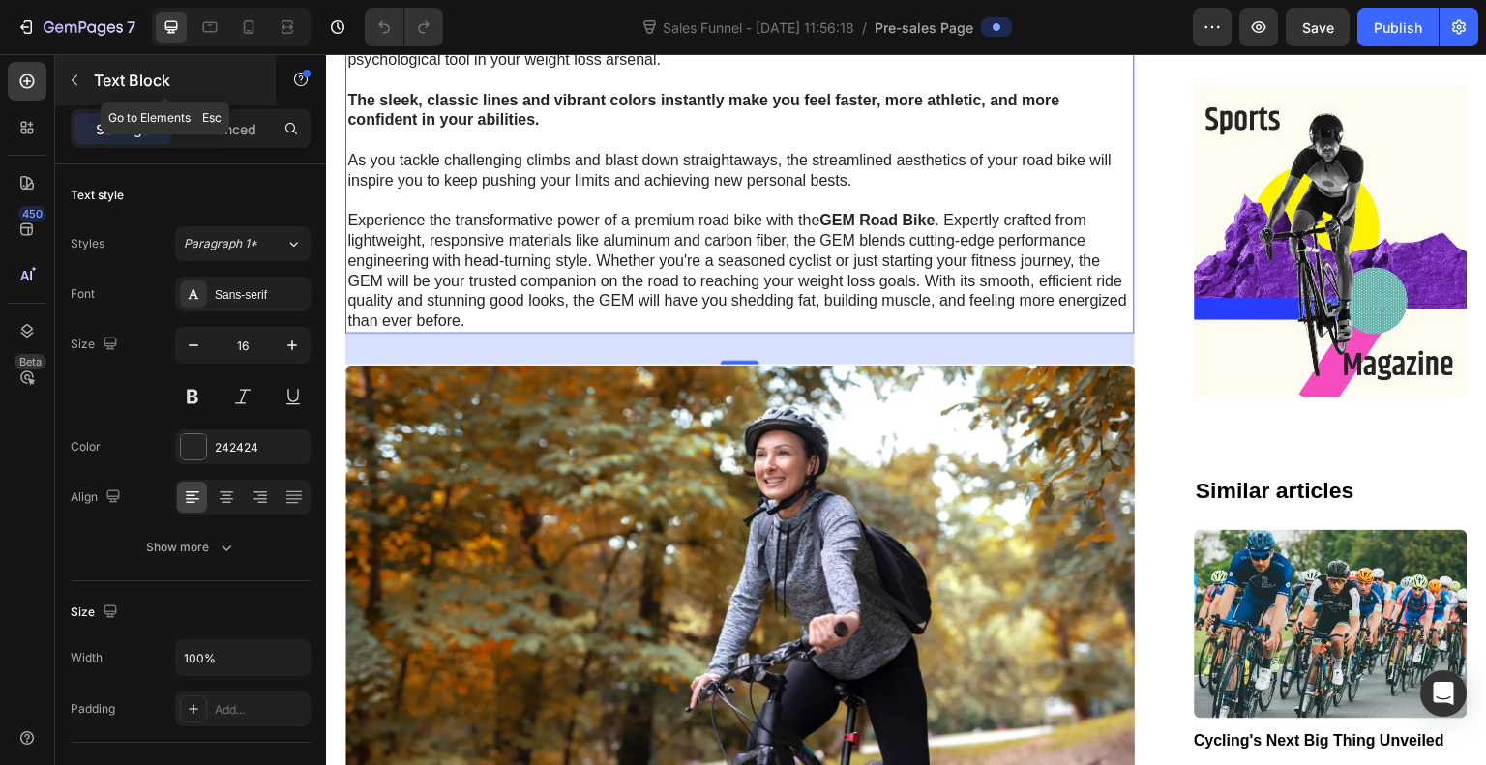
click at [75, 79] on icon "button" at bounding box center [74, 80] width 15 height 15
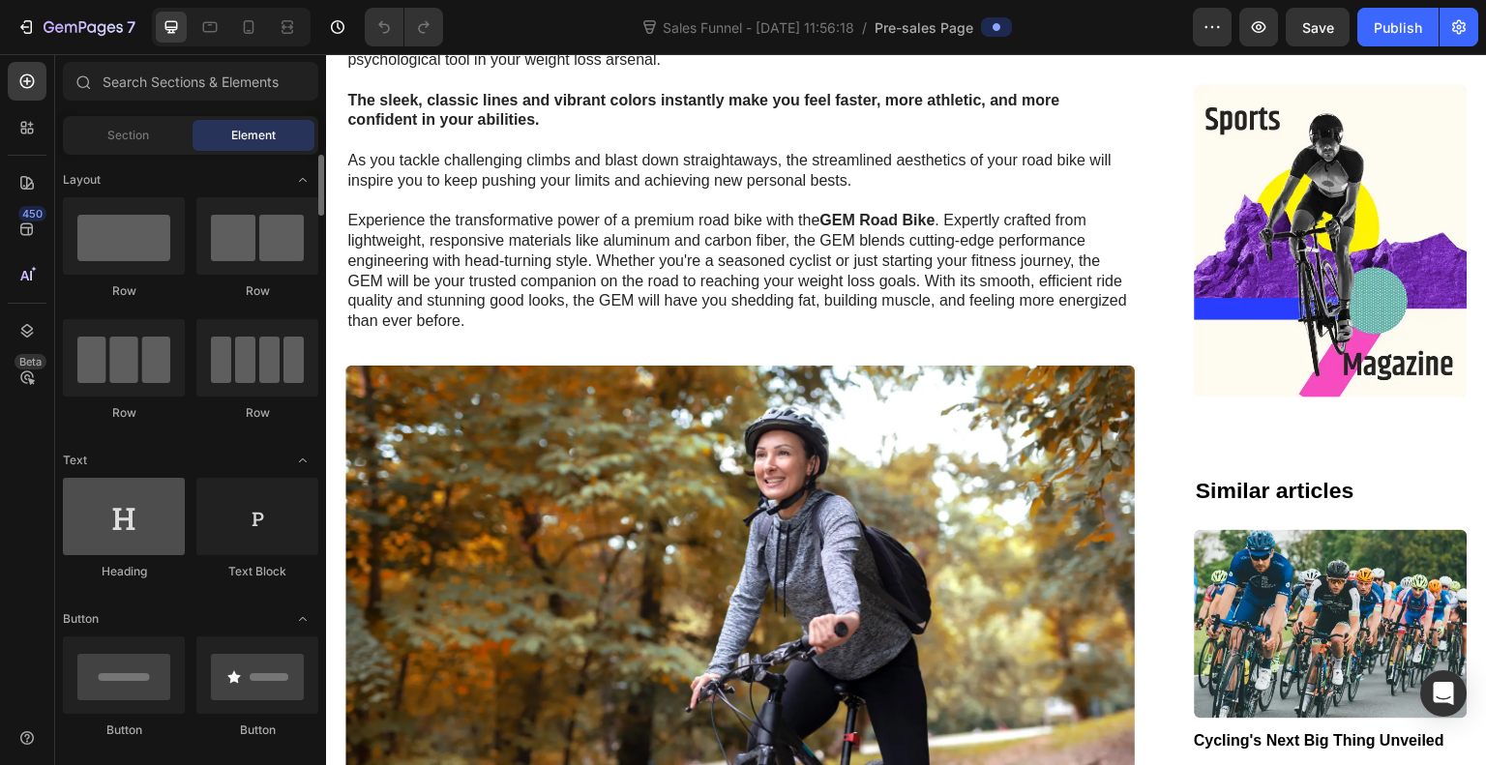
click at [134, 522] on div at bounding box center [124, 516] width 122 height 77
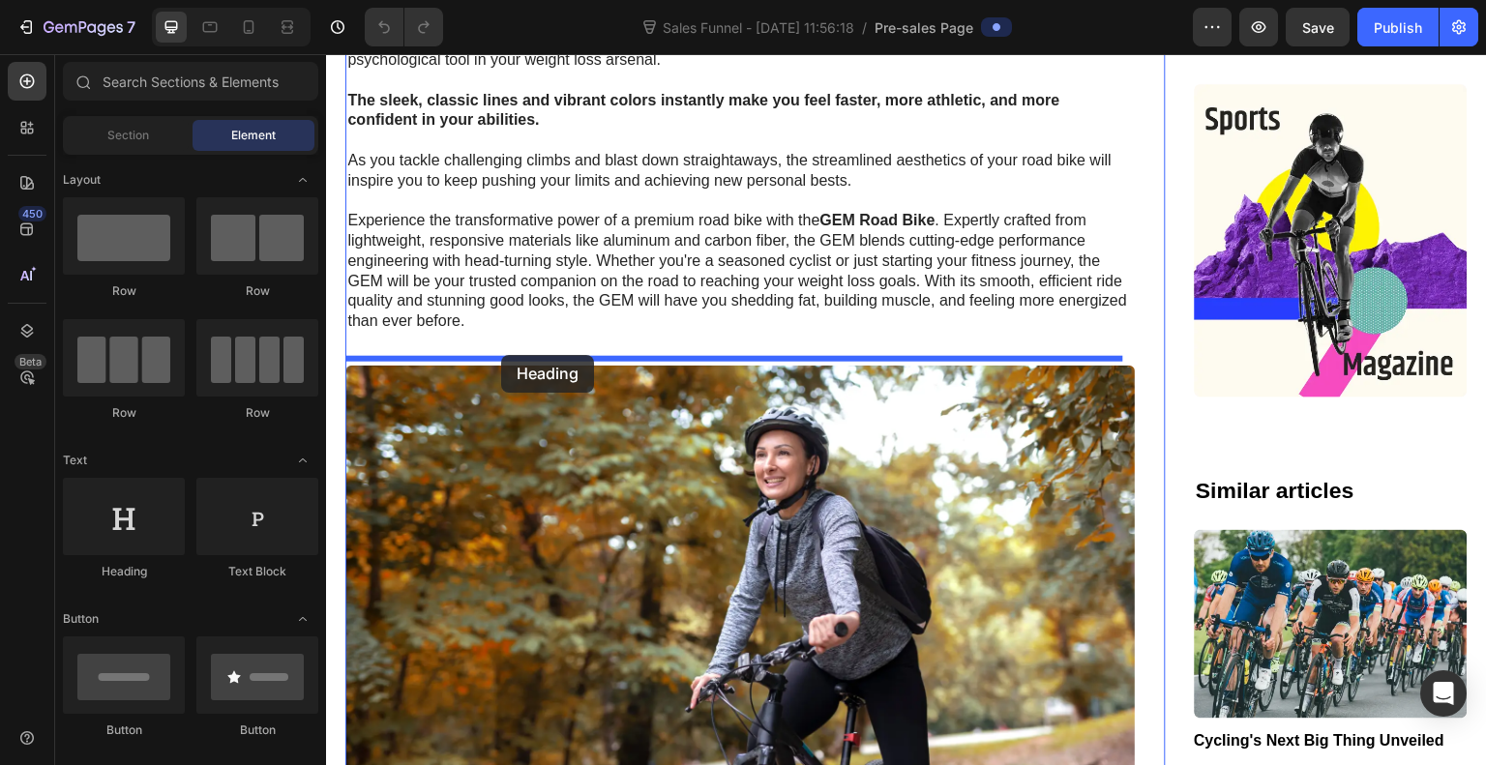
drag, startPoint x: 460, startPoint y: 576, endPoint x: 501, endPoint y: 355, distance: 224.5
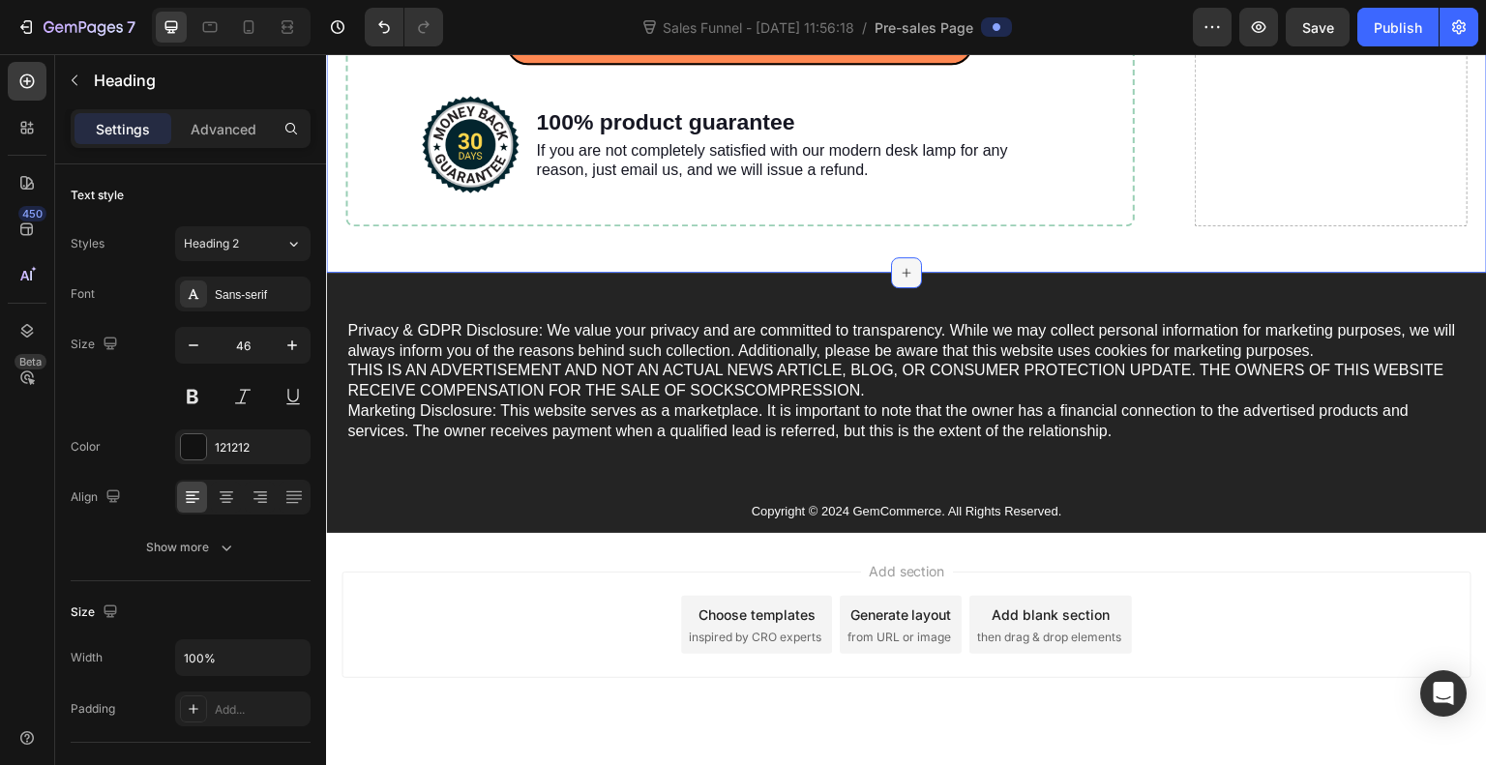
scroll to position [7456, 0]
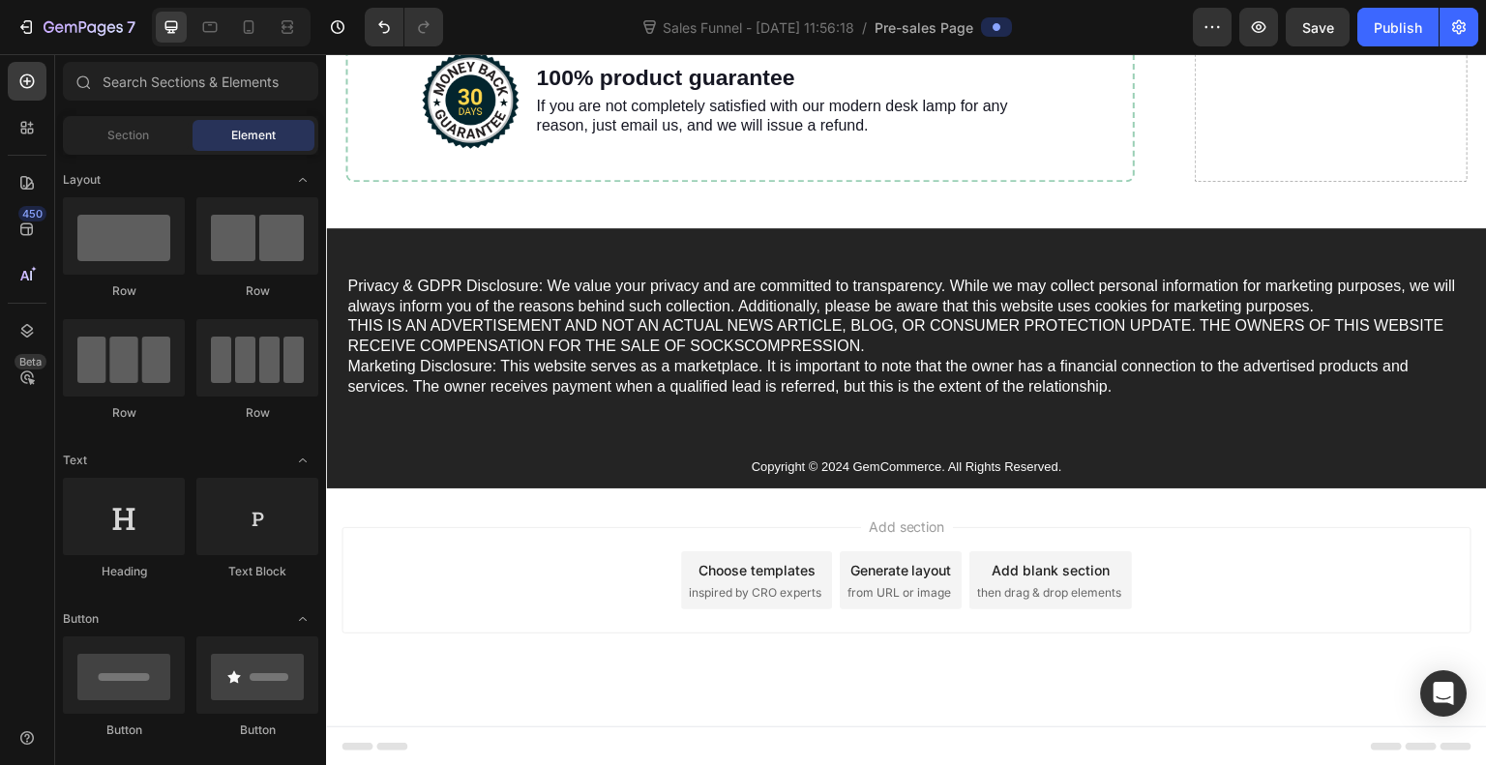
click at [776, 587] on span "inspired by CRO experts" at bounding box center [755, 593] width 133 height 17
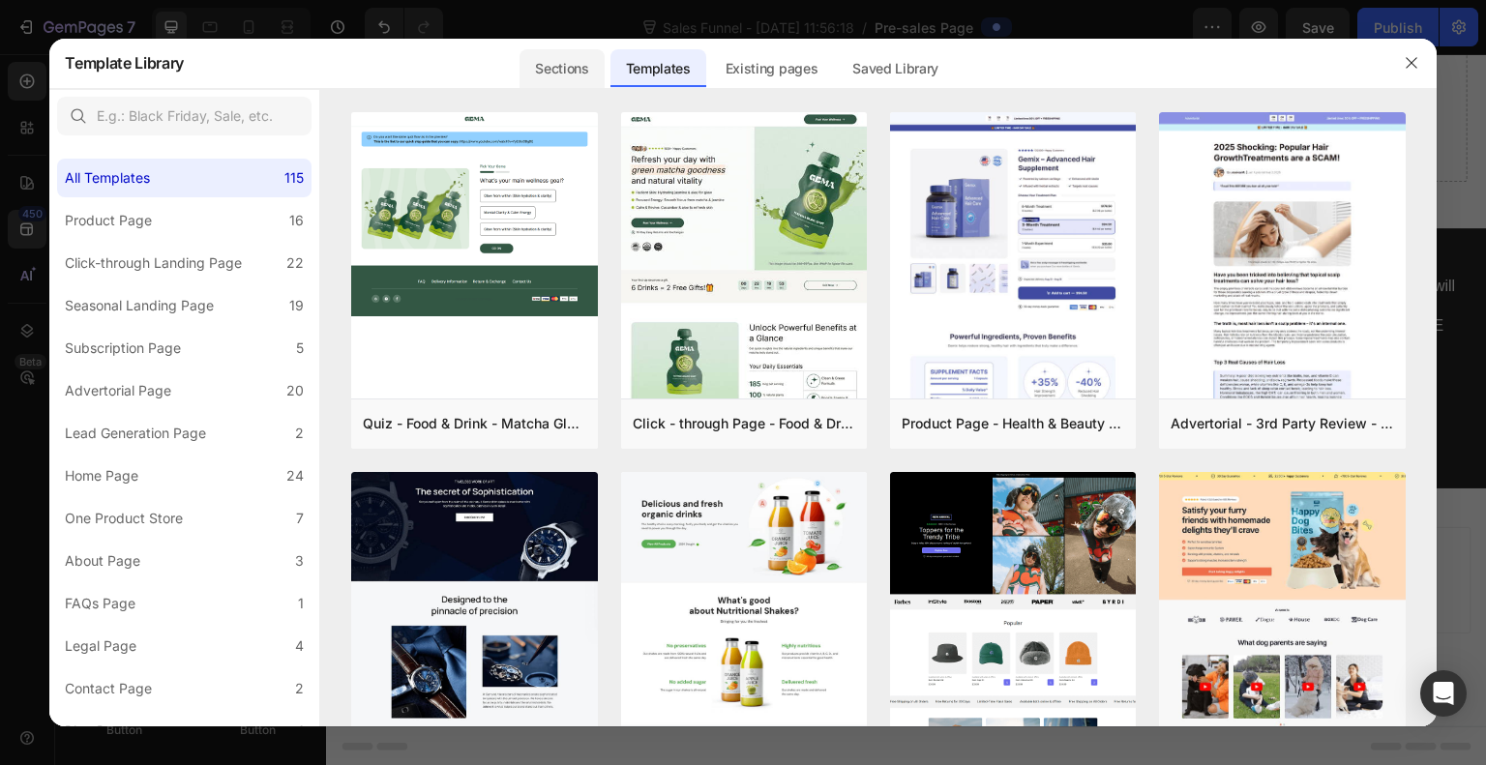
click at [578, 72] on div "Sections" at bounding box center [562, 68] width 84 height 39
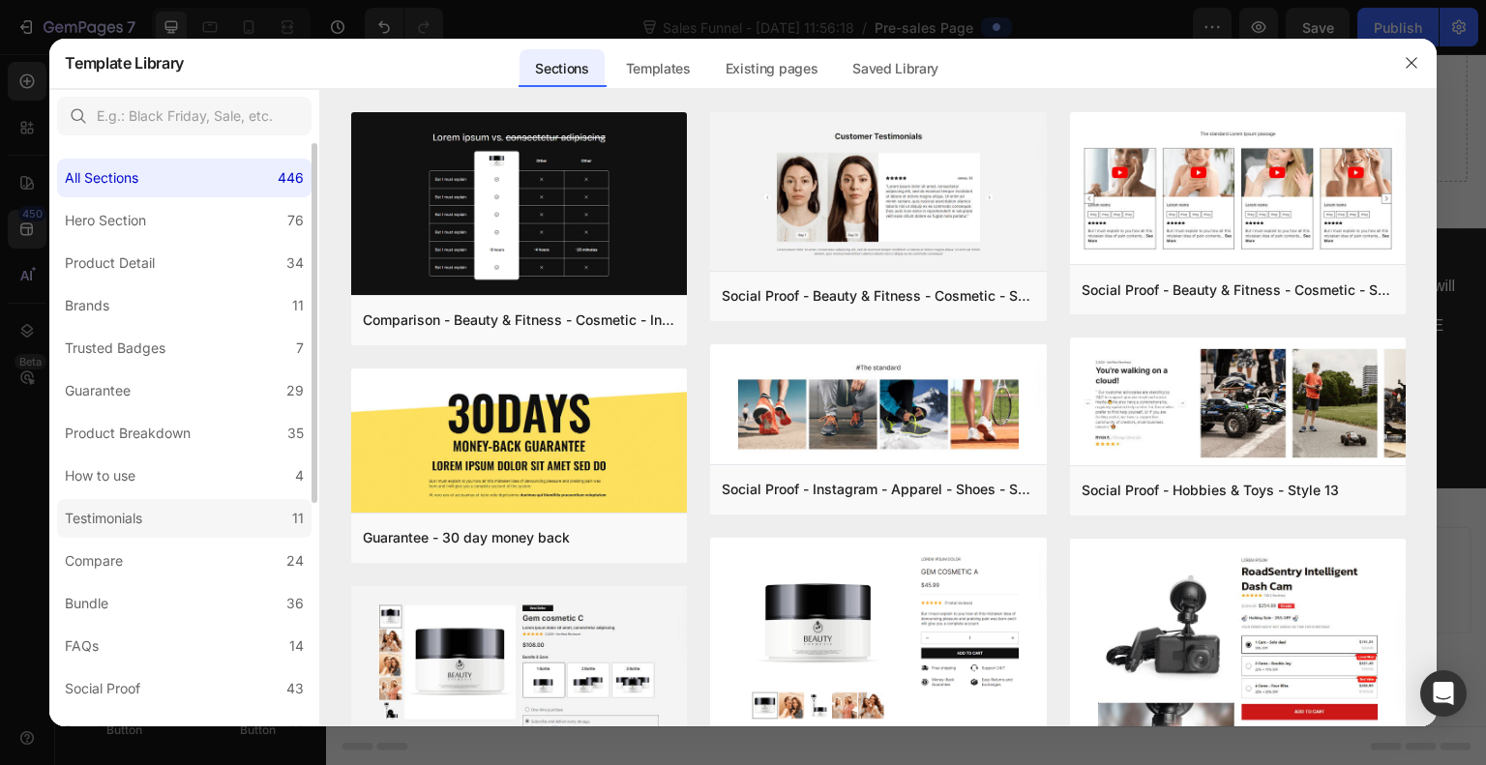
scroll to position [364, 0]
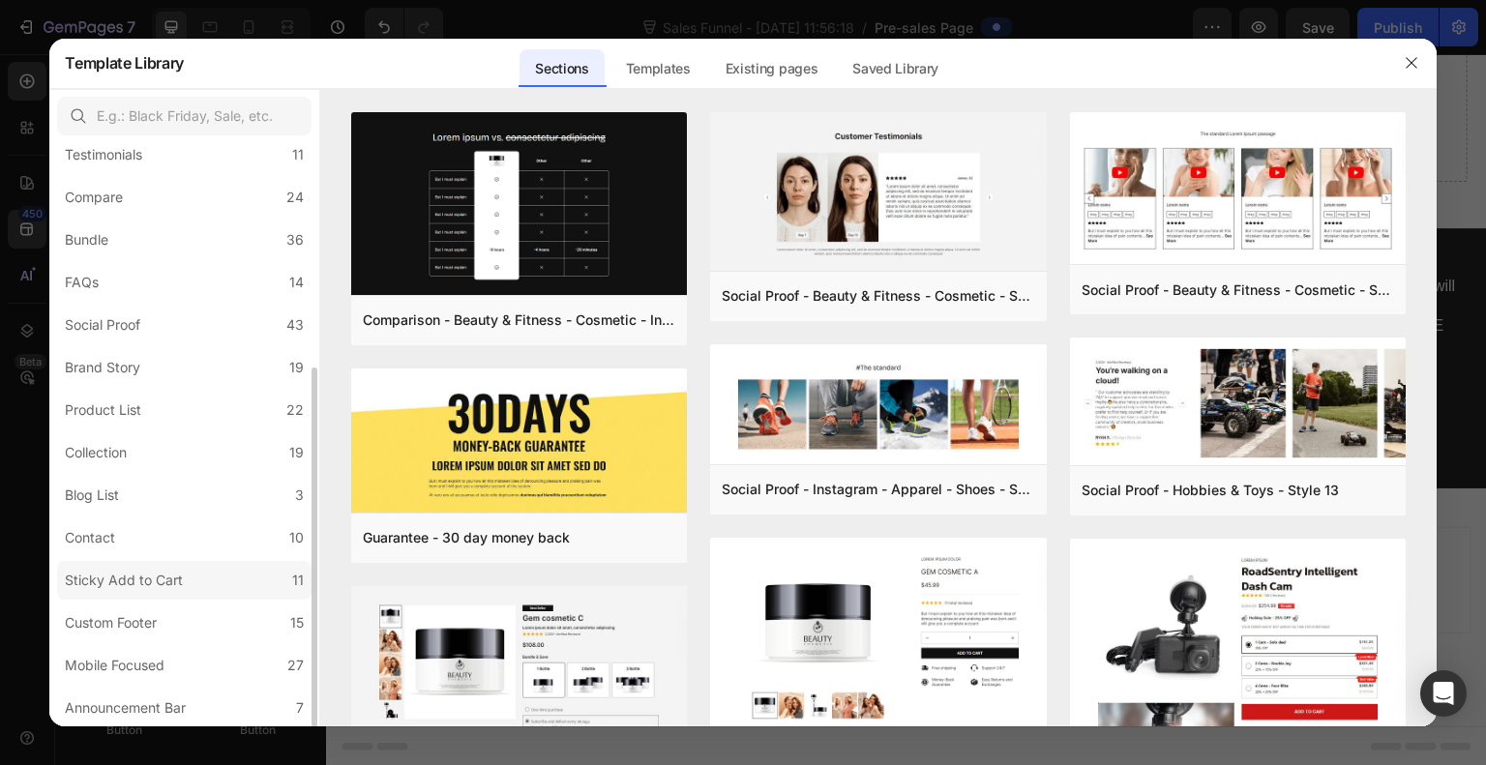
click at [163, 585] on div "Sticky Add to Cart" at bounding box center [124, 580] width 118 height 23
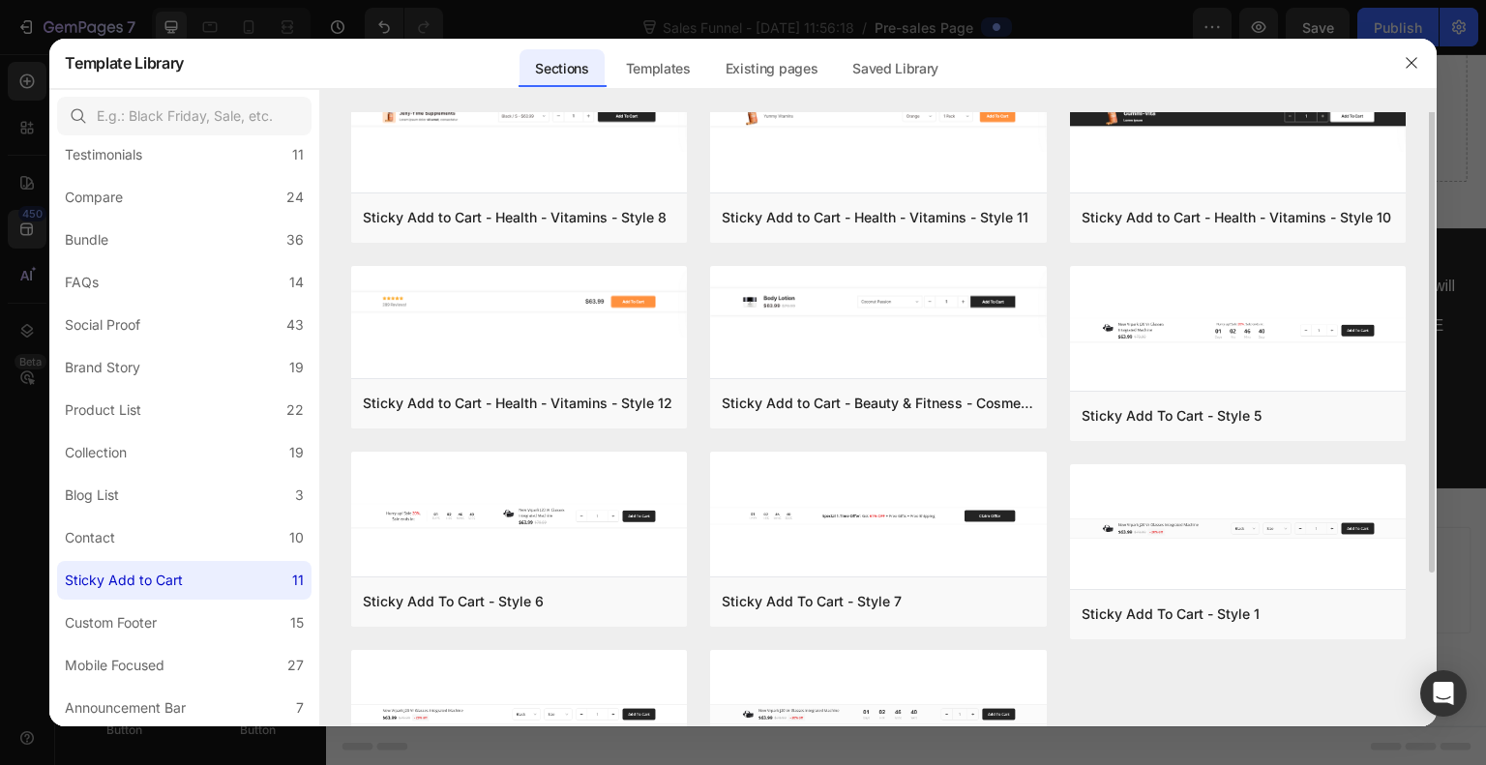
scroll to position [0, 0]
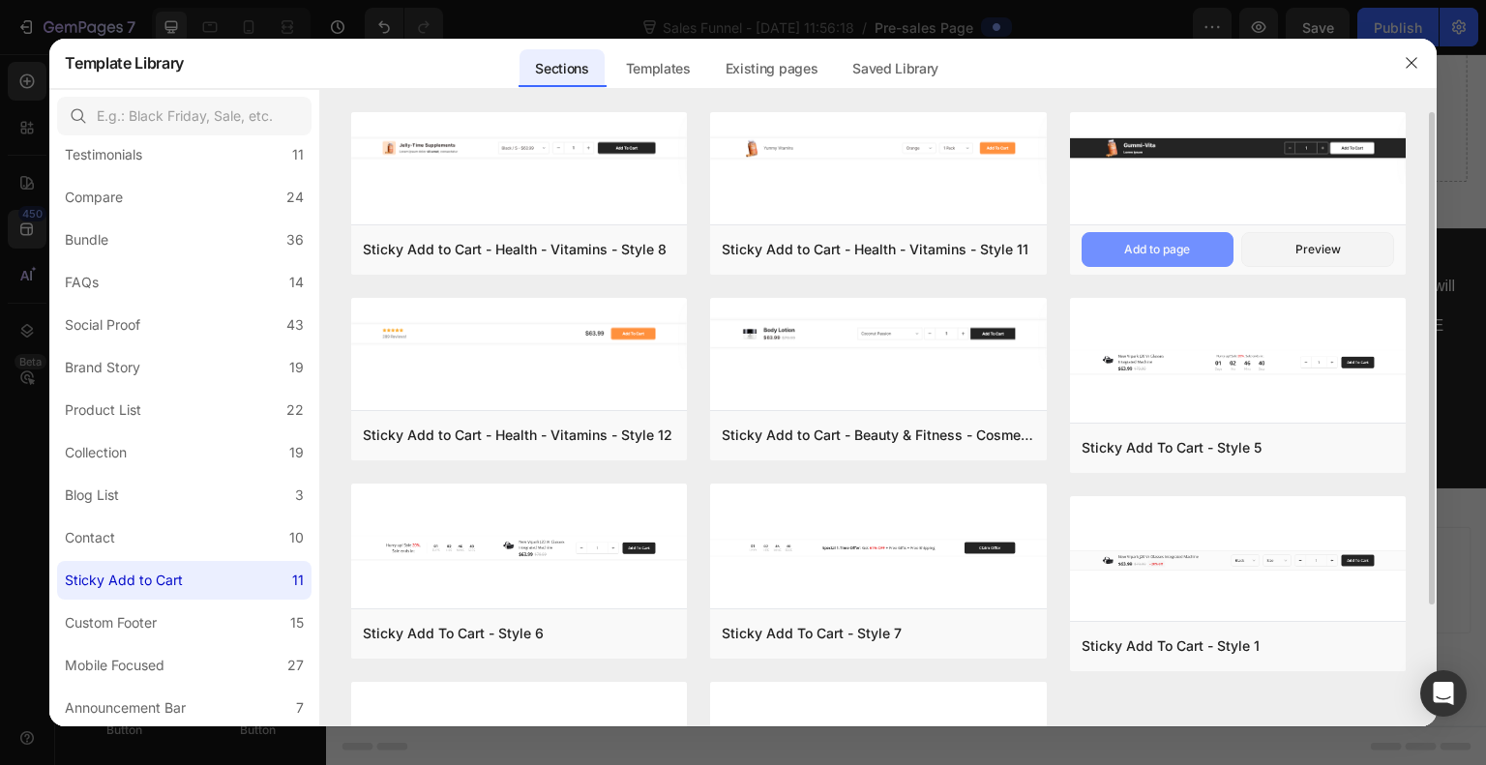
click at [1165, 252] on div "Add to page" at bounding box center [1157, 249] width 66 height 17
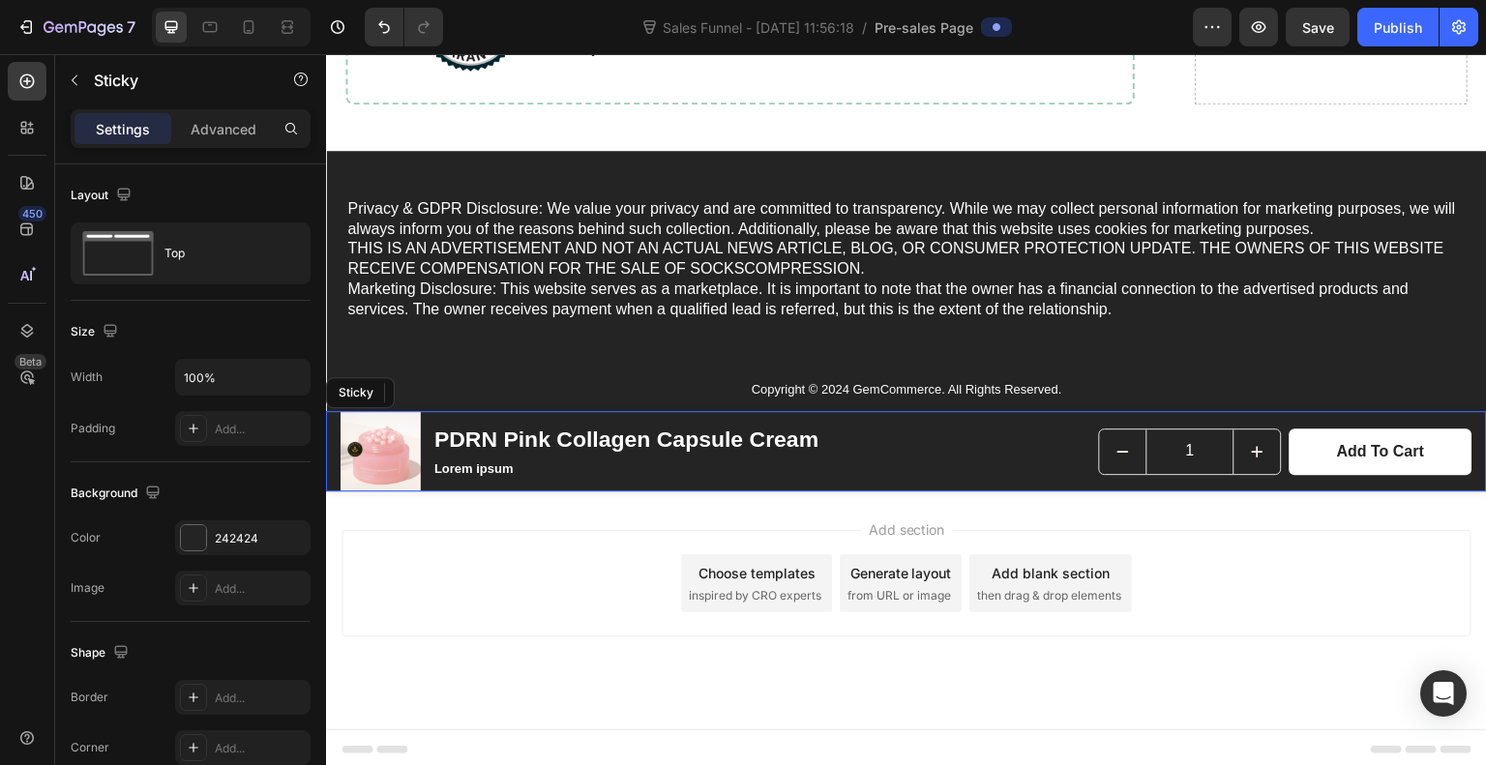
scroll to position [7537, 0]
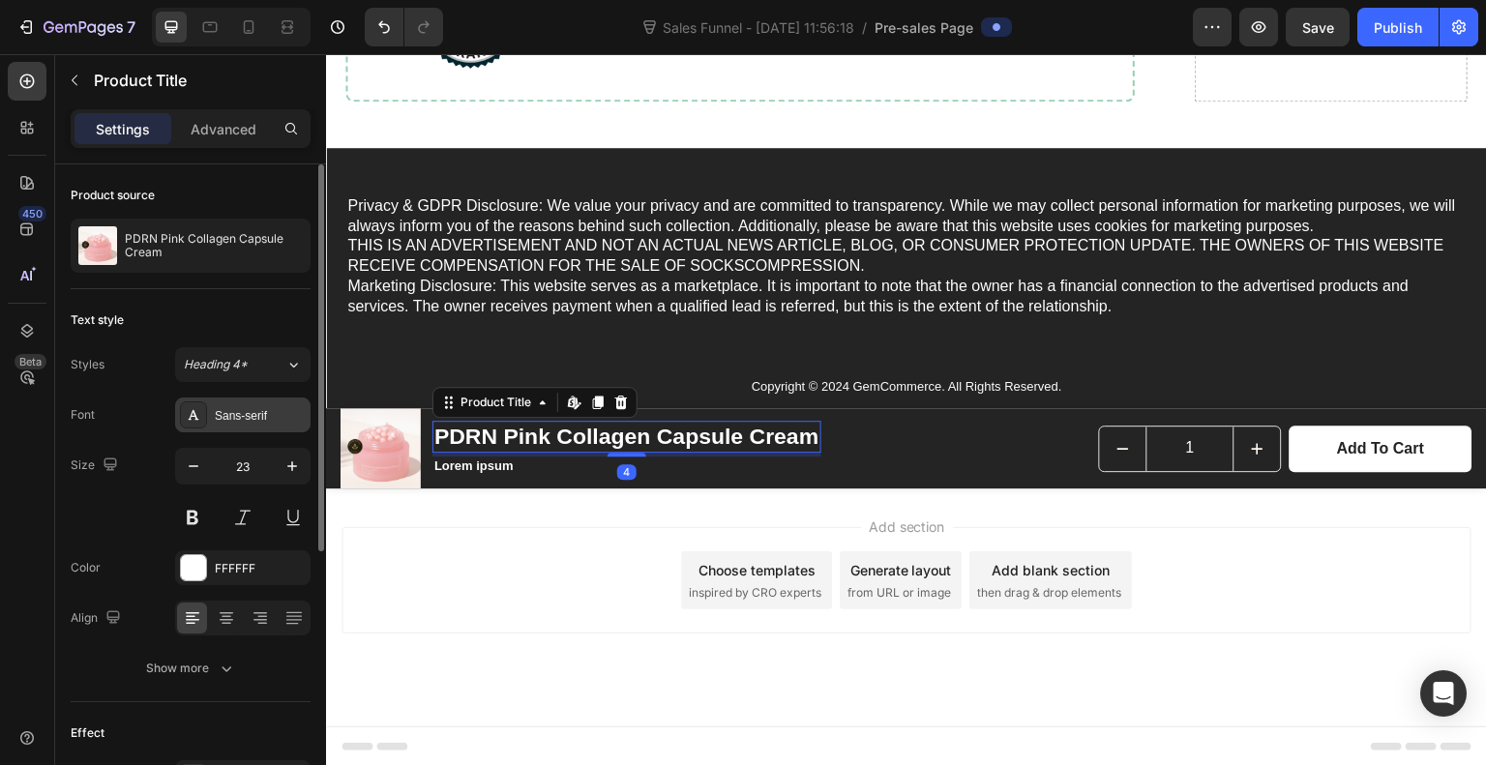
click at [238, 405] on div "Sans-serif" at bounding box center [242, 415] width 135 height 35
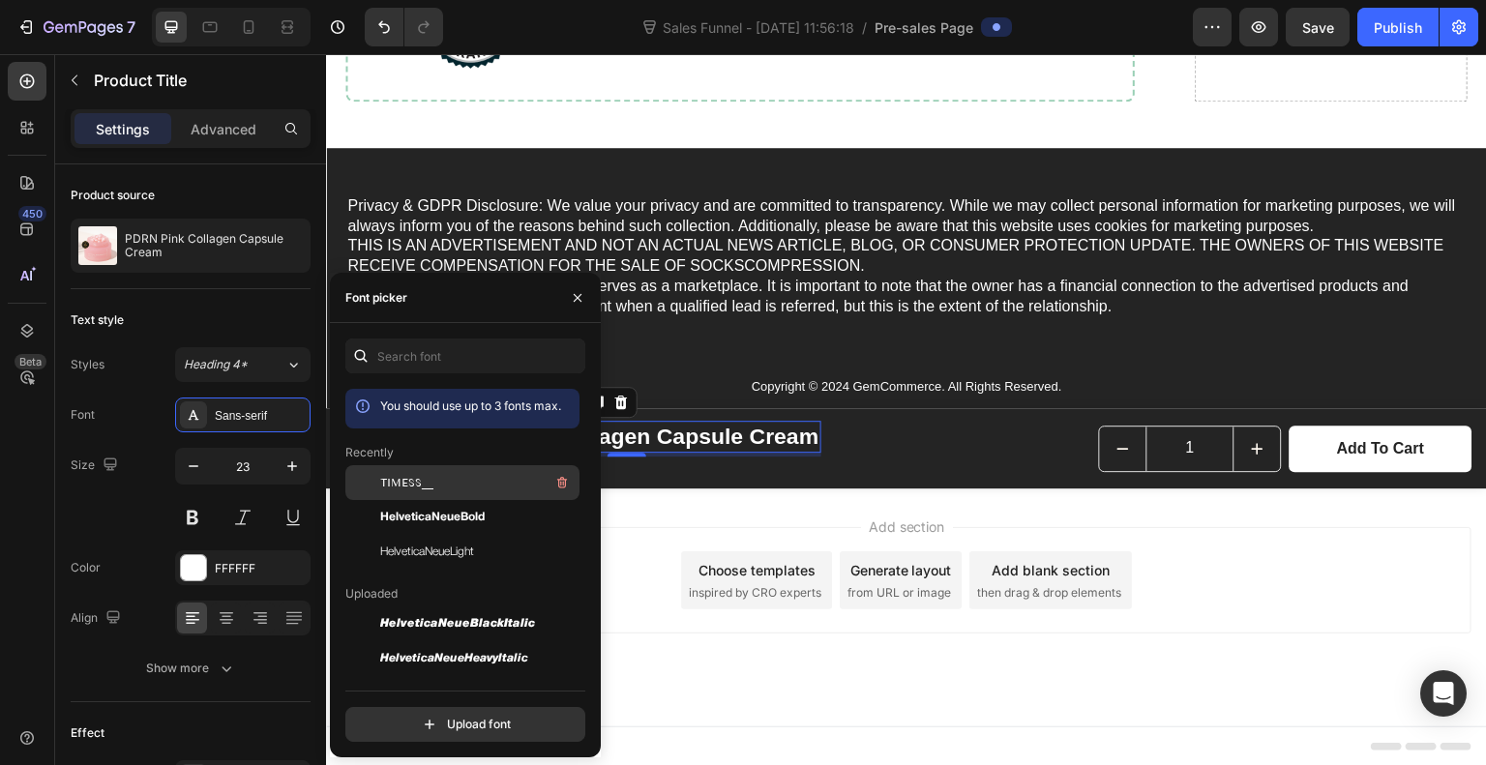
click at [445, 491] on div "TIMESS__" at bounding box center [477, 482] width 195 height 23
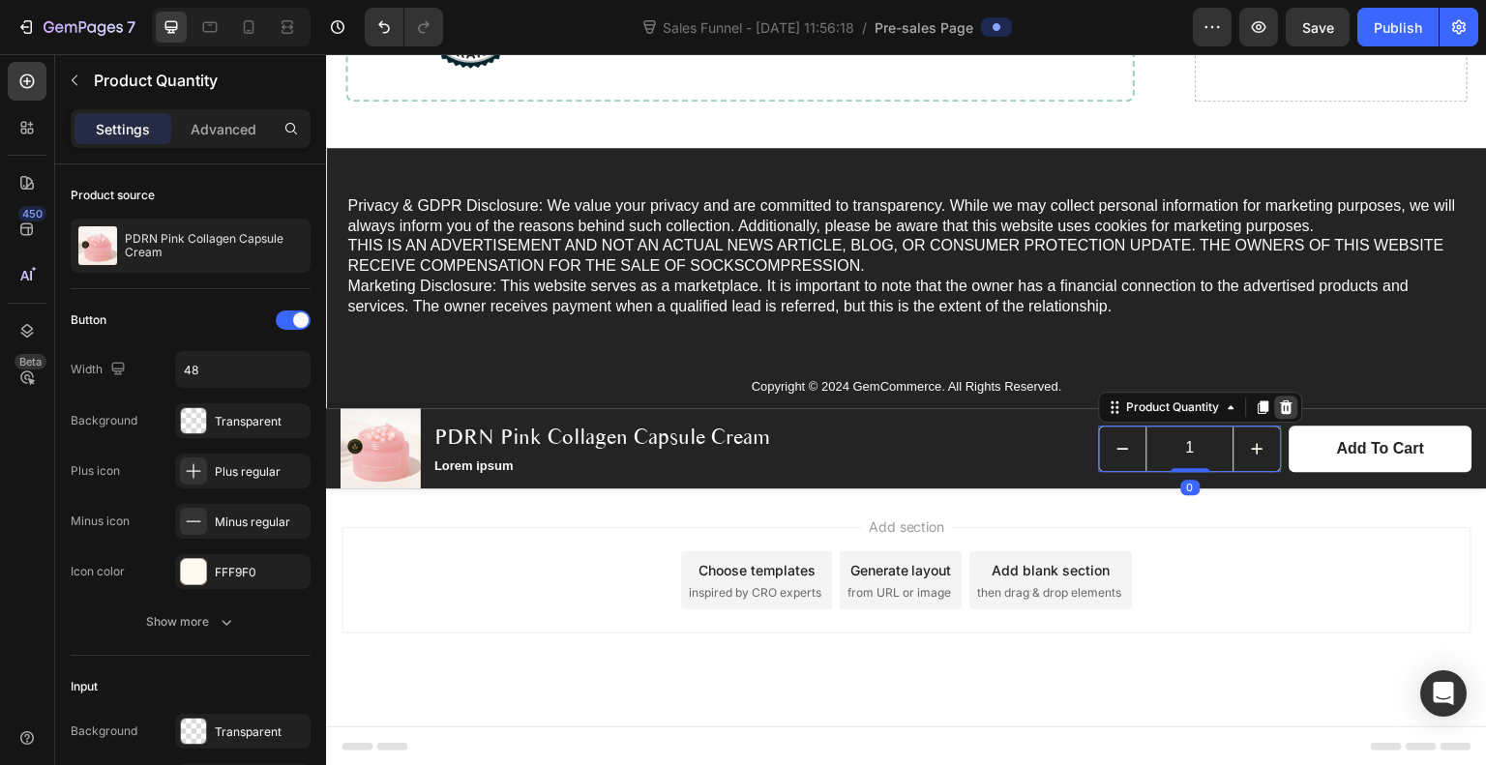
click at [1281, 408] on icon at bounding box center [1287, 408] width 13 height 14
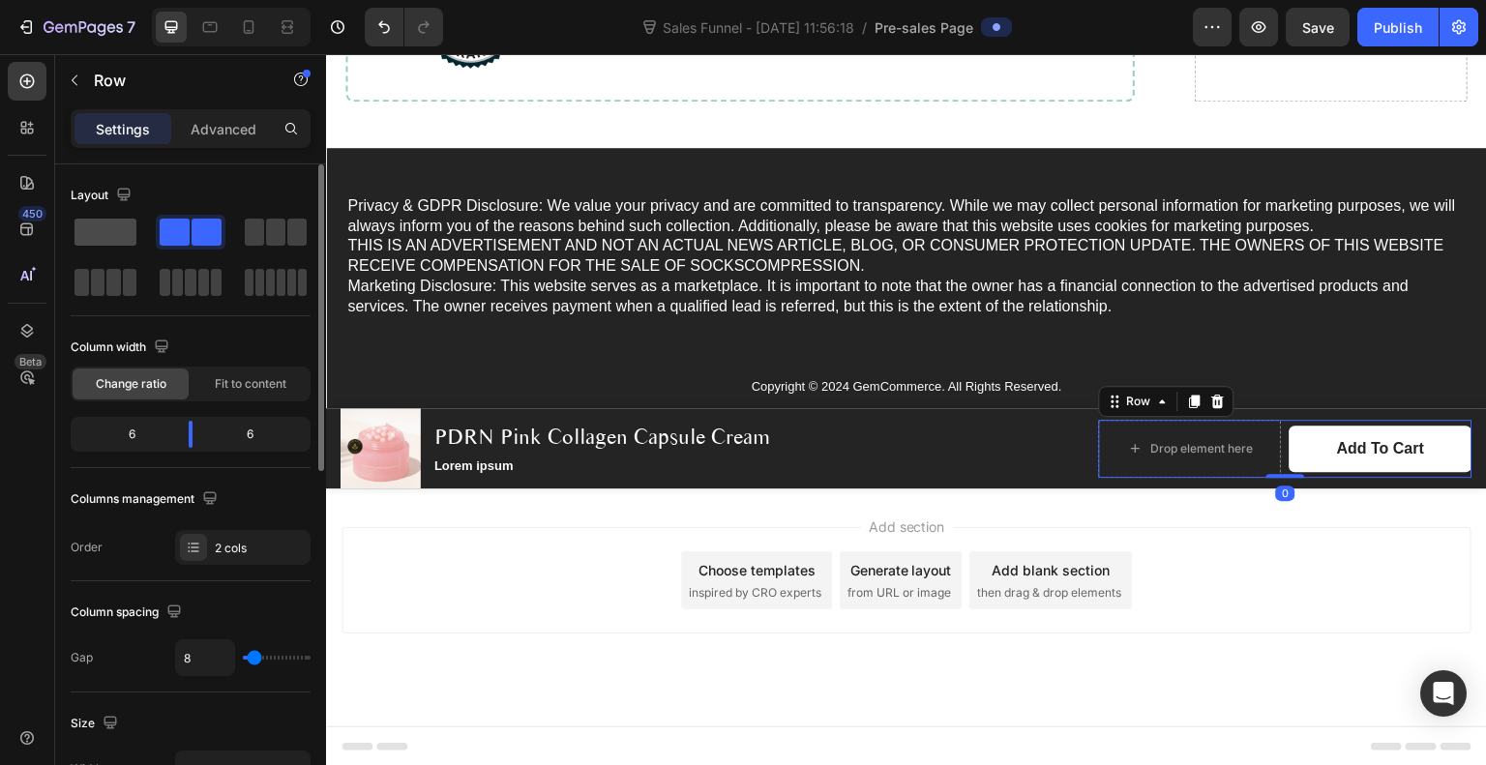
click at [126, 226] on span at bounding box center [106, 232] width 62 height 27
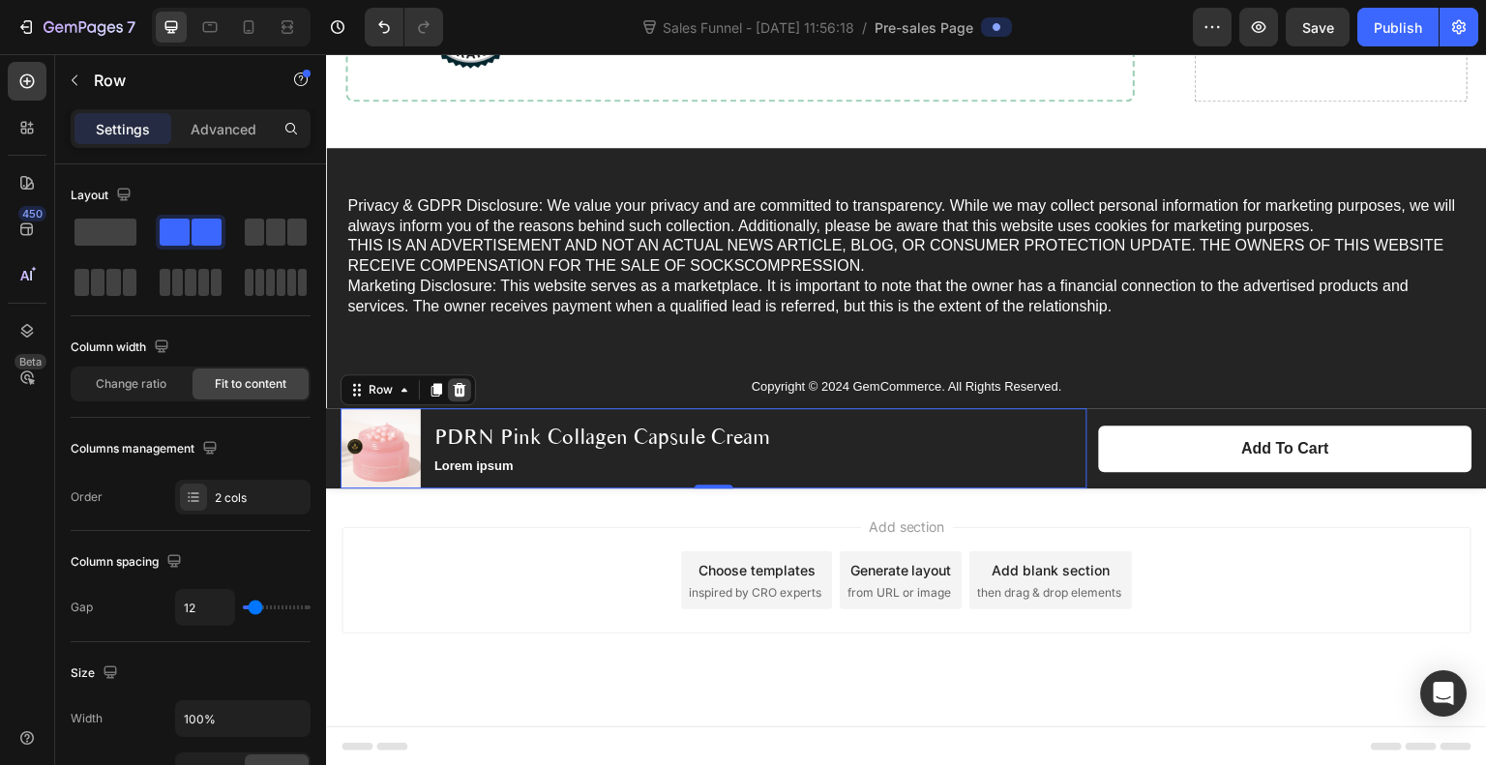
click at [458, 394] on icon at bounding box center [460, 390] width 13 height 14
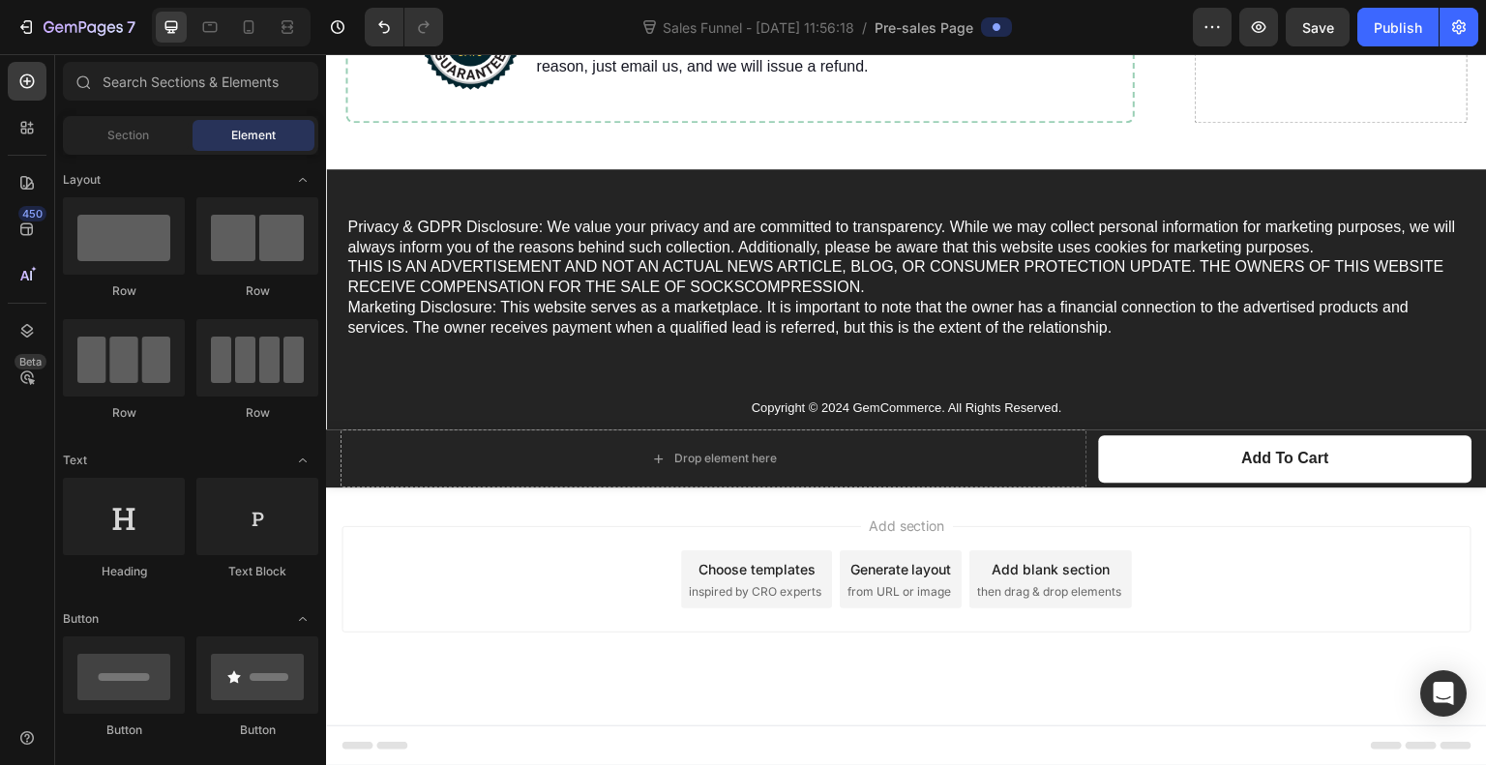
scroll to position [7514, 0]
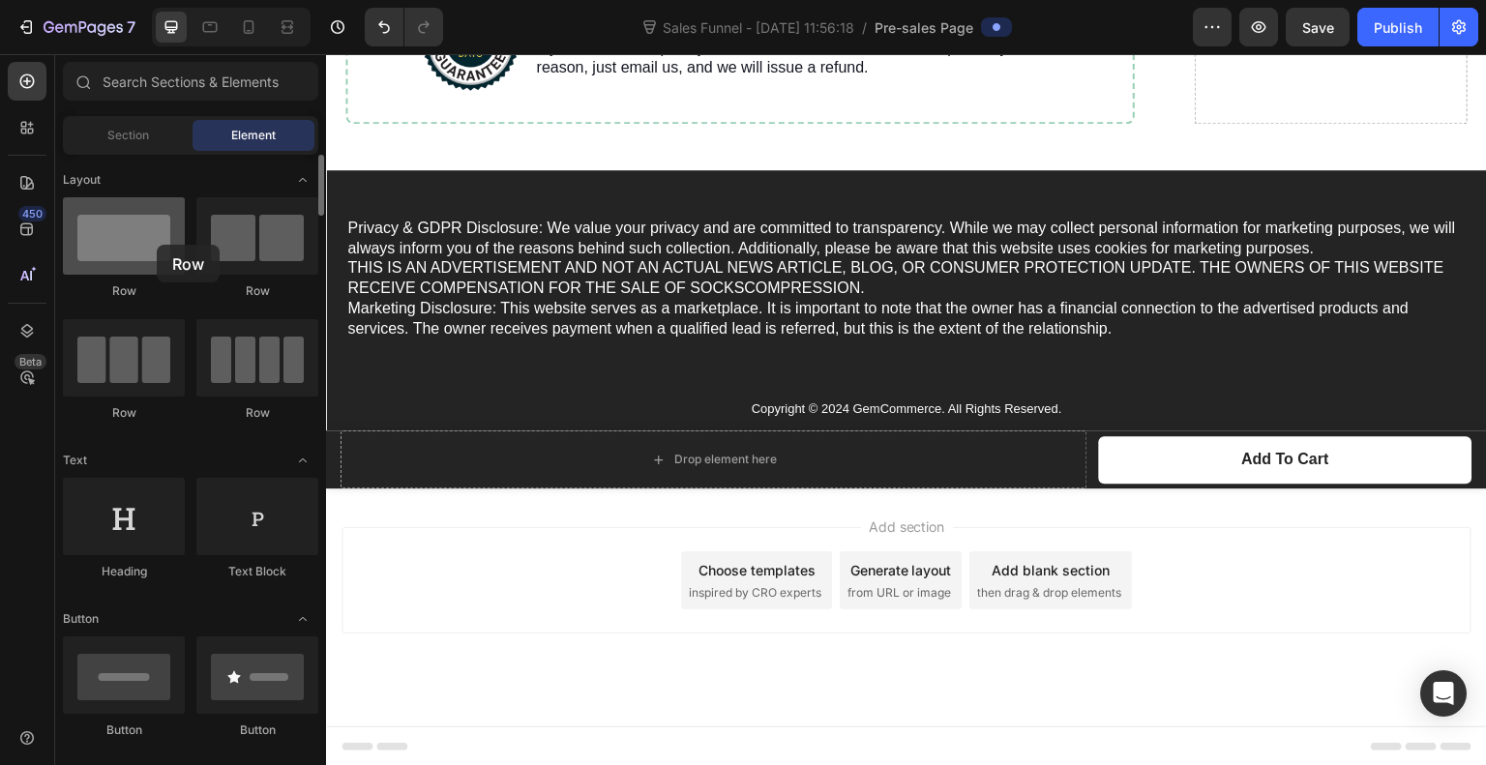
click at [157, 245] on div at bounding box center [124, 235] width 122 height 77
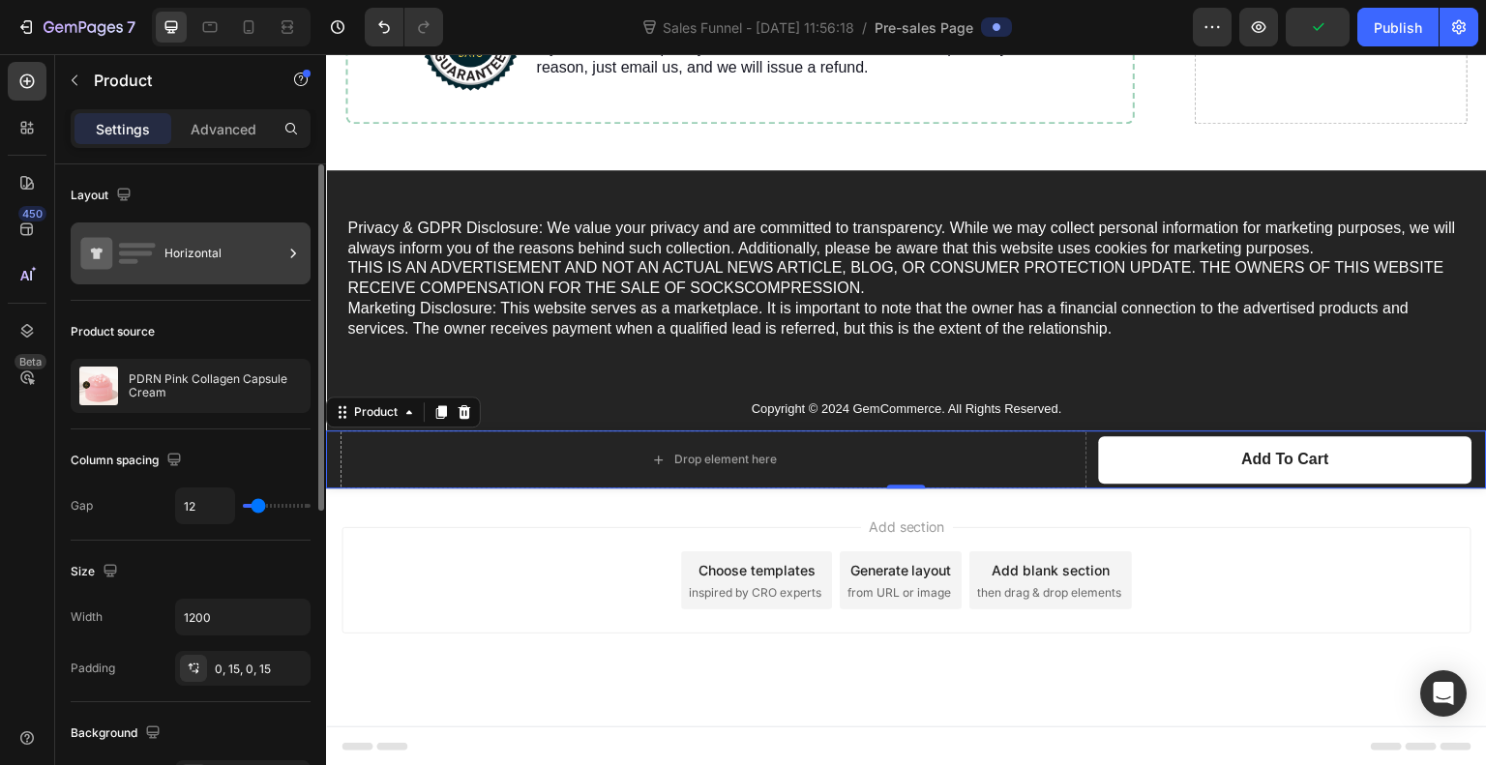
click at [218, 261] on div "Horizontal" at bounding box center [224, 253] width 118 height 45
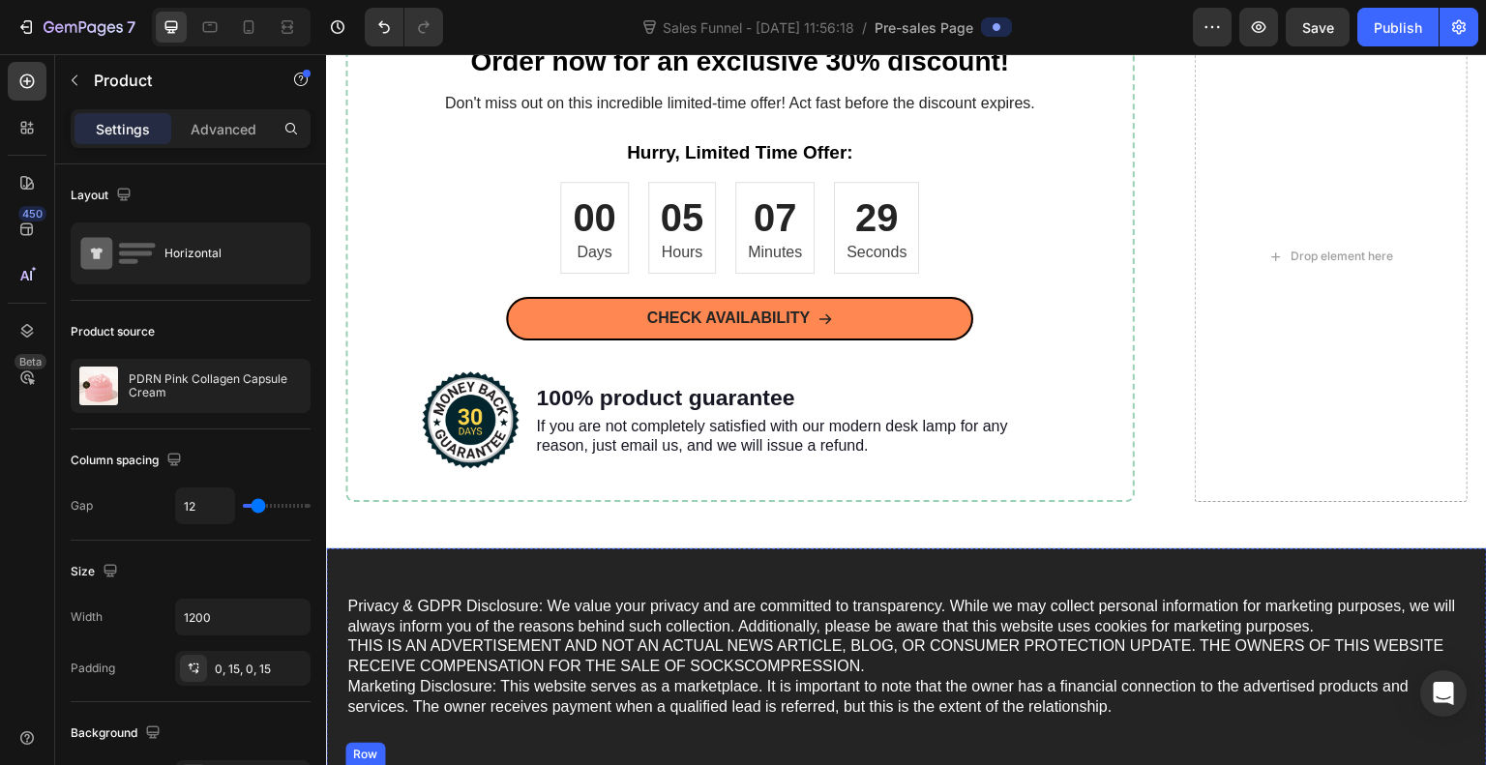
scroll to position [7135, 0]
click at [213, 138] on div "Advanced" at bounding box center [223, 128] width 97 height 31
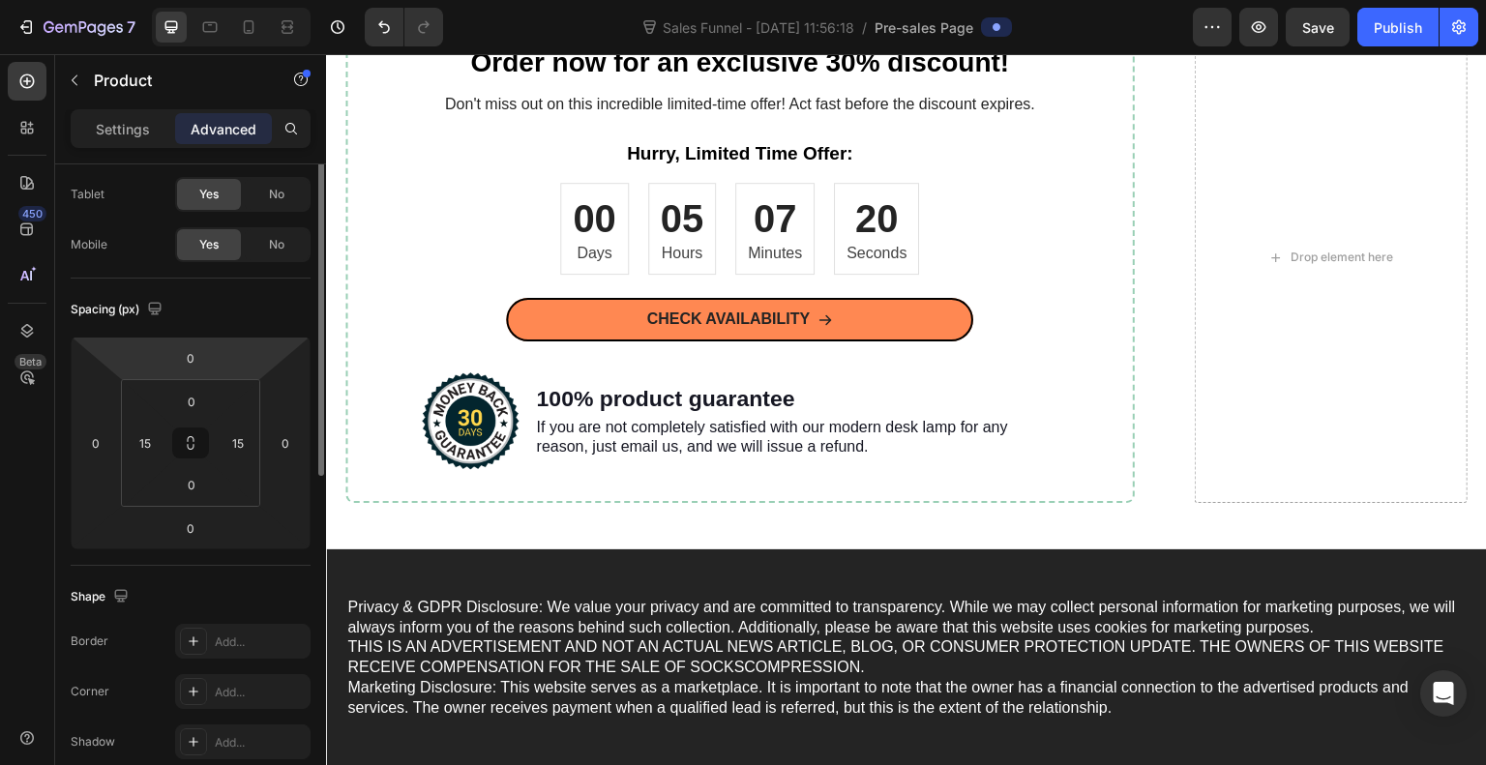
scroll to position [0, 0]
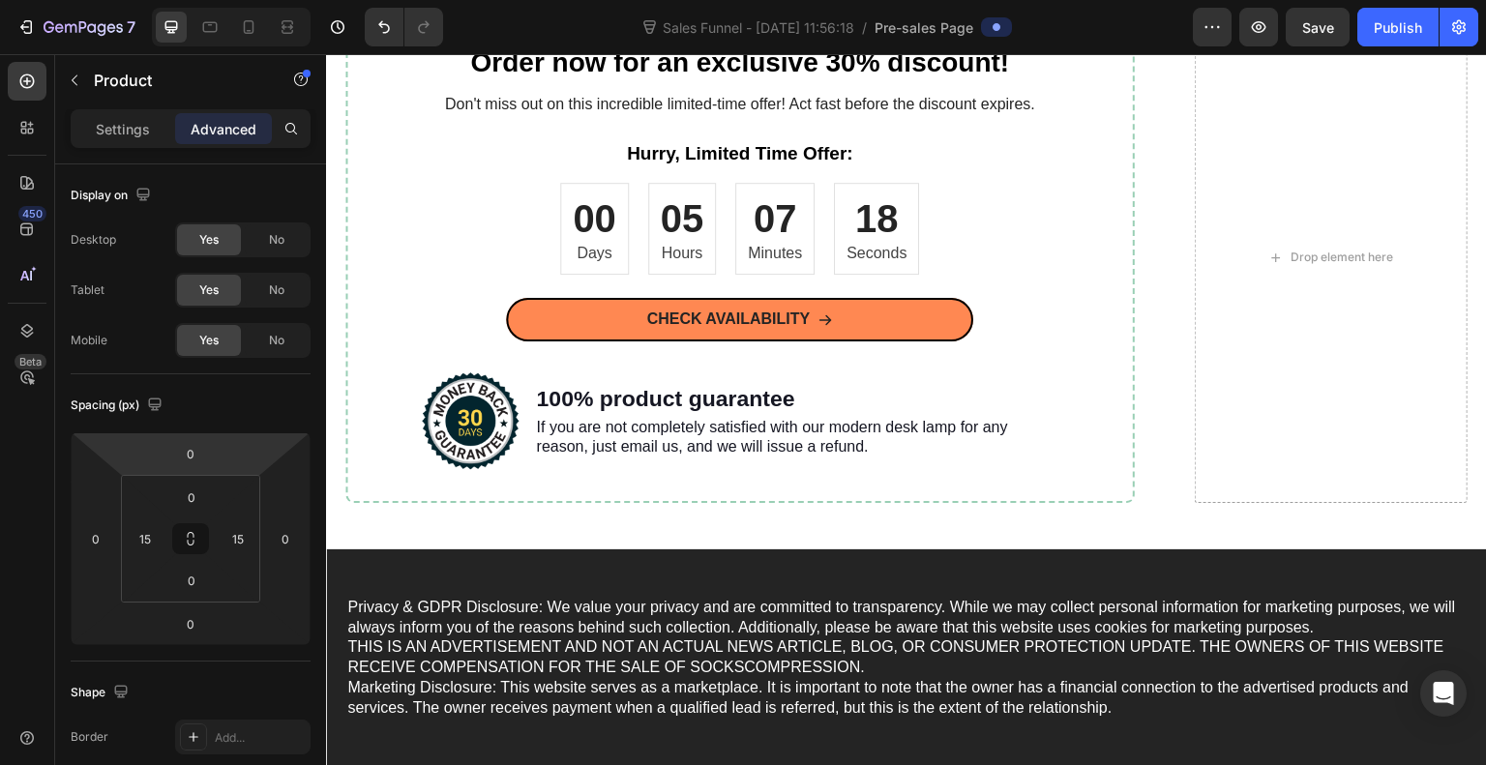
click at [114, 145] on div "Settings Advanced" at bounding box center [191, 128] width 240 height 39
click at [122, 131] on p "Settings" at bounding box center [123, 129] width 54 height 20
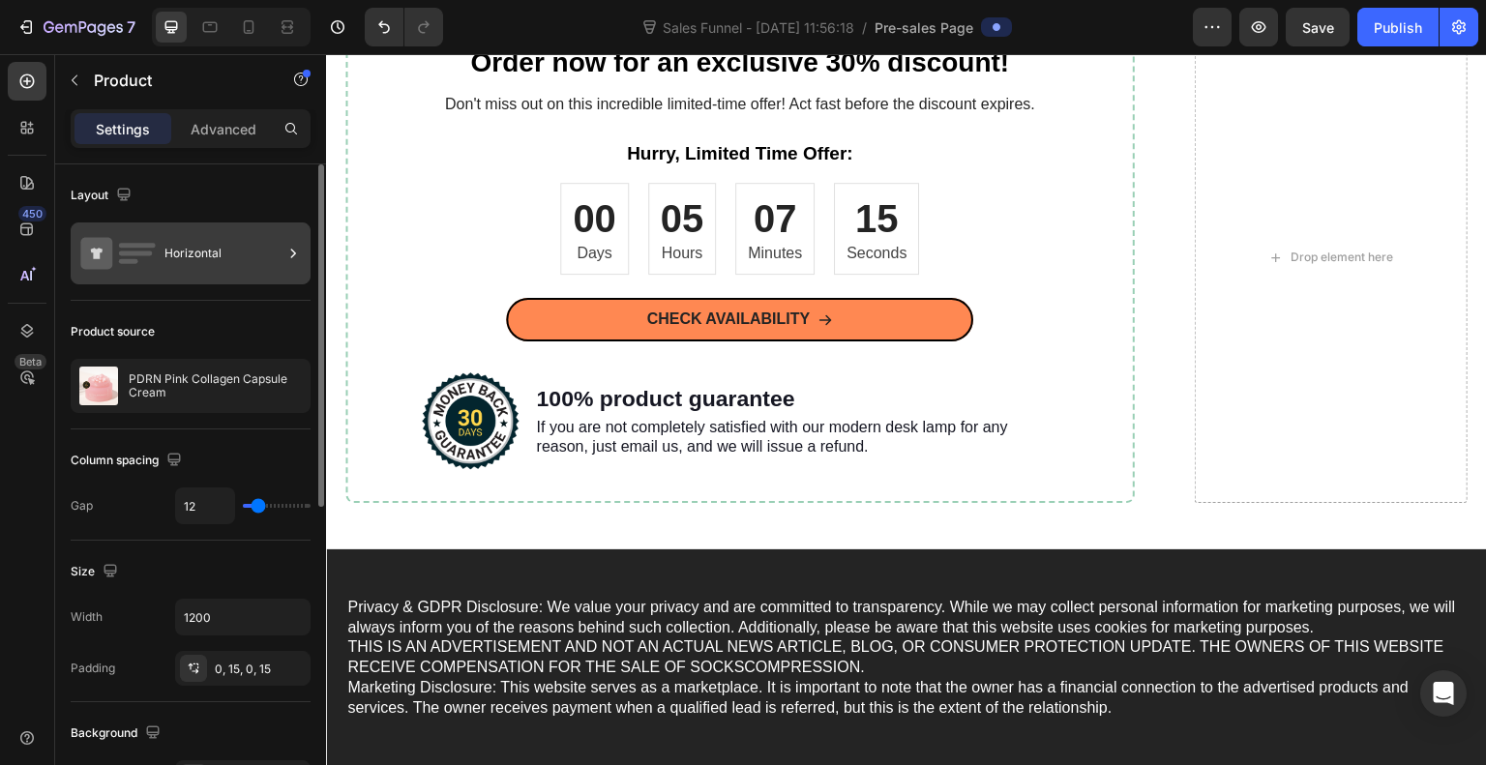
click at [172, 263] on div "Horizontal" at bounding box center [224, 253] width 118 height 45
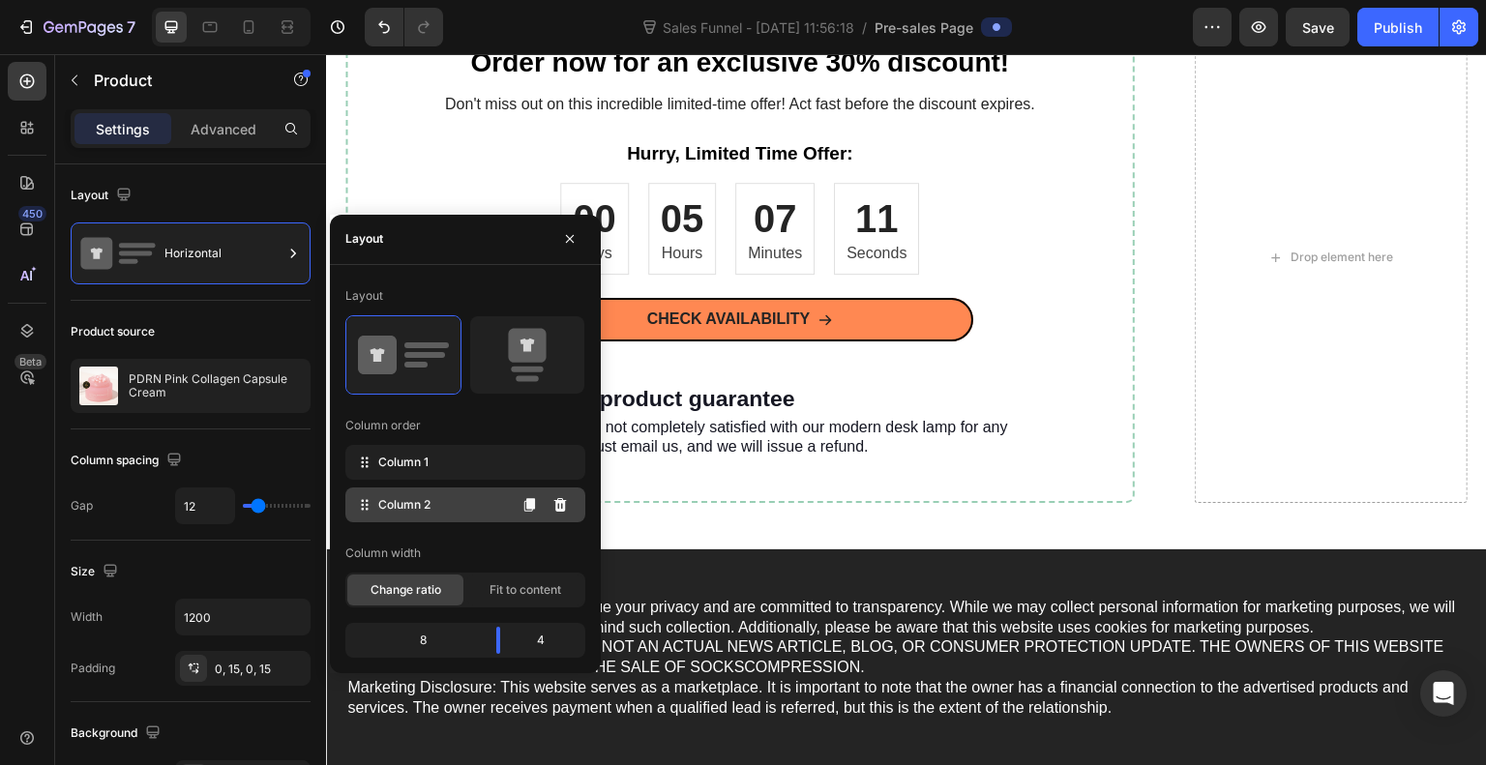
click at [453, 506] on div "Column 2" at bounding box center [465, 505] width 240 height 35
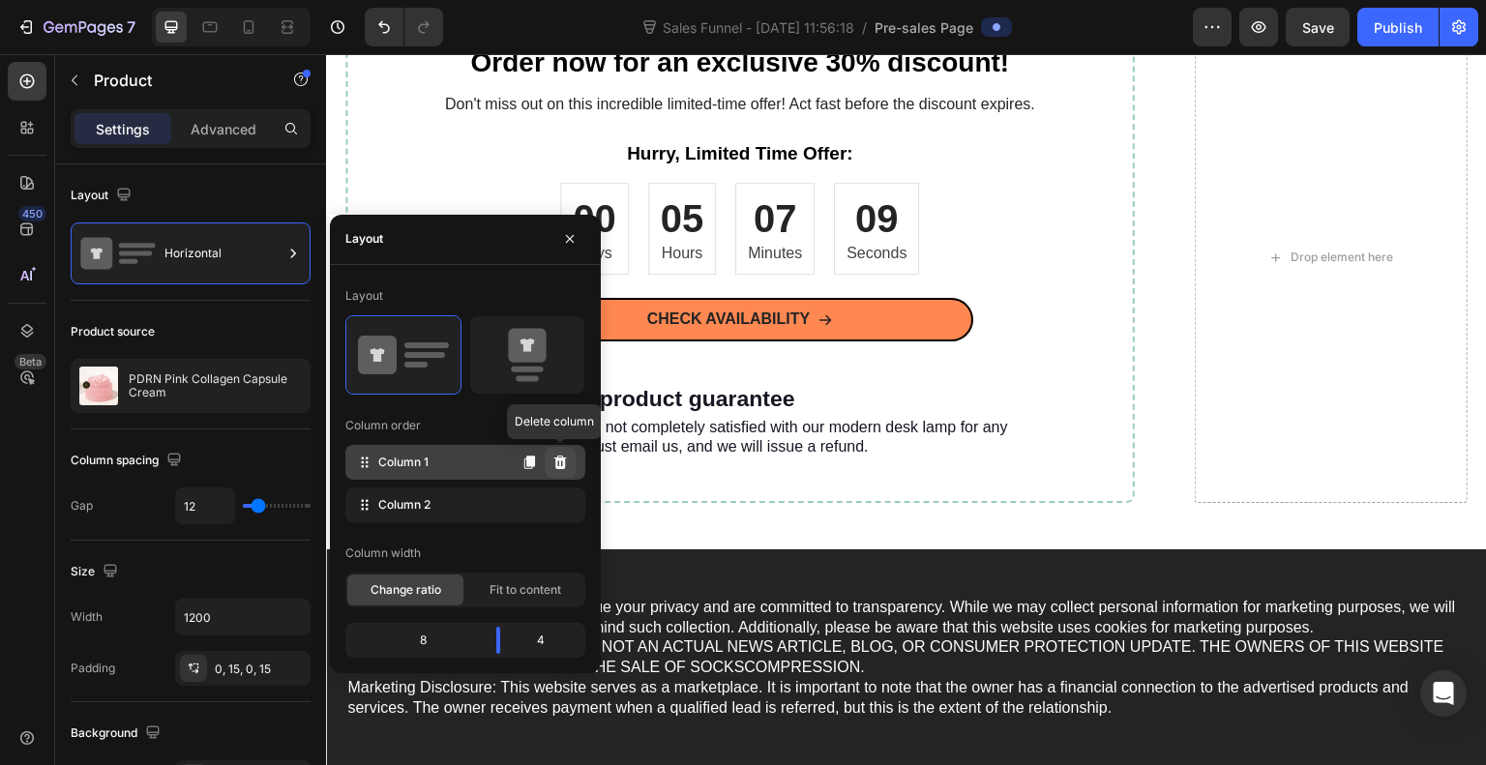
click at [569, 457] on button at bounding box center [560, 462] width 31 height 31
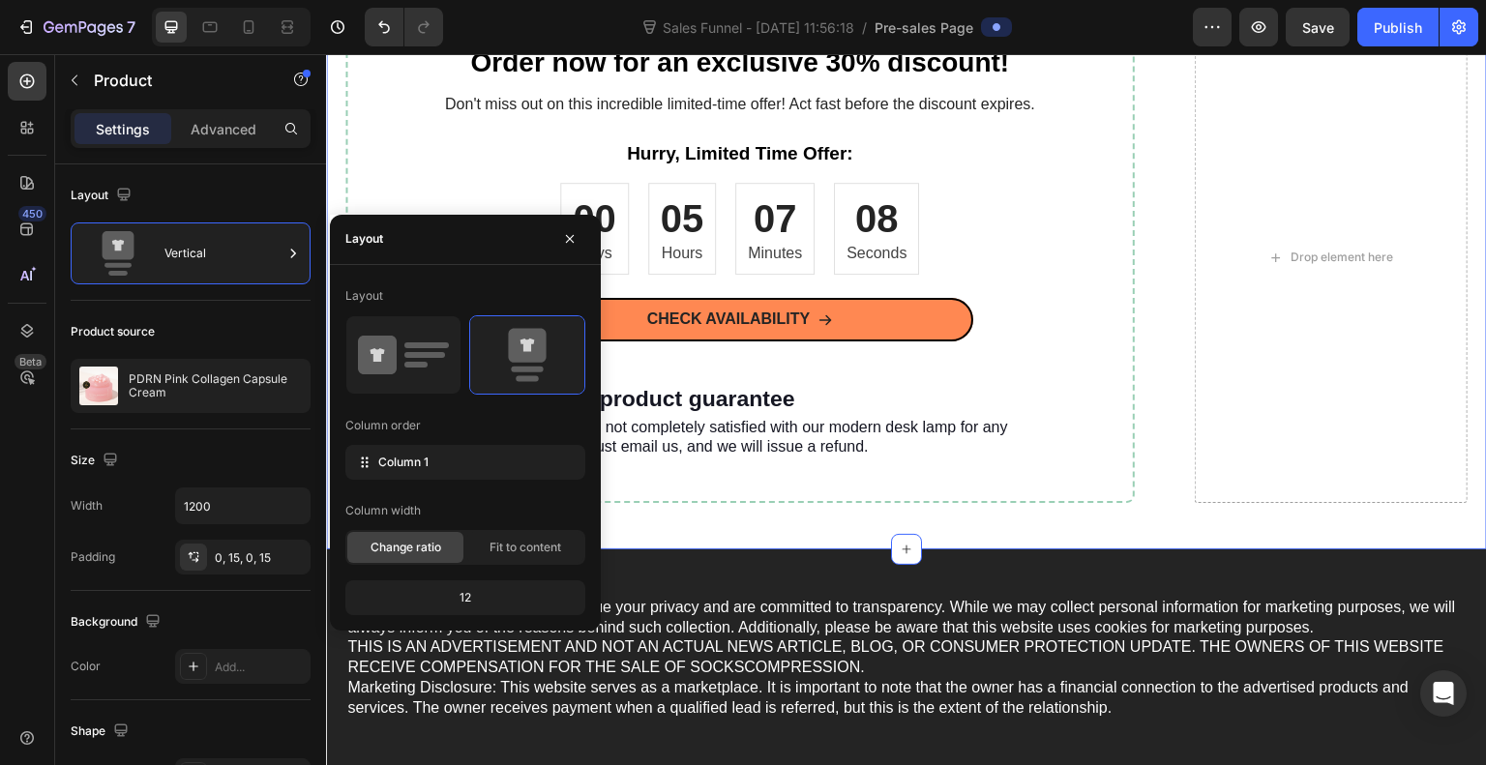
scroll to position [7504, 0]
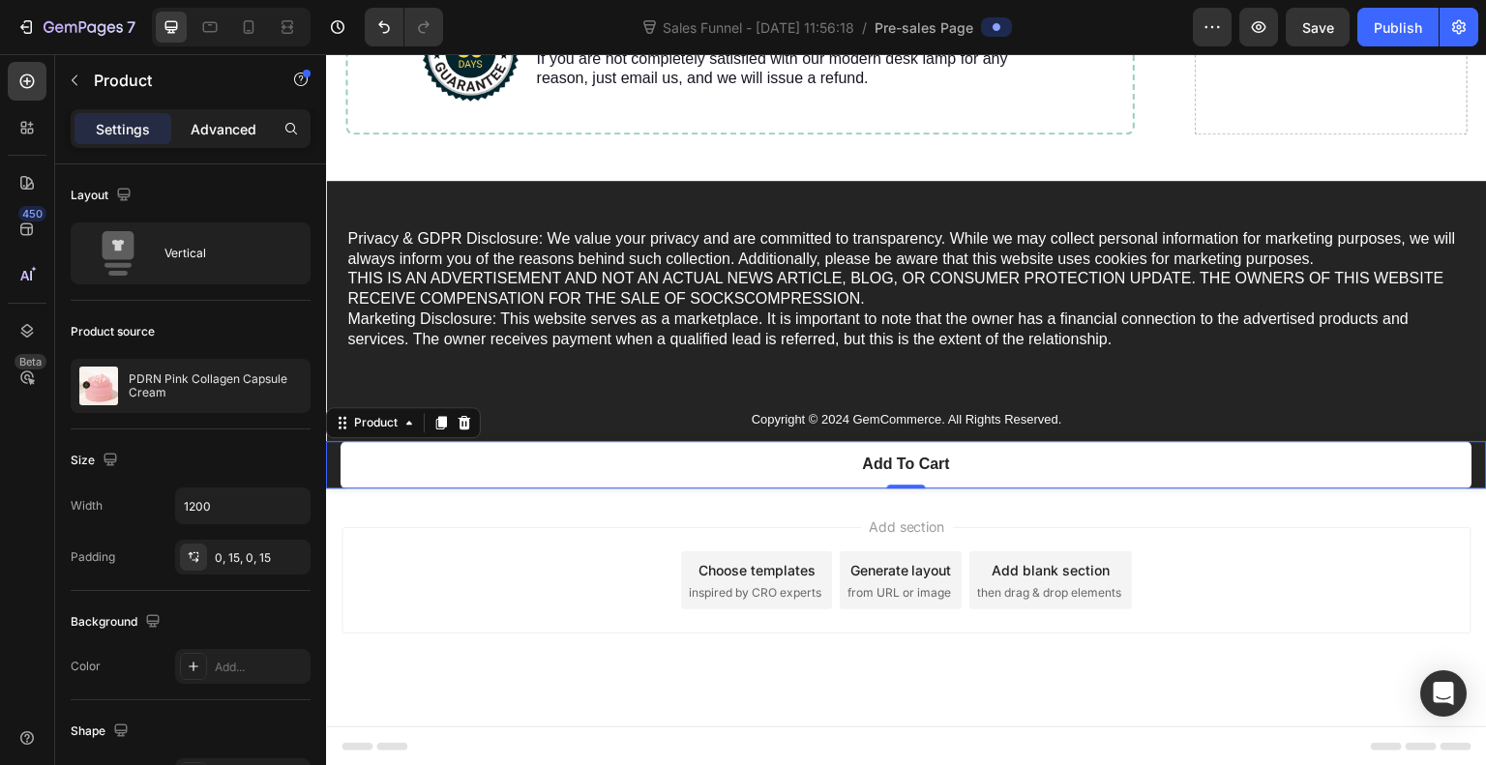
click at [225, 135] on p "Advanced" at bounding box center [224, 129] width 66 height 20
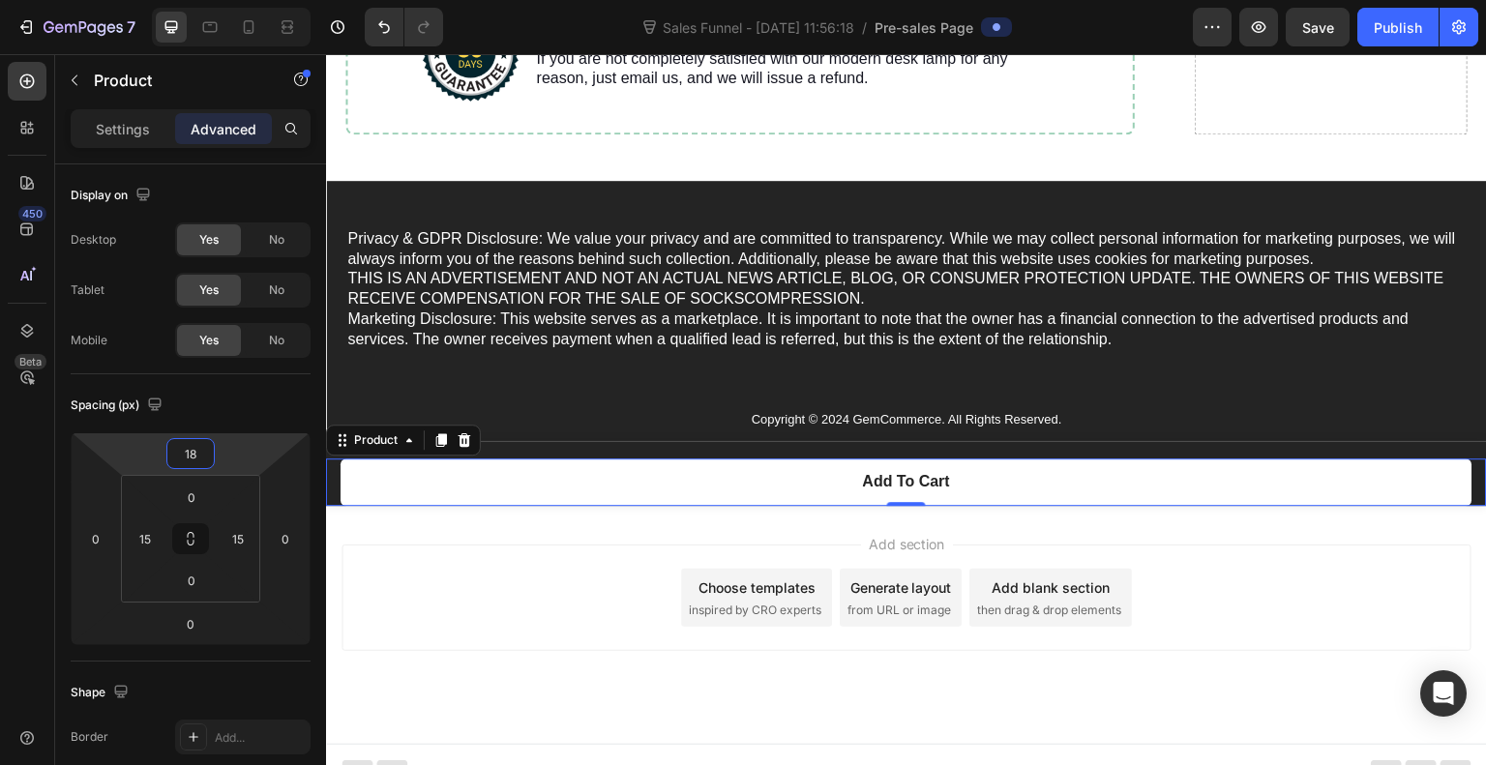
type input "20"
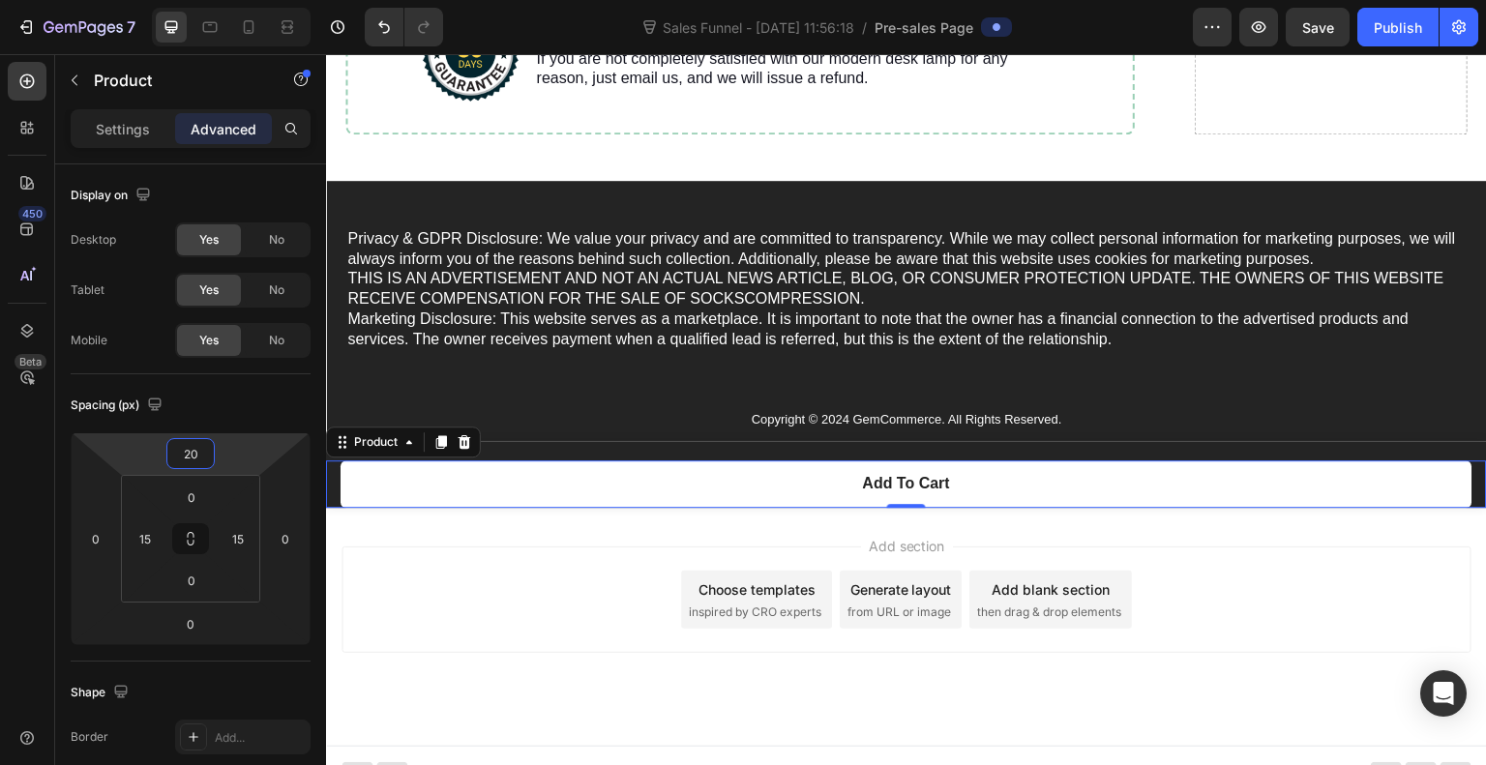
drag, startPoint x: 226, startPoint y: 460, endPoint x: 229, endPoint y: 450, distance: 10.1
click at [229, 0] on html "7 Sales Funnel - [DATE] 11:56:18 / Pre-sales Page Preview Save Publish 450 Beta…" at bounding box center [743, 0] width 1486 height 0
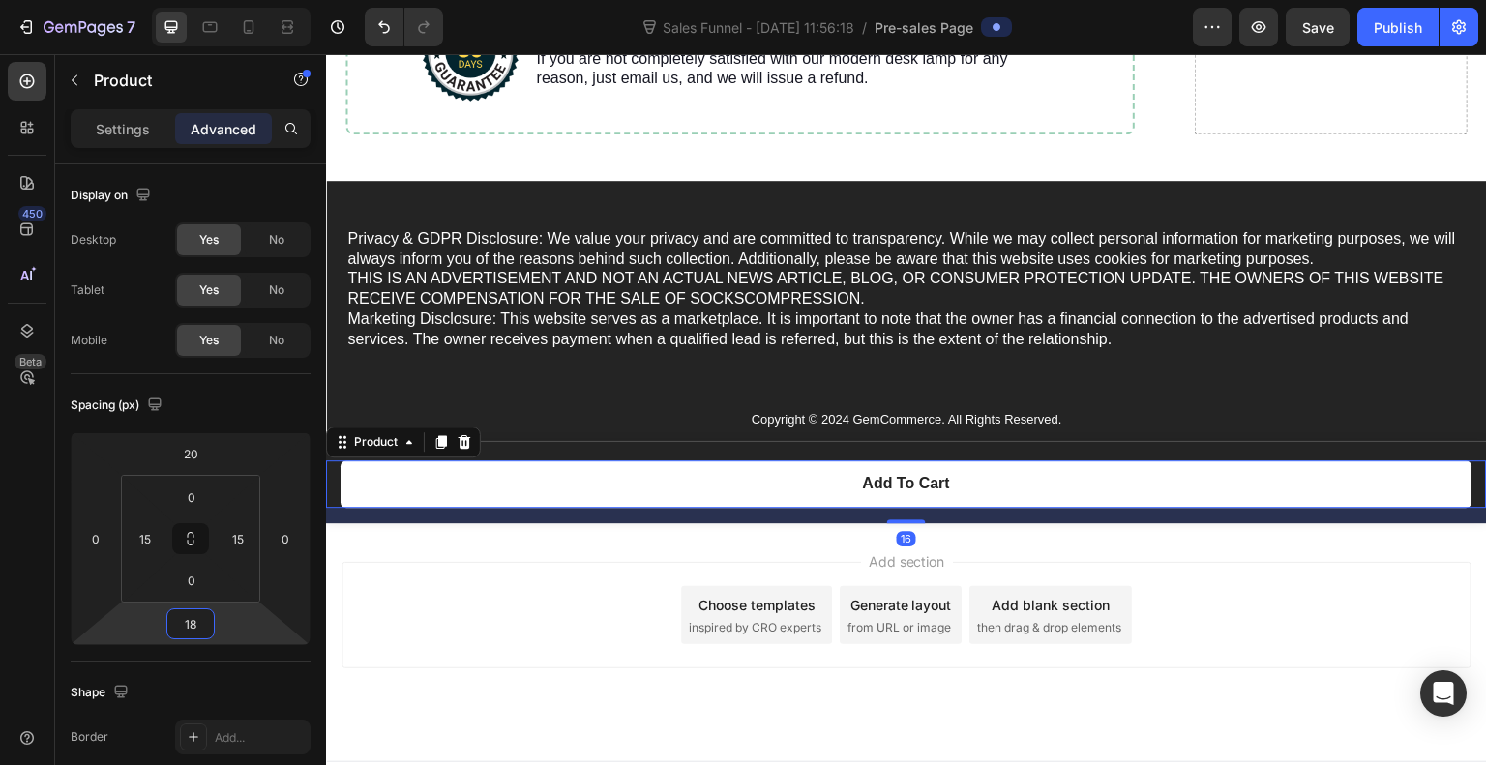
type input "20"
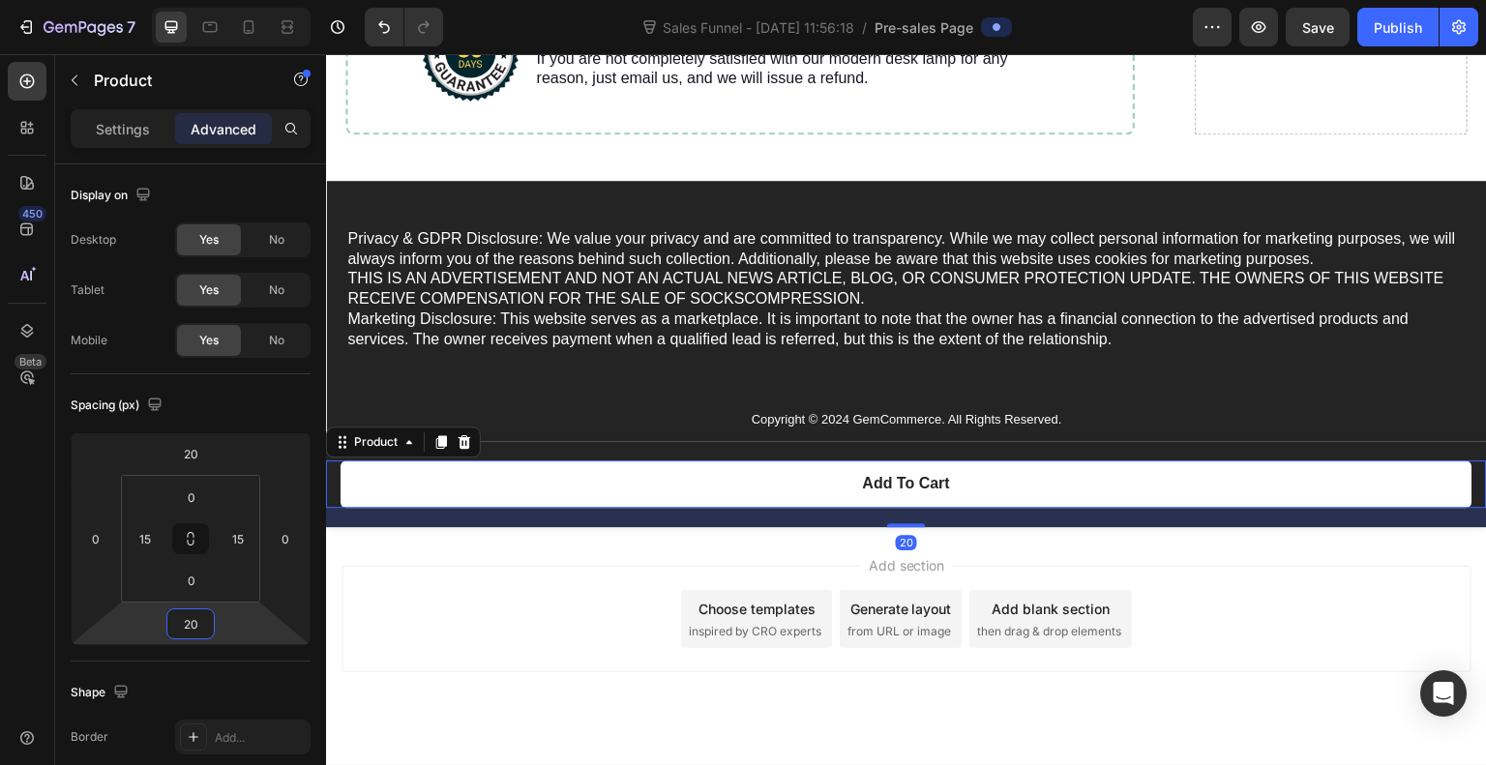
drag, startPoint x: 232, startPoint y: 621, endPoint x: 234, endPoint y: 612, distance: 9.9
click at [234, 0] on html "7 Sales Funnel - [DATE] 11:56:18 / Pre-sales Page Preview Save Publish 450 Beta…" at bounding box center [743, 0] width 1486 height 0
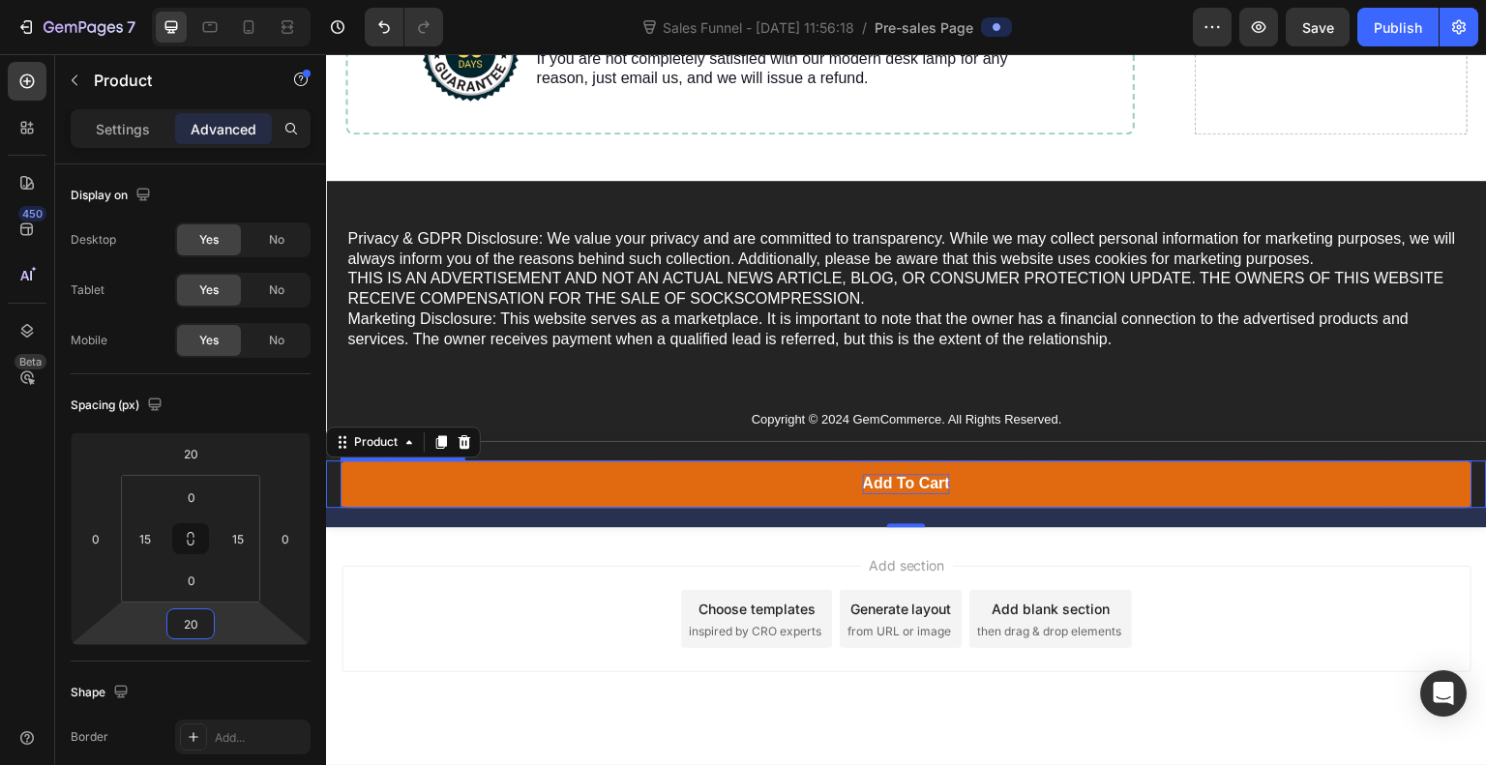
click at [921, 482] on div "Add to cart" at bounding box center [906, 484] width 87 height 20
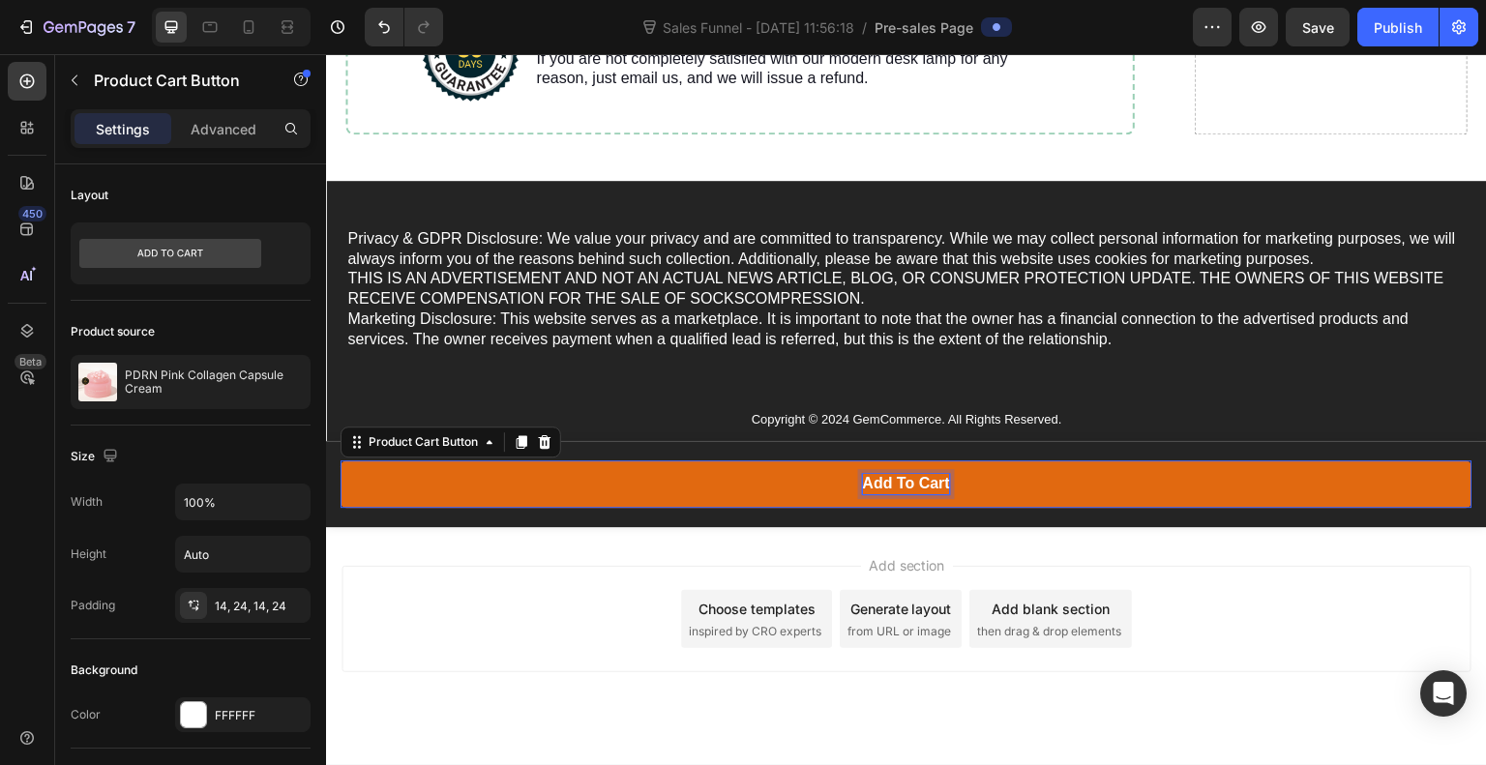
click at [921, 482] on p "Add to cart" at bounding box center [906, 484] width 87 height 20
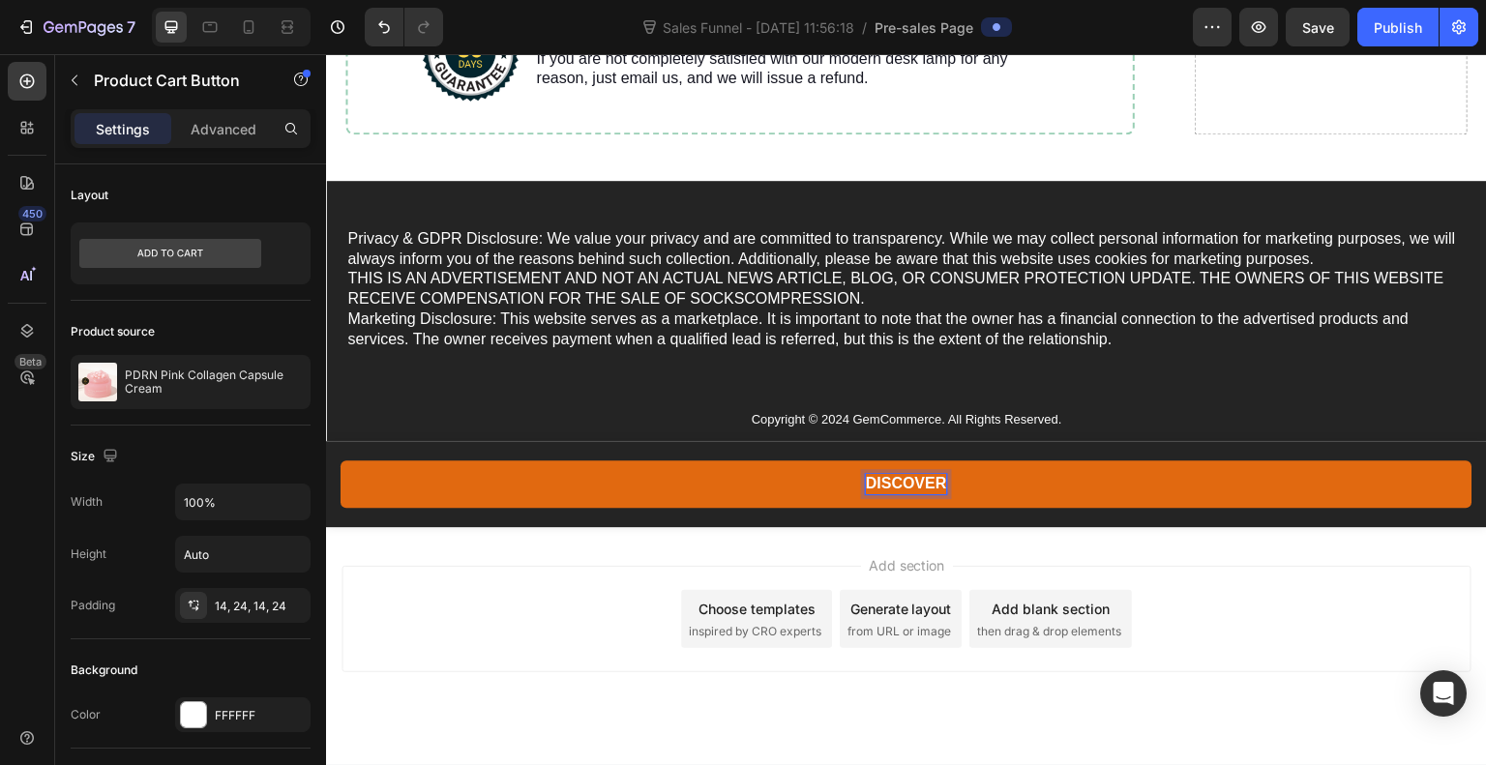
click at [341, 461] on button "DISCOVER" at bounding box center [907, 484] width 1132 height 47
click at [341, 461] on button "DISCOVER YOUR" at bounding box center [907, 484] width 1132 height 47
click at [341, 461] on button "DISCOVER YOUR GLOW" at bounding box center [907, 484] width 1132 height 47
click at [850, 485] on p "DISCOVER YOUR GLOW RITUAL" at bounding box center [906, 484] width 243 height 20
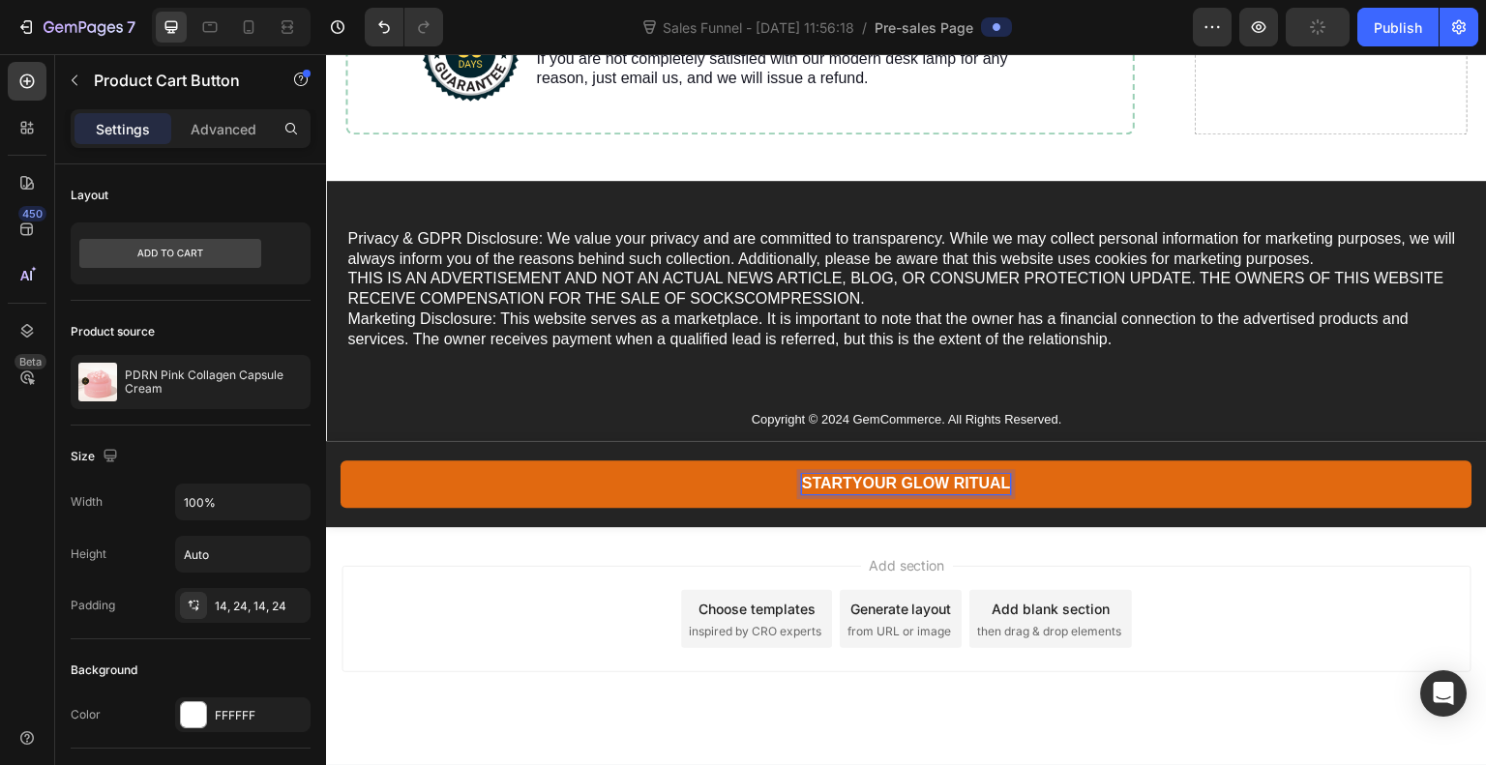
click at [341, 461] on button "STARTYOUR GLOW RITUAL" at bounding box center [907, 484] width 1132 height 47
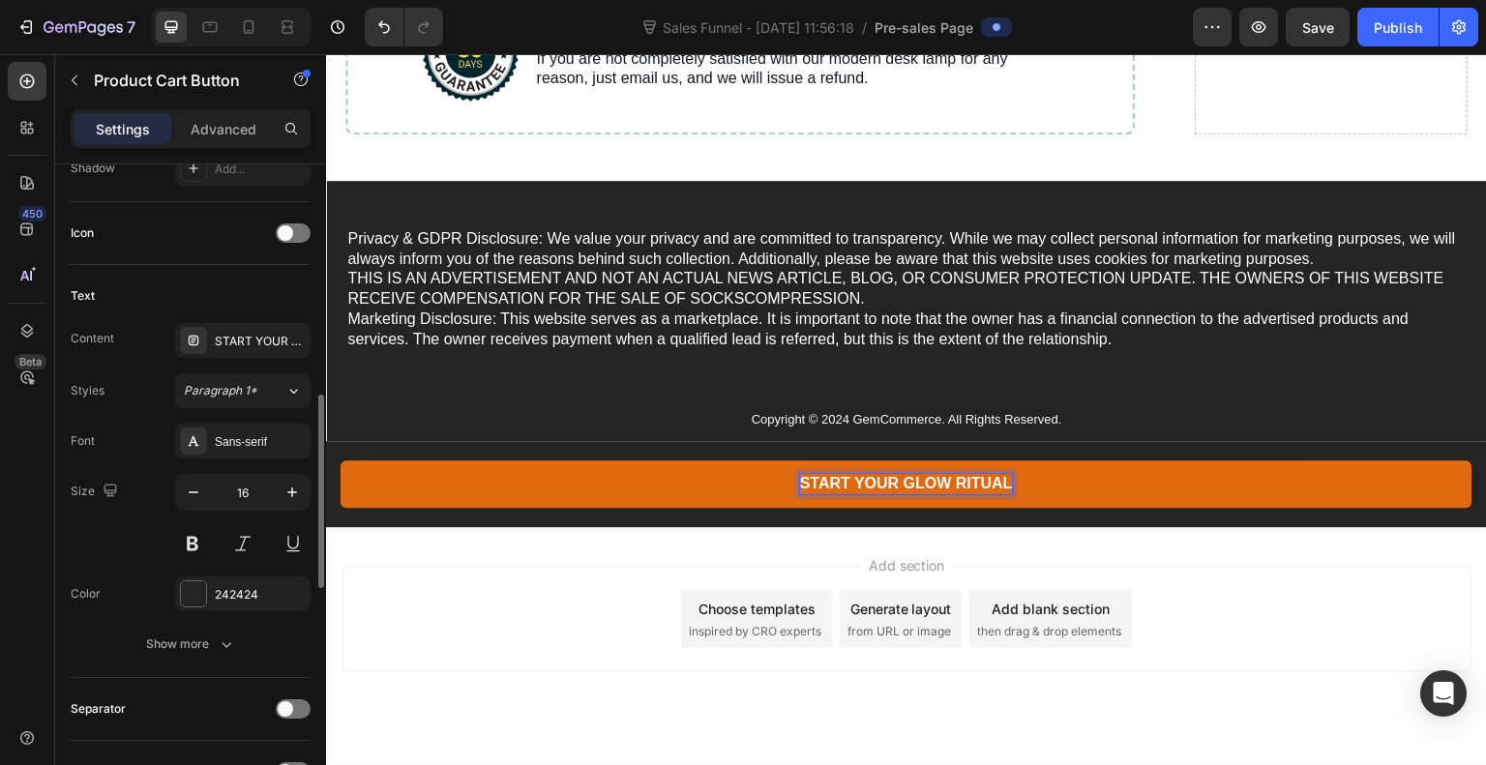
scroll to position [764, 0]
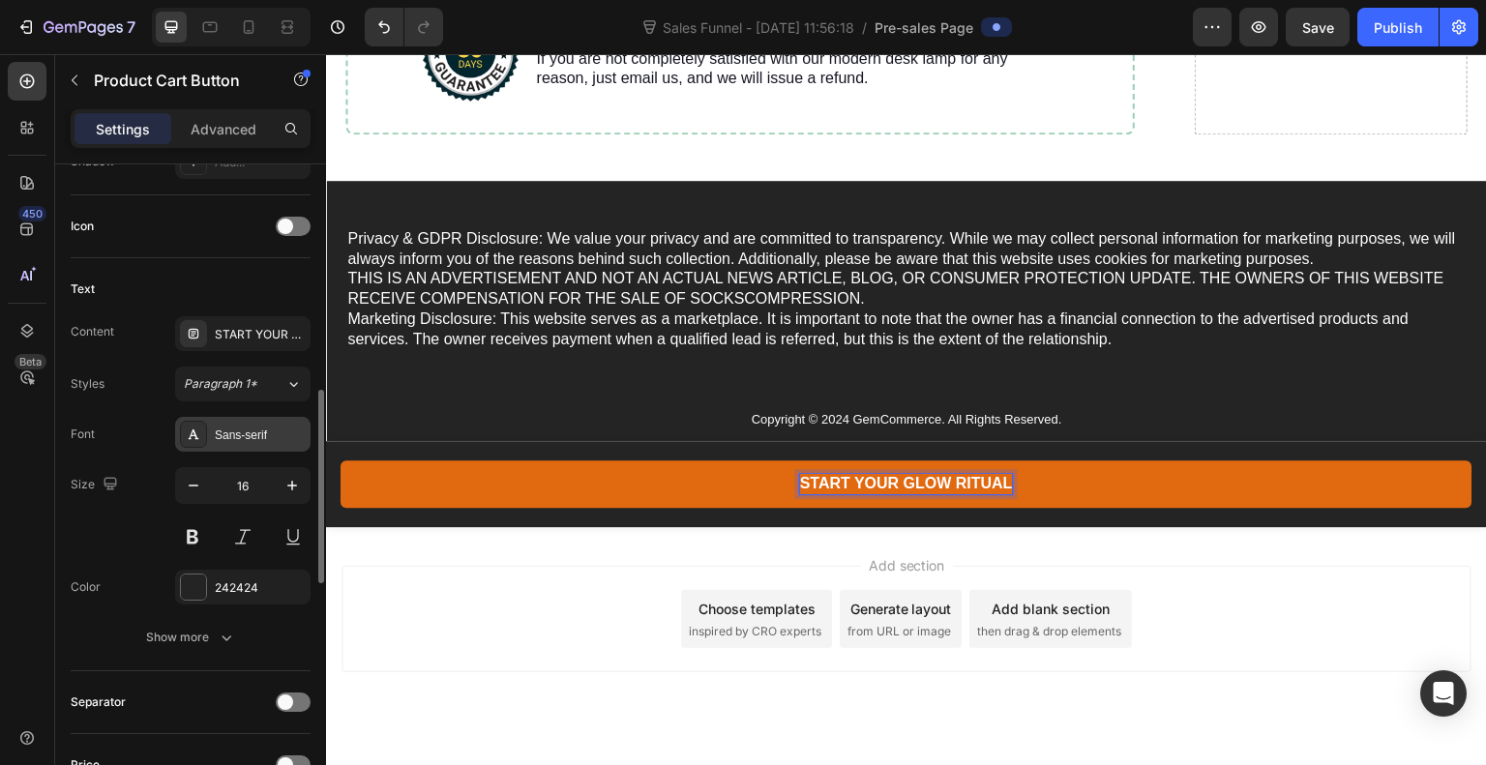
click at [290, 433] on div "Sans-serif" at bounding box center [260, 435] width 91 height 17
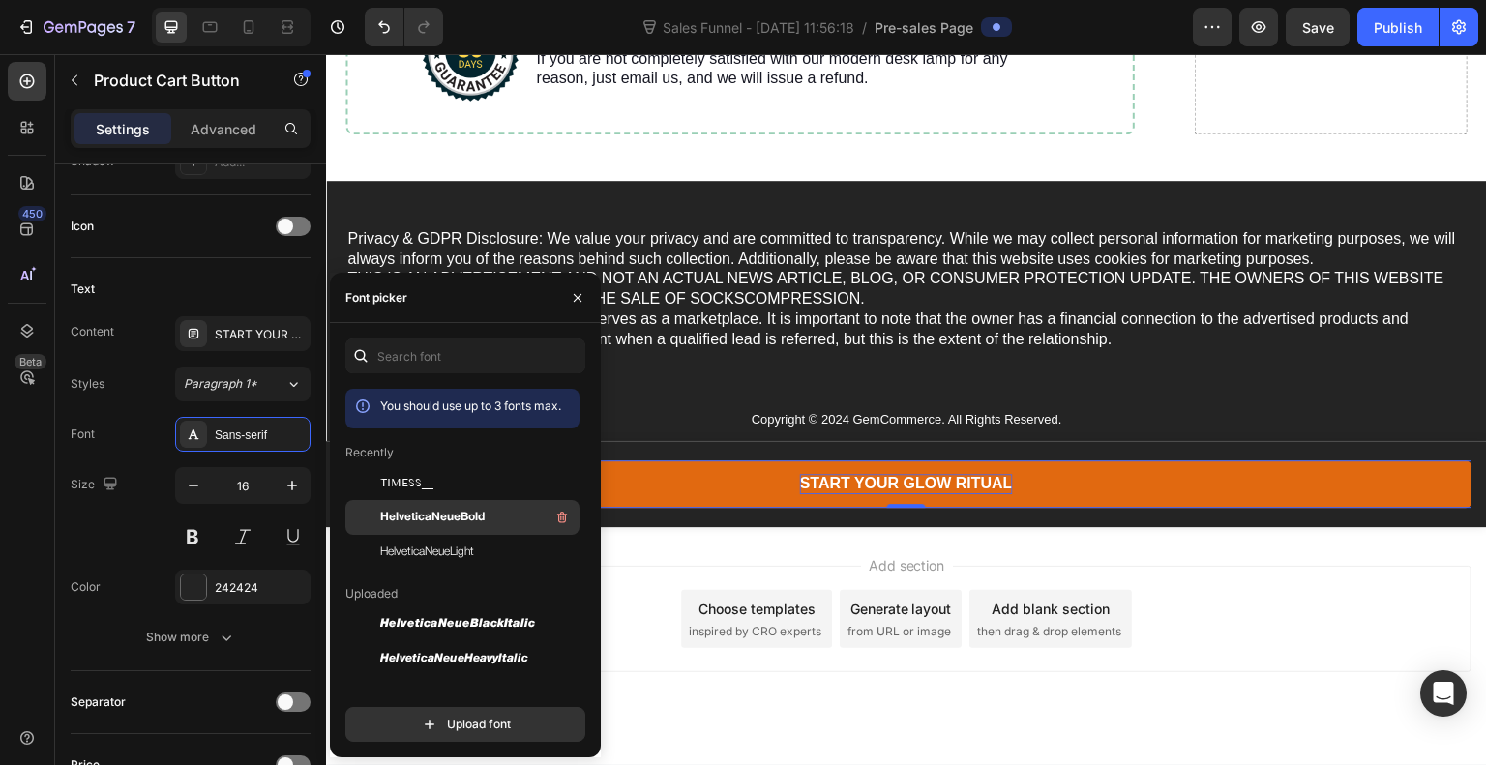
click at [474, 520] on span "HelveticaNeueBold" at bounding box center [432, 517] width 105 height 17
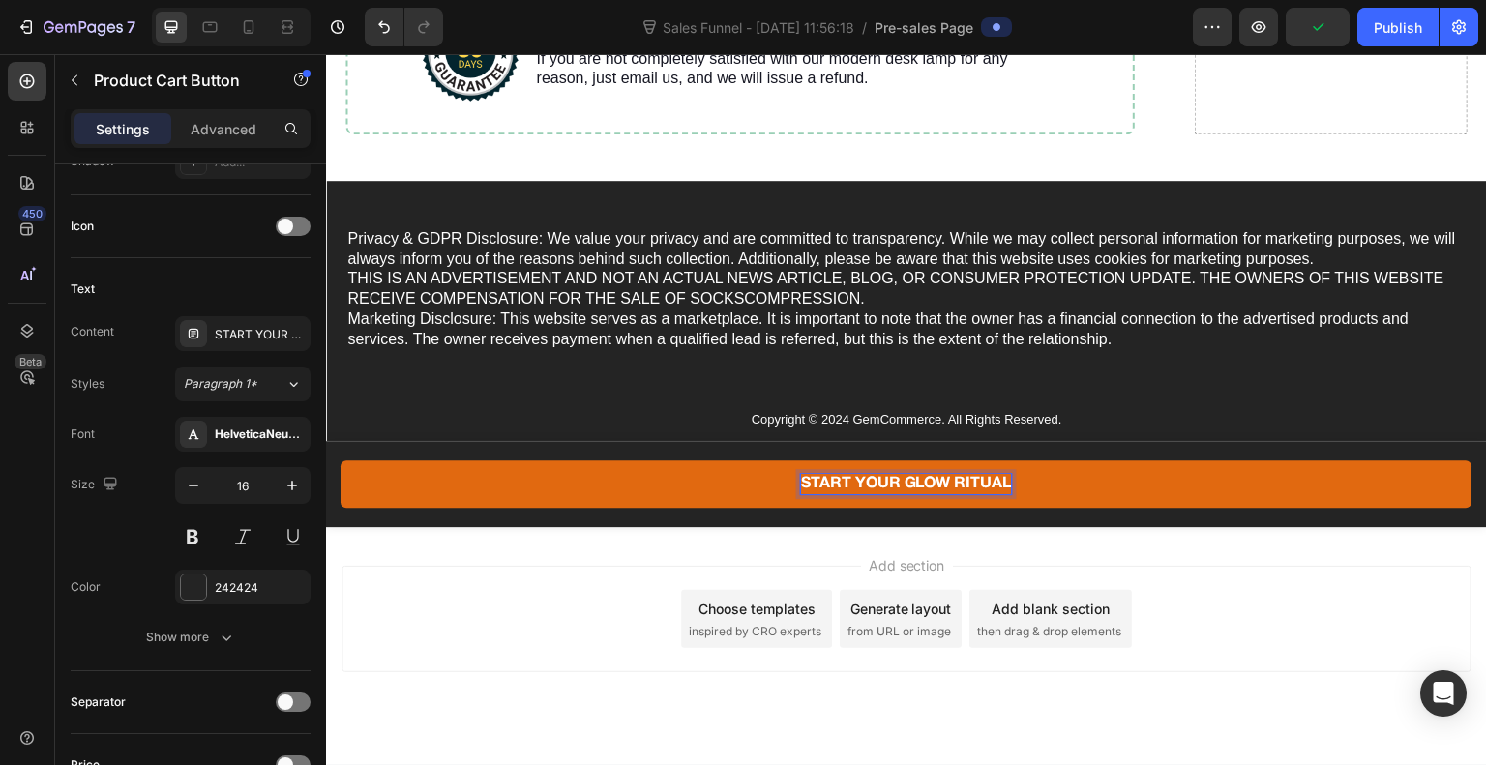
click at [990, 484] on p "START YOUR GLOW RITUAL" at bounding box center [906, 484] width 211 height 20
click at [341, 461] on button "START YOUR GLOW RITUAL" at bounding box center [907, 484] width 1132 height 47
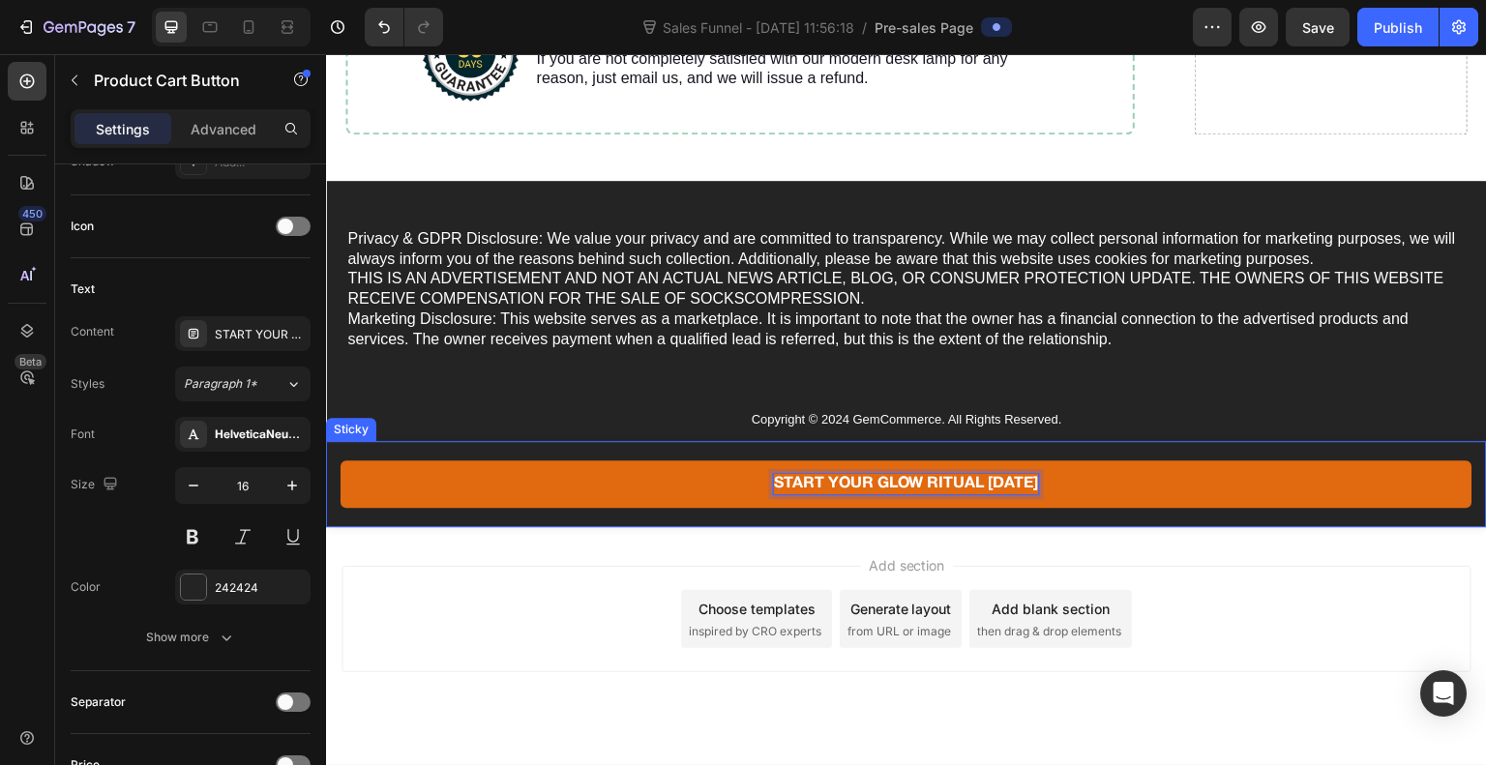
click at [733, 523] on div "START YOUR GLOW RITUAL [DATE] Product Cart Button 0 Row Product" at bounding box center [906, 484] width 1161 height 86
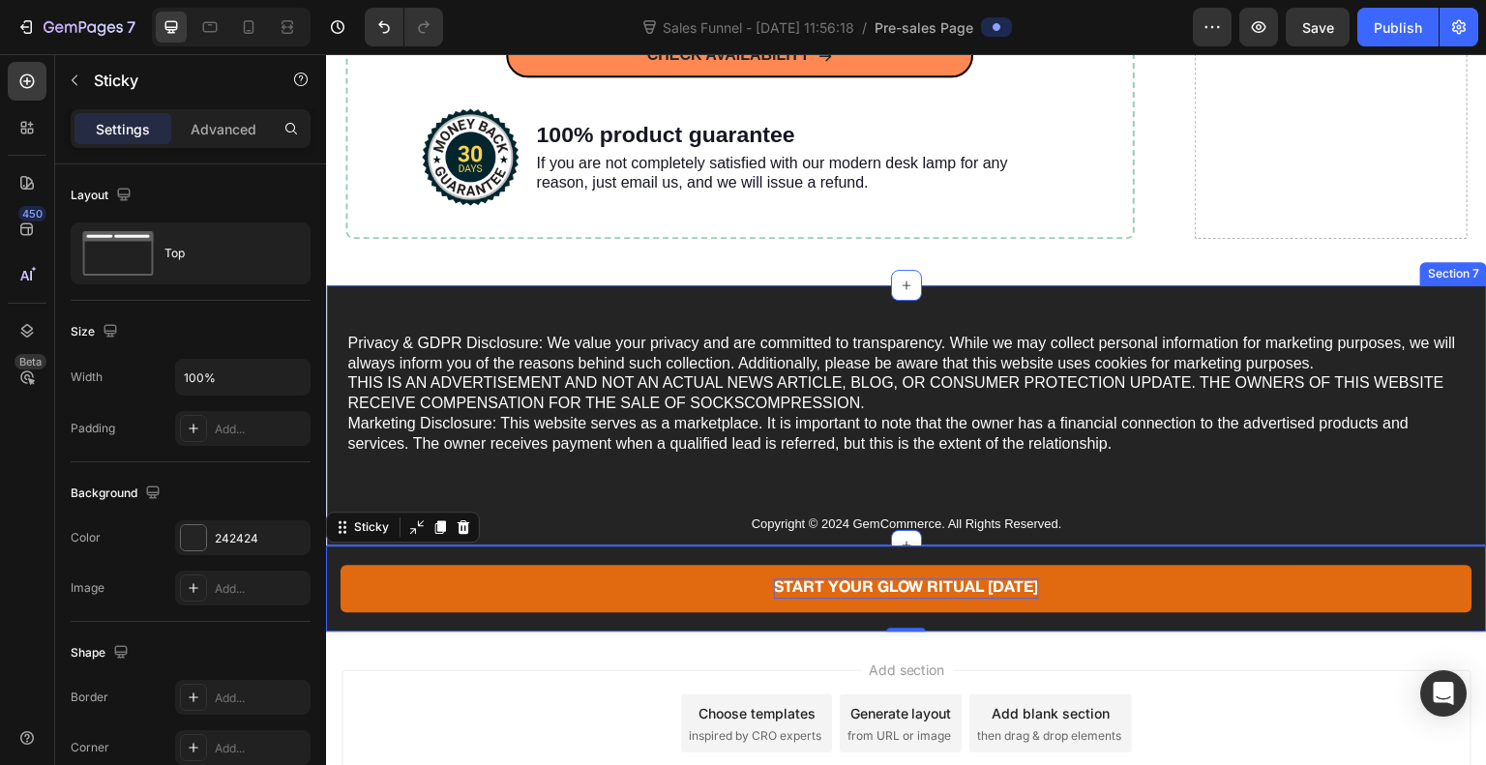
scroll to position [7404, 0]
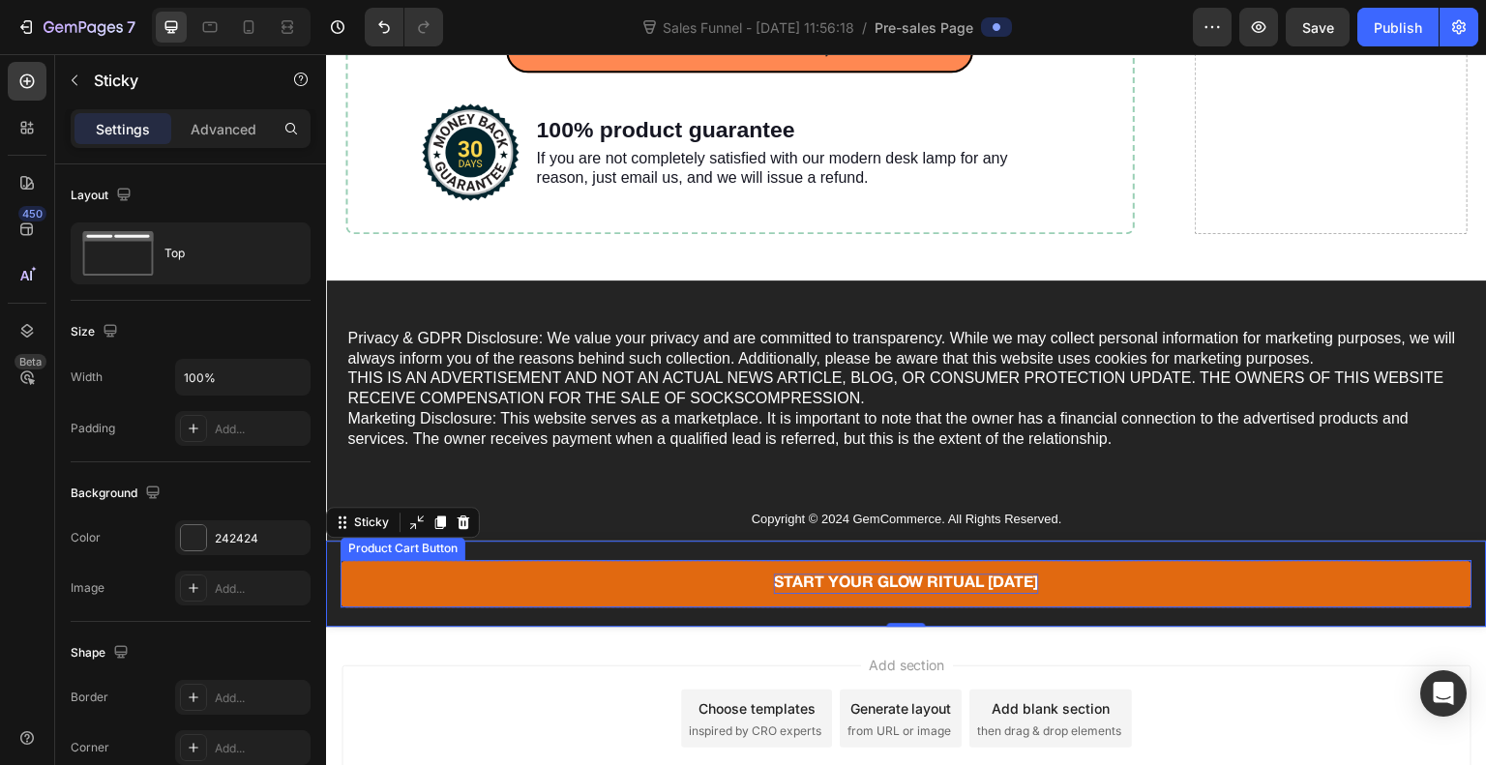
click at [660, 585] on button "START YOUR GLOW RITUAL [DATE]" at bounding box center [907, 583] width 1132 height 47
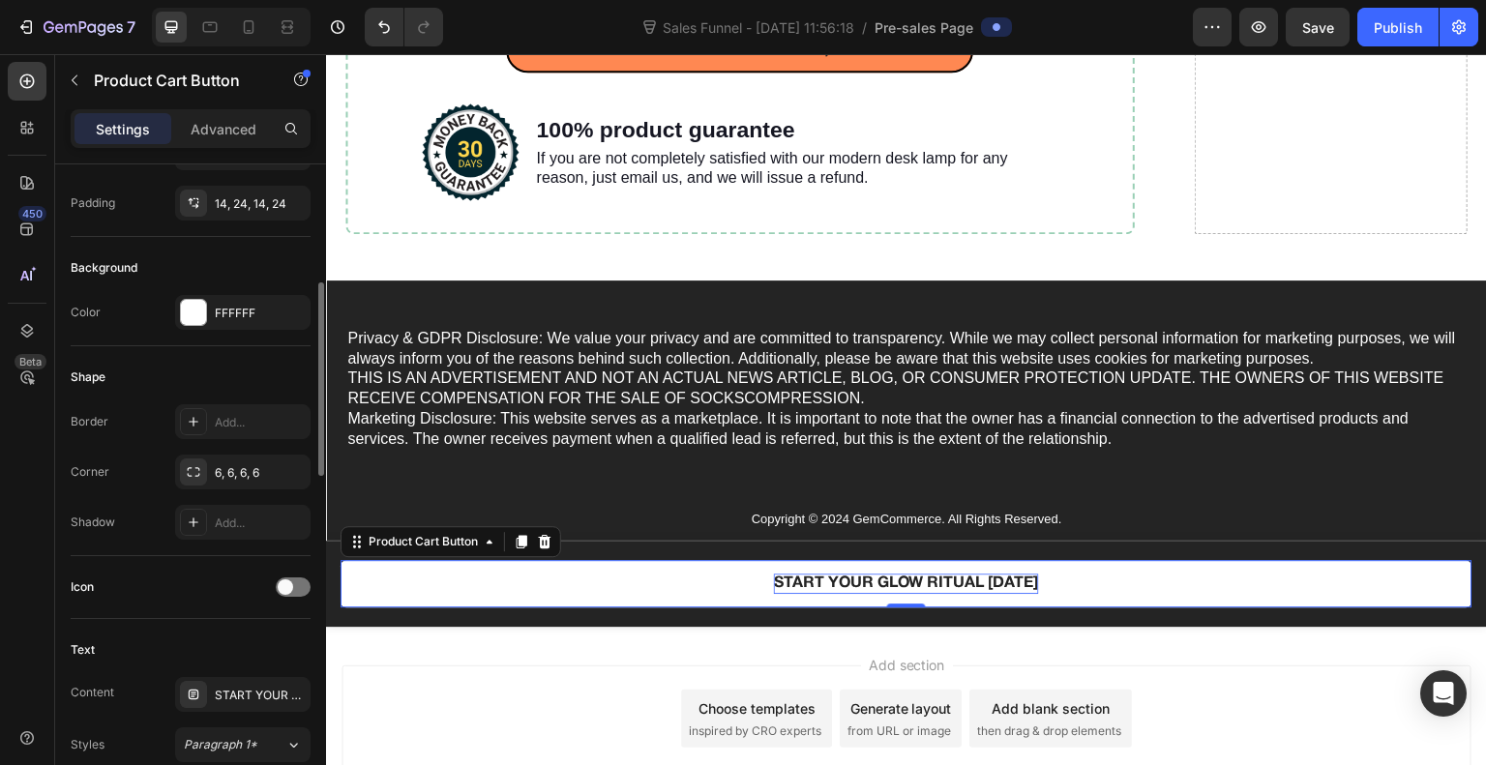
scroll to position [404, 0]
click at [243, 314] on div "FFFFFF" at bounding box center [243, 312] width 56 height 17
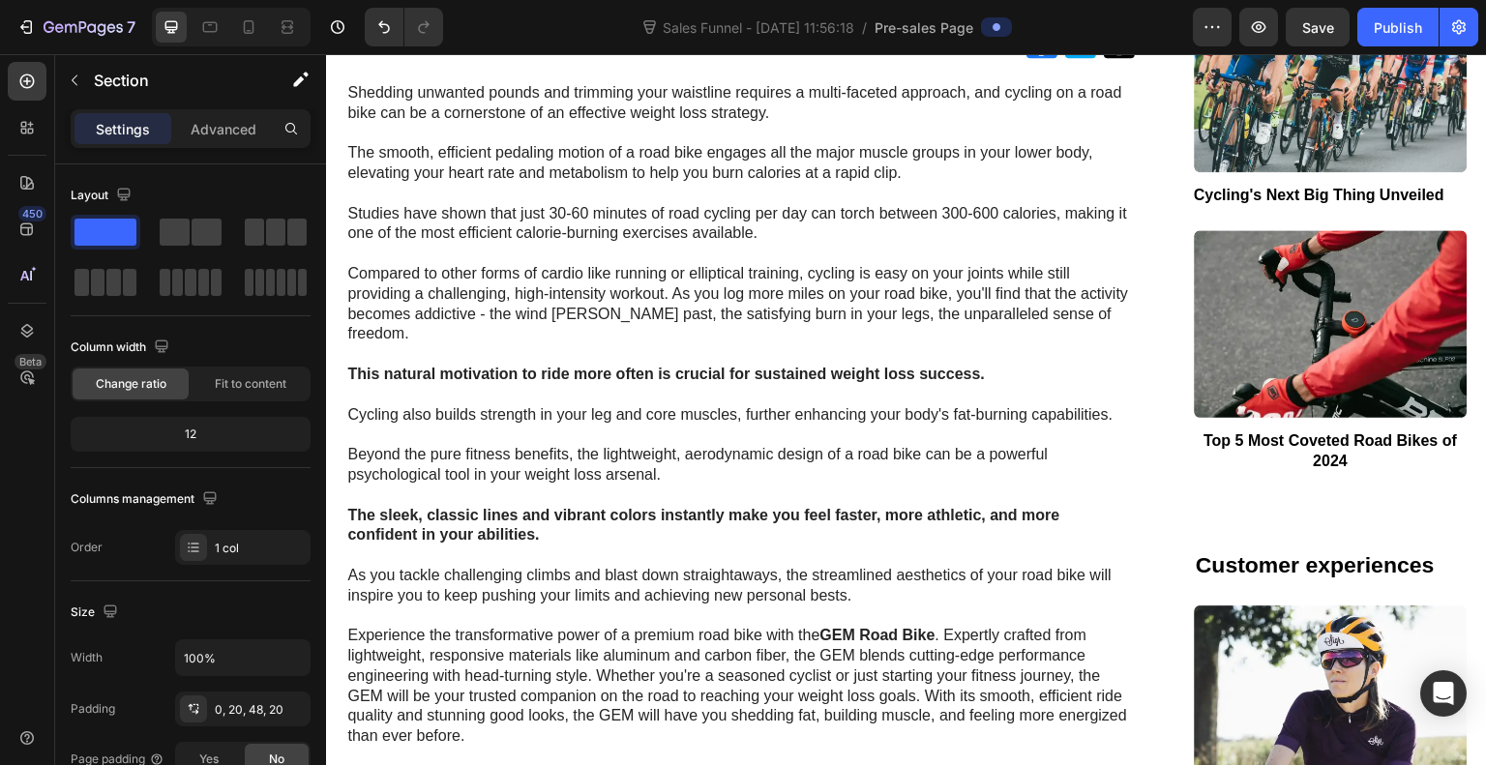
scroll to position [0, 0]
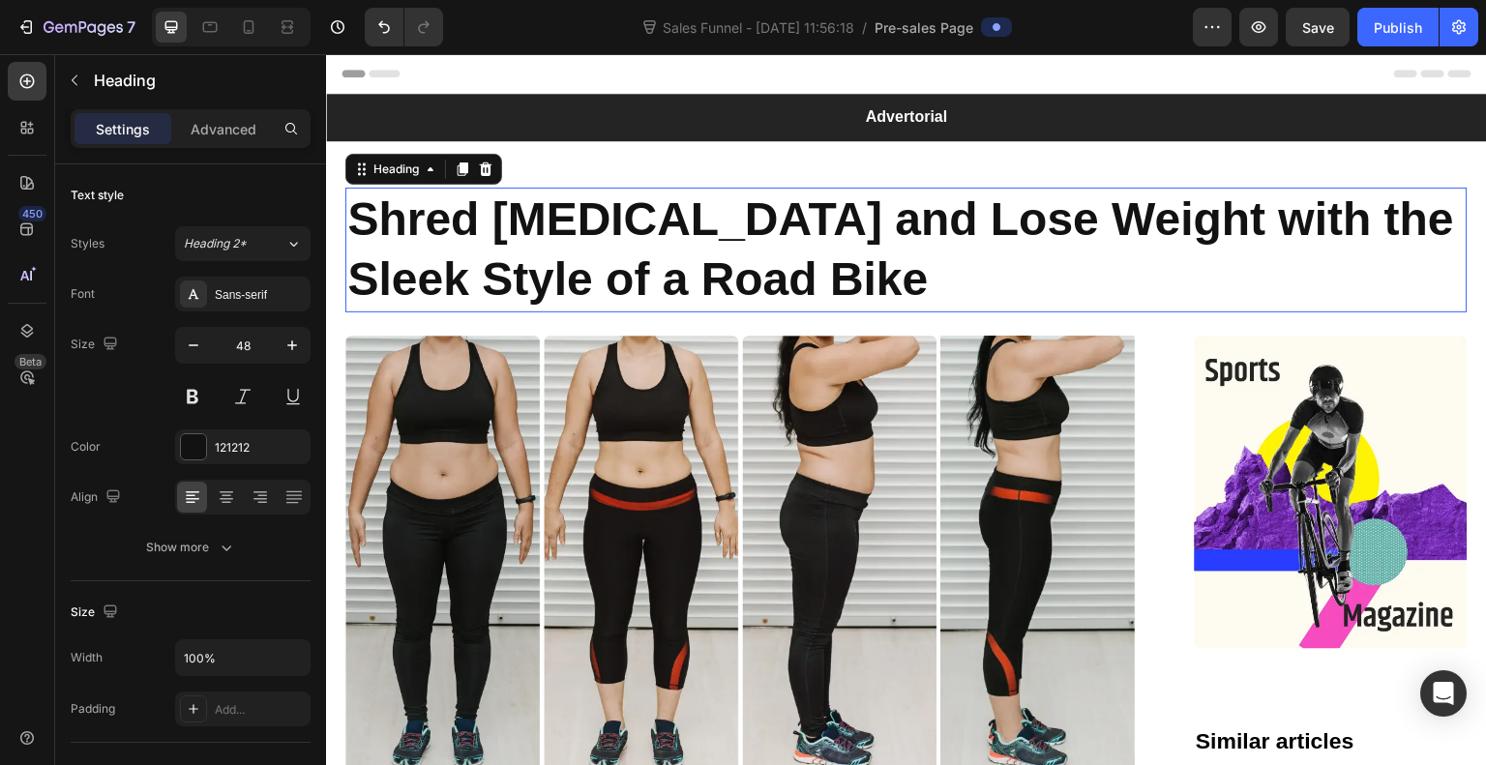
click at [738, 258] on h1 "Shred [MEDICAL_DATA] and Lose Weight with the Sleek Style of a Road Bike" at bounding box center [906, 250] width 1123 height 125
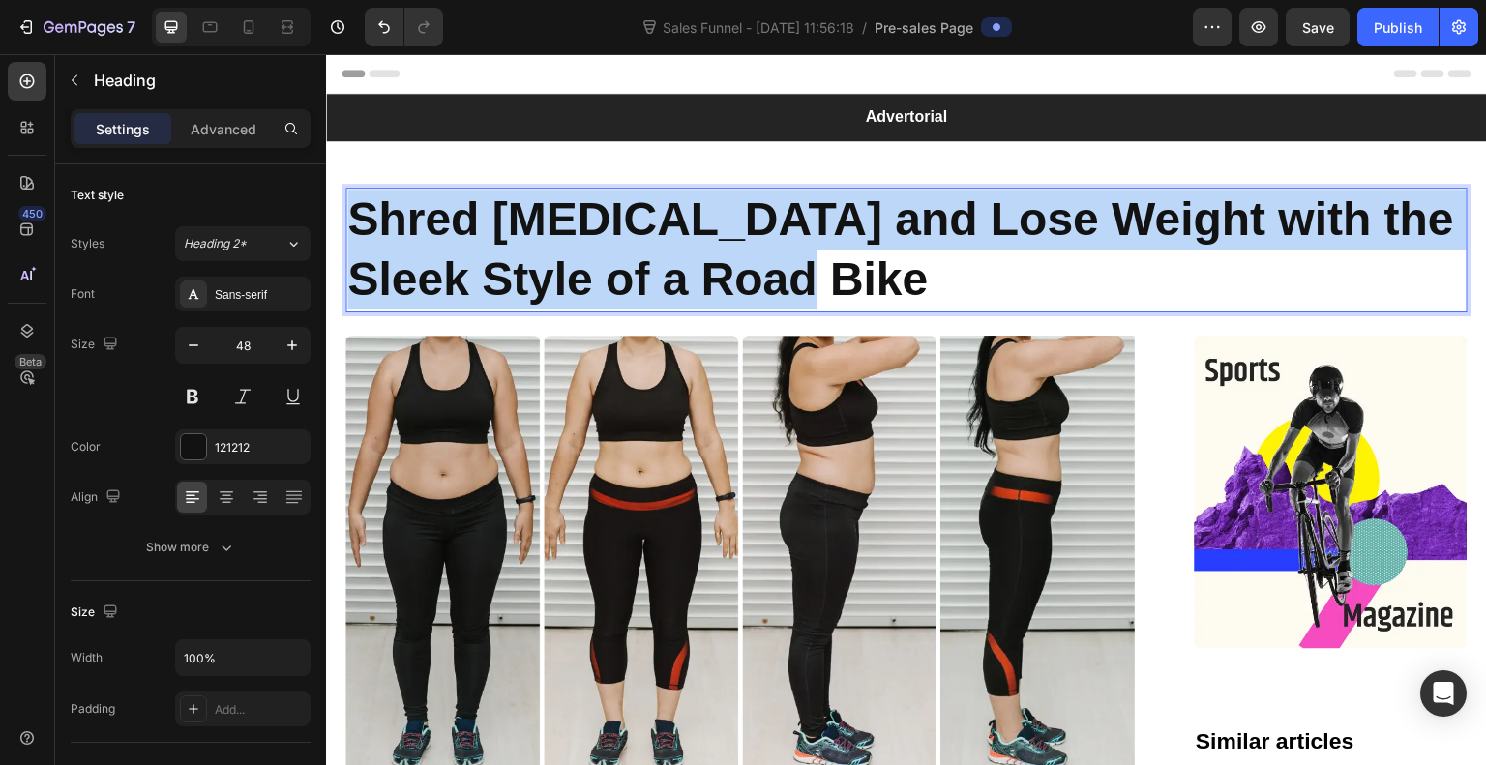
click at [738, 258] on p "Shred [MEDICAL_DATA] and Lose Weight with the Sleek Style of a Road Bike" at bounding box center [906, 250] width 1119 height 121
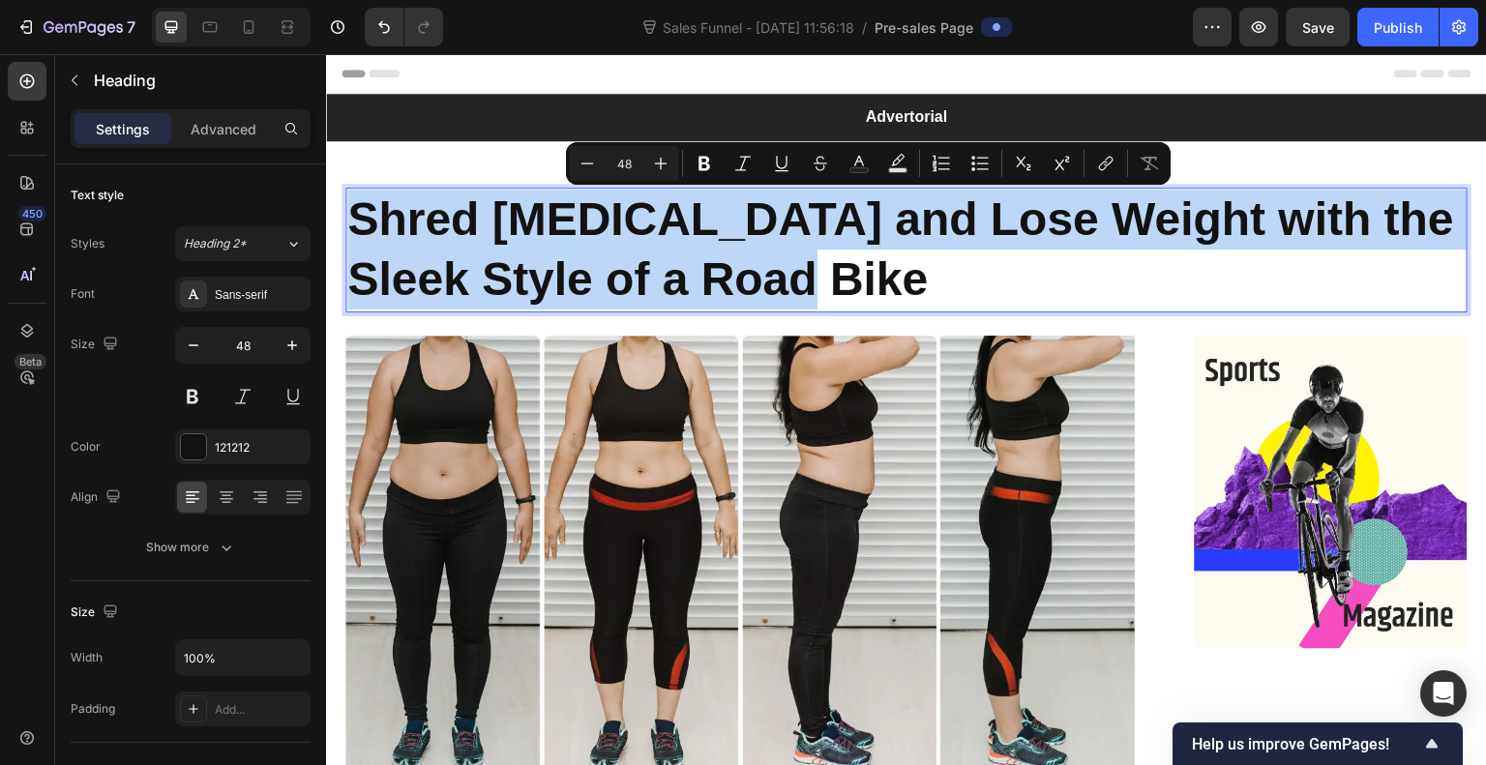
click at [830, 281] on p "Shred [MEDICAL_DATA] and Lose Weight with the Sleek Style of a Road Bike" at bounding box center [906, 250] width 1119 height 121
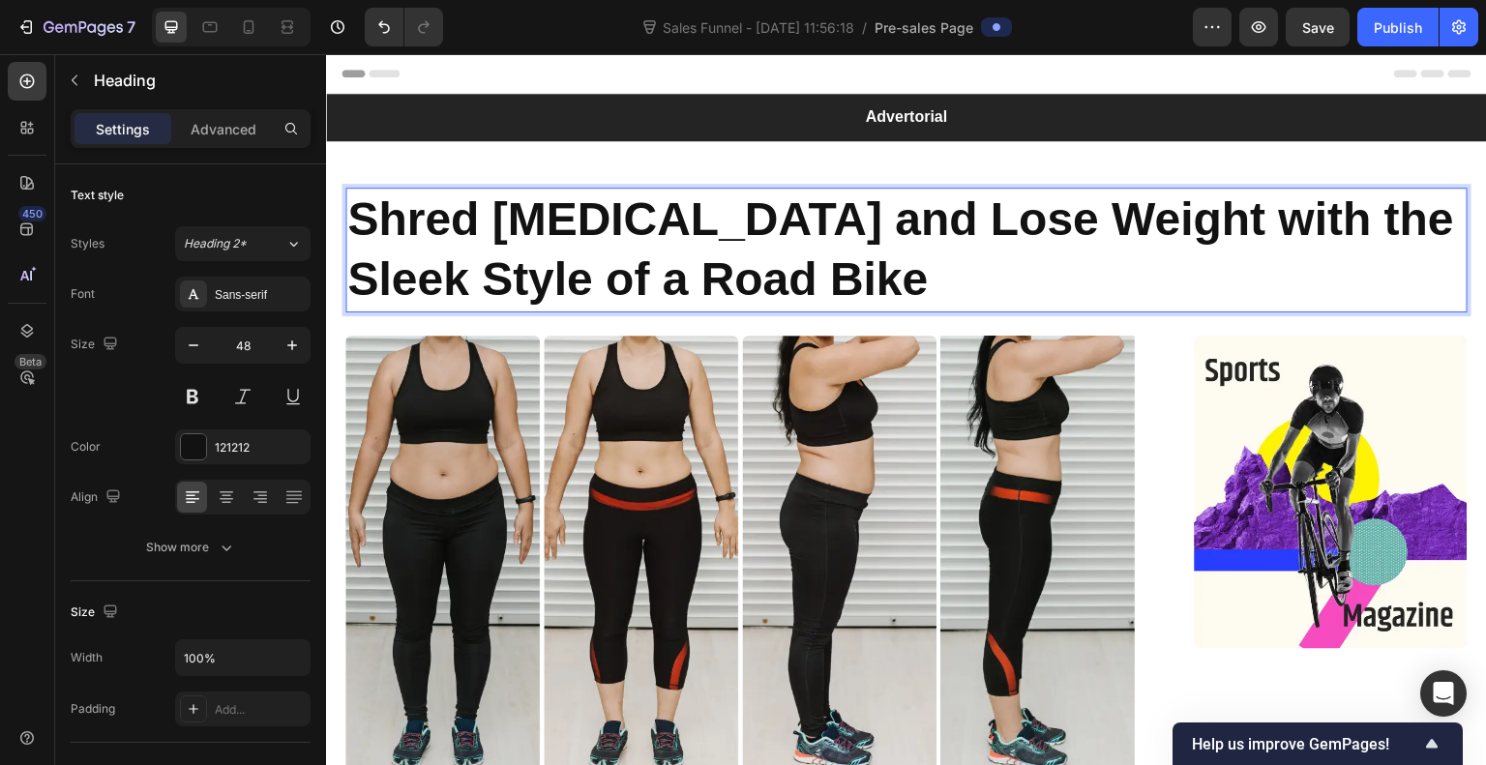
click at [830, 281] on p "Shred [MEDICAL_DATA] and Lose Weight with the Sleek Style of a Road Bike" at bounding box center [906, 250] width 1119 height 121
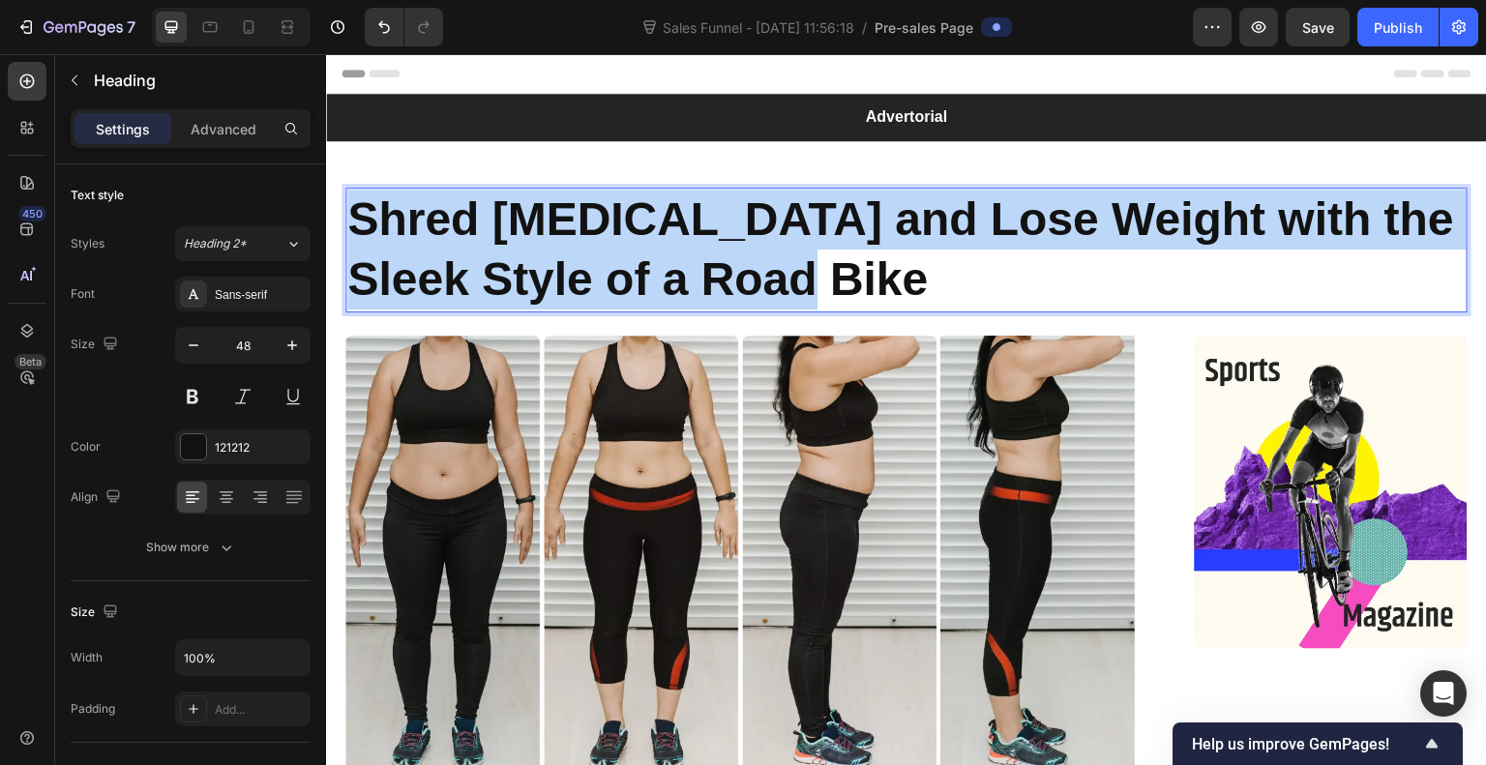
click at [830, 281] on p "Shred [MEDICAL_DATA] and Lose Weight with the Sleek Style of a Road Bike" at bounding box center [906, 250] width 1119 height 121
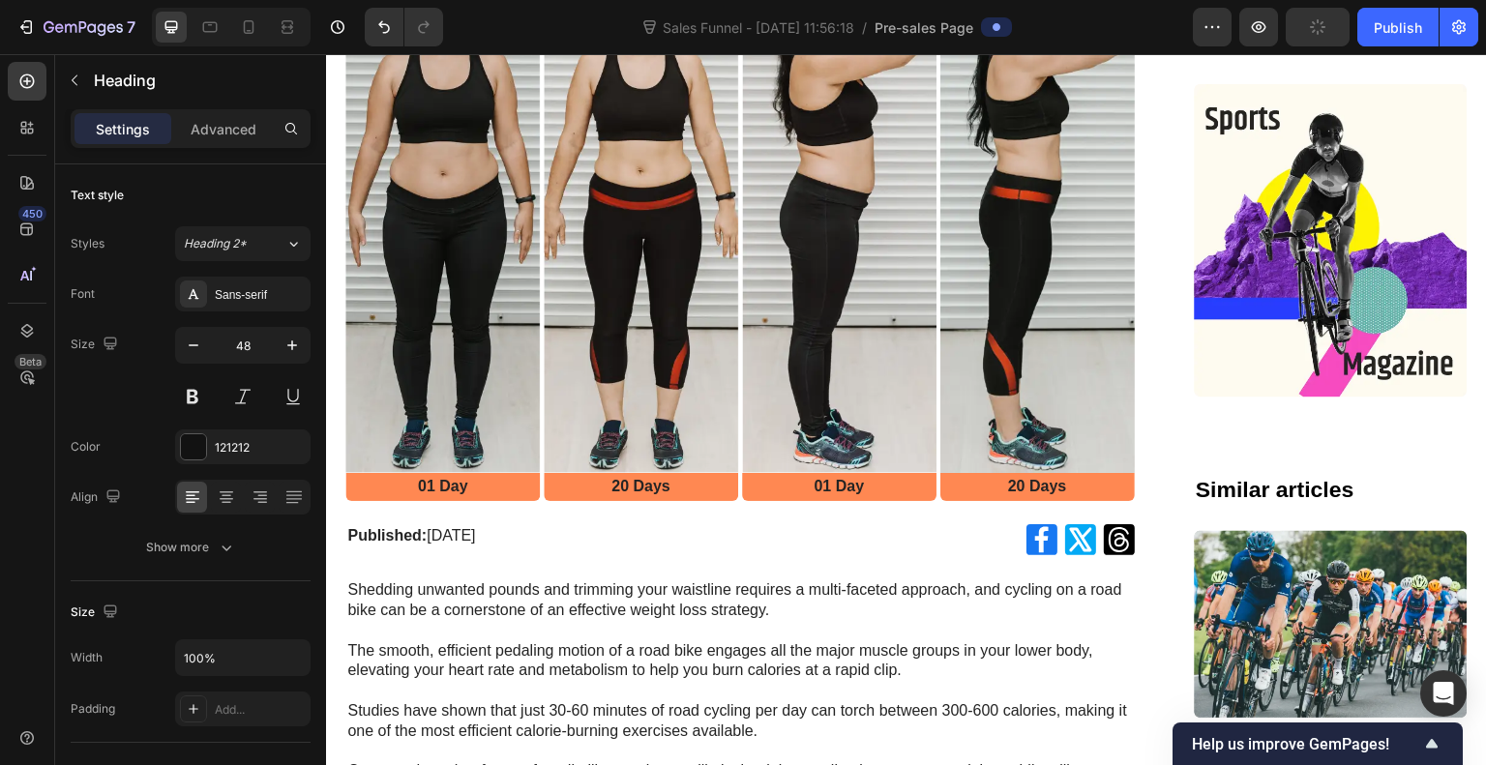
scroll to position [362, 0]
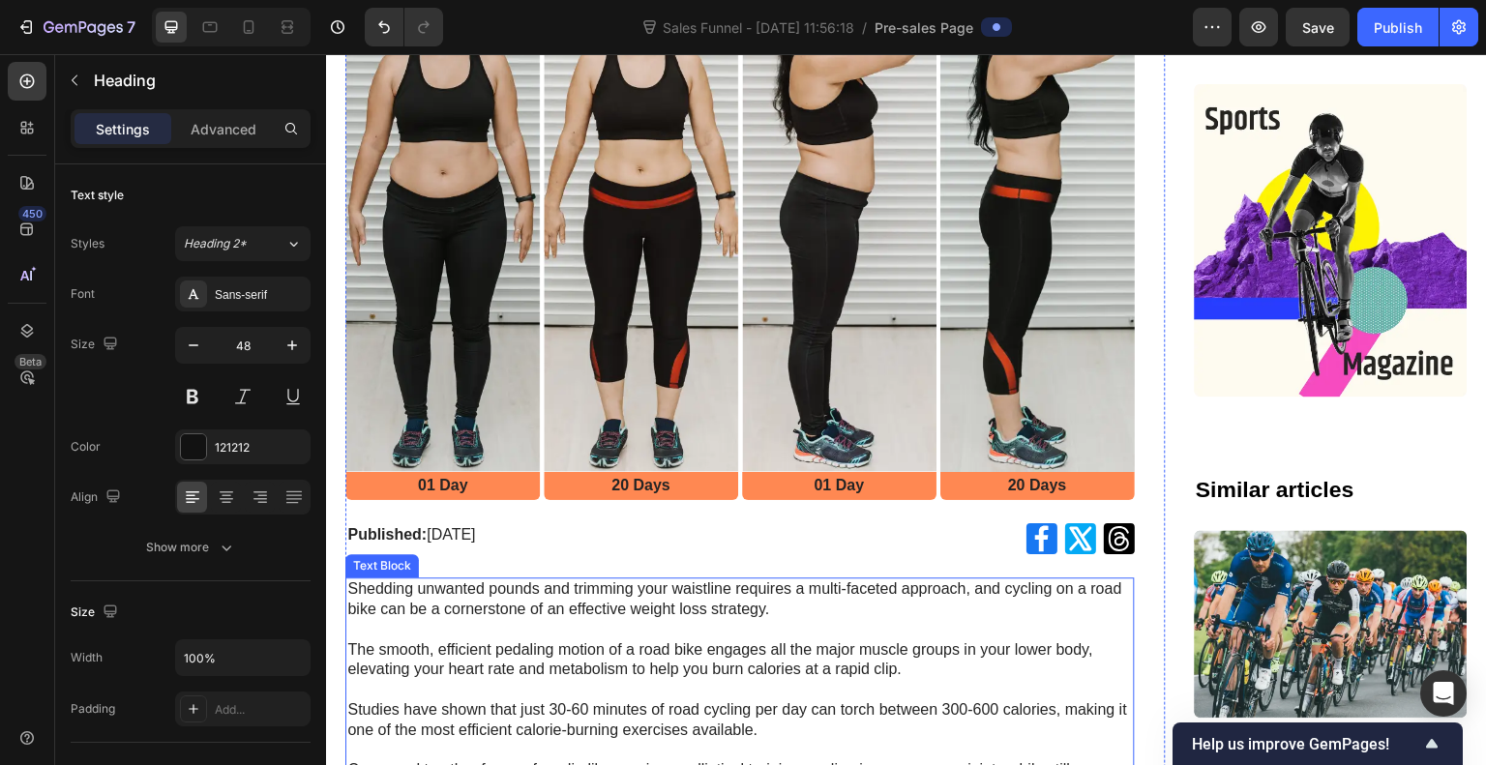
click at [684, 588] on p "Shedding unwanted pounds and trimming your waistline requires a multi-faceted a…" at bounding box center [740, 630] width 786 height 101
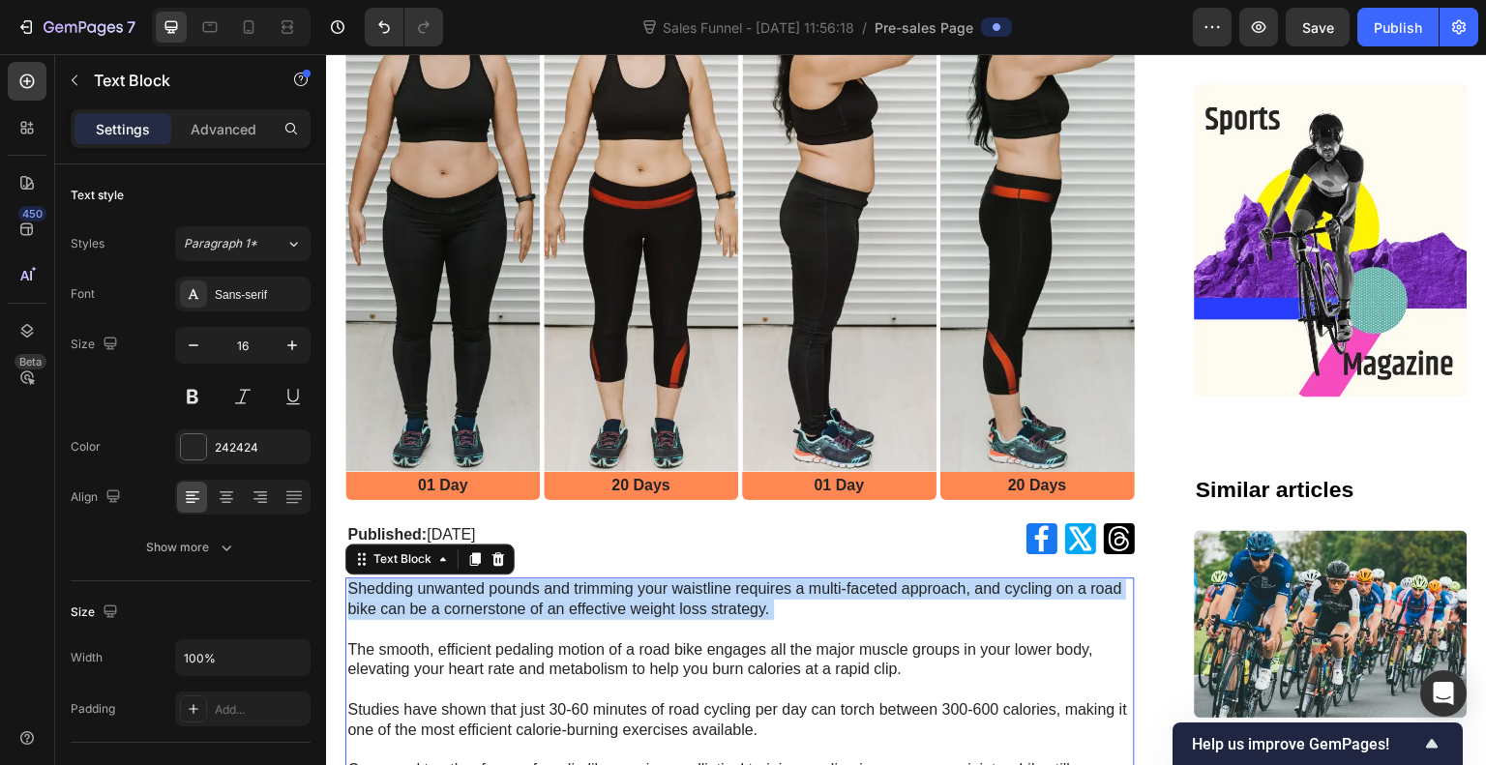
click at [684, 588] on p "Shedding unwanted pounds and trimming your waistline requires a multi-faceted a…" at bounding box center [740, 630] width 786 height 101
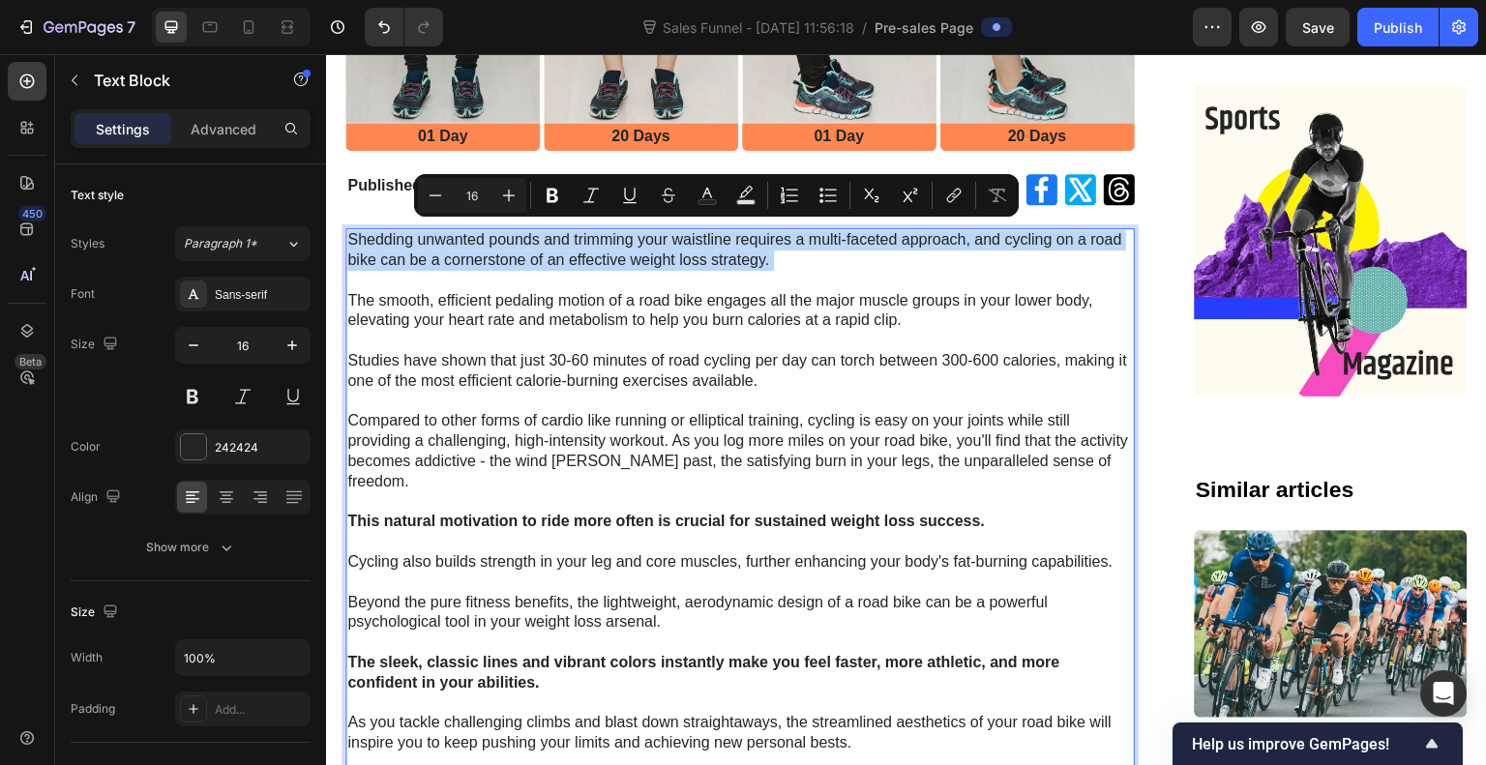
scroll to position [718, 0]
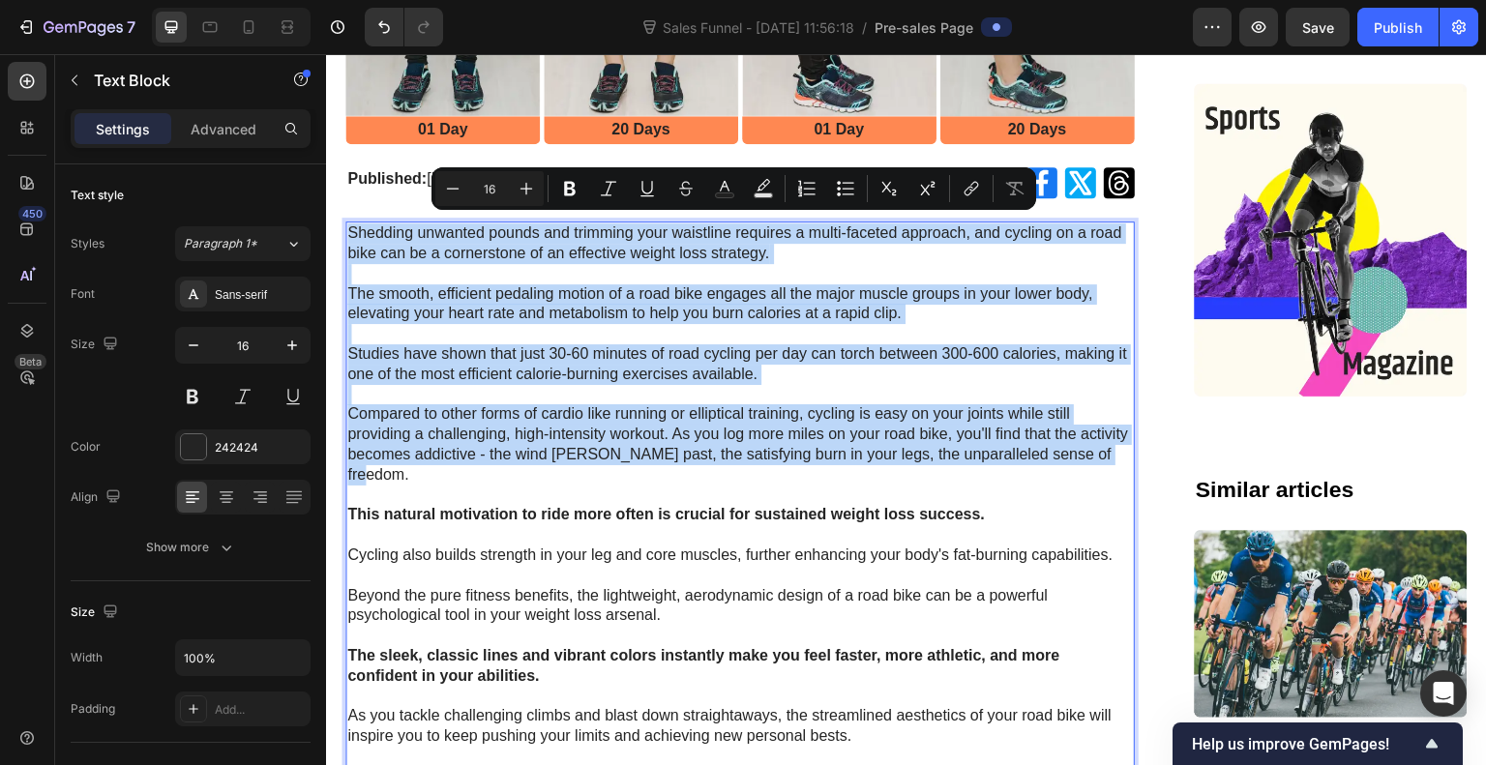
drag, startPoint x: 422, startPoint y: 475, endPoint x: 347, endPoint y: 226, distance: 259.6
click at [347, 226] on div "Shedding unwanted pounds and trimming your waistline requires a multi-faceted a…" at bounding box center [740, 556] width 790 height 668
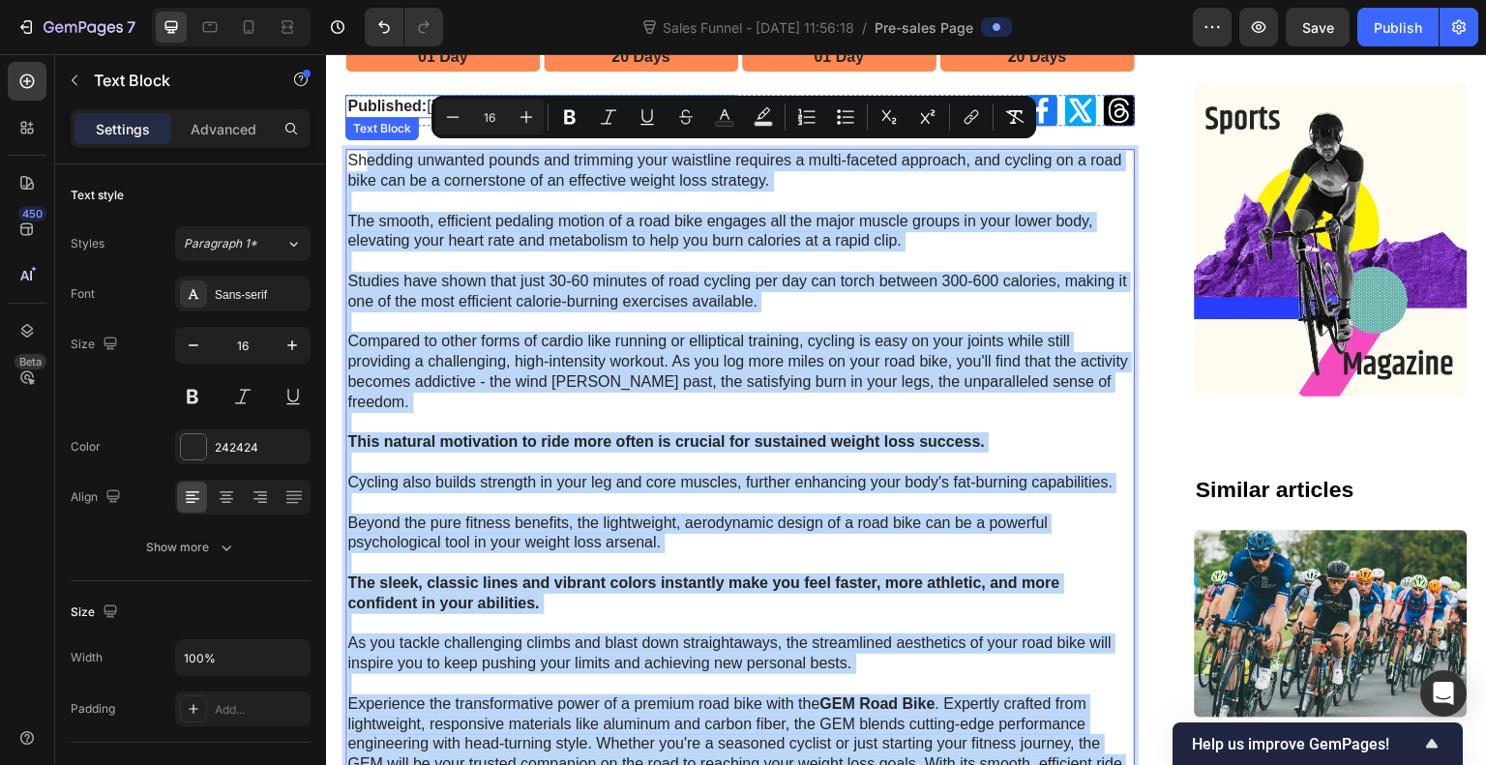
scroll to position [790, 0]
drag, startPoint x: 554, startPoint y: 676, endPoint x: 346, endPoint y: 148, distance: 567.5
click at [346, 150] on div "Shedding unwanted pounds and trimming your waistline requires a multi-faceted a…" at bounding box center [740, 484] width 790 height 668
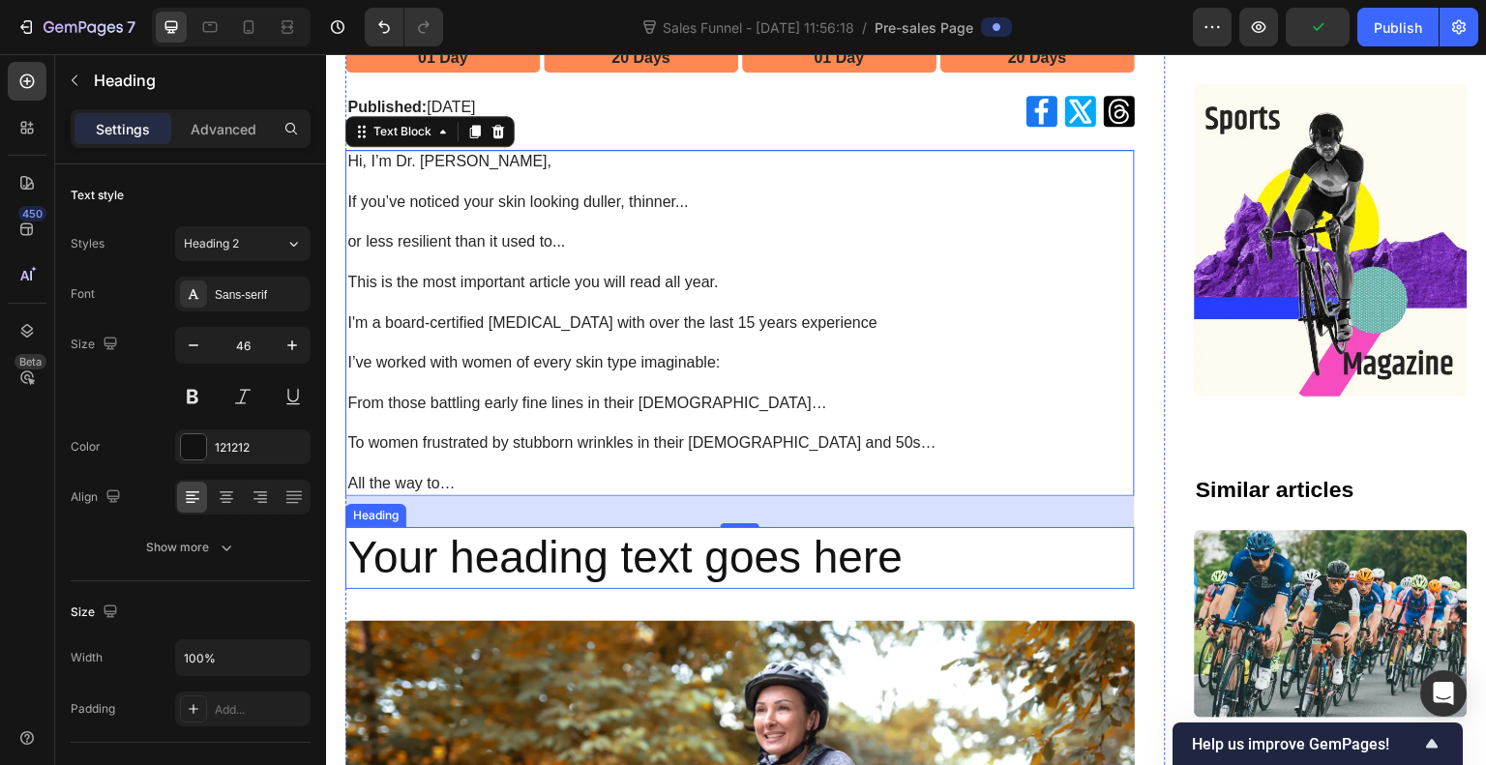
click at [591, 559] on h2 "Your heading text goes here" at bounding box center [740, 558] width 790 height 62
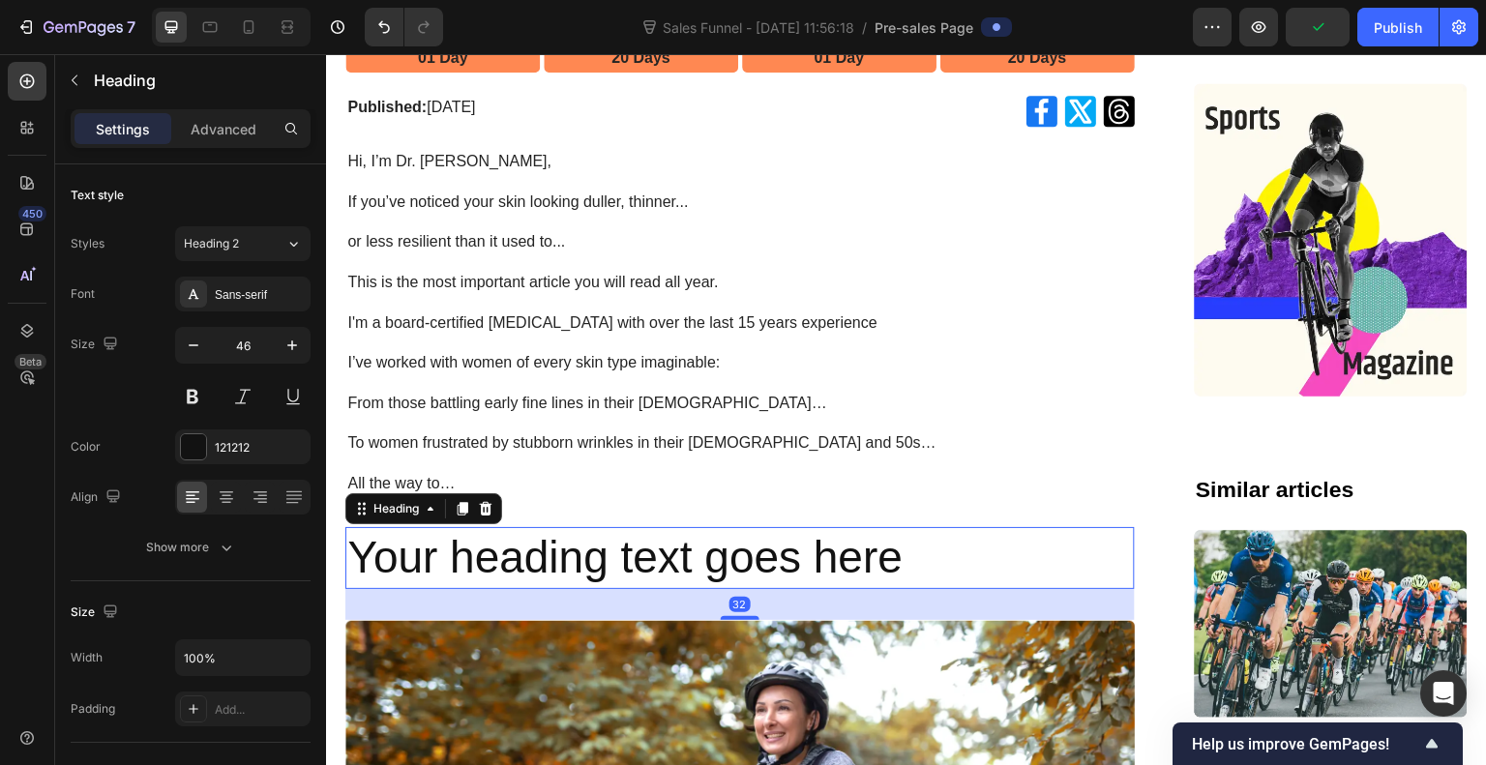
click at [591, 559] on h2 "Your heading text goes here" at bounding box center [740, 558] width 790 height 62
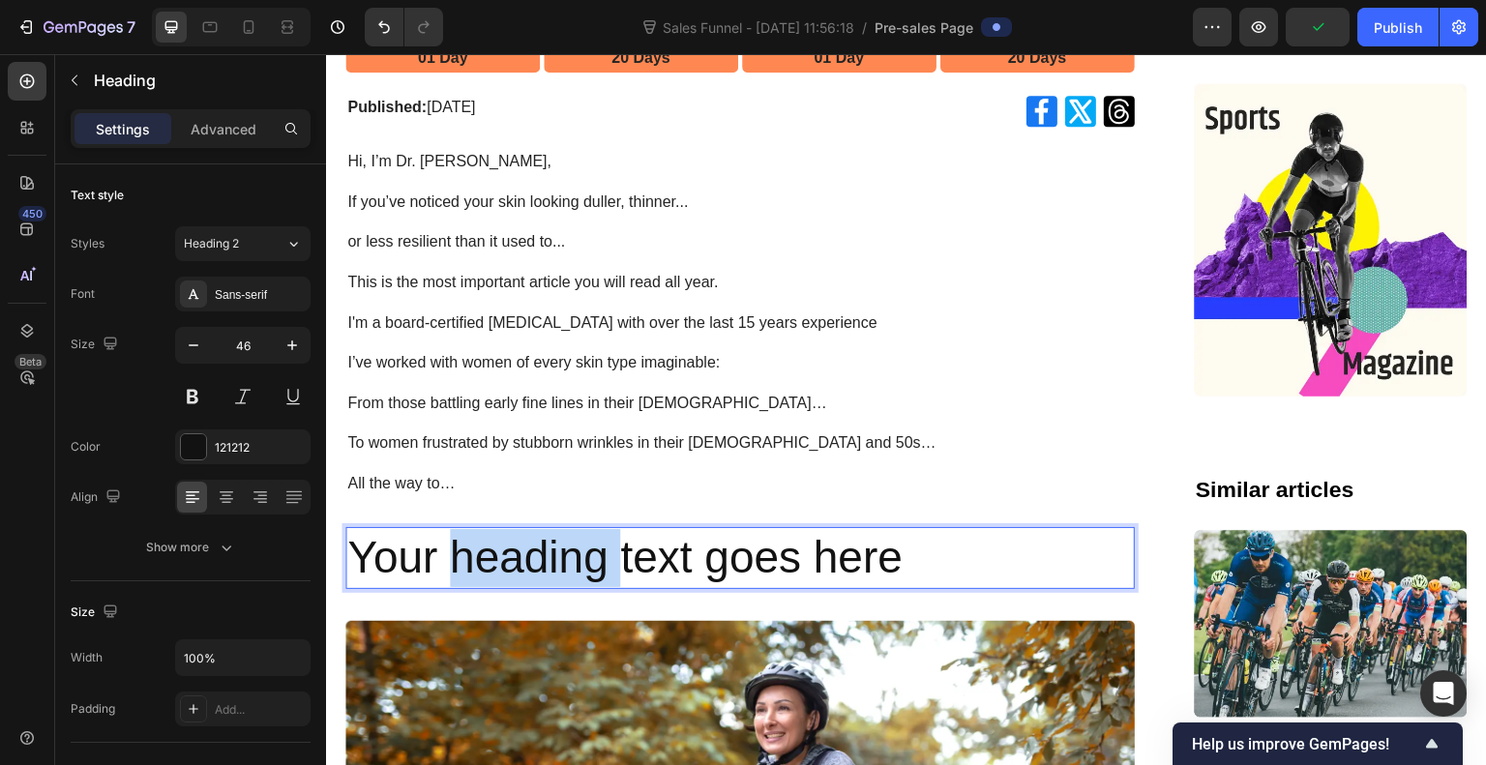
click at [591, 559] on p "Your heading text goes here" at bounding box center [740, 558] width 786 height 58
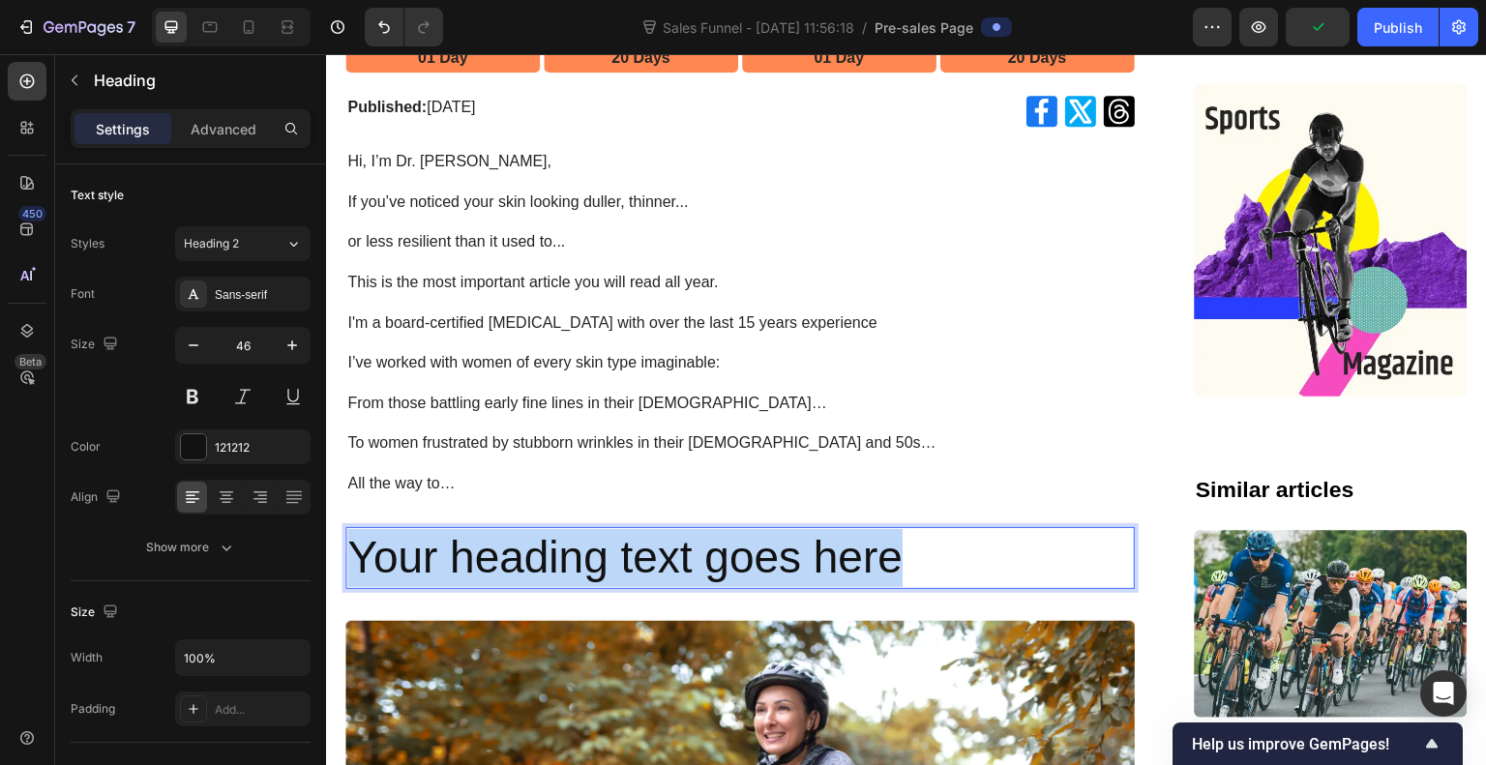
click at [591, 559] on p "Your heading text goes here" at bounding box center [740, 558] width 786 height 58
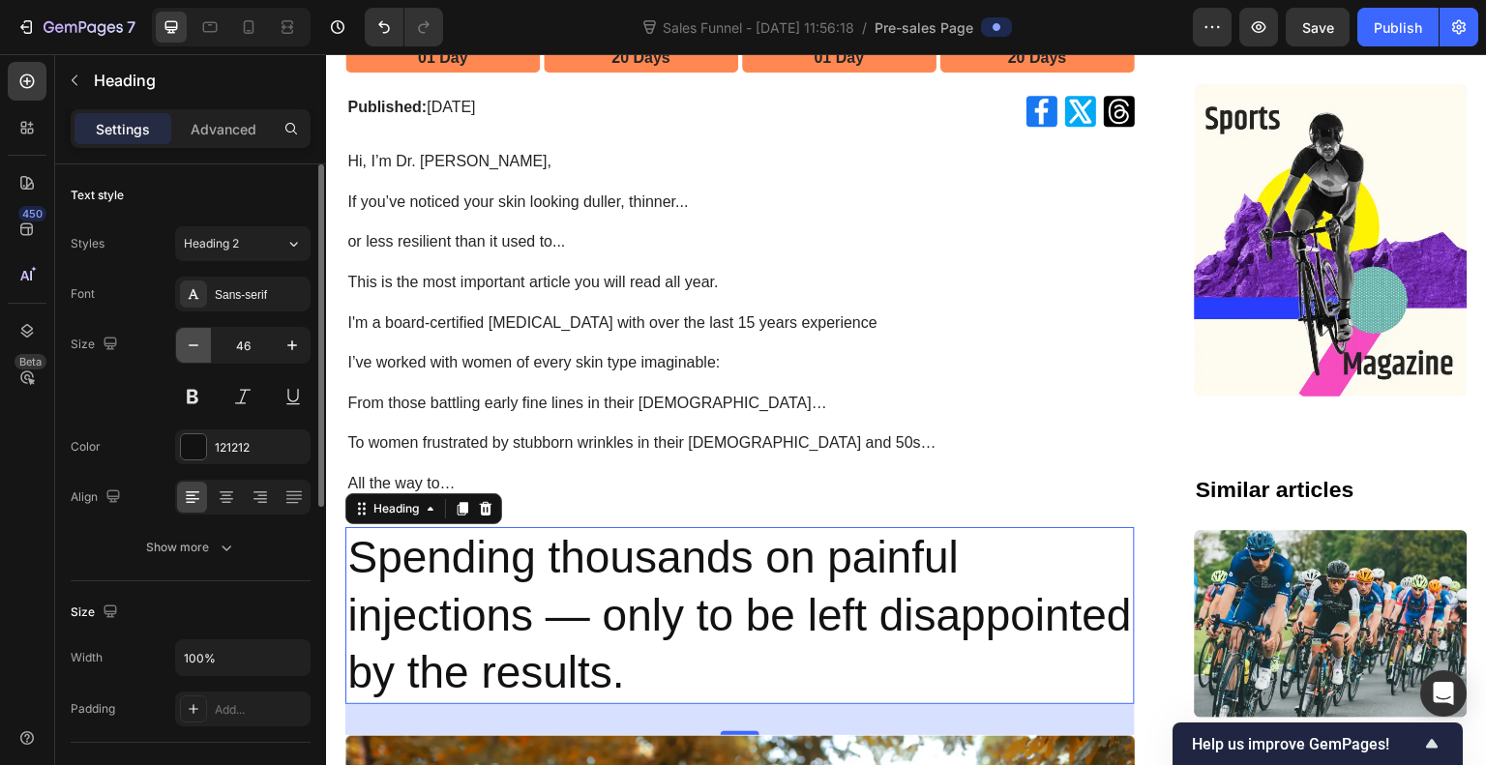
click at [193, 341] on icon "button" at bounding box center [193, 345] width 19 height 19
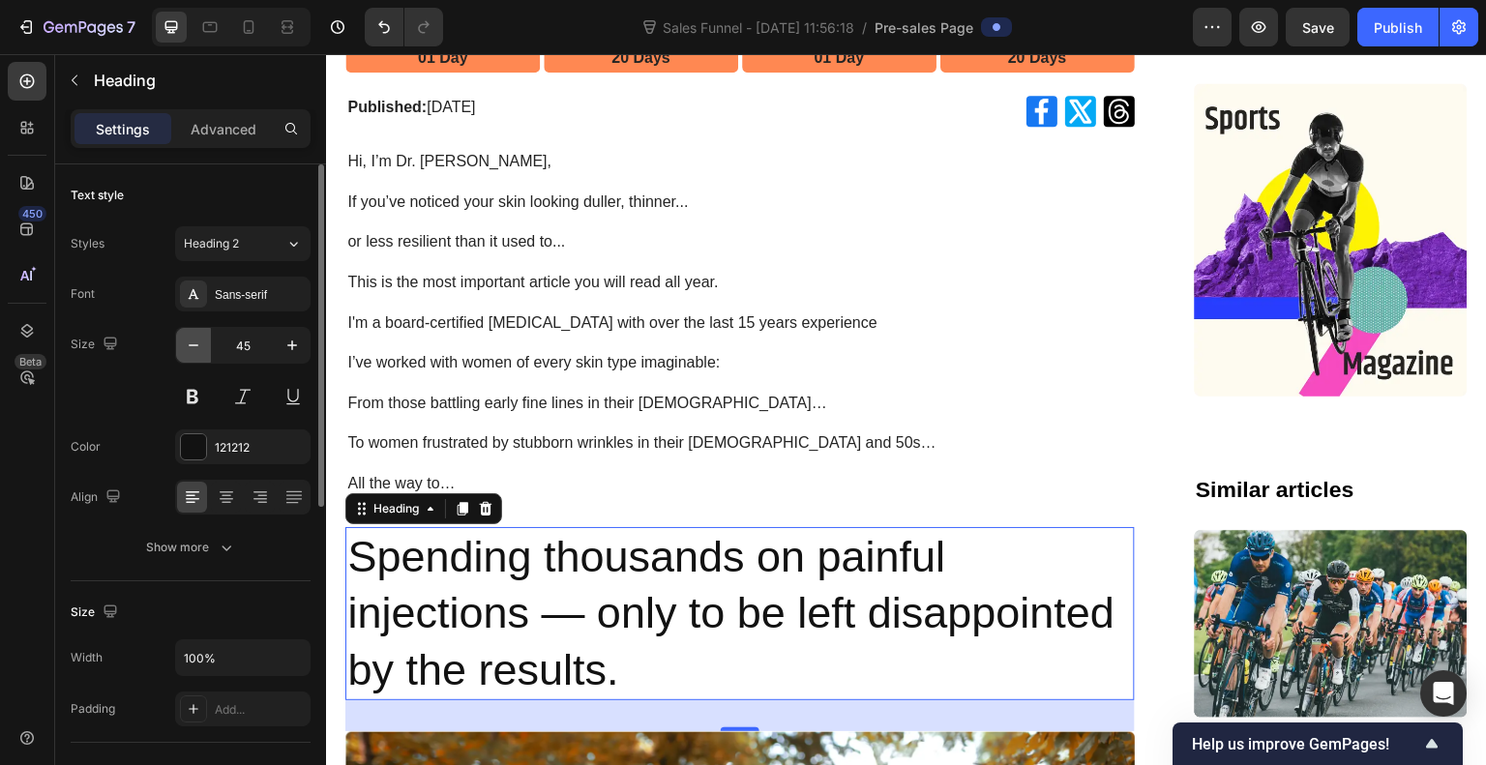
click at [193, 341] on icon "button" at bounding box center [193, 345] width 19 height 19
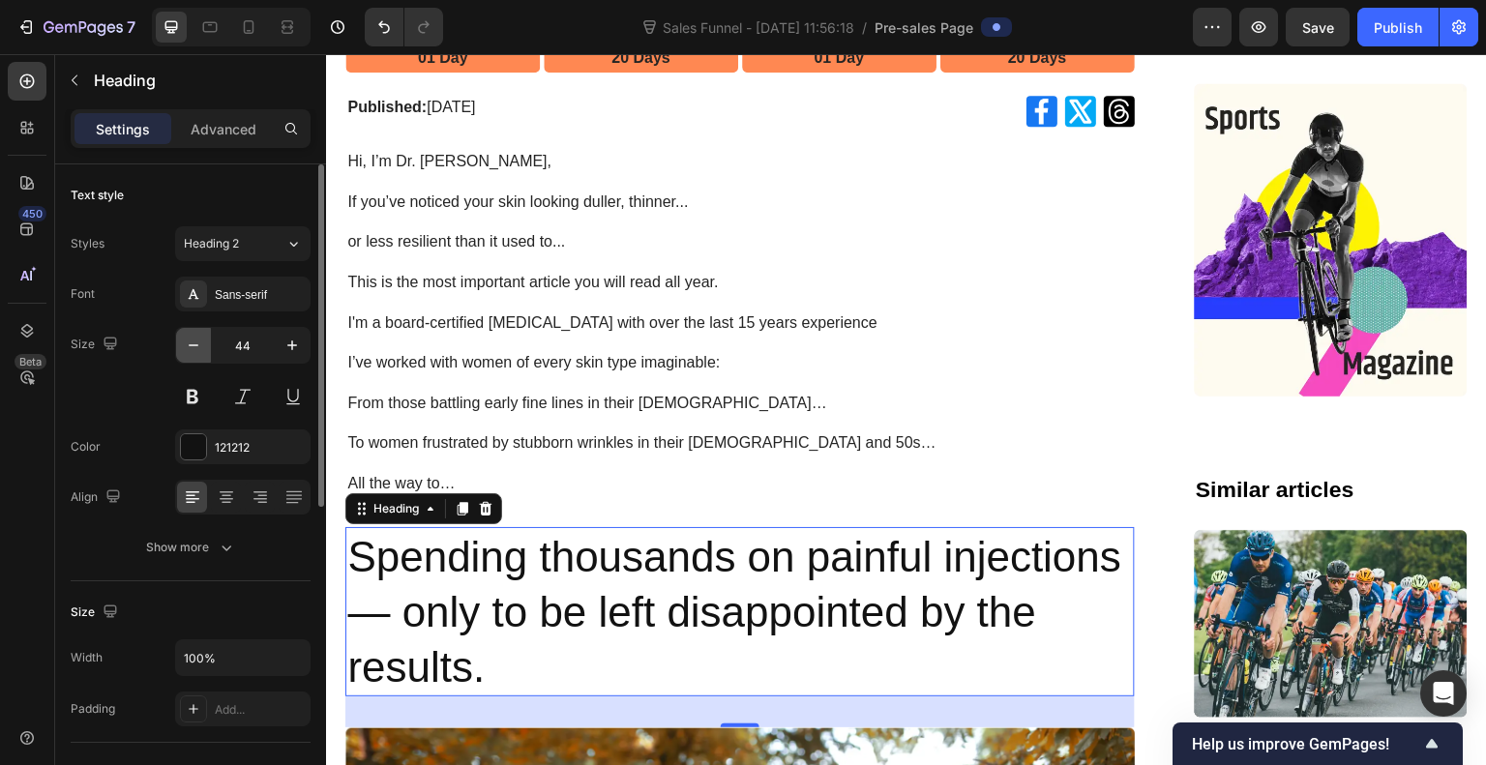
click at [193, 341] on icon "button" at bounding box center [193, 345] width 19 height 19
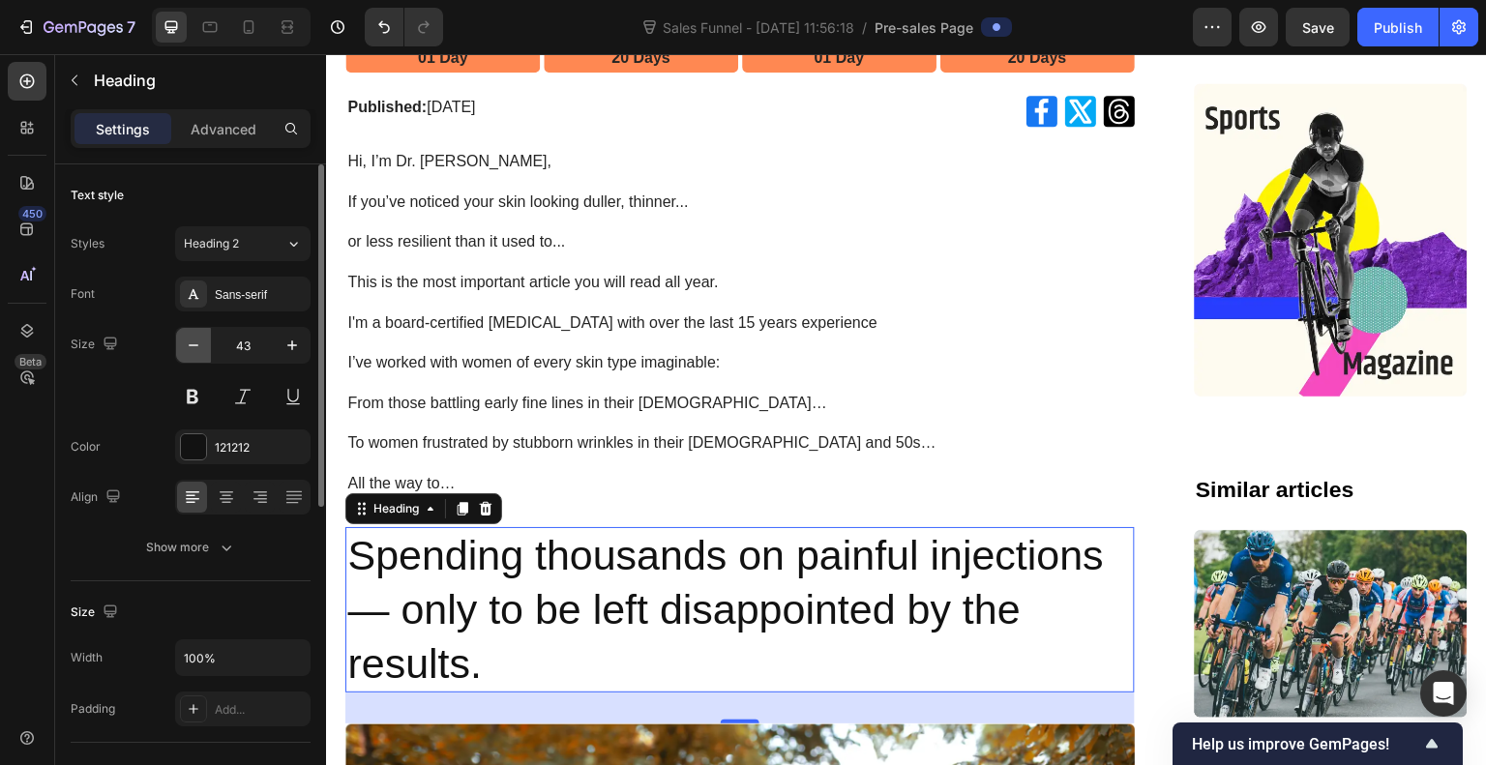
click at [193, 341] on icon "button" at bounding box center [193, 345] width 19 height 19
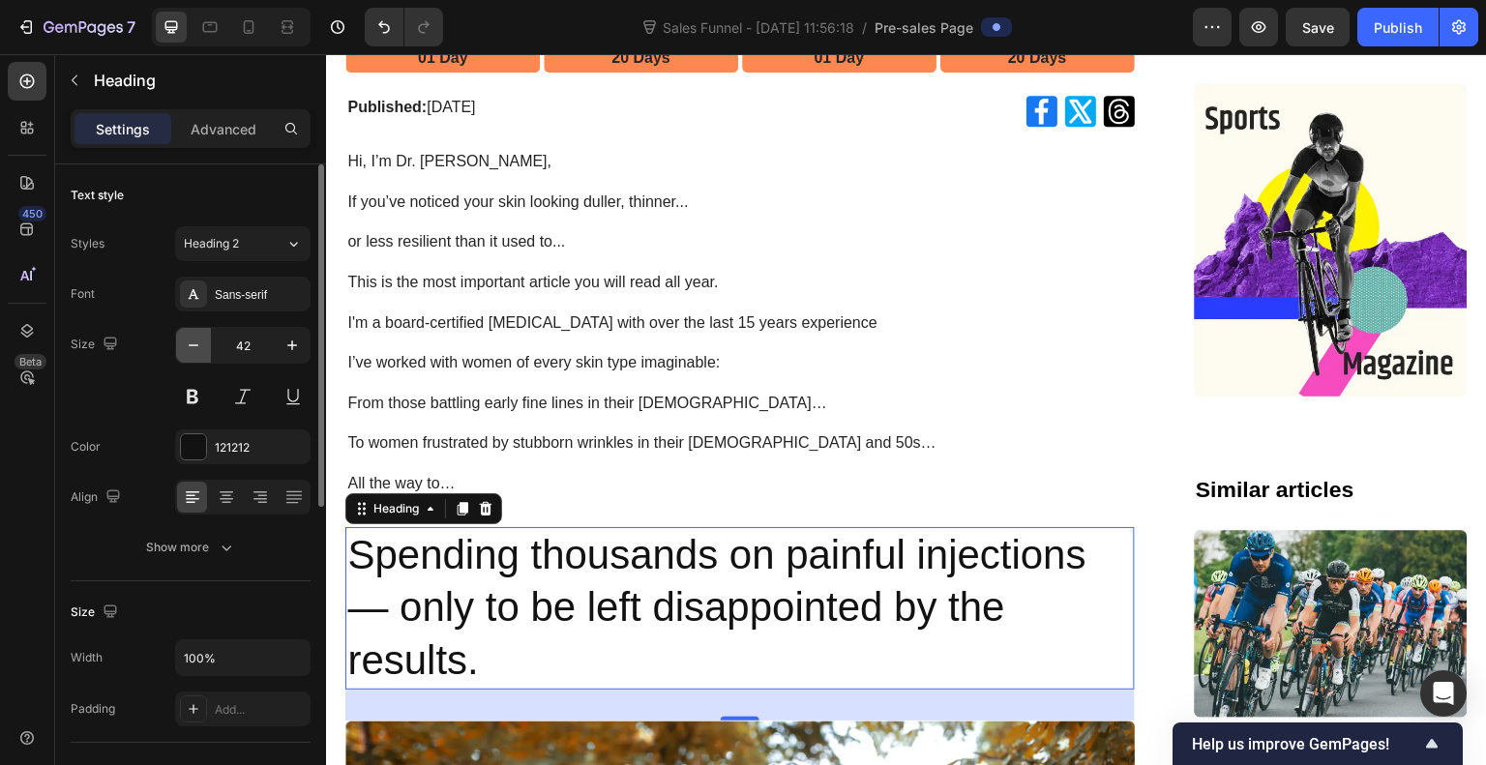
click at [193, 341] on icon "button" at bounding box center [193, 345] width 19 height 19
type input "41"
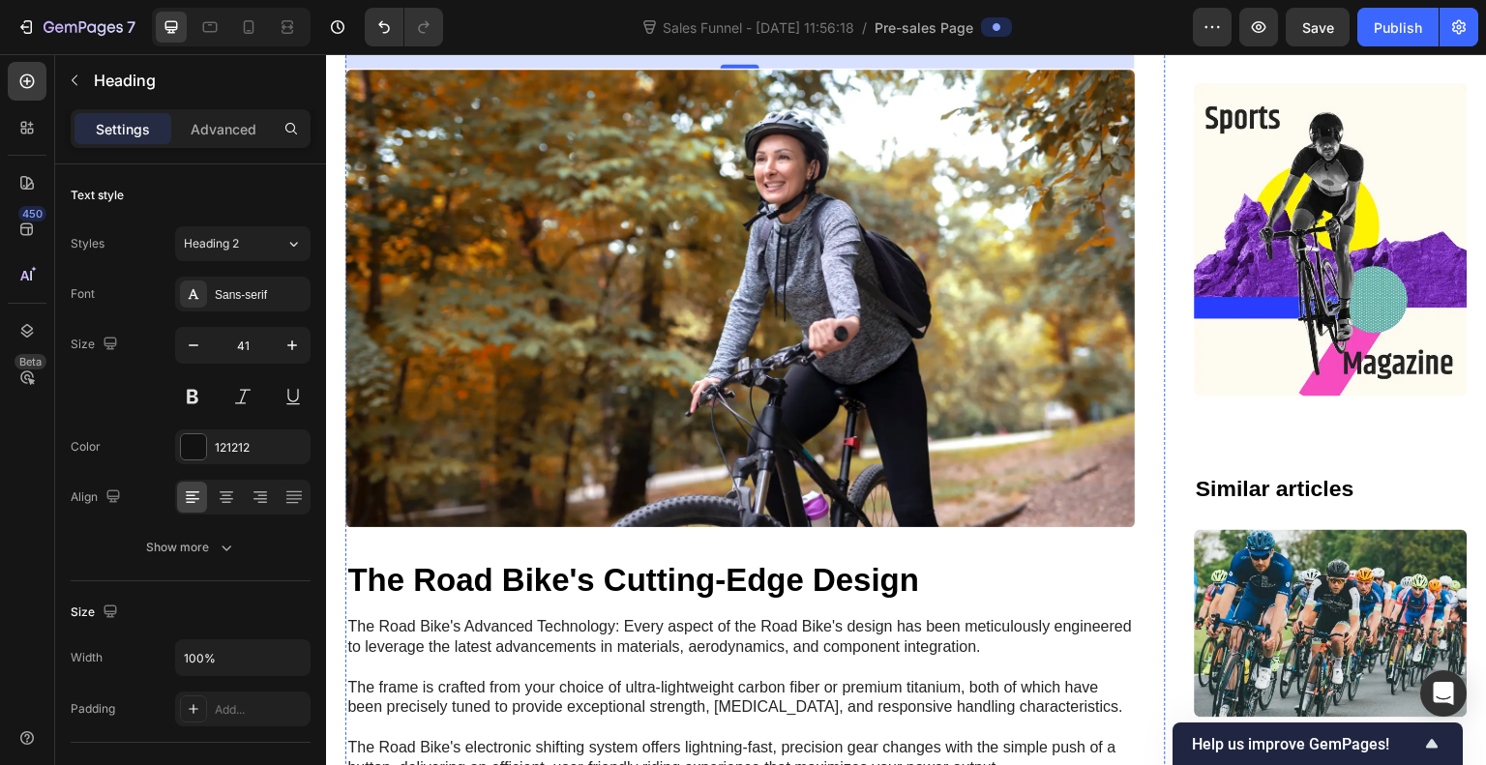
scroll to position [1486, 0]
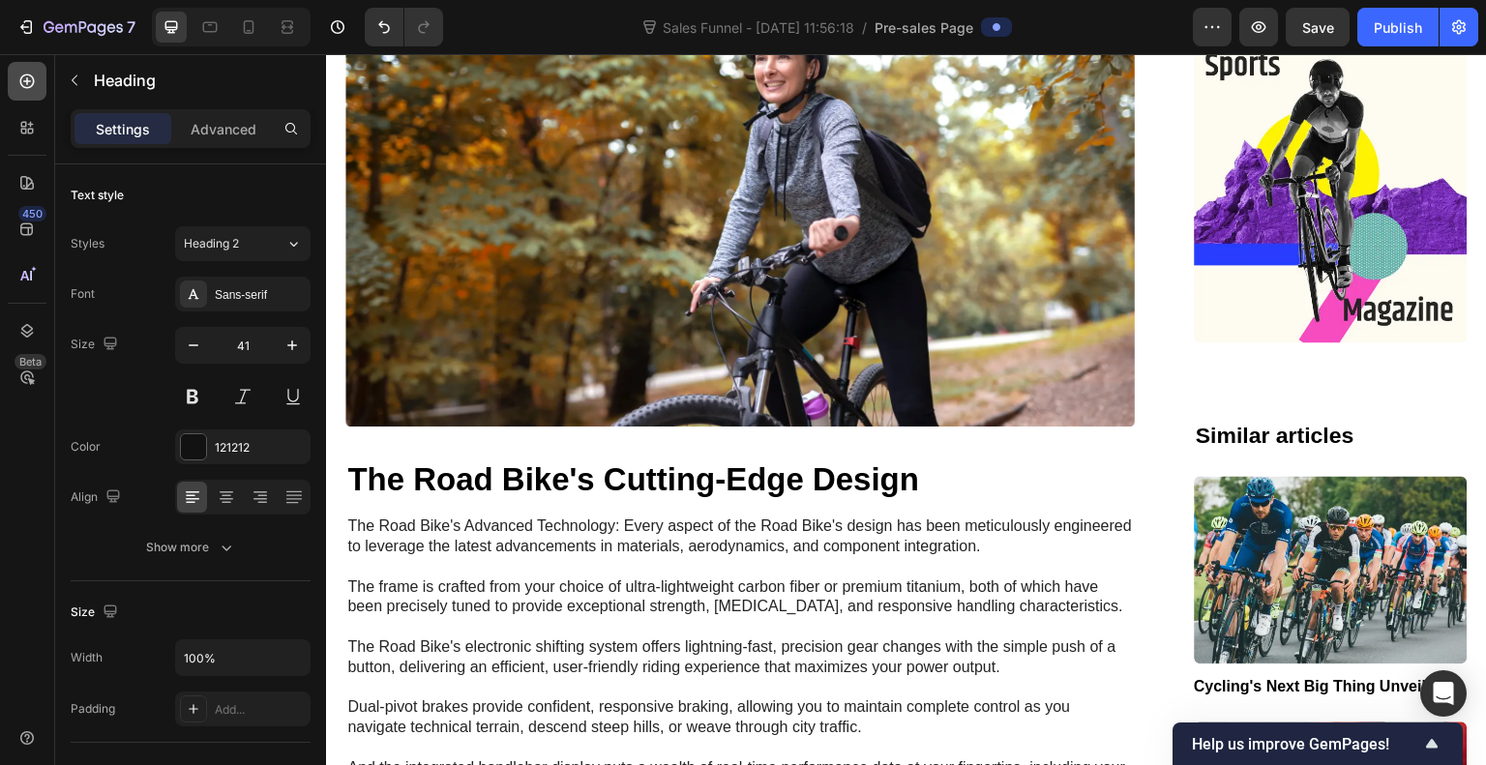
click at [31, 77] on icon at bounding box center [26, 81] width 19 height 19
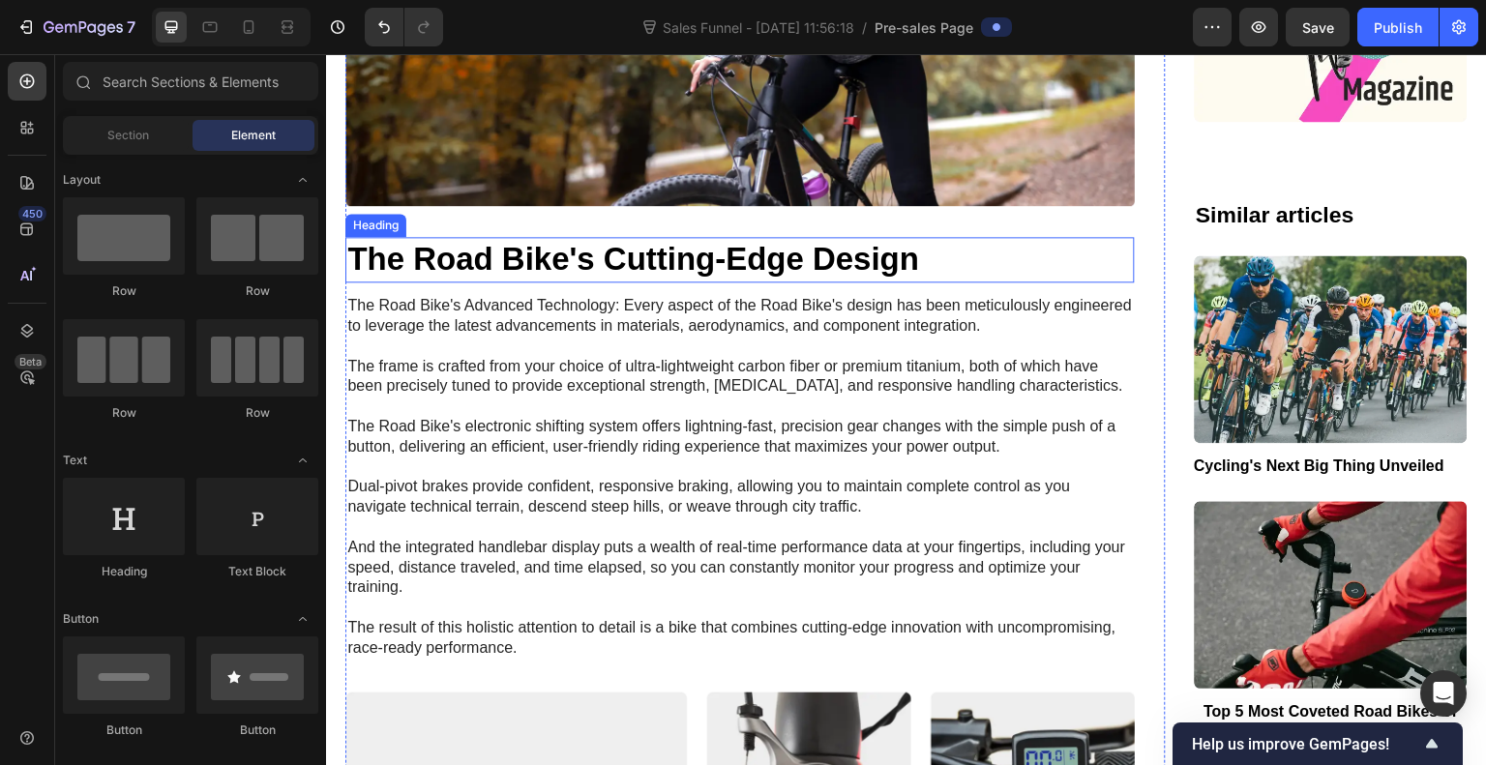
scroll to position [1761, 0]
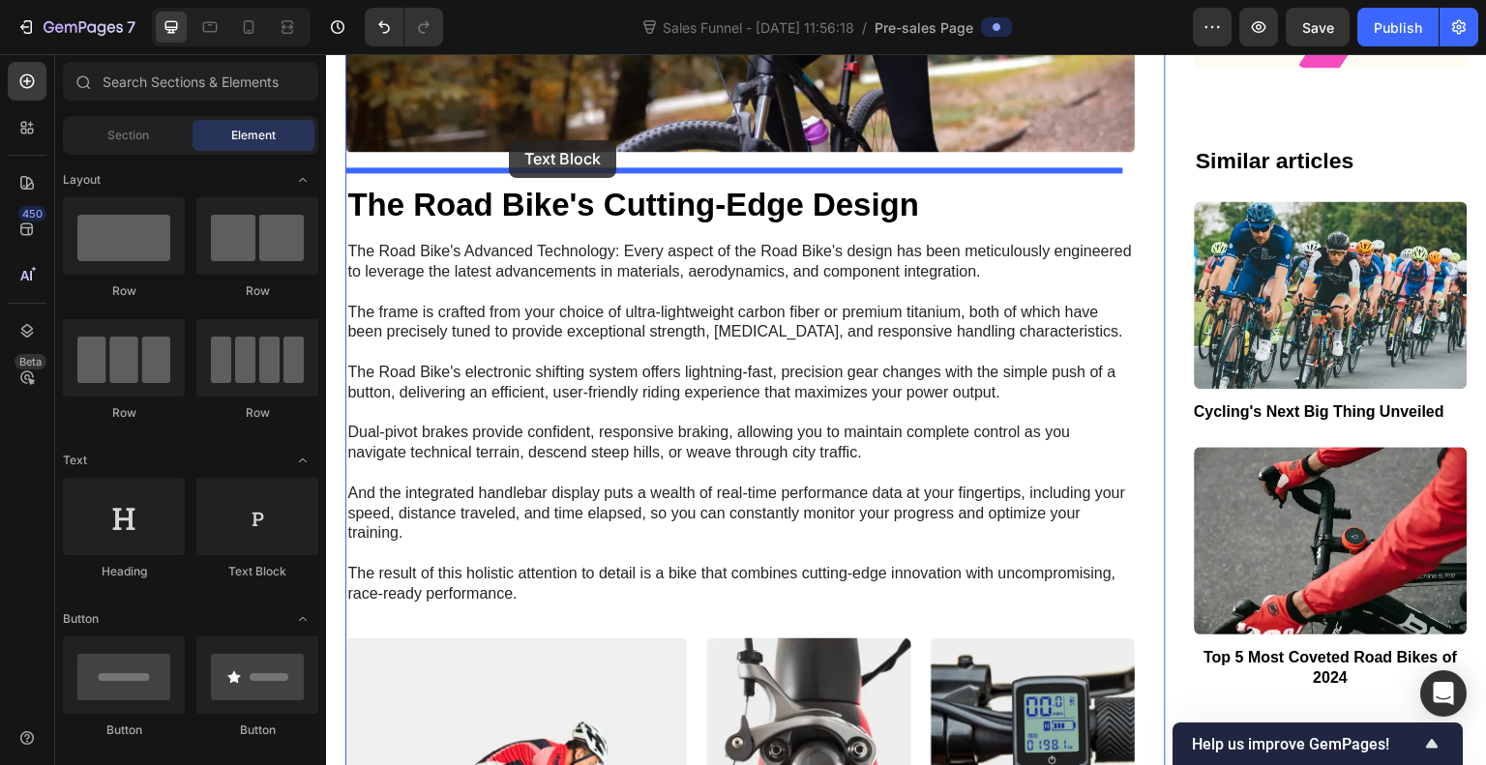
drag, startPoint x: 605, startPoint y: 579, endPoint x: 506, endPoint y: 147, distance: 442.7
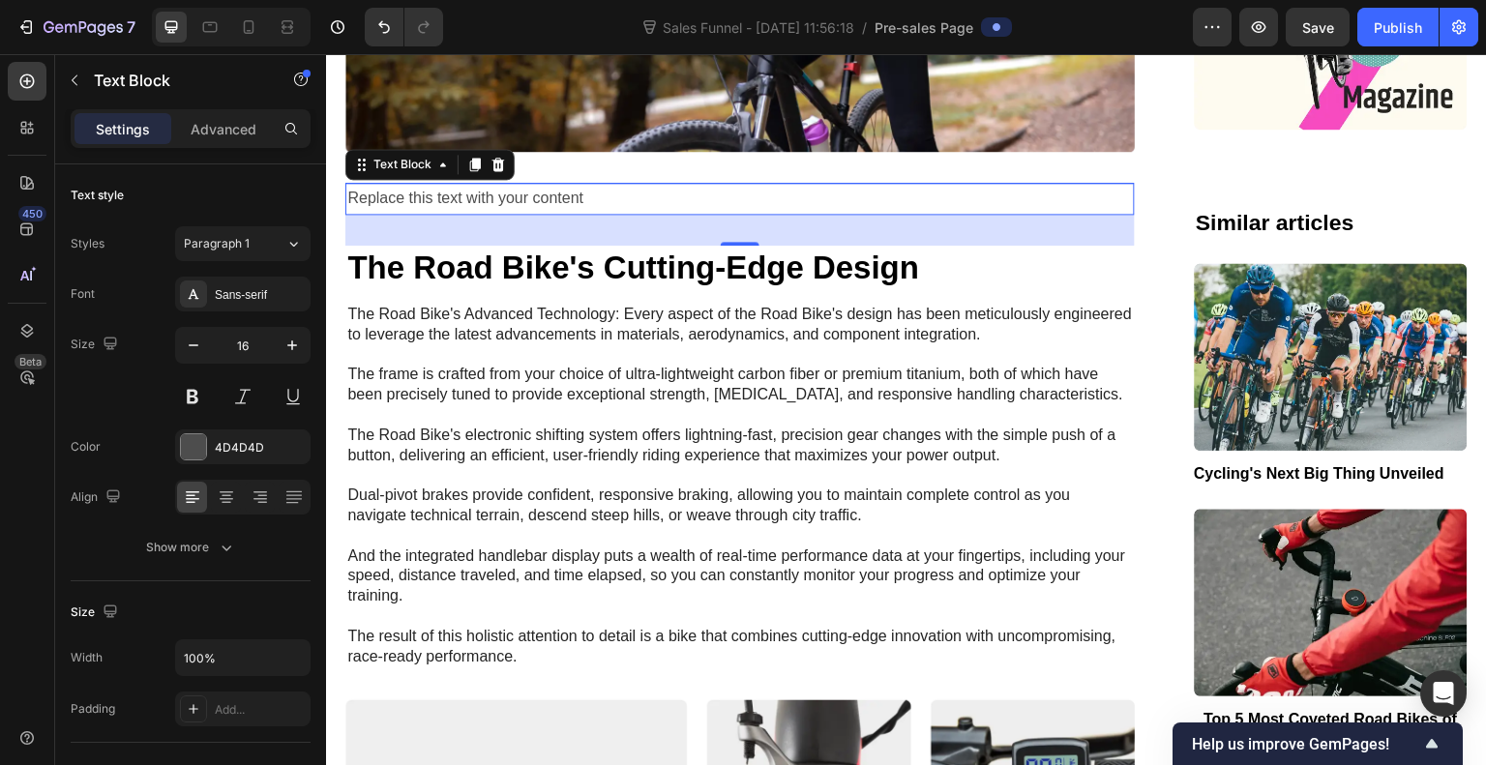
click at [750, 183] on div "Replace this text with your content" at bounding box center [740, 199] width 790 height 32
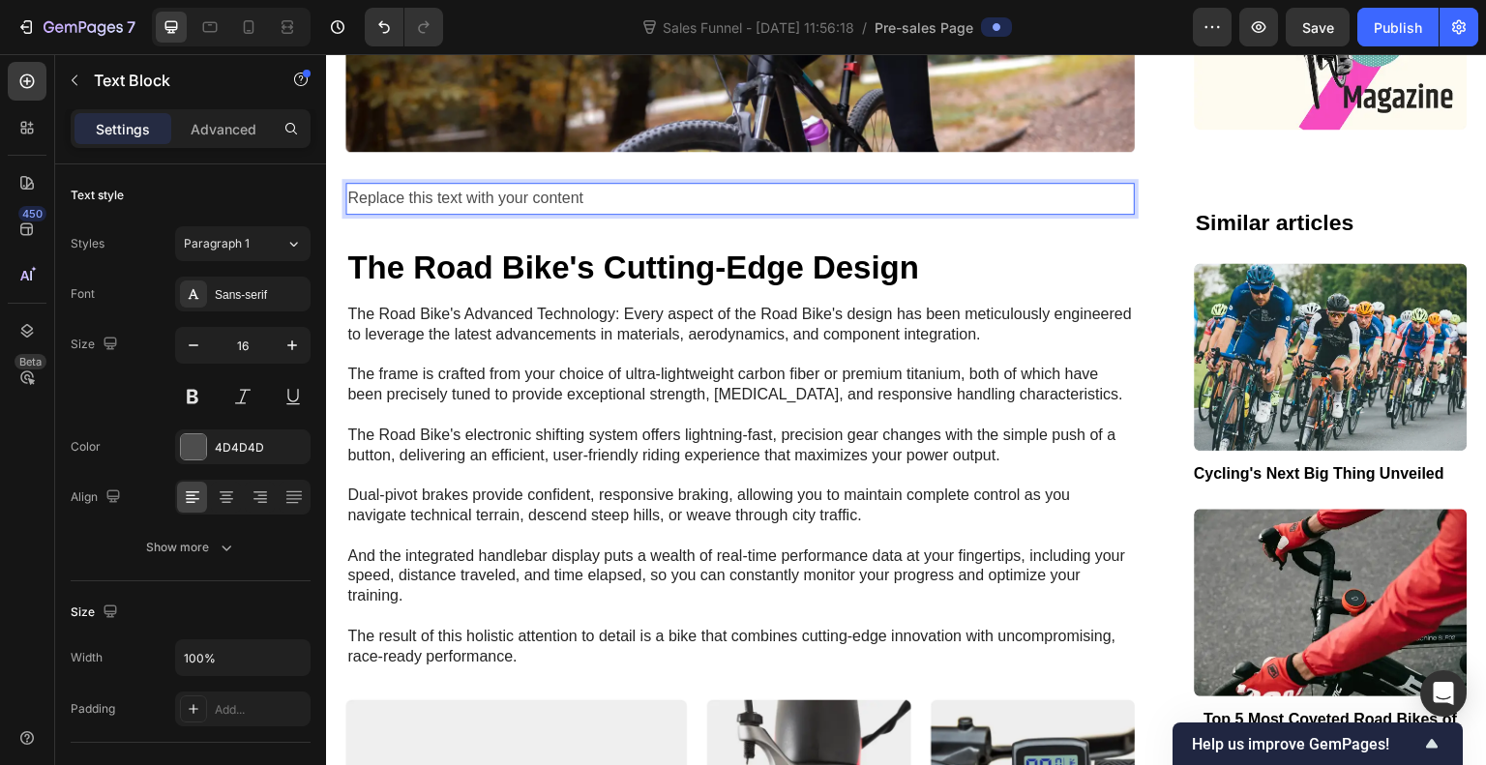
click at [750, 185] on p "Replace this text with your content" at bounding box center [740, 199] width 786 height 28
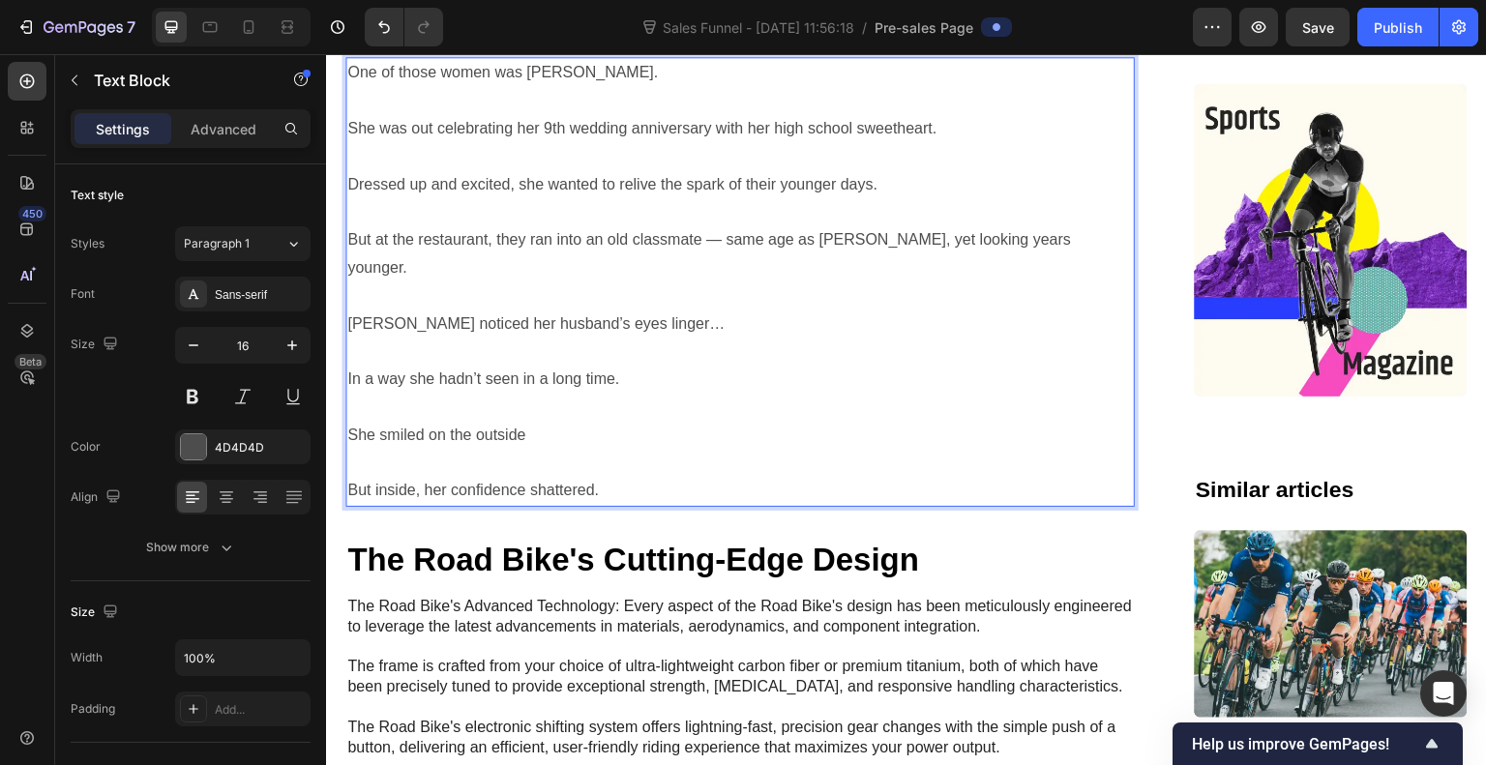
scroll to position [1895, 0]
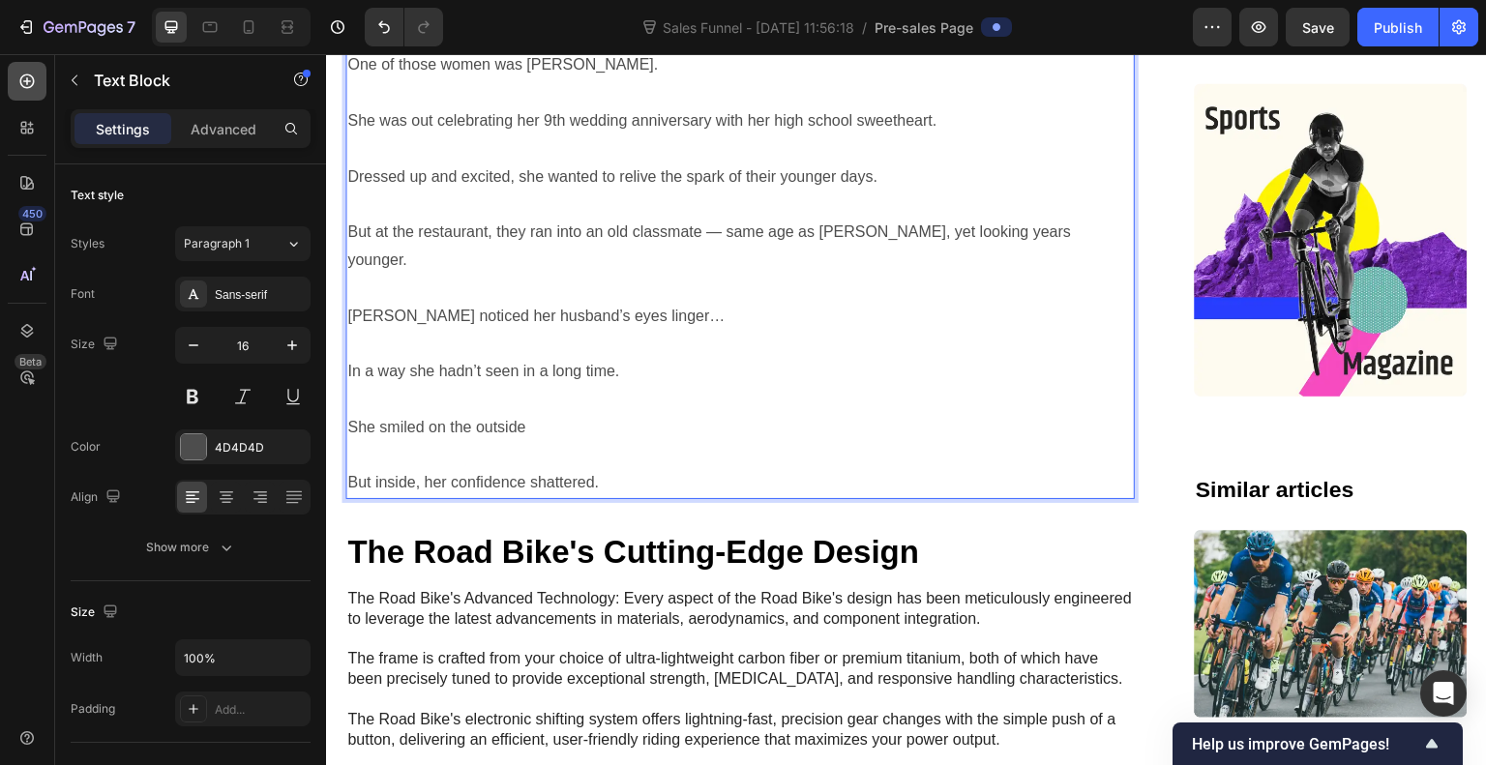
click at [35, 80] on icon at bounding box center [26, 81] width 19 height 19
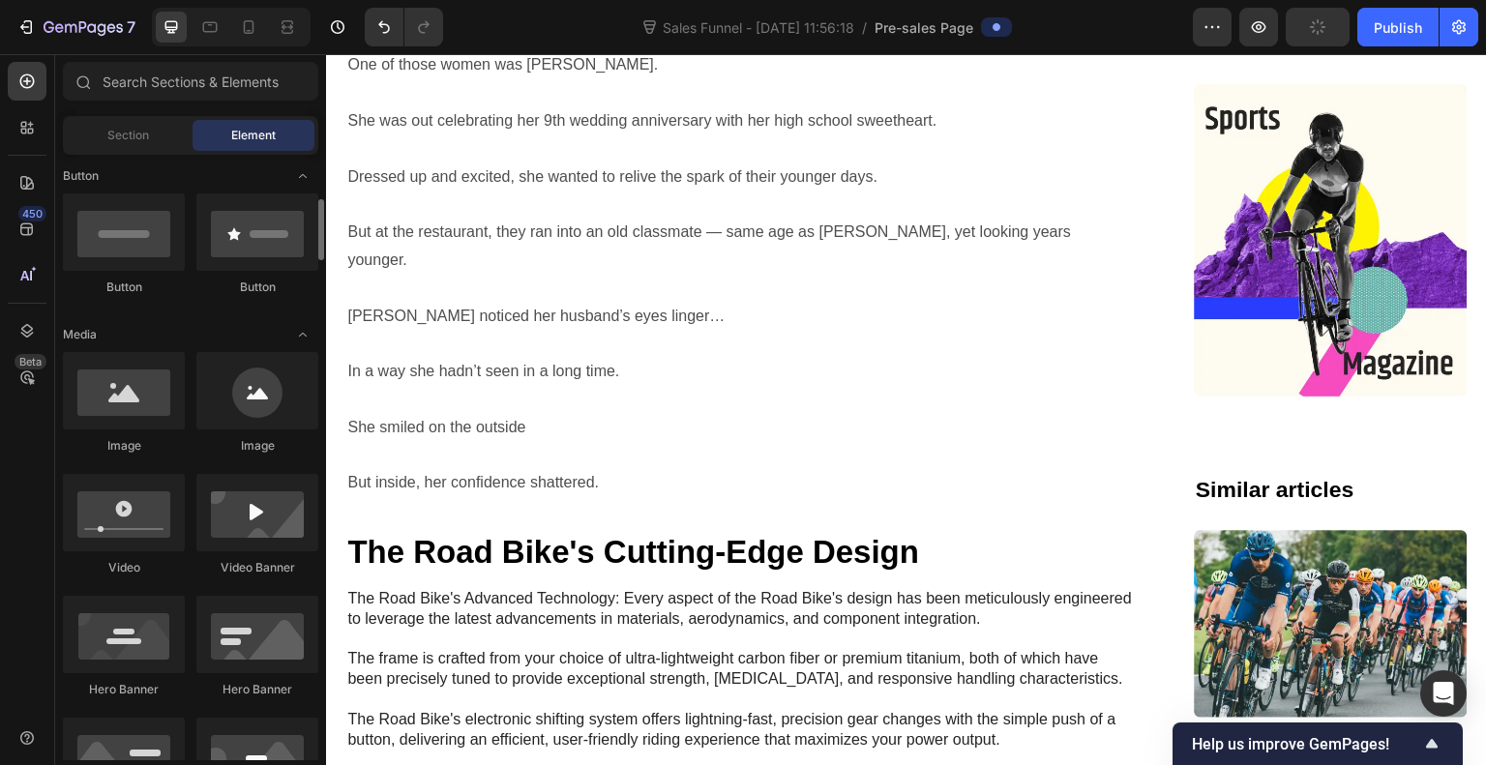
scroll to position [445, 0]
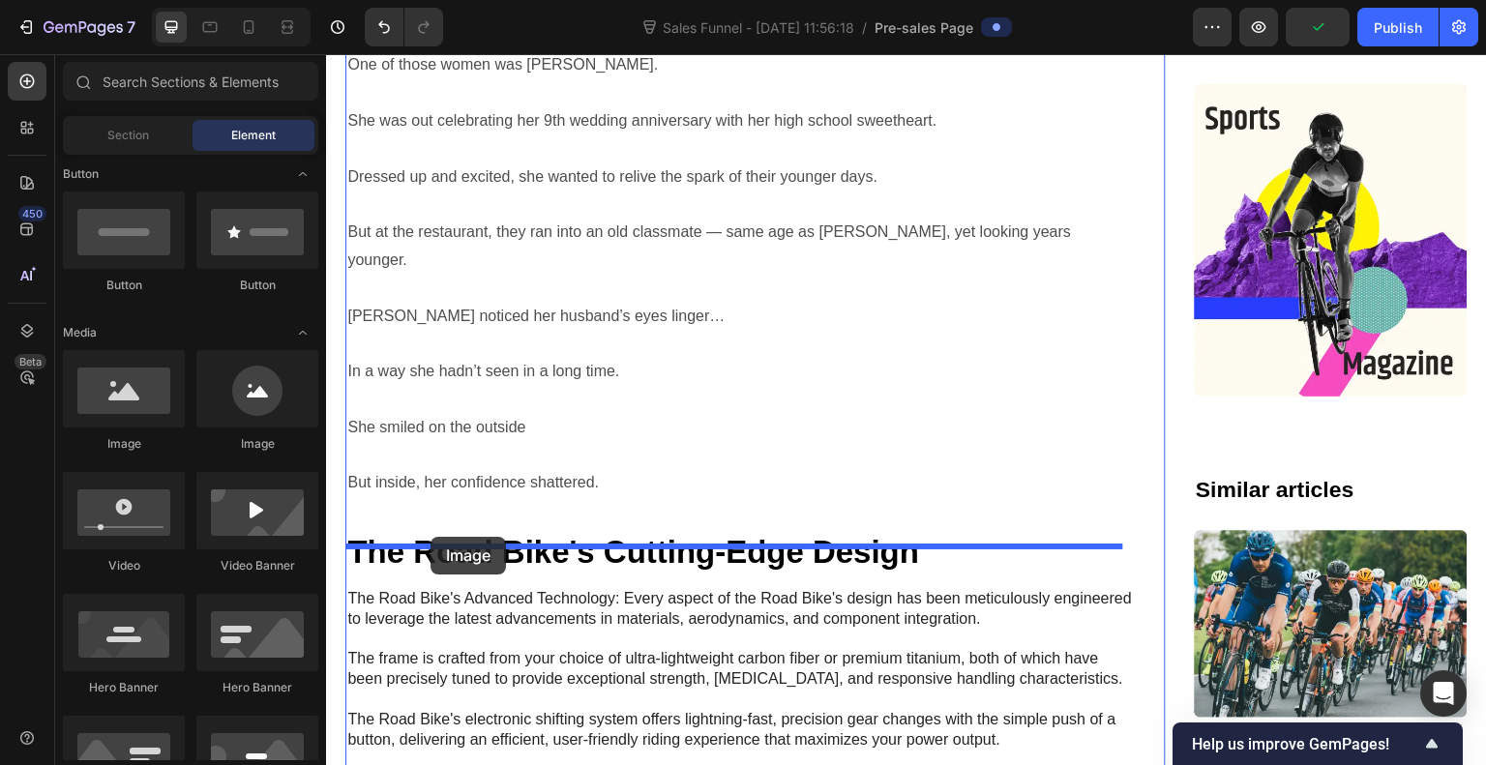
drag, startPoint x: 452, startPoint y: 459, endPoint x: 431, endPoint y: 538, distance: 82.2
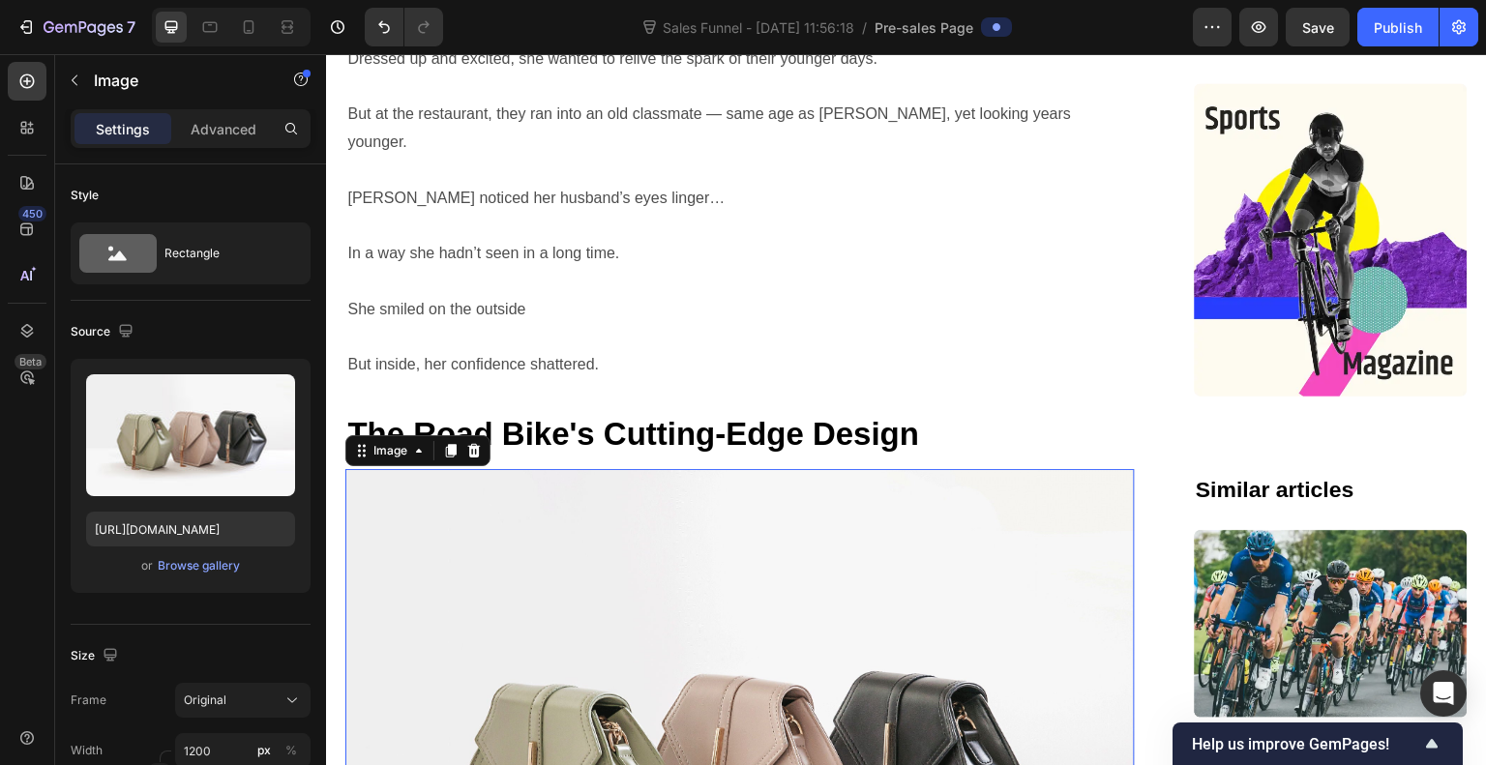
scroll to position [1957, 0]
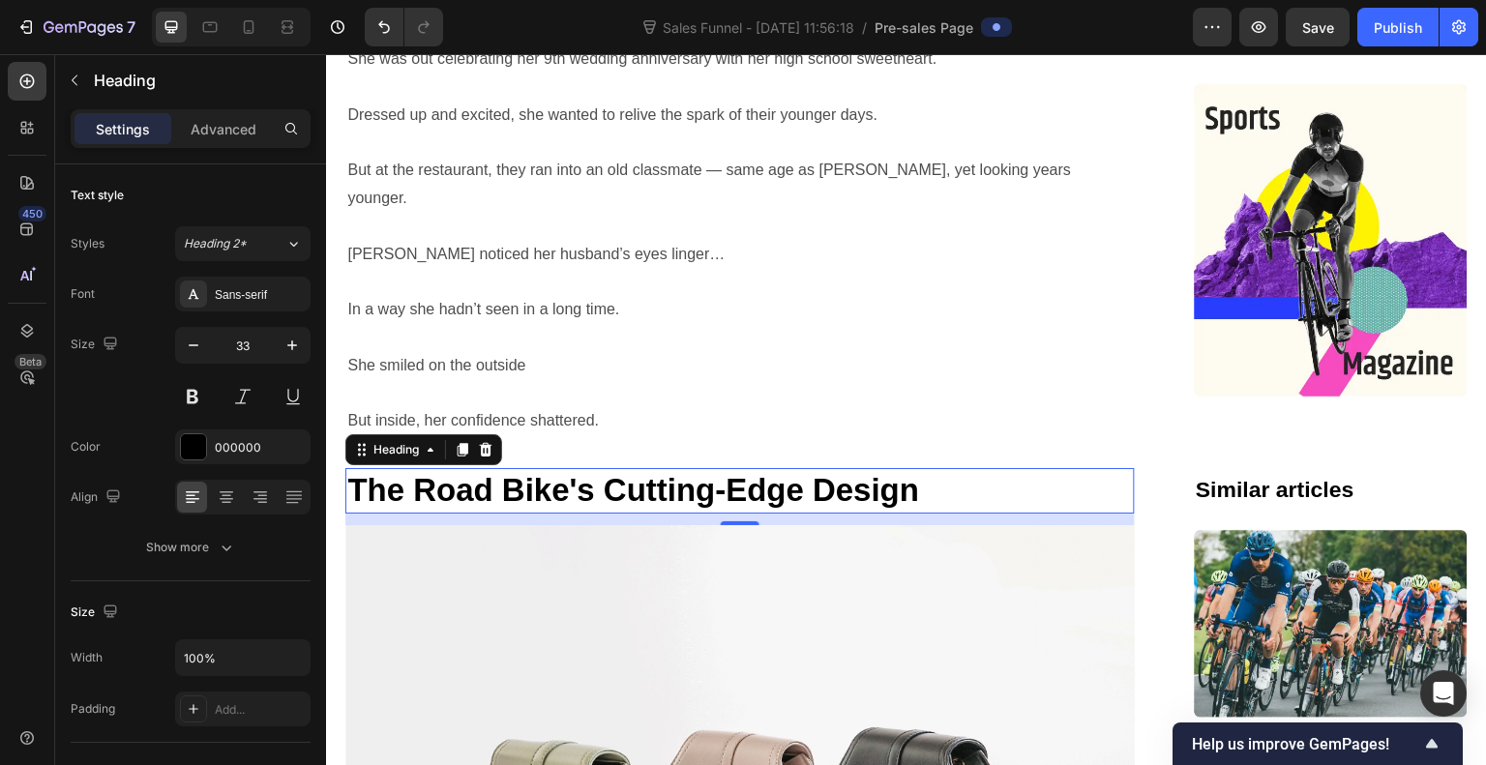
click at [883, 468] on h2 "The Road Bike's Cutting-Edge Design" at bounding box center [740, 490] width 790 height 45
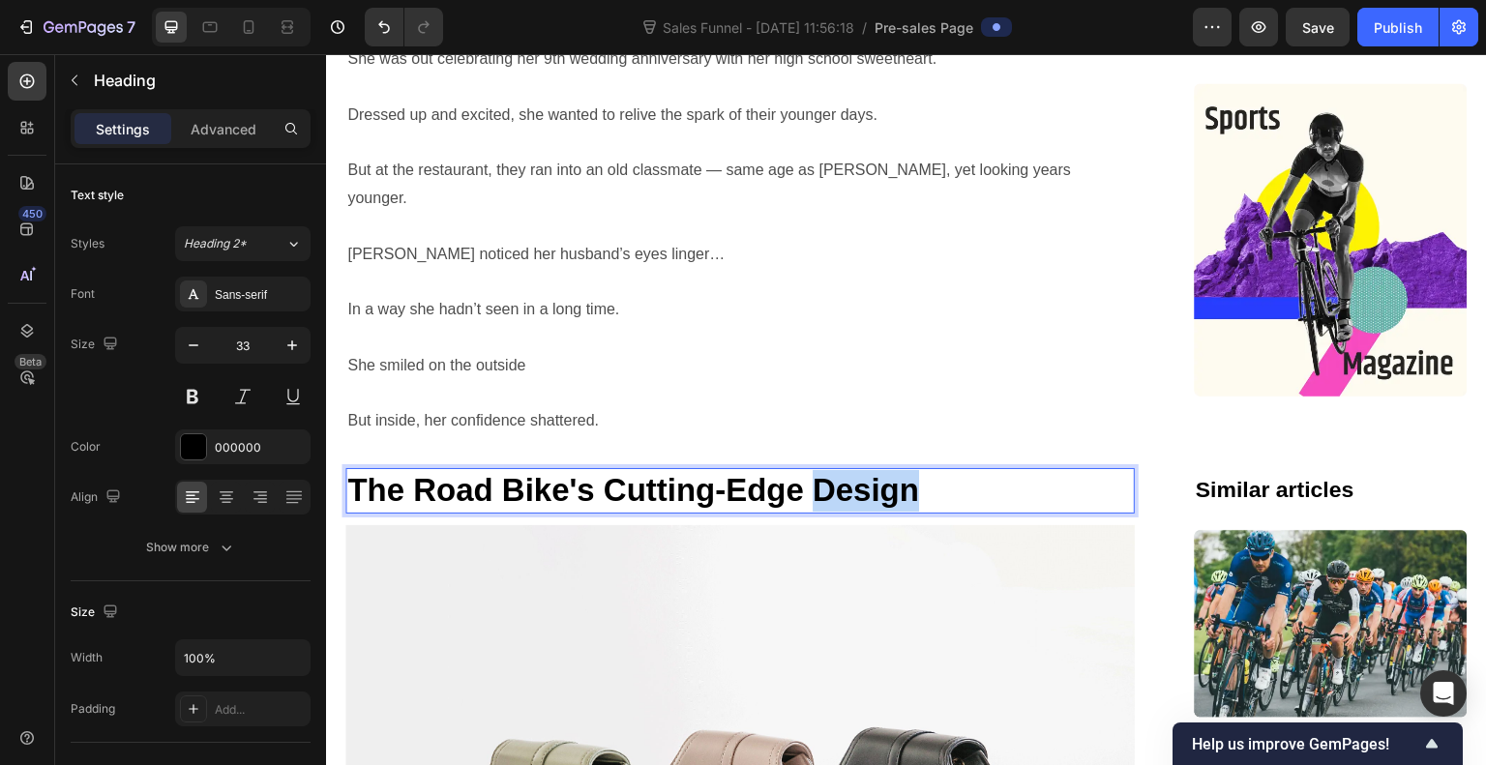
click at [883, 470] on p "The Road Bike's Cutting-Edge Design" at bounding box center [740, 491] width 786 height 42
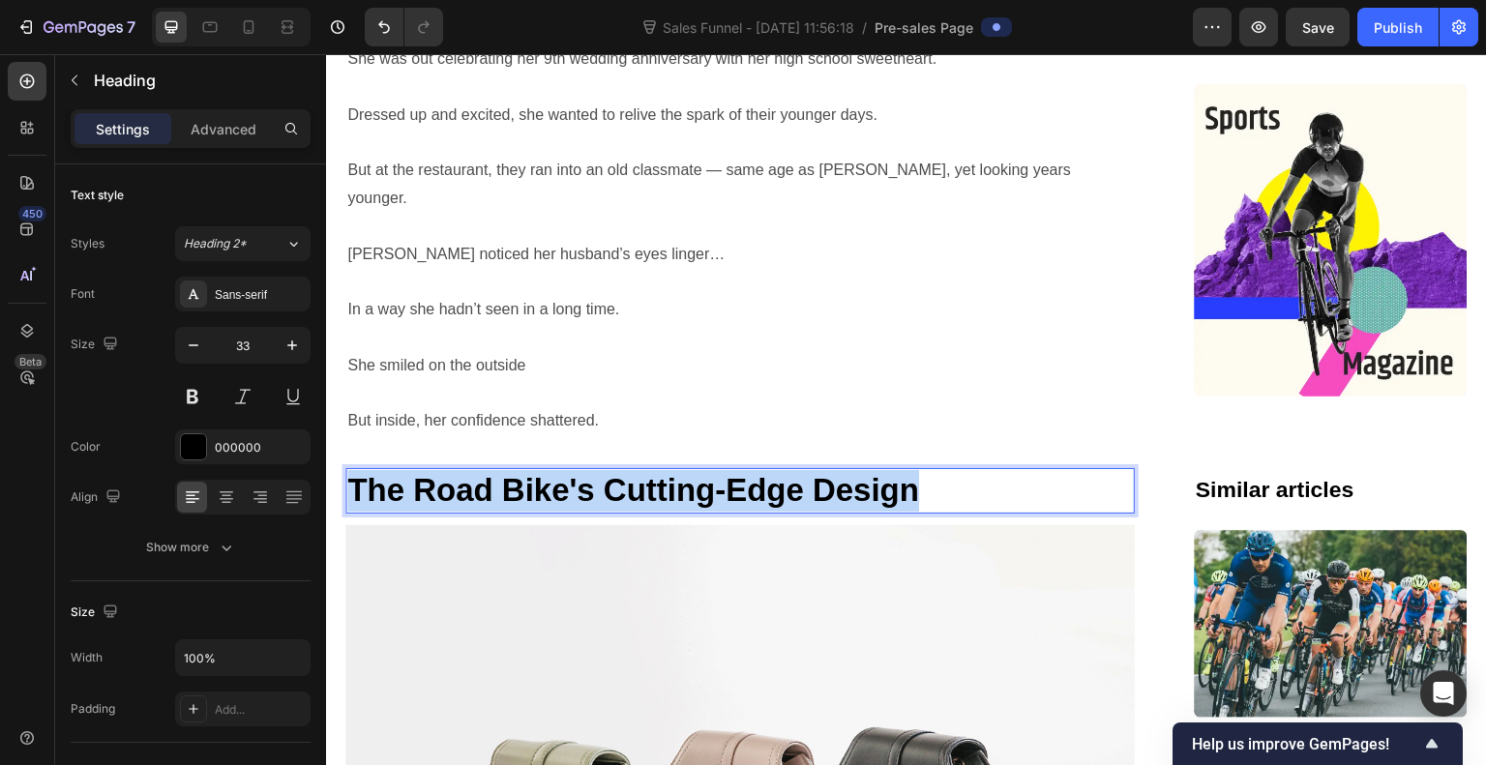
click at [883, 470] on p "The Road Bike's Cutting-Edge Design" at bounding box center [740, 491] width 786 height 42
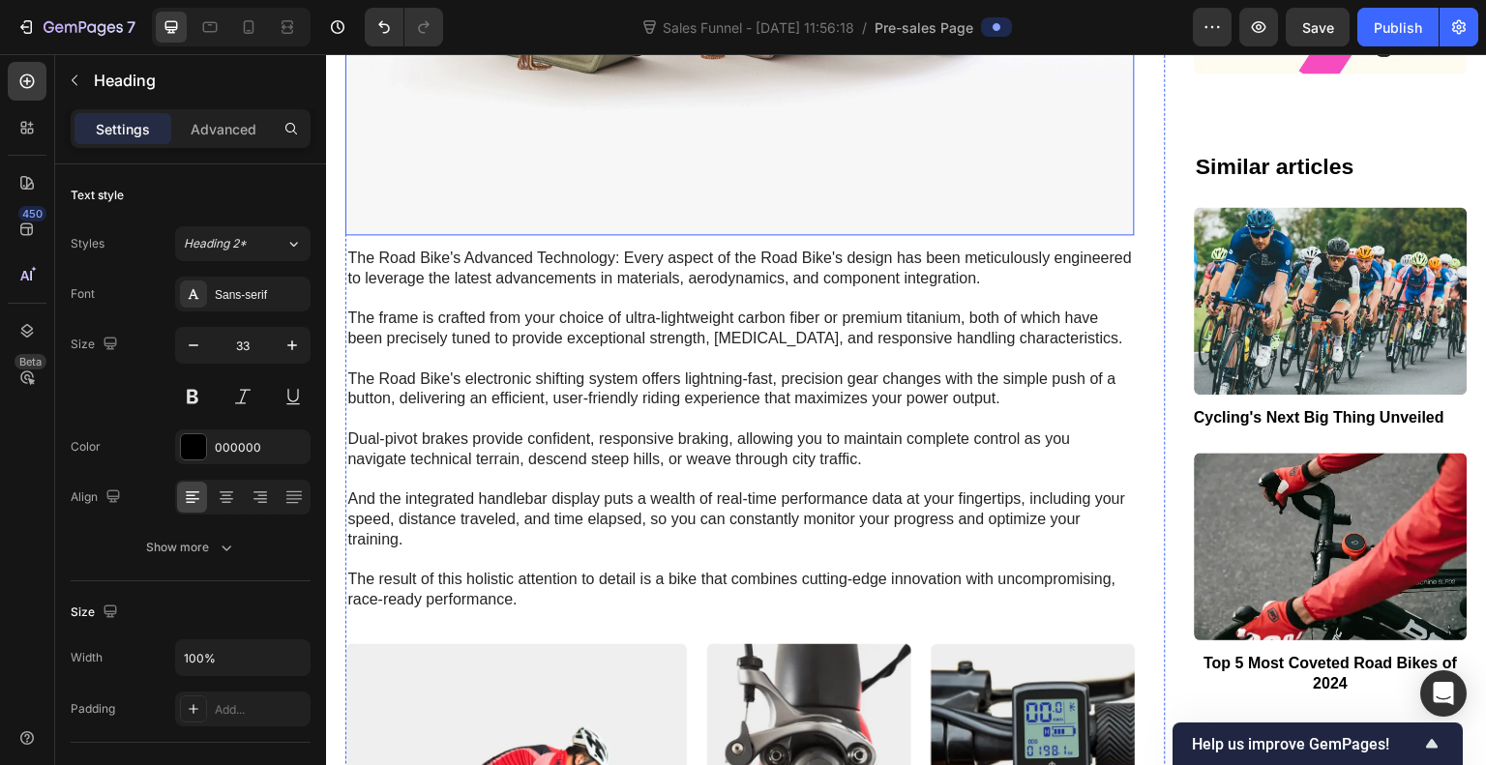
scroll to position [2864, 0]
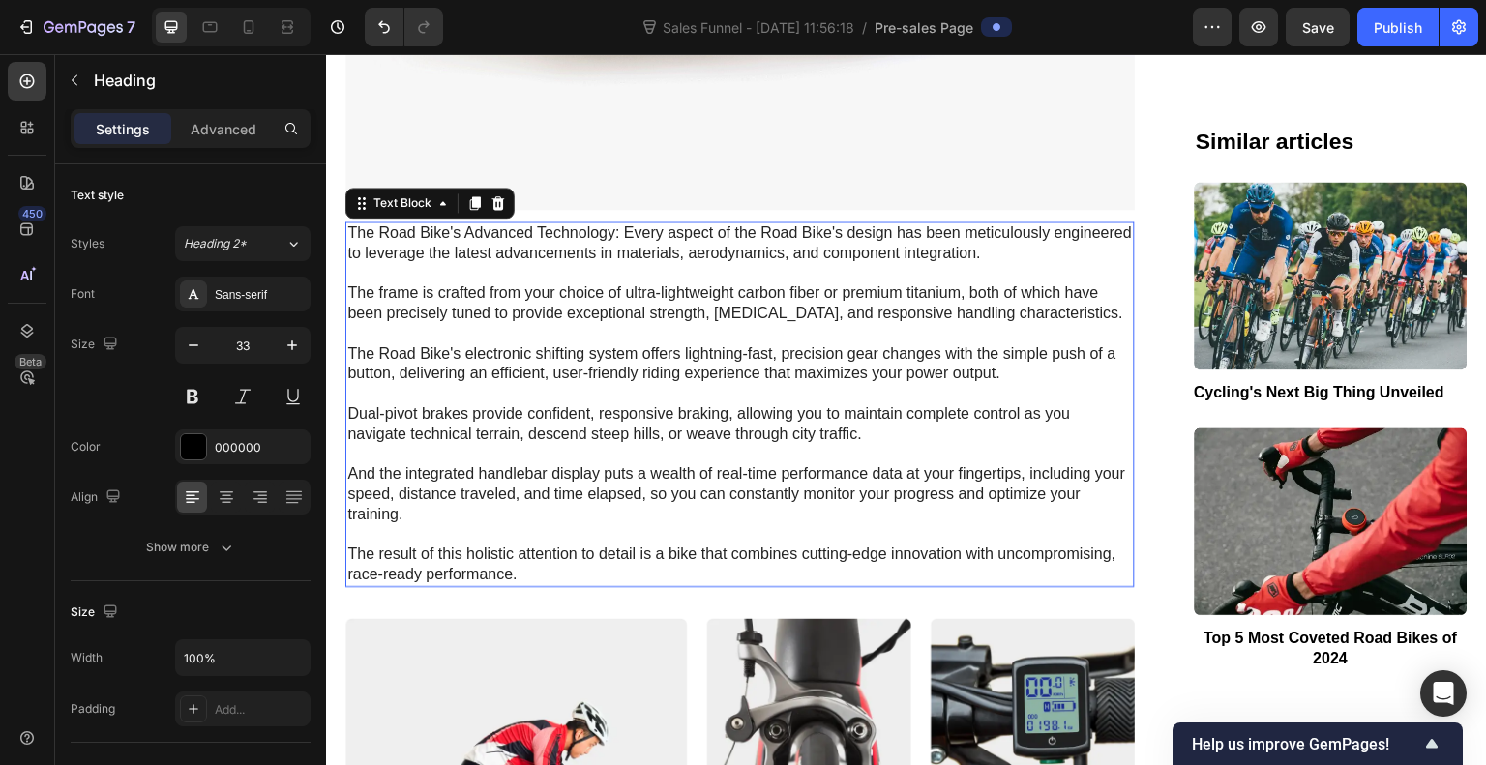
click at [696, 335] on p "The Road Bike's Advanced Technology: Every aspect of the Road Bike's design has…" at bounding box center [740, 405] width 786 height 362
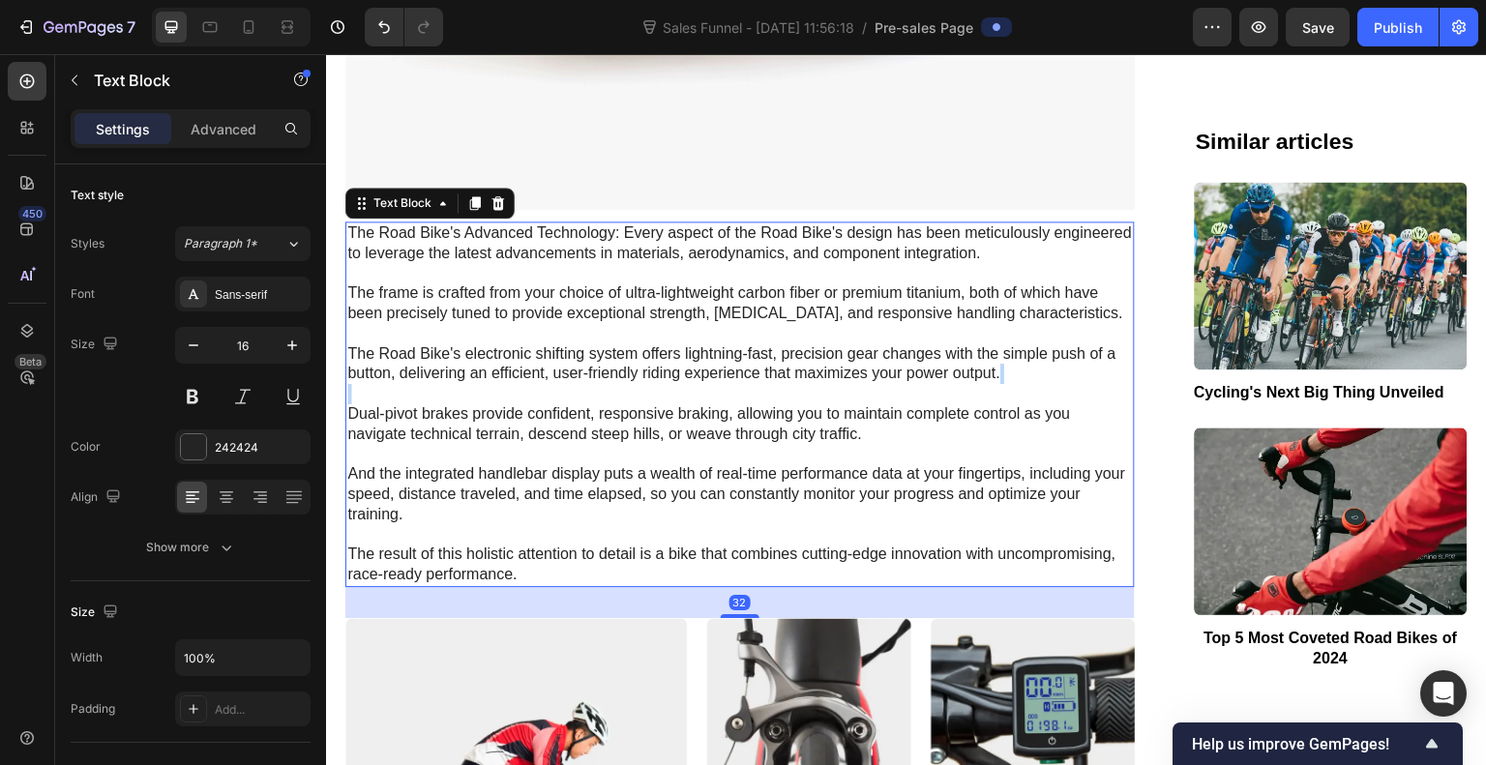
click at [696, 335] on p "The Road Bike's Advanced Technology: Every aspect of the Road Bike's design has…" at bounding box center [740, 405] width 786 height 362
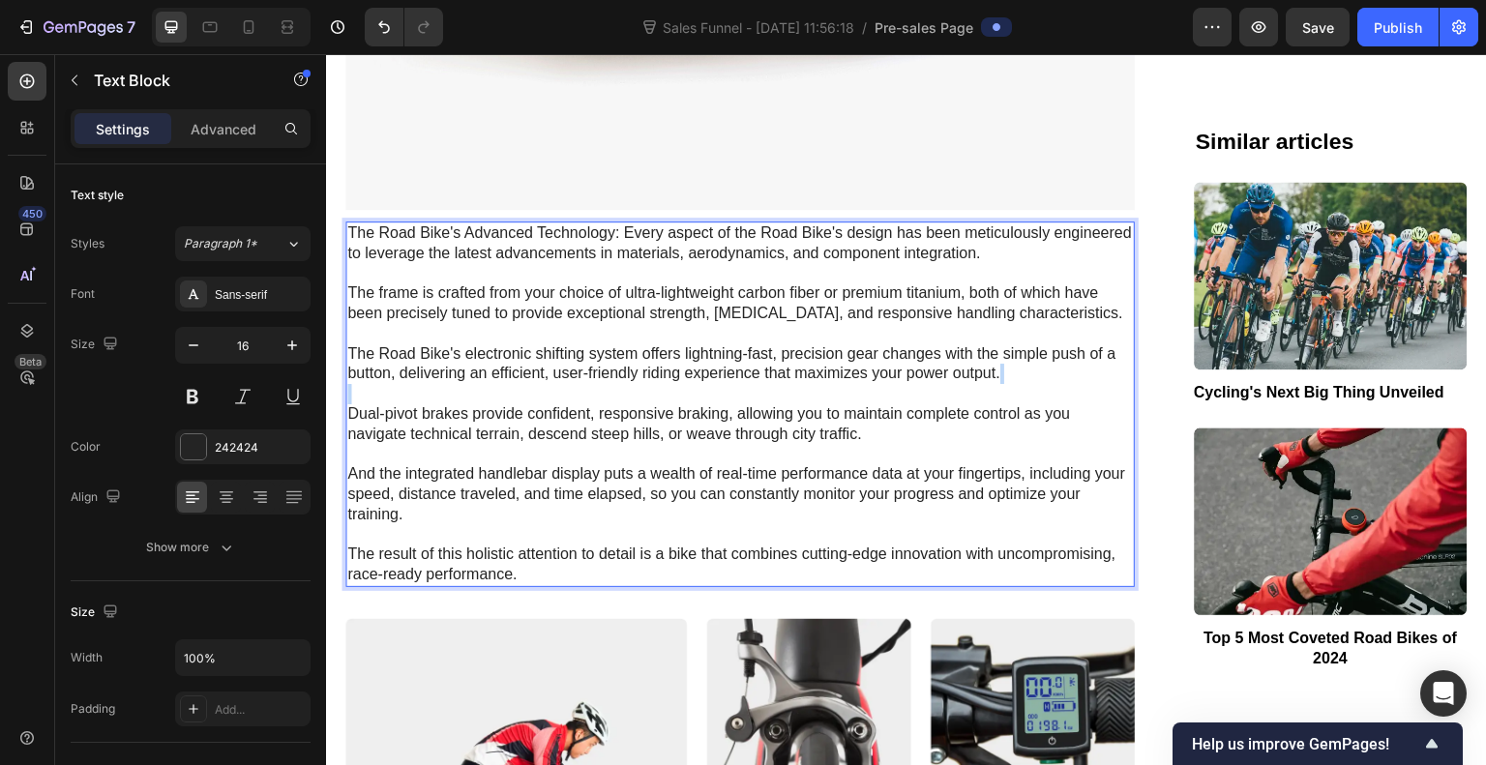
click at [696, 335] on p "The Road Bike's Advanced Technology: Every aspect of the Road Bike's design has…" at bounding box center [740, 405] width 786 height 362
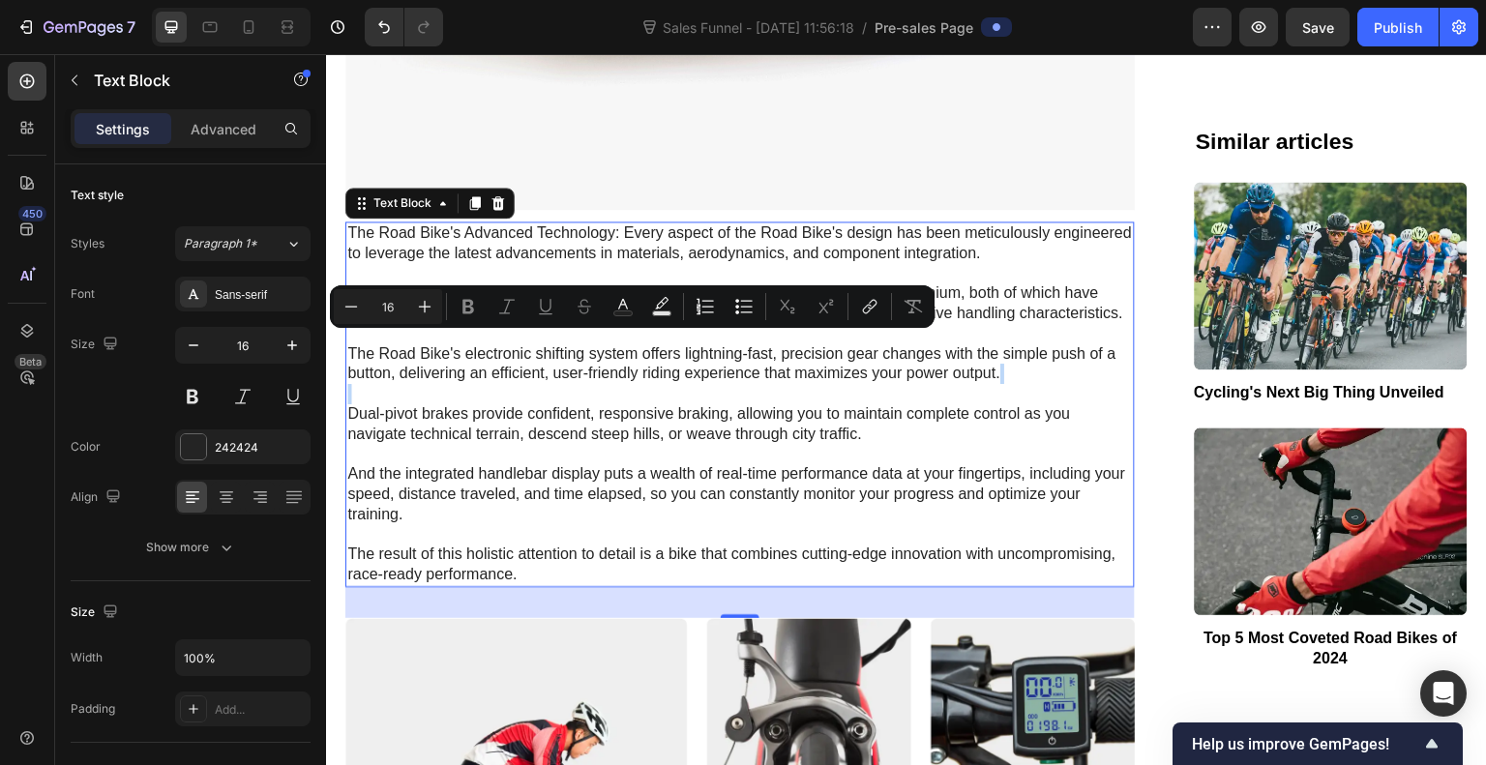
click at [353, 224] on p "The Road Bike's Advanced Technology: Every aspect of the Road Bike's design has…" at bounding box center [740, 405] width 786 height 362
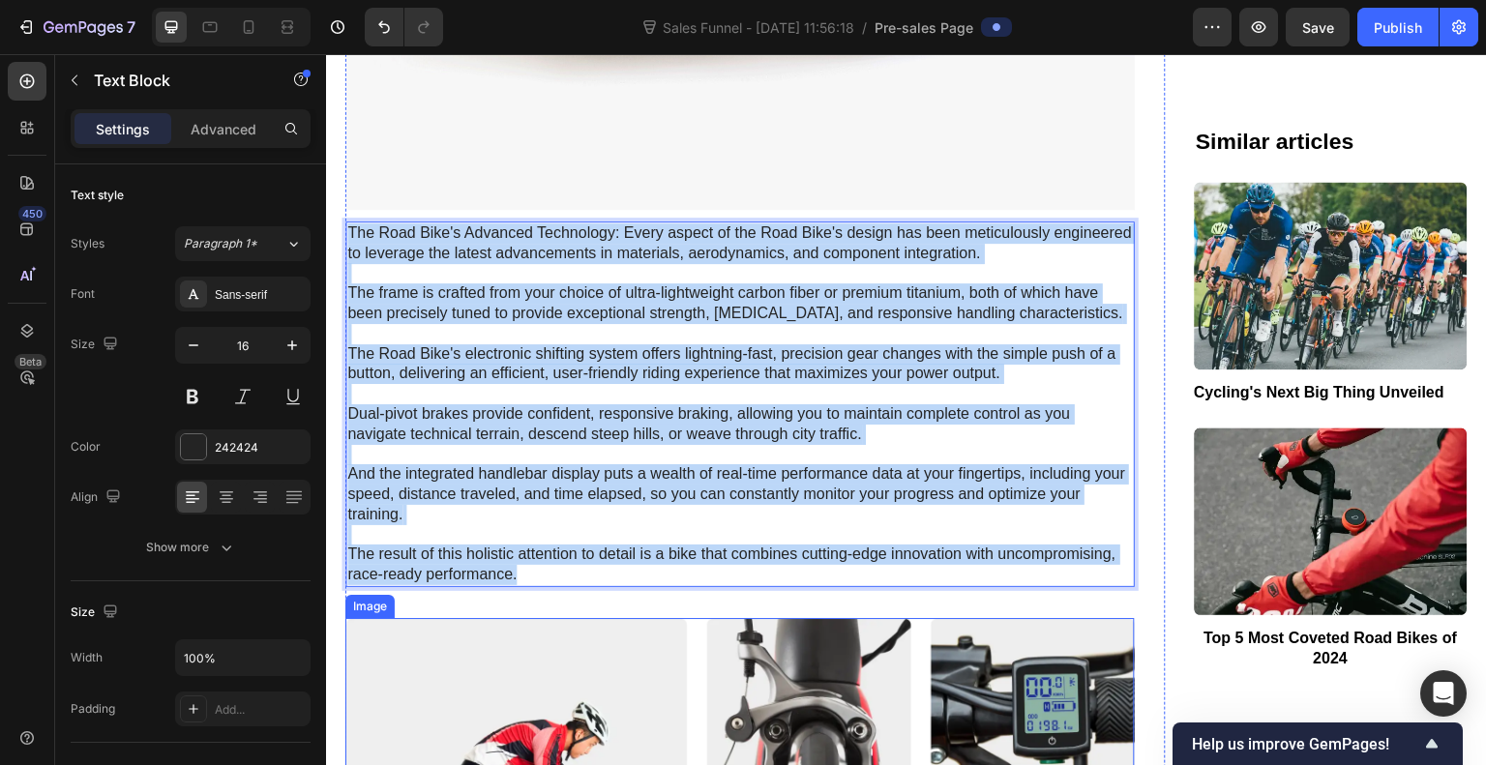
drag, startPoint x: 347, startPoint y: 183, endPoint x: 671, endPoint y: 575, distance: 508.0
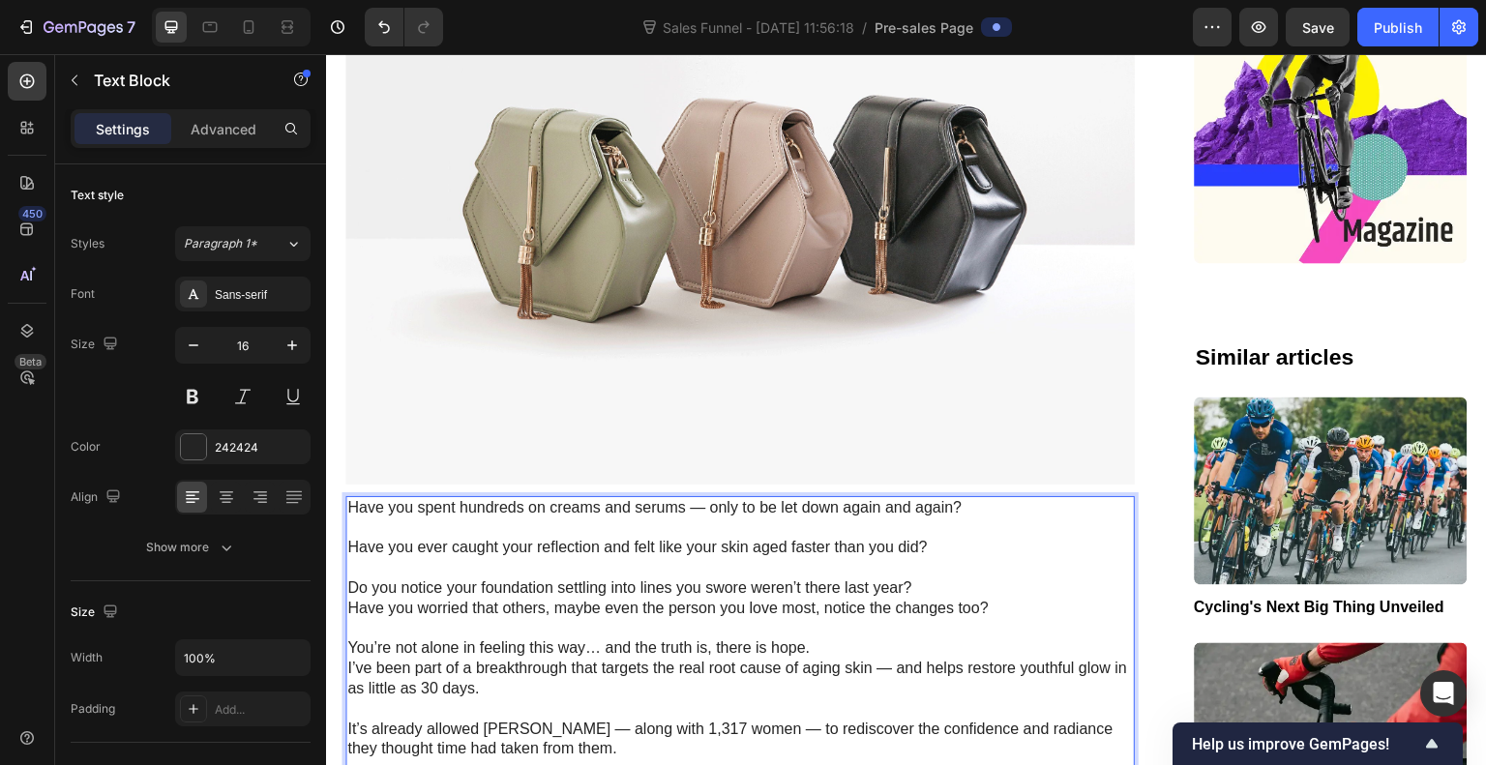
scroll to position [2617, 0]
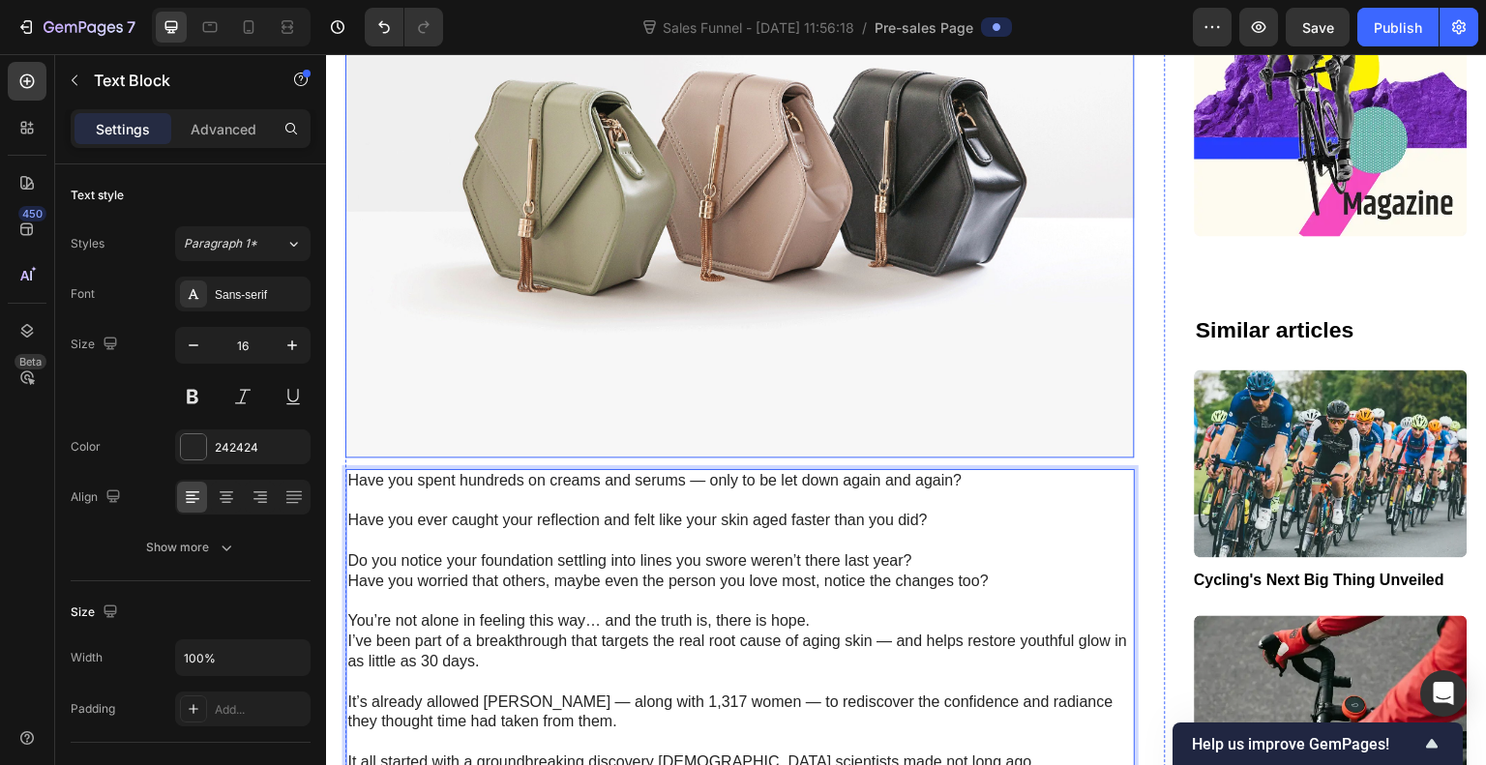
click at [614, 349] on img at bounding box center [740, 161] width 790 height 592
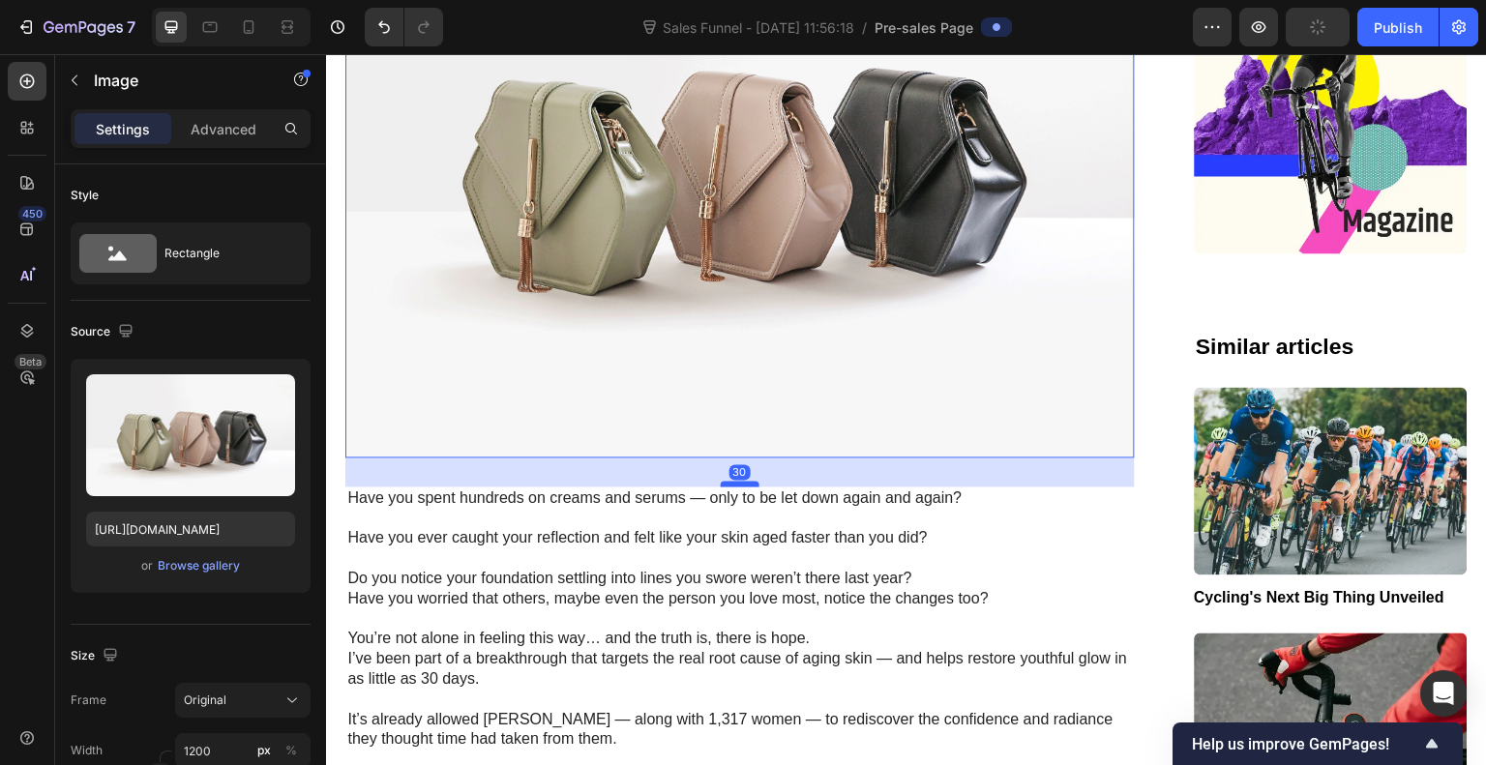
drag, startPoint x: 738, startPoint y: 418, endPoint x: 738, endPoint y: 435, distance: 17.4
click at [738, 481] on div at bounding box center [740, 484] width 39 height 6
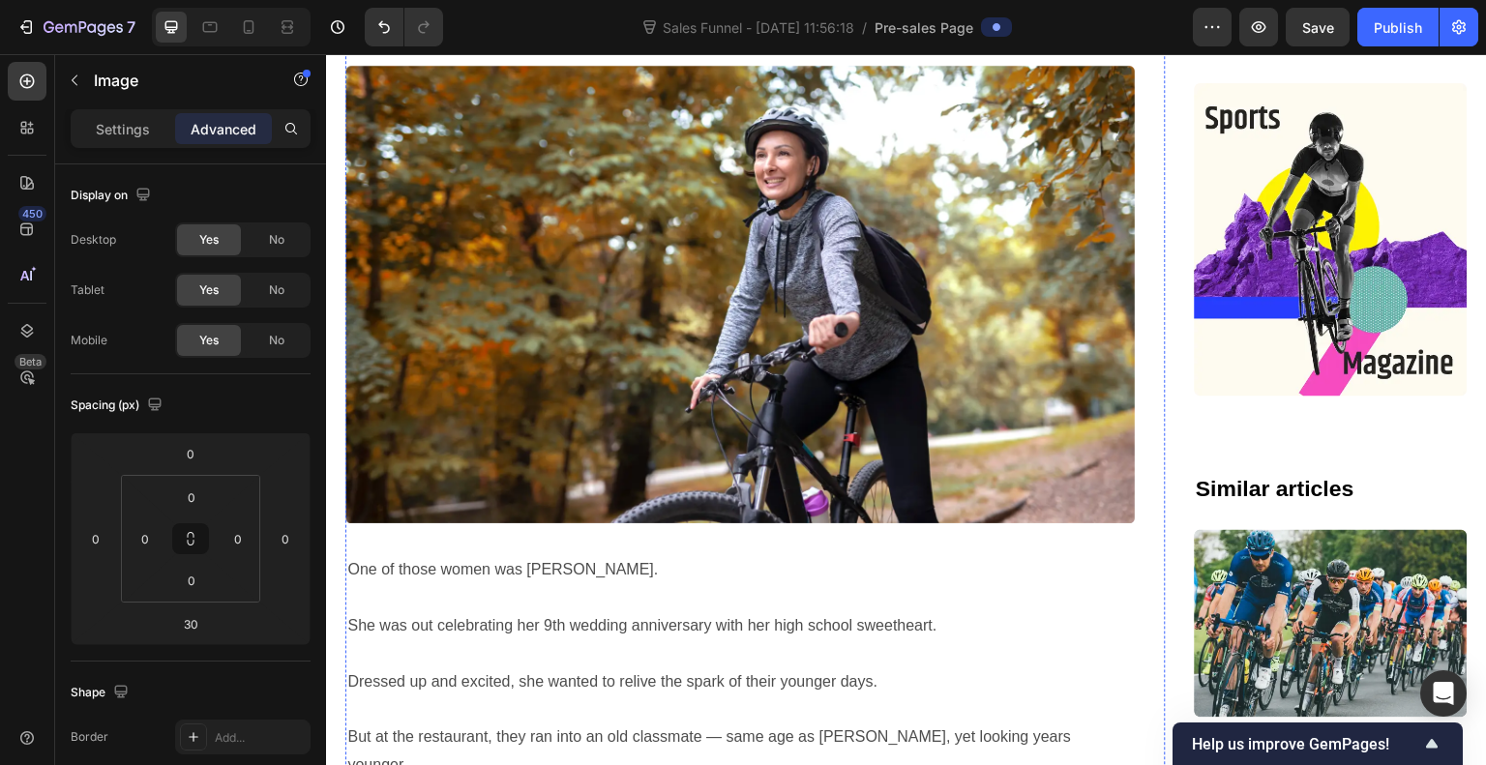
scroll to position [1392, 0]
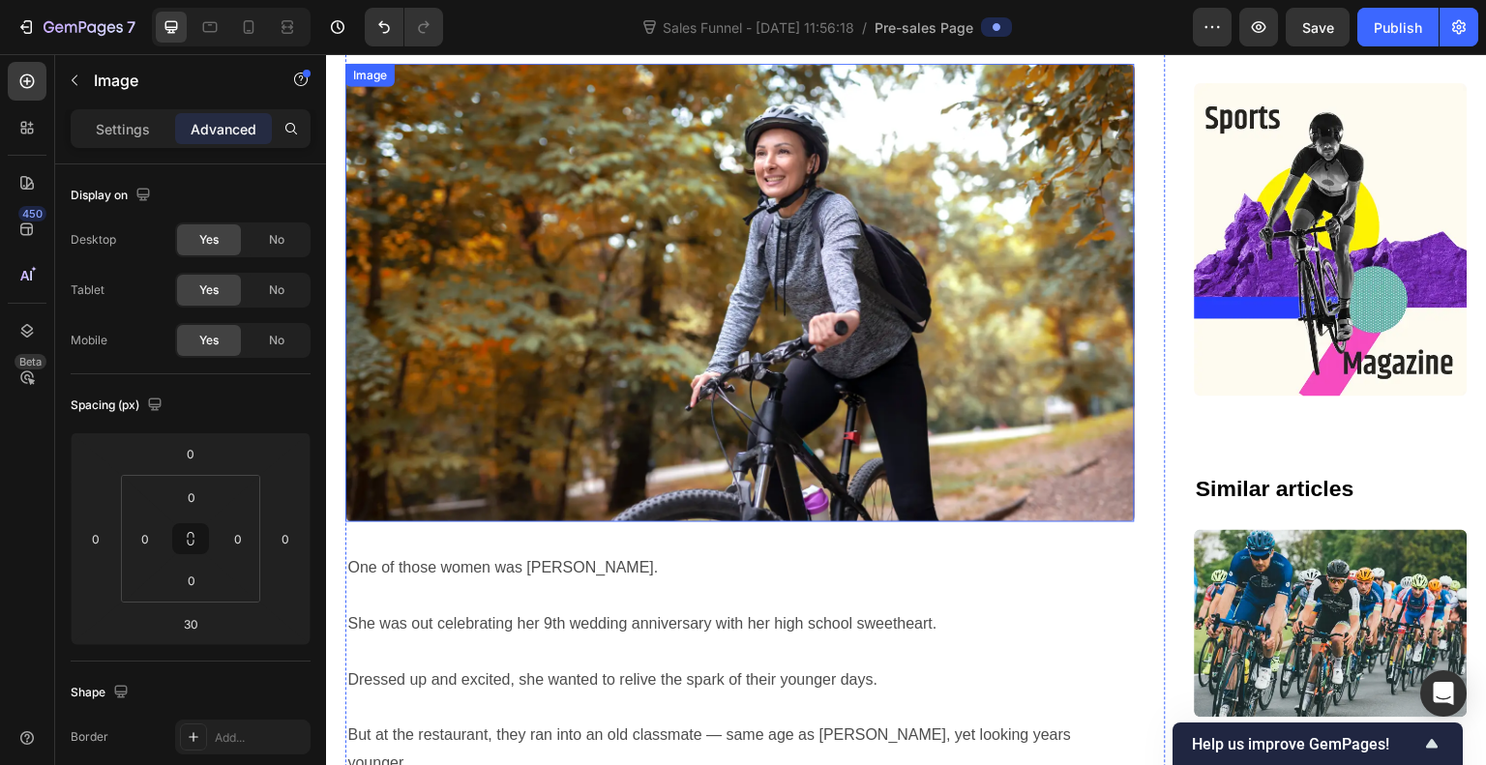
click at [801, 438] on img at bounding box center [740, 292] width 790 height 459
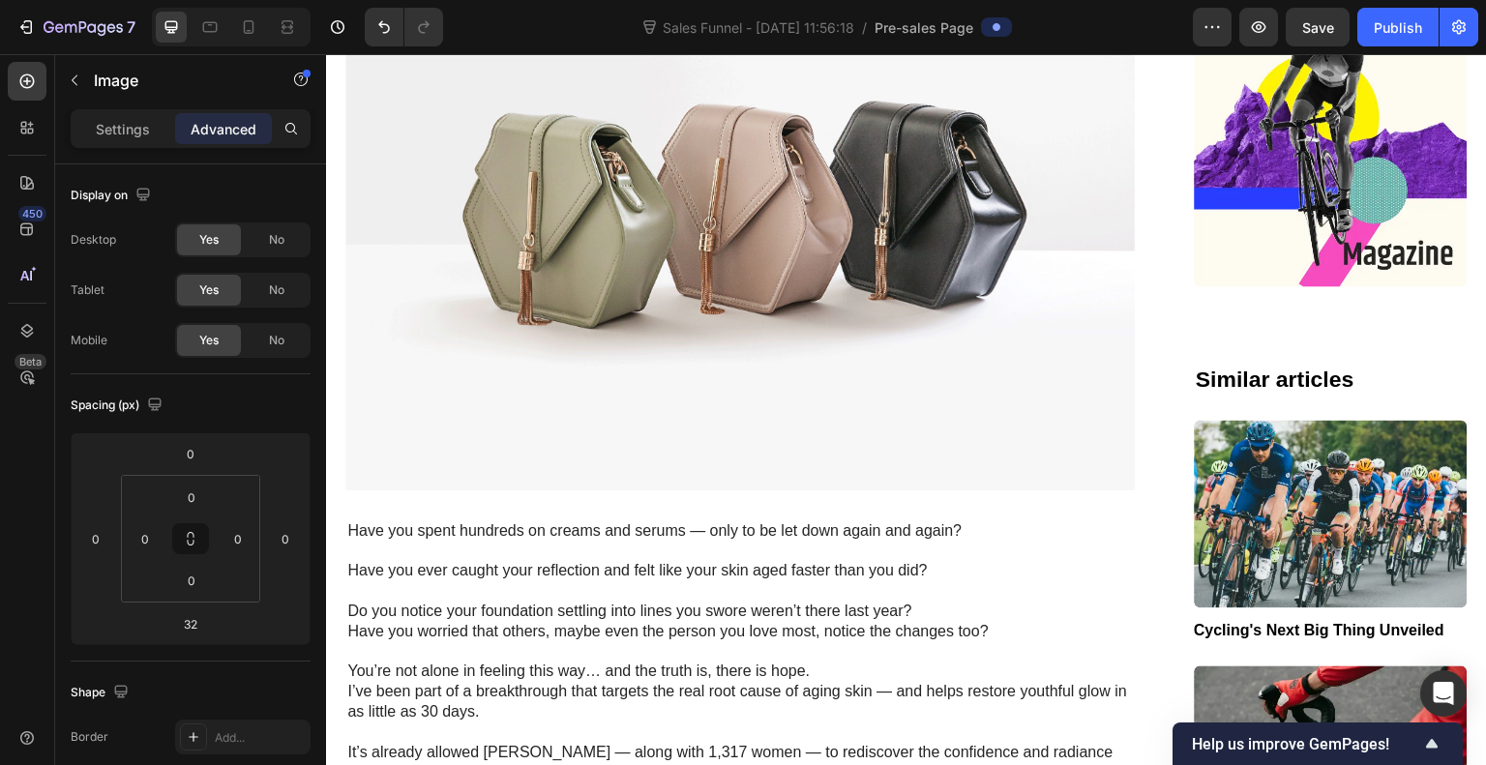
scroll to position [2632, 0]
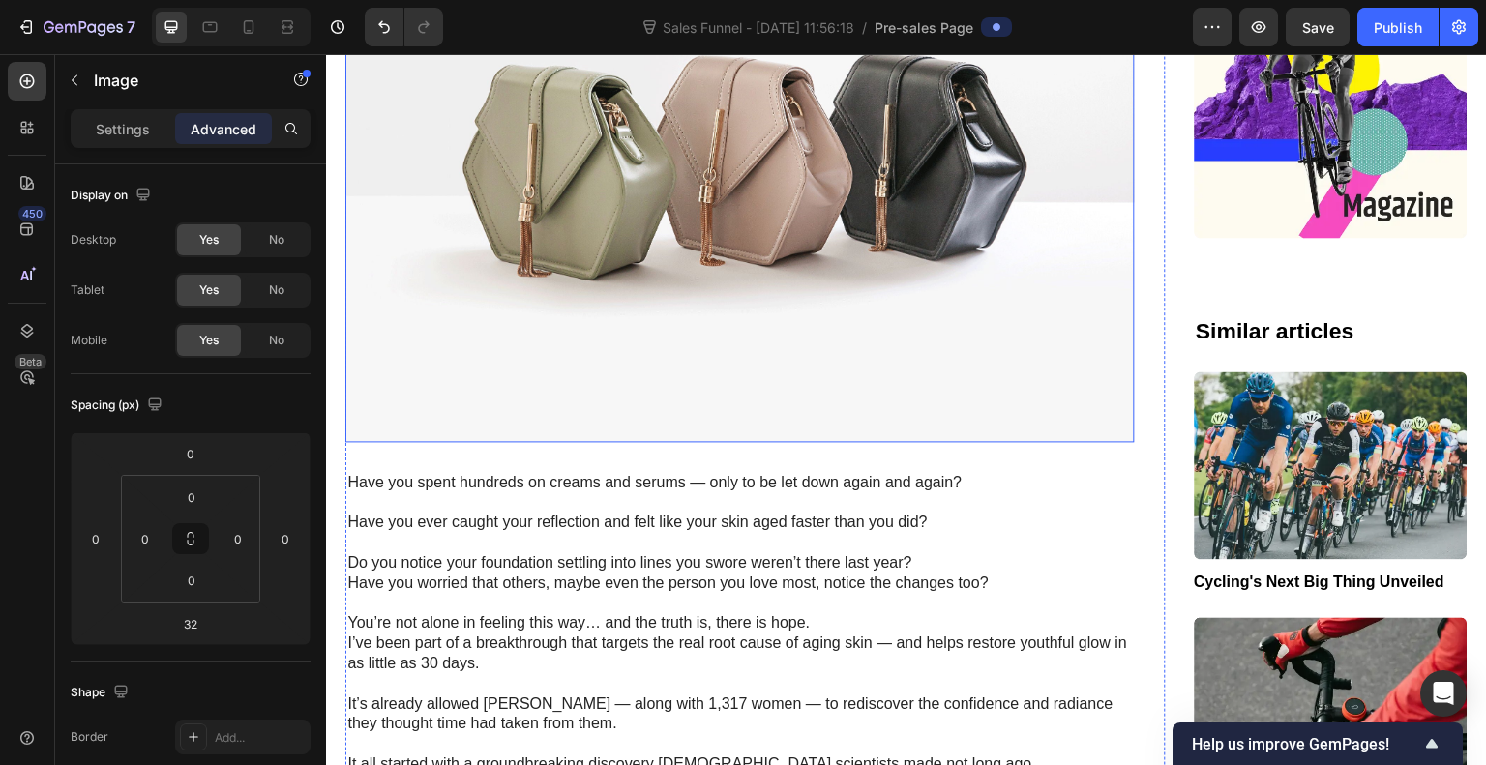
click at [769, 371] on img at bounding box center [740, 146] width 790 height 592
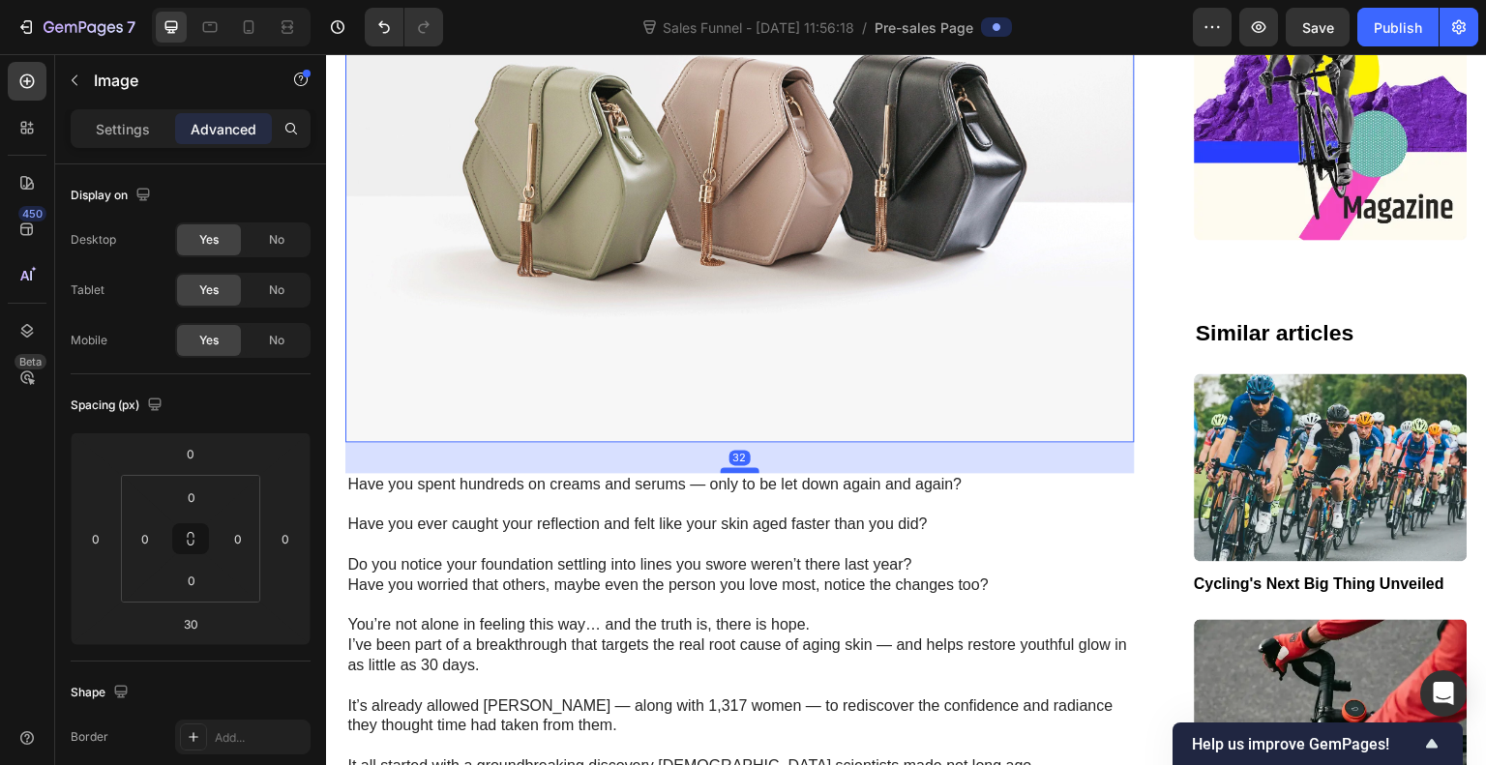
click at [731, 467] on div at bounding box center [740, 470] width 39 height 6
type input "32"
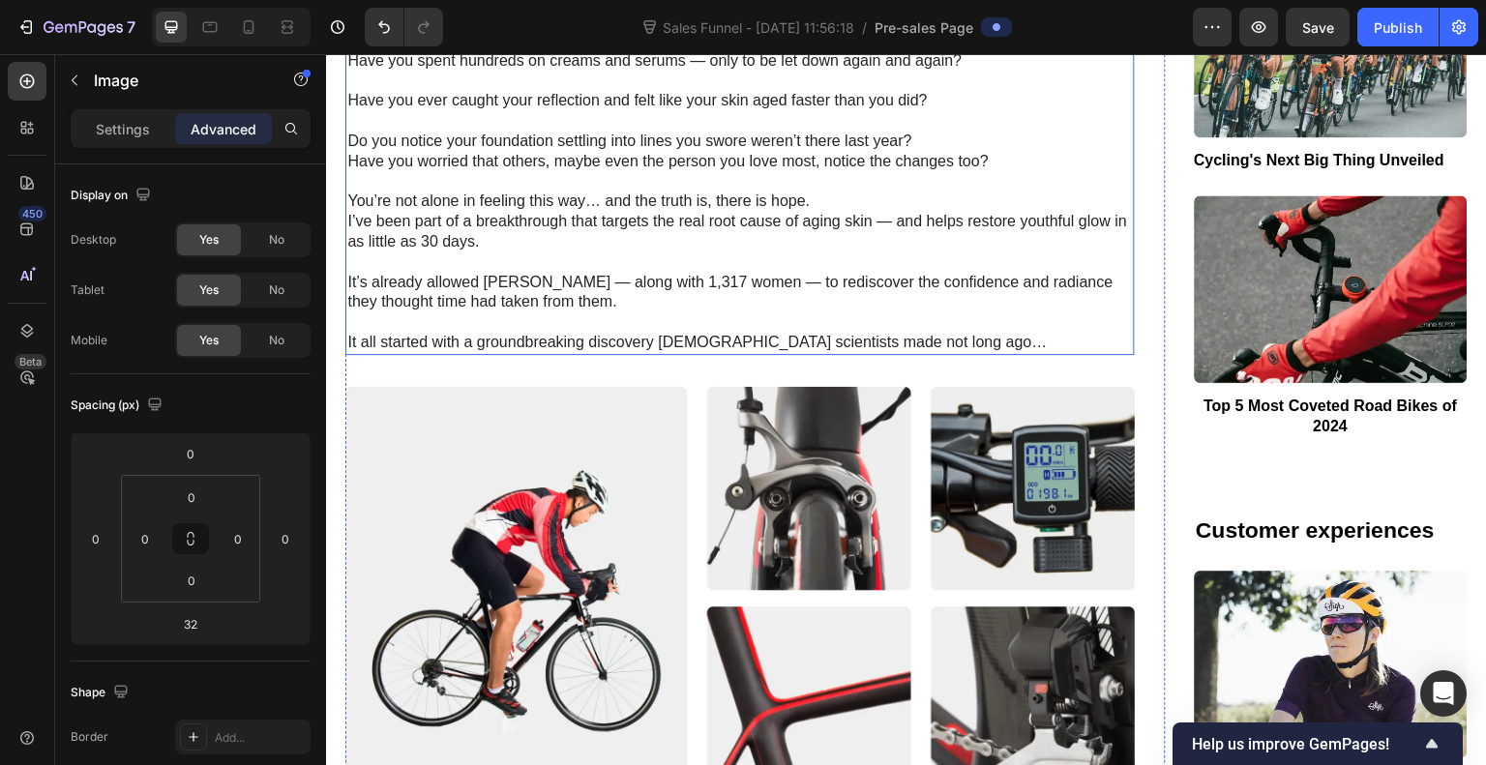
scroll to position [3066, 0]
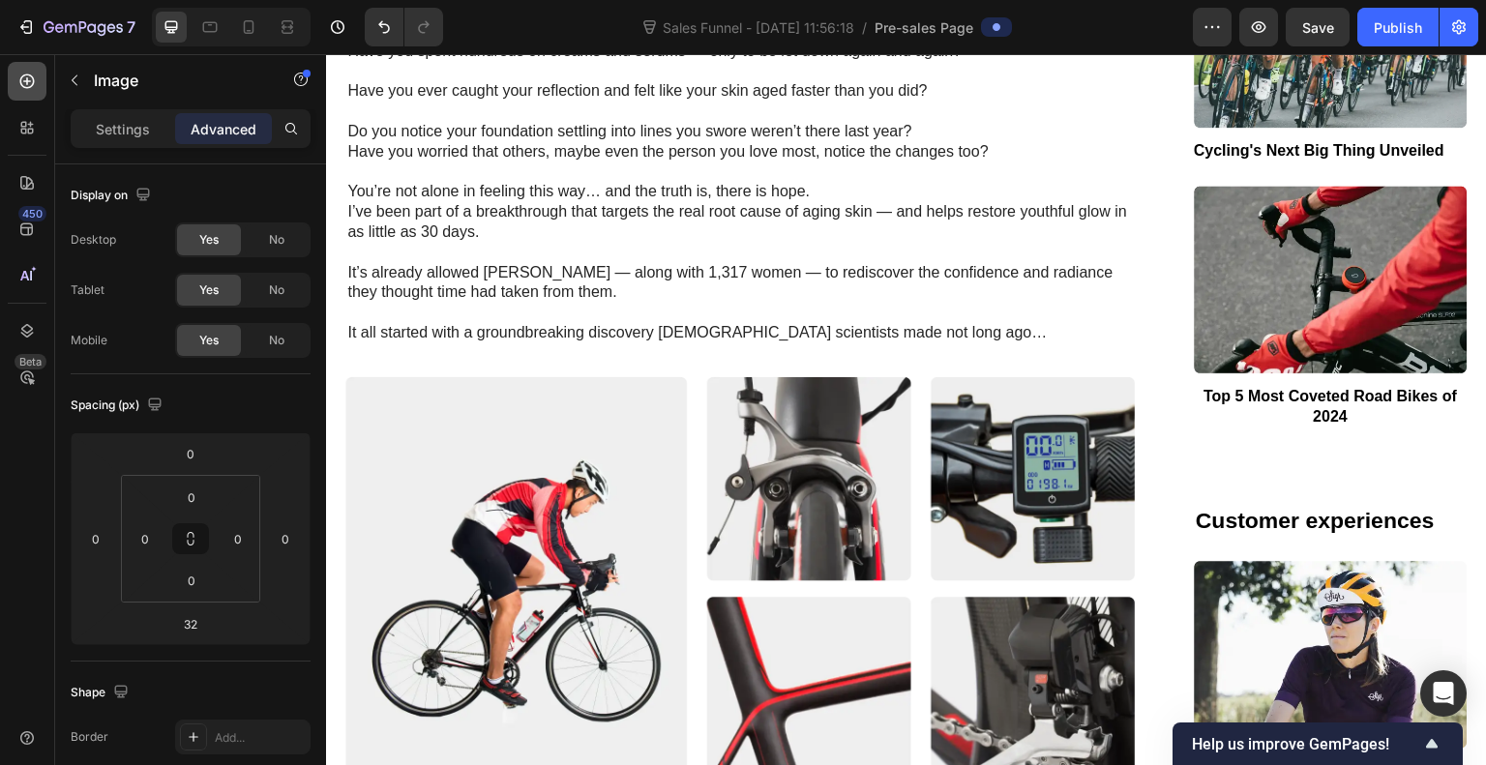
click at [31, 80] on icon at bounding box center [26, 81] width 19 height 19
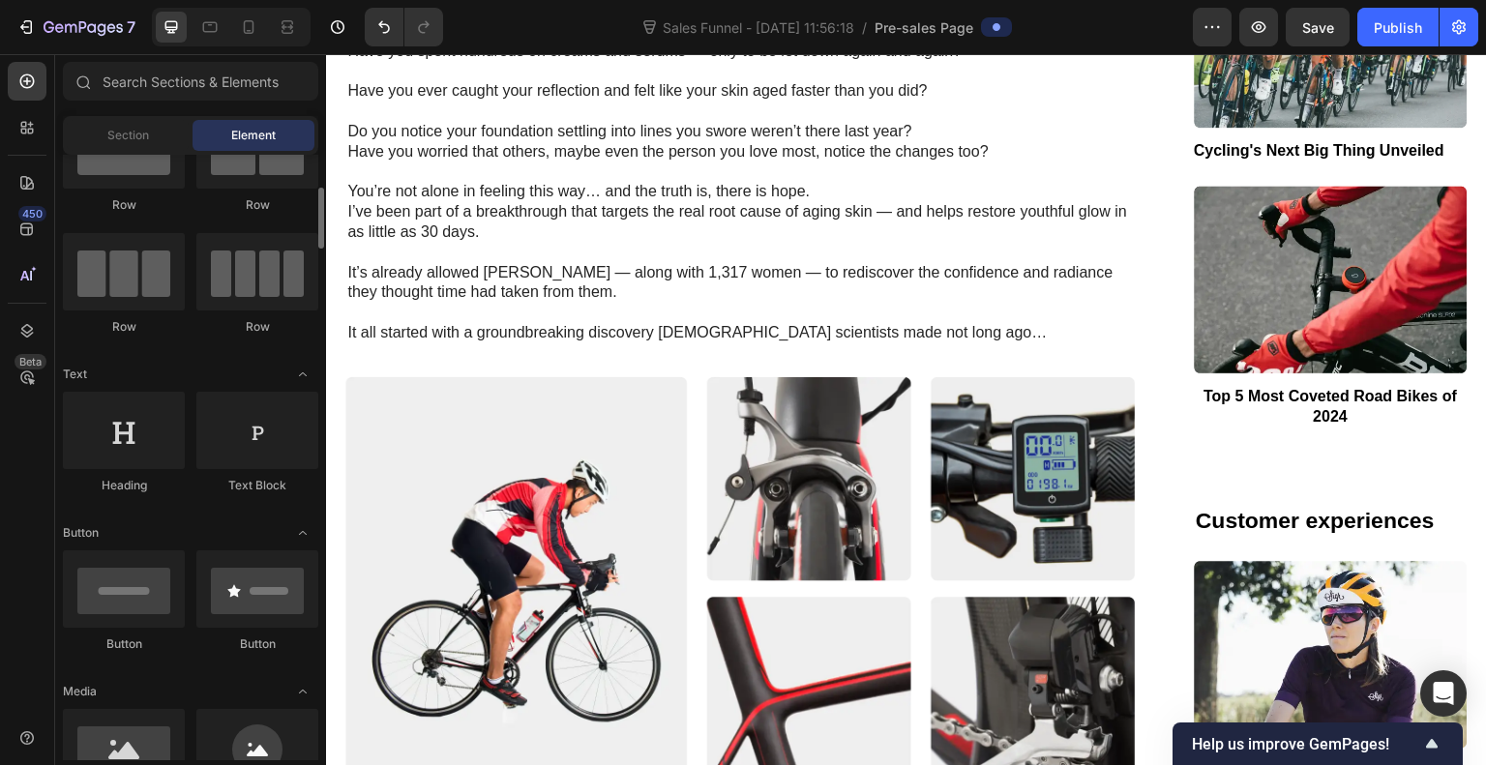
scroll to position [70, 0]
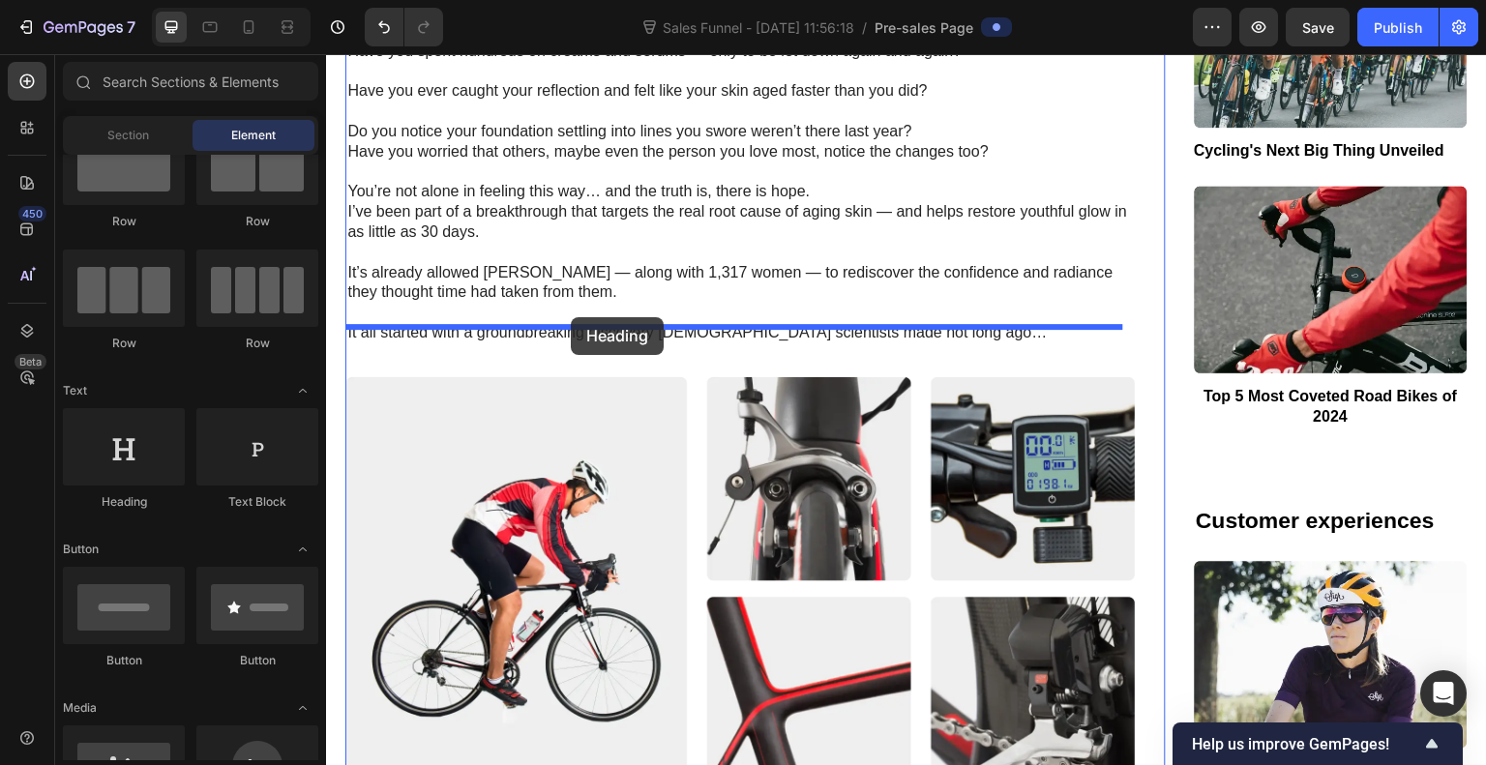
drag, startPoint x: 447, startPoint y: 509, endPoint x: 571, endPoint y: 317, distance: 228.2
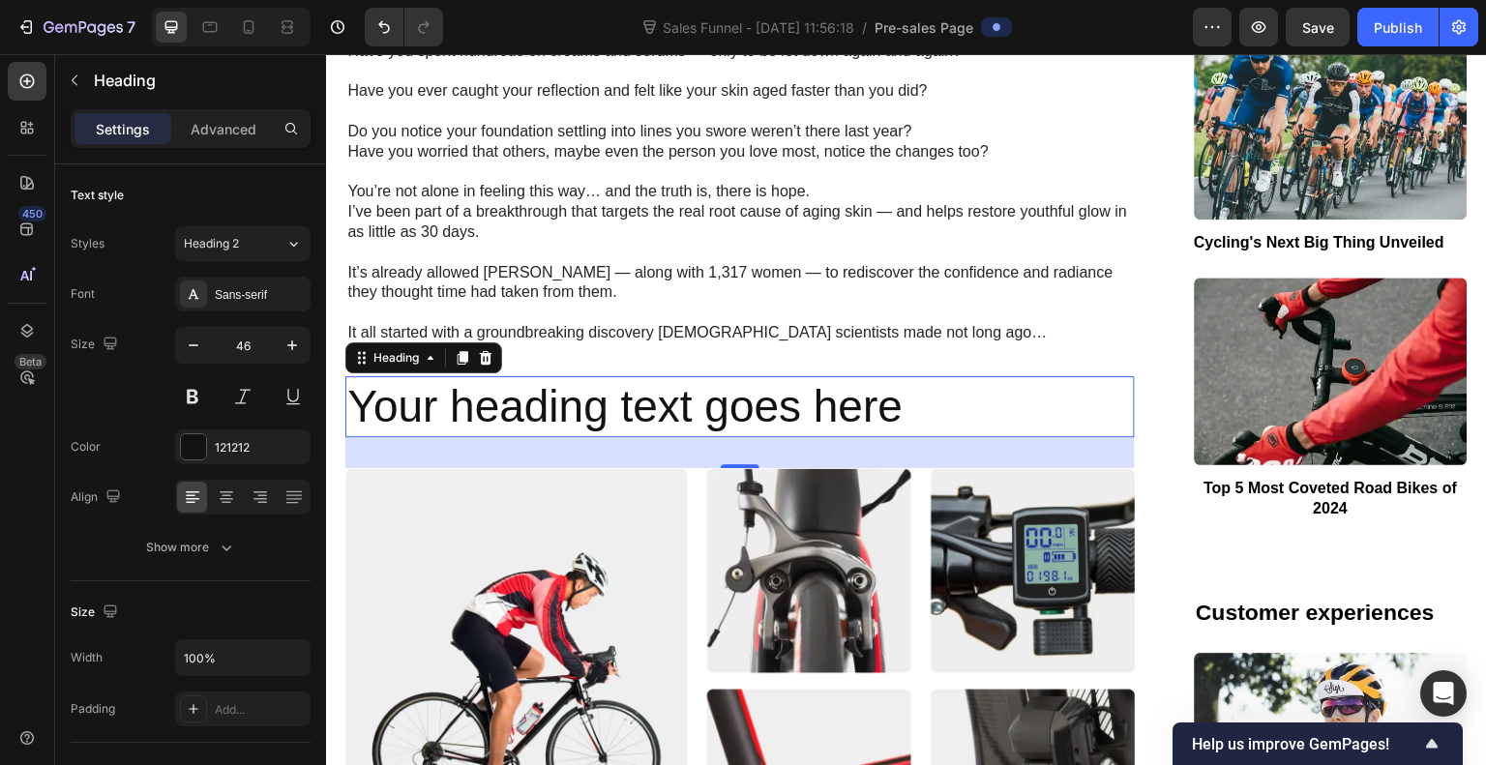
click at [626, 376] on h2 "Your heading text goes here" at bounding box center [740, 407] width 790 height 62
click at [626, 378] on p "Your heading text goes here" at bounding box center [740, 407] width 786 height 58
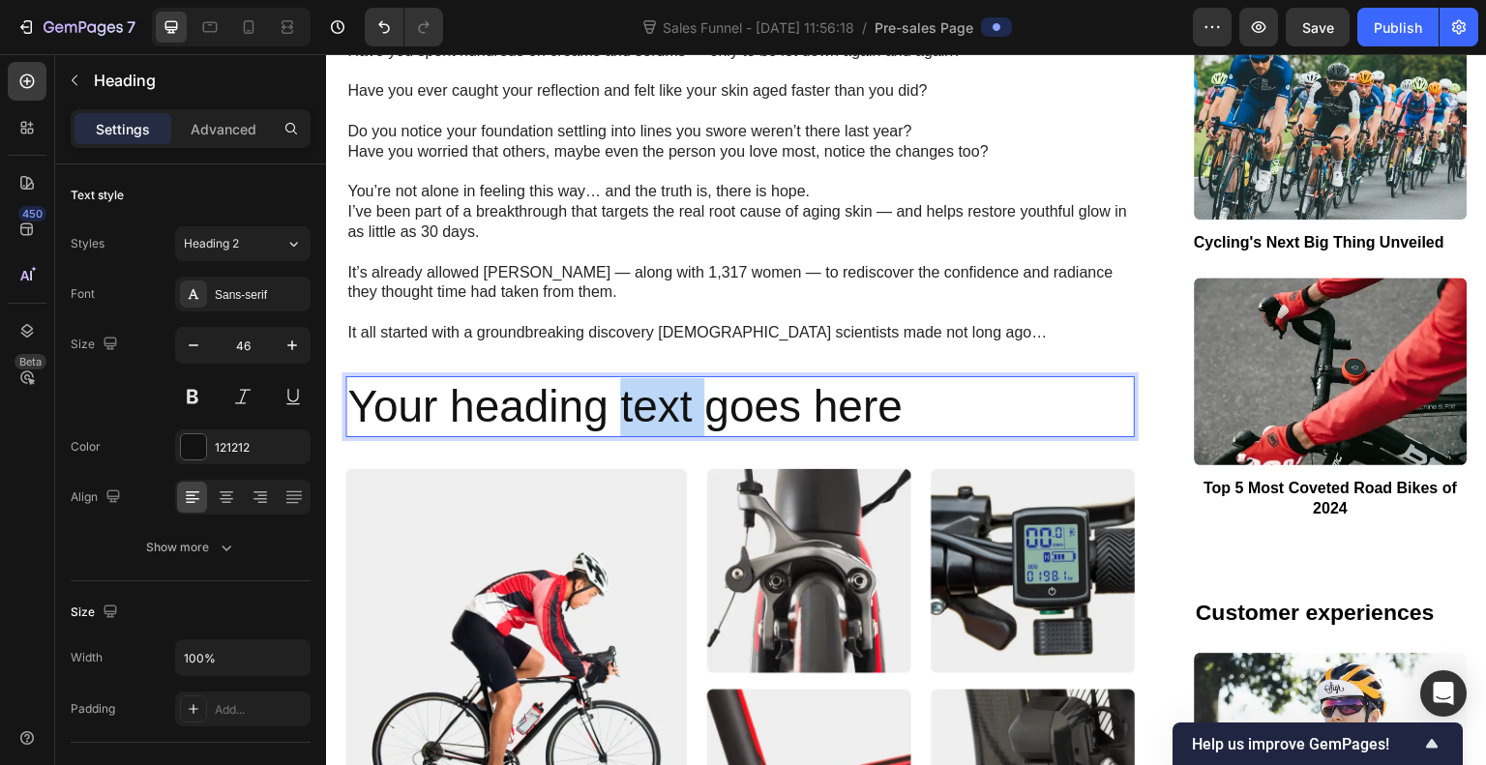
click at [626, 378] on p "Your heading text goes here" at bounding box center [740, 407] width 786 height 58
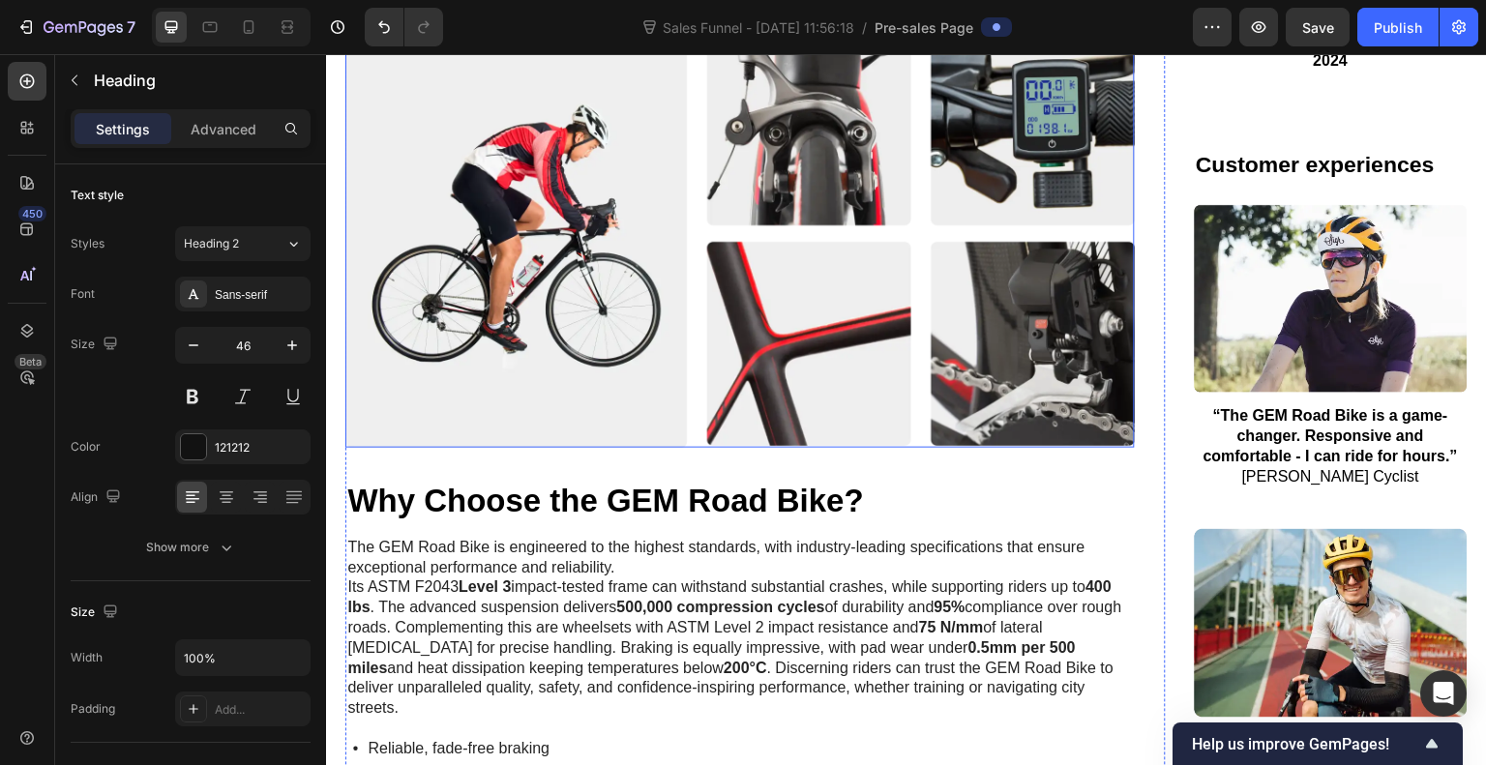
scroll to position [3582, 0]
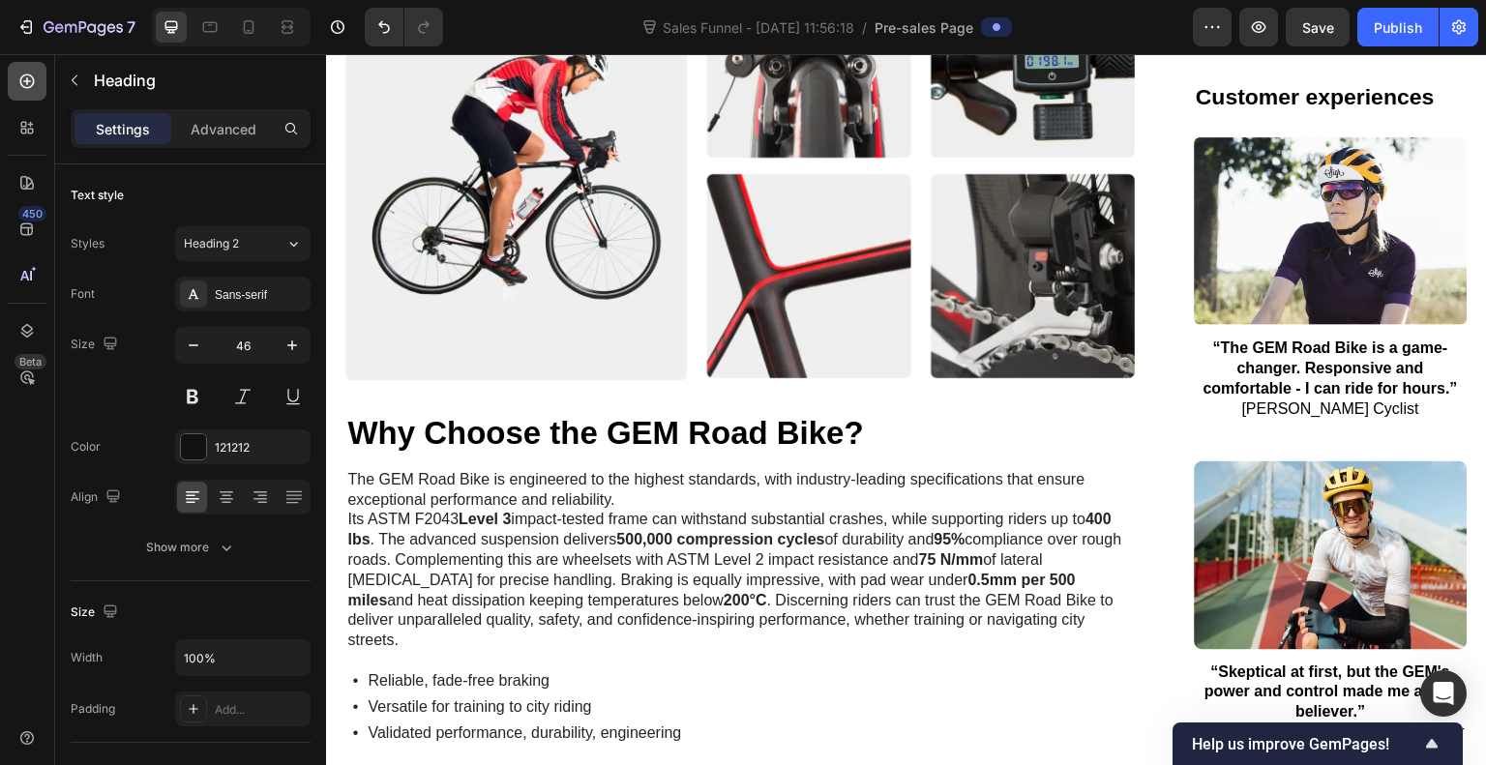
click at [19, 75] on icon at bounding box center [26, 81] width 19 height 19
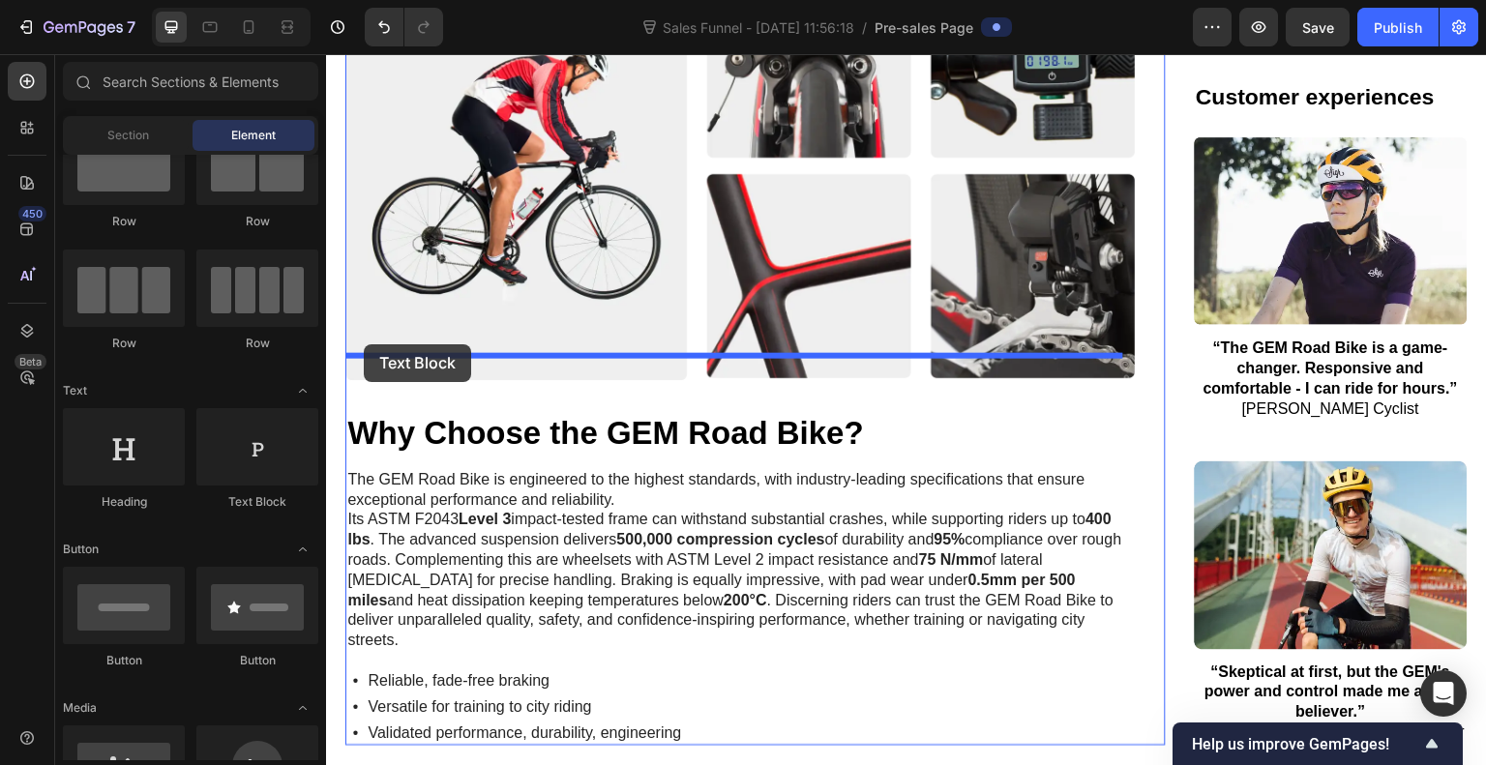
drag, startPoint x: 570, startPoint y: 525, endPoint x: 364, endPoint y: 345, distance: 274.3
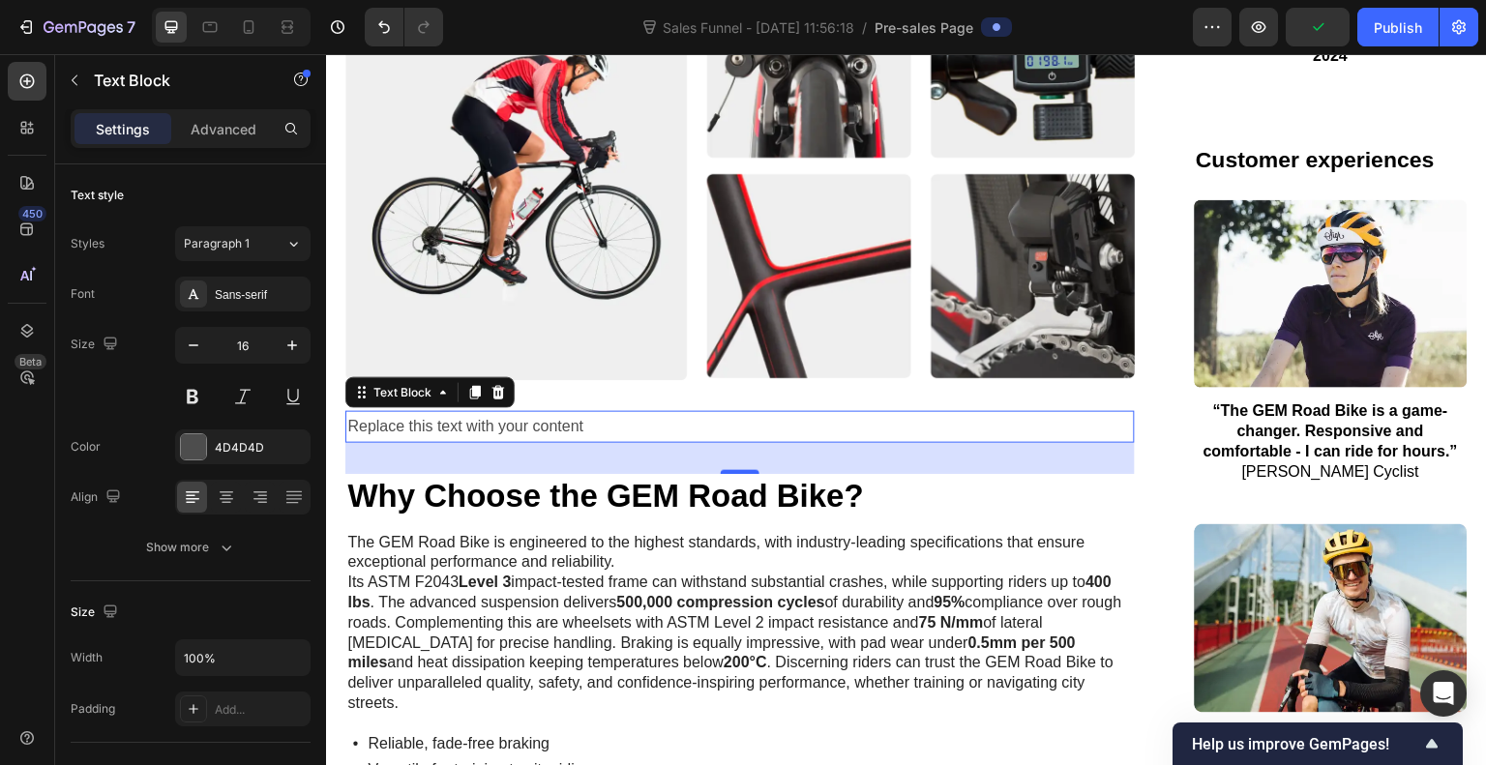
click at [676, 411] on div "Replace this text with your content" at bounding box center [740, 427] width 790 height 32
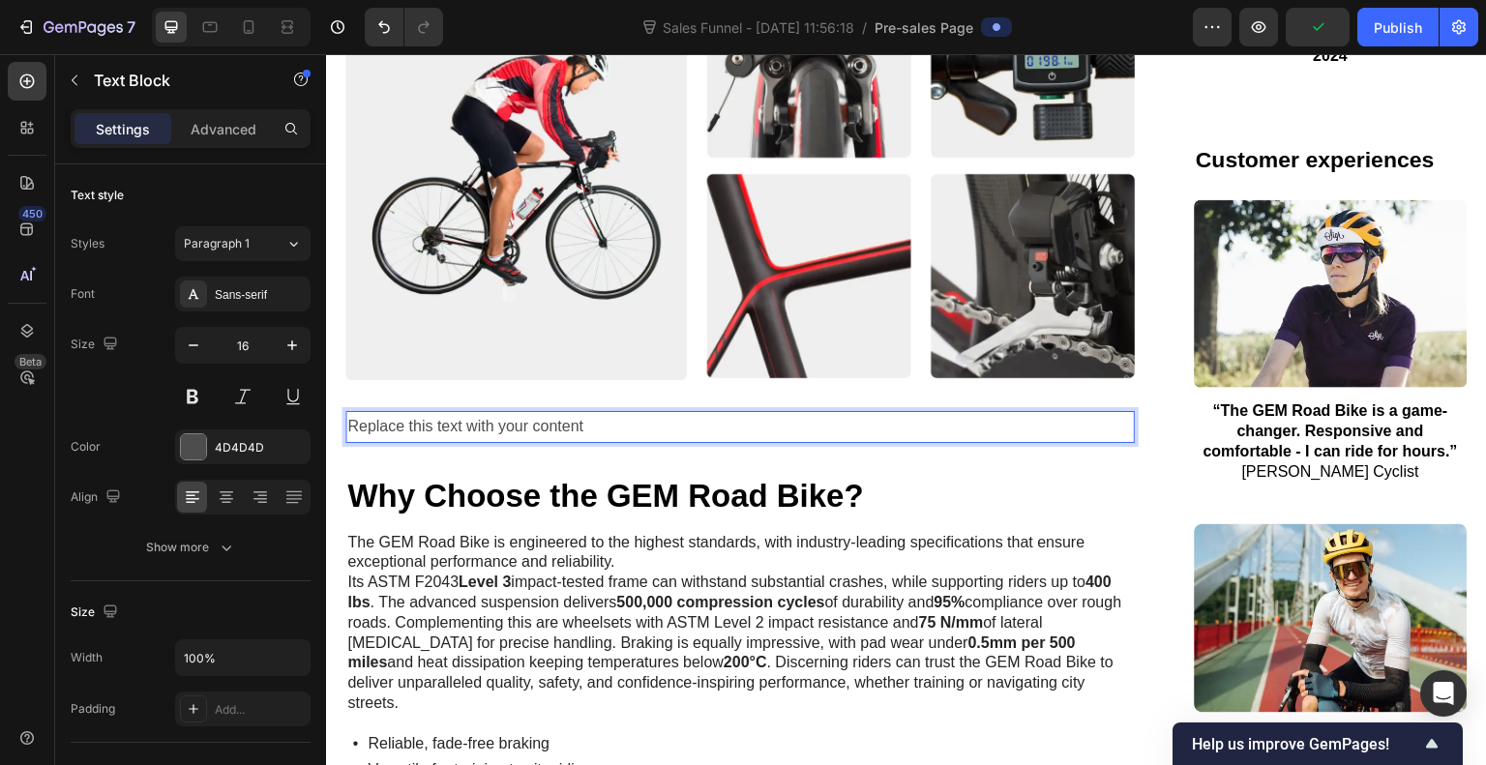
click at [676, 413] on p "Replace this text with your content" at bounding box center [740, 427] width 786 height 28
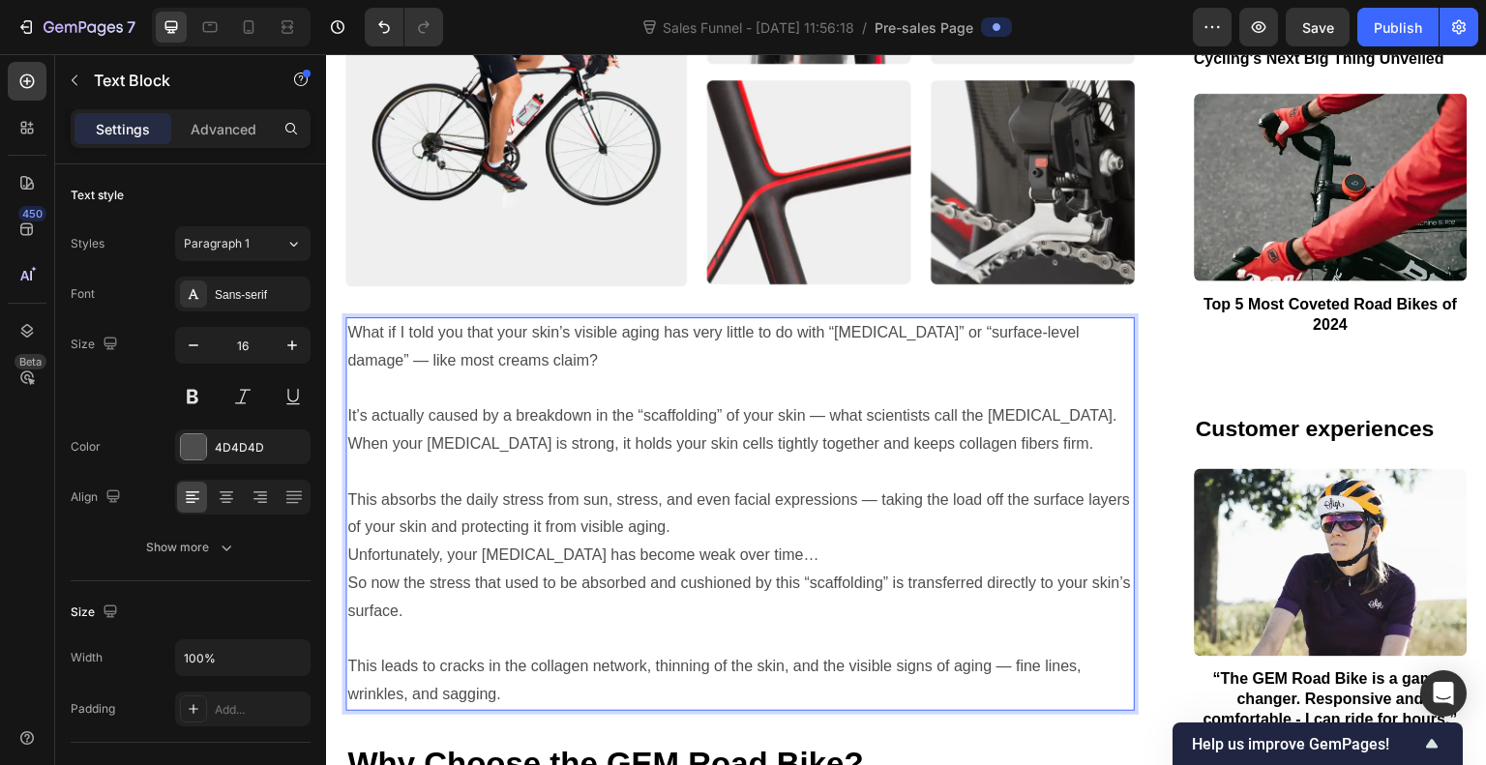
scroll to position [3677, 0]
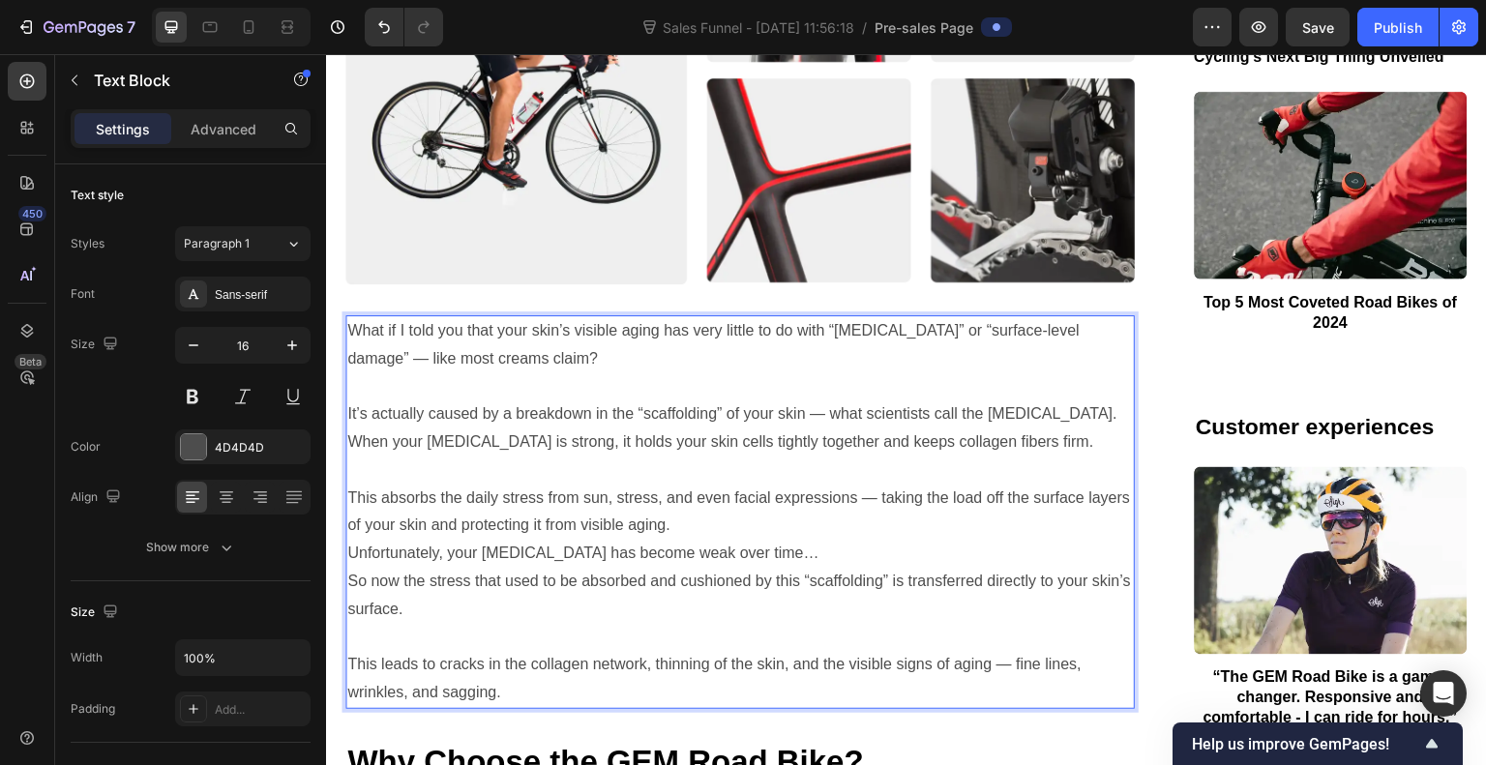
click at [721, 501] on p "This absorbs the daily stress from sun, stress, and even facial expressions — t…" at bounding box center [740, 513] width 786 height 56
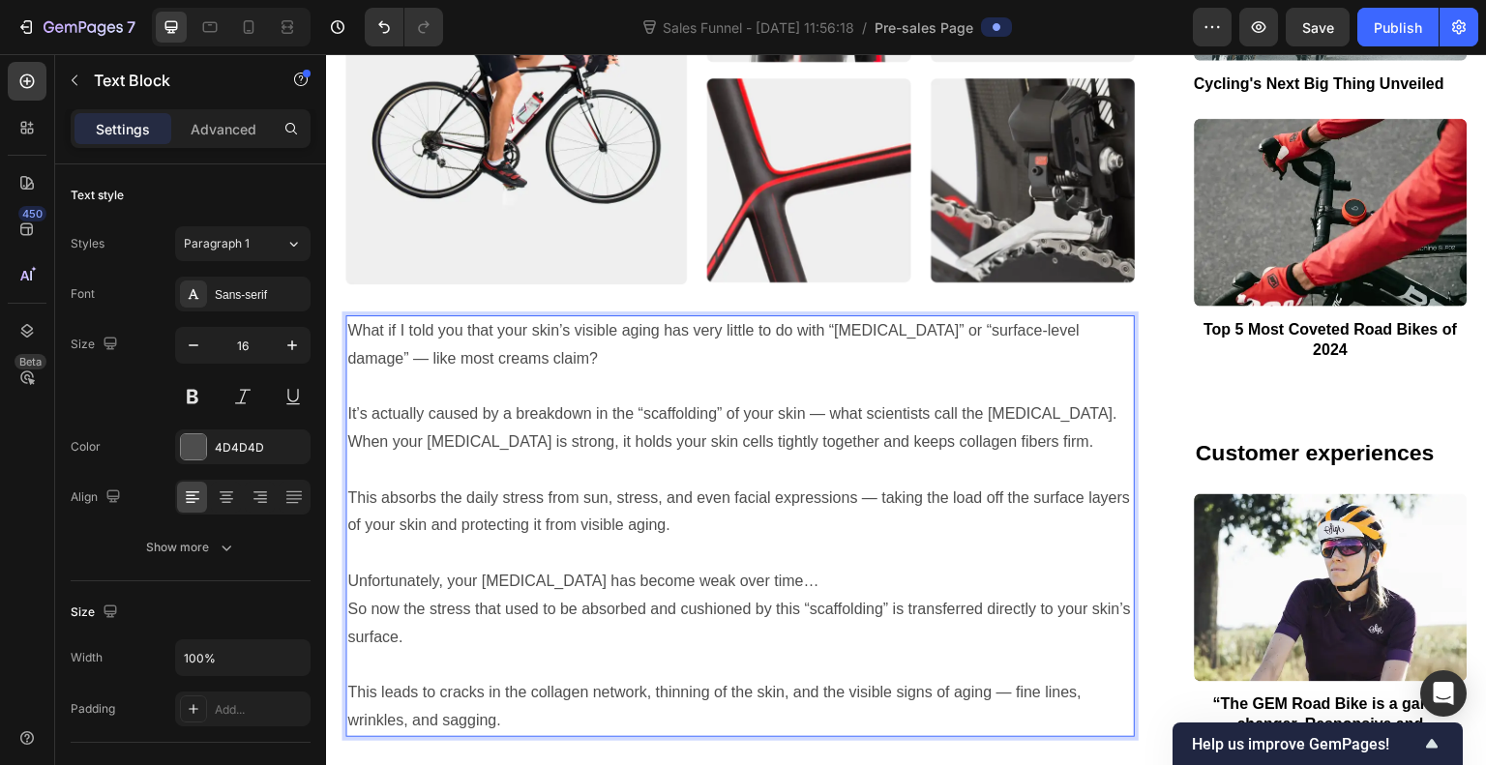
click at [835, 568] on p "Unfortunately, your [MEDICAL_DATA] has become weak over time…" at bounding box center [740, 582] width 786 height 28
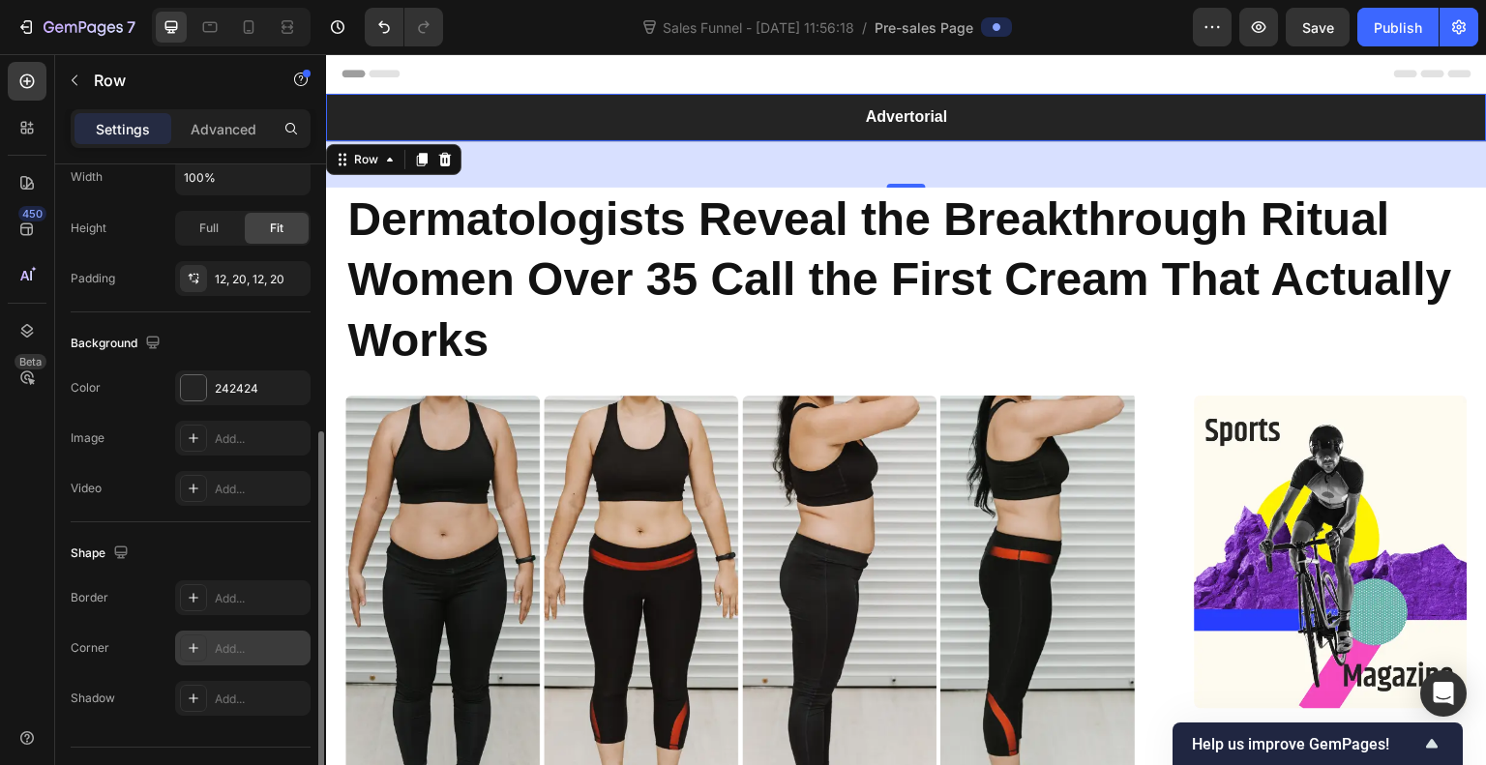
scroll to position [502, 0]
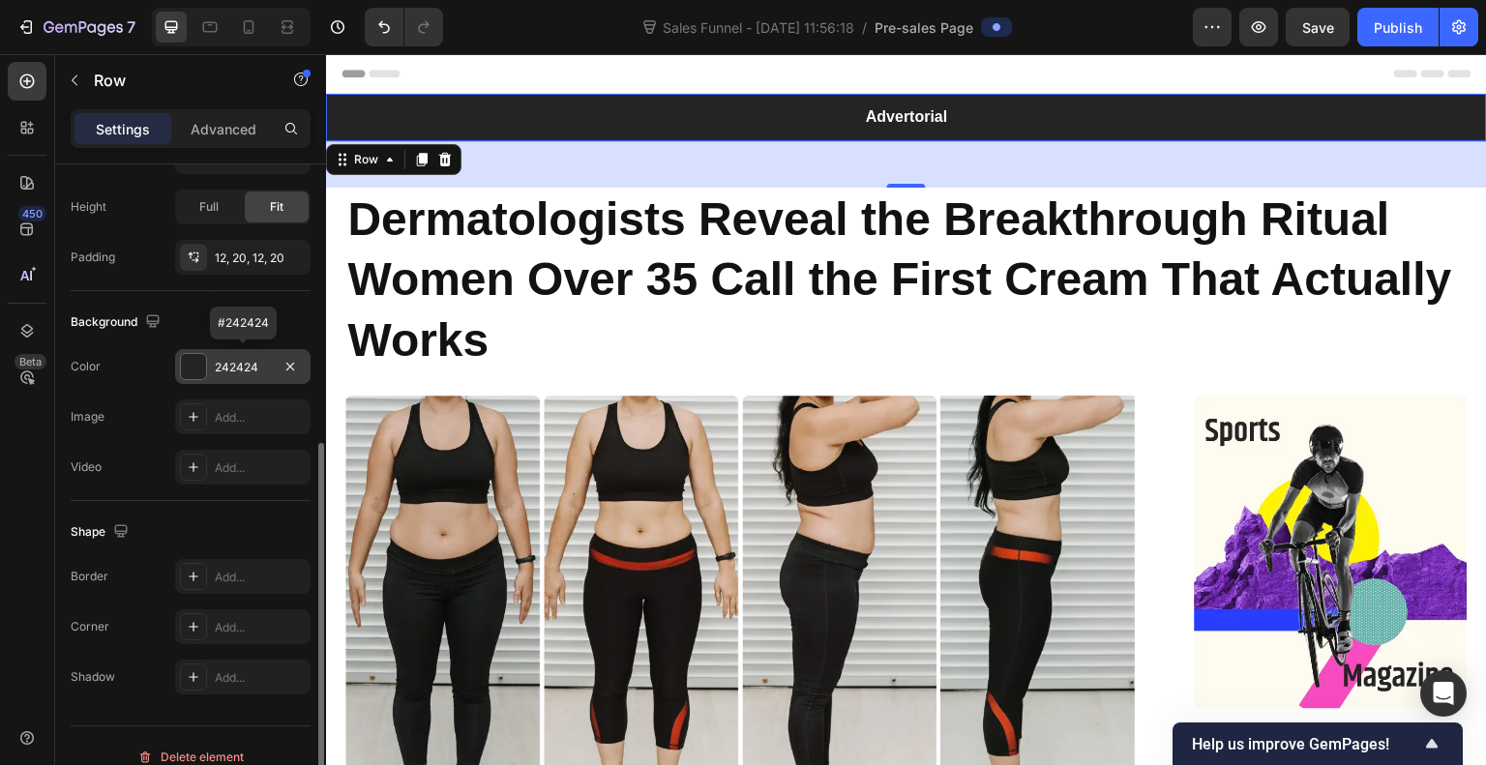
click at [195, 358] on div at bounding box center [193, 366] width 25 height 25
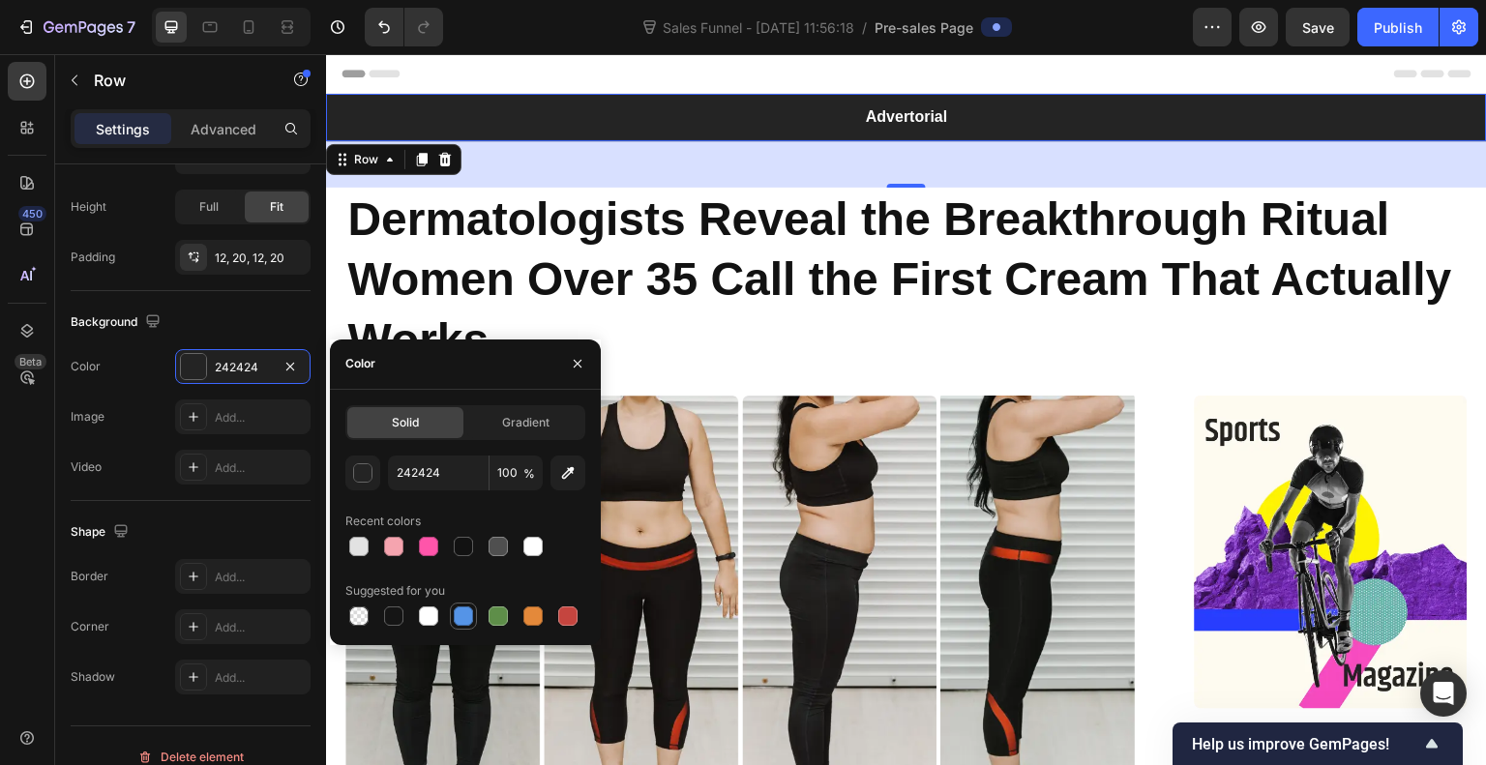
click at [459, 612] on div at bounding box center [463, 616] width 19 height 19
type input "5594E7"
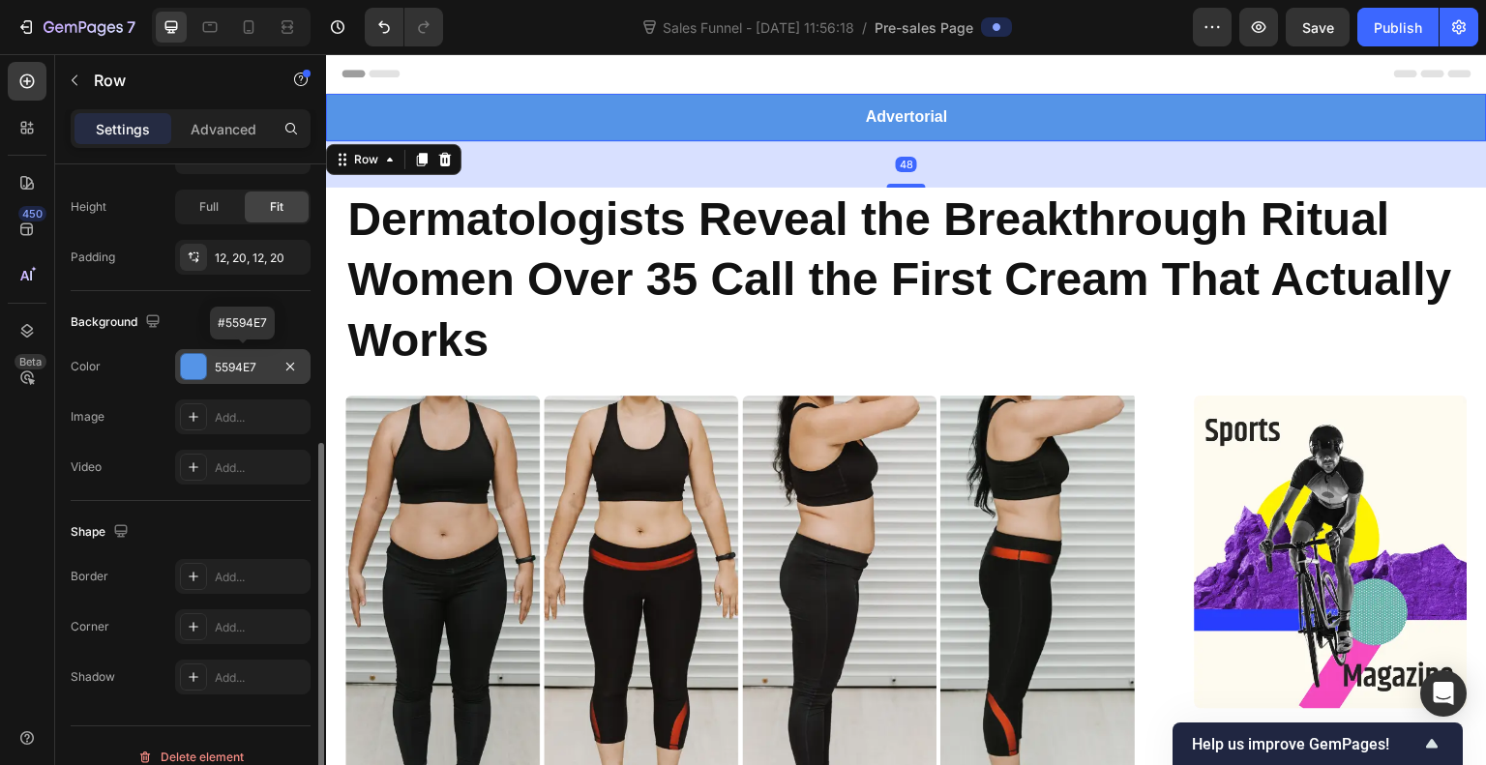
click at [192, 374] on div at bounding box center [193, 366] width 25 height 25
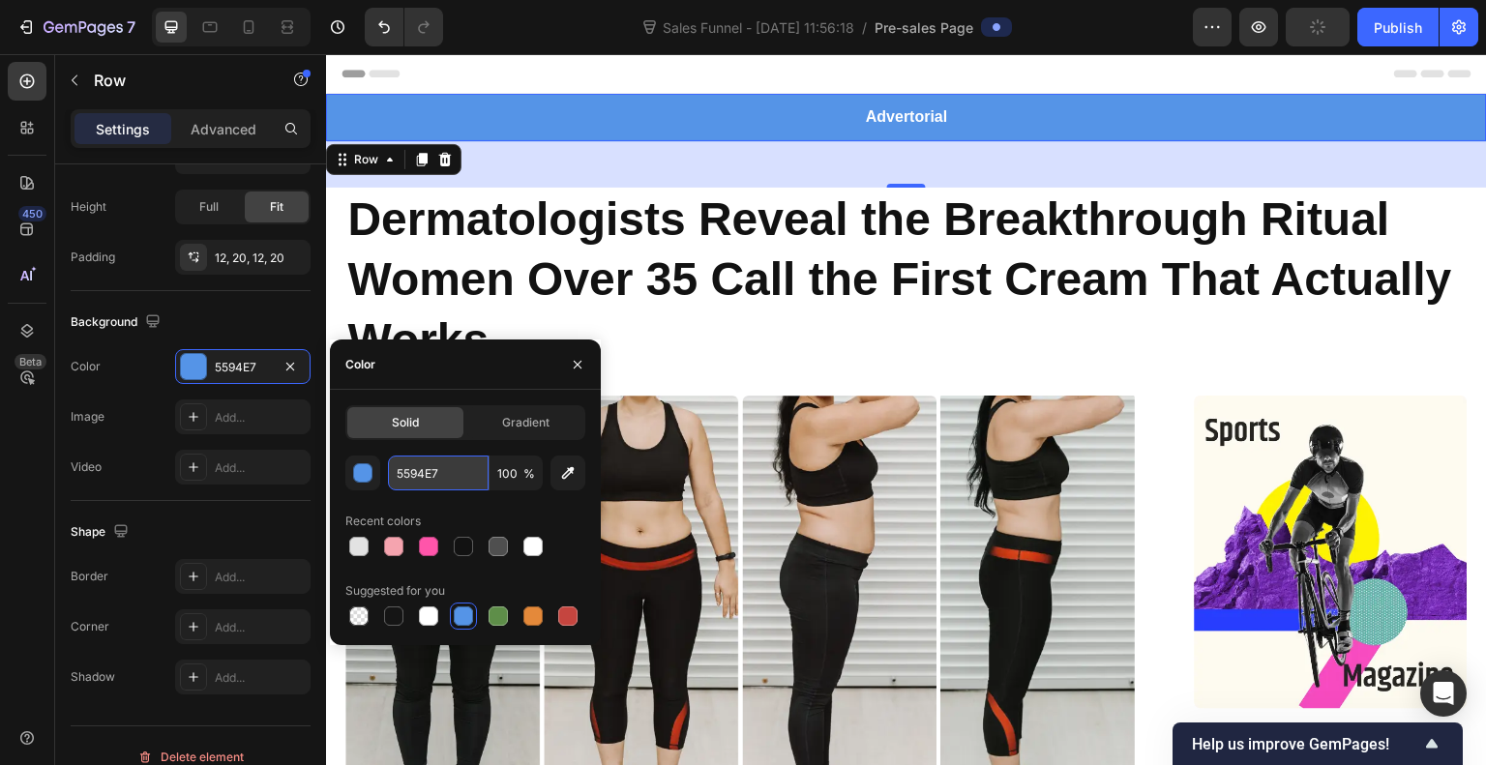
click at [437, 482] on input "5594E7" at bounding box center [438, 473] width 101 height 35
click at [362, 479] on div "button" at bounding box center [363, 474] width 19 height 19
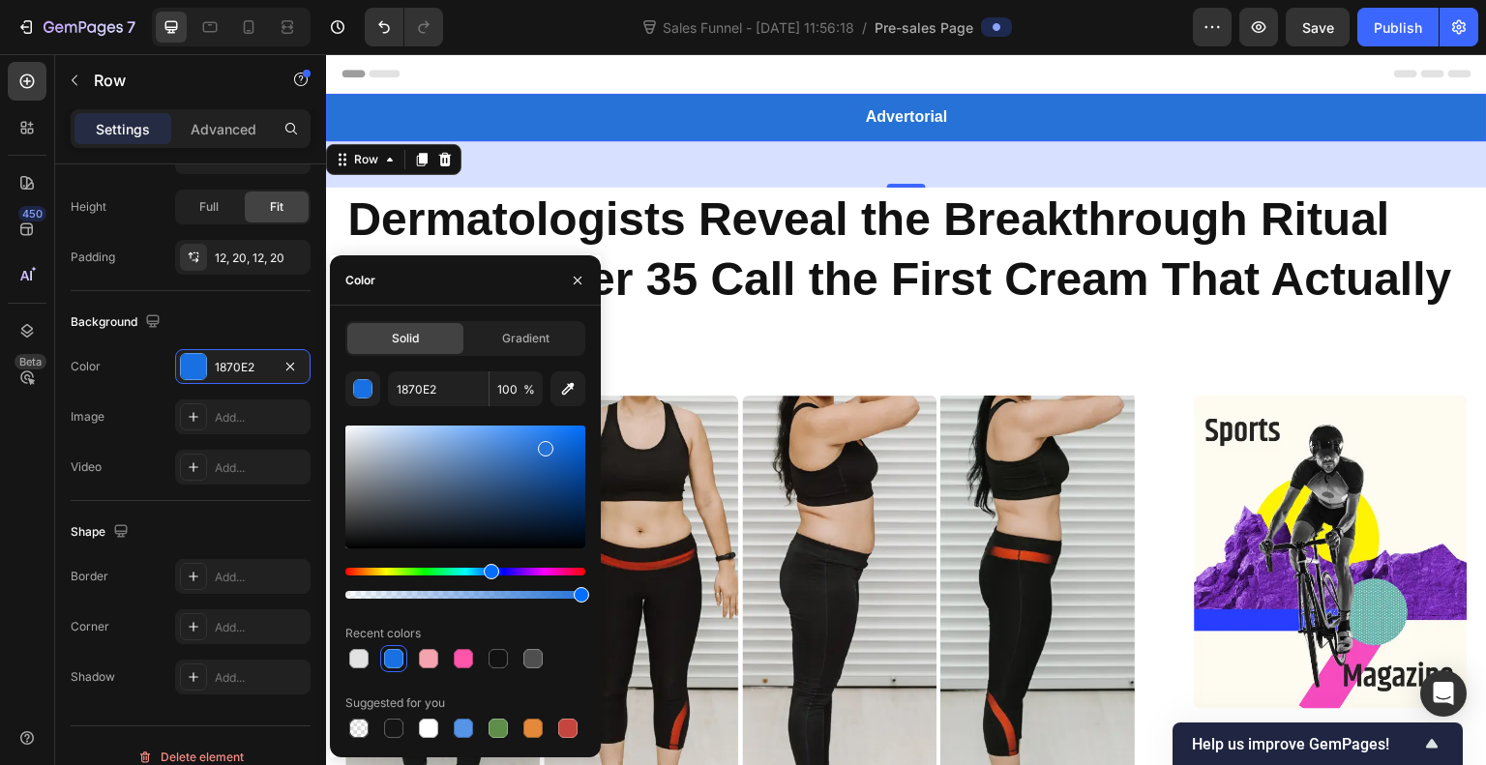
type input "2672D6"
drag, startPoint x: 501, startPoint y: 445, endPoint x: 544, endPoint y: 445, distance: 42.6
click at [544, 445] on div at bounding box center [545, 448] width 15 height 15
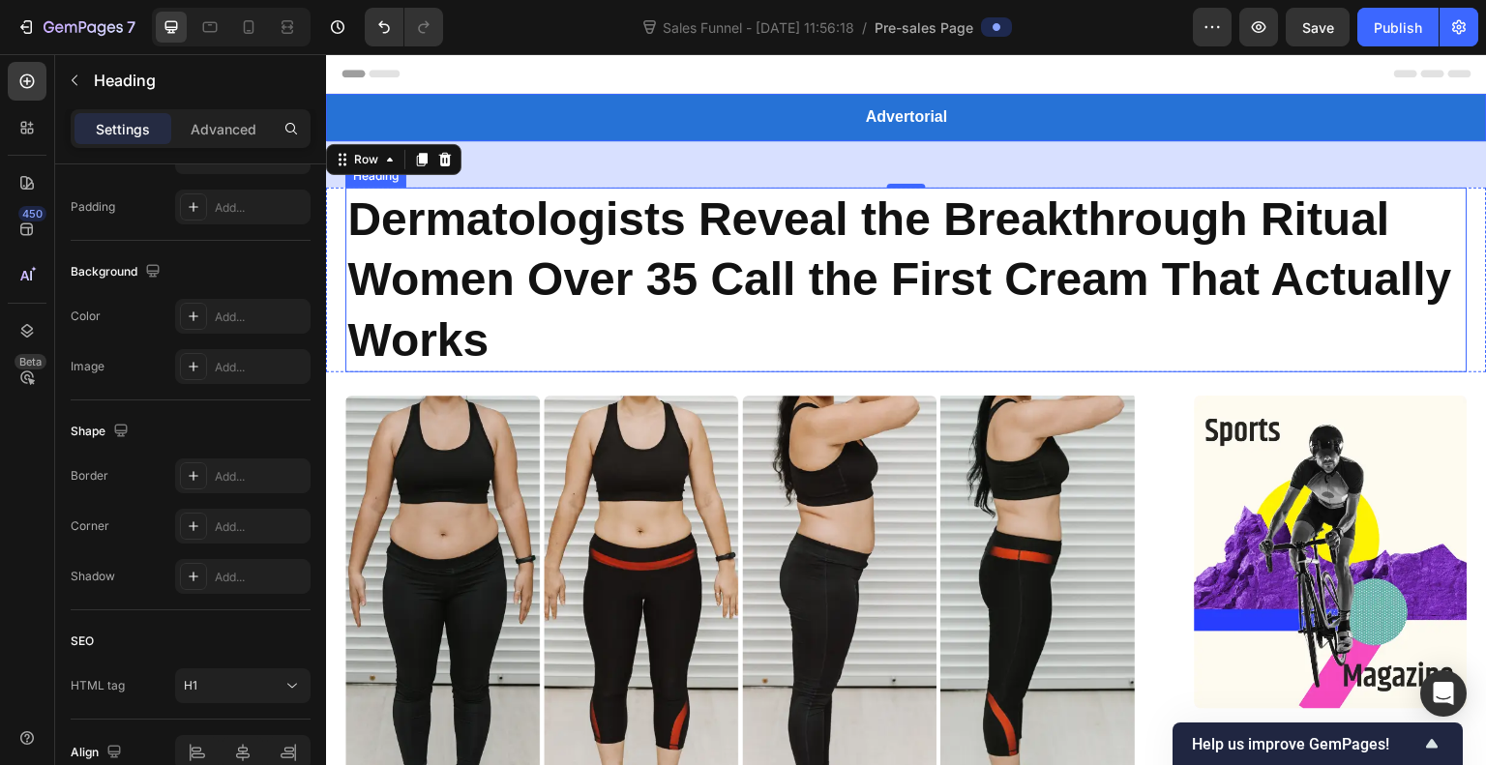
click at [1438, 205] on p "Dermatologists Reveal the Breakthrough Ritual Women Over 35 Call the First Crea…" at bounding box center [906, 280] width 1119 height 181
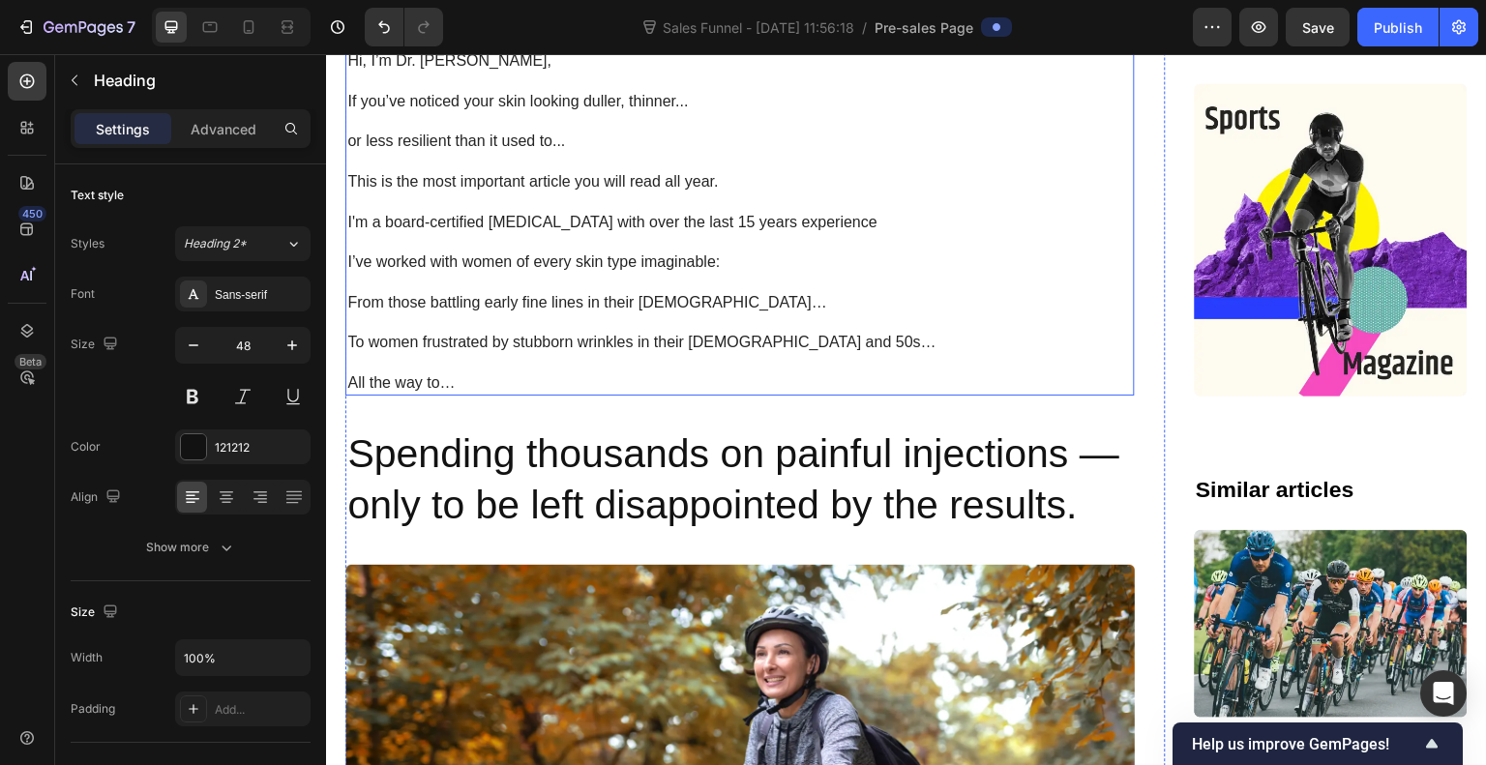
scroll to position [894, 0]
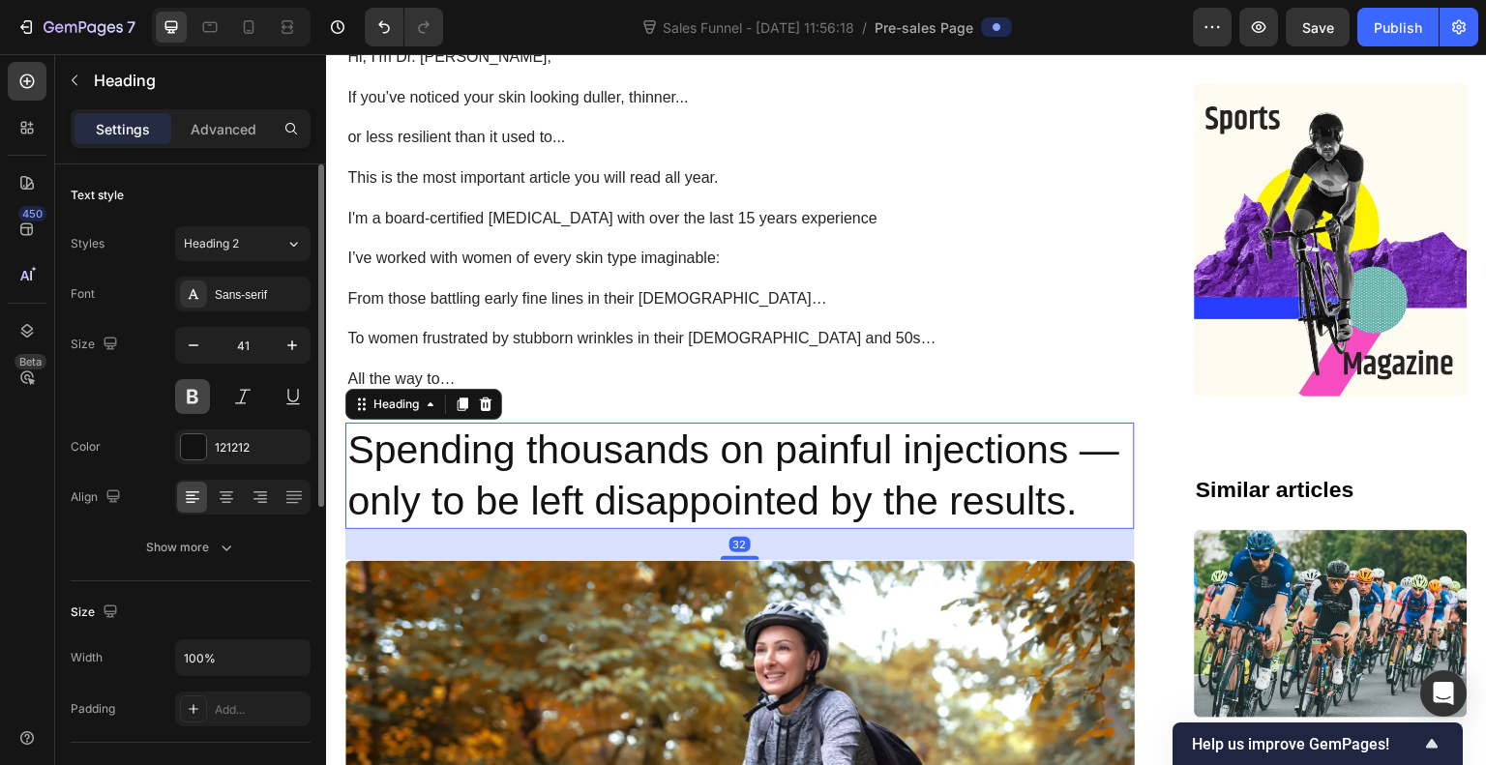
click at [187, 398] on button at bounding box center [192, 396] width 35 height 35
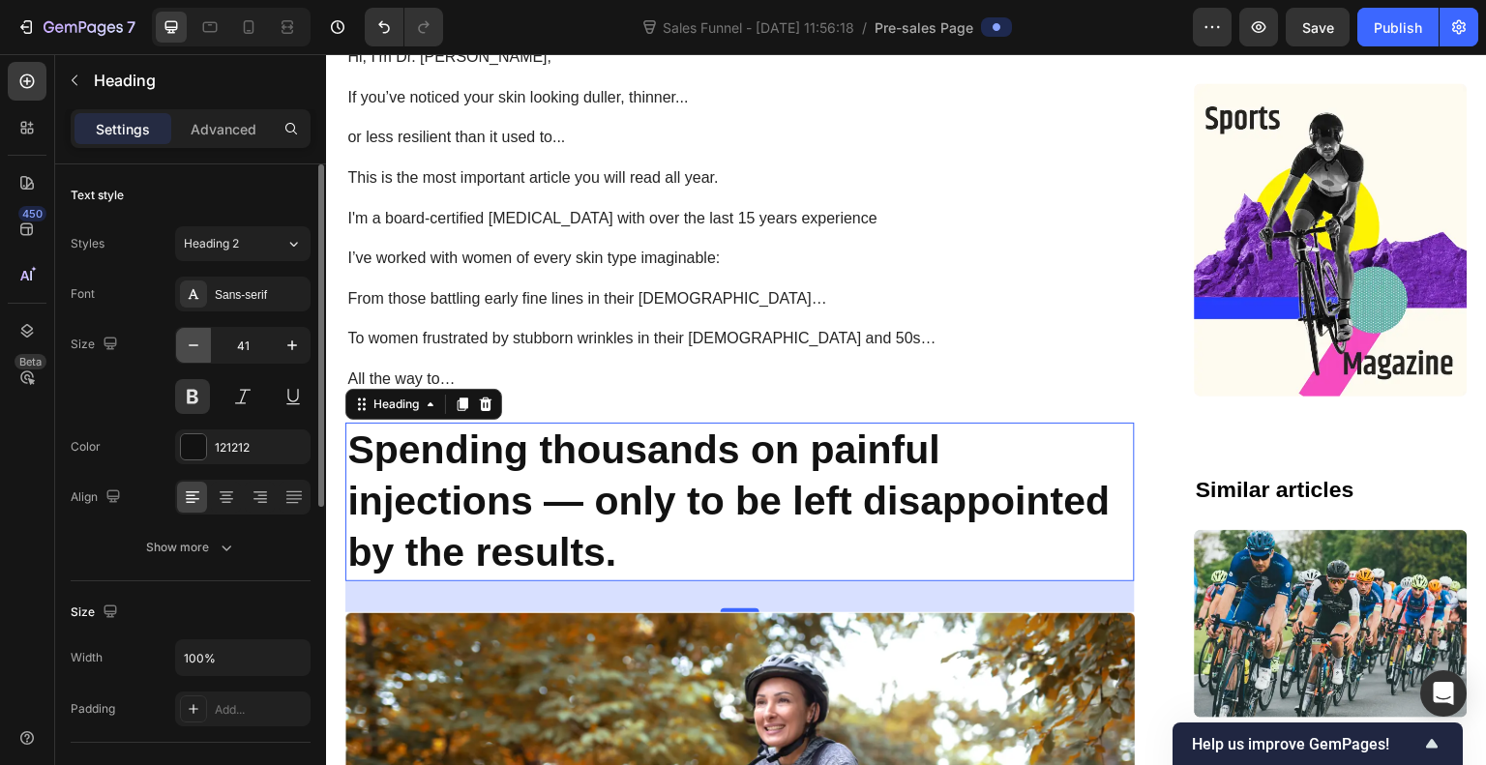
click at [193, 345] on icon "button" at bounding box center [194, 346] width 10 height 2
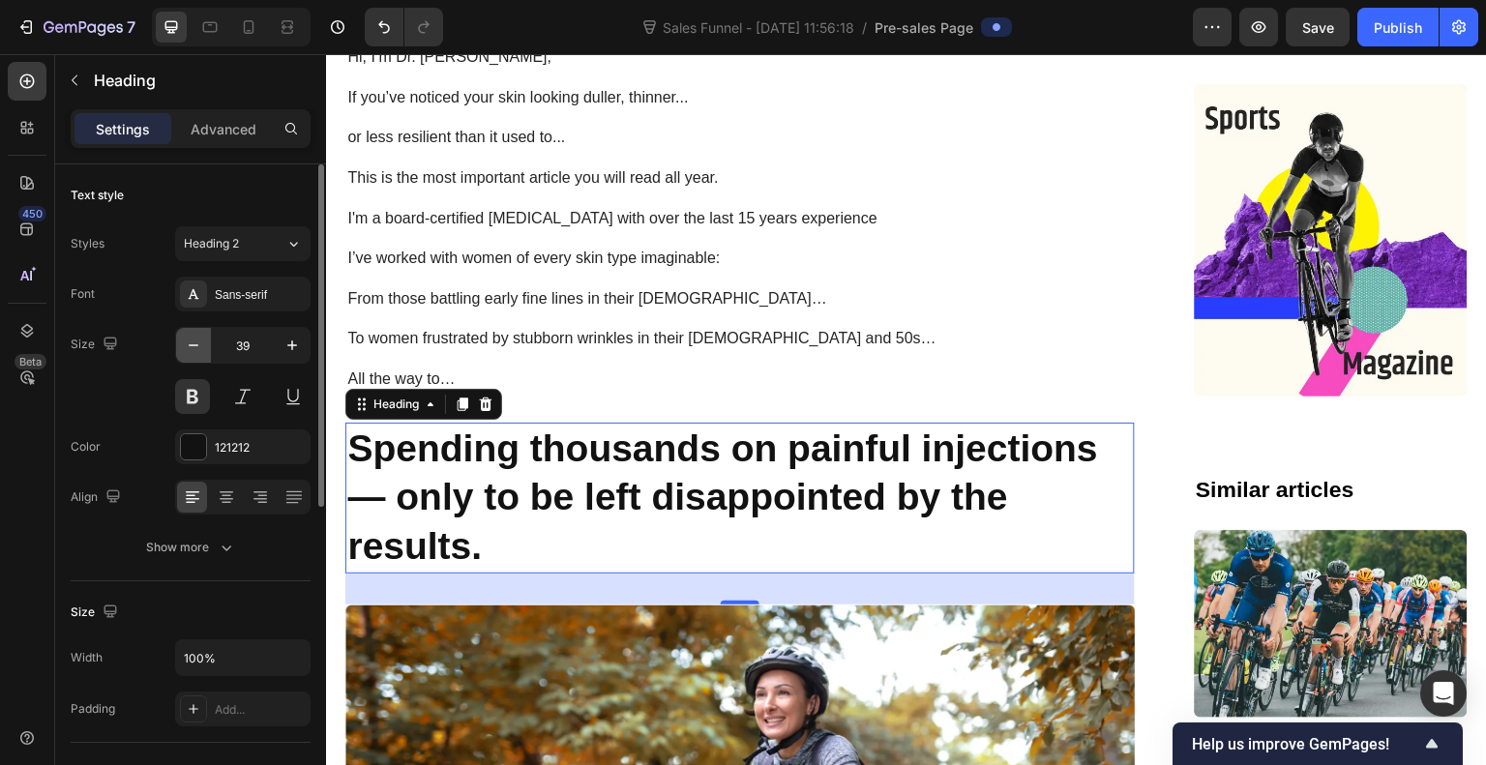
click at [193, 345] on icon "button" at bounding box center [194, 346] width 10 height 2
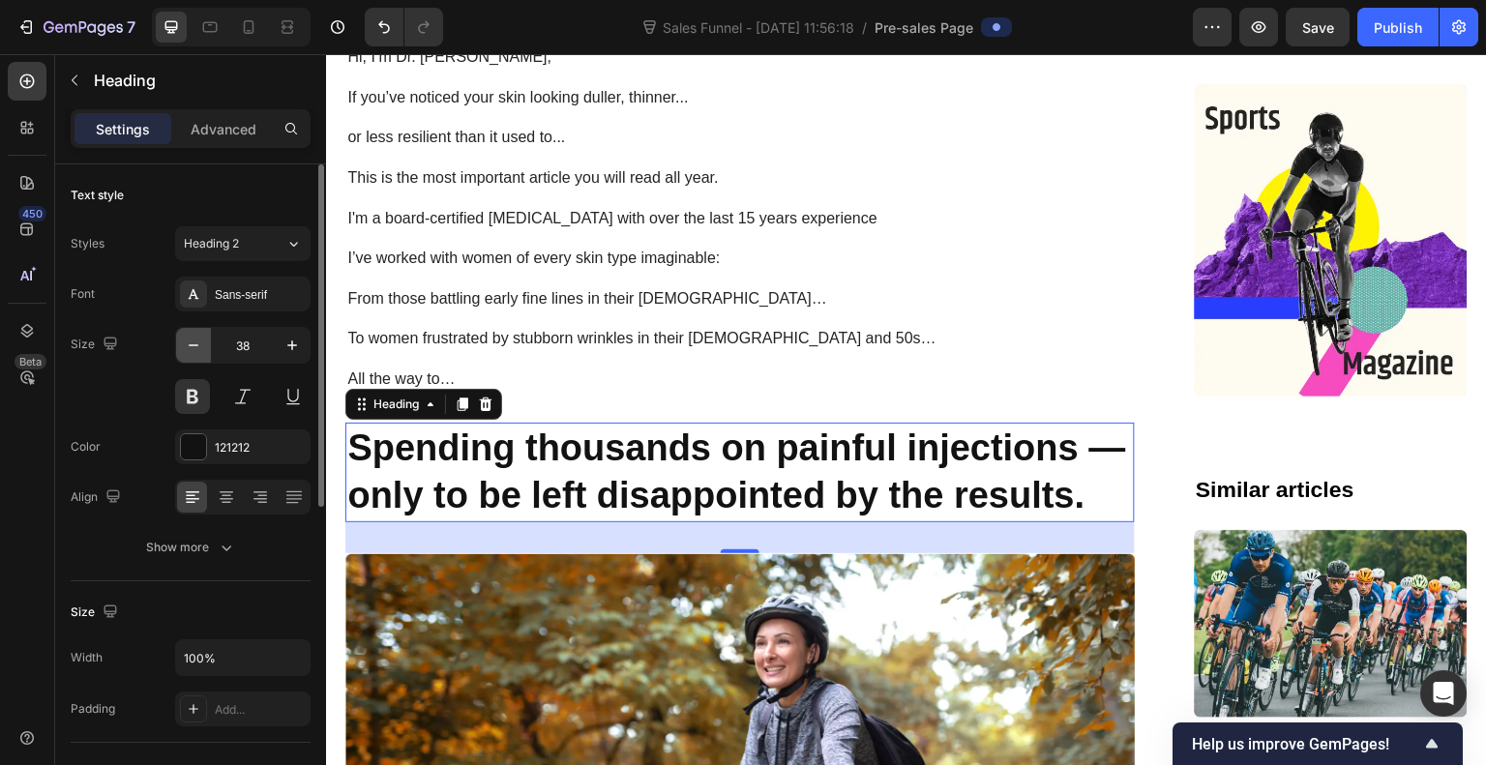
click at [193, 345] on icon "button" at bounding box center [194, 346] width 10 height 2
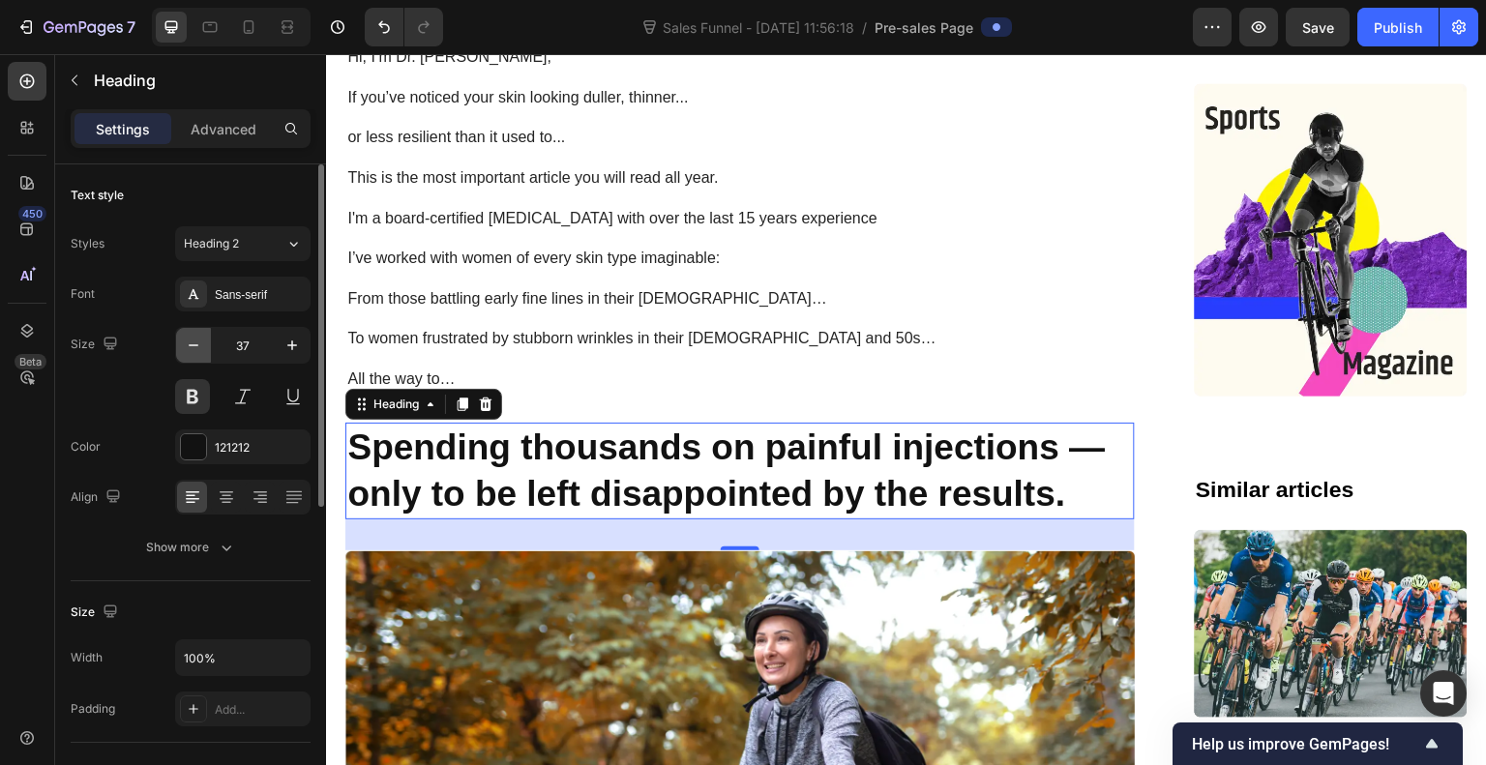
click at [193, 345] on icon "button" at bounding box center [194, 346] width 10 height 2
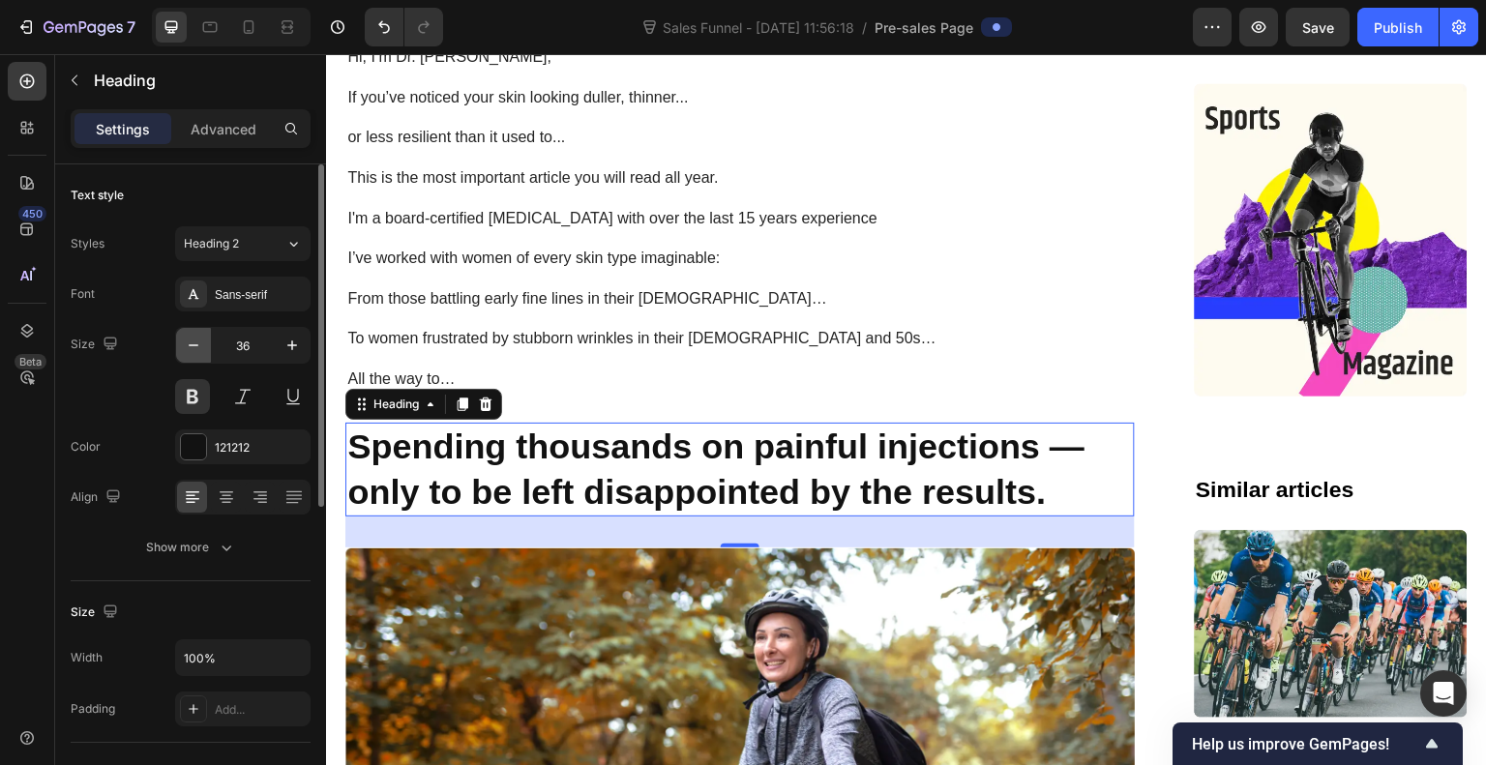
click at [193, 345] on icon "button" at bounding box center [194, 346] width 10 height 2
type input "35"
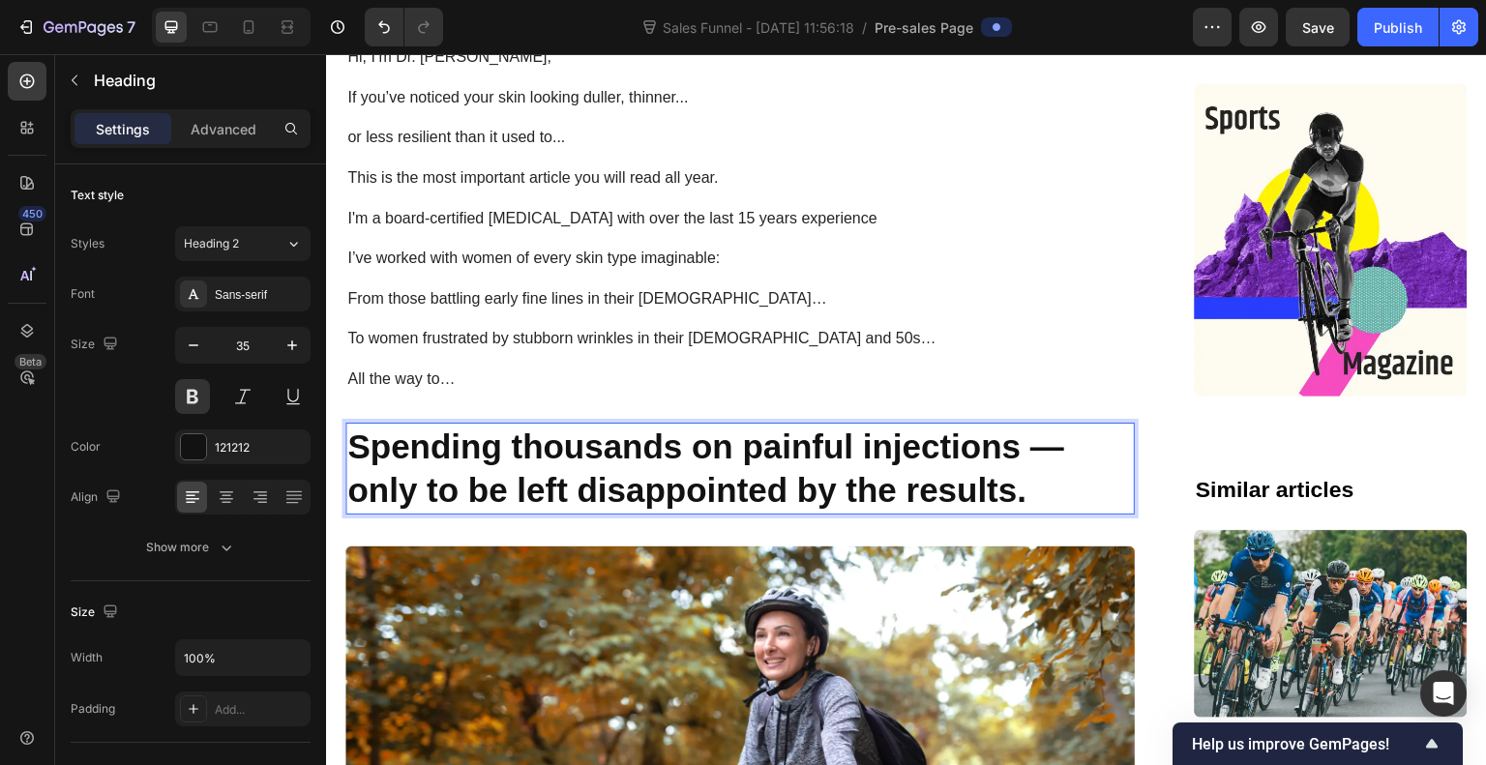
click at [1064, 447] on p "Spending thousands on painful injections — only to be left disappointed by the …" at bounding box center [740, 469] width 786 height 88
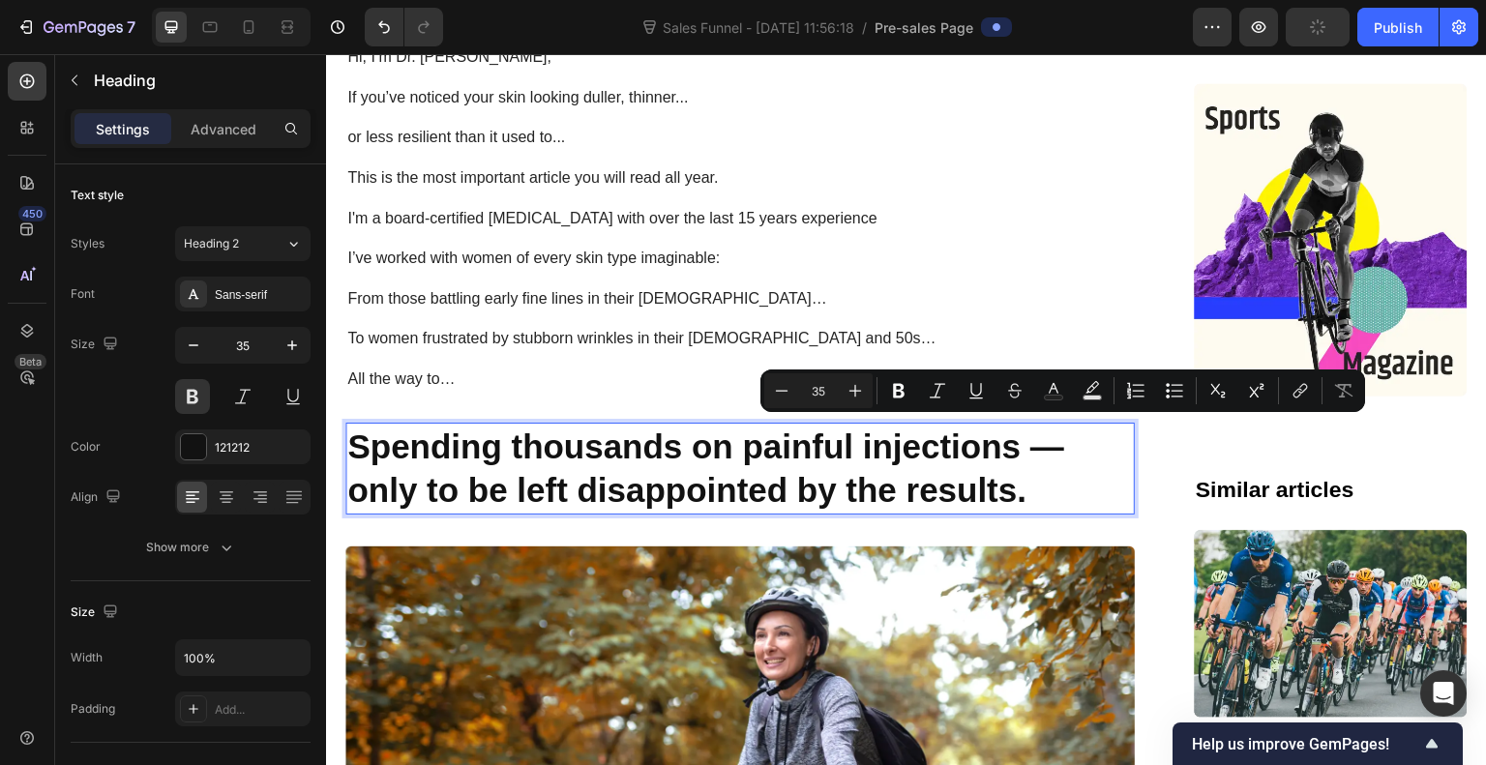
click at [1064, 447] on p "Spending thousands on painful injections — only to be left disappointed by the …" at bounding box center [740, 469] width 786 height 88
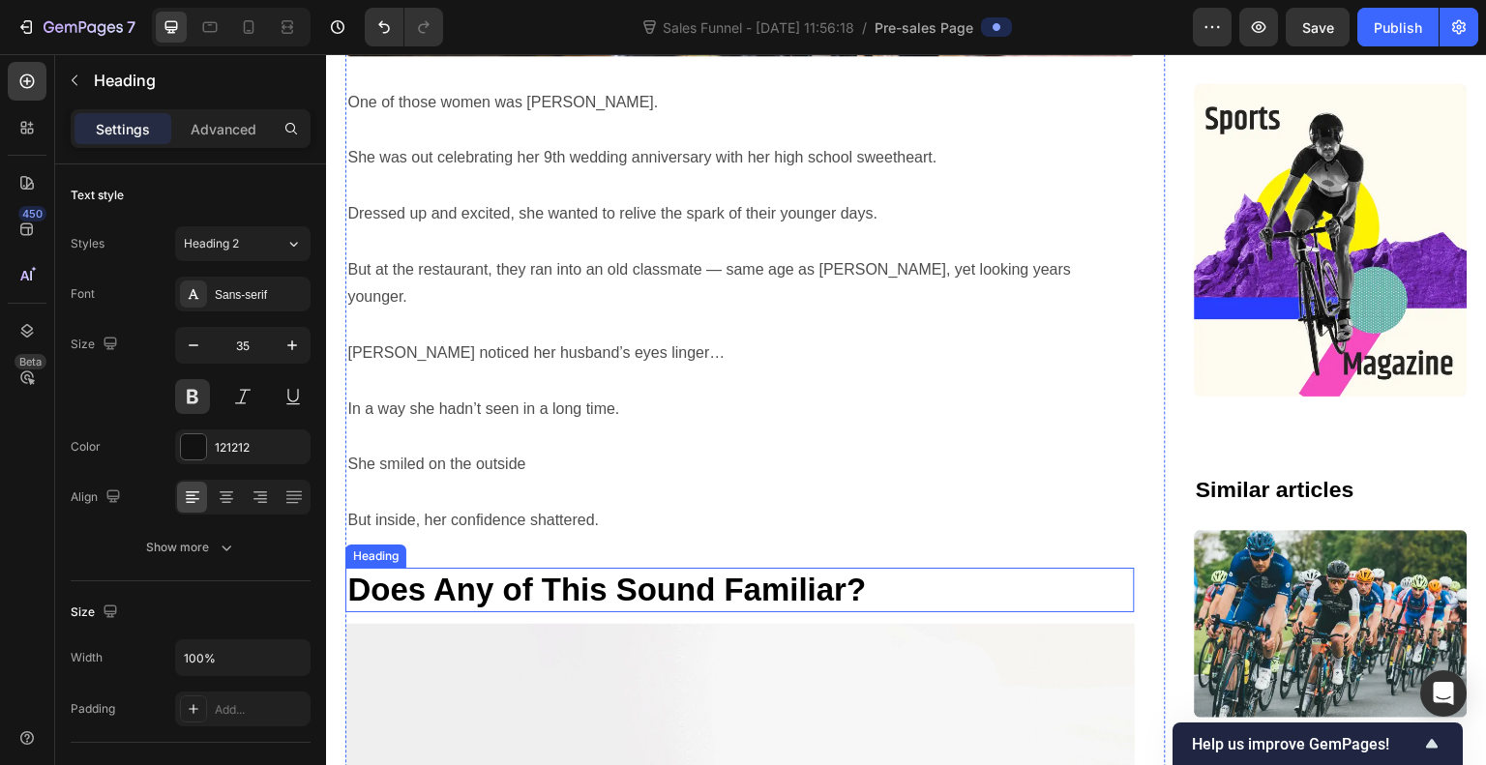
scroll to position [1854, 0]
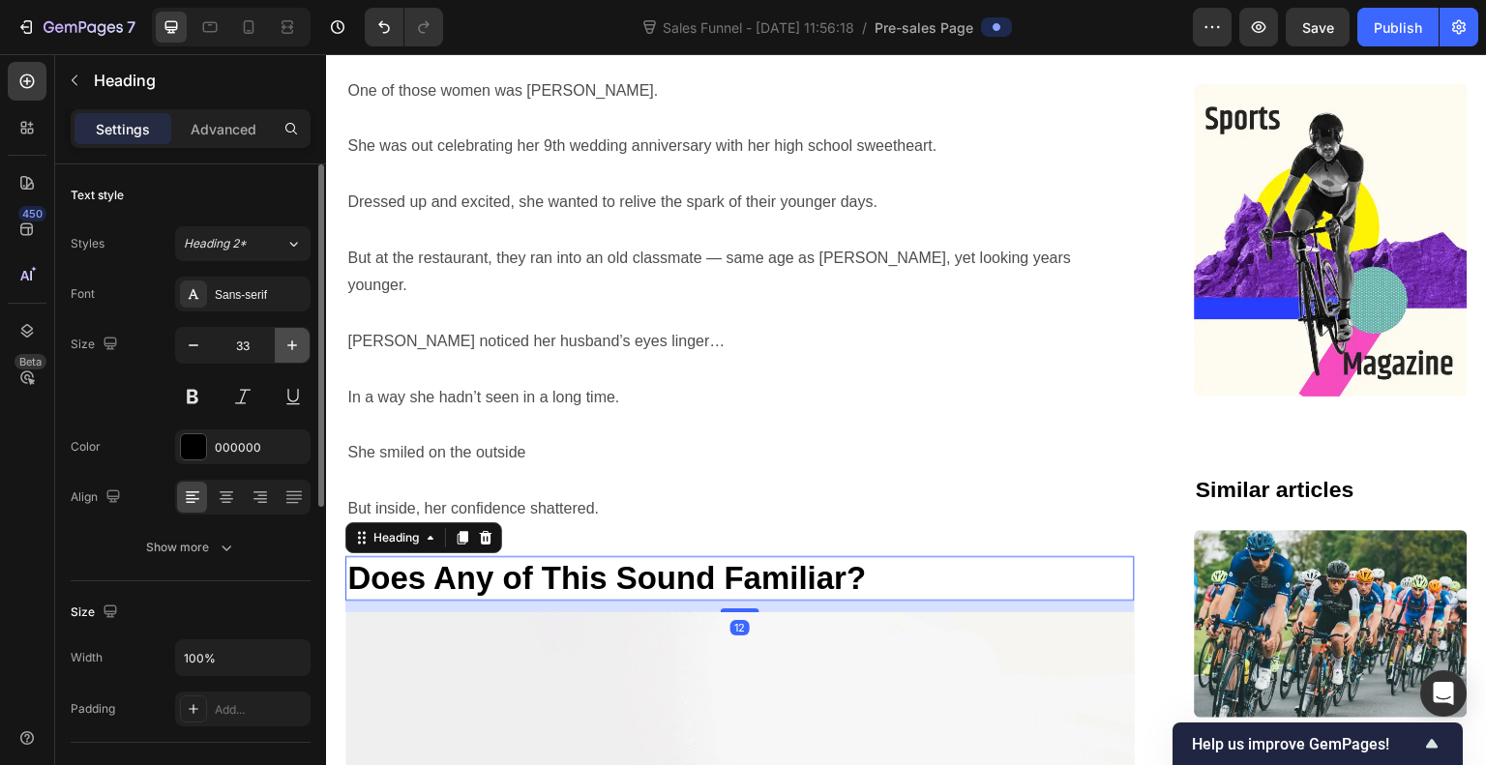
click at [289, 339] on icon "button" at bounding box center [292, 345] width 19 height 19
type input "35"
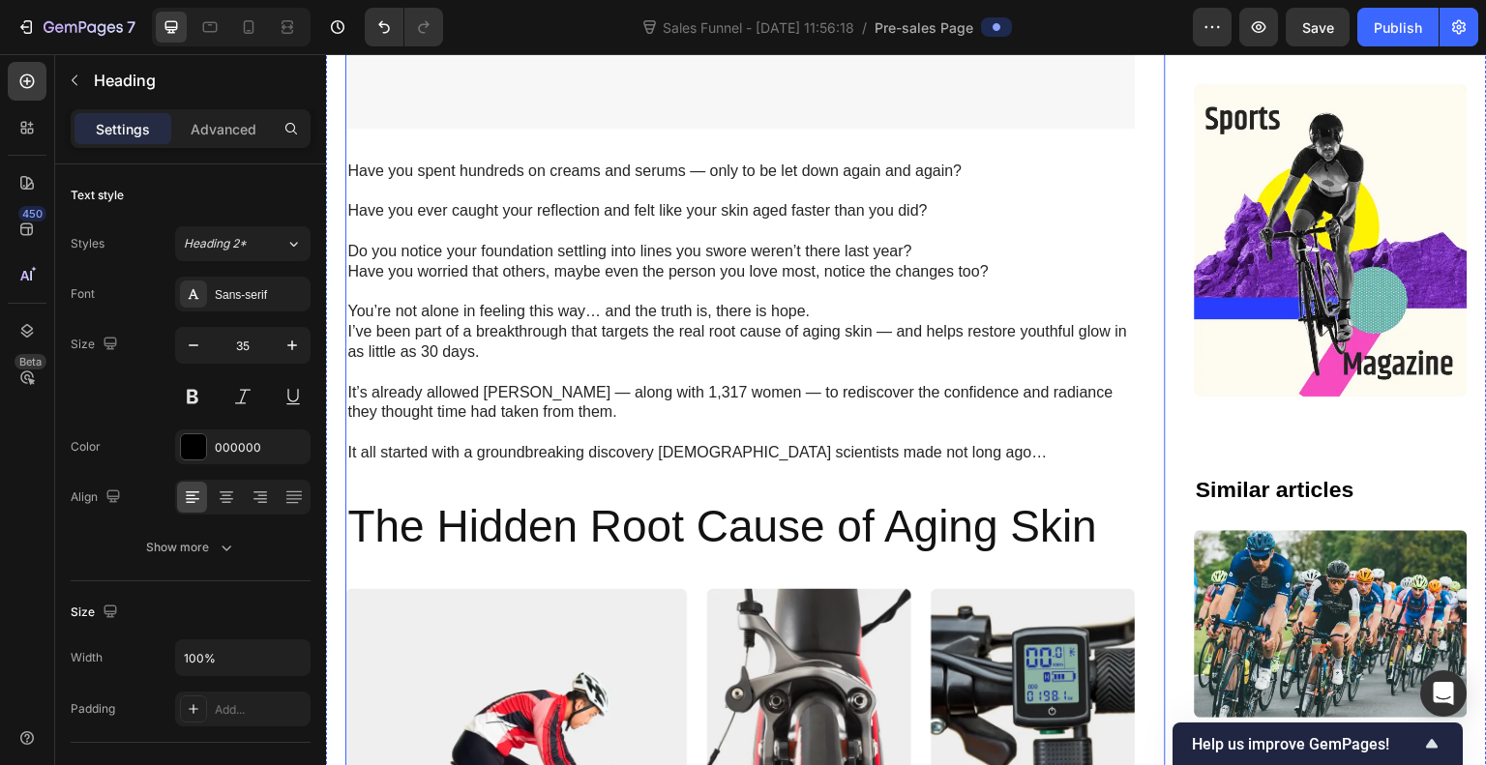
scroll to position [2932, 0]
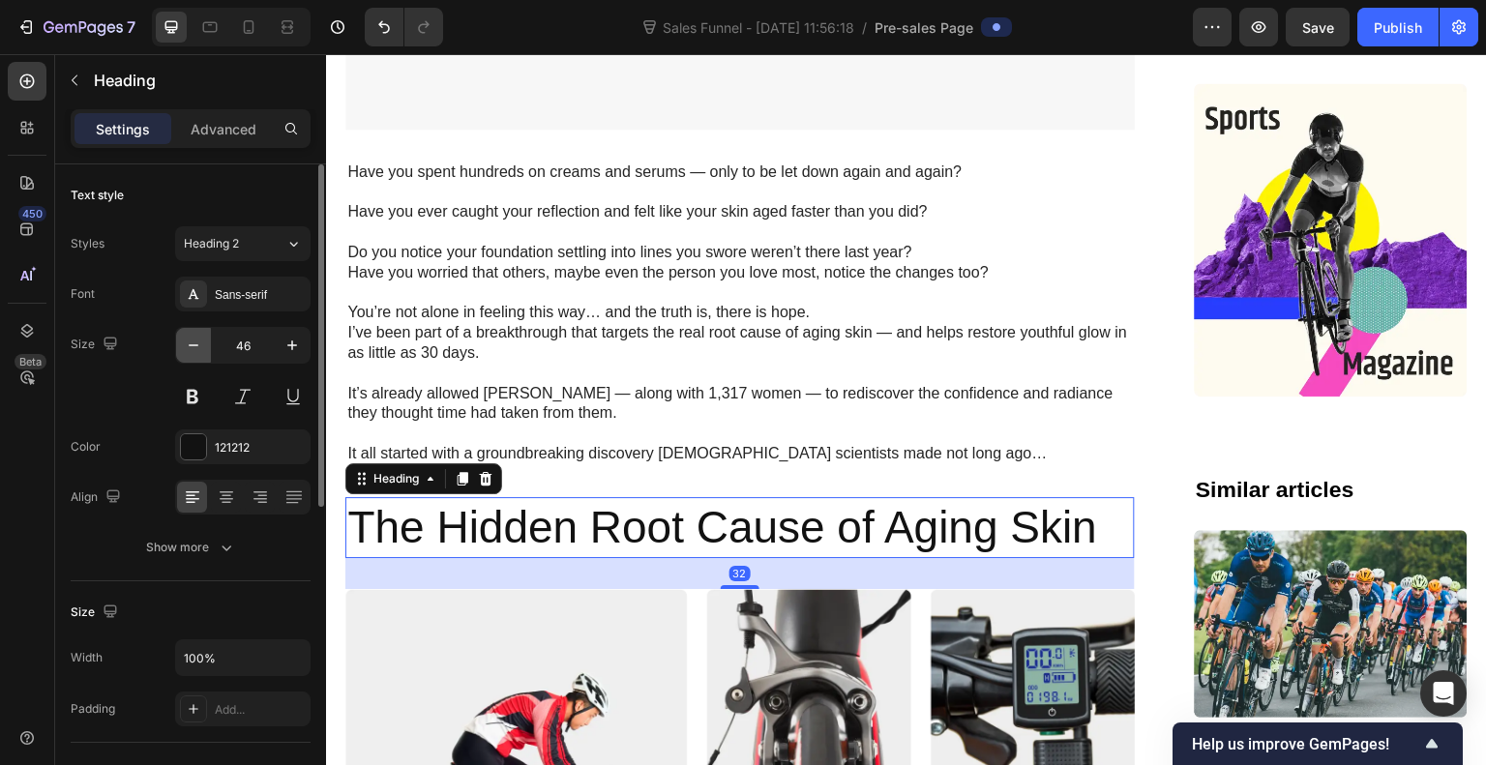
click at [192, 349] on icon "button" at bounding box center [193, 345] width 19 height 19
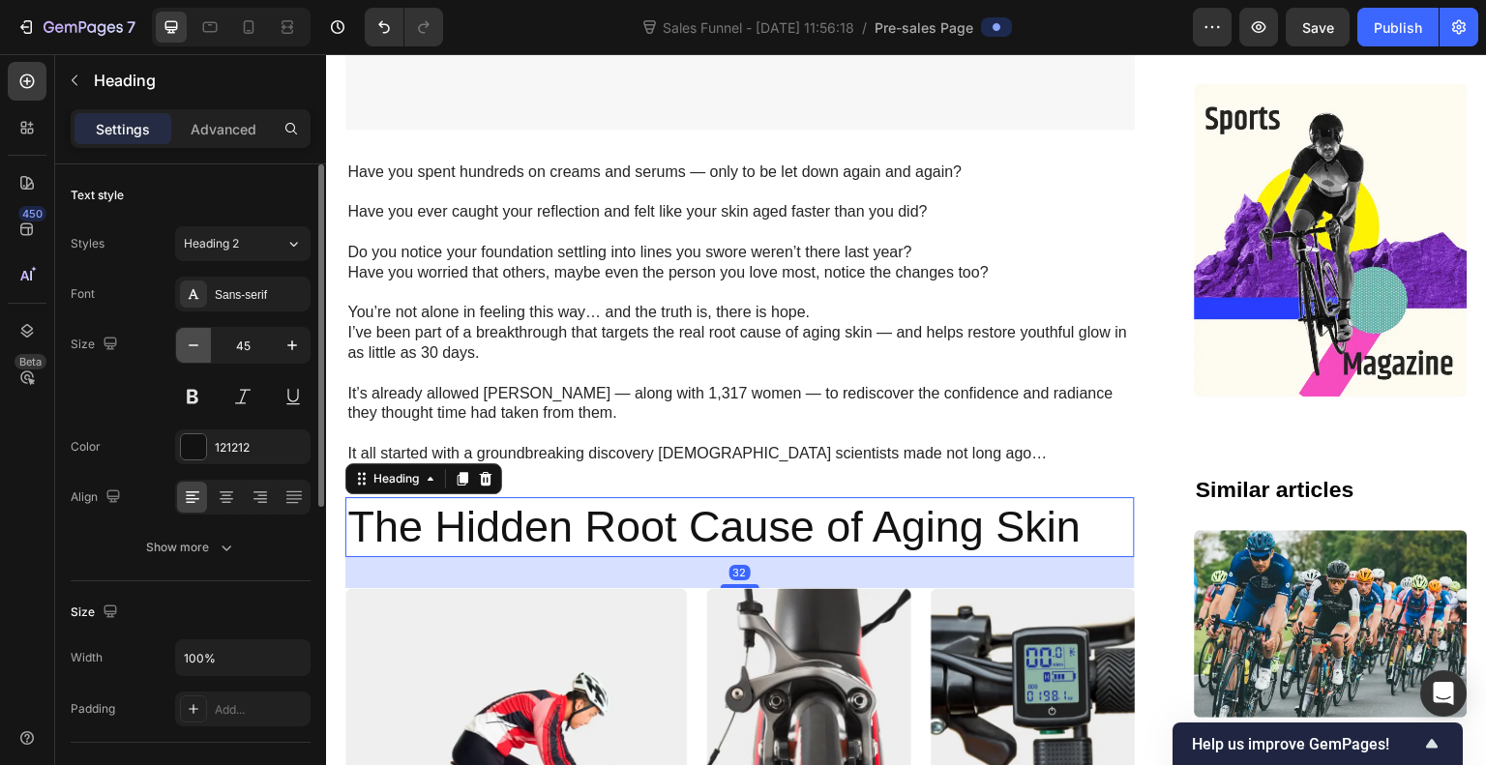
click at [192, 349] on icon "button" at bounding box center [193, 345] width 19 height 19
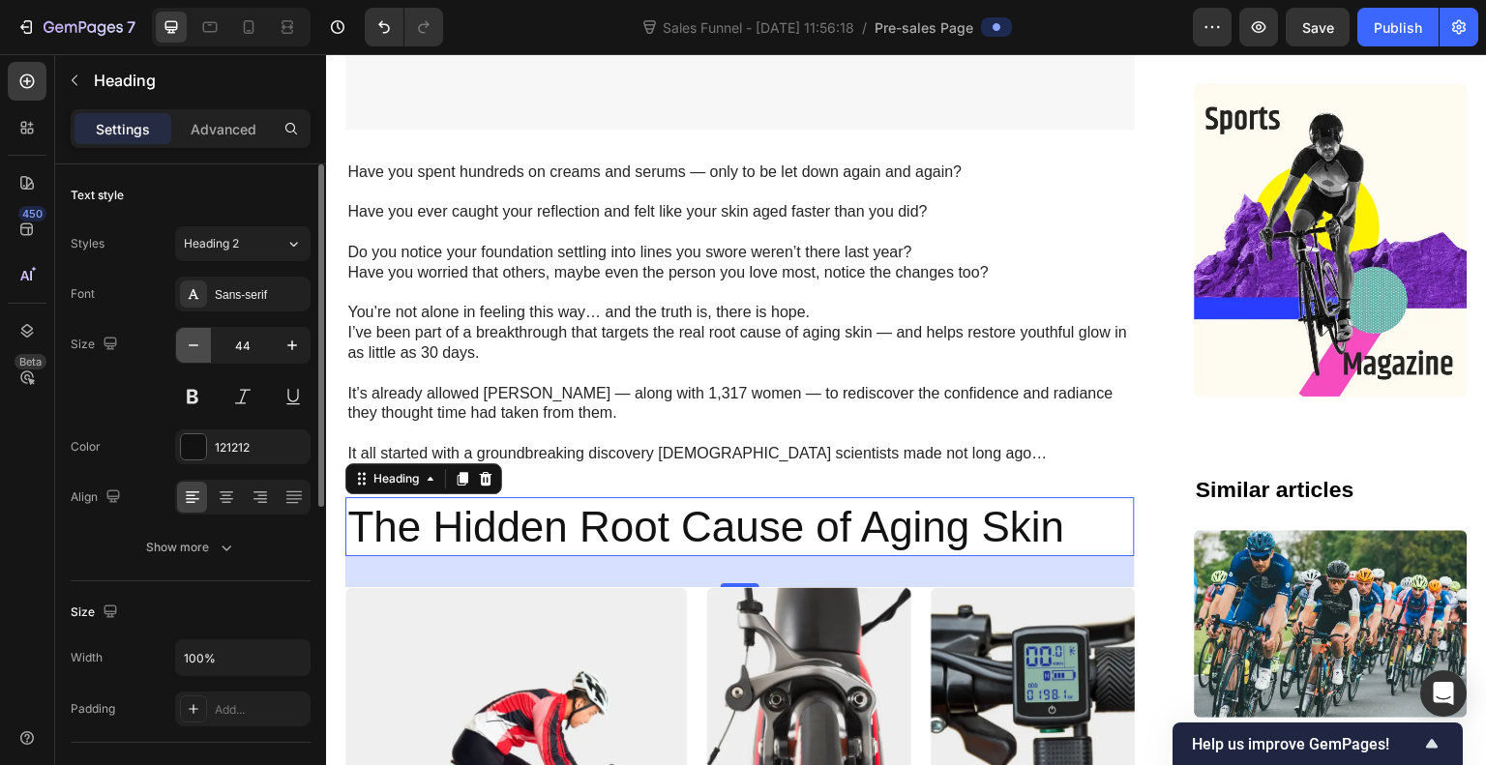
click at [192, 349] on icon "button" at bounding box center [193, 345] width 19 height 19
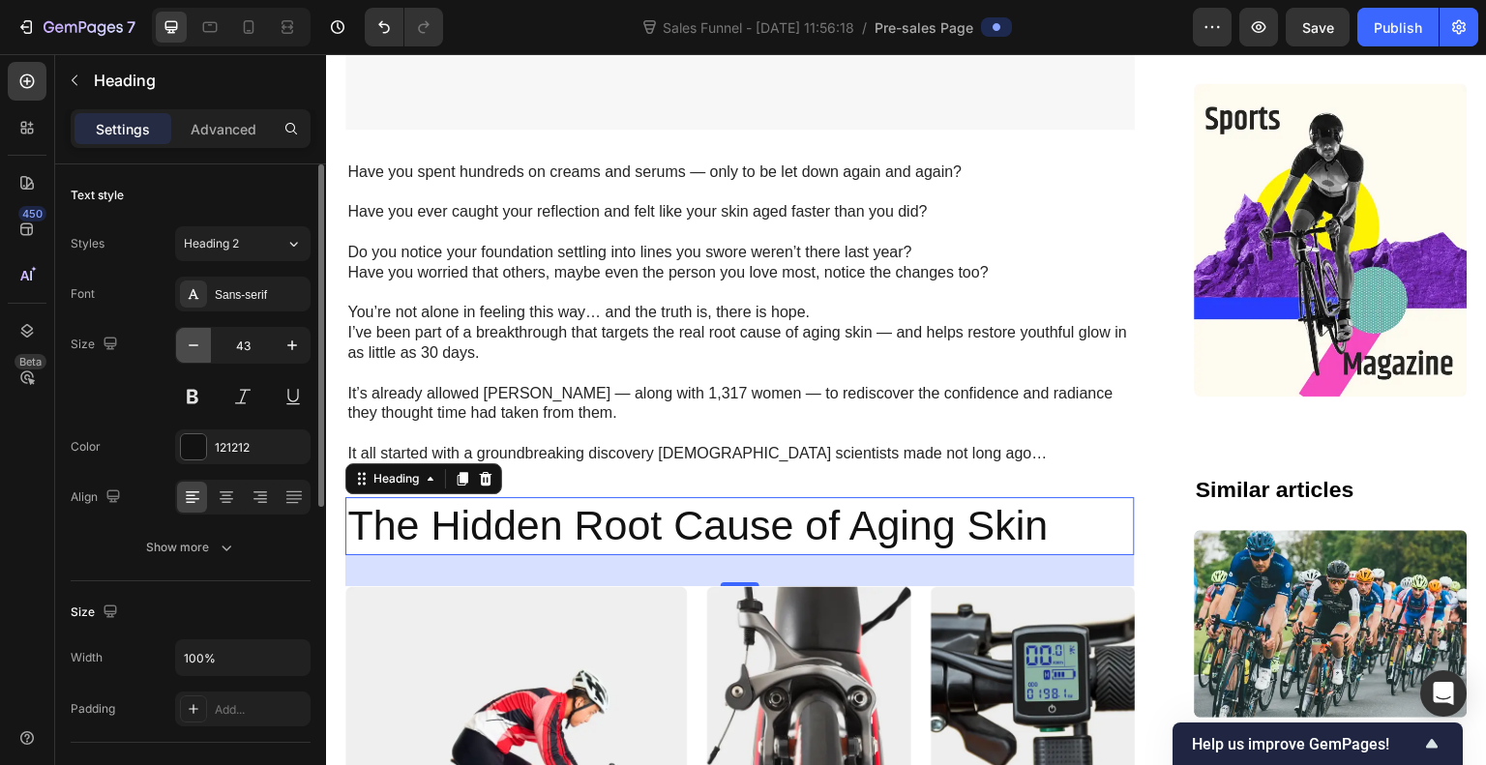
click at [192, 349] on icon "button" at bounding box center [193, 345] width 19 height 19
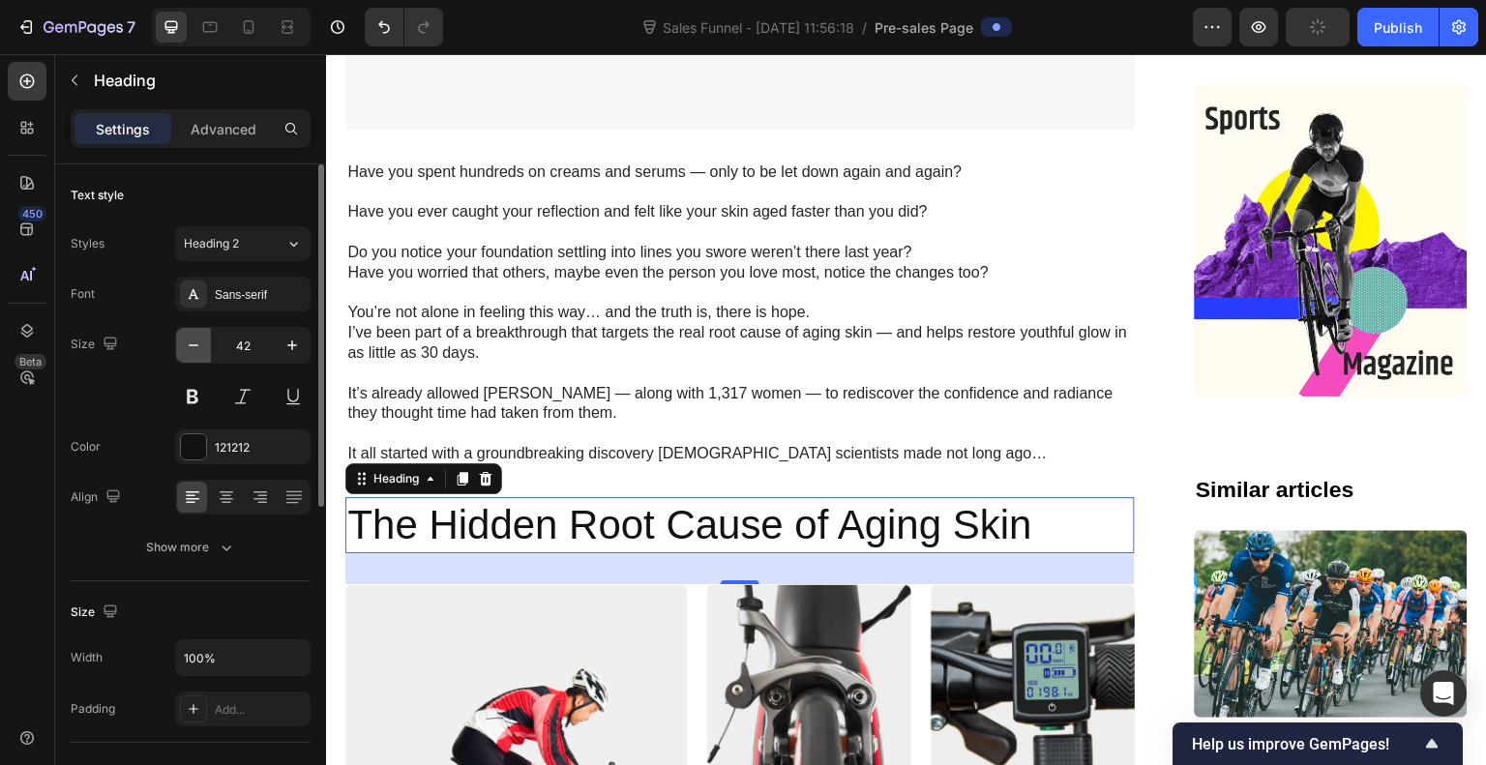
click at [192, 349] on icon "button" at bounding box center [193, 345] width 19 height 19
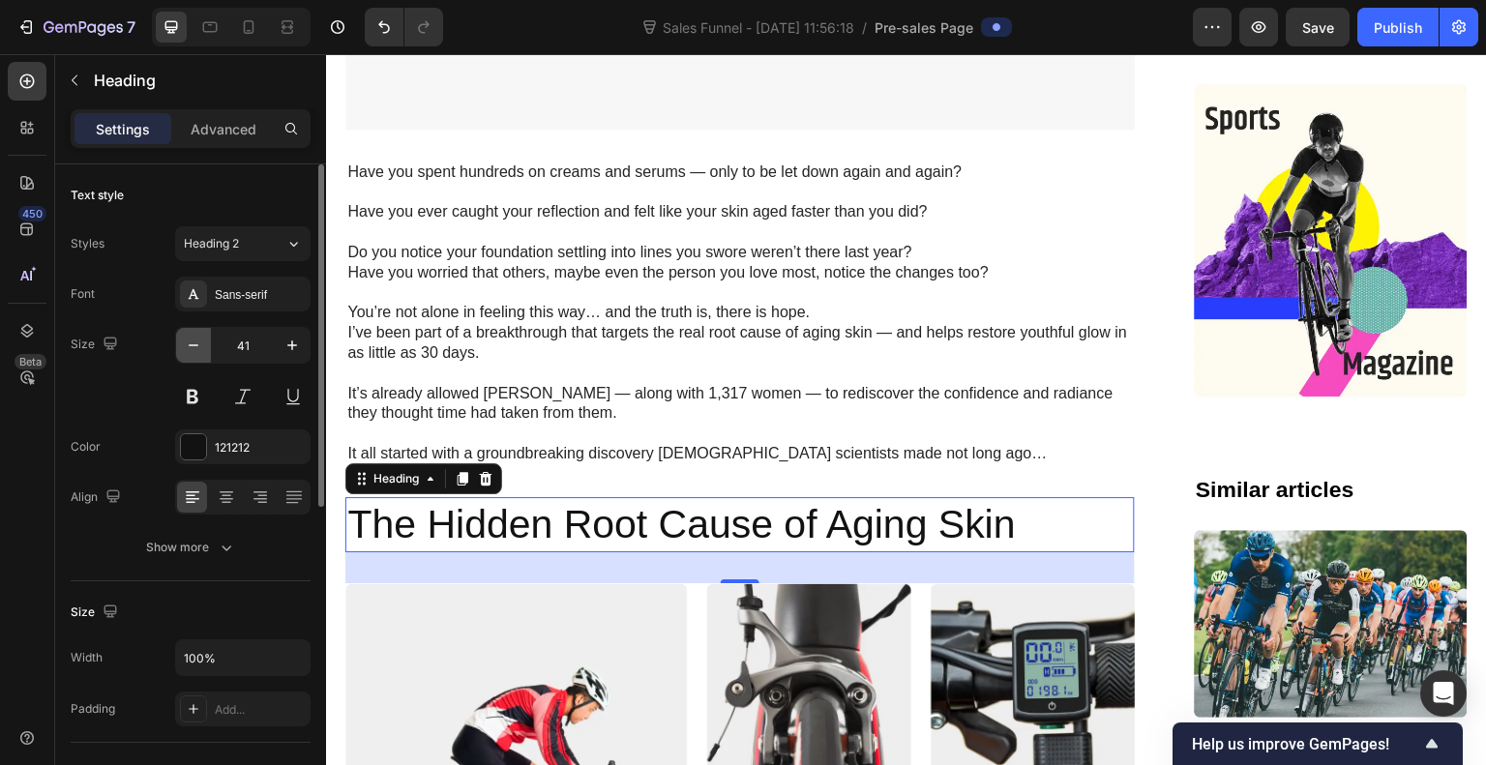
click at [192, 349] on icon "button" at bounding box center [193, 345] width 19 height 19
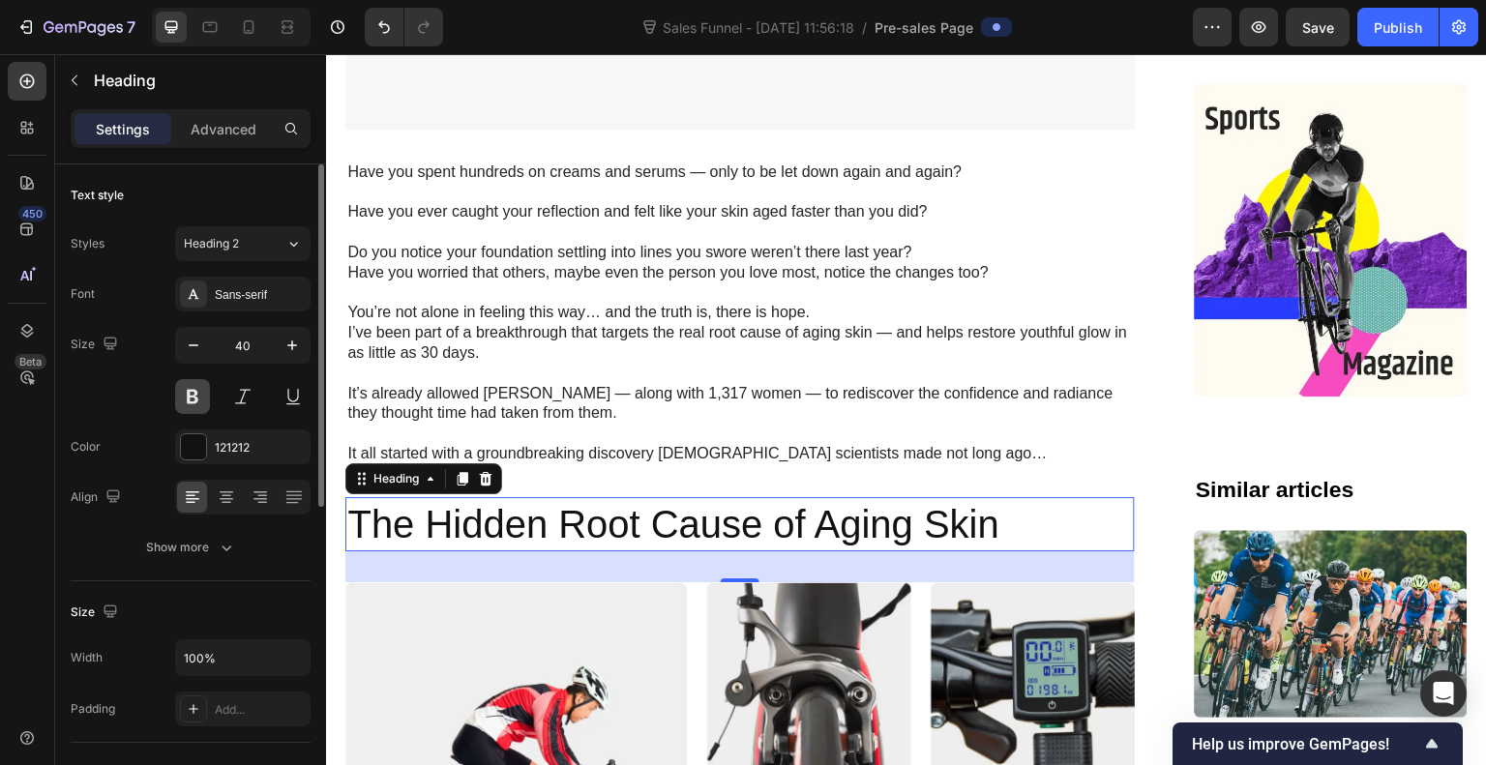
click at [192, 400] on button at bounding box center [192, 396] width 35 height 35
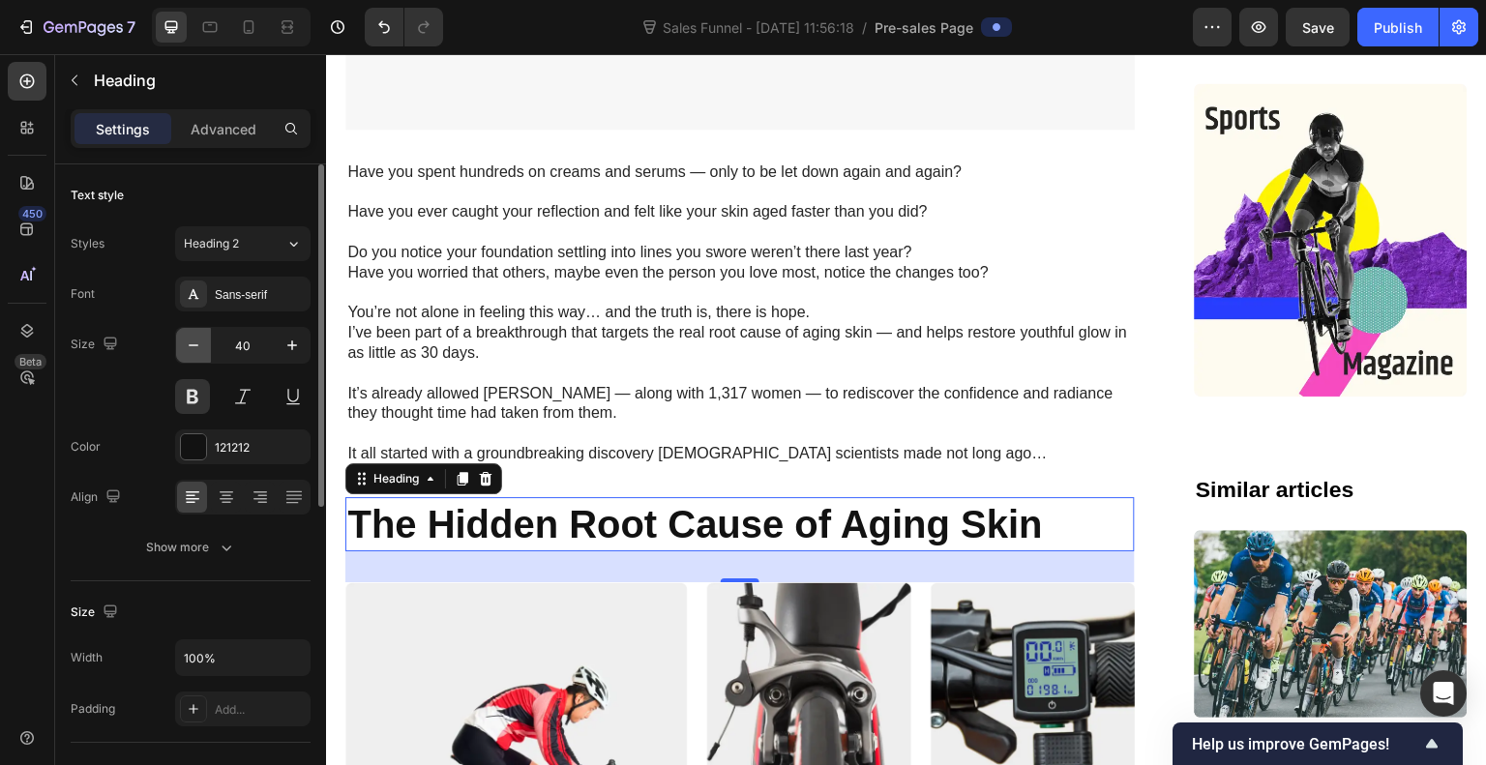
click at [194, 349] on icon "button" at bounding box center [193, 345] width 19 height 19
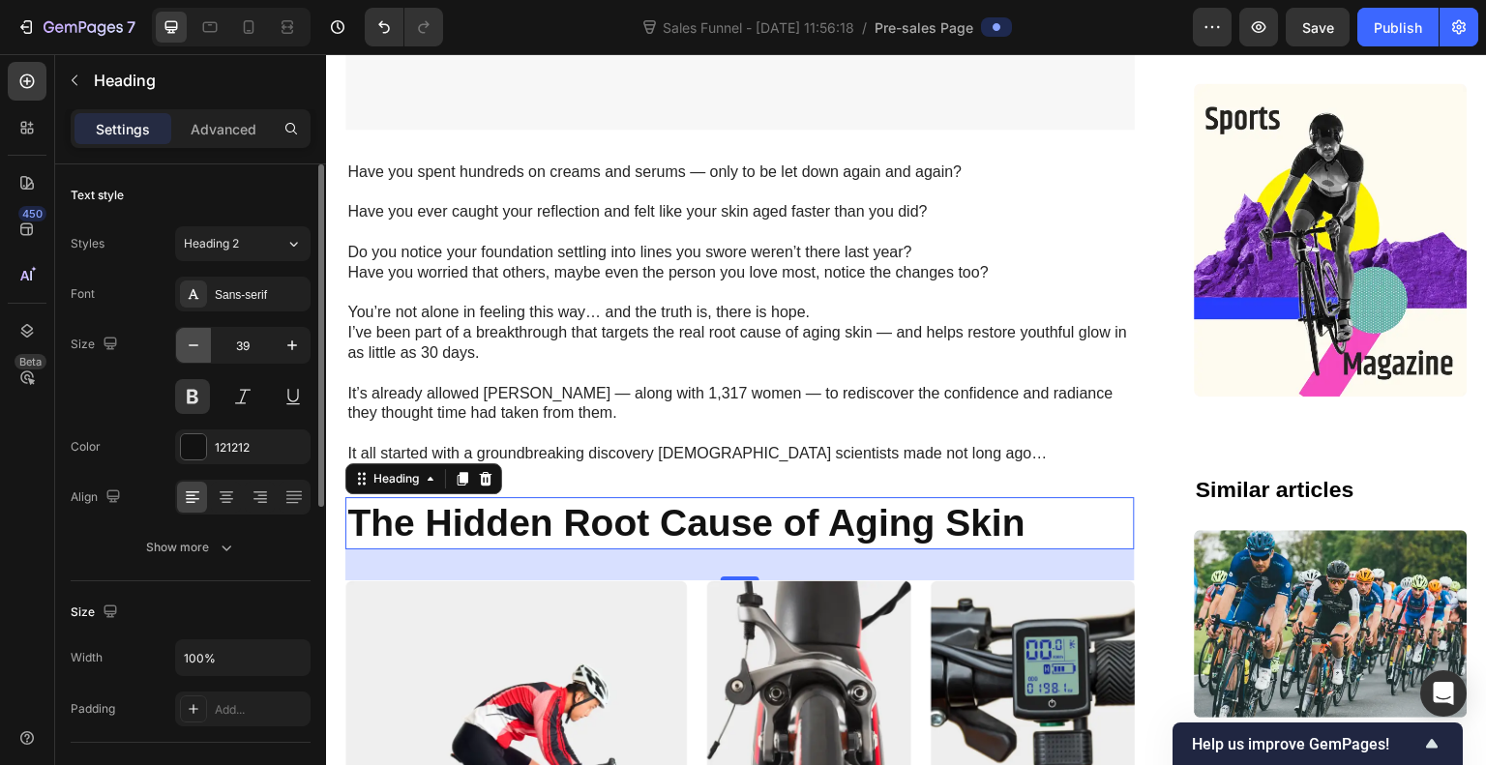
click at [194, 349] on icon "button" at bounding box center [193, 345] width 19 height 19
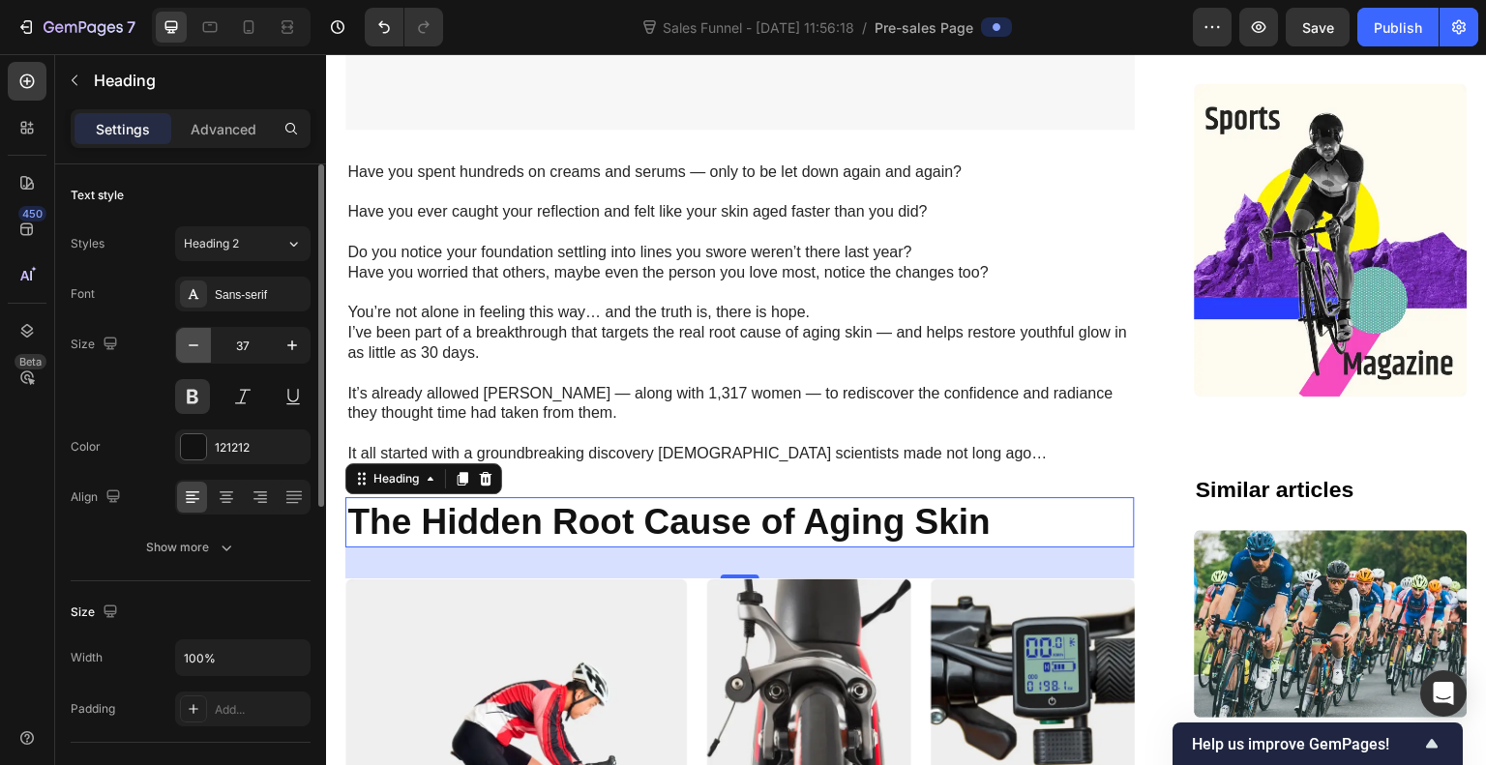
click at [194, 349] on icon "button" at bounding box center [193, 345] width 19 height 19
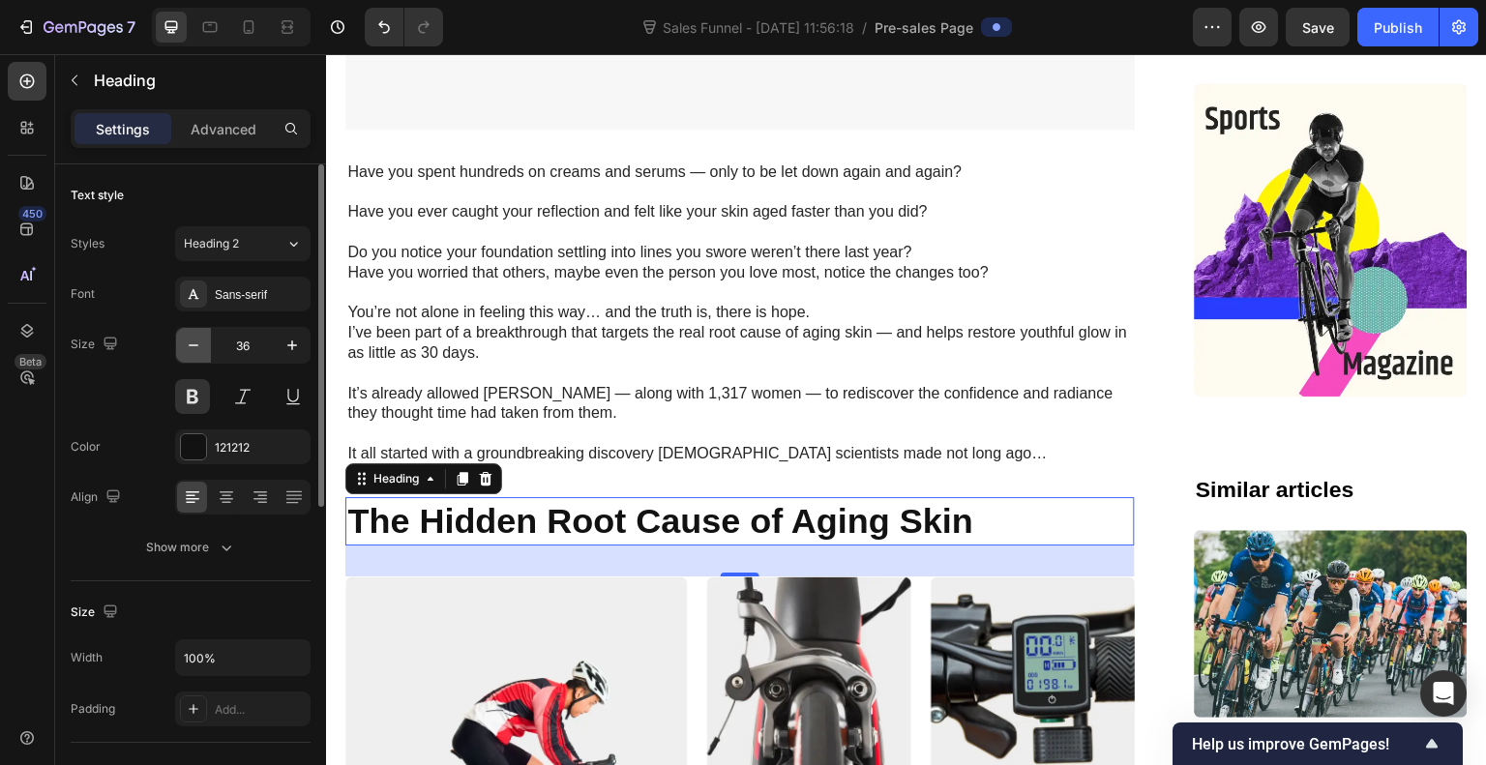
type input "35"
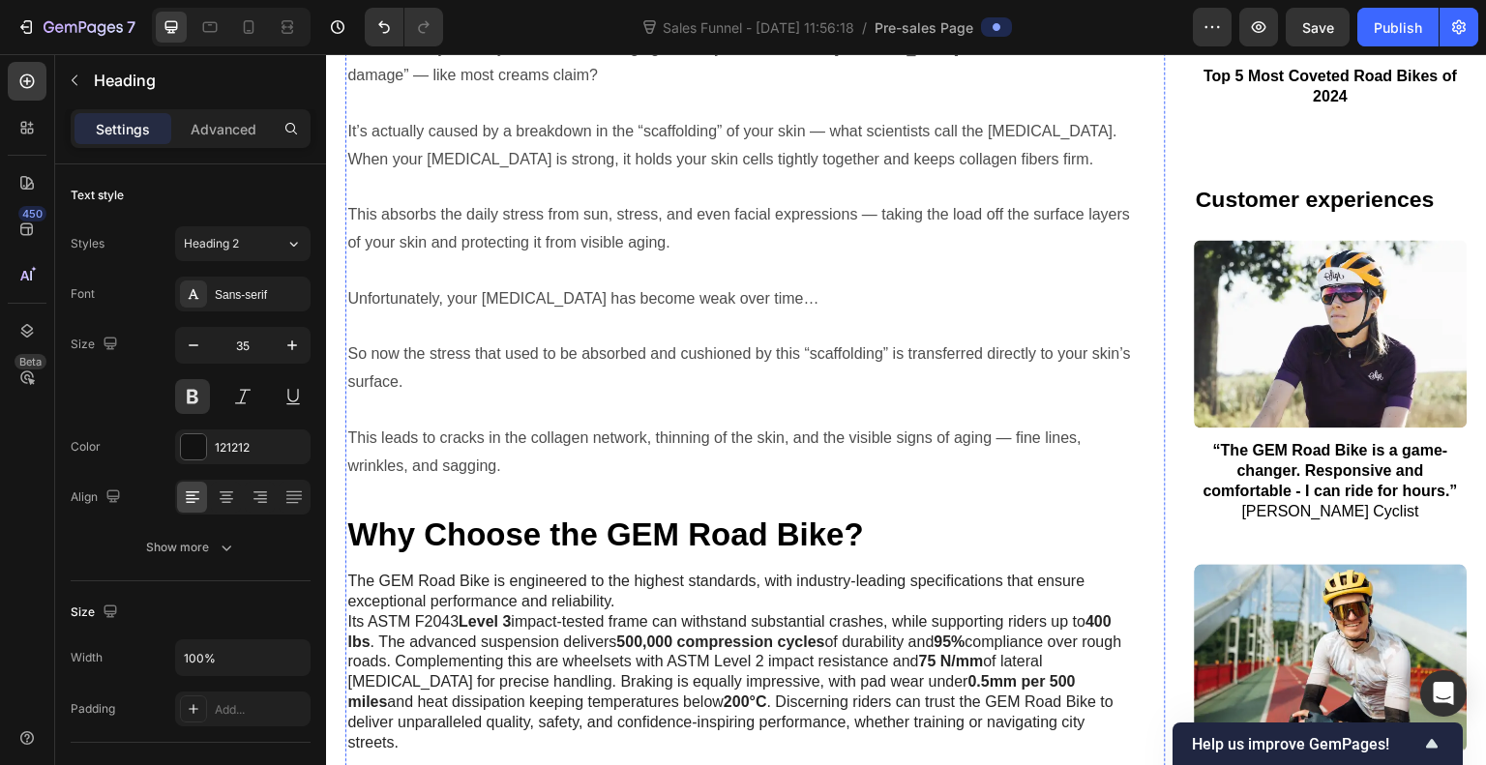
scroll to position [3936, 0]
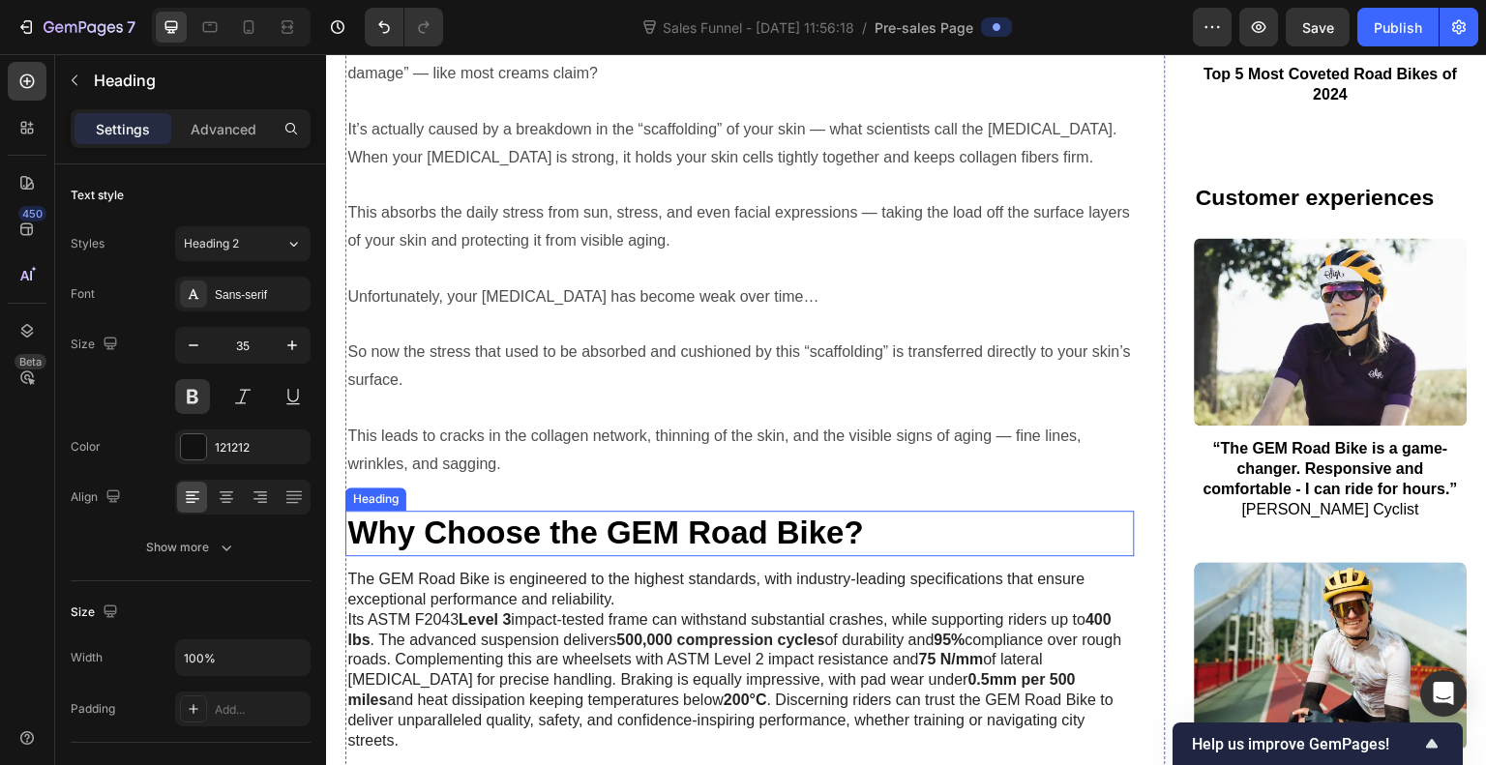
click at [805, 517] on h2 "Why Choose the GEM Road Bike?" at bounding box center [740, 533] width 790 height 45
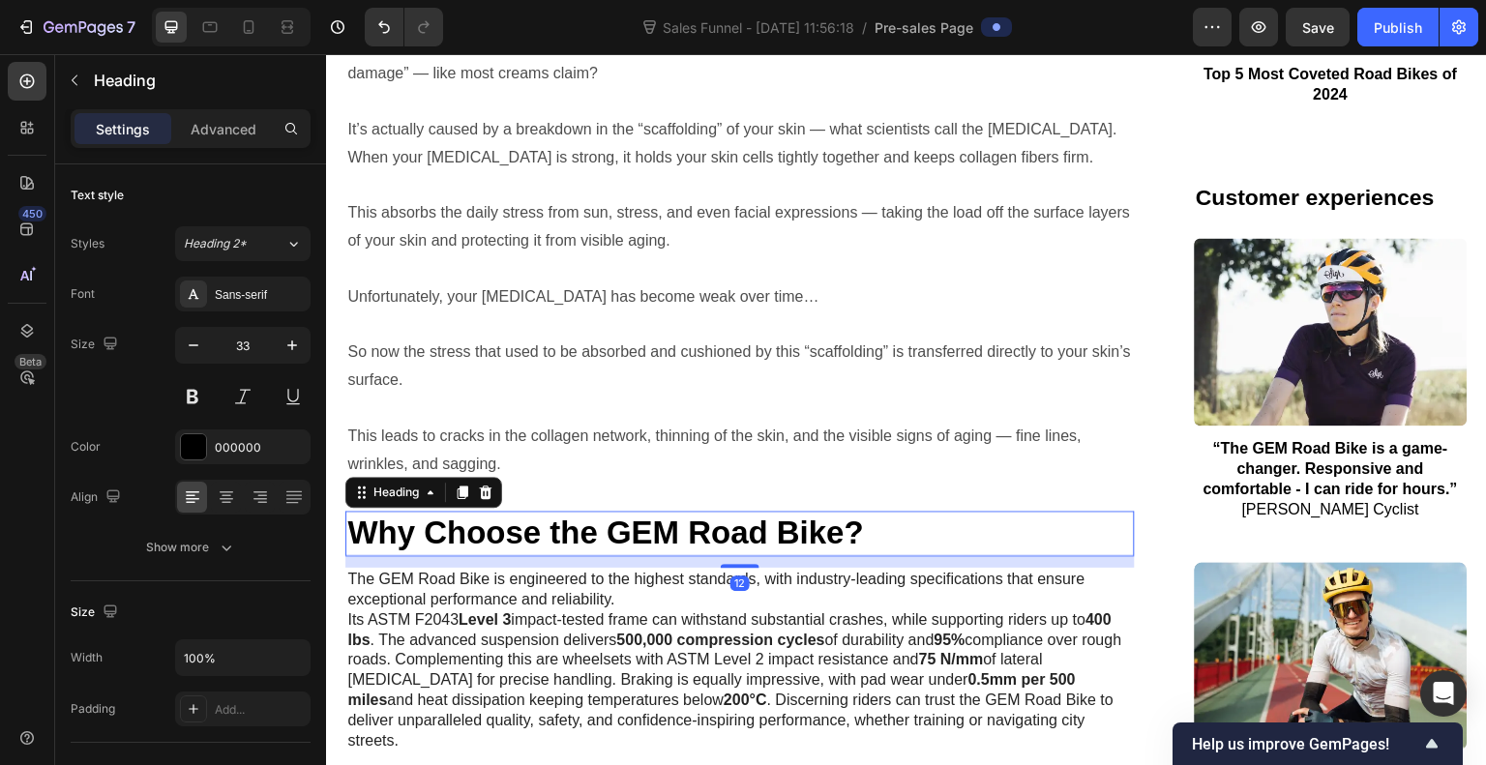
click at [805, 517] on h2 "Why Choose the GEM Road Bike?" at bounding box center [740, 533] width 790 height 45
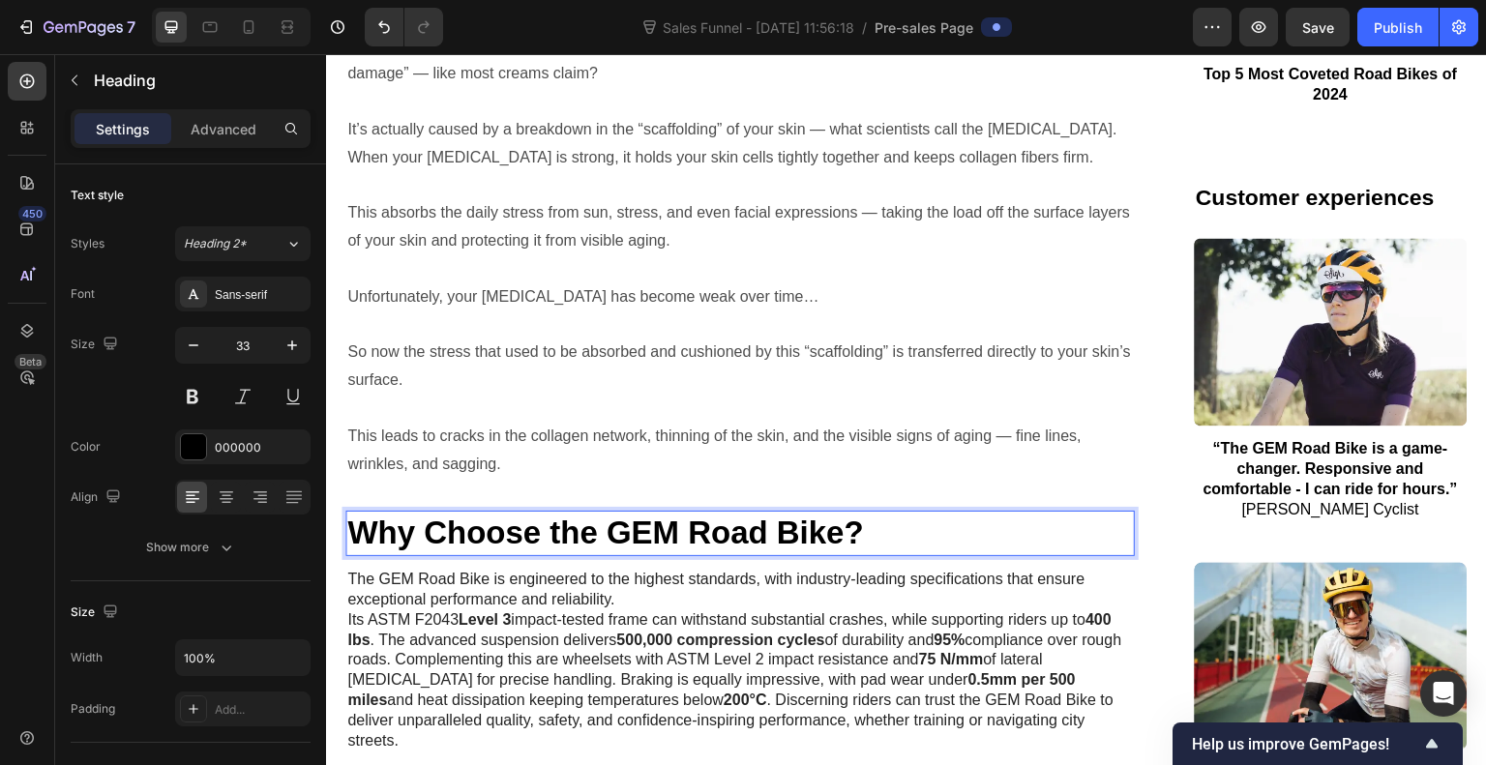
click at [805, 517] on p "Why Choose the GEM Road Bike?" at bounding box center [740, 534] width 786 height 42
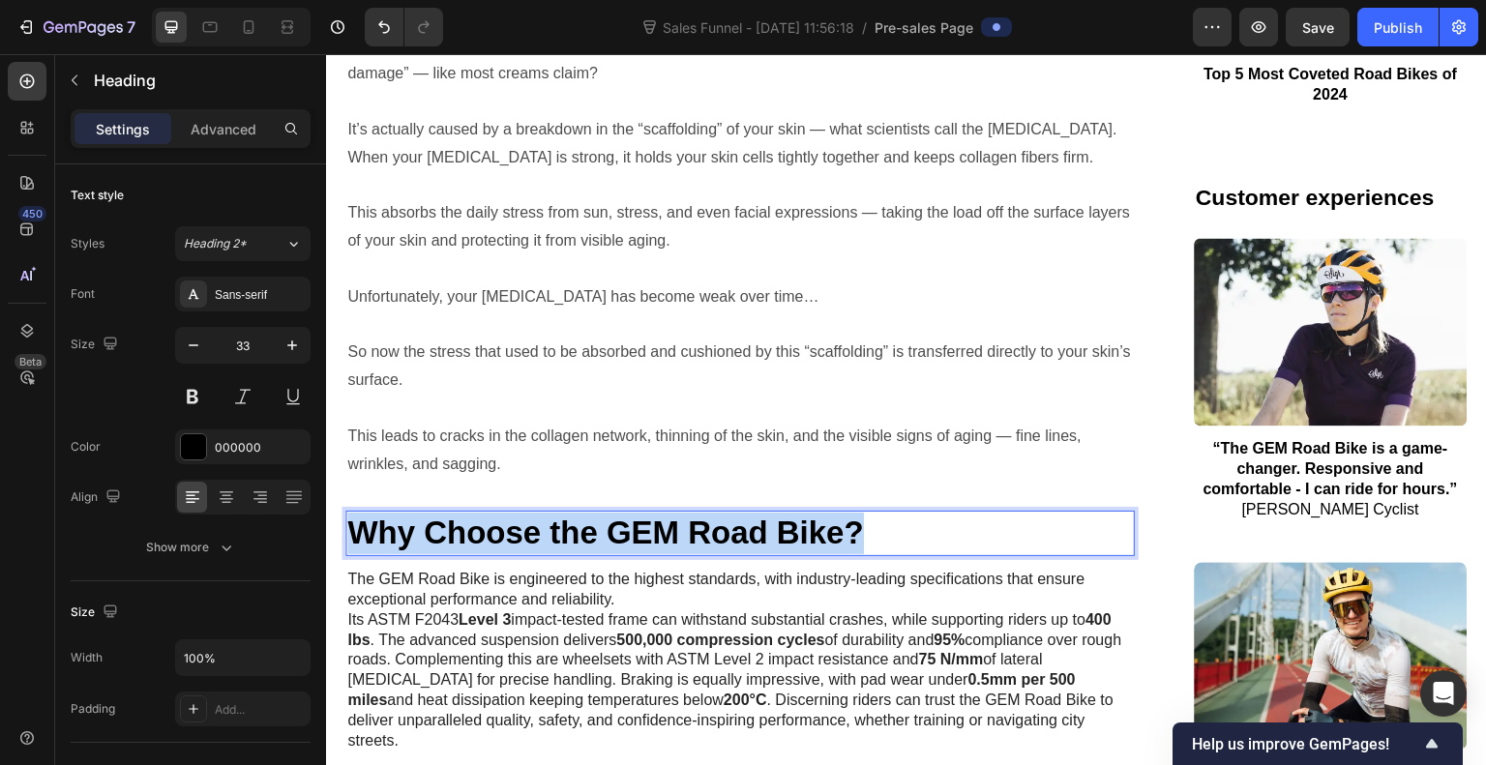
click at [805, 517] on p "Why Choose the GEM Road Bike?" at bounding box center [740, 534] width 786 height 42
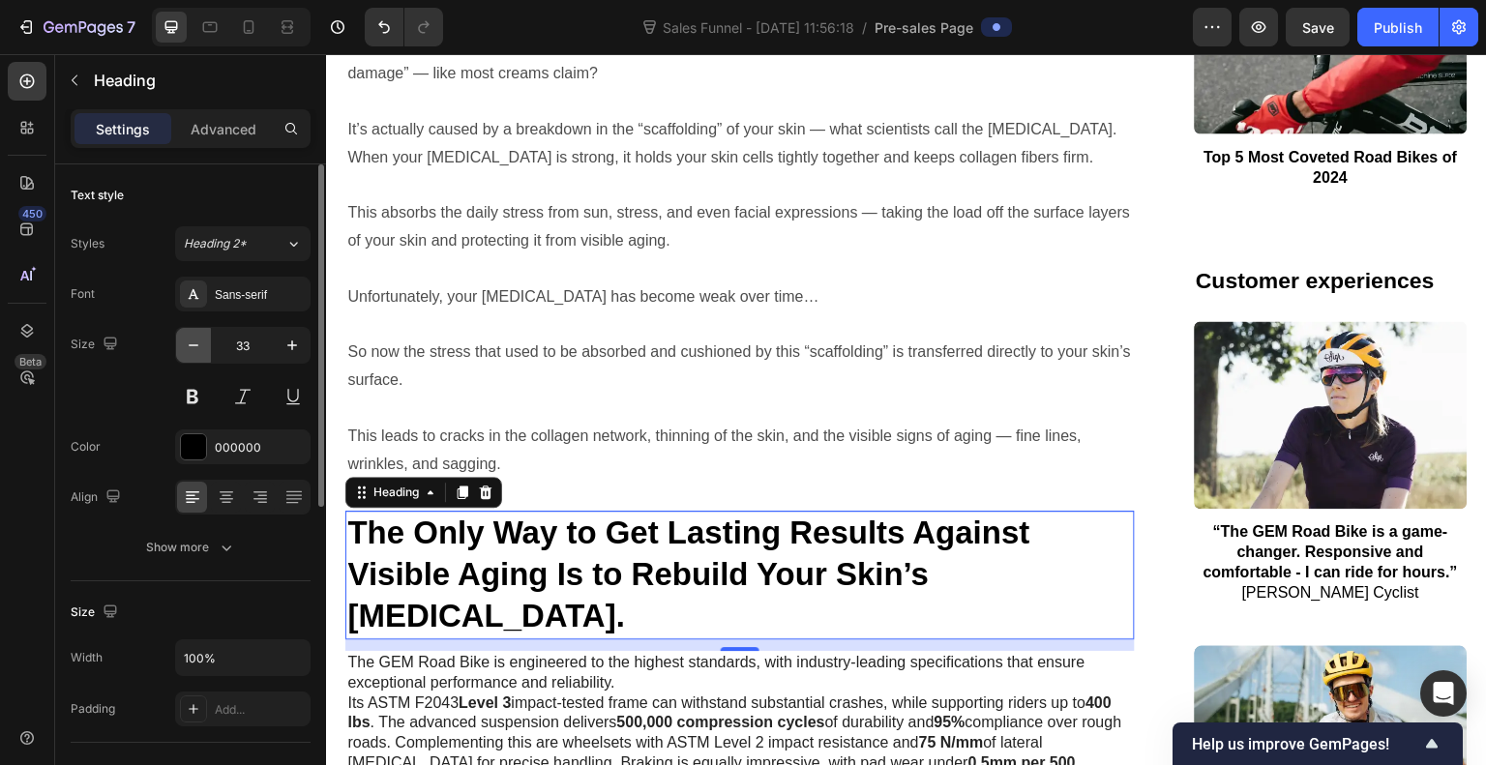
click at [188, 348] on icon "button" at bounding box center [193, 345] width 19 height 19
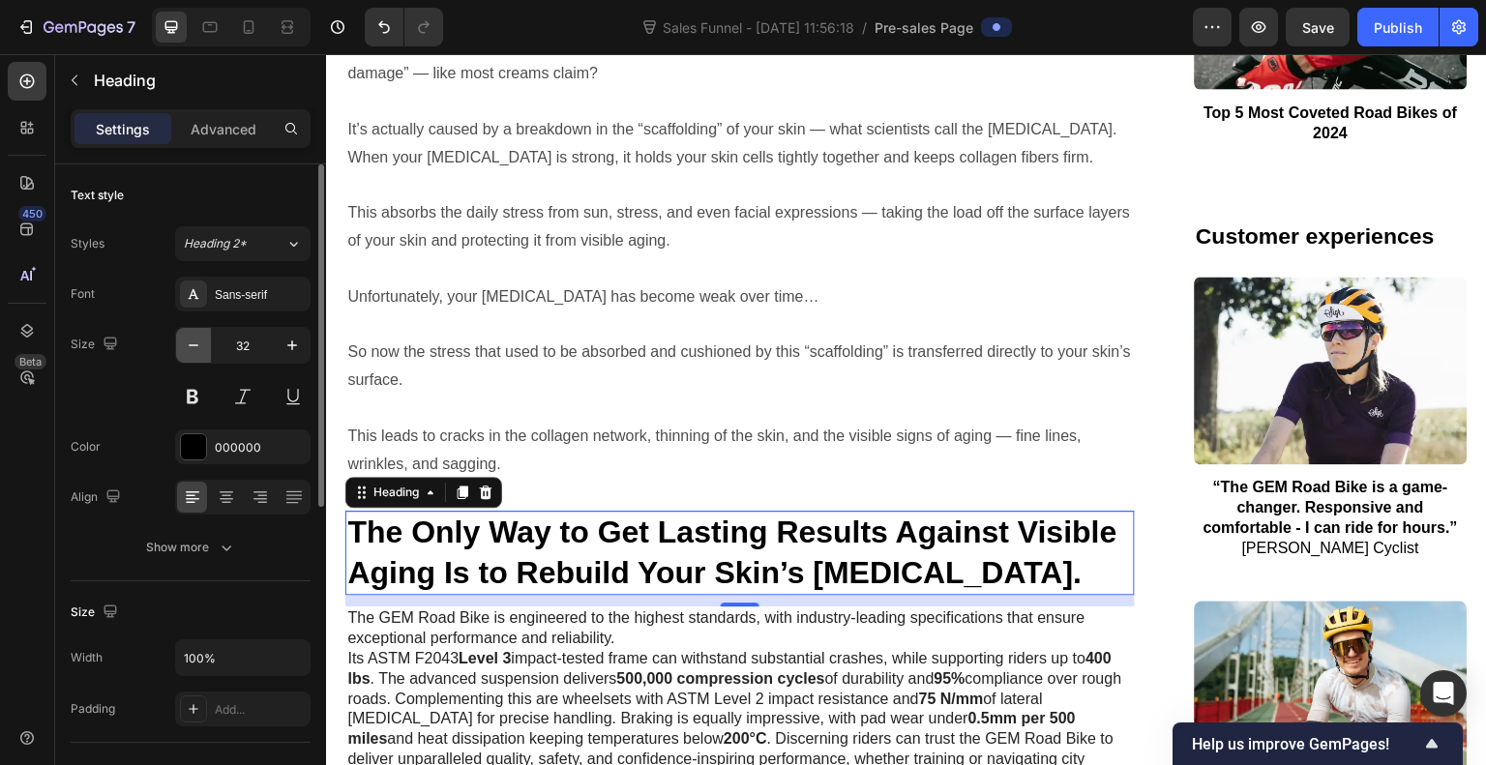
click at [188, 348] on icon "button" at bounding box center [193, 345] width 19 height 19
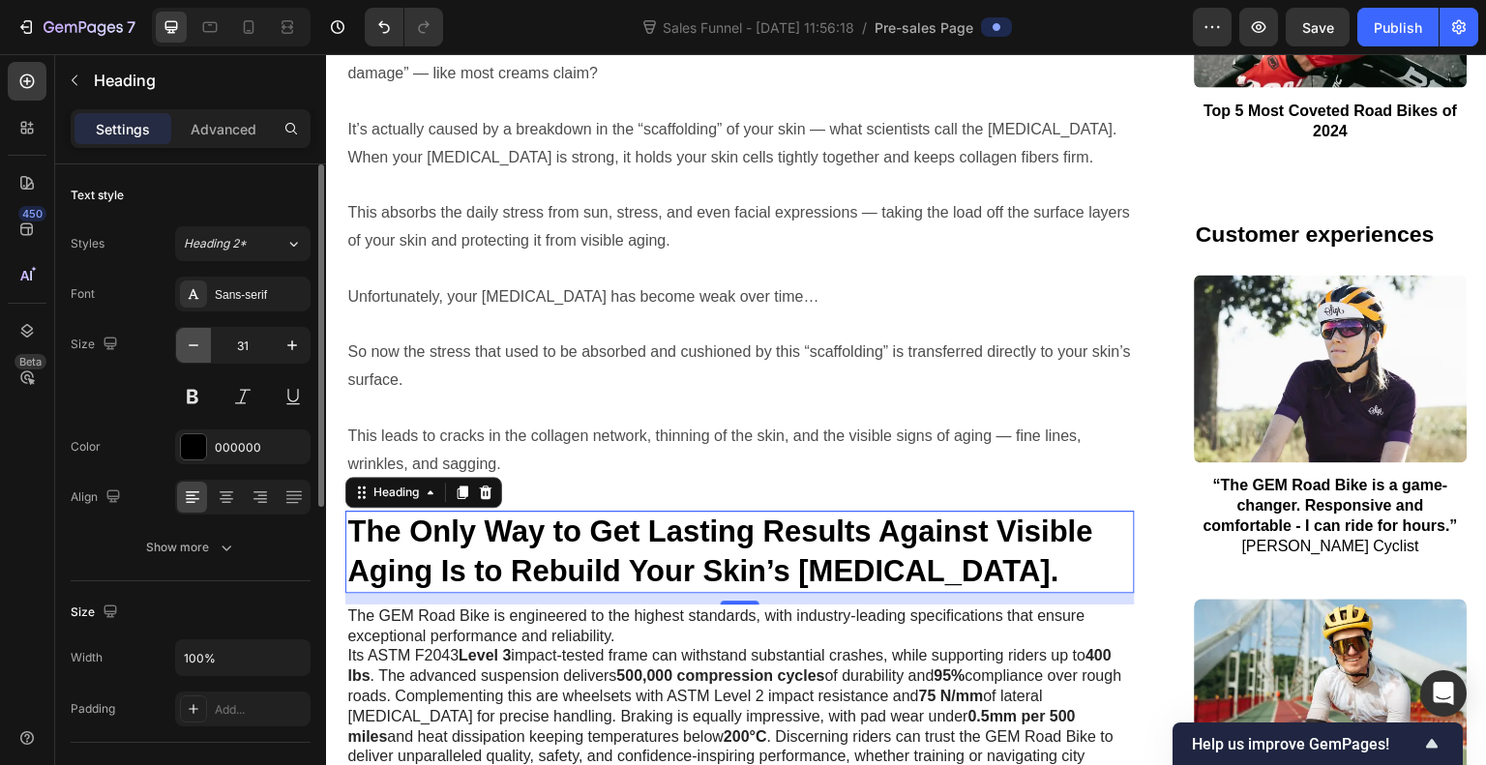
click at [188, 348] on icon "button" at bounding box center [193, 345] width 19 height 19
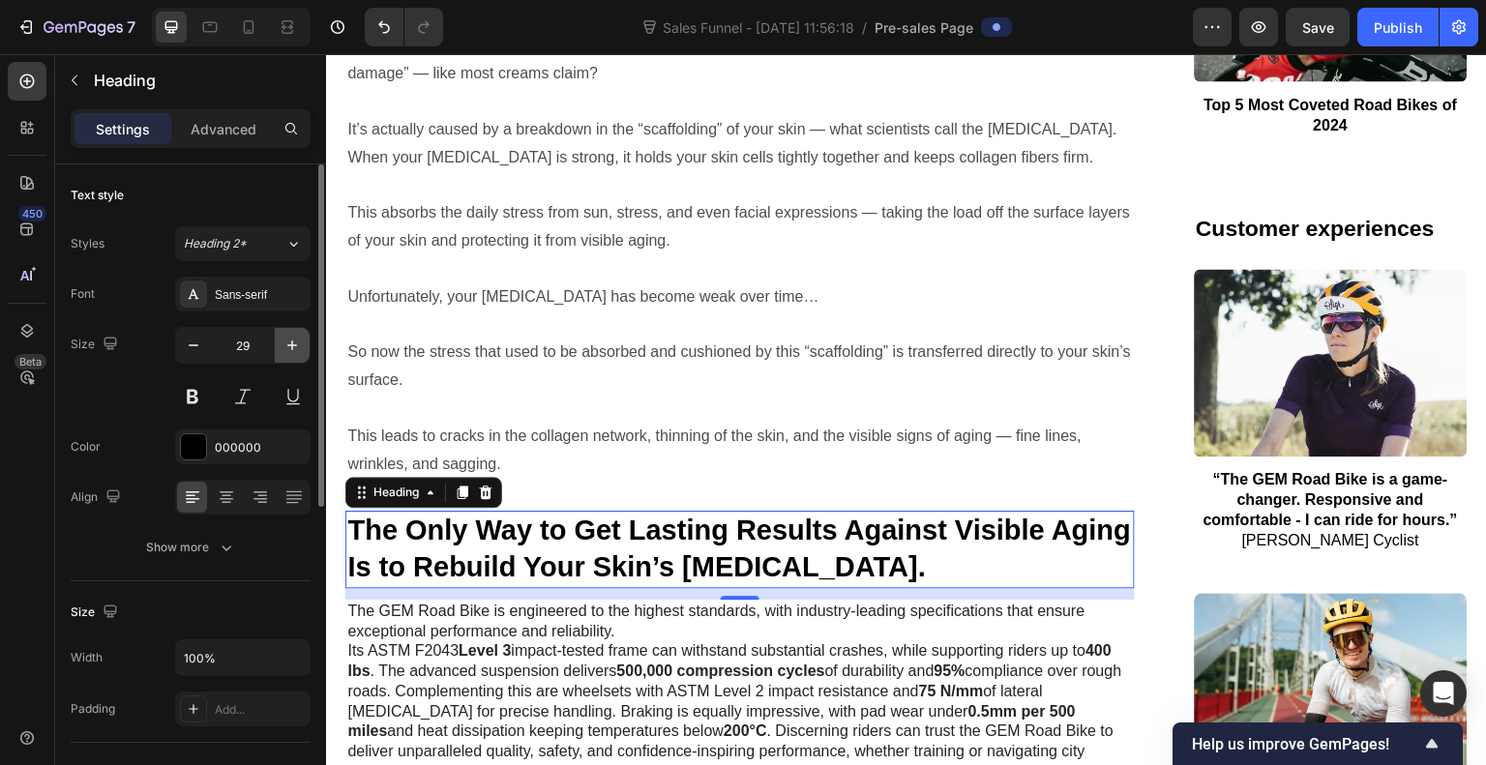
click at [291, 349] on icon "button" at bounding box center [292, 345] width 19 height 19
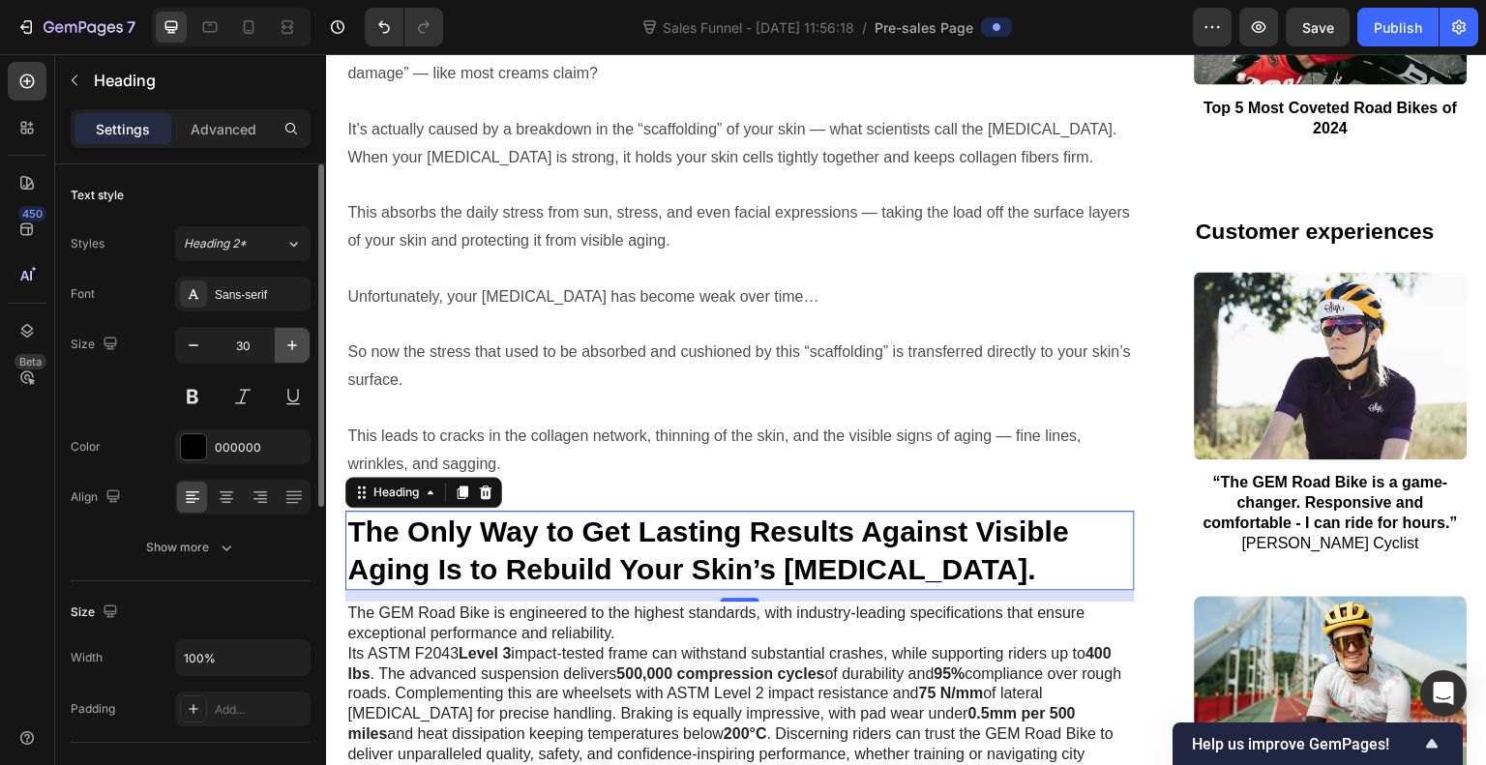
click at [291, 349] on icon "button" at bounding box center [292, 345] width 19 height 19
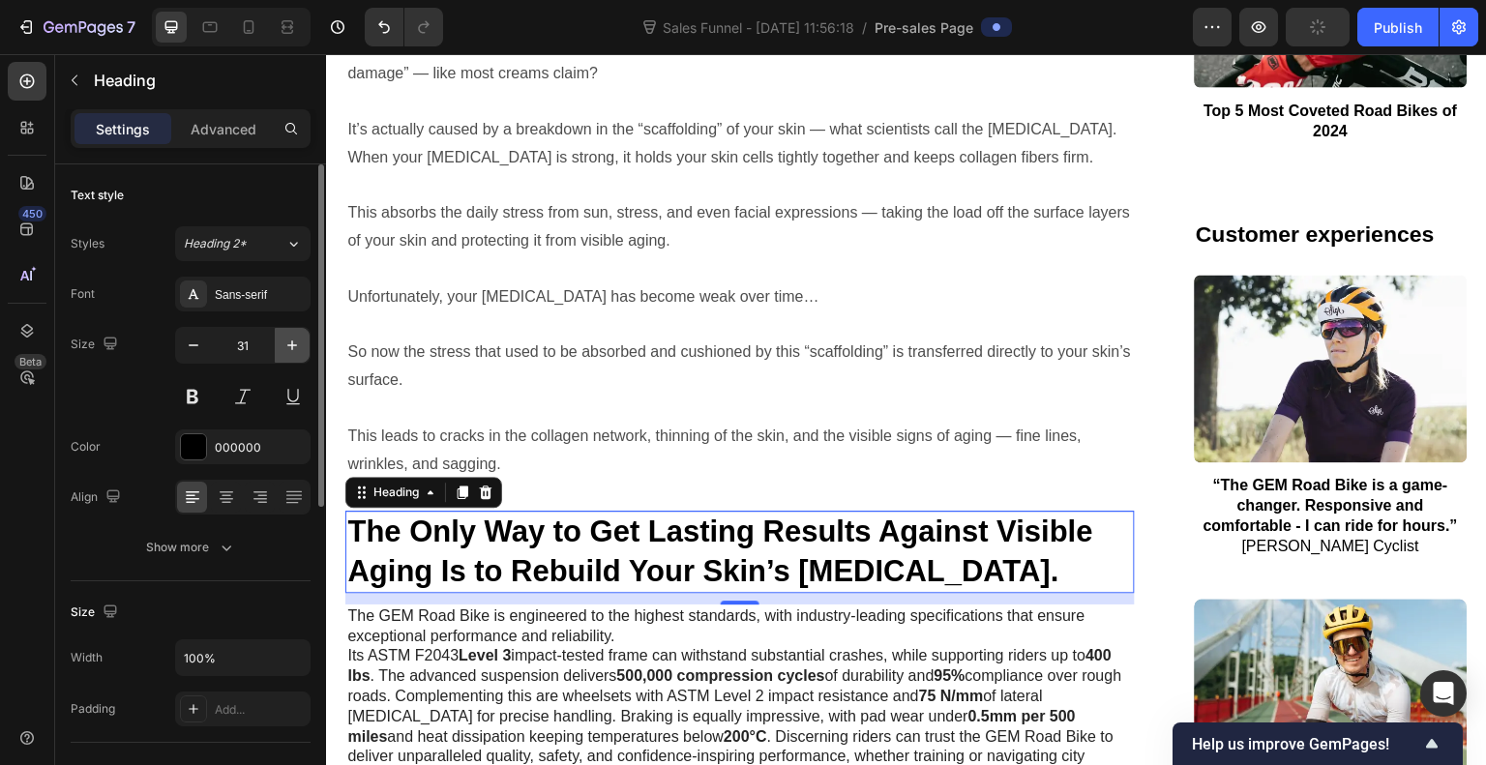
click at [291, 349] on icon "button" at bounding box center [292, 345] width 19 height 19
type input "32"
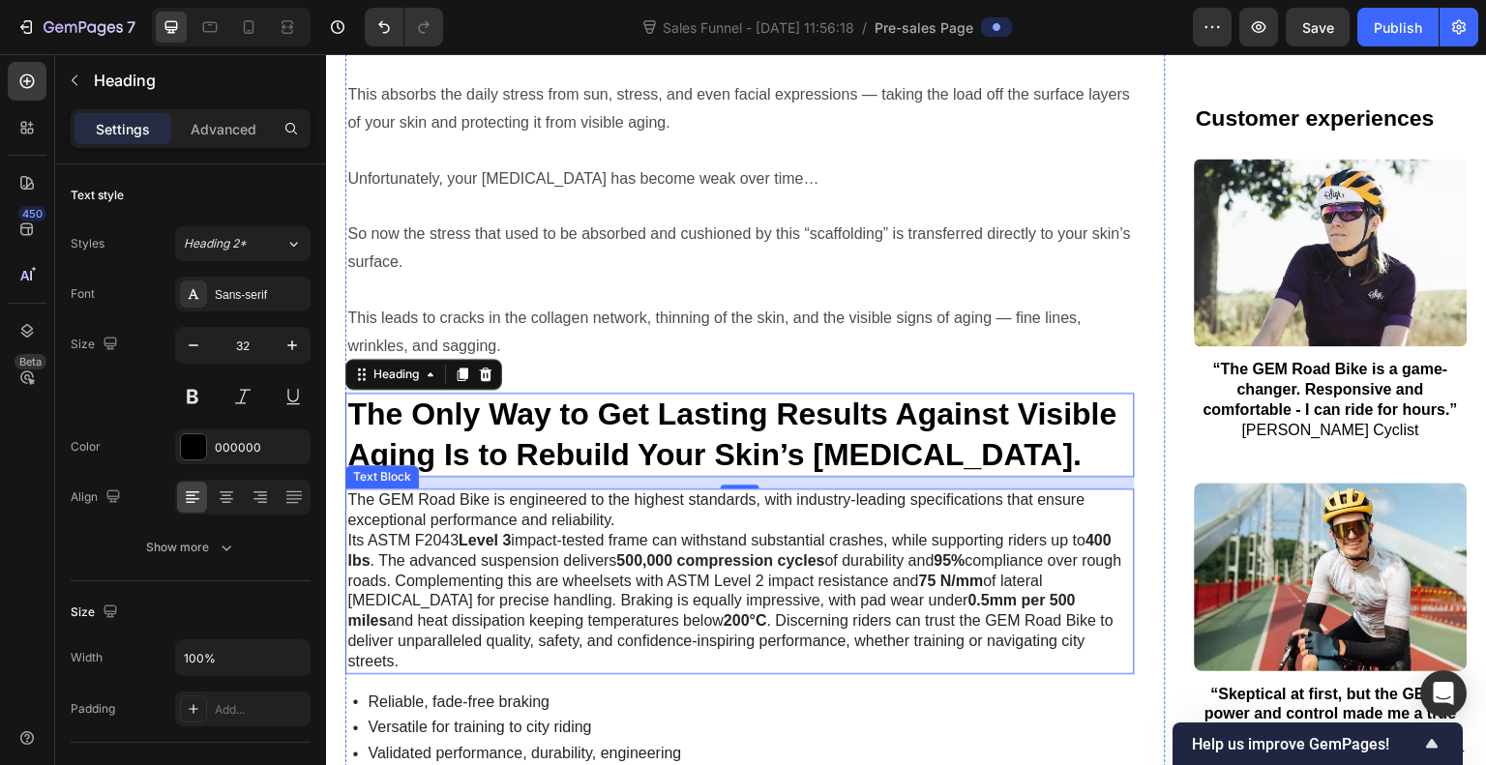
scroll to position [4114, 0]
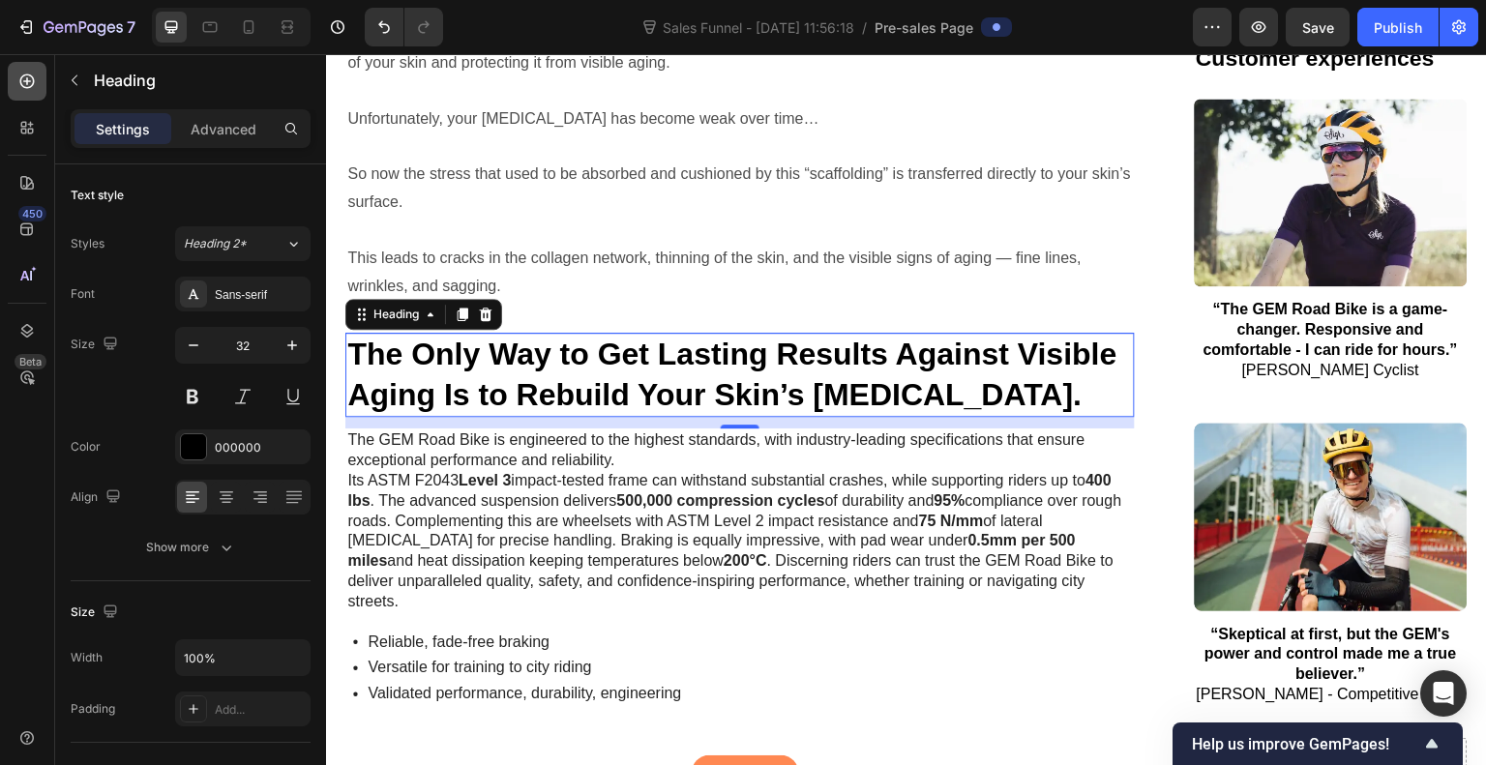
click at [19, 76] on icon at bounding box center [26, 81] width 19 height 19
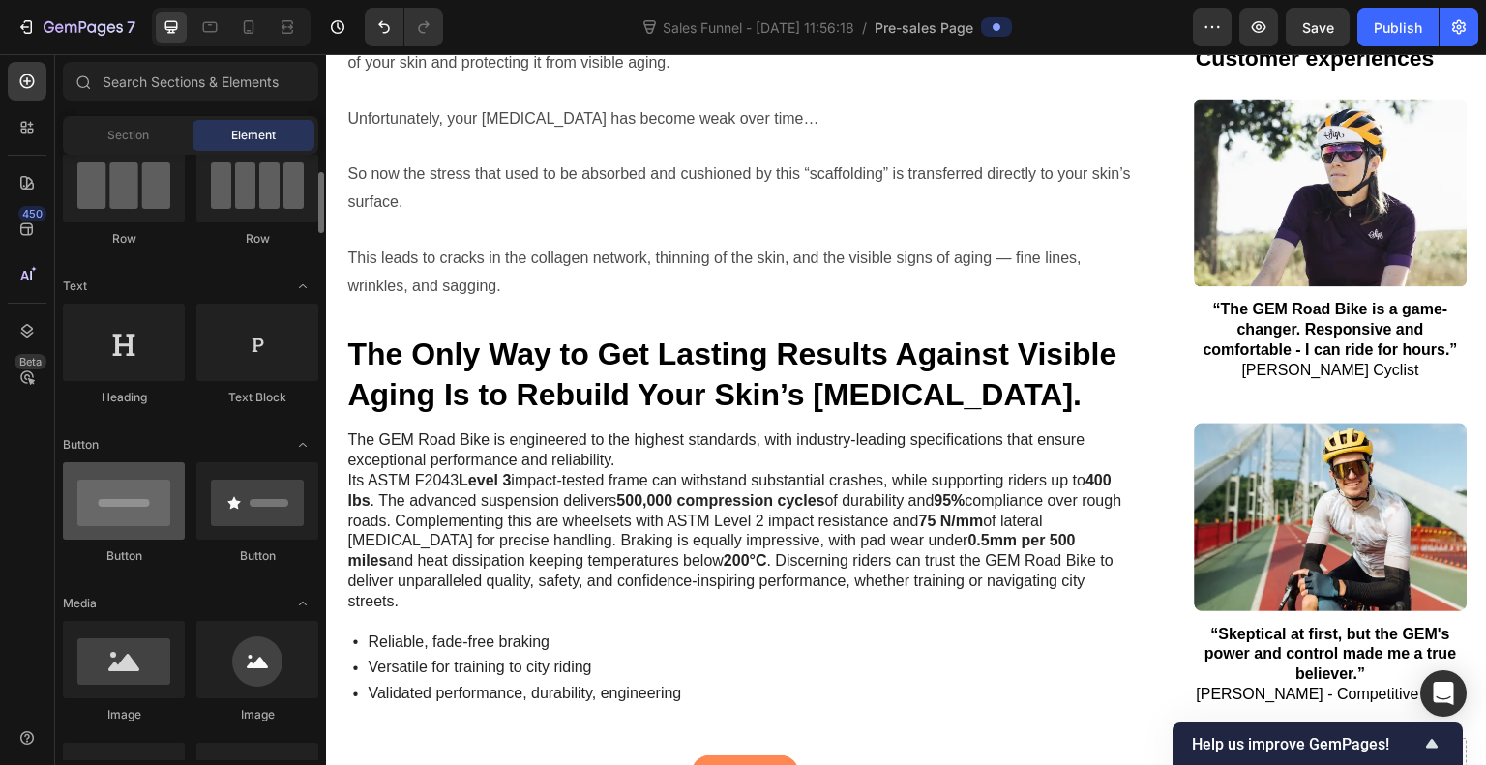
scroll to position [175, 0]
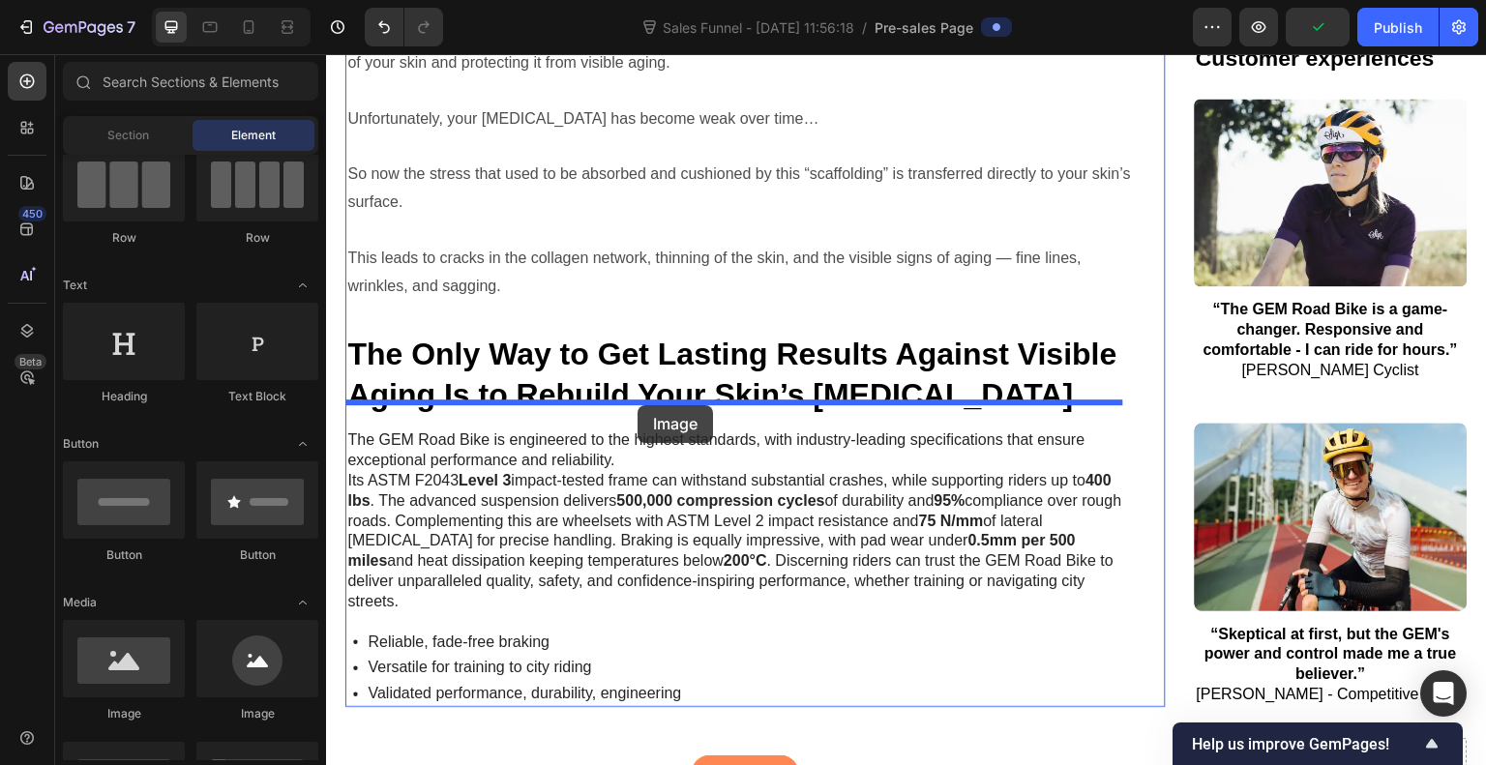
drag, startPoint x: 454, startPoint y: 705, endPoint x: 638, endPoint y: 405, distance: 351.9
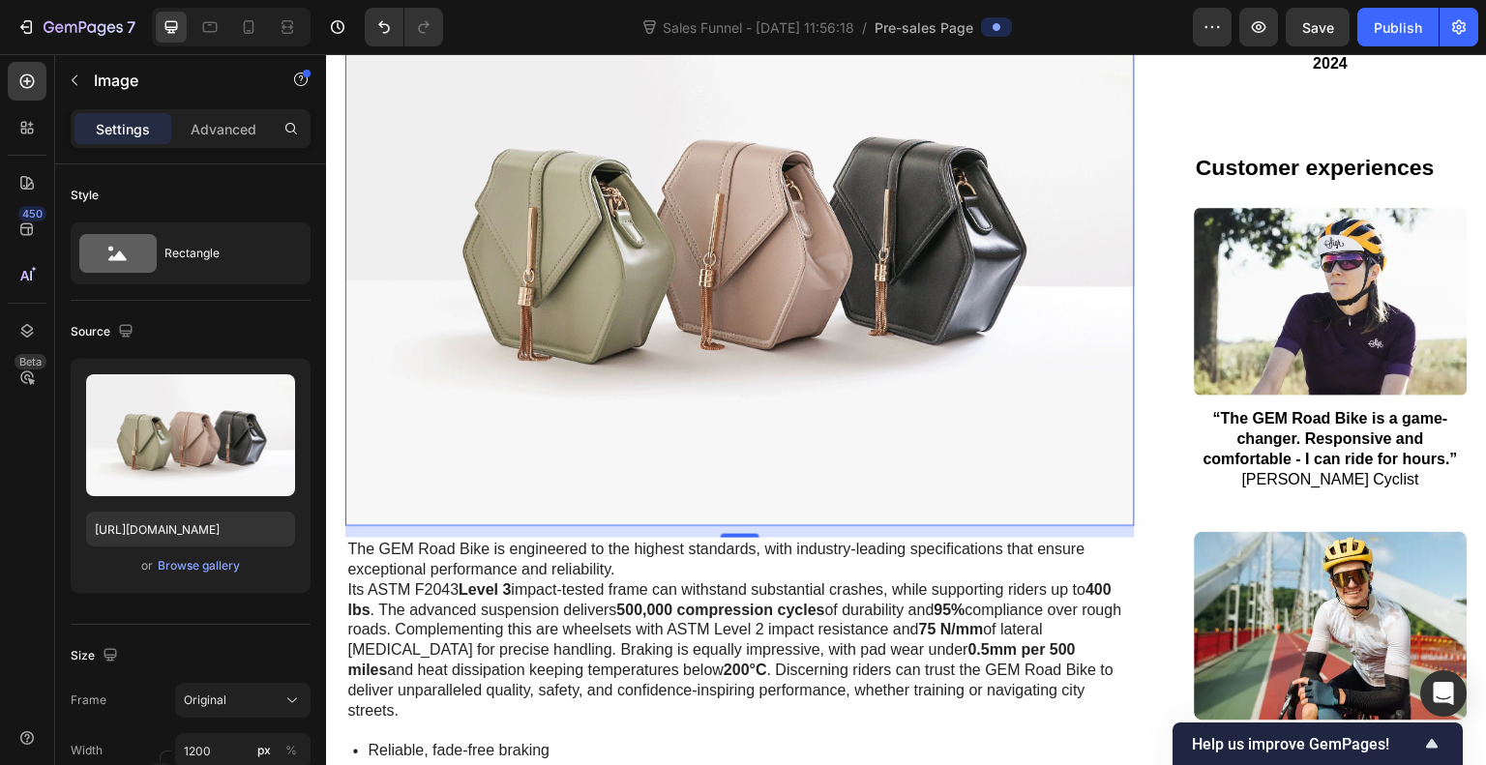
scroll to position [4611, 0]
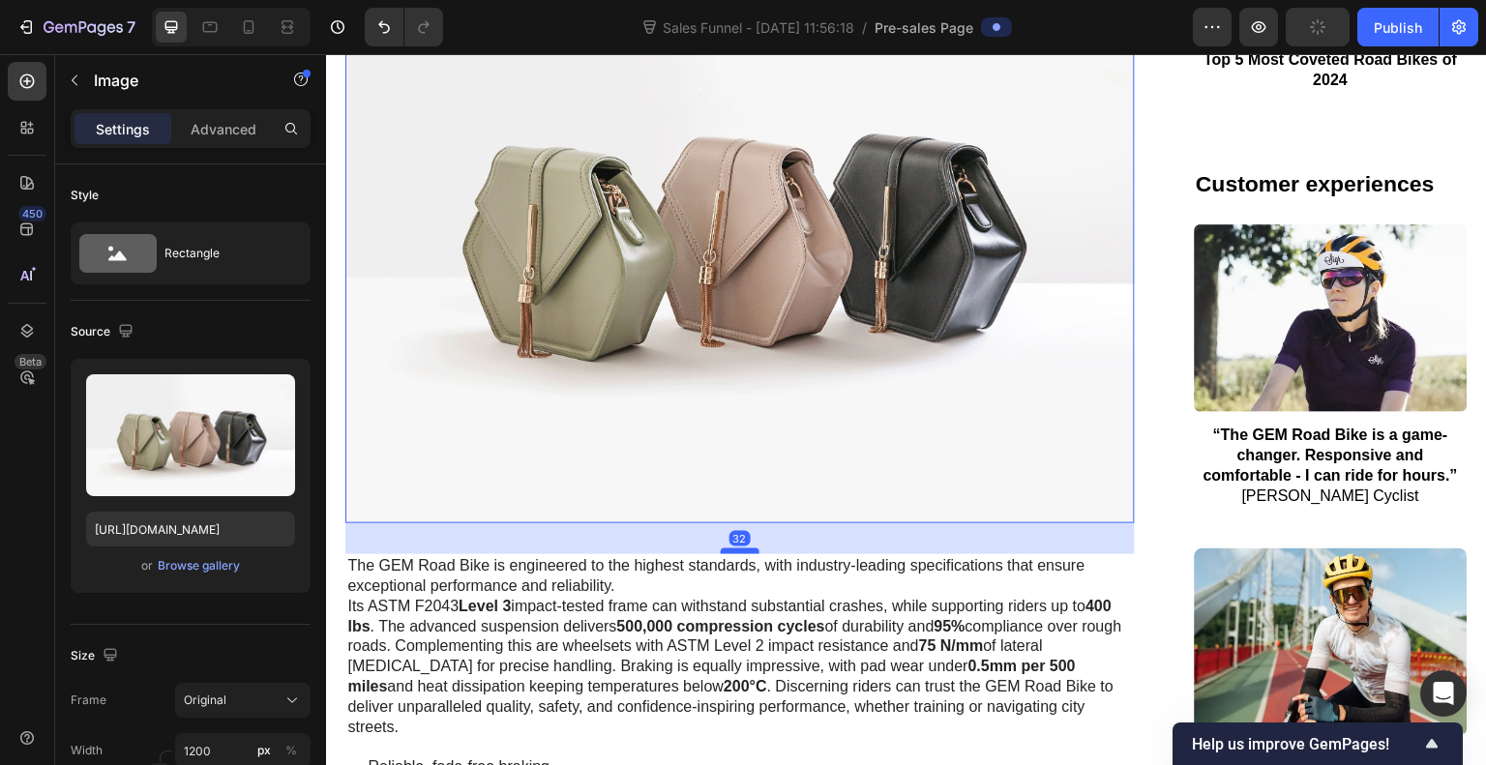
drag, startPoint x: 744, startPoint y: 496, endPoint x: 744, endPoint y: 516, distance: 19.4
click at [744, 549] on div at bounding box center [740, 552] width 39 height 6
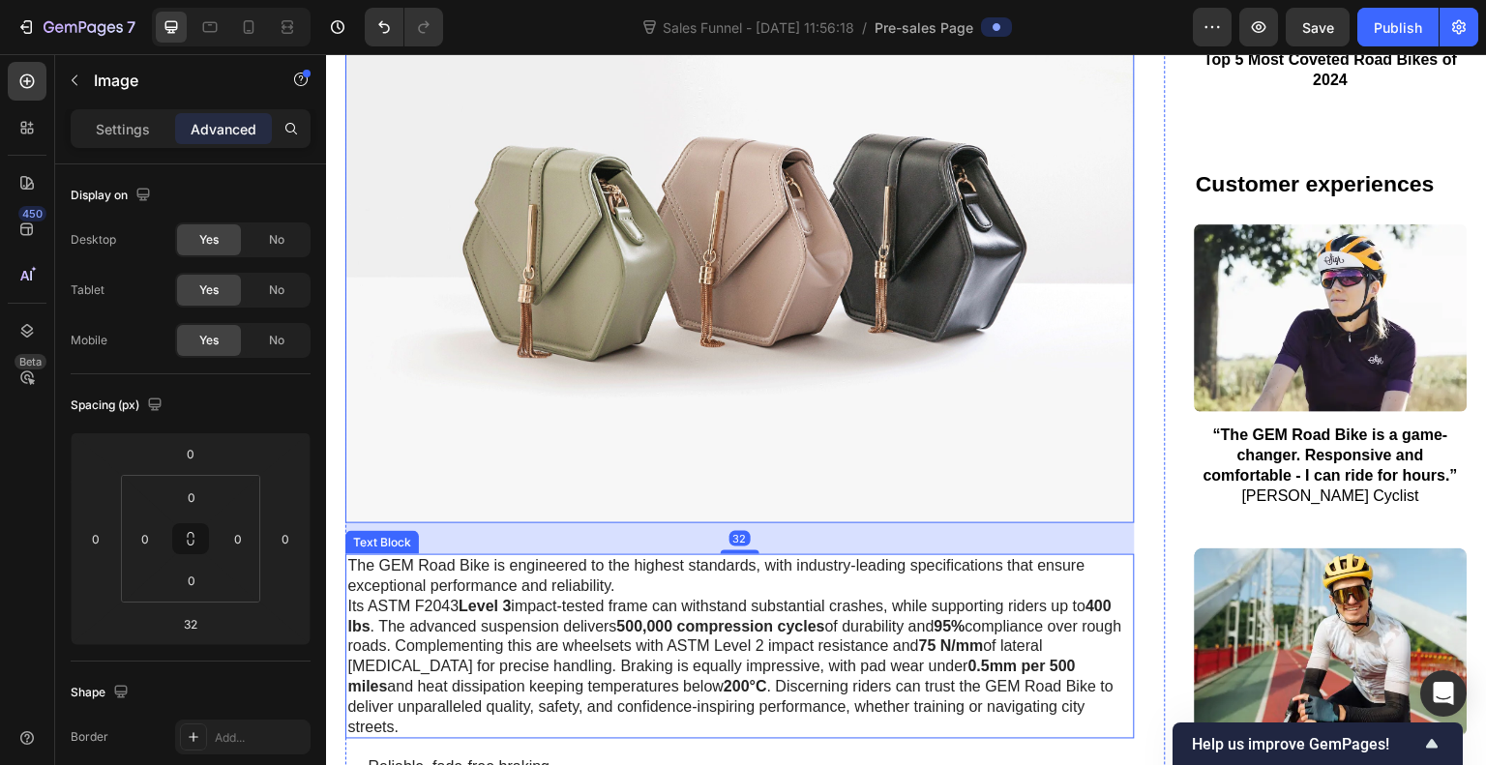
click at [601, 581] on p "The GEM Road Bike is engineered to the highest standards, with industry-leading…" at bounding box center [740, 646] width 786 height 181
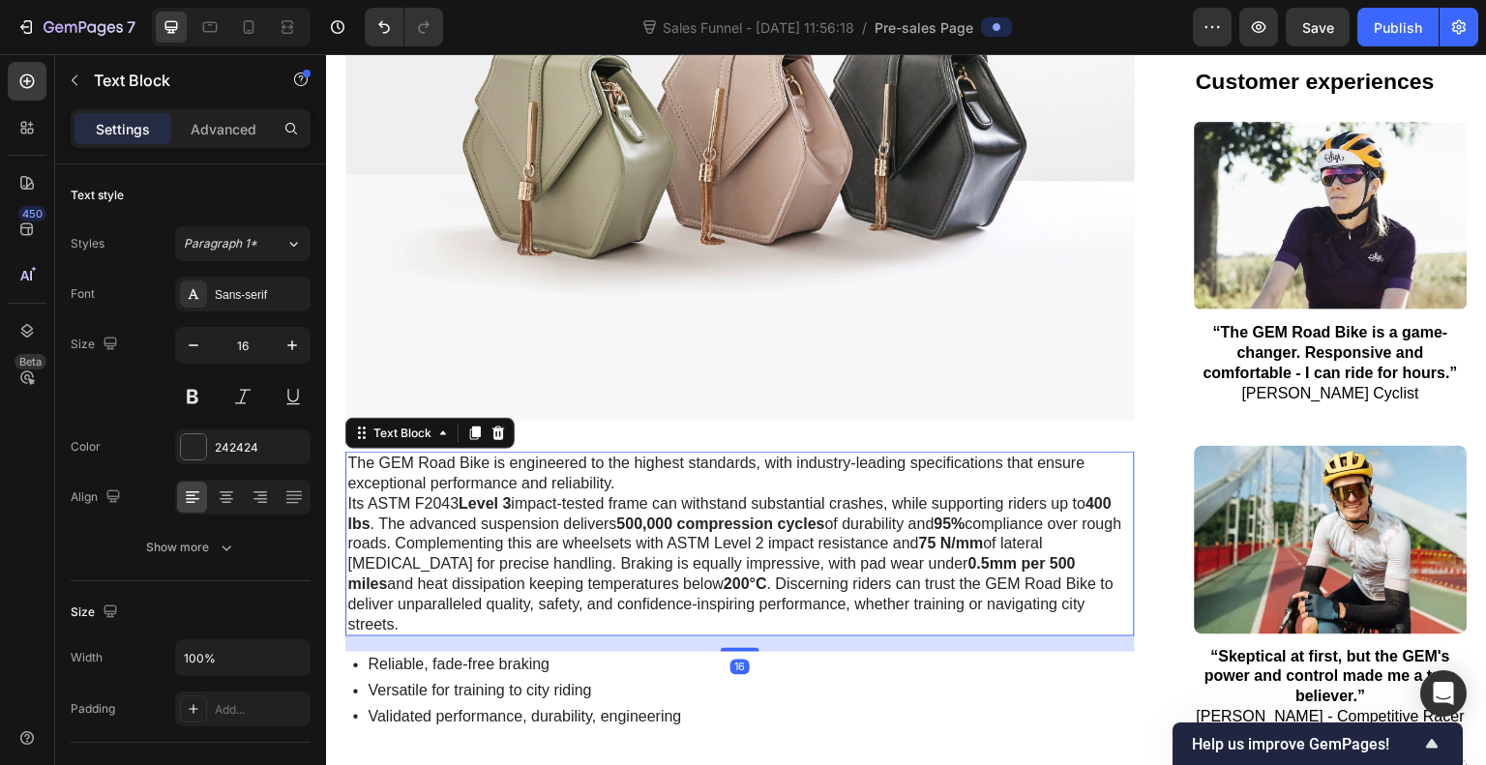
scroll to position [4726, 0]
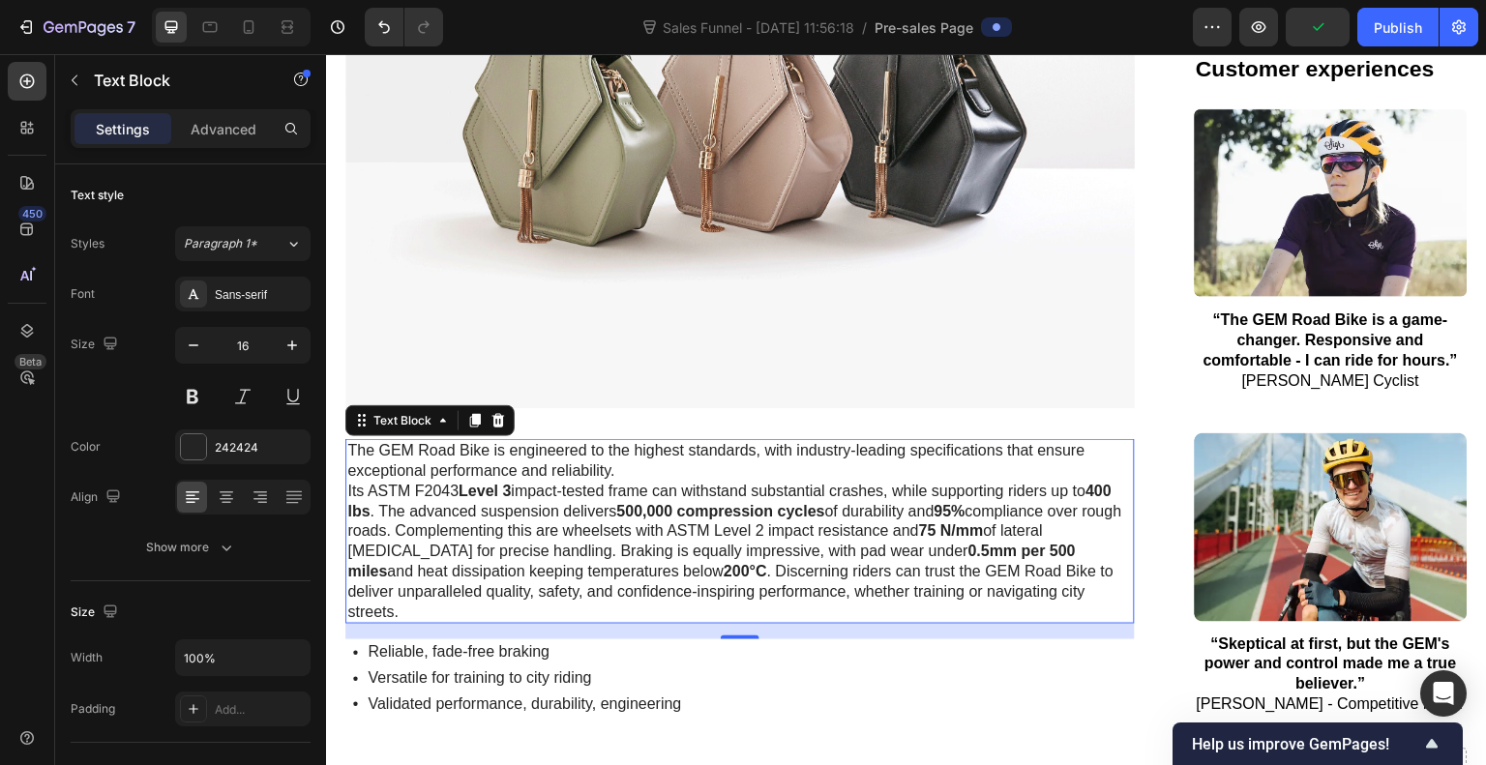
click at [626, 565] on p "The GEM Road Bike is engineered to the highest standards, with industry-leading…" at bounding box center [740, 531] width 786 height 181
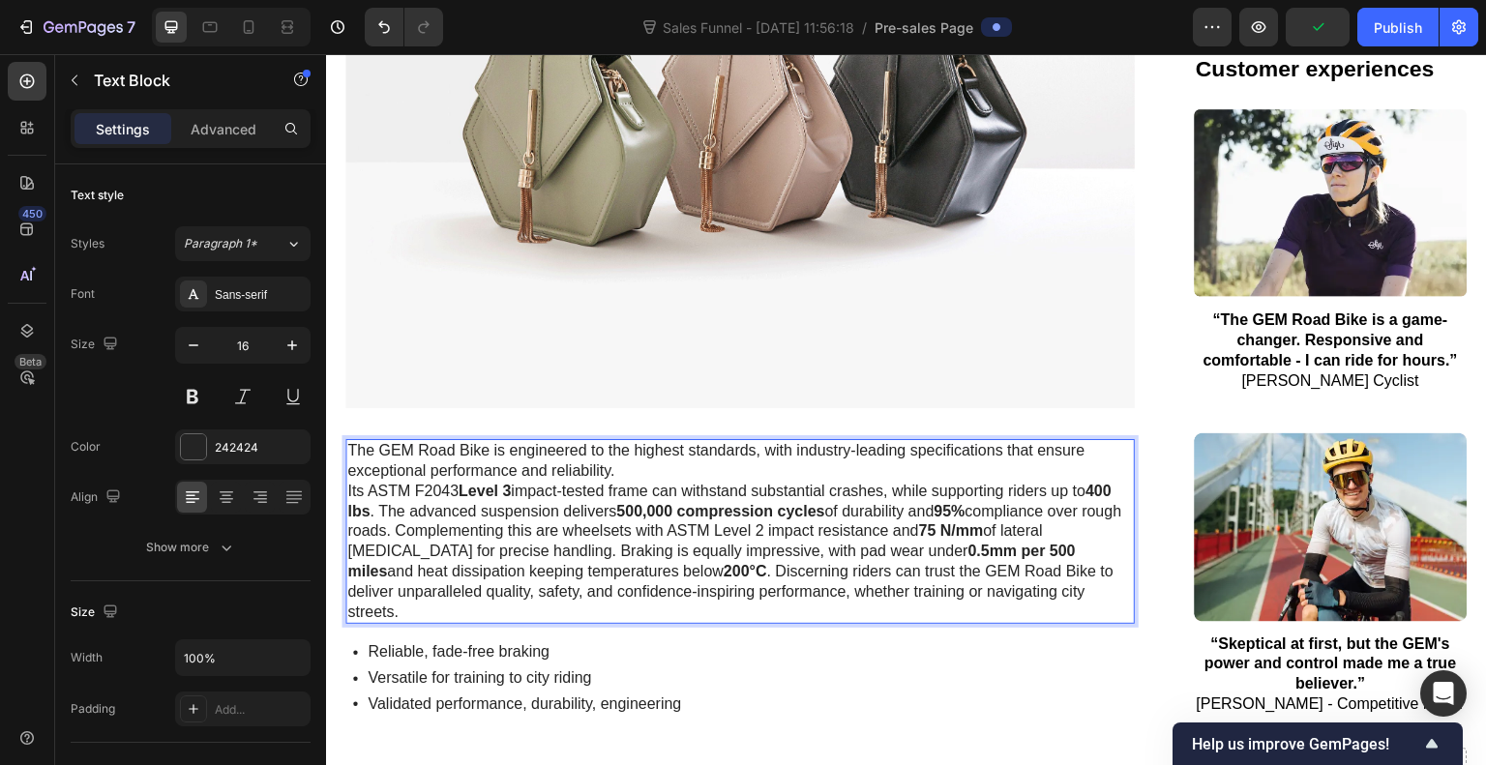
click at [626, 565] on p "The GEM Road Bike is engineered to the highest standards, with industry-leading…" at bounding box center [740, 531] width 786 height 181
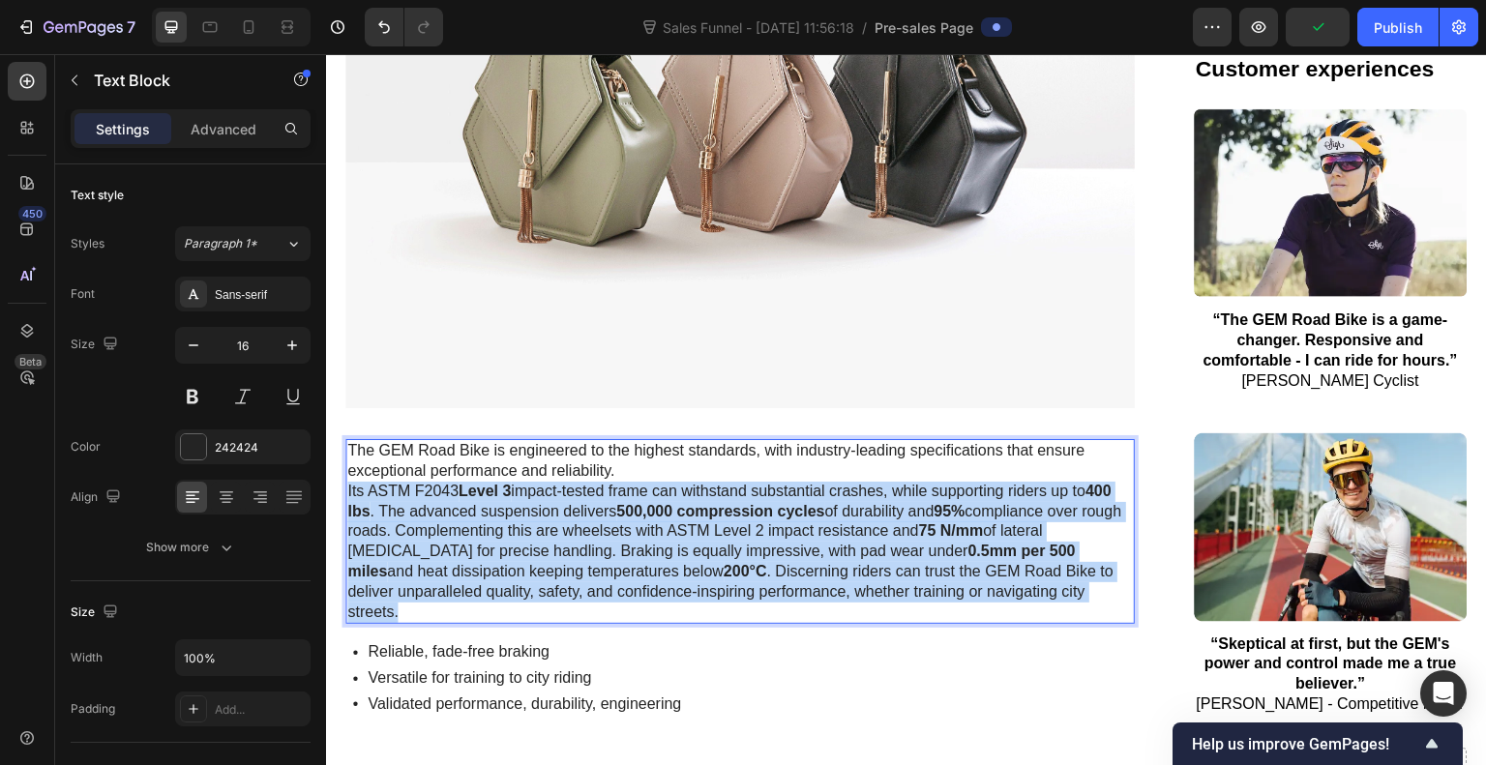
click at [626, 565] on p "The GEM Road Bike is engineered to the highest standards, with industry-leading…" at bounding box center [740, 531] width 786 height 181
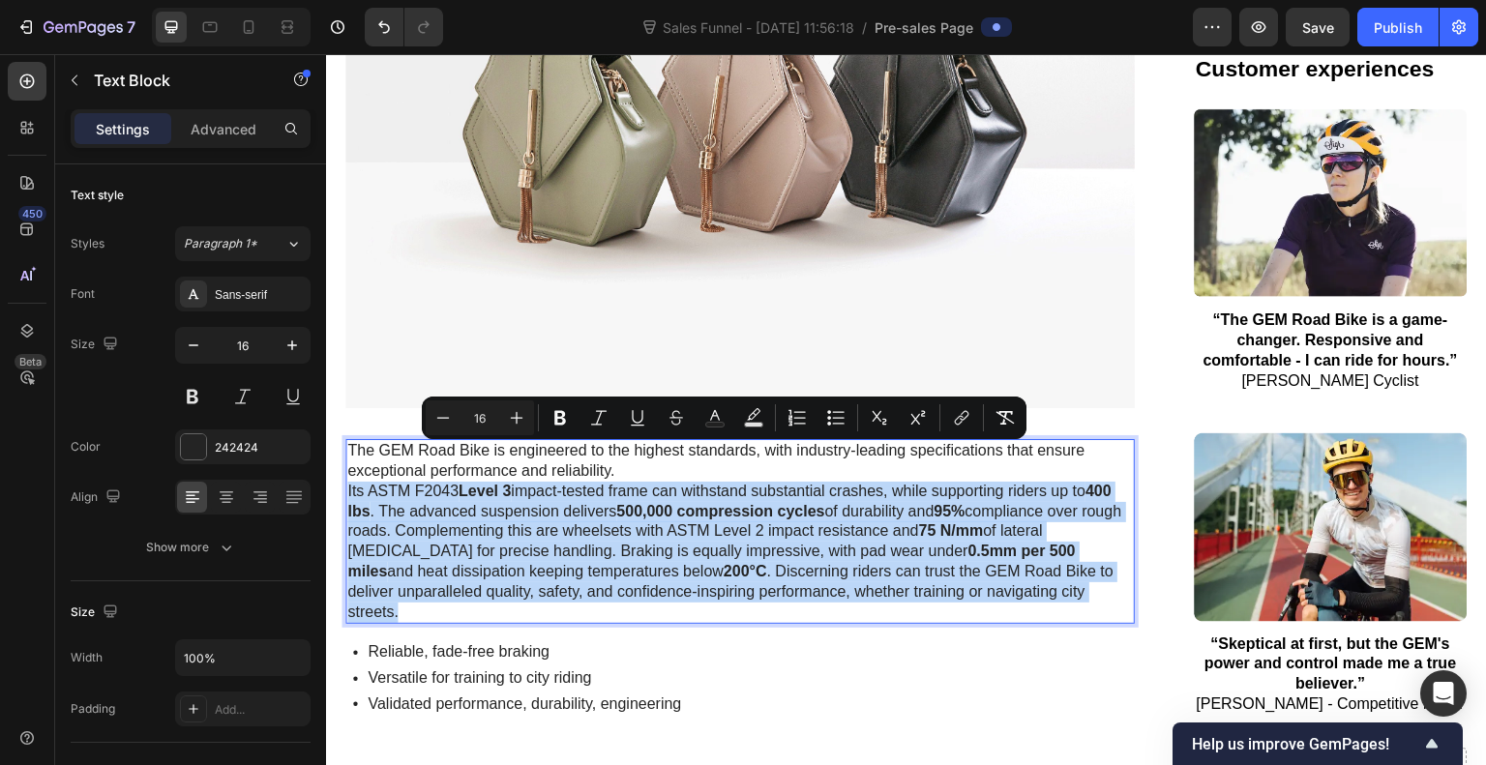
click at [630, 572] on p "The GEM Road Bike is engineered to the highest standards, with industry-leading…" at bounding box center [740, 531] width 786 height 181
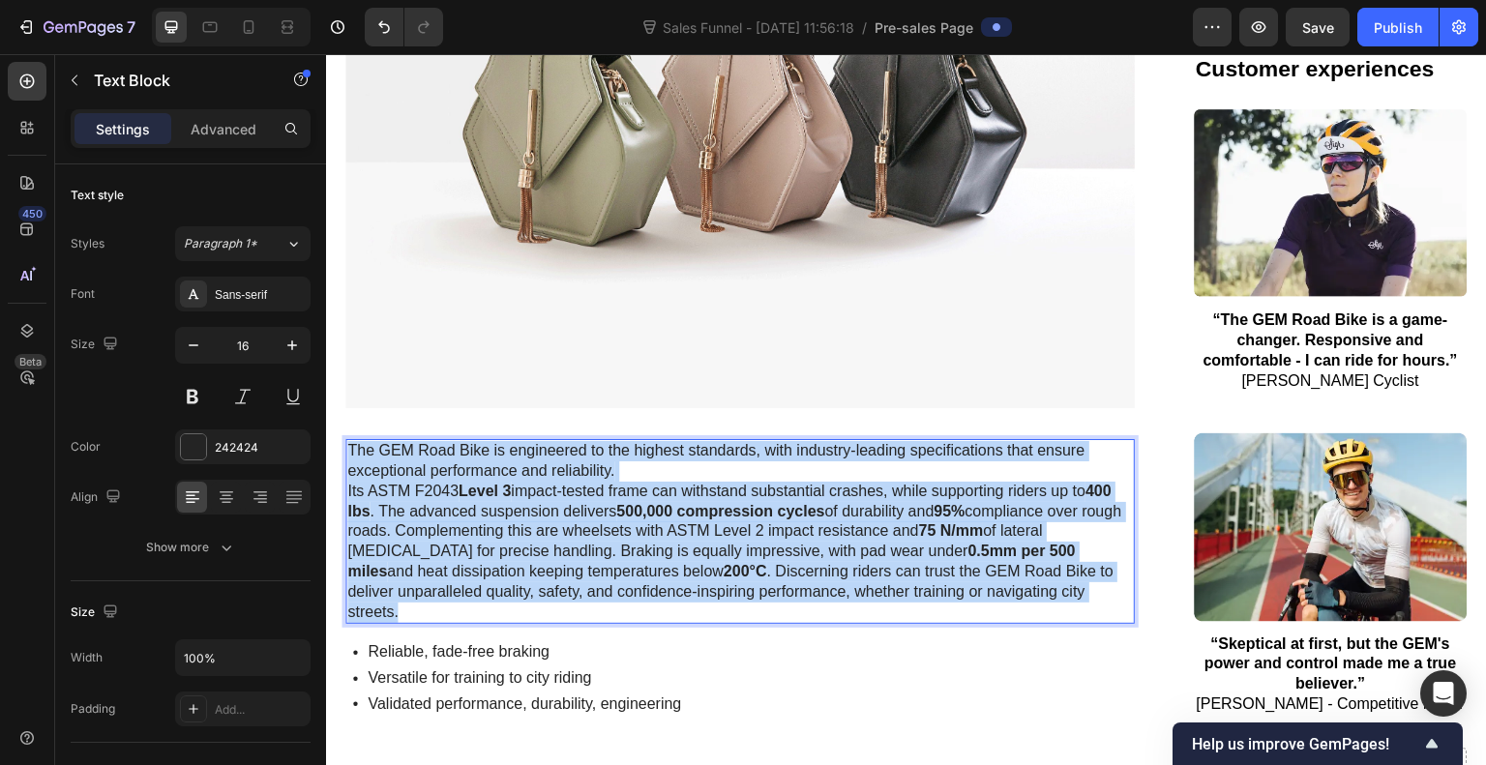
drag, startPoint x: 426, startPoint y: 575, endPoint x: 349, endPoint y: 418, distance: 174.4
click at [349, 441] on p "The GEM Road Bike is engineered to the highest standards, with industry-leading…" at bounding box center [740, 531] width 786 height 181
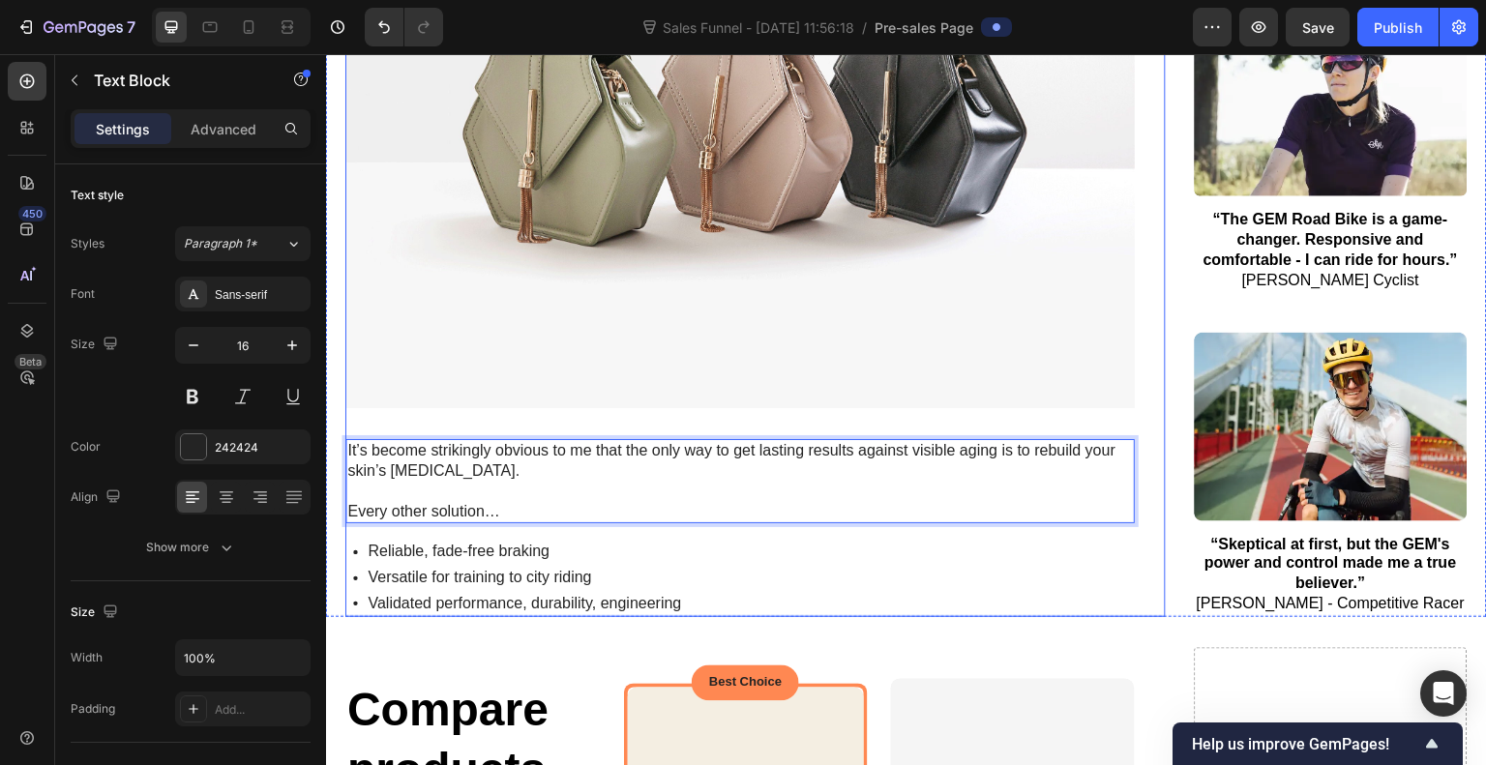
scroll to position [4811, 0]
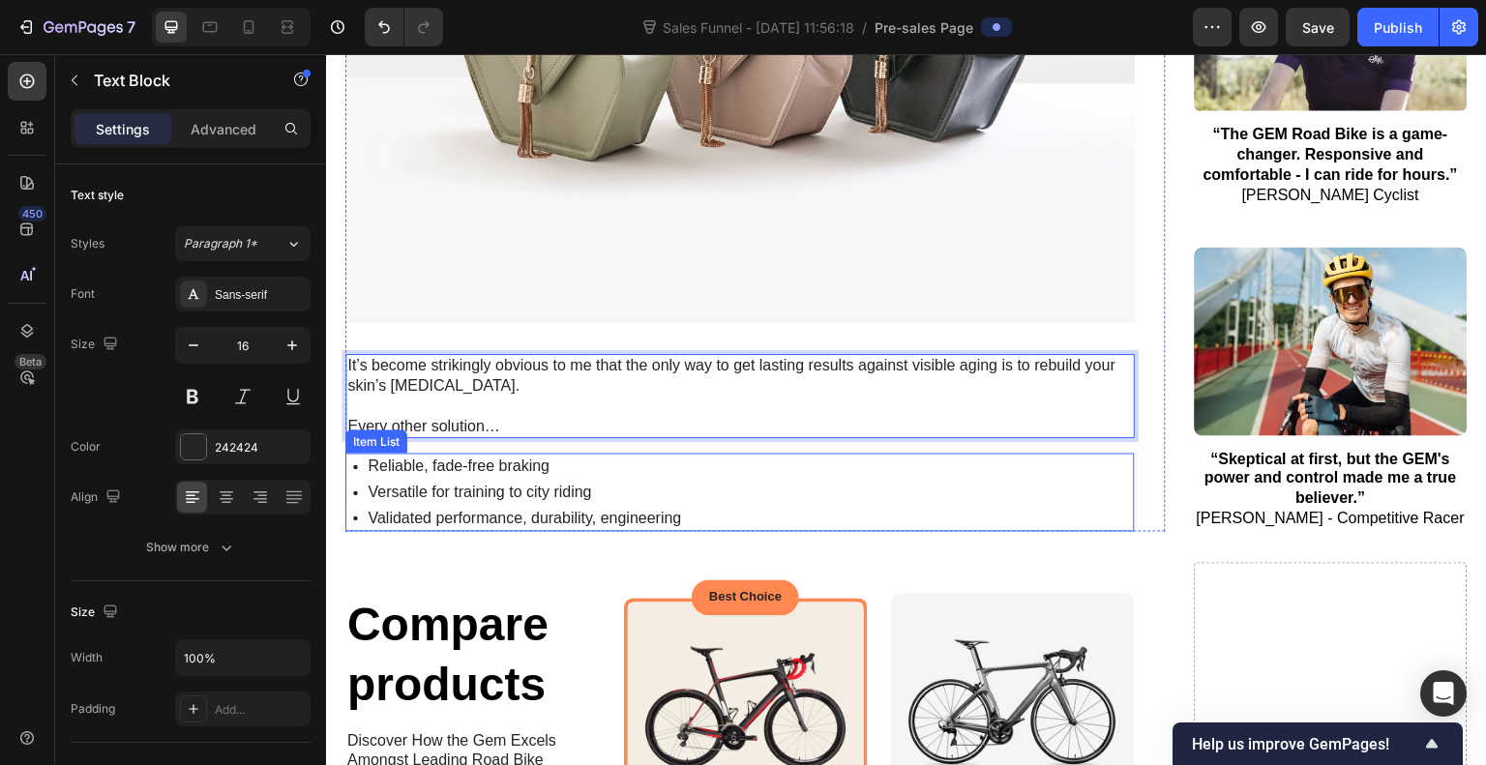
click at [345, 454] on div "Reliable, fade-free braking" at bounding box center [514, 467] width 339 height 26
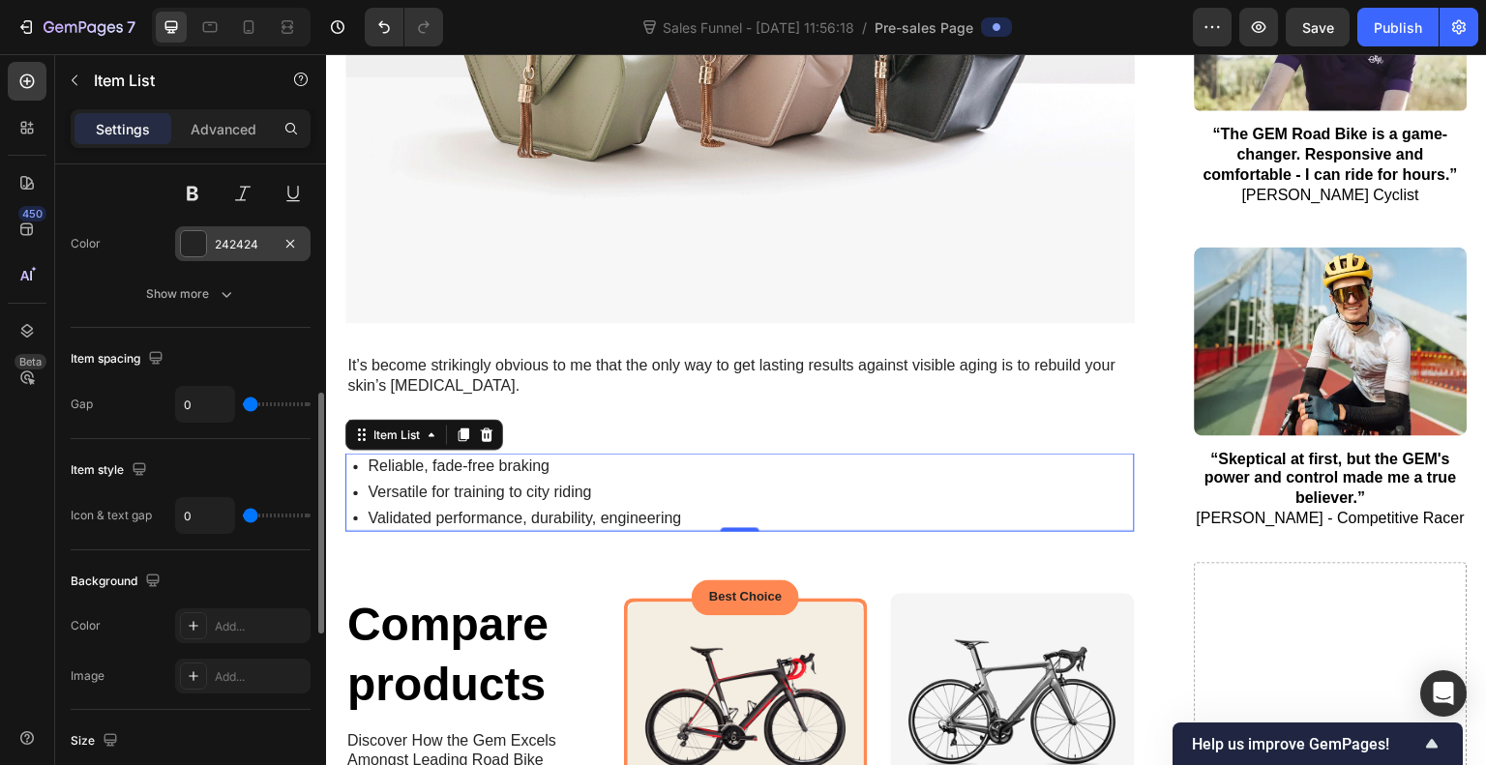
scroll to position [622, 0]
click at [178, 623] on div "Add..." at bounding box center [242, 625] width 135 height 35
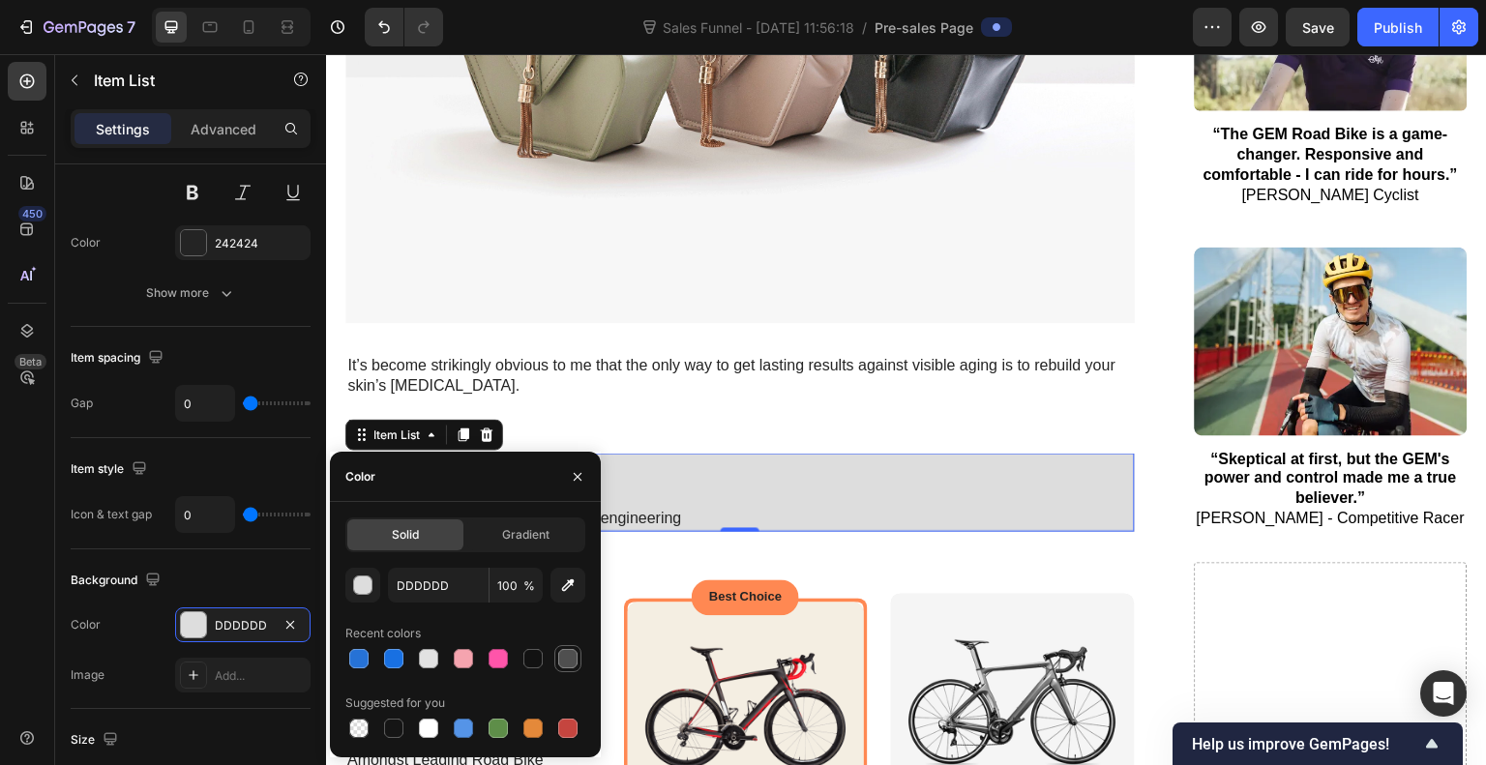
click at [566, 658] on div at bounding box center [567, 658] width 19 height 19
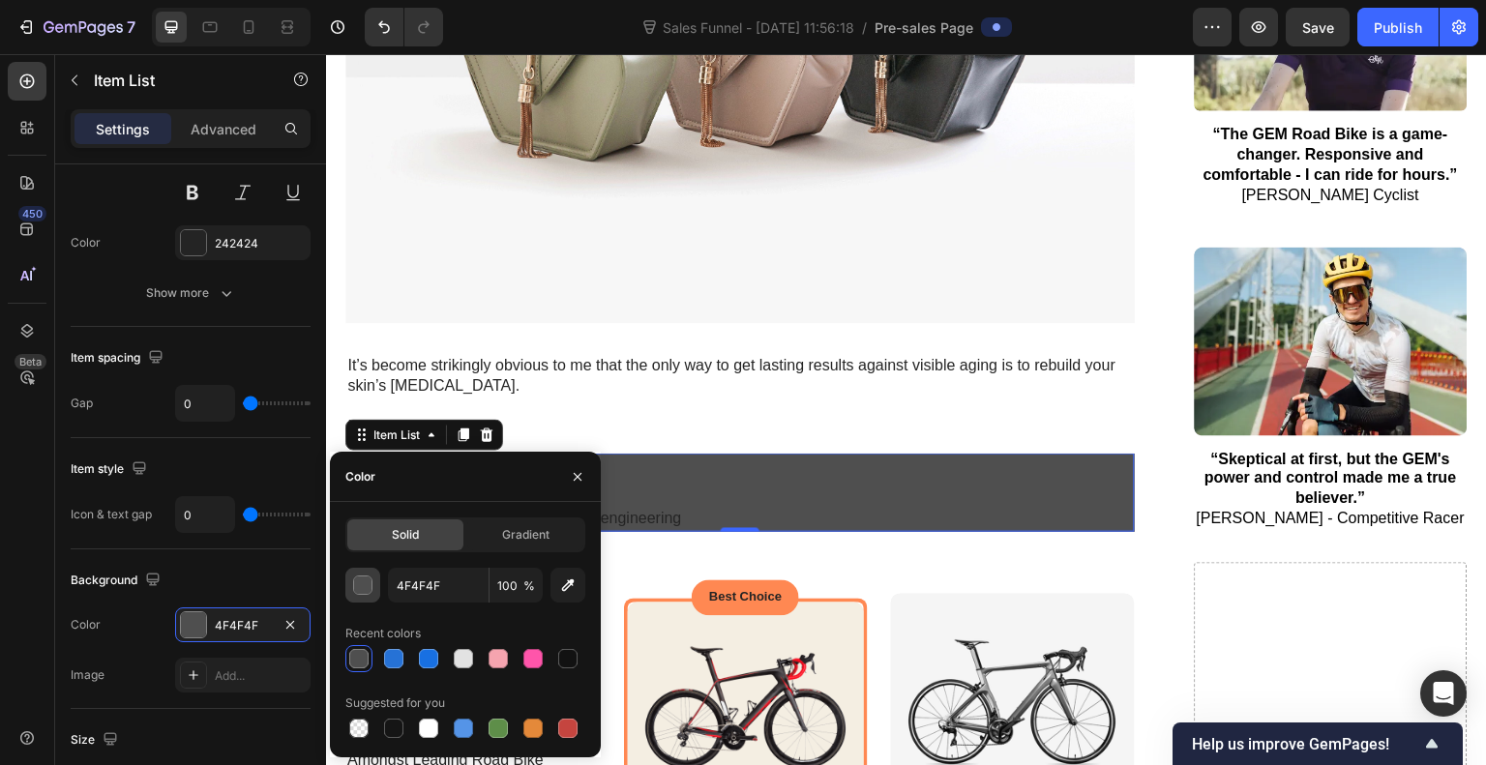
click at [356, 580] on div "button" at bounding box center [363, 586] width 19 height 19
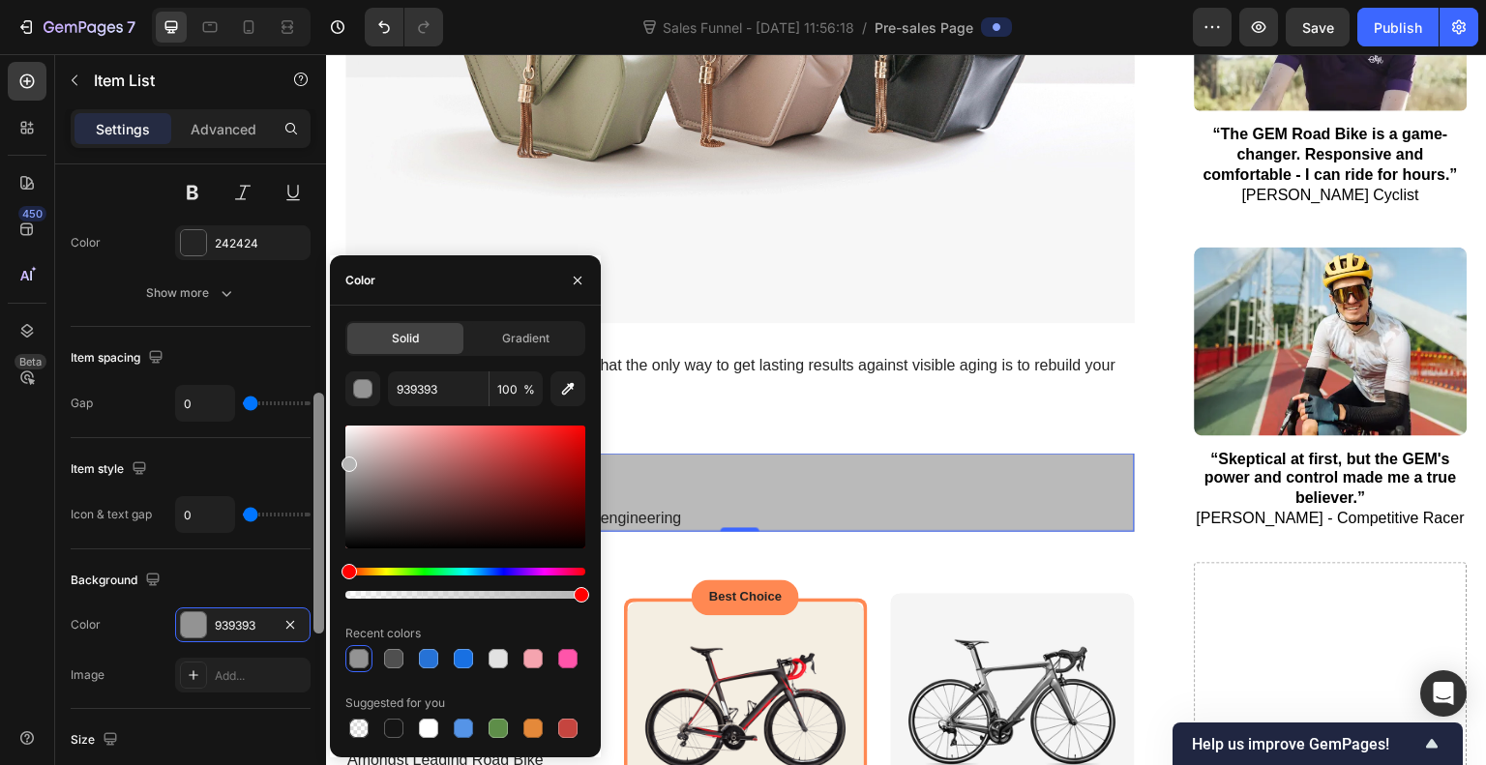
drag, startPoint x: 349, startPoint y: 516, endPoint x: 319, endPoint y: 459, distance: 64.5
click at [319, 459] on div "450 Beta Sections(11) Elements(86) Section Element Hero Section Product Detail …" at bounding box center [163, 409] width 326 height 711
type input "BABABA"
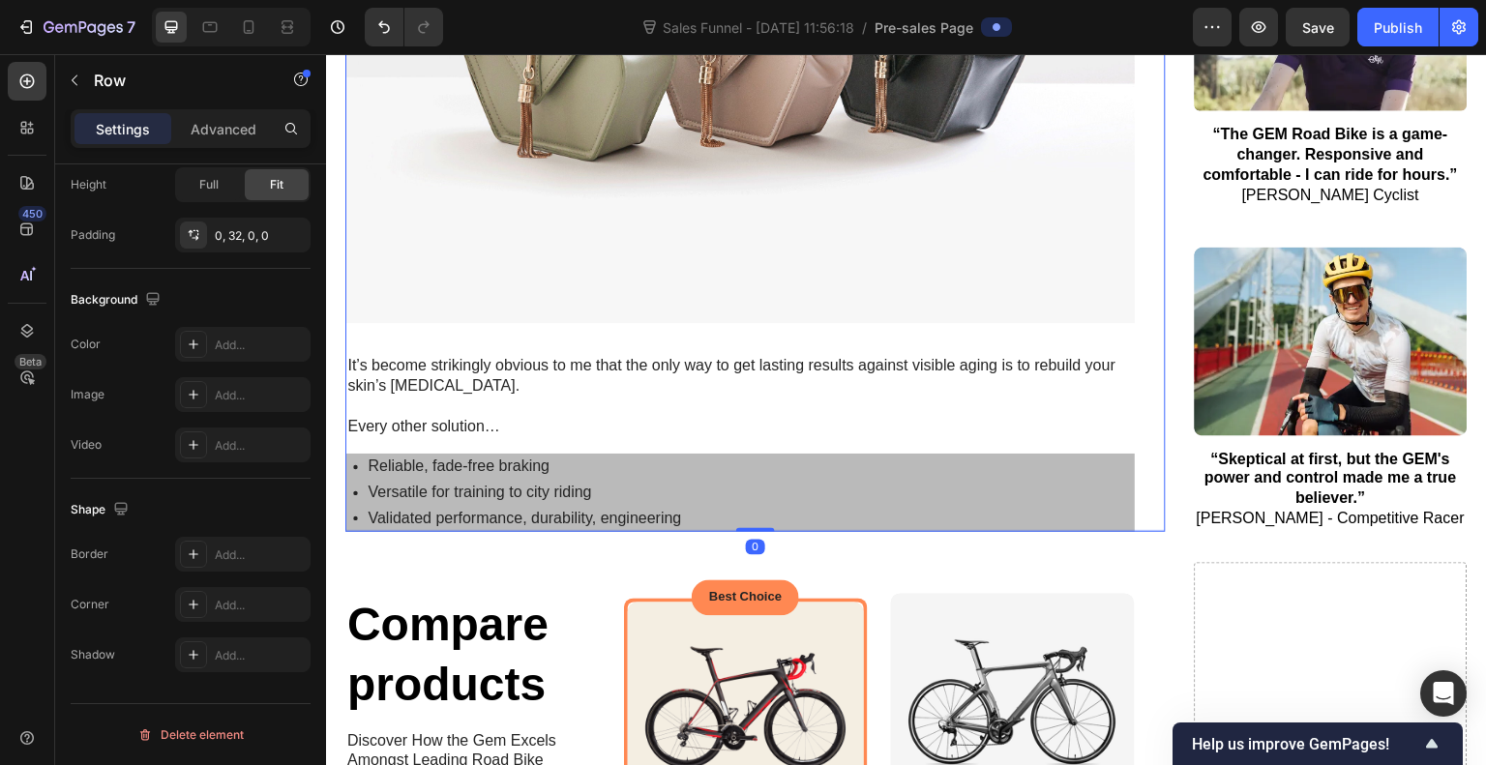
scroll to position [0, 0]
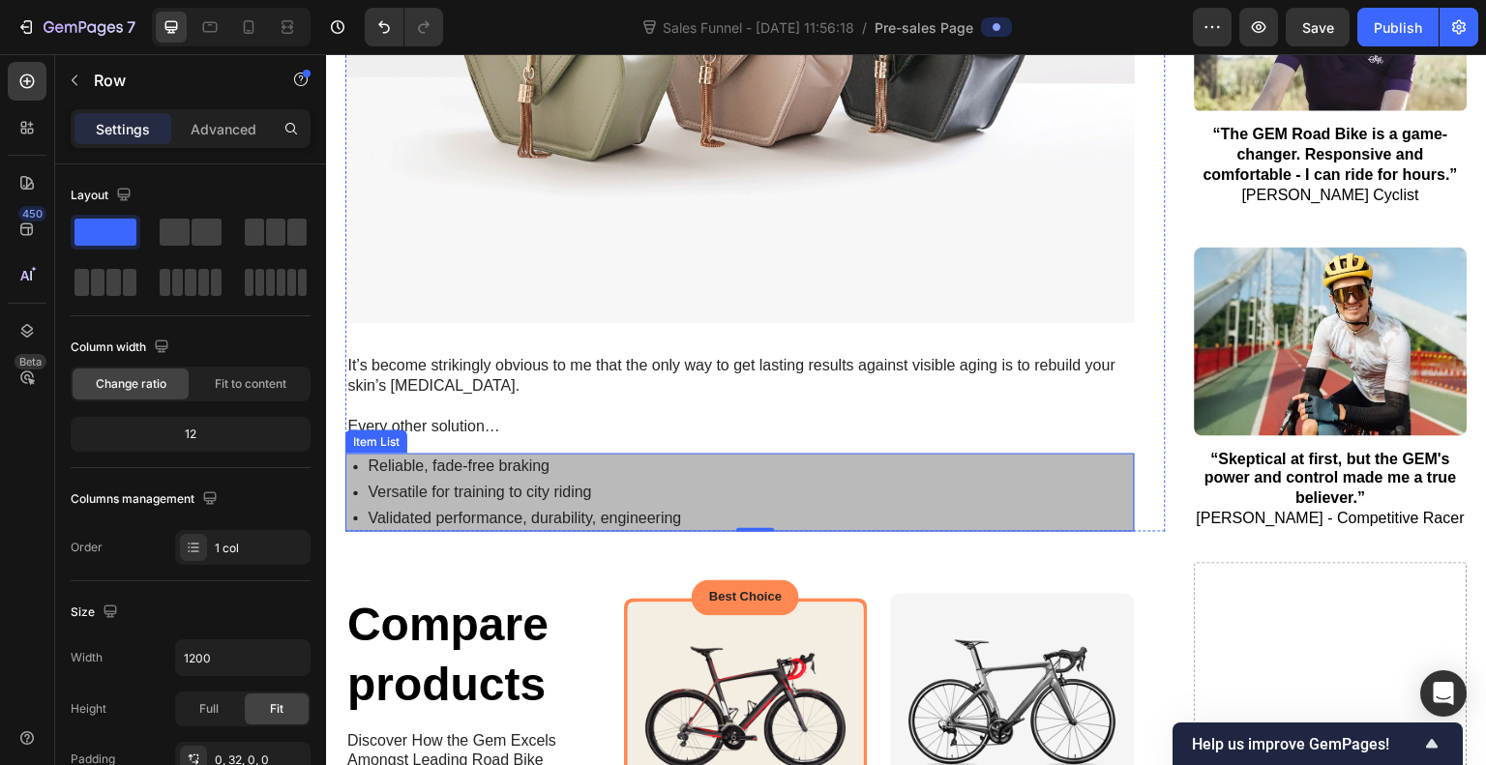
click at [460, 457] on p "Reliable, fade-free braking" at bounding box center [525, 467] width 314 height 20
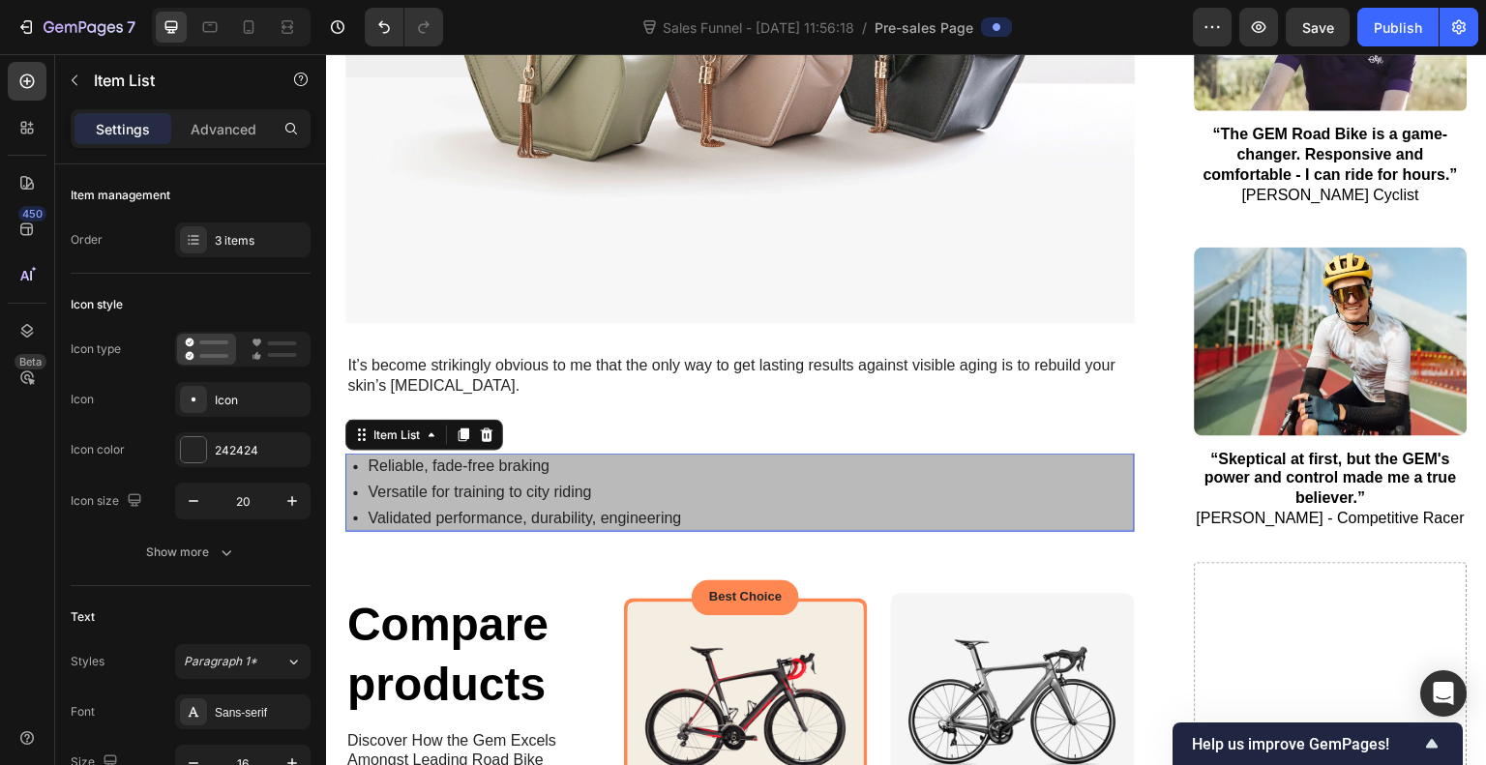
click at [460, 457] on p "Reliable, fade-free braking" at bounding box center [525, 467] width 314 height 20
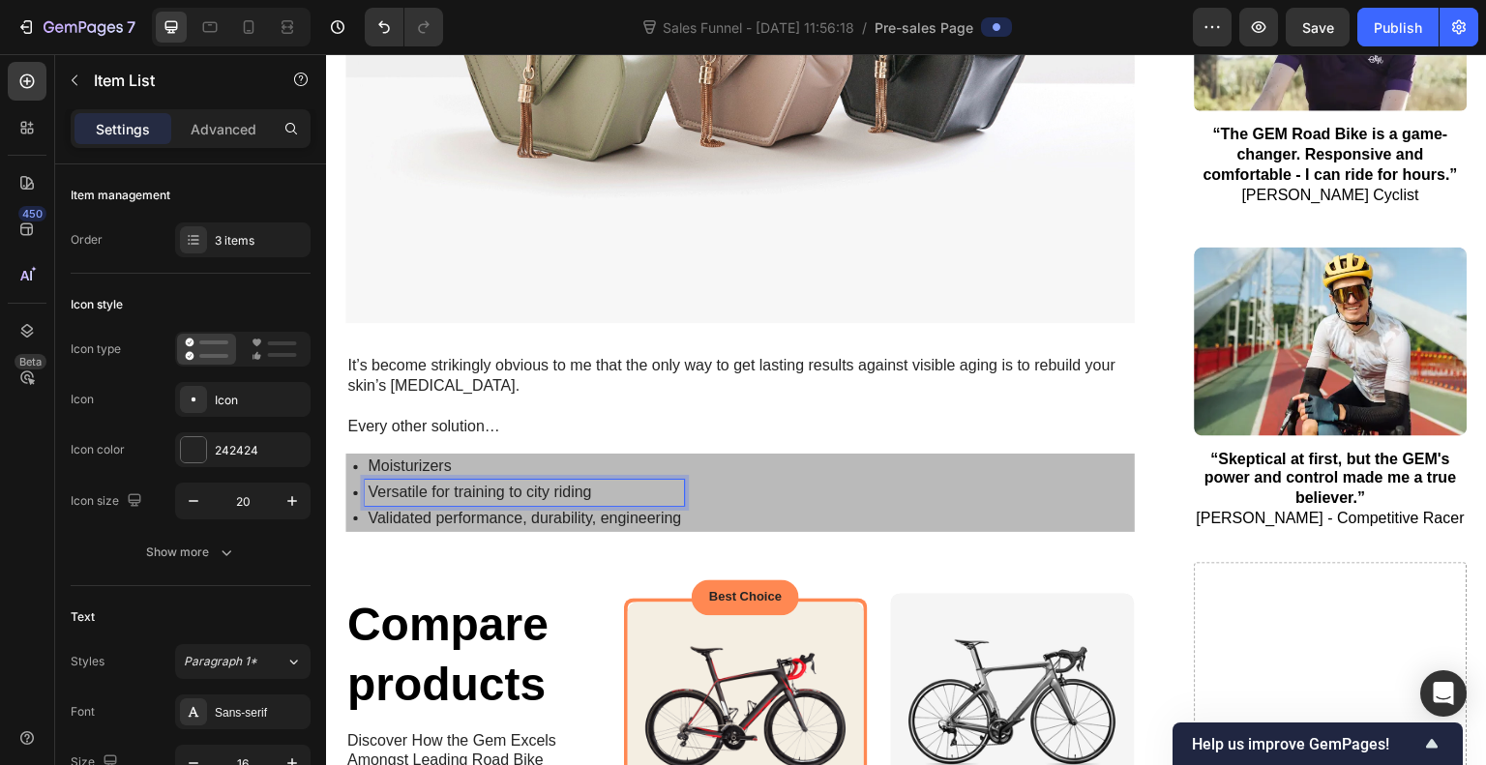
click at [424, 483] on p "Versatile for training to city riding" at bounding box center [525, 493] width 314 height 20
click at [423, 509] on p "Validated performance, durability, engineering" at bounding box center [525, 519] width 314 height 20
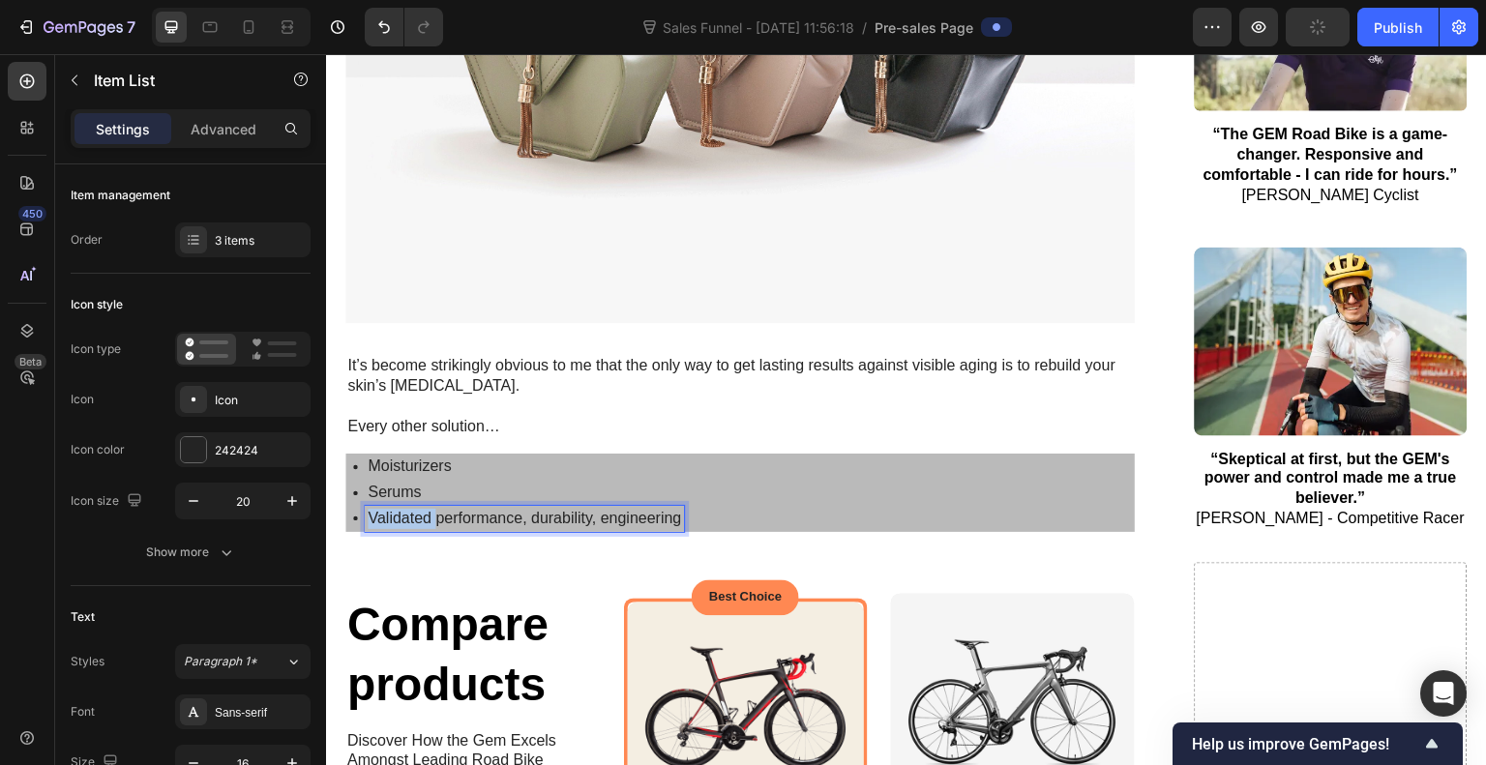
click at [423, 509] on p "Validated performance, durability, engineering" at bounding box center [525, 519] width 314 height 20
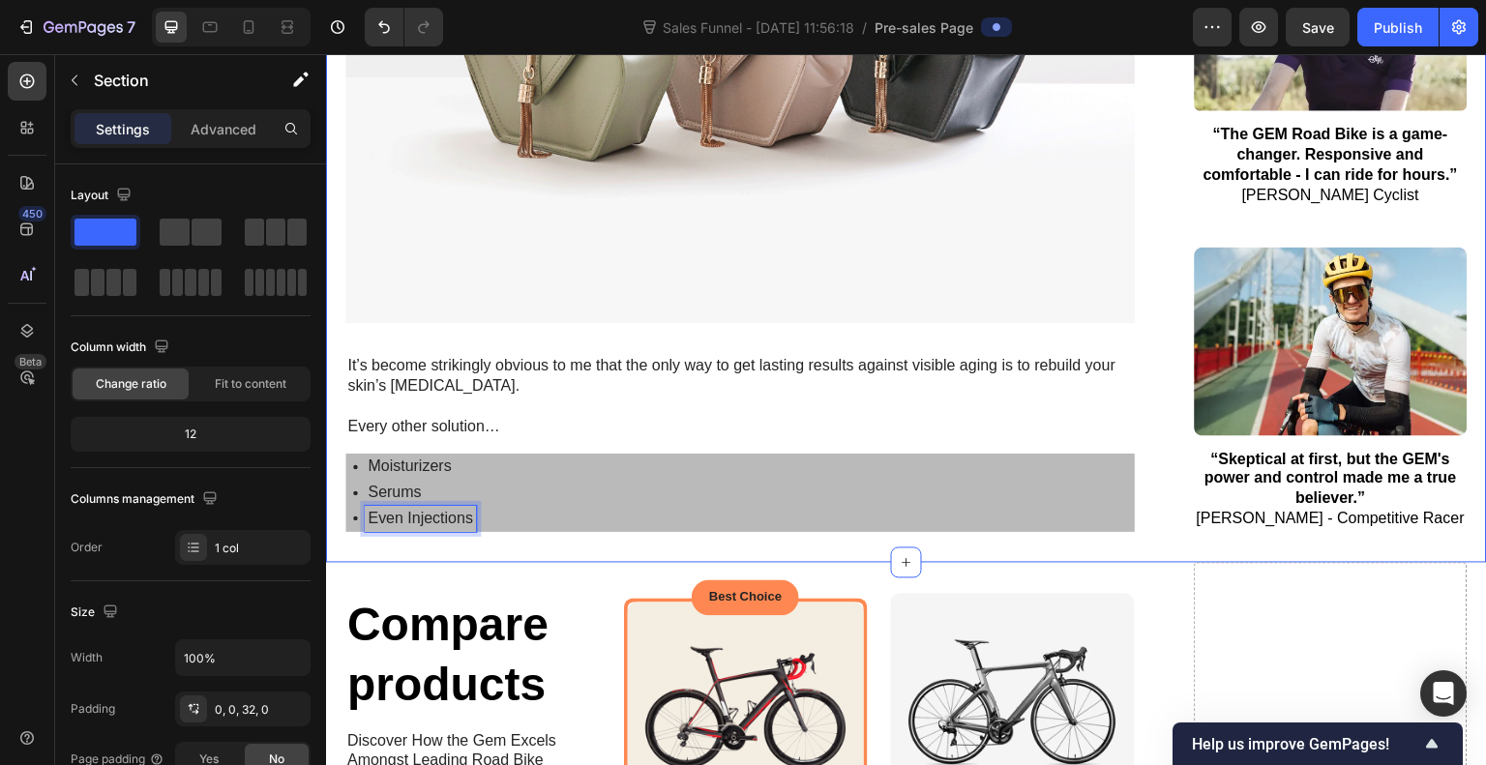
click at [26, 80] on icon at bounding box center [27, 81] width 8 height 8
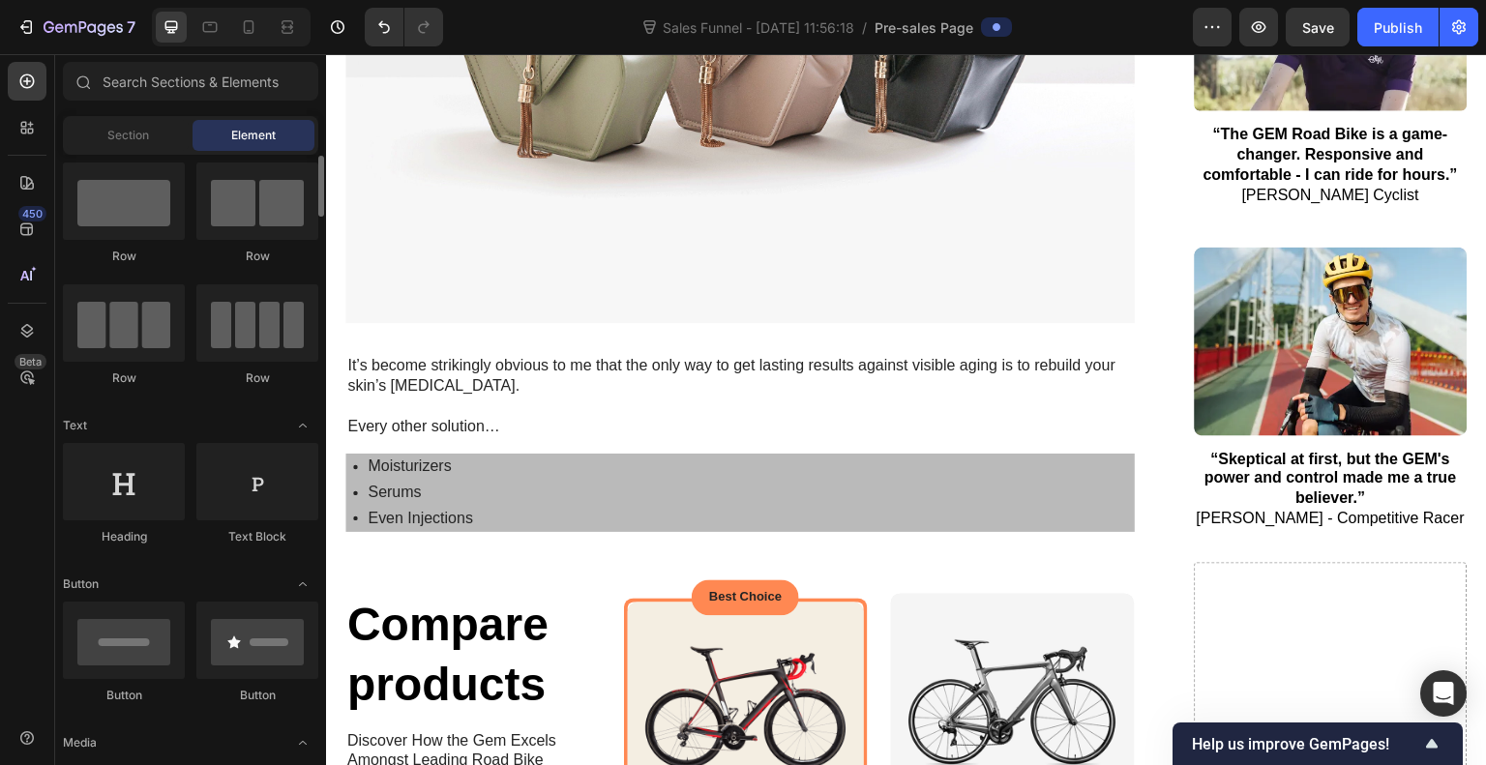
scroll to position [38, 0]
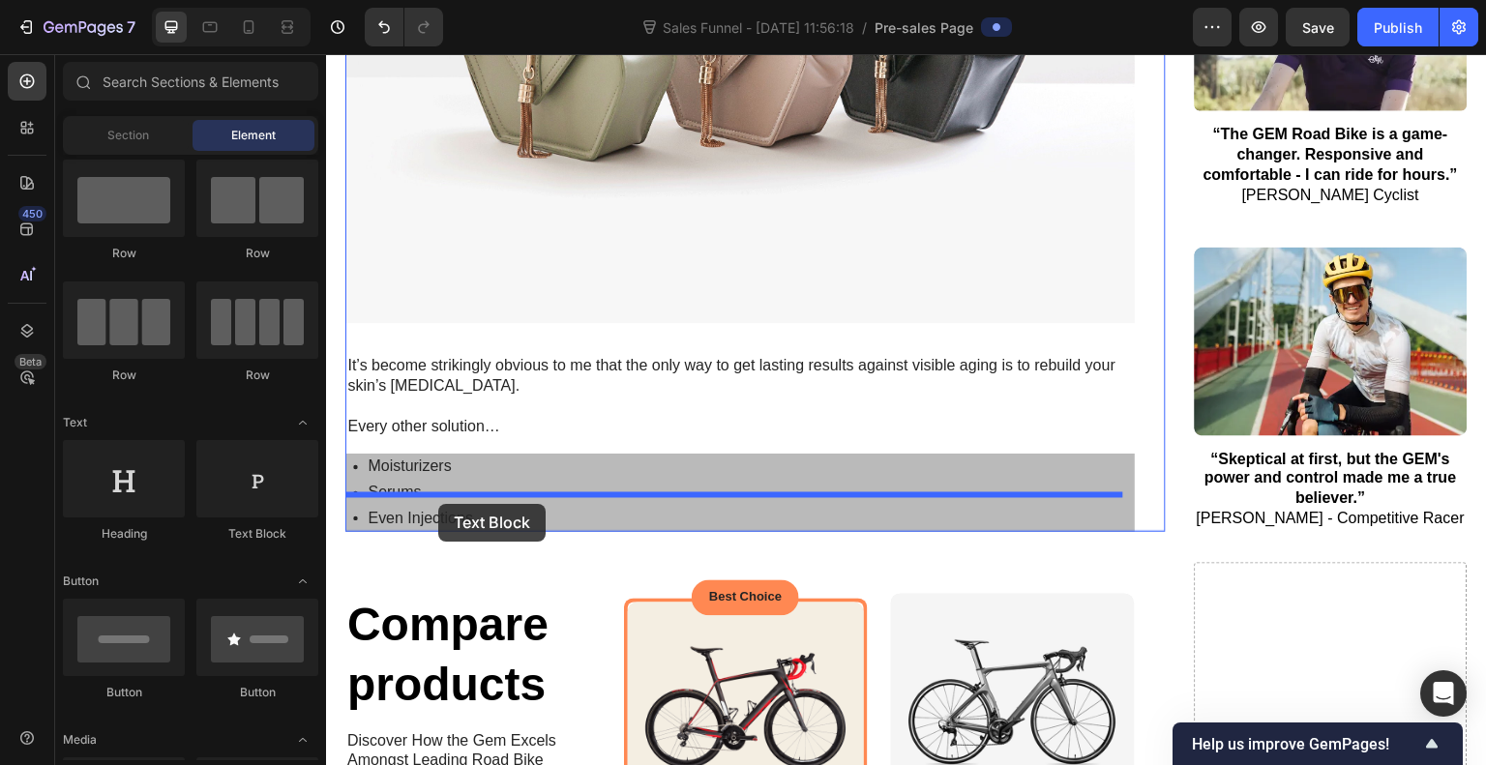
drag, startPoint x: 582, startPoint y: 547, endPoint x: 438, endPoint y: 504, distance: 149.4
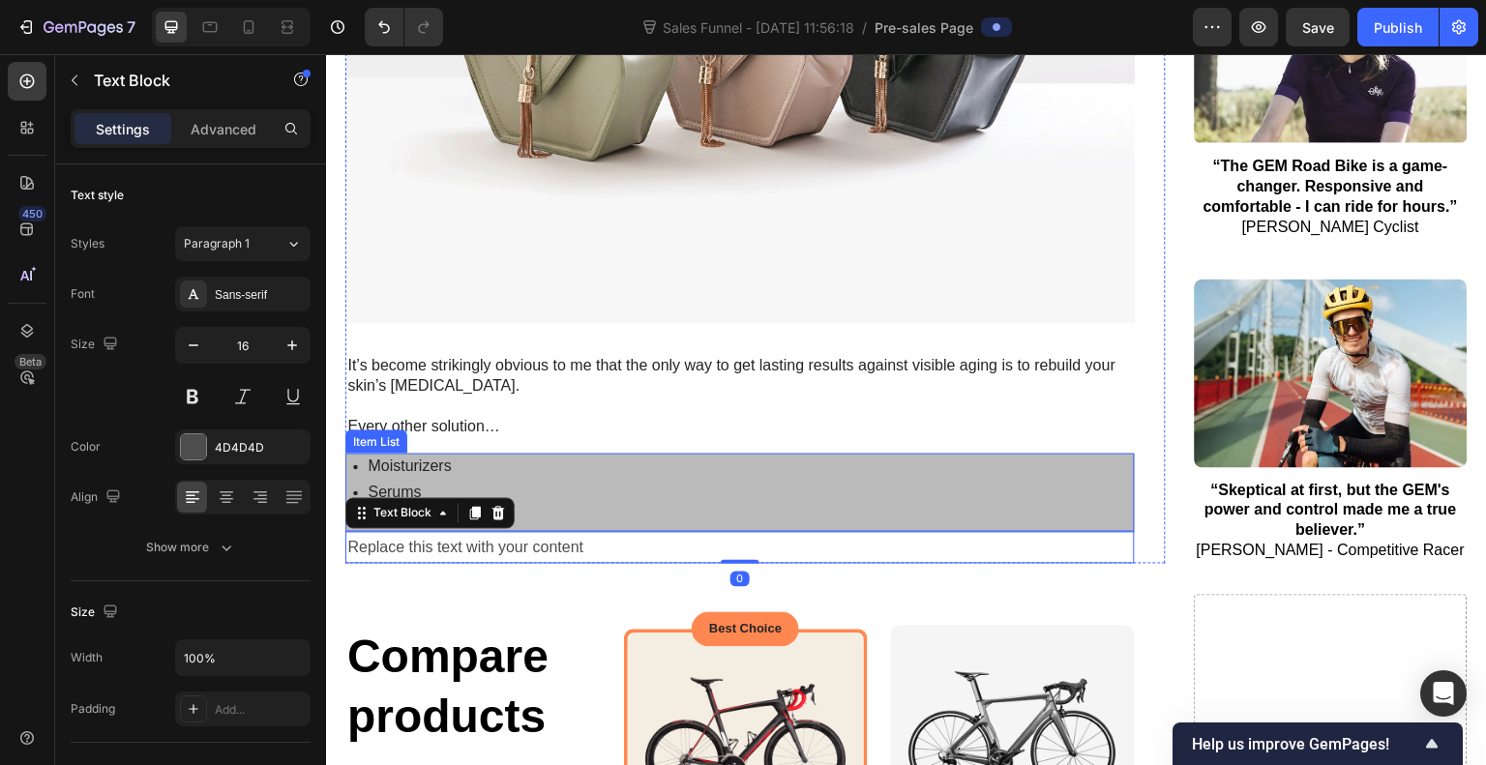
click at [651, 465] on div "Moisturizers Serums Even Injections" at bounding box center [740, 492] width 790 height 77
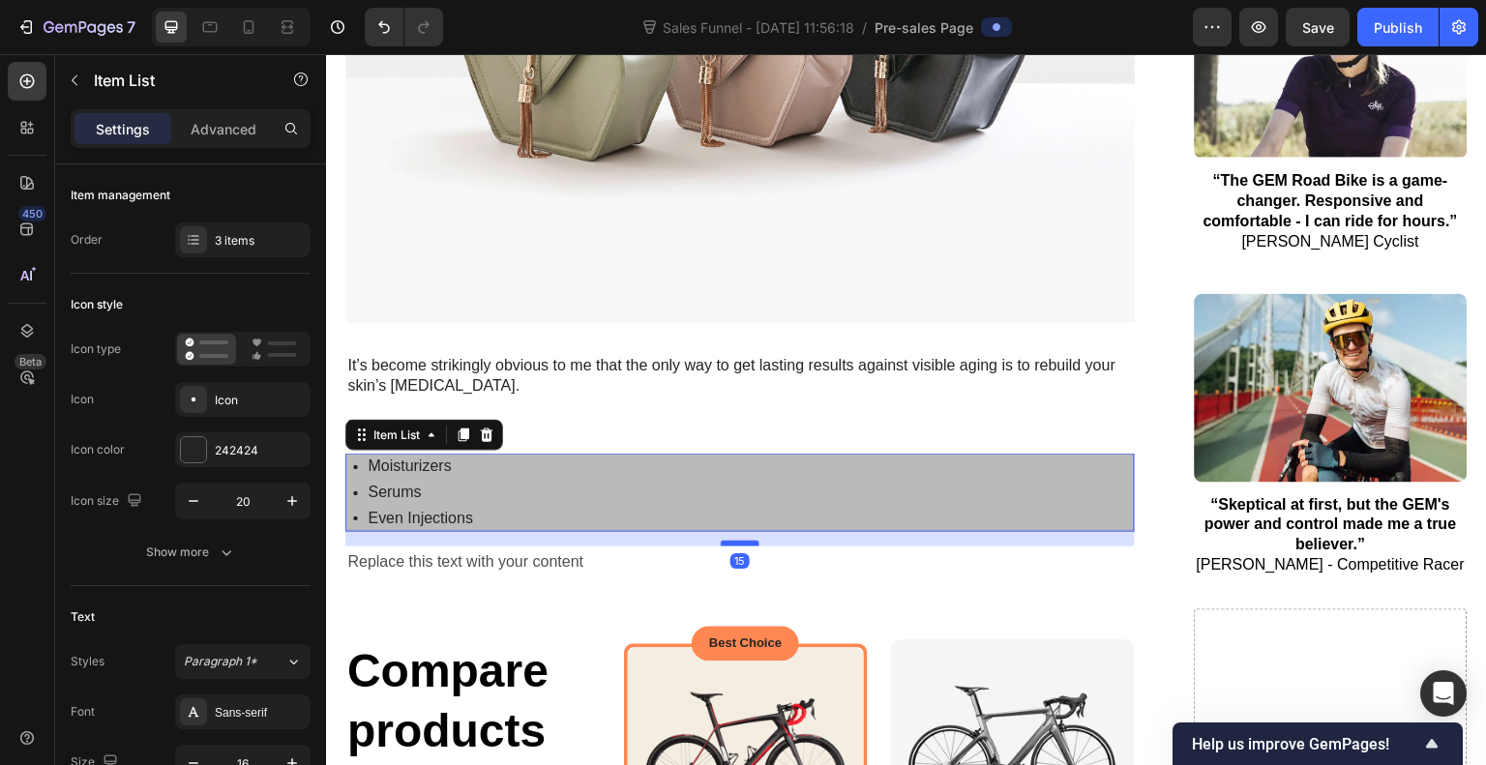
drag, startPoint x: 739, startPoint y: 495, endPoint x: 739, endPoint y: 509, distance: 14.5
click at [739, 541] on div at bounding box center [740, 544] width 39 height 6
type input "100%"
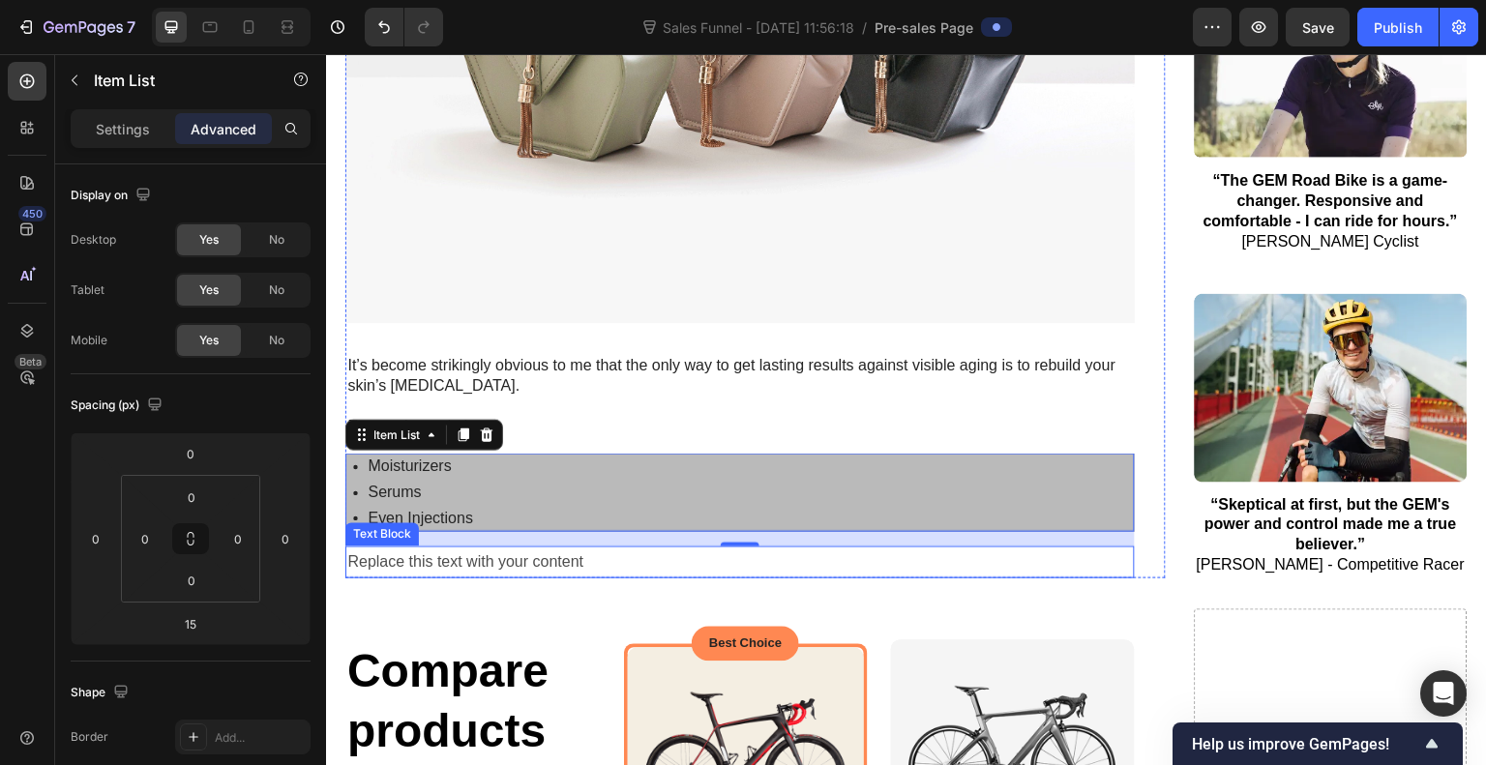
click at [483, 547] on div "Replace this text with your content" at bounding box center [740, 563] width 790 height 32
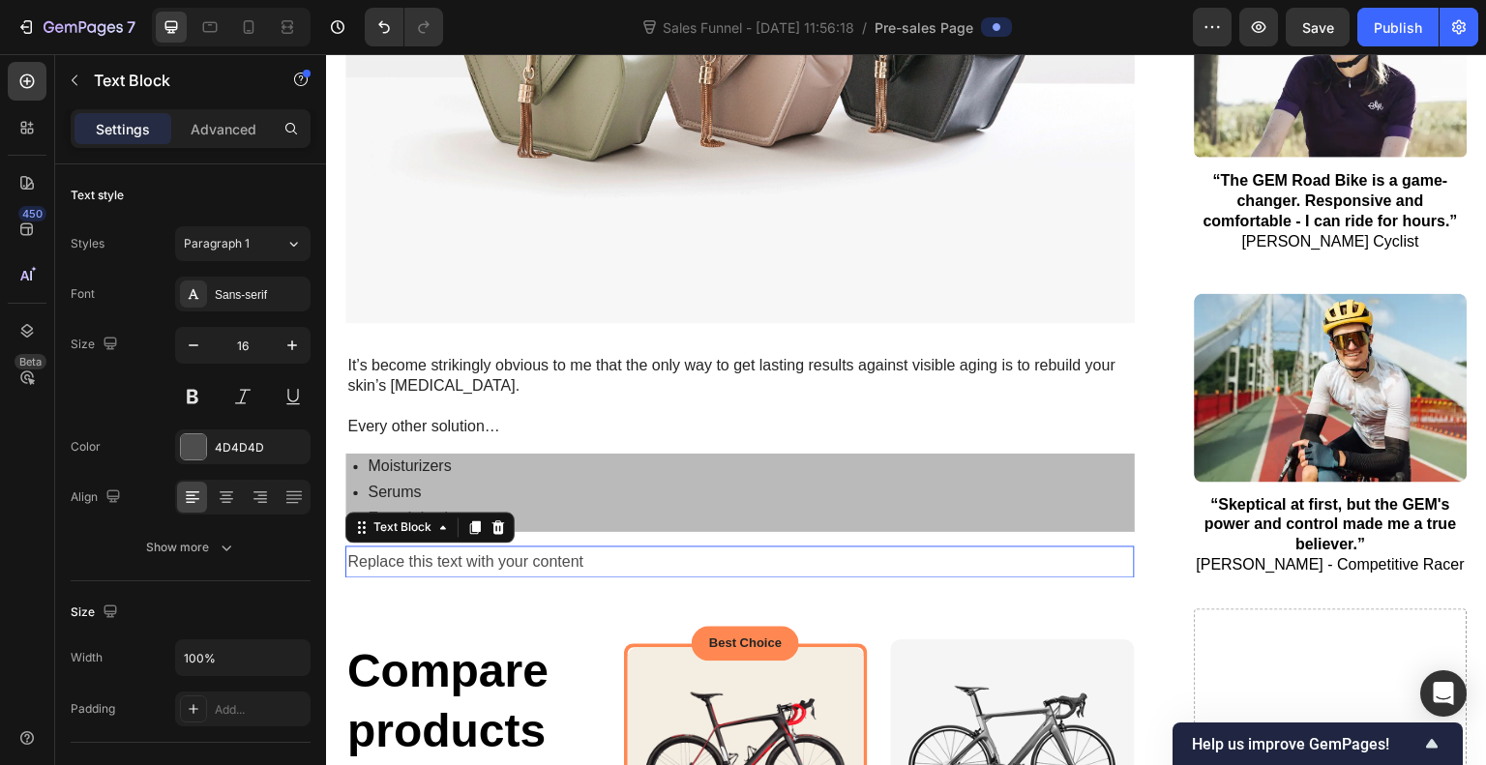
click at [483, 549] on p "Replace this text with your content" at bounding box center [740, 563] width 786 height 28
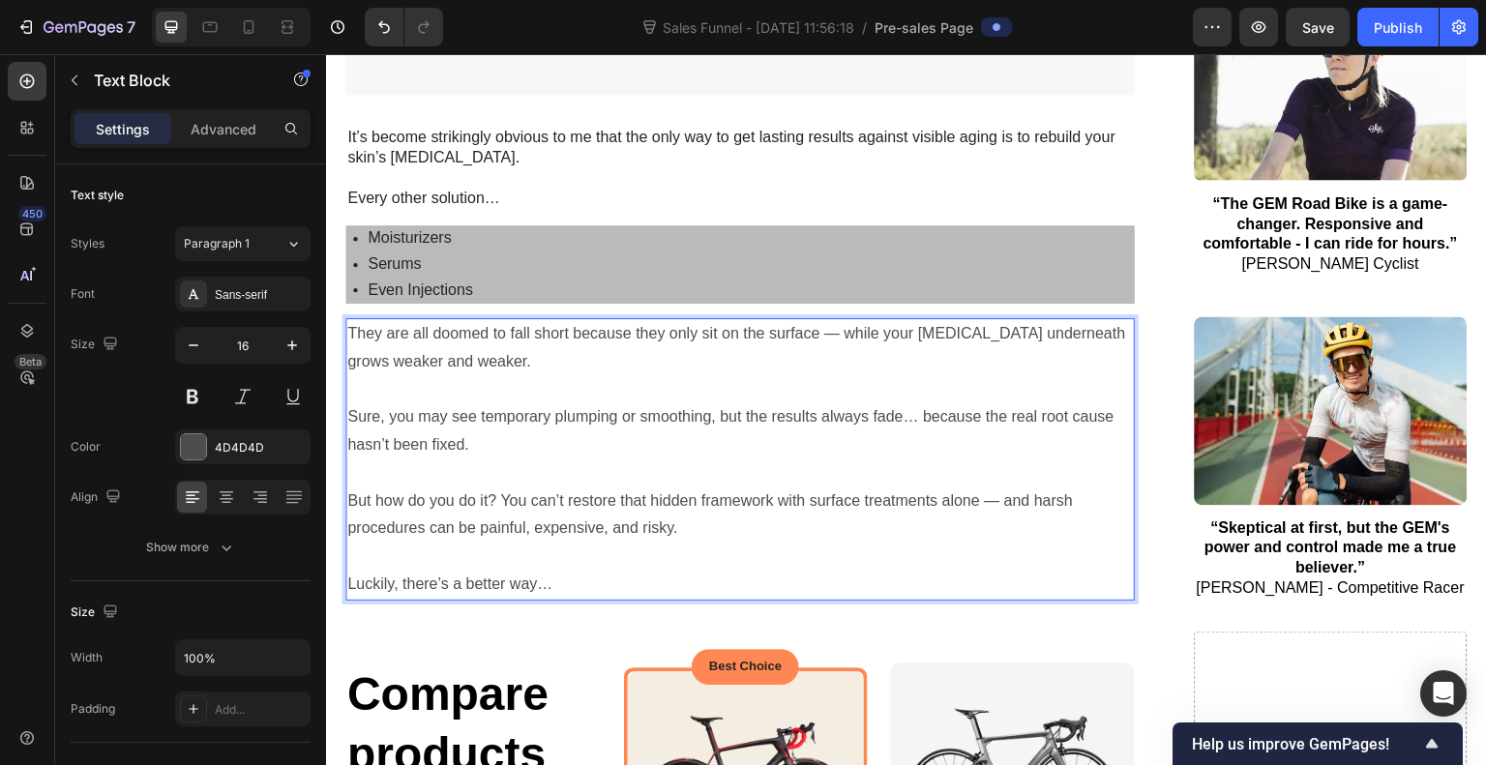
scroll to position [5044, 0]
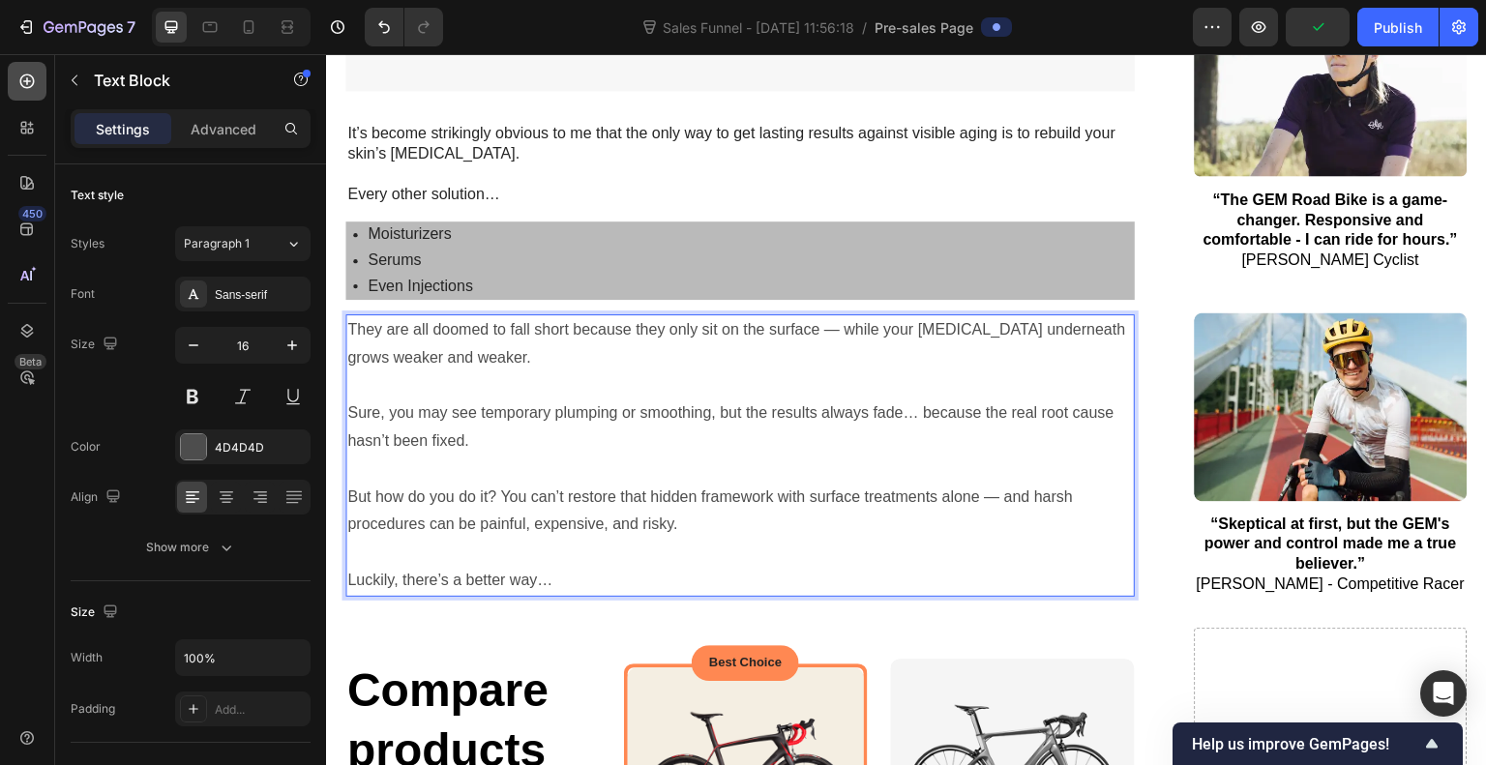
click at [15, 78] on div at bounding box center [27, 81] width 39 height 39
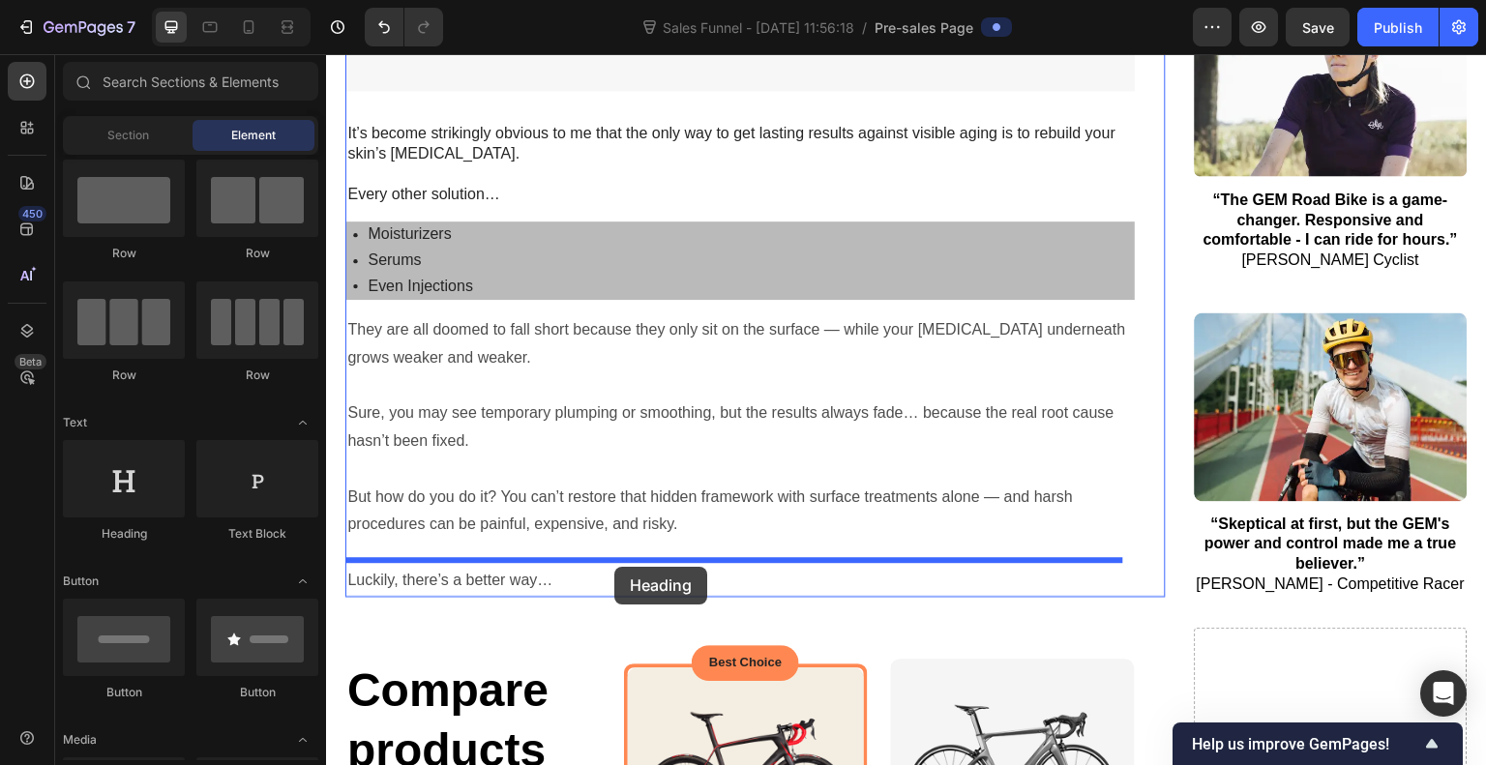
drag, startPoint x: 454, startPoint y: 535, endPoint x: 616, endPoint y: 570, distance: 166.3
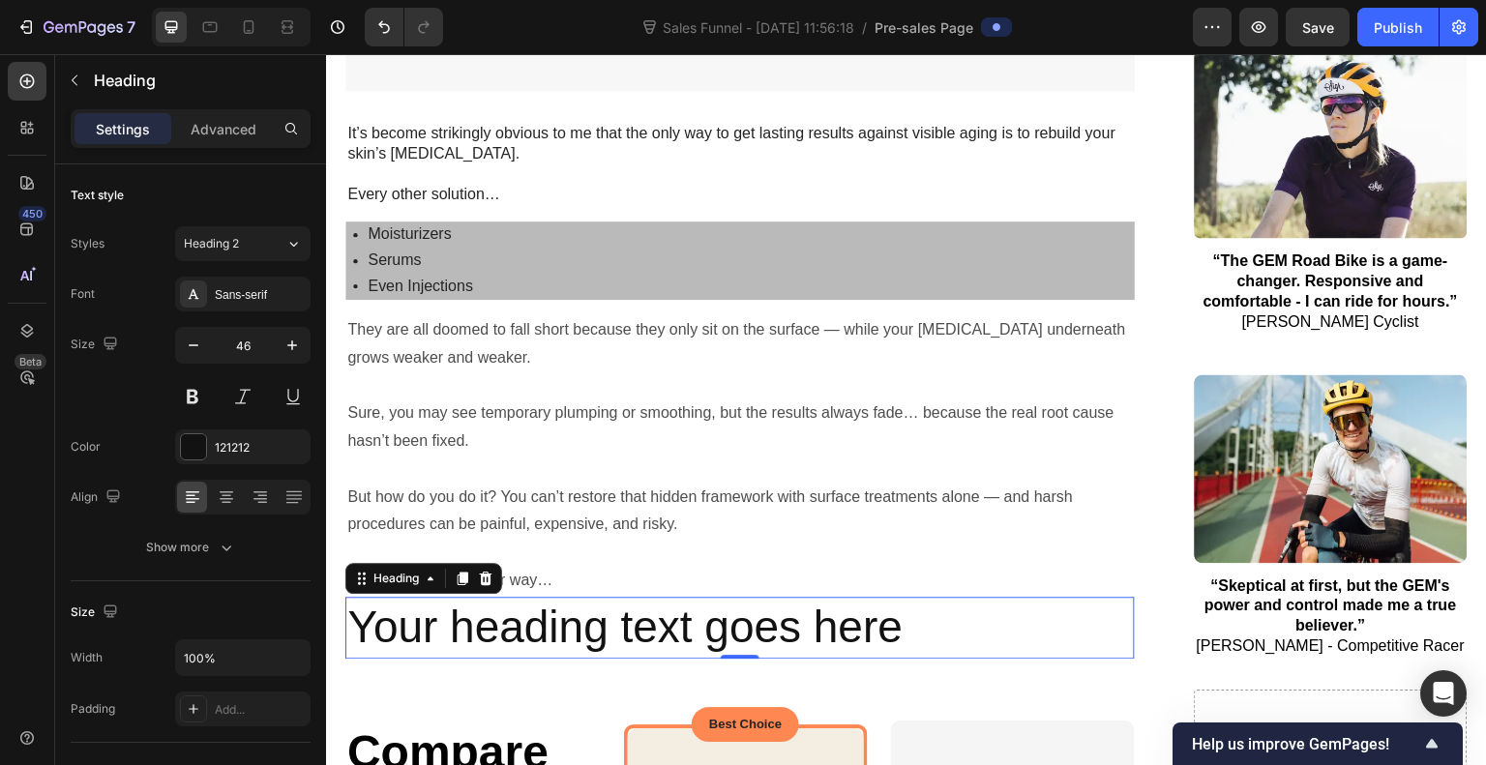
click at [625, 601] on h2 "Your heading text goes here" at bounding box center [740, 628] width 790 height 62
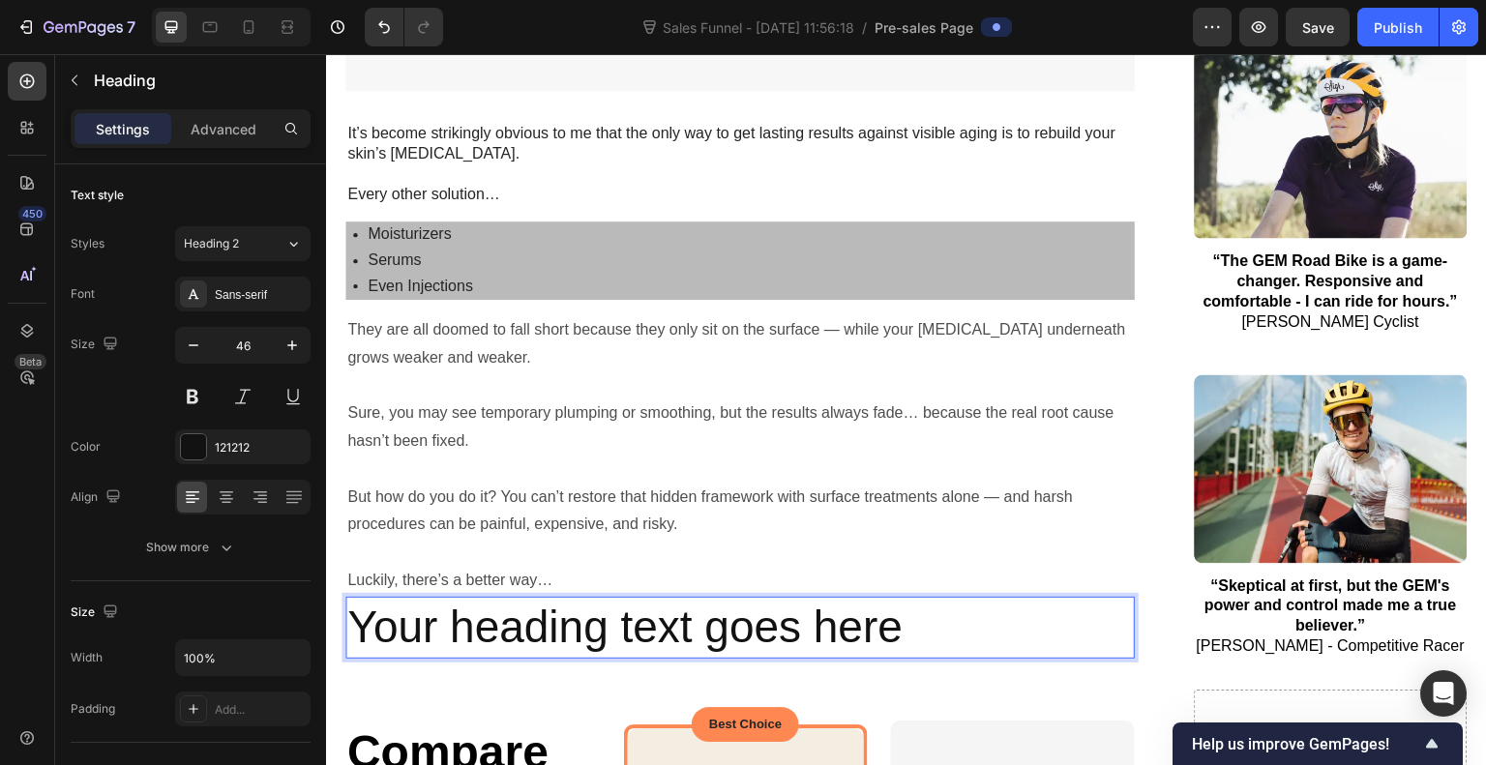
click at [625, 601] on p "Your heading text goes here" at bounding box center [740, 628] width 786 height 58
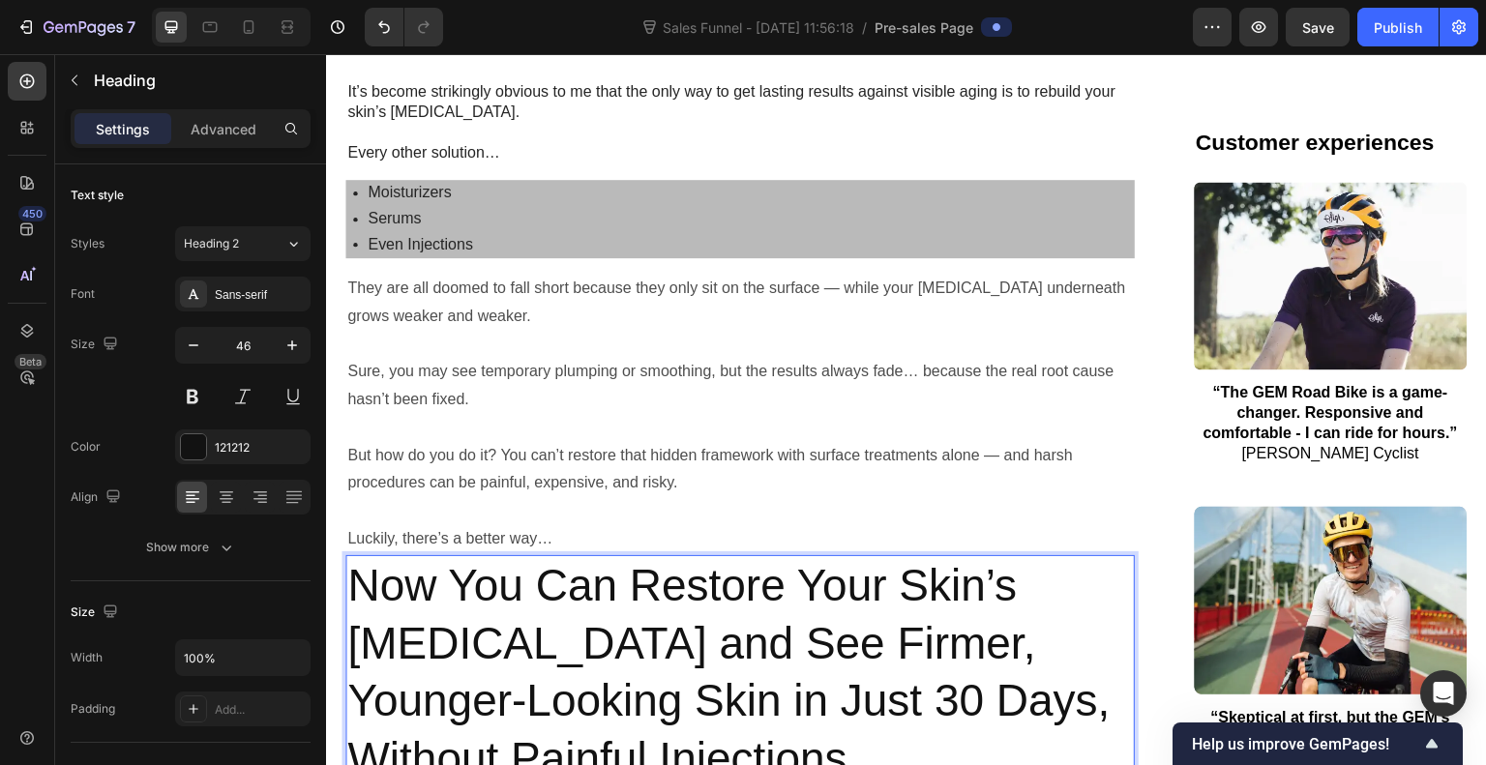
scroll to position [5086, 0]
click at [180, 384] on button at bounding box center [192, 396] width 35 height 35
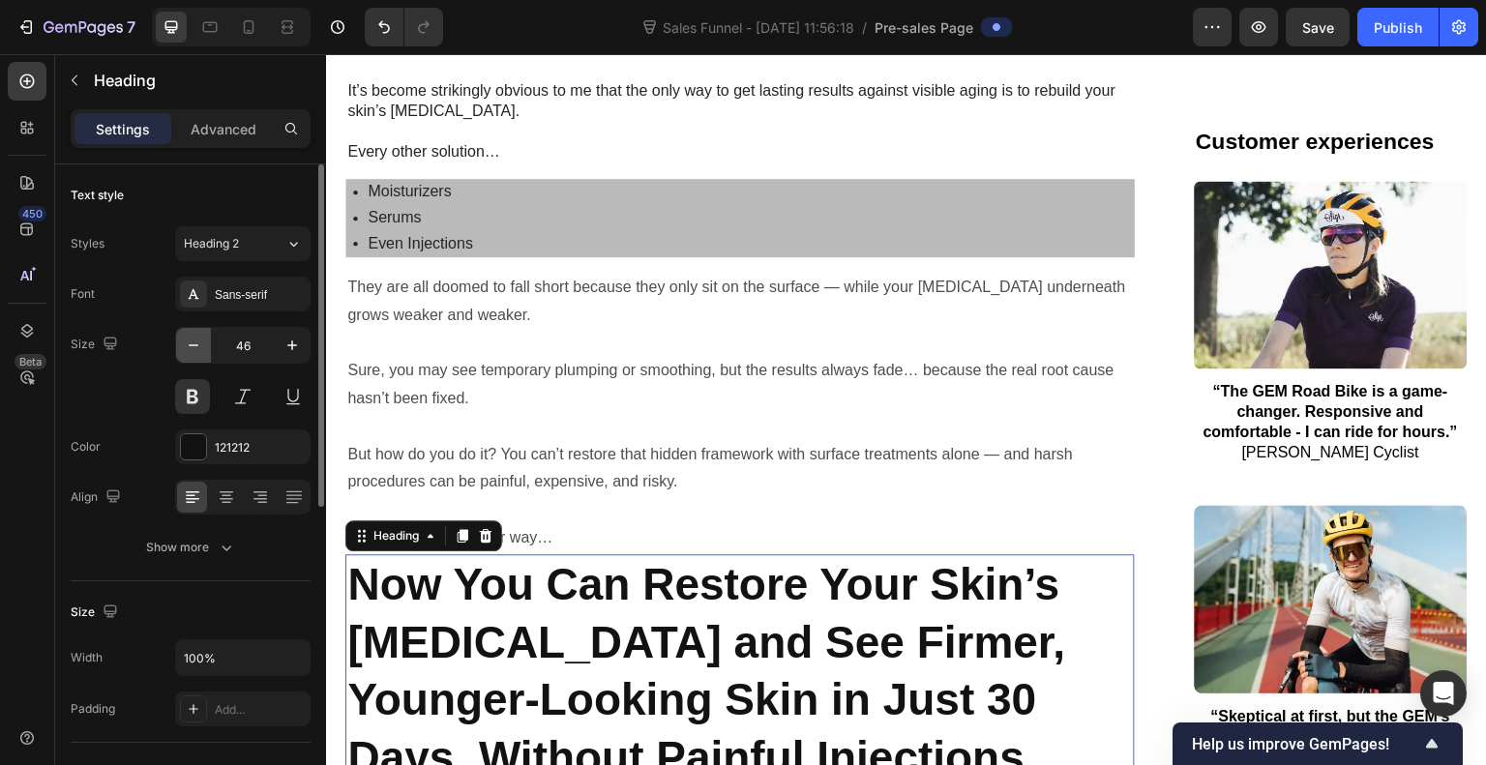
click at [195, 343] on icon "button" at bounding box center [193, 345] width 19 height 19
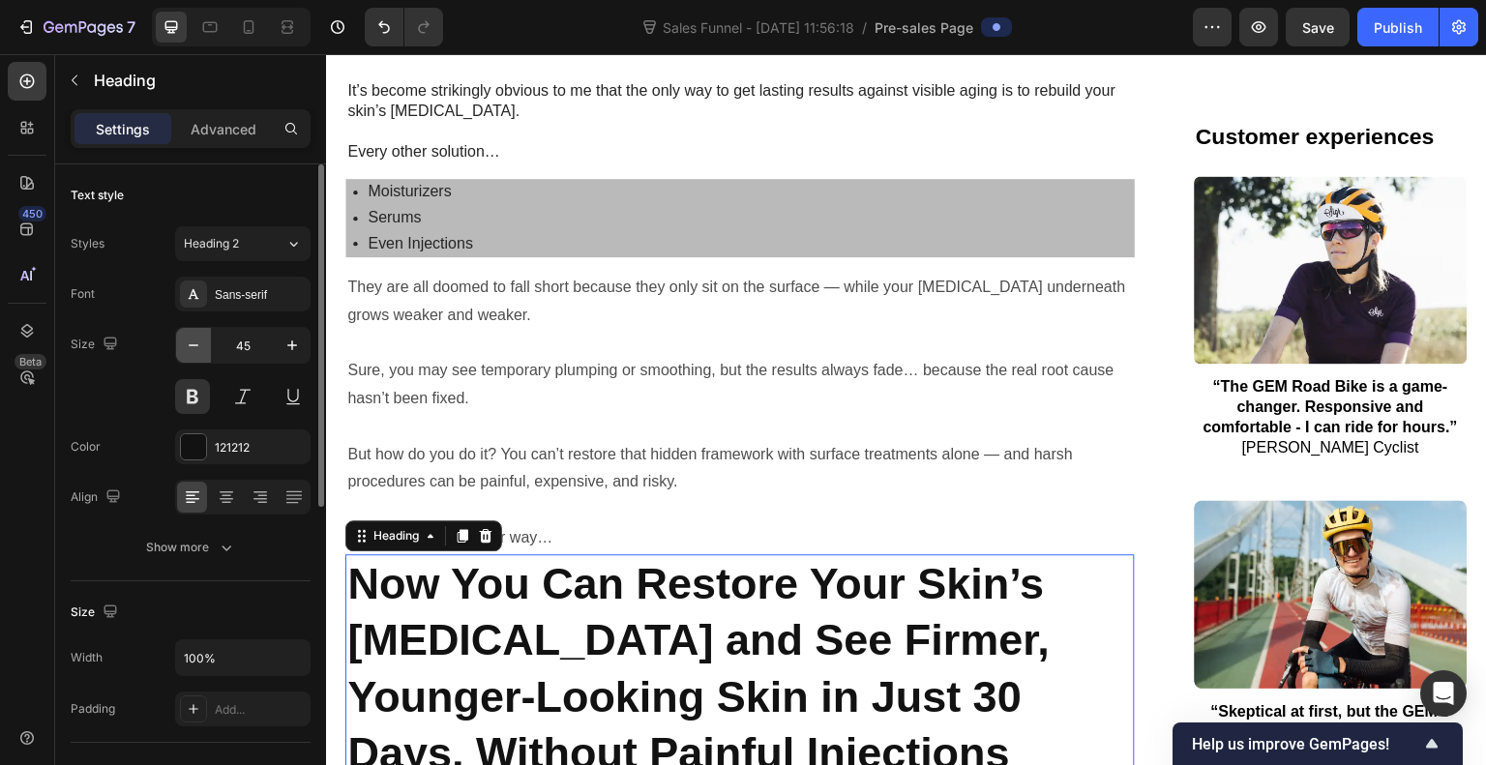
click at [195, 343] on icon "button" at bounding box center [193, 345] width 19 height 19
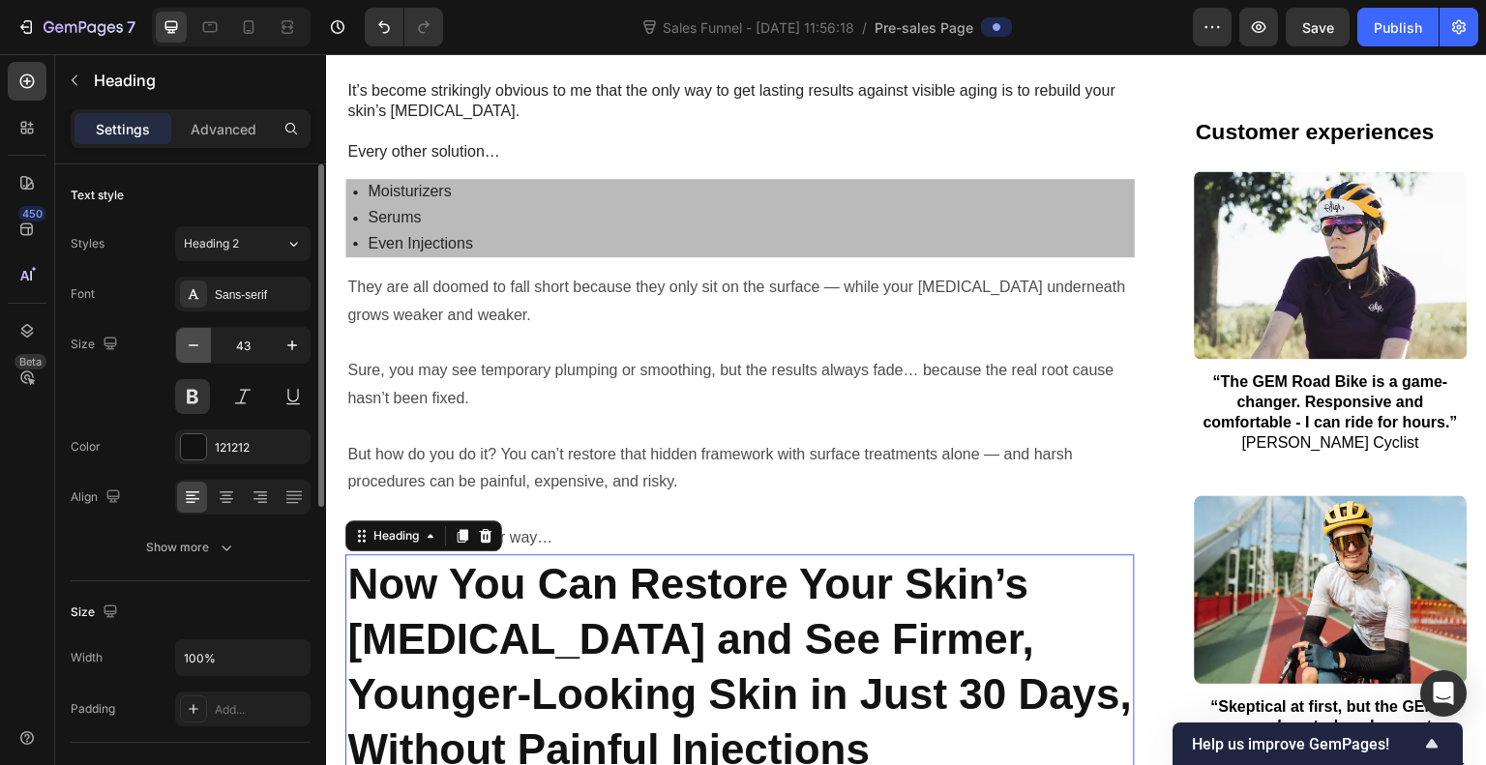
click at [195, 343] on icon "button" at bounding box center [193, 345] width 19 height 19
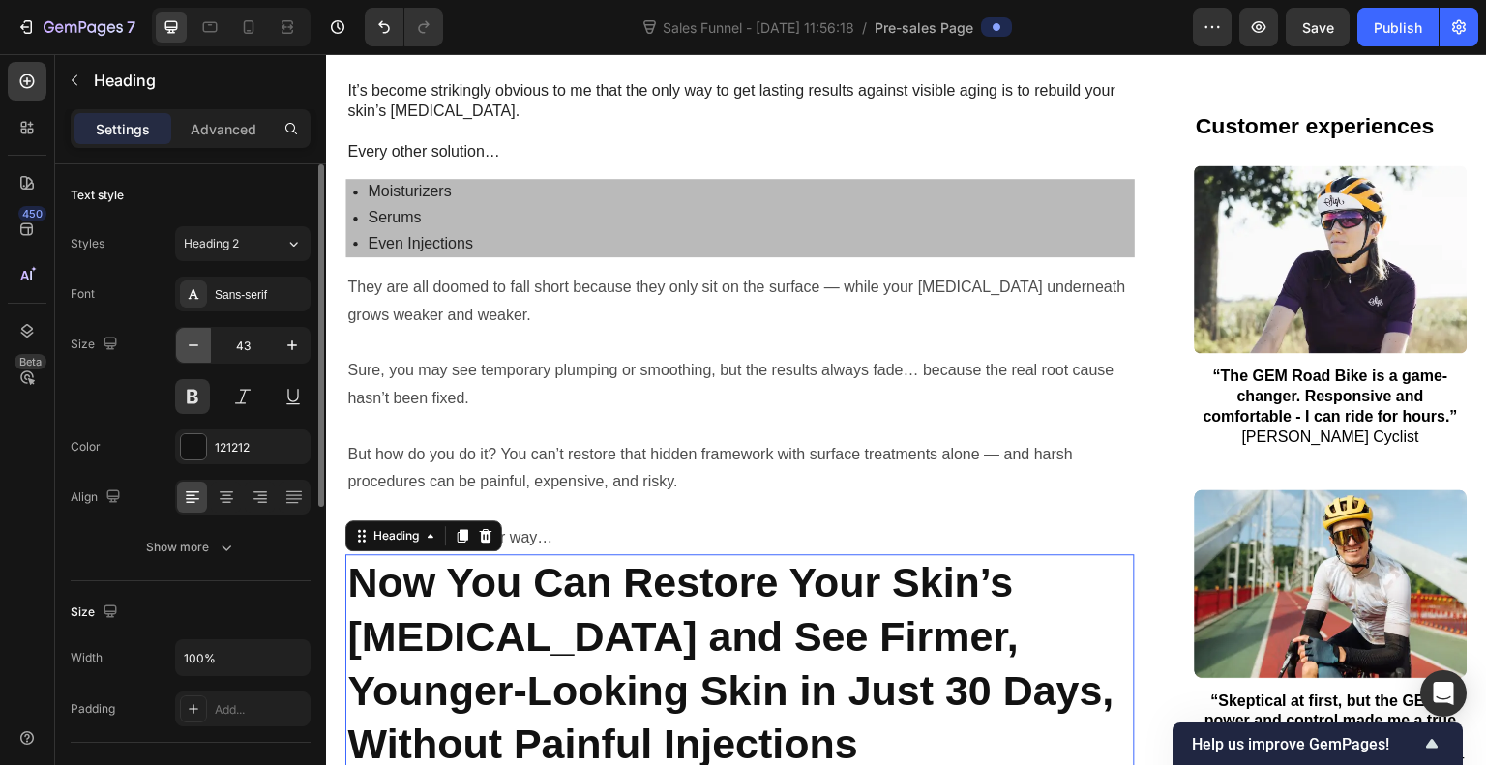
click at [195, 343] on icon "button" at bounding box center [193, 345] width 19 height 19
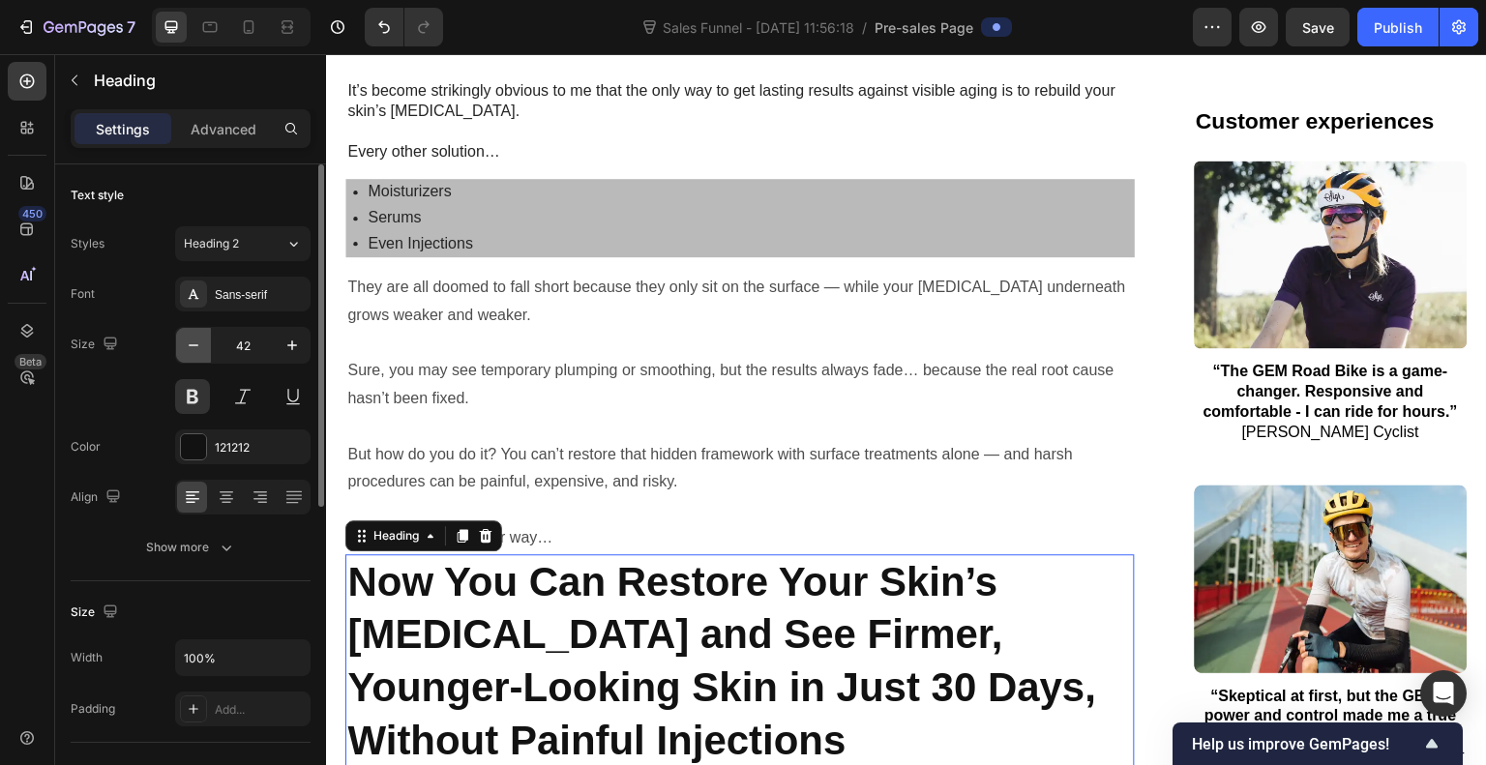
click at [195, 343] on icon "button" at bounding box center [193, 345] width 19 height 19
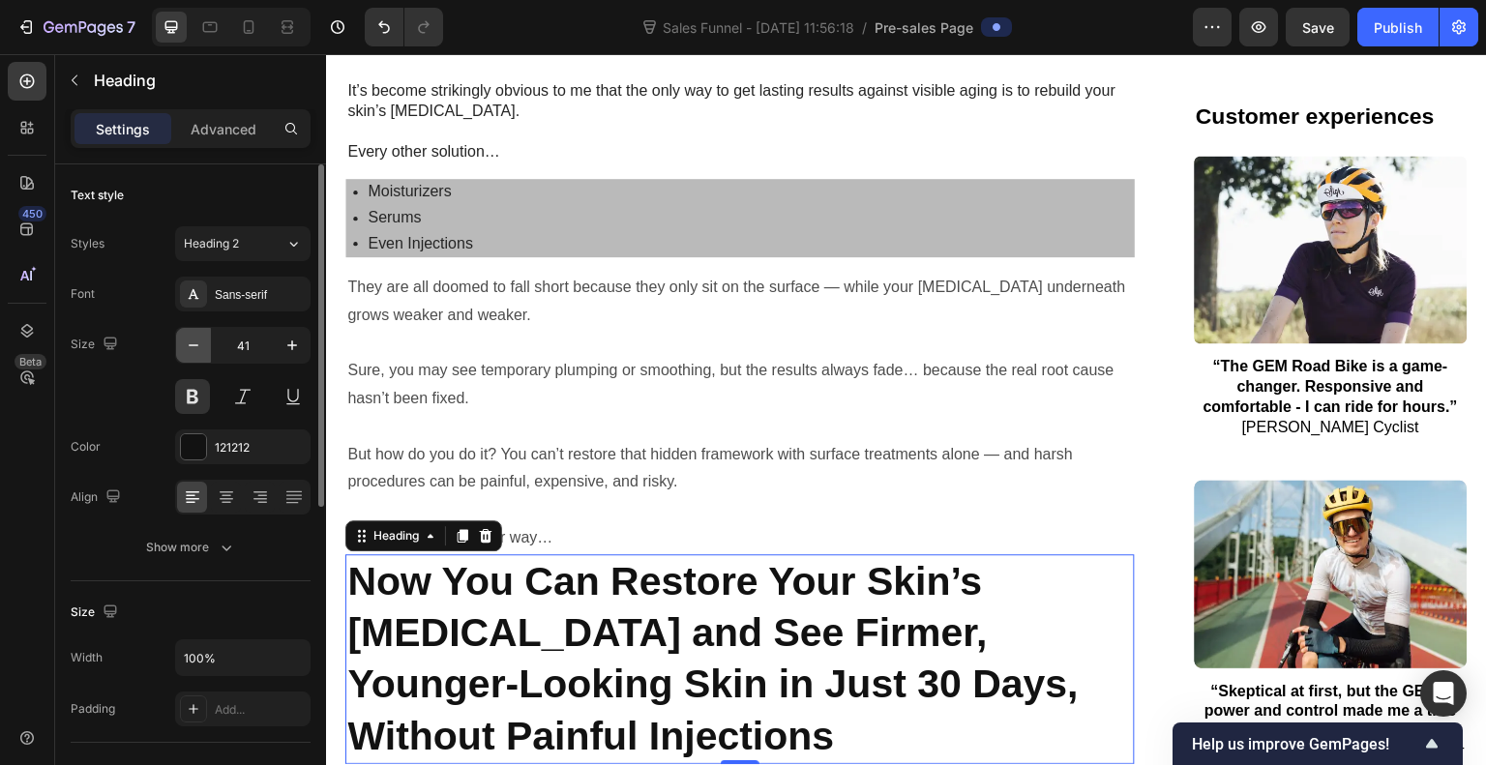
click at [195, 343] on icon "button" at bounding box center [193, 345] width 19 height 19
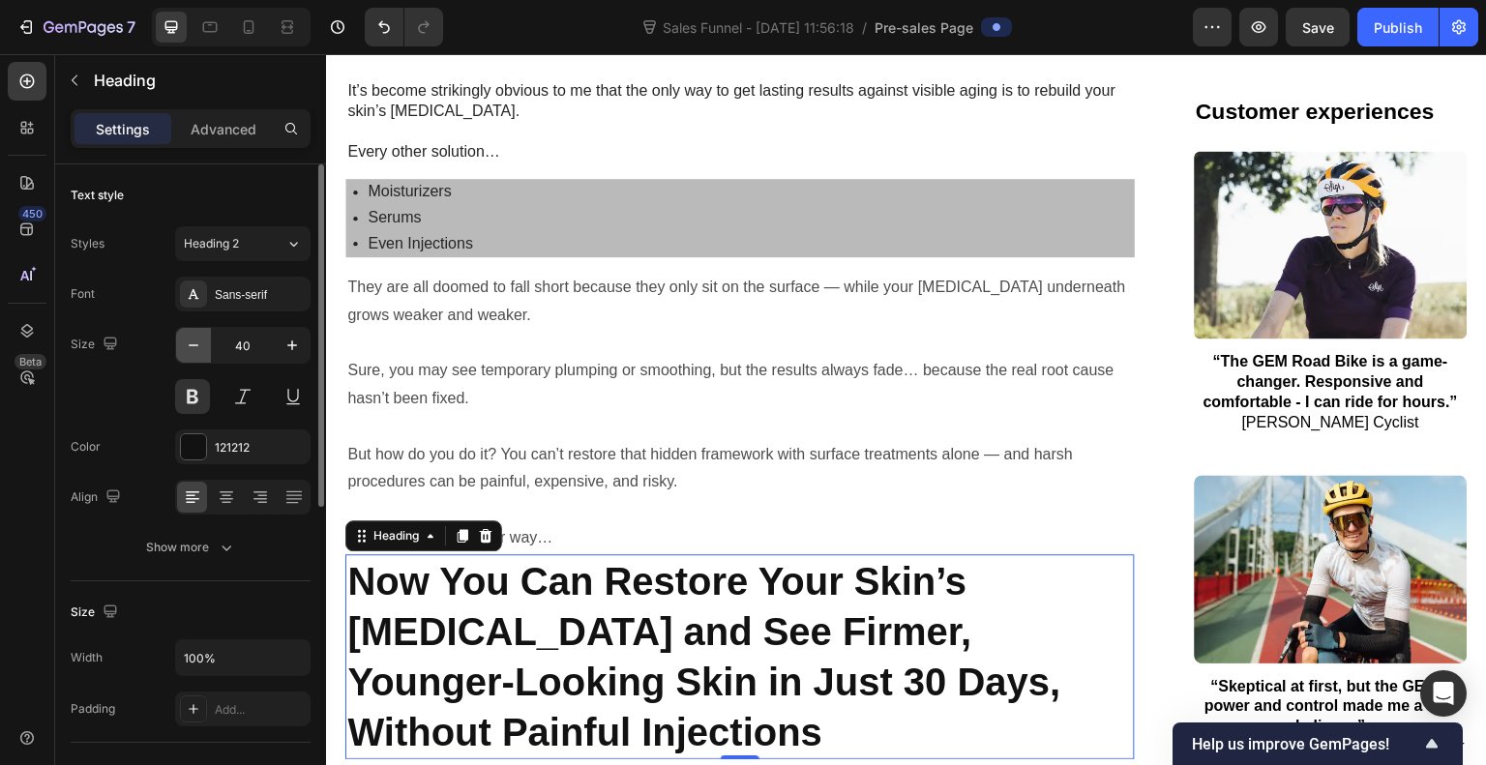
click at [195, 343] on icon "button" at bounding box center [193, 345] width 19 height 19
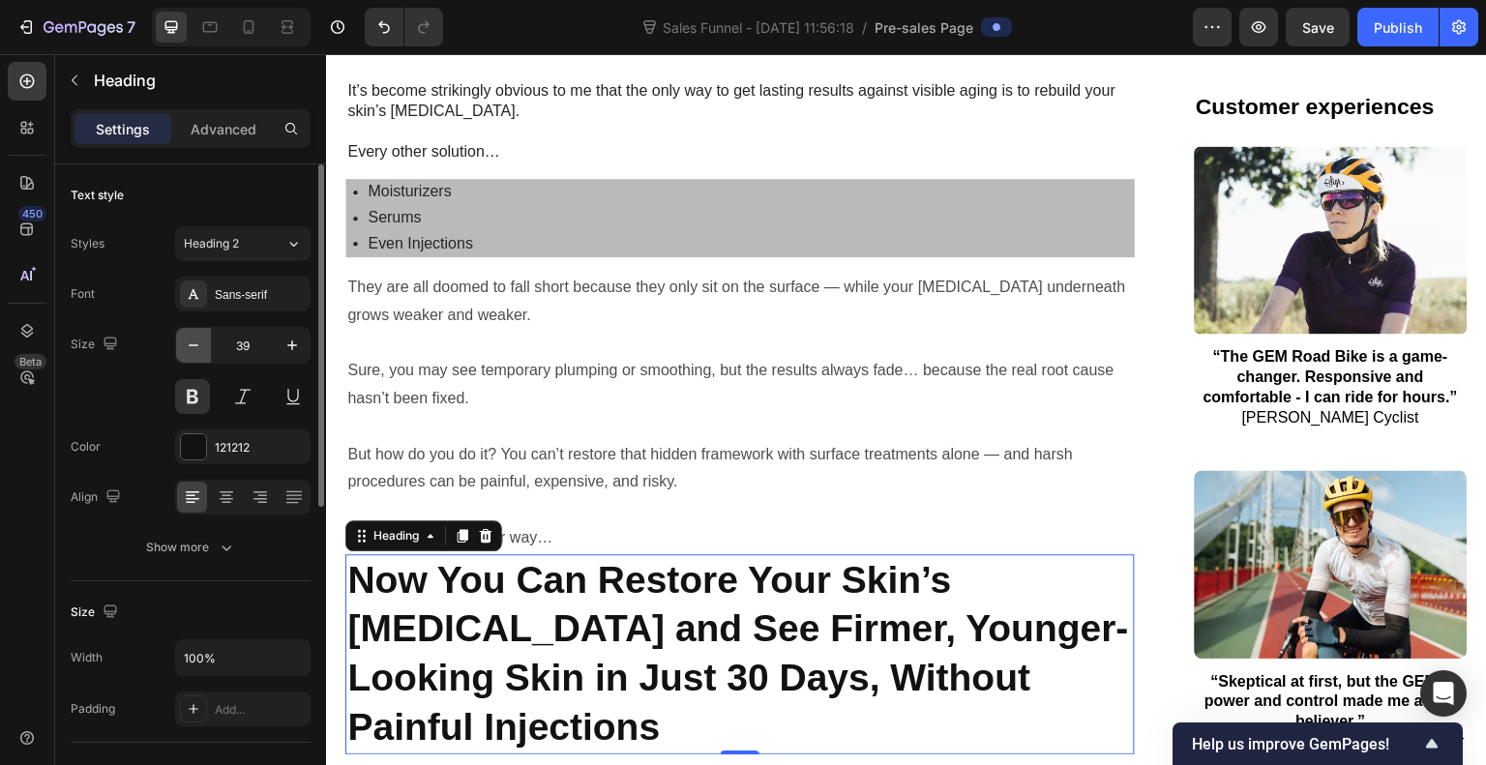
click at [195, 343] on icon "button" at bounding box center [193, 345] width 19 height 19
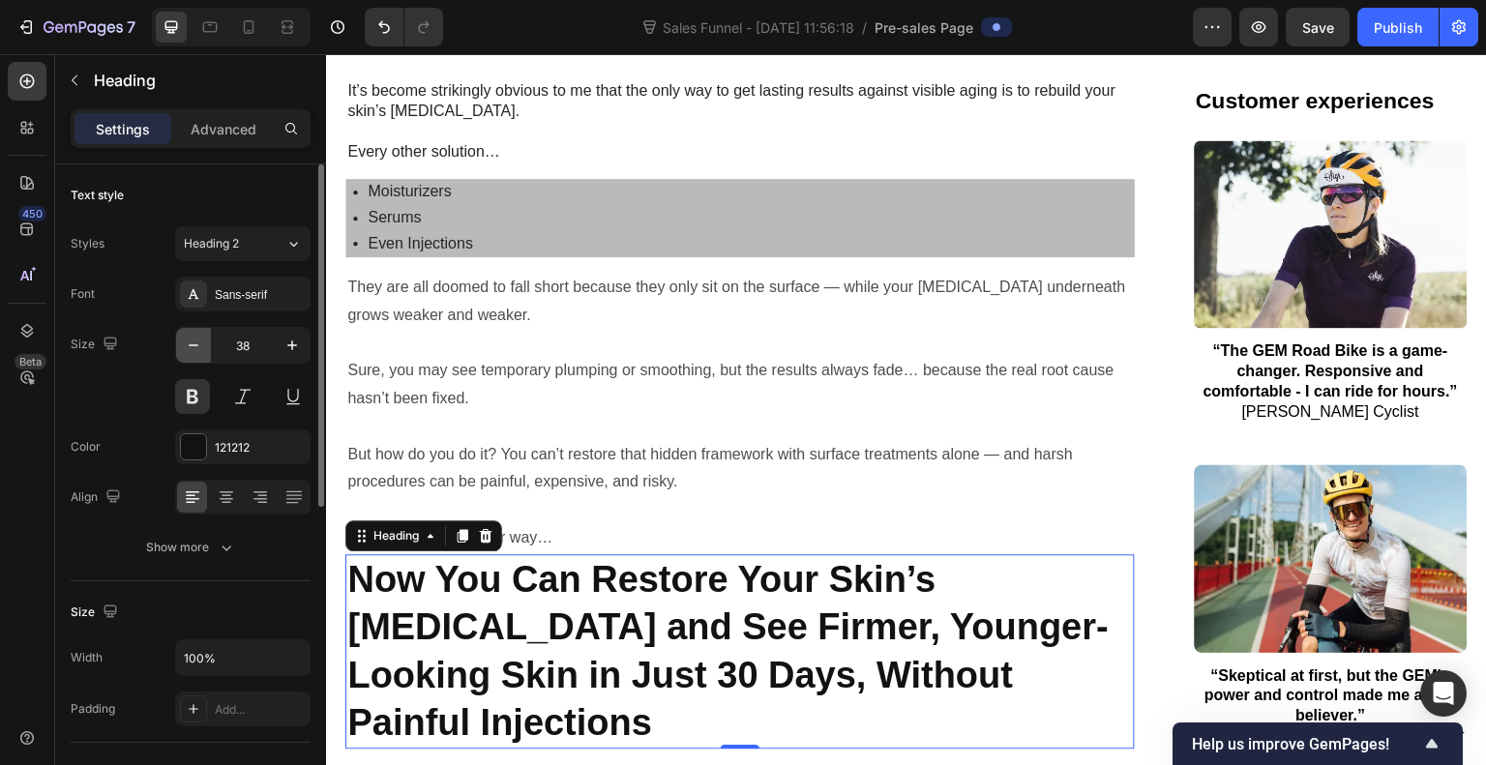
click at [195, 343] on icon "button" at bounding box center [193, 345] width 19 height 19
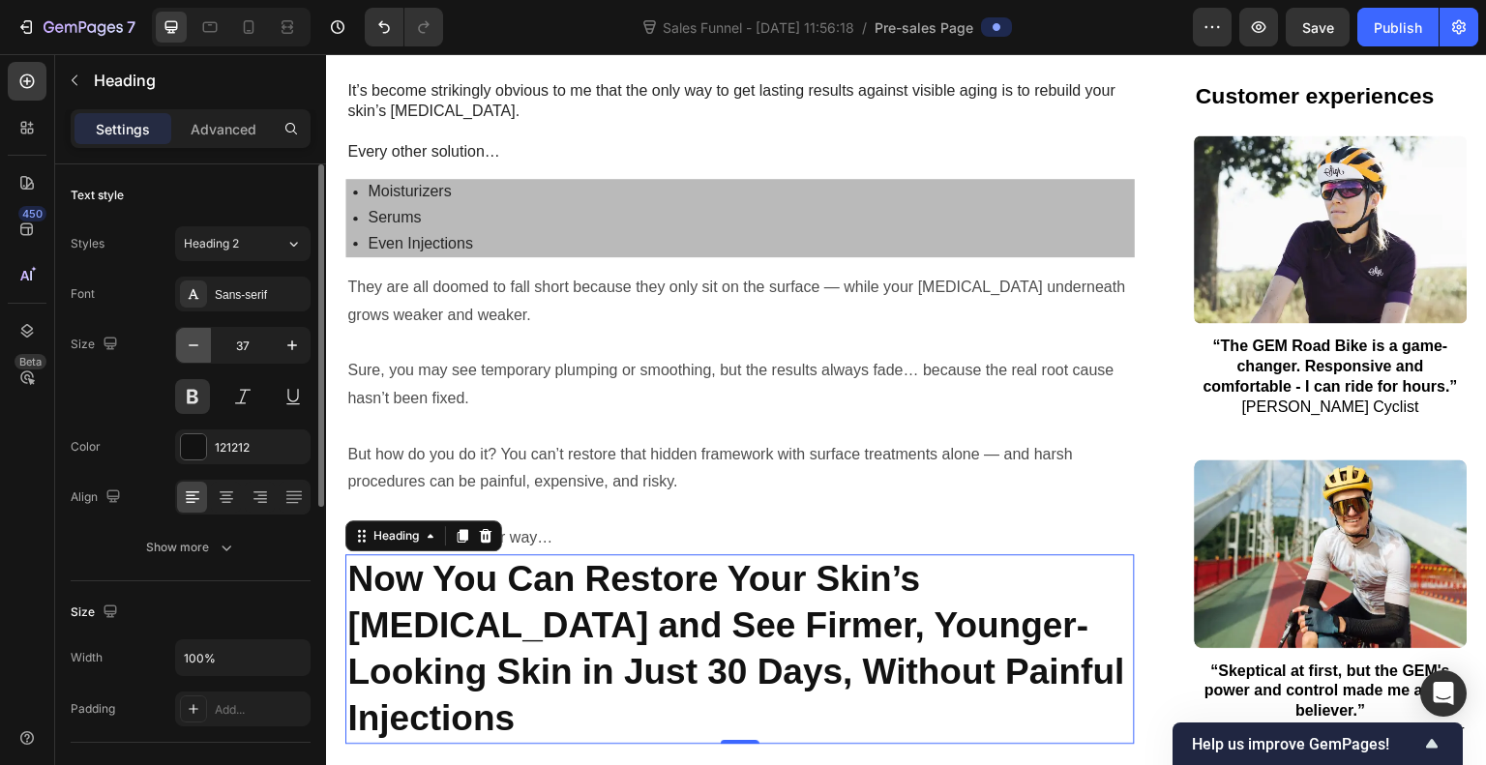
click at [195, 343] on icon "button" at bounding box center [193, 345] width 19 height 19
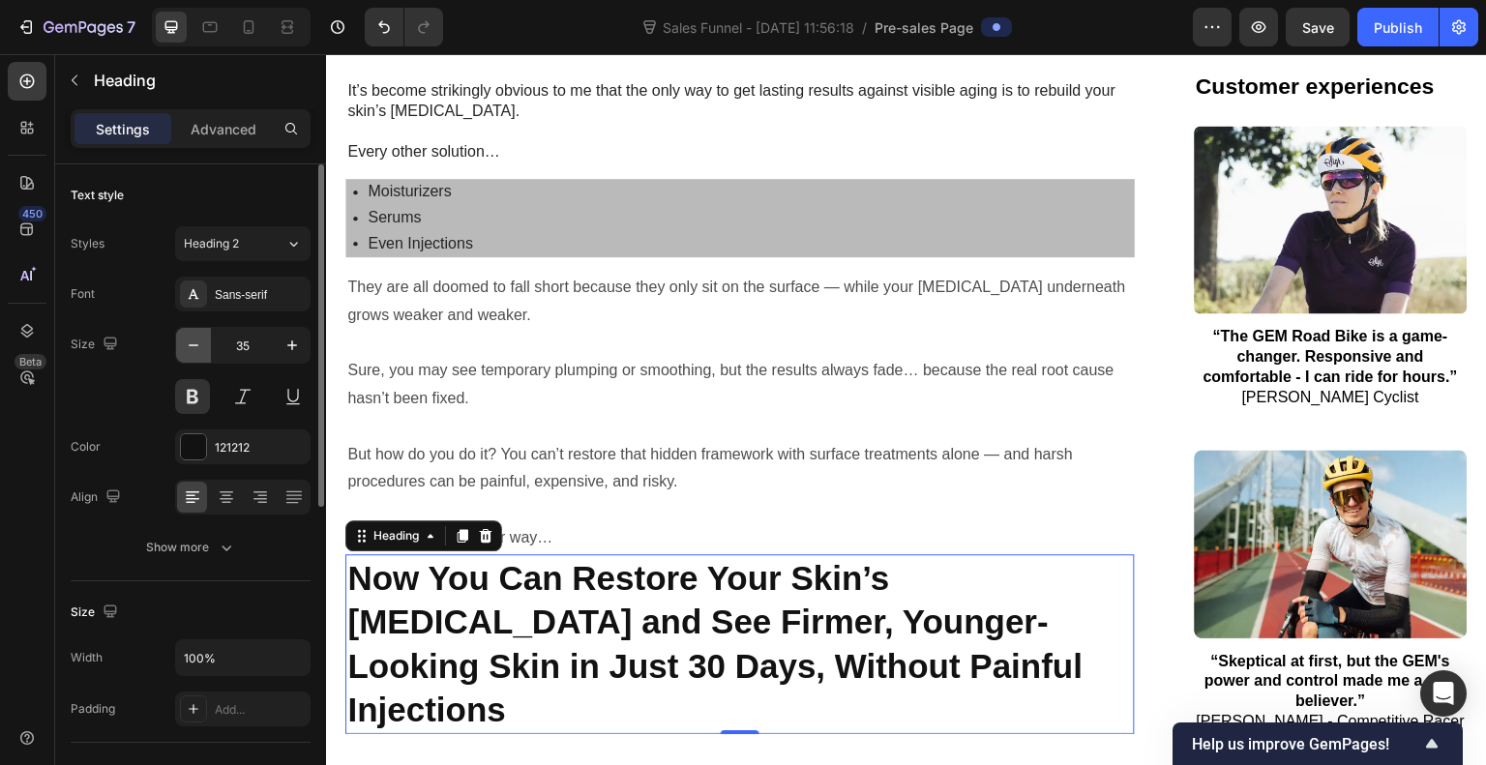
click at [195, 343] on icon "button" at bounding box center [193, 345] width 19 height 19
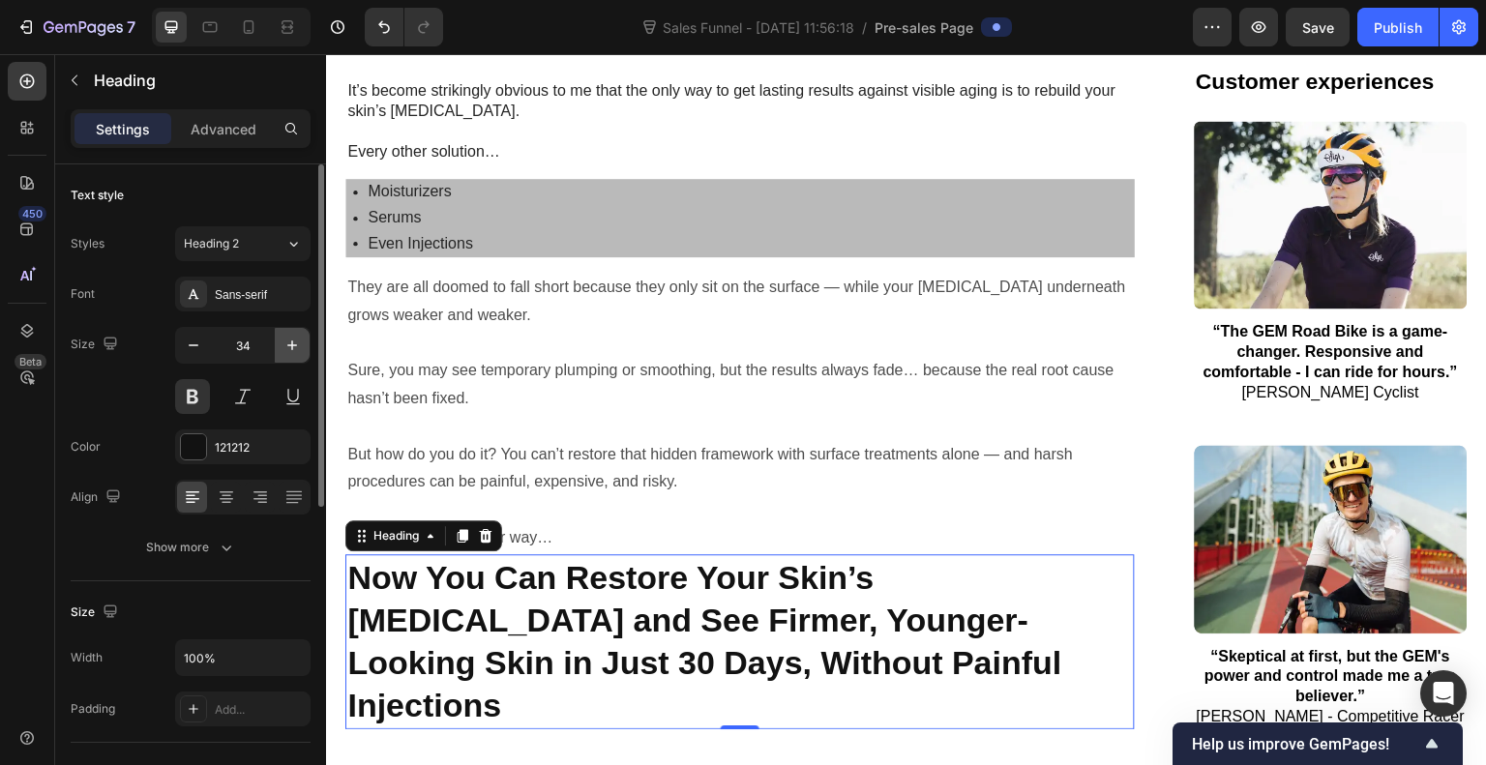
click at [295, 347] on icon "button" at bounding box center [292, 345] width 19 height 19
type input "35"
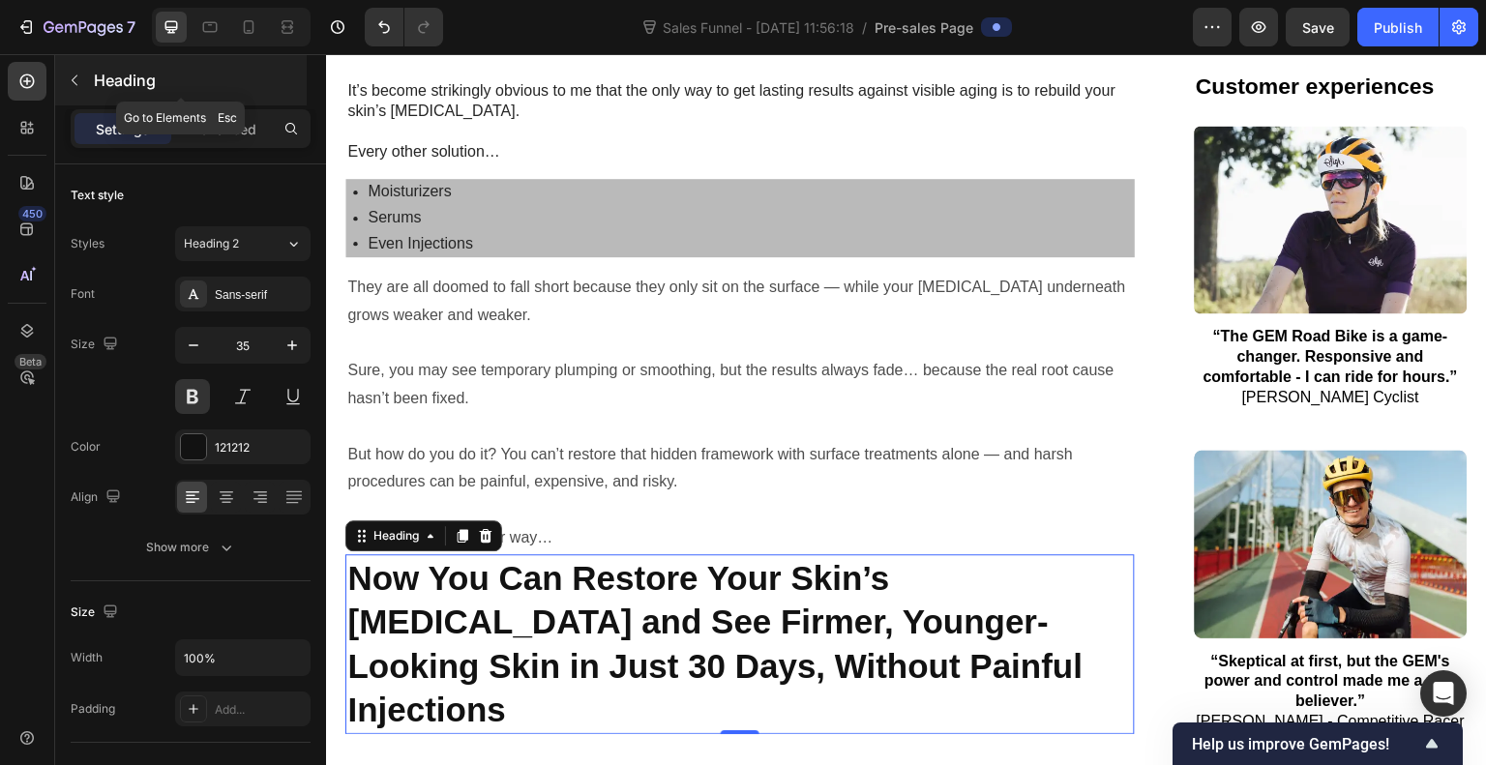
click at [78, 85] on icon "button" at bounding box center [74, 80] width 15 height 15
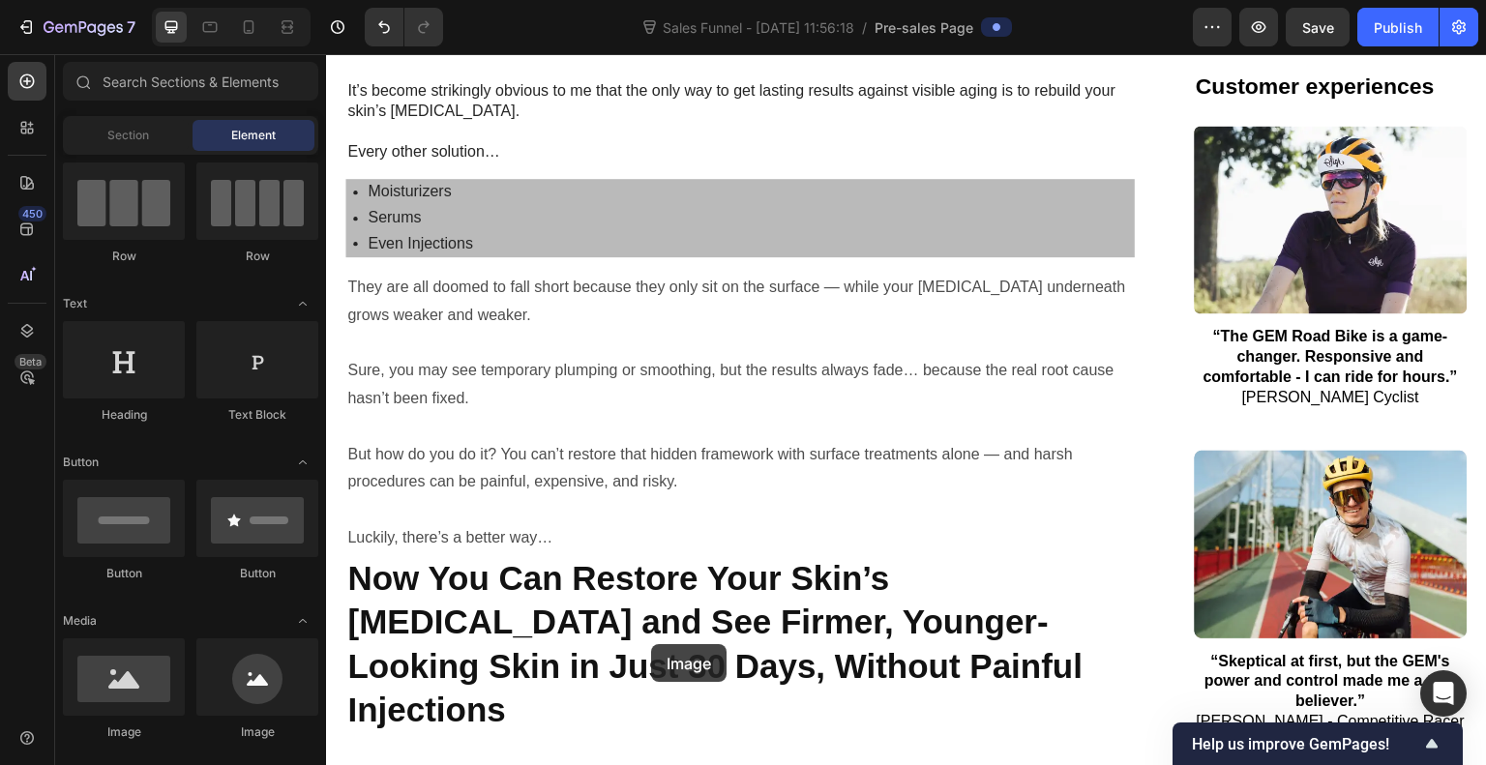
scroll to position [5125, 0]
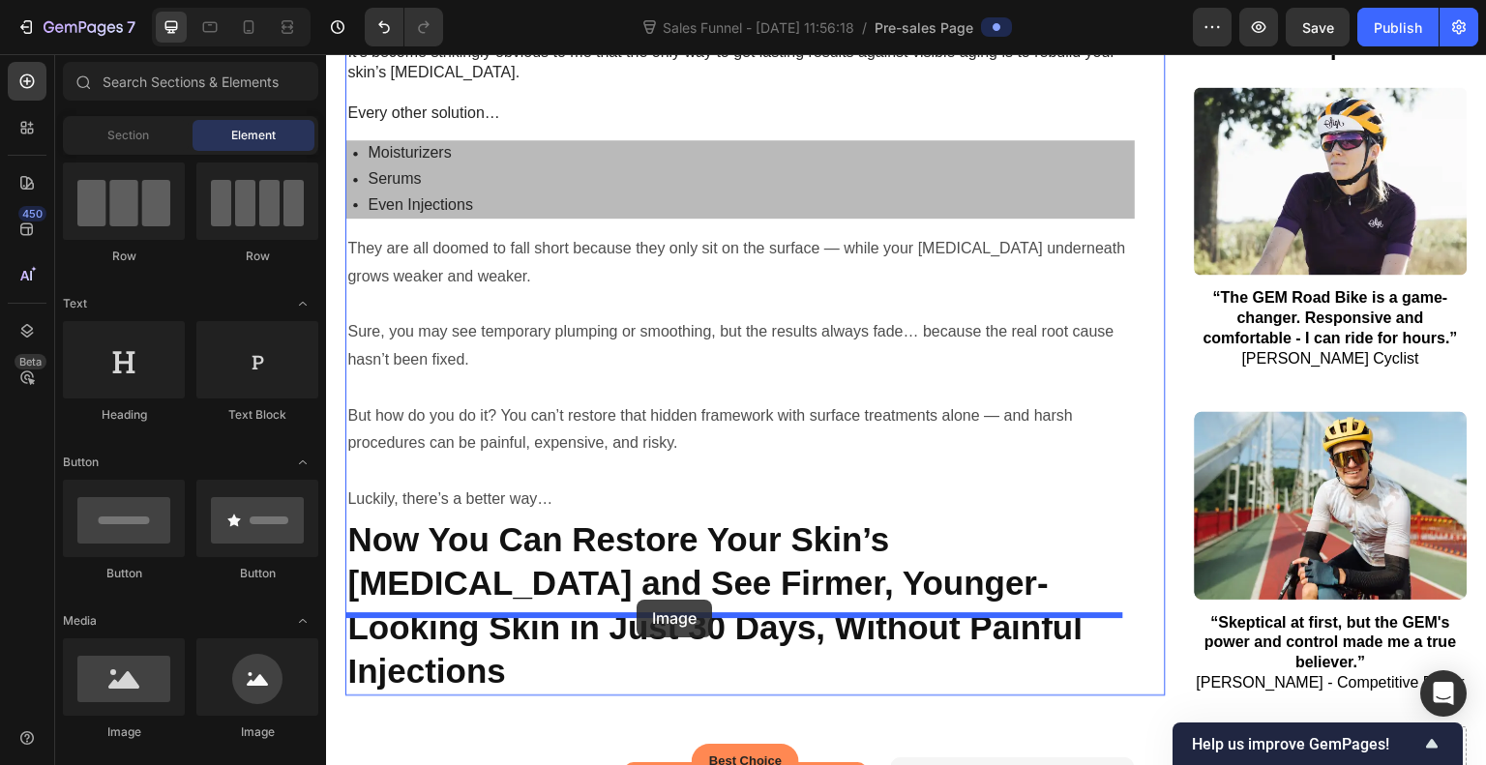
drag, startPoint x: 436, startPoint y: 742, endPoint x: 637, endPoint y: 600, distance: 245.7
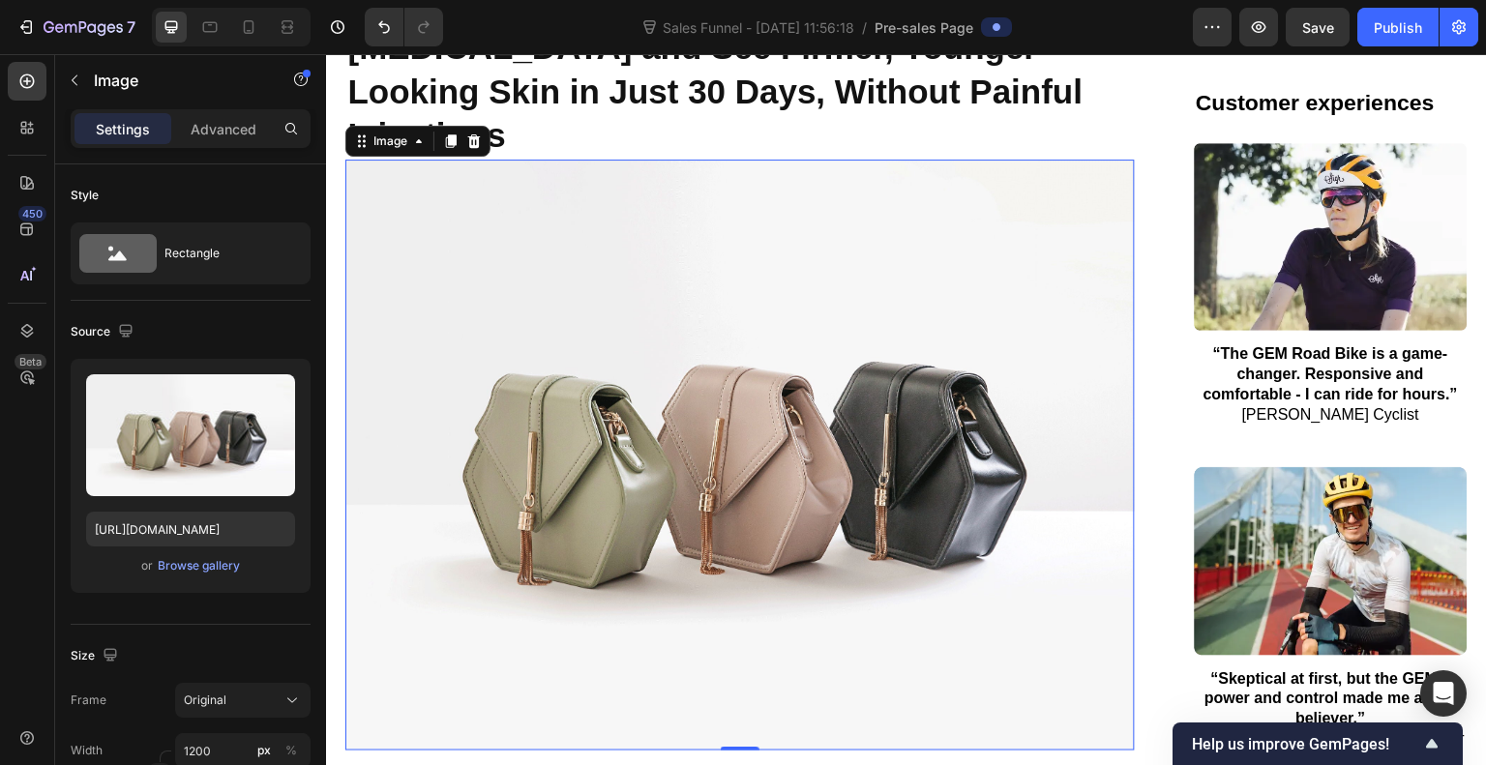
scroll to position [5636, 0]
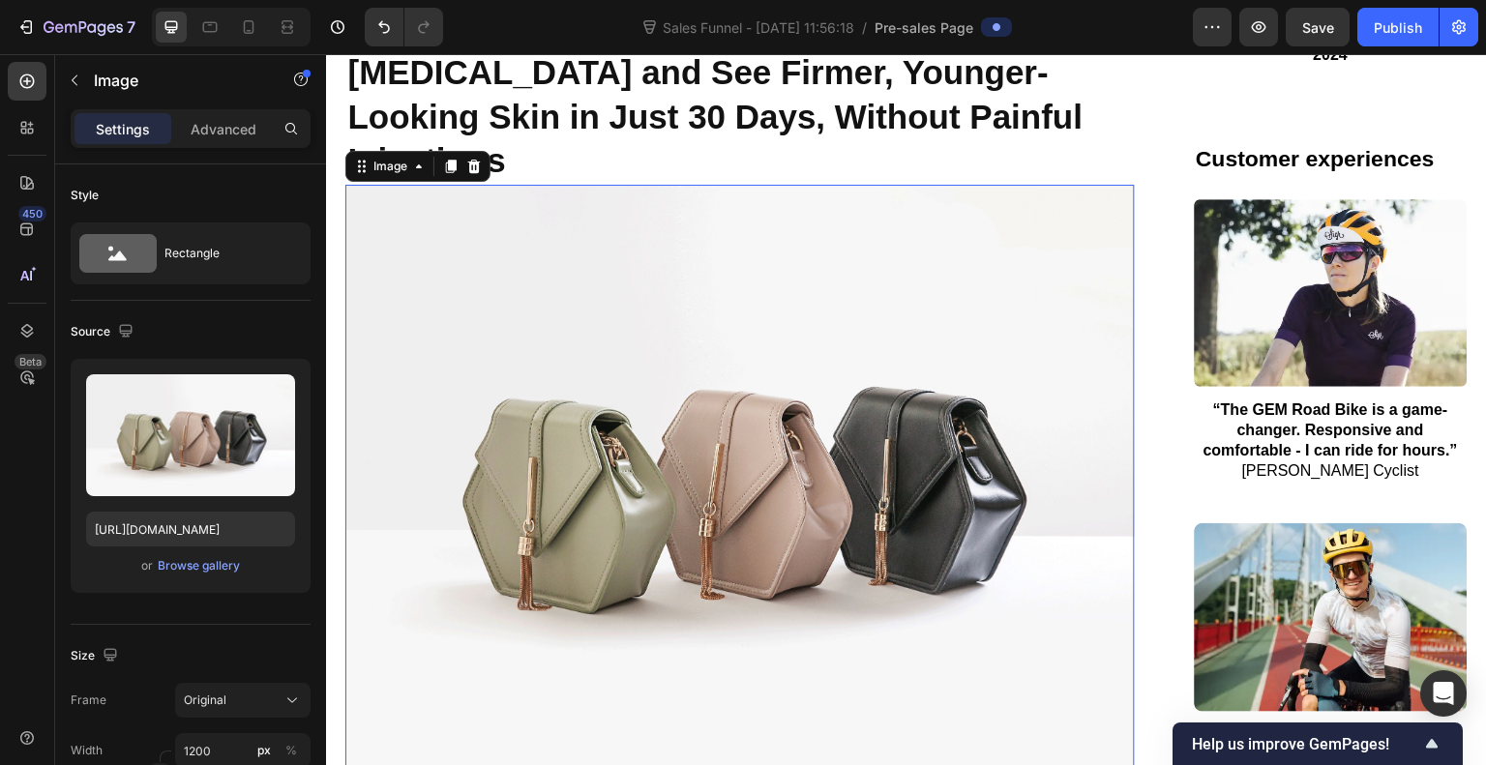
drag, startPoint x: 736, startPoint y: 683, endPoint x: 738, endPoint y: 714, distance: 31.0
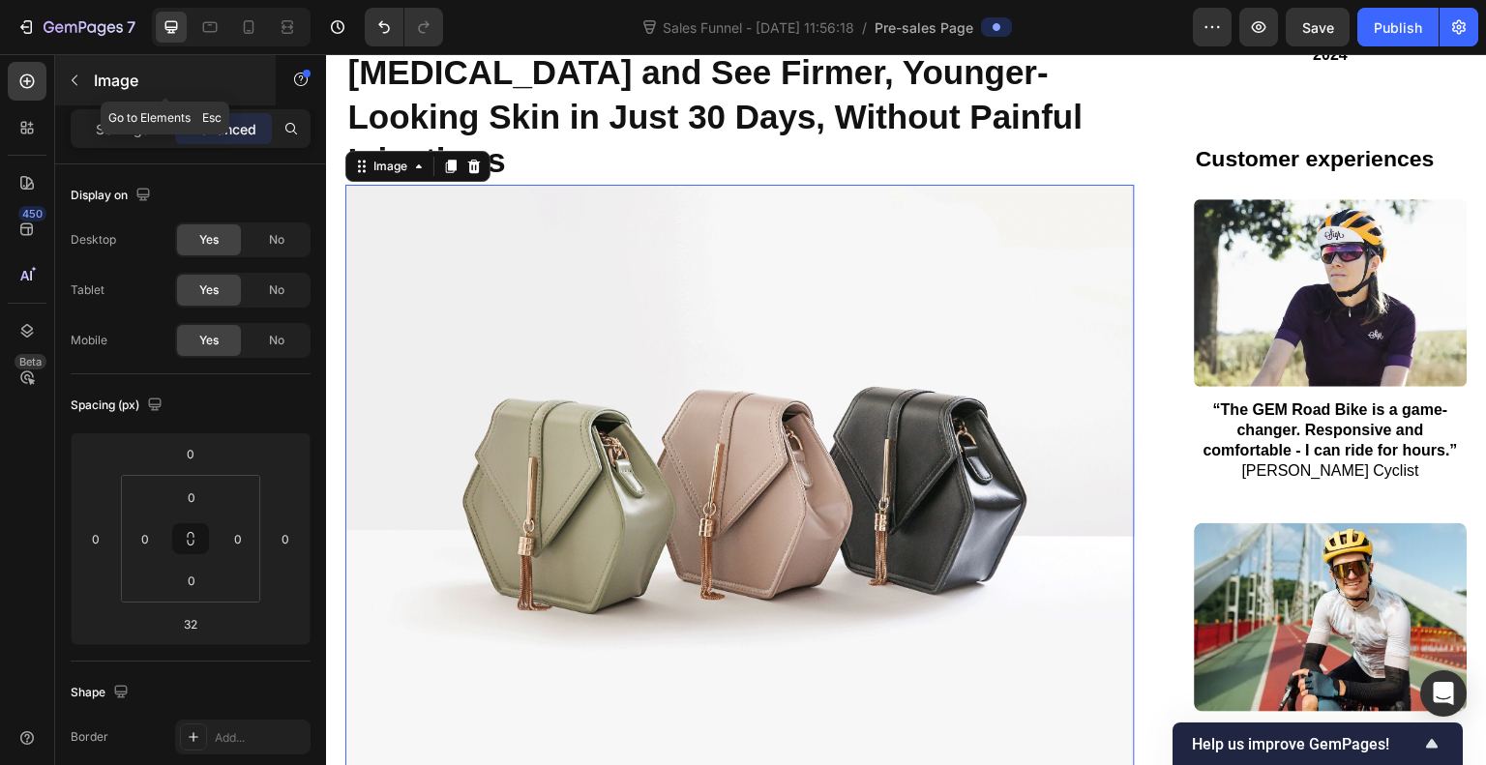
click at [76, 80] on icon "button" at bounding box center [74, 80] width 15 height 15
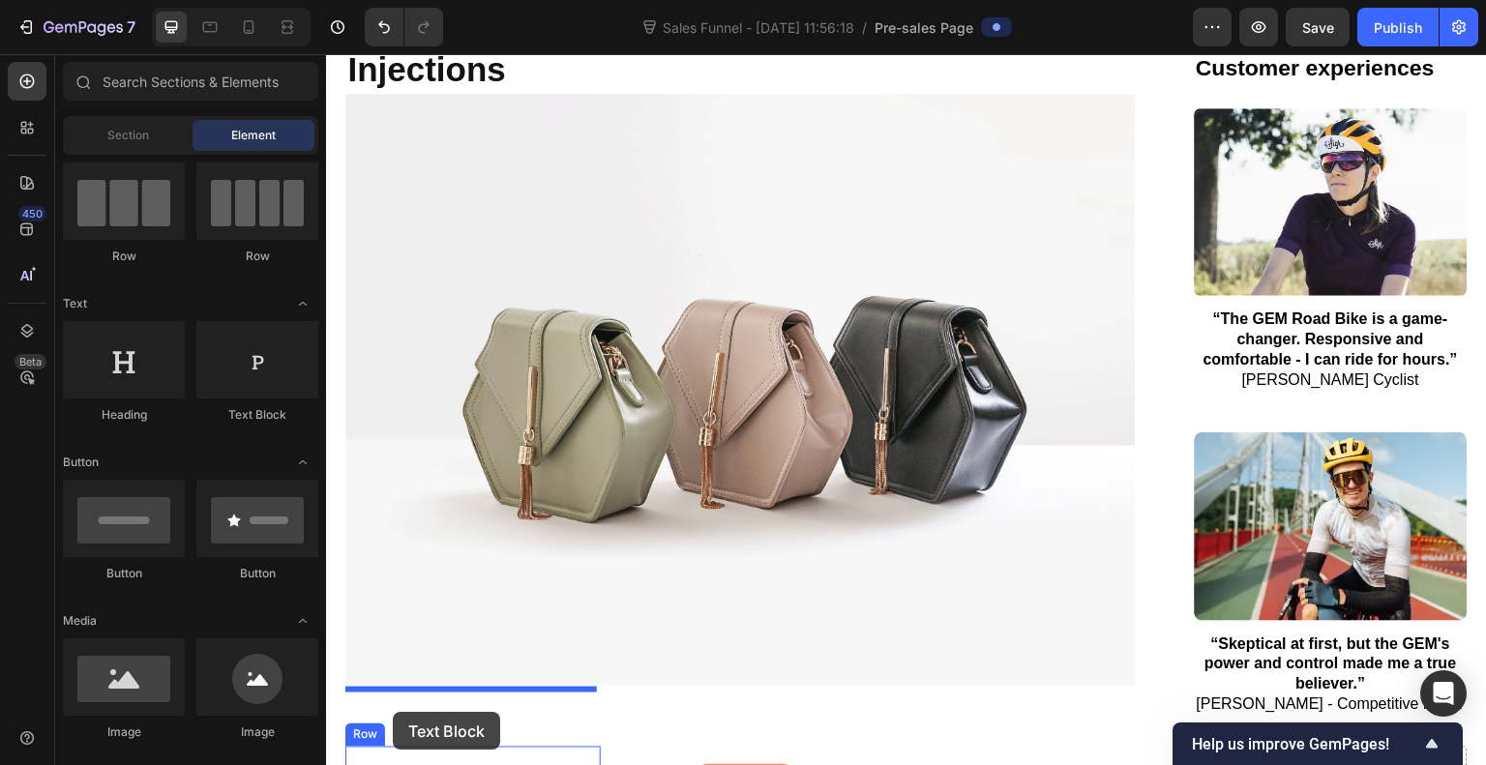
scroll to position [5740, 0]
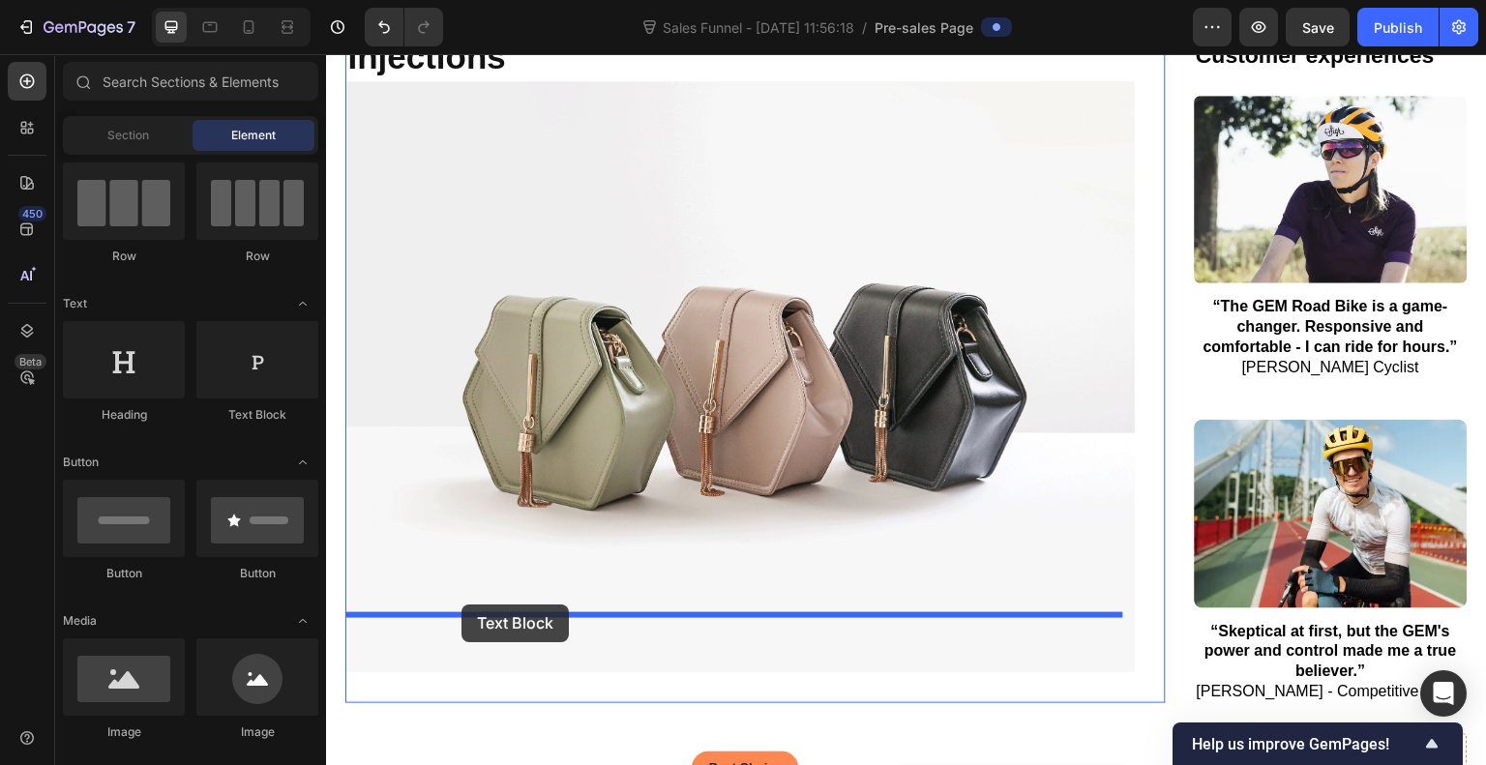
drag, startPoint x: 586, startPoint y: 426, endPoint x: 462, endPoint y: 605, distance: 218.3
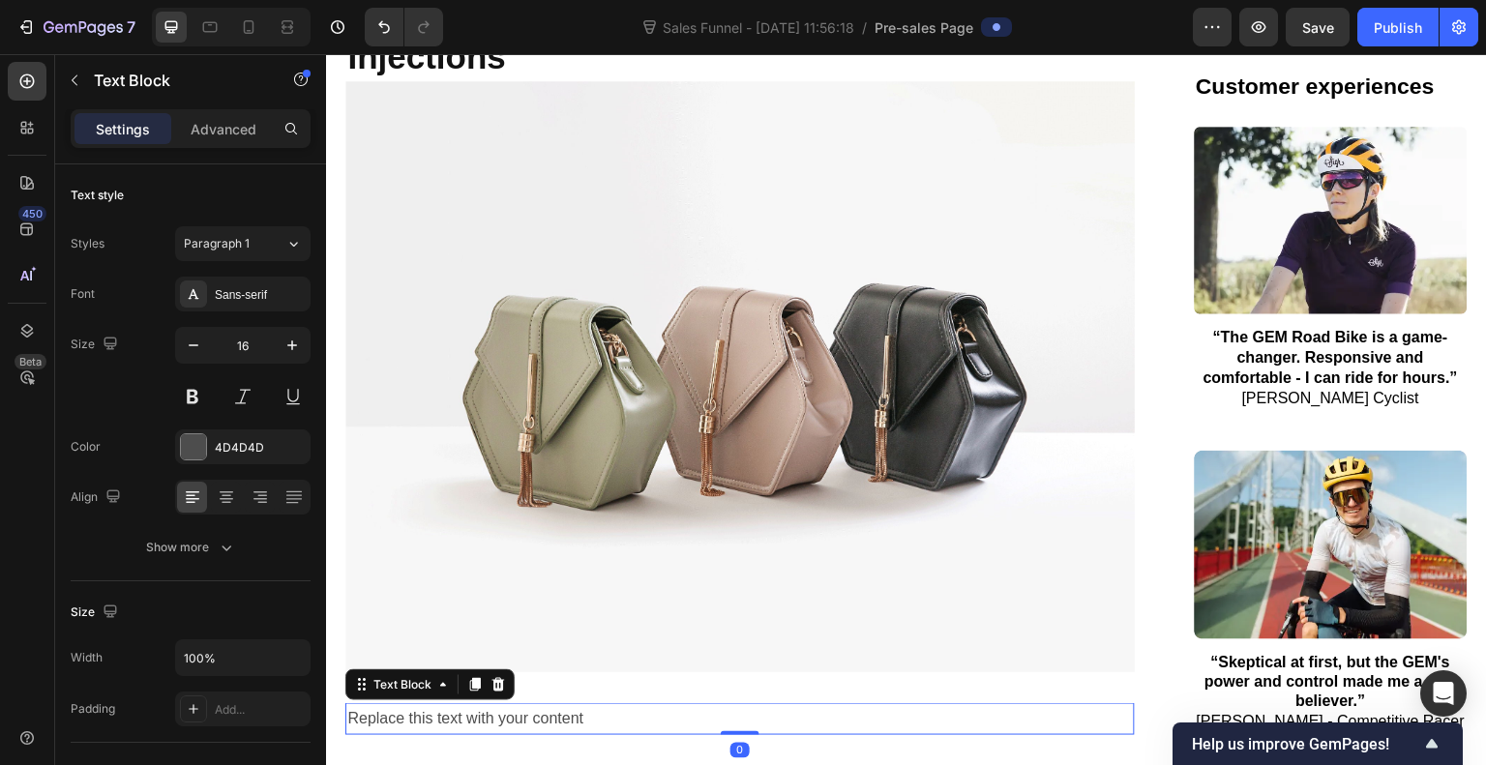
click at [439, 704] on div "Replace this text with your content" at bounding box center [740, 720] width 790 height 32
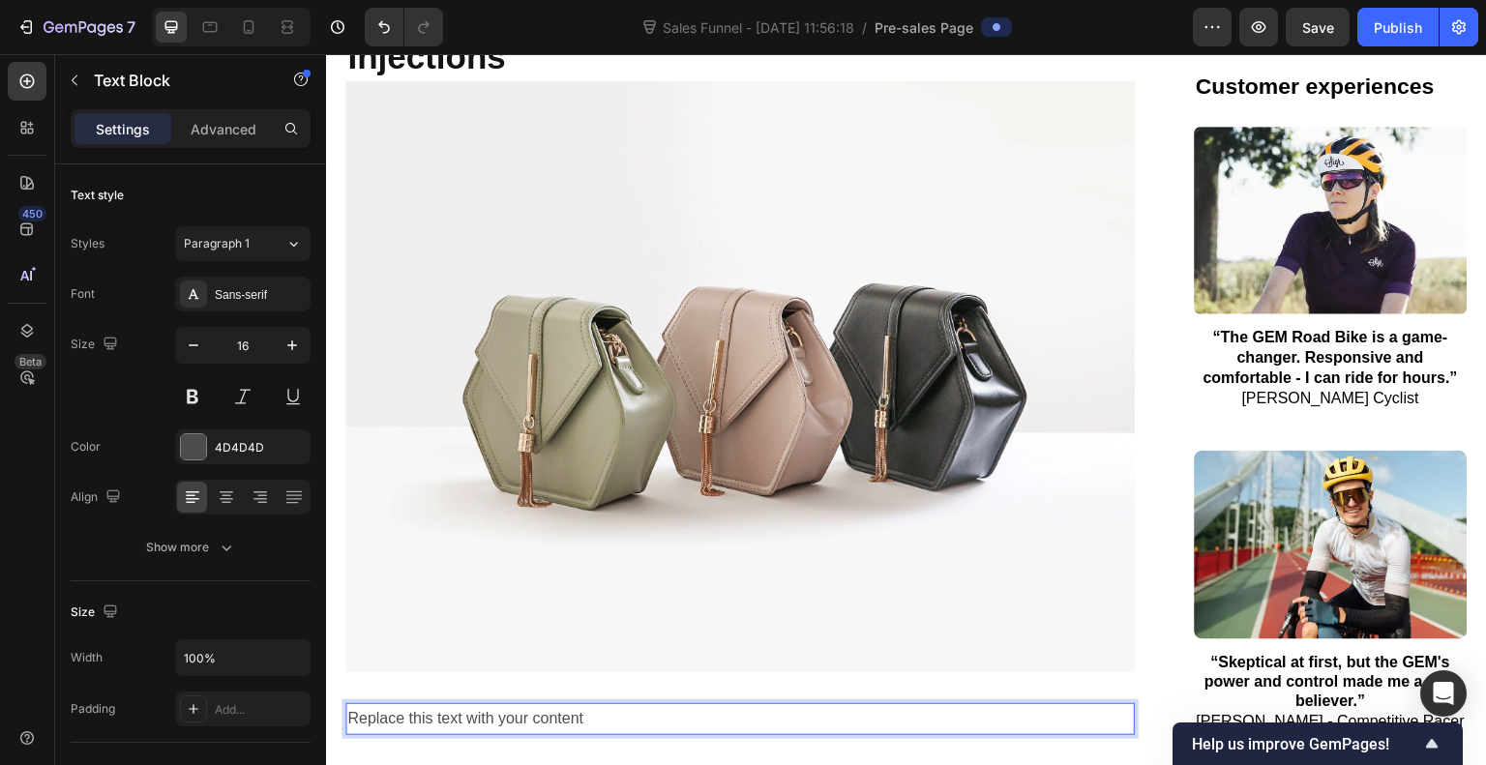
click at [432, 705] on p "Replace this text with your content" at bounding box center [740, 719] width 786 height 28
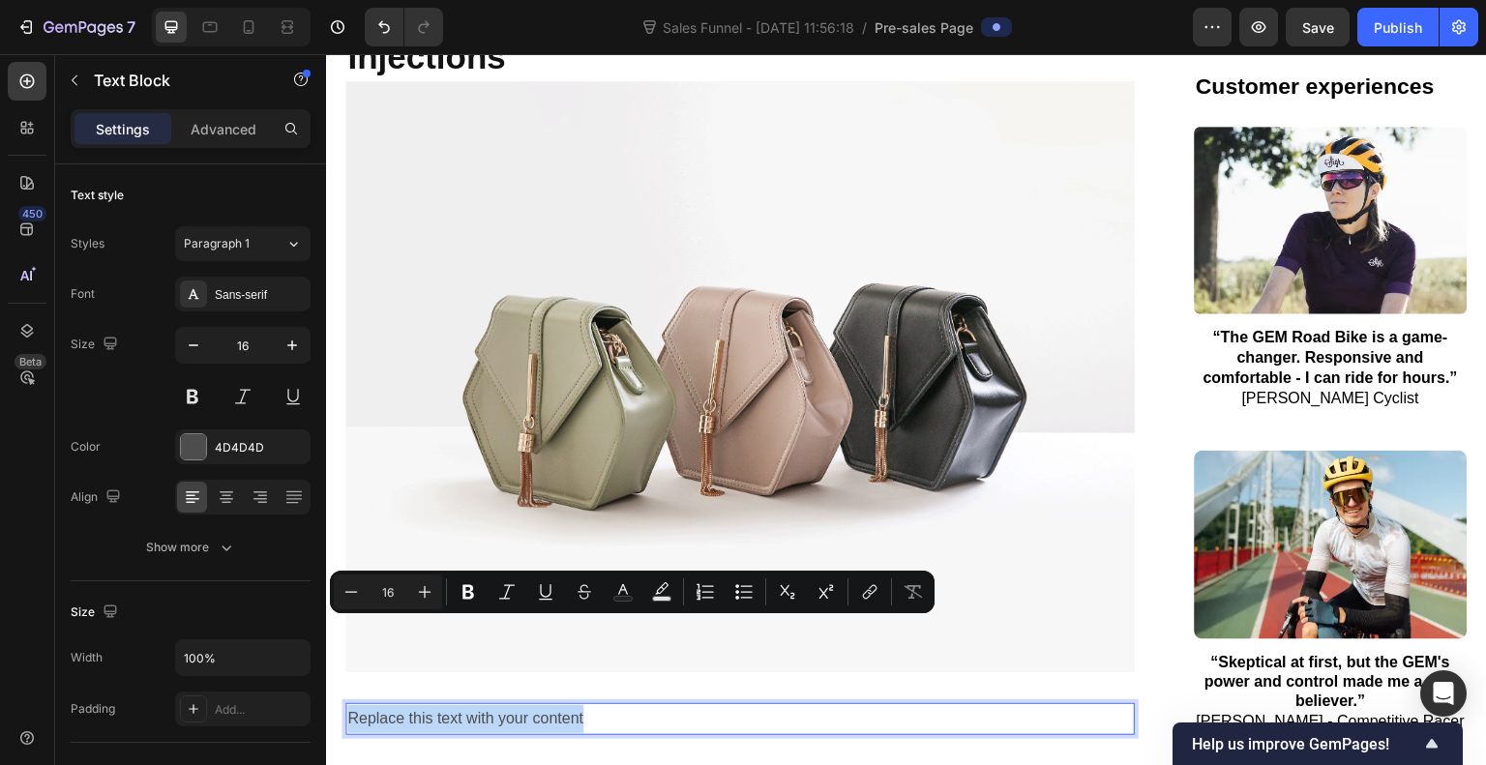
click at [432, 705] on p "Replace this text with your content" at bounding box center [740, 719] width 786 height 28
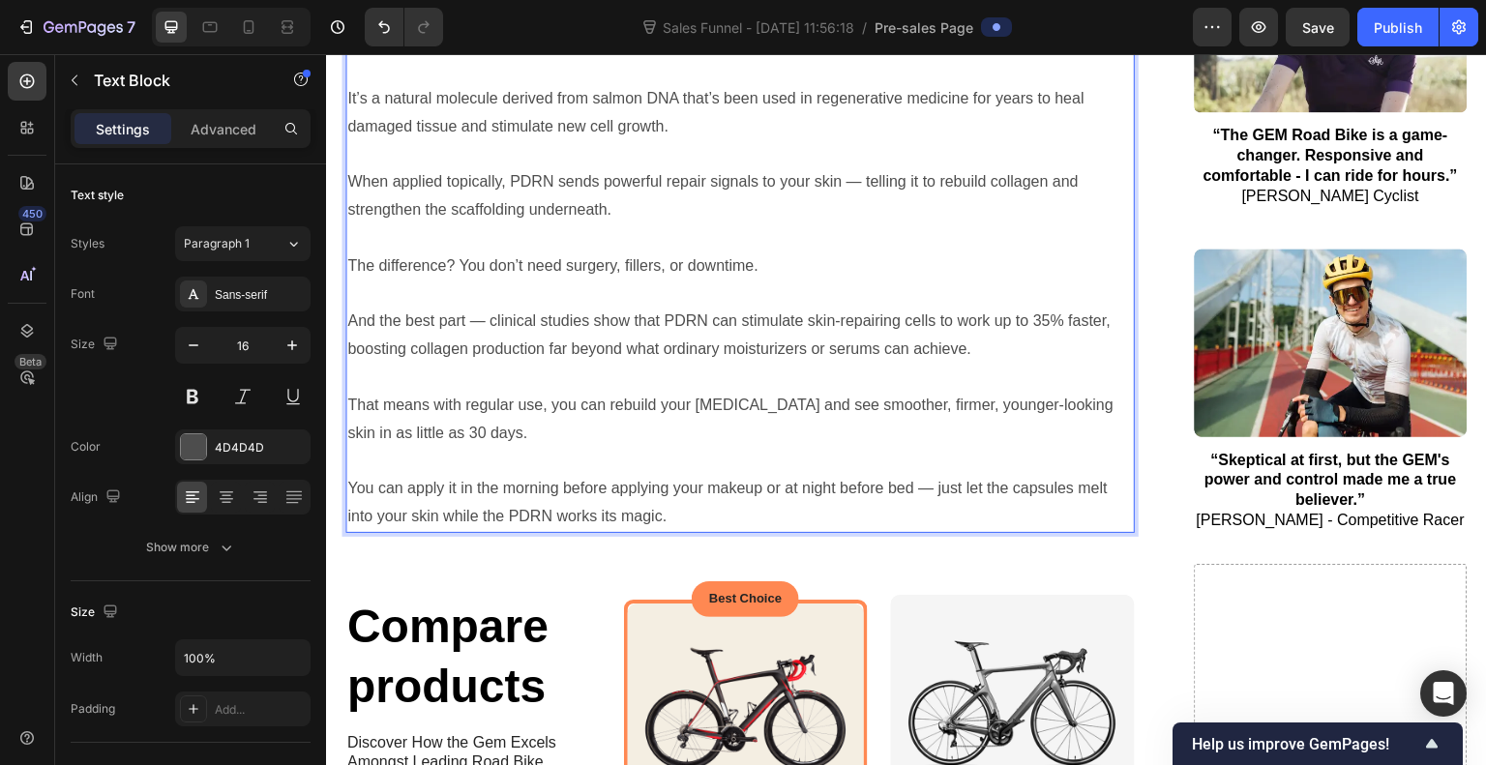
scroll to position [6557, 0]
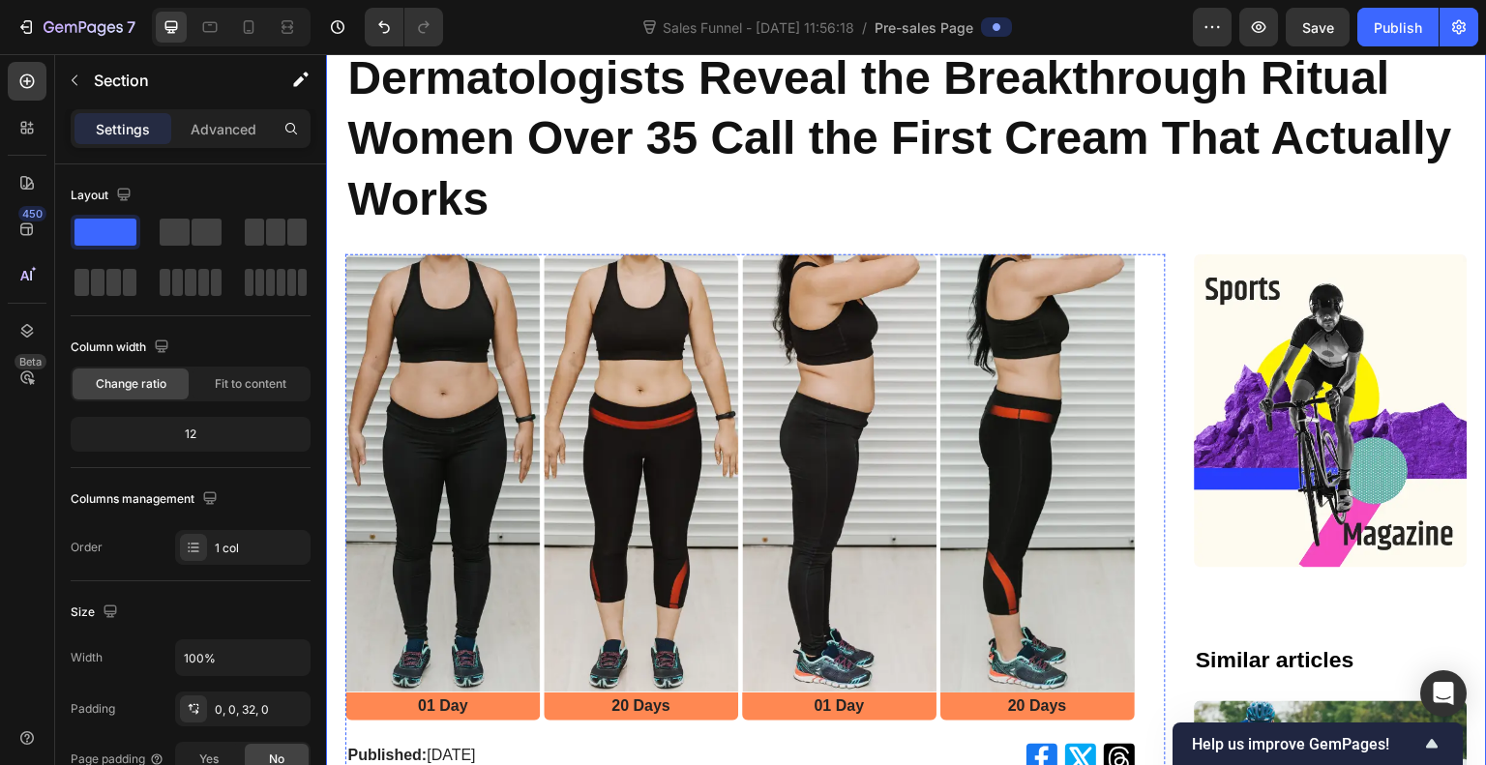
scroll to position [138, 0]
